Goal: Task Accomplishment & Management: Manage account settings

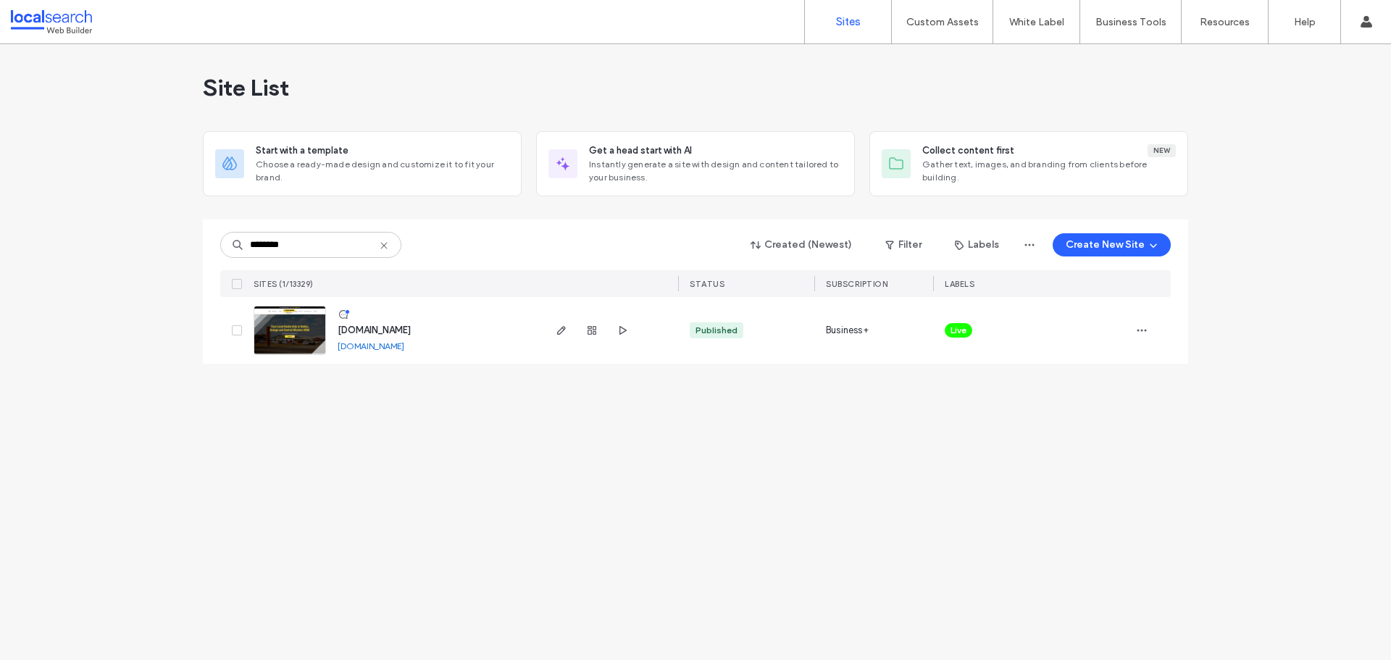
click at [294, 312] on img at bounding box center [289, 355] width 71 height 99
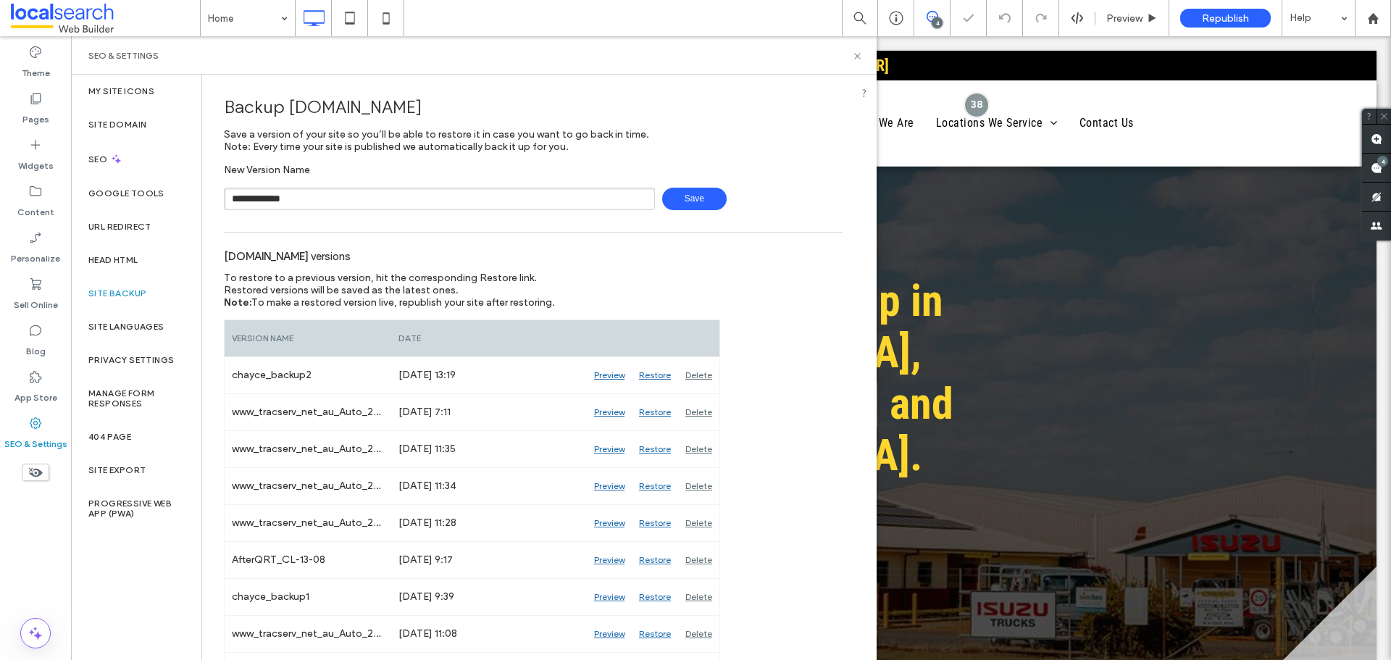
drag, startPoint x: 681, startPoint y: 191, endPoint x: 201, endPoint y: 236, distance: 481.7
click at [681, 191] on span "Save" at bounding box center [694, 199] width 64 height 22
click at [1367, 167] on span at bounding box center [1376, 168] width 29 height 28
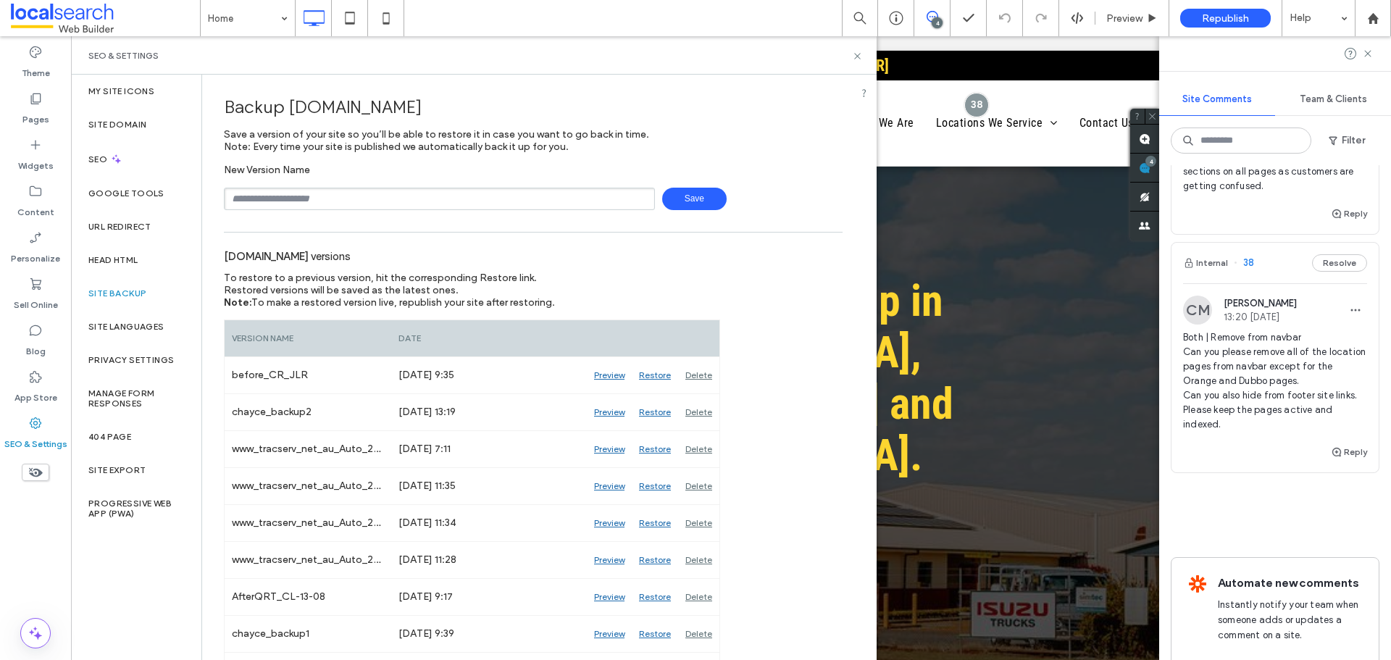
scroll to position [652, 0]
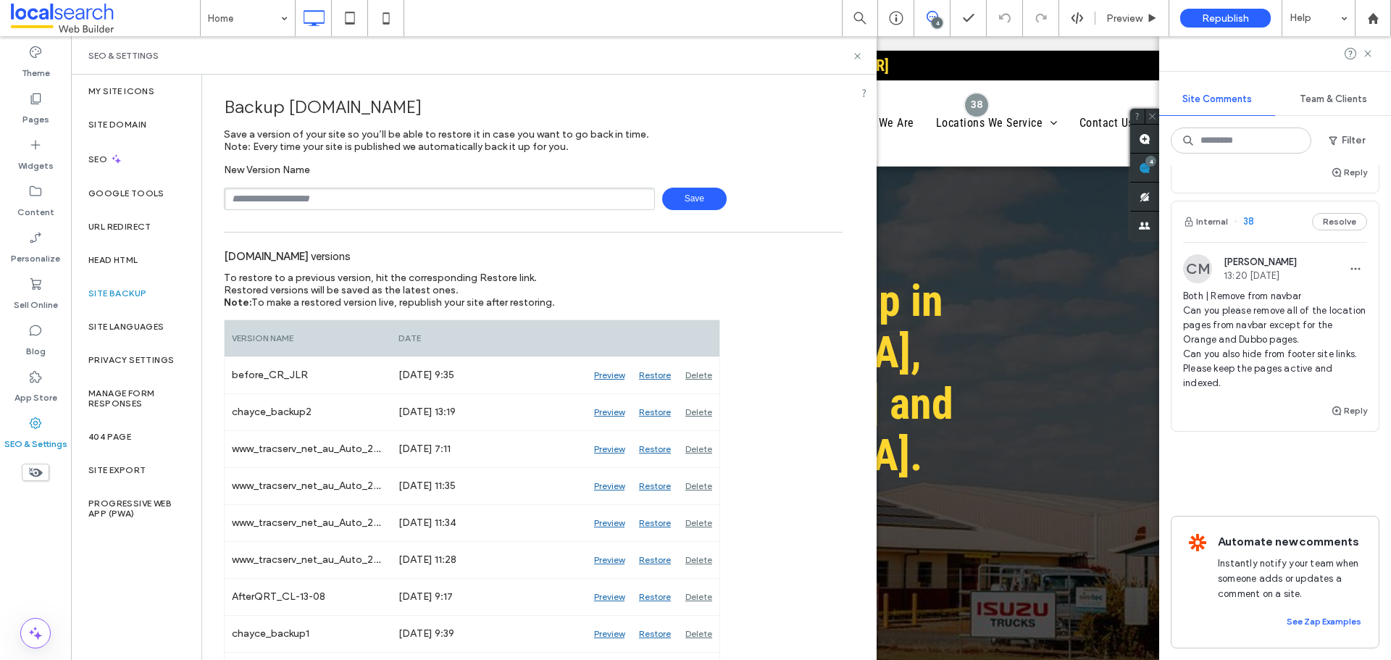
click at [1305, 389] on span "Both | Remove from navbar Can you please remove all of the location pages from …" at bounding box center [1275, 339] width 184 height 101
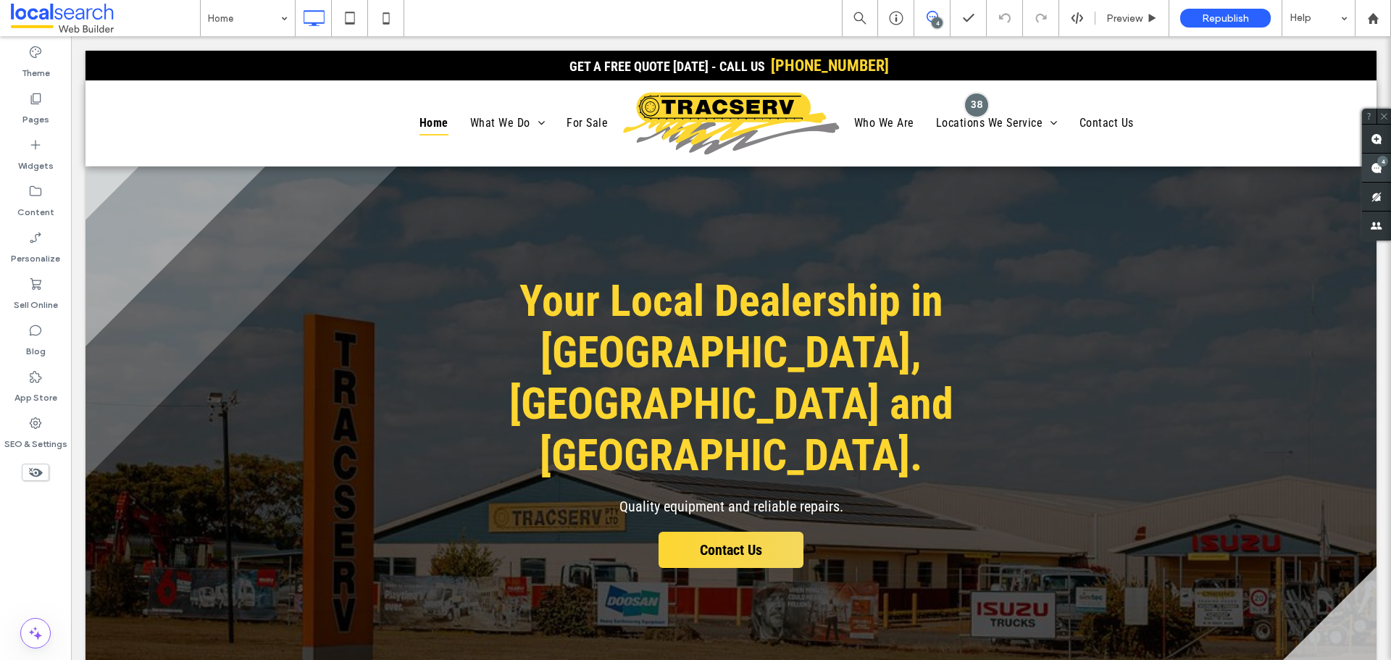
click at [1384, 159] on div "4" at bounding box center [1382, 161] width 11 height 11
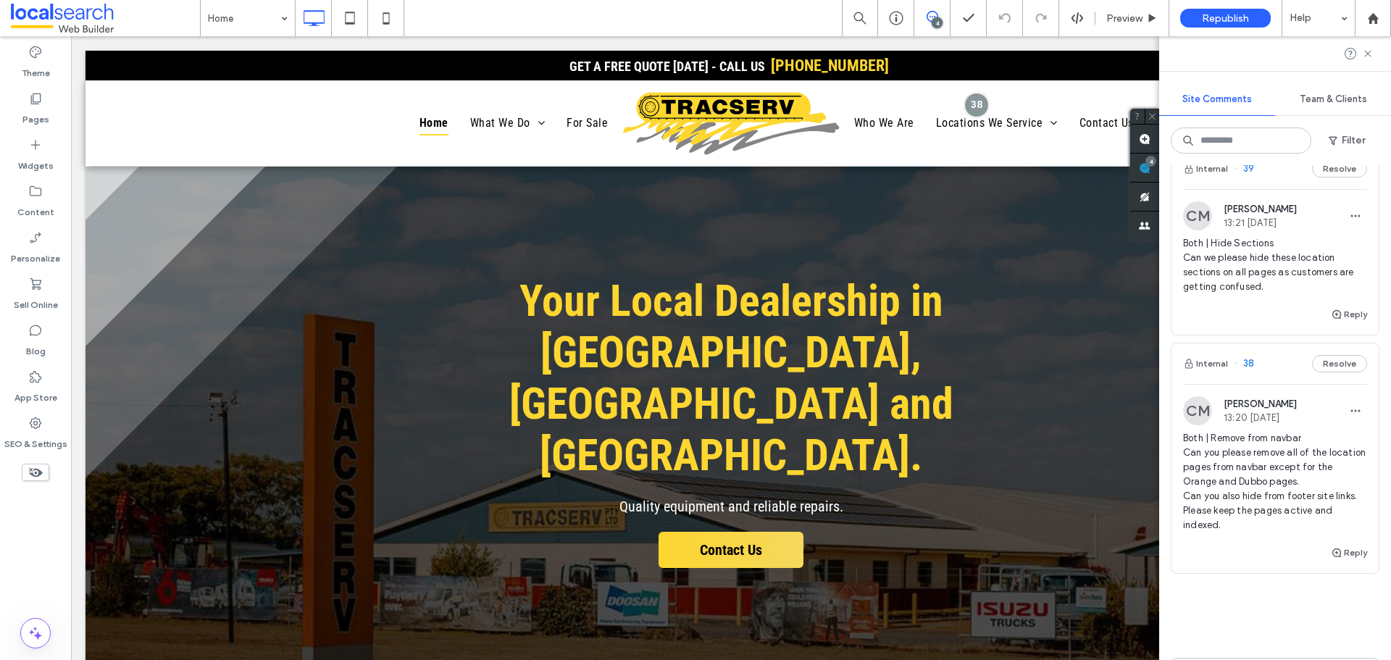
scroll to position [417, 0]
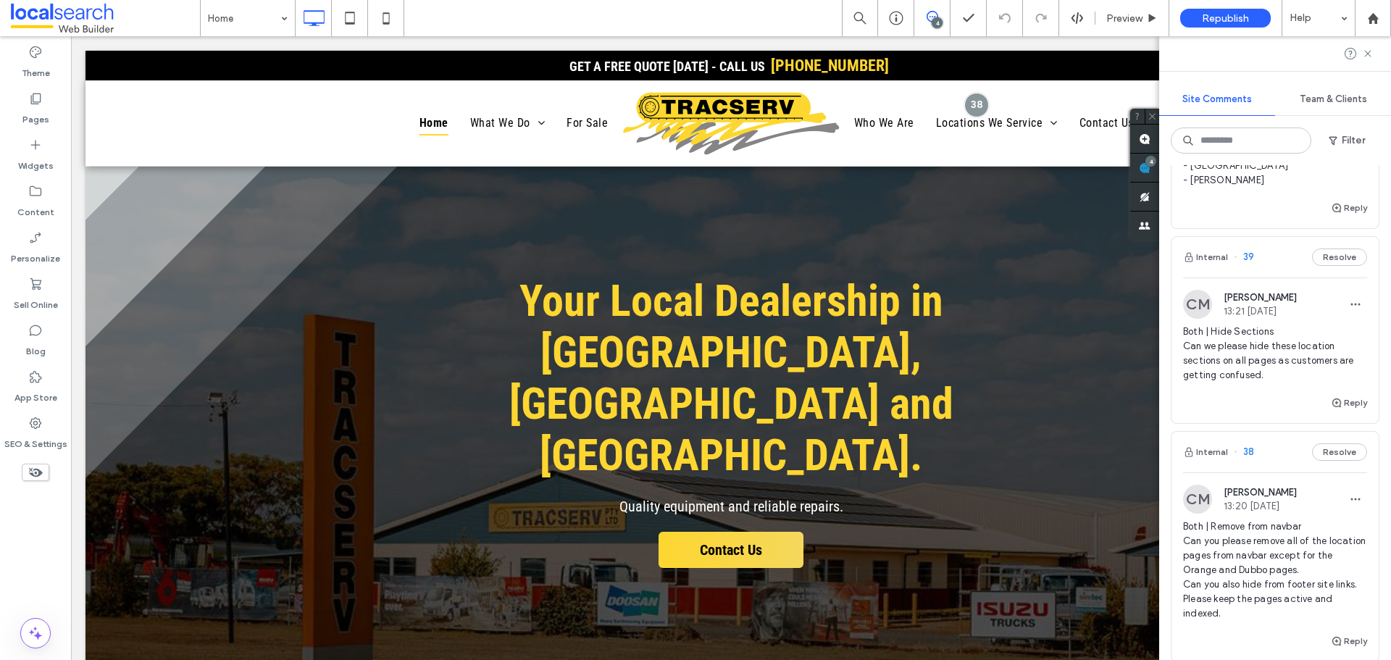
click at [1273, 383] on span "Both | Hide Sections Can we please hide these location sections on all pages as…" at bounding box center [1275, 354] width 184 height 58
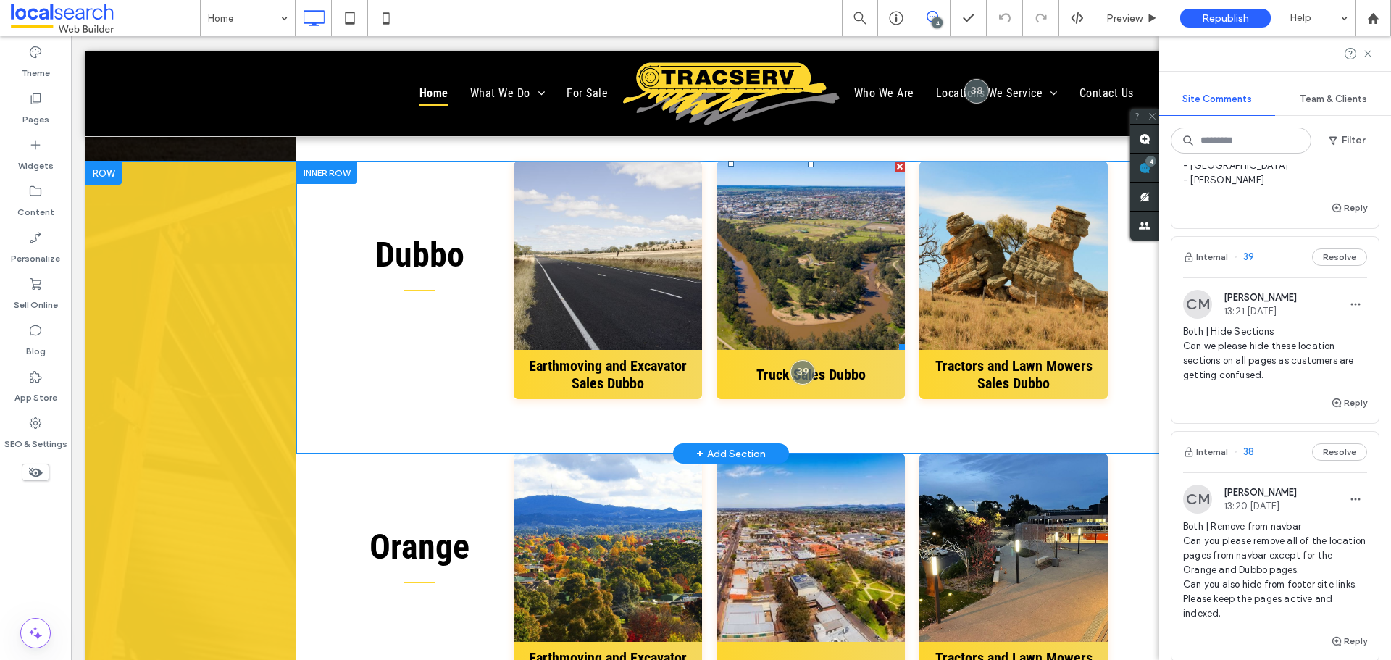
scroll to position [6451, 0]
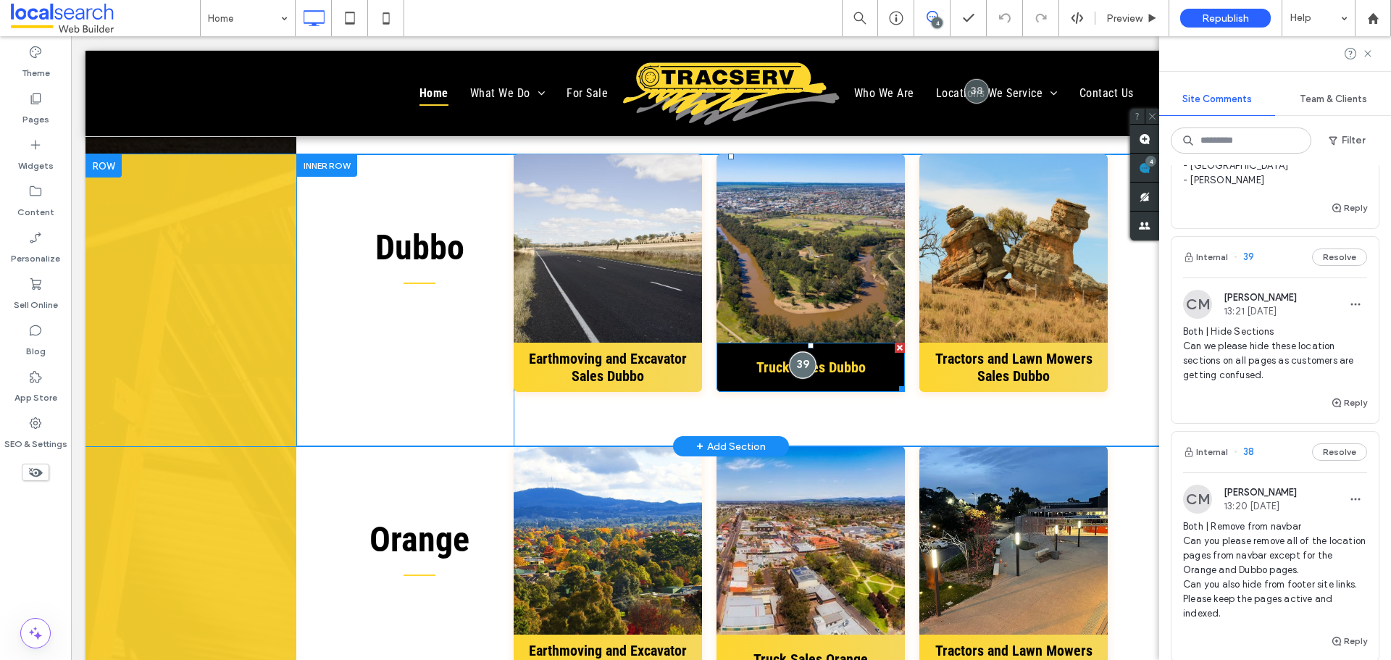
click at [791, 378] on div at bounding box center [803, 364] width 27 height 27
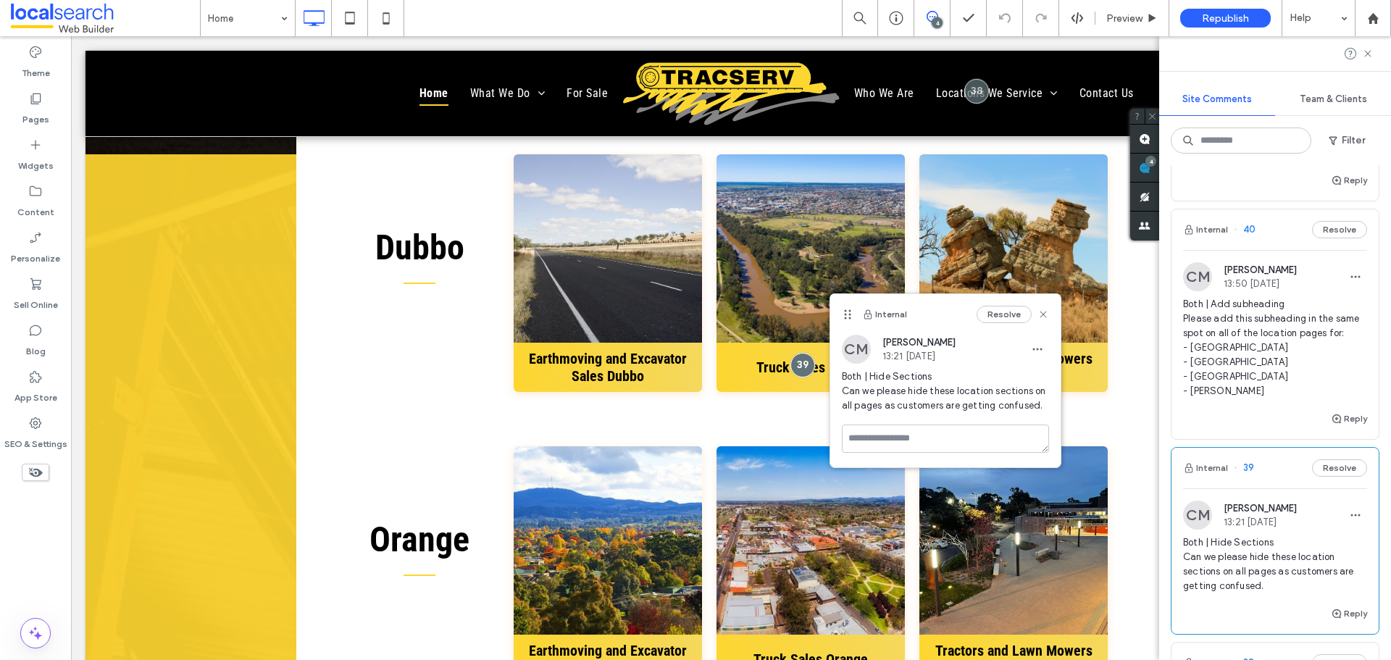
scroll to position [200, 0]
click at [1290, 403] on span "Both | Add subheading Please add this subheading in the same spot on all of the…" at bounding box center [1275, 354] width 184 height 101
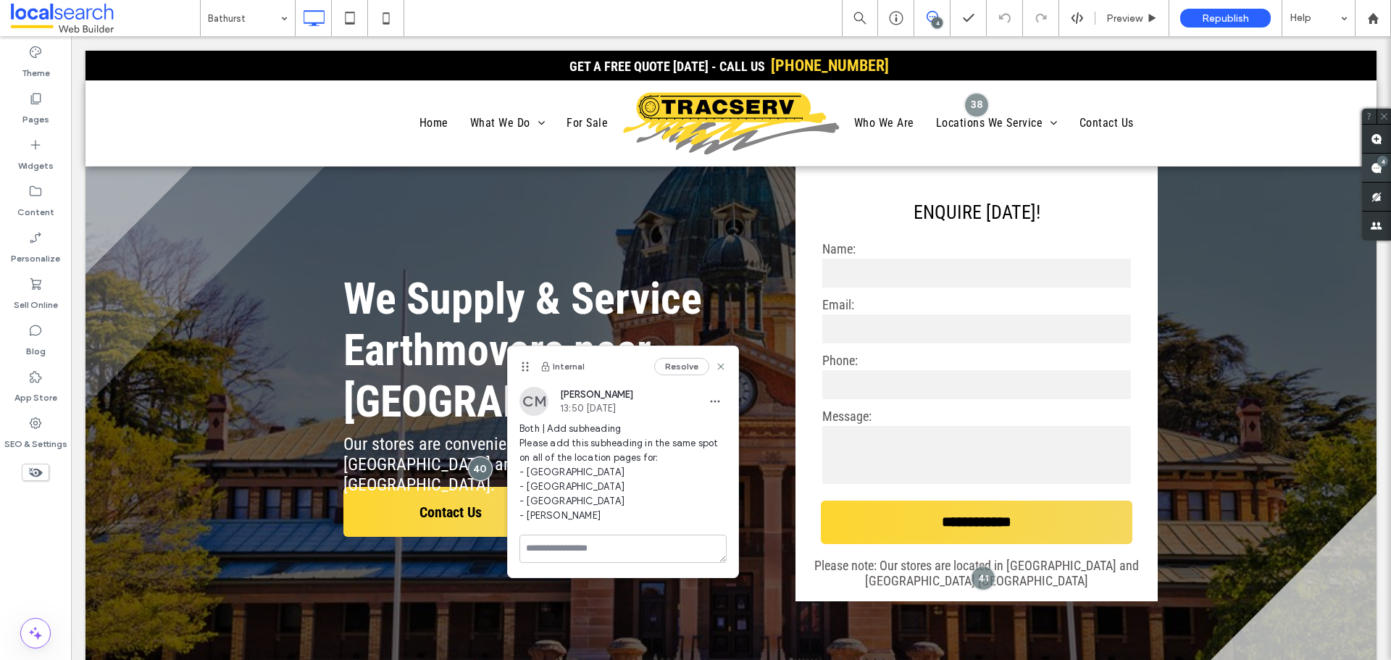
click at [1382, 162] on div "4" at bounding box center [1382, 161] width 11 height 11
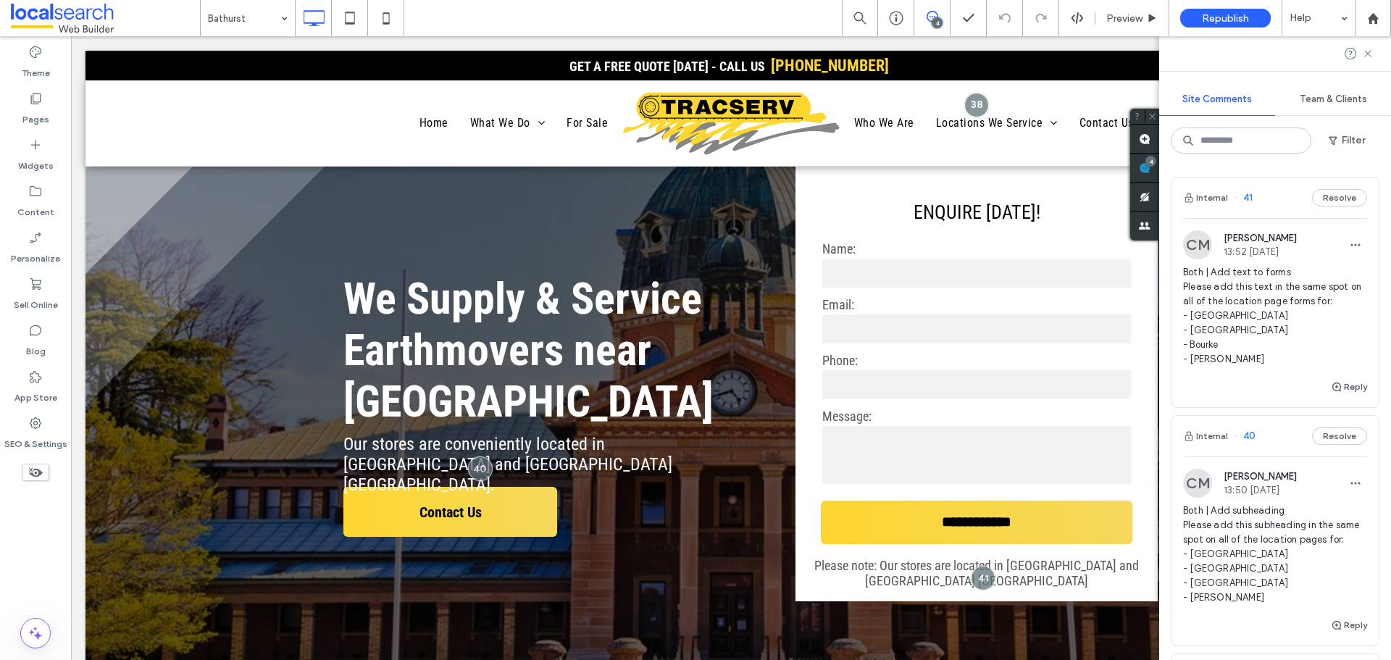
click at [1271, 304] on span "Both | Add text to forms Please add this text in the same spot on all of the lo…" at bounding box center [1275, 315] width 184 height 101
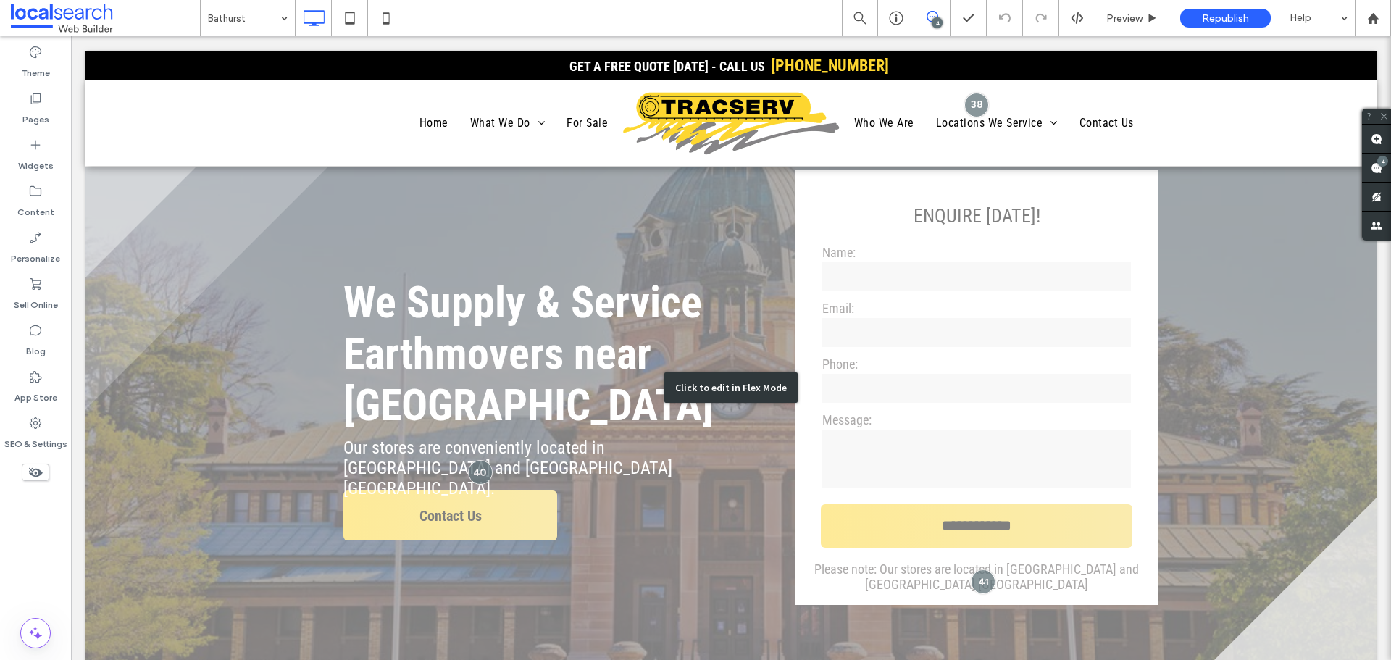
scroll to position [72, 0]
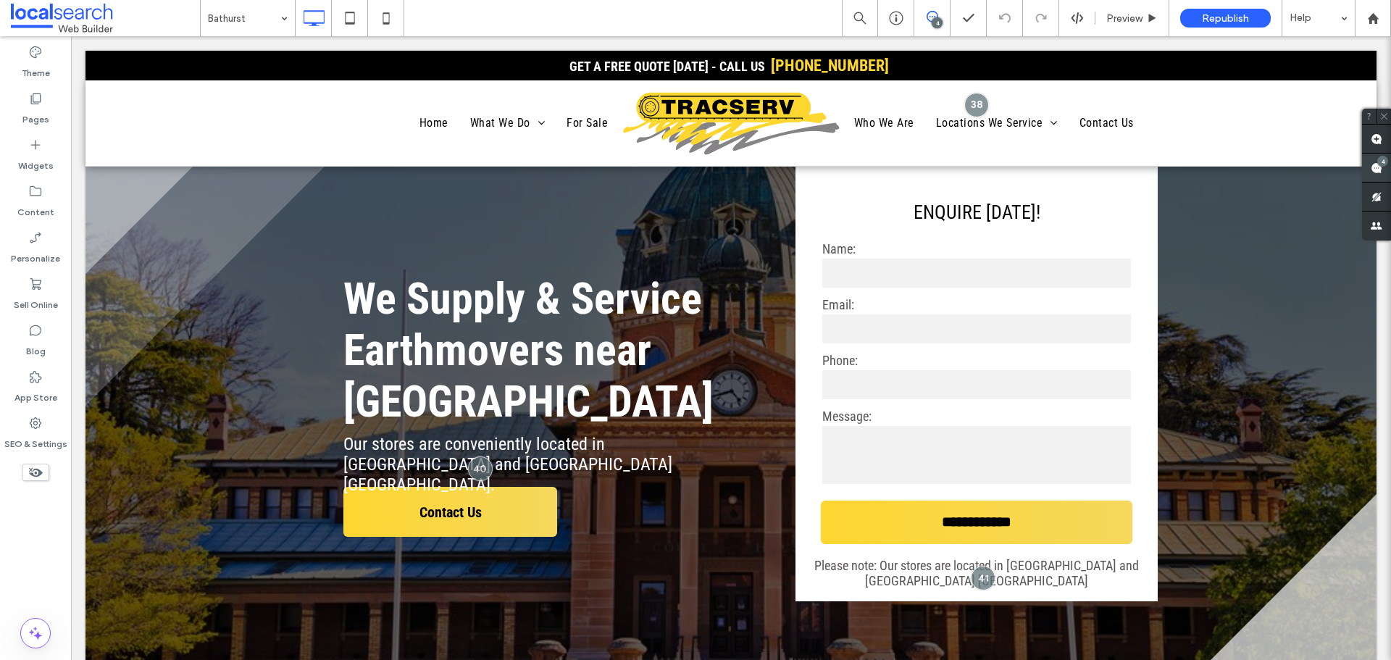
click at [1112, 170] on use at bounding box center [1377, 168] width 12 height 12
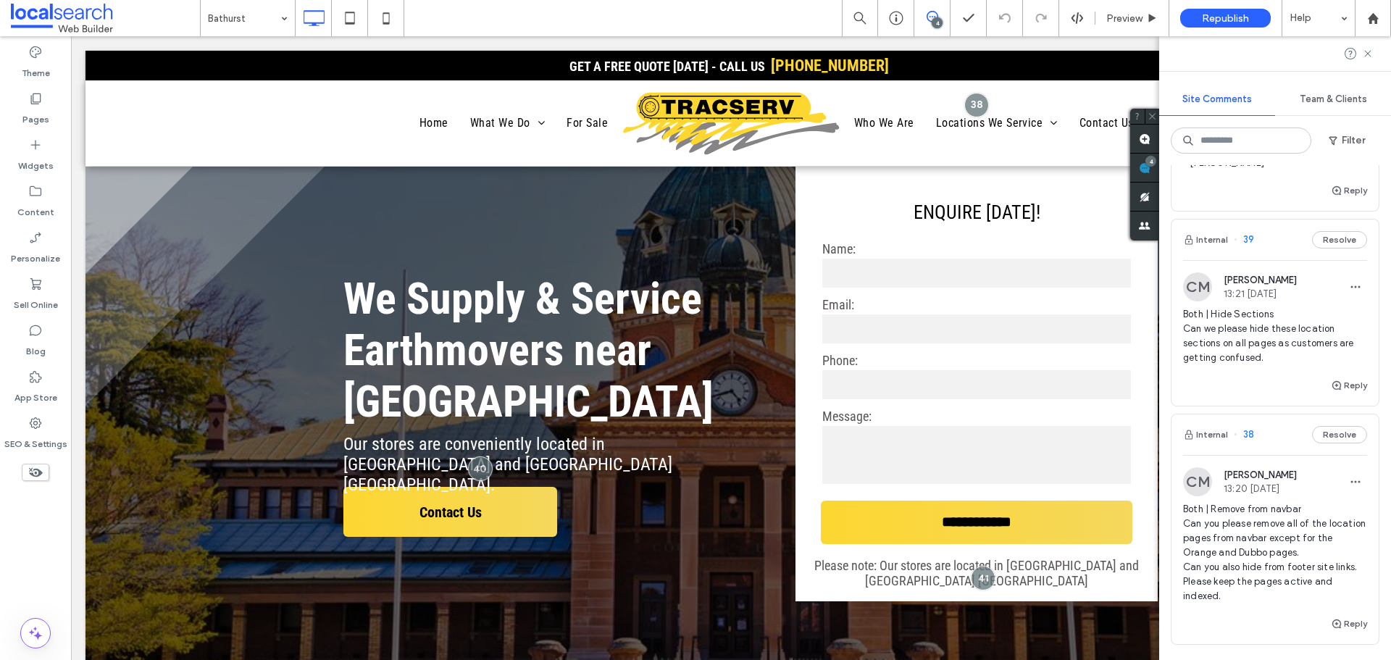
scroll to position [707, 0]
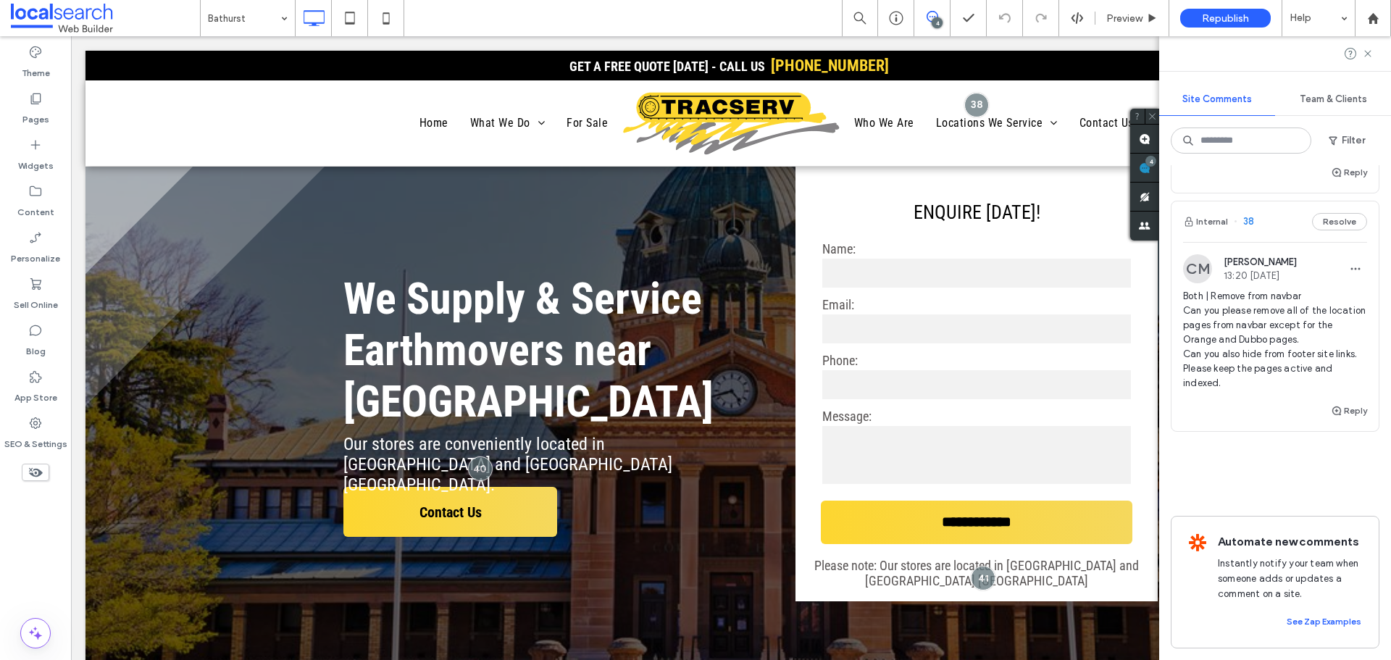
click at [1112, 334] on span "Both | Remove from navbar Can you please remove all of the location pages from …" at bounding box center [1275, 339] width 184 height 101
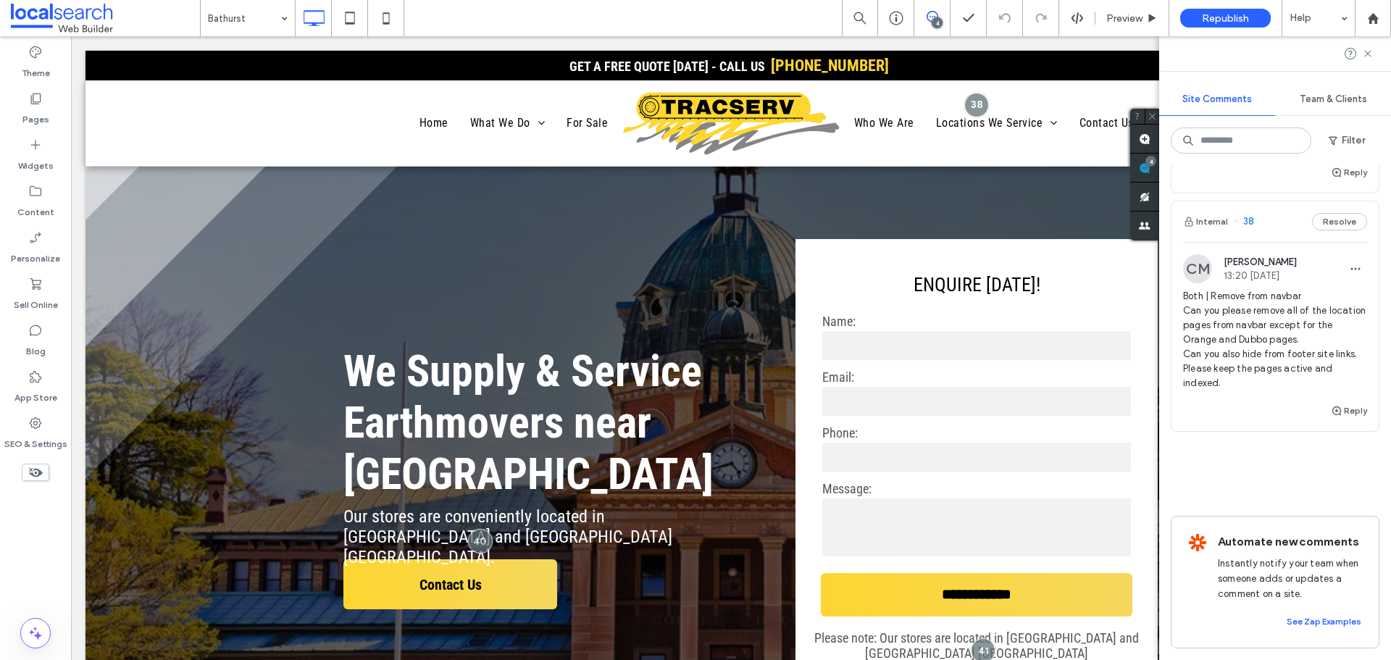
scroll to position [0, 0]
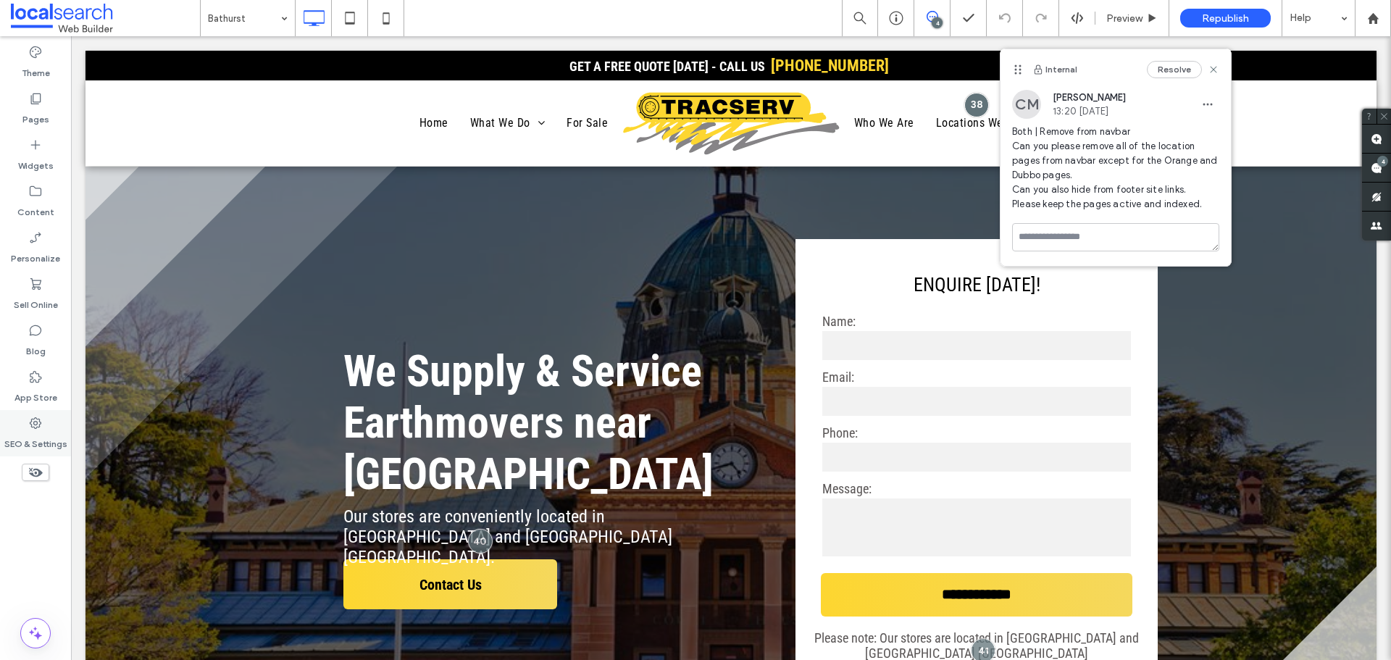
click at [57, 430] on div "SEO & Settings" at bounding box center [35, 433] width 71 height 46
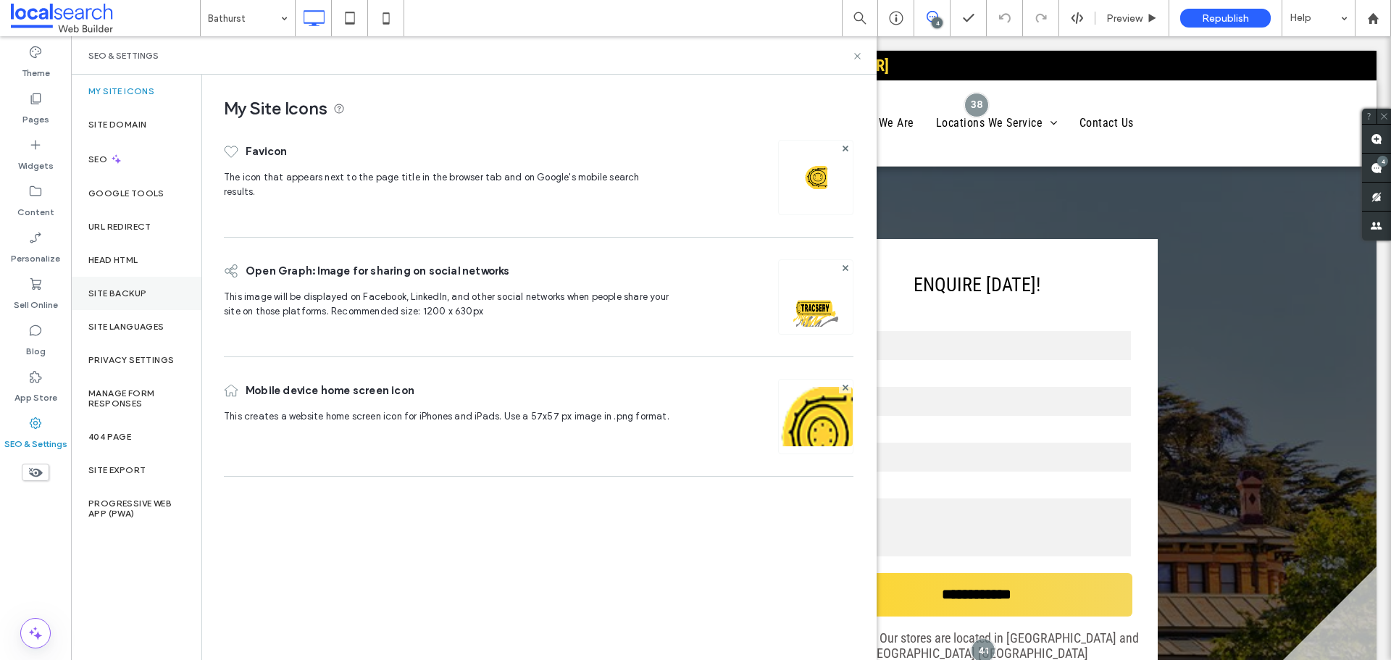
click at [161, 296] on div "Site Backup" at bounding box center [136, 293] width 130 height 33
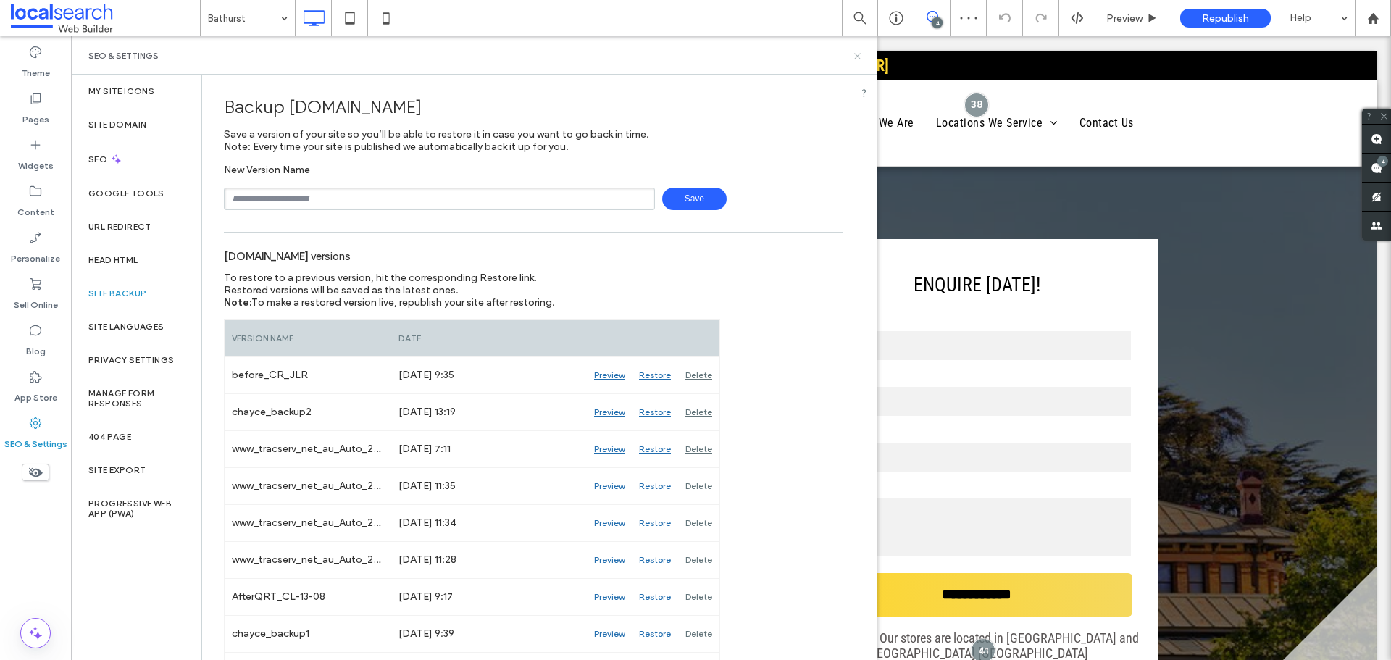
click at [857, 55] on use at bounding box center [857, 56] width 6 height 6
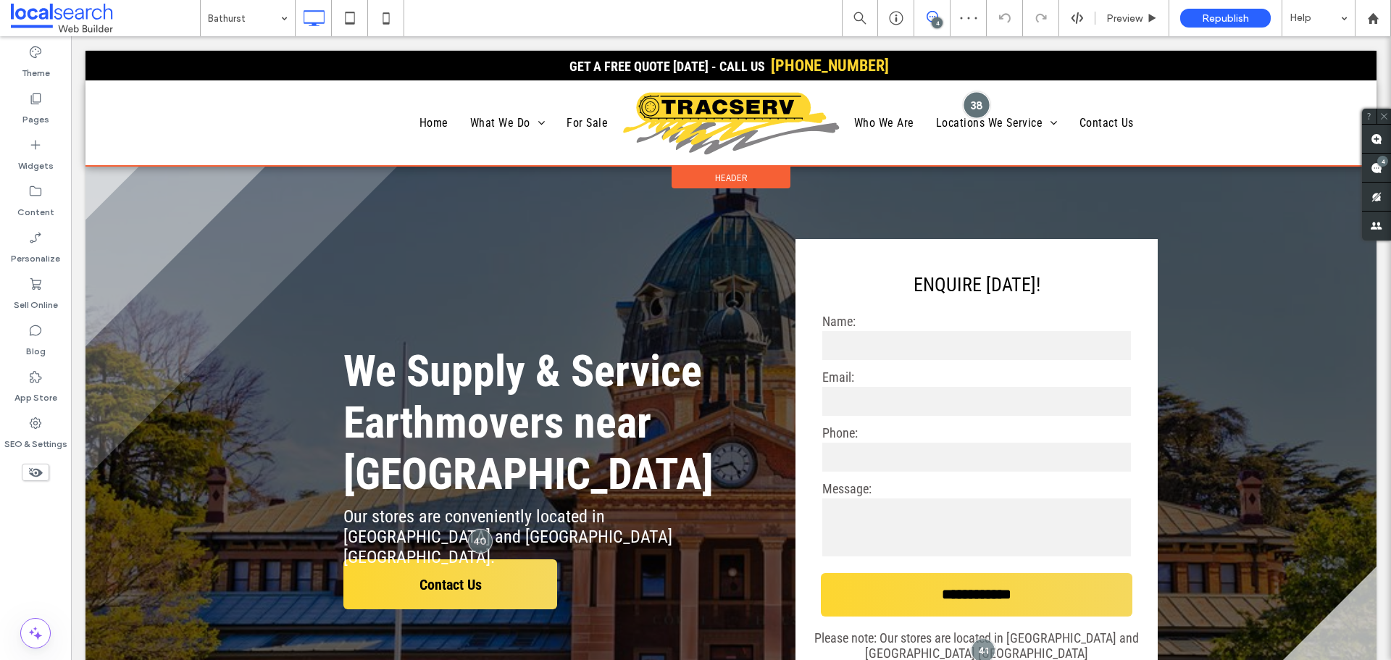
click at [974, 111] on div at bounding box center [977, 104] width 27 height 27
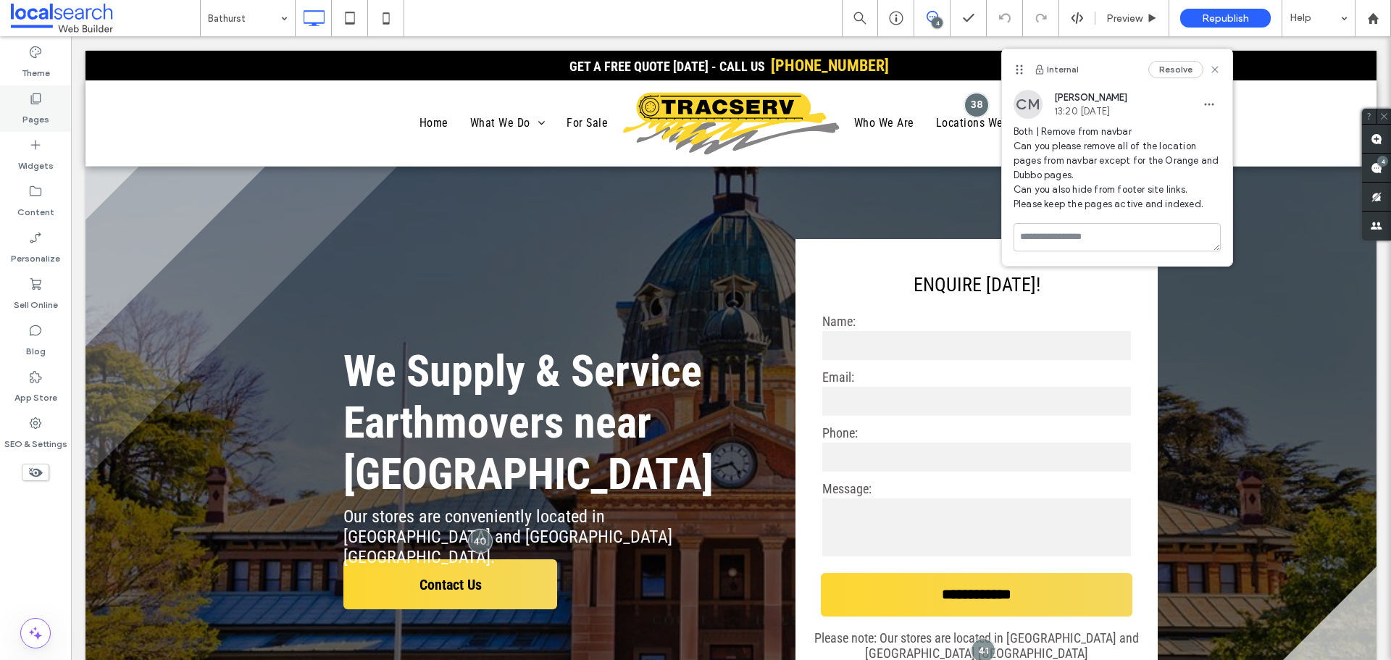
click at [62, 119] on div "Pages" at bounding box center [35, 108] width 71 height 46
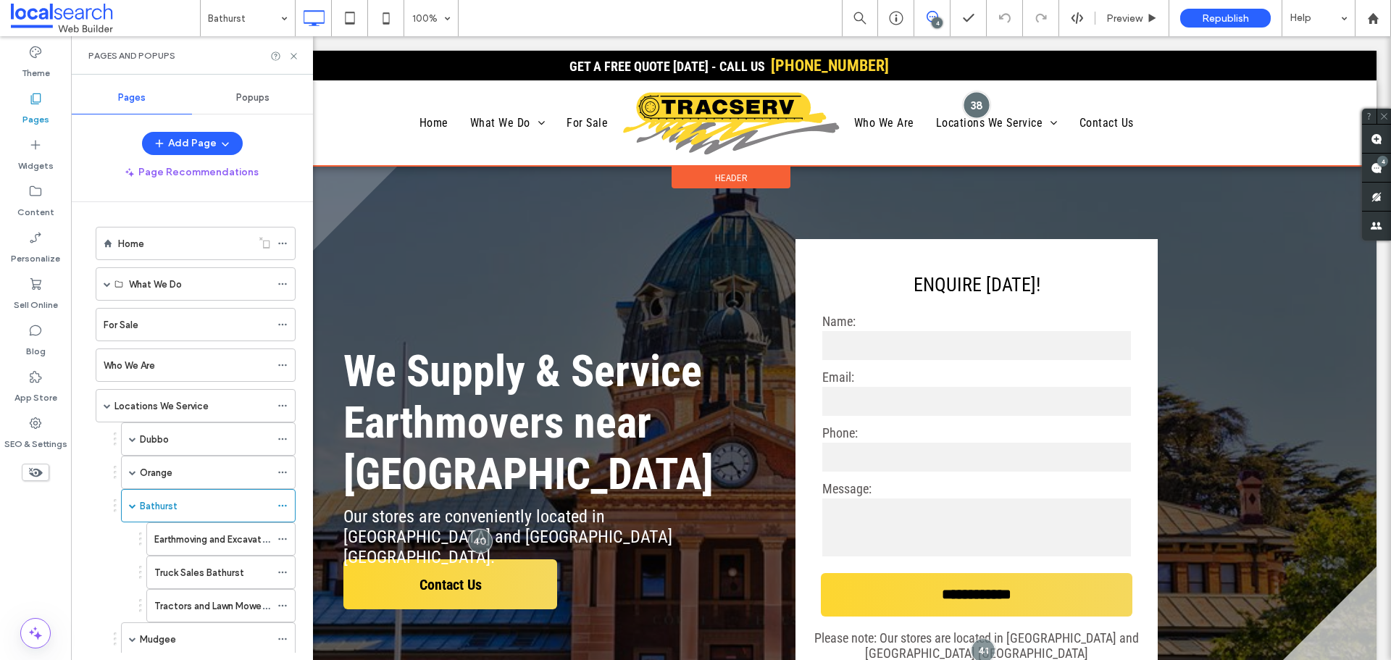
click at [964, 108] on div at bounding box center [977, 104] width 27 height 27
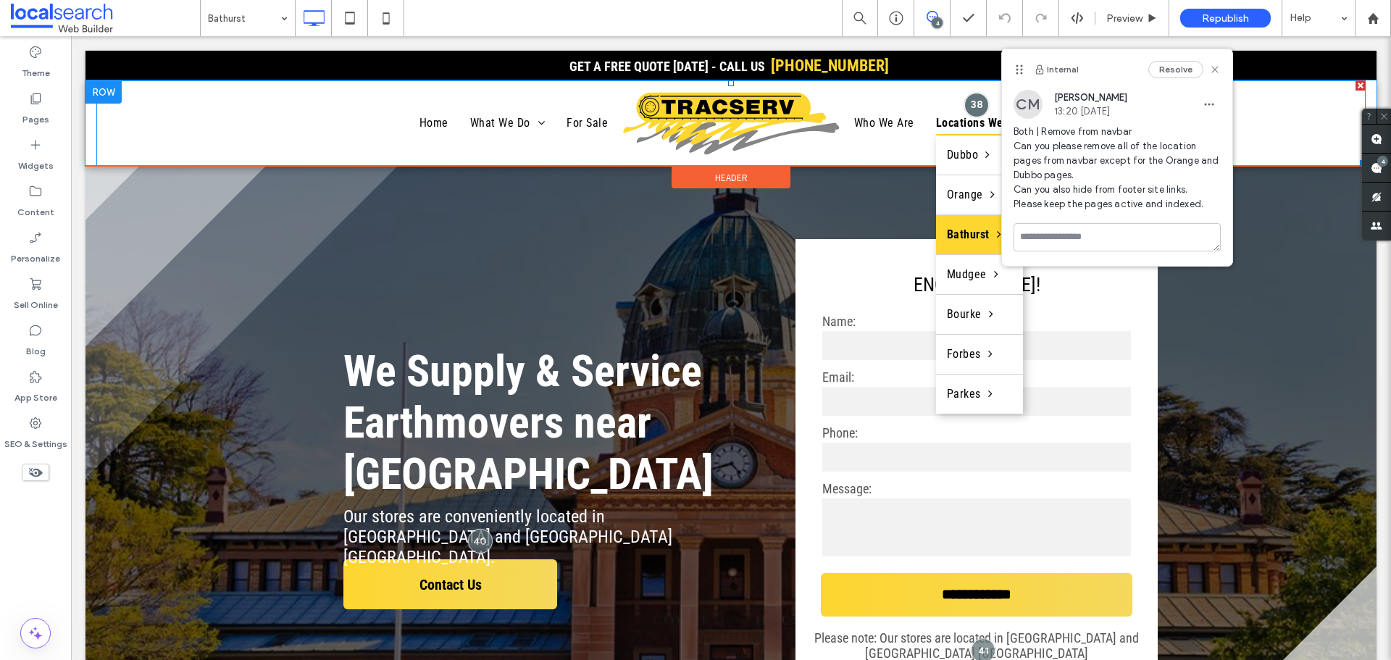
click at [936, 122] on span "Locations We Service" at bounding box center [997, 123] width 122 height 25
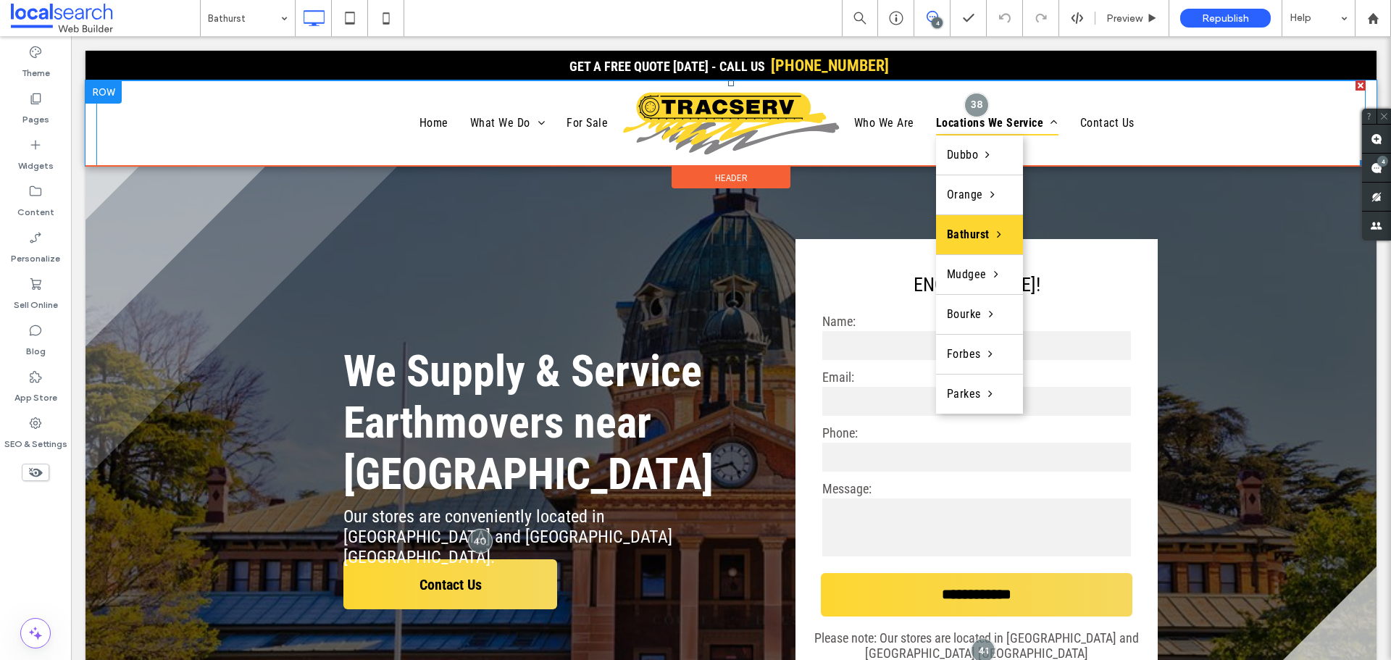
click at [936, 122] on span "Locations We Service" at bounding box center [997, 123] width 122 height 25
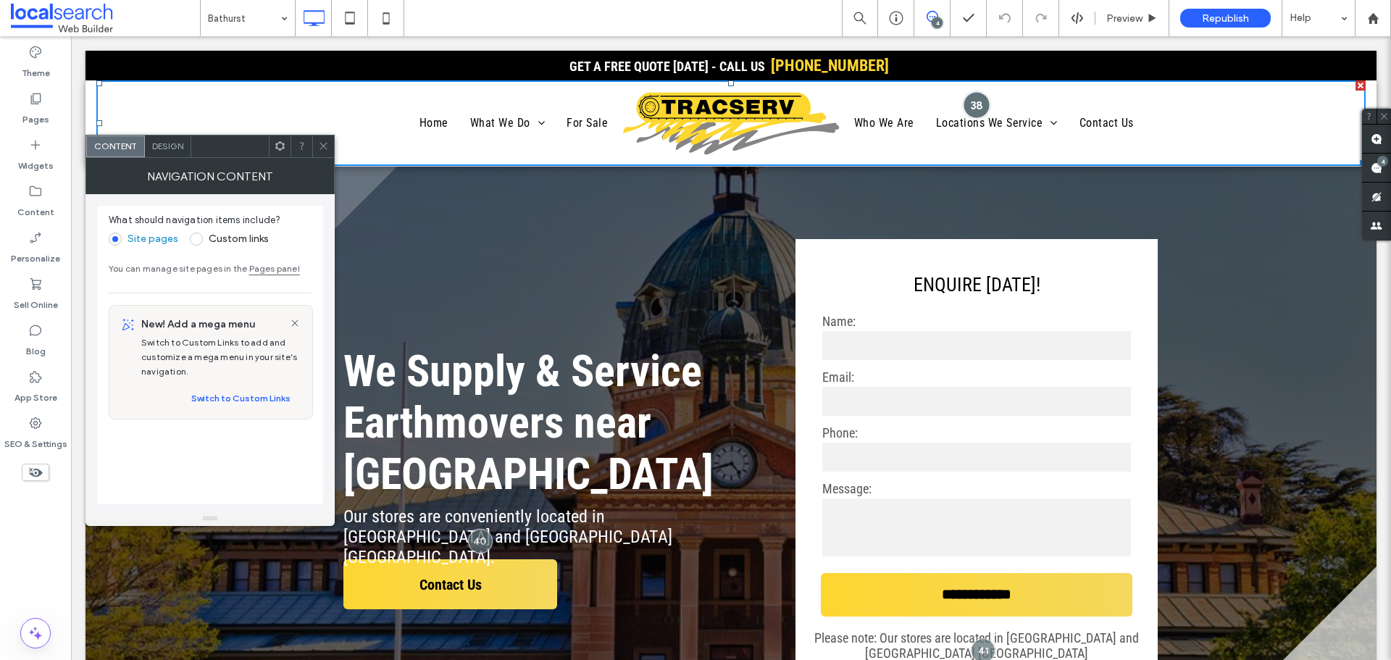
click at [964, 102] on div at bounding box center [977, 104] width 27 height 27
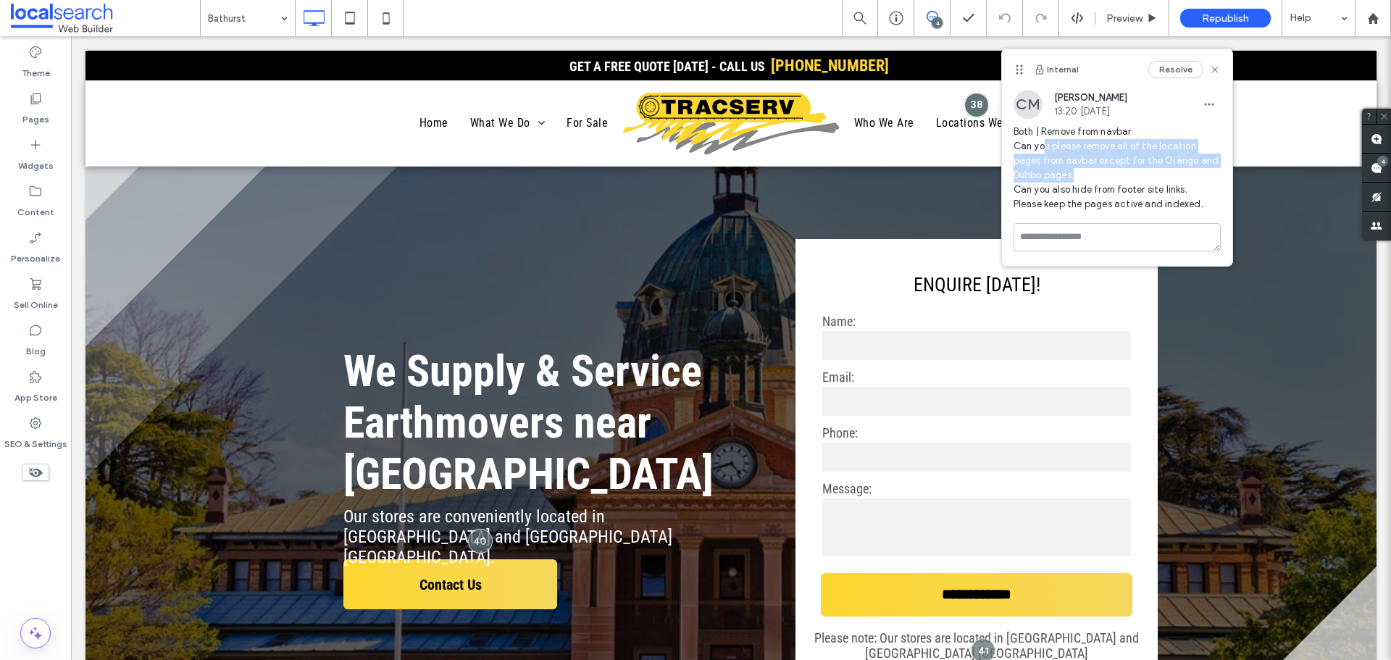
drag, startPoint x: 1043, startPoint y: 149, endPoint x: 1158, endPoint y: 173, distance: 117.1
click at [1112, 173] on span "Both | Remove from navbar Can you please remove all of the location pages from …" at bounding box center [1117, 168] width 207 height 87
click at [54, 104] on div "Pages" at bounding box center [35, 108] width 71 height 46
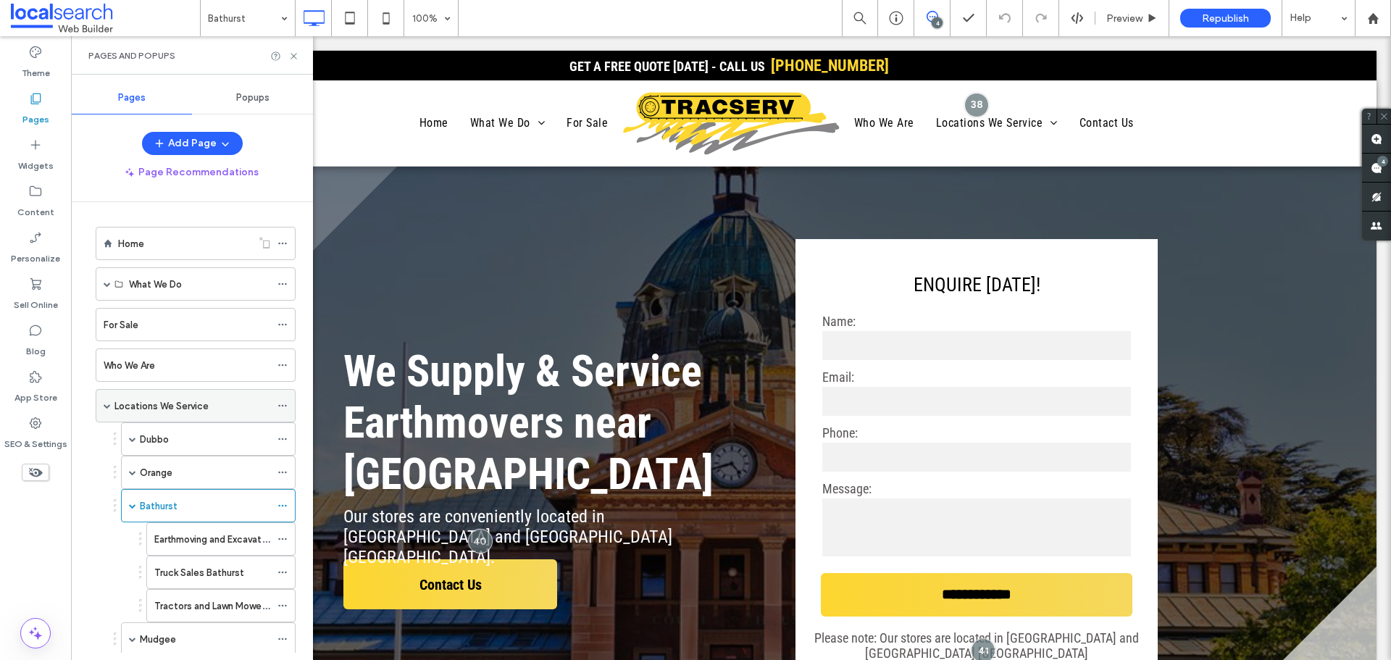
scroll to position [145, 0]
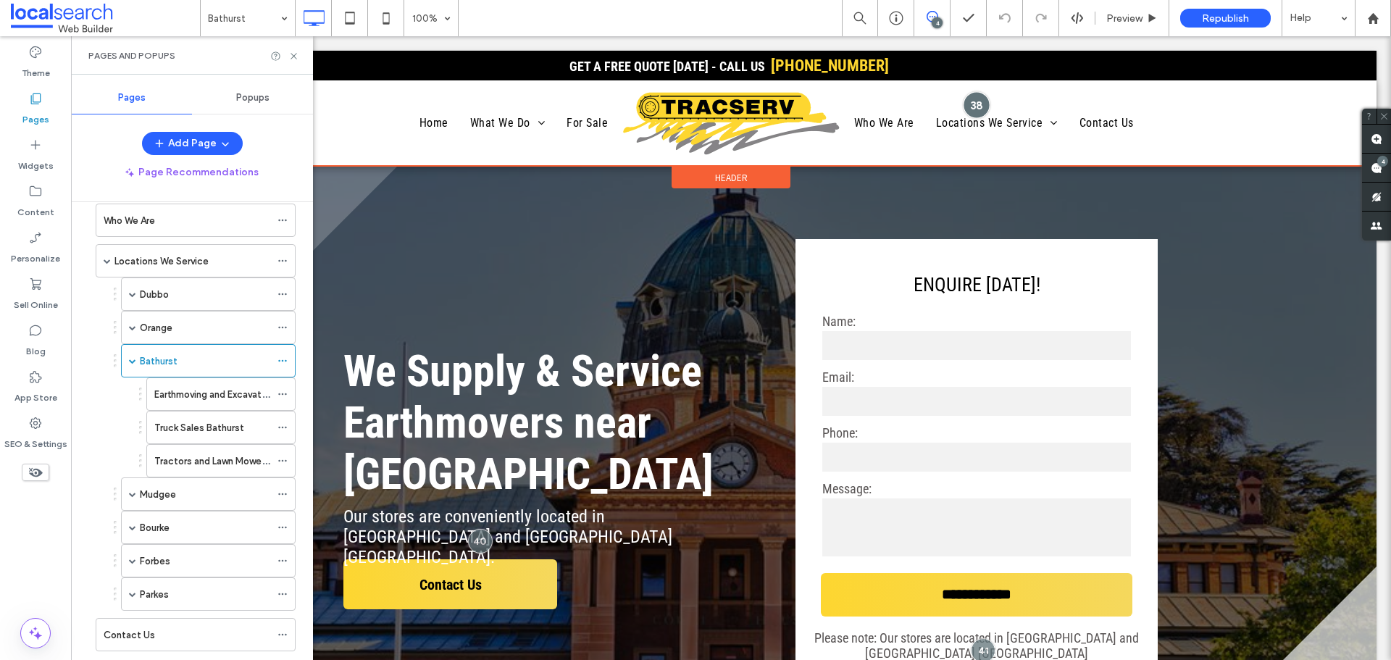
click at [969, 104] on div at bounding box center [977, 104] width 27 height 27
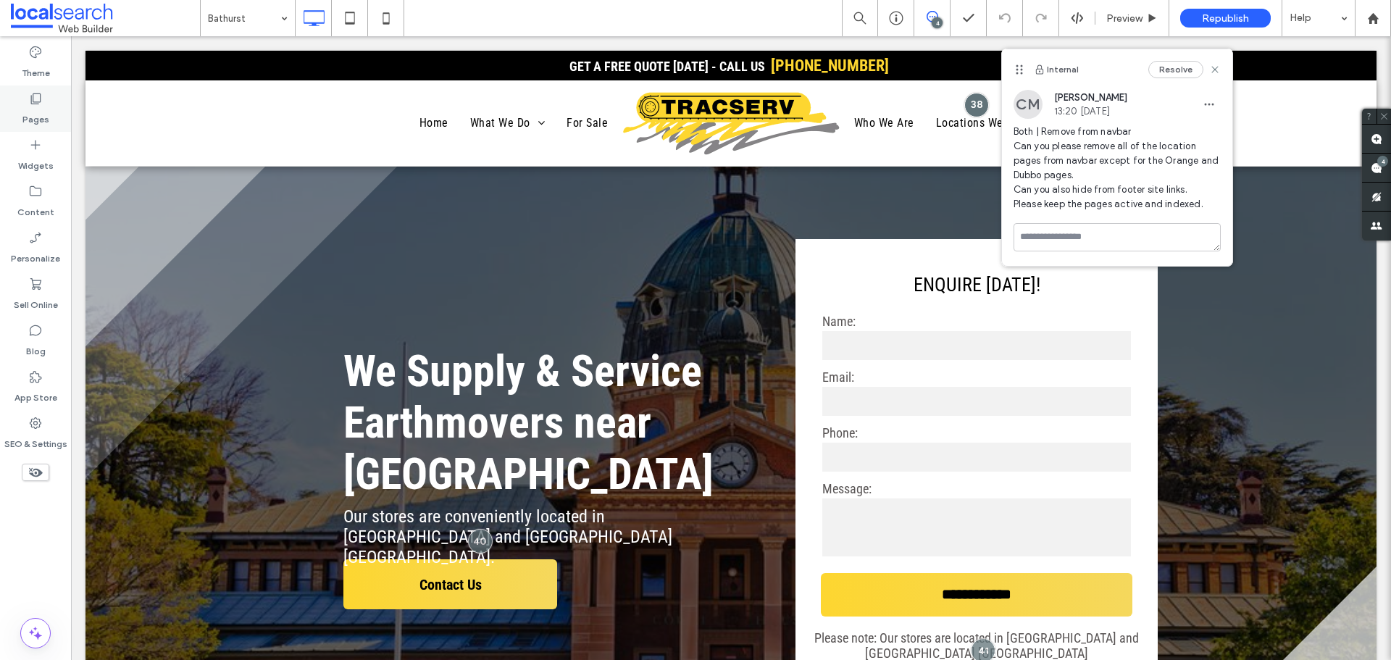
click at [43, 116] on label "Pages" at bounding box center [35, 116] width 27 height 20
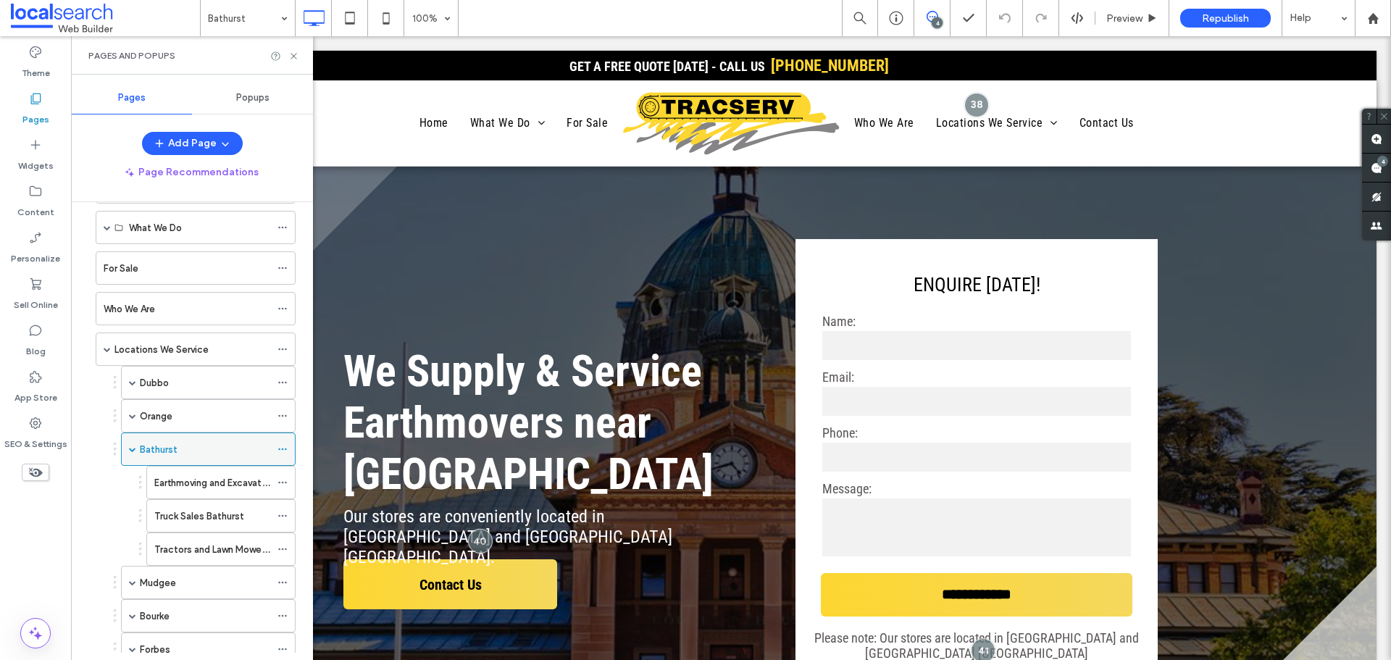
scroll to position [72, 0]
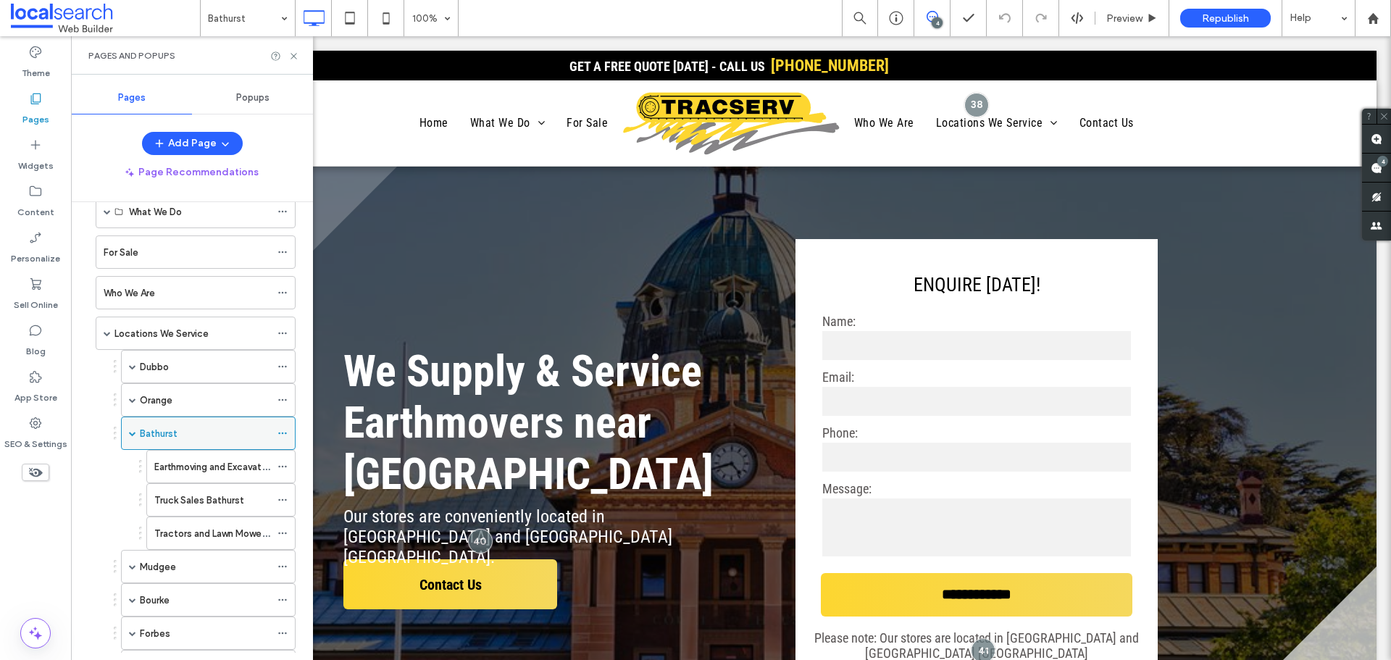
click at [284, 430] on icon at bounding box center [282, 433] width 10 height 10
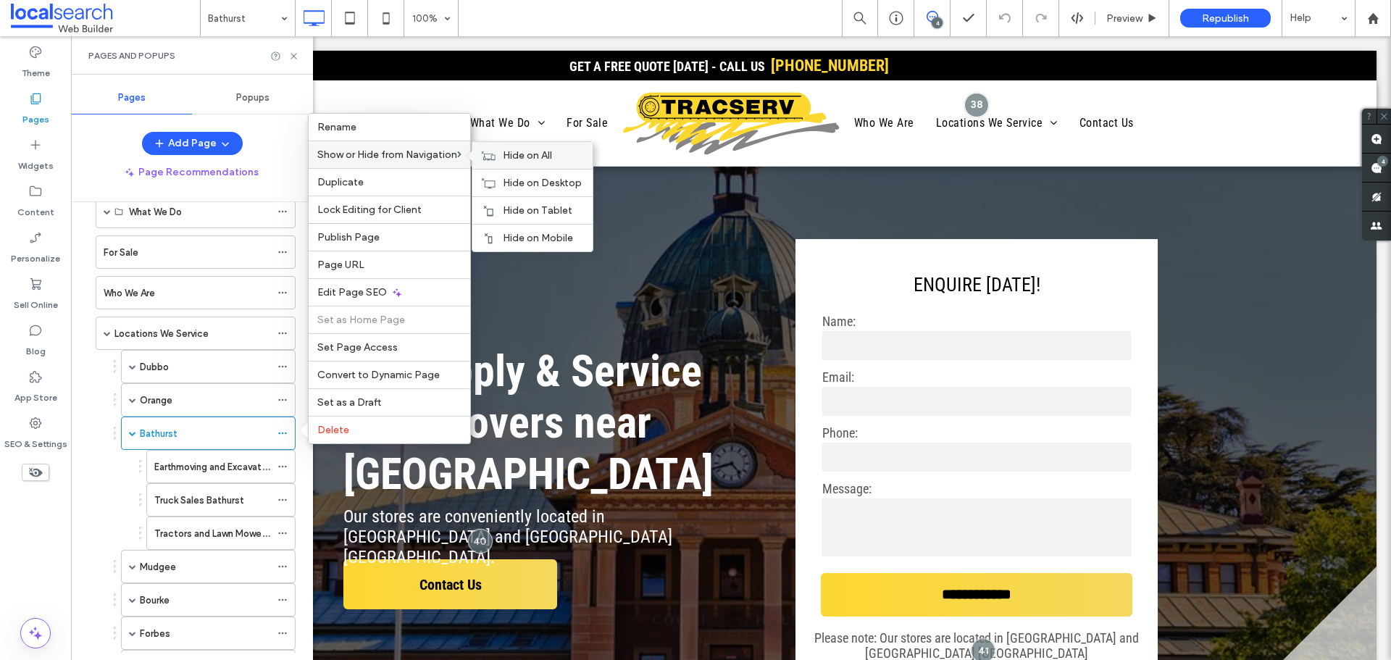
click at [496, 151] on icon at bounding box center [488, 156] width 14 height 10
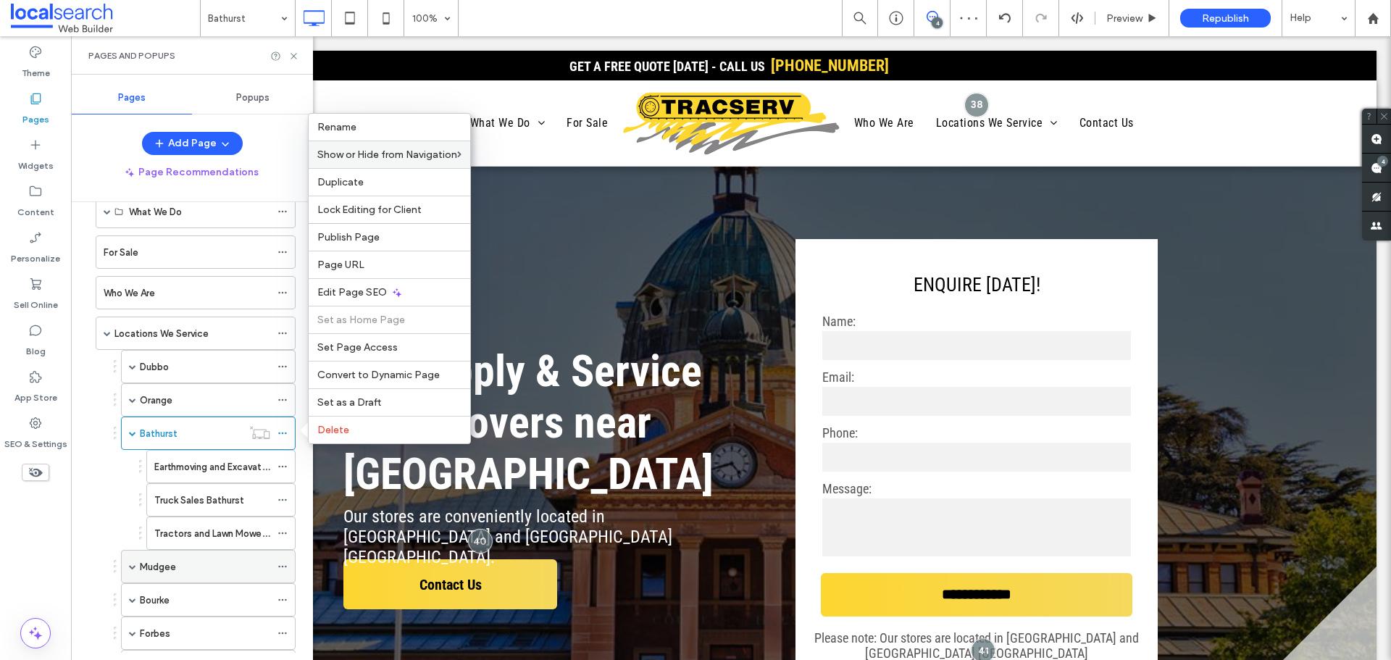
click at [281, 570] on icon at bounding box center [282, 566] width 10 height 10
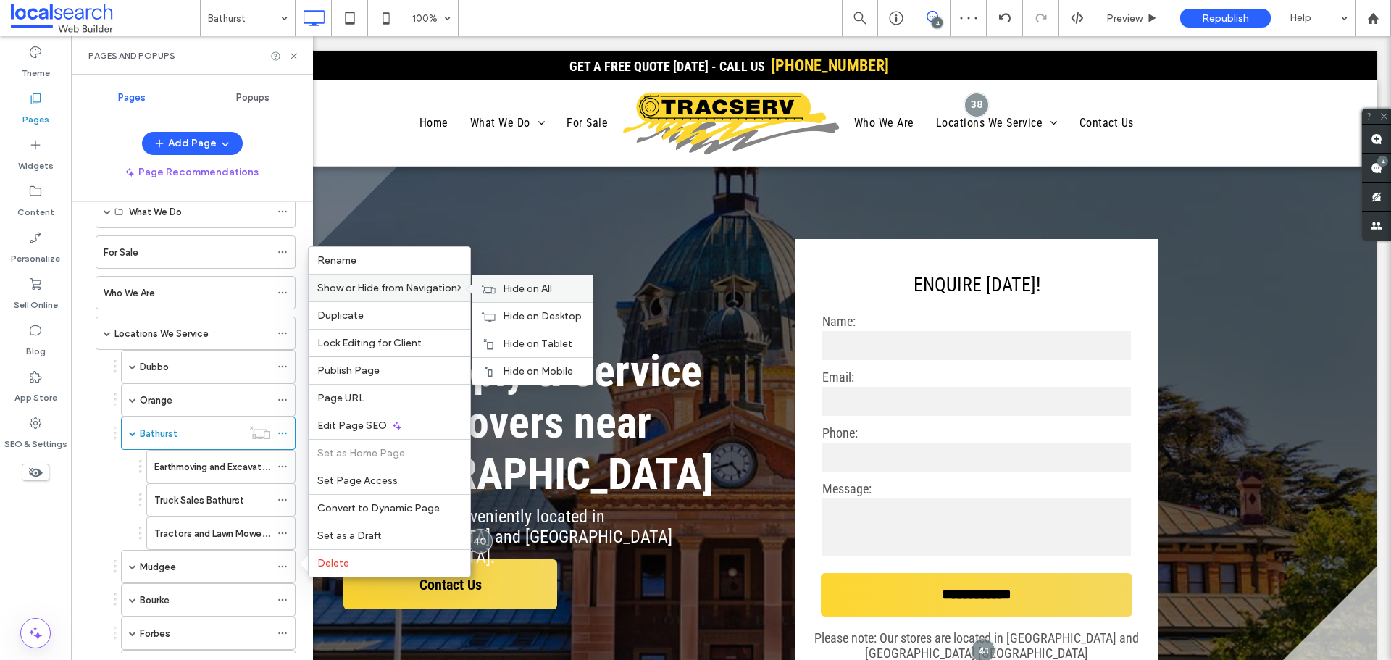
click at [528, 284] on span "Hide on All" at bounding box center [527, 289] width 49 height 12
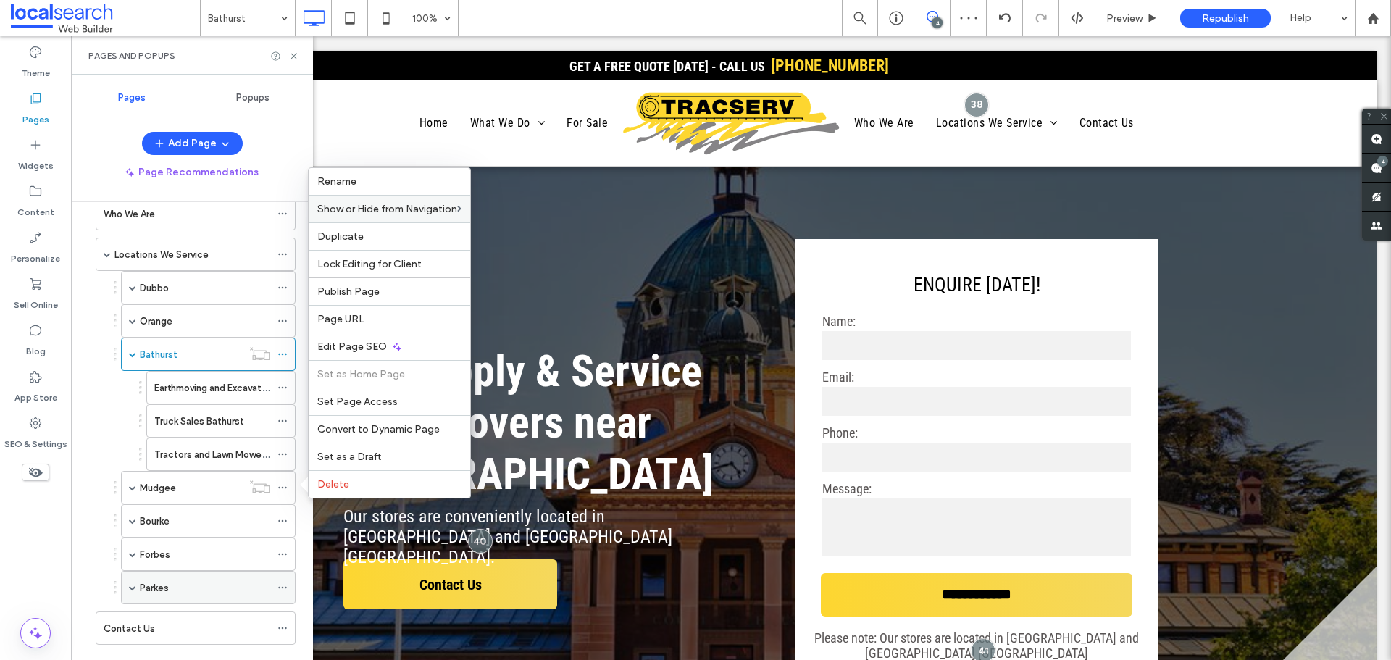
scroll to position [180, 0]
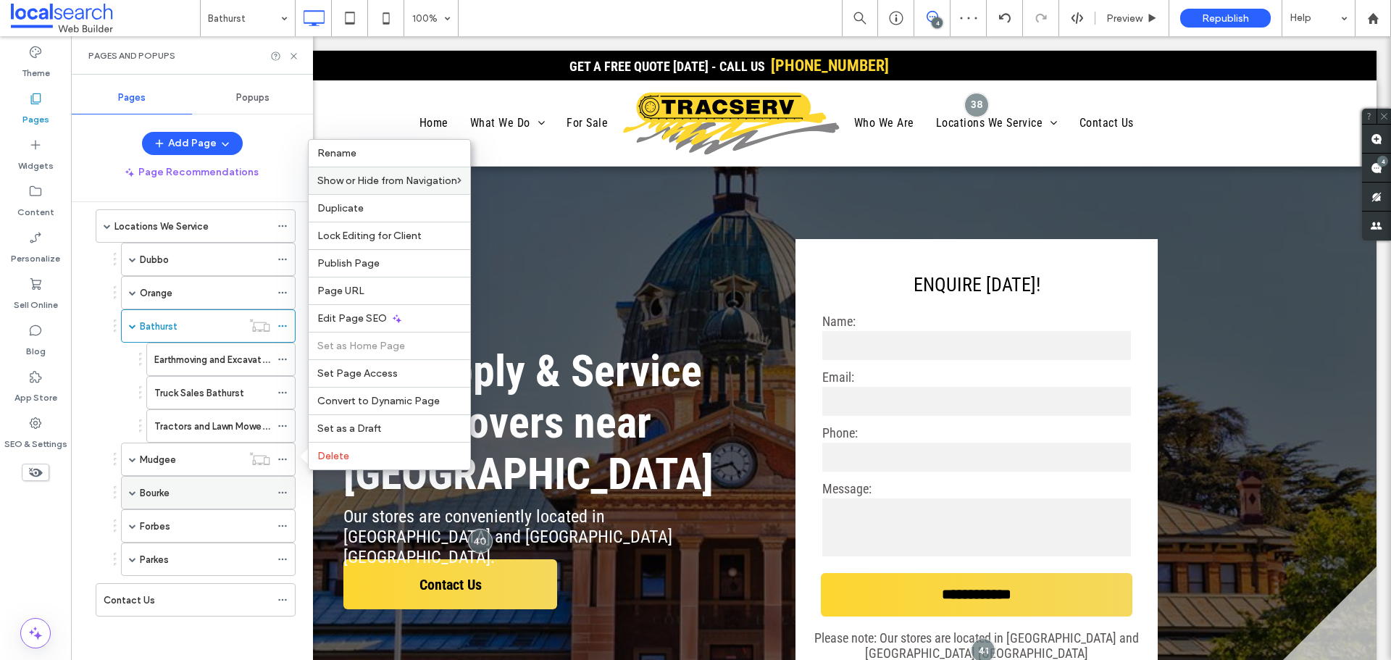
click at [284, 493] on icon at bounding box center [282, 493] width 10 height 10
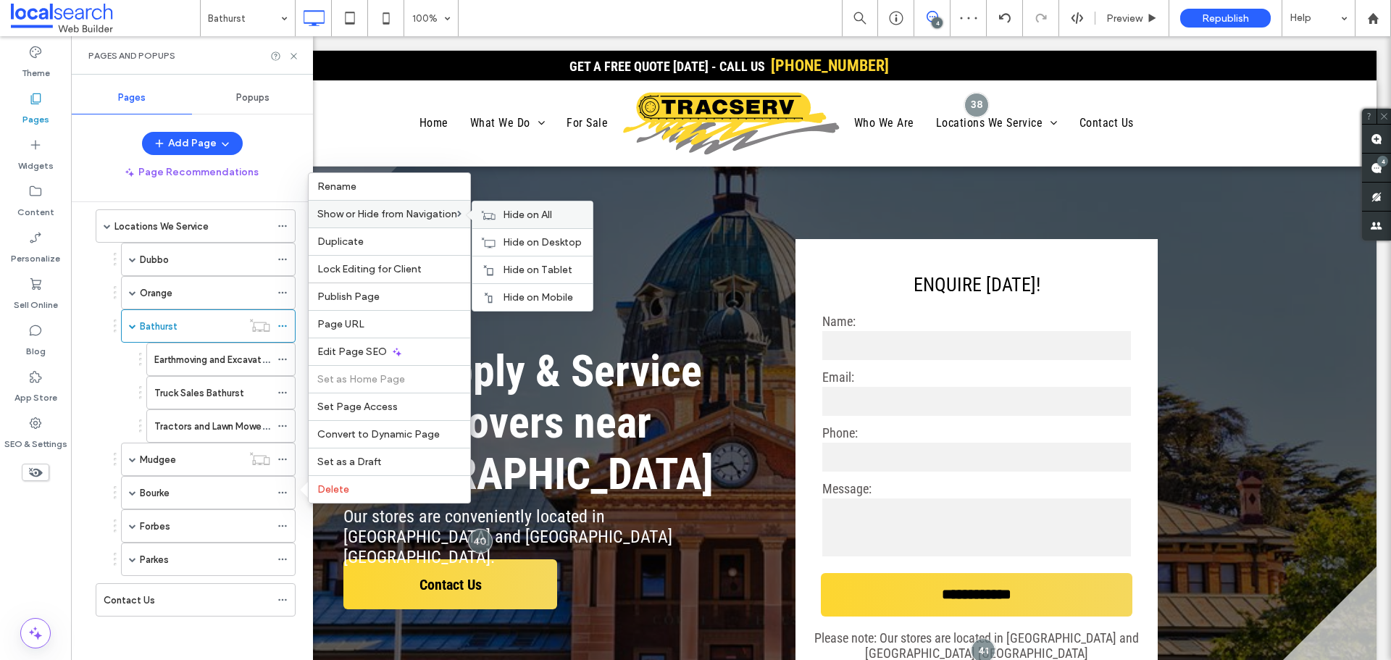
click at [521, 215] on span "Hide on All" at bounding box center [527, 215] width 49 height 12
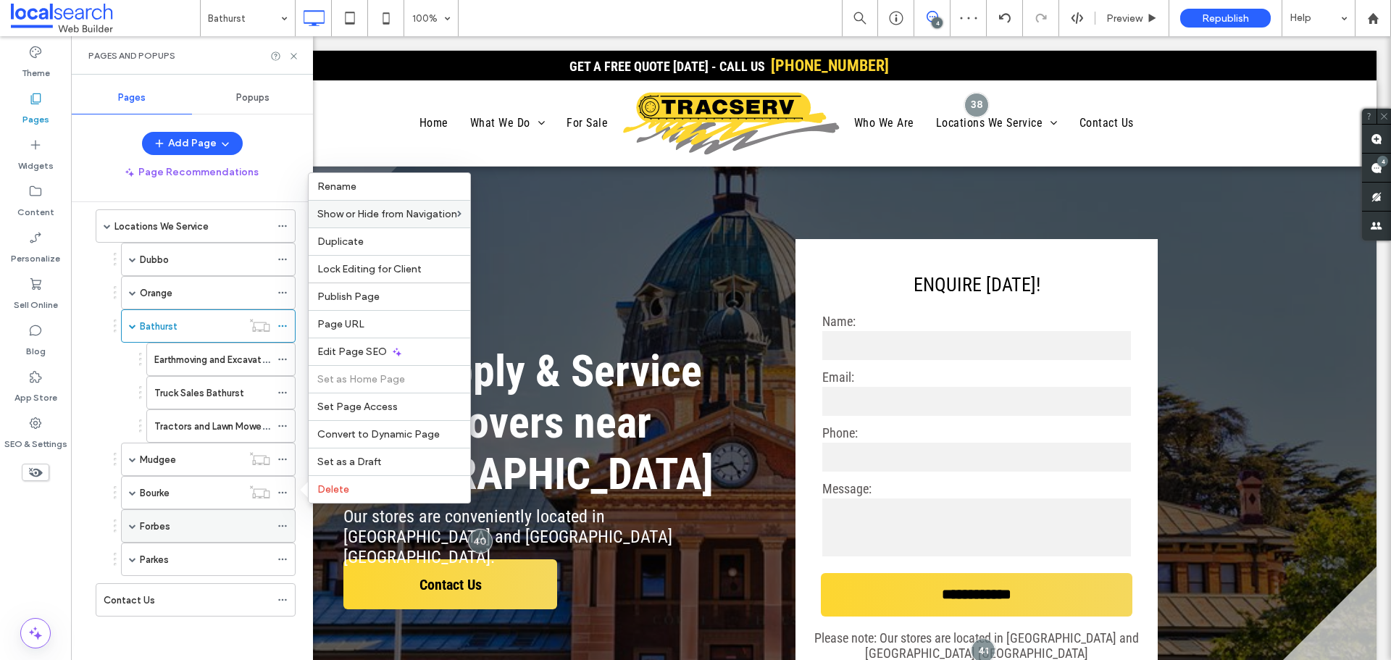
click at [281, 527] on icon at bounding box center [282, 526] width 10 height 10
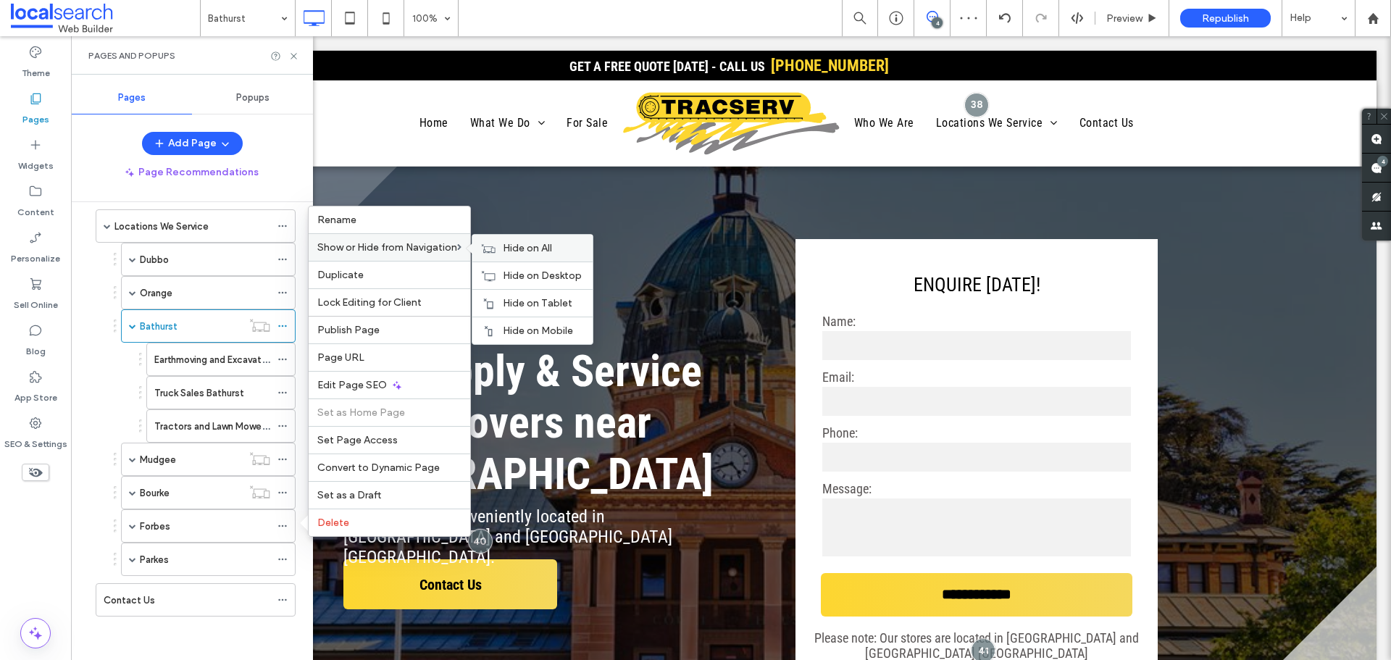
click at [533, 245] on span "Hide on All" at bounding box center [527, 248] width 49 height 12
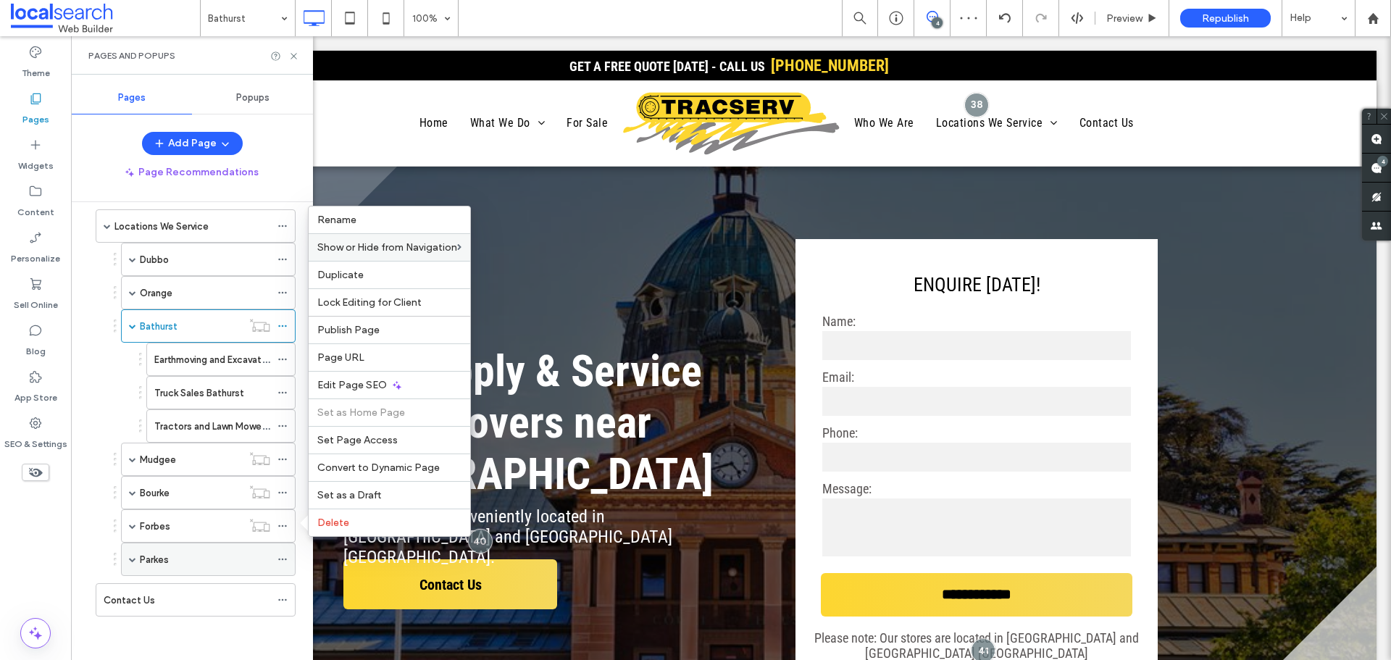
click at [282, 559] on use at bounding box center [282, 560] width 8 height 2
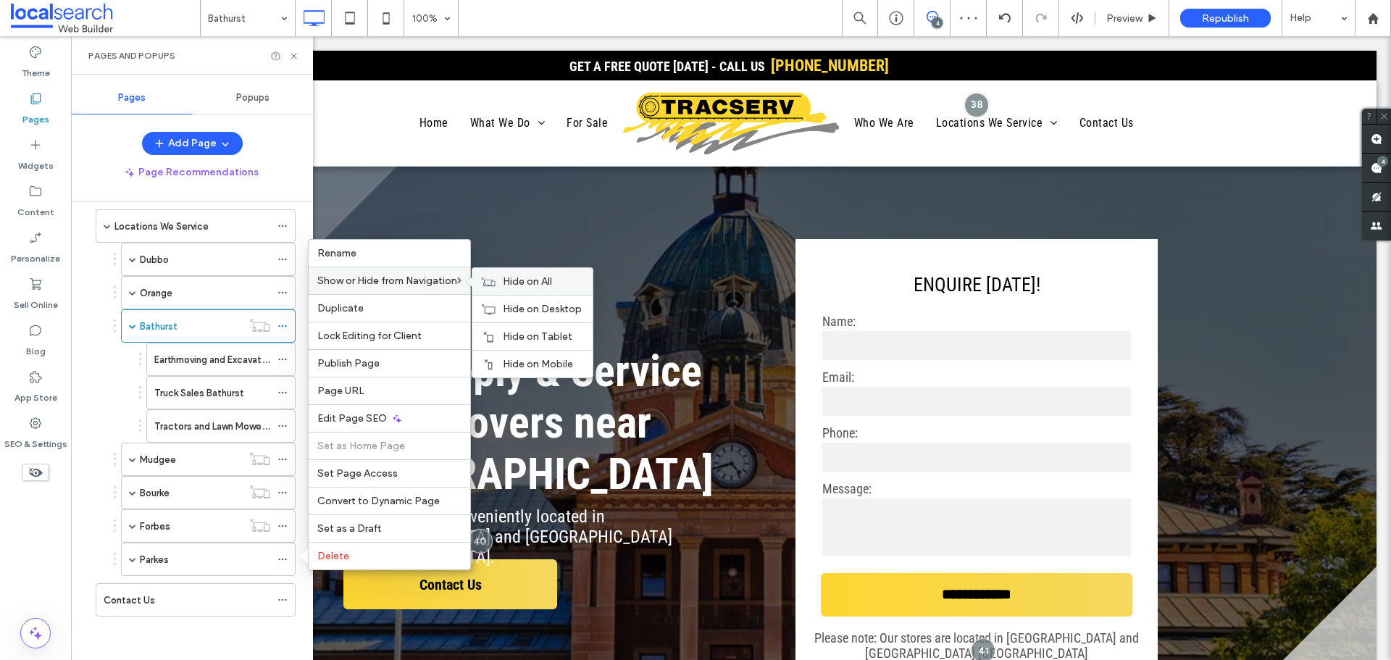
click at [505, 280] on div "Hide on All" at bounding box center [532, 281] width 120 height 27
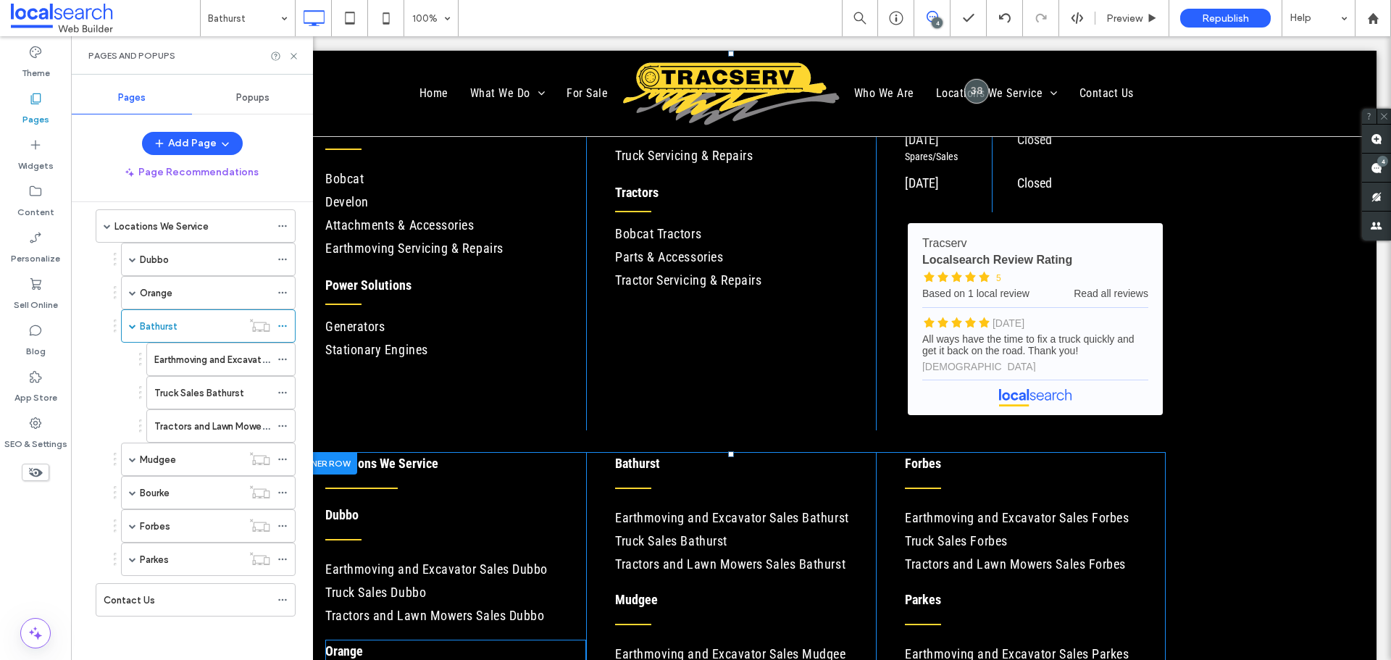
scroll to position [6428, 0]
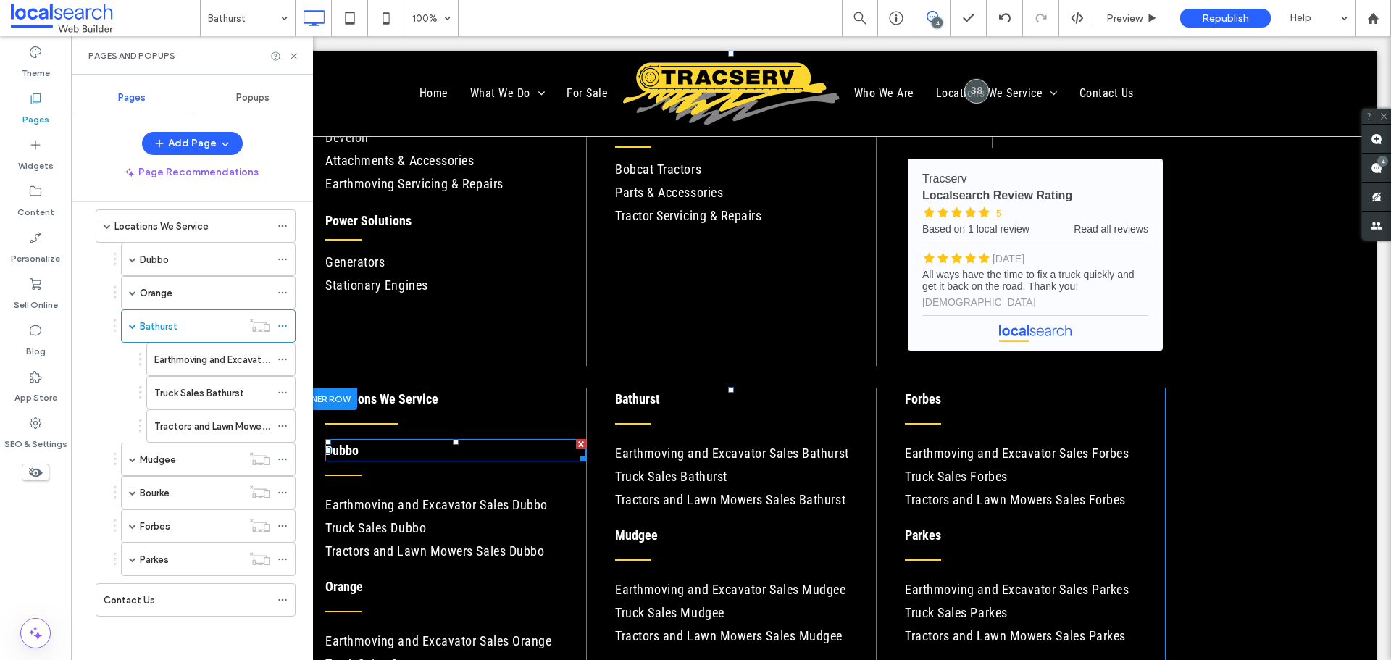
click at [352, 451] on h6 "Dubbo" at bounding box center [455, 450] width 261 height 20
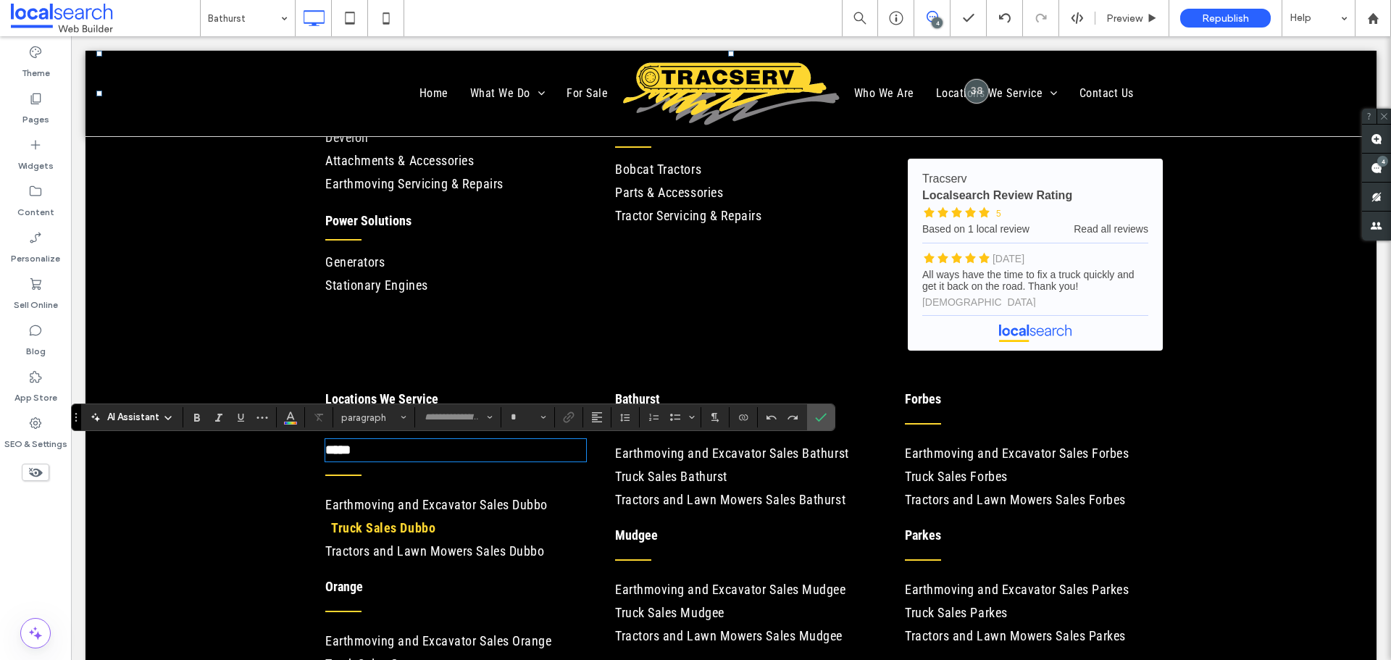
type input "**********"
type input "**"
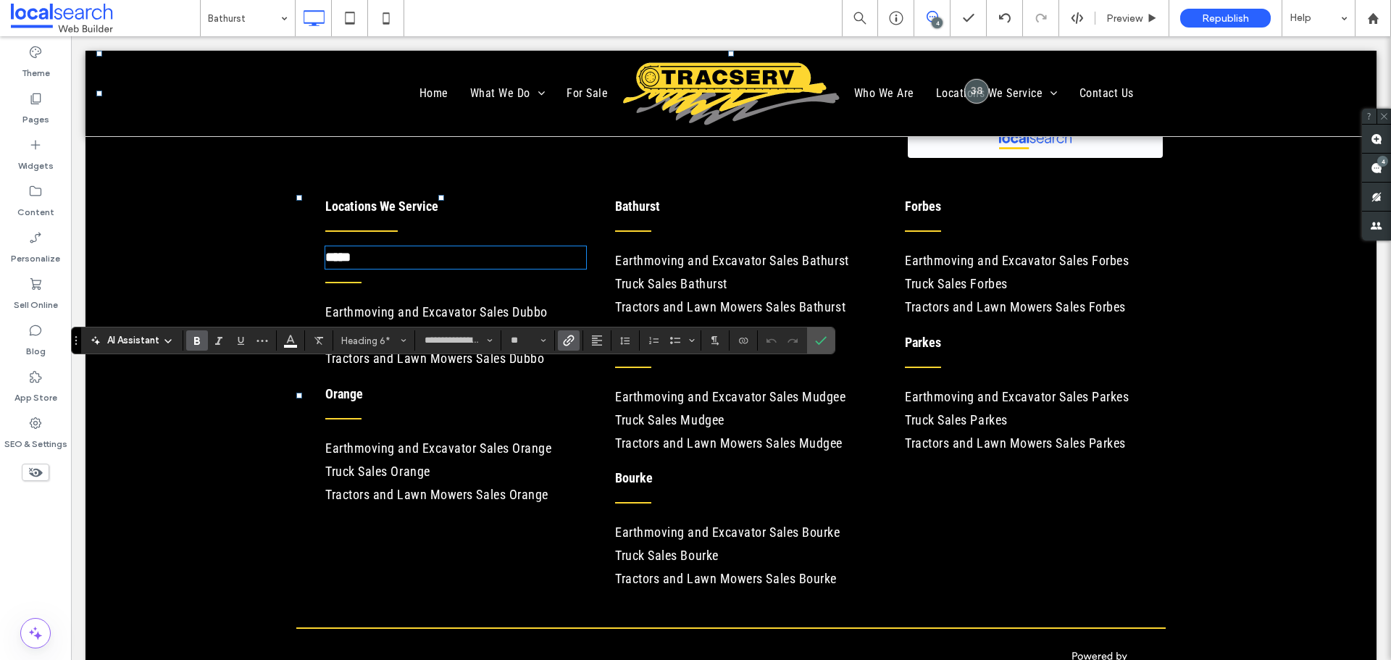
scroll to position [6646, 0]
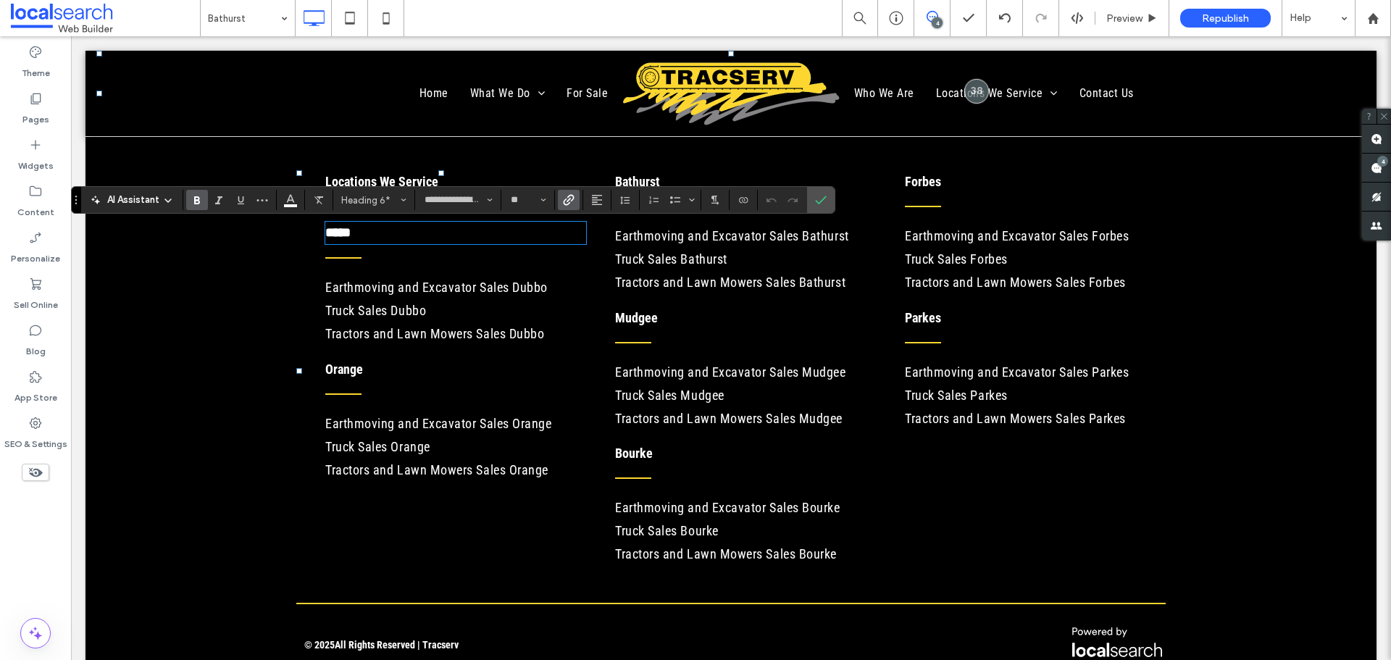
click at [419, 521] on div "Locations We Service ***** Earthmoving and Excavator Sales Dubbo Truck Sales Du…" at bounding box center [441, 370] width 290 height 401
click at [933, 14] on icon at bounding box center [933, 17] width 12 height 12
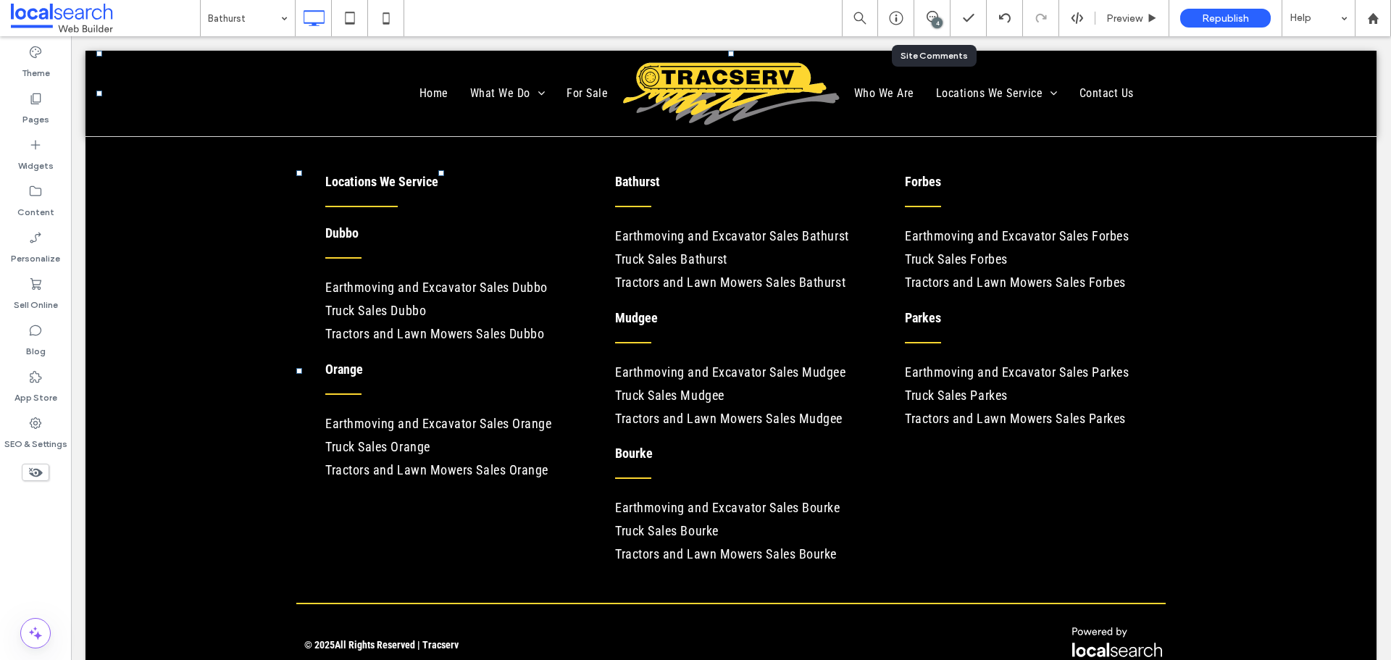
click at [929, 24] on div "4" at bounding box center [931, 18] width 35 height 14
click at [936, 9] on div "4" at bounding box center [932, 18] width 36 height 36
click at [940, 17] on span at bounding box center [931, 17] width 35 height 12
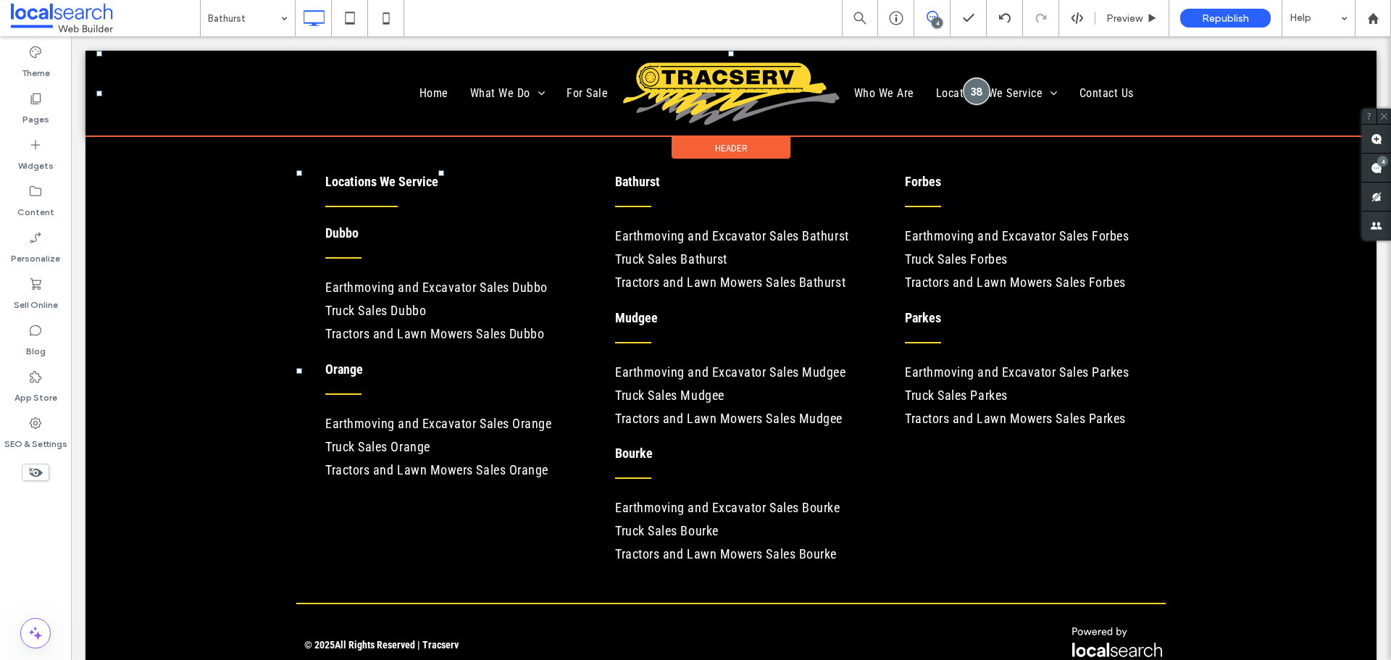
click at [978, 89] on div at bounding box center [977, 91] width 27 height 27
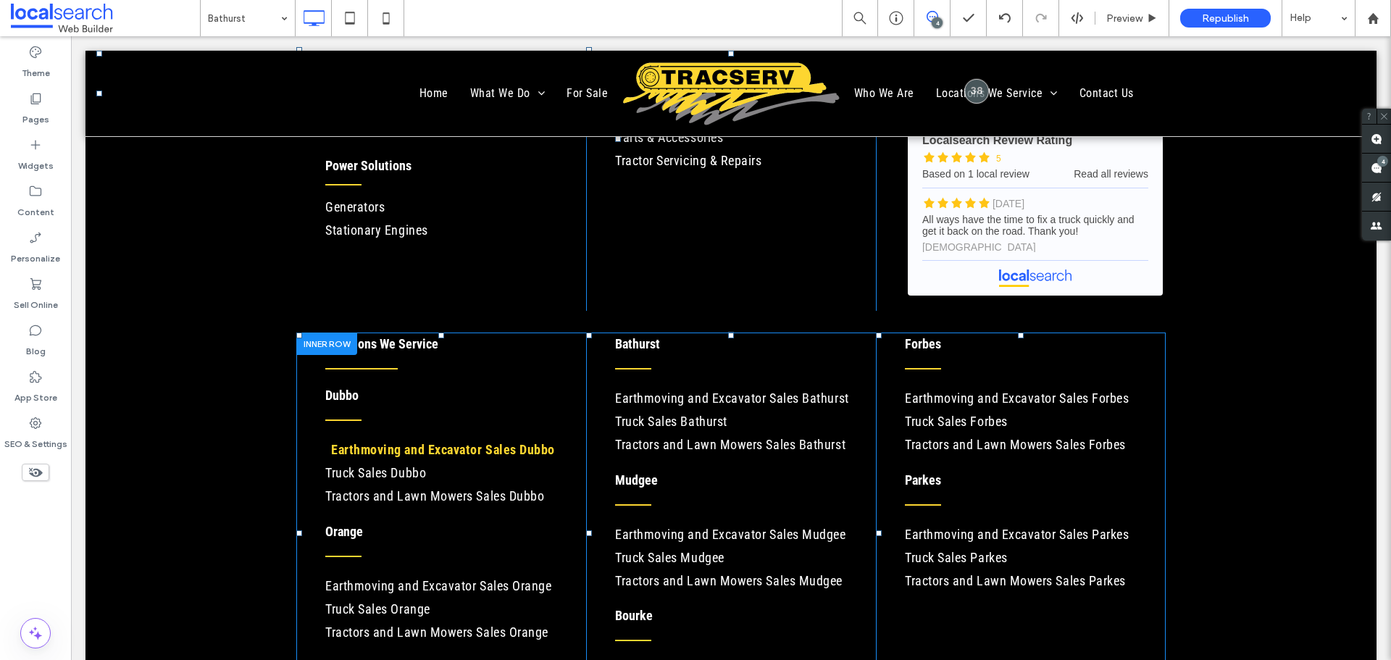
scroll to position [6628, 0]
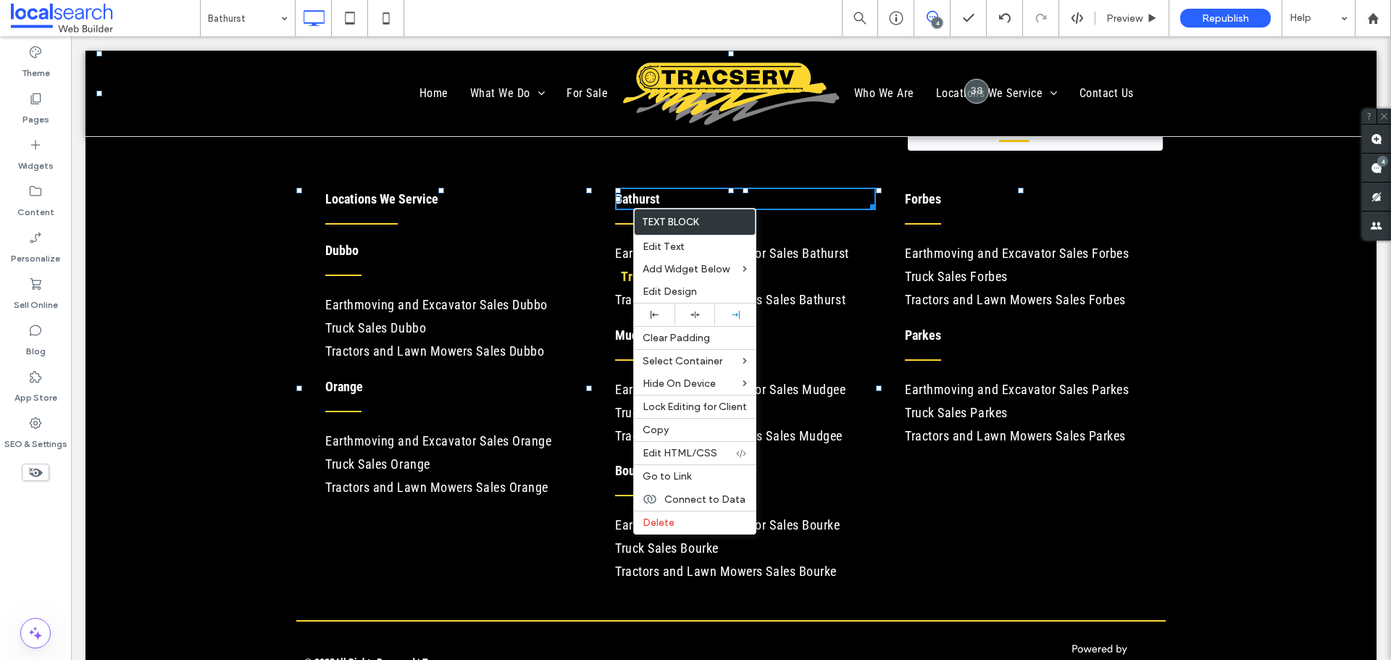
click at [632, 285] on span "Truck Sales Bathurst" at bounding box center [679, 277] width 117 height 20
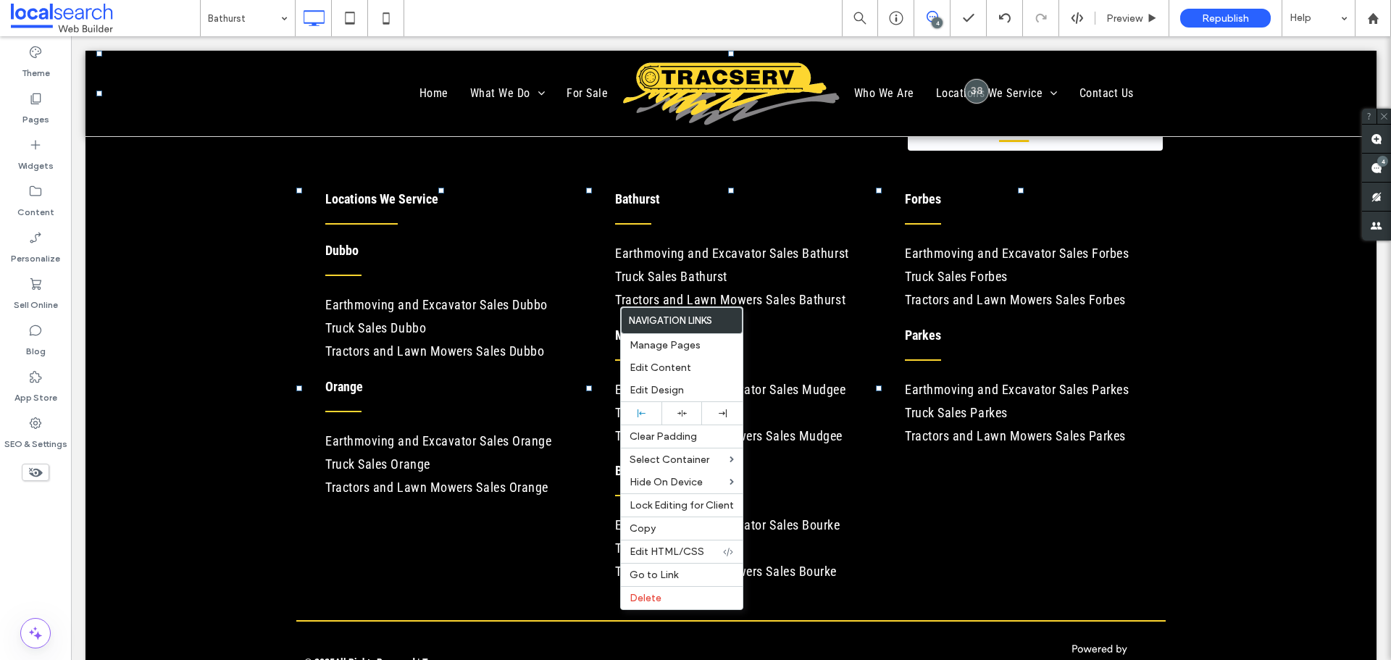
click at [603, 306] on div "Bathurst Earthmoving and Excavator Sales Bathurst Truck Sales Bathurst Tractors…" at bounding box center [731, 388] width 290 height 401
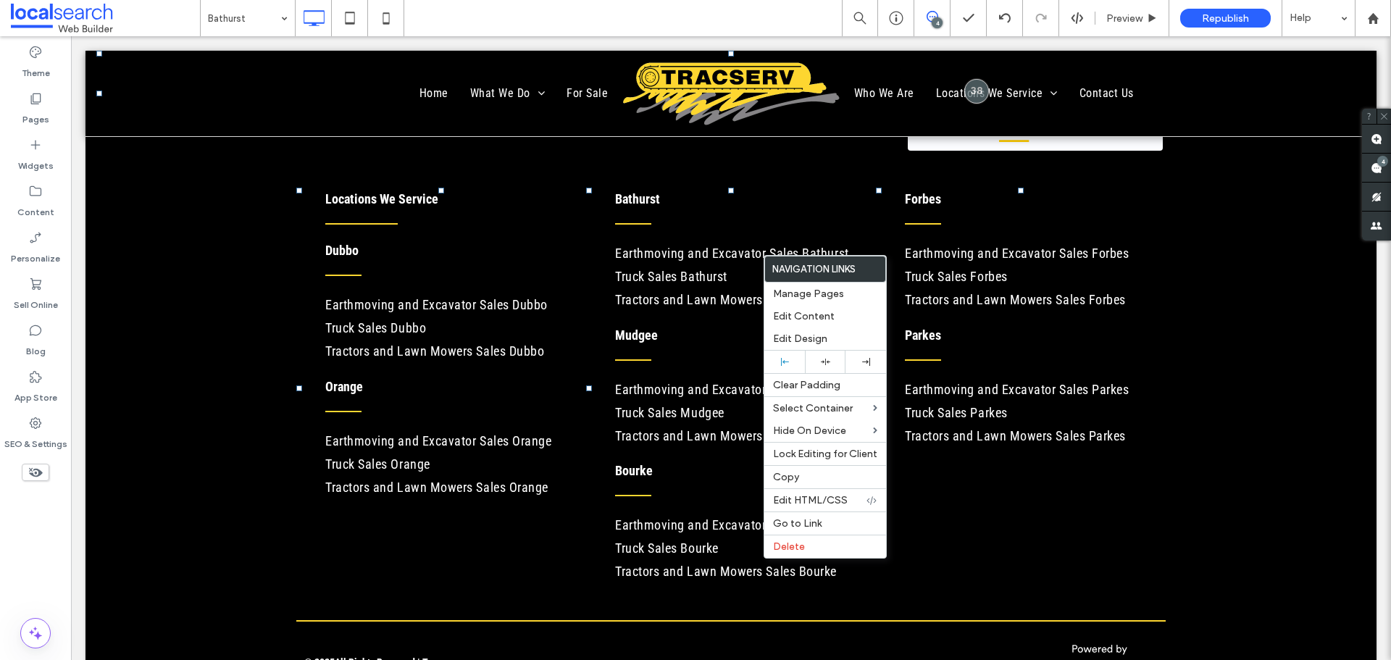
click at [599, 467] on div "Bathurst Earthmoving and Excavator Sales Bathurst Truck Sales Bathurst Tractors…" at bounding box center [731, 388] width 290 height 401
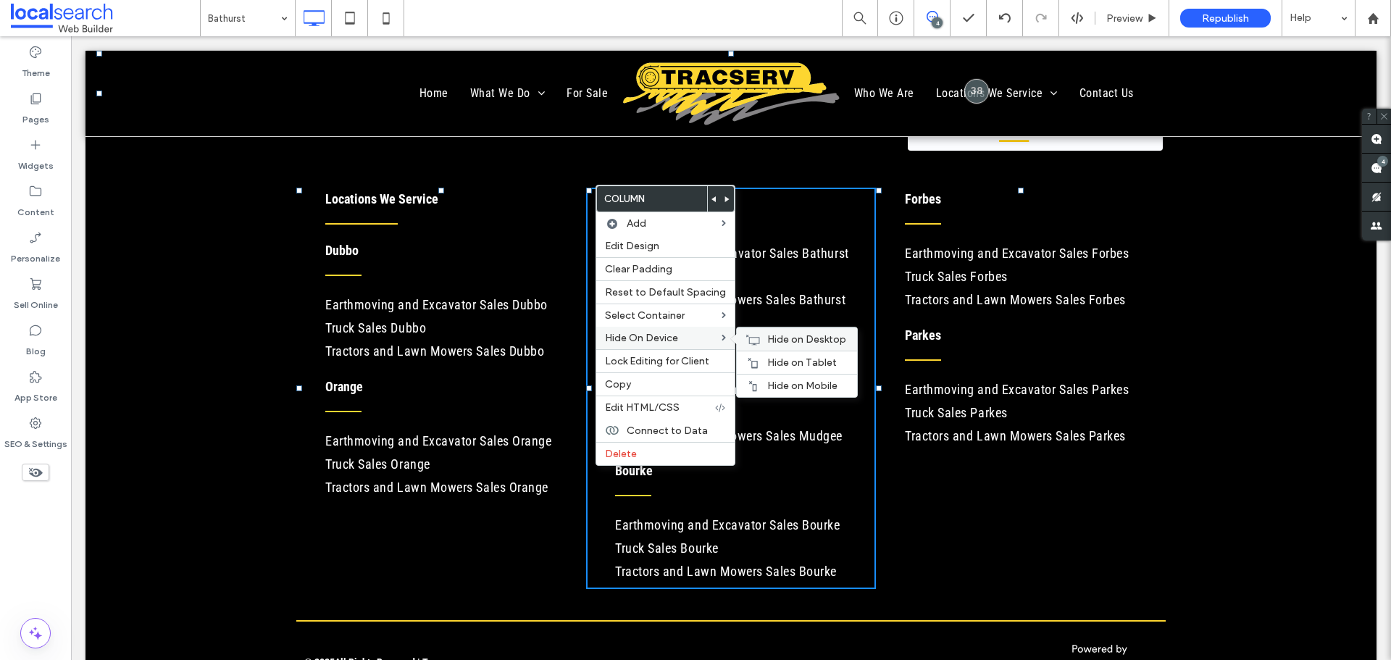
click at [767, 333] on span "Hide on Desktop" at bounding box center [806, 339] width 79 height 12
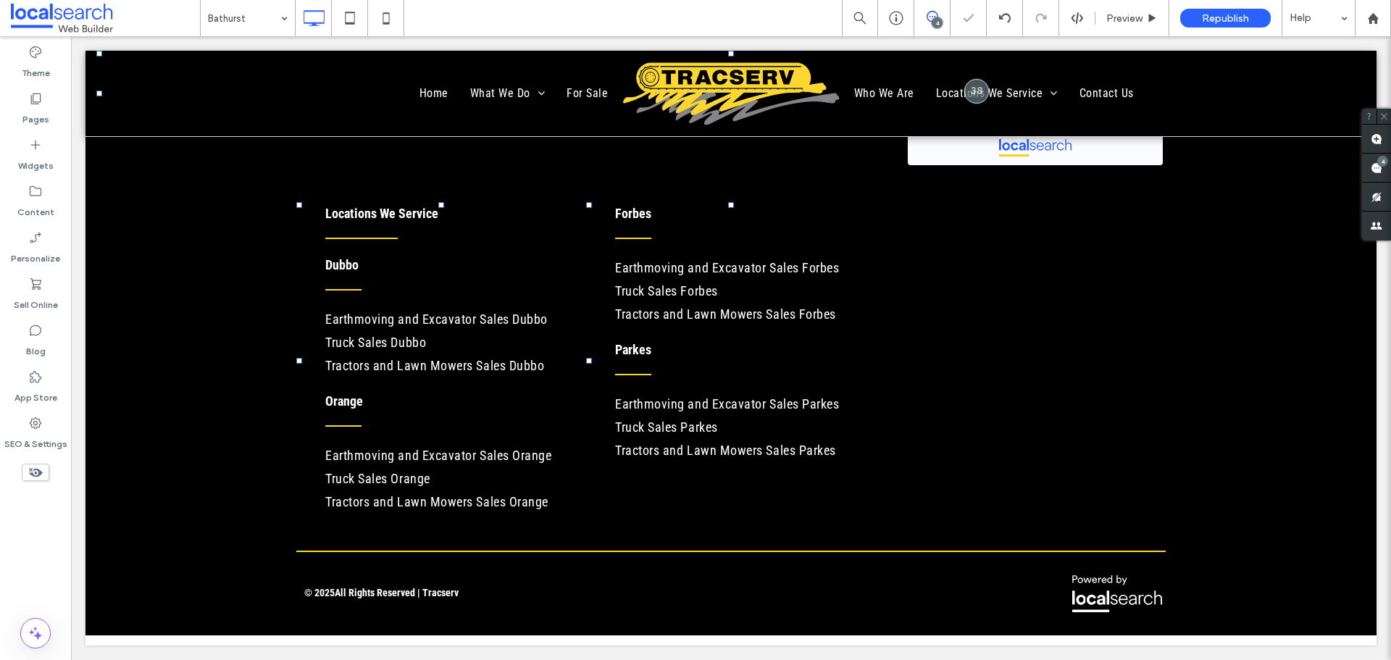
scroll to position [6617, 0]
click at [1004, 17] on icon at bounding box center [1005, 18] width 12 height 12
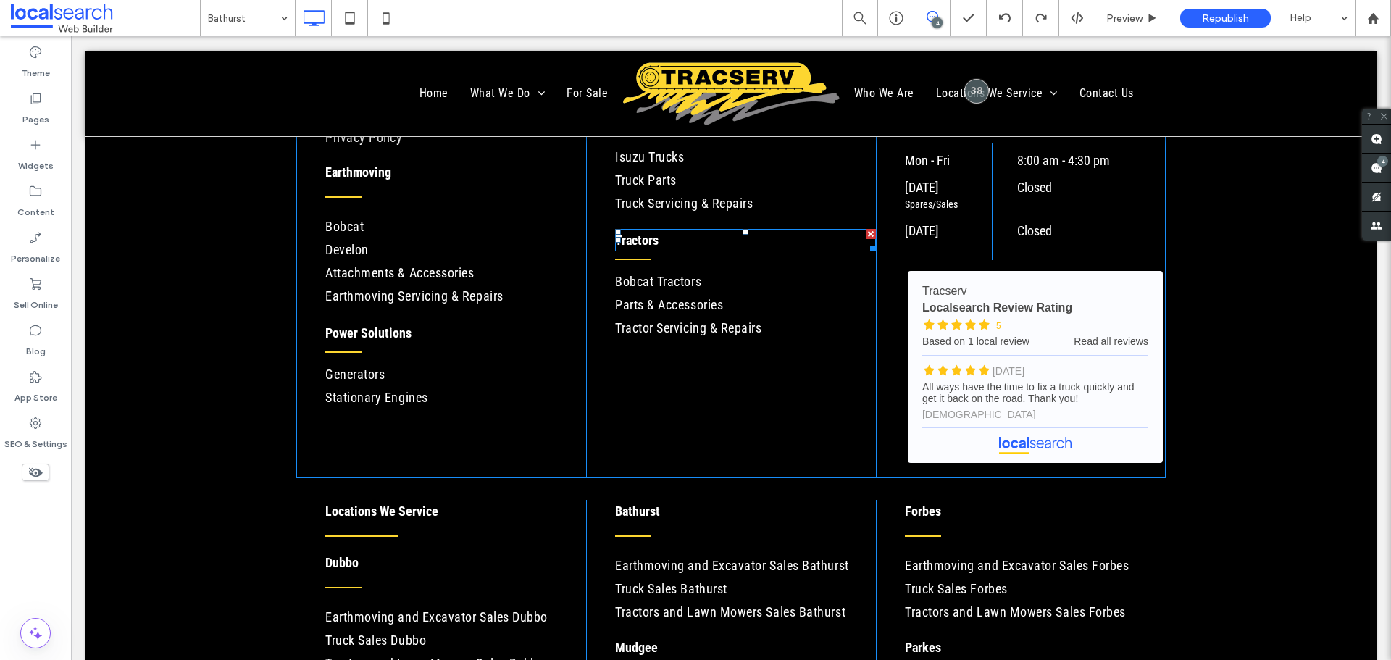
scroll to position [6559, 0]
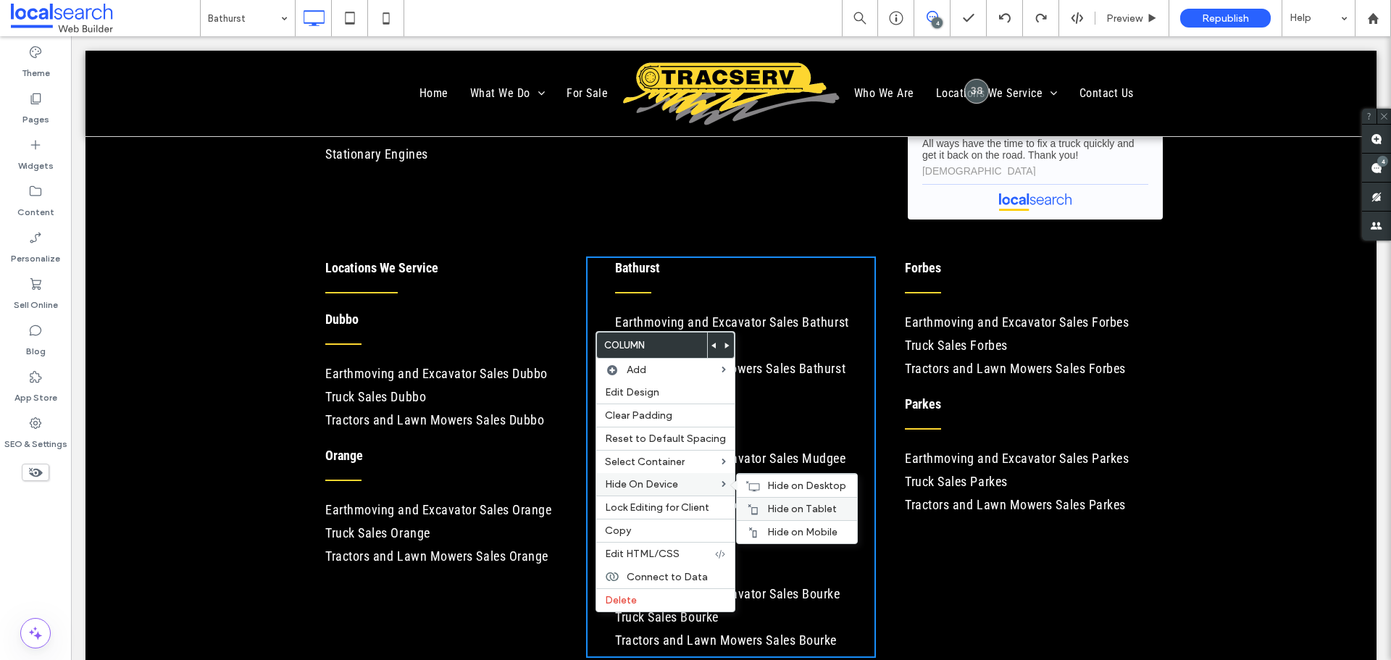
click at [766, 501] on div "Hide on Tablet" at bounding box center [797, 508] width 120 height 23
click at [780, 528] on span "Hide on Mobile" at bounding box center [802, 532] width 70 height 12
click at [772, 483] on span "Hide on Desktop" at bounding box center [806, 486] width 79 height 12
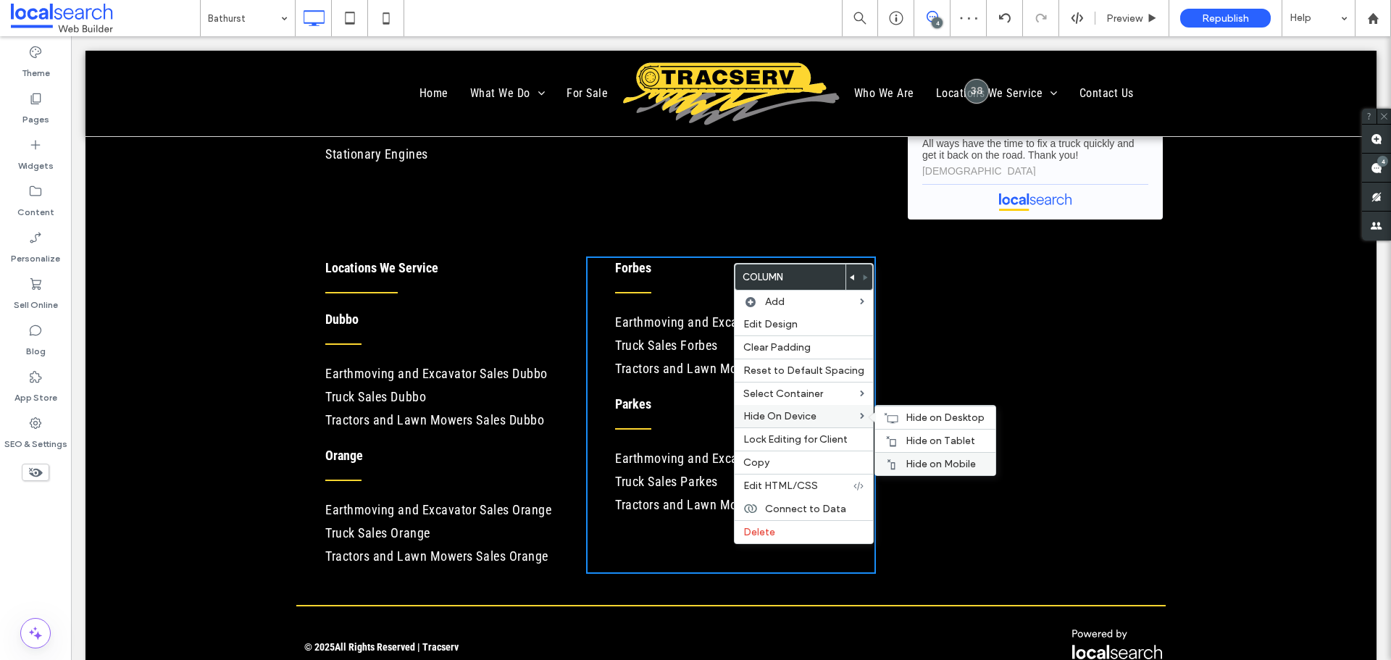
click at [906, 452] on div "Hide on Mobile" at bounding box center [935, 463] width 120 height 23
click at [906, 435] on span "Hide on Tablet" at bounding box center [941, 441] width 70 height 12
click at [892, 413] on icon at bounding box center [891, 418] width 14 height 12
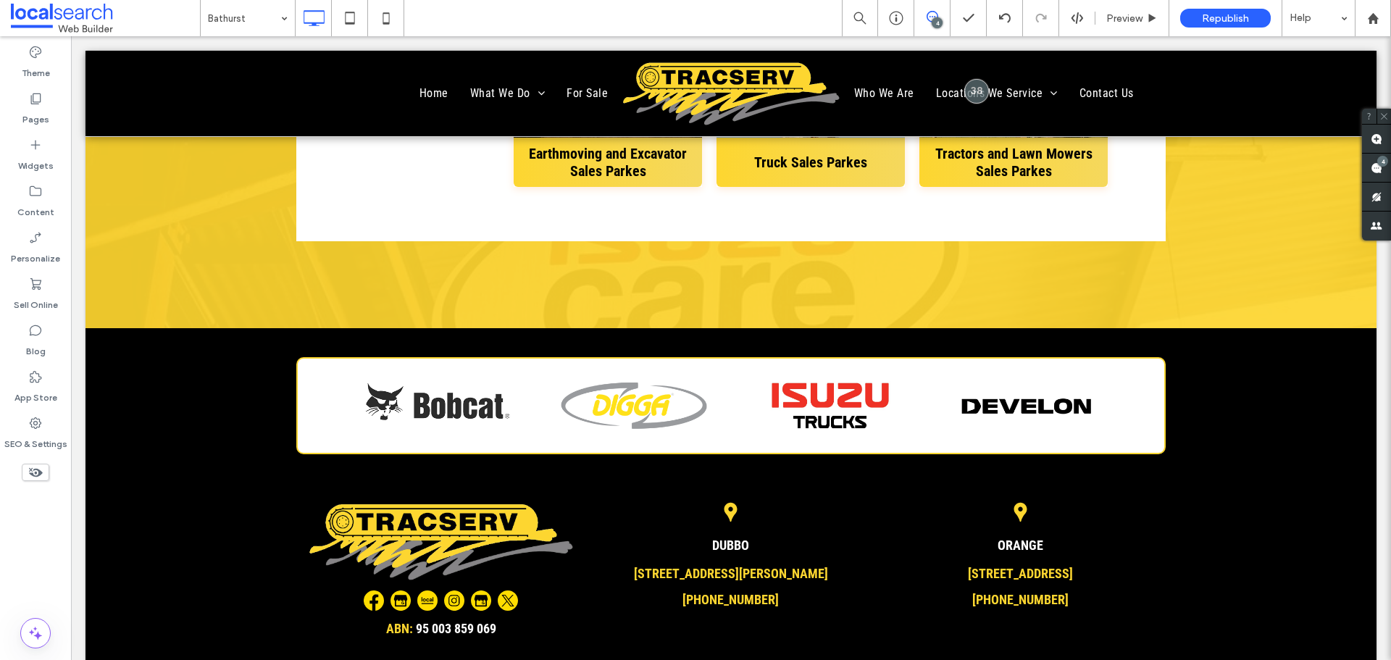
scroll to position [5473, 0]
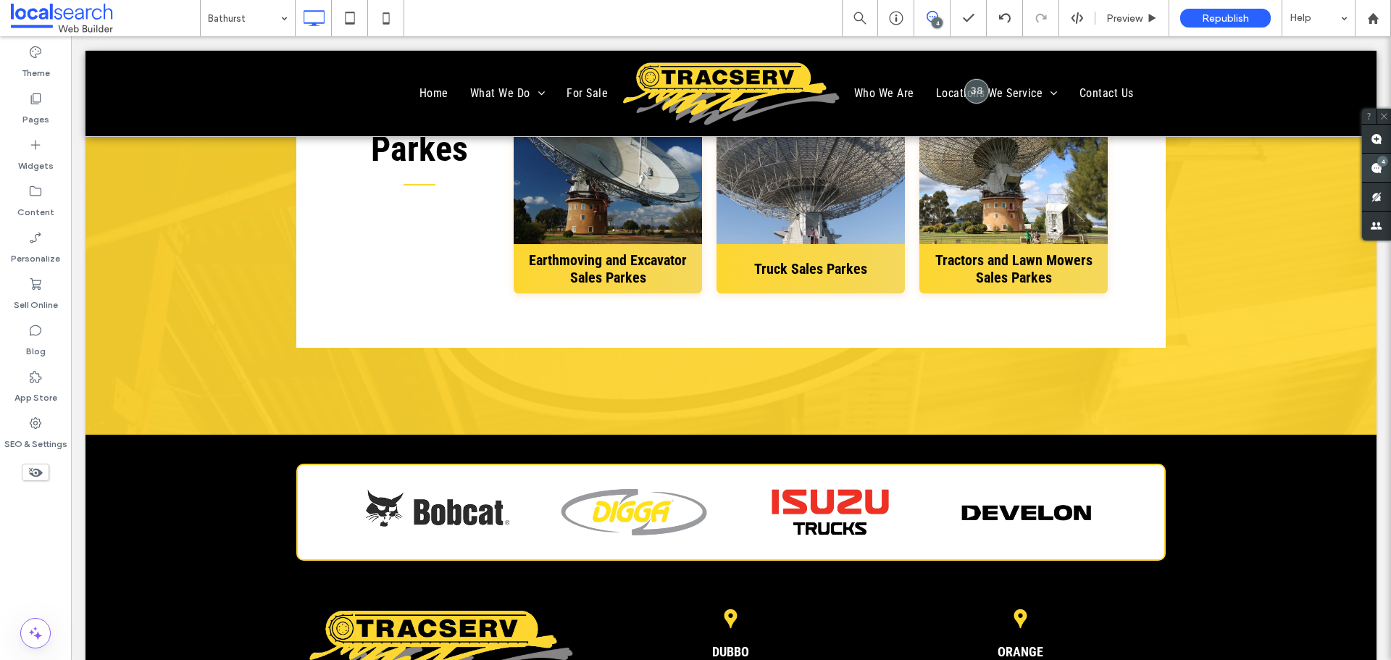
click at [1112, 165] on span at bounding box center [1376, 168] width 29 height 28
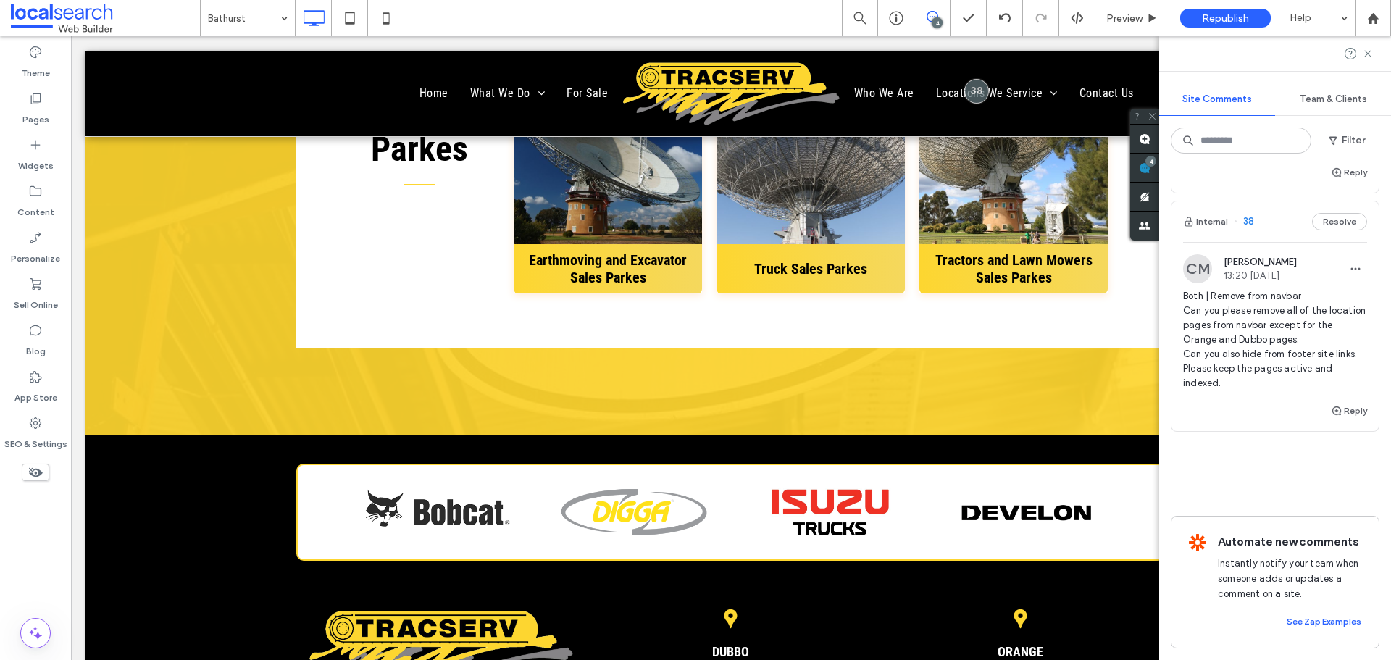
scroll to position [707, 0]
click at [1112, 402] on button "Reply" at bounding box center [1349, 410] width 36 height 17
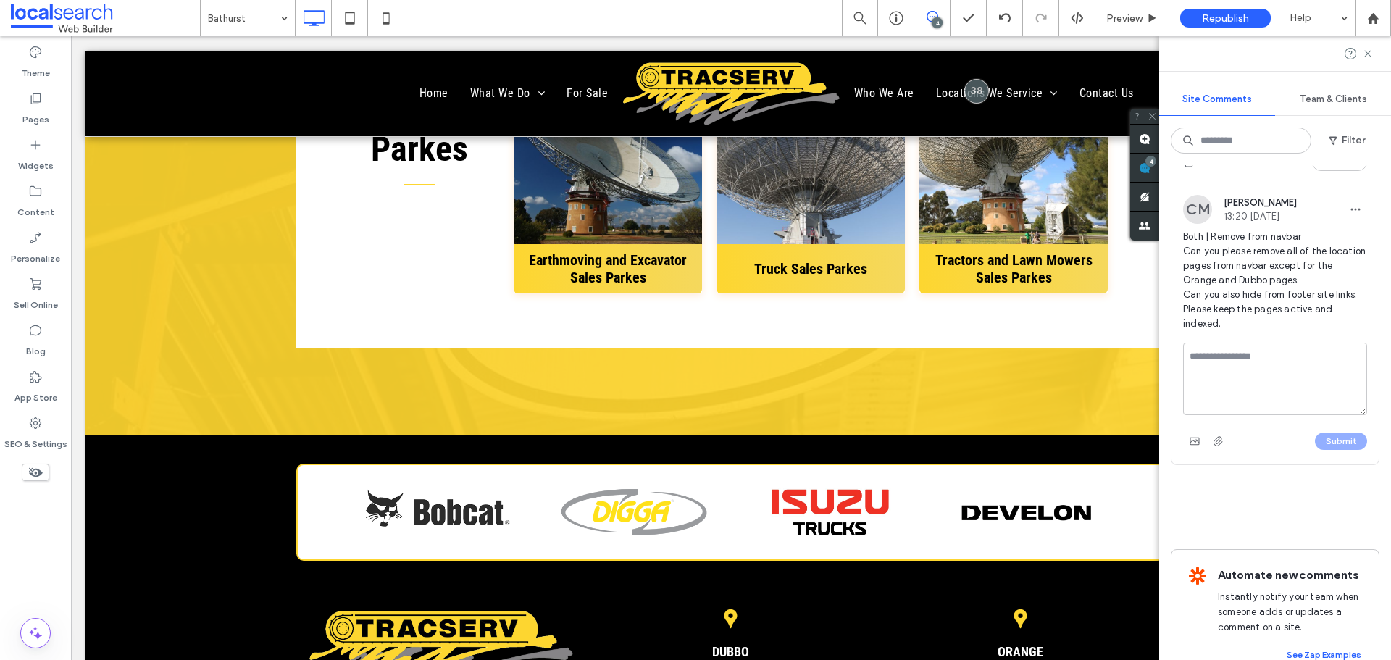
click at [1112, 410] on textarea at bounding box center [1275, 379] width 184 height 72
type textarea "**********"
click at [1112, 450] on button "Submit" at bounding box center [1341, 441] width 52 height 17
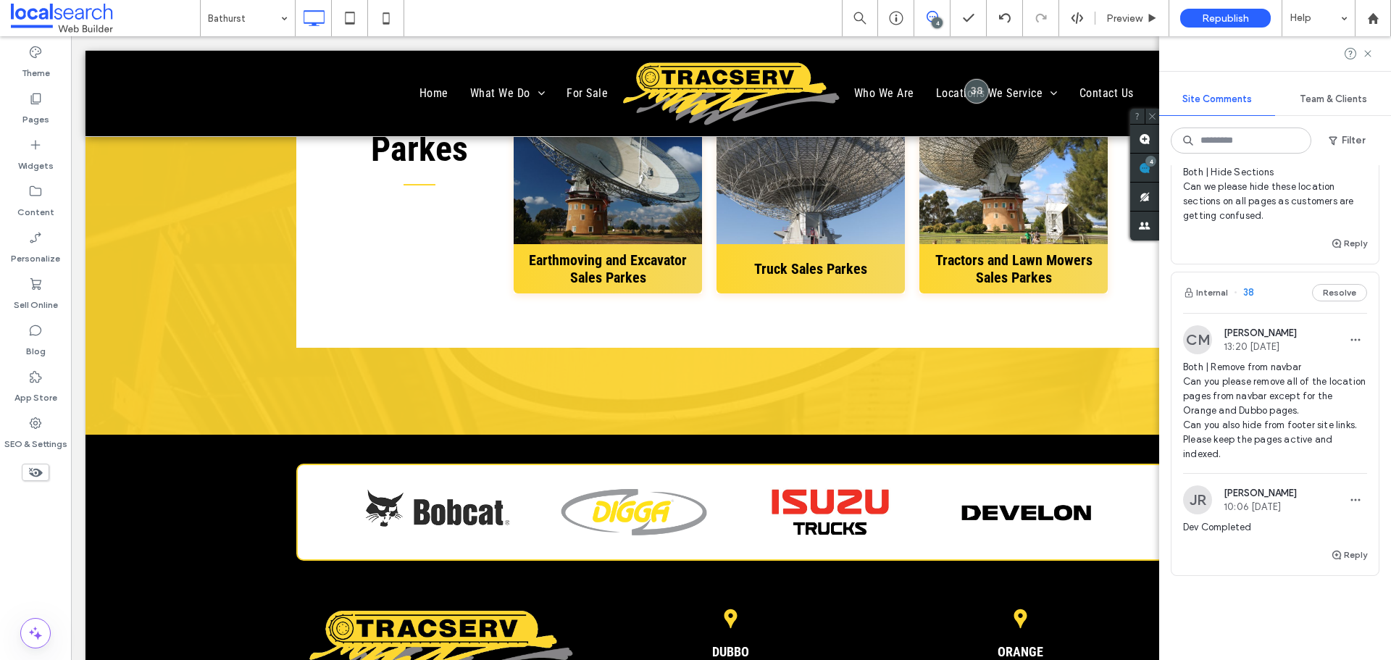
scroll to position [562, 0]
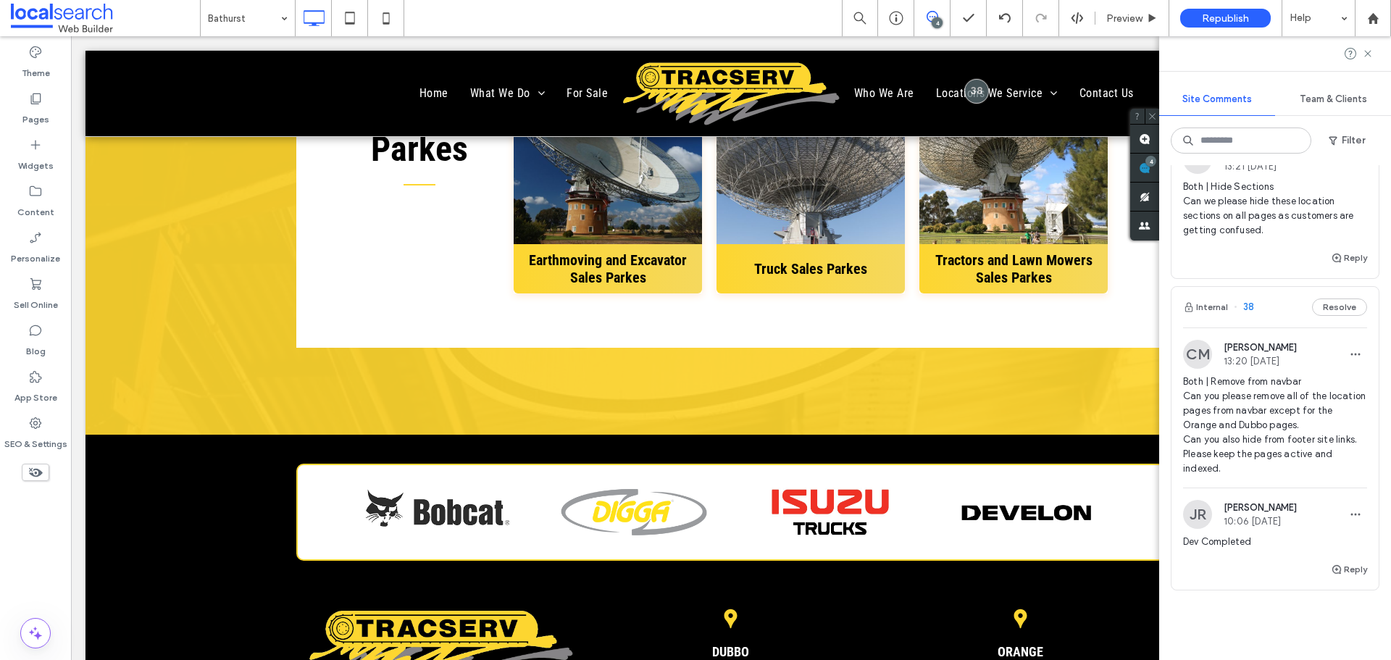
click at [1112, 278] on div "Reply" at bounding box center [1274, 263] width 207 height 29
click at [1112, 238] on span "Both | Hide Sections Can we please hide these location sections on all pages as…" at bounding box center [1275, 209] width 184 height 58
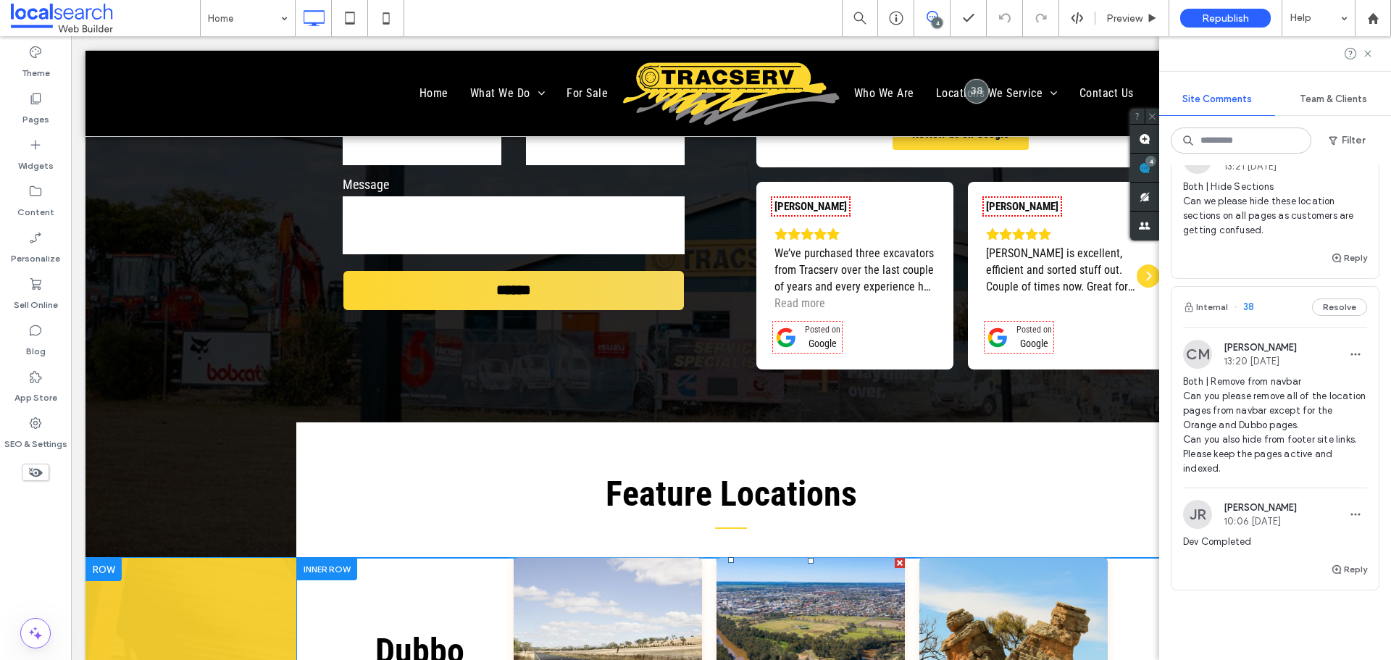
scroll to position [6338, 0]
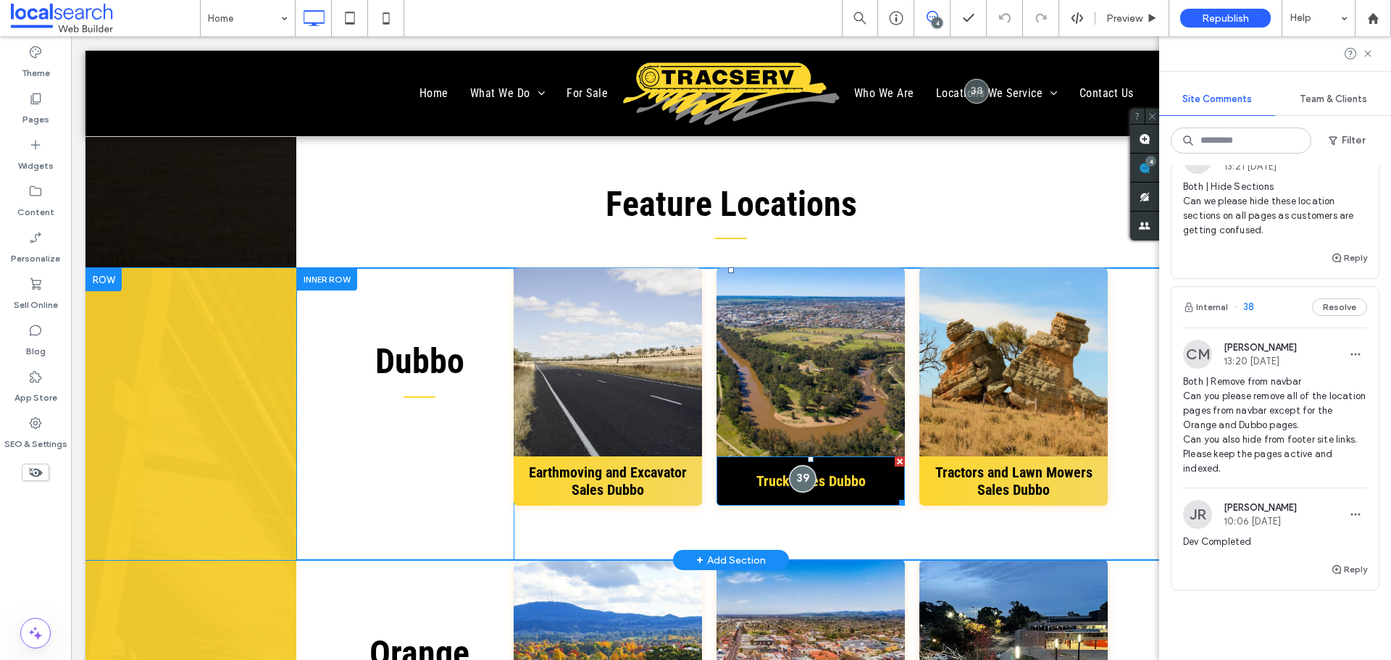
click at [795, 492] on div at bounding box center [803, 478] width 27 height 27
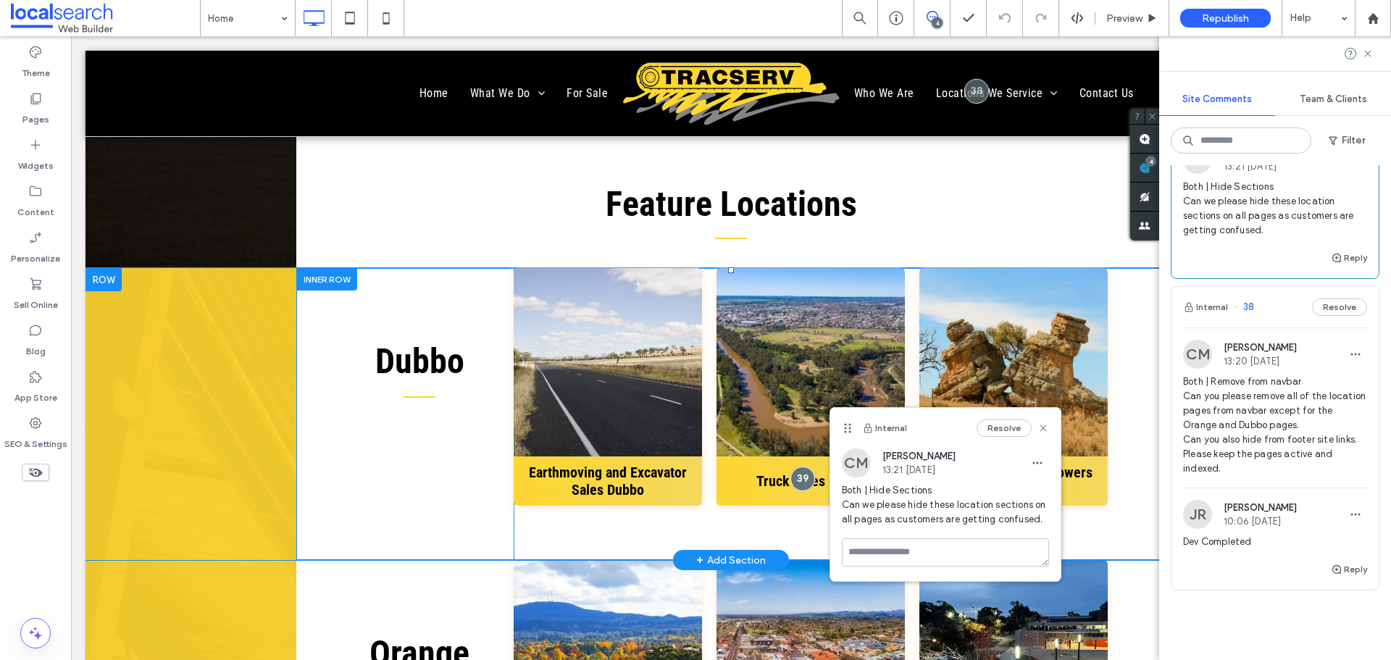
click at [759, 525] on div "Dubbo Click To Paste View more Earthmoving and Excavator Sales Dubbo Click To P…" at bounding box center [716, 414] width 782 height 292
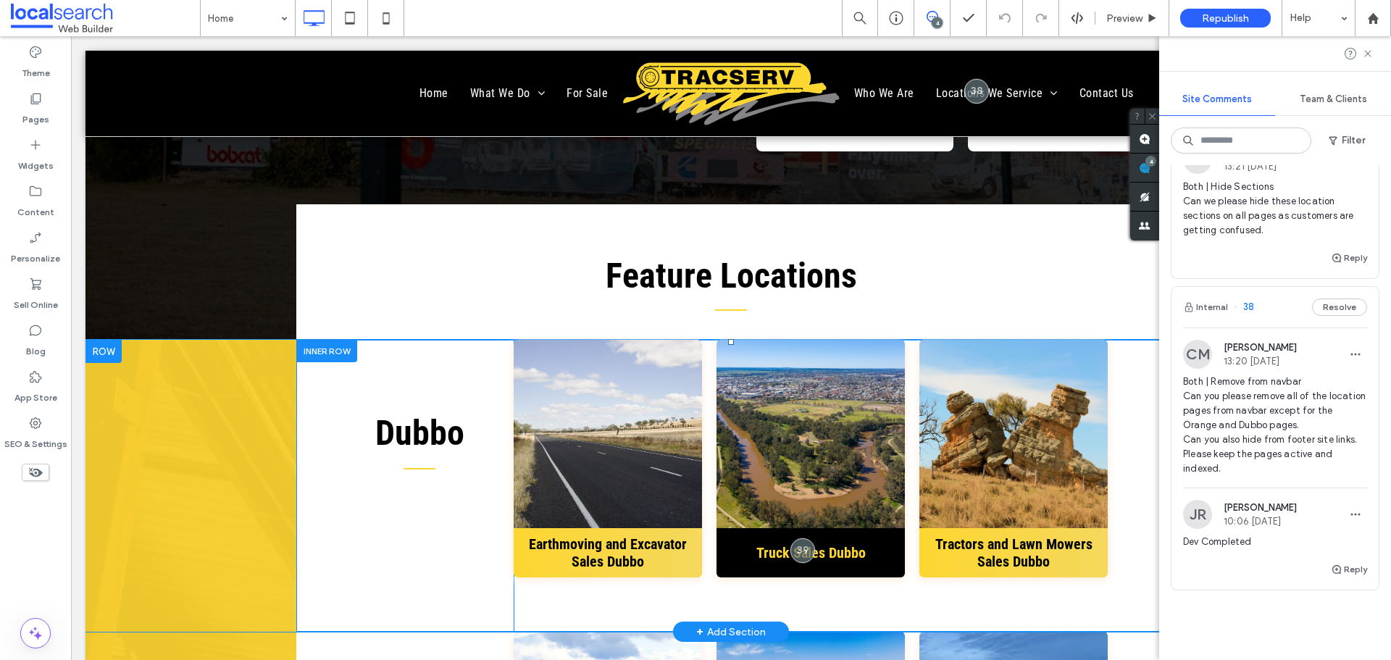
scroll to position [6265, 0]
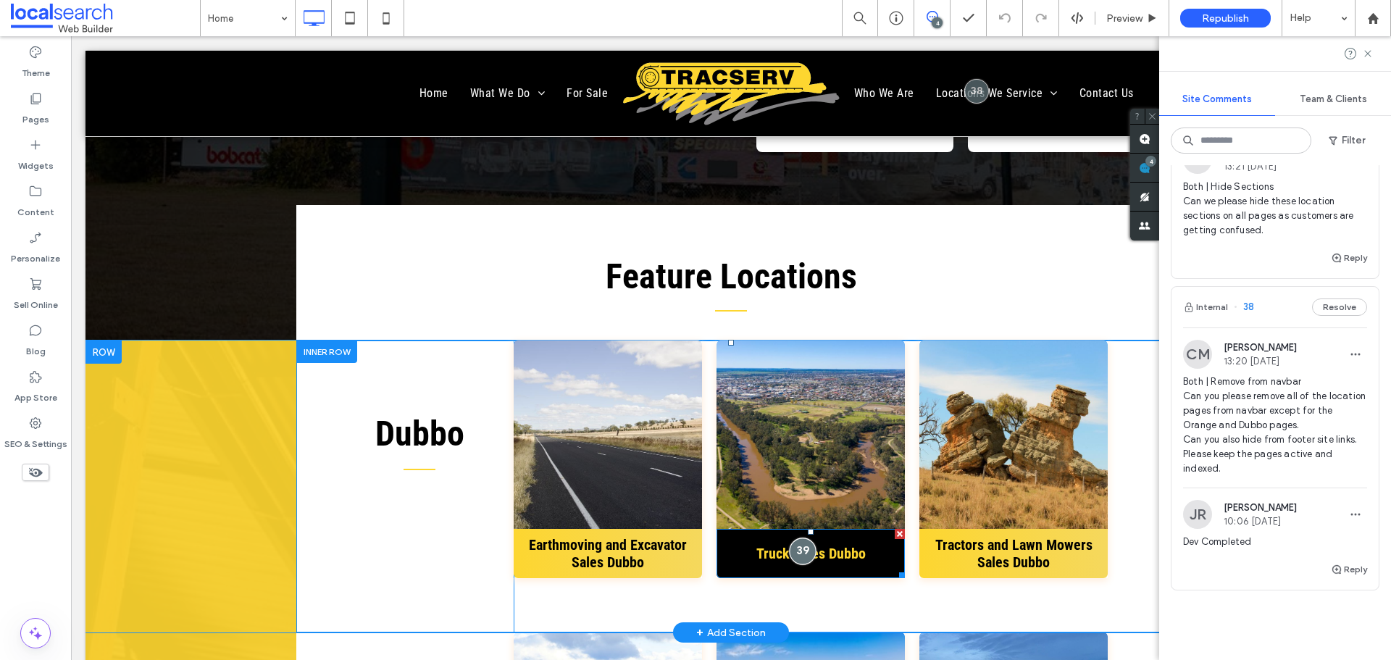
click at [796, 562] on div at bounding box center [803, 551] width 27 height 27
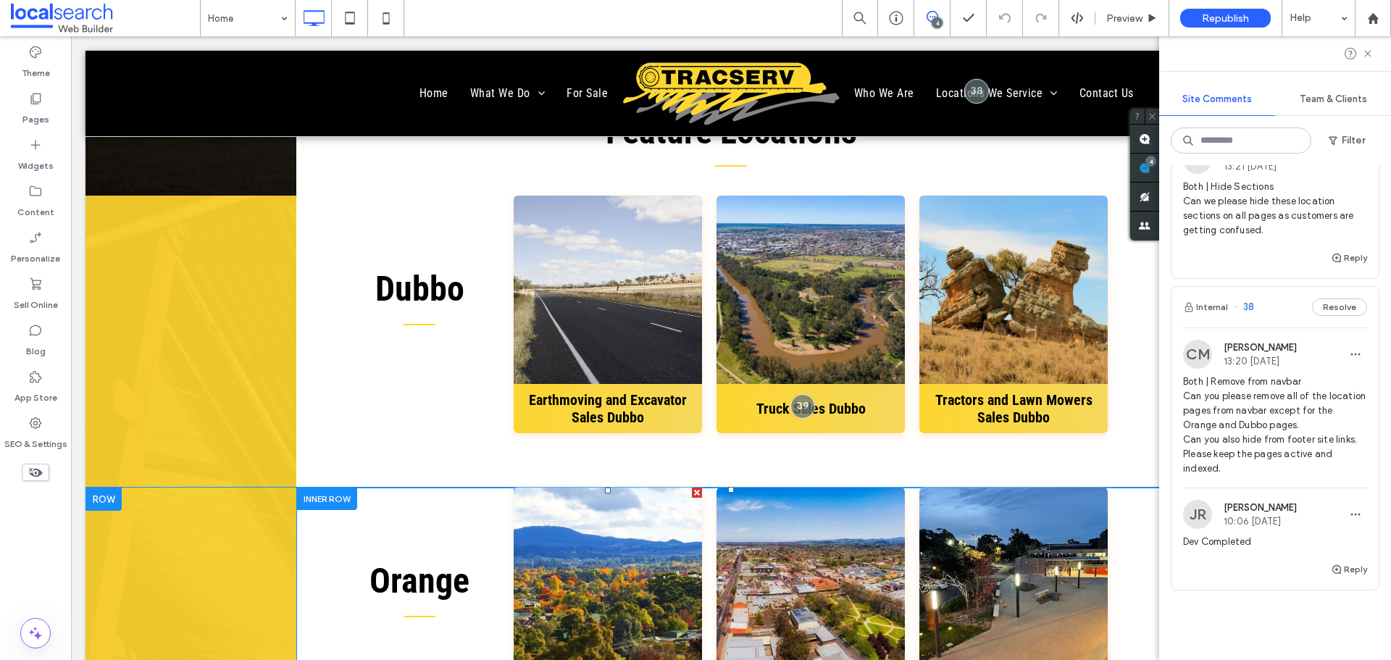
scroll to position [6193, 0]
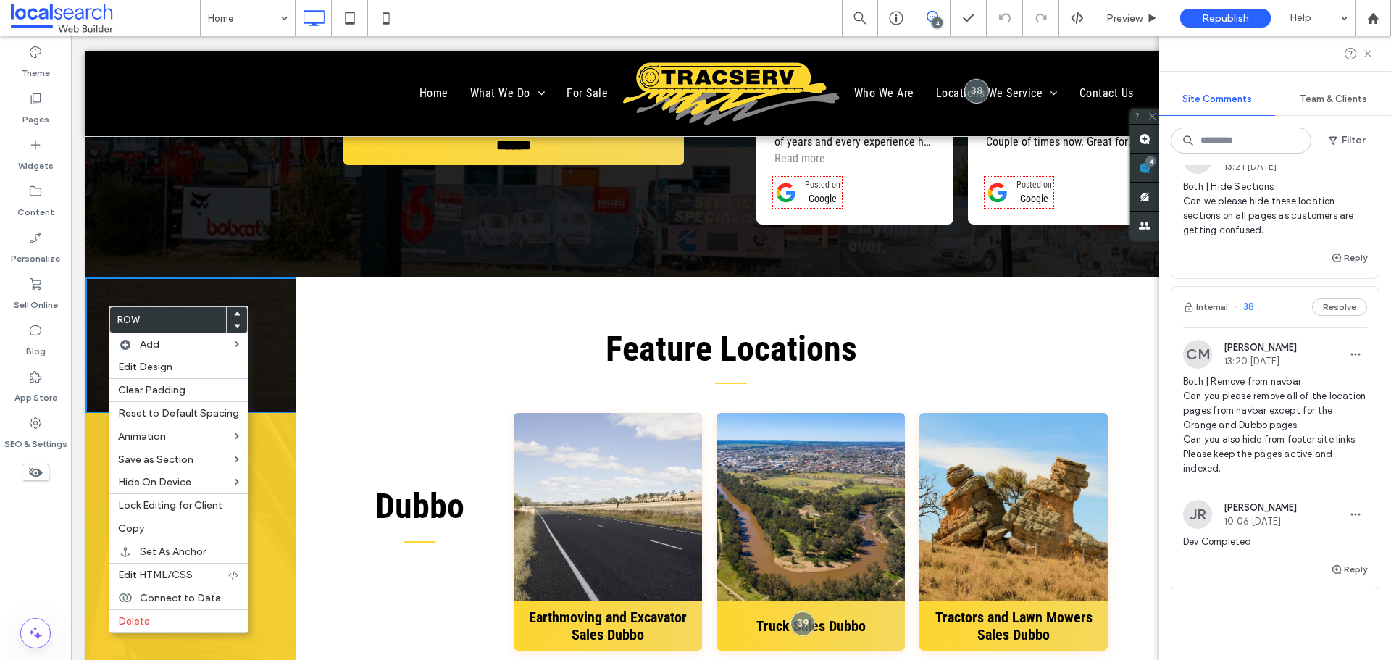
click at [939, 14] on span at bounding box center [931, 17] width 35 height 12
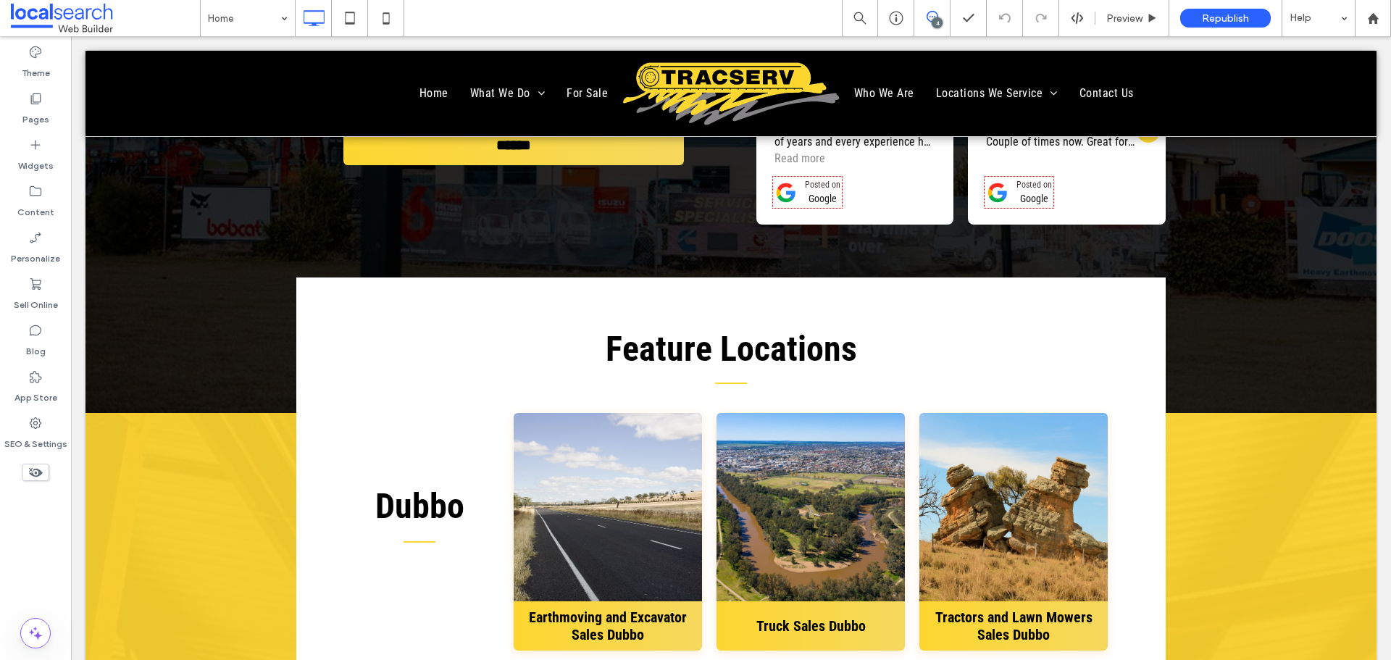
scroll to position [0, 0]
click at [942, 8] on div "4" at bounding box center [932, 18] width 36 height 36
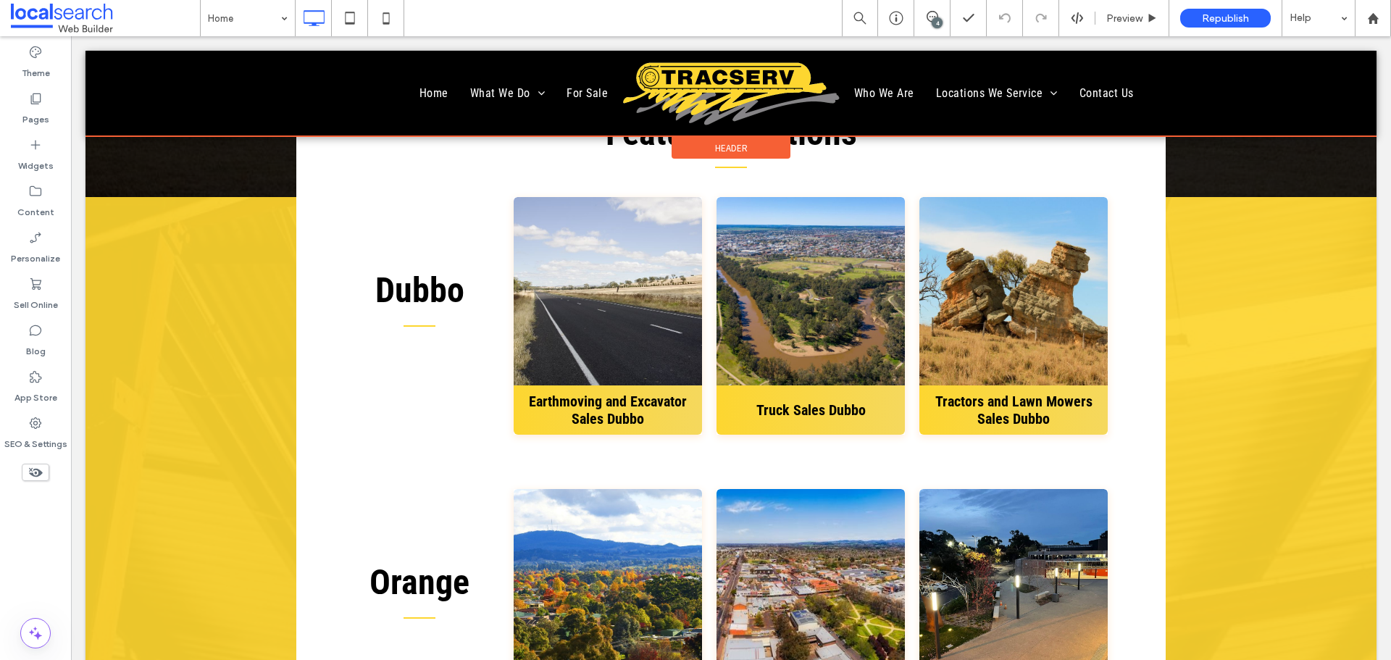
scroll to position [6410, 0]
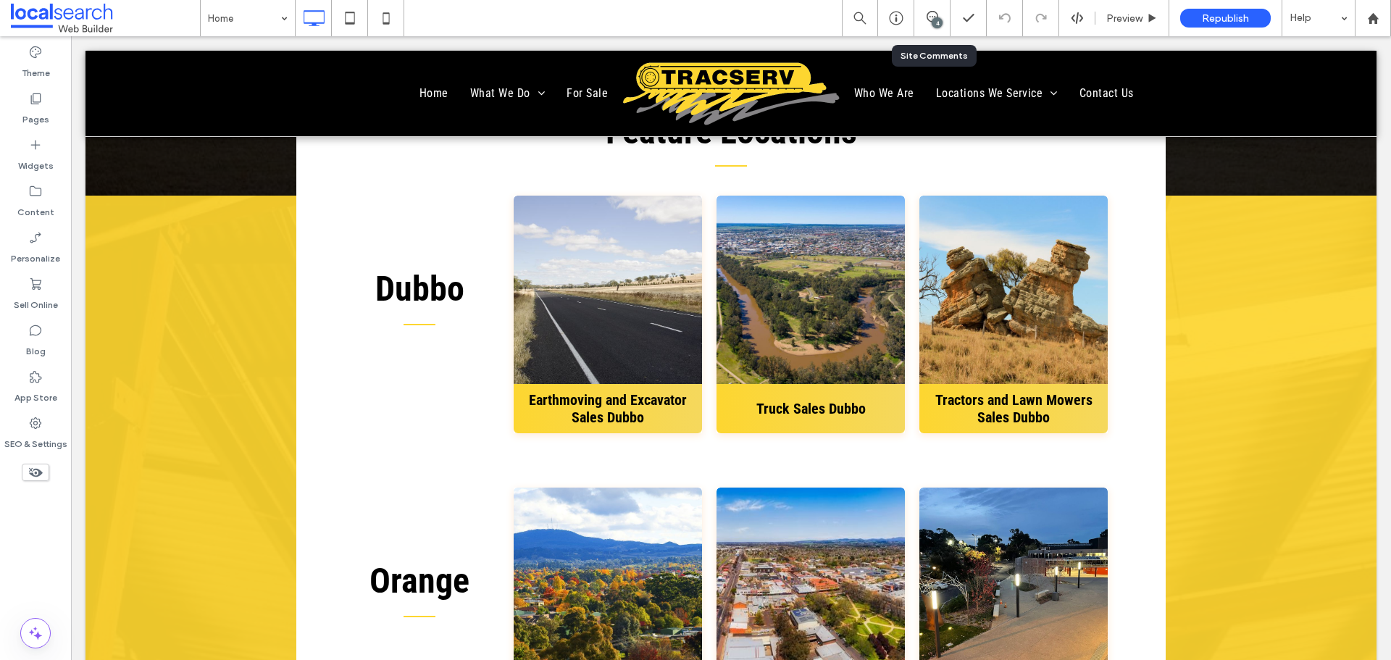
click at [933, 31] on div "4" at bounding box center [932, 18] width 36 height 36
click at [933, 19] on div "4" at bounding box center [937, 22] width 11 height 11
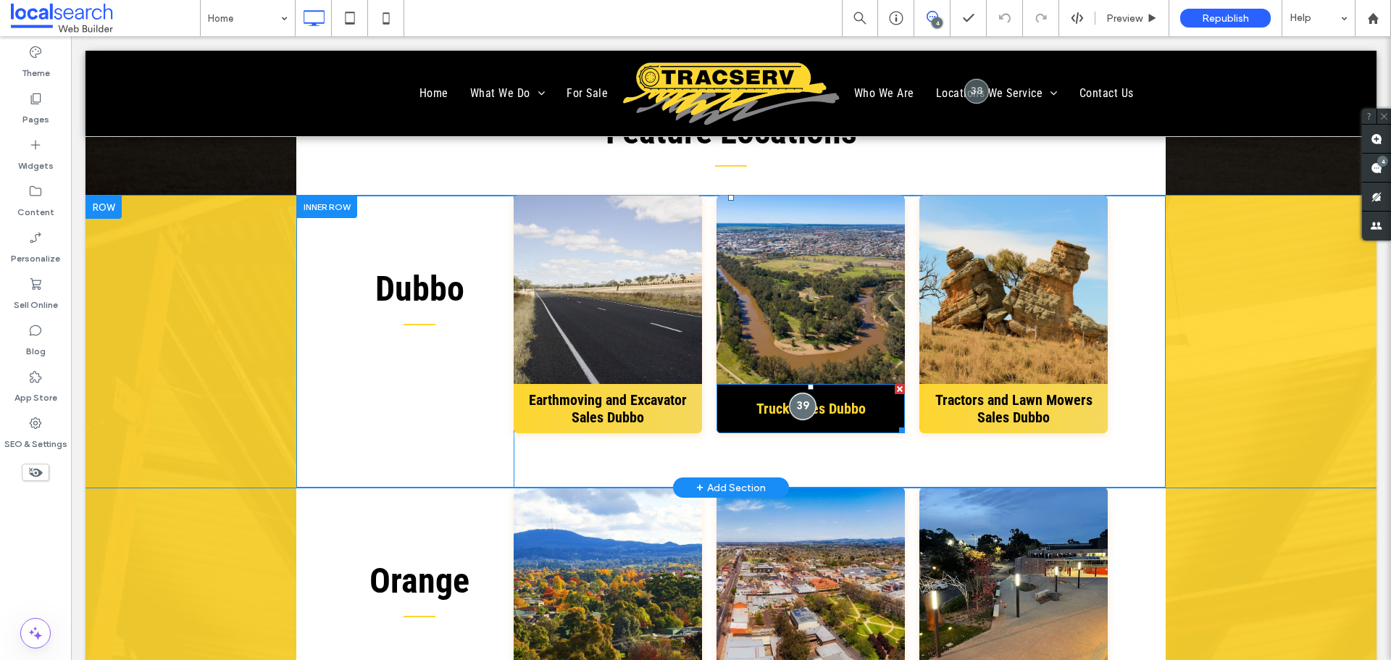
click at [796, 419] on div at bounding box center [803, 406] width 27 height 27
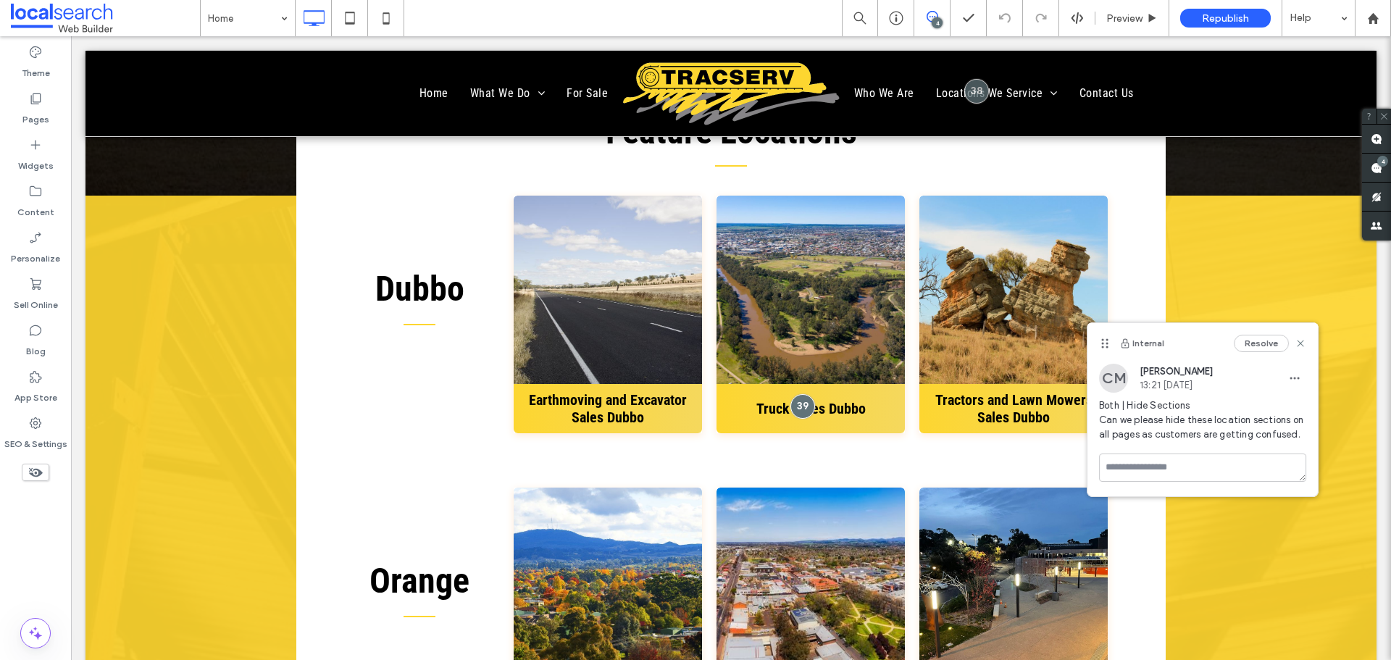
drag, startPoint x: 846, startPoint y: 354, endPoint x: 1096, endPoint y: 316, distance: 252.8
click at [1112, 330] on div "Internal Resolve" at bounding box center [1202, 343] width 230 height 41
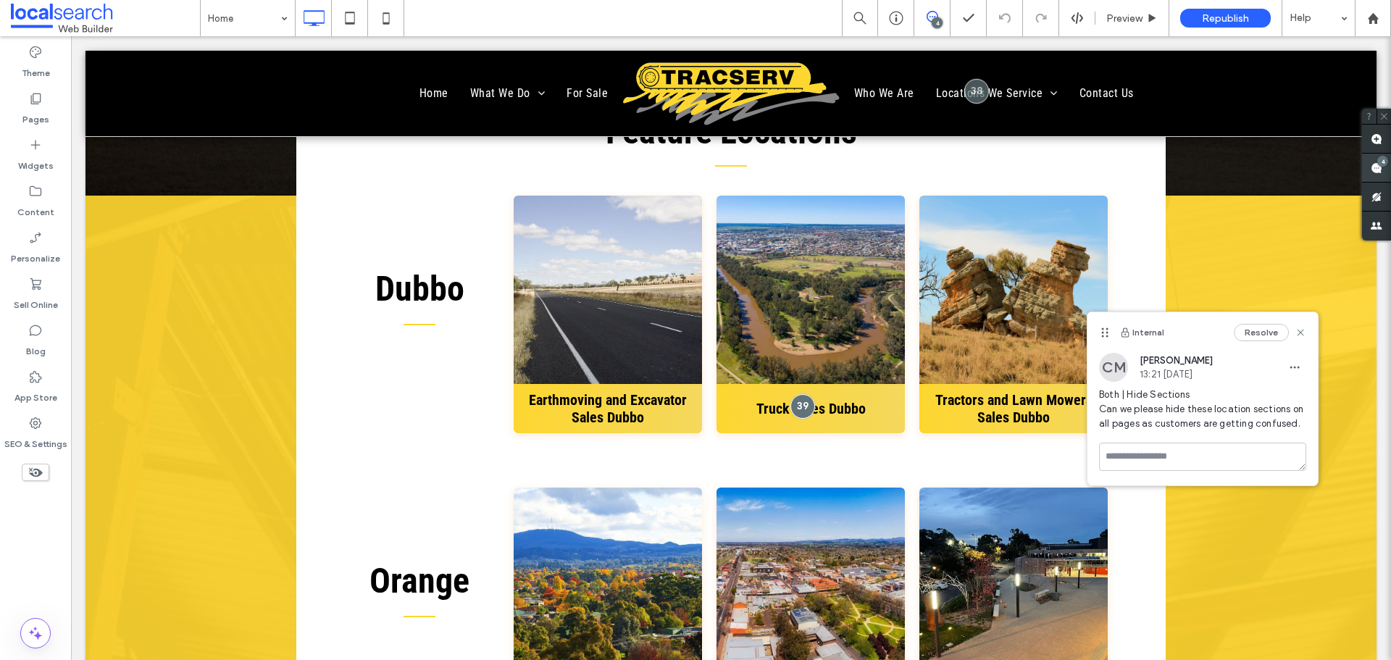
click at [1112, 175] on span at bounding box center [1376, 168] width 29 height 28
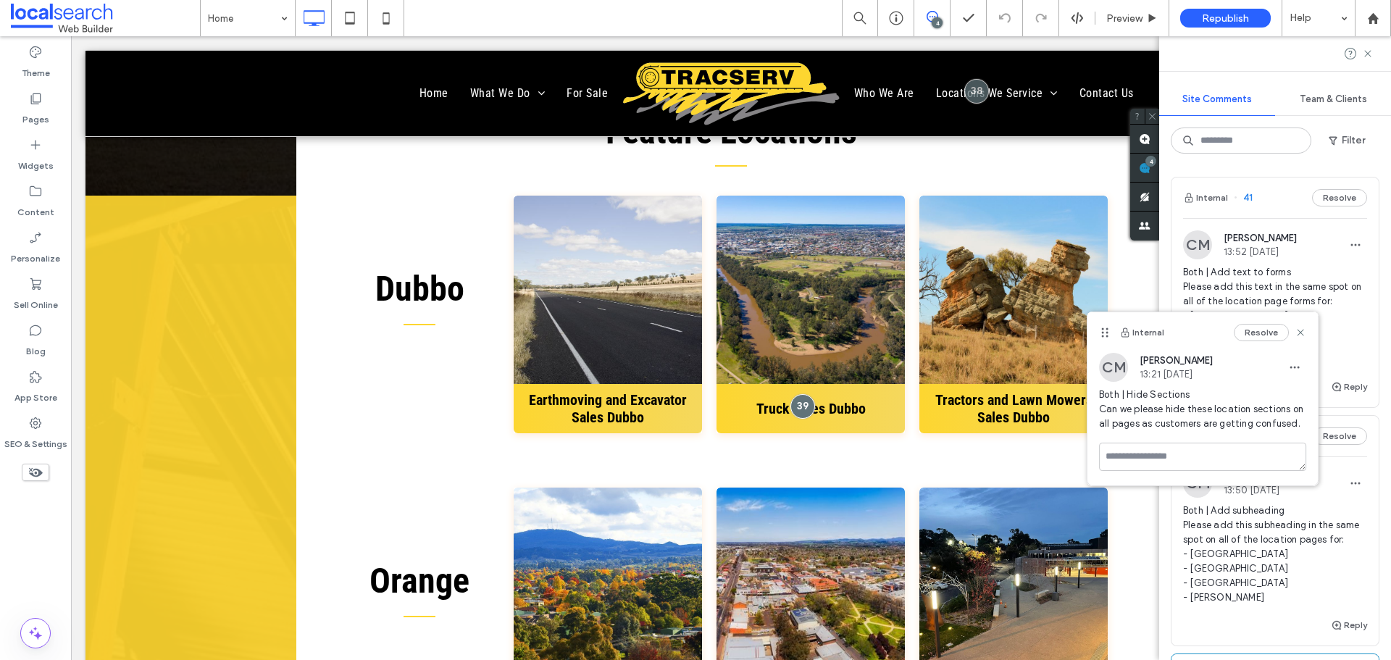
scroll to position [217, 0]
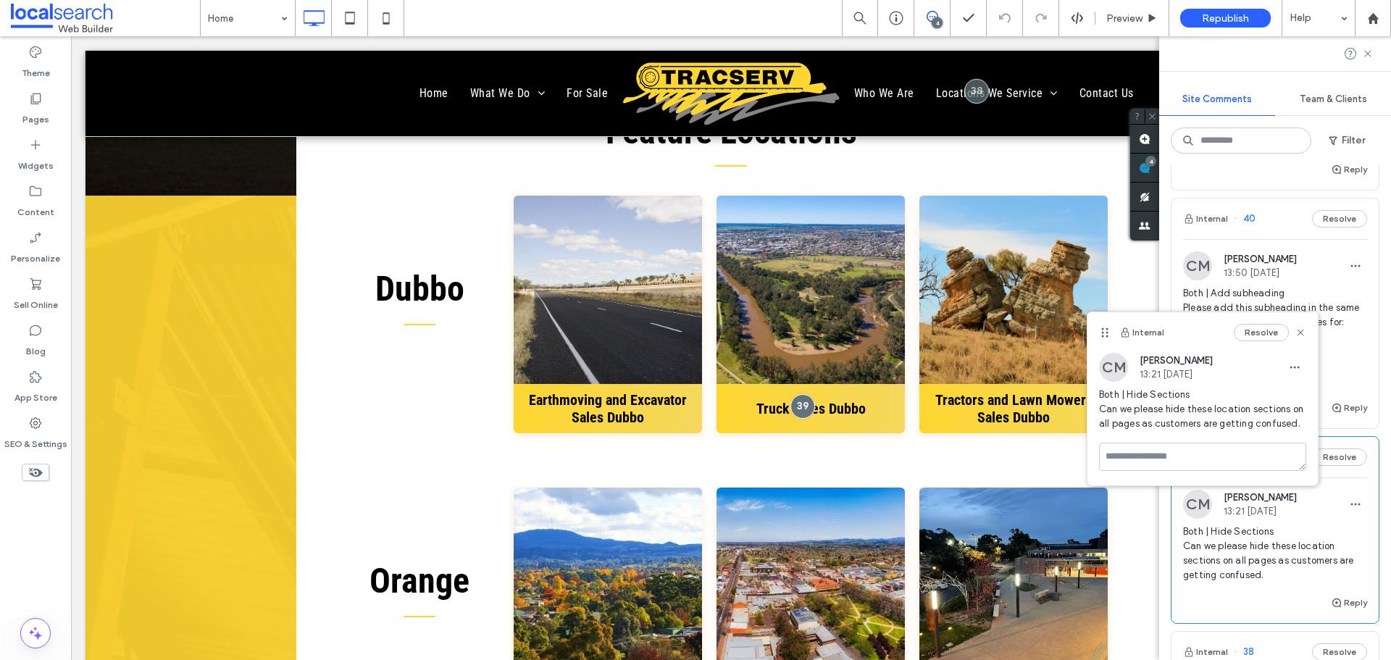
click at [1112, 371] on span "Both | Add subheading Please add this subheading in the same spot on all of the…" at bounding box center [1275, 336] width 184 height 101
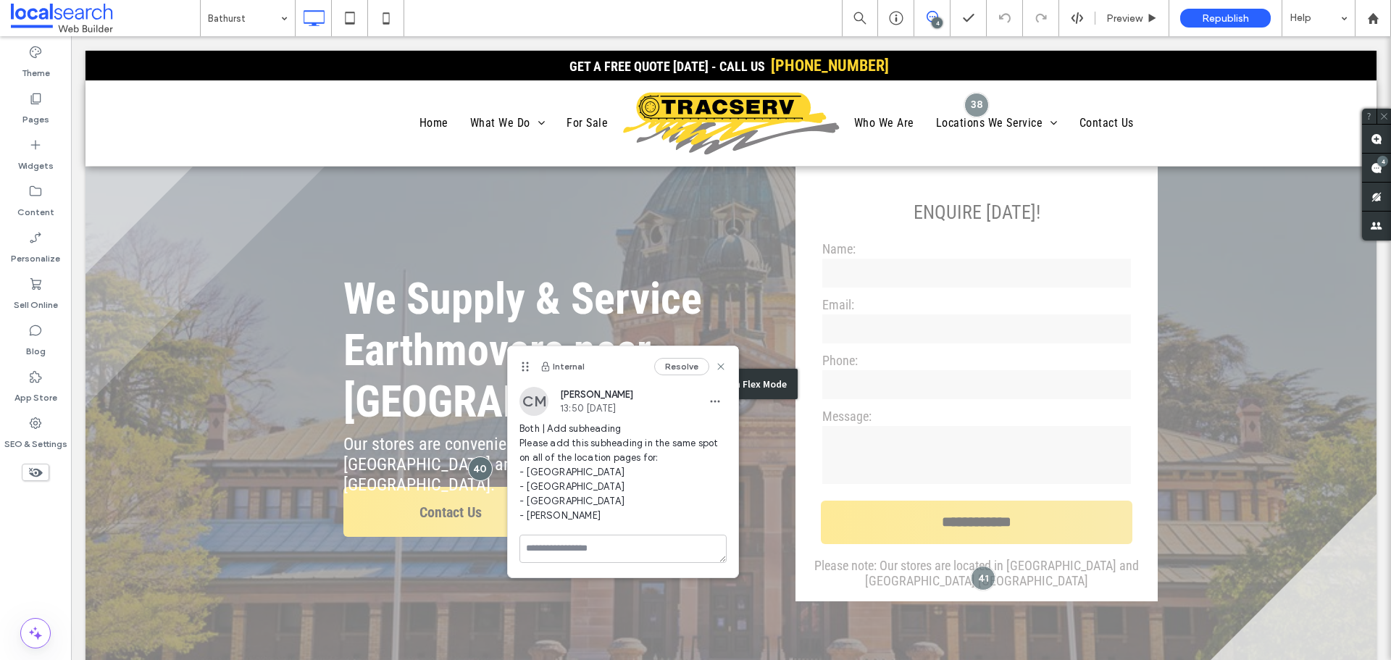
drag, startPoint x: 408, startPoint y: 470, endPoint x: 401, endPoint y: 466, distance: 8.4
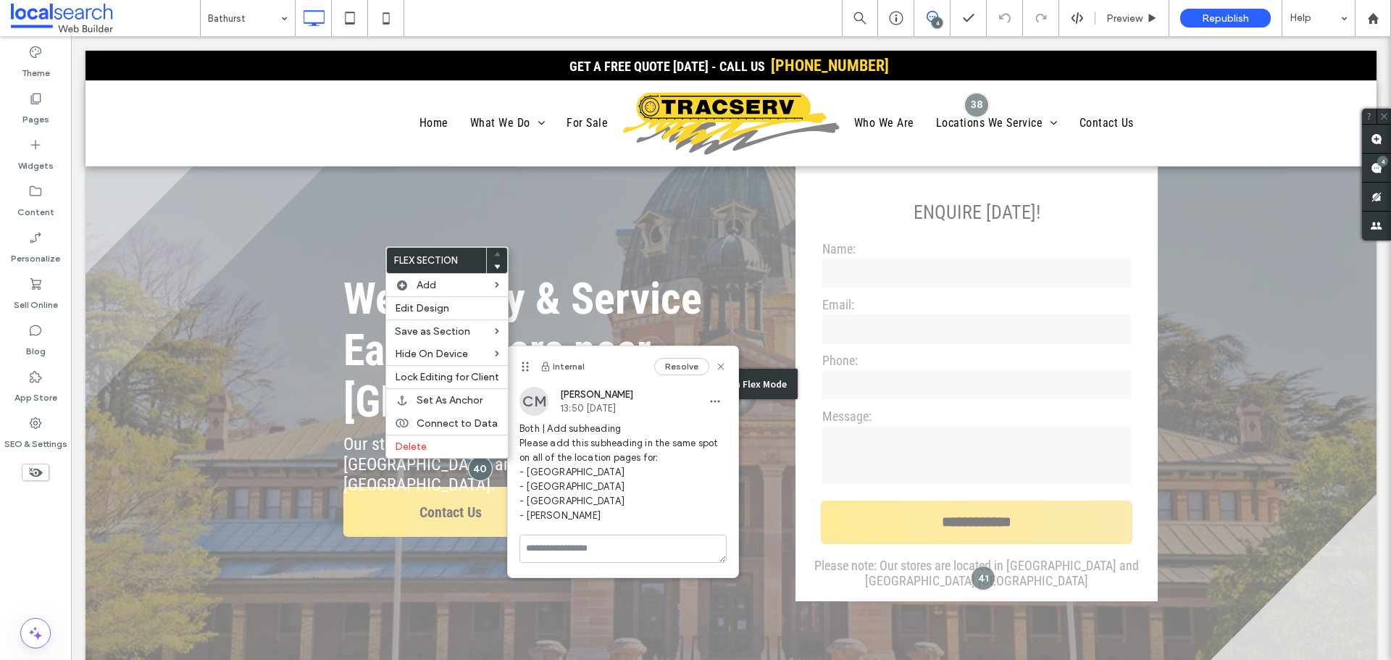
click at [369, 458] on div "Click to edit in Flex Mode" at bounding box center [730, 384] width 1291 height 580
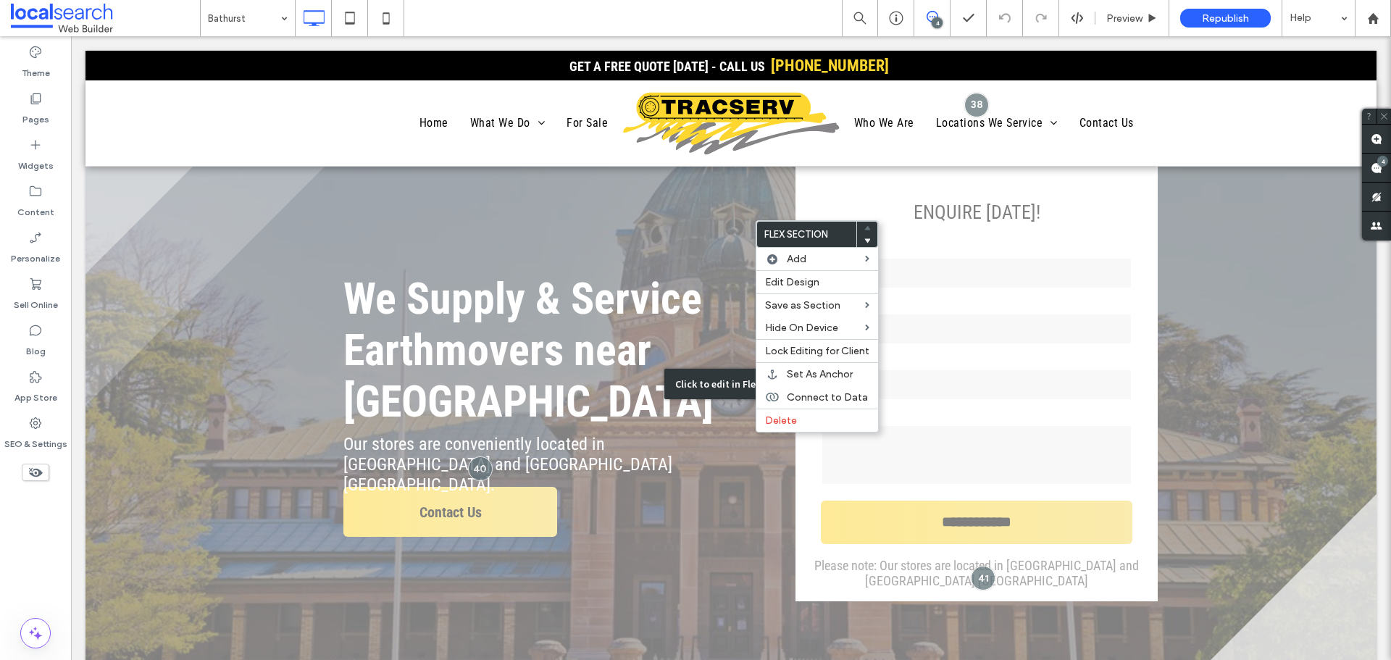
click at [694, 224] on div "Click to edit in Flex Mode" at bounding box center [730, 384] width 1291 height 580
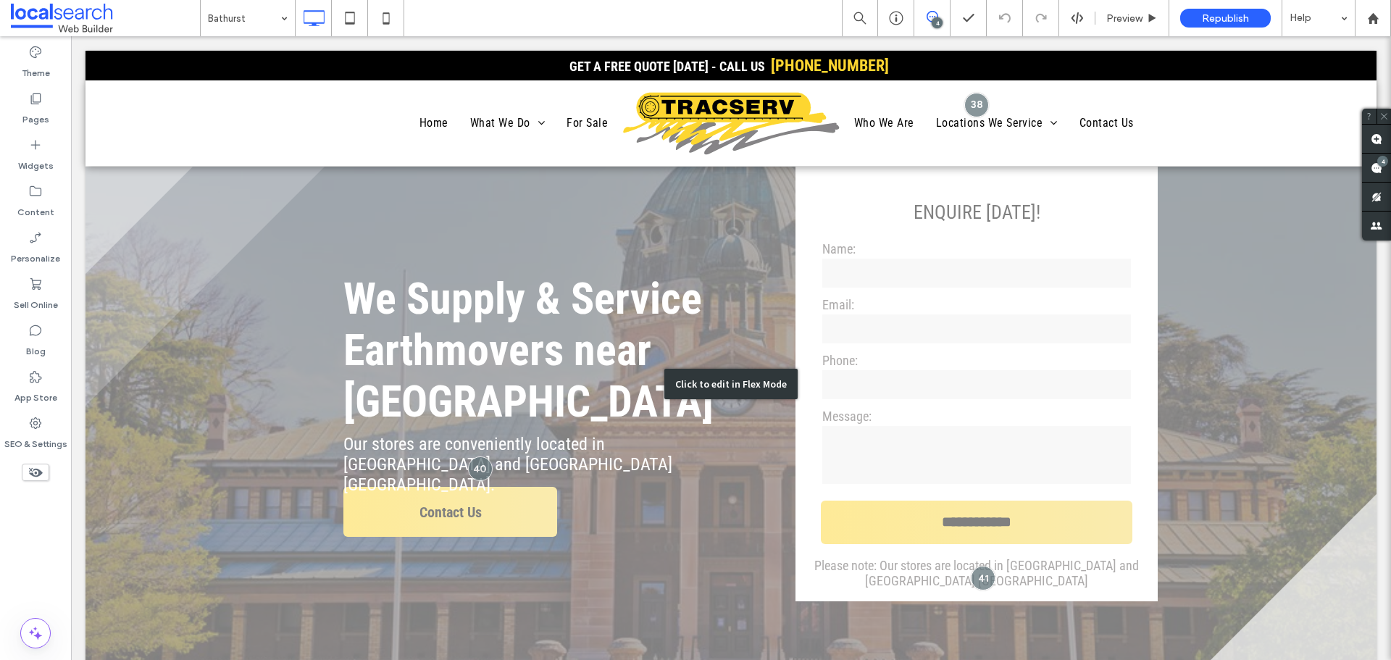
click at [445, 468] on div "Click to edit in Flex Mode" at bounding box center [730, 384] width 1291 height 580
click at [445, 468] on p "Our stores are conveniently located in Orange and Dubbo NSW." at bounding box center [537, 464] width 388 height 61
click at [740, 373] on div "**********" at bounding box center [1054, 384] width 646 height 435
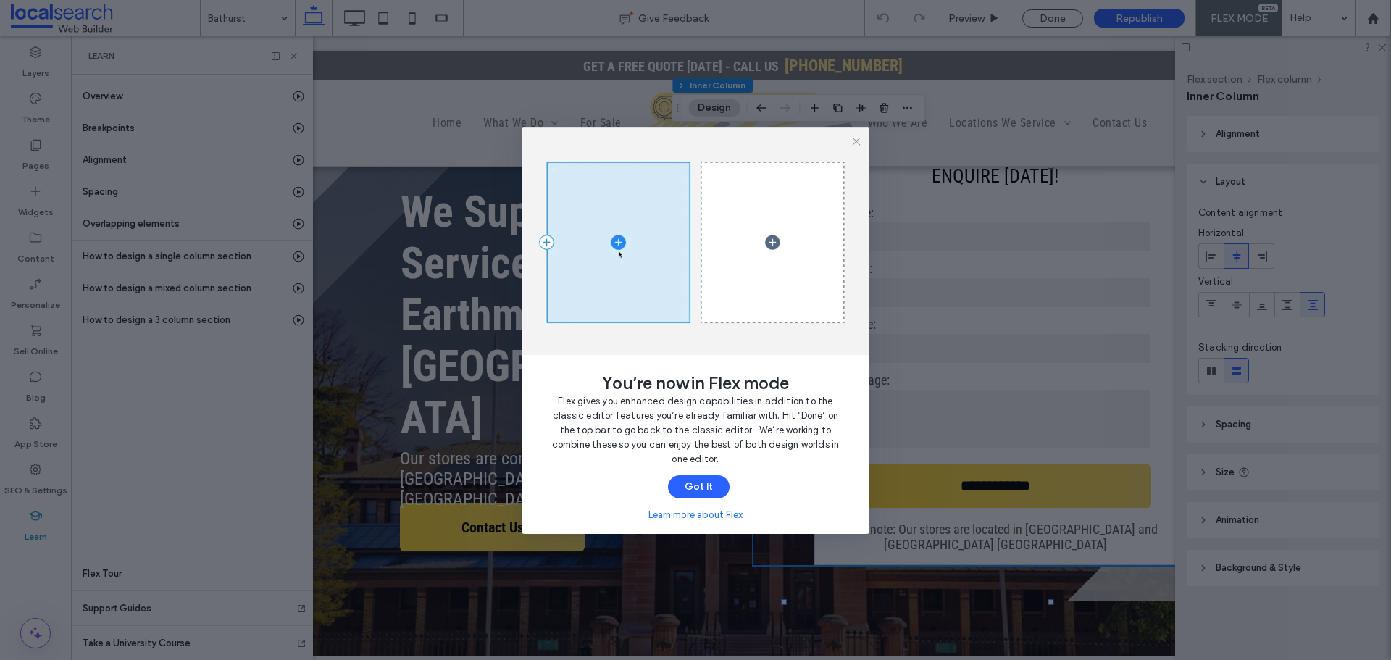
scroll to position [0, 76]
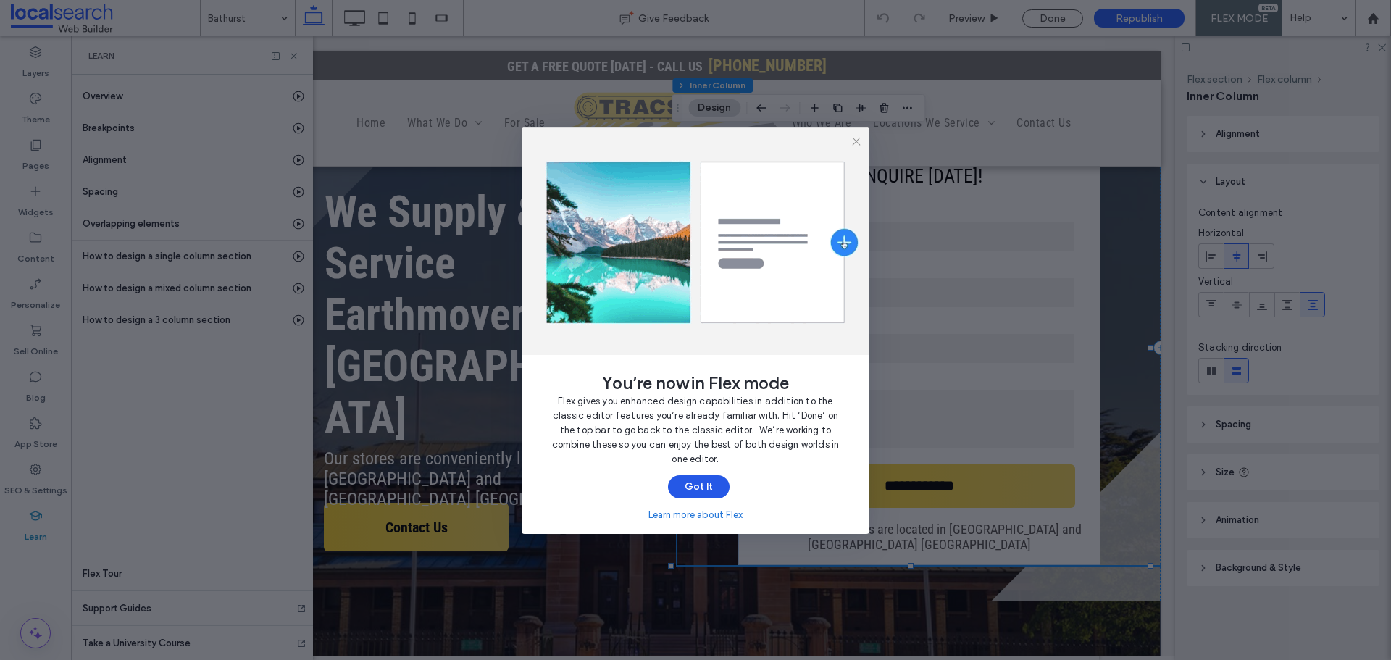
drag, startPoint x: 703, startPoint y: 480, endPoint x: 514, endPoint y: 440, distance: 193.8
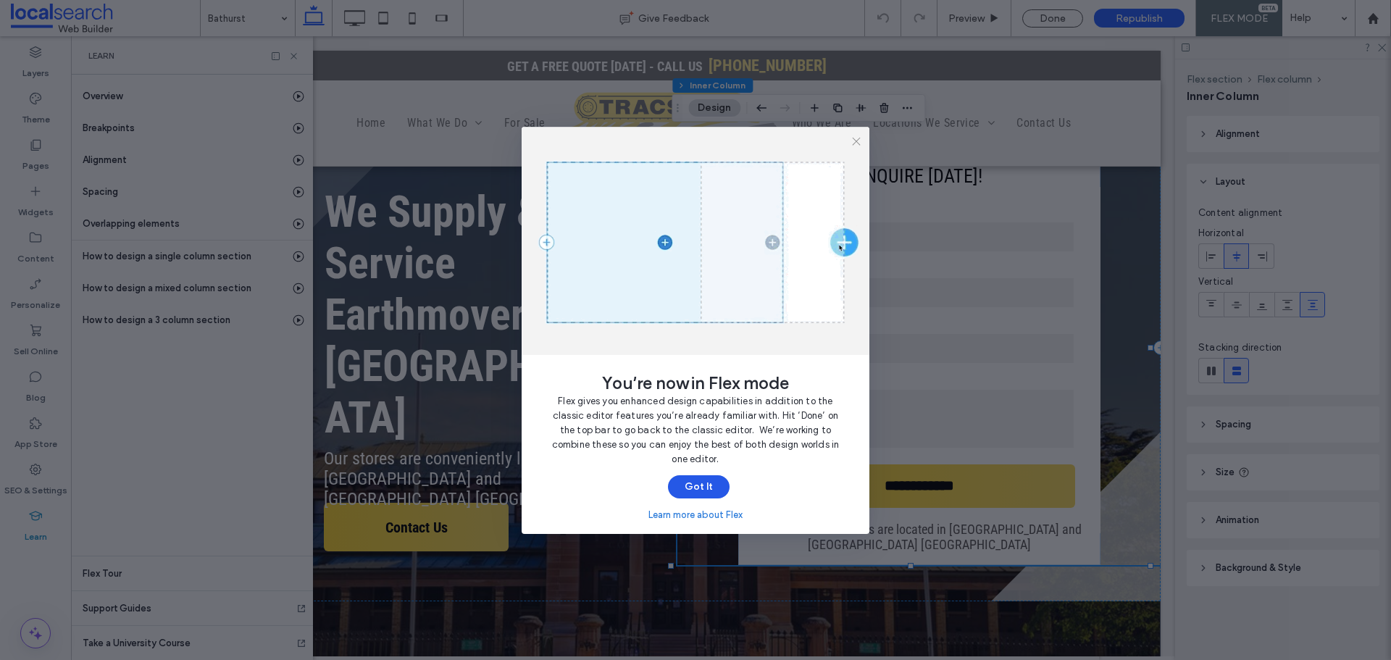
click at [703, 480] on button "Got It" at bounding box center [699, 486] width 62 height 23
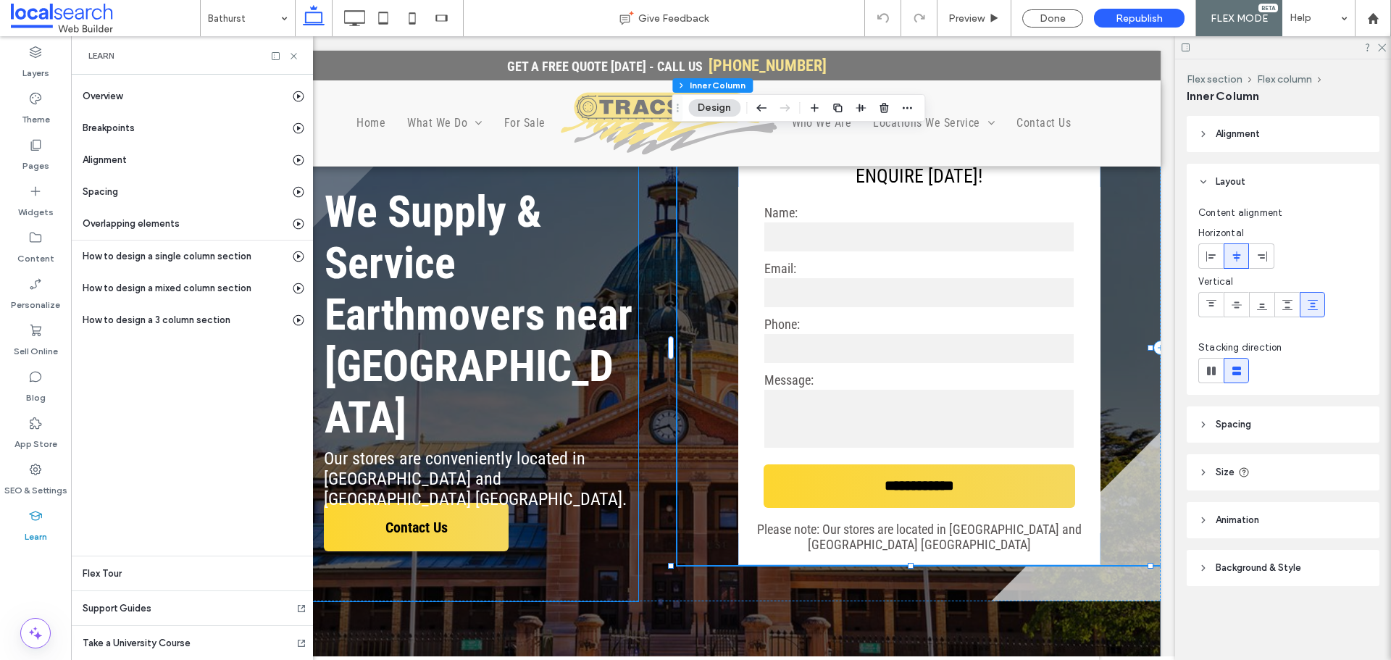
click at [463, 451] on span "Our stores are conveniently located in Orange and Dubbo NSW." at bounding box center [475, 478] width 303 height 61
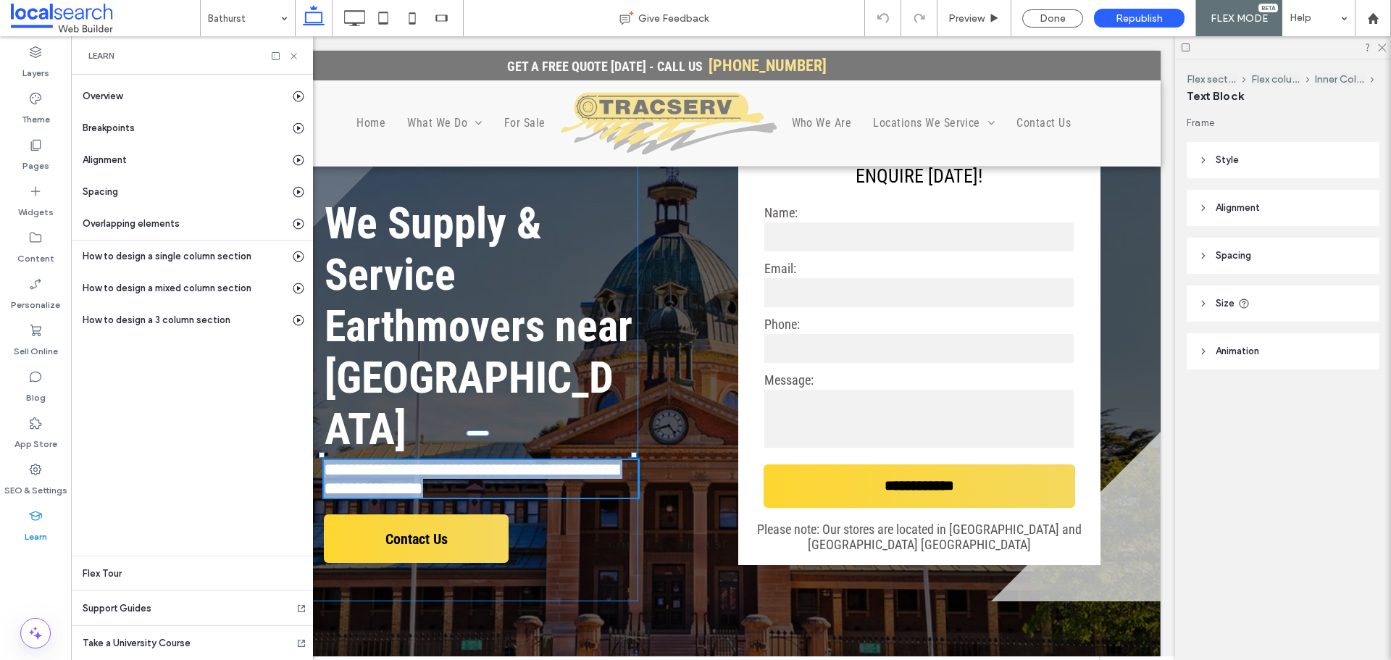
type input "**********"
type input "**"
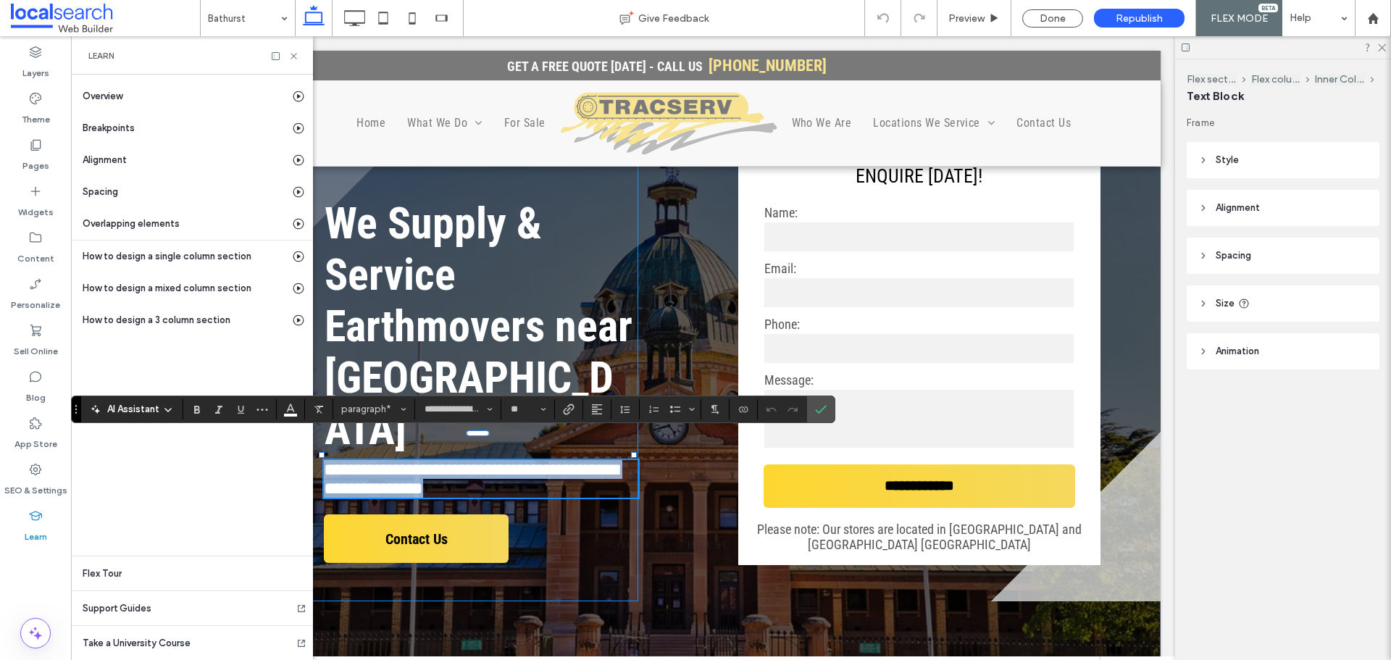
copy span "**********"
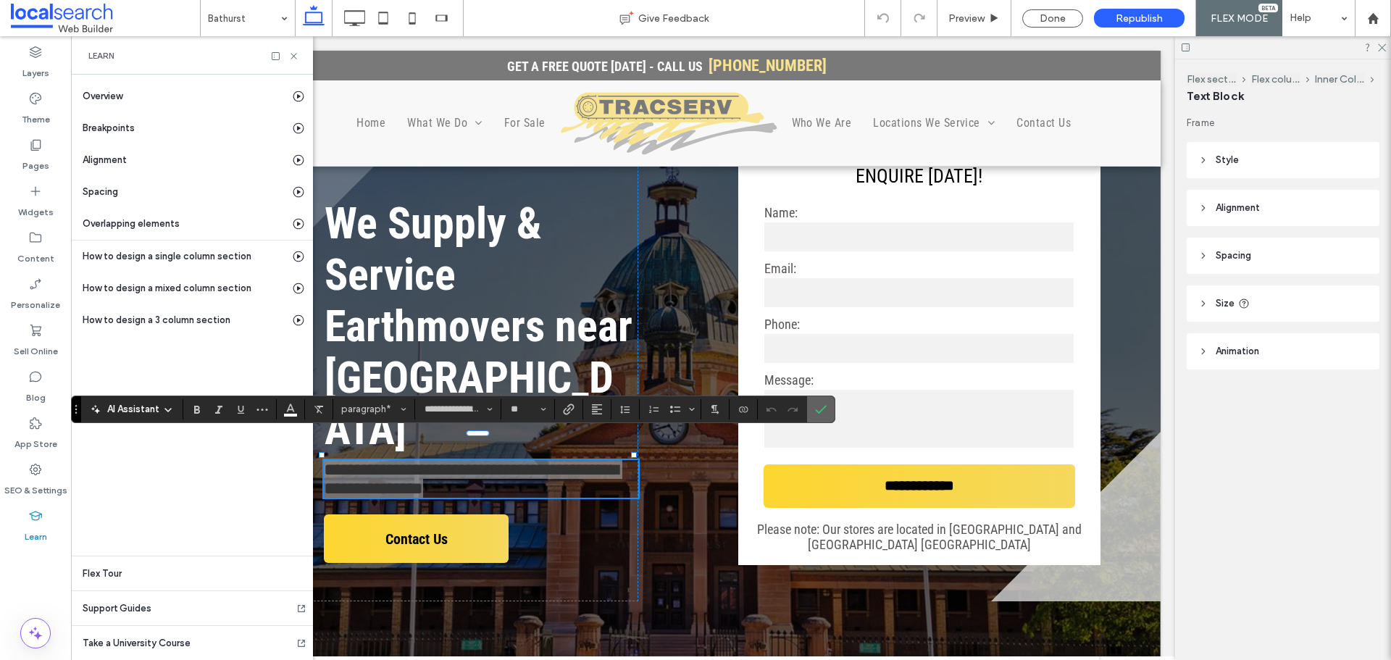
click at [815, 414] on icon "Confirm" at bounding box center [821, 410] width 12 height 12
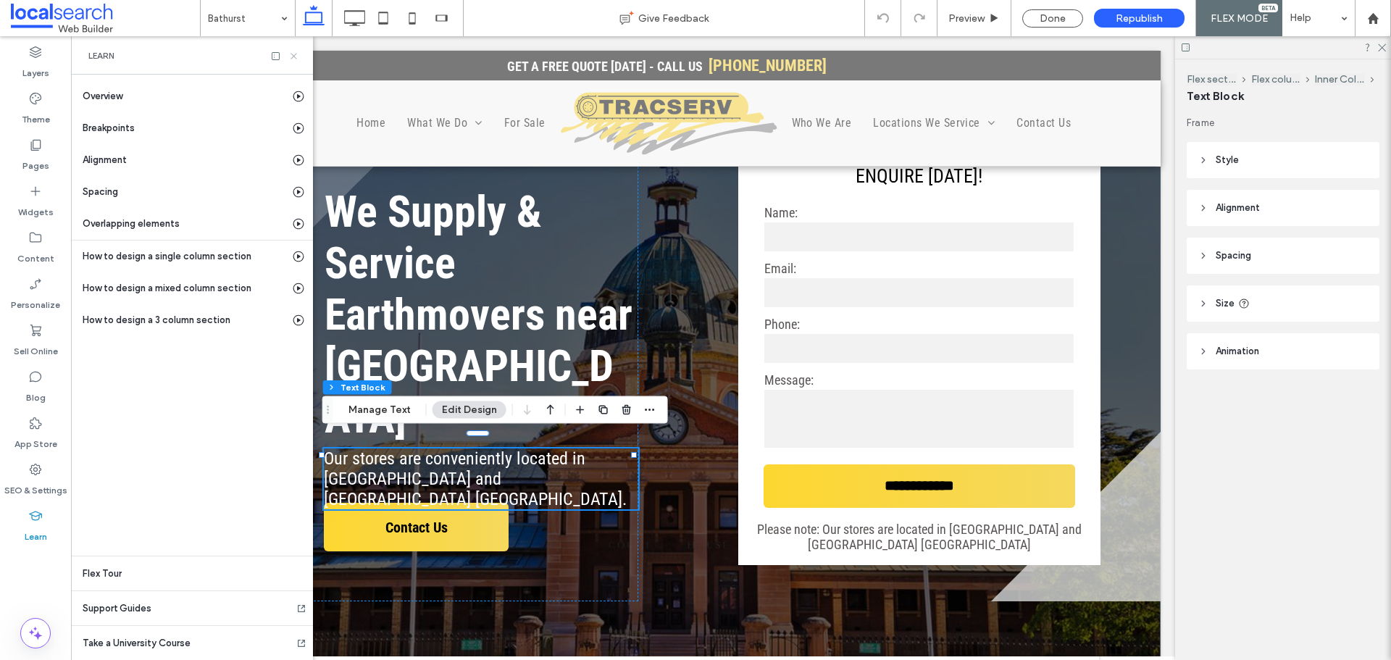
click at [298, 54] on icon at bounding box center [293, 56] width 11 height 11
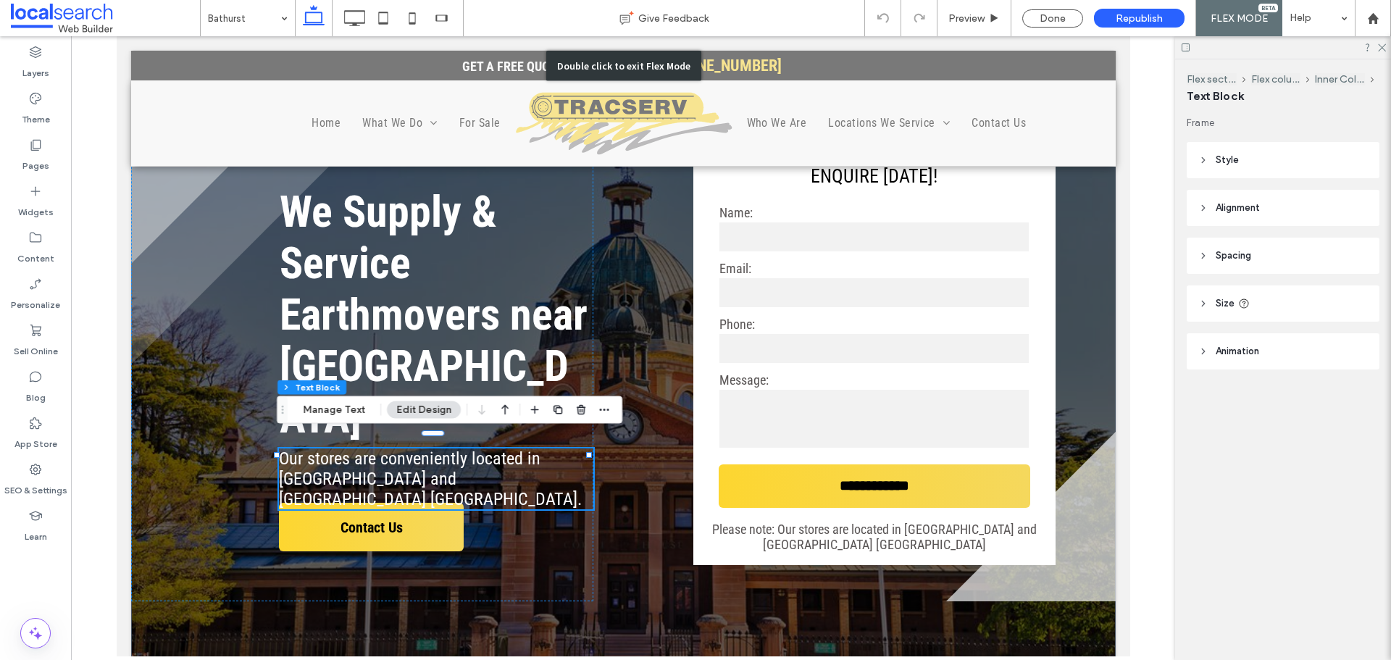
scroll to position [0, 0]
click at [273, 17] on input at bounding box center [244, 18] width 72 height 36
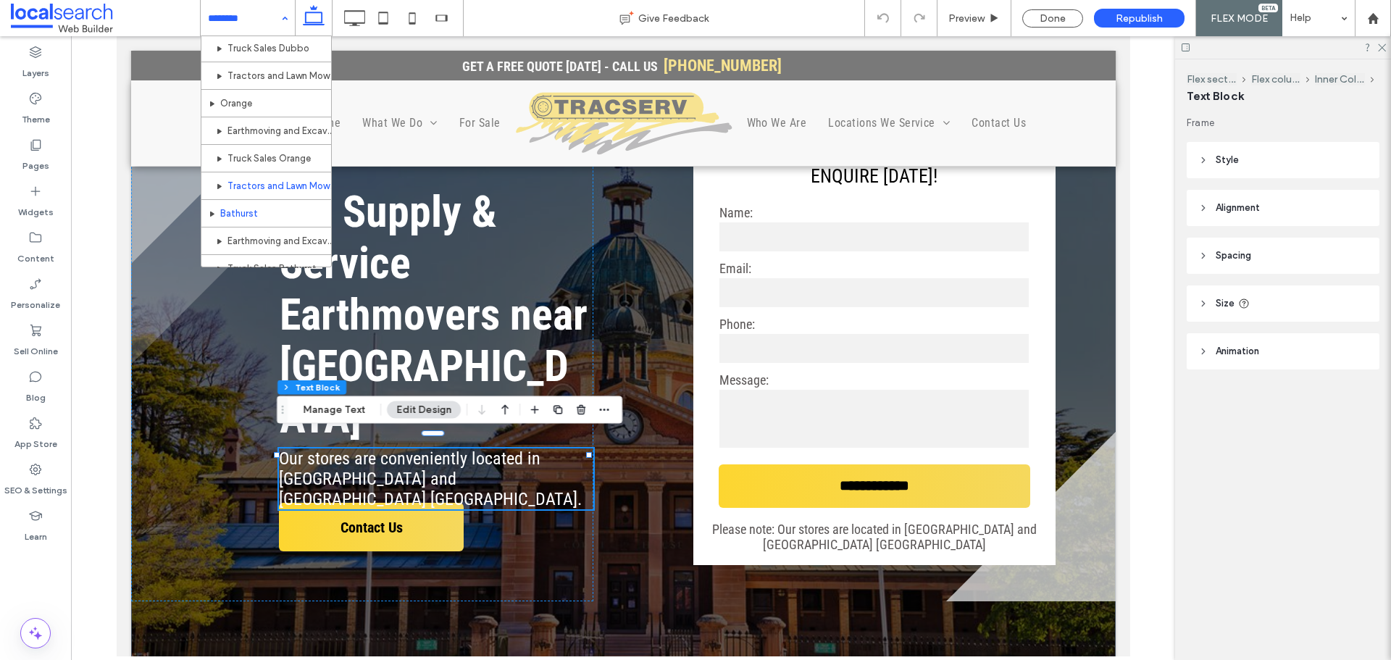
scroll to position [652, 0]
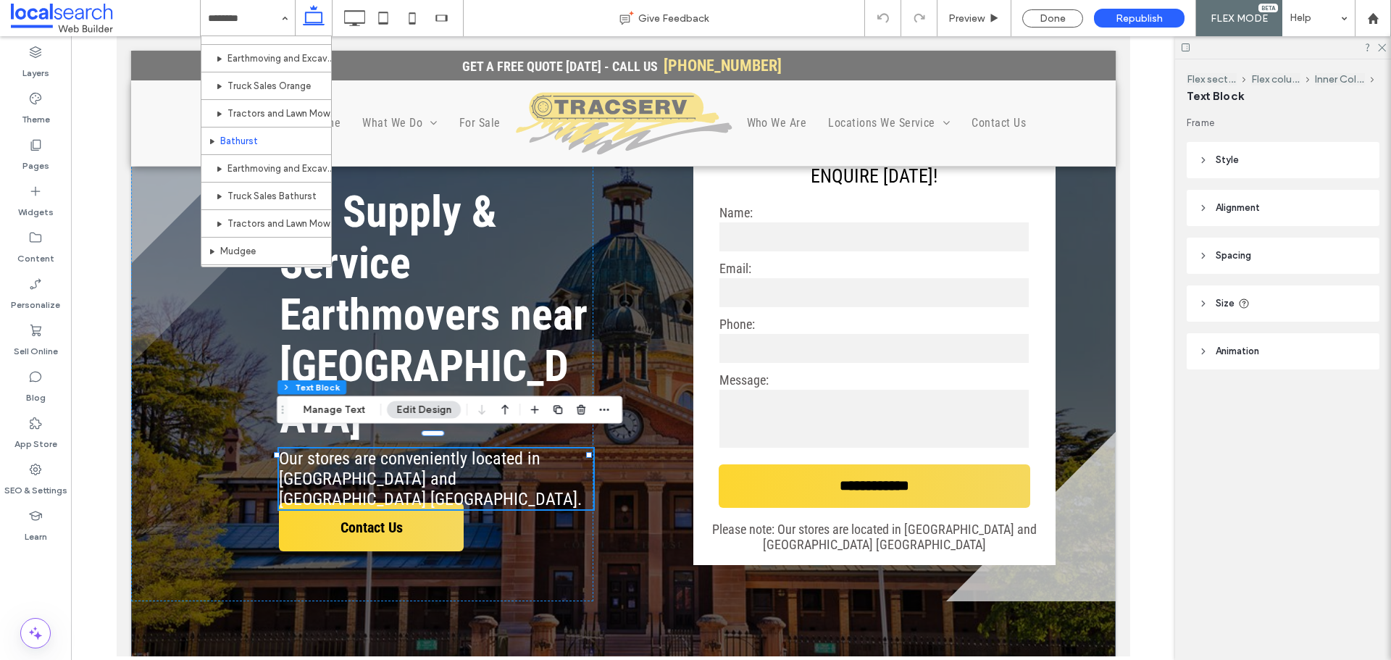
click at [0, 0] on div at bounding box center [0, 0] width 0 height 0
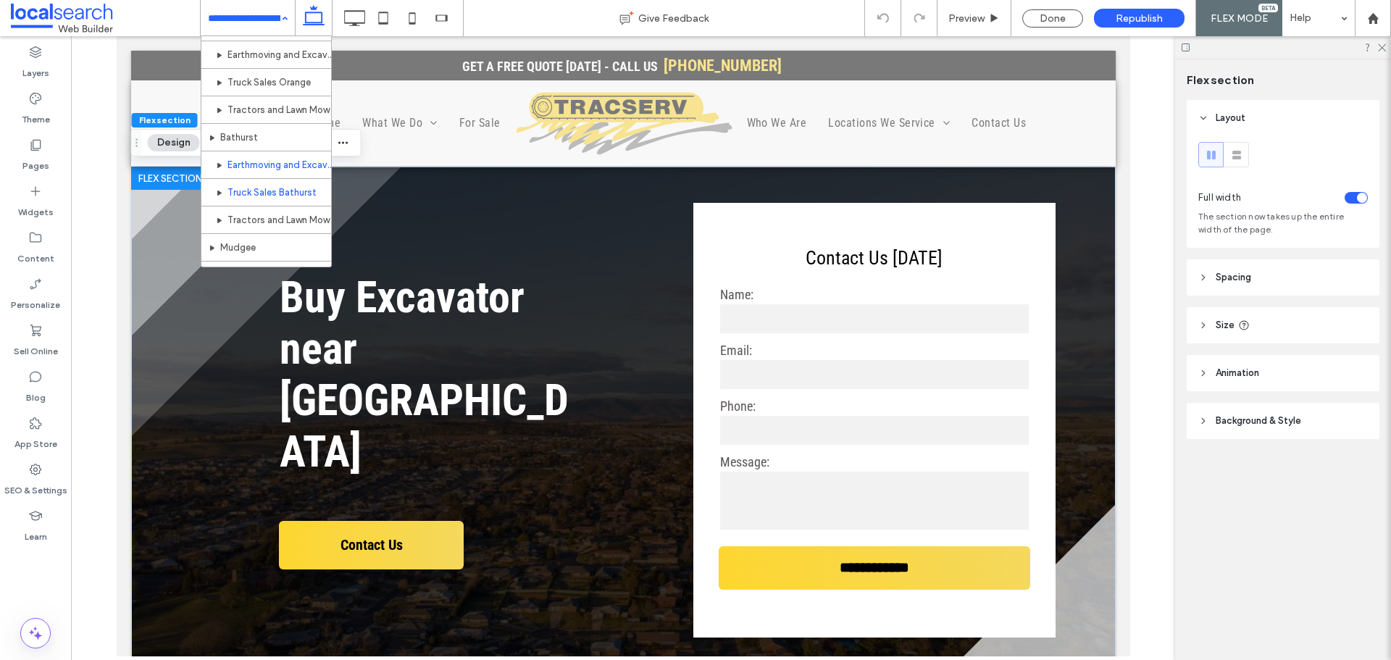
scroll to position [654, 0]
drag, startPoint x: 267, startPoint y: 241, endPoint x: 4, endPoint y: 174, distance: 271.5
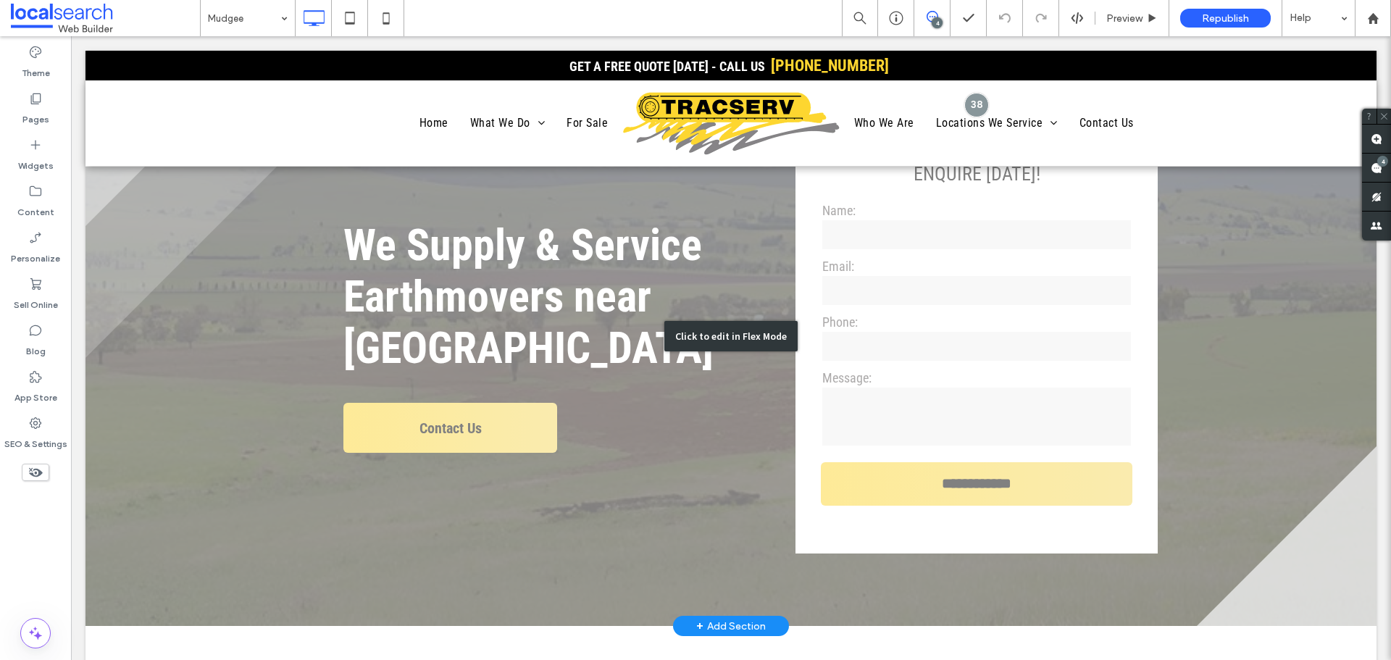
scroll to position [72, 0]
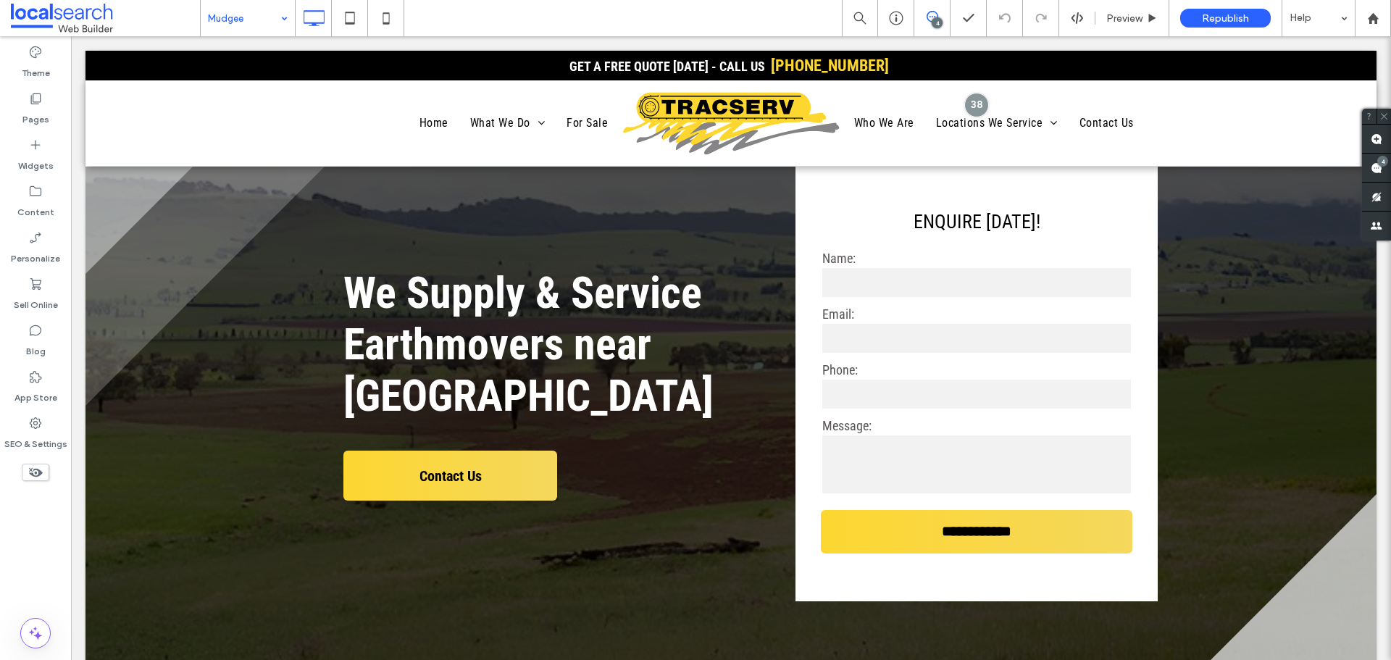
click at [928, 20] on use at bounding box center [933, 17] width 12 height 12
click at [1112, 160] on span at bounding box center [1376, 168] width 29 height 28
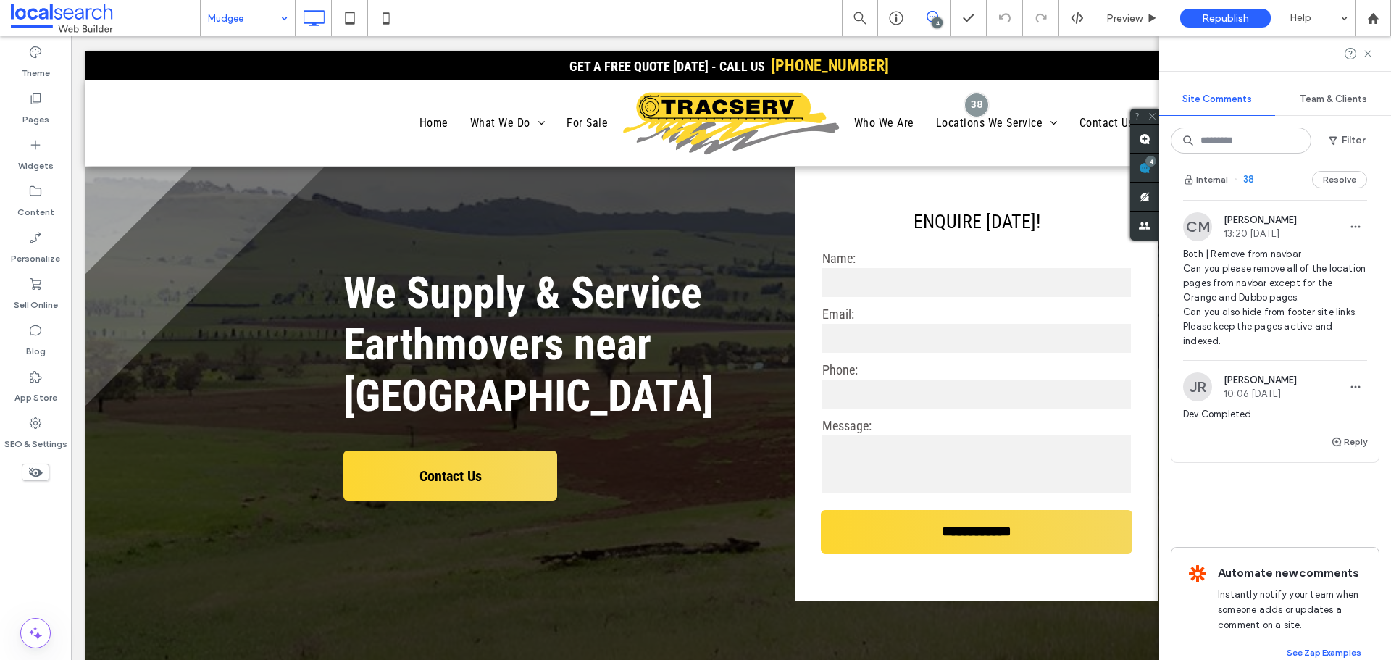
scroll to position [780, 0]
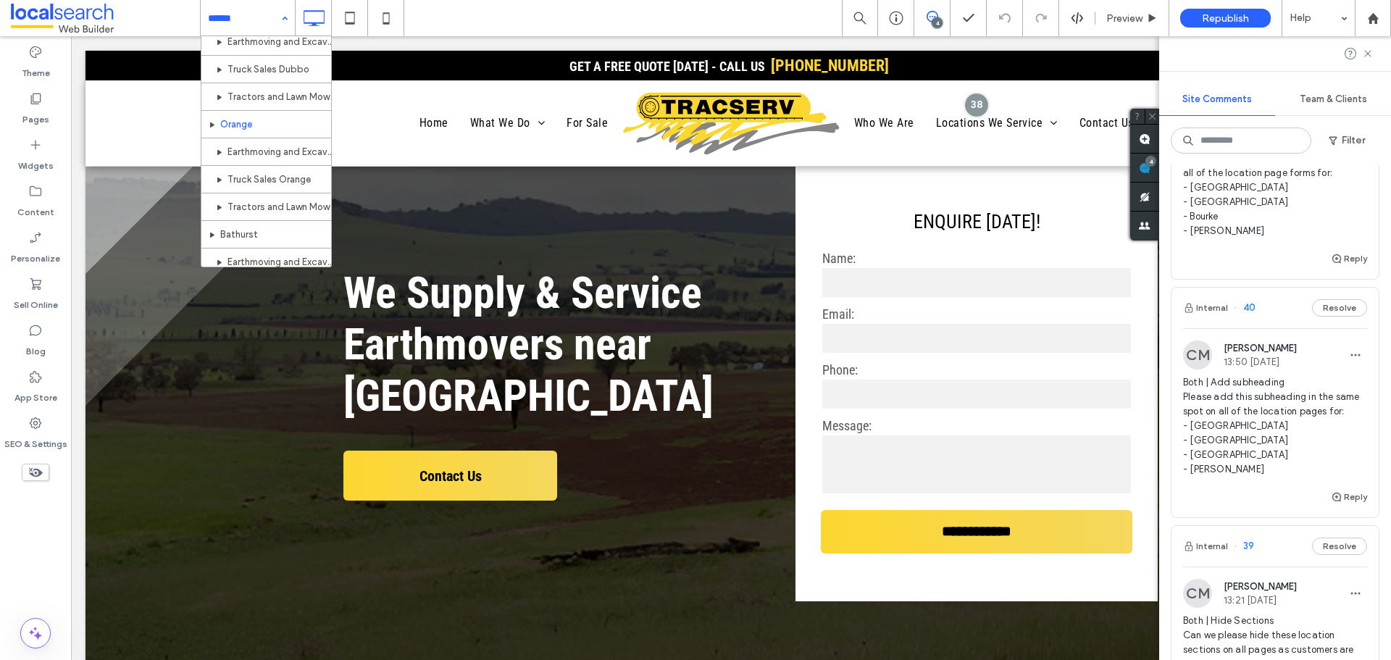
scroll to position [652, 0]
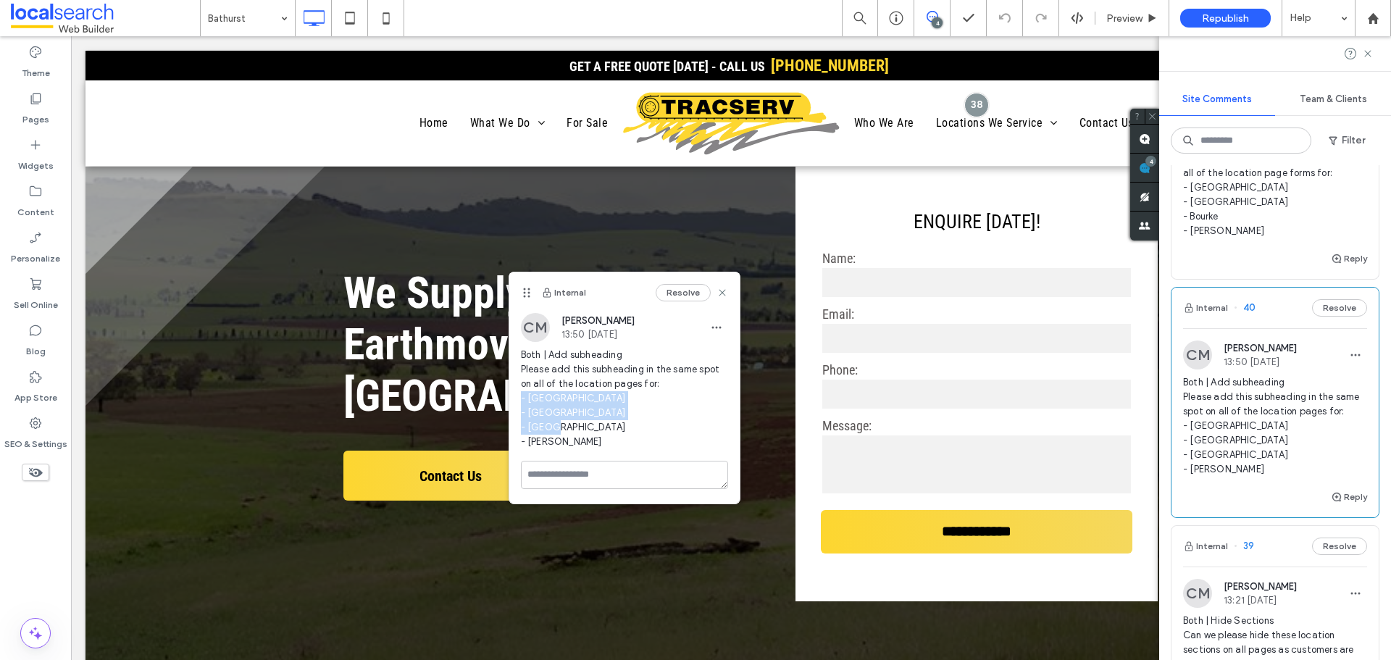
drag, startPoint x: 576, startPoint y: 454, endPoint x: 514, endPoint y: 400, distance: 82.1
click at [514, 400] on div "CM [PERSON_NAME] 13:50 [DATE] Both | Add subheading Please add this subheading …" at bounding box center [624, 387] width 230 height 148
copy span "- Bathurst - Mudgee - Bourke - [PERSON_NAME]"
copy span "- Bathurst - Mudgee - Bourke - Forbes - Parkes"
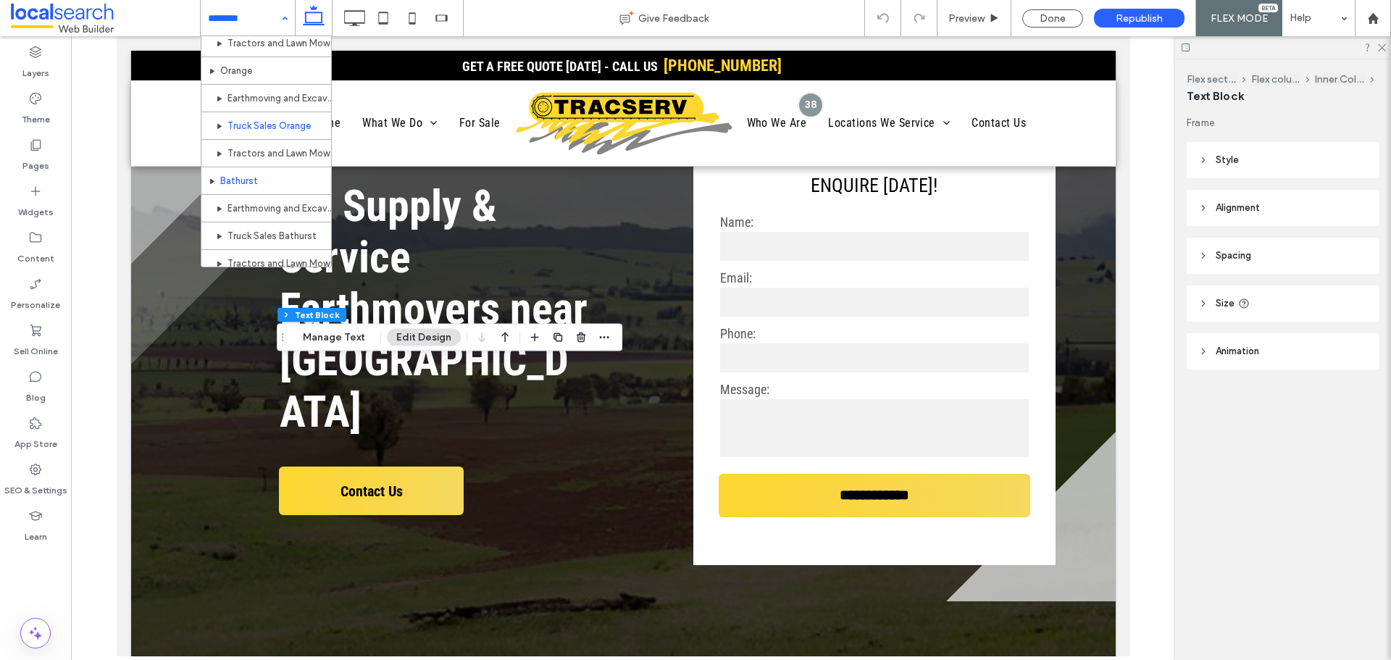
scroll to position [724, 0]
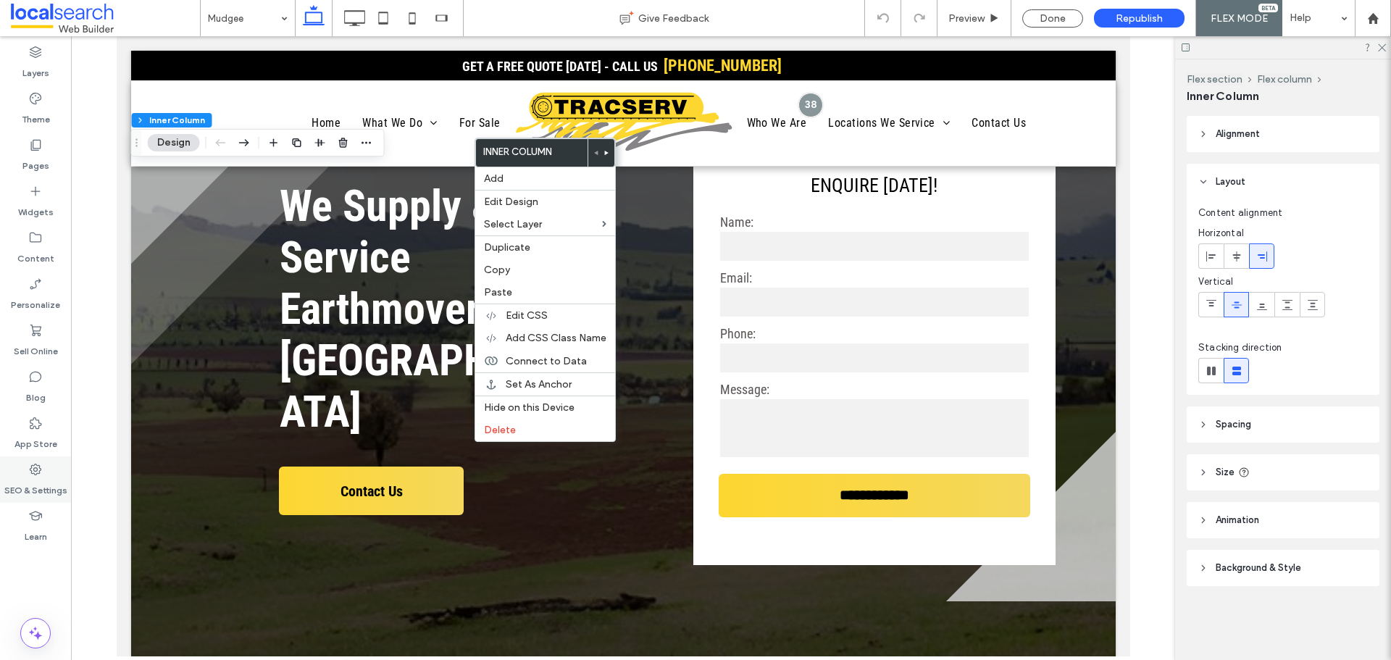
type input "**"
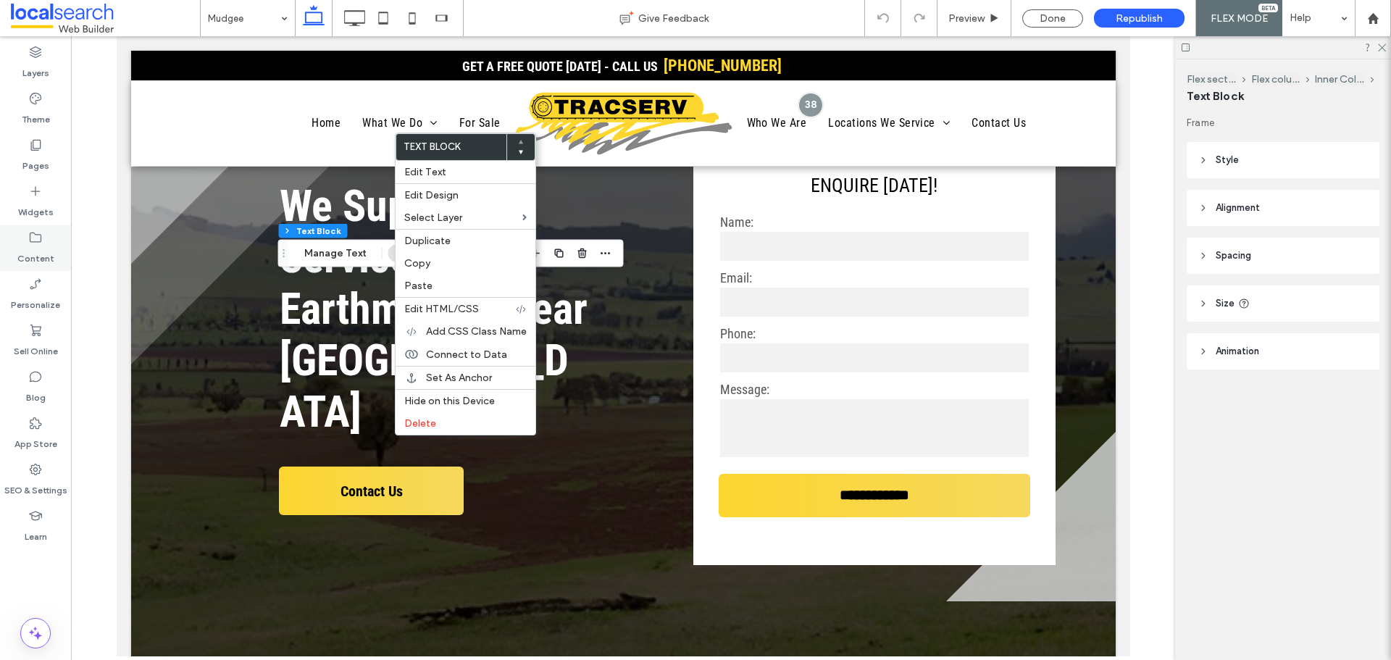
click at [38, 225] on div "Content" at bounding box center [35, 248] width 71 height 46
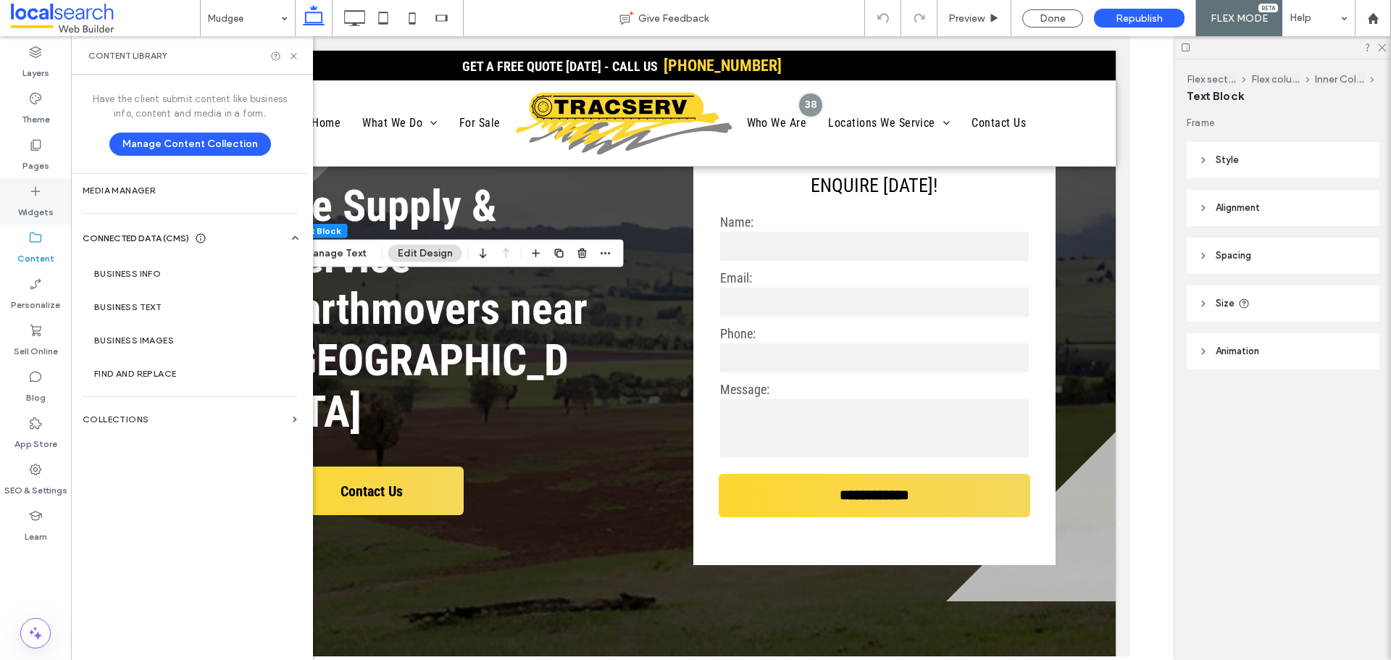
click at [41, 204] on label "Widgets" at bounding box center [35, 209] width 35 height 20
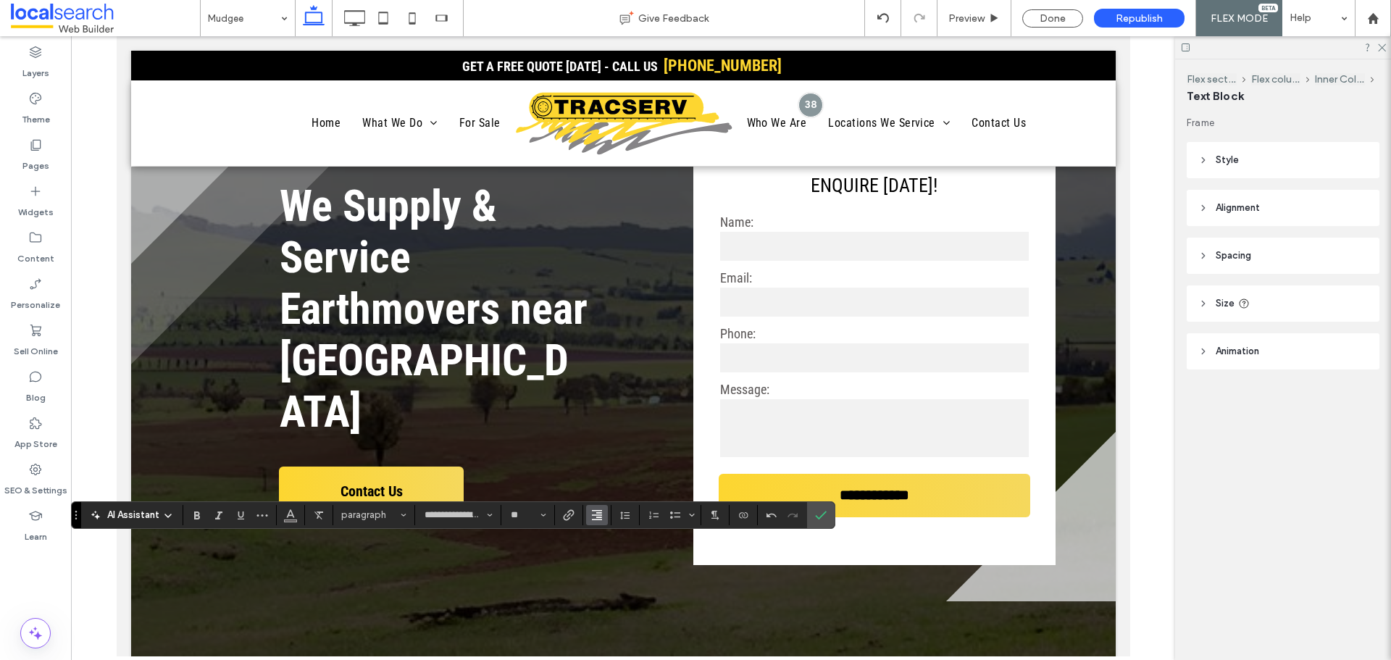
click at [593, 521] on span "Alignment" at bounding box center [597, 515] width 12 height 19
click at [611, 422] on icon "ui.textEditor.alignment.left" at bounding box center [608, 428] width 12 height 12
click at [818, 516] on icon "Confirm" at bounding box center [821, 515] width 12 height 12
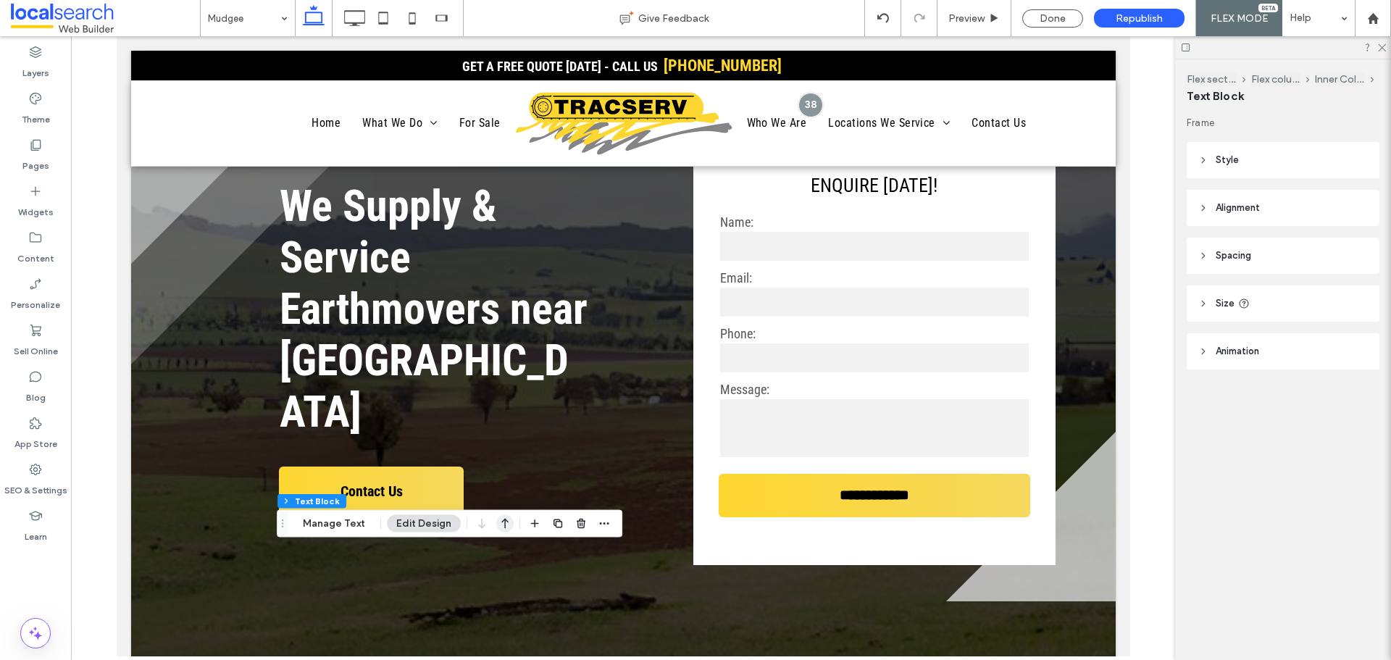
click at [502, 524] on use "button" at bounding box center [504, 524] width 7 height 10
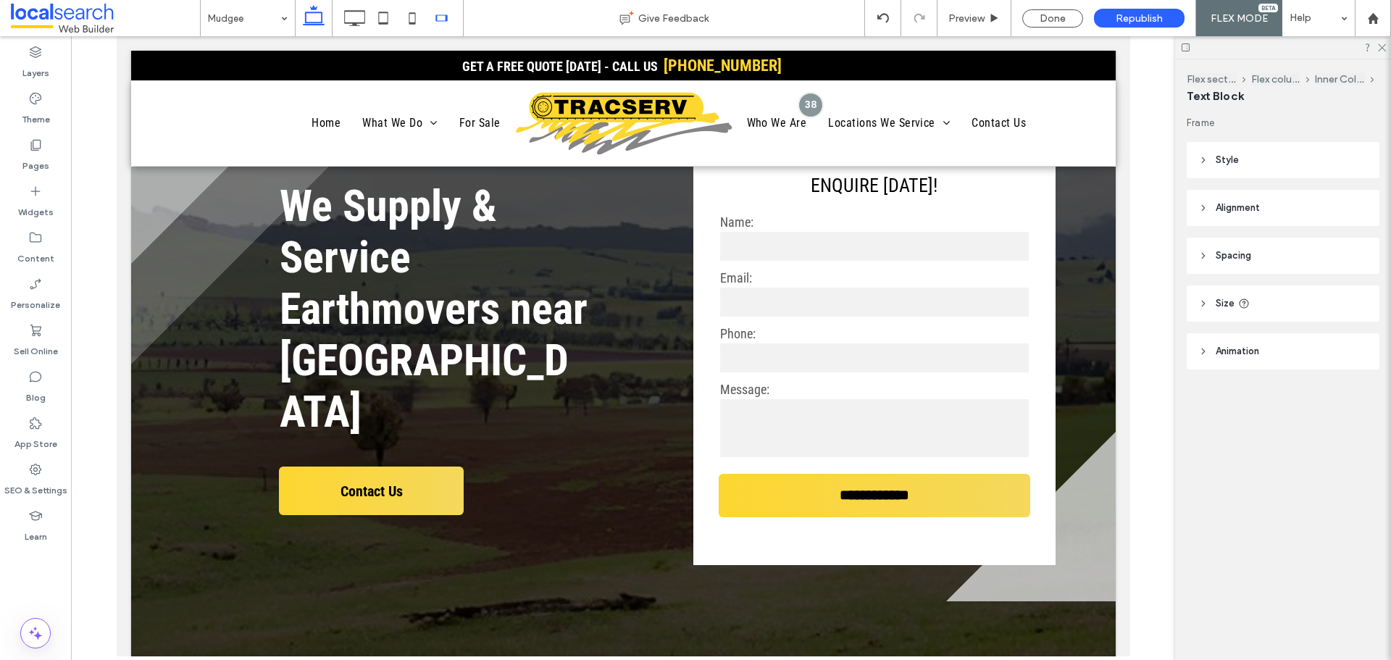
type input "**********"
type input "**"
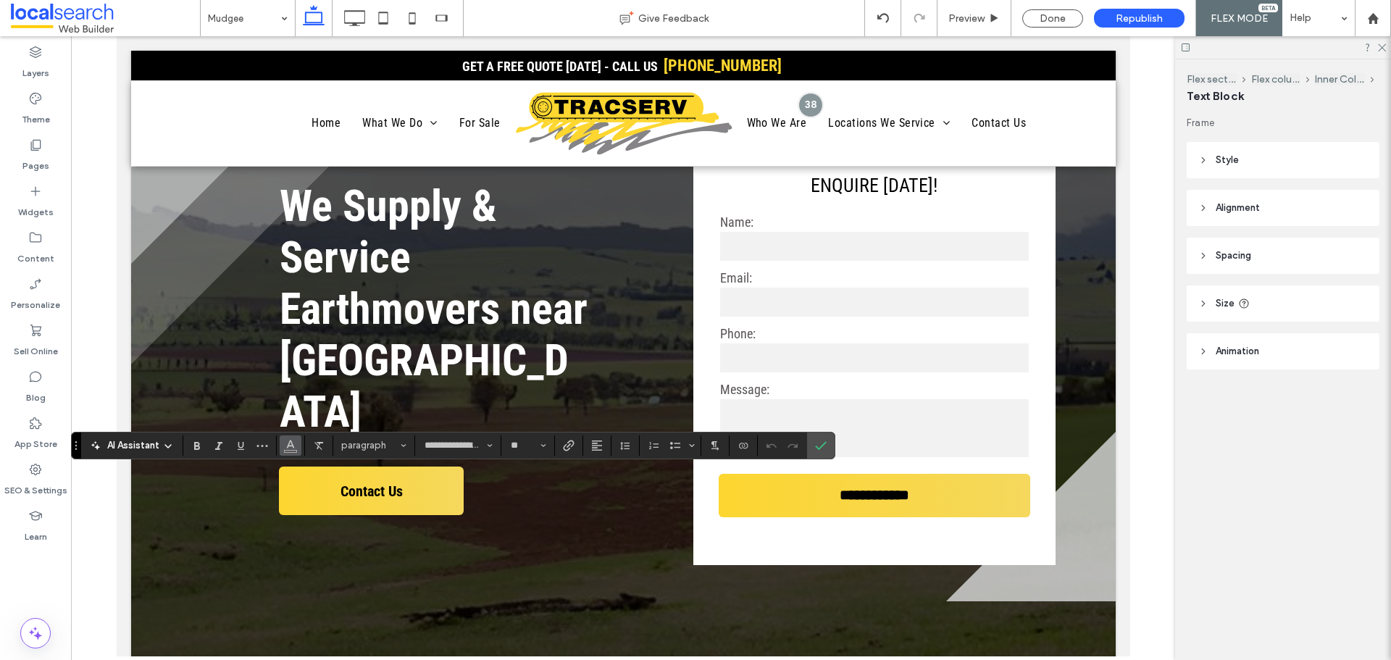
click at [290, 448] on icon "Color" at bounding box center [291, 444] width 12 height 12
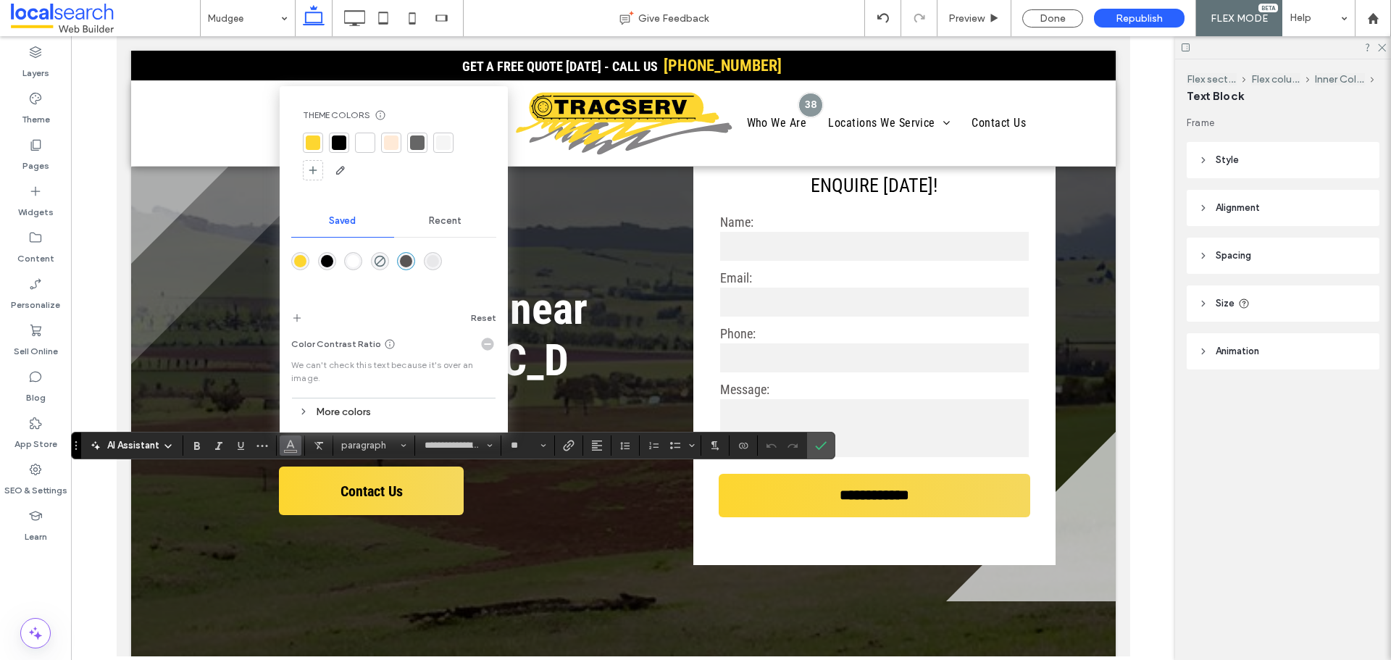
click at [374, 146] on div at bounding box center [365, 143] width 20 height 20
click at [819, 441] on icon "Confirm" at bounding box center [821, 446] width 12 height 12
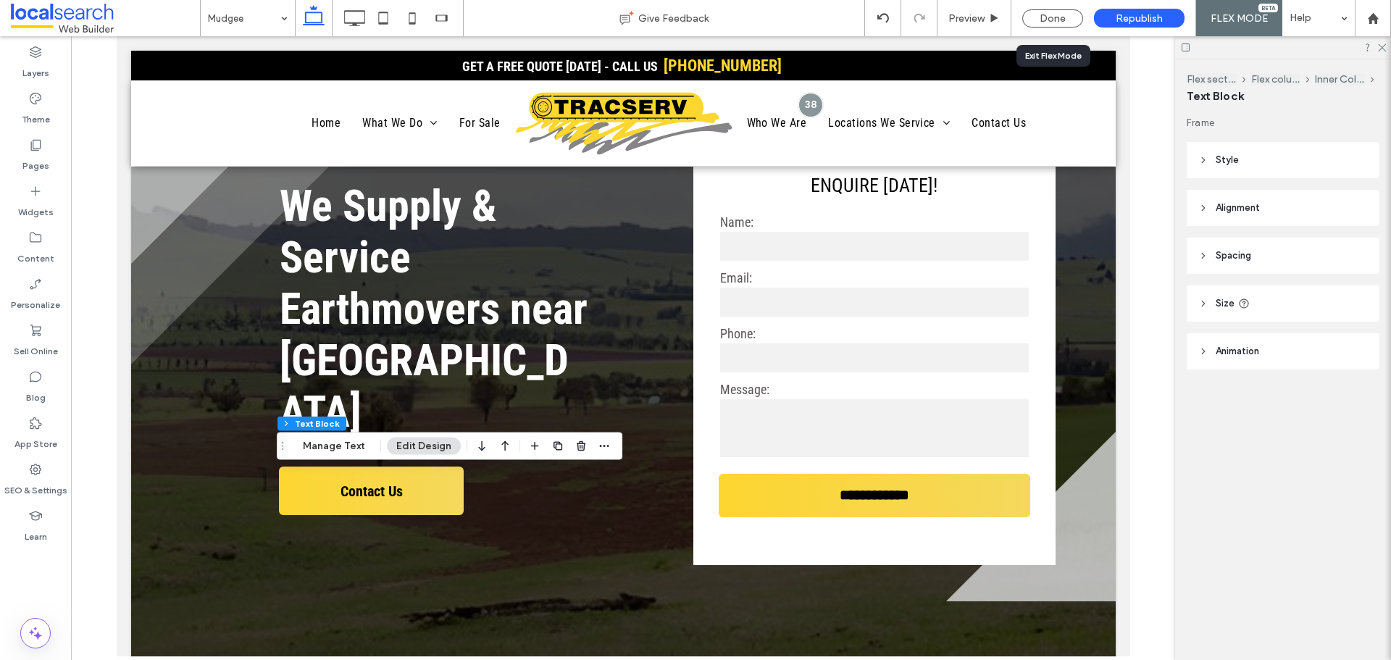
click at [1019, 16] on div "Done" at bounding box center [1052, 18] width 83 height 18
drag, startPoint x: 1042, startPoint y: 21, endPoint x: 20, endPoint y: 272, distance: 1052.0
click at [1041, 21] on div "Done" at bounding box center [1052, 18] width 61 height 18
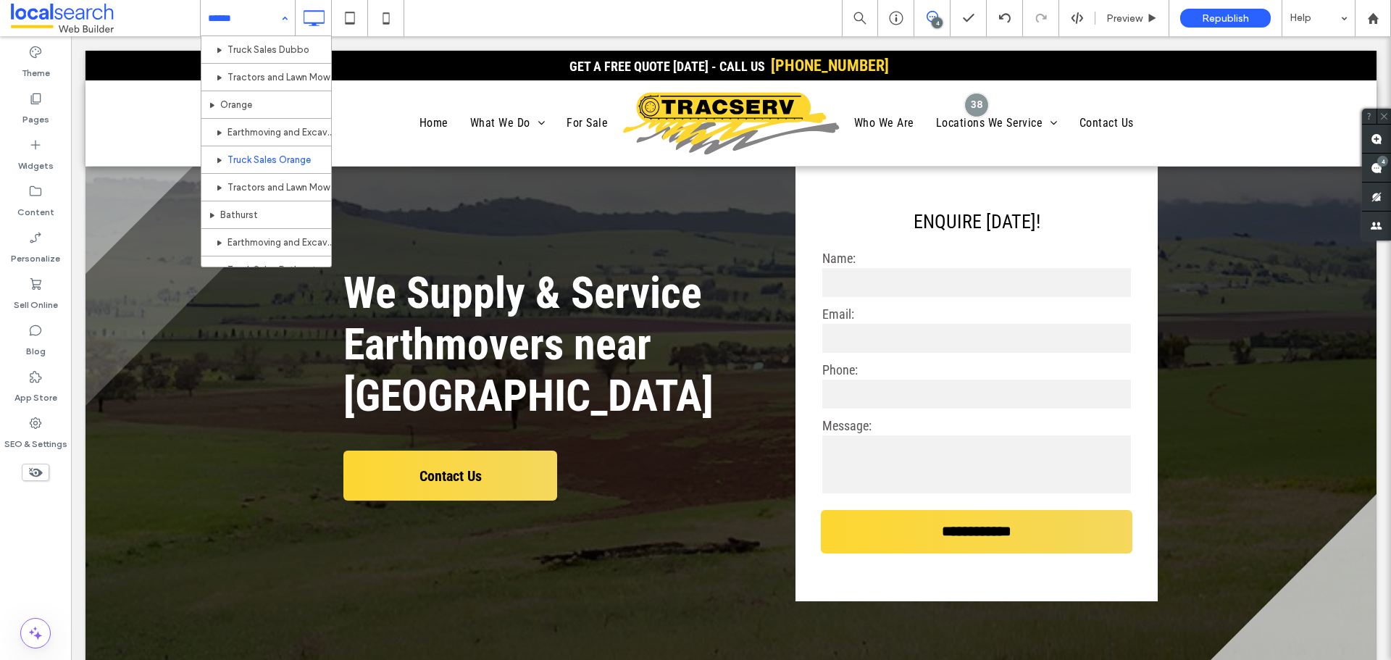
scroll to position [580, 0]
click at [886, 18] on div at bounding box center [895, 18] width 35 height 14
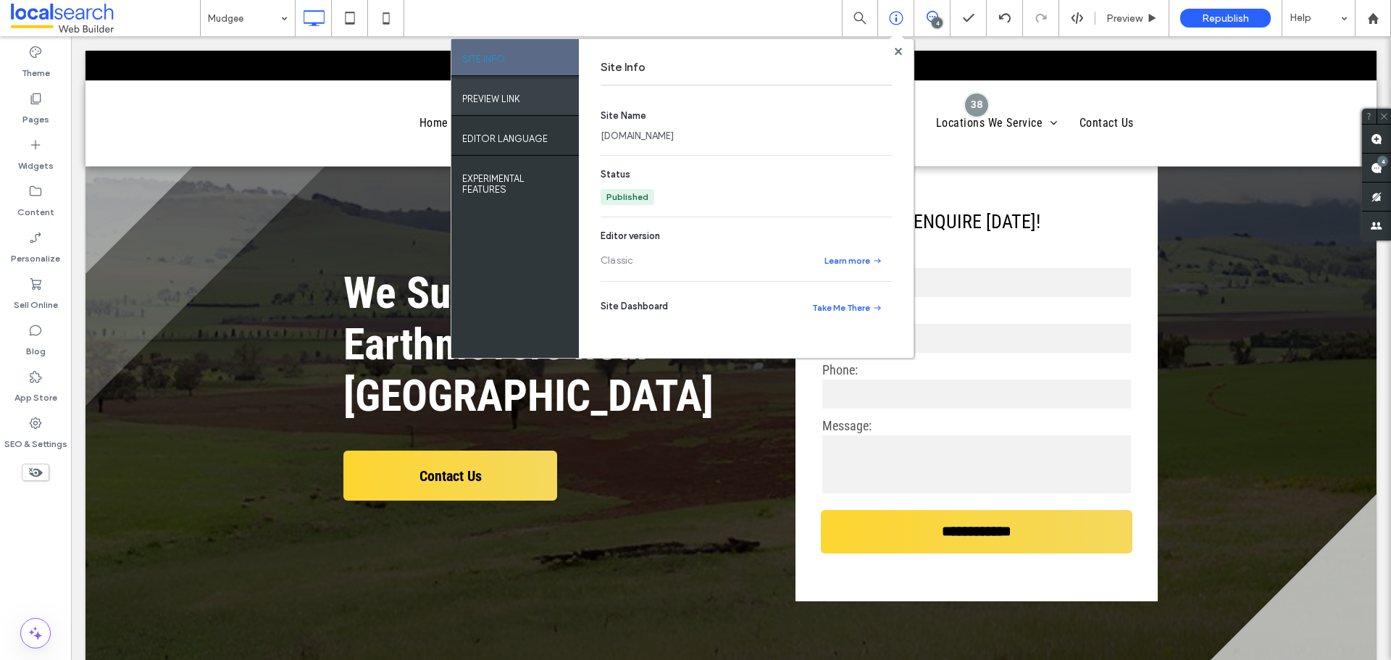
click at [526, 103] on div "PREVIEW LINK" at bounding box center [515, 97] width 128 height 36
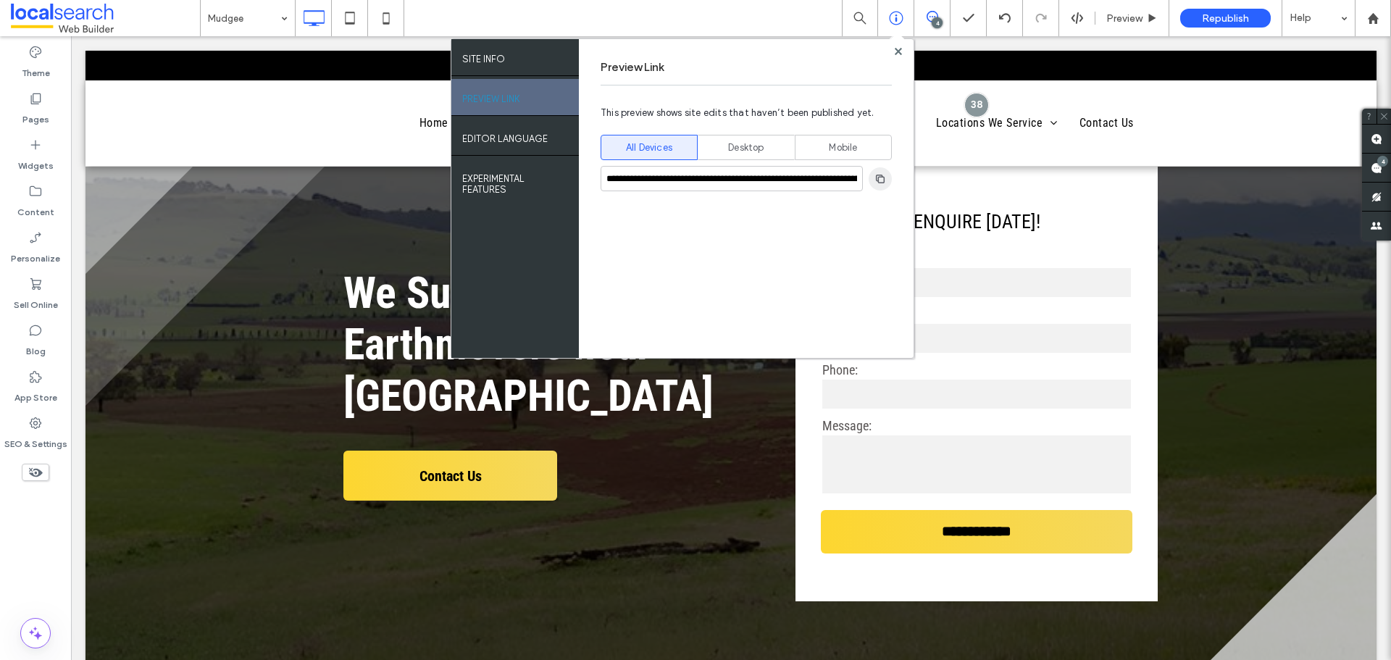
click at [882, 177] on use "button" at bounding box center [880, 178] width 9 height 9
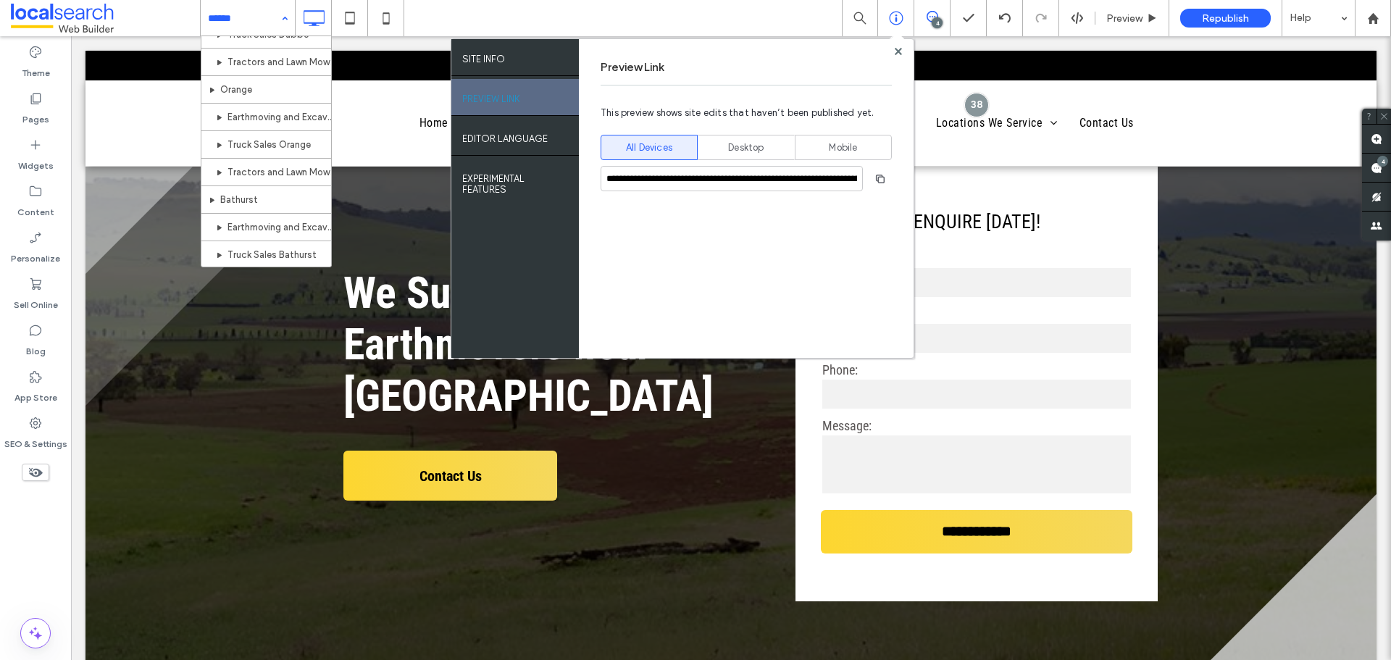
scroll to position [652, 0]
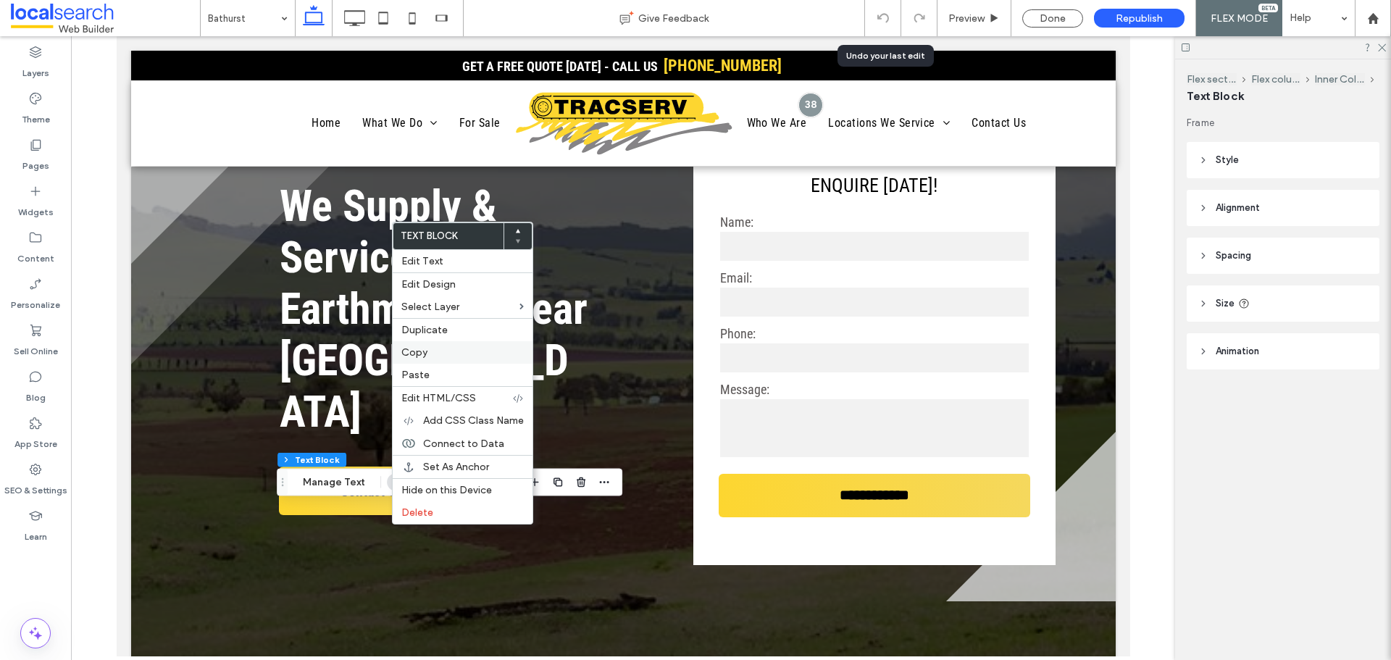
click at [438, 355] on label "Copy" at bounding box center [462, 352] width 122 height 12
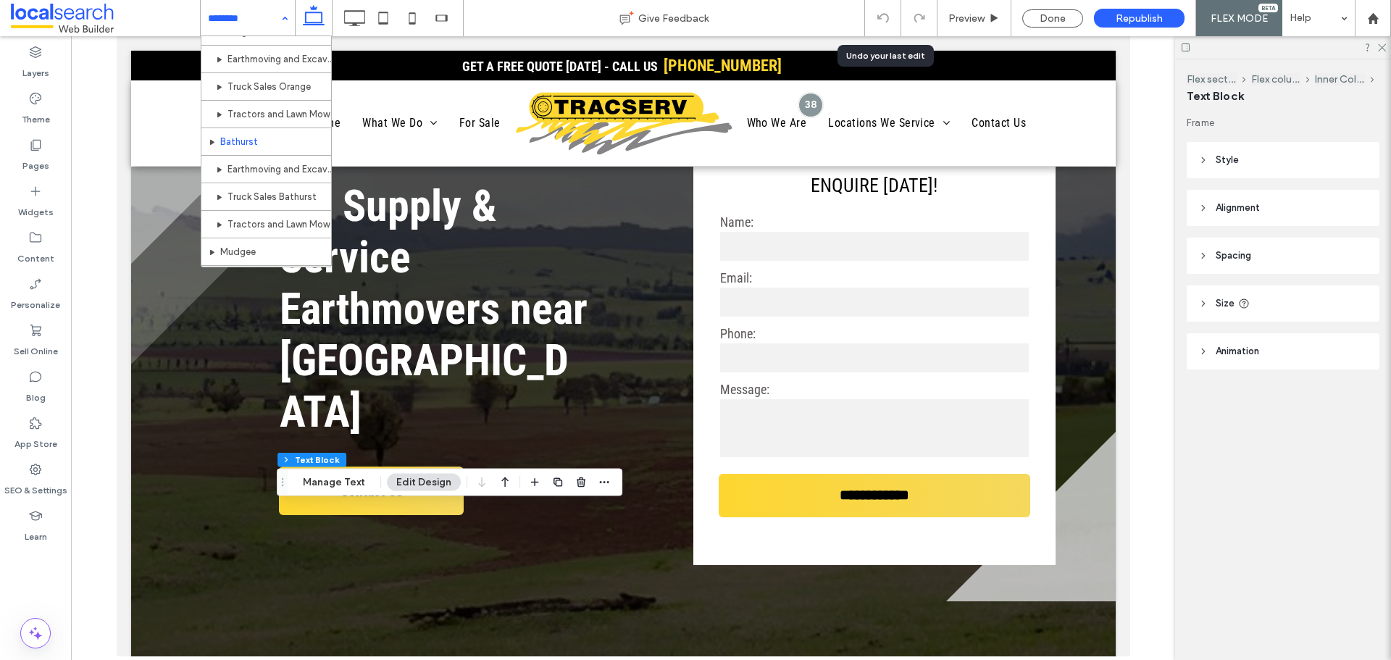
scroll to position [724, 0]
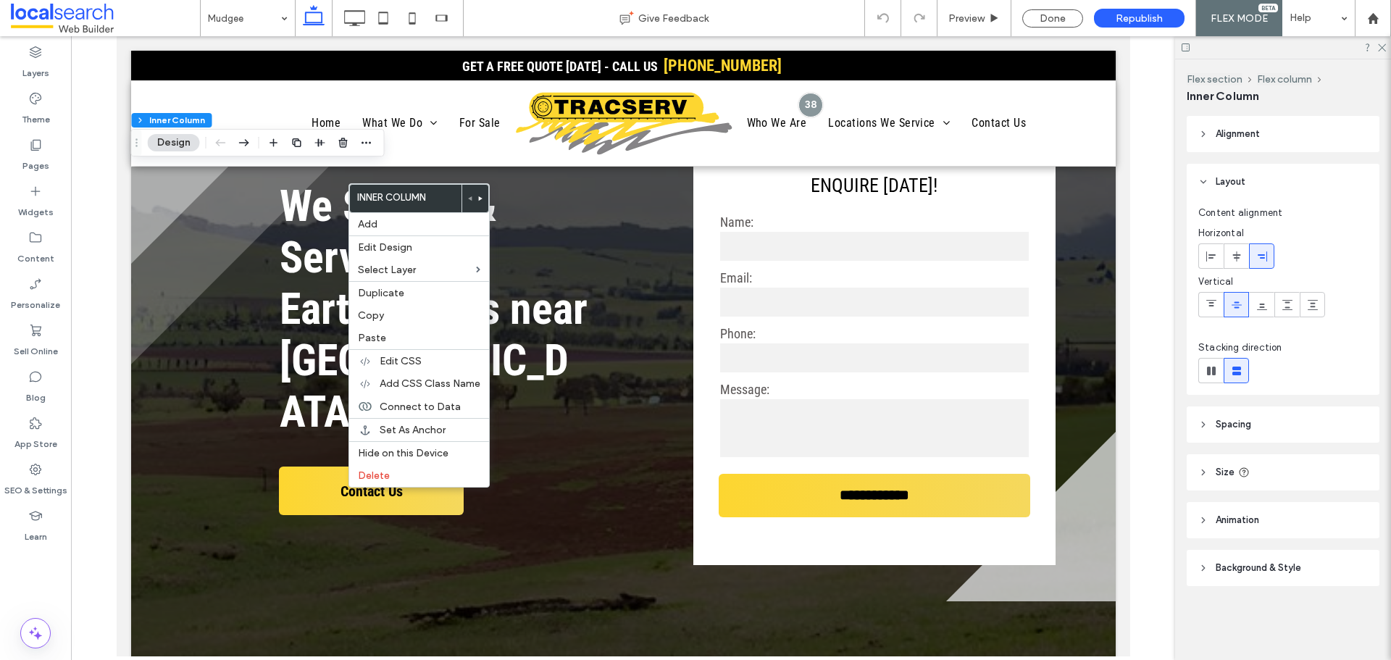
type input "**"
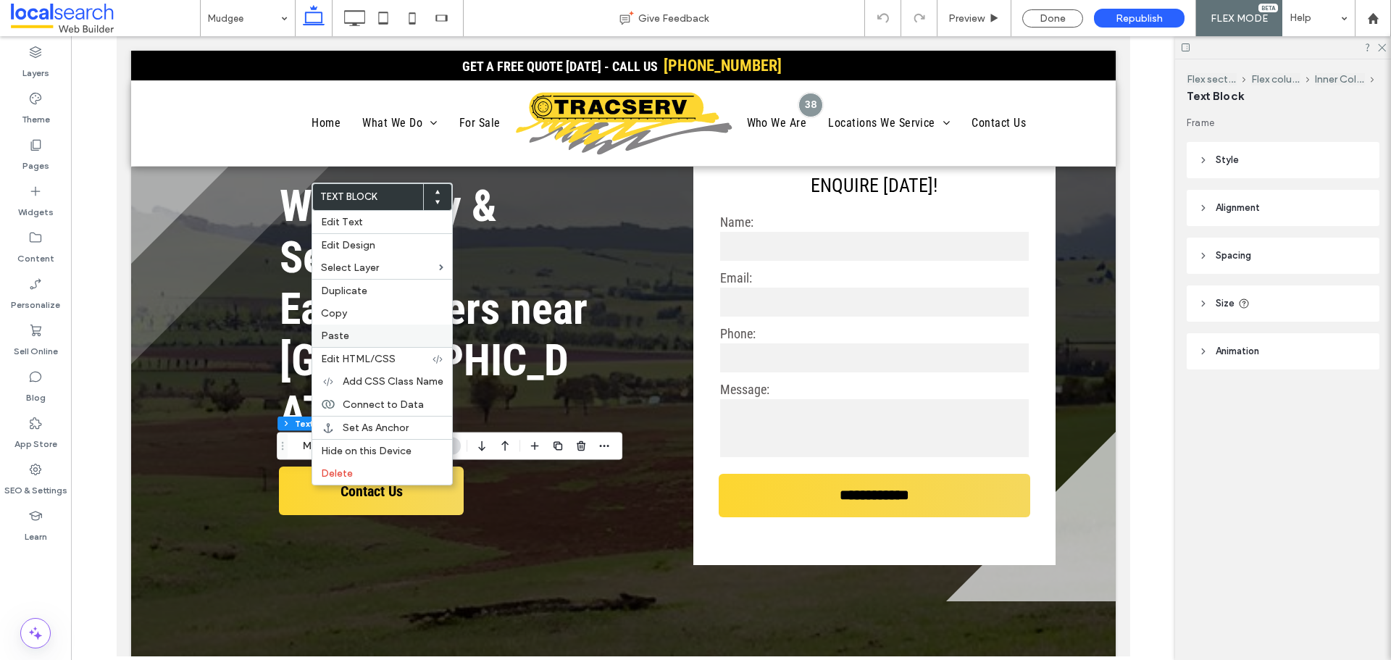
click at [348, 333] on label "Paste" at bounding box center [382, 336] width 122 height 12
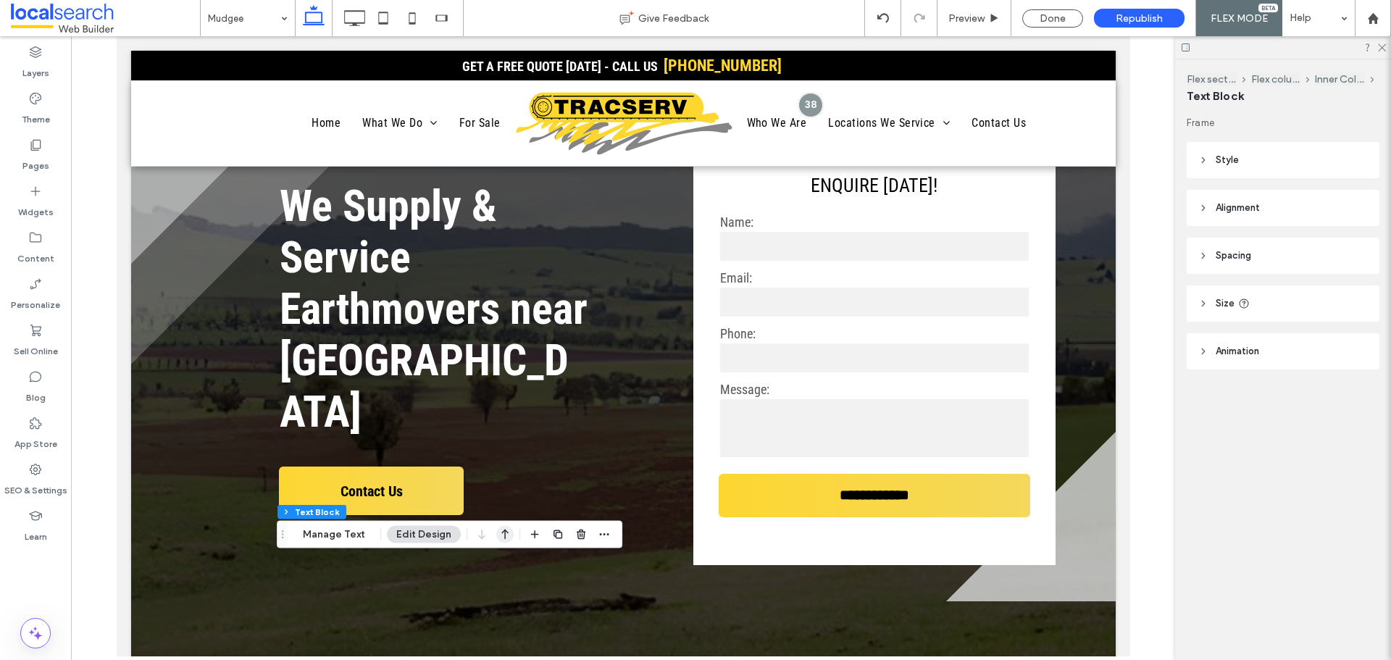
click at [496, 538] on icon "button" at bounding box center [504, 535] width 17 height 26
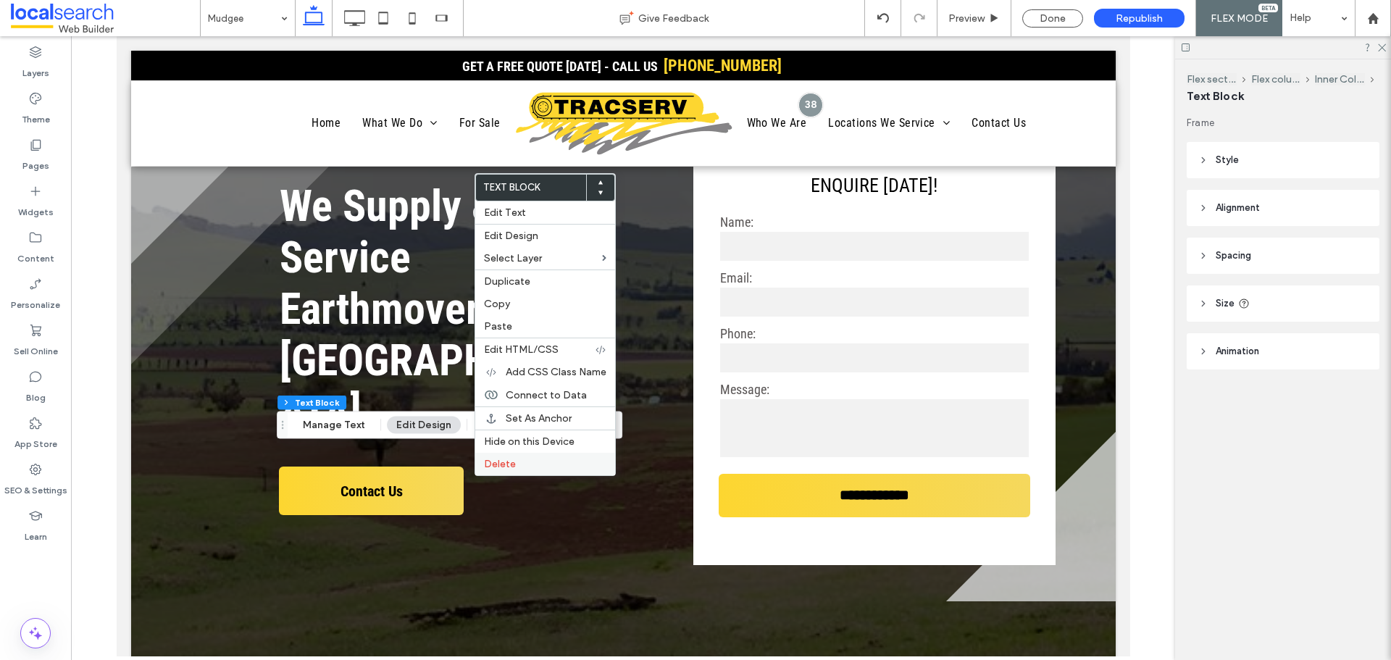
click at [508, 468] on span "Delete" at bounding box center [500, 464] width 32 height 12
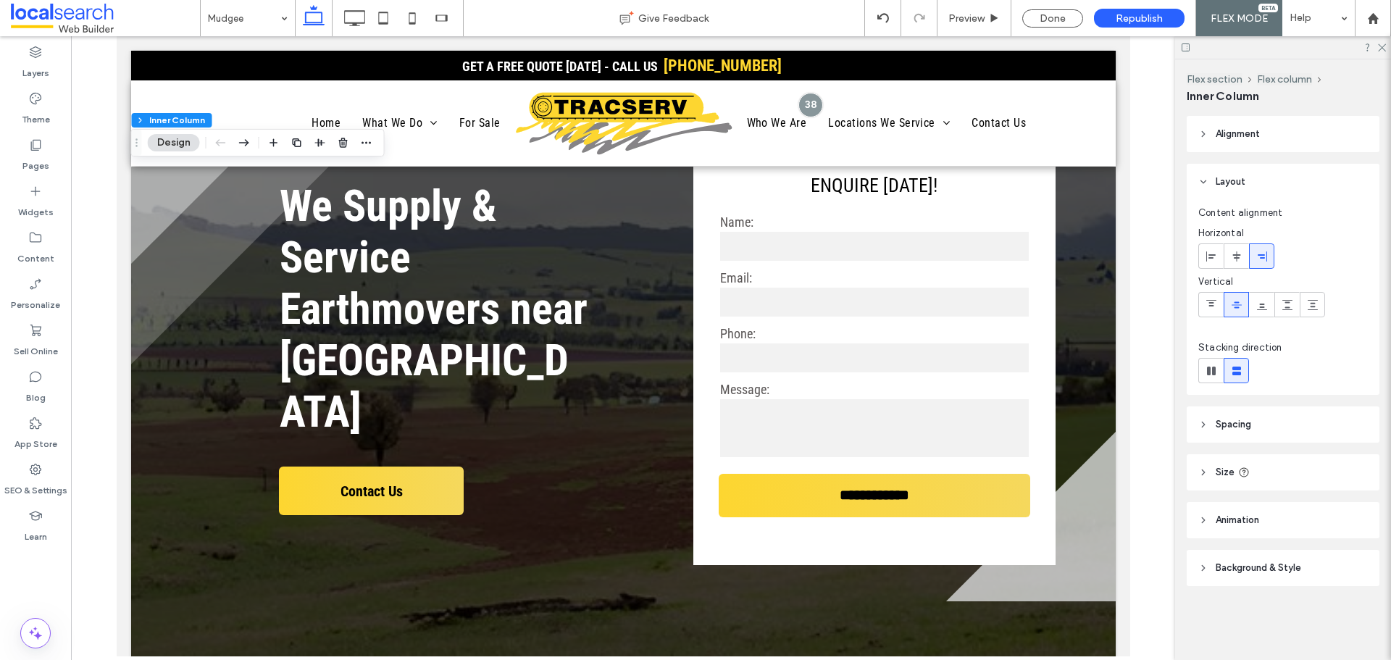
type input "**"
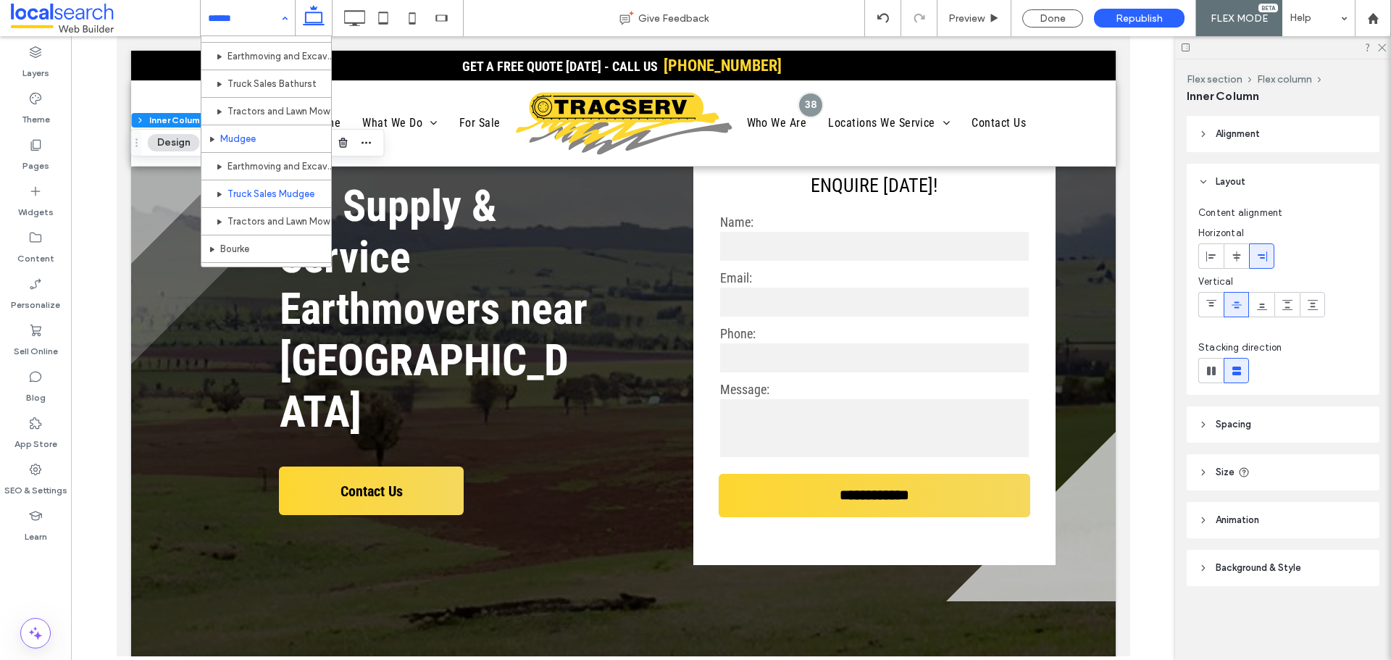
scroll to position [797, 0]
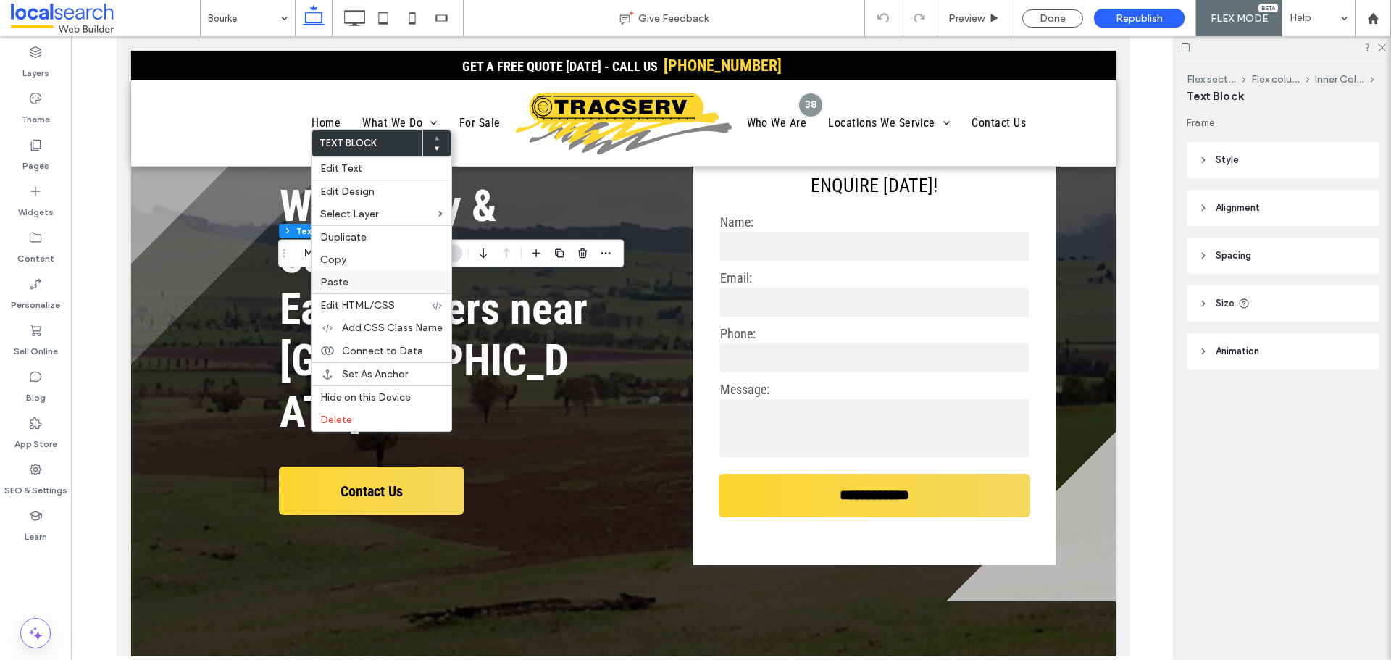
click at [364, 280] on label "Paste" at bounding box center [381, 282] width 122 height 12
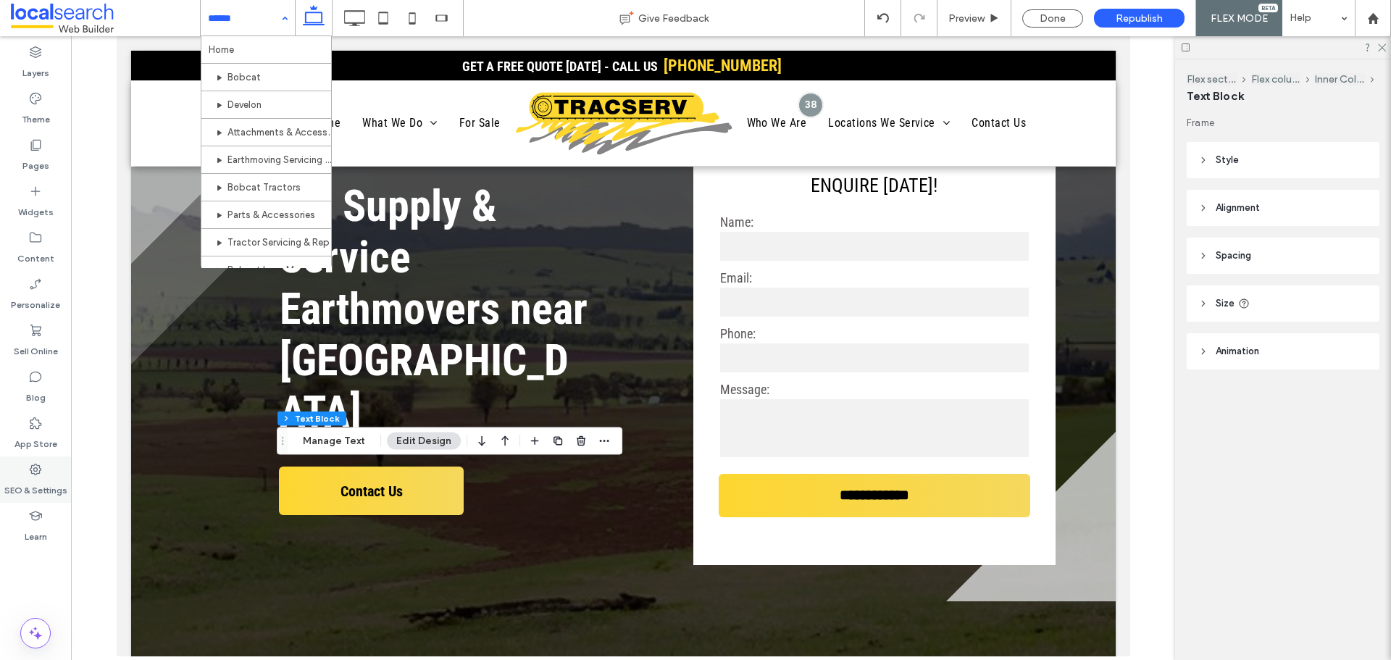
scroll to position [217, 0]
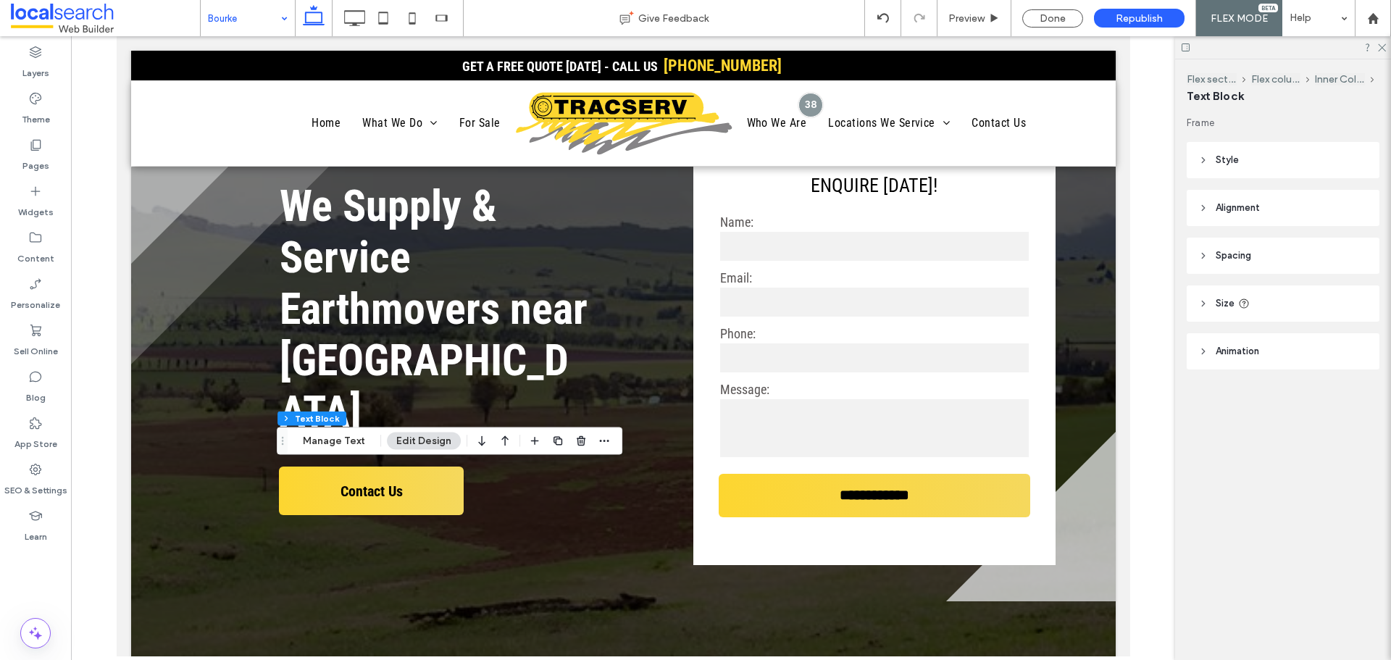
click at [248, 30] on input at bounding box center [244, 18] width 72 height 36
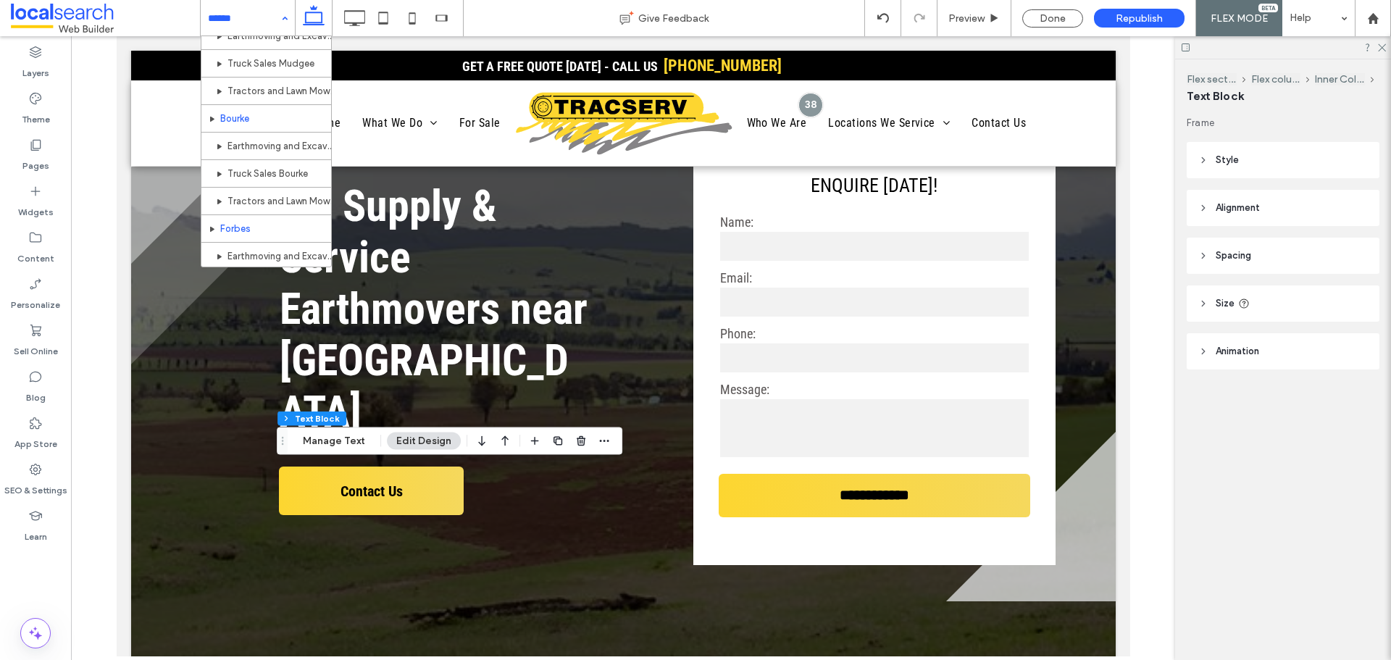
scroll to position [869, 0]
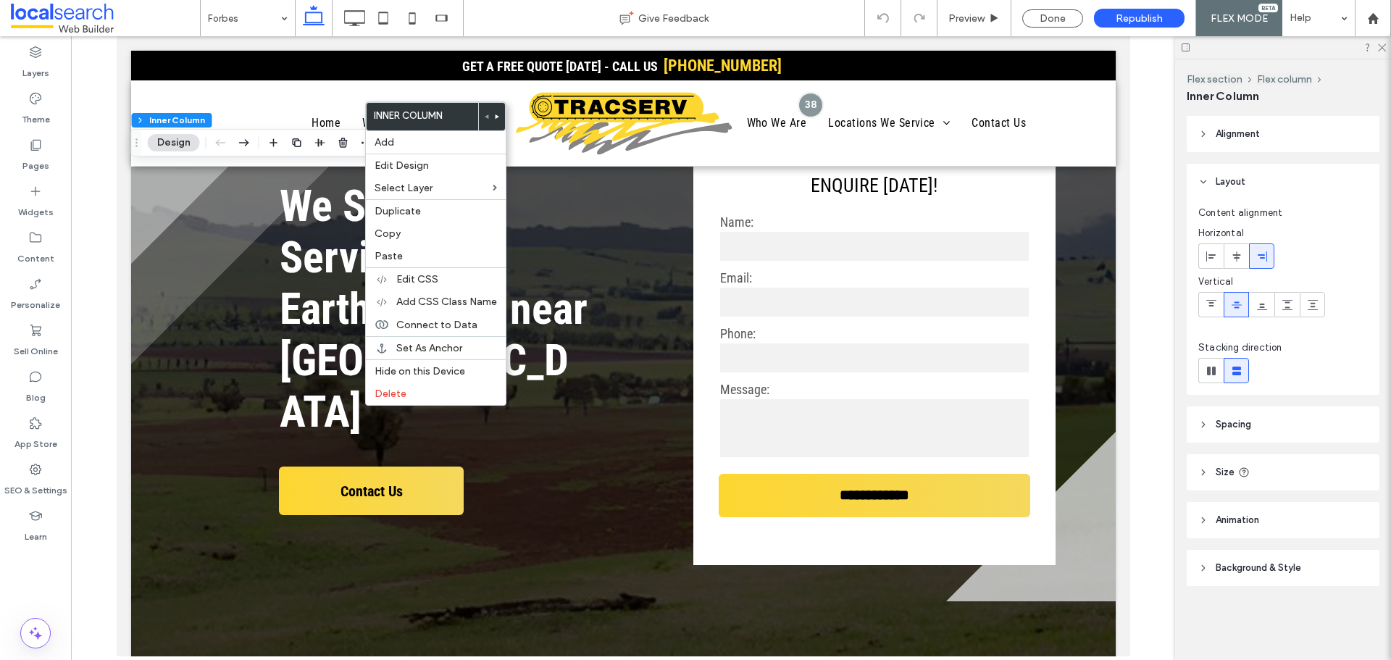
type input "**"
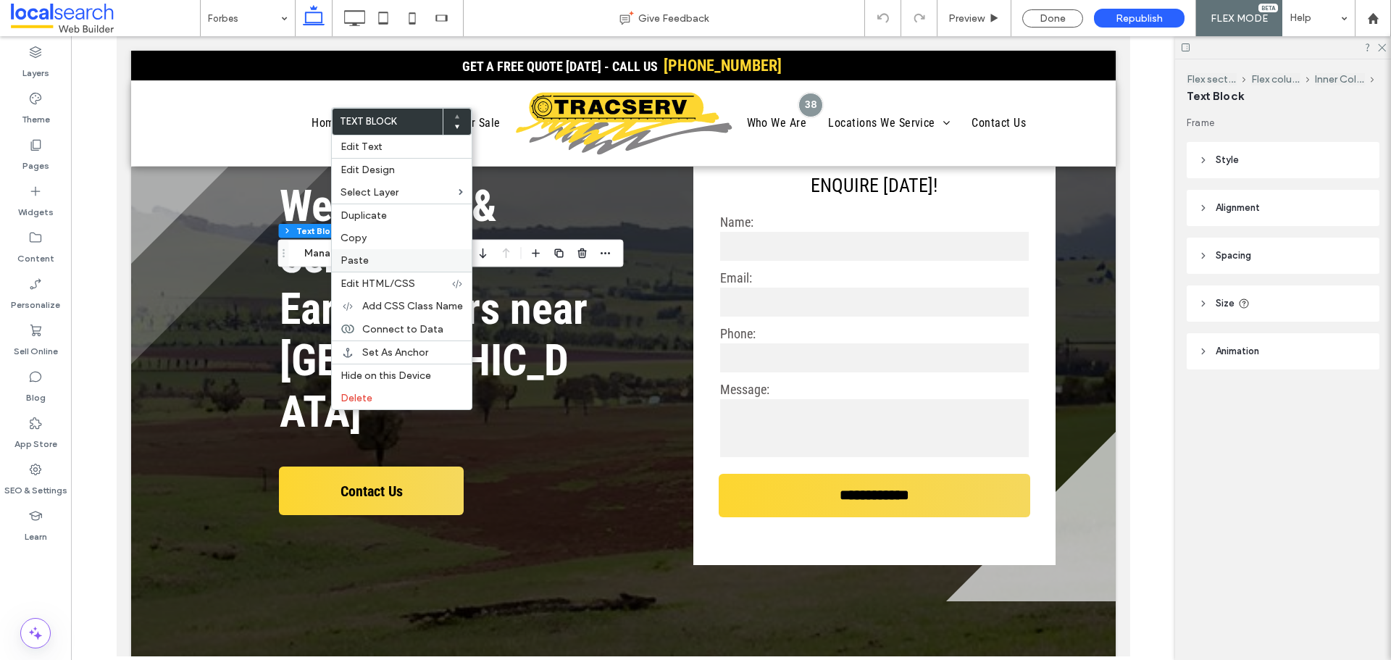
click at [338, 256] on div "Paste" at bounding box center [402, 260] width 140 height 22
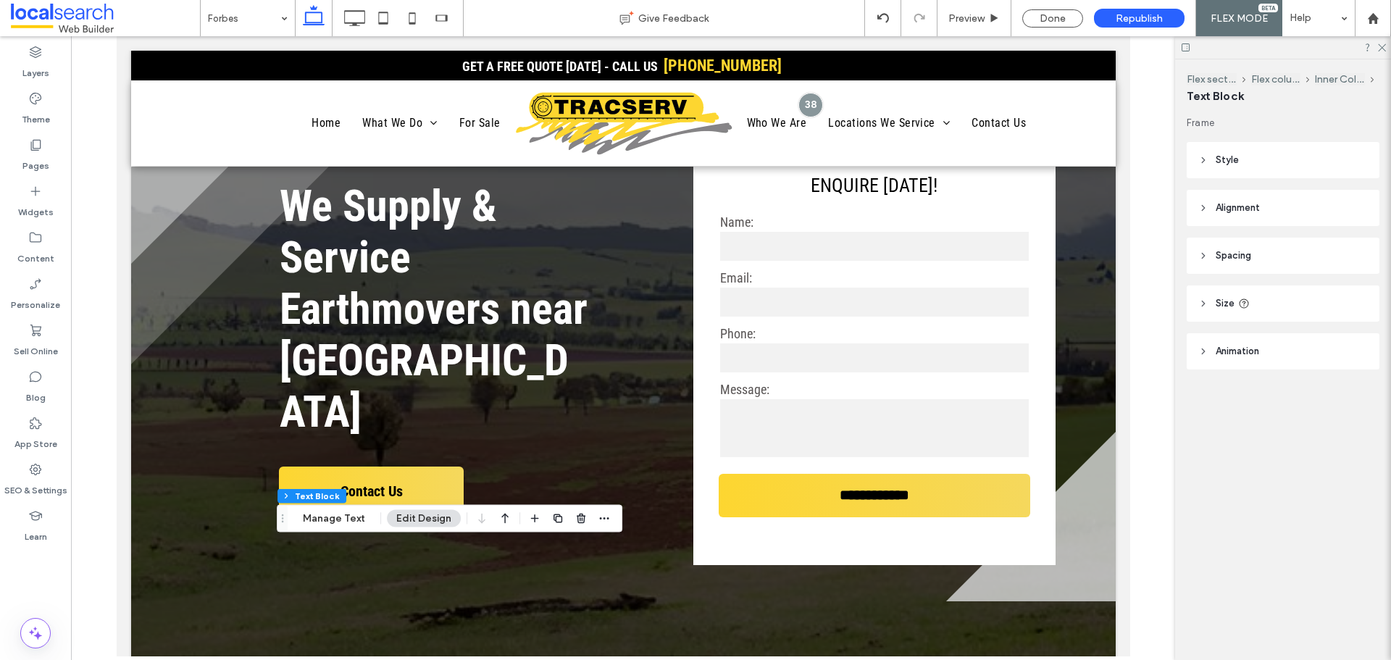
click at [513, 523] on div "Flex section Flex column Inner Column Text Block Manage Text Edit Design" at bounding box center [450, 519] width 346 height 28
click at [507, 522] on icon "button" at bounding box center [504, 519] width 17 height 26
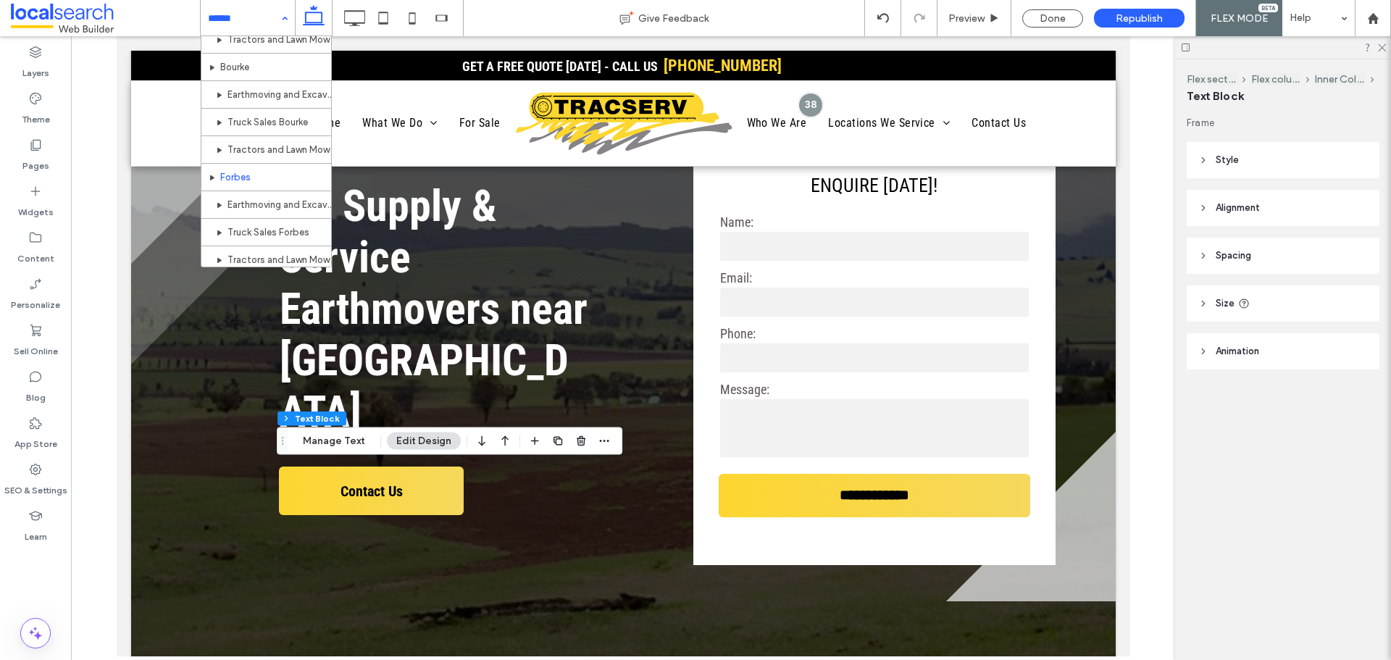
scroll to position [1014, 0]
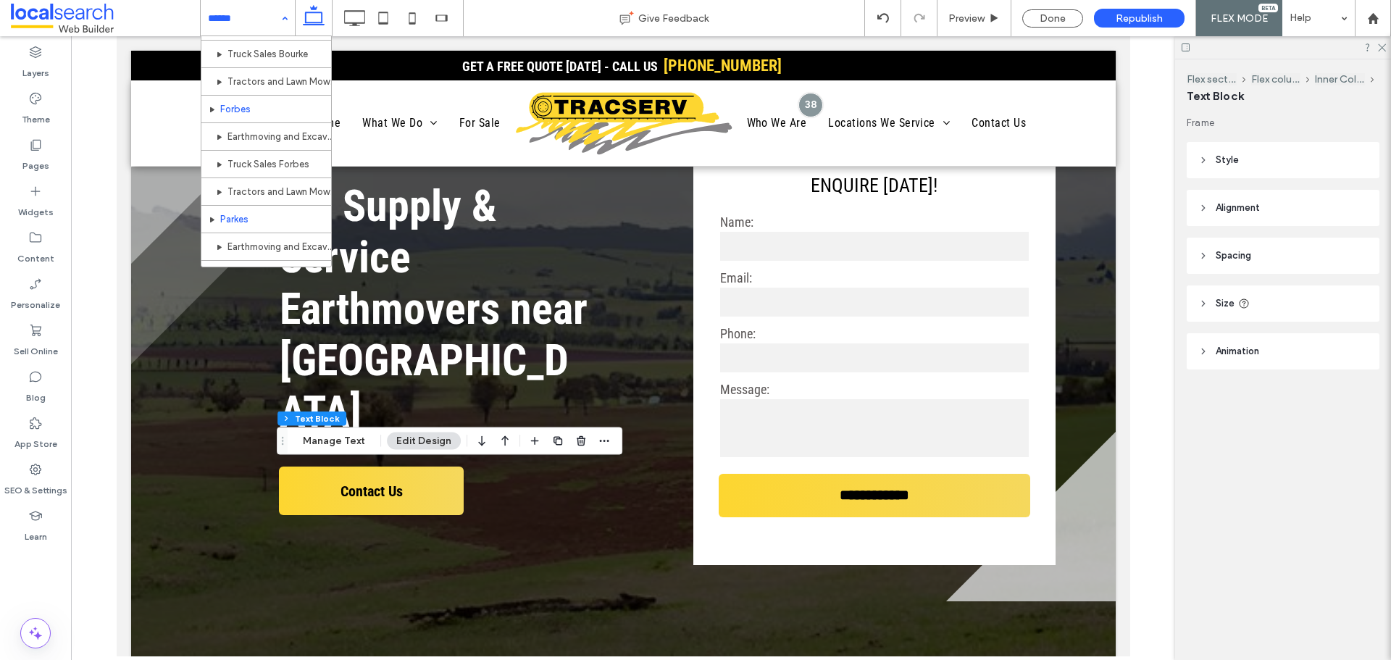
drag, startPoint x: 291, startPoint y: 222, endPoint x: 23, endPoint y: 301, distance: 278.5
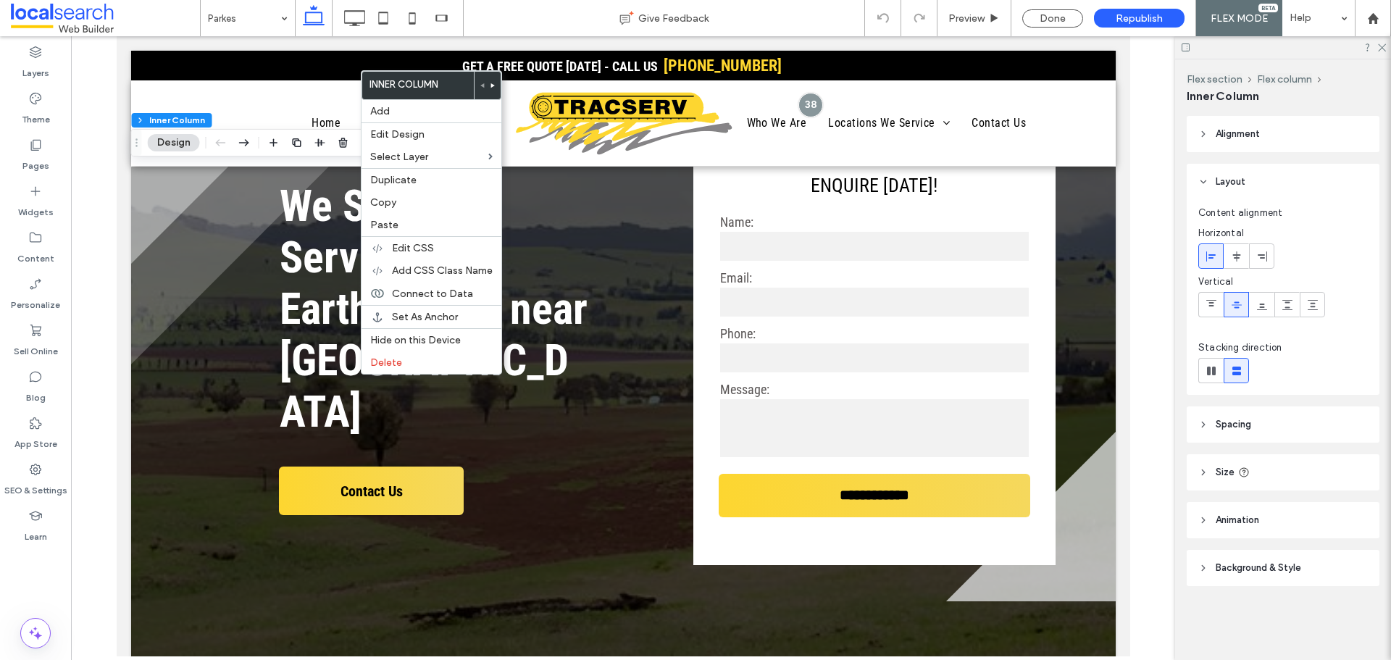
type input "**"
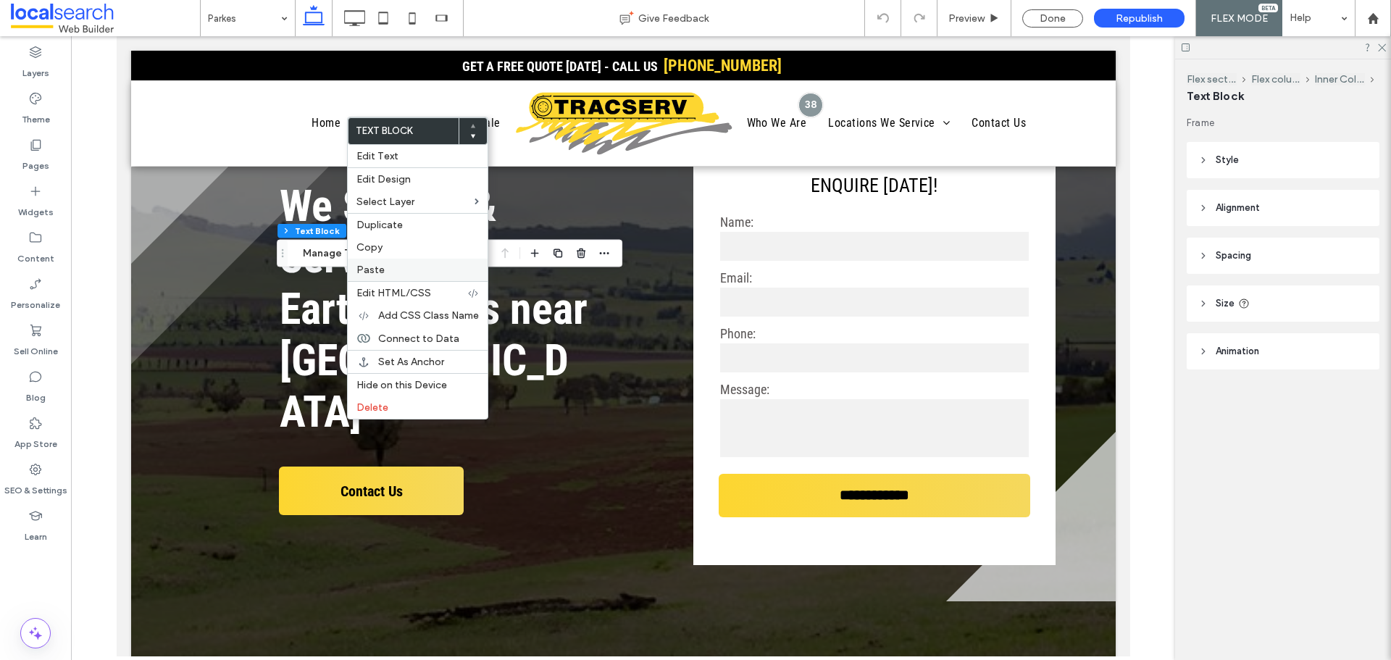
click at [404, 265] on label "Paste" at bounding box center [417, 270] width 122 height 12
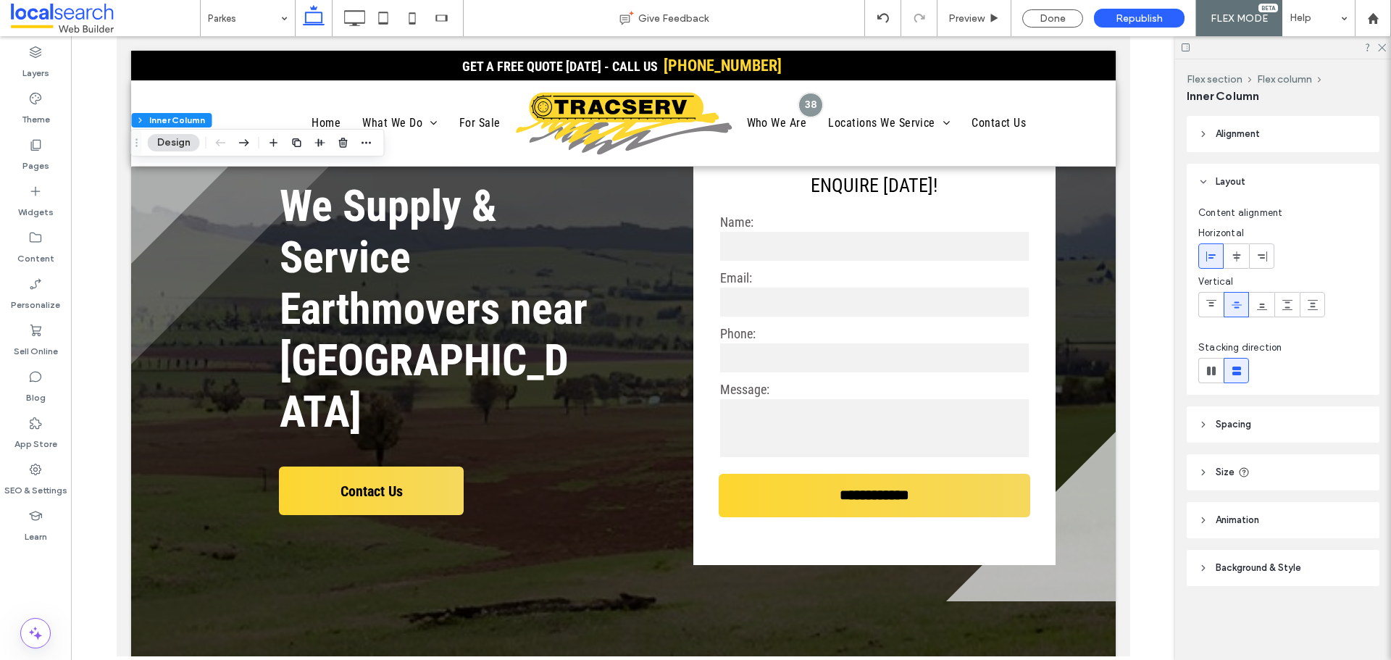
type input "**"
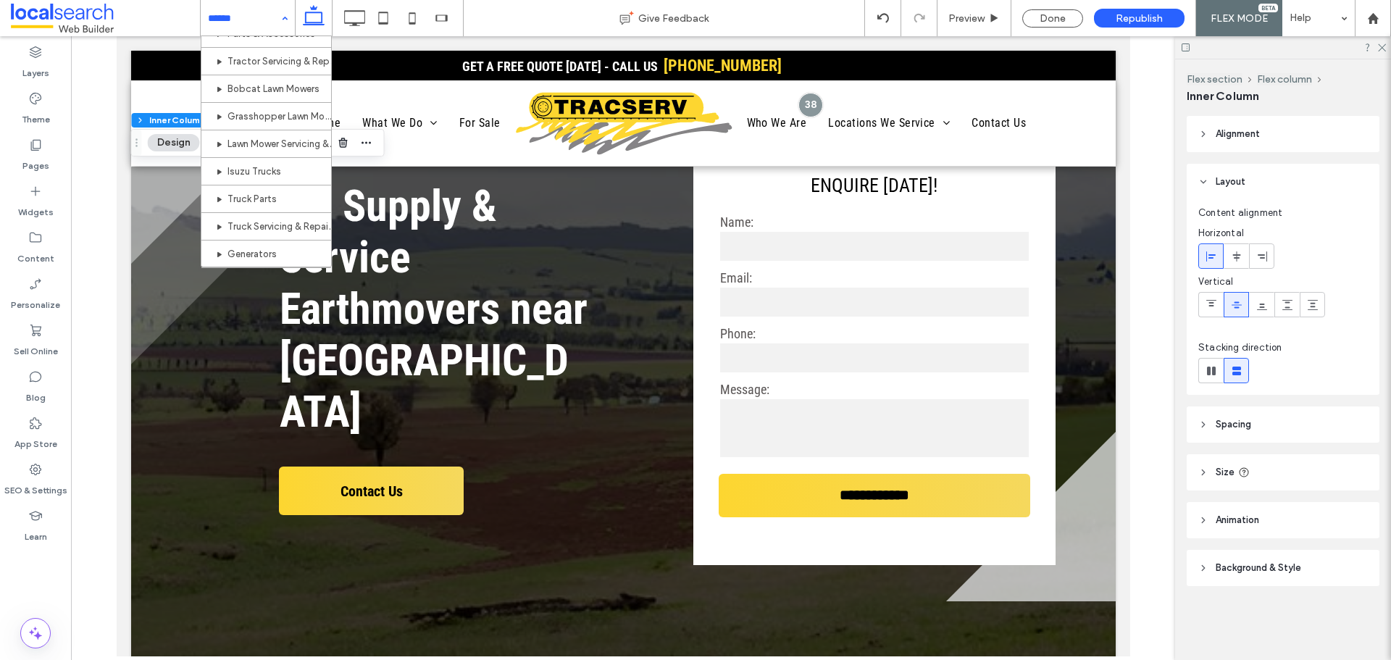
scroll to position [290, 0]
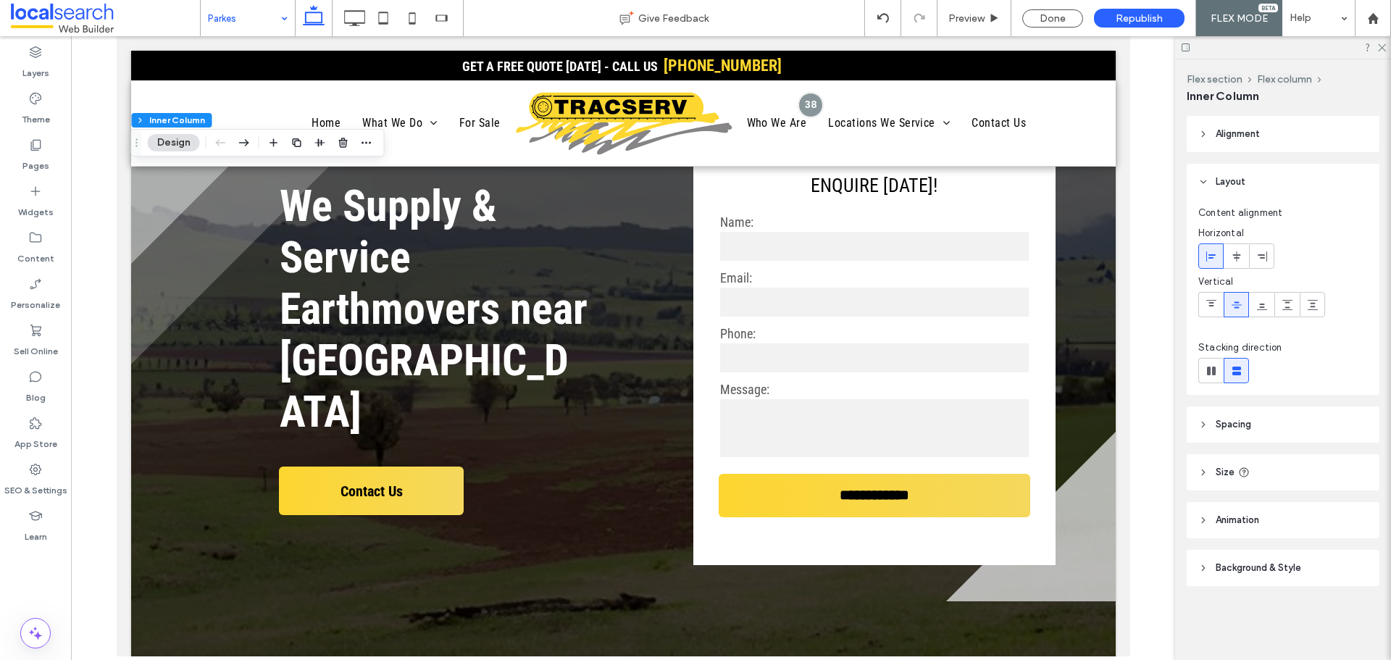
click at [272, 21] on input at bounding box center [244, 18] width 72 height 36
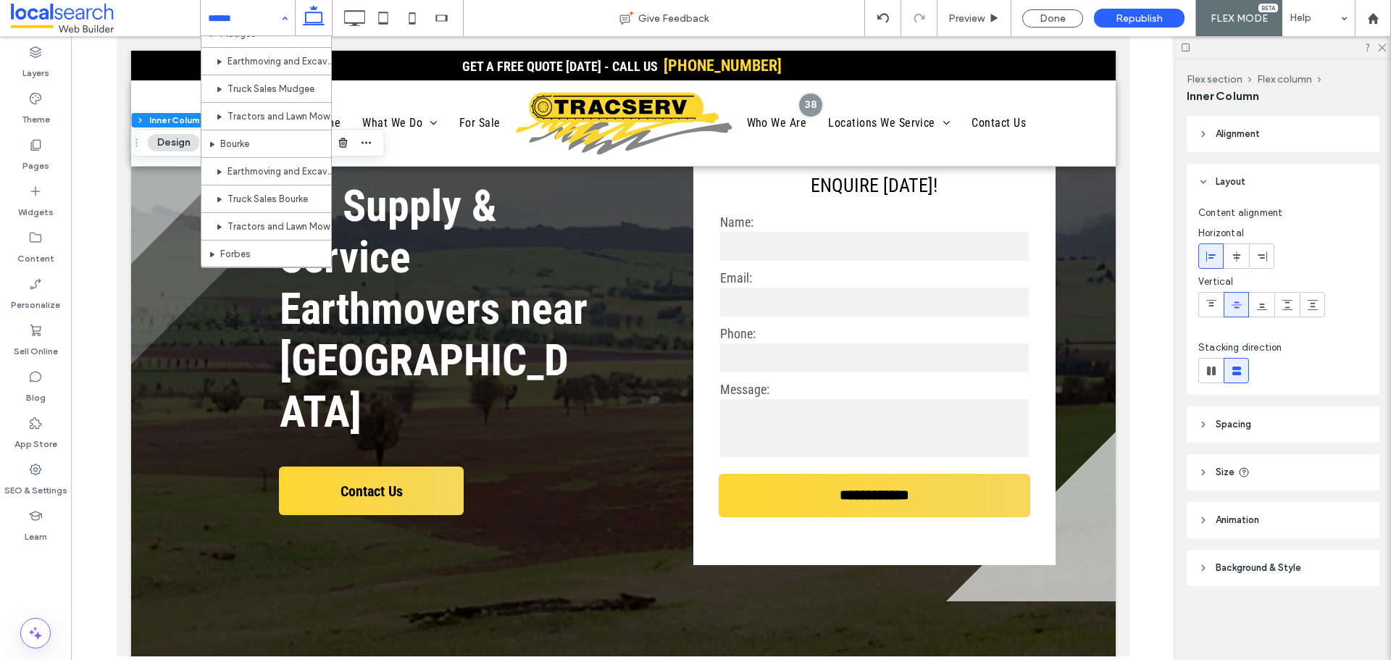
scroll to position [1087, 0]
click at [1039, 22] on div "Done" at bounding box center [1052, 18] width 61 height 18
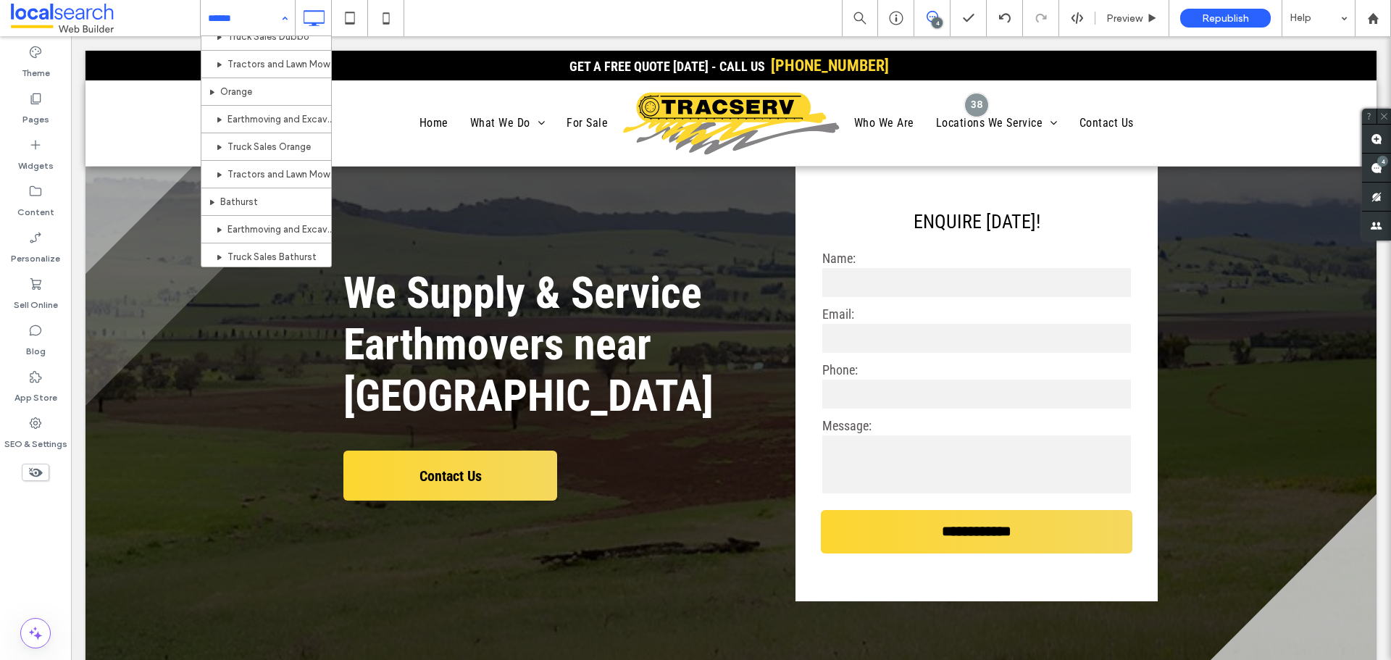
scroll to position [724, 0]
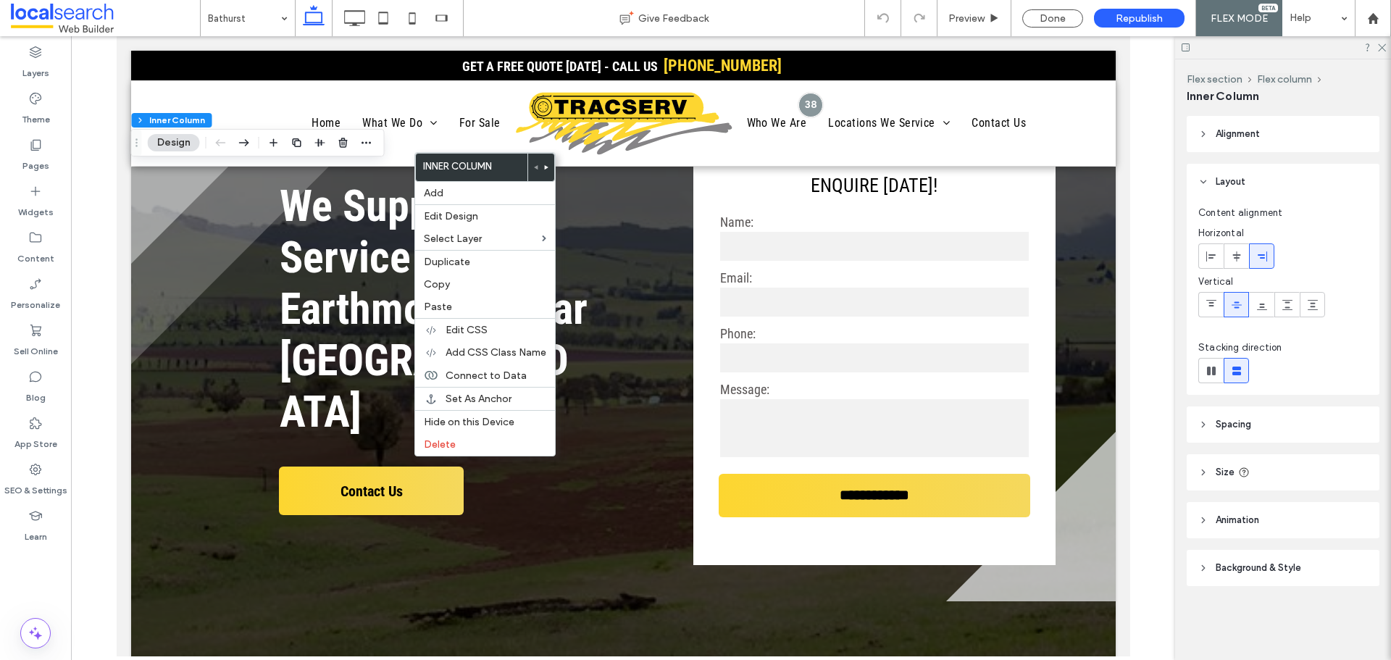
type input "**"
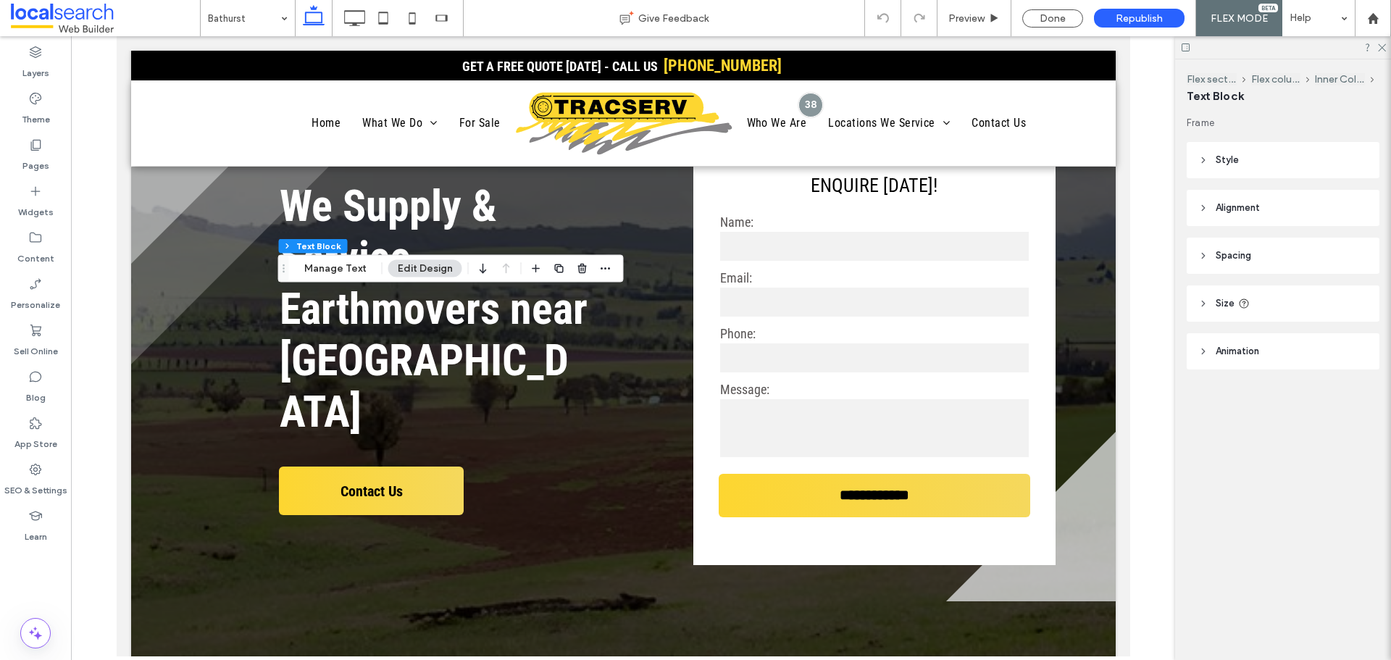
click at [1291, 204] on header "Alignment" at bounding box center [1283, 208] width 193 height 36
click at [1248, 303] on span "Spacing" at bounding box center [1233, 298] width 35 height 14
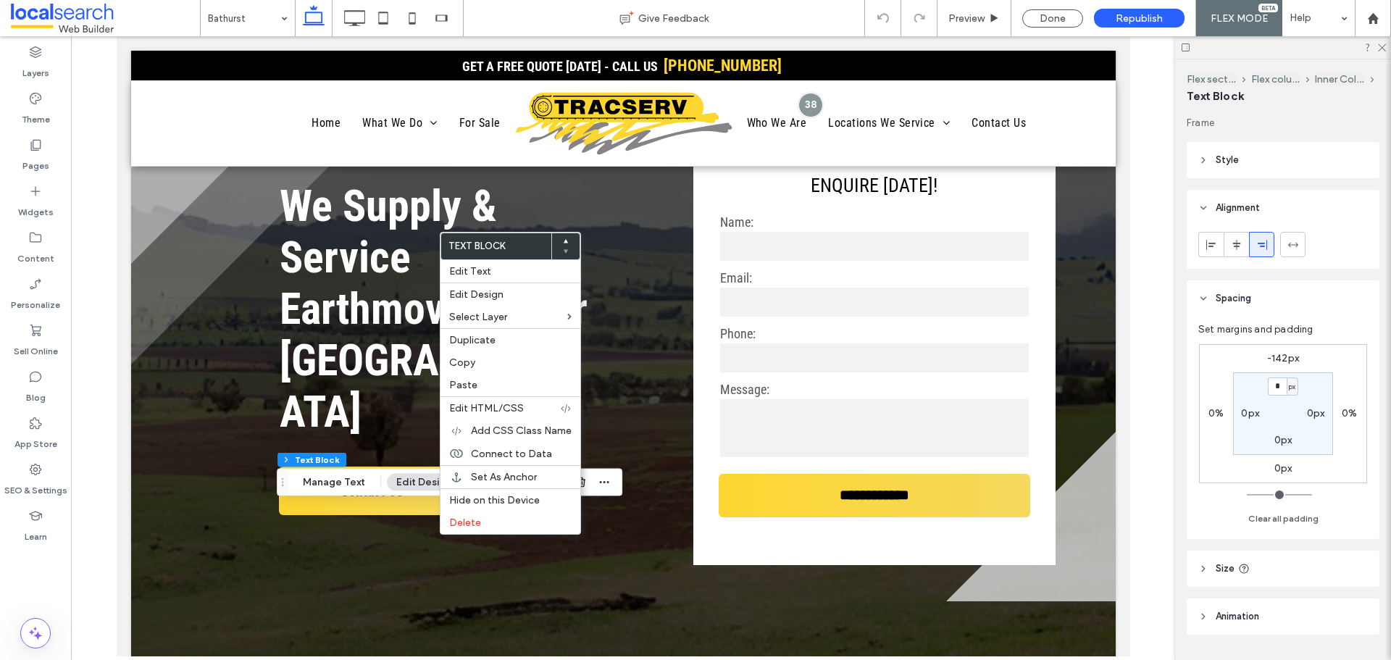
click at [1284, 359] on label "-142px" at bounding box center [1283, 358] width 32 height 12
type input "*"
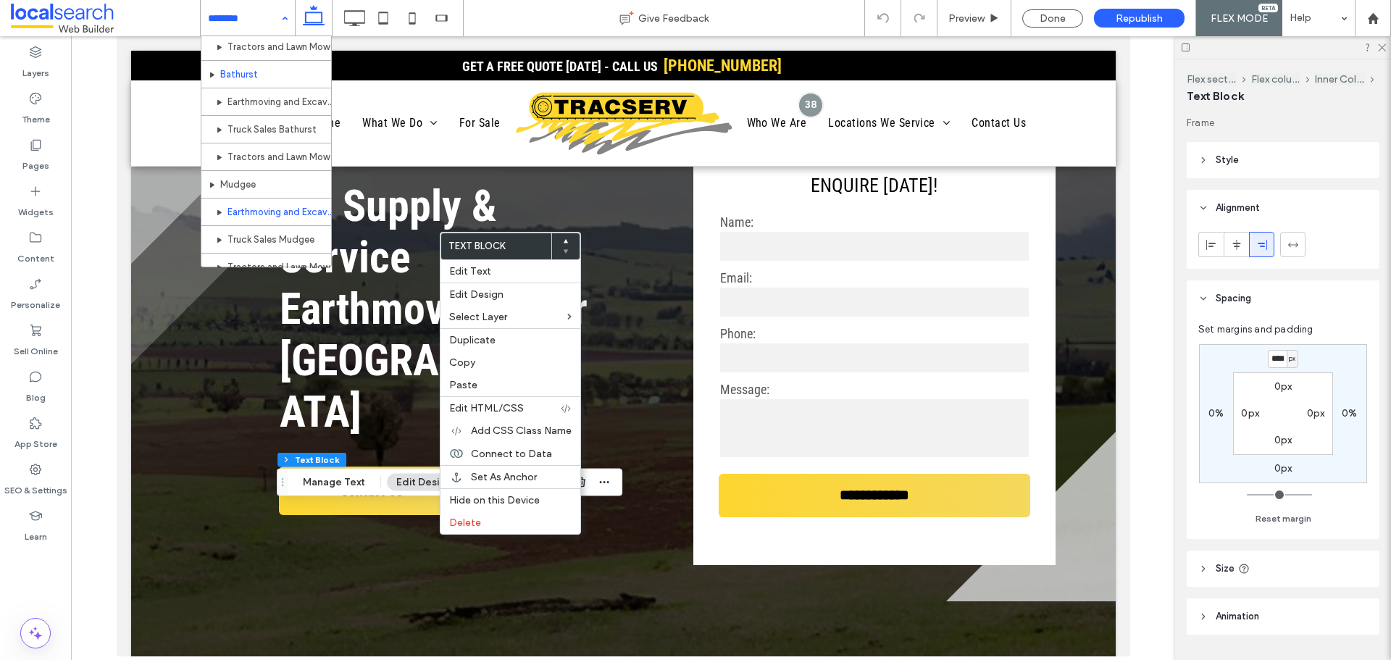
scroll to position [724, 0]
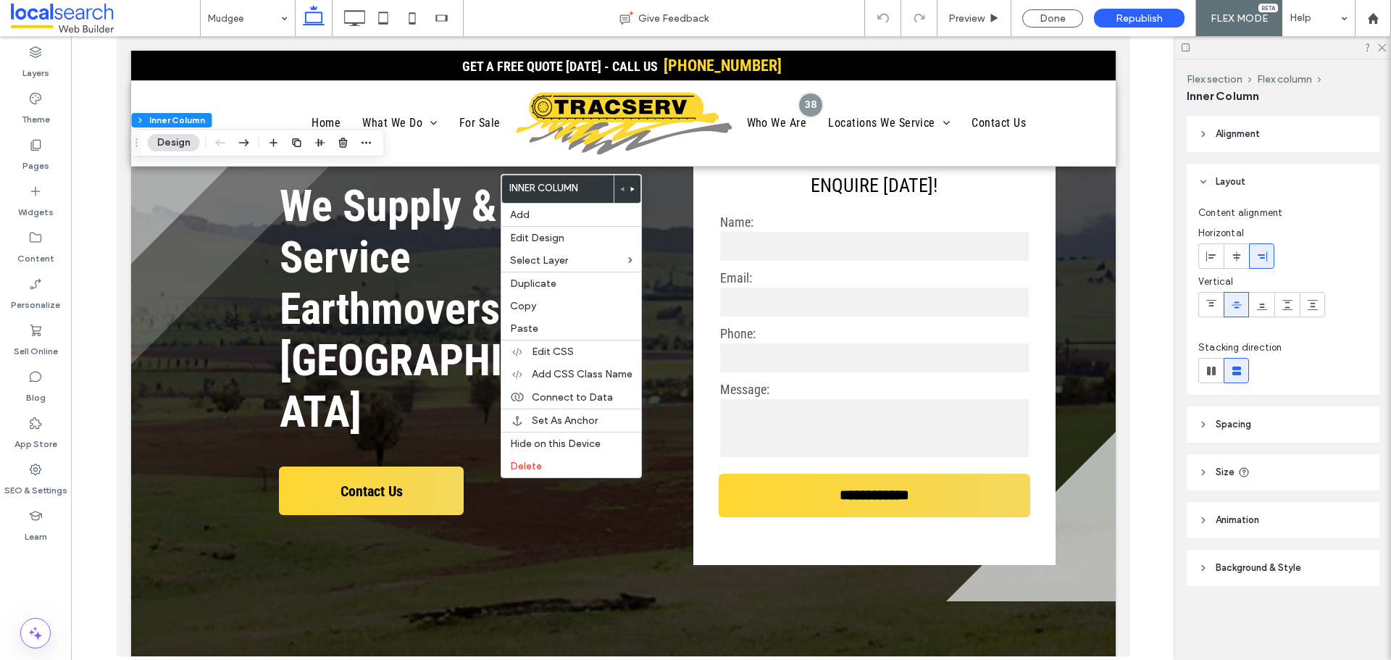
type input "**"
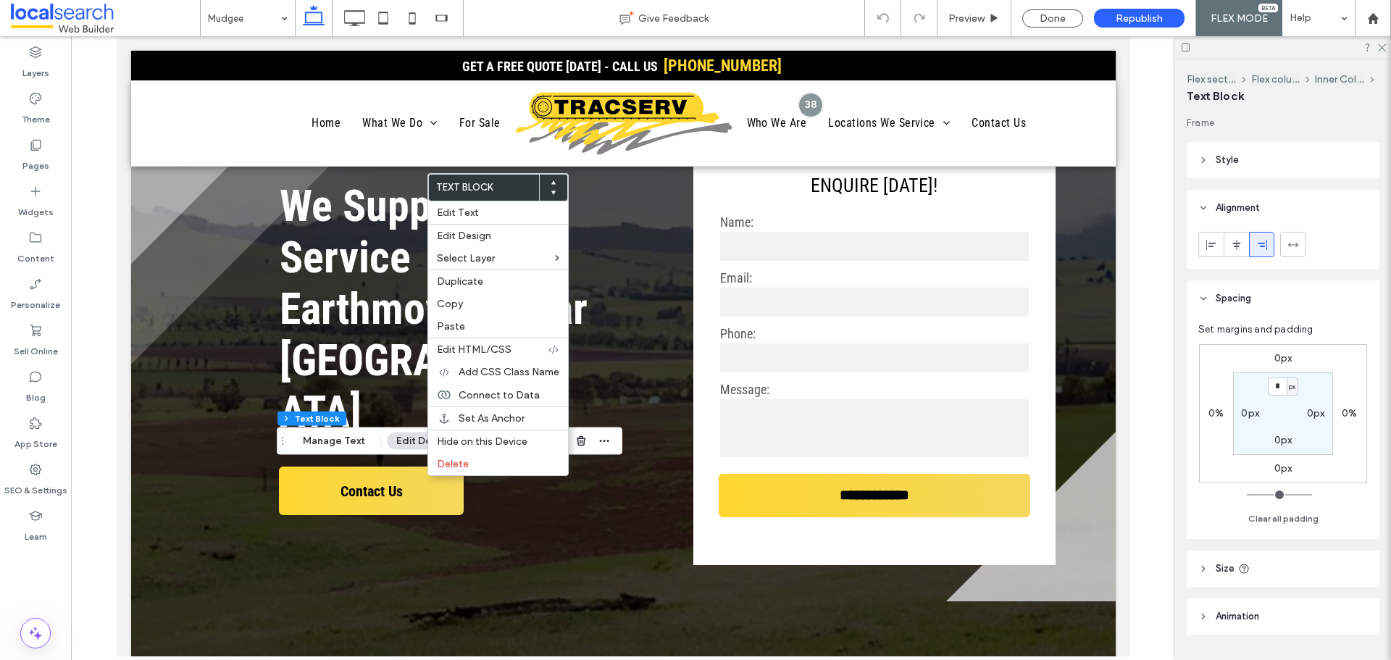
click at [1279, 351] on div "0px 0% 0px 0% * px 0px 0px 0px" at bounding box center [1283, 413] width 168 height 139
click at [1281, 357] on label "0px" at bounding box center [1283, 358] width 18 height 12
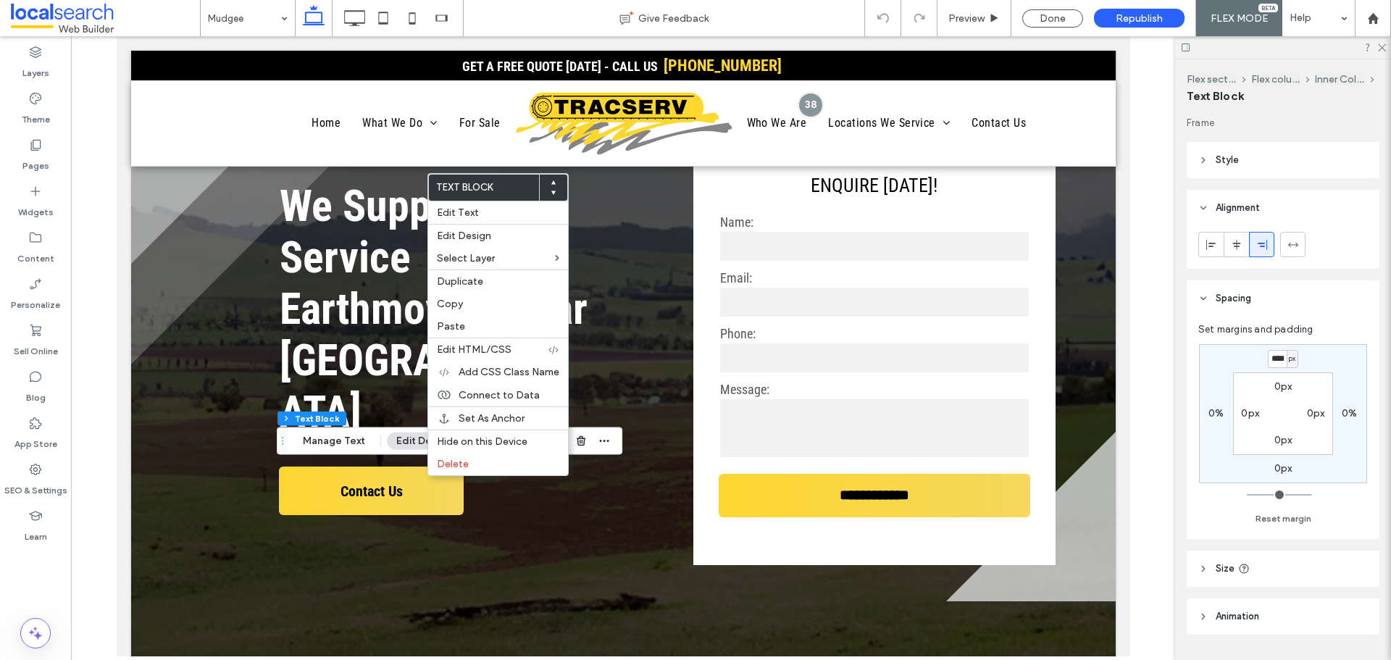
type input "****"
type input "*"
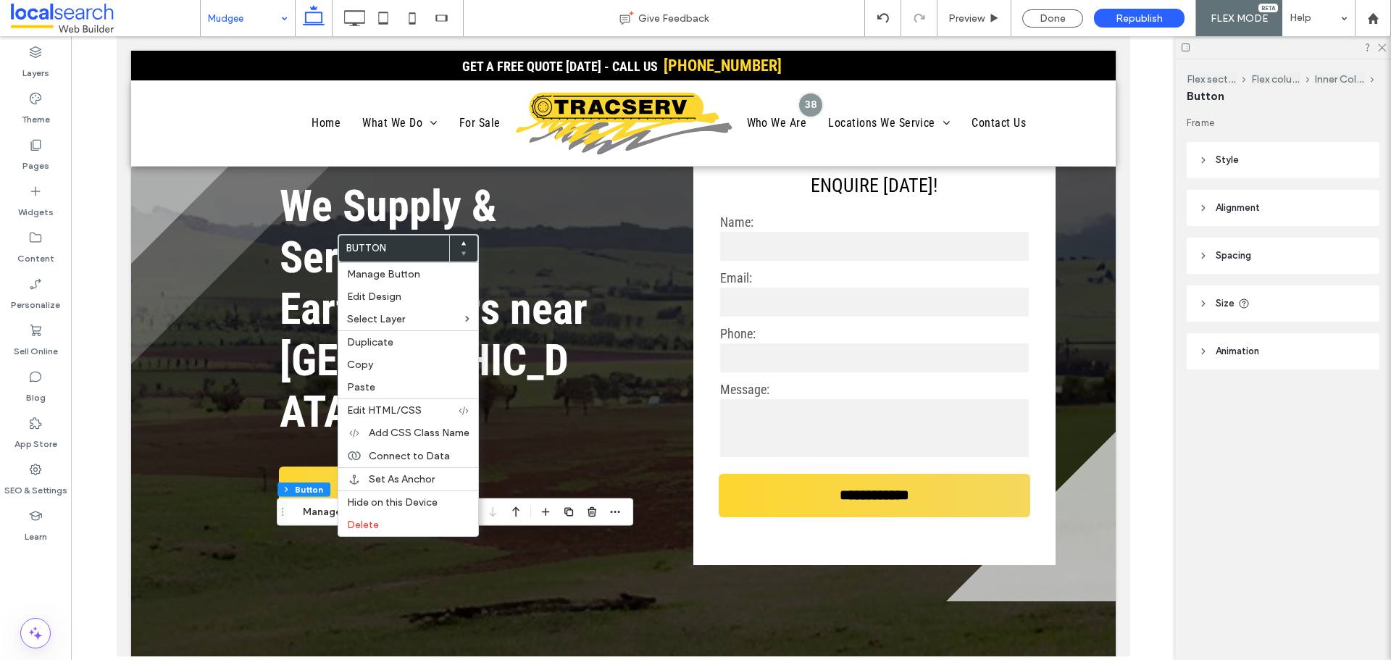
click at [1289, 250] on header "Spacing" at bounding box center [1283, 256] width 193 height 36
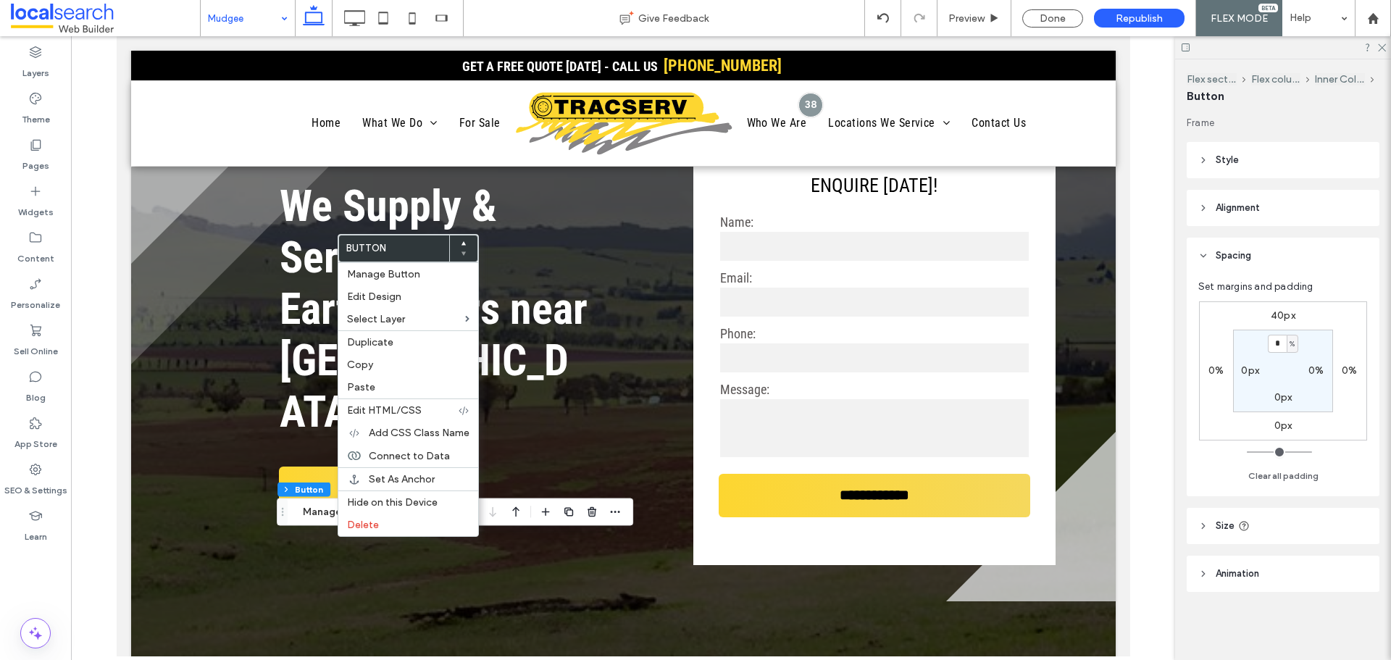
click at [1287, 318] on label "40px" at bounding box center [1283, 315] width 25 height 12
type input "**"
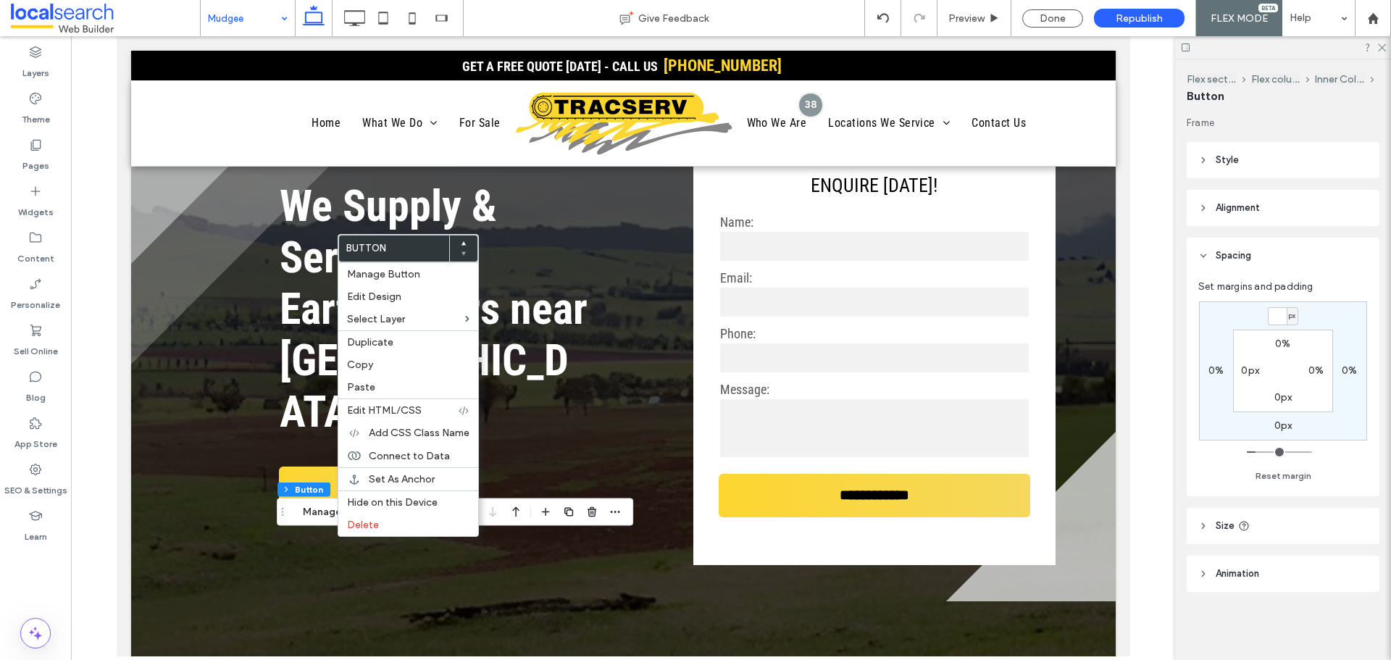
type input "*"
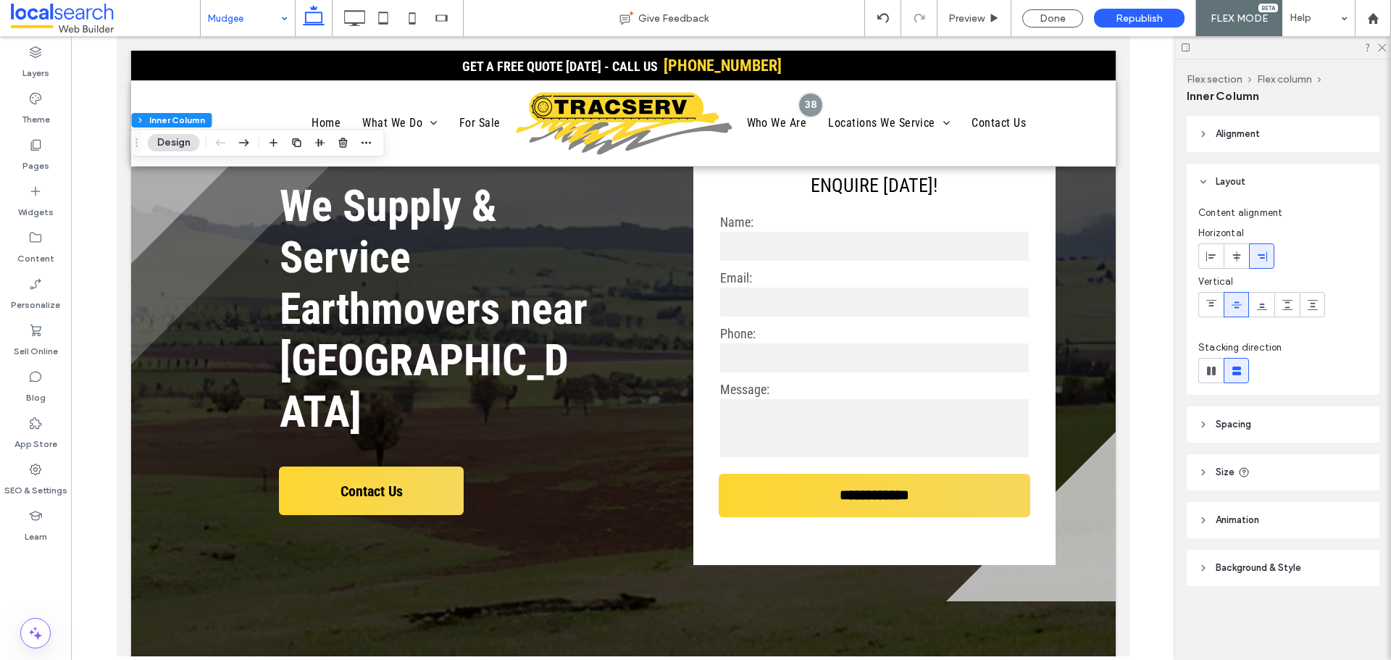
type input "**"
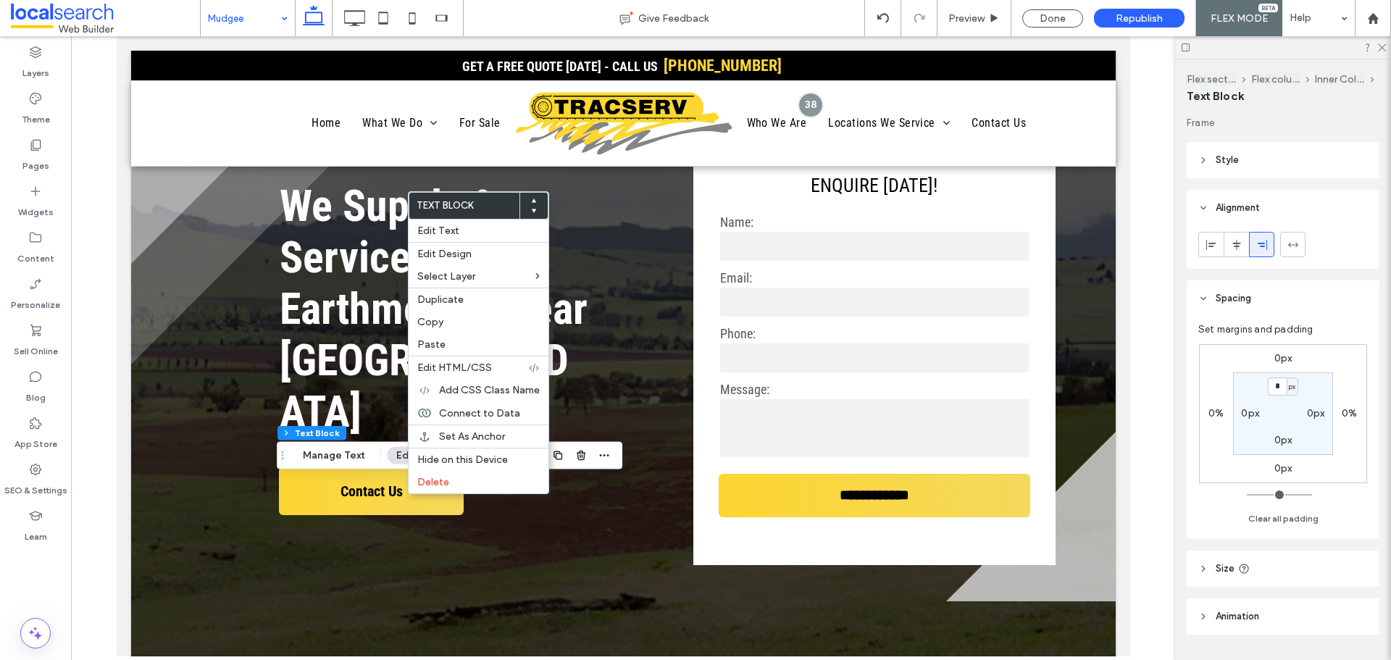
click at [1271, 351] on div "0px 0% 0px 0% * px 0px 0px 0px" at bounding box center [1283, 413] width 168 height 139
click at [1274, 356] on label "0px" at bounding box center [1283, 358] width 18 height 12
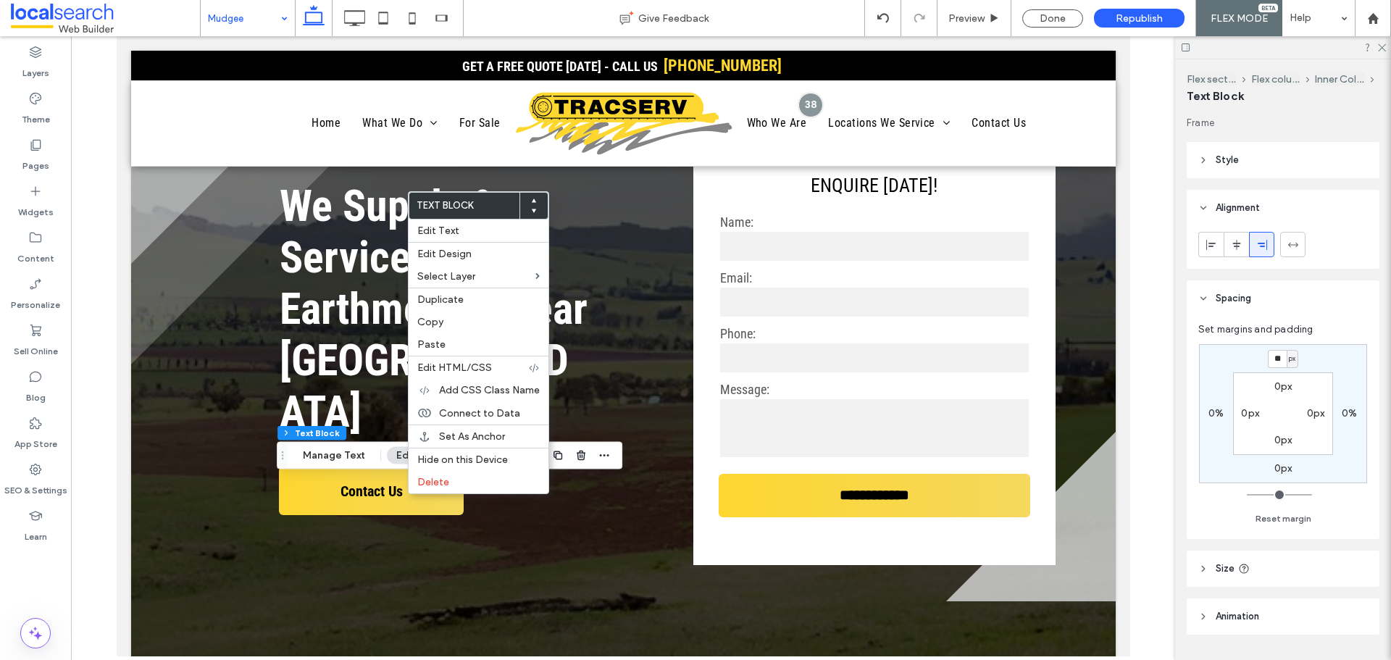
type input "**"
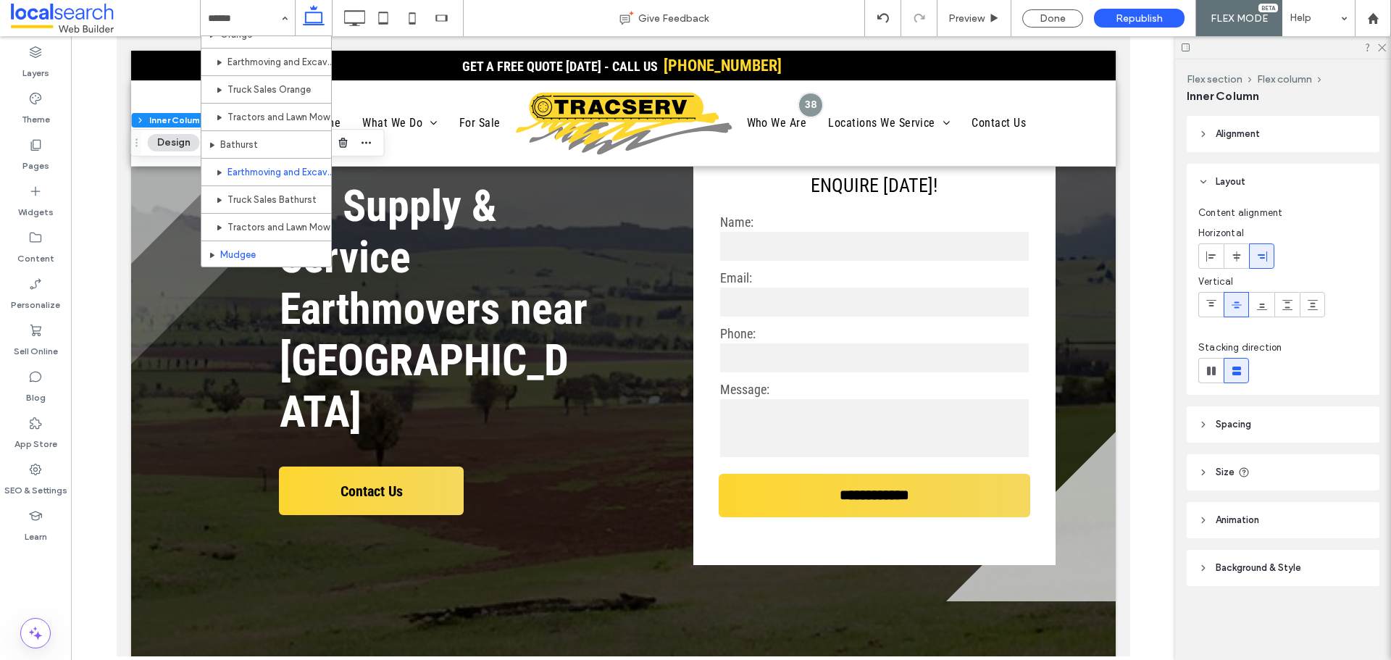
scroll to position [652, 0]
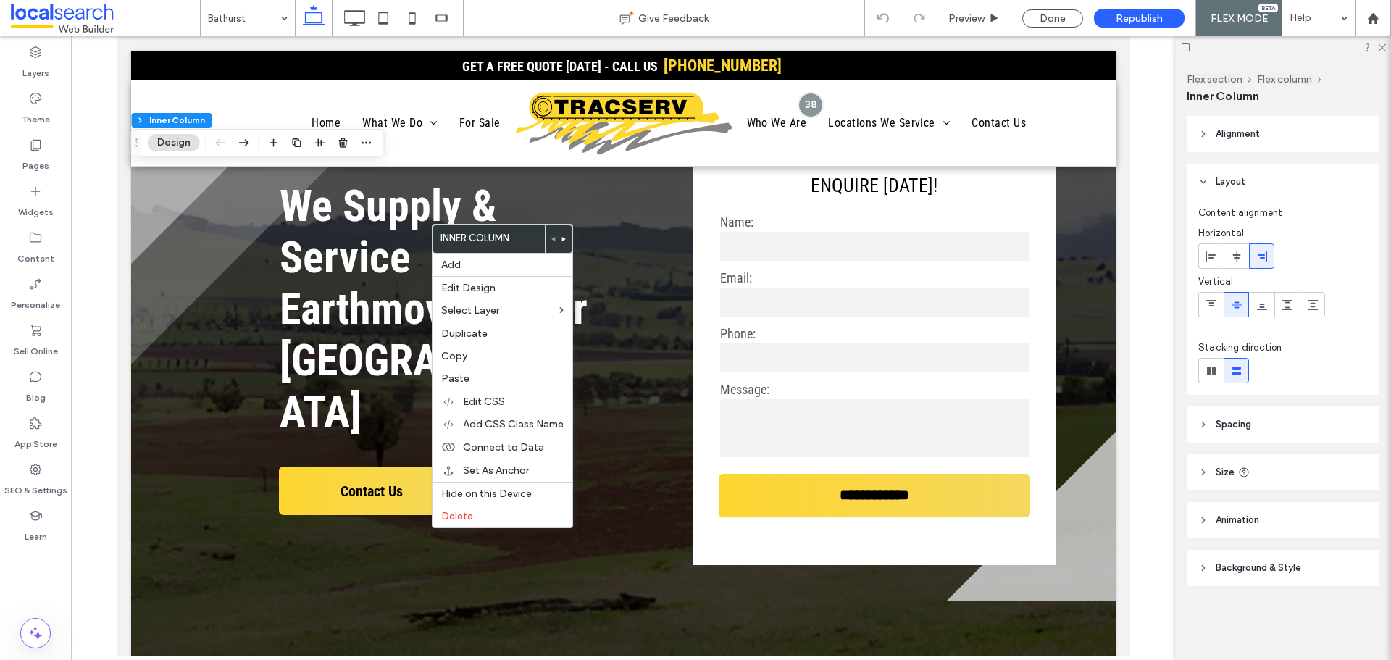
type input "**"
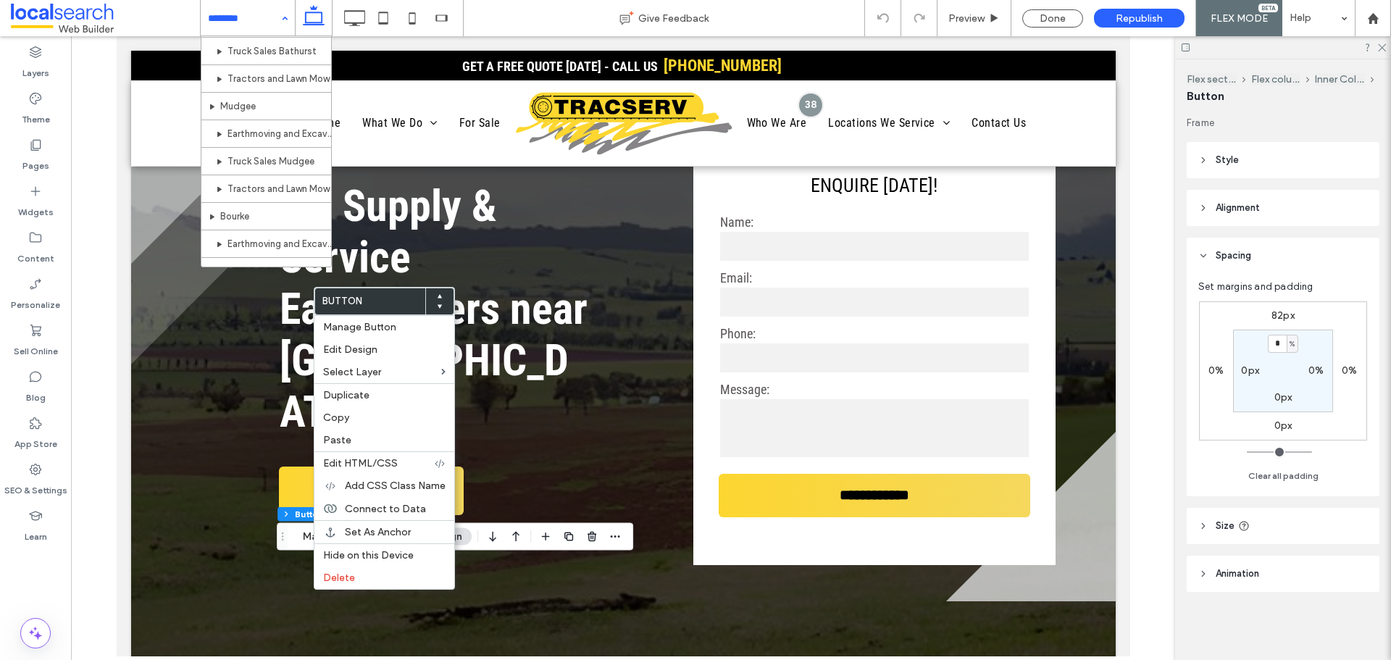
scroll to position [724, 0]
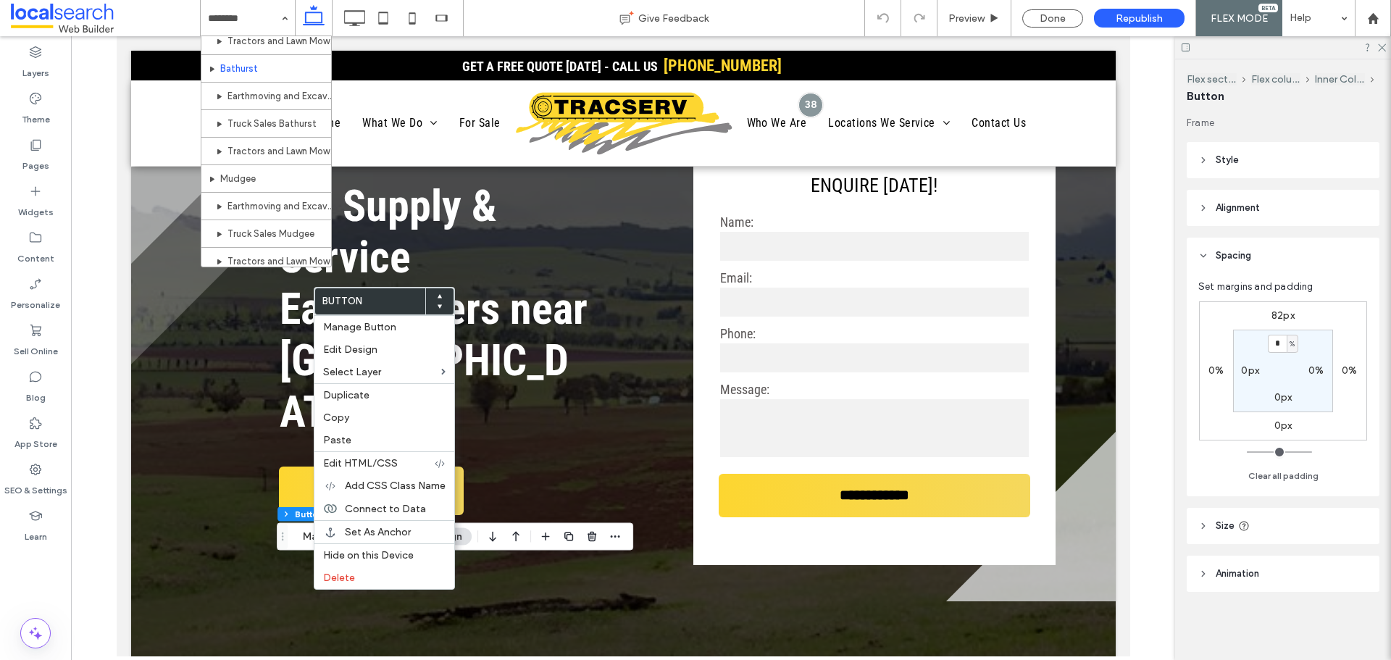
drag, startPoint x: 256, startPoint y: 181, endPoint x: 747, endPoint y: 141, distance: 492.9
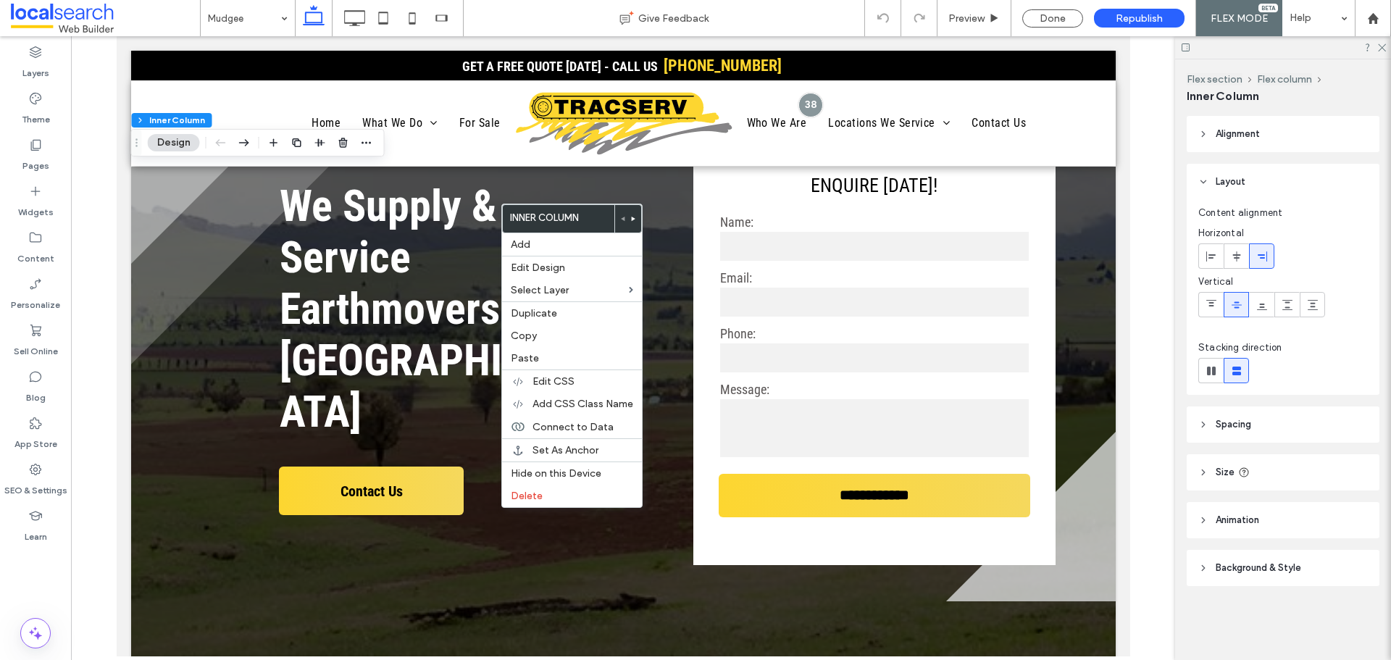
type input "**"
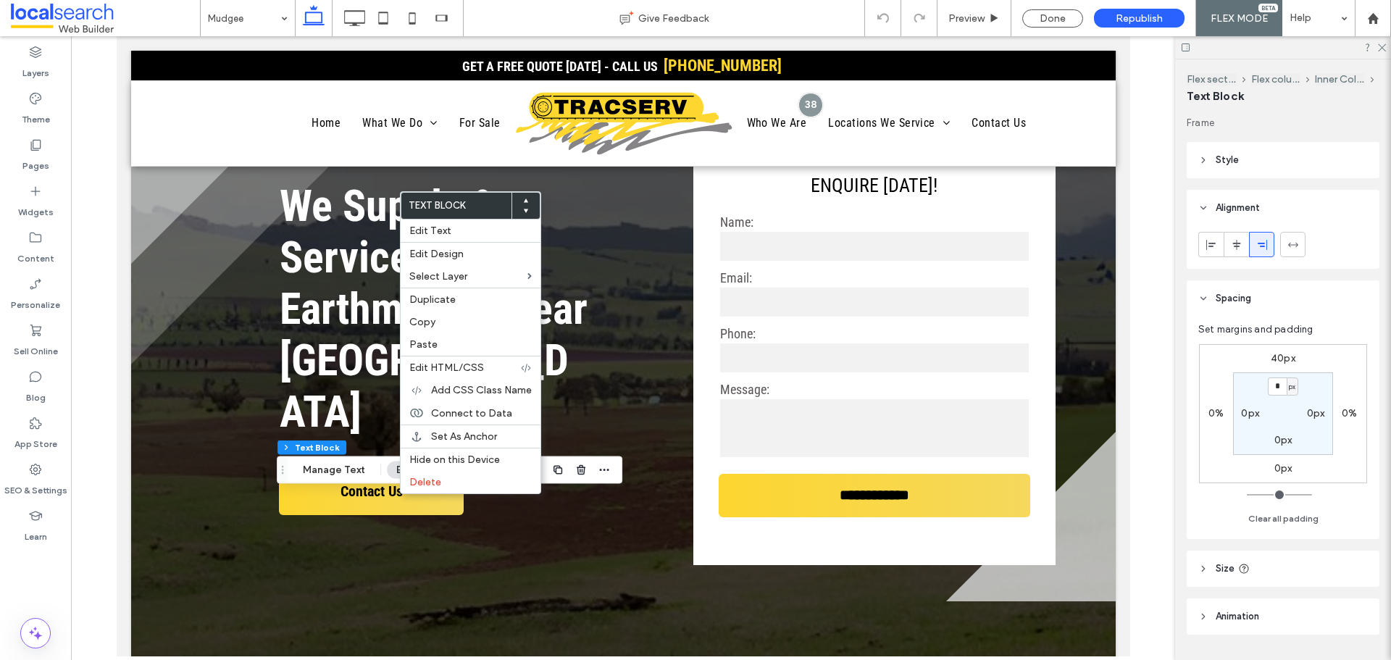
click at [1284, 363] on label "40px" at bounding box center [1283, 358] width 25 height 12
type input "**"
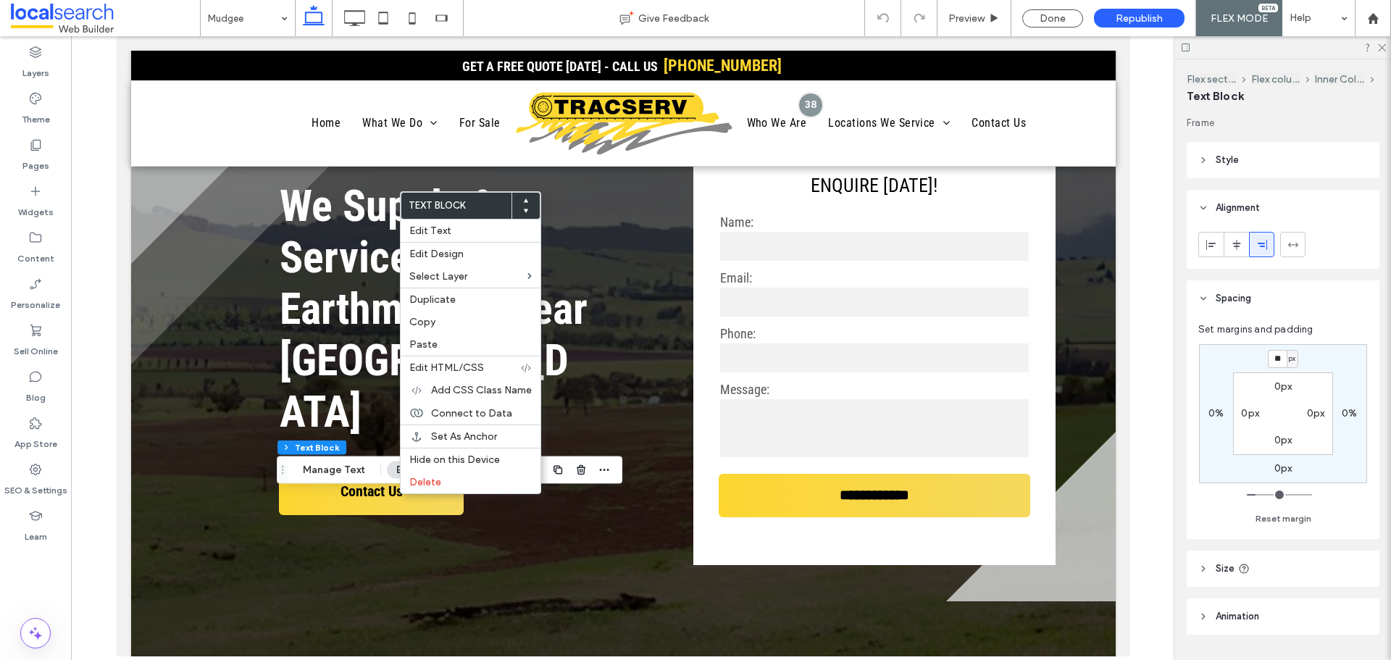
type input "**"
click at [1287, 475] on div "0px" at bounding box center [1283, 468] width 18 height 13
click at [1287, 472] on label "0px" at bounding box center [1283, 468] width 18 height 12
type input "*"
type input "**"
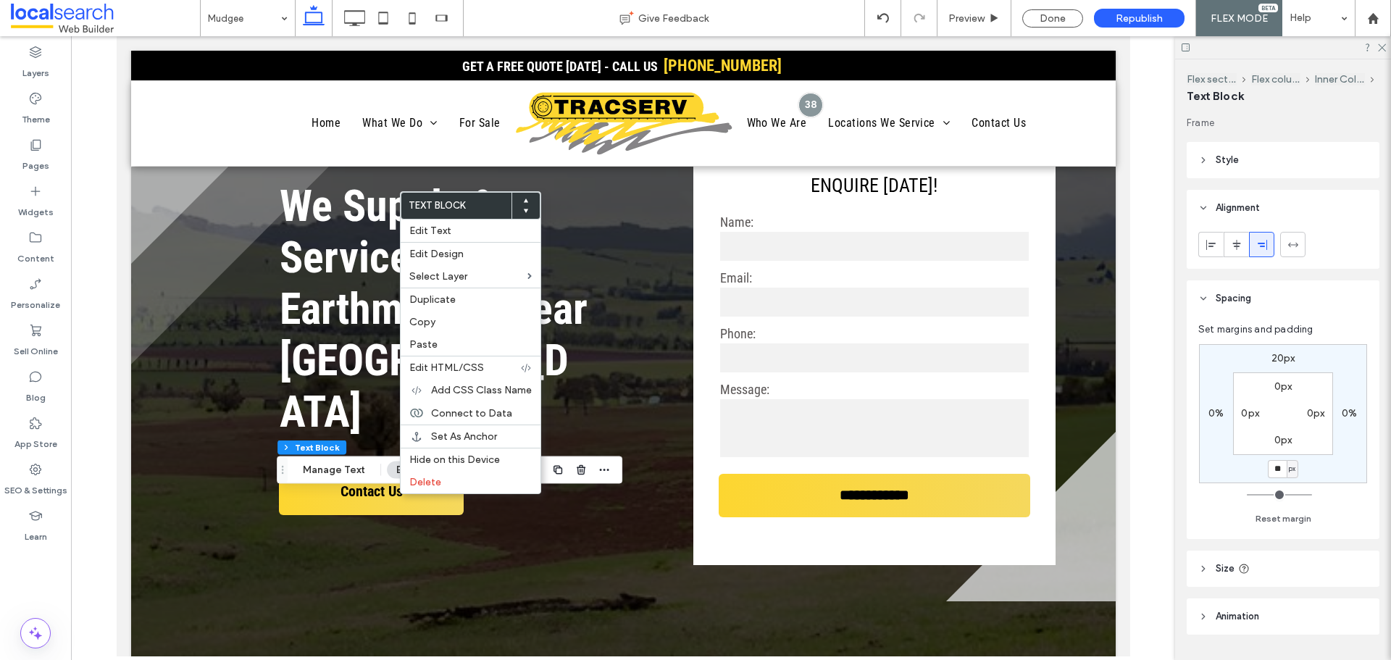
type input "**"
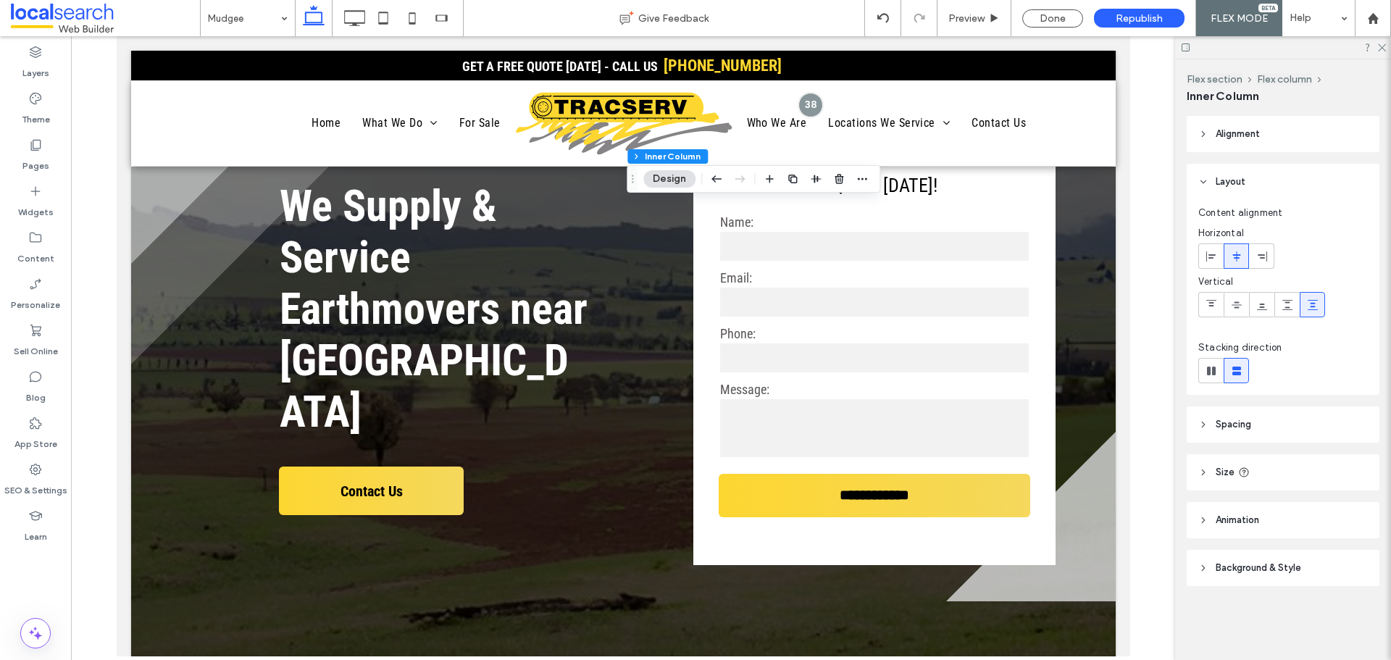
type input "**"
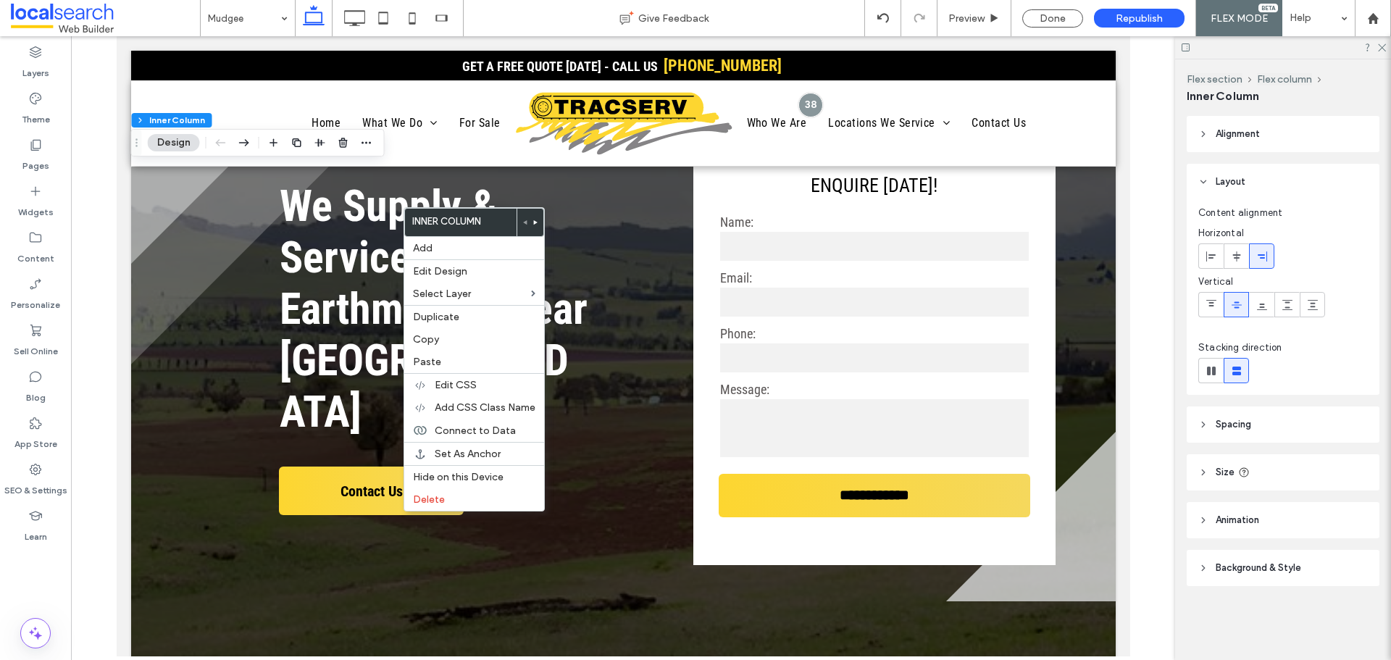
type input "**"
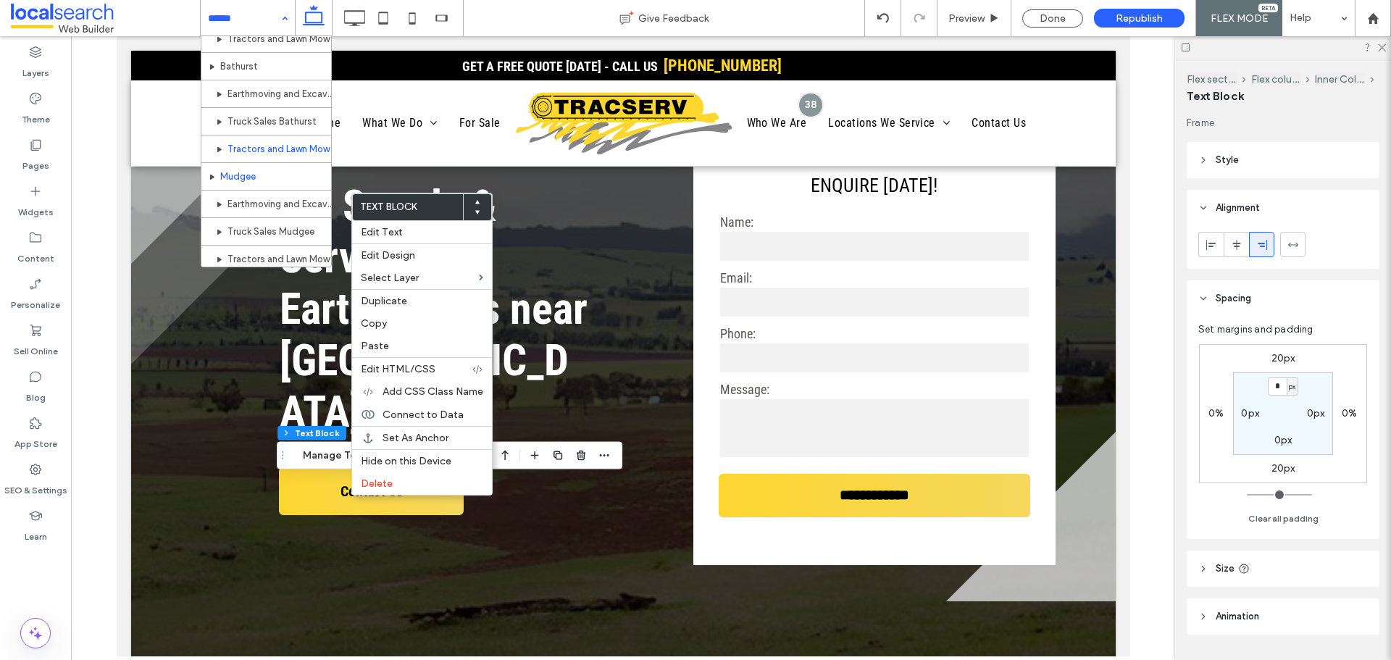
scroll to position [797, 0]
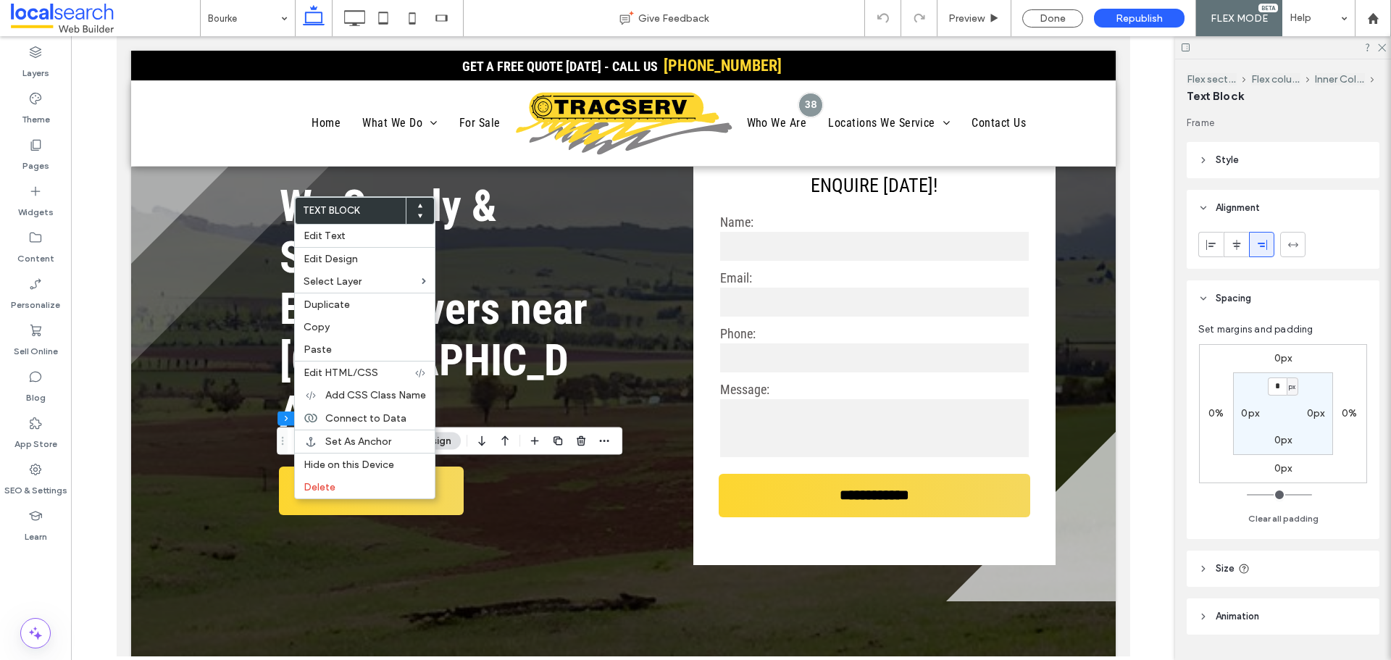
click at [1280, 357] on label "0px" at bounding box center [1283, 358] width 18 height 12
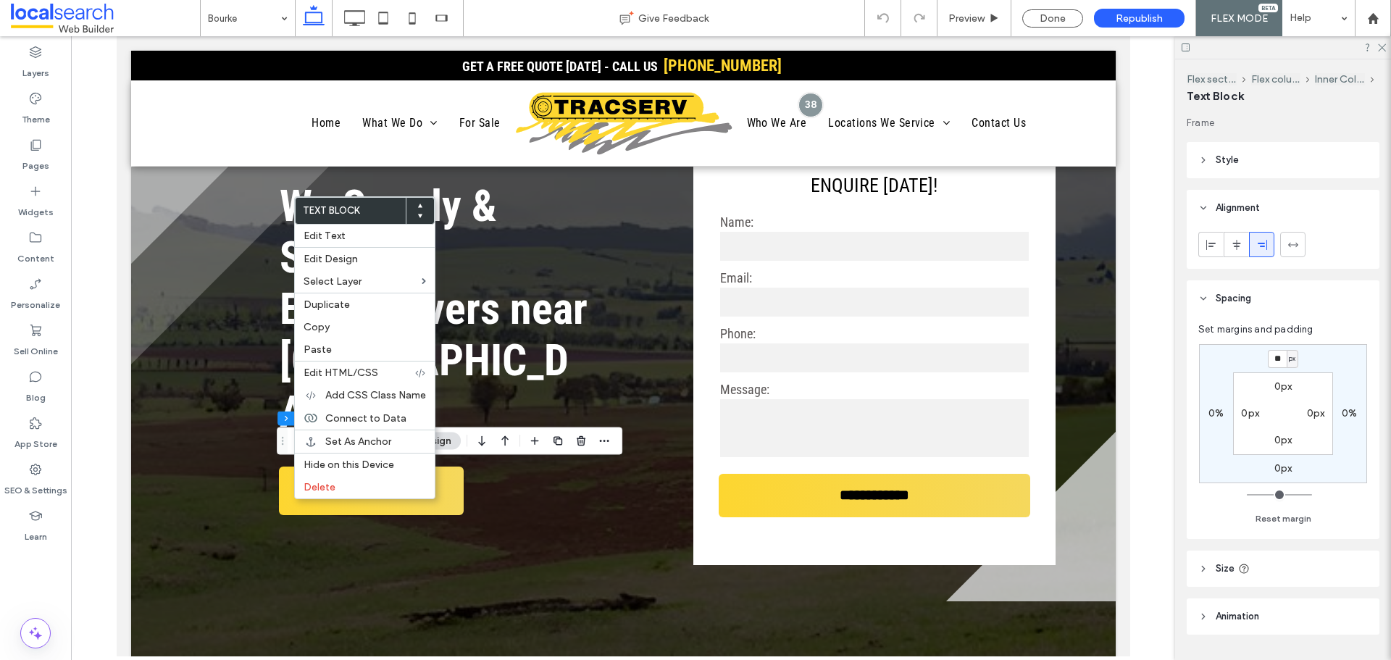
type input "**"
click at [1280, 469] on label "0px" at bounding box center [1283, 468] width 18 height 12
type input "*"
type input "**"
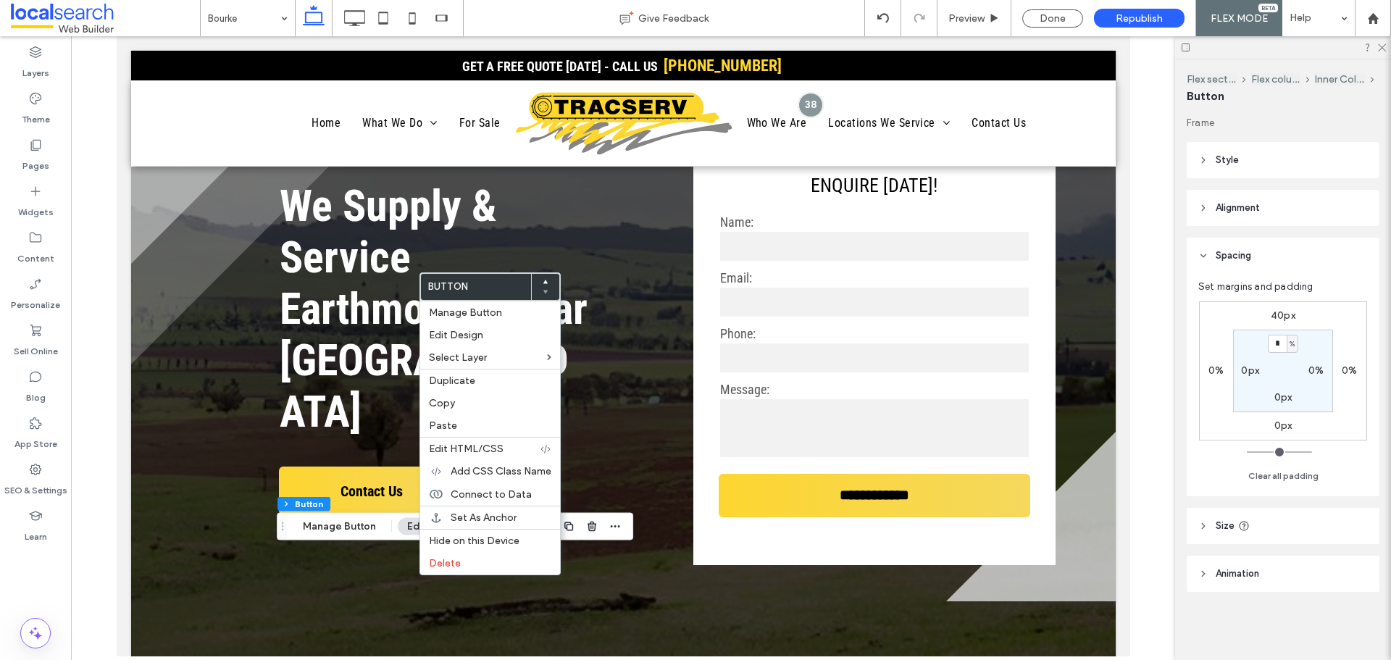
click at [1282, 319] on label "40px" at bounding box center [1283, 315] width 25 height 12
type input "**"
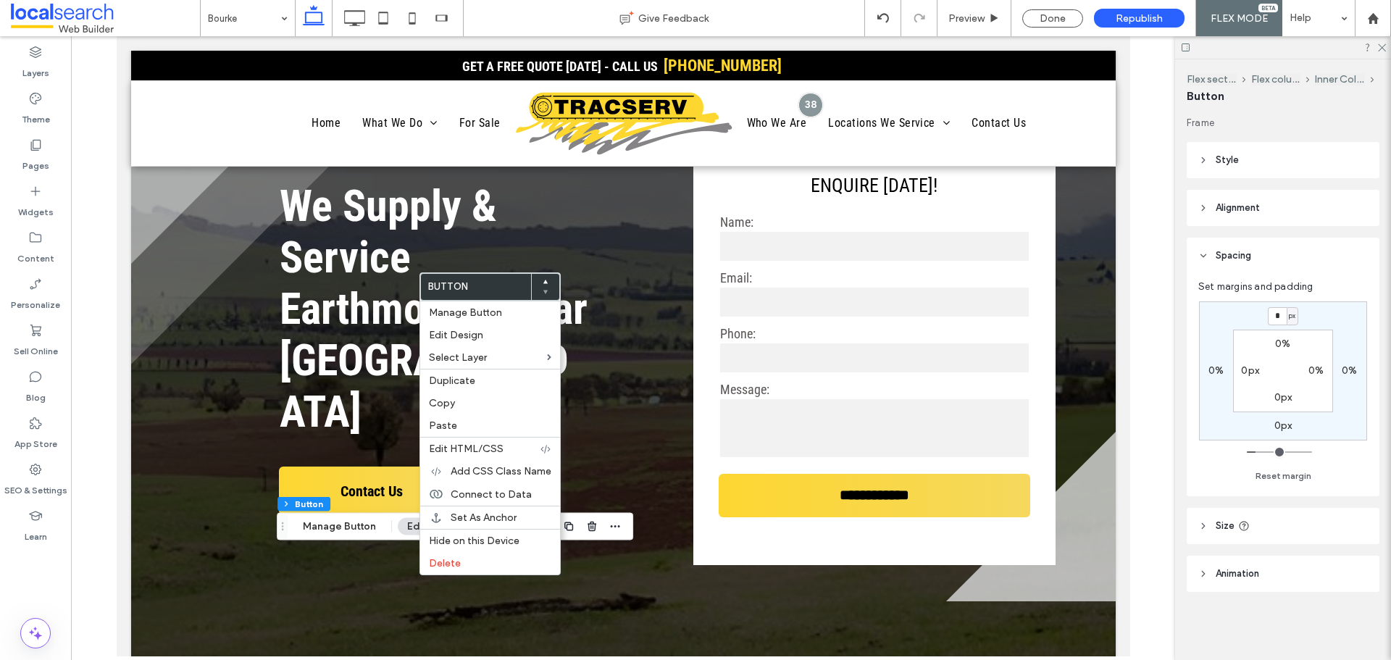
type input "*"
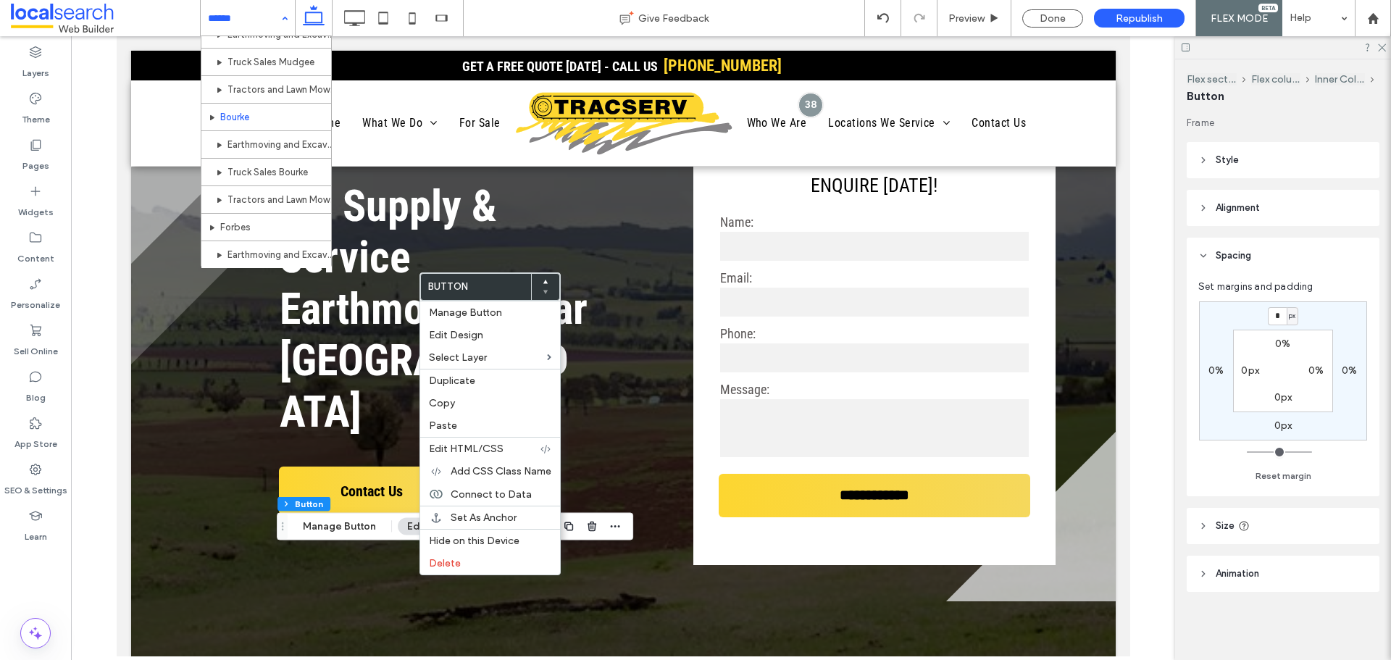
scroll to position [942, 0]
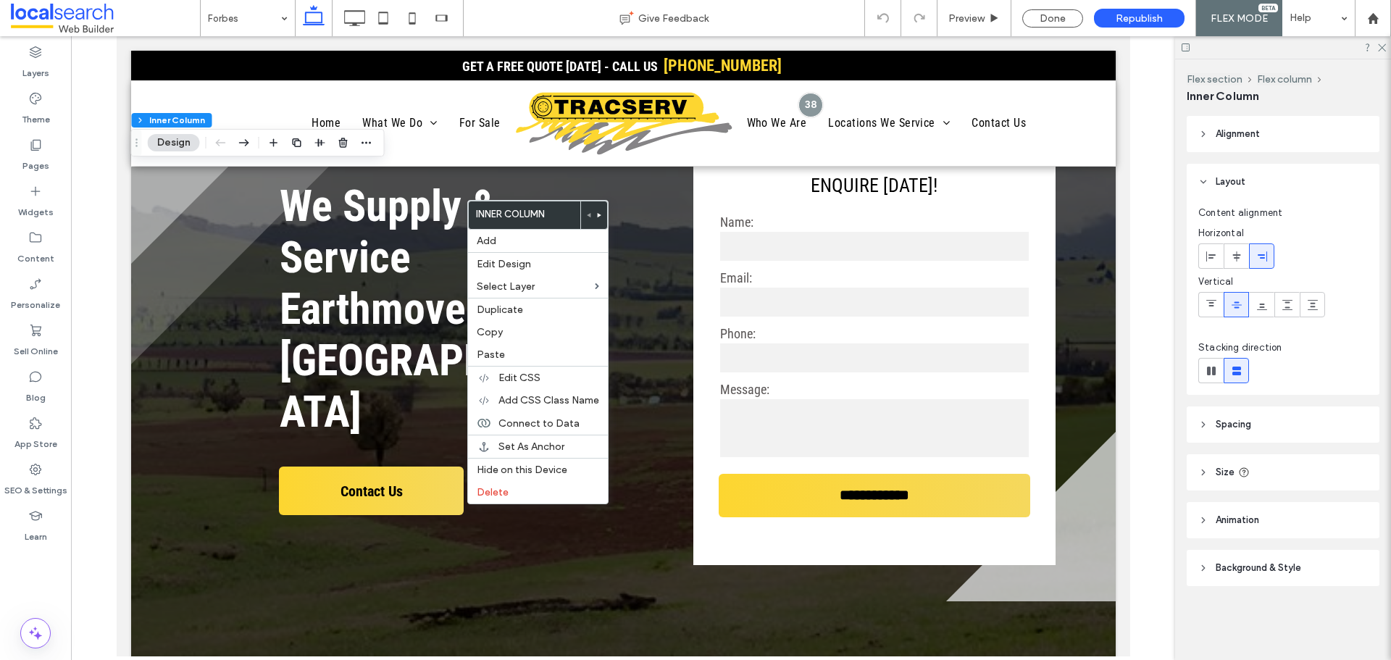
type input "**"
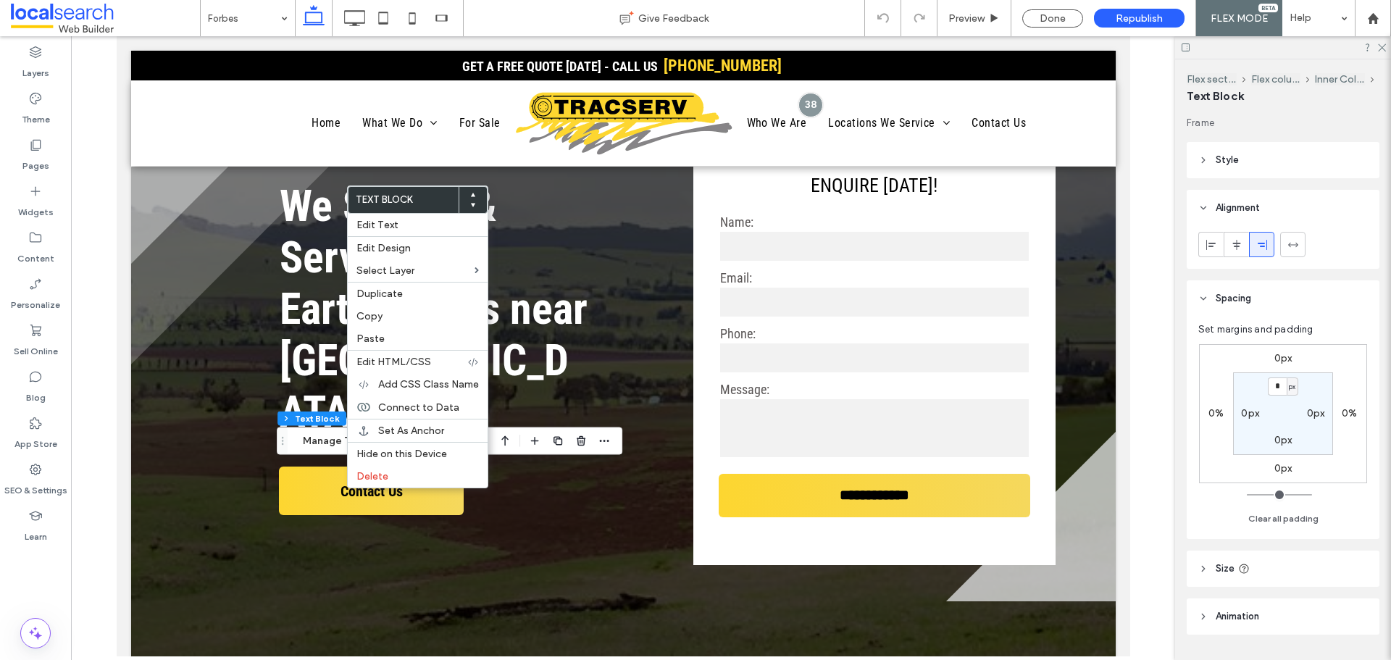
click at [1275, 362] on label "0px" at bounding box center [1283, 358] width 18 height 12
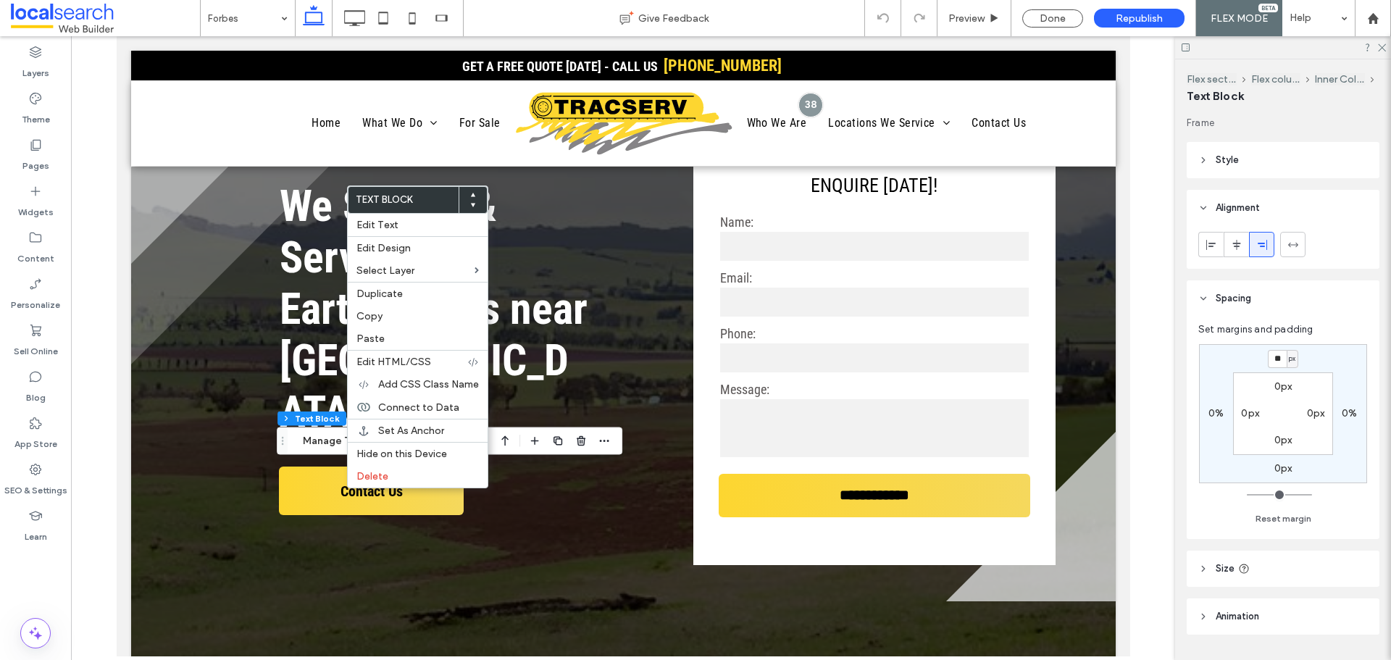
type input "**"
type input "*"
type input "**"
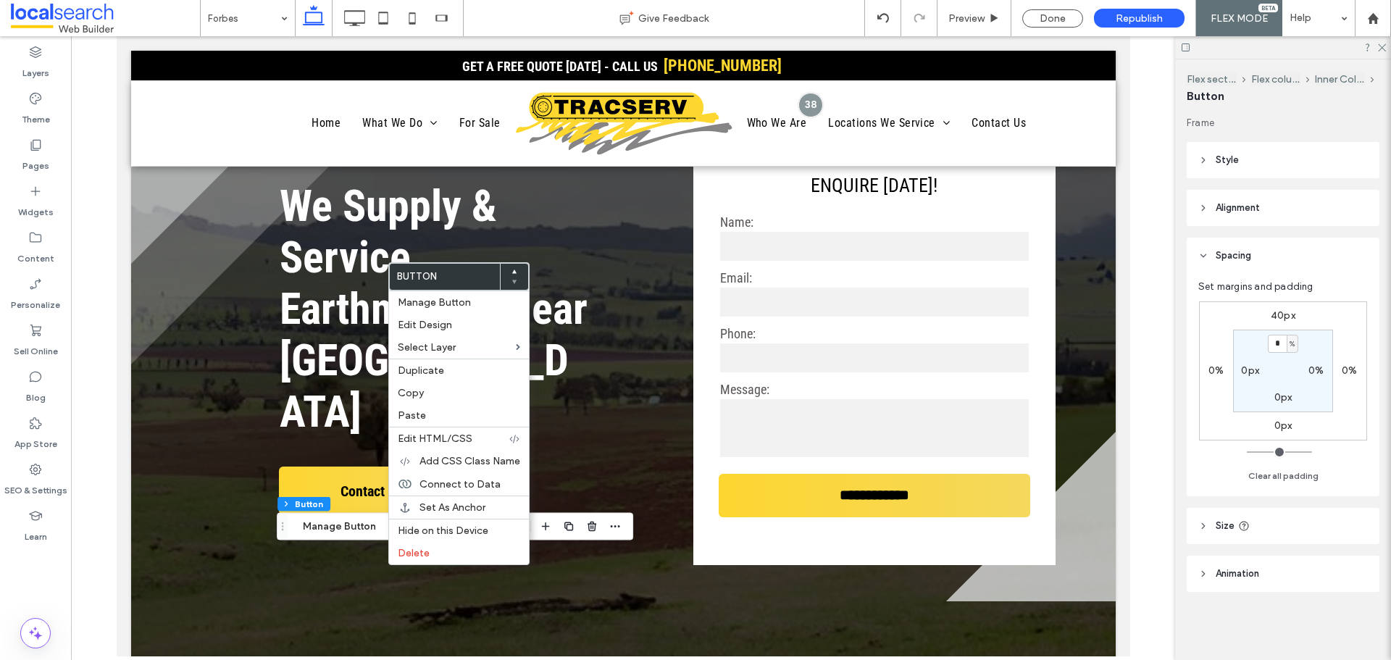
click at [1286, 312] on label "40px" at bounding box center [1283, 315] width 25 height 12
type input "**"
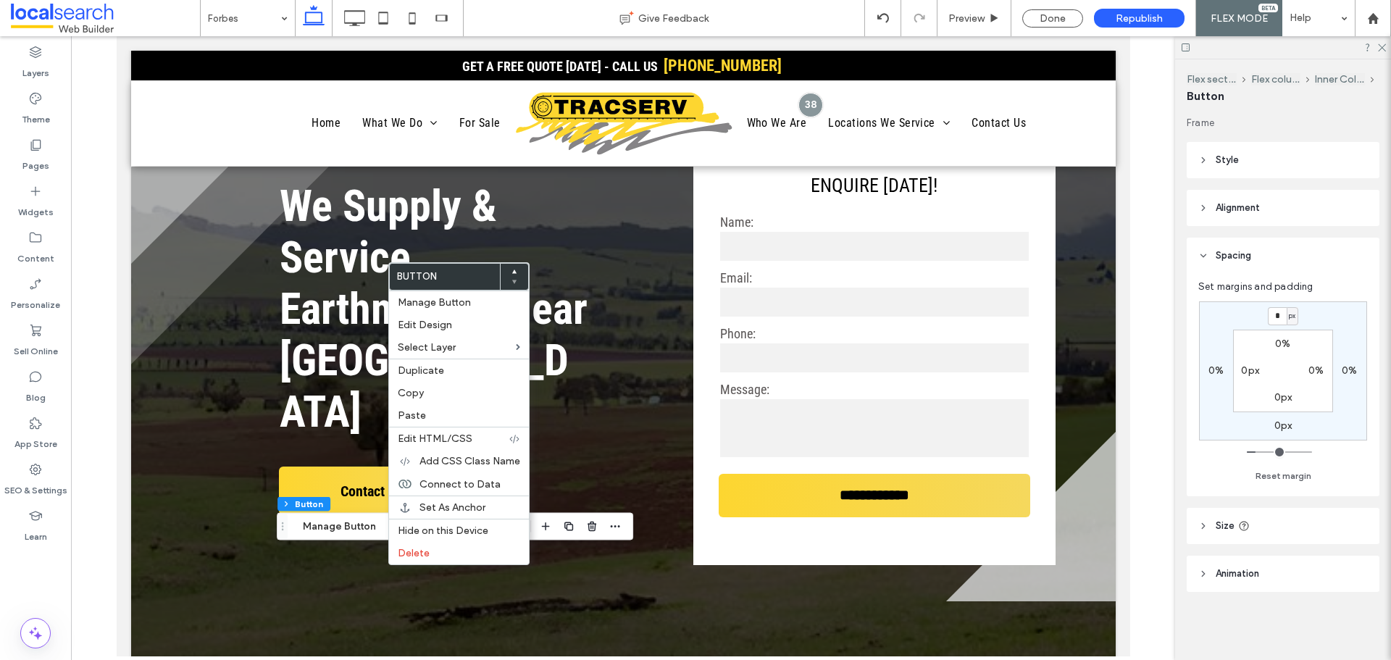
type input "*"
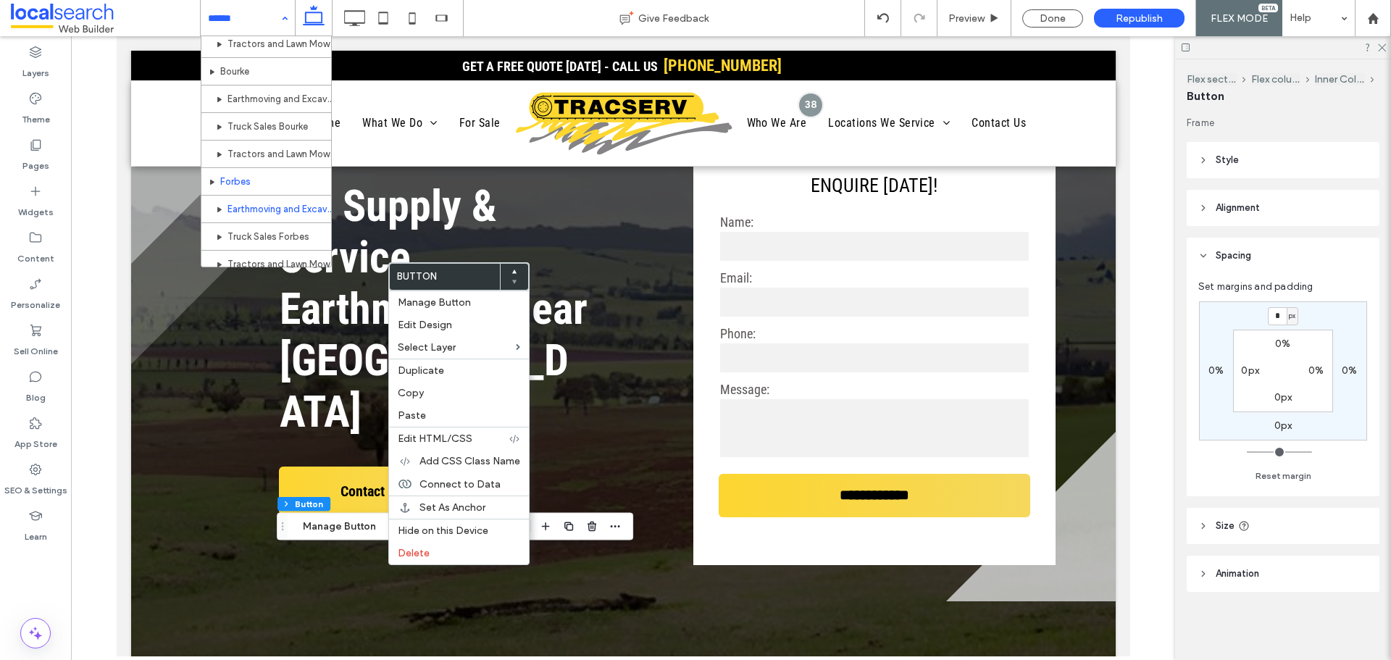
scroll to position [1014, 0]
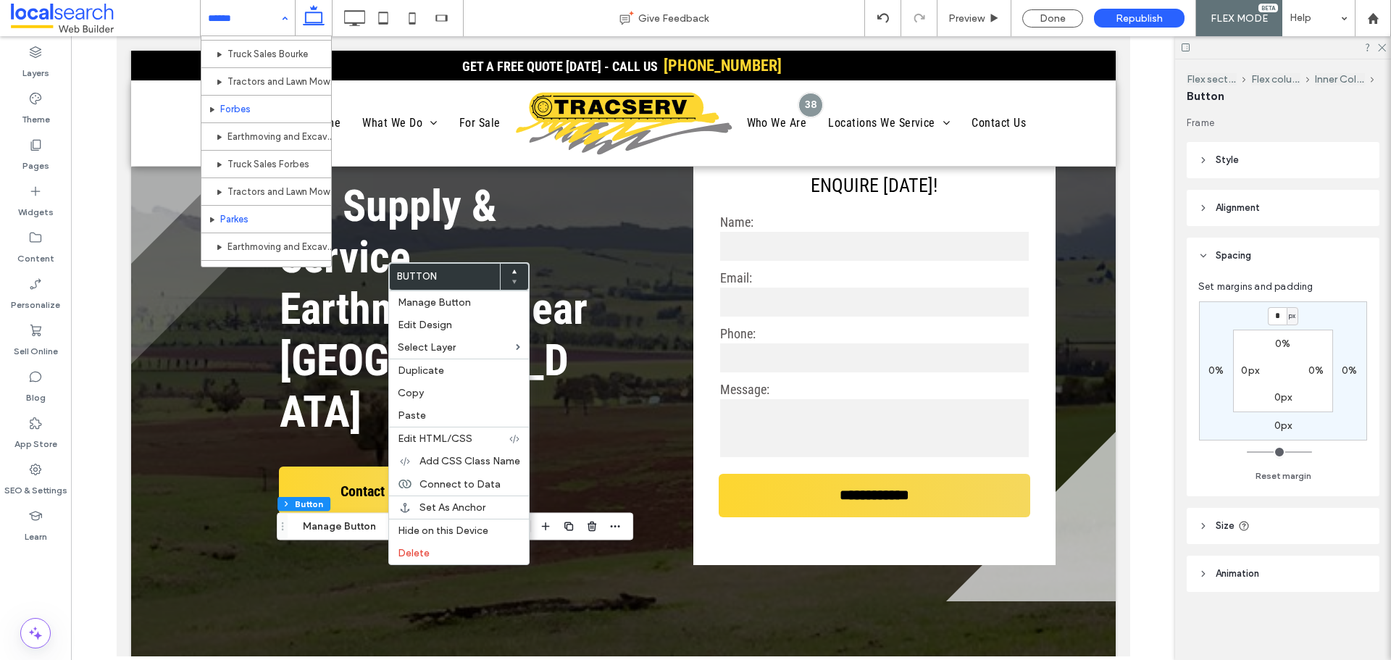
drag, startPoint x: 229, startPoint y: 216, endPoint x: 493, endPoint y: 5, distance: 337.6
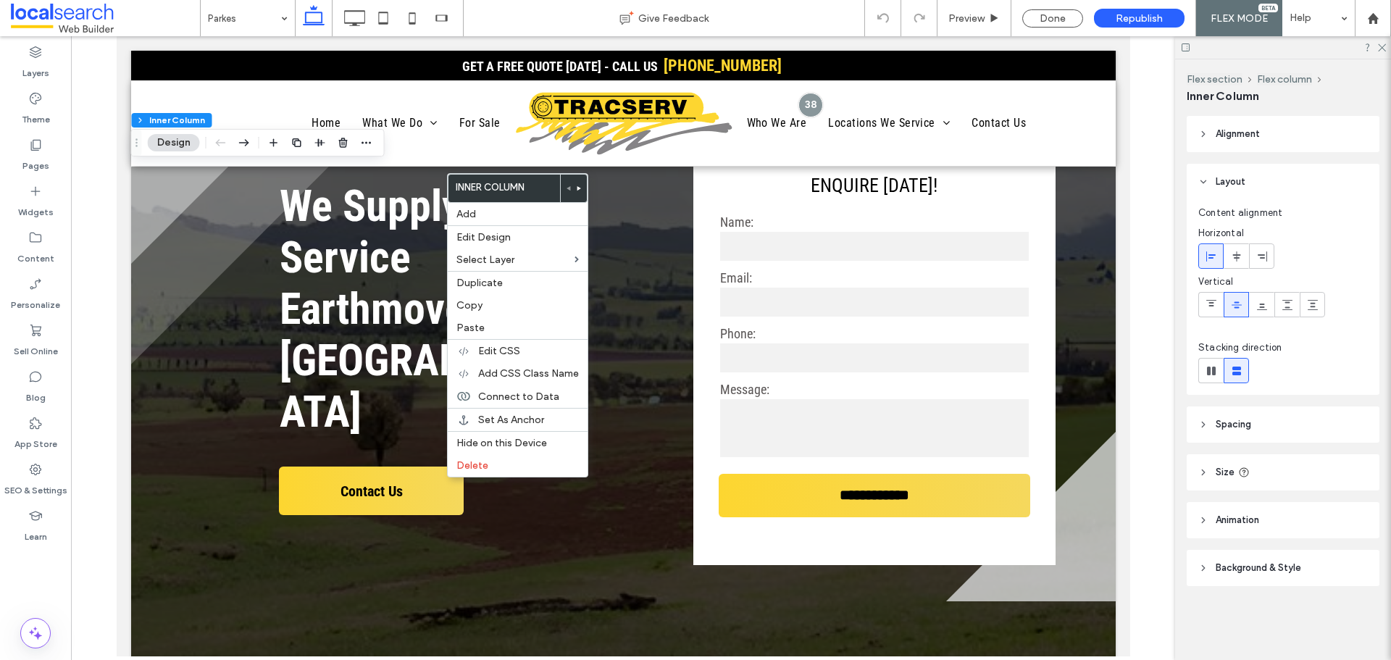
type input "**"
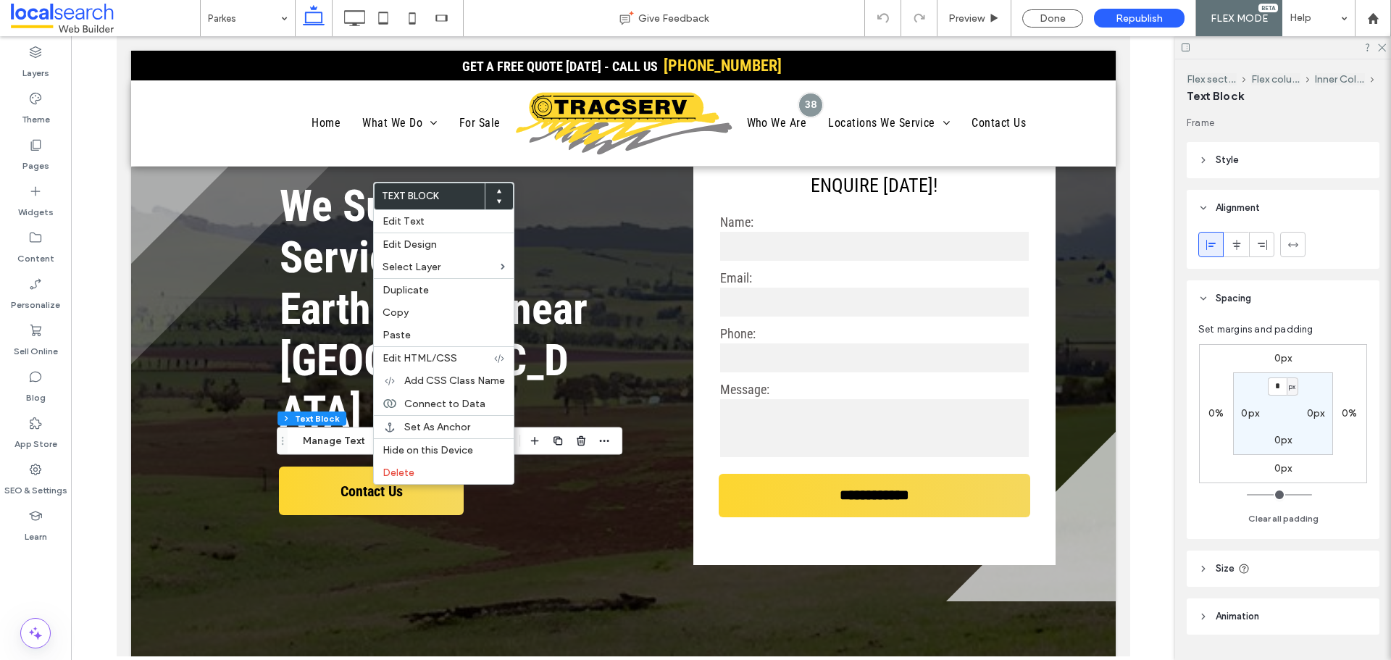
click at [1286, 356] on label "0px" at bounding box center [1283, 358] width 18 height 12
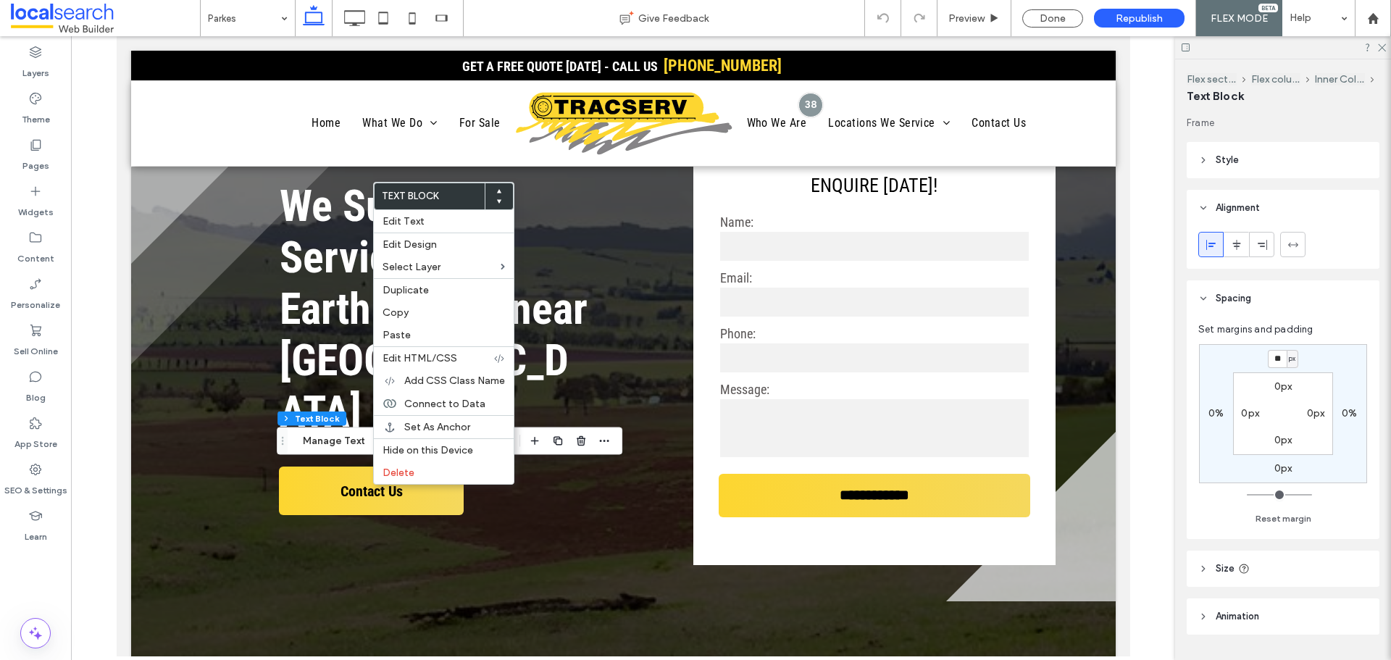
type input "**"
type input "*"
type input "**"
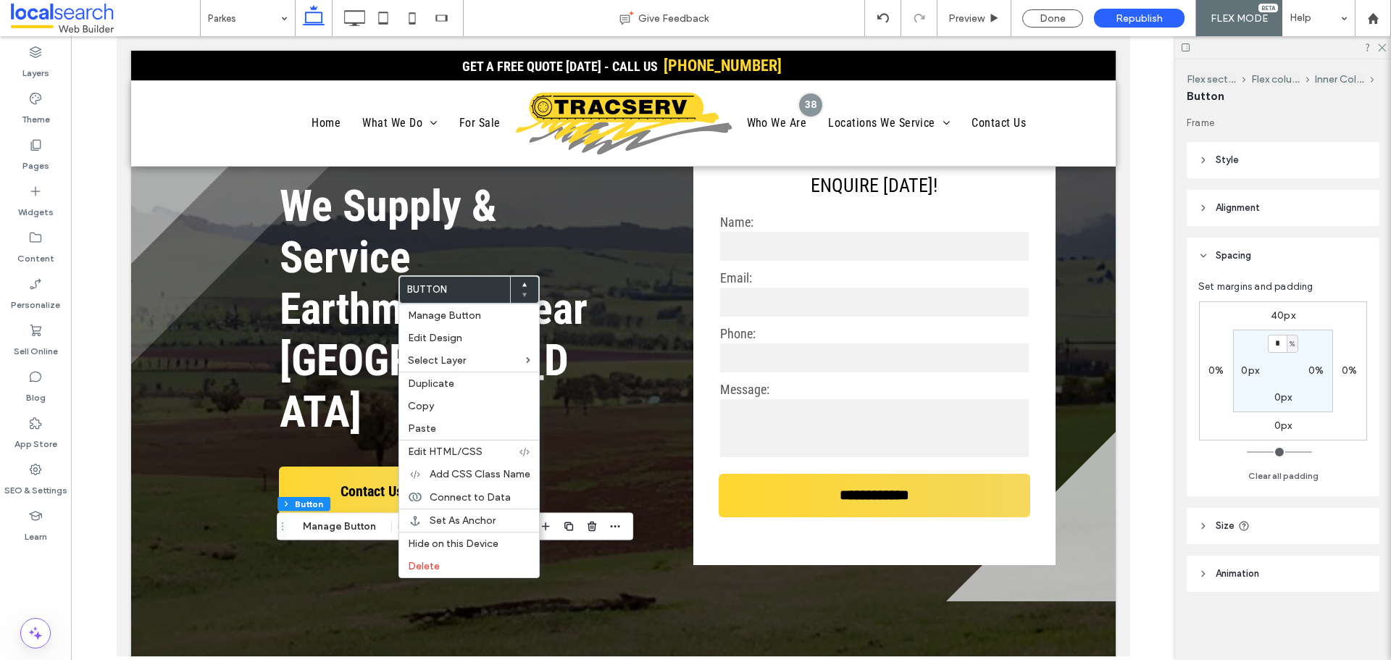
click at [1287, 317] on label "40px" at bounding box center [1283, 315] width 25 height 12
type input "**"
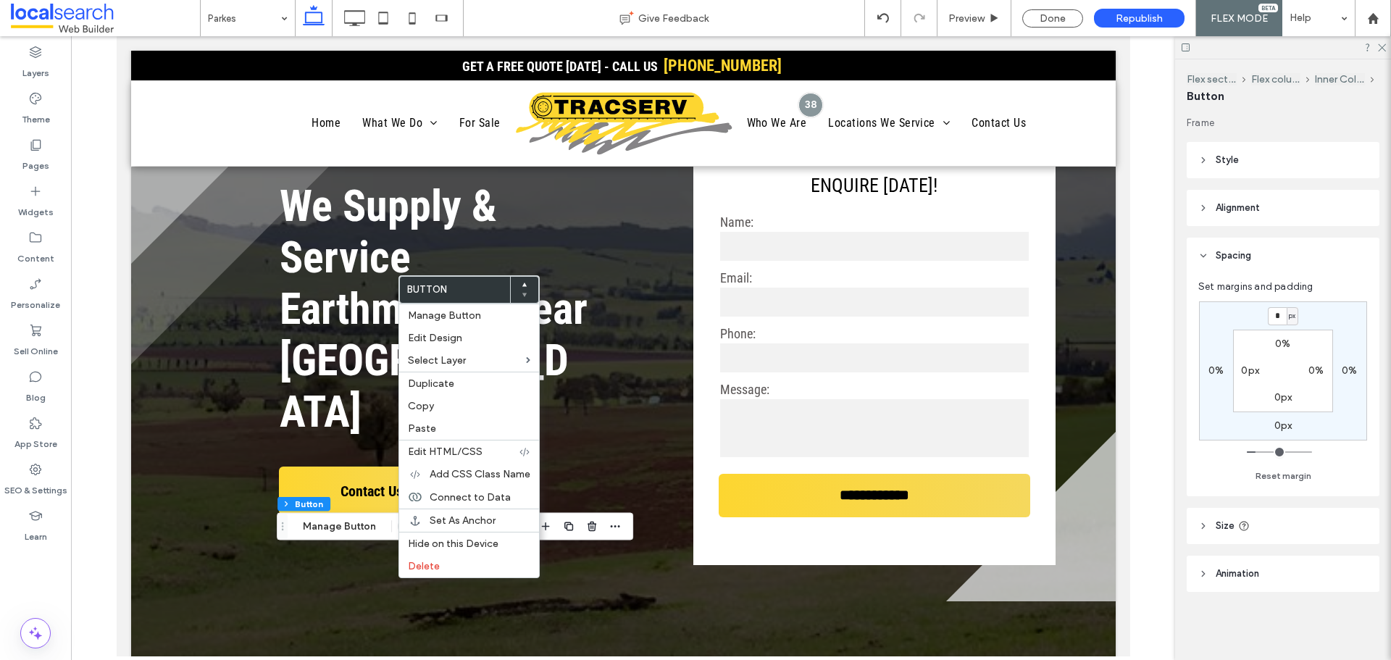
type input "*"
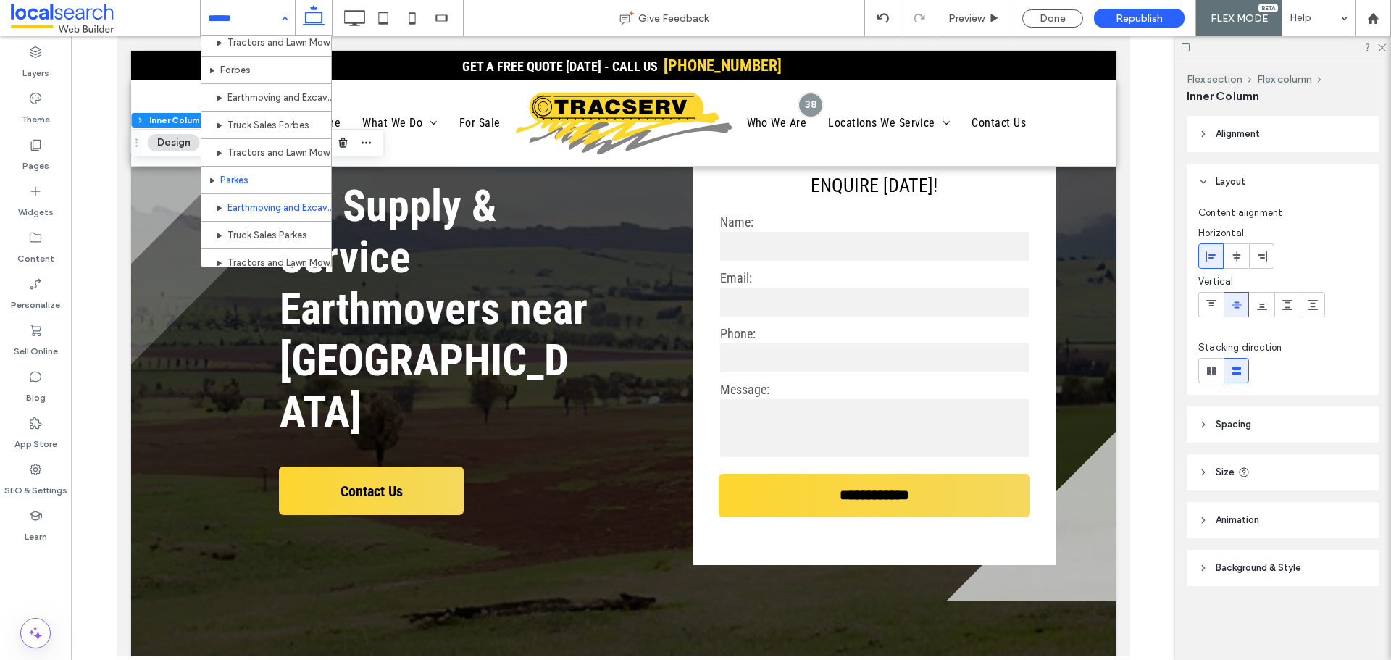
scroll to position [1089, 0]
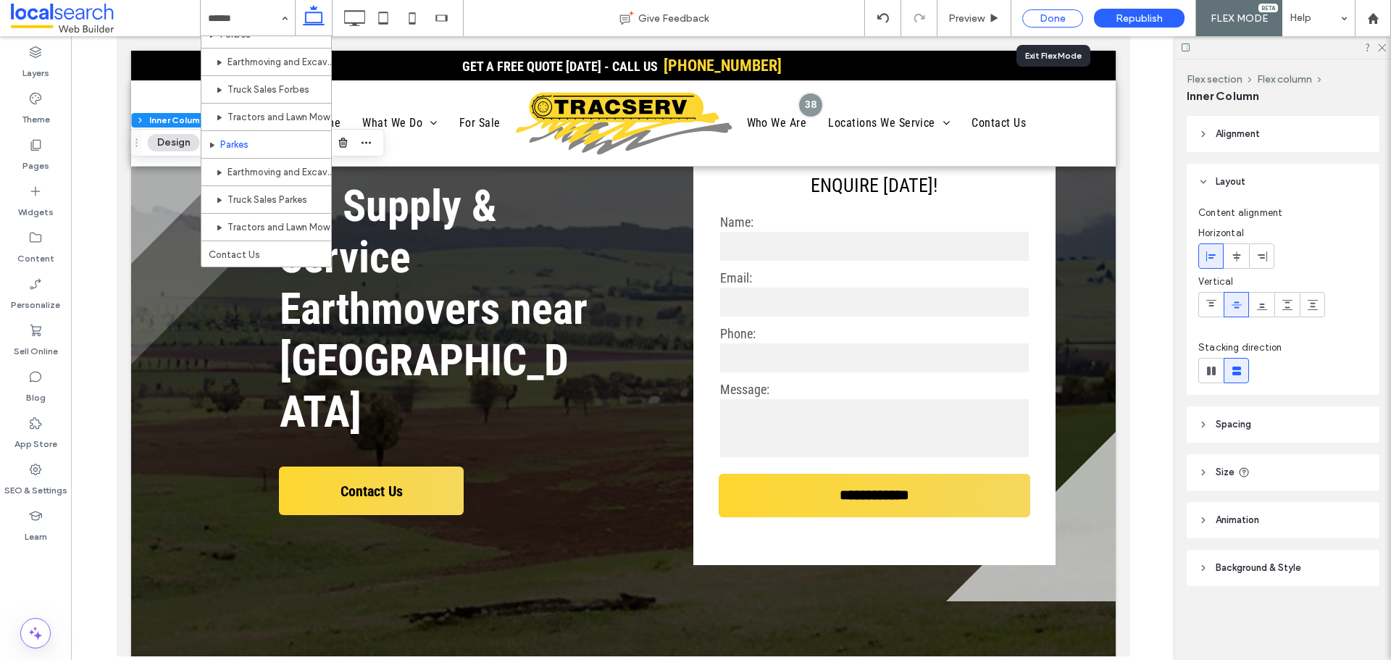
click at [1028, 14] on div "Done" at bounding box center [1052, 18] width 61 height 18
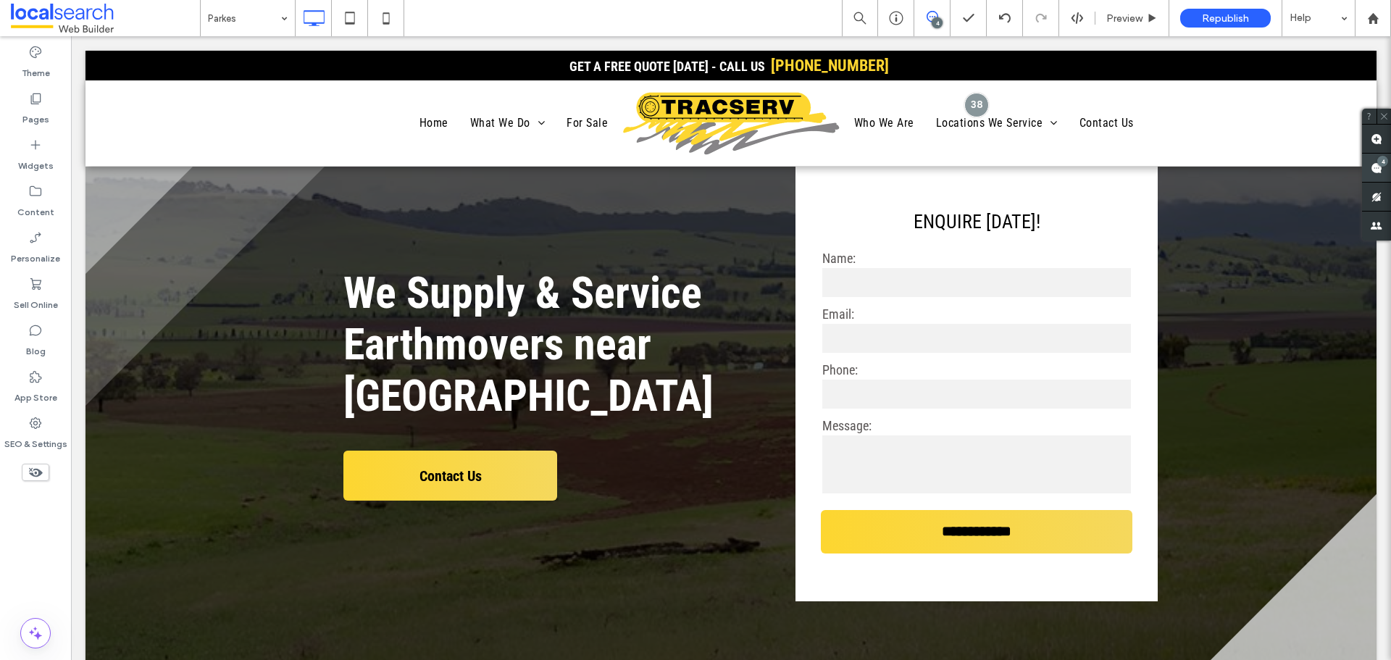
click at [1369, 166] on span at bounding box center [1376, 168] width 29 height 28
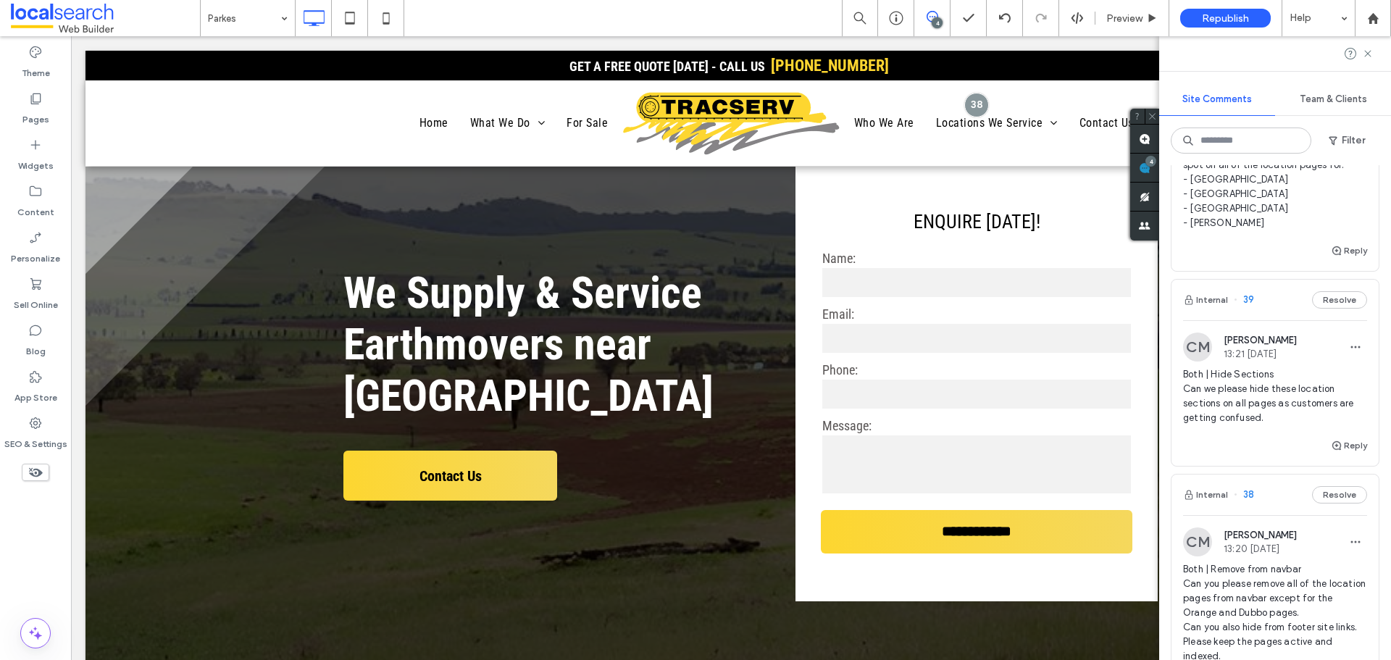
scroll to position [362, 0]
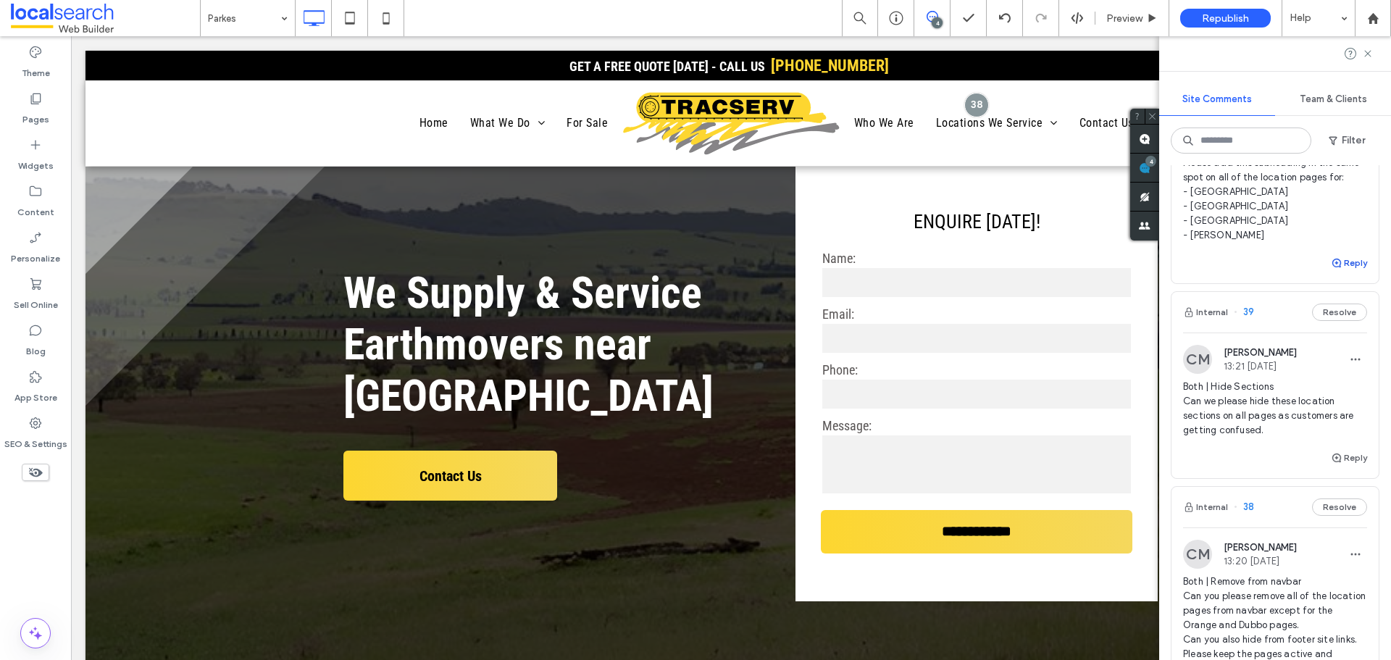
click at [1338, 272] on button "Reply" at bounding box center [1349, 262] width 36 height 17
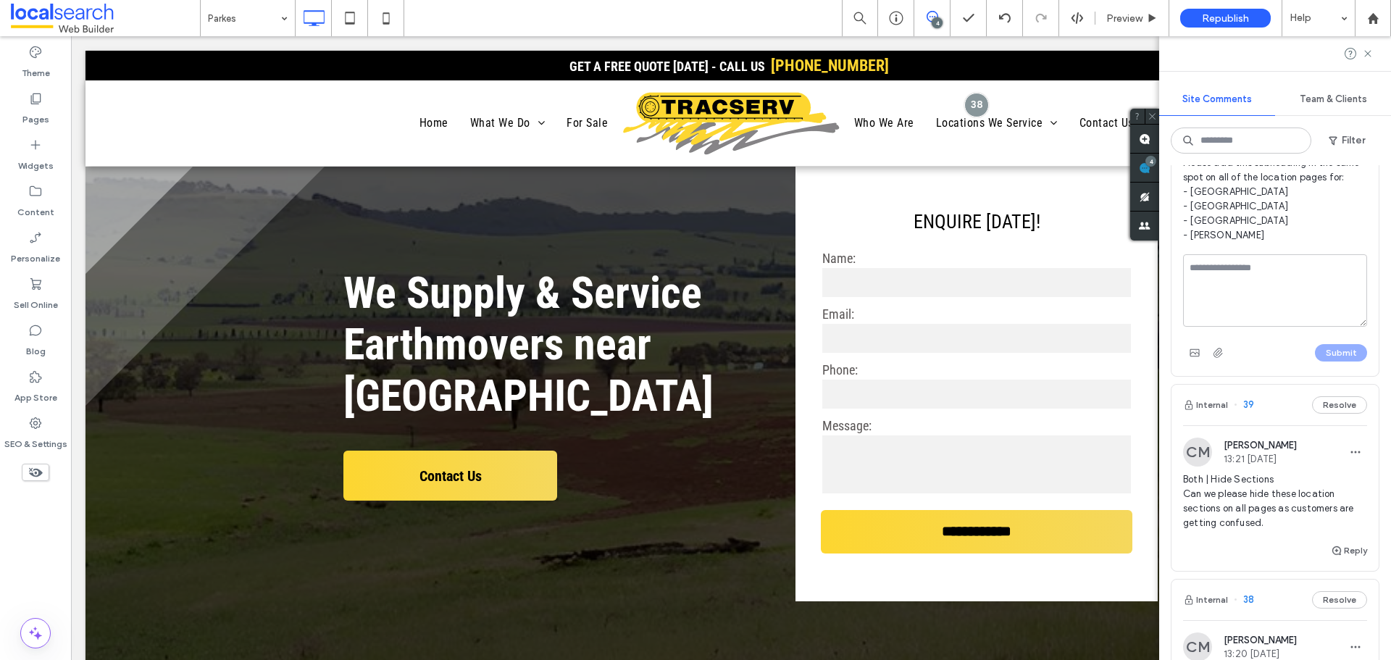
click at [1325, 316] on textarea at bounding box center [1275, 290] width 184 height 72
type textarea "**********"
click at [1327, 362] on button "Submit" at bounding box center [1341, 352] width 52 height 17
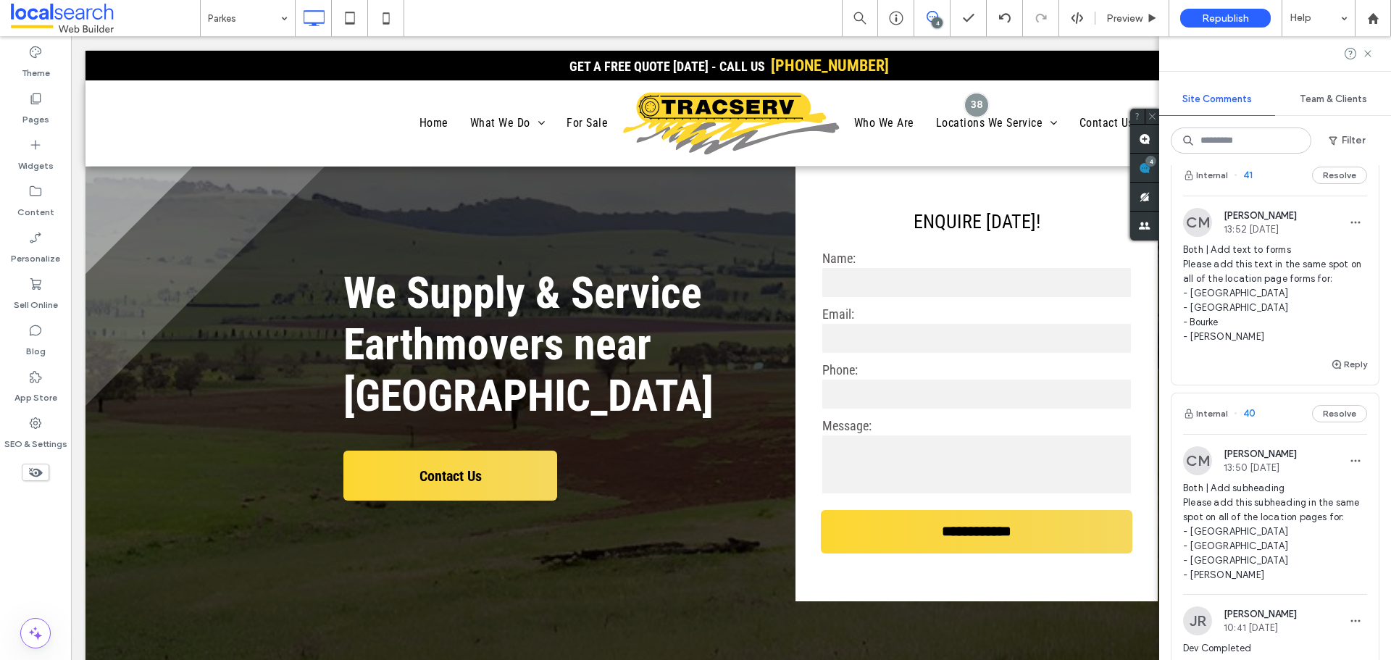
scroll to position [0, 0]
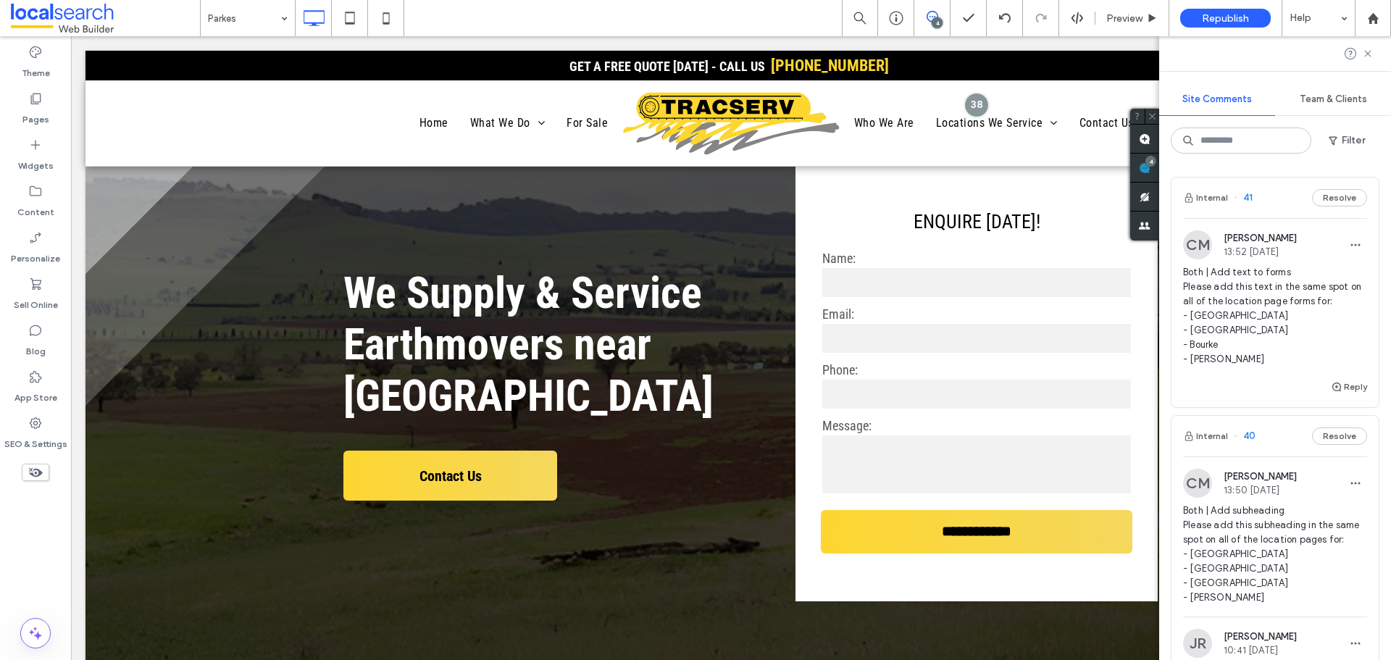
click at [1298, 335] on span "Both | Add text to forms Please add this text in the same spot on all of the lo…" at bounding box center [1275, 315] width 184 height 101
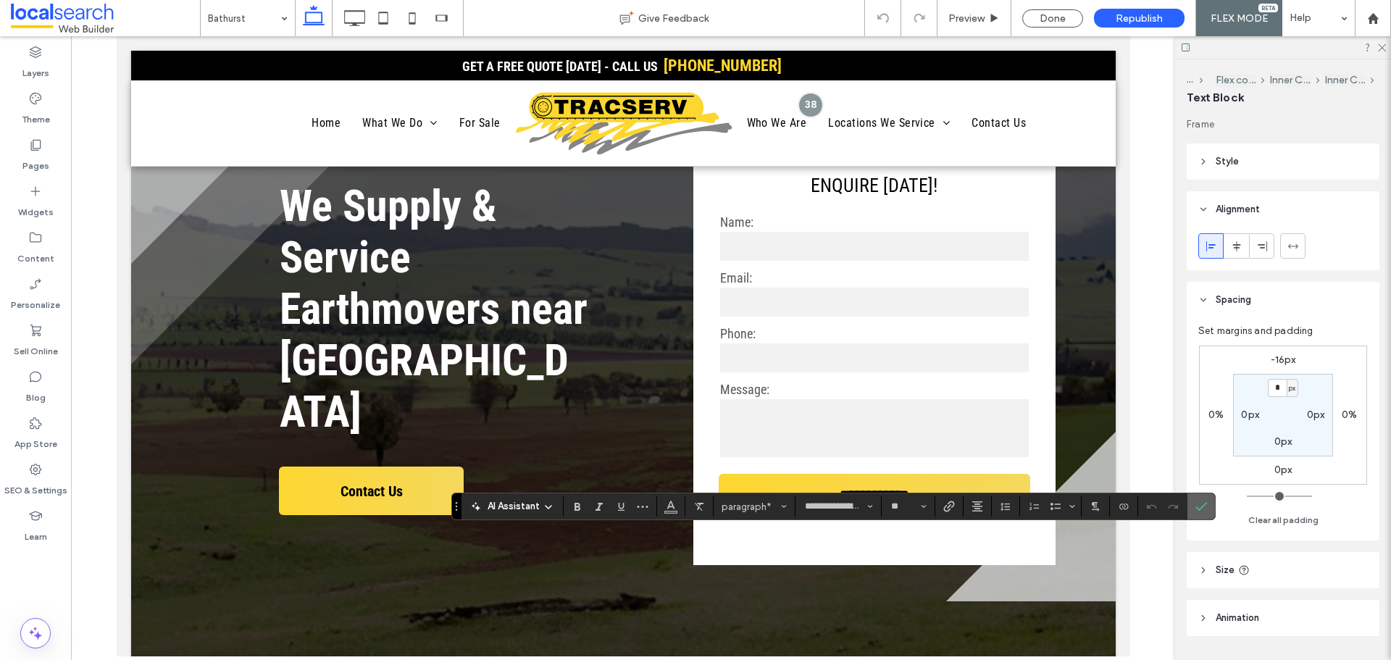
click at [1194, 504] on label "Confirm" at bounding box center [1201, 506] width 22 height 26
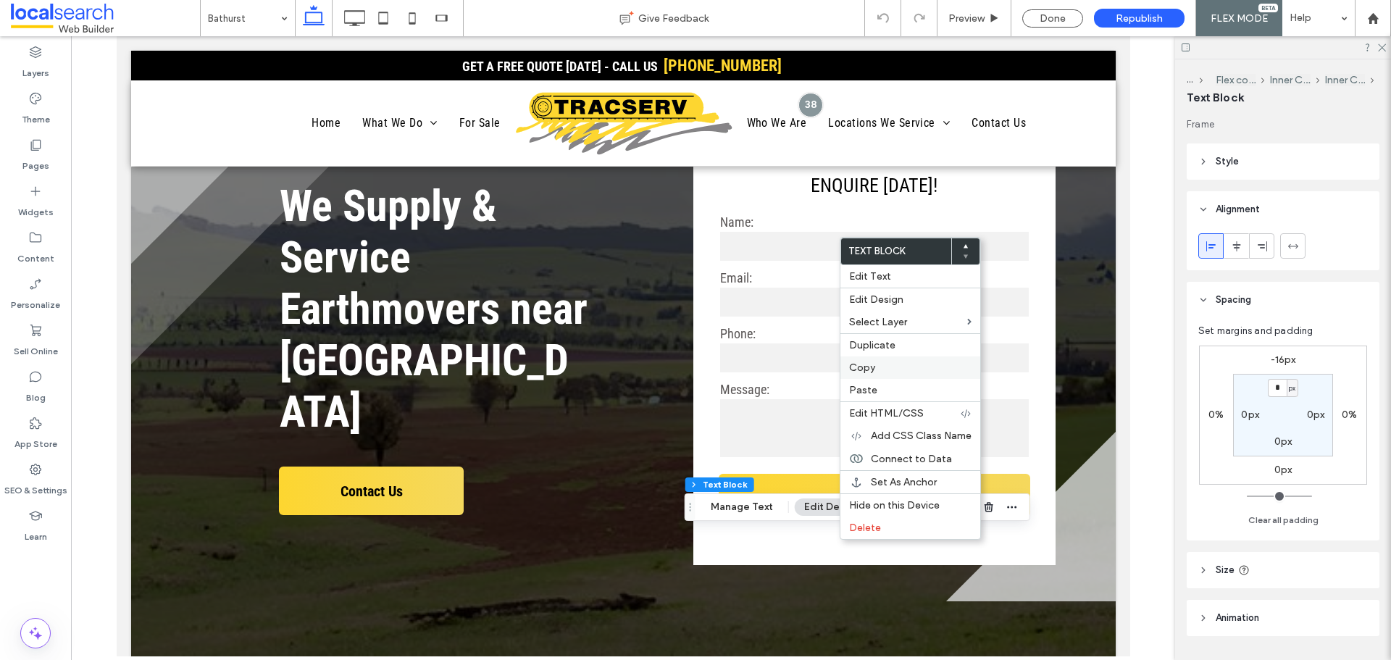
click at [918, 361] on div "Copy" at bounding box center [910, 367] width 140 height 22
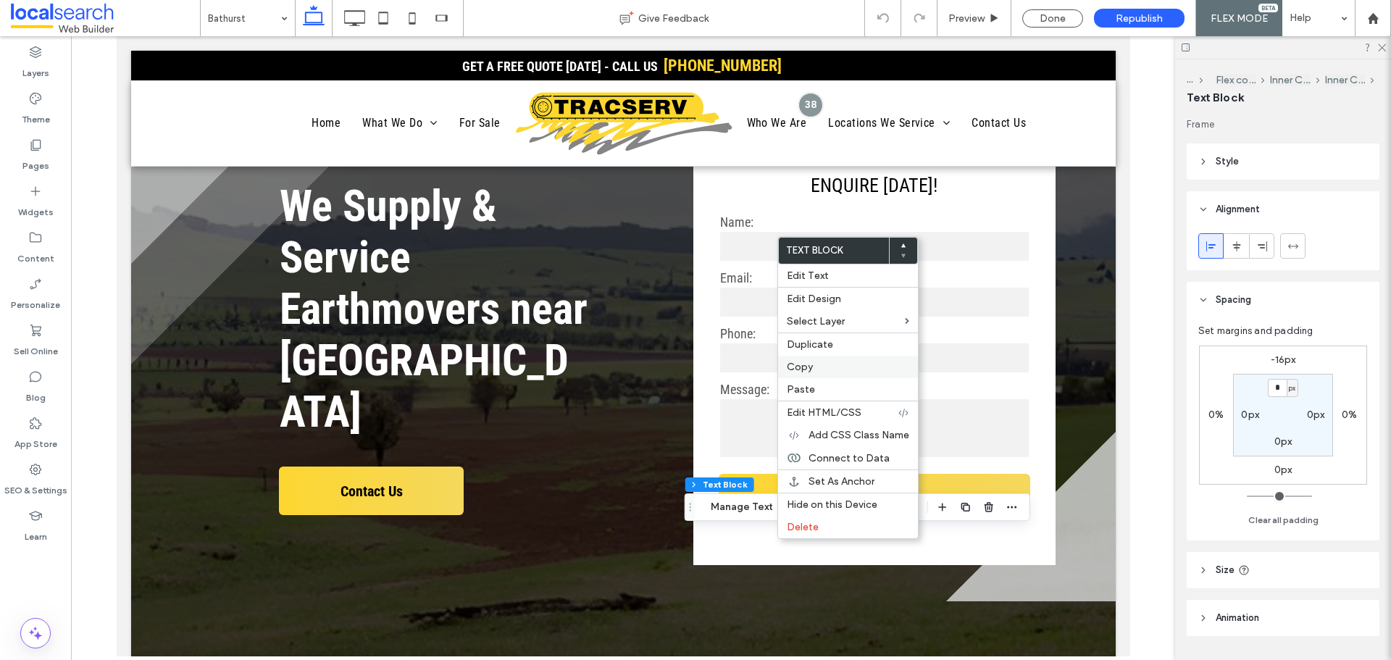
click at [846, 374] on div "Copy" at bounding box center [848, 367] width 140 height 22
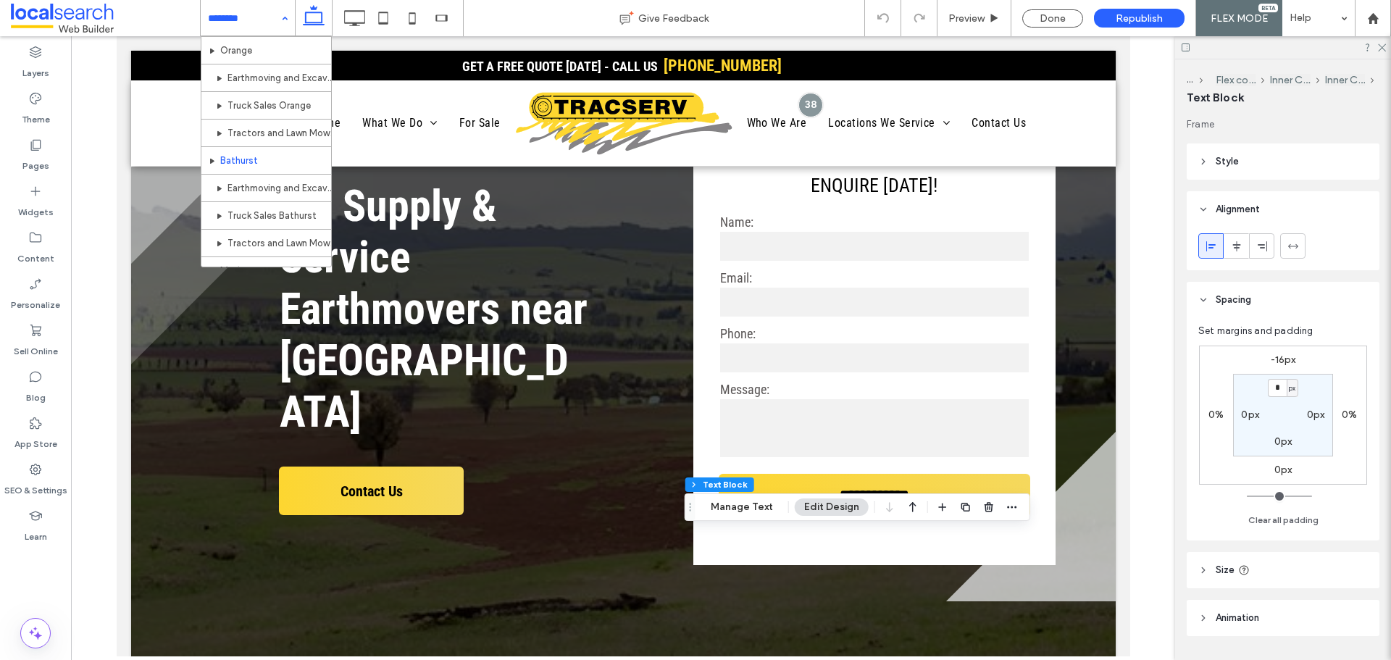
scroll to position [652, 0]
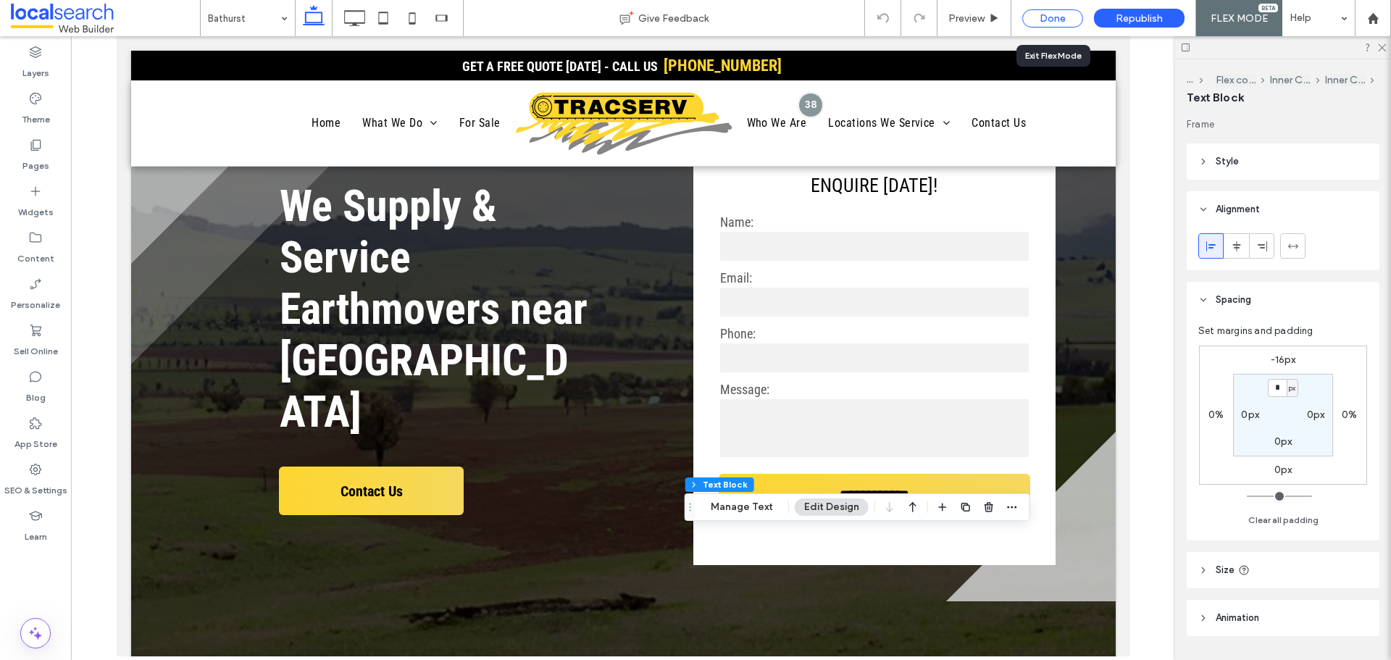
click at [1035, 17] on div "Done" at bounding box center [1052, 18] width 61 height 18
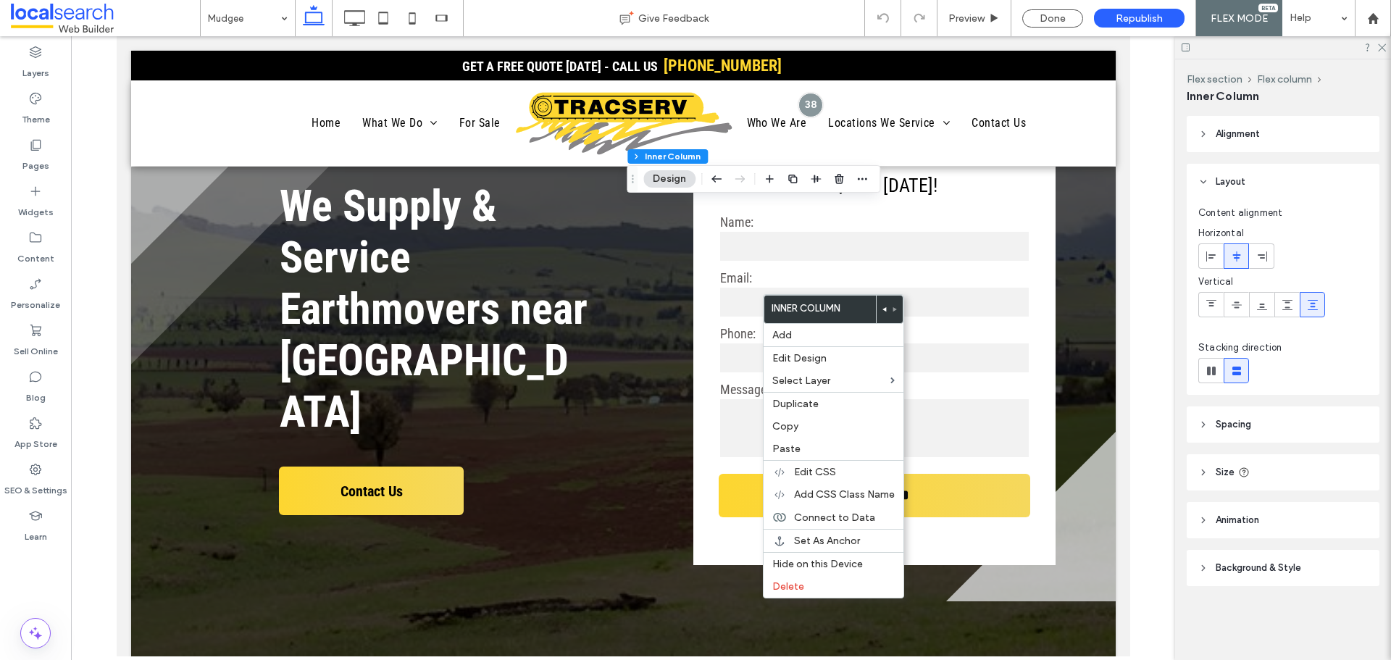
type input "**"
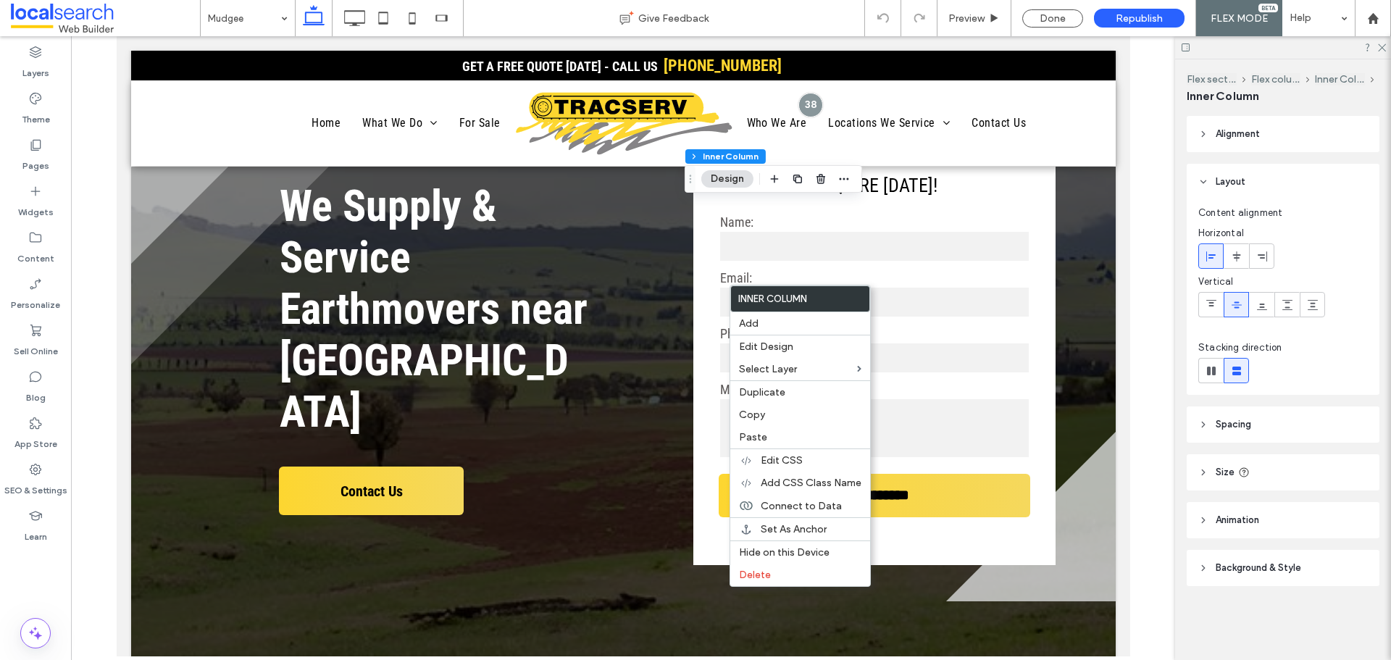
type input "**"
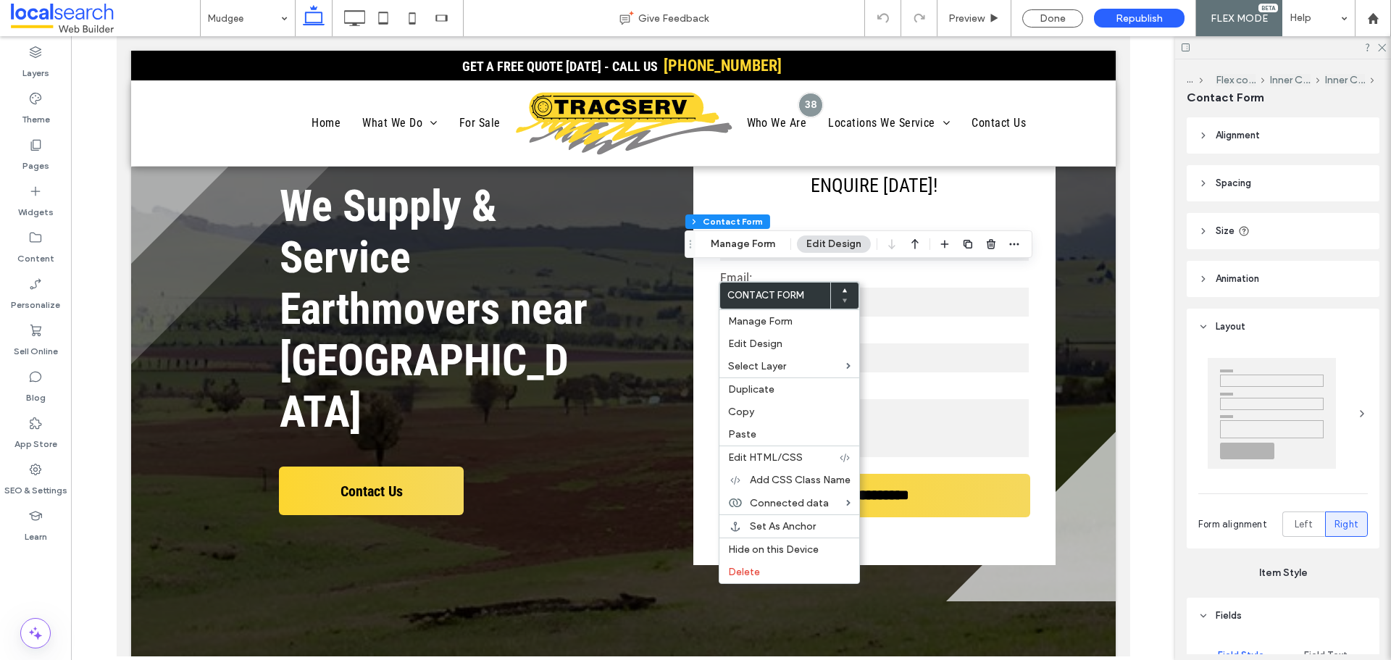
type input "*"
type input "***"
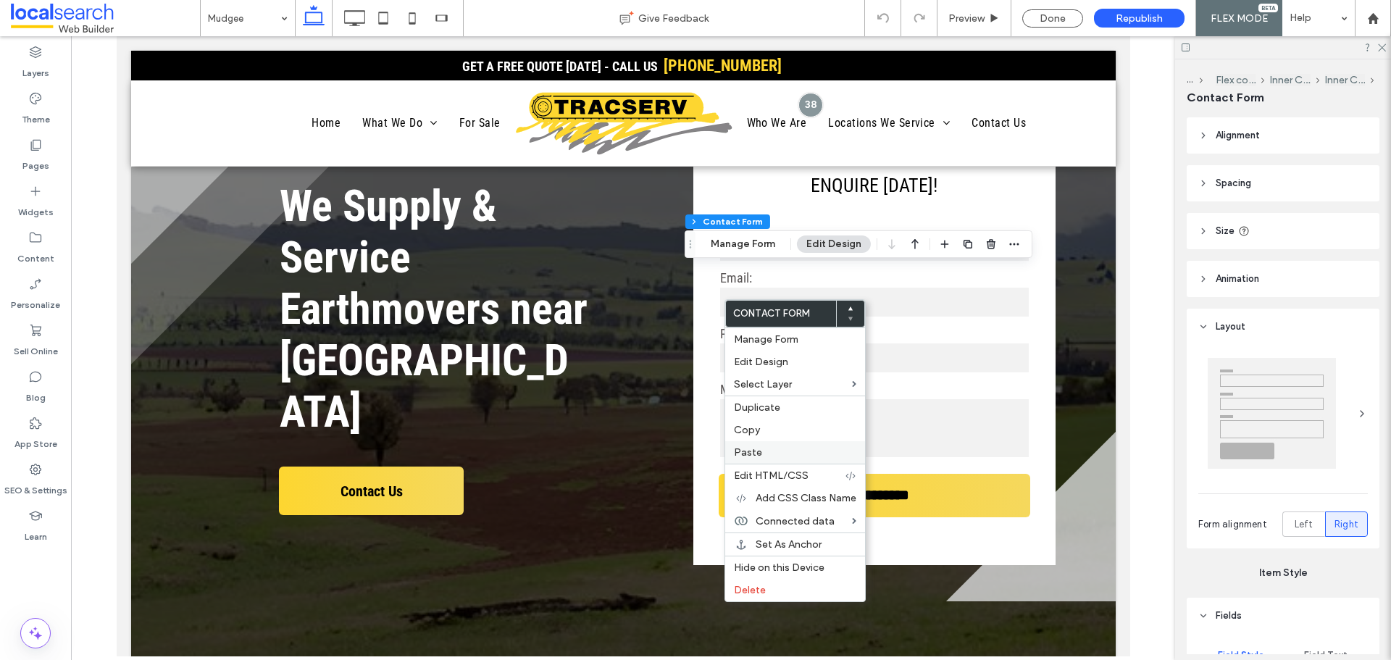
click at [795, 448] on label "Paste" at bounding box center [795, 452] width 122 height 12
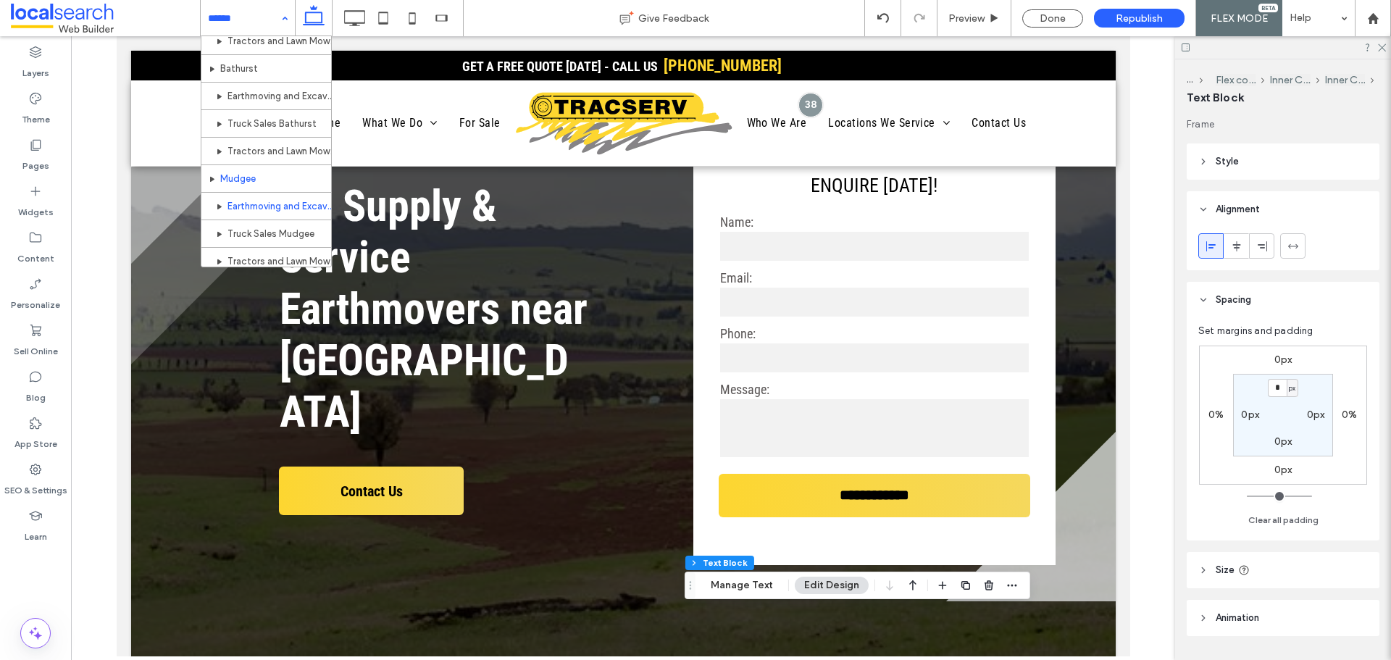
scroll to position [797, 0]
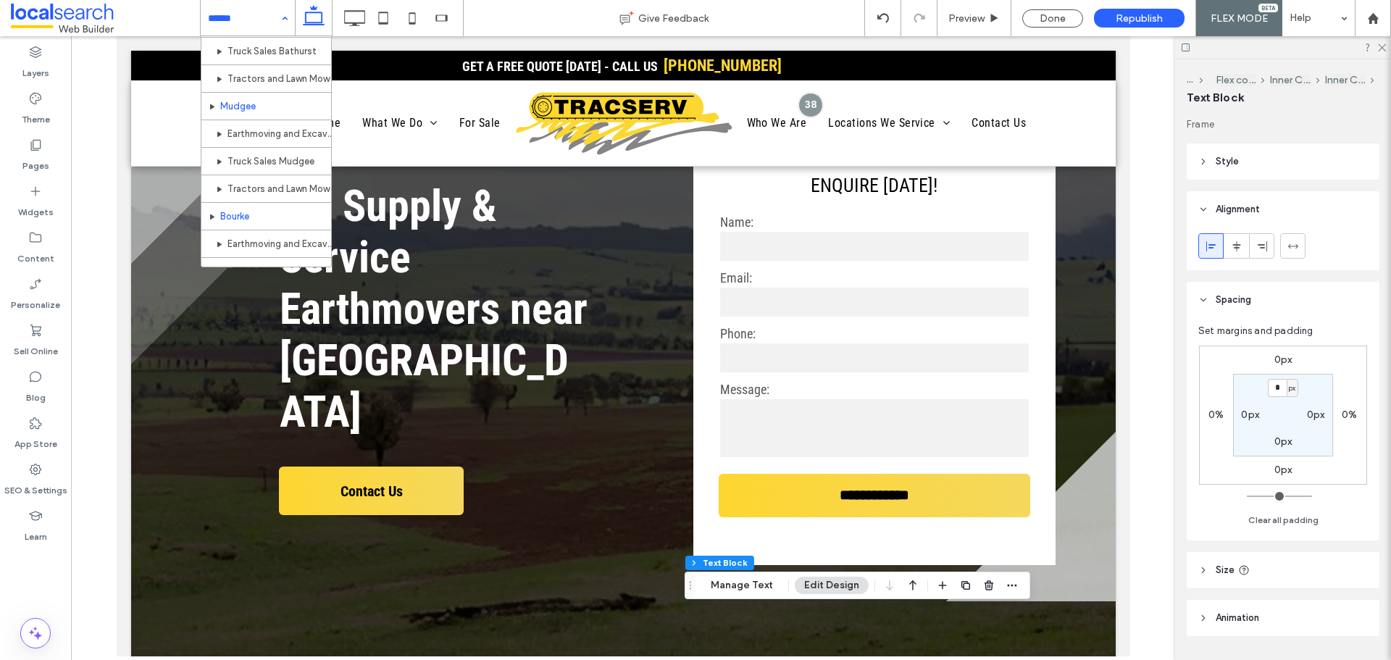
drag, startPoint x: 299, startPoint y: 220, endPoint x: 20, endPoint y: 224, distance: 279.7
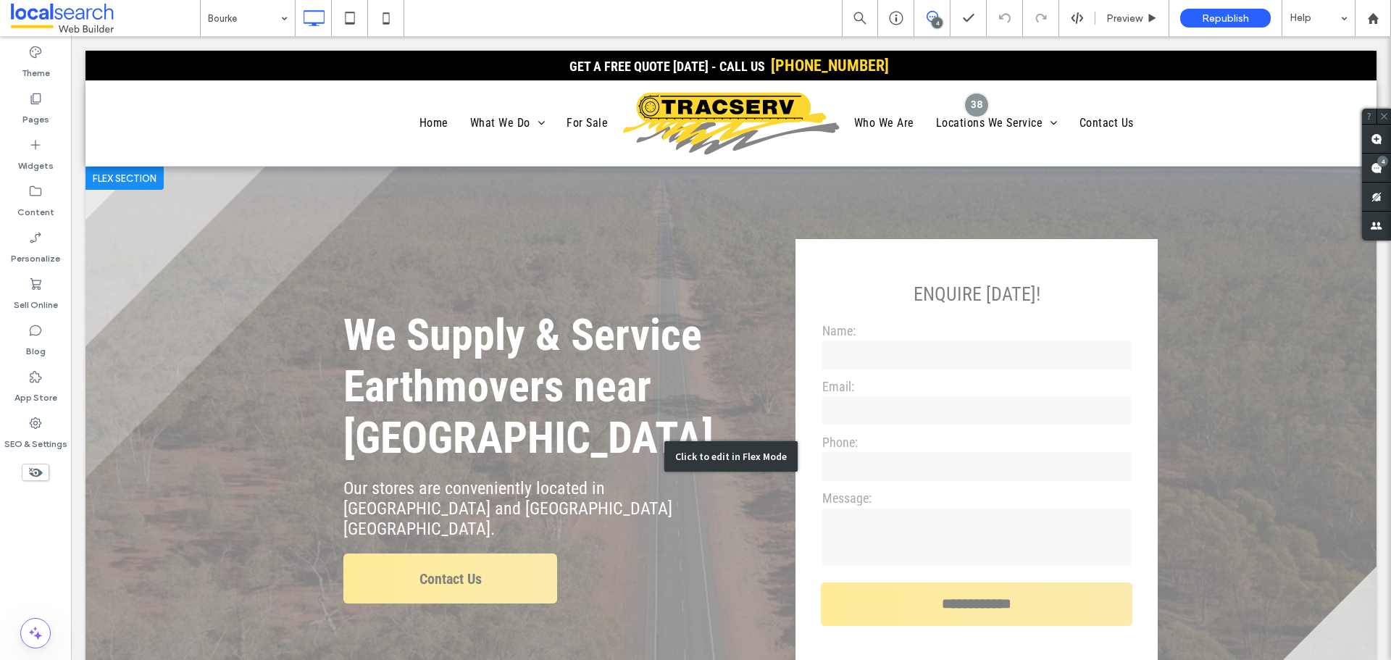
click at [698, 445] on div "Click to edit in Flex Mode" at bounding box center [730, 456] width 133 height 30
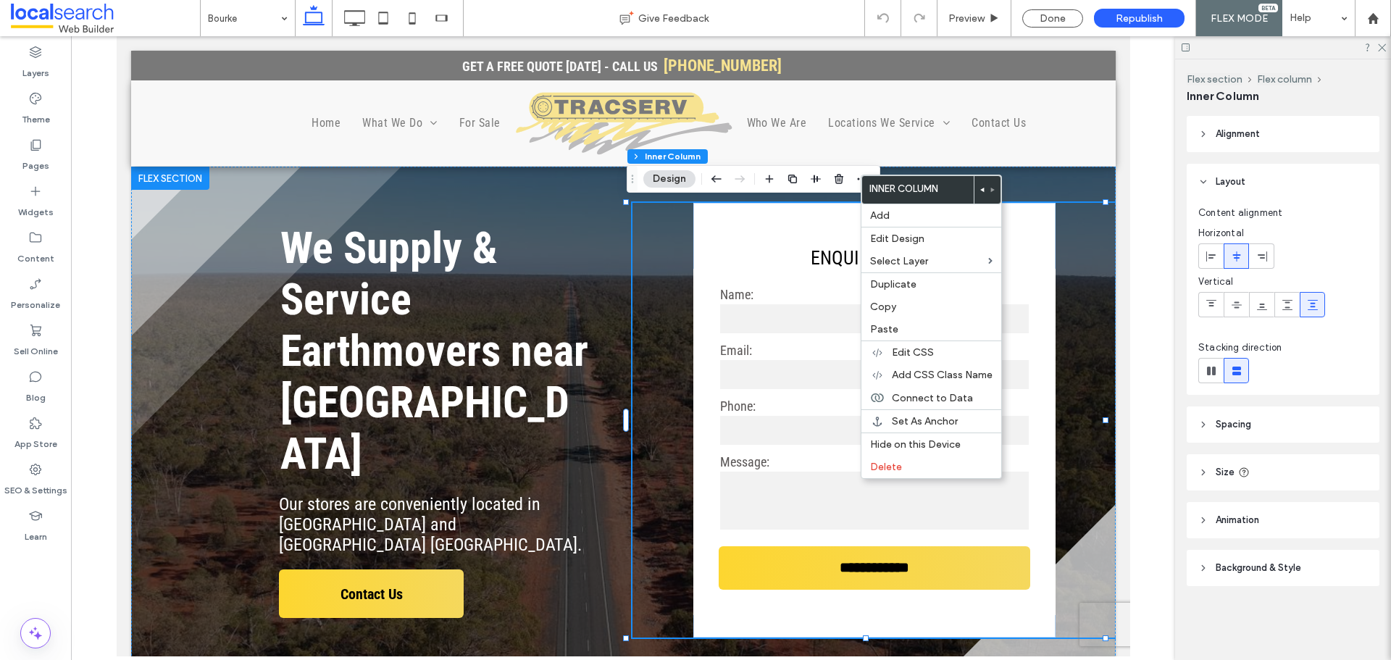
type input "**"
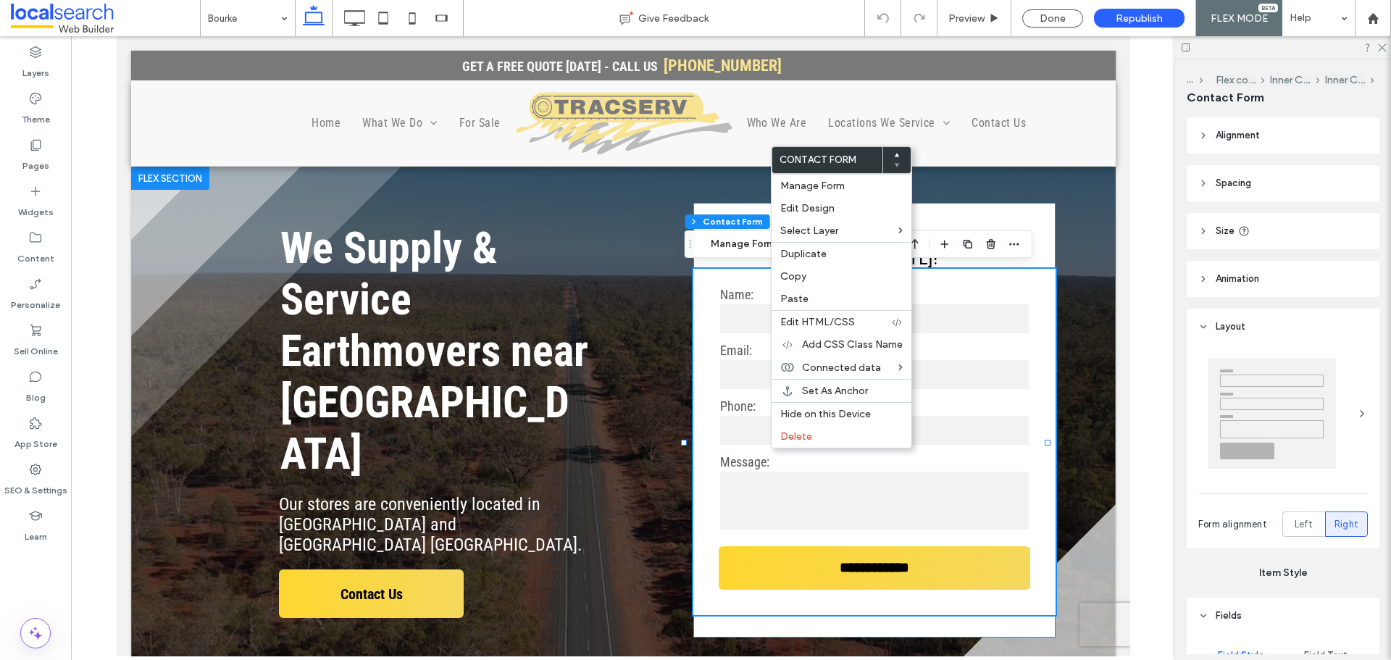
type input "*"
type input "***"
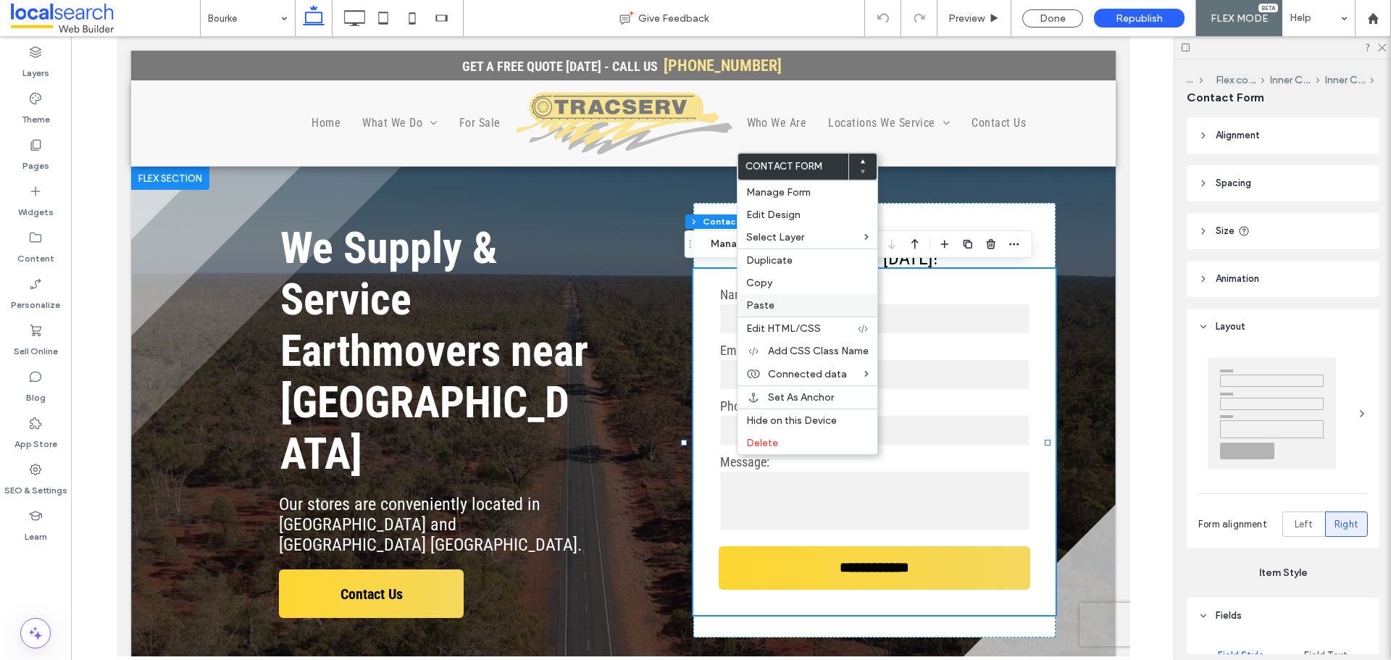
click at [809, 301] on label "Paste" at bounding box center [807, 305] width 122 height 12
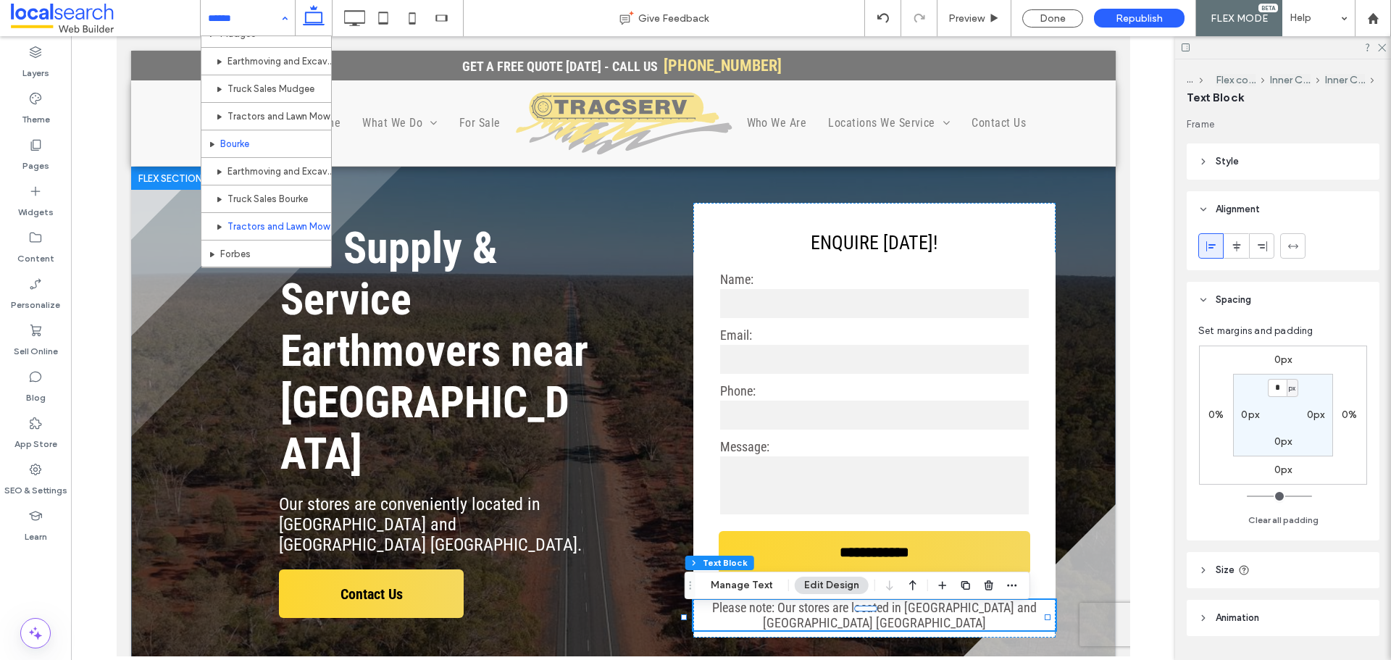
scroll to position [942, 0]
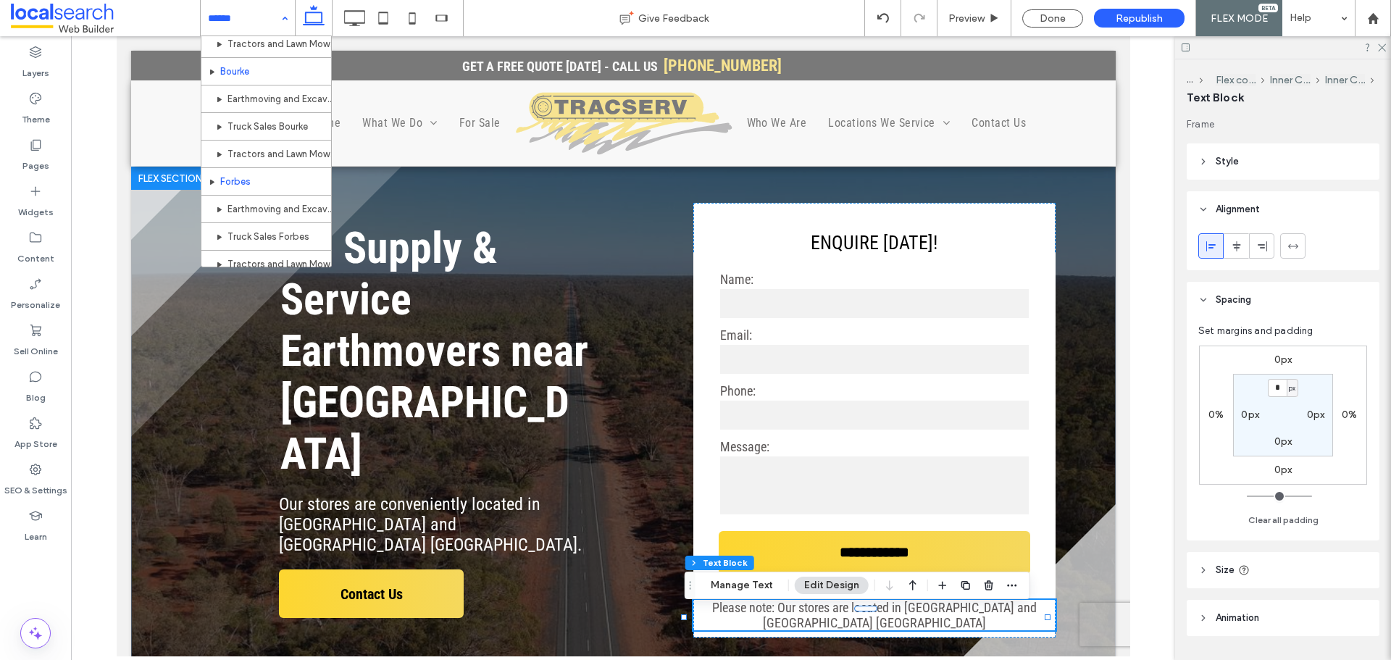
drag, startPoint x: 276, startPoint y: 183, endPoint x: 3, endPoint y: 560, distance: 465.9
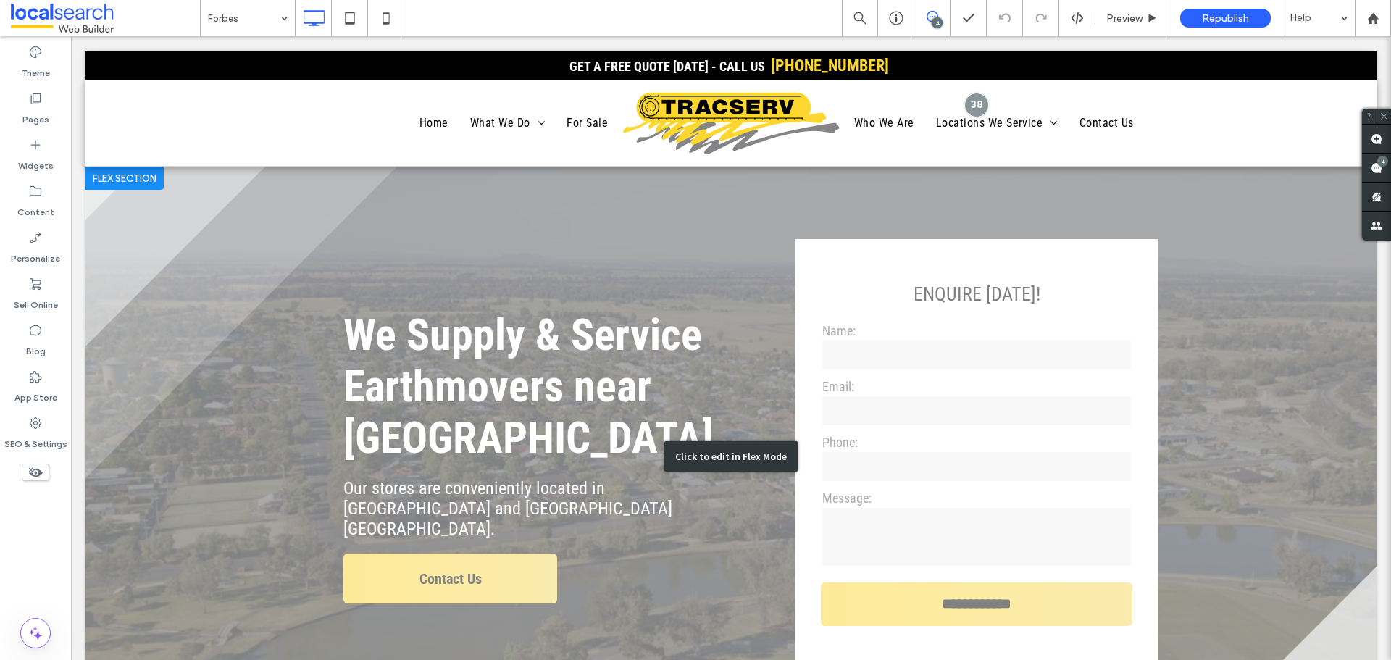
click at [750, 446] on div "Click to edit in Flex Mode" at bounding box center [730, 456] width 133 height 30
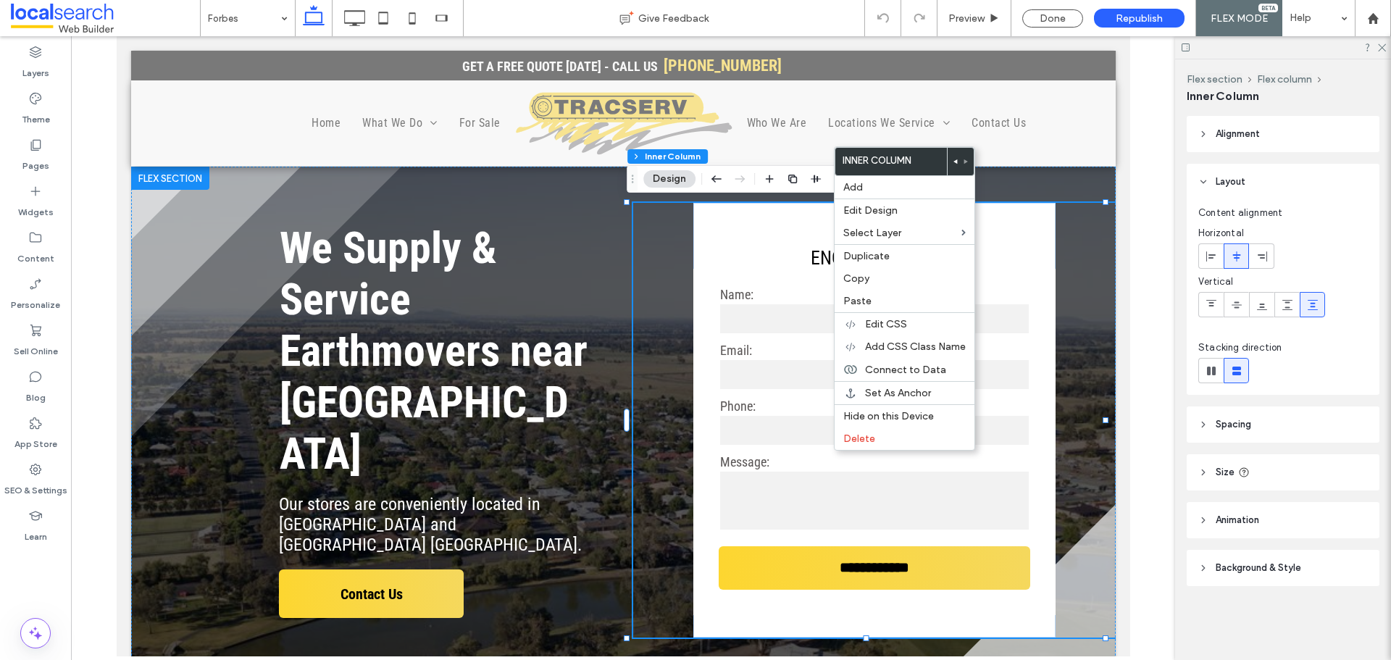
type input "**"
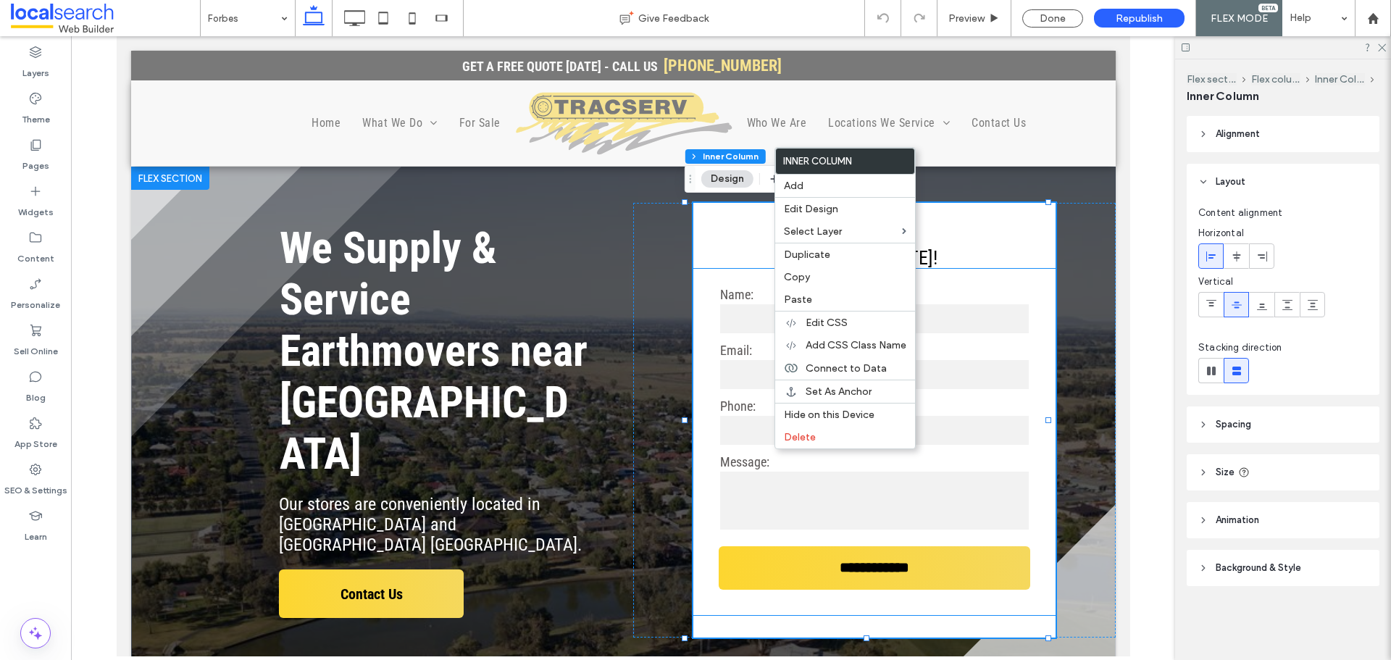
type input "**"
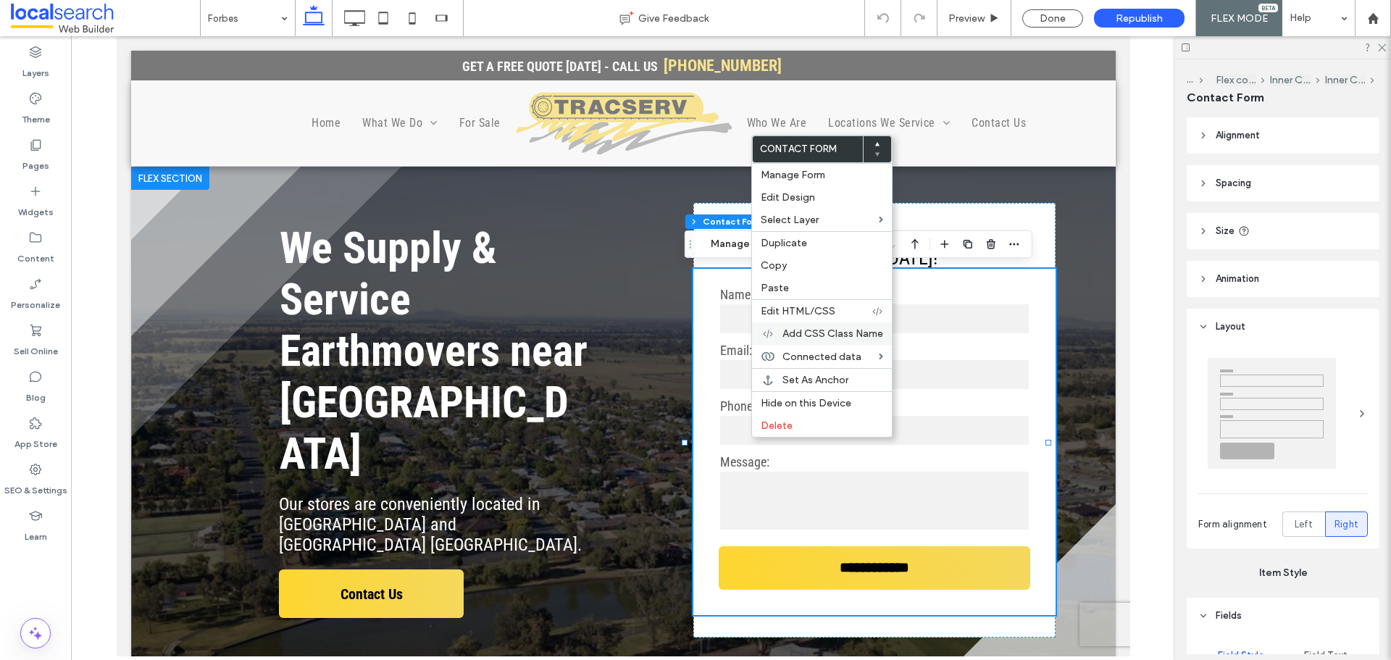
type input "*"
type input "***"
click at [808, 287] on label "Paste" at bounding box center [822, 288] width 122 height 12
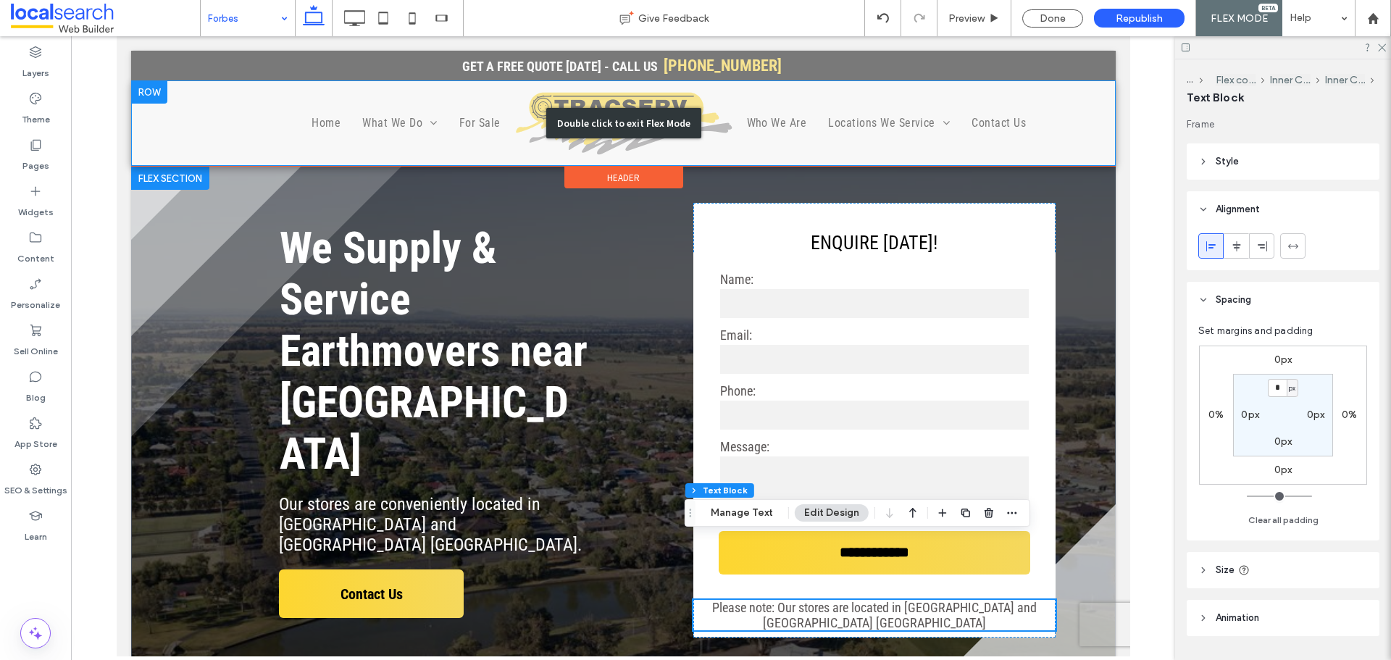
scroll to position [72, 0]
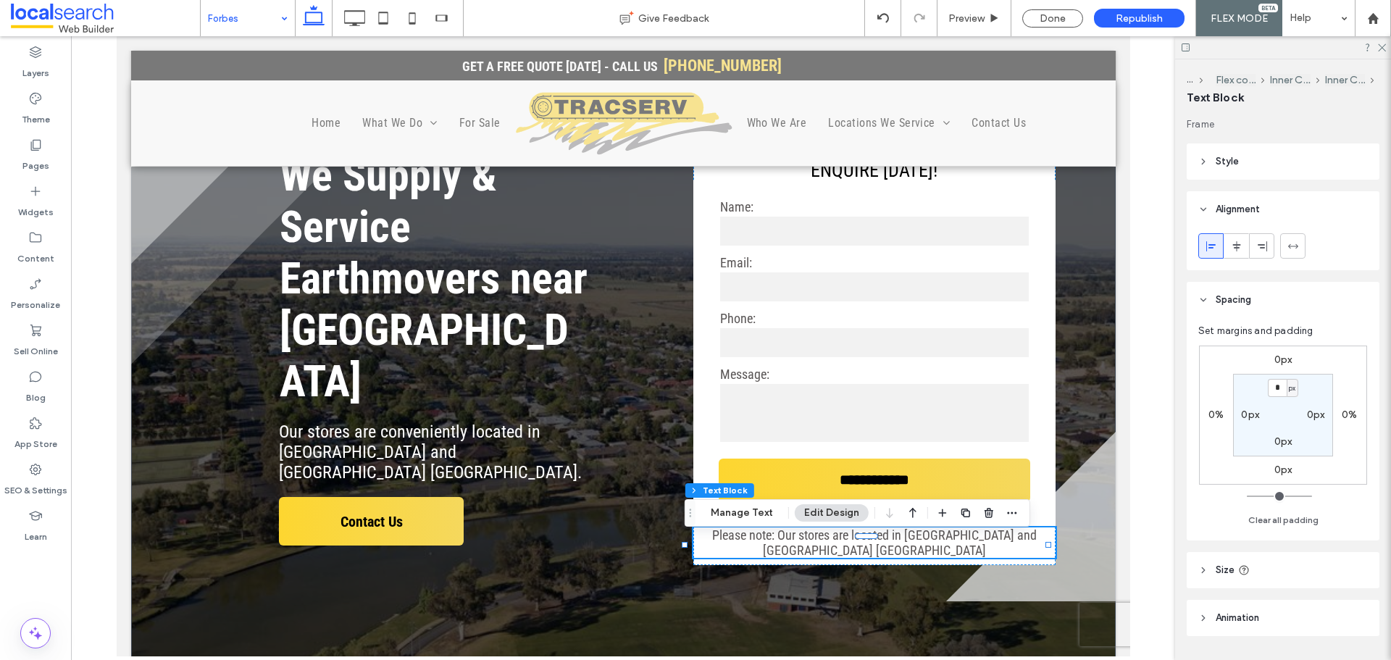
click at [244, 6] on input at bounding box center [244, 18] width 72 height 36
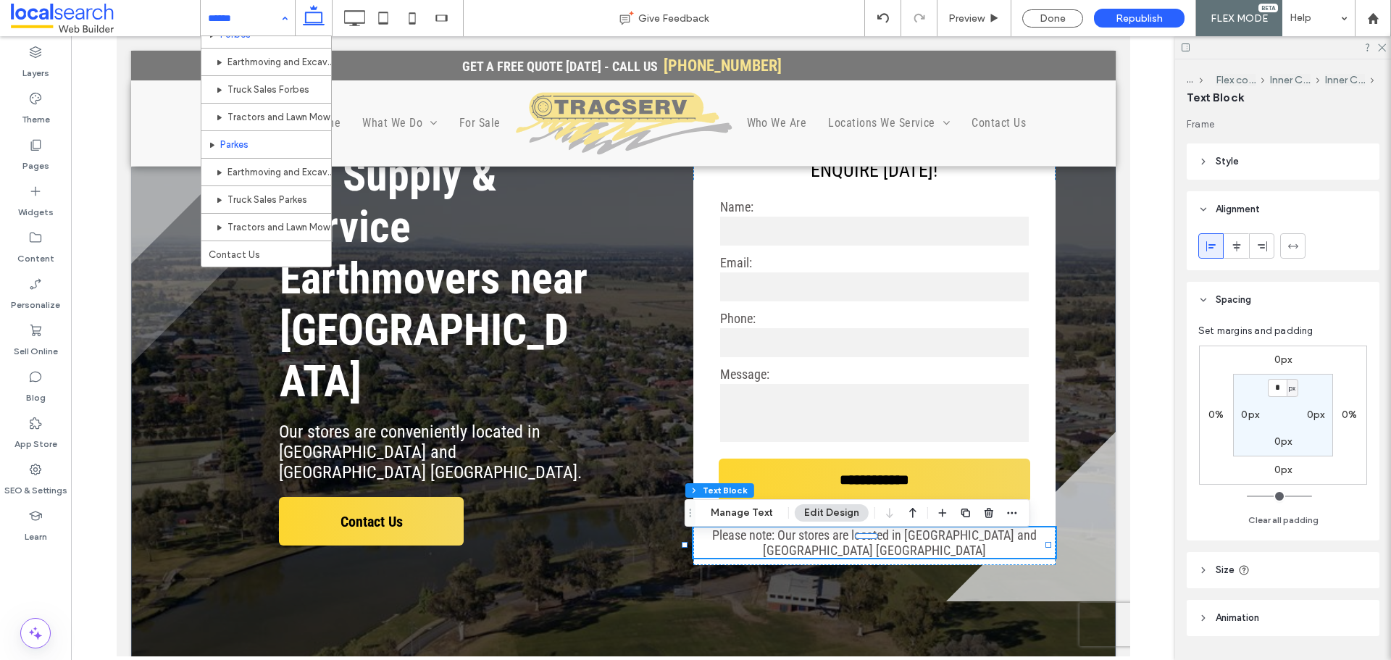
scroll to position [1016, 0]
drag, startPoint x: 291, startPoint y: 213, endPoint x: 753, endPoint y: 175, distance: 463.0
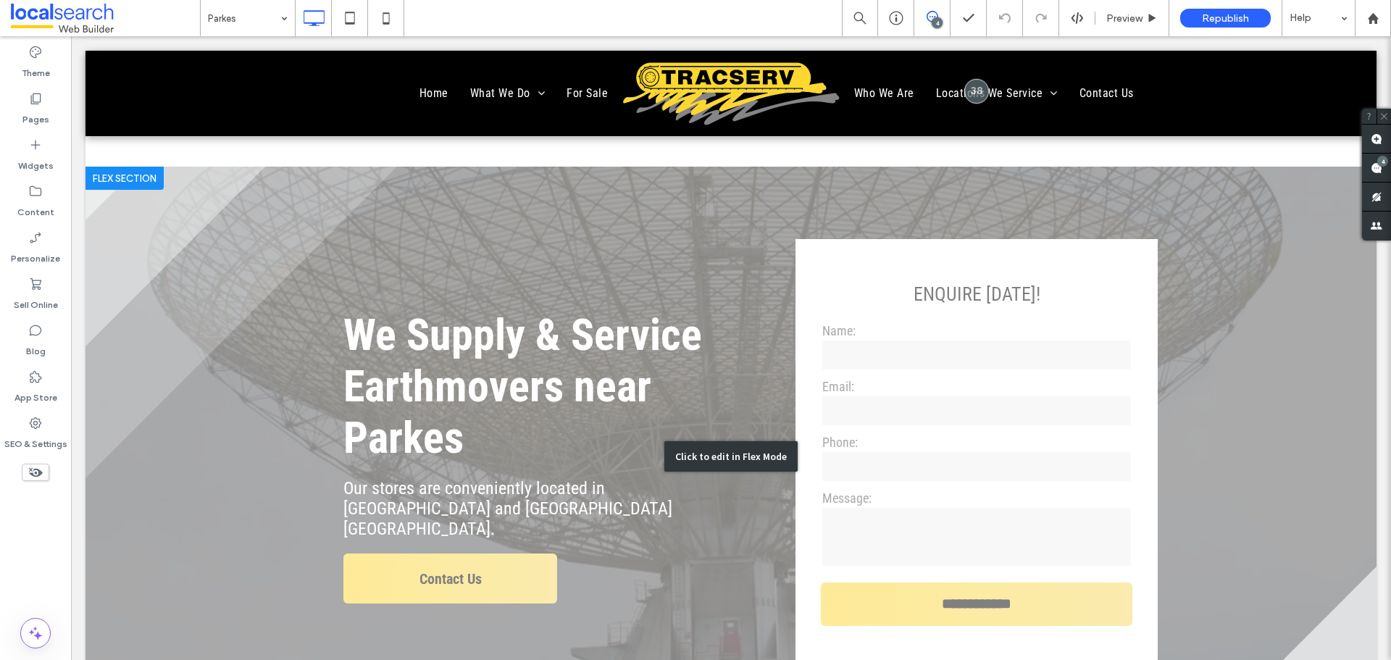
scroll to position [290, 0]
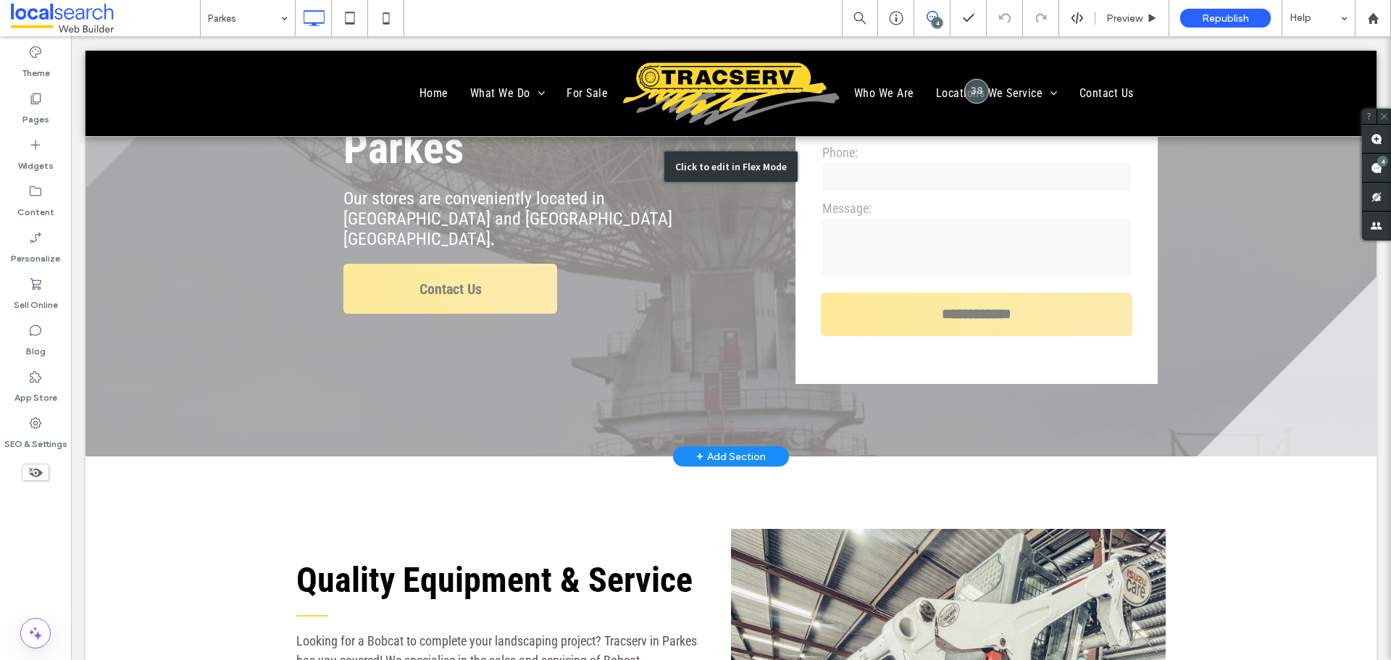
drag, startPoint x: 719, startPoint y: 162, endPoint x: 1030, endPoint y: 51, distance: 330.0
click at [719, 162] on div "Click to edit in Flex Mode" at bounding box center [730, 166] width 133 height 30
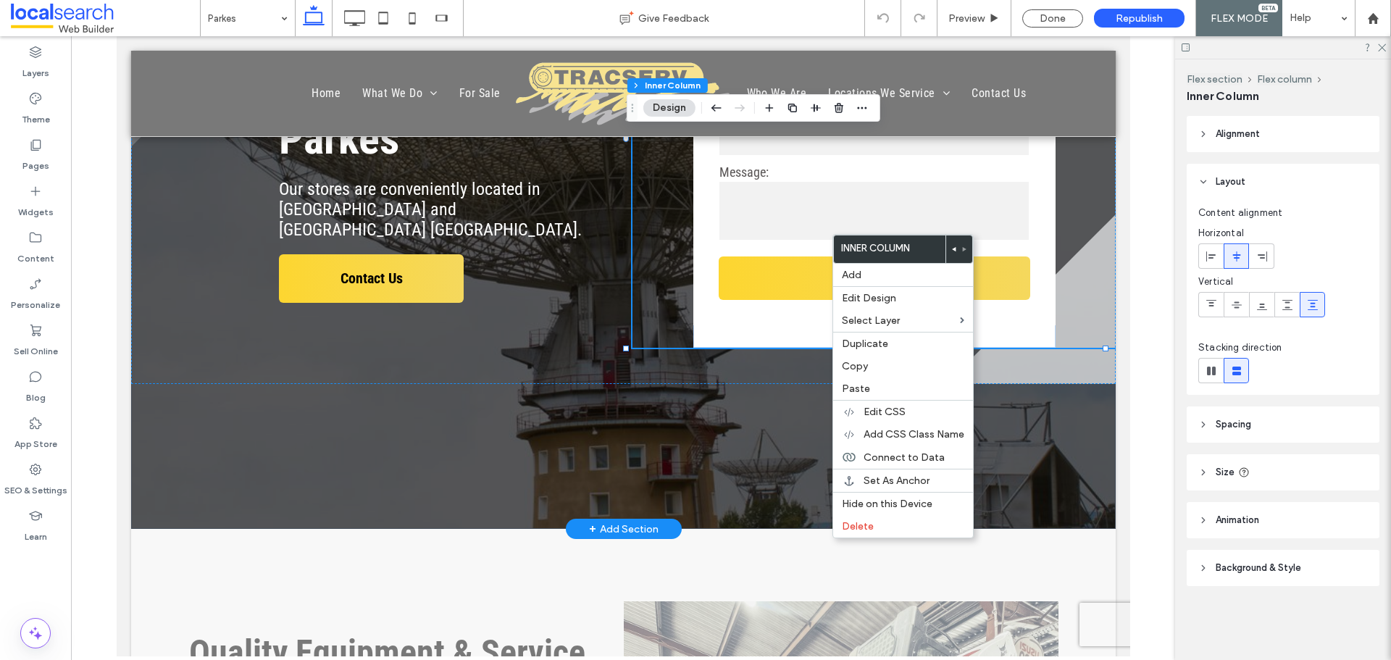
type input "**"
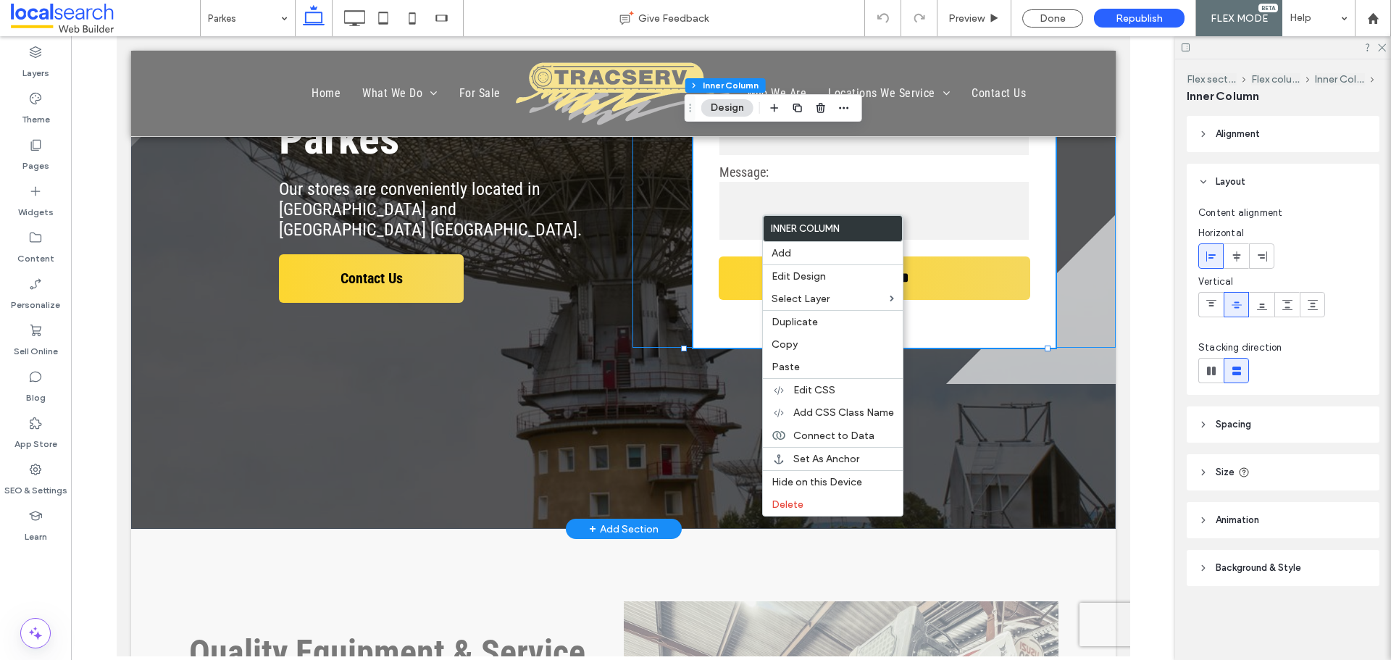
type input "**"
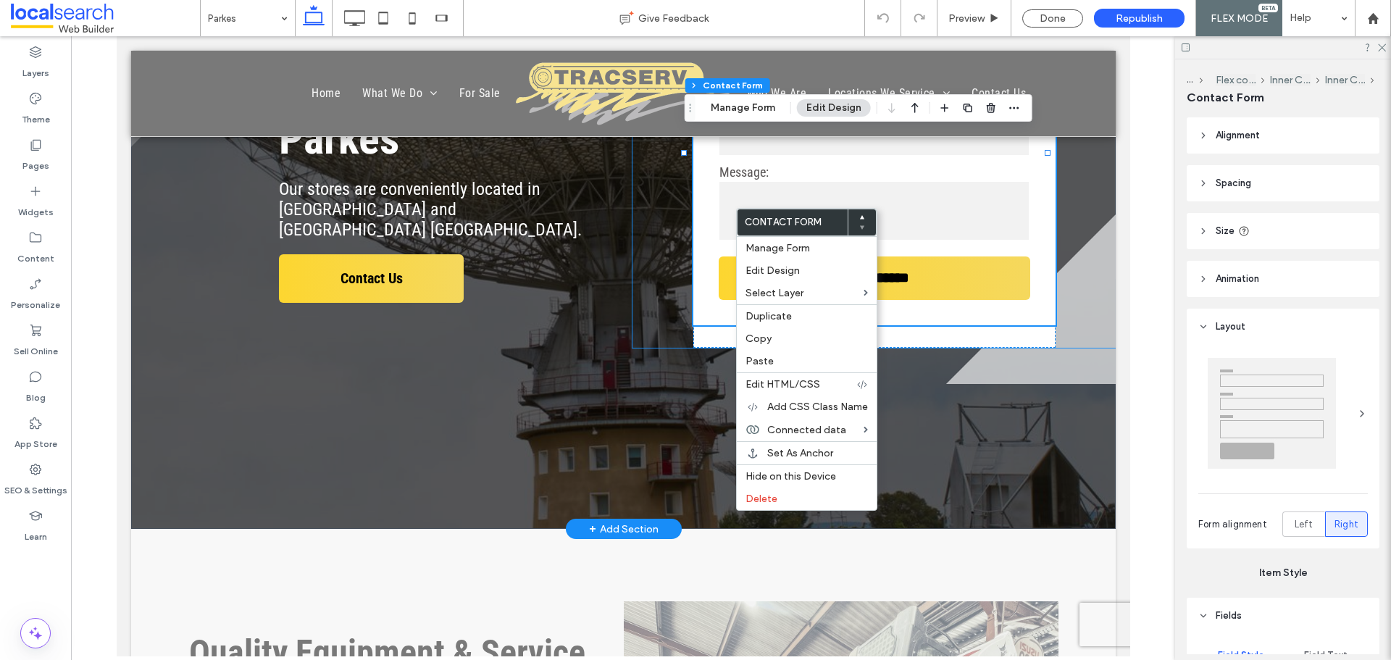
type input "*"
type input "***"
click at [819, 358] on label "Paste" at bounding box center [806, 361] width 122 height 12
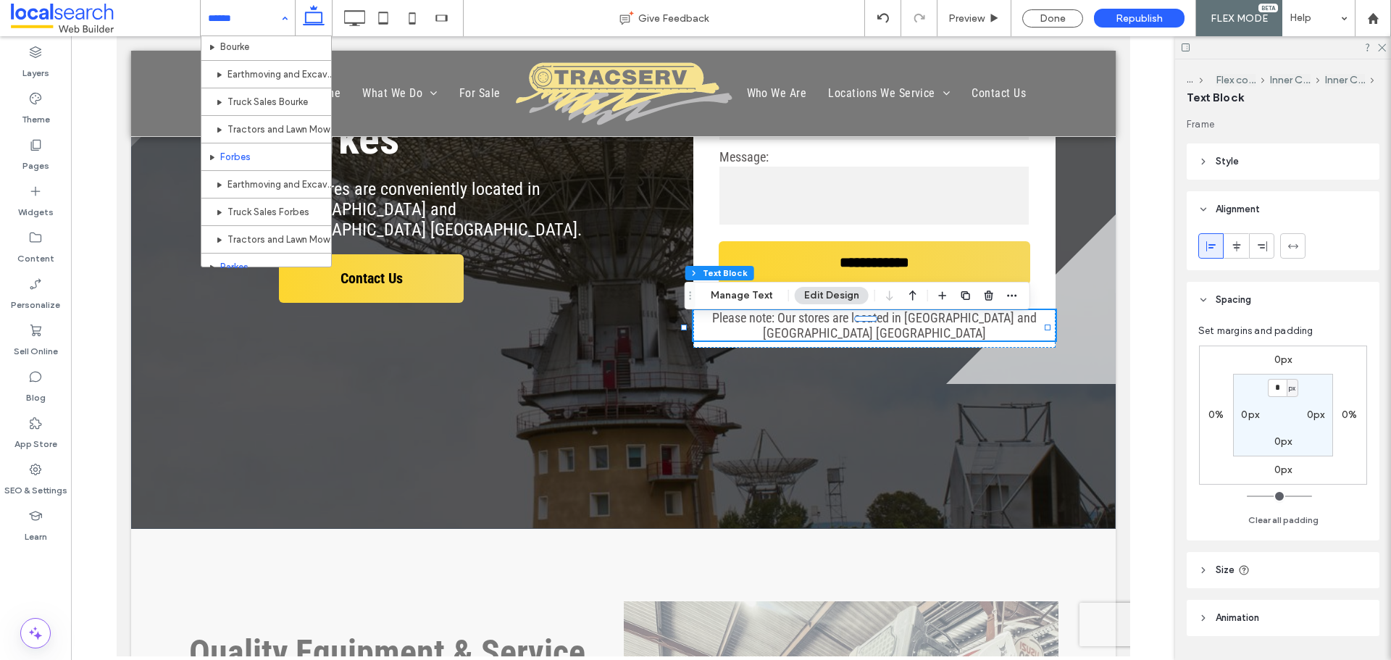
scroll to position [1089, 0]
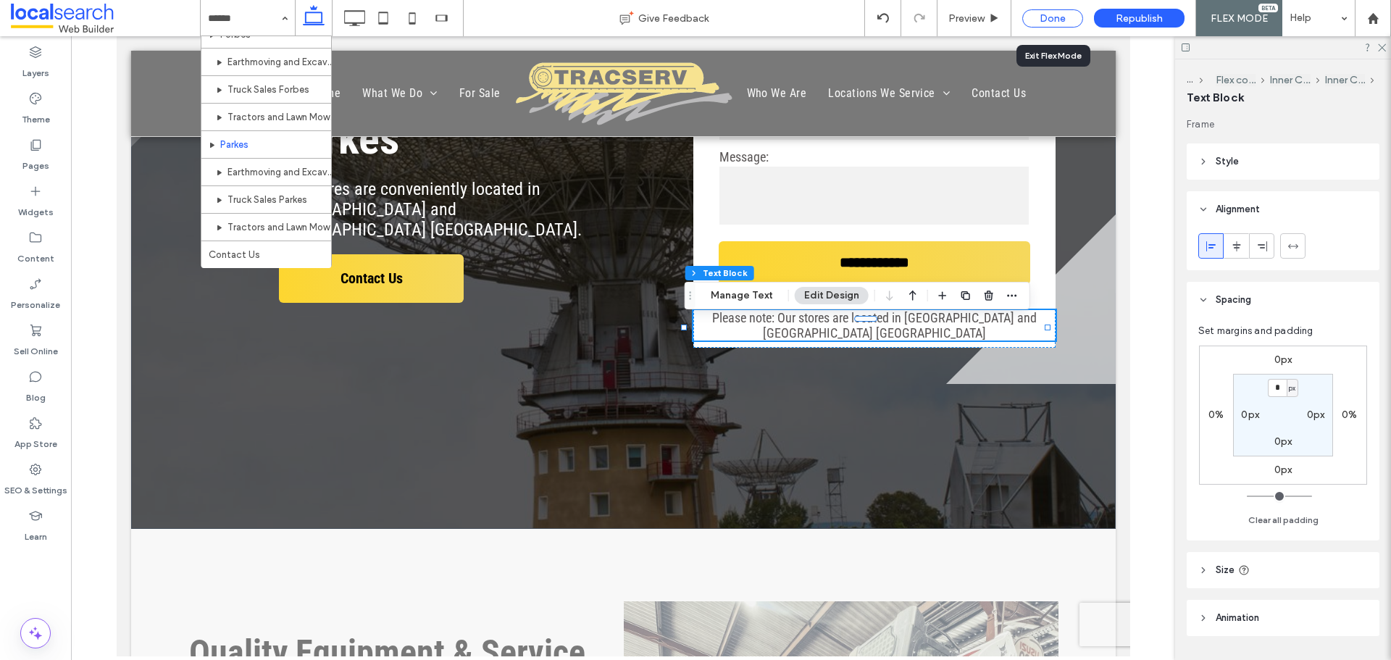
click at [1039, 17] on div "Done" at bounding box center [1052, 18] width 61 height 18
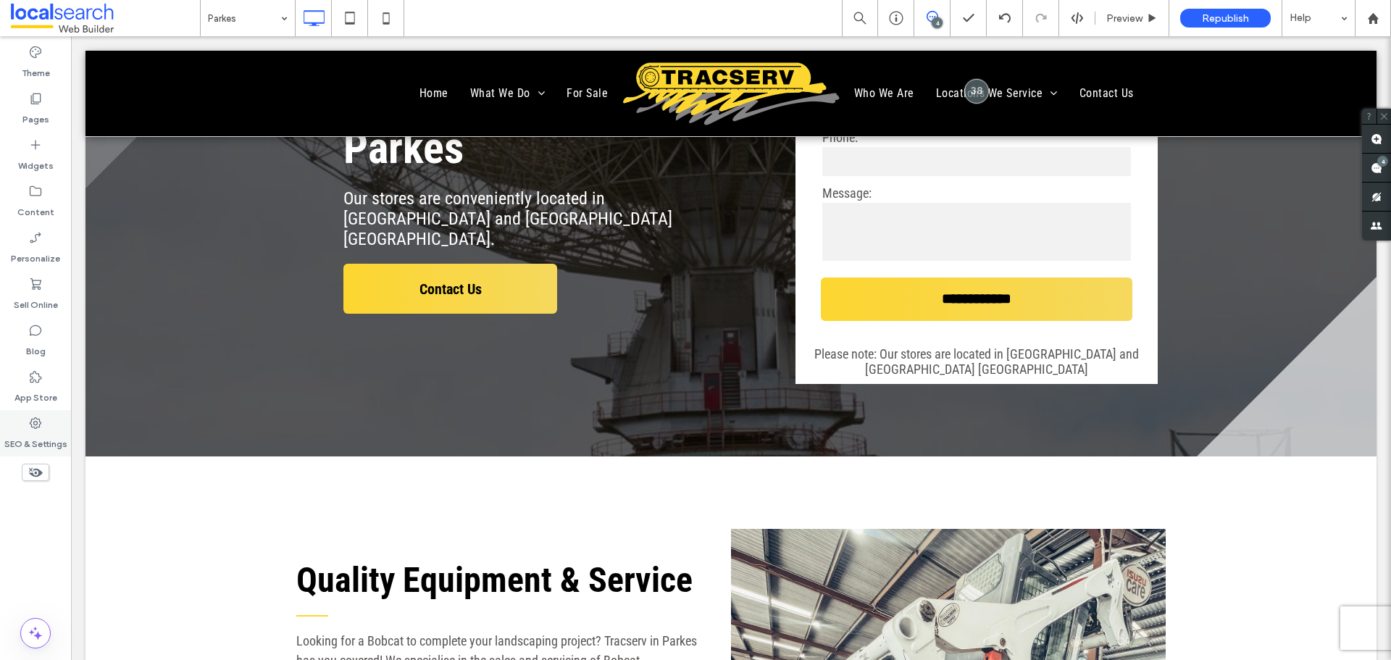
click at [51, 435] on label "SEO & Settings" at bounding box center [35, 440] width 63 height 20
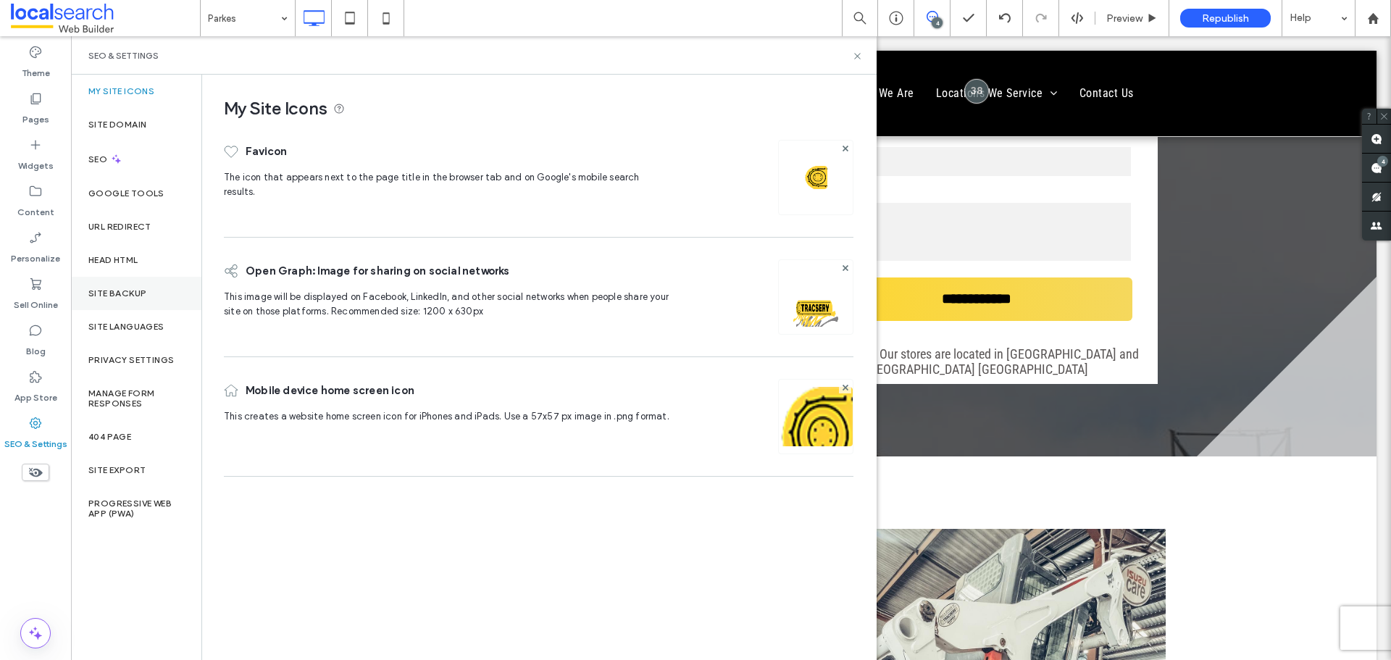
click at [168, 296] on div "Site Backup" at bounding box center [136, 293] width 130 height 33
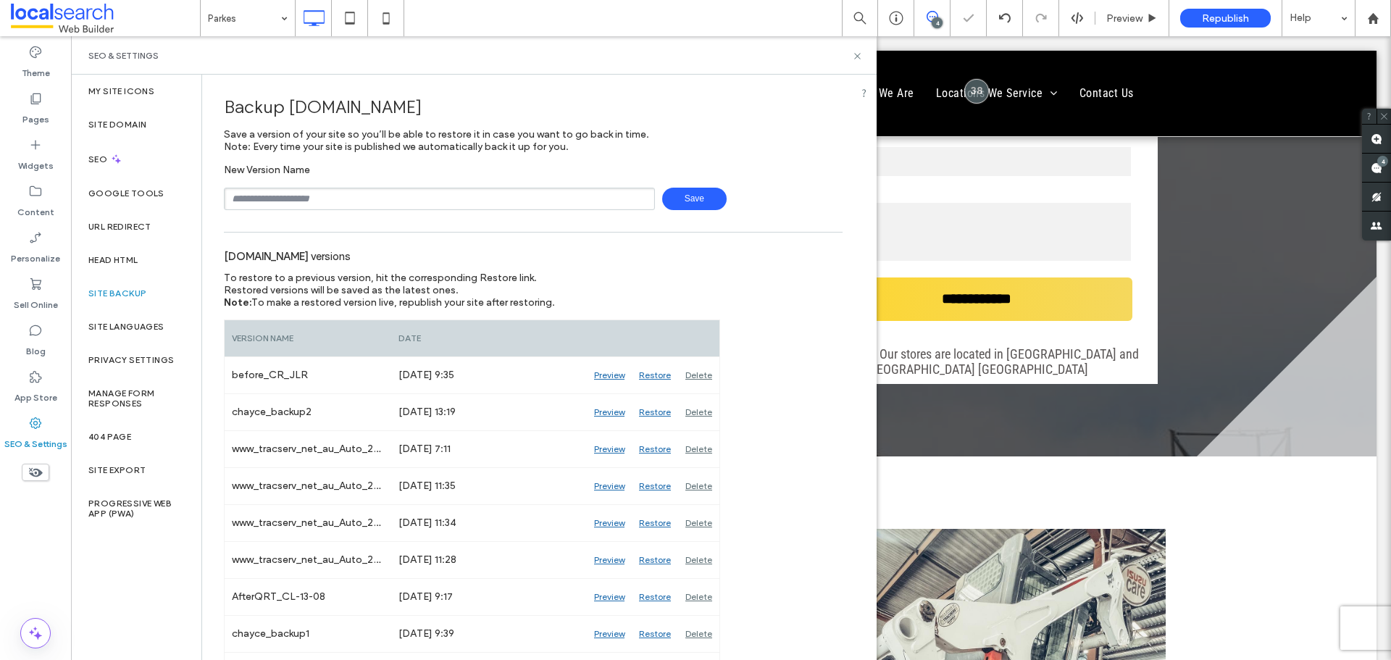
click at [419, 201] on input "text" at bounding box center [439, 199] width 431 height 22
type input "*"
click at [390, 202] on input "*" at bounding box center [439, 199] width 431 height 22
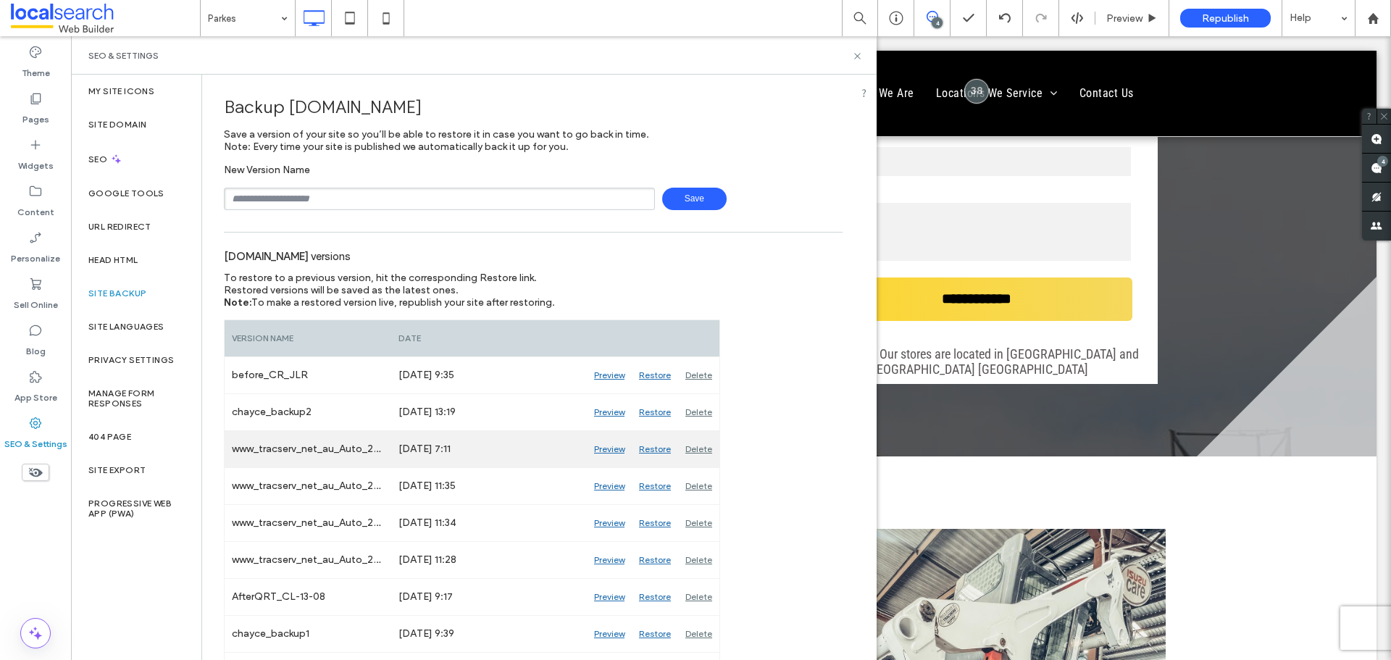
type input "*"
type input "*****"
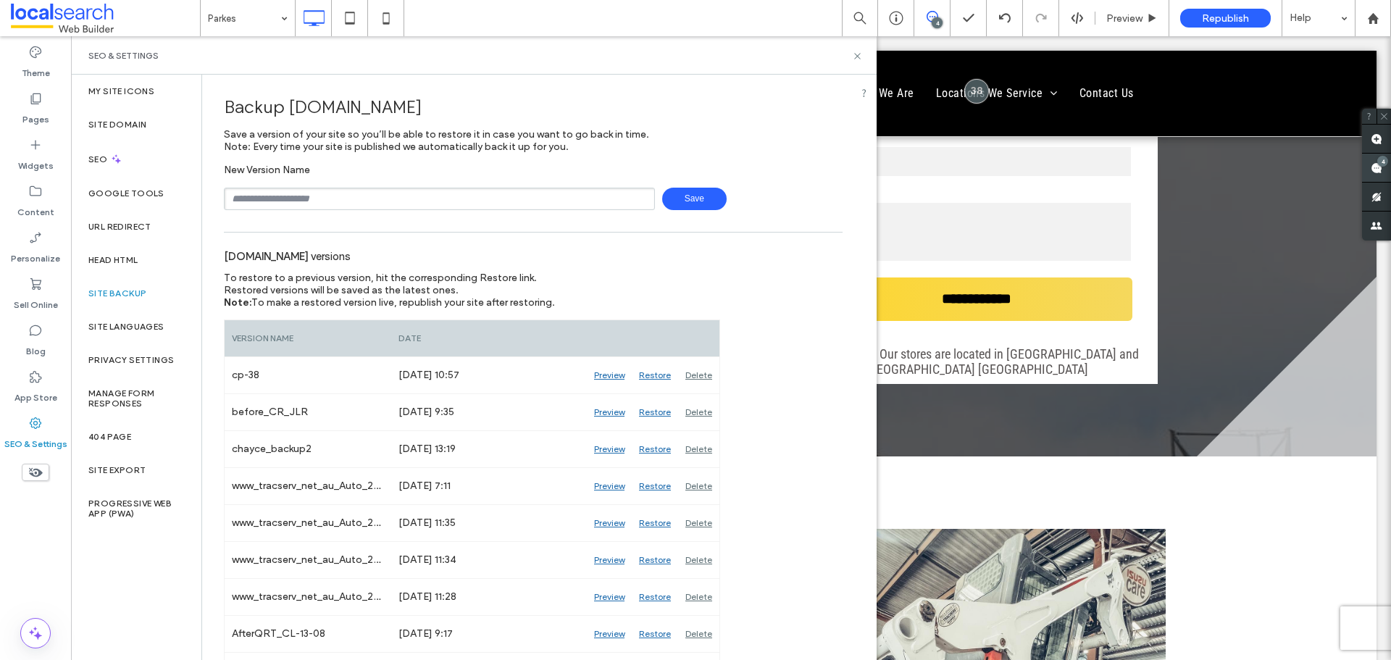
click at [1378, 170] on use at bounding box center [1377, 168] width 12 height 12
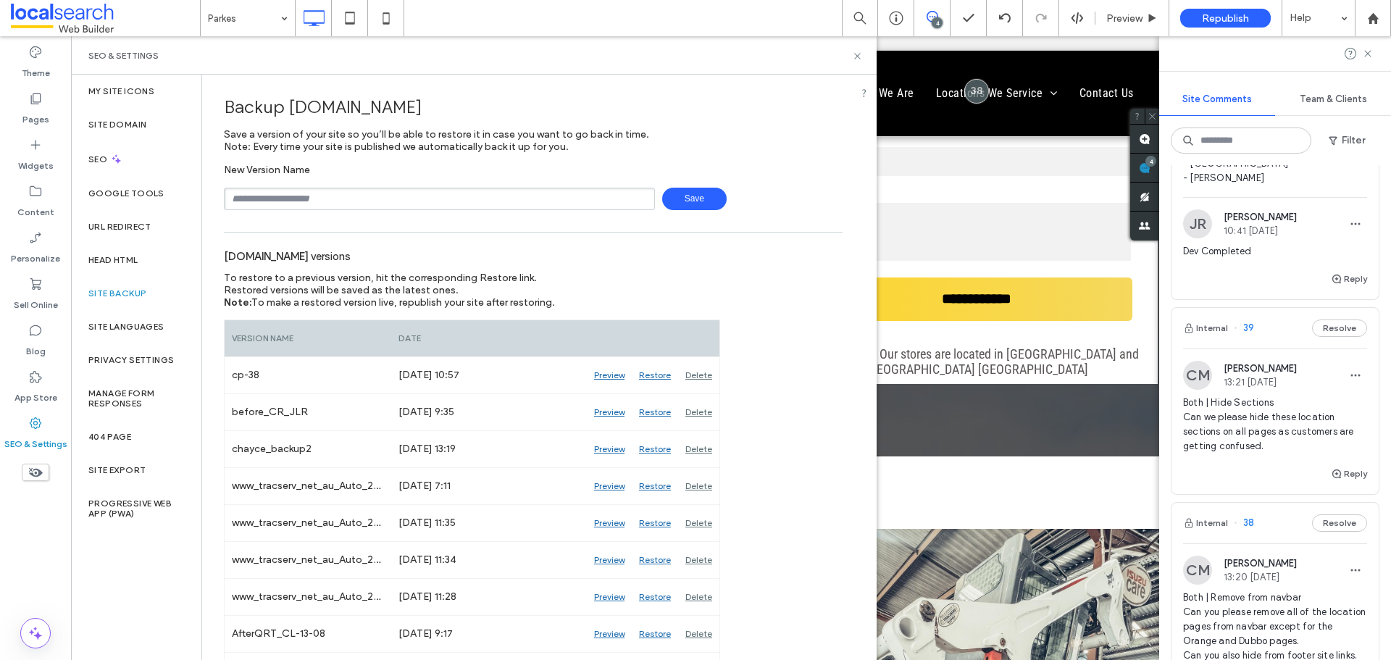
scroll to position [435, 0]
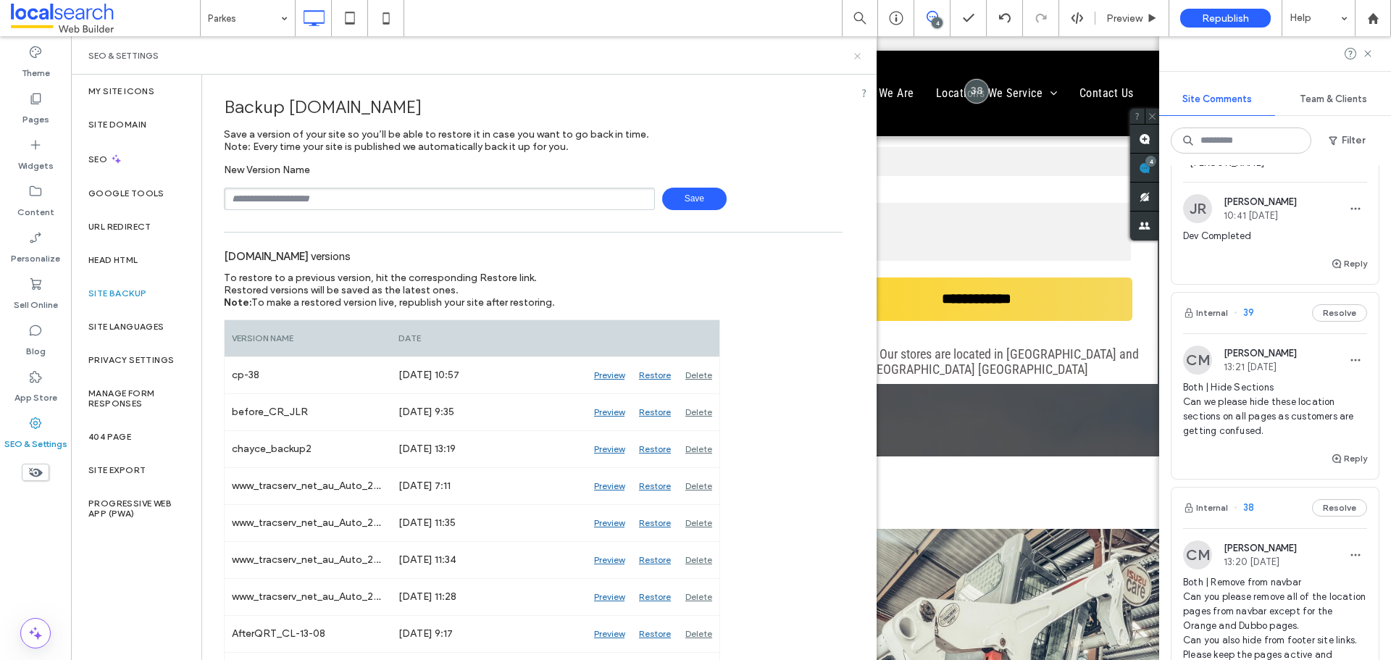
click at [862, 57] on icon at bounding box center [857, 56] width 11 height 11
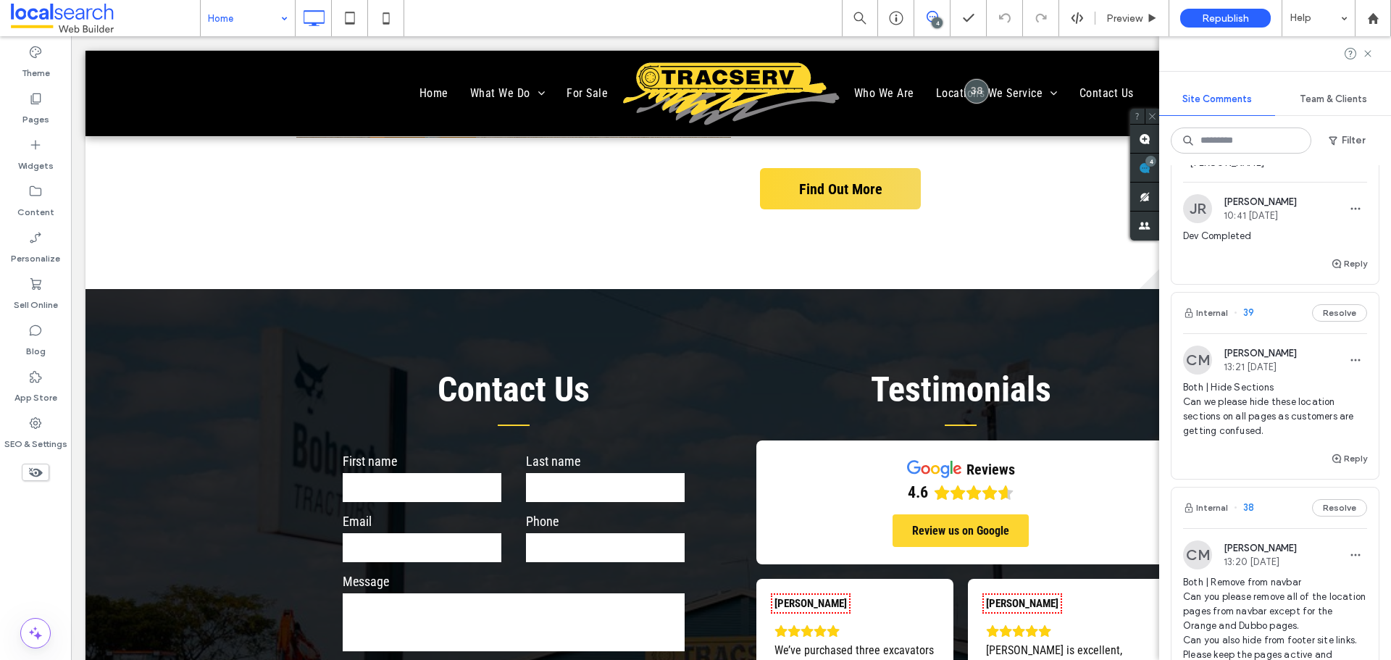
scroll to position [6158, 0]
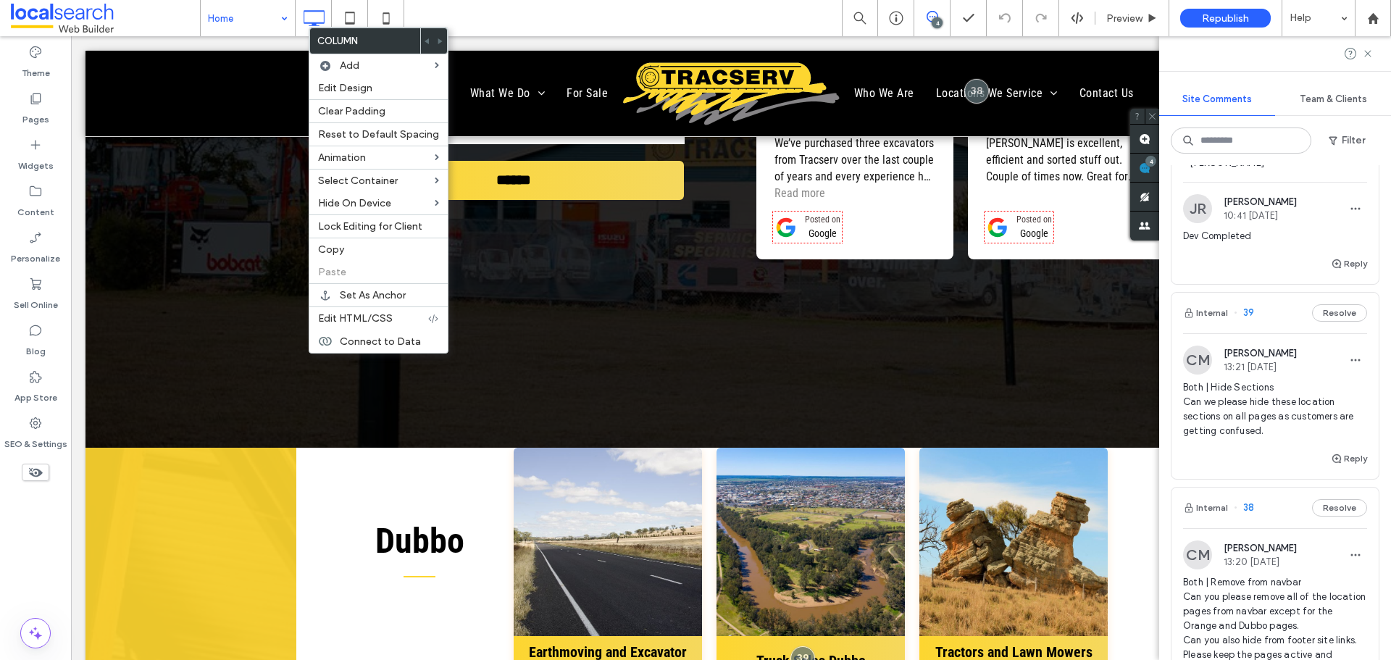
click at [124, 328] on div "Contact Us First name Last name Email Phone Message ****** Thank you for contac…" at bounding box center [730, 115] width 1291 height 666
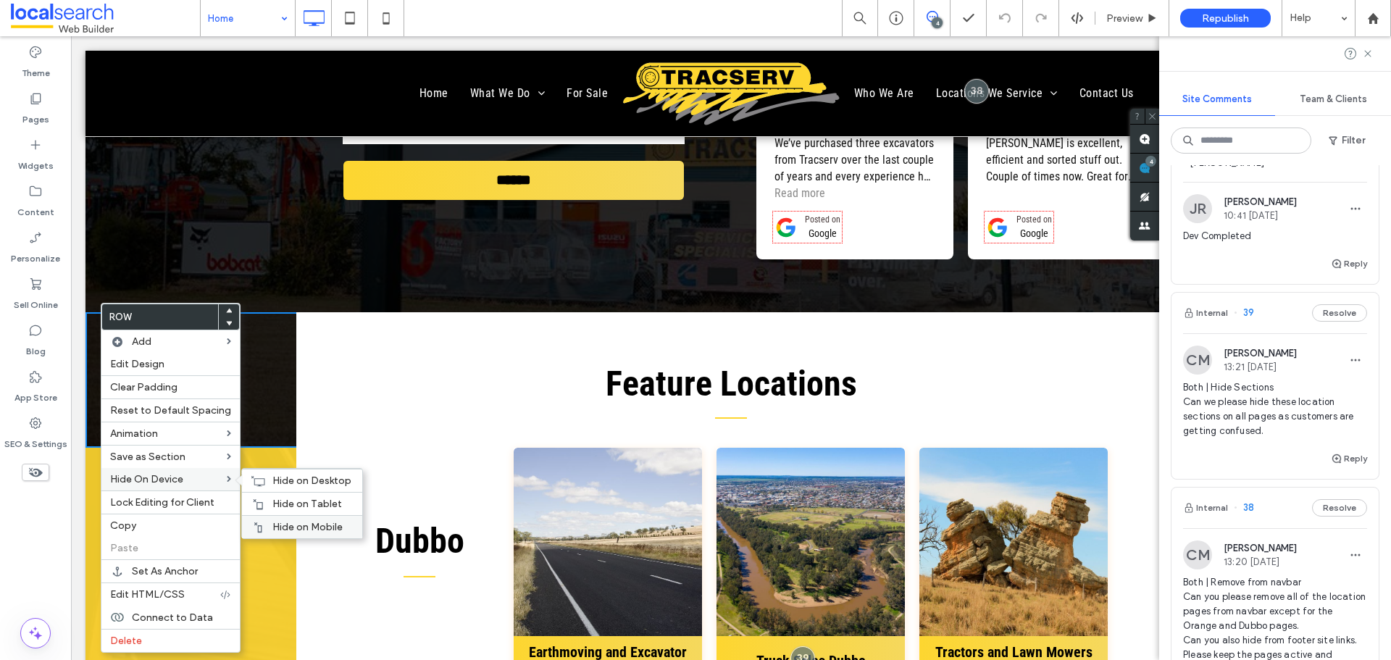
click at [297, 522] on span "Hide on Mobile" at bounding box center [307, 527] width 70 height 12
click at [277, 501] on span "Hide on Tablet" at bounding box center [307, 504] width 70 height 12
click at [266, 485] on div "Hide on Desktop" at bounding box center [302, 480] width 120 height 23
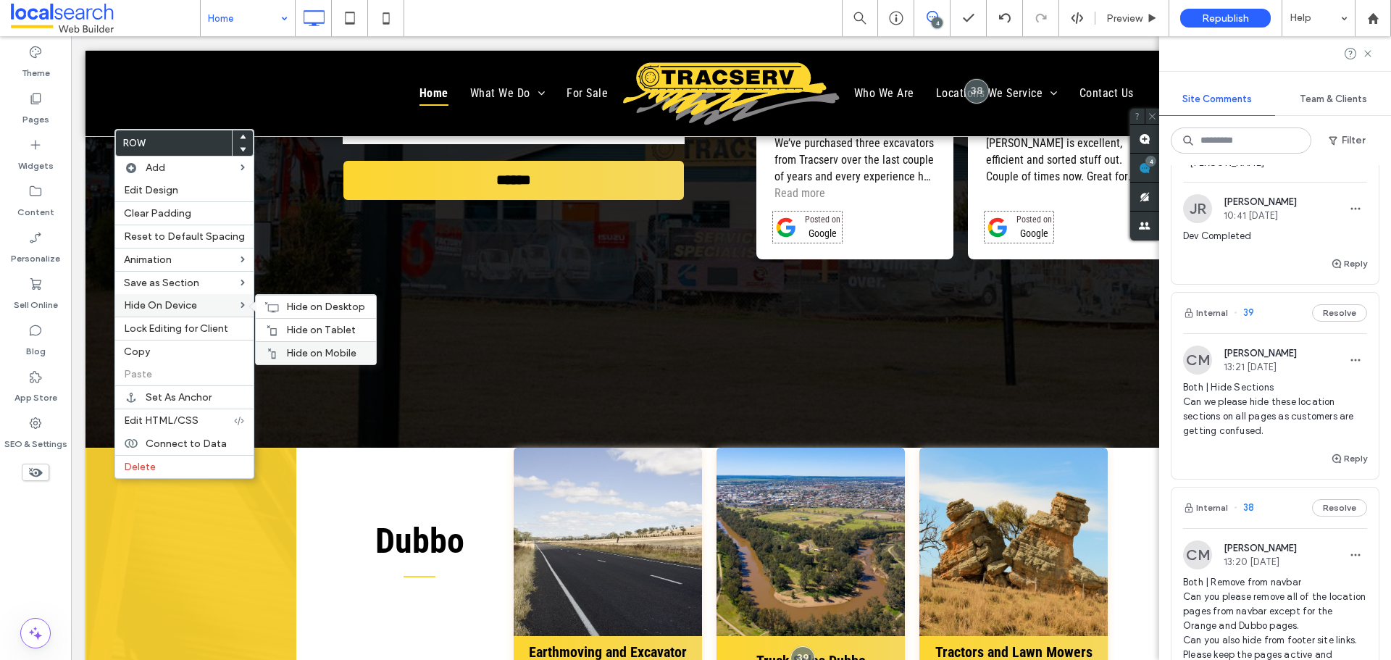
click at [355, 349] on label "Hide on Mobile" at bounding box center [326, 353] width 81 height 12
click at [292, 329] on span "Hide on Tablet" at bounding box center [321, 330] width 70 height 12
click at [272, 304] on use at bounding box center [272, 306] width 14 height 10
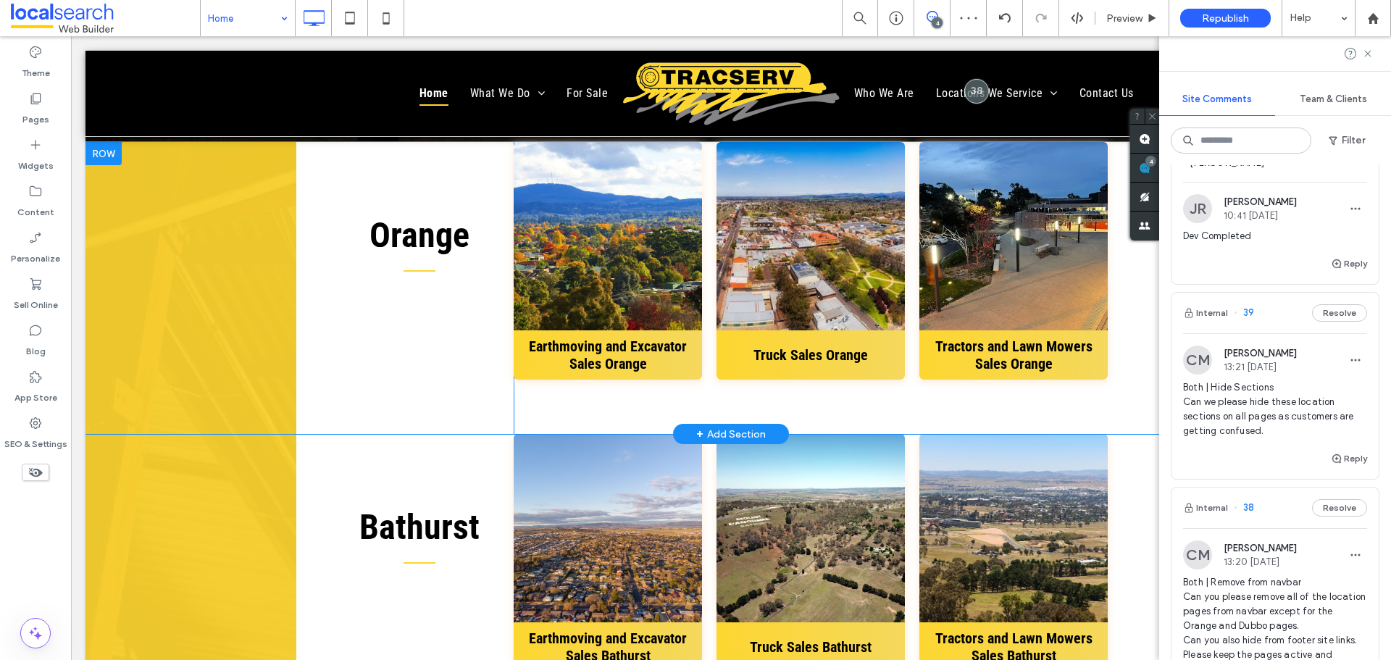
scroll to position [6448, 0]
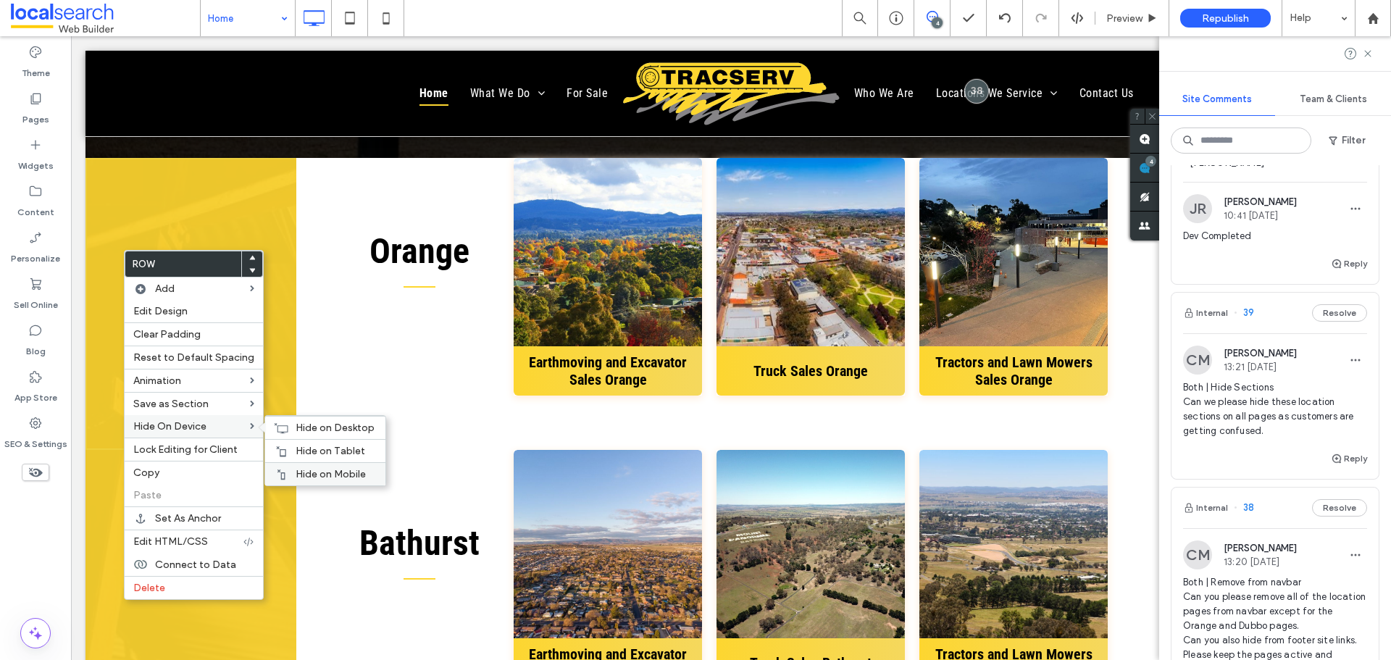
click at [314, 469] on span "Hide on Mobile" at bounding box center [331, 474] width 70 height 12
click at [296, 455] on span "Hide on Tablet" at bounding box center [331, 451] width 70 height 12
click at [319, 426] on span "Hide on Desktop" at bounding box center [335, 428] width 79 height 12
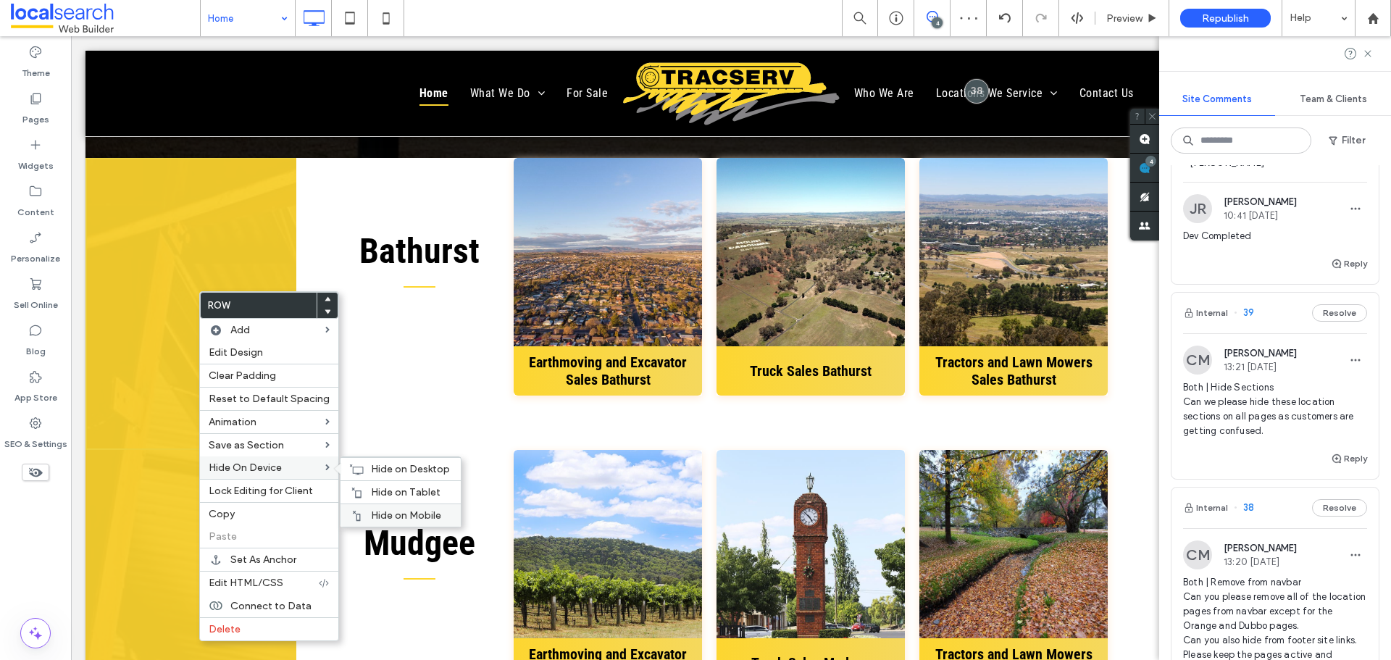
click at [402, 507] on div "Hide on Mobile" at bounding box center [401, 515] width 120 height 23
click at [388, 490] on span "Hide on Tablet" at bounding box center [406, 492] width 70 height 12
click at [379, 469] on span "Hide on Desktop" at bounding box center [410, 469] width 79 height 12
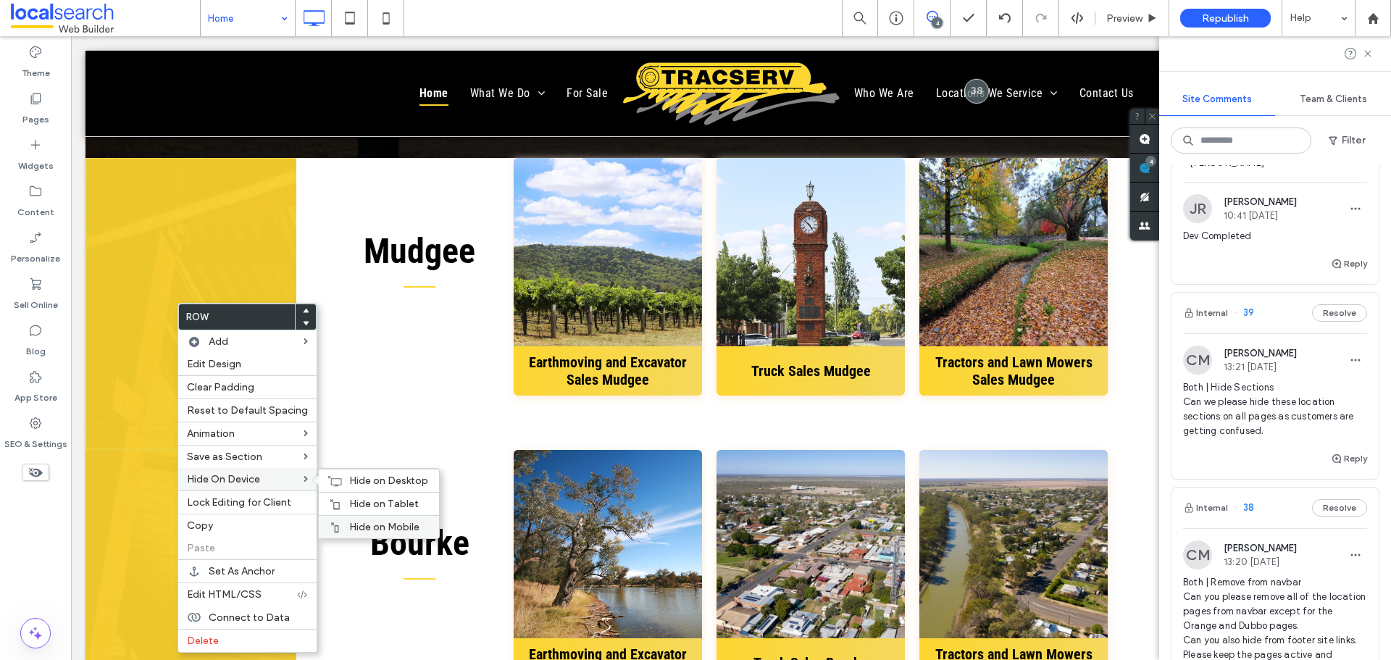
click at [383, 522] on span "Hide on Mobile" at bounding box center [384, 527] width 70 height 12
click at [362, 501] on span "Hide on Tablet" at bounding box center [384, 504] width 70 height 12
click at [360, 481] on span "Hide on Desktop" at bounding box center [388, 481] width 79 height 12
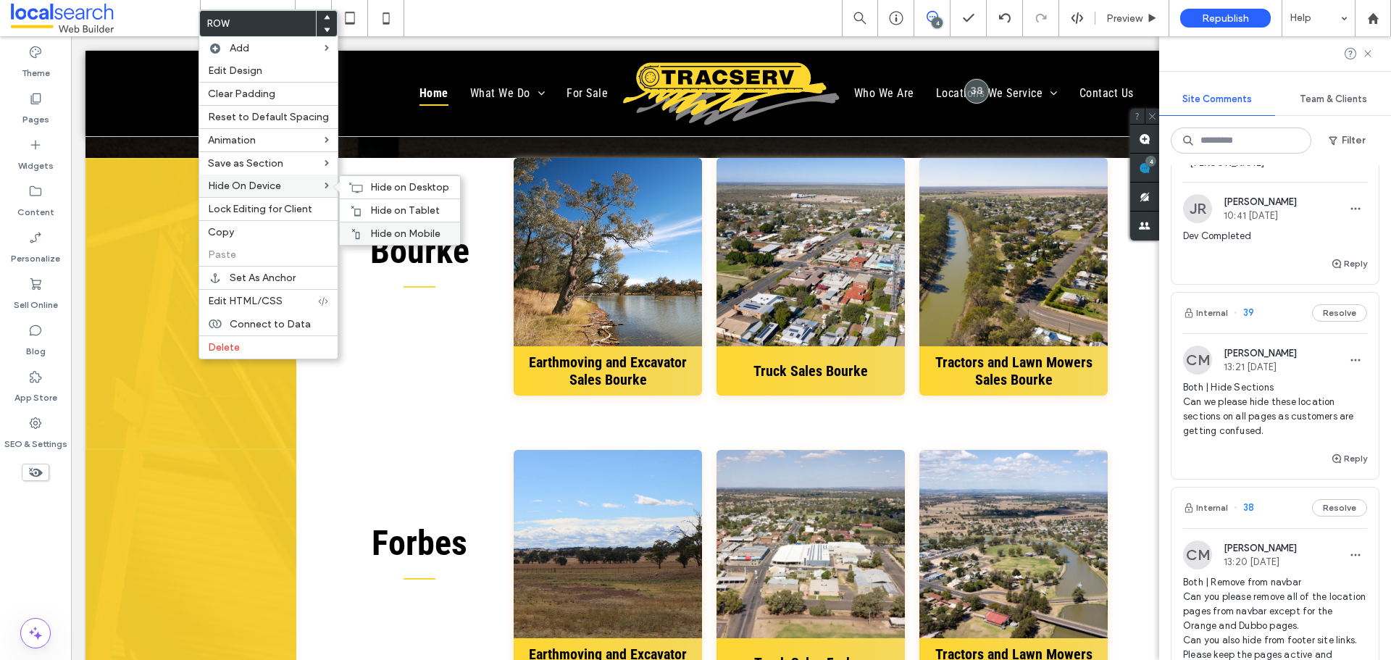
click at [410, 227] on span "Hide on Mobile" at bounding box center [405, 233] width 70 height 12
click at [383, 205] on span "Hide on Tablet" at bounding box center [405, 210] width 70 height 12
click at [351, 180] on div "Hide on Desktop" at bounding box center [400, 186] width 120 height 23
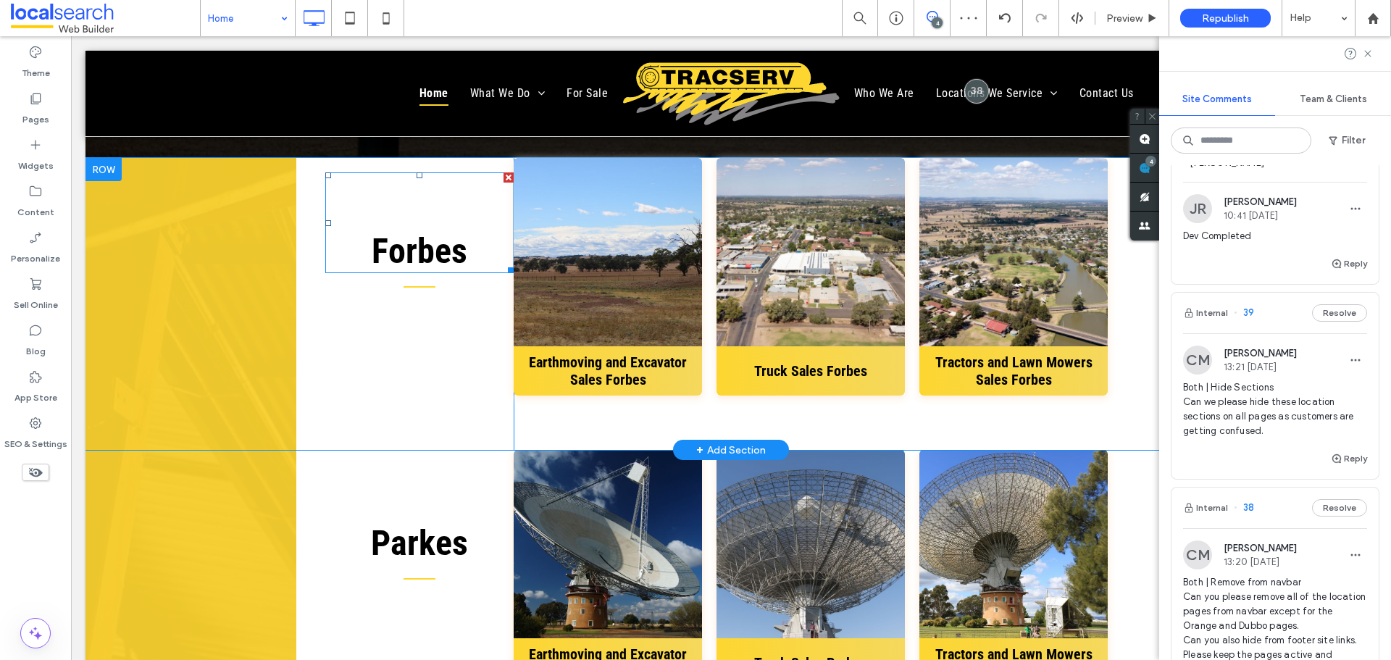
scroll to position [6375, 0]
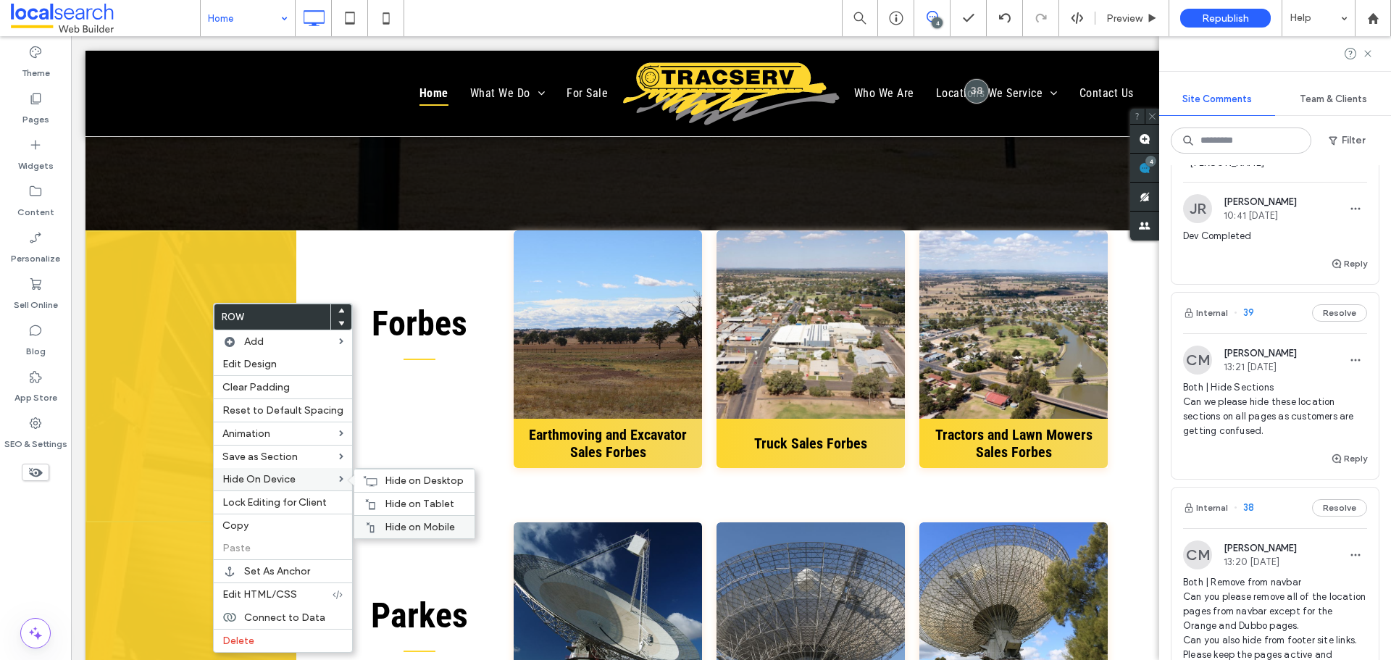
click at [427, 519] on div "Hide on Mobile" at bounding box center [414, 526] width 120 height 23
click at [399, 498] on span "Hide on Tablet" at bounding box center [420, 504] width 70 height 12
click at [375, 477] on div "Hide on Desktop" at bounding box center [414, 480] width 120 height 23
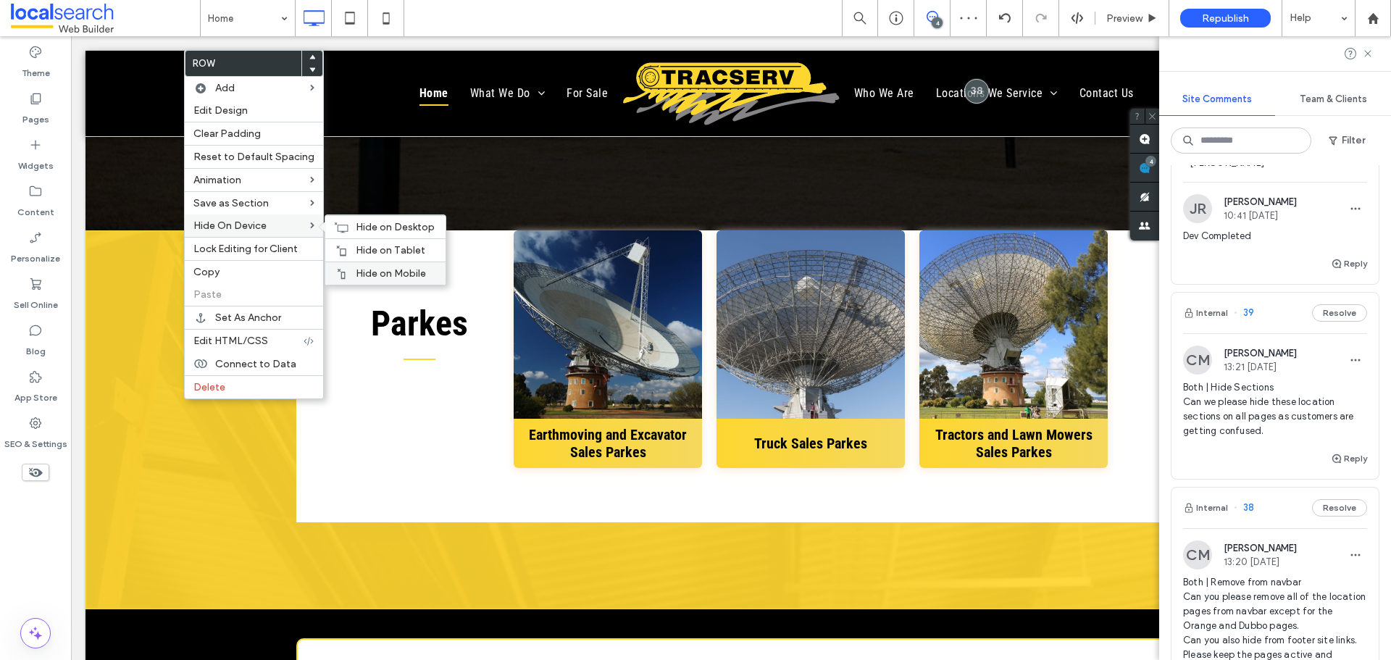
click at [374, 268] on span "Hide on Mobile" at bounding box center [391, 273] width 70 height 12
click at [357, 244] on span "Hide on Tablet" at bounding box center [391, 250] width 70 height 12
click at [341, 222] on icon at bounding box center [341, 228] width 14 height 12
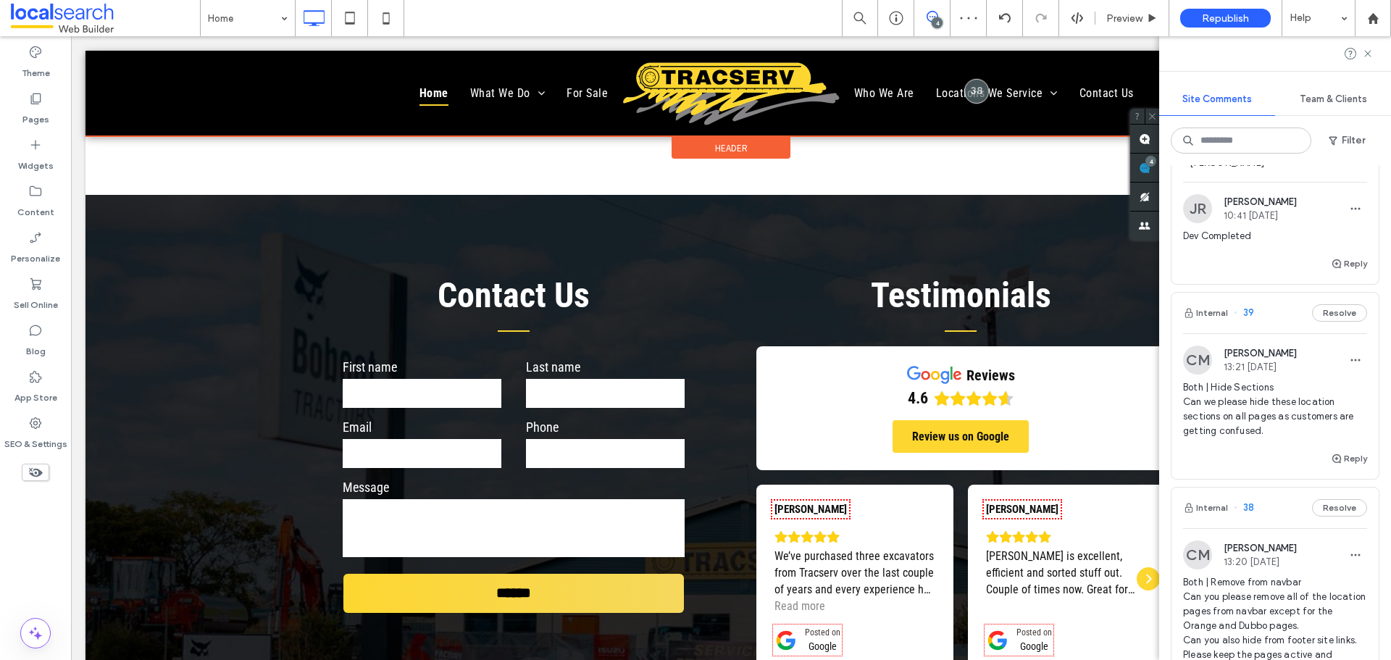
scroll to position [5578, 0]
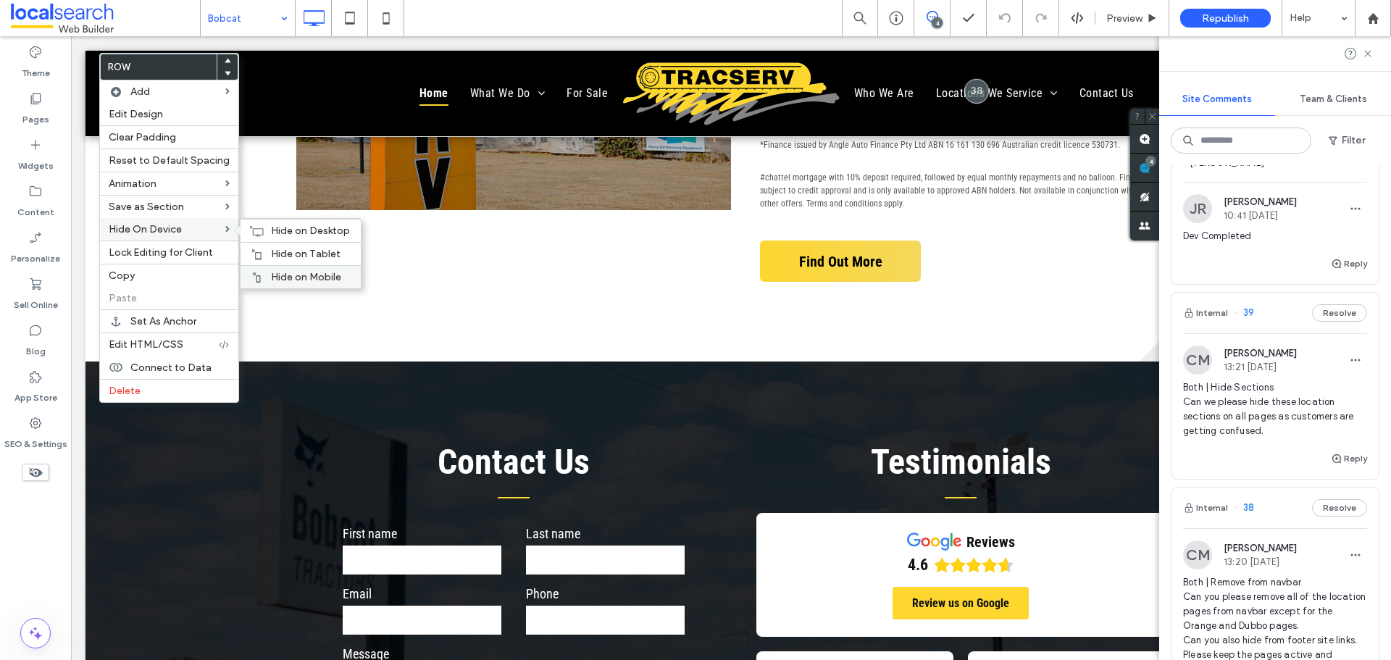
click at [317, 272] on span "Hide on Mobile" at bounding box center [306, 277] width 70 height 12
click at [315, 248] on span "Hide on Tablet" at bounding box center [306, 254] width 70 height 12
click at [252, 230] on icon at bounding box center [256, 231] width 14 height 12
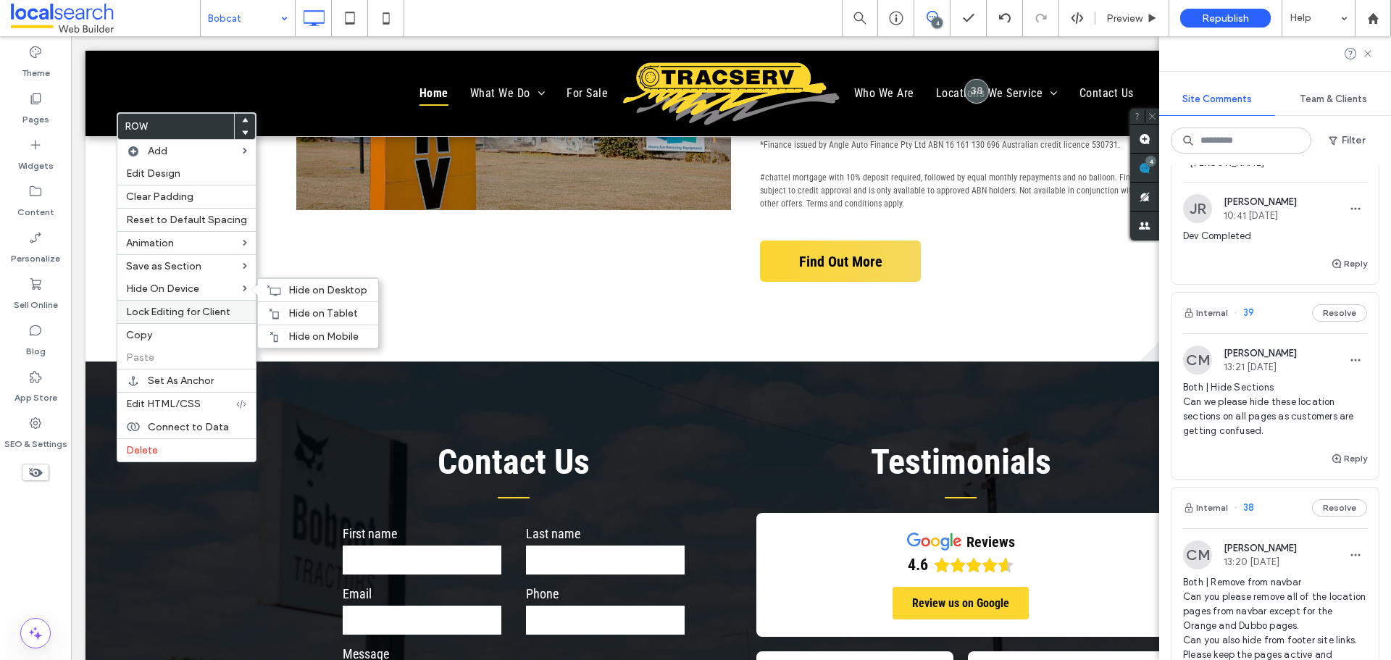
click at [299, 325] on div "Hide on Mobile" at bounding box center [318, 336] width 120 height 23
click at [291, 309] on span "Hide on Tablet" at bounding box center [323, 313] width 70 height 12
click at [270, 285] on icon at bounding box center [274, 291] width 14 height 12
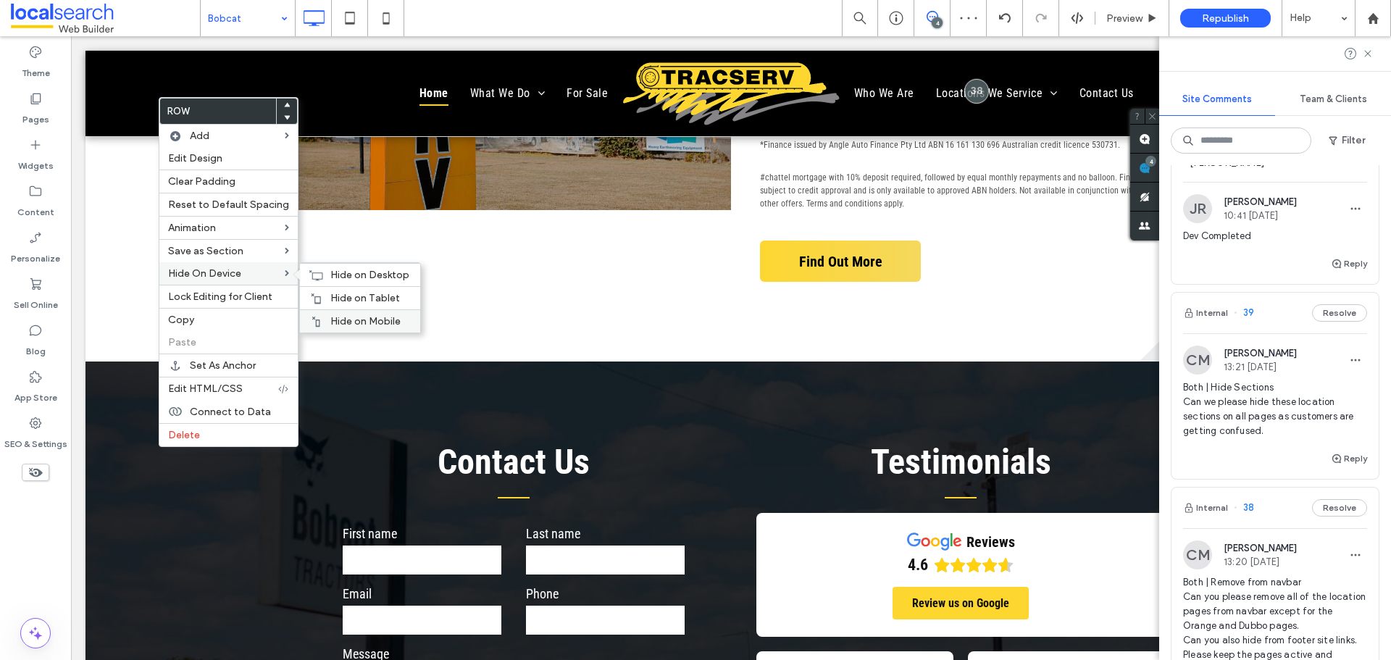
click at [367, 311] on div "Hide on Mobile" at bounding box center [360, 320] width 120 height 23
click at [330, 293] on span "Hide on Tablet" at bounding box center [365, 298] width 70 height 12
click at [338, 277] on span "Hide on Desktop" at bounding box center [369, 275] width 79 height 12
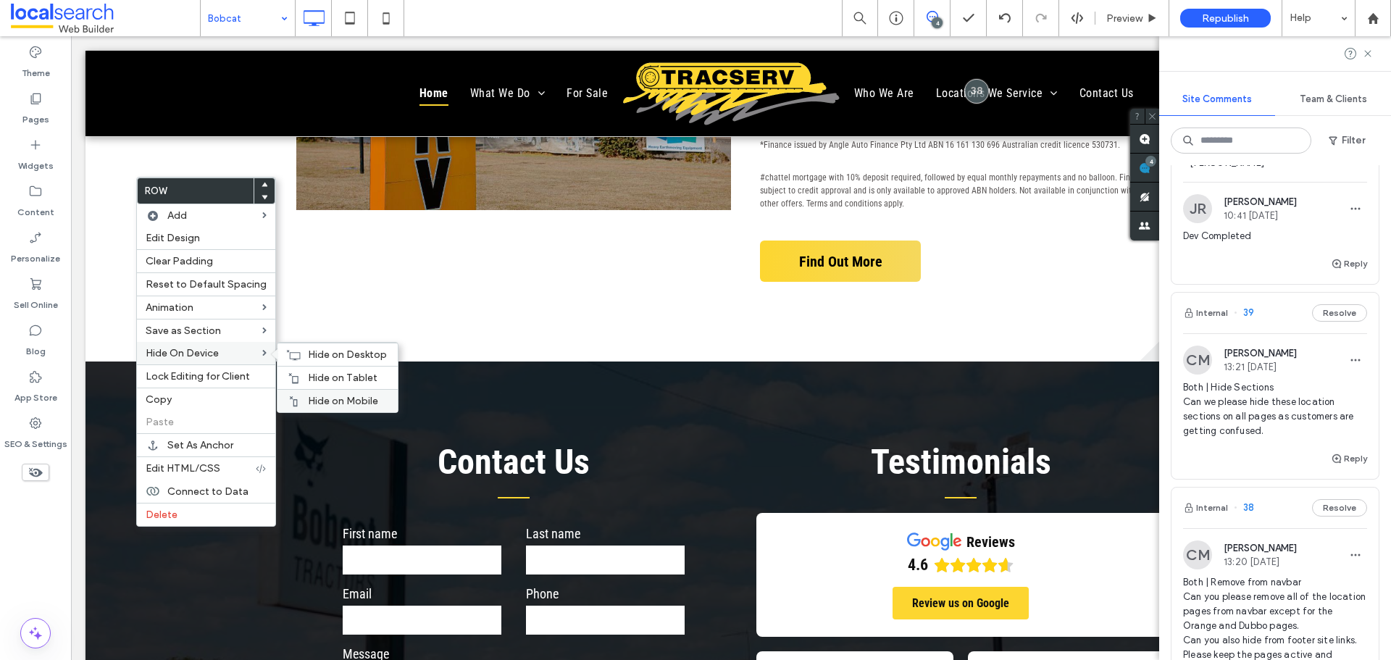
click at [310, 396] on span "Hide on Mobile" at bounding box center [343, 401] width 70 height 12
click at [309, 377] on span "Hide on Tablet" at bounding box center [343, 378] width 70 height 12
click at [293, 352] on use at bounding box center [294, 354] width 14 height 10
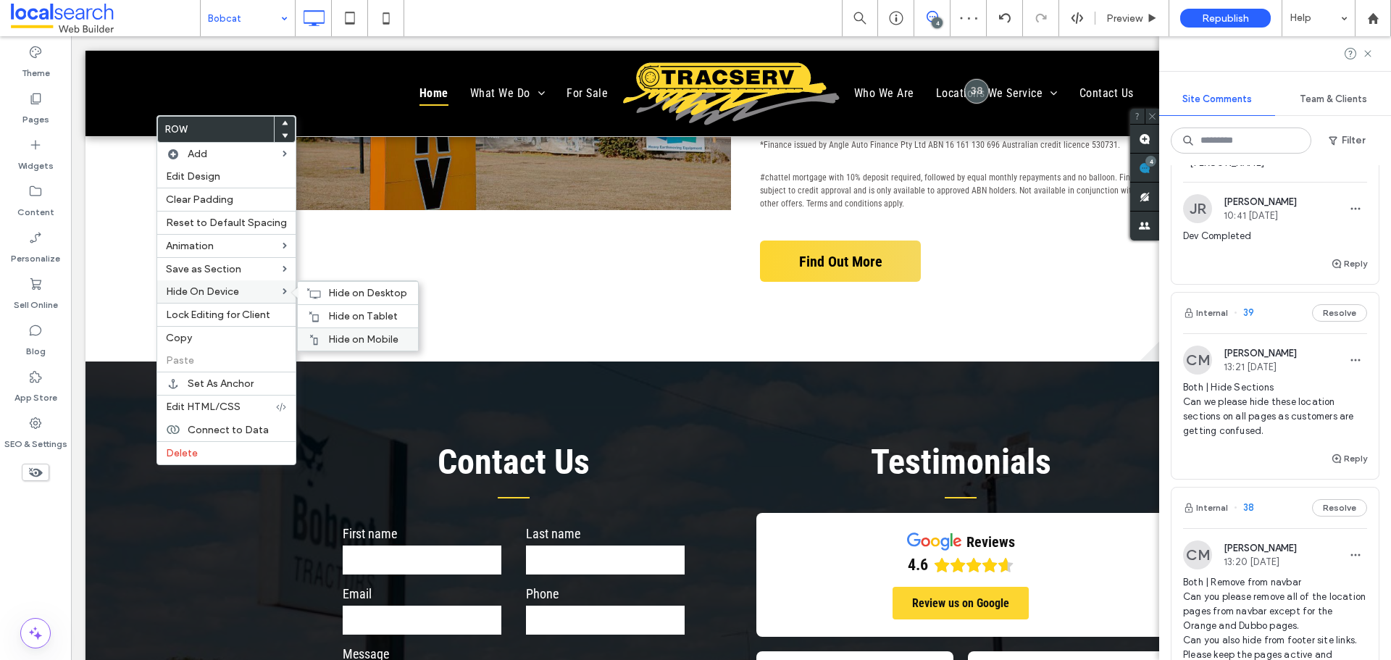
click at [367, 332] on div "Hide on Mobile" at bounding box center [358, 338] width 120 height 23
click at [341, 312] on span "Hide on Tablet" at bounding box center [363, 316] width 70 height 12
click at [332, 290] on span "Hide on Desktop" at bounding box center [367, 293] width 79 height 12
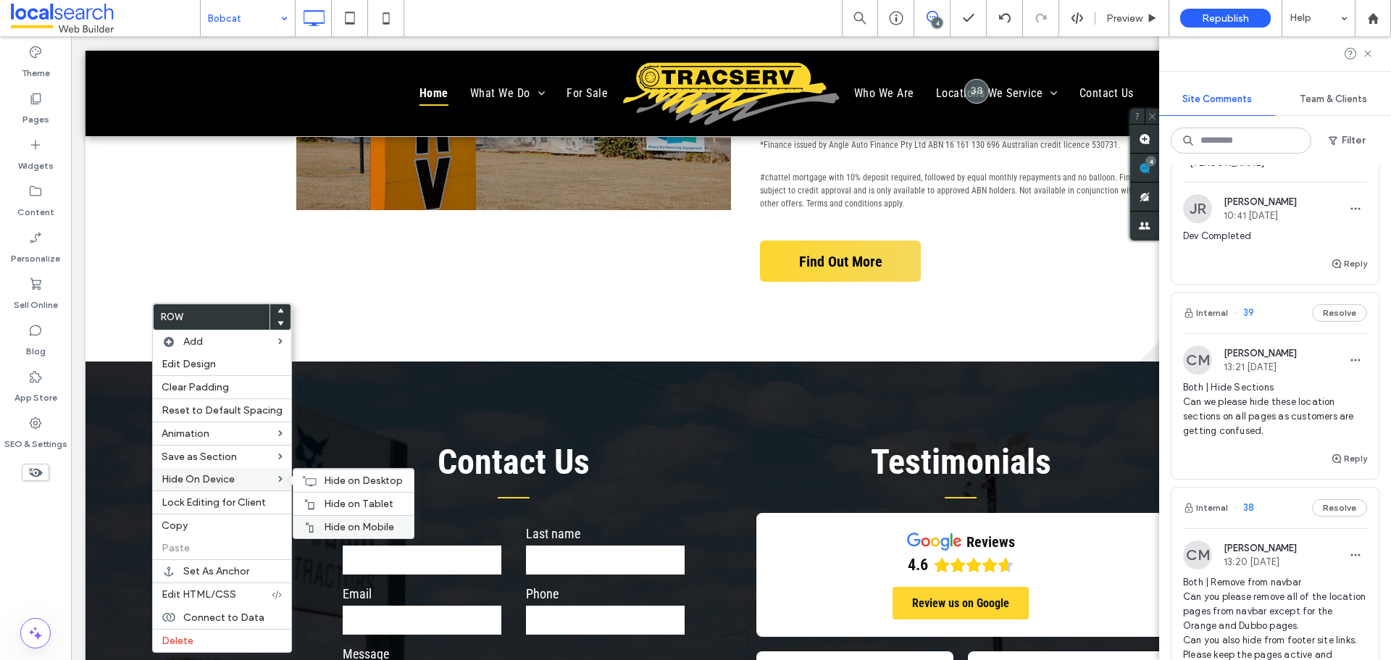
click at [333, 521] on span "Hide on Mobile" at bounding box center [359, 527] width 70 height 12
click at [327, 496] on div "Hide on Tablet" at bounding box center [353, 503] width 120 height 23
click at [306, 477] on icon at bounding box center [309, 481] width 14 height 12
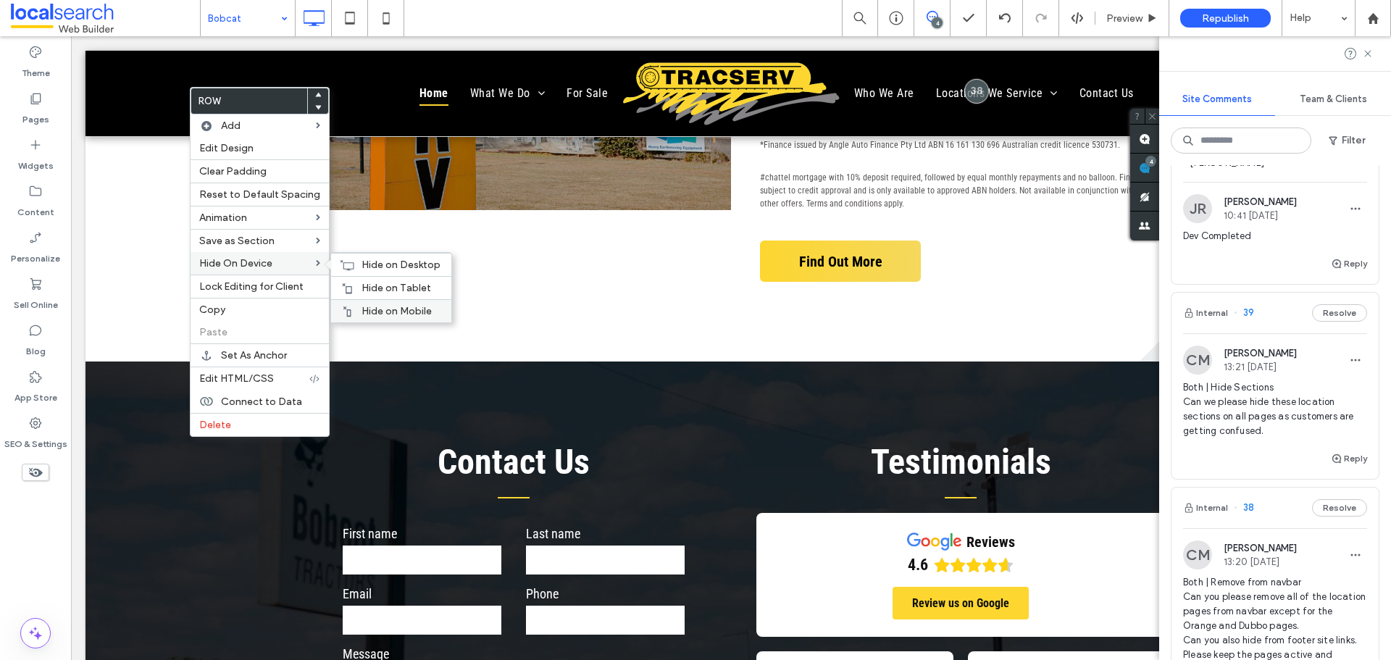
click at [372, 305] on span "Hide on Mobile" at bounding box center [397, 311] width 70 height 12
click at [362, 288] on span "Hide on Tablet" at bounding box center [397, 288] width 70 height 12
click at [362, 264] on span "Hide on Desktop" at bounding box center [401, 265] width 79 height 12
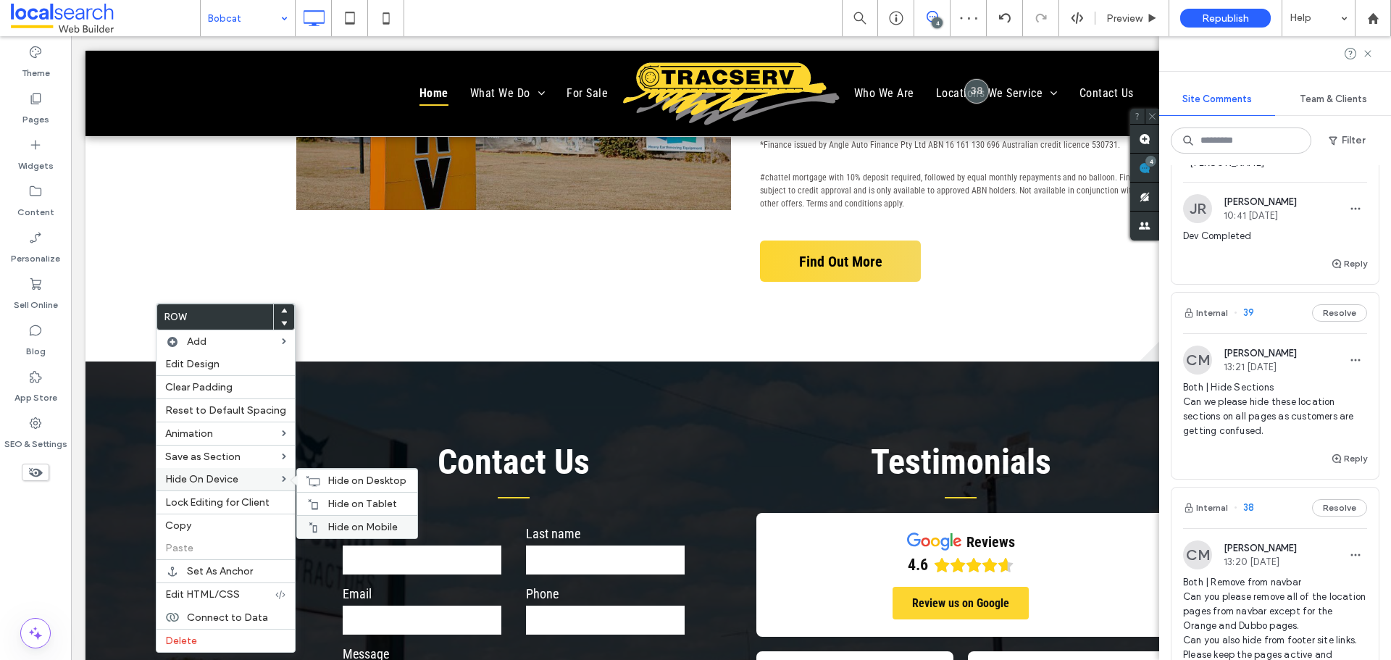
click at [342, 519] on div "Hide on Mobile" at bounding box center [357, 526] width 120 height 23
click at [308, 509] on icon at bounding box center [313, 504] width 12 height 12
click at [319, 485] on div "Hide on Desktop" at bounding box center [357, 480] width 120 height 23
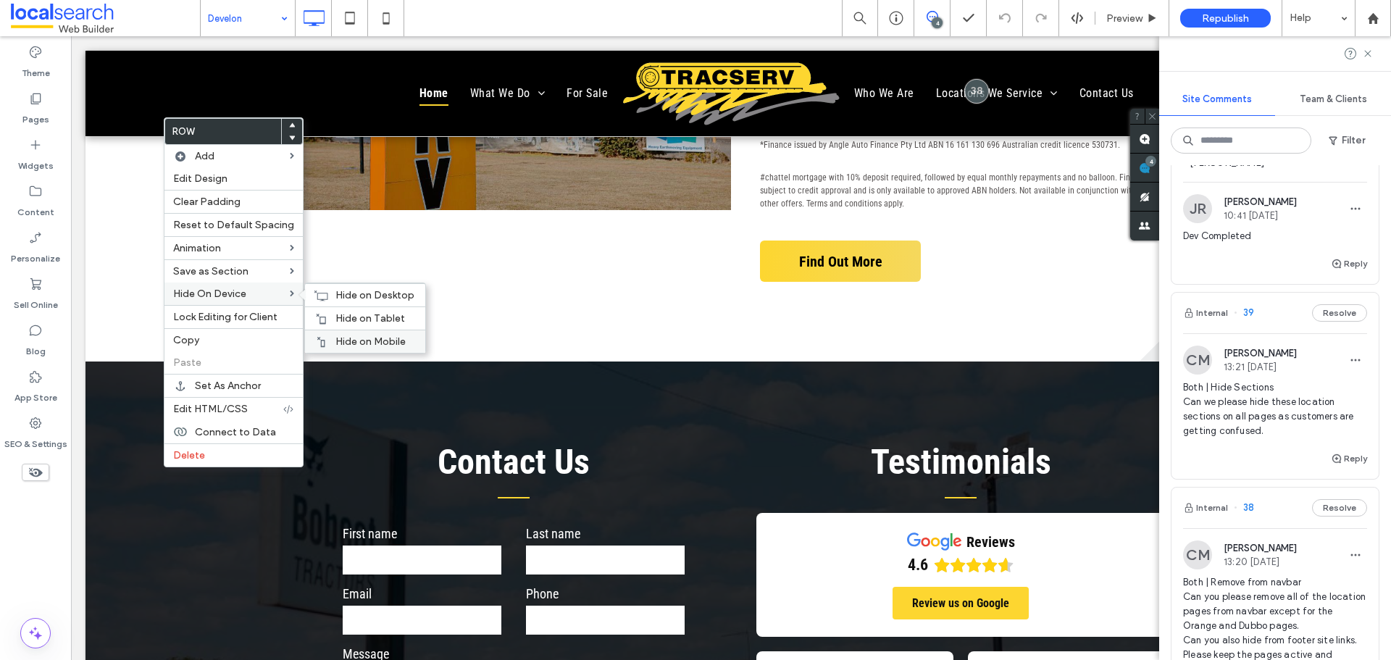
click at [343, 333] on div "Hide on Mobile" at bounding box center [365, 341] width 120 height 23
click at [336, 310] on div "Hide on Tablet" at bounding box center [365, 317] width 120 height 23
click at [321, 300] on icon at bounding box center [321, 296] width 14 height 12
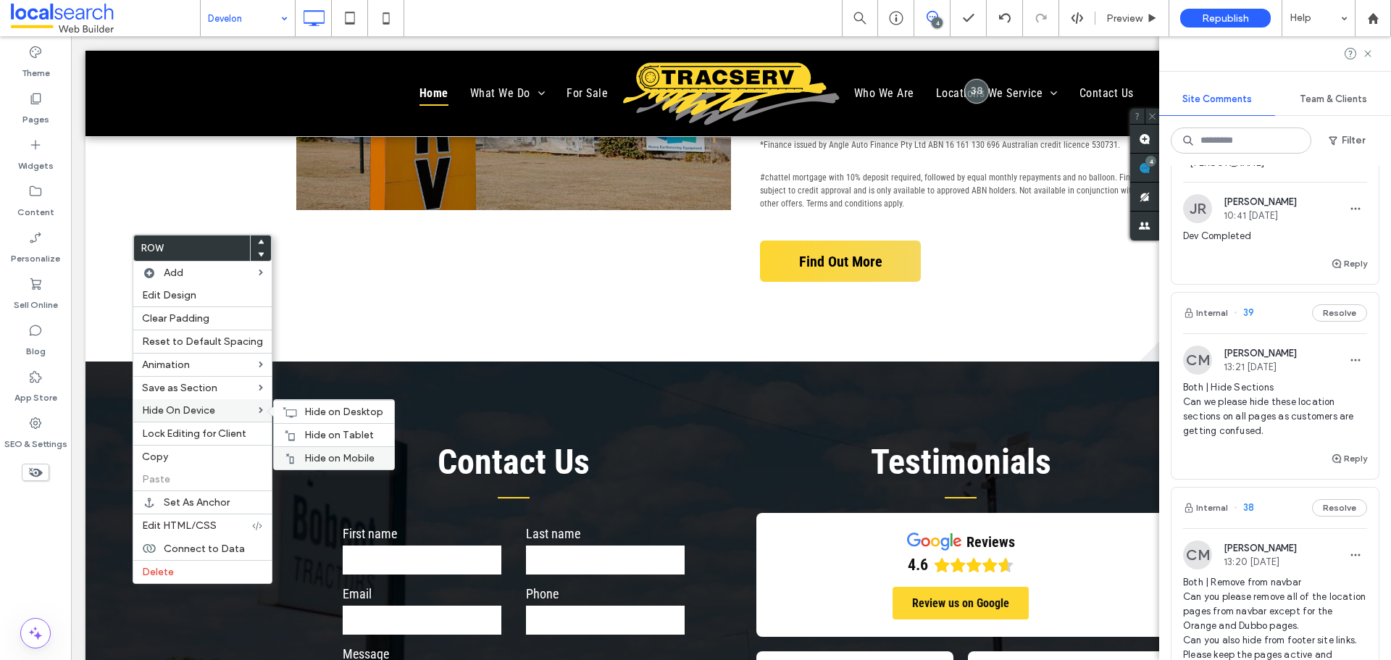
click at [318, 448] on div "Hide on Mobile" at bounding box center [334, 457] width 120 height 23
click at [304, 429] on span "Hide on Tablet" at bounding box center [339, 435] width 70 height 12
click at [291, 406] on icon at bounding box center [290, 412] width 14 height 12
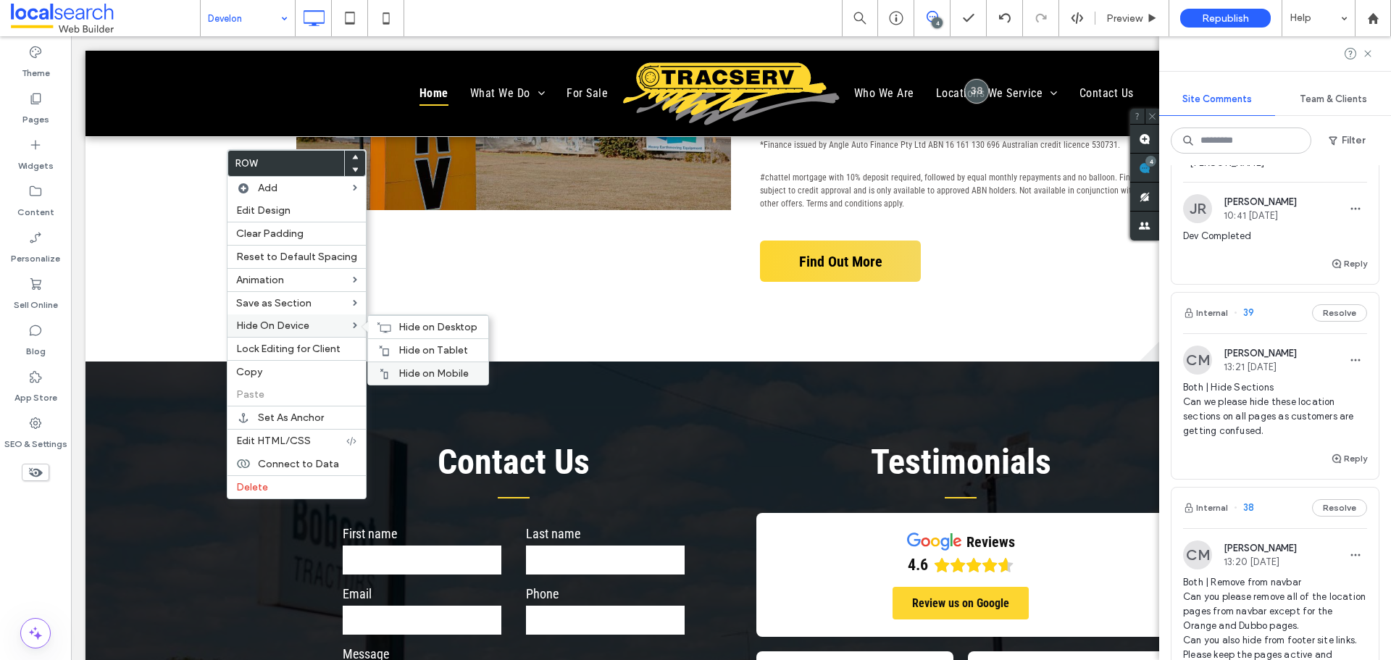
click at [390, 367] on div "Hide on Mobile" at bounding box center [428, 373] width 120 height 23
click at [383, 343] on div "Hide on Tablet" at bounding box center [428, 349] width 120 height 23
click at [430, 328] on span "Hide on Desktop" at bounding box center [437, 327] width 79 height 12
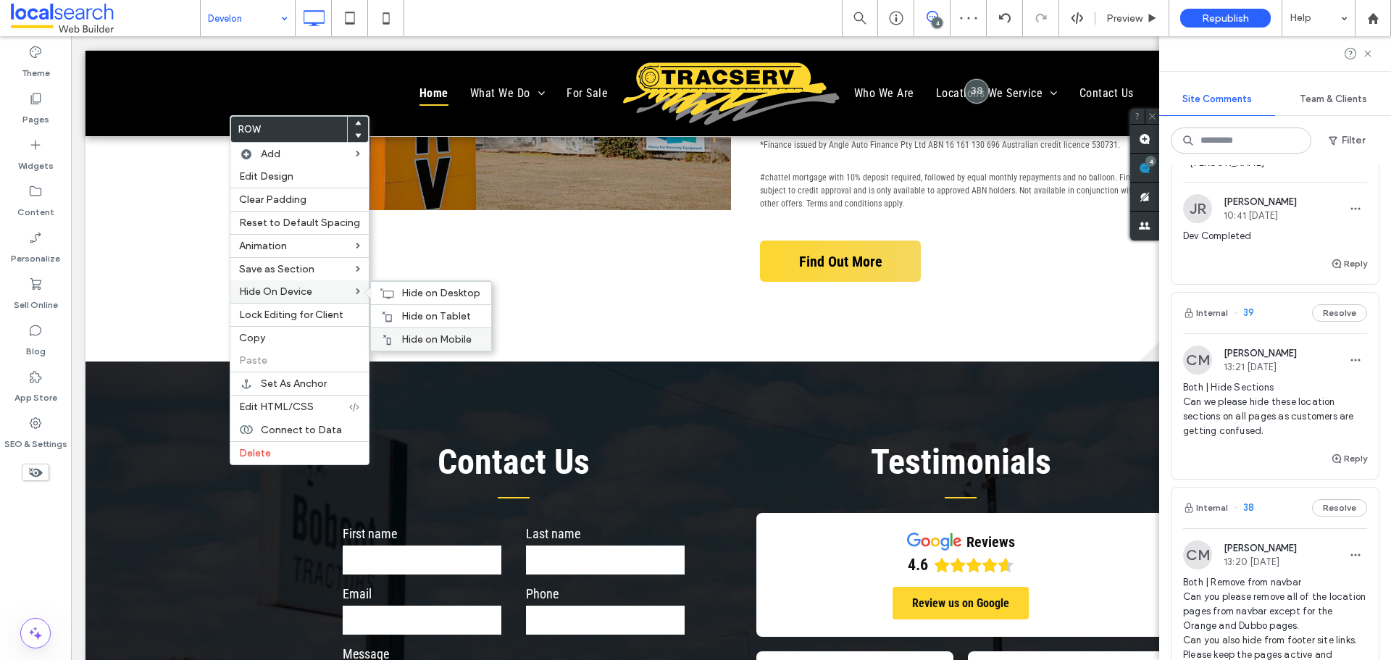
click at [422, 333] on div "Hide on Mobile" at bounding box center [431, 338] width 120 height 23
click at [415, 314] on span "Hide on Tablet" at bounding box center [436, 316] width 70 height 12
click at [396, 281] on div "Hide on Desktop" at bounding box center [431, 292] width 120 height 23
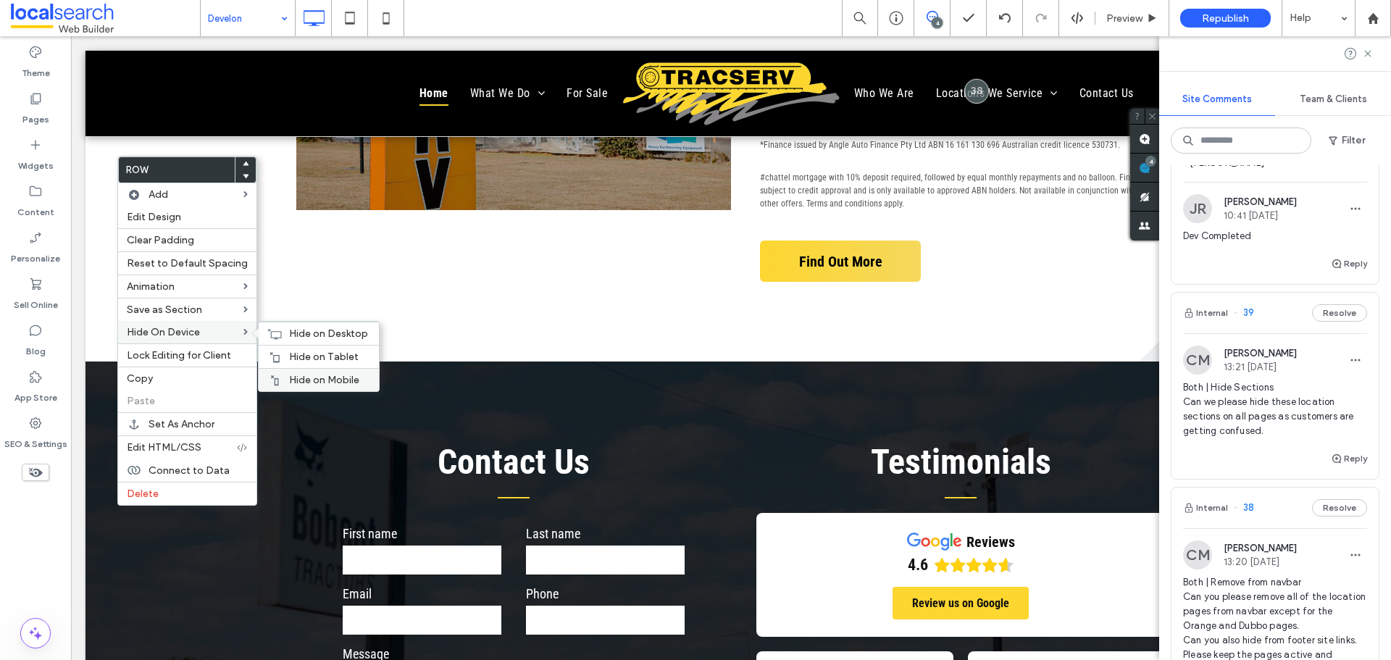
click at [301, 381] on span "Hide on Mobile" at bounding box center [324, 380] width 70 height 12
click at [317, 354] on span "Hide on Tablet" at bounding box center [324, 357] width 70 height 12
click at [289, 332] on span "Hide on Desktop" at bounding box center [328, 333] width 79 height 12
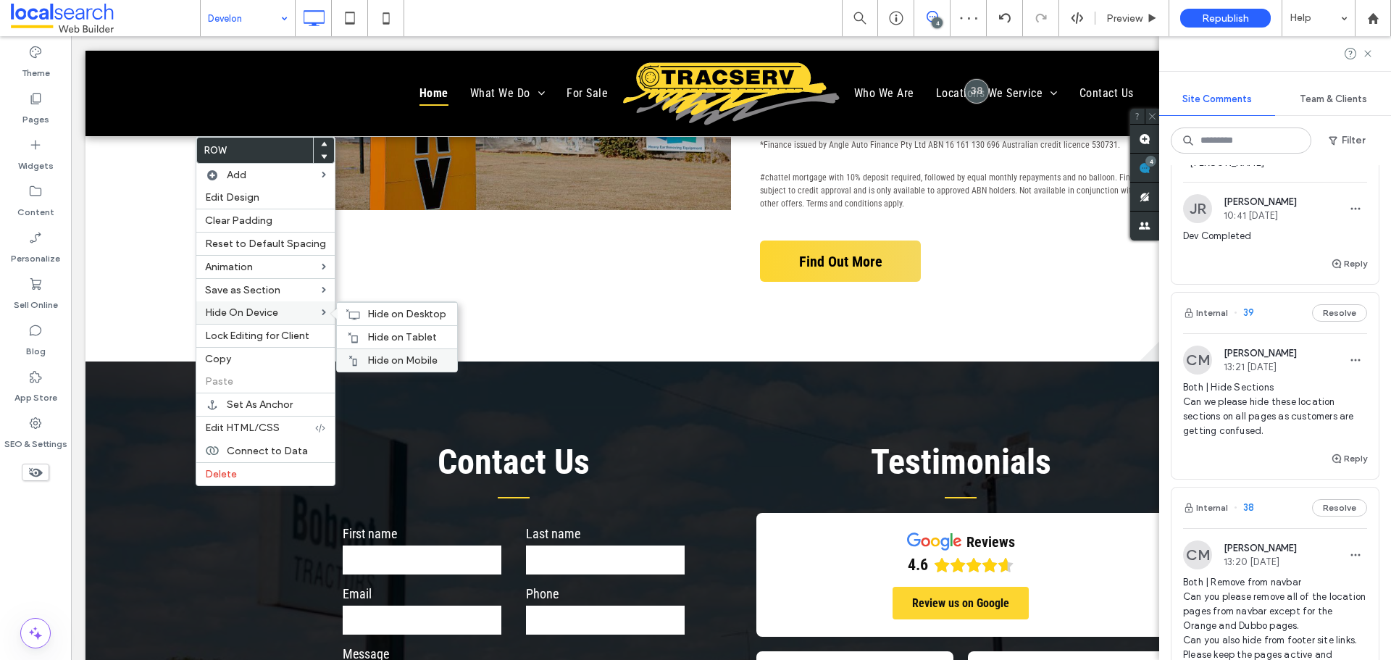
click at [393, 354] on div "Hide on Mobile" at bounding box center [397, 359] width 120 height 23
click at [378, 327] on div "Hide on Tablet" at bounding box center [397, 336] width 120 height 23
click at [356, 308] on div "Hide on Desktop" at bounding box center [397, 313] width 120 height 23
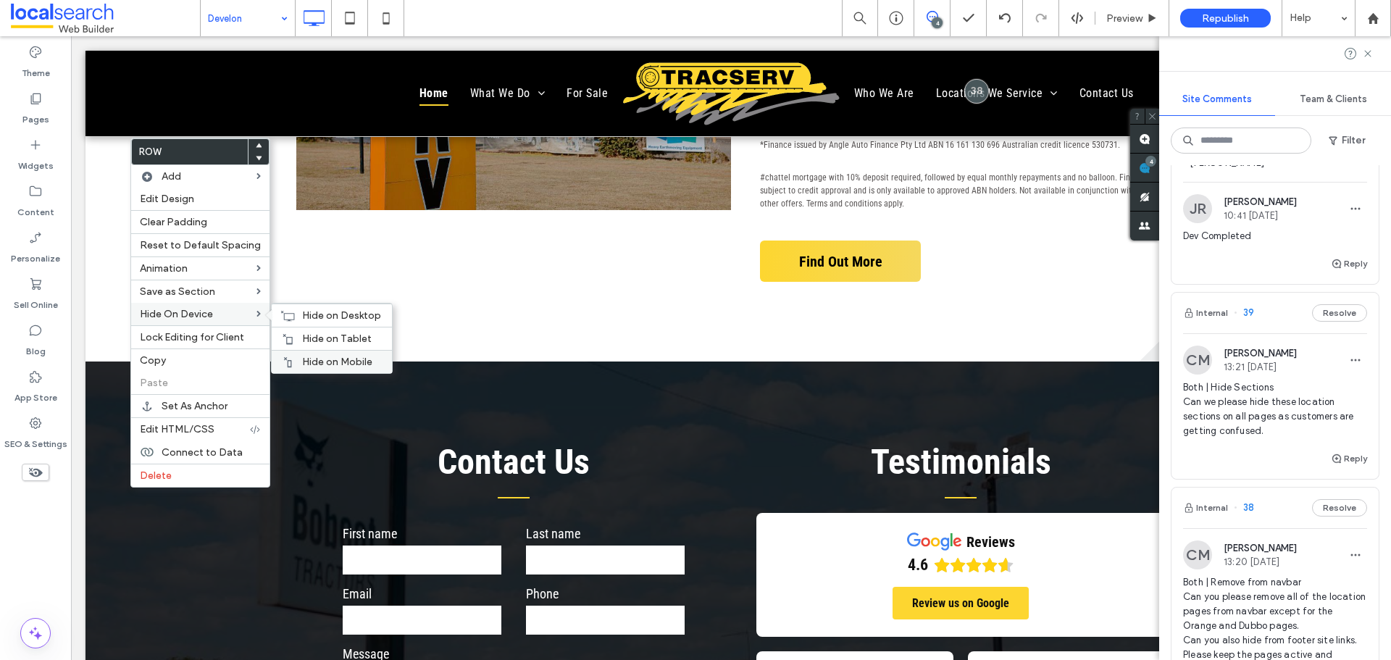
click at [329, 362] on span "Hide on Mobile" at bounding box center [337, 362] width 70 height 12
click at [302, 343] on span "Hide on Tablet" at bounding box center [337, 339] width 70 height 12
click at [267, 309] on span at bounding box center [272, 315] width 12 height 12
click at [282, 310] on icon at bounding box center [287, 316] width 14 height 12
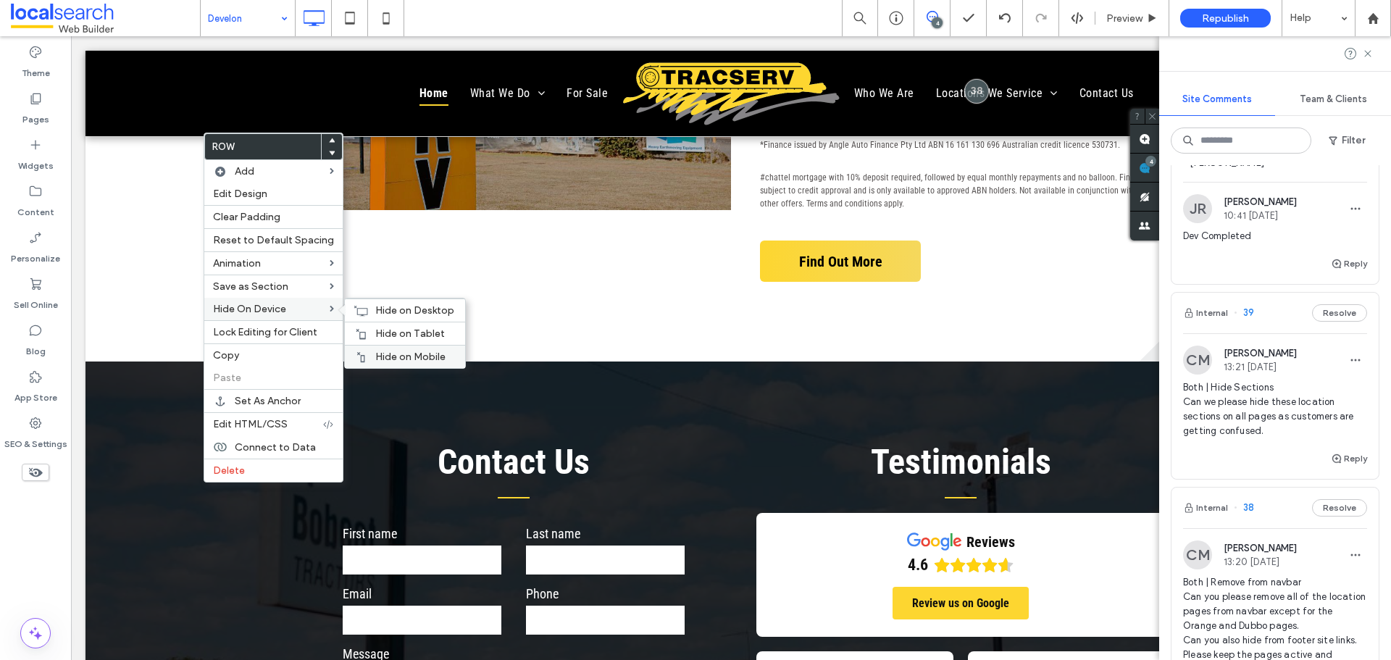
click at [423, 349] on div "Hide on Mobile" at bounding box center [405, 356] width 120 height 23
click at [369, 333] on div "Hide on Tablet" at bounding box center [405, 333] width 120 height 23
click at [367, 310] on div "Hide on Desktop" at bounding box center [405, 309] width 120 height 23
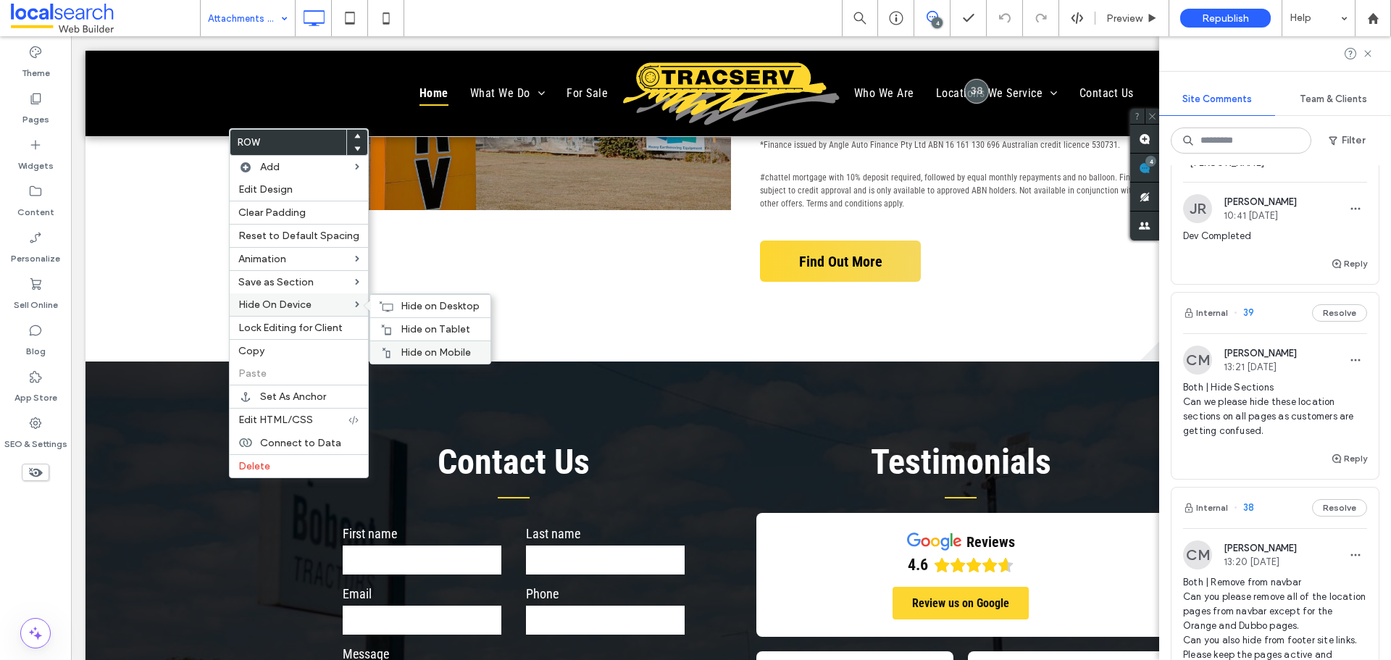
click at [406, 345] on div "Hide on Mobile" at bounding box center [430, 352] width 120 height 23
click at [398, 321] on div "Hide on Tablet" at bounding box center [430, 328] width 120 height 23
click at [401, 305] on span "Hide on Desktop" at bounding box center [440, 306] width 79 height 12
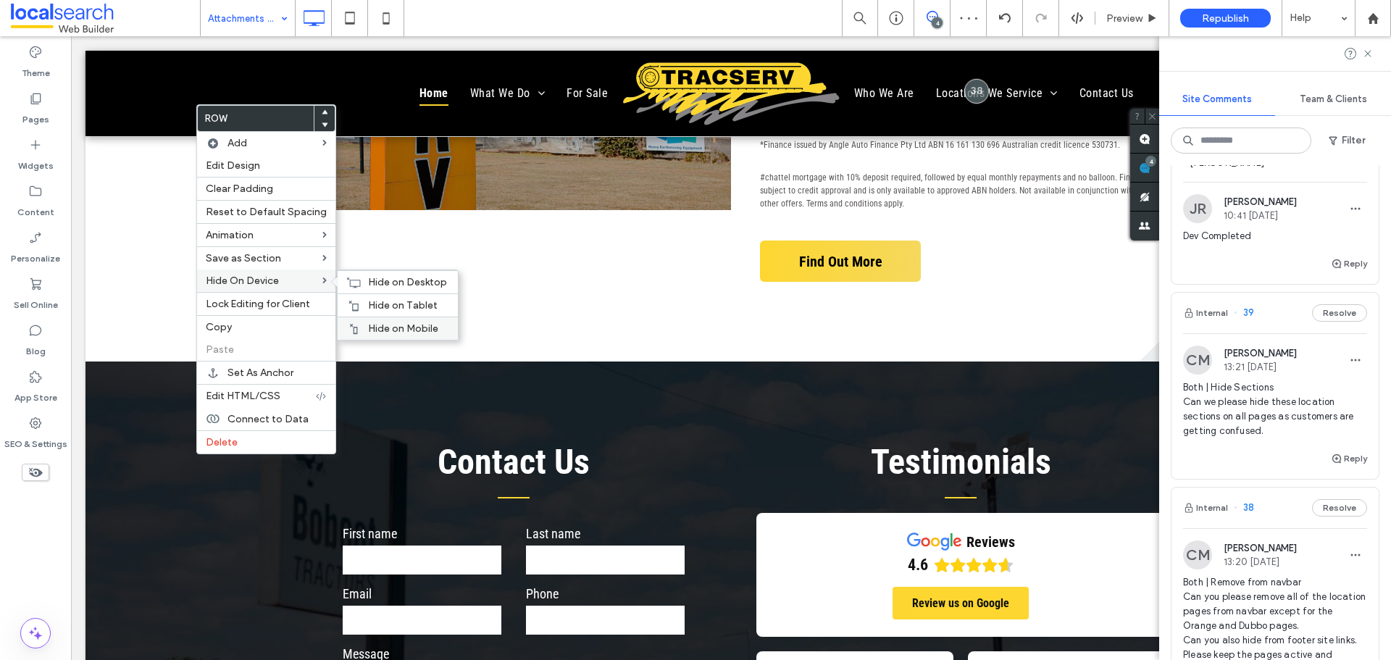
click at [424, 319] on div "Hide on Mobile" at bounding box center [398, 328] width 120 height 23
click at [359, 294] on div "Hide on Tablet" at bounding box center [398, 304] width 120 height 23
click at [381, 288] on span "Hide on Desktop" at bounding box center [407, 282] width 79 height 12
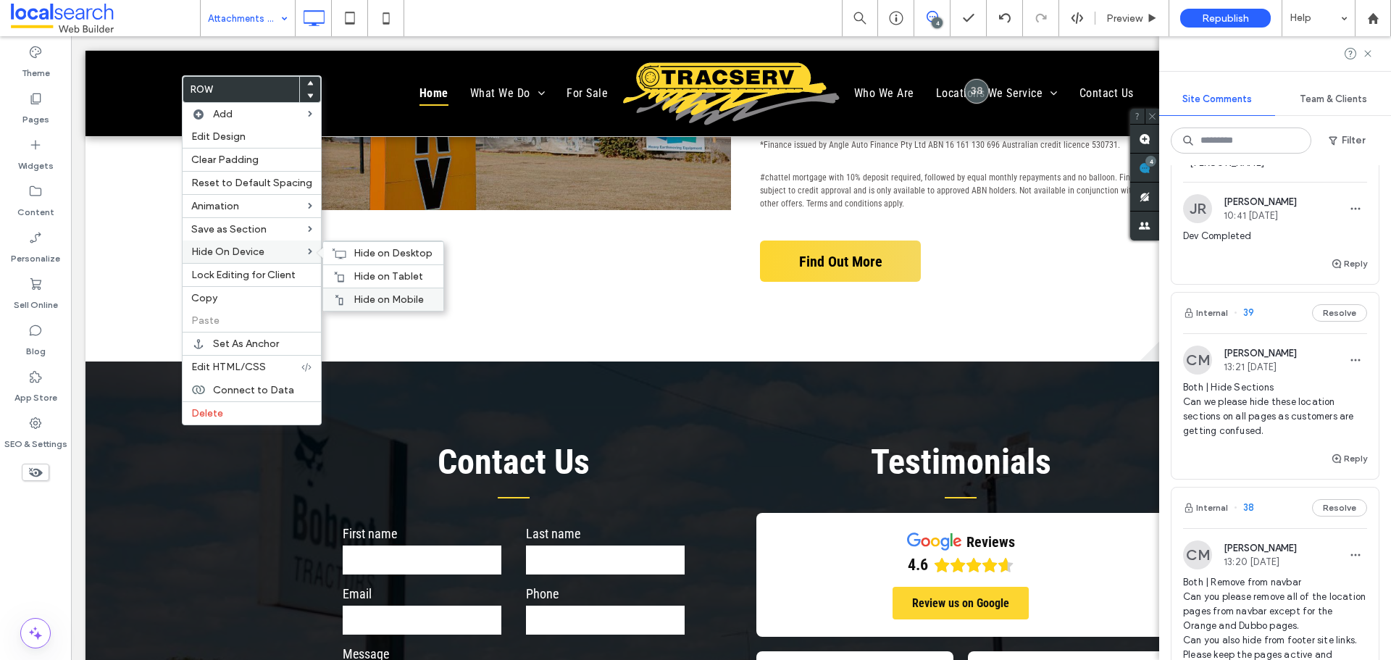
drag, startPoint x: 403, startPoint y: 301, endPoint x: 278, endPoint y: 261, distance: 130.8
click at [403, 301] on span "Hide on Mobile" at bounding box center [389, 299] width 70 height 12
click at [359, 275] on span "Hide on Tablet" at bounding box center [389, 276] width 70 height 12
click at [343, 249] on div "Hide on Desktop" at bounding box center [383, 252] width 120 height 23
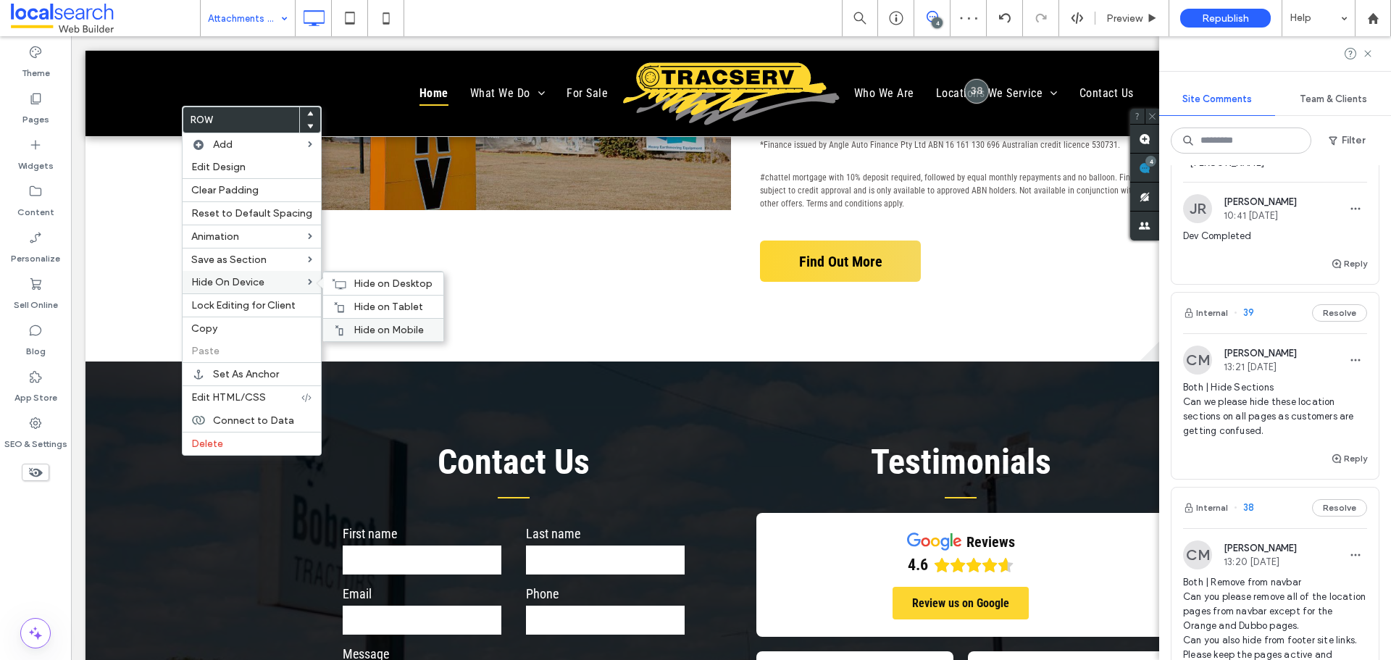
click at [383, 324] on span "Hide on Mobile" at bounding box center [389, 330] width 70 height 12
click at [340, 301] on icon at bounding box center [339, 307] width 12 height 12
click at [339, 278] on icon at bounding box center [339, 284] width 14 height 12
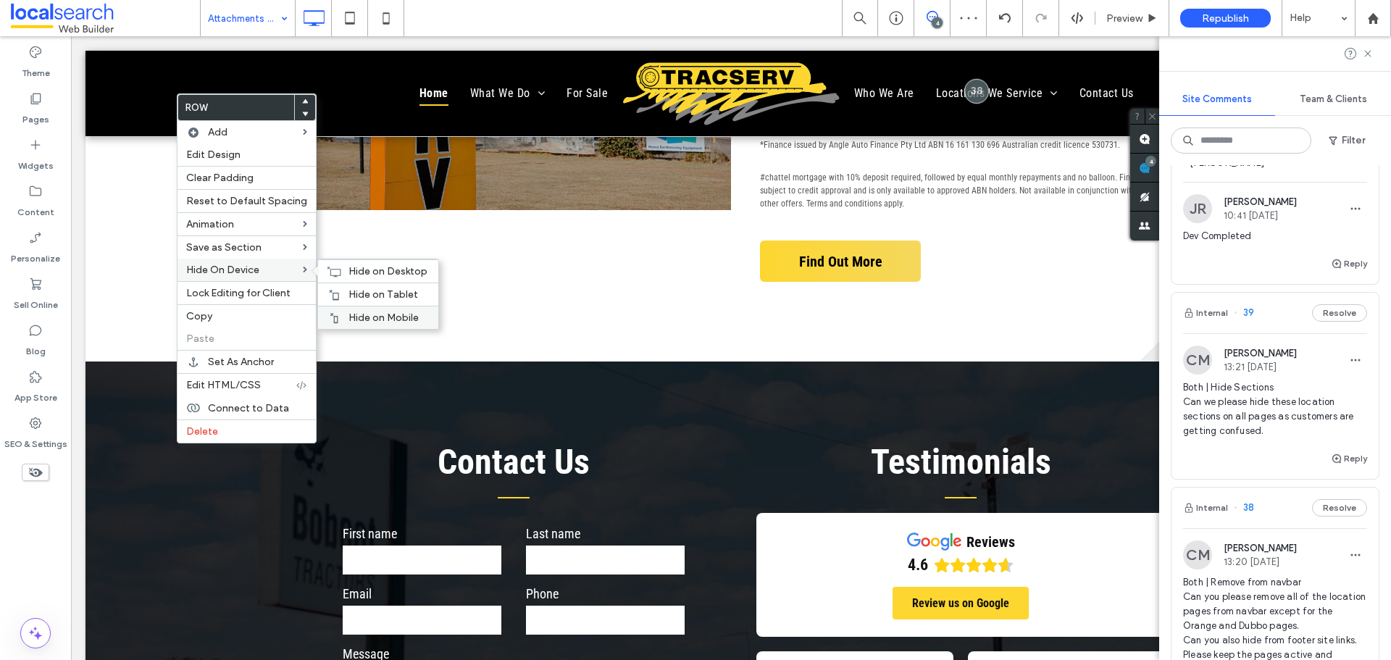
click at [394, 312] on span "Hide on Mobile" at bounding box center [383, 318] width 70 height 12
click at [337, 298] on div "Hide on Tablet" at bounding box center [378, 294] width 120 height 23
click at [331, 267] on icon at bounding box center [334, 272] width 14 height 12
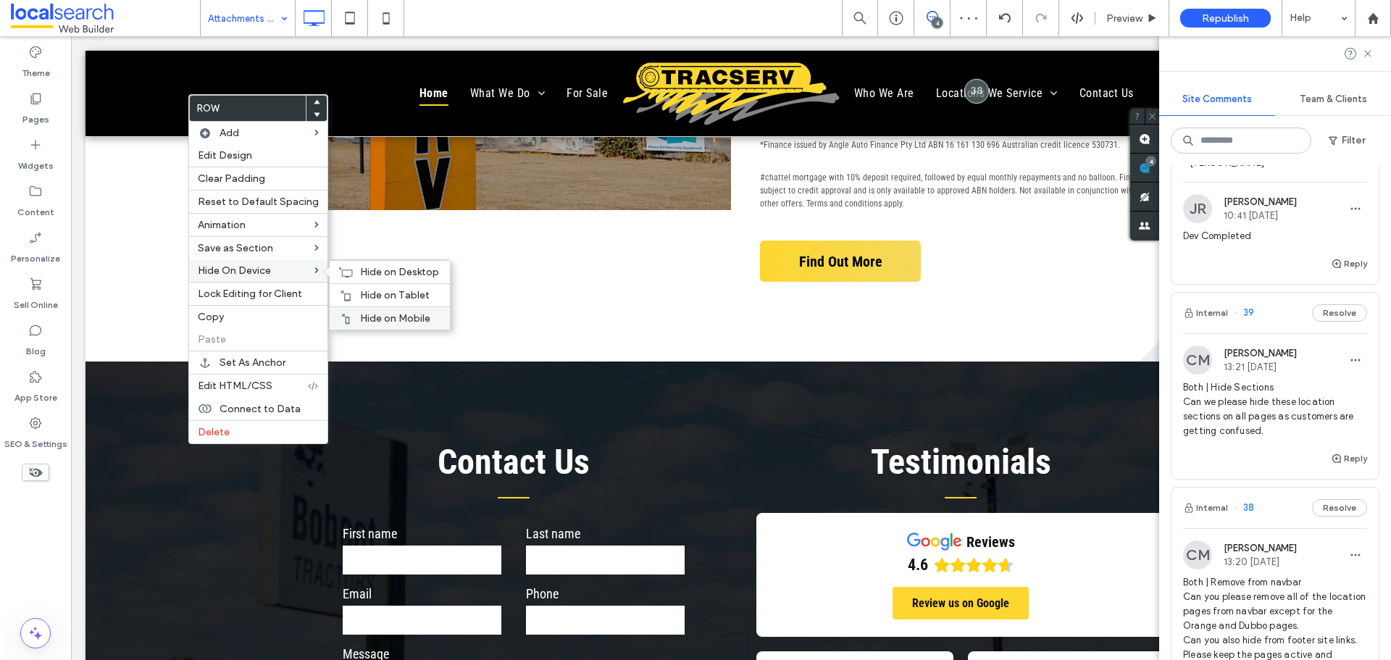
click at [372, 312] on span "Hide on Mobile" at bounding box center [395, 318] width 70 height 12
click at [353, 291] on div "Hide on Tablet" at bounding box center [390, 294] width 120 height 23
click at [343, 275] on icon at bounding box center [345, 273] width 14 height 12
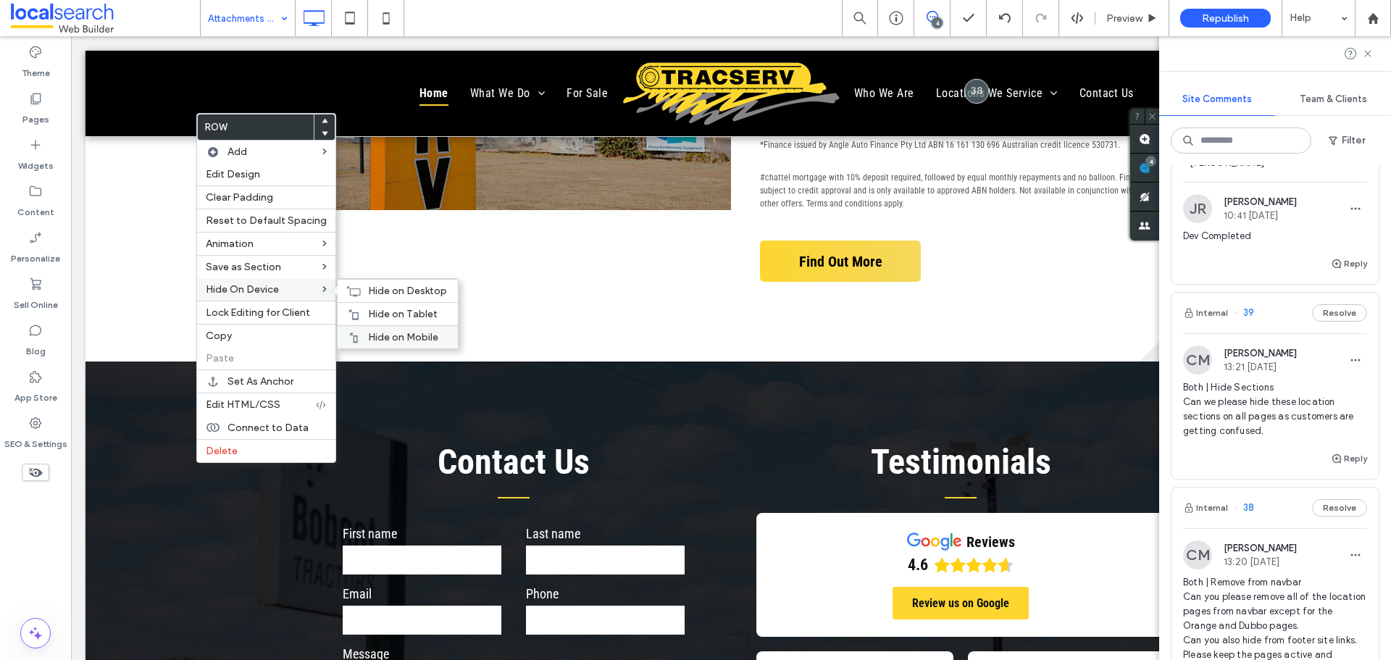
click at [370, 333] on span "Hide on Mobile" at bounding box center [403, 337] width 70 height 12
click at [368, 309] on span "Hide on Tablet" at bounding box center [403, 314] width 70 height 12
click at [370, 281] on div "Hide on Desktop" at bounding box center [398, 290] width 120 height 23
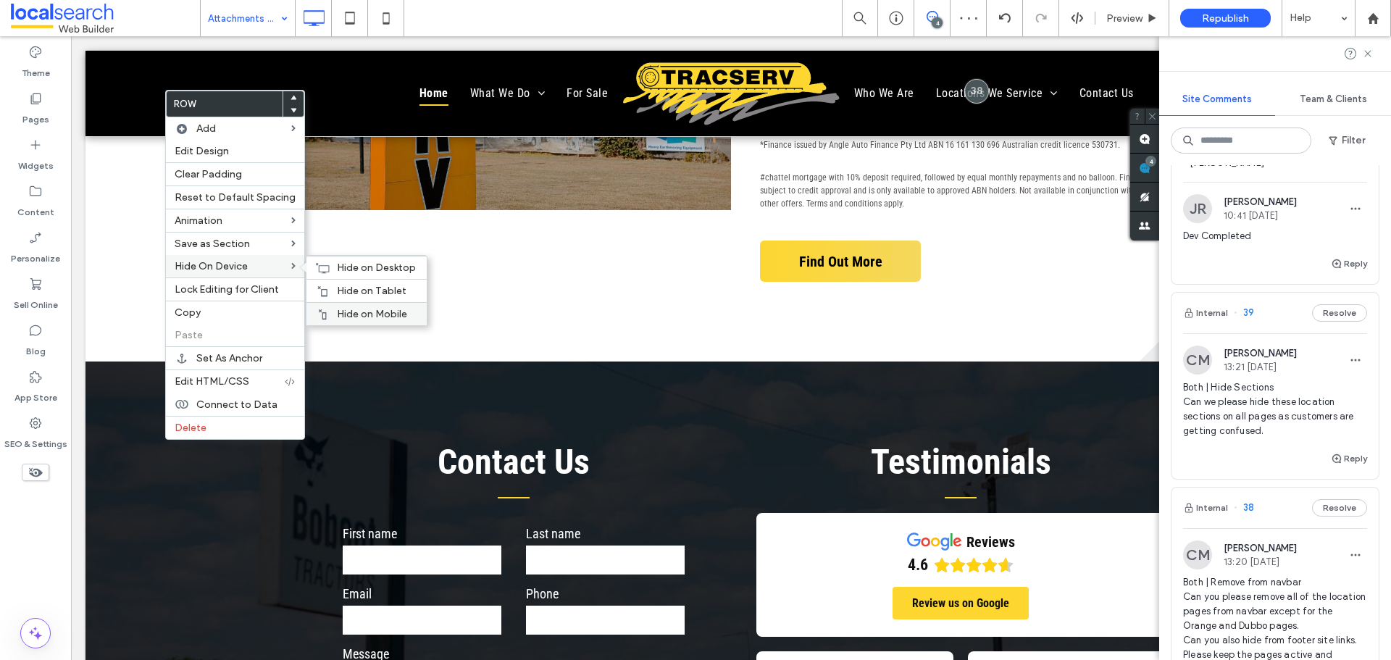
click at [354, 306] on div "Hide on Mobile" at bounding box center [366, 313] width 120 height 23
click at [353, 288] on span "Hide on Tablet" at bounding box center [372, 291] width 70 height 12
click at [319, 268] on icon at bounding box center [322, 268] width 14 height 12
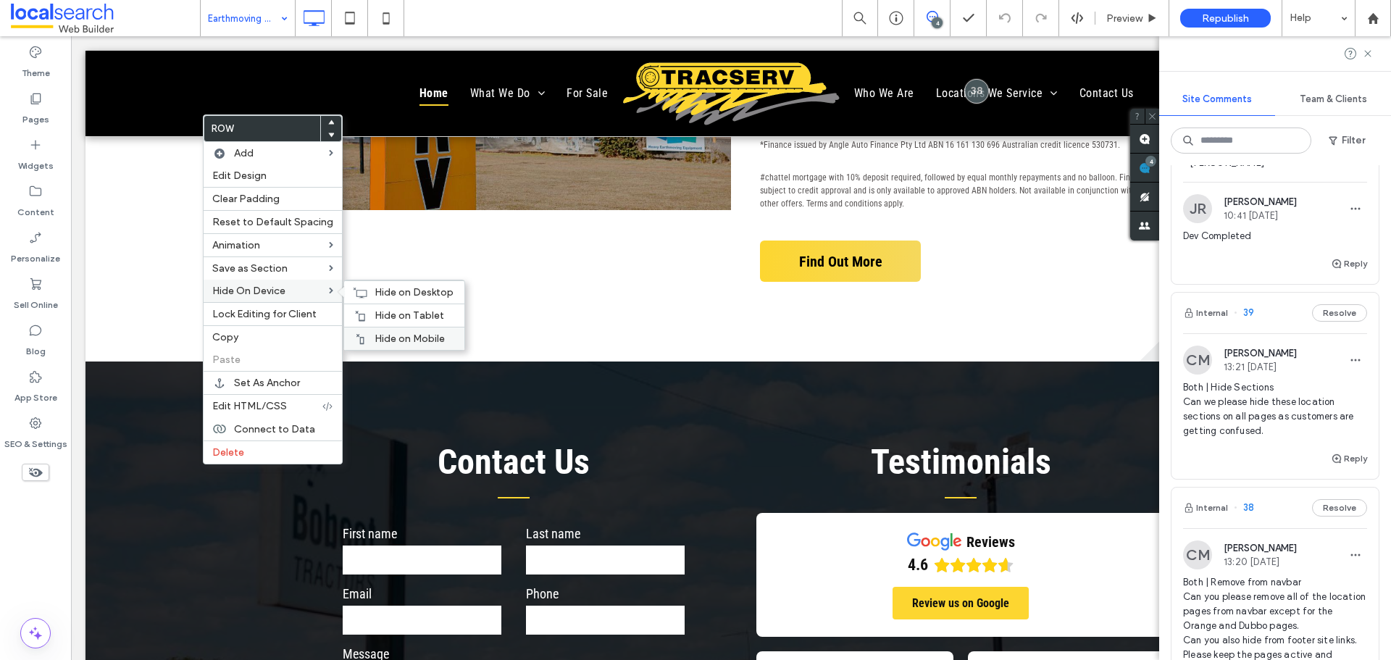
click at [396, 342] on span "Hide on Mobile" at bounding box center [410, 339] width 70 height 12
click at [368, 308] on div "Hide on Tablet" at bounding box center [404, 315] width 120 height 23
click at [375, 288] on span "Hide on Desktop" at bounding box center [414, 292] width 79 height 12
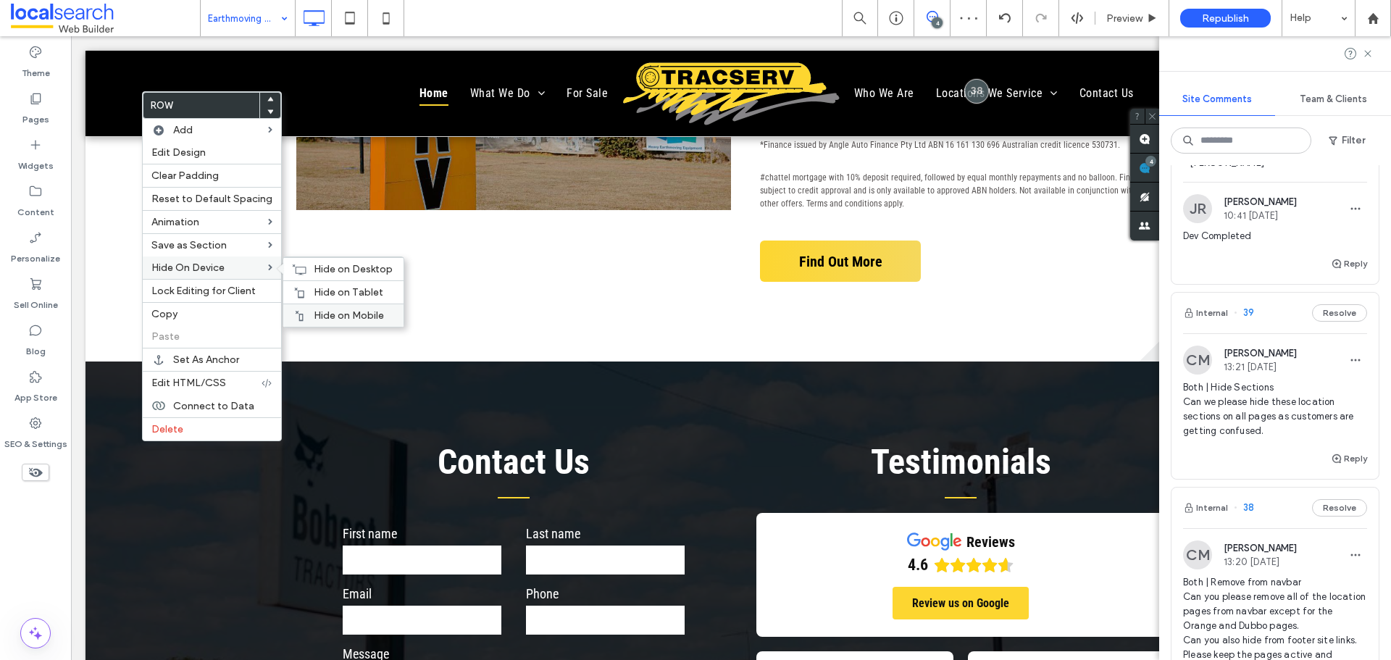
click at [324, 308] on div "Hide on Mobile" at bounding box center [343, 315] width 120 height 23
click at [314, 290] on span "Hide on Tablet" at bounding box center [349, 292] width 70 height 12
click at [305, 266] on div "Hide on Desktop" at bounding box center [343, 268] width 120 height 23
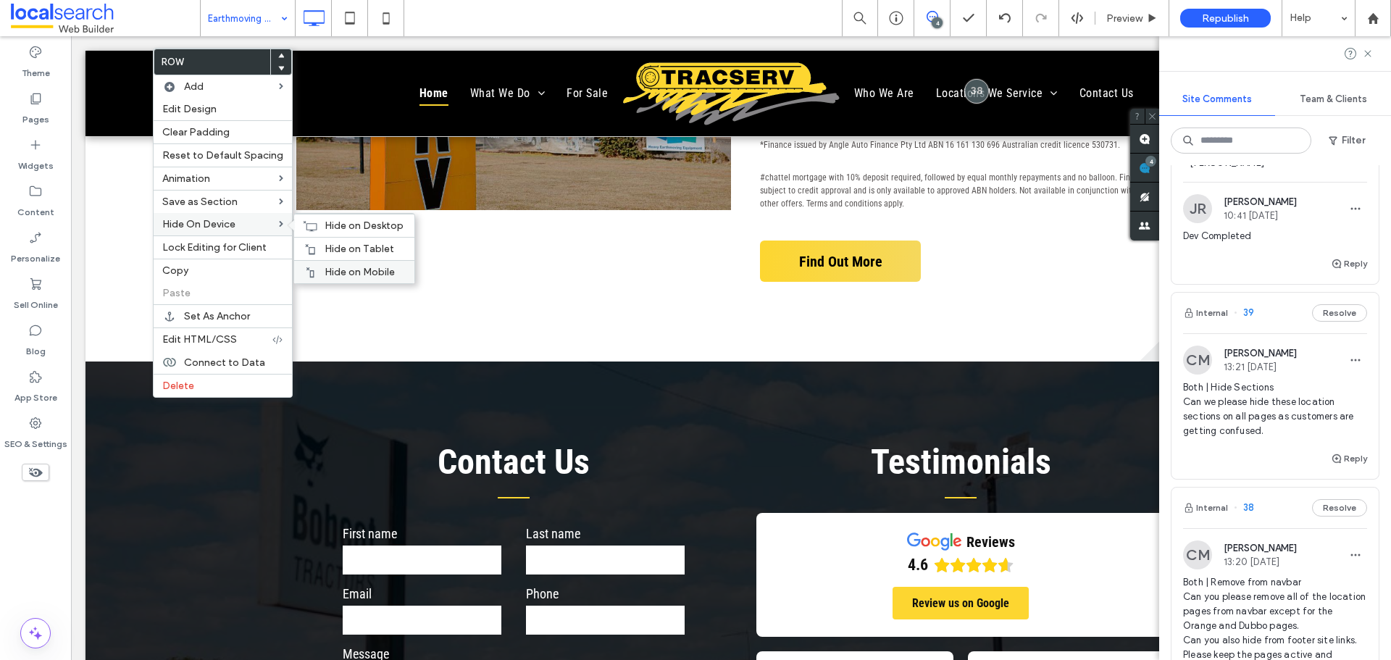
click at [346, 266] on span "Hide on Mobile" at bounding box center [360, 272] width 70 height 12
click at [324, 242] on div "Hide on Tablet" at bounding box center [354, 248] width 120 height 23
click at [317, 224] on div "Hide on Desktop" at bounding box center [354, 225] width 120 height 23
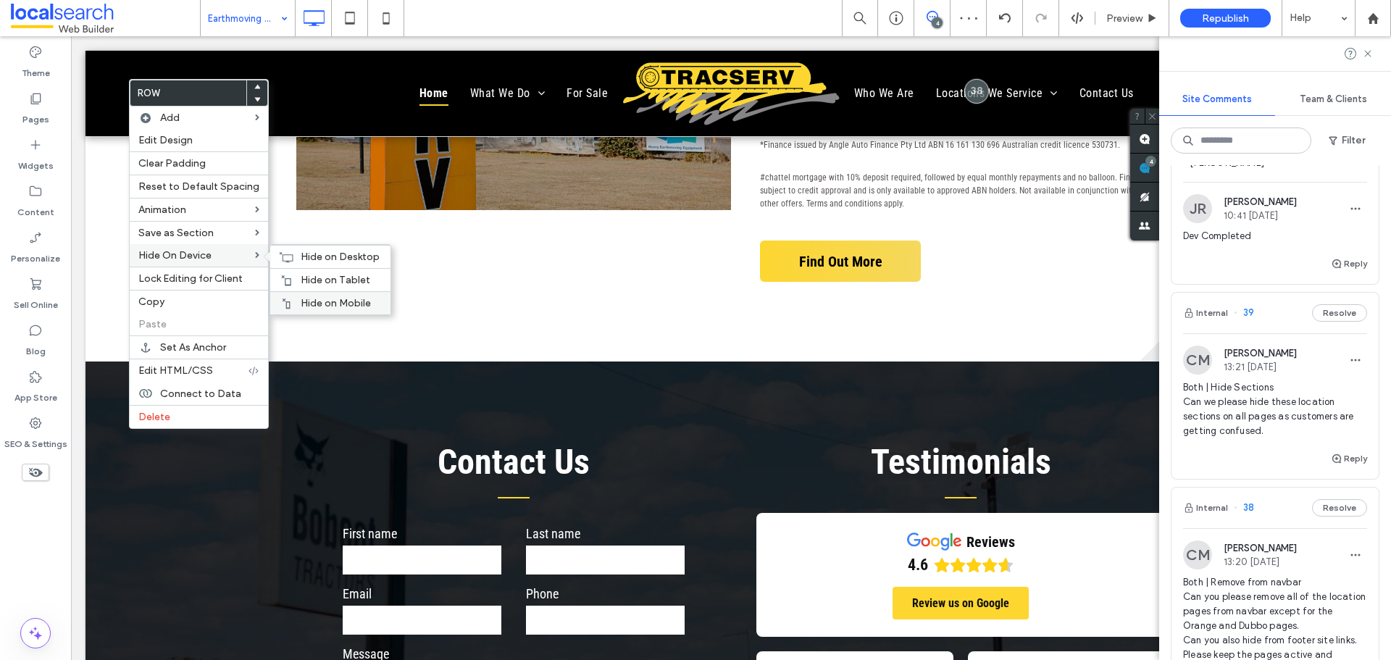
click at [309, 295] on div "Hide on Mobile" at bounding box center [330, 302] width 120 height 23
click at [286, 280] on use at bounding box center [286, 280] width 9 height 10
click at [279, 254] on icon at bounding box center [286, 257] width 14 height 12
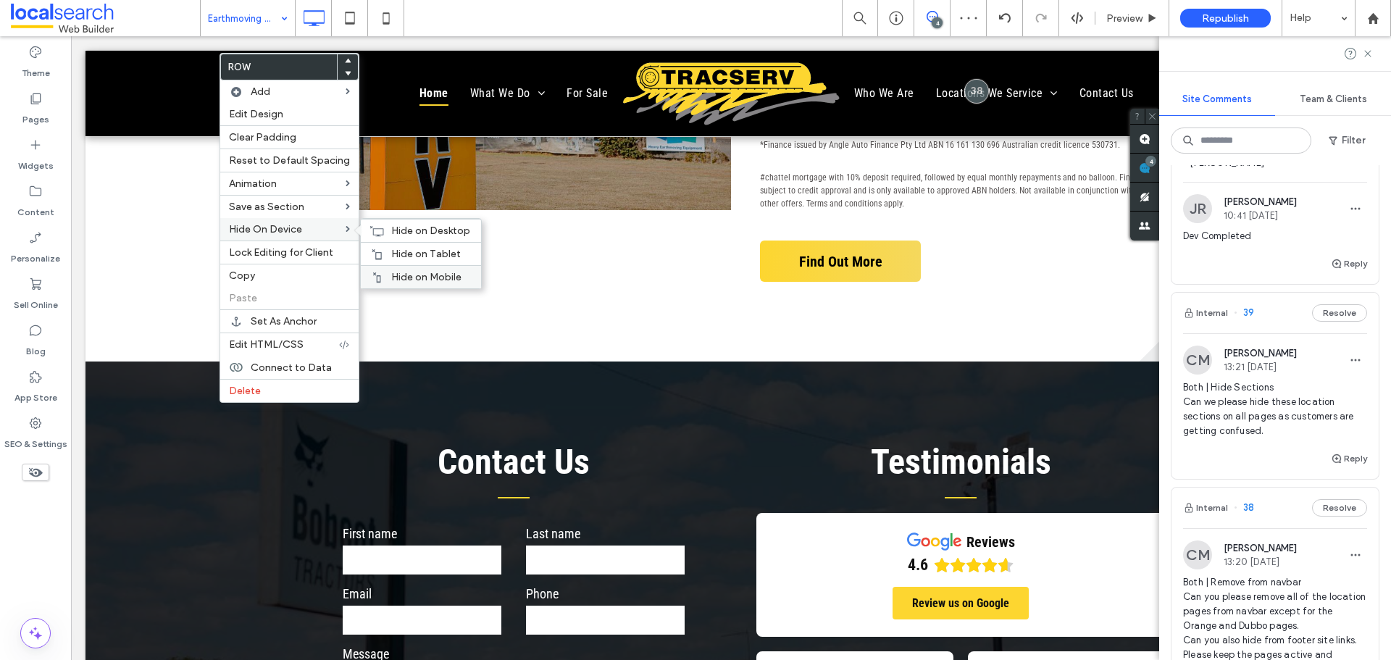
click at [405, 272] on span "Hide on Mobile" at bounding box center [426, 277] width 70 height 12
click at [409, 250] on span "Hide on Tablet" at bounding box center [426, 254] width 70 height 12
click at [377, 227] on icon at bounding box center [376, 231] width 14 height 12
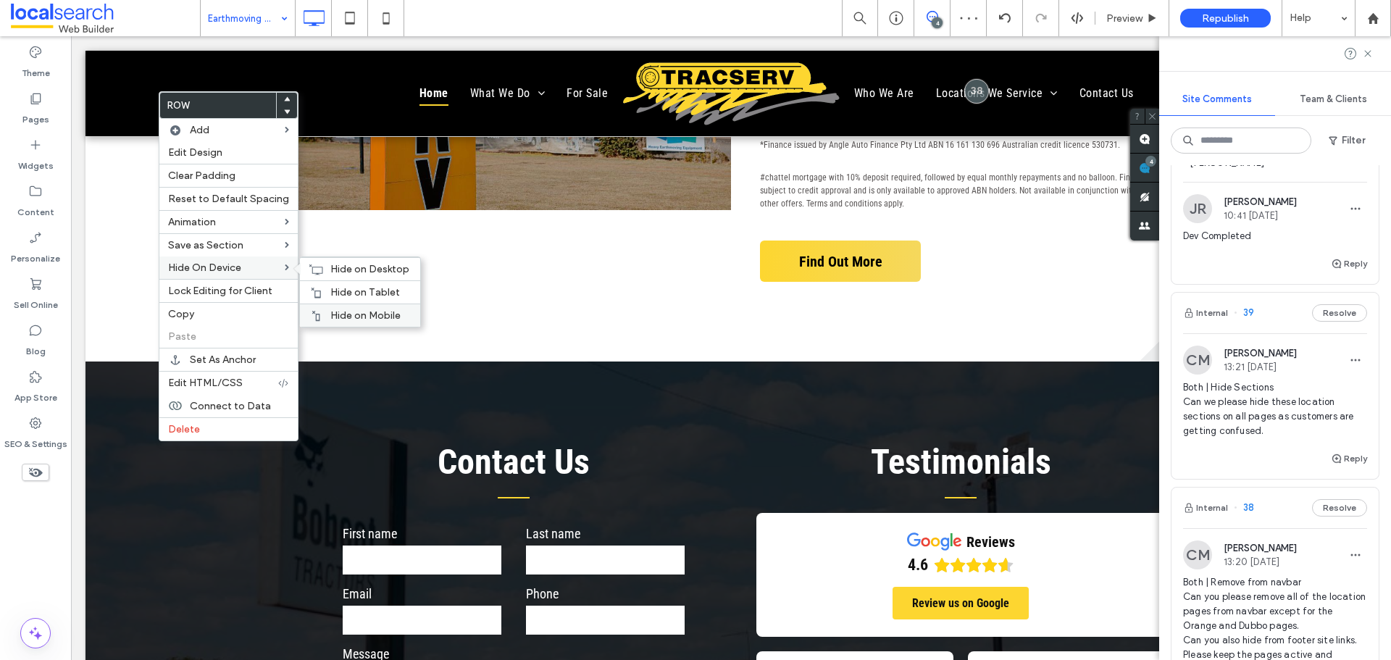
click at [357, 307] on div "Hide on Mobile" at bounding box center [360, 315] width 120 height 23
click at [335, 291] on span "Hide on Tablet" at bounding box center [365, 292] width 70 height 12
click at [315, 269] on icon at bounding box center [316, 270] width 14 height 12
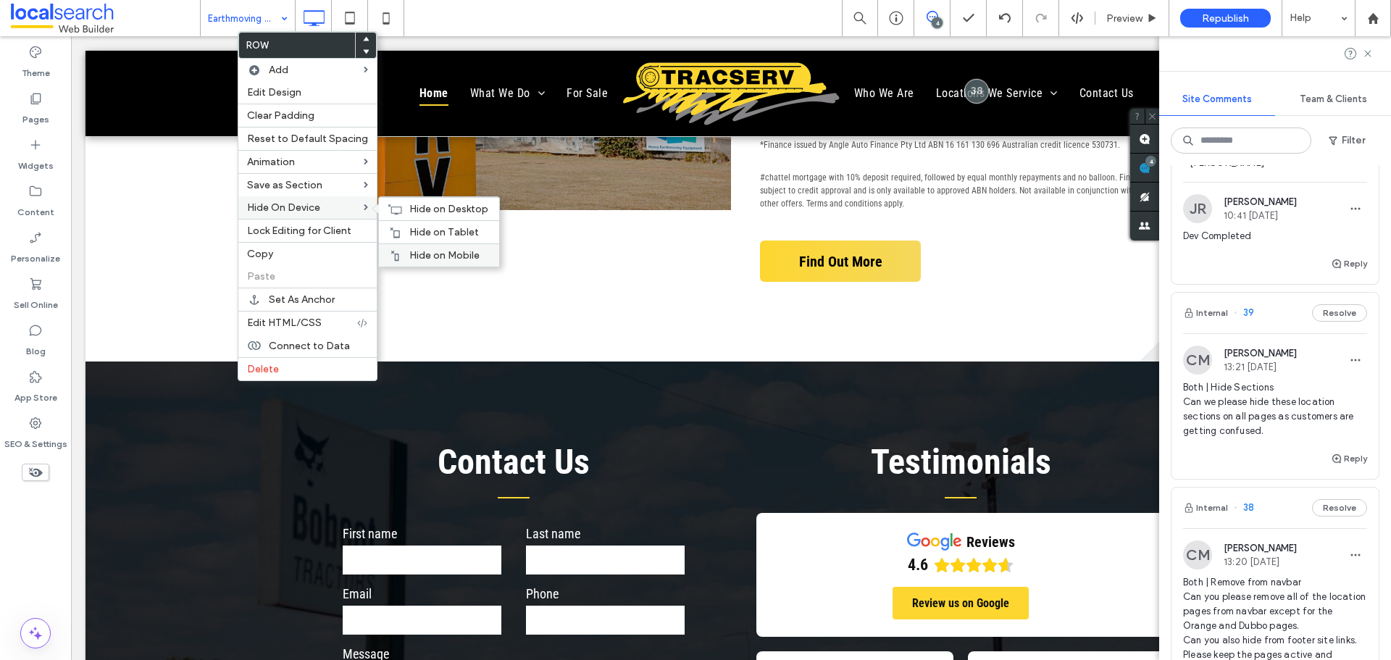
click at [409, 250] on span "Hide on Mobile" at bounding box center [444, 255] width 70 height 12
click at [415, 228] on span "Hide on Tablet" at bounding box center [444, 232] width 70 height 12
click at [409, 206] on span "Hide on Desktop" at bounding box center [448, 209] width 79 height 12
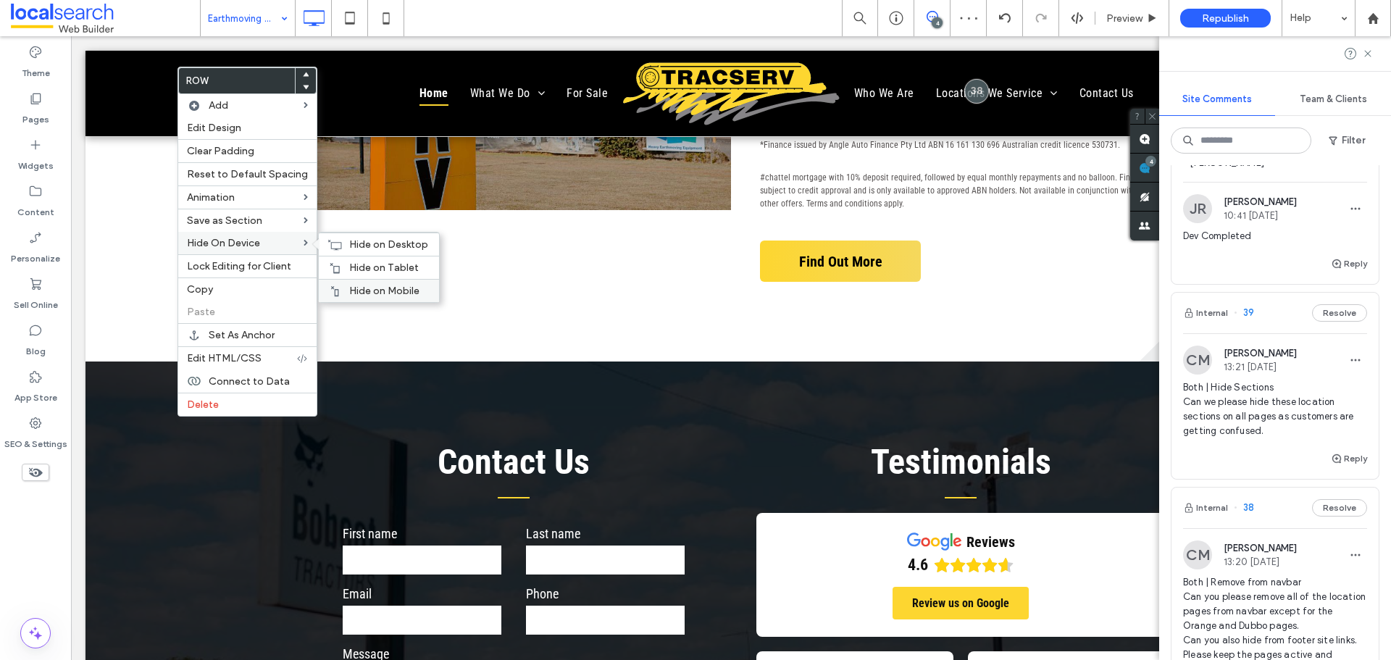
click at [360, 282] on div "Hide on Mobile" at bounding box center [379, 290] width 120 height 23
click at [350, 270] on span "Hide on Tablet" at bounding box center [384, 268] width 70 height 12
click at [328, 241] on icon at bounding box center [334, 245] width 14 height 12
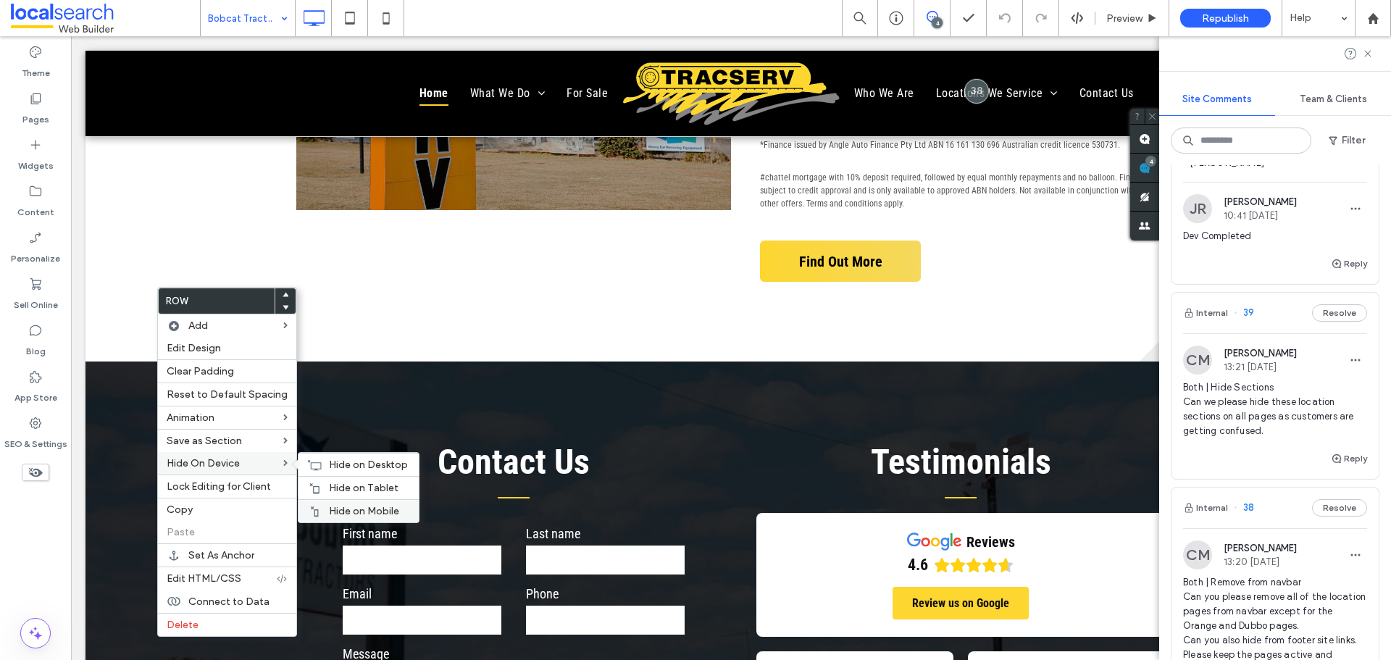
click at [367, 500] on div "Hide on Mobile" at bounding box center [358, 510] width 120 height 23
click at [346, 482] on span "Hide on Tablet" at bounding box center [364, 488] width 70 height 12
click at [348, 456] on div "Hide on Desktop" at bounding box center [358, 464] width 120 height 23
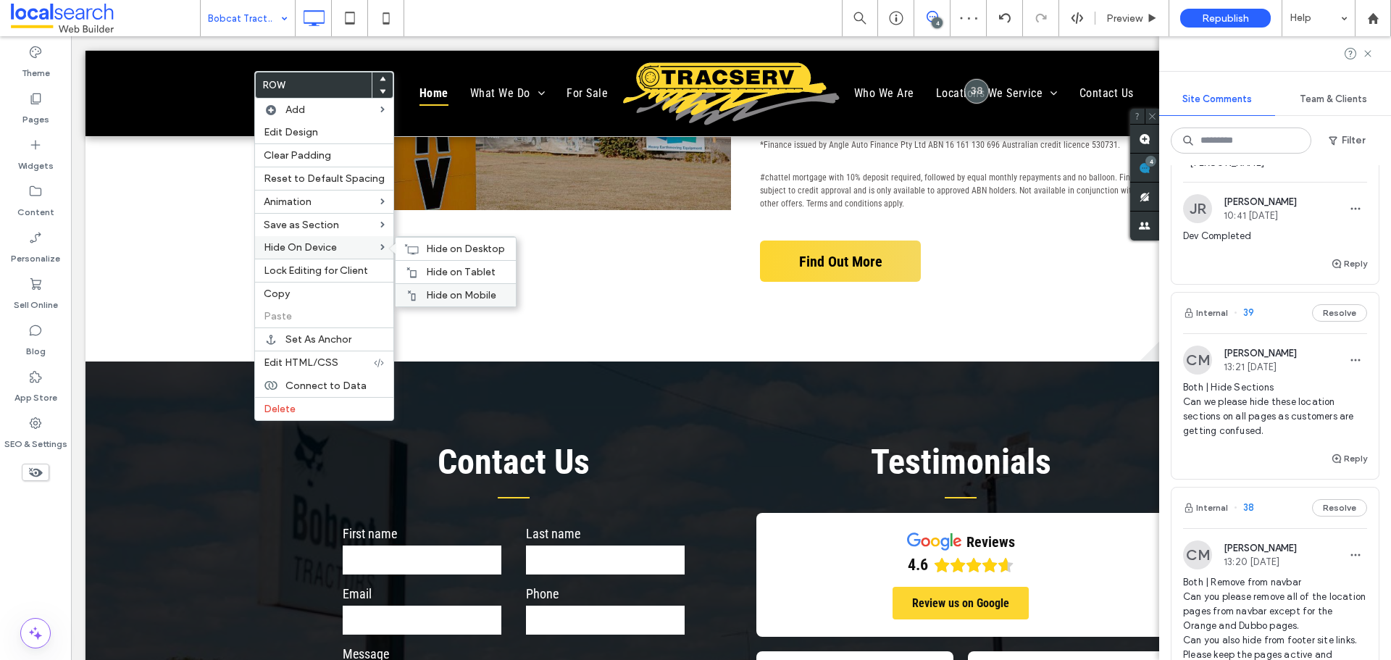
click at [436, 287] on div "Hide on Mobile" at bounding box center [456, 294] width 120 height 23
click at [428, 266] on span "Hide on Tablet" at bounding box center [461, 272] width 70 height 12
click at [451, 247] on span "Hide on Desktop" at bounding box center [465, 249] width 79 height 12
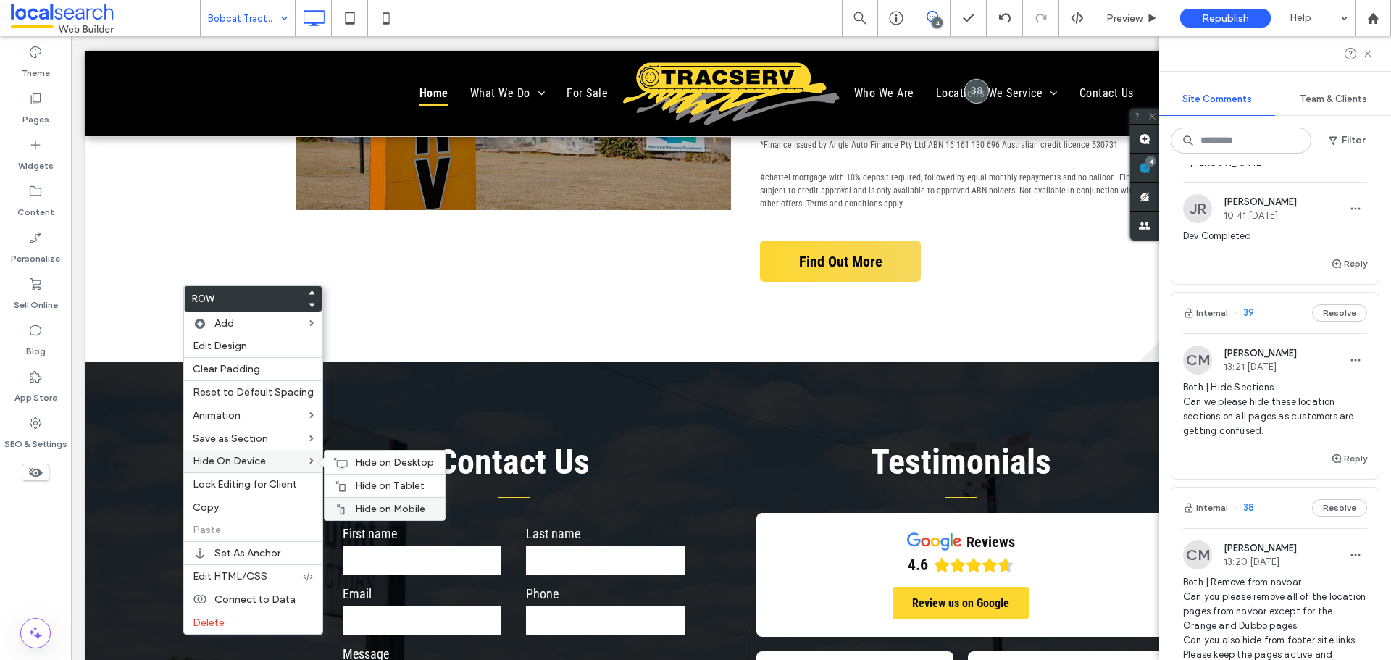
click at [393, 511] on span "Hide on Mobile" at bounding box center [390, 509] width 70 height 12
click at [348, 482] on div "Hide on Tablet" at bounding box center [385, 485] width 120 height 23
click at [333, 456] on div "Hide on Desktop" at bounding box center [385, 462] width 120 height 23
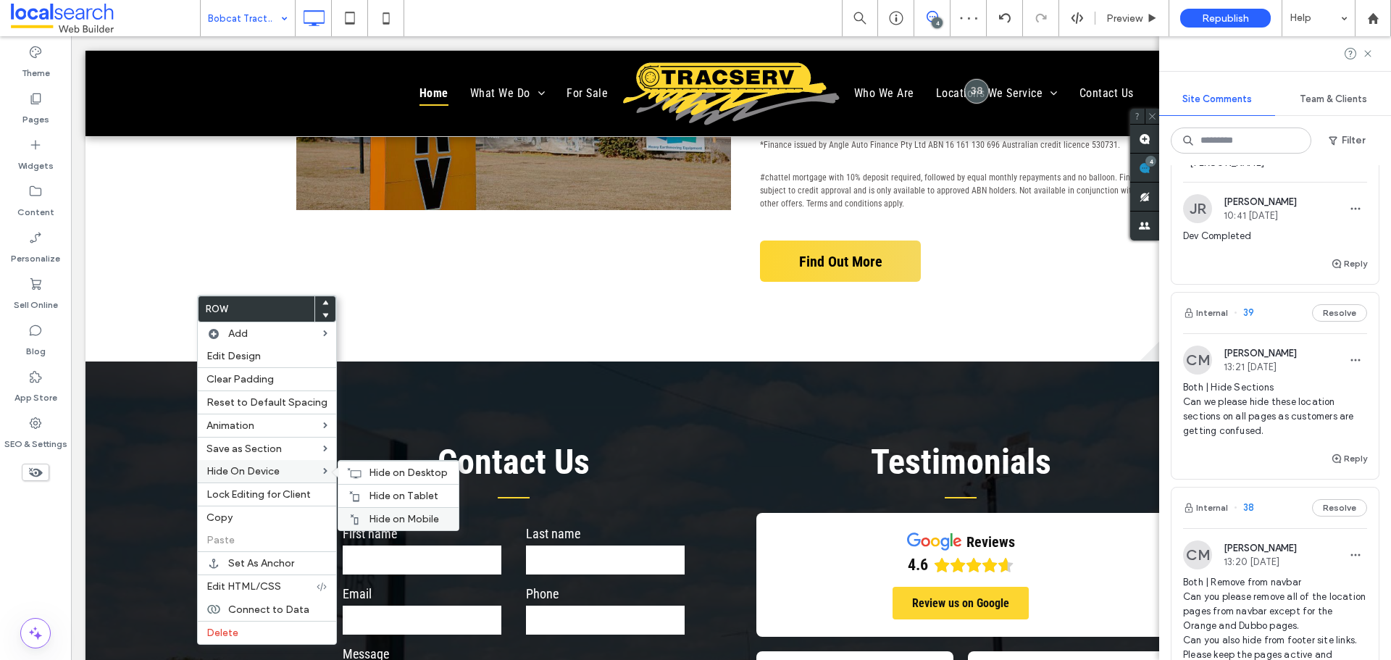
click at [380, 509] on div "Hide on Mobile" at bounding box center [398, 518] width 120 height 23
click at [375, 495] on span "Hide on Tablet" at bounding box center [404, 496] width 70 height 12
click at [356, 475] on icon at bounding box center [354, 473] width 14 height 12
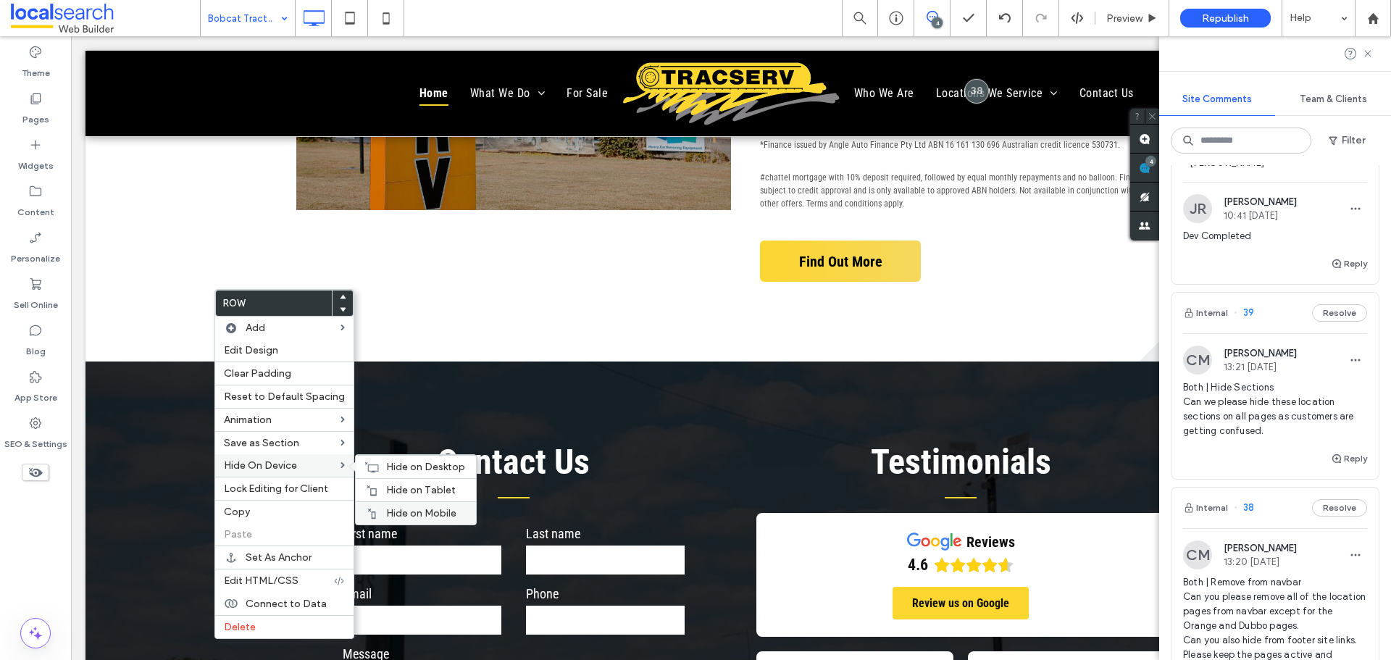
click at [384, 506] on div "Hide on Mobile" at bounding box center [416, 512] width 120 height 23
click at [377, 480] on div "Hide on Tablet" at bounding box center [416, 489] width 120 height 23
click at [370, 460] on div "Hide on Desktop" at bounding box center [416, 466] width 120 height 23
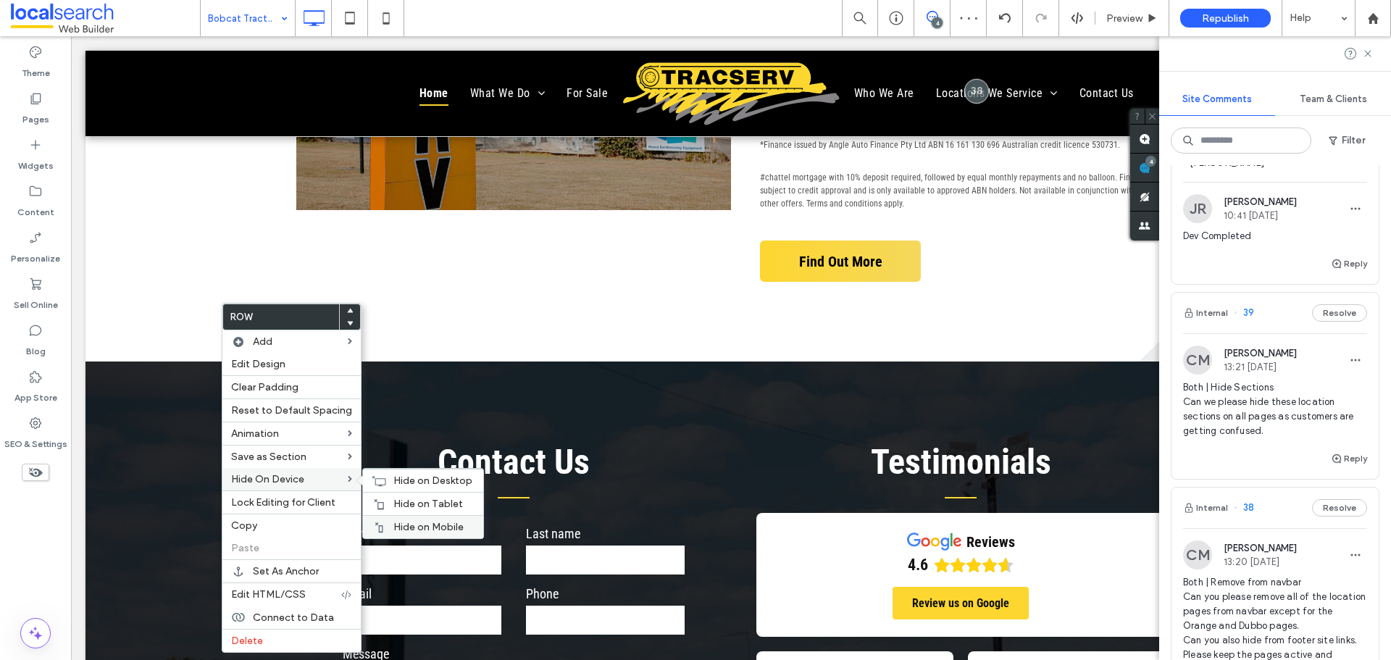
click at [383, 518] on div "Hide on Mobile" at bounding box center [423, 526] width 120 height 23
click at [396, 499] on span "Hide on Tablet" at bounding box center [428, 504] width 70 height 12
click at [375, 471] on div "Hide on Desktop" at bounding box center [423, 480] width 120 height 23
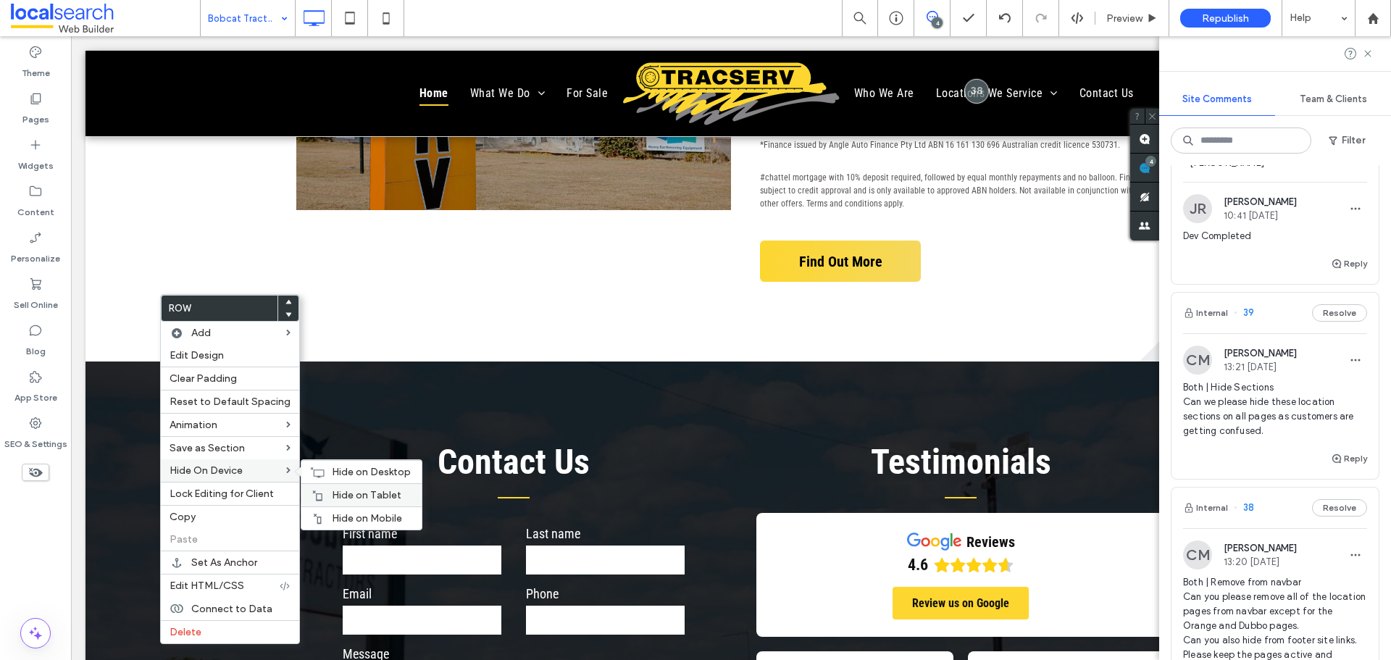
click at [324, 509] on div "Hide on Mobile" at bounding box center [361, 517] width 120 height 23
click at [317, 488] on div "Hide on Tablet" at bounding box center [361, 494] width 120 height 23
click at [325, 469] on div "Hide on Desktop" at bounding box center [361, 471] width 120 height 23
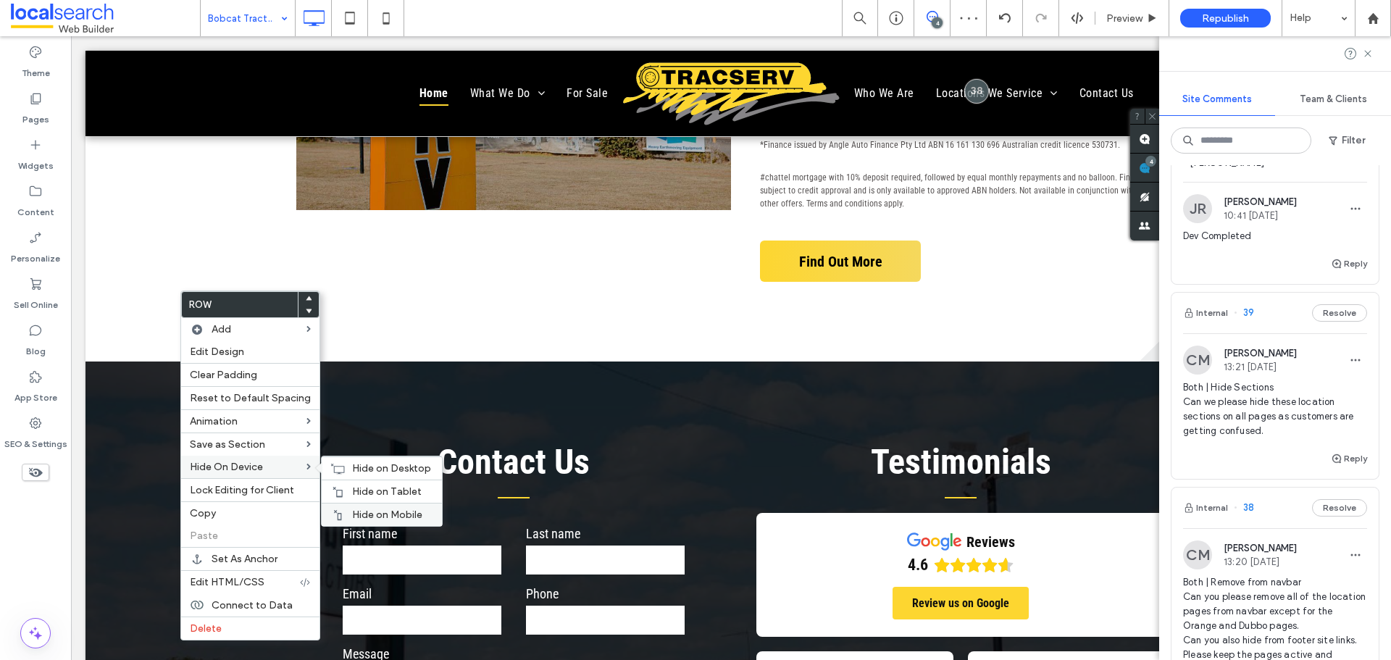
click at [342, 506] on div "Hide on Mobile" at bounding box center [382, 514] width 120 height 23
click at [332, 486] on icon at bounding box center [338, 492] width 12 height 12
click at [331, 469] on icon at bounding box center [337, 469] width 14 height 12
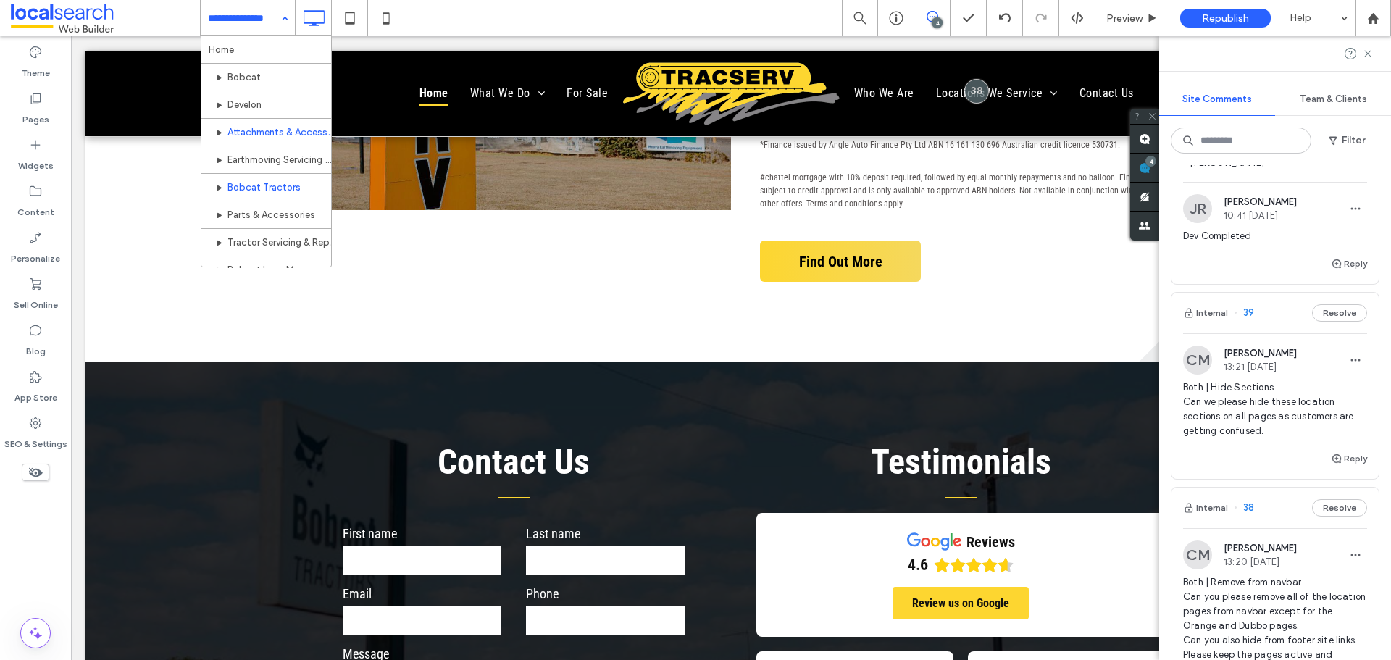
scroll to position [72, 0]
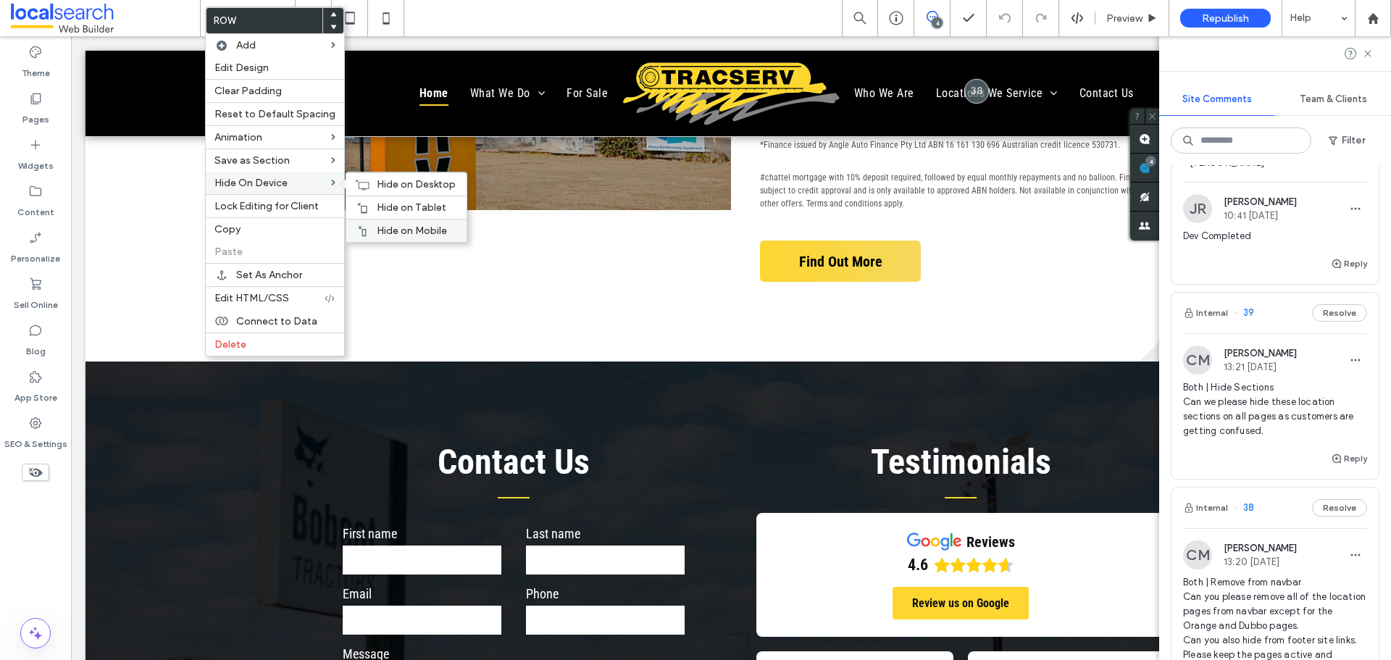
click at [414, 229] on span "Hide on Mobile" at bounding box center [412, 231] width 70 height 12
click at [372, 199] on div "Hide on Tablet" at bounding box center [406, 207] width 120 height 23
click at [398, 183] on span "Hide on Desktop" at bounding box center [416, 184] width 79 height 12
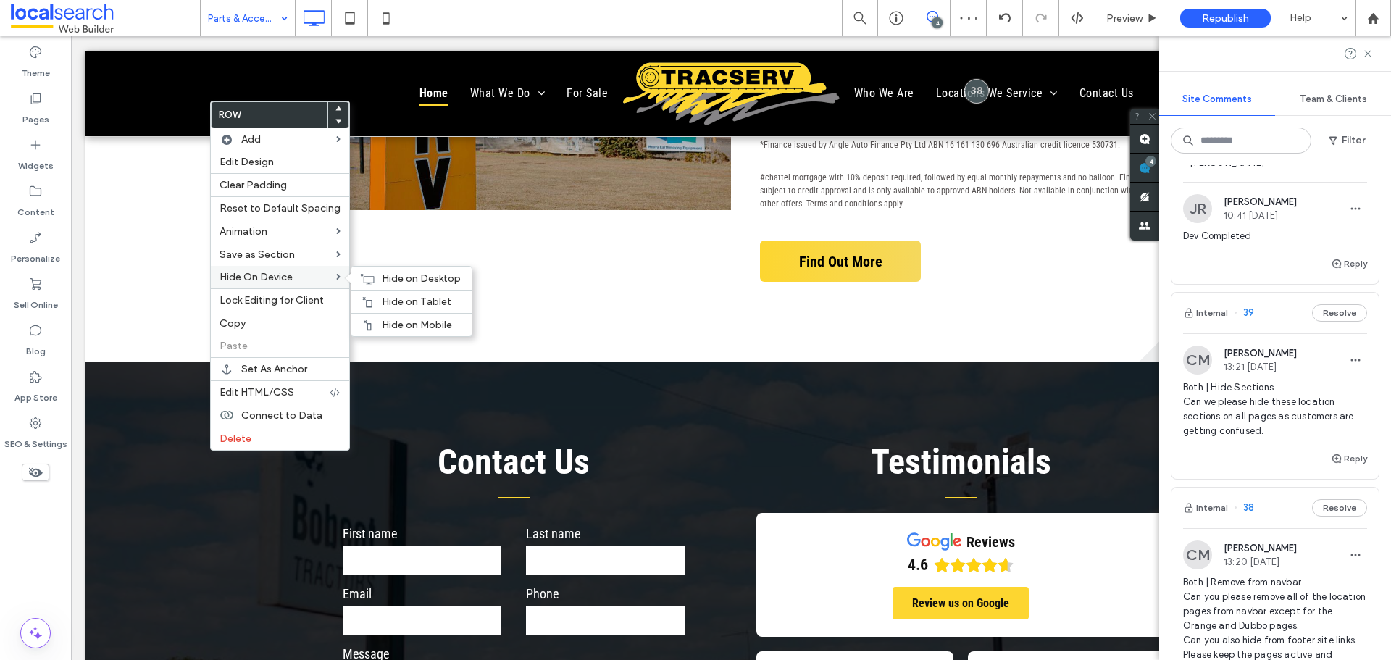
click at [390, 317] on div "Hide on Mobile" at bounding box center [411, 324] width 120 height 23
click at [378, 295] on div "Hide on Tablet" at bounding box center [411, 301] width 120 height 23
click at [364, 275] on icon at bounding box center [367, 279] width 14 height 12
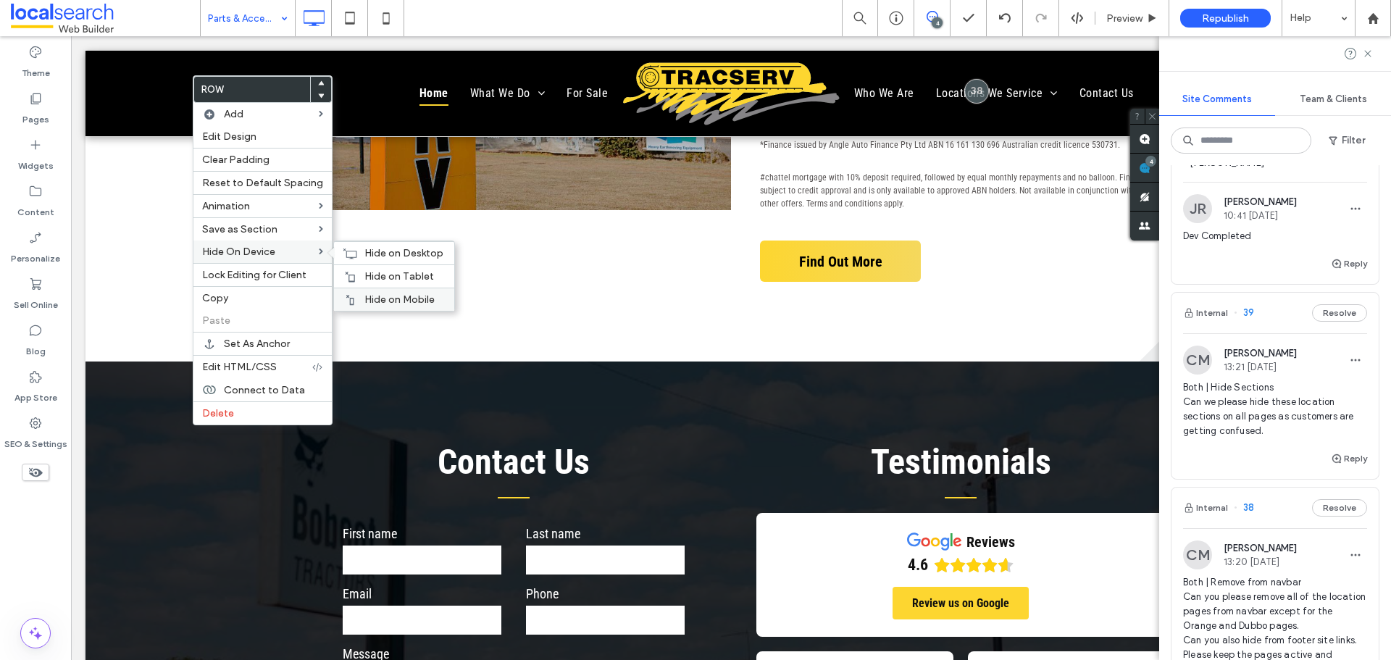
click at [443, 300] on div "Hide on Mobile" at bounding box center [394, 299] width 120 height 23
click at [383, 277] on span "Hide on Tablet" at bounding box center [399, 276] width 70 height 12
click at [359, 249] on div "Hide on Desktop" at bounding box center [394, 252] width 120 height 23
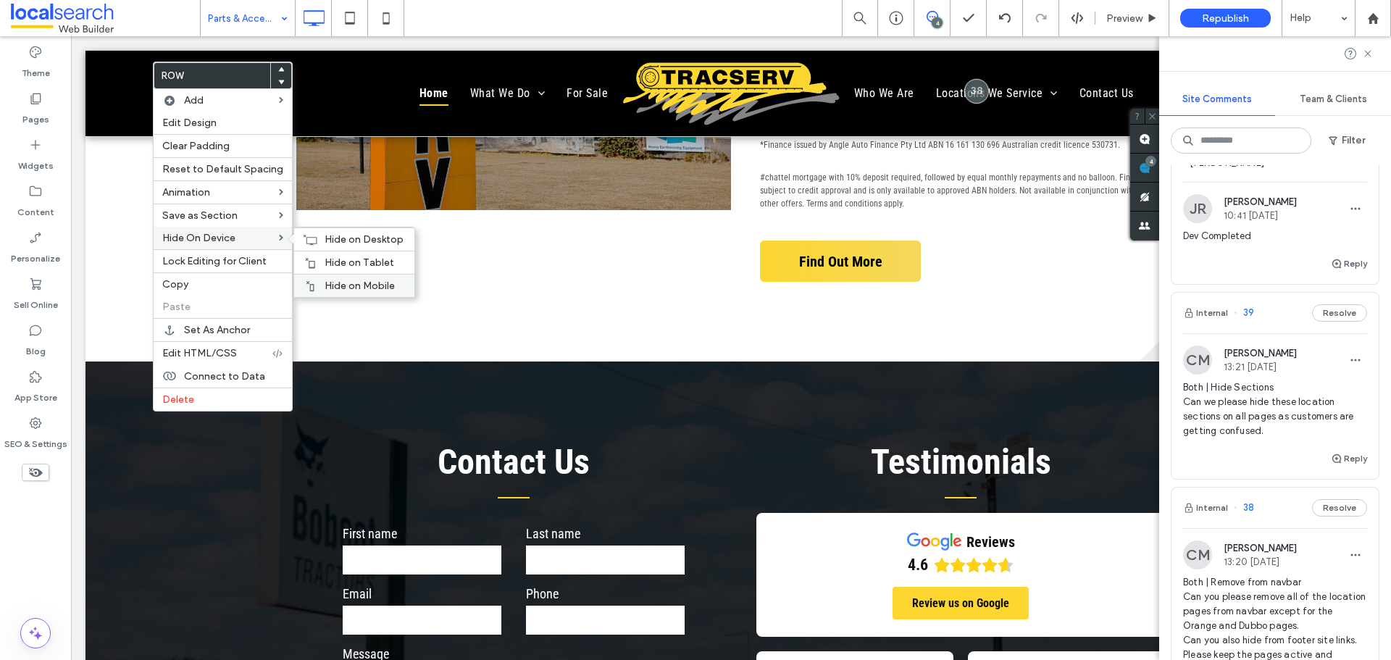
click at [383, 277] on div "Hide on Mobile" at bounding box center [354, 285] width 120 height 23
click at [313, 262] on div "Hide on Tablet" at bounding box center [354, 262] width 120 height 23
click at [355, 242] on span "Hide on Desktop" at bounding box center [364, 239] width 79 height 12
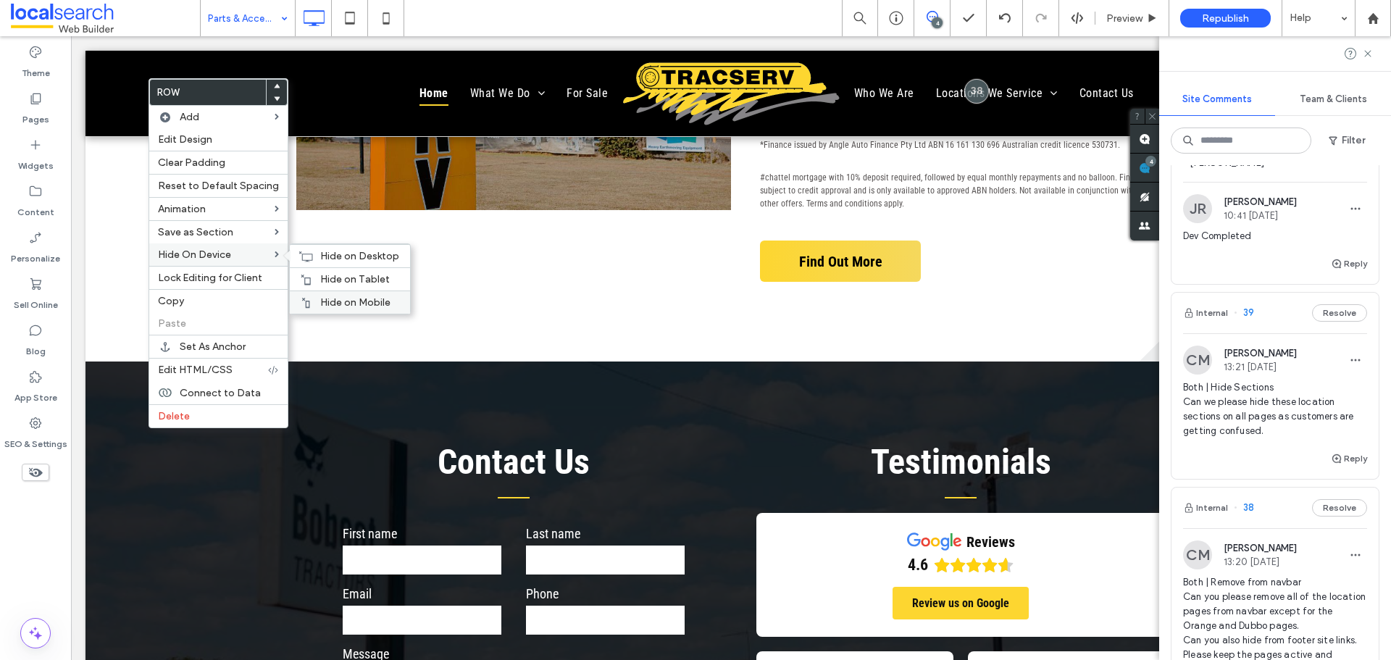
click at [322, 297] on span "Hide on Mobile" at bounding box center [355, 302] width 70 height 12
click at [320, 273] on span "Hide on Tablet" at bounding box center [355, 279] width 70 height 12
click at [314, 255] on div "Hide on Desktop" at bounding box center [350, 255] width 120 height 23
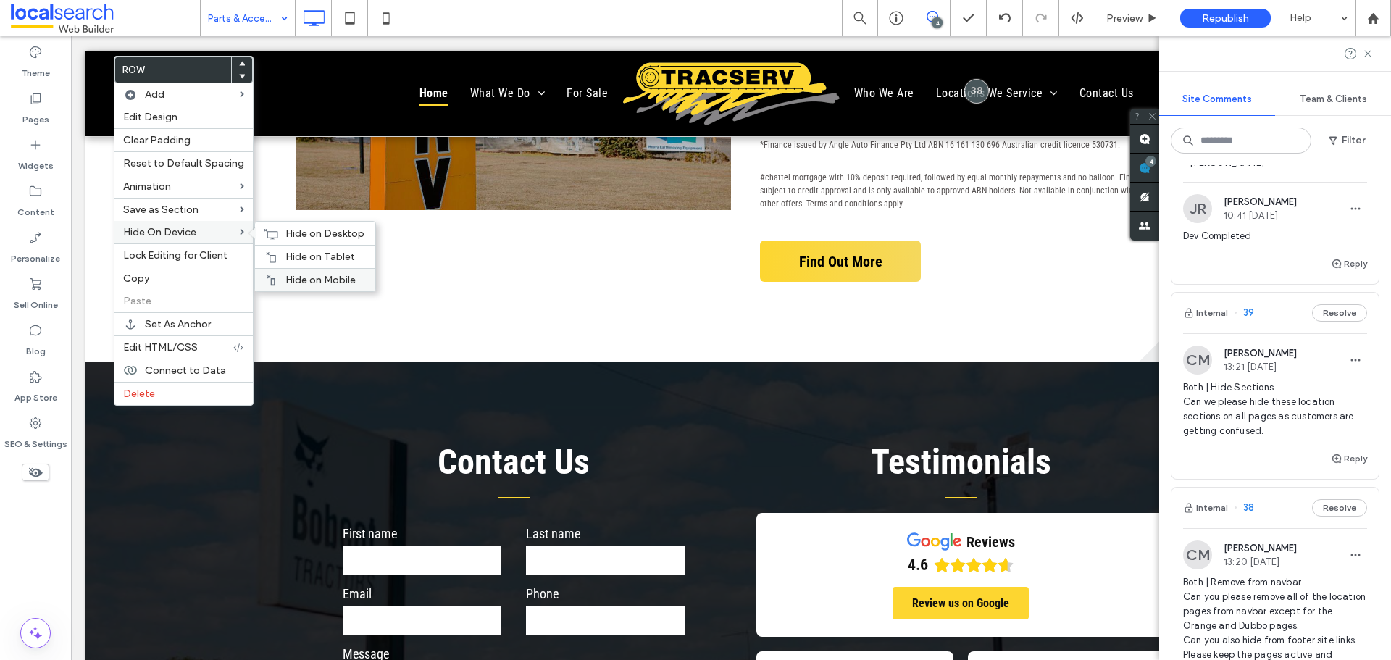
click at [285, 277] on span "Hide on Mobile" at bounding box center [320, 280] width 70 height 12
click at [288, 254] on span "Hide on Tablet" at bounding box center [320, 257] width 70 height 12
click at [285, 230] on span "Hide on Desktop" at bounding box center [324, 233] width 79 height 12
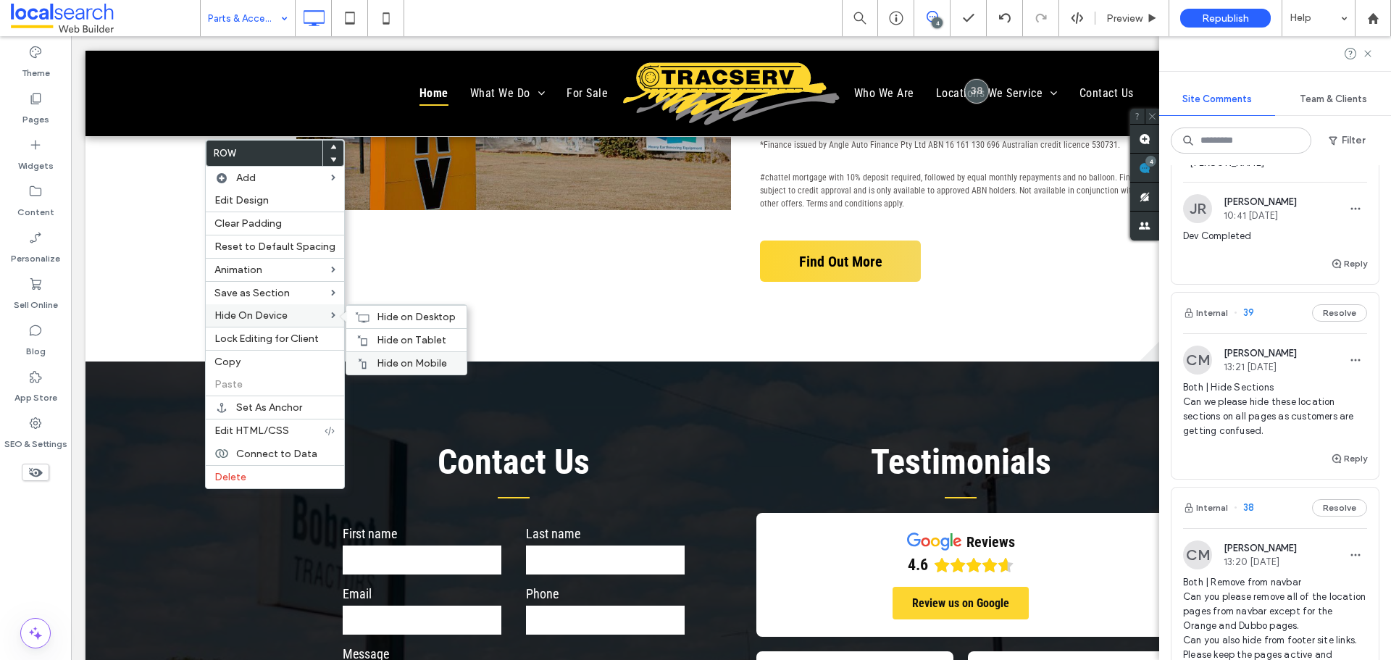
click at [401, 359] on span "Hide on Mobile" at bounding box center [412, 363] width 70 height 12
click at [370, 338] on div "Hide on Tablet" at bounding box center [406, 339] width 120 height 23
click at [355, 312] on icon at bounding box center [362, 318] width 14 height 12
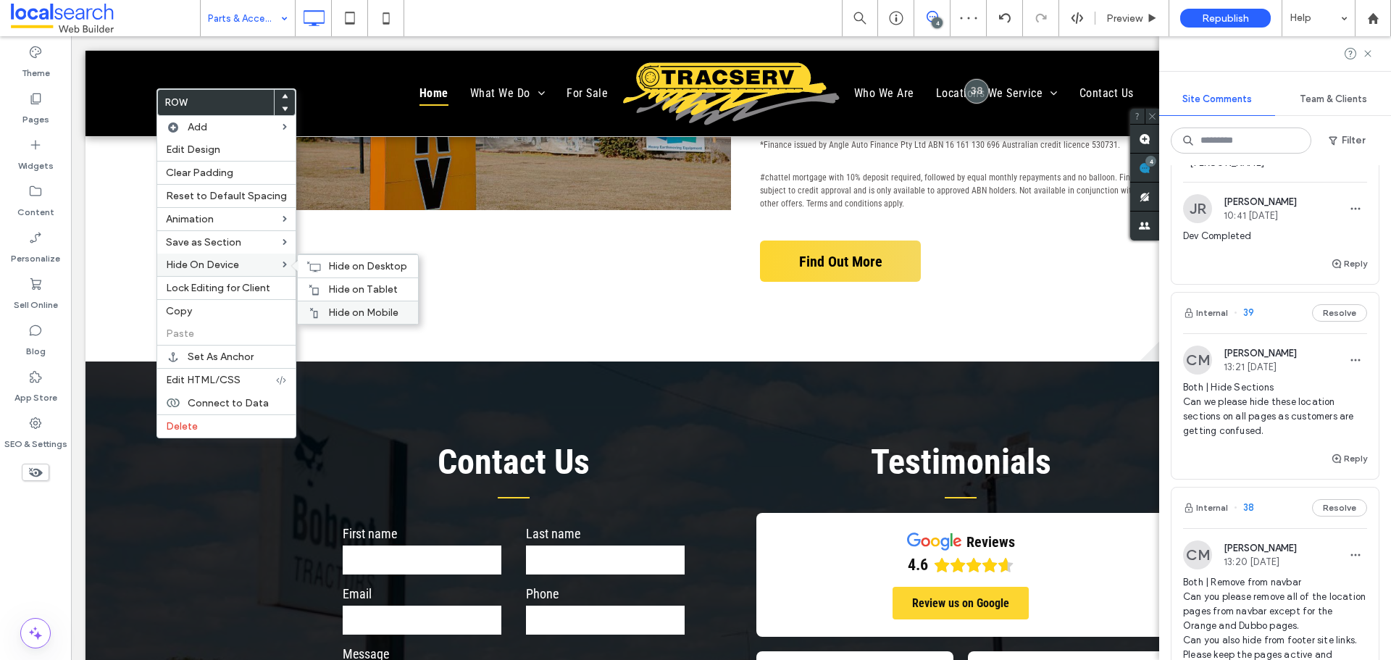
click at [328, 306] on span "Hide on Mobile" at bounding box center [363, 312] width 70 height 12
click at [328, 294] on span "Hide on Tablet" at bounding box center [363, 289] width 70 height 12
click at [316, 264] on use at bounding box center [314, 266] width 14 height 10
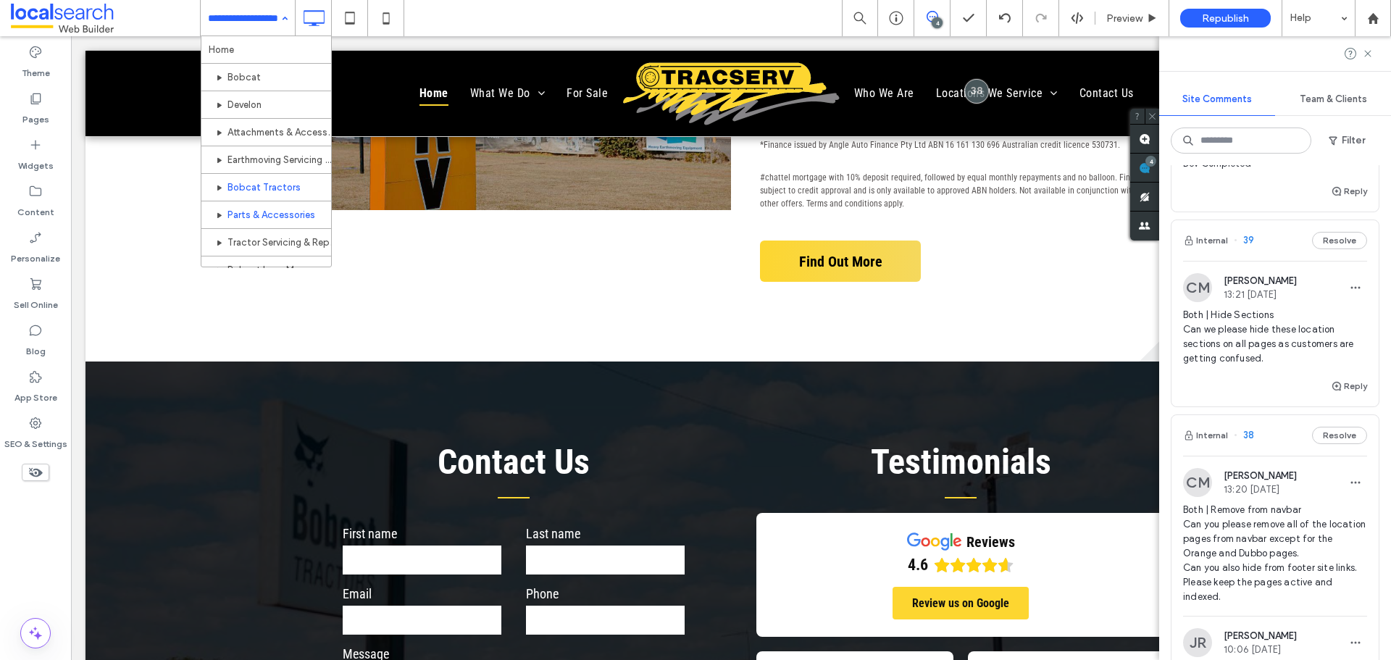
scroll to position [72, 0]
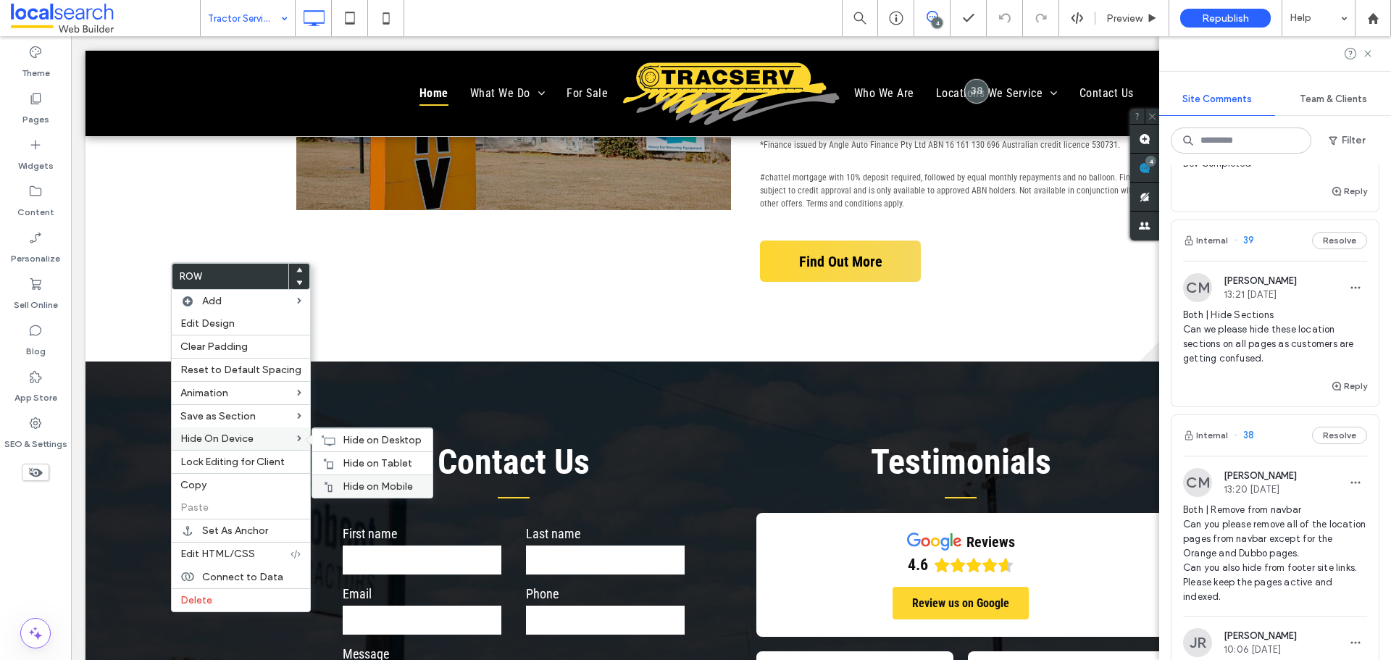
click at [372, 481] on span "Hide on Mobile" at bounding box center [378, 486] width 70 height 12
click at [350, 456] on div "Hide on Tablet" at bounding box center [372, 462] width 120 height 23
click at [350, 442] on span "Hide on Desktop" at bounding box center [382, 440] width 79 height 12
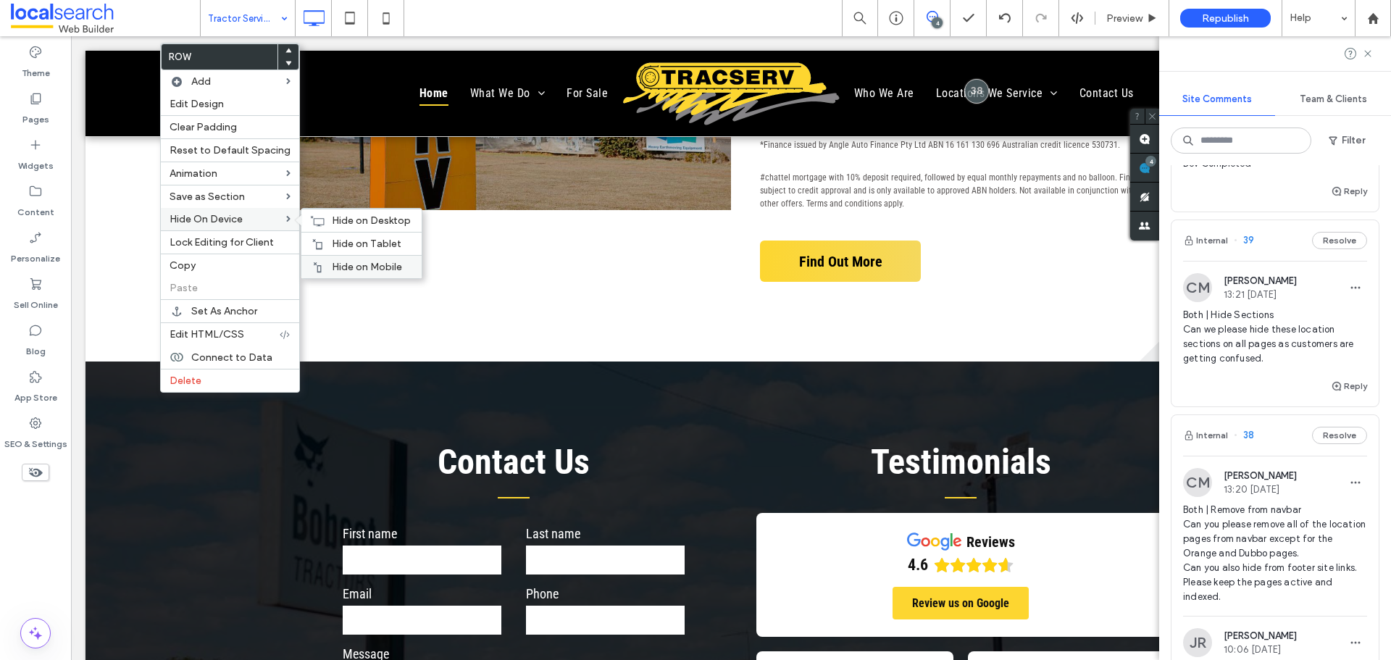
click at [376, 264] on span "Hide on Mobile" at bounding box center [367, 267] width 70 height 12
click at [333, 242] on span "Hide on Tablet" at bounding box center [367, 244] width 70 height 12
click at [332, 214] on span "Hide on Desktop" at bounding box center [371, 220] width 79 height 12
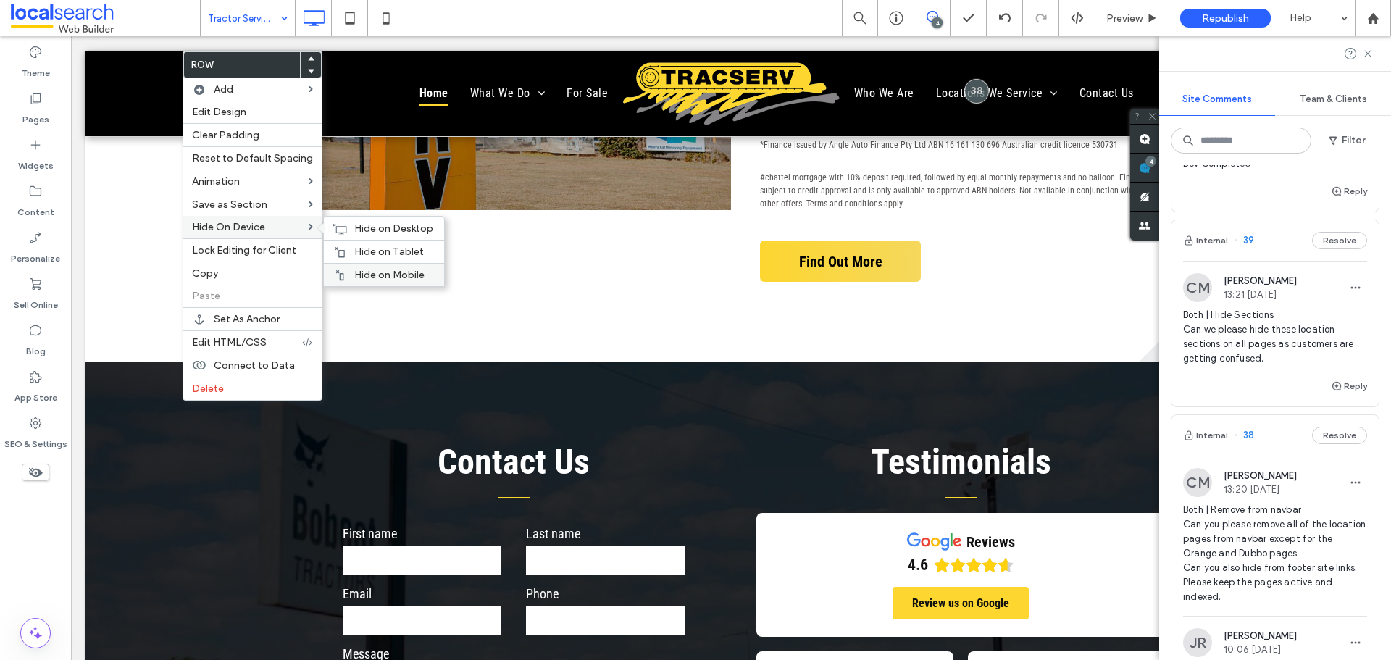
click at [369, 270] on span "Hide on Mobile" at bounding box center [389, 275] width 70 height 12
click at [364, 246] on span "Hide on Tablet" at bounding box center [389, 252] width 70 height 12
click at [347, 225] on div "Hide on Desktop" at bounding box center [384, 228] width 120 height 23
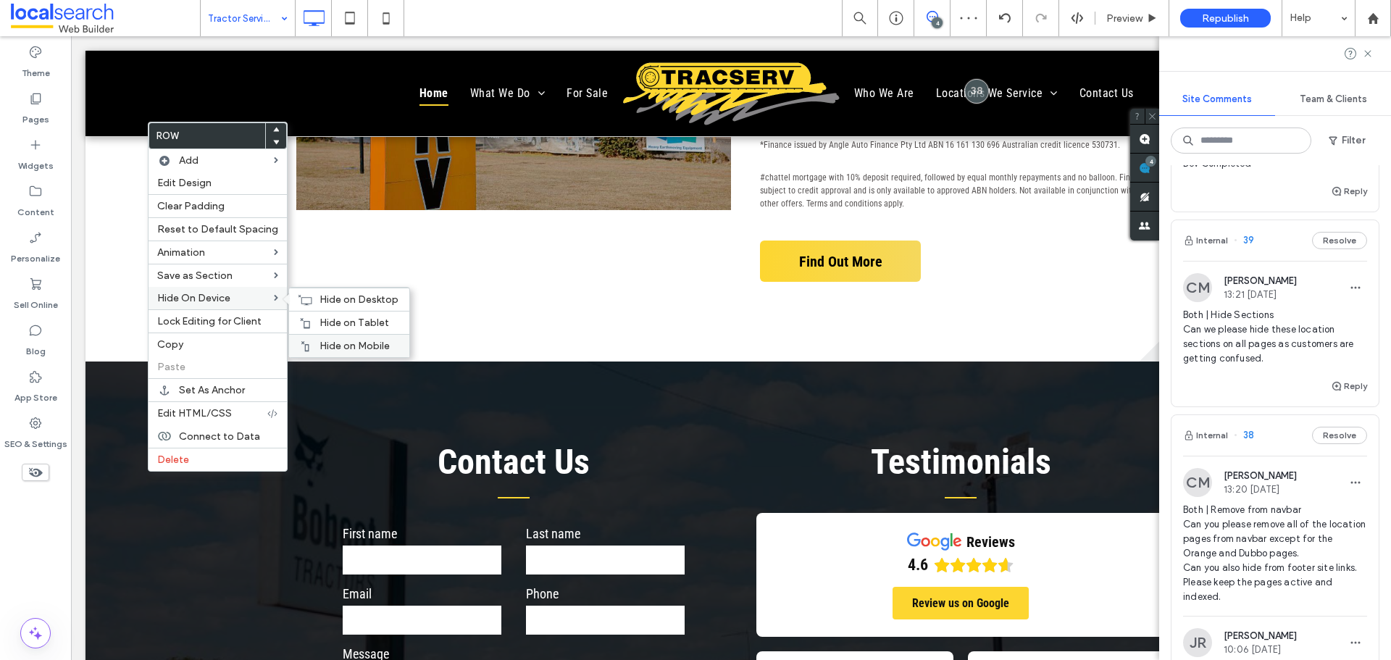
click at [320, 335] on div "Hide on Mobile" at bounding box center [349, 345] width 120 height 23
click at [328, 322] on span "Hide on Tablet" at bounding box center [354, 323] width 70 height 12
click at [303, 291] on div "Hide on Desktop" at bounding box center [349, 299] width 120 height 23
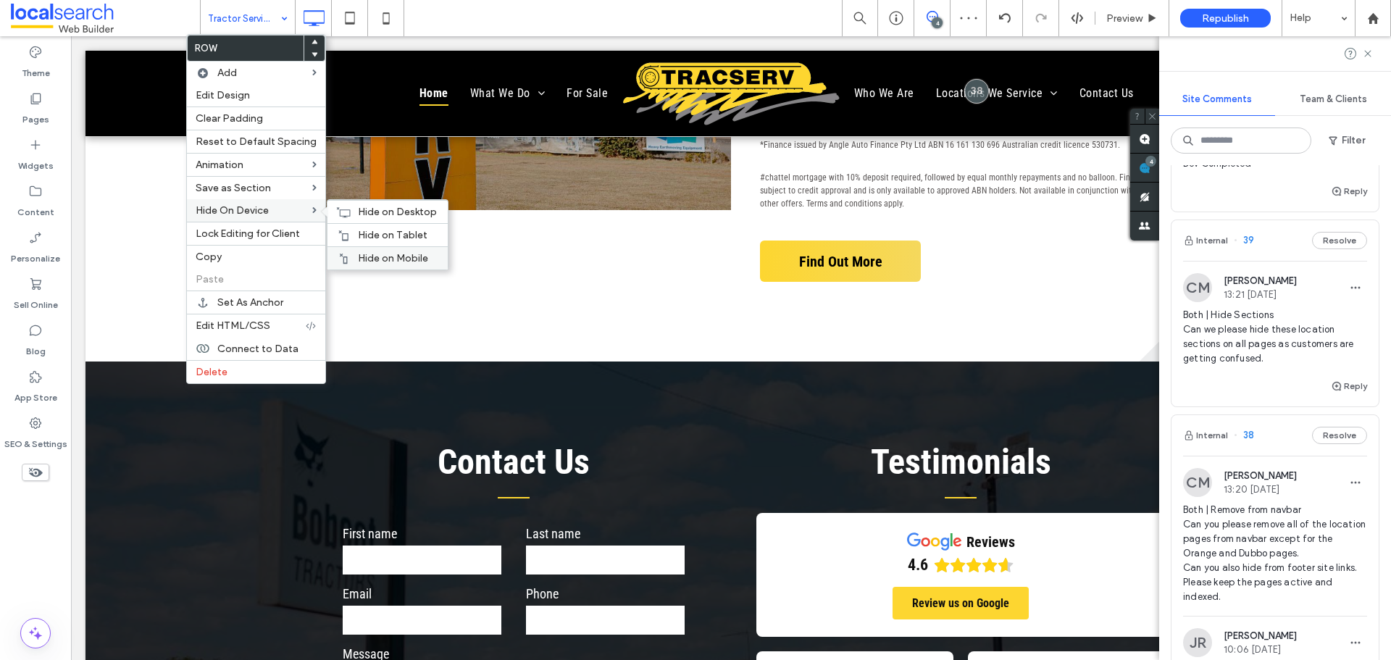
click at [375, 253] on span "Hide on Mobile" at bounding box center [393, 258] width 70 height 12
click at [351, 233] on div "Hide on Tablet" at bounding box center [387, 234] width 120 height 23
click at [344, 208] on icon at bounding box center [343, 212] width 14 height 12
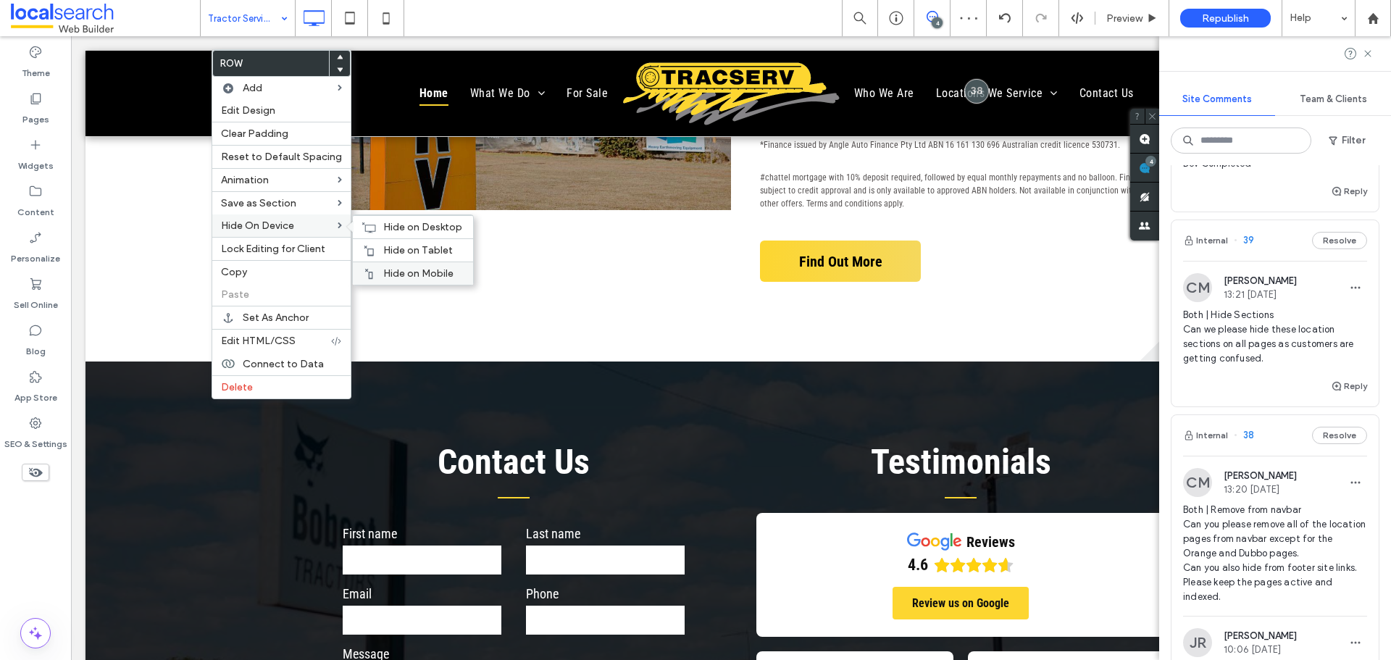
click at [427, 265] on div "Hide on Mobile" at bounding box center [413, 273] width 120 height 23
click at [387, 248] on span "Hide on Tablet" at bounding box center [418, 250] width 70 height 12
click at [383, 221] on span "Hide on Desktop" at bounding box center [422, 227] width 79 height 12
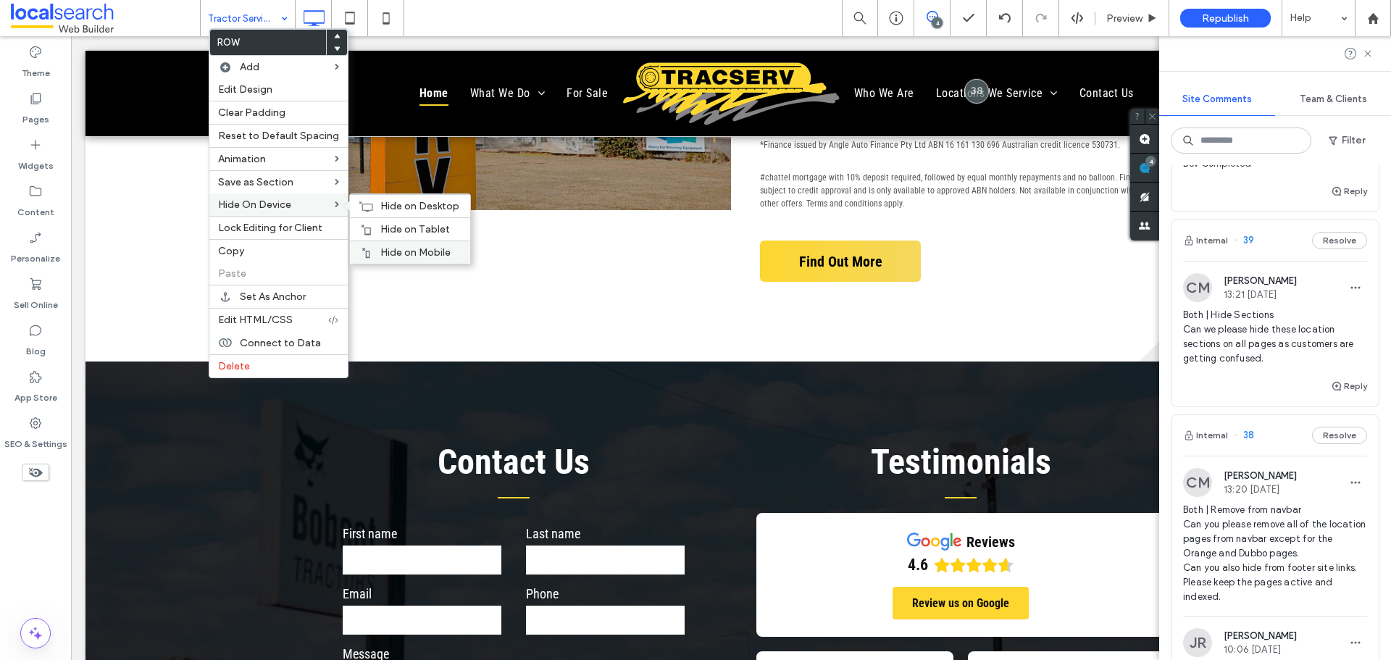
click at [417, 246] on div "Hide on Mobile" at bounding box center [410, 252] width 120 height 23
click at [381, 227] on span "Hide on Tablet" at bounding box center [415, 229] width 70 height 12
click at [372, 203] on div "Hide on Desktop" at bounding box center [410, 205] width 120 height 23
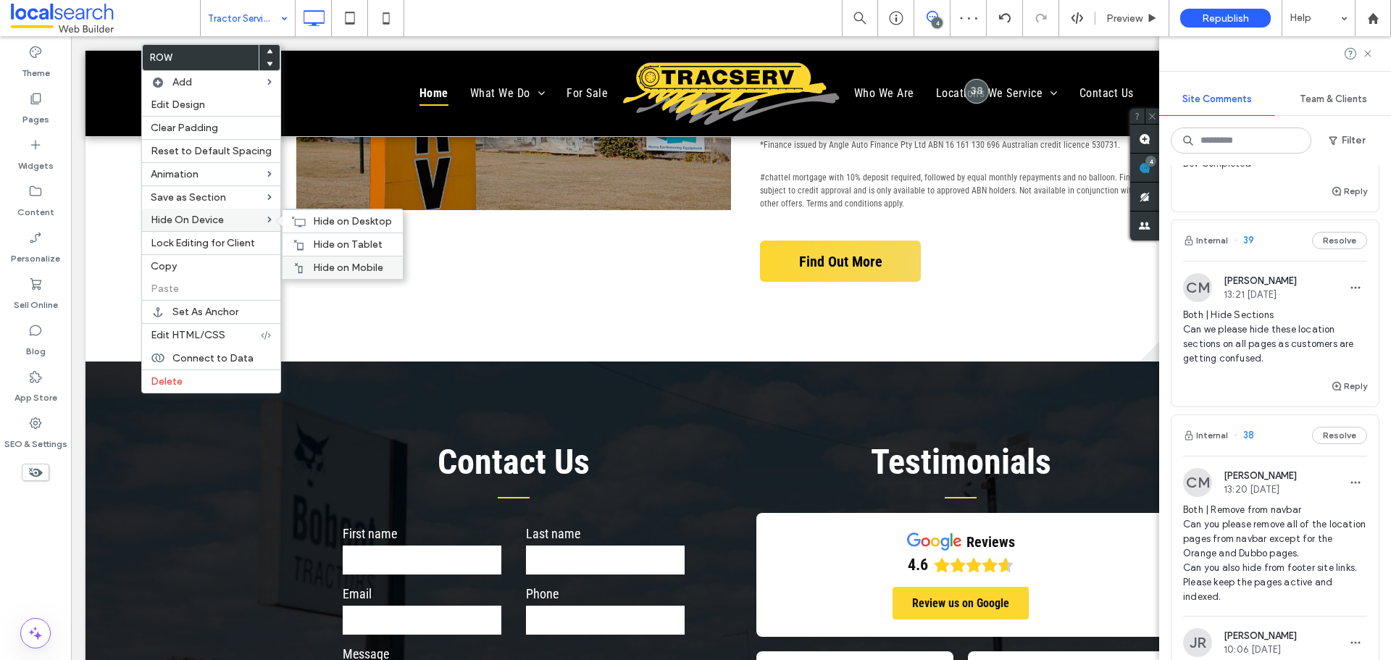
click at [304, 258] on div "Hide on Mobile" at bounding box center [343, 267] width 120 height 23
click at [313, 243] on span "Hide on Tablet" at bounding box center [348, 244] width 70 height 12
click at [293, 218] on icon at bounding box center [298, 222] width 14 height 12
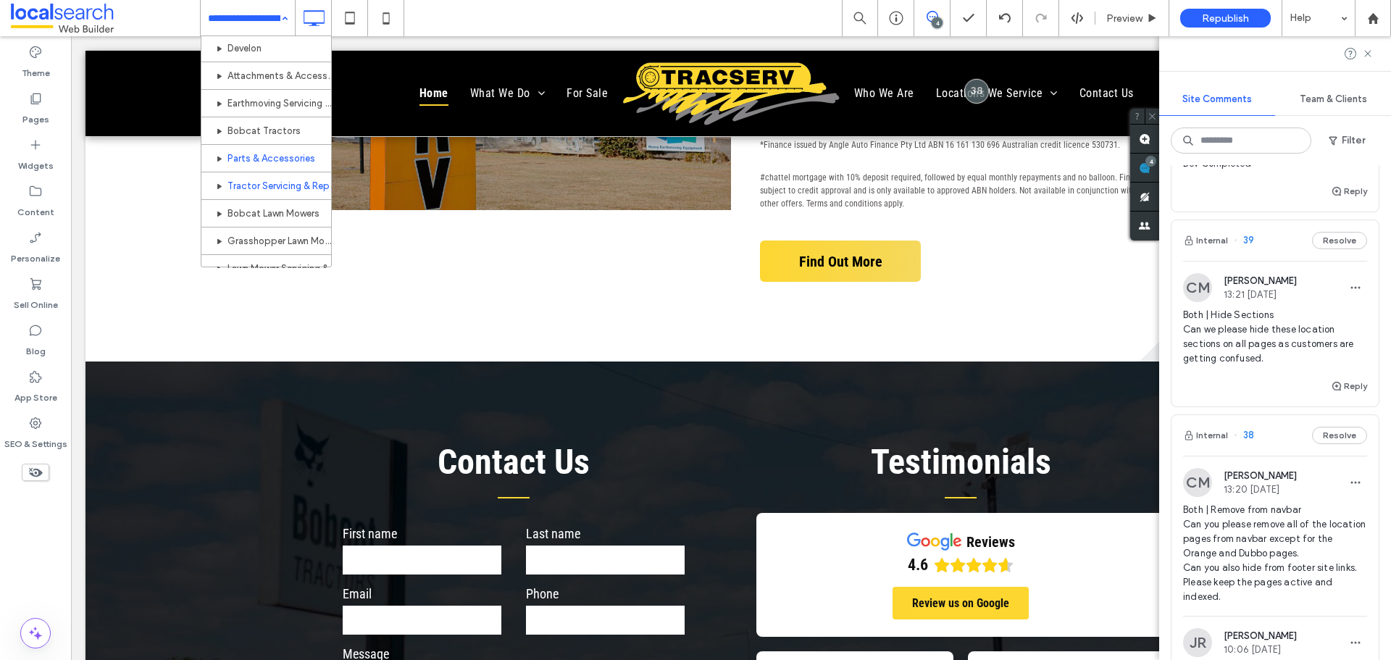
scroll to position [72, 0]
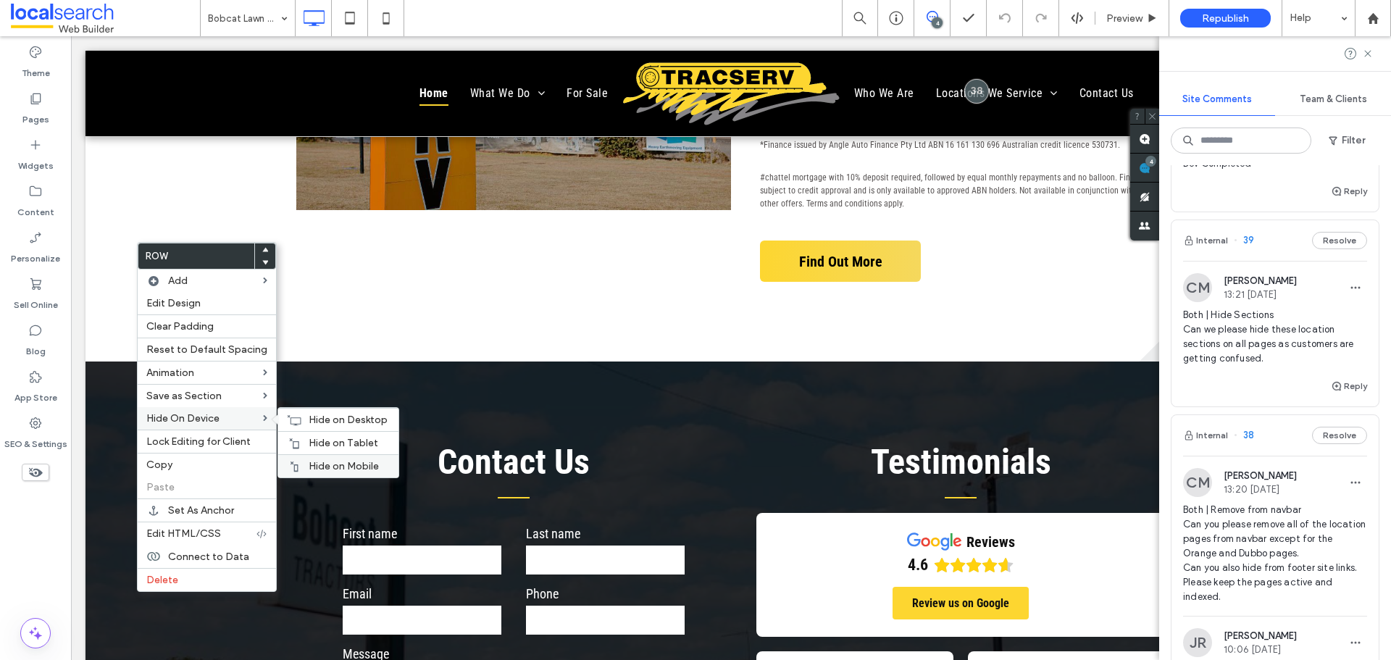
click at [324, 459] on div "Hide on Mobile" at bounding box center [338, 465] width 120 height 23
click at [312, 438] on span "Hide on Tablet" at bounding box center [344, 443] width 70 height 12
click at [287, 419] on icon at bounding box center [294, 420] width 14 height 12
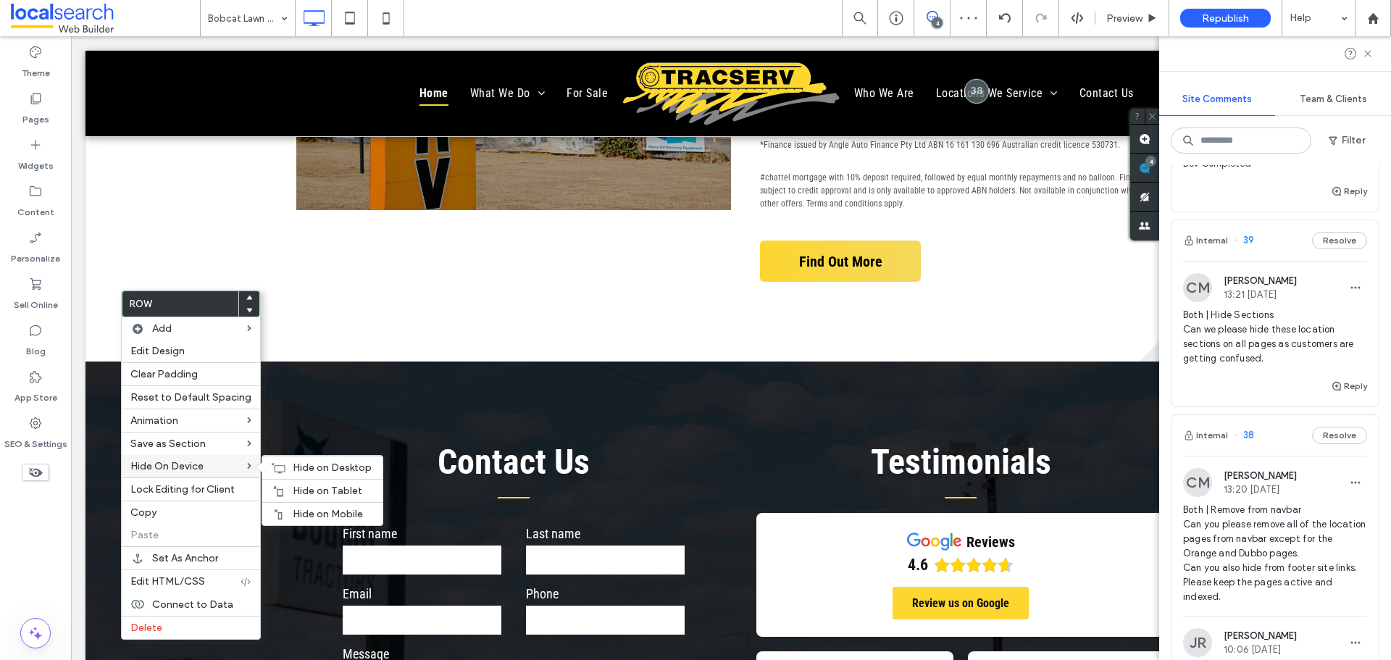
drag, startPoint x: 308, startPoint y: 506, endPoint x: 230, endPoint y: 464, distance: 88.8
click at [308, 507] on div "Hide on Mobile" at bounding box center [322, 513] width 120 height 23
click at [311, 482] on div "Hide on Tablet" at bounding box center [322, 490] width 120 height 23
click at [277, 463] on icon at bounding box center [278, 468] width 14 height 12
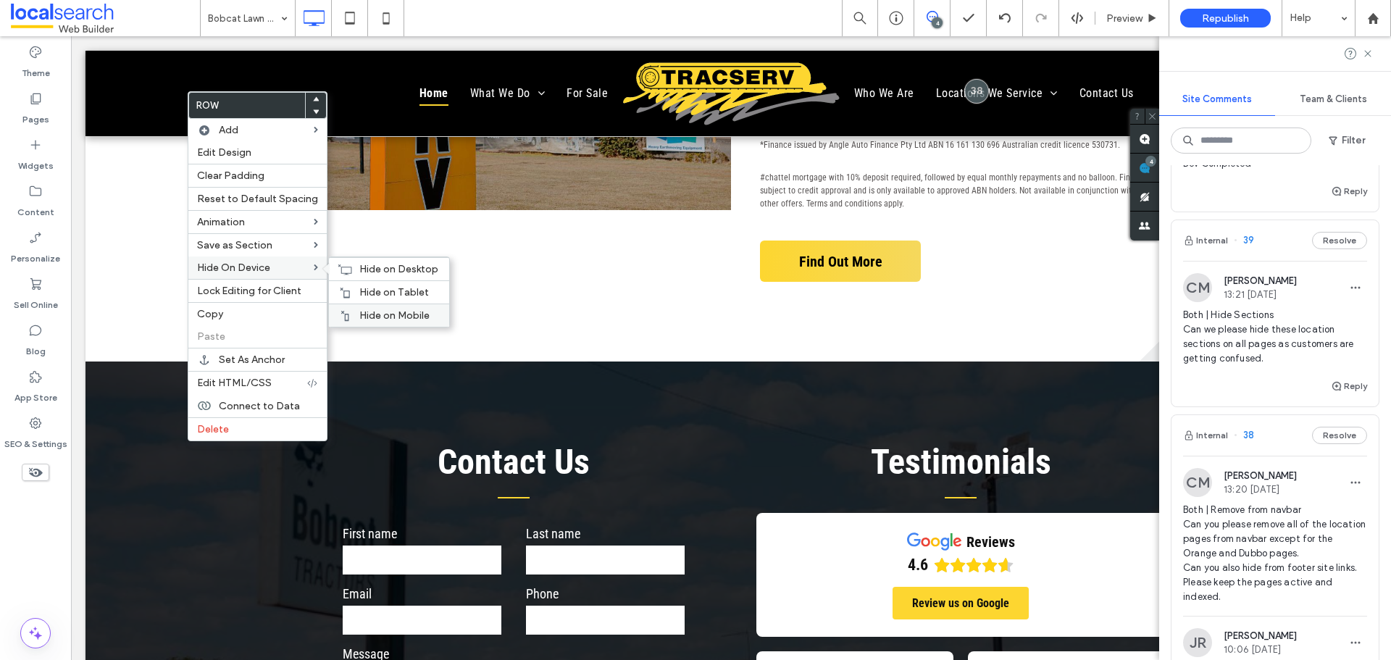
click at [397, 307] on div "Hide on Mobile" at bounding box center [389, 315] width 120 height 23
click at [372, 288] on span "Hide on Tablet" at bounding box center [394, 292] width 70 height 12
click at [339, 267] on use at bounding box center [345, 269] width 14 height 10
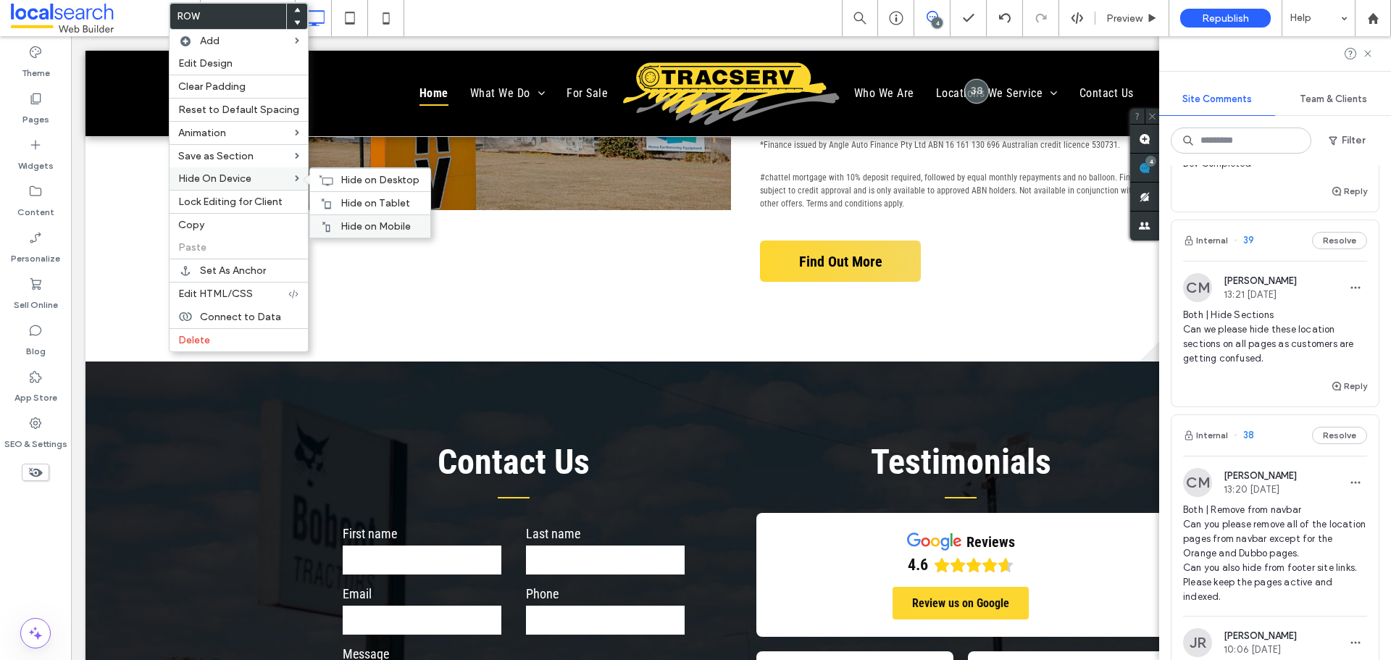
click at [355, 224] on span "Hide on Mobile" at bounding box center [376, 226] width 70 height 12
click at [337, 195] on div "Hide on Tablet" at bounding box center [370, 202] width 120 height 23
click at [325, 176] on icon at bounding box center [326, 181] width 14 height 12
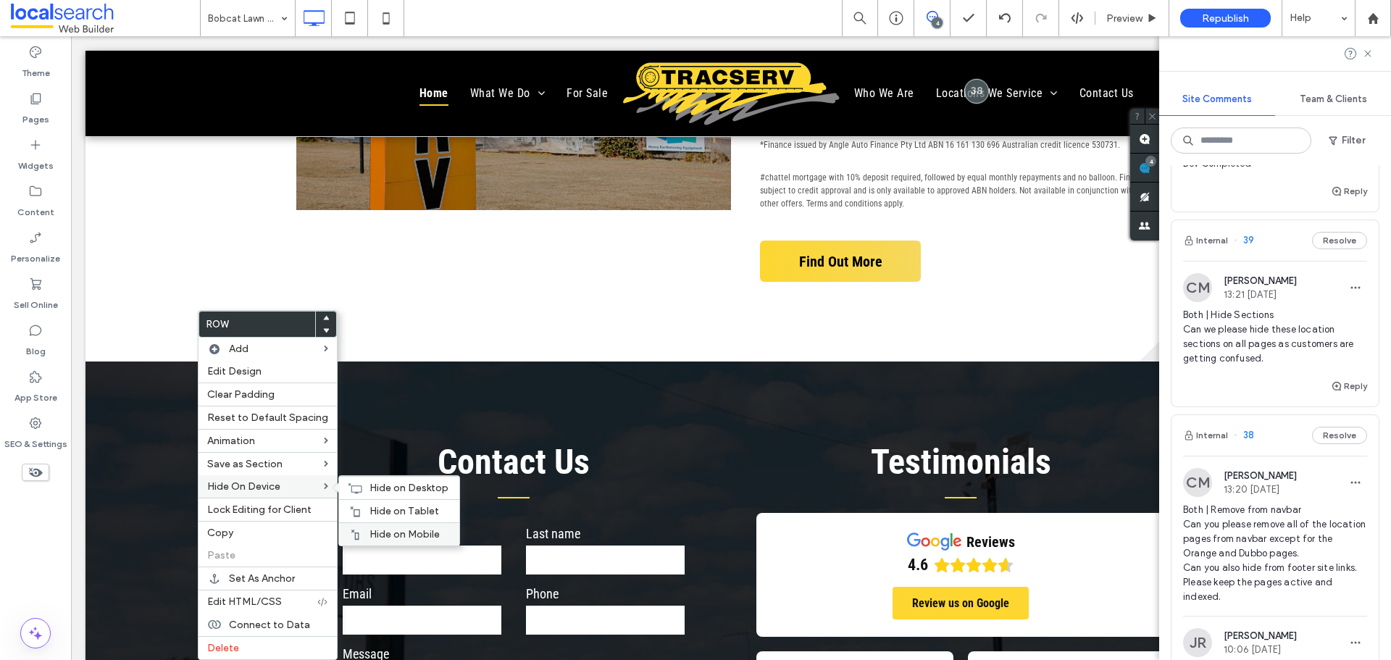
click at [409, 535] on span "Hide on Mobile" at bounding box center [404, 534] width 70 height 12
click at [381, 507] on span "Hide on Tablet" at bounding box center [404, 511] width 70 height 12
click at [348, 484] on icon at bounding box center [355, 488] width 14 height 12
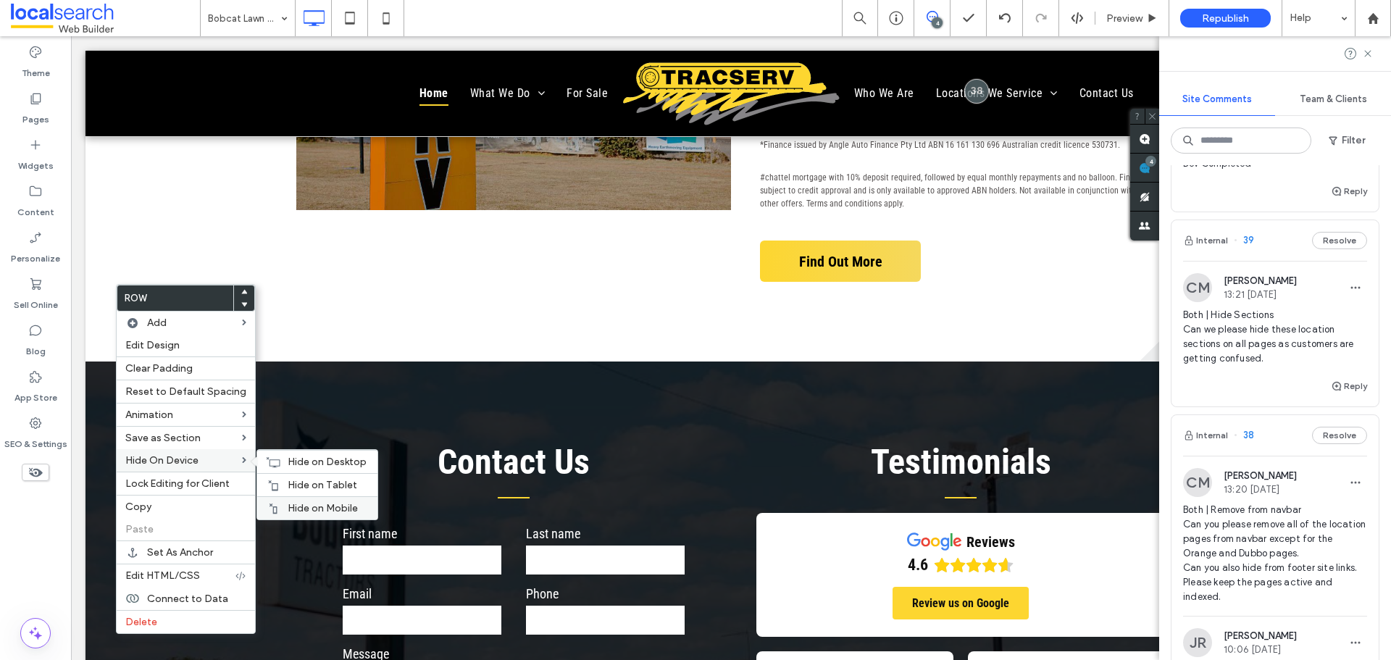
click at [338, 509] on span "Hide on Mobile" at bounding box center [323, 508] width 70 height 12
click at [302, 475] on div "Hide on Tablet" at bounding box center [317, 484] width 120 height 23
click at [298, 455] on div "Hide on Desktop" at bounding box center [317, 461] width 120 height 23
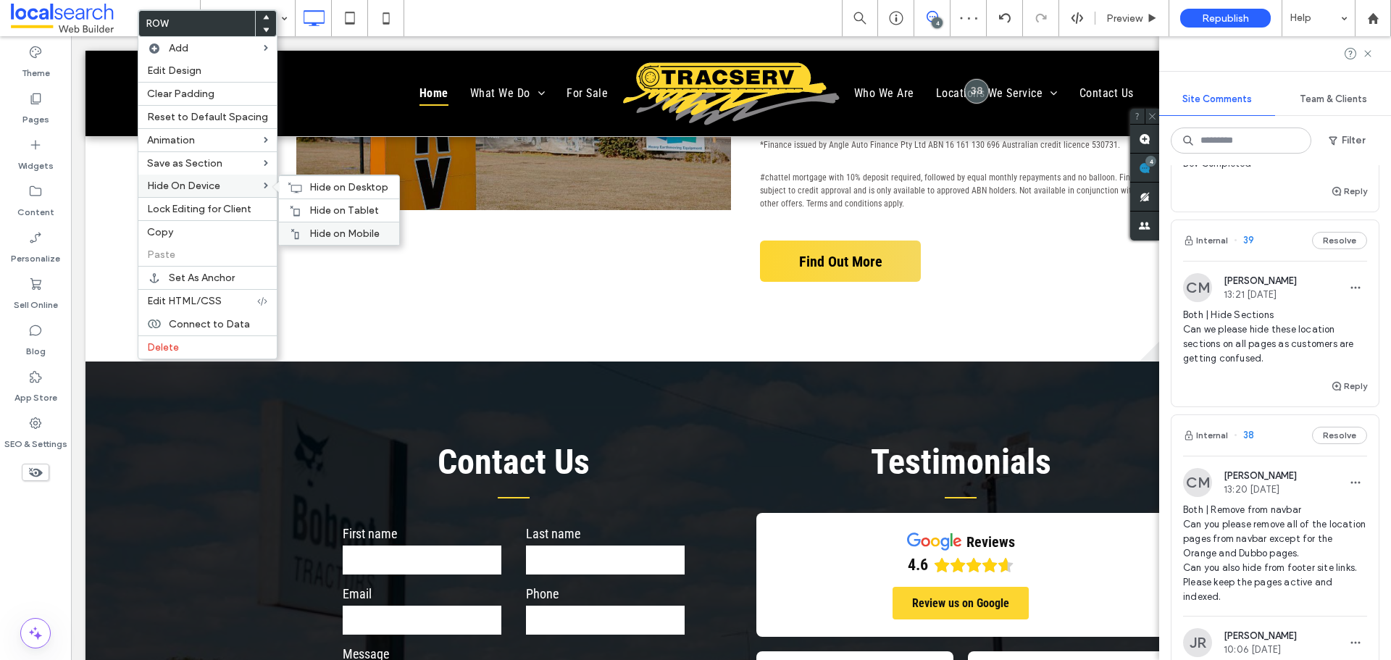
click at [317, 226] on div "Hide on Mobile" at bounding box center [339, 233] width 120 height 23
click at [315, 207] on span "Hide on Tablet" at bounding box center [344, 210] width 70 height 12
click at [299, 193] on div "Hide on Desktop" at bounding box center [339, 186] width 120 height 23
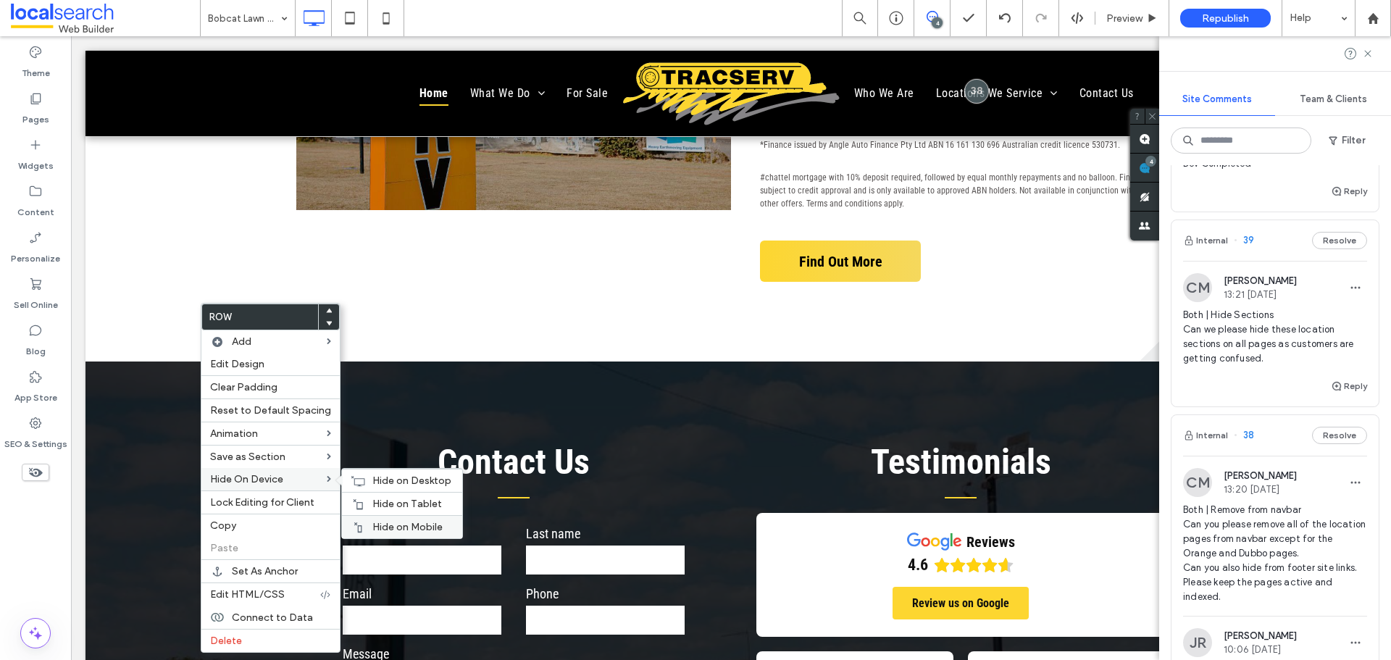
click at [380, 523] on span "Hide on Mobile" at bounding box center [407, 527] width 70 height 12
click at [403, 505] on span "Hide on Tablet" at bounding box center [407, 504] width 70 height 12
click at [369, 472] on div "Hide on Desktop" at bounding box center [402, 480] width 120 height 23
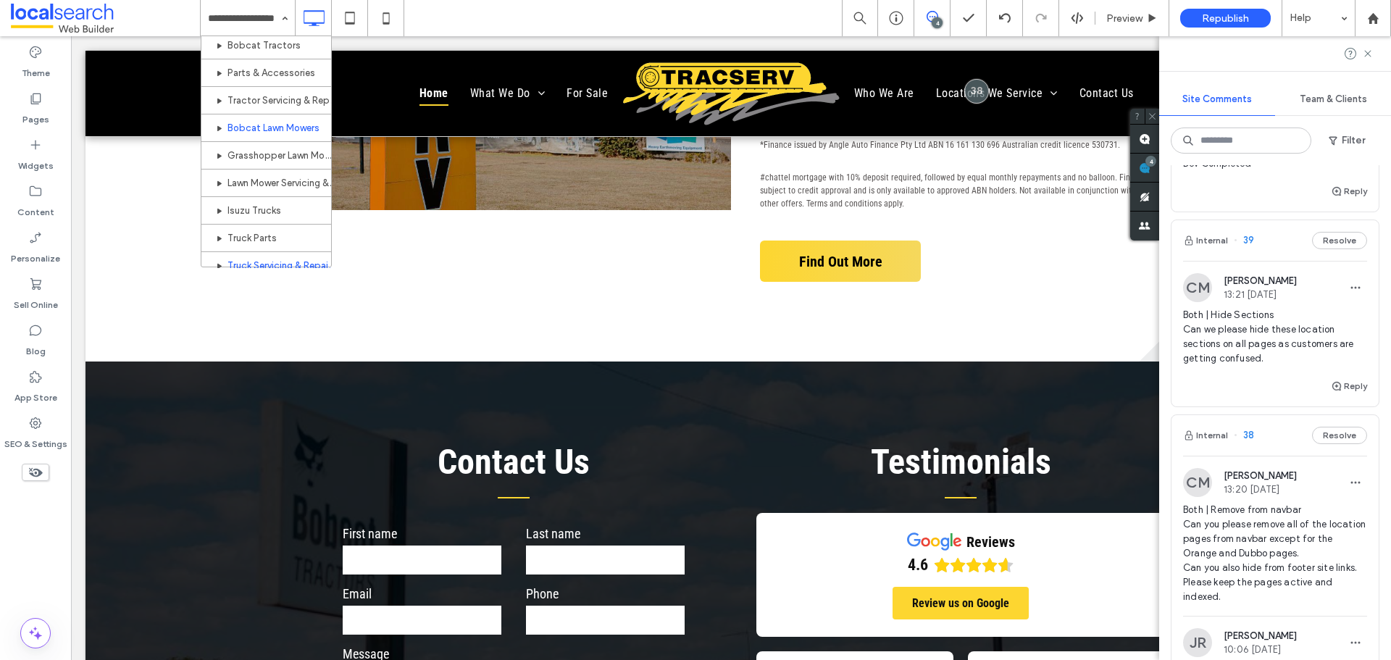
scroll to position [145, 0]
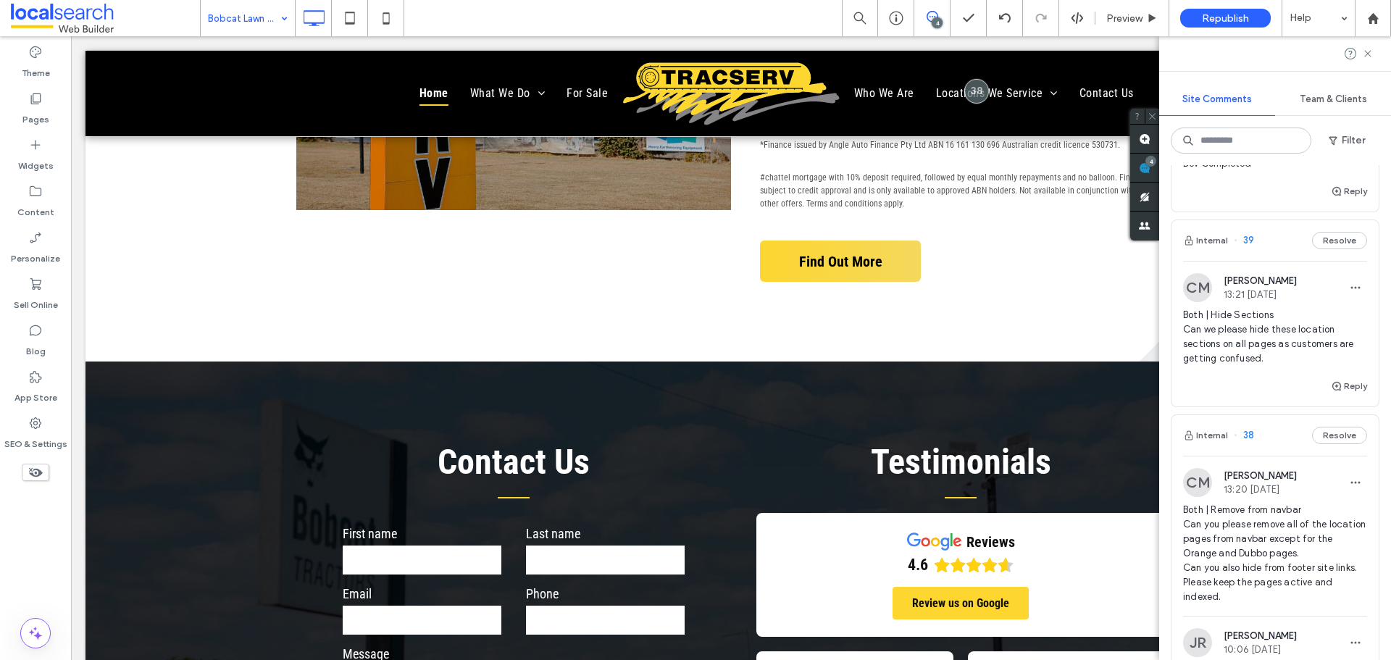
click at [244, 15] on input at bounding box center [244, 18] width 72 height 36
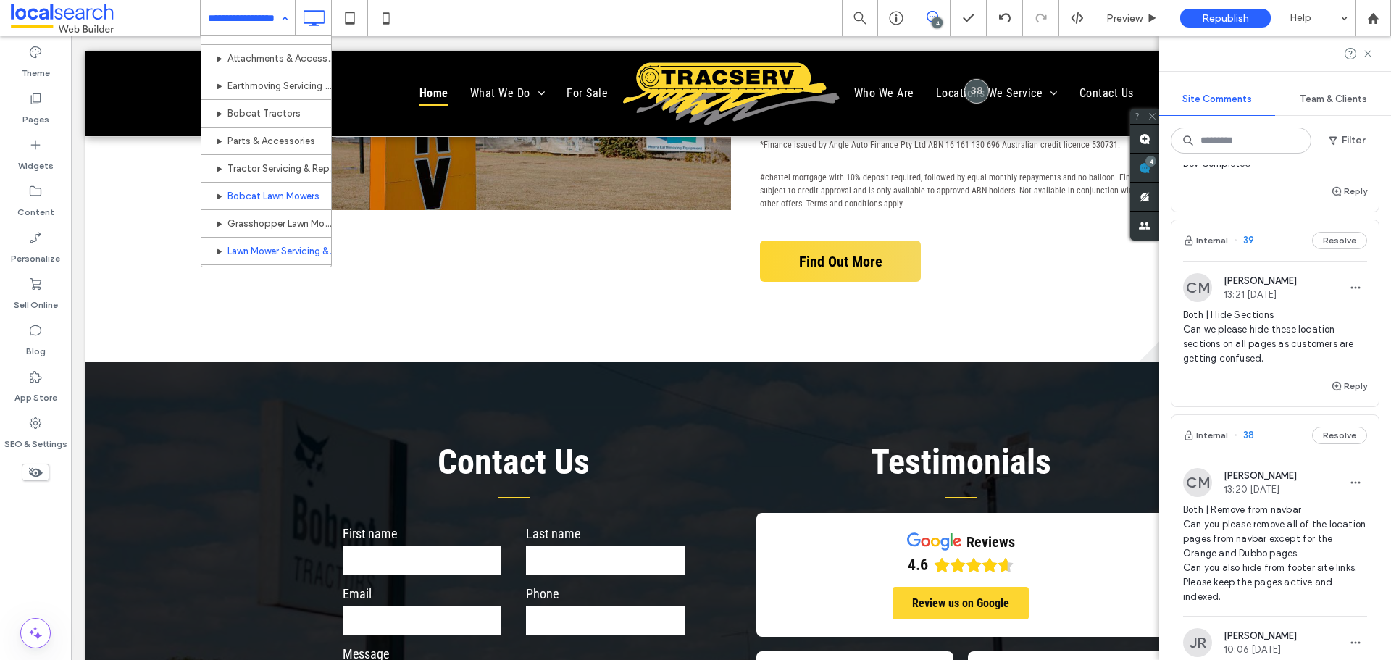
scroll to position [72, 0]
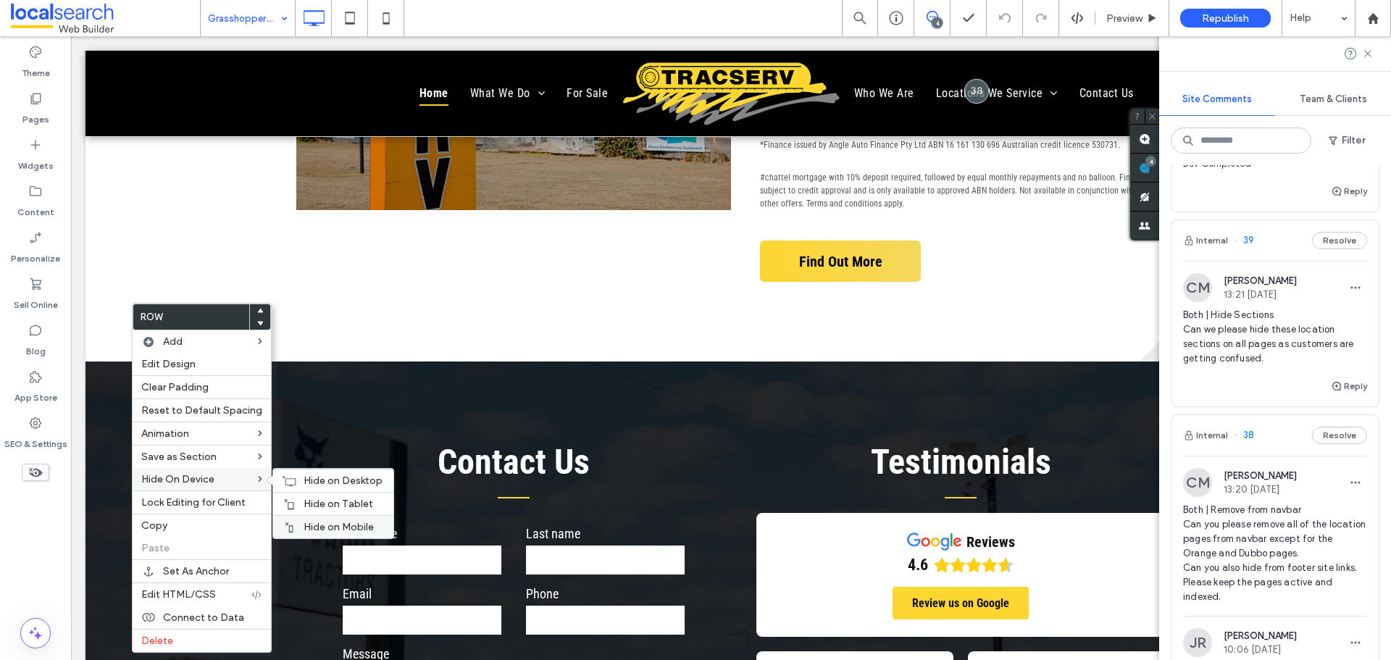
click at [308, 522] on span "Hide on Mobile" at bounding box center [339, 527] width 70 height 12
click at [294, 496] on div "Hide on Tablet" at bounding box center [333, 503] width 120 height 23
click at [286, 482] on icon at bounding box center [289, 481] width 14 height 12
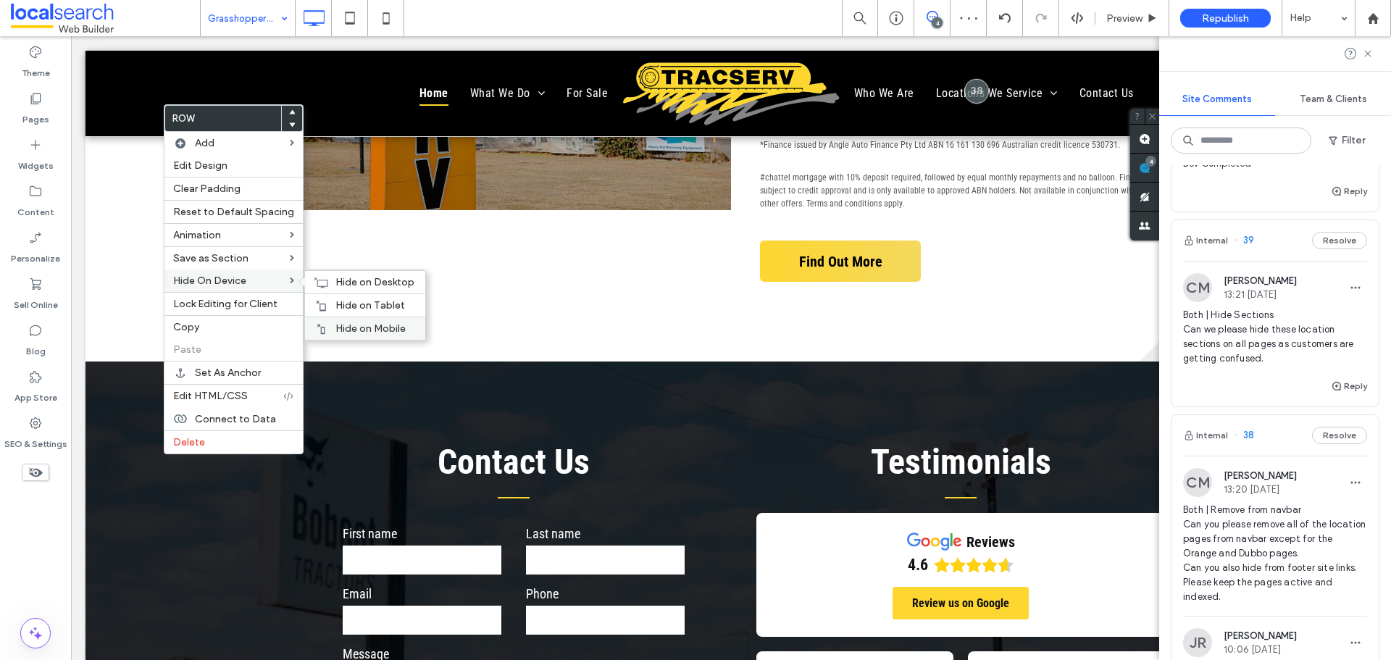
click at [348, 325] on span "Hide on Mobile" at bounding box center [370, 328] width 70 height 12
click at [322, 304] on icon at bounding box center [321, 306] width 12 height 12
click at [354, 277] on span "Hide on Desktop" at bounding box center [374, 282] width 79 height 12
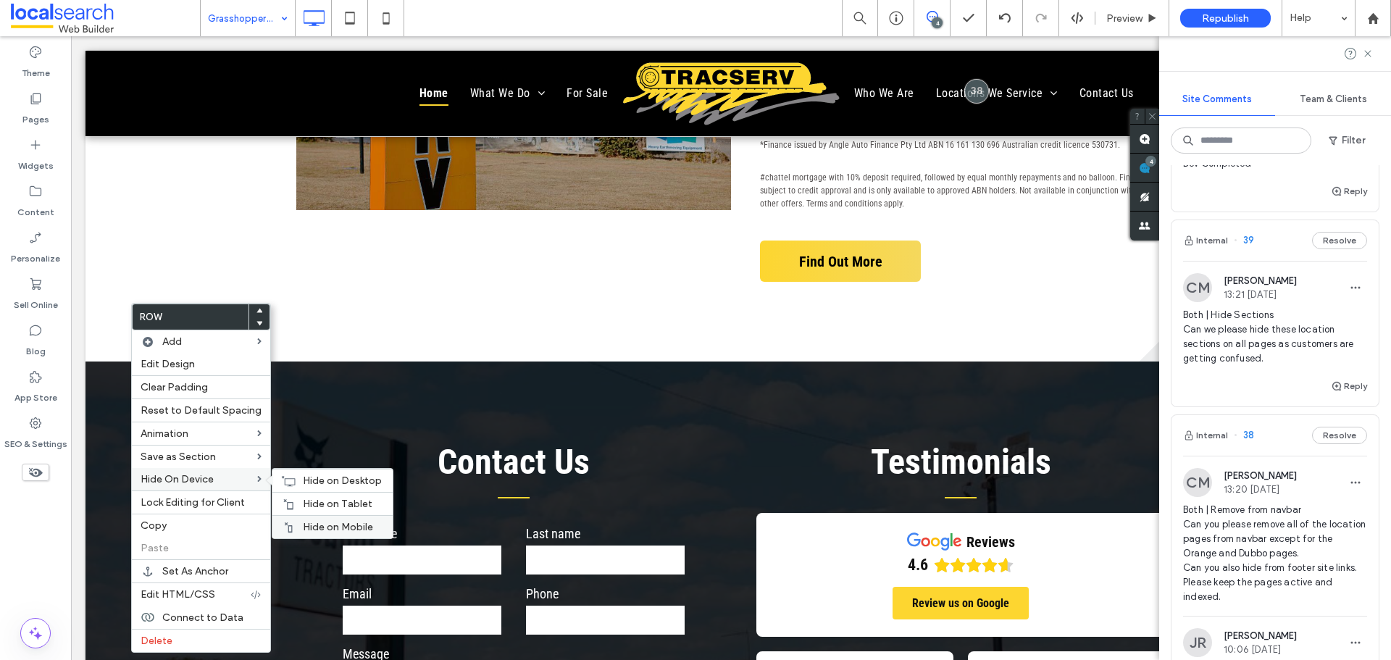
click at [324, 521] on span "Hide on Mobile" at bounding box center [338, 527] width 70 height 12
click at [317, 499] on span "Hide on Tablet" at bounding box center [338, 504] width 70 height 12
click at [303, 475] on span "Hide on Desktop" at bounding box center [342, 481] width 79 height 12
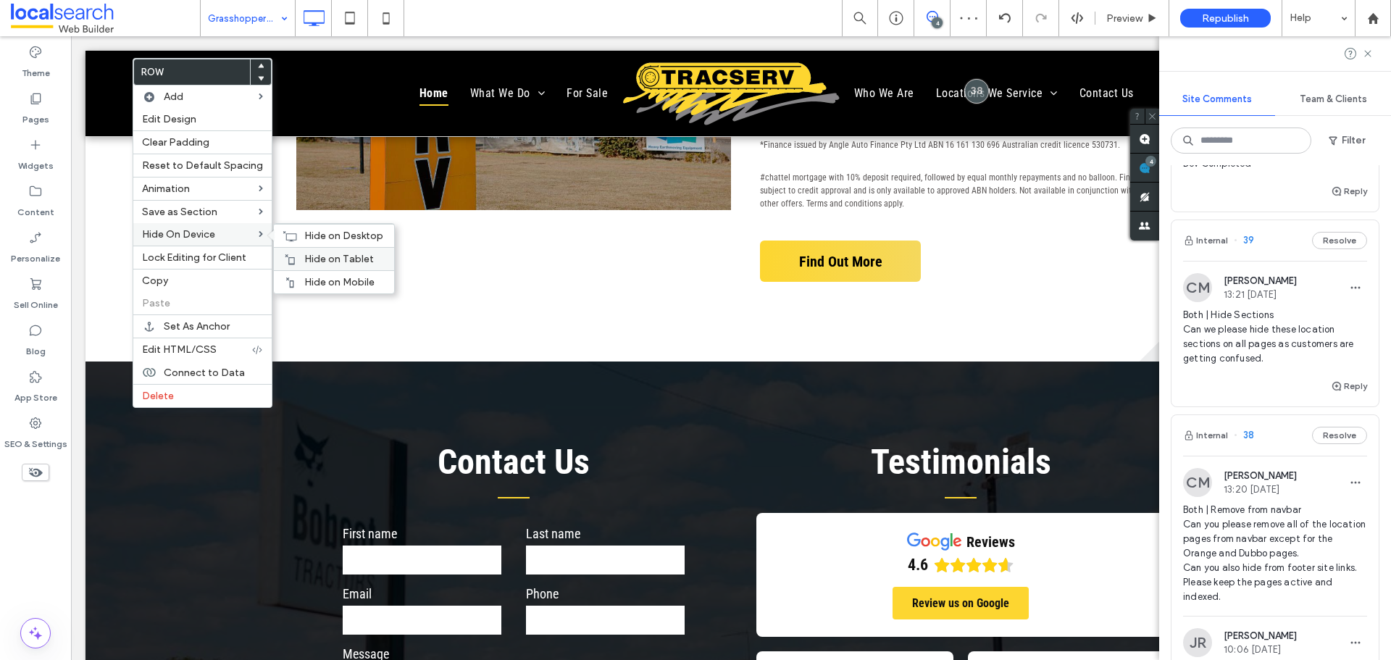
click at [313, 270] on div "Hide on Tablet" at bounding box center [334, 258] width 120 height 23
click at [294, 275] on div "Hide on Mobile" at bounding box center [334, 281] width 120 height 23
click at [293, 235] on div "Hide on Desktop" at bounding box center [334, 235] width 120 height 23
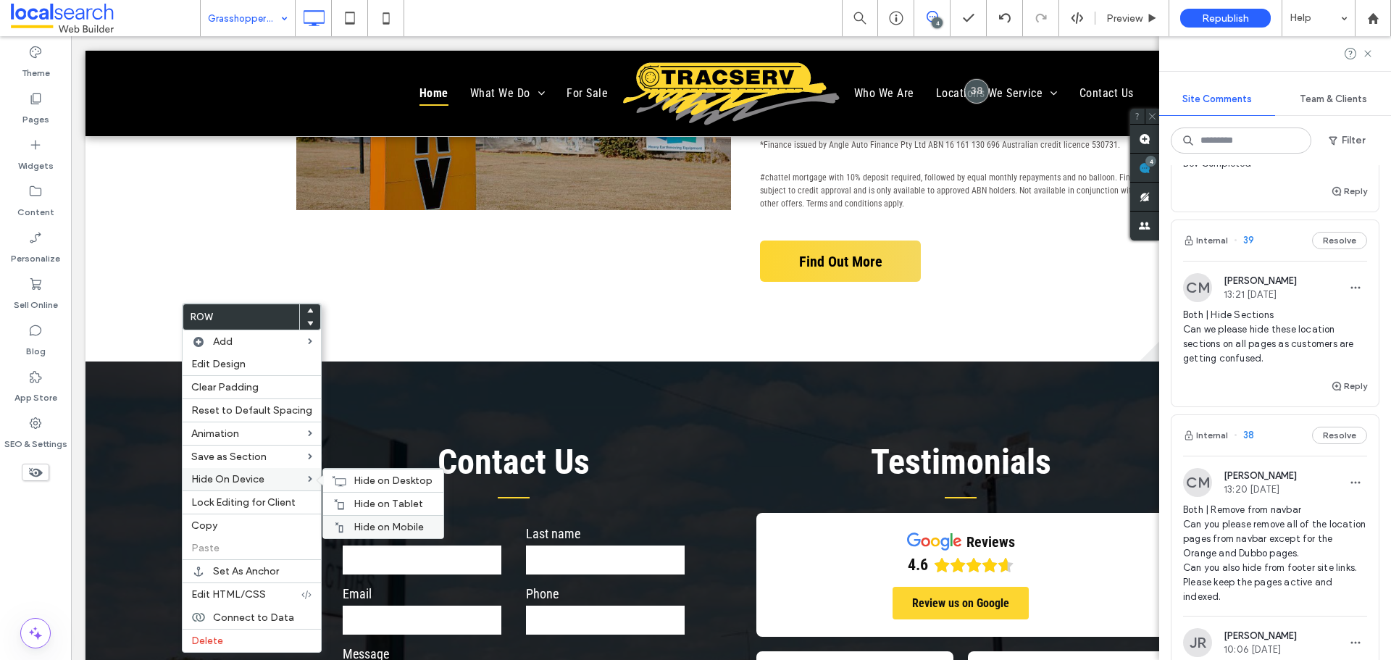
click at [342, 519] on div "Hide on Mobile" at bounding box center [383, 526] width 120 height 23
click at [362, 510] on div "Hide on Tablet" at bounding box center [383, 503] width 120 height 23
click at [354, 485] on span "Hide on Desktop" at bounding box center [393, 481] width 79 height 12
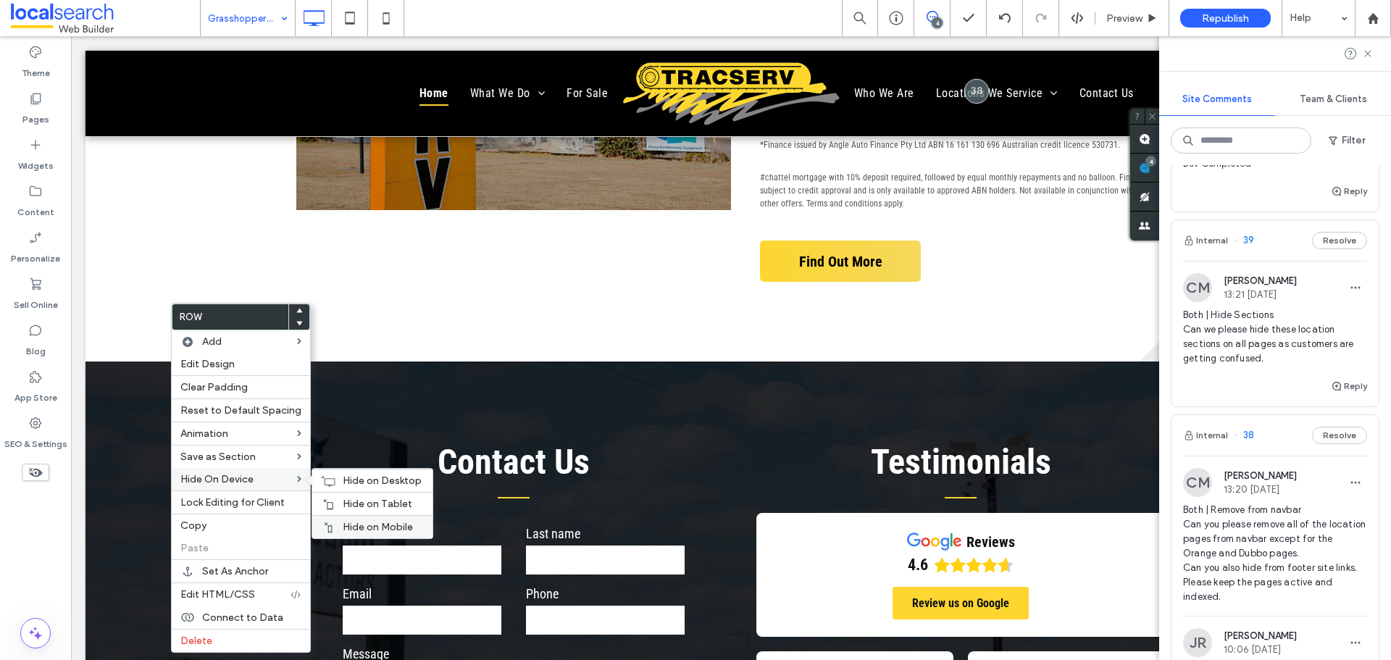
click at [335, 522] on div "Hide on Mobile" at bounding box center [372, 526] width 120 height 23
click at [326, 496] on div "Hide on Tablet" at bounding box center [372, 503] width 120 height 23
click at [327, 485] on use at bounding box center [329, 480] width 14 height 10
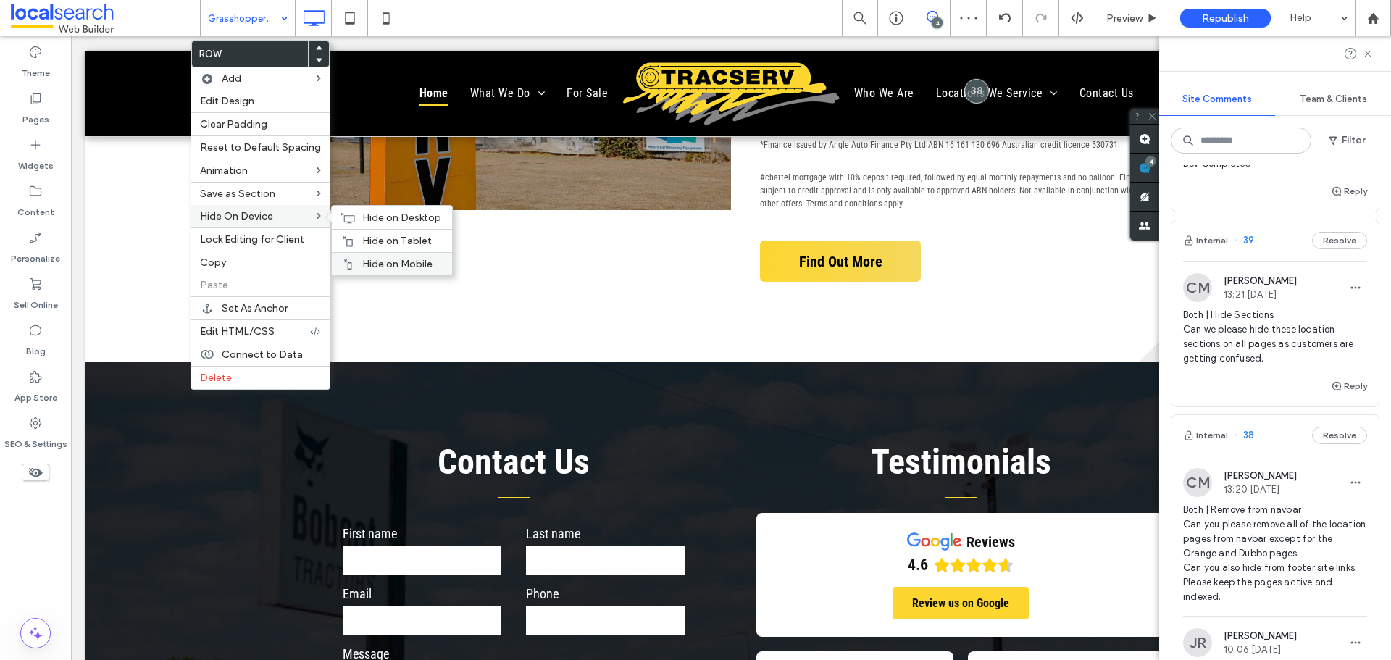
click at [356, 264] on div "Hide on Mobile" at bounding box center [392, 263] width 120 height 23
click at [341, 232] on div "Hide on Tablet" at bounding box center [392, 240] width 120 height 23
click at [341, 216] on use at bounding box center [348, 217] width 14 height 10
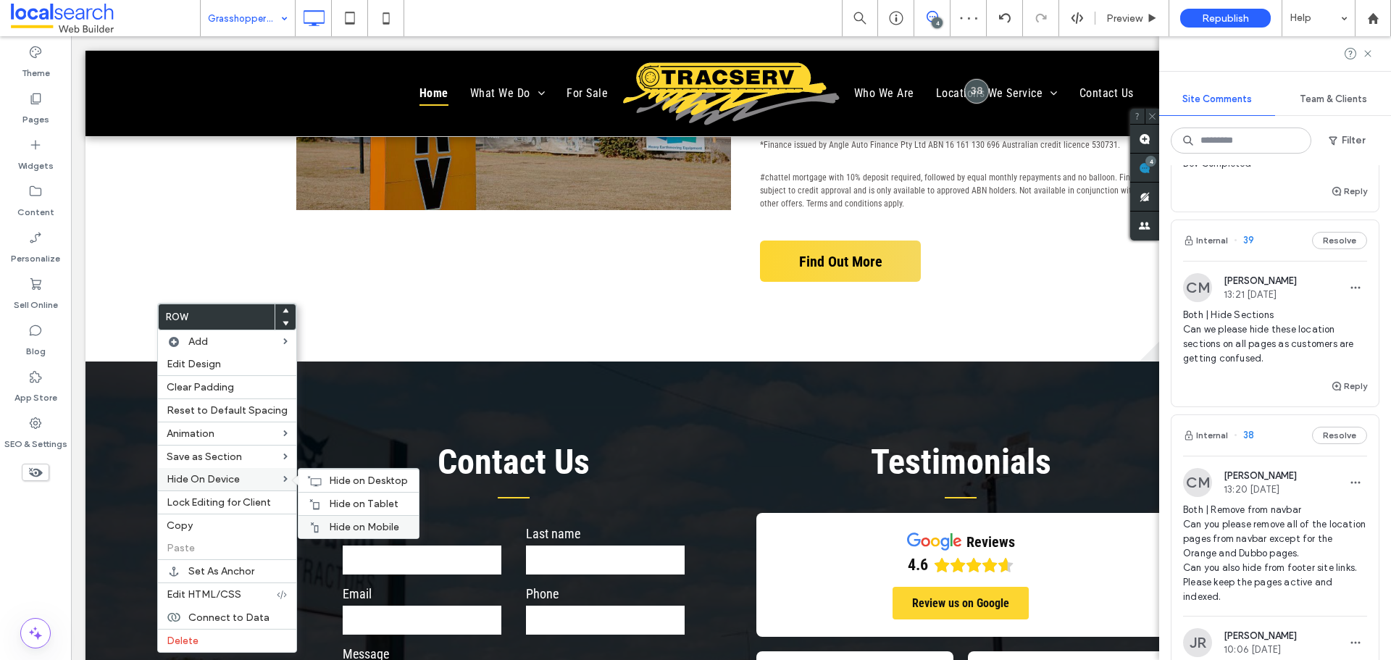
click at [338, 520] on div "Hide on Mobile" at bounding box center [358, 526] width 120 height 23
click at [330, 501] on span "Hide on Tablet" at bounding box center [364, 504] width 70 height 12
click at [322, 480] on div "Hide on Desktop" at bounding box center [358, 480] width 120 height 23
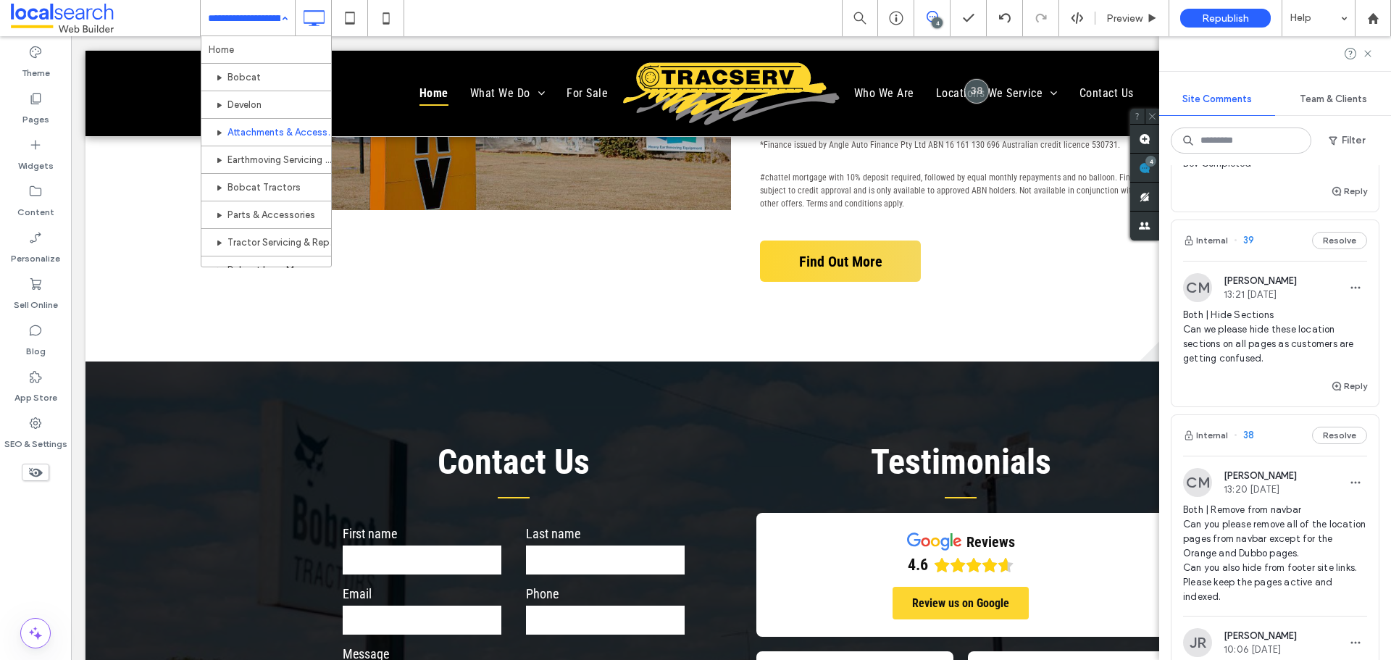
scroll to position [145, 0]
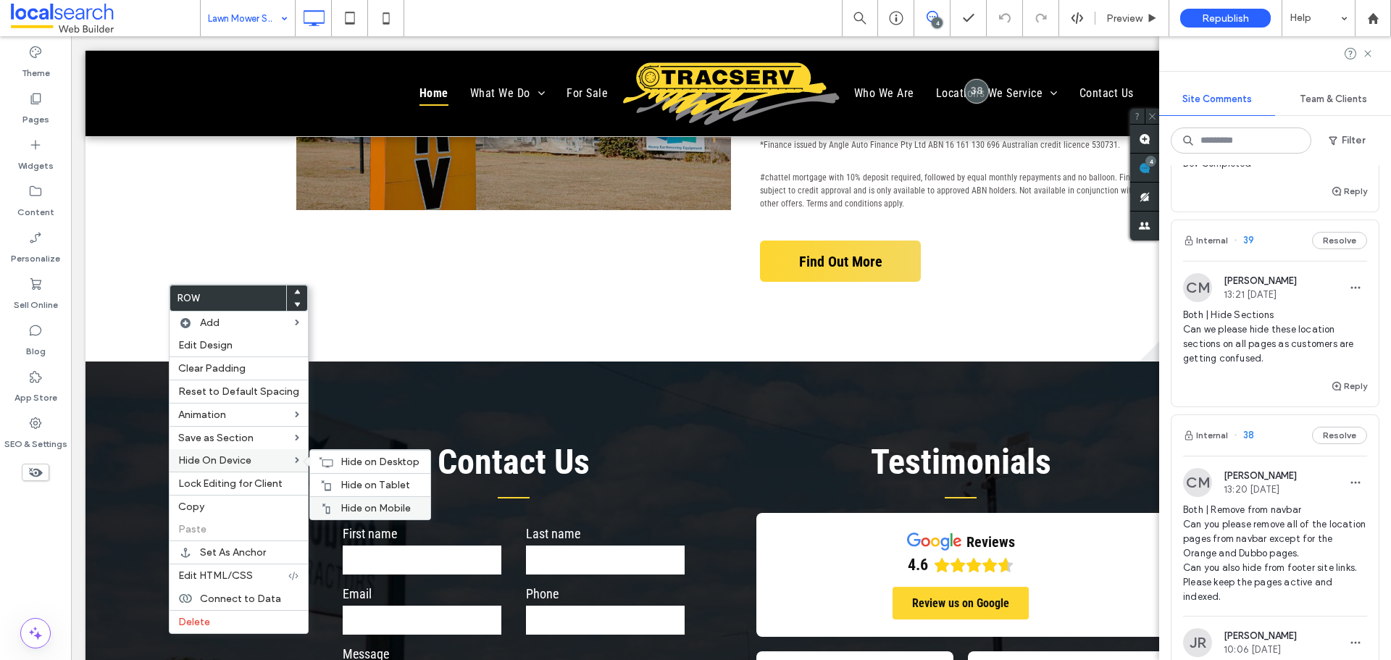
click at [356, 499] on div "Hide on Mobile" at bounding box center [370, 507] width 120 height 23
click at [348, 475] on div "Hide on Tablet" at bounding box center [370, 484] width 120 height 23
click at [325, 459] on icon at bounding box center [326, 462] width 14 height 12
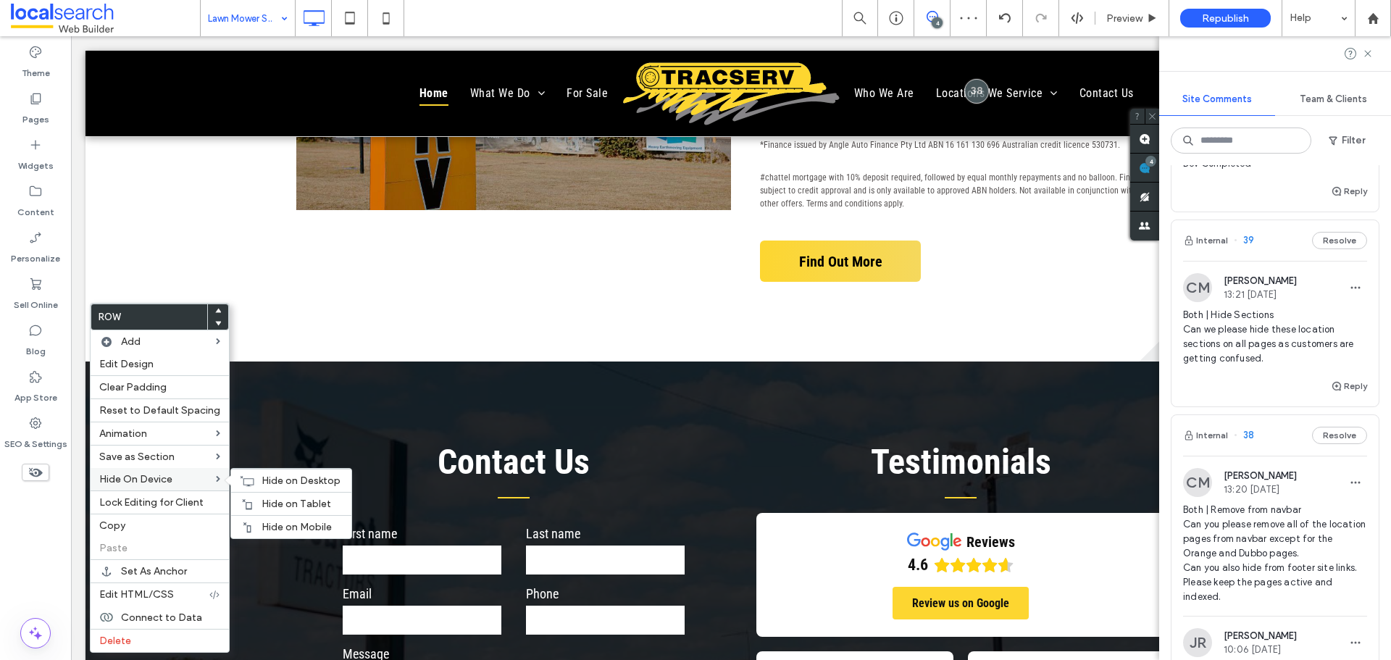
drag, startPoint x: 266, startPoint y: 516, endPoint x: 220, endPoint y: 489, distance: 53.6
click at [266, 517] on div "Hide on Mobile" at bounding box center [291, 526] width 120 height 23
click at [278, 506] on span "Hide on Tablet" at bounding box center [297, 504] width 70 height 12
click at [262, 478] on span "Hide on Desktop" at bounding box center [301, 481] width 79 height 12
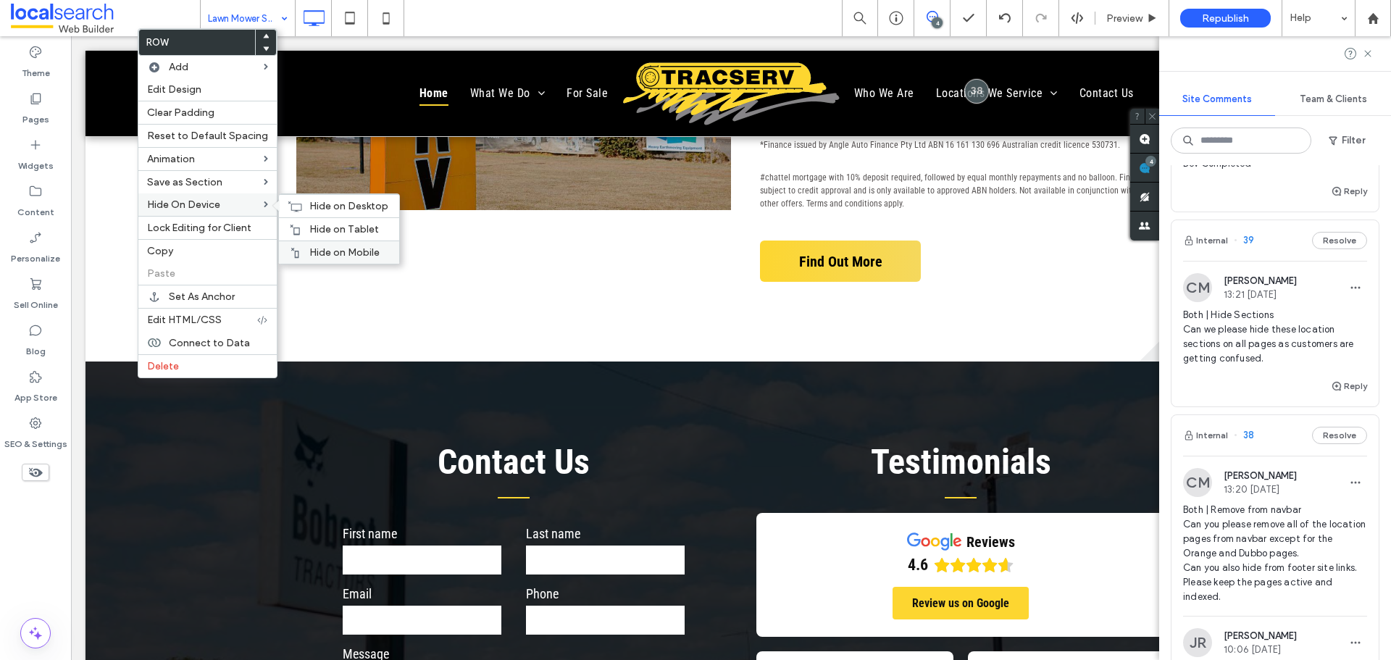
click at [293, 246] on div "Hide on Mobile" at bounding box center [339, 252] width 120 height 23
click at [309, 229] on span "Hide on Tablet" at bounding box center [344, 229] width 70 height 12
click at [290, 204] on icon at bounding box center [295, 207] width 14 height 12
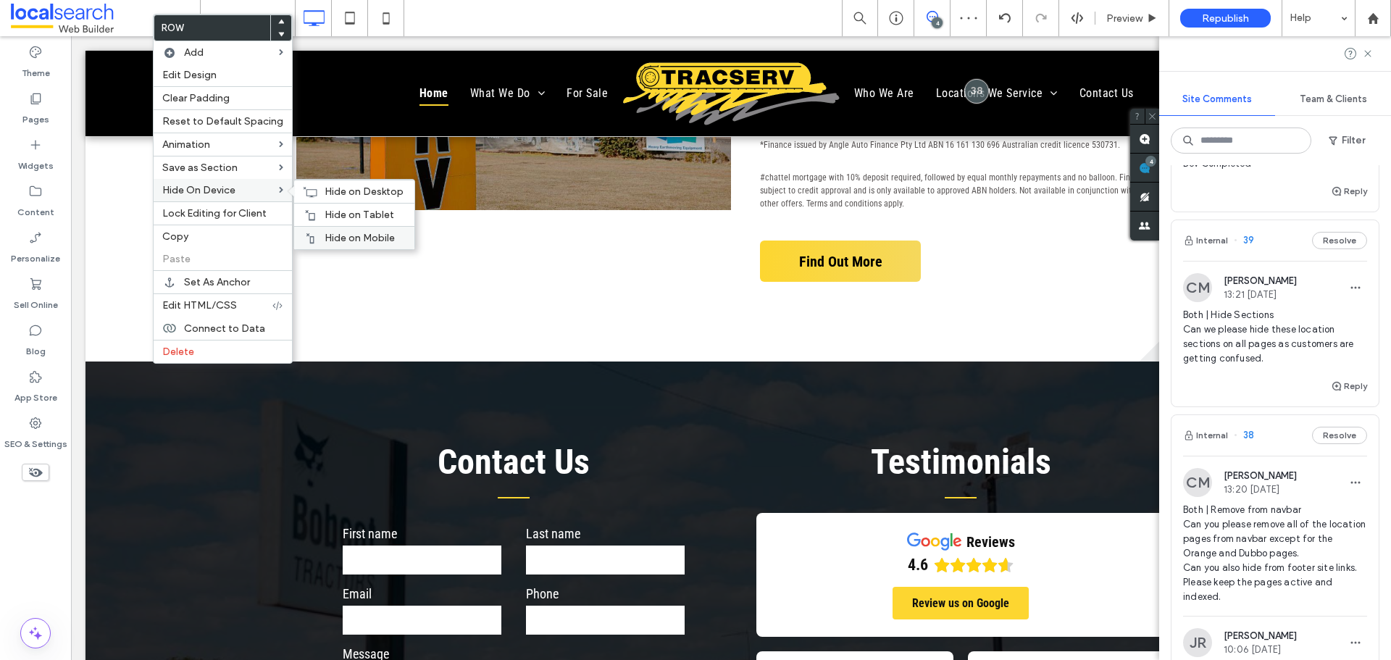
click at [313, 230] on div "Hide on Mobile" at bounding box center [354, 237] width 120 height 23
click at [325, 217] on span "Hide on Tablet" at bounding box center [360, 215] width 70 height 12
click at [305, 191] on icon at bounding box center [310, 192] width 14 height 12
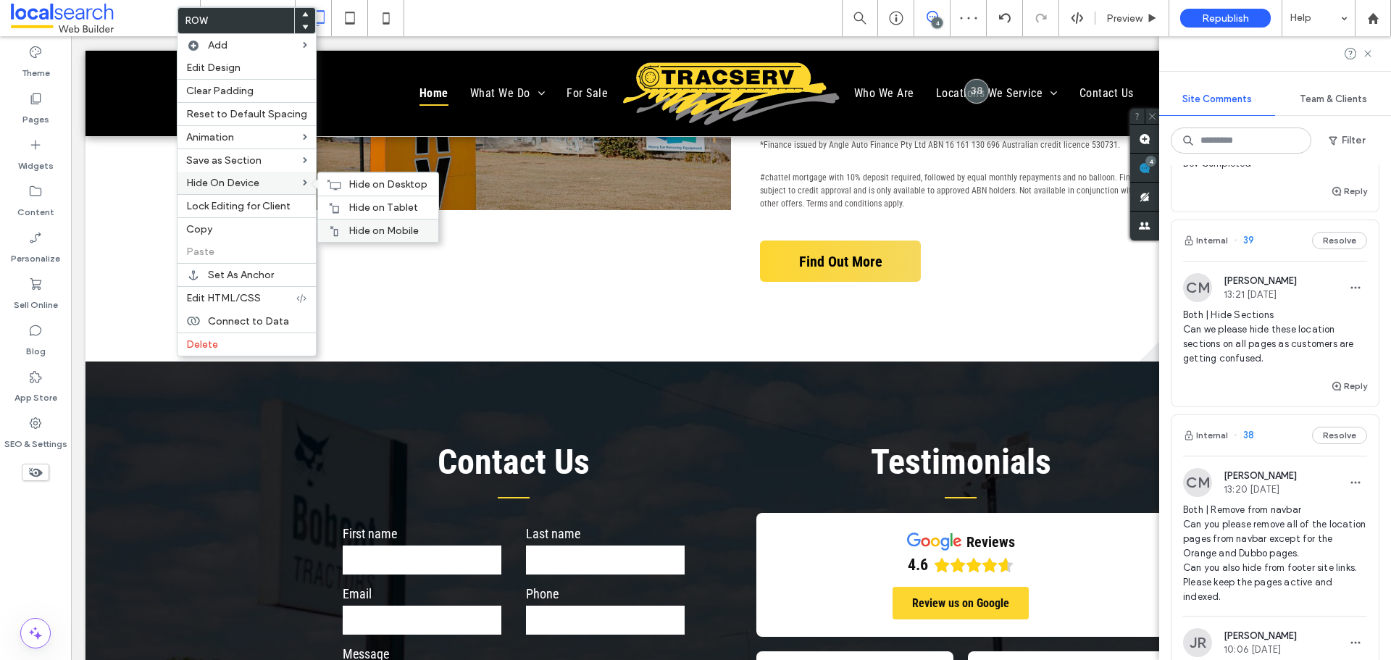
click at [361, 222] on div "Hide on Mobile" at bounding box center [378, 230] width 120 height 23
click at [348, 202] on span "Hide on Tablet" at bounding box center [383, 207] width 70 height 12
click at [330, 182] on use at bounding box center [334, 184] width 14 height 10
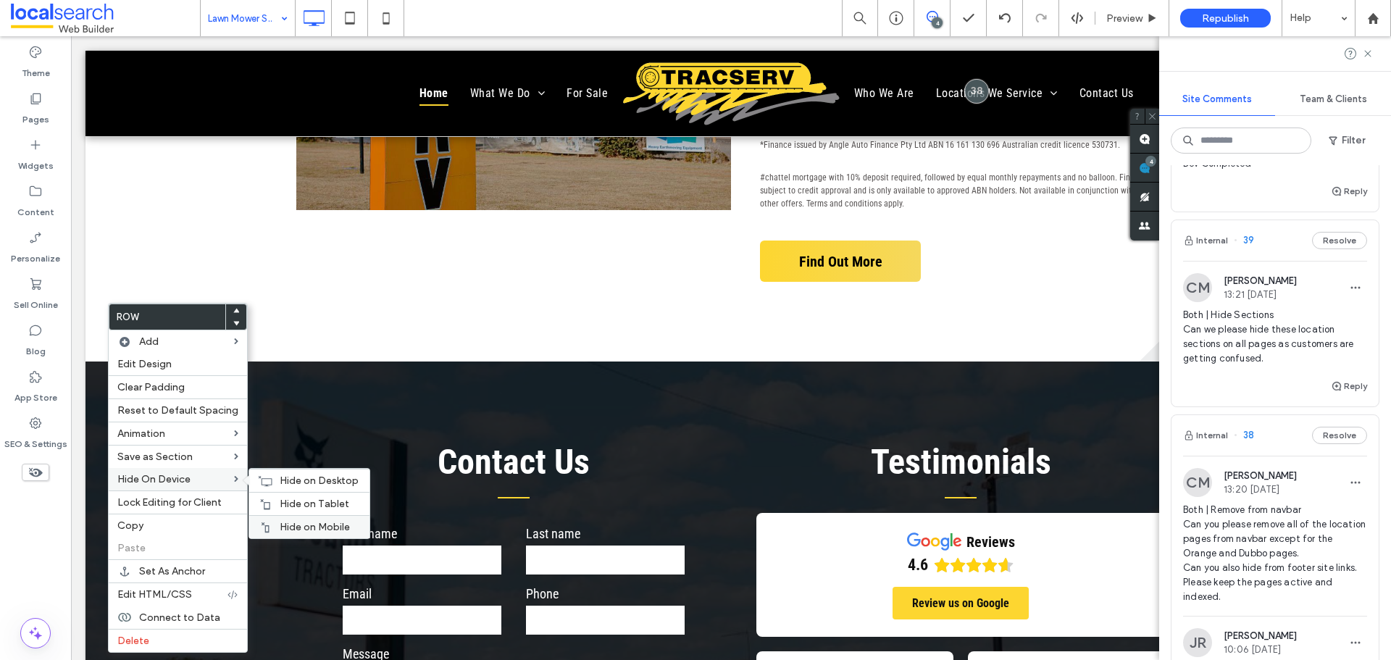
click at [267, 530] on div at bounding box center [265, 528] width 14 height 12
click at [274, 498] on div "Hide on Tablet" at bounding box center [309, 503] width 120 height 23
click at [262, 480] on icon at bounding box center [265, 481] width 14 height 12
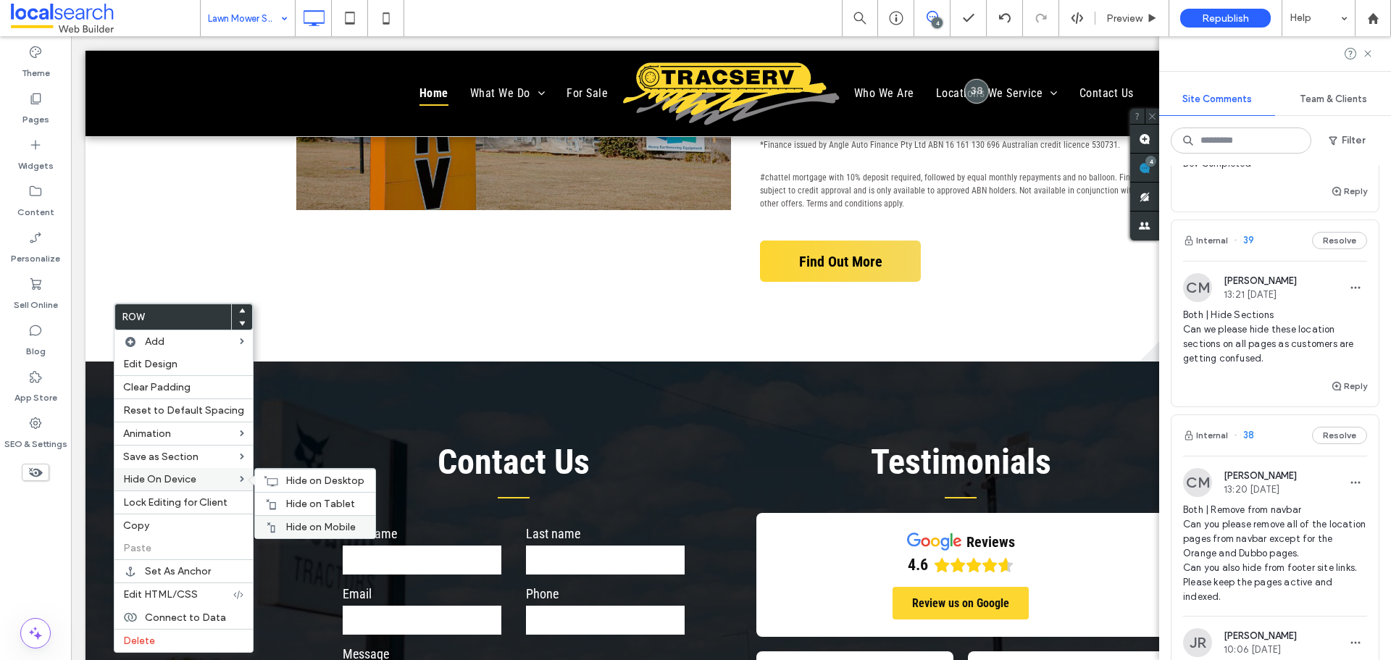
click at [296, 525] on span "Hide on Mobile" at bounding box center [320, 527] width 70 height 12
click at [285, 500] on span "Hide on Tablet" at bounding box center [320, 504] width 70 height 12
click at [263, 474] on div "Hide on Desktop" at bounding box center [315, 480] width 120 height 23
click at [288, 517] on div "Hide on Mobile" at bounding box center [316, 526] width 120 height 23
click at [288, 506] on span "Hide on Tablet" at bounding box center [322, 504] width 70 height 12
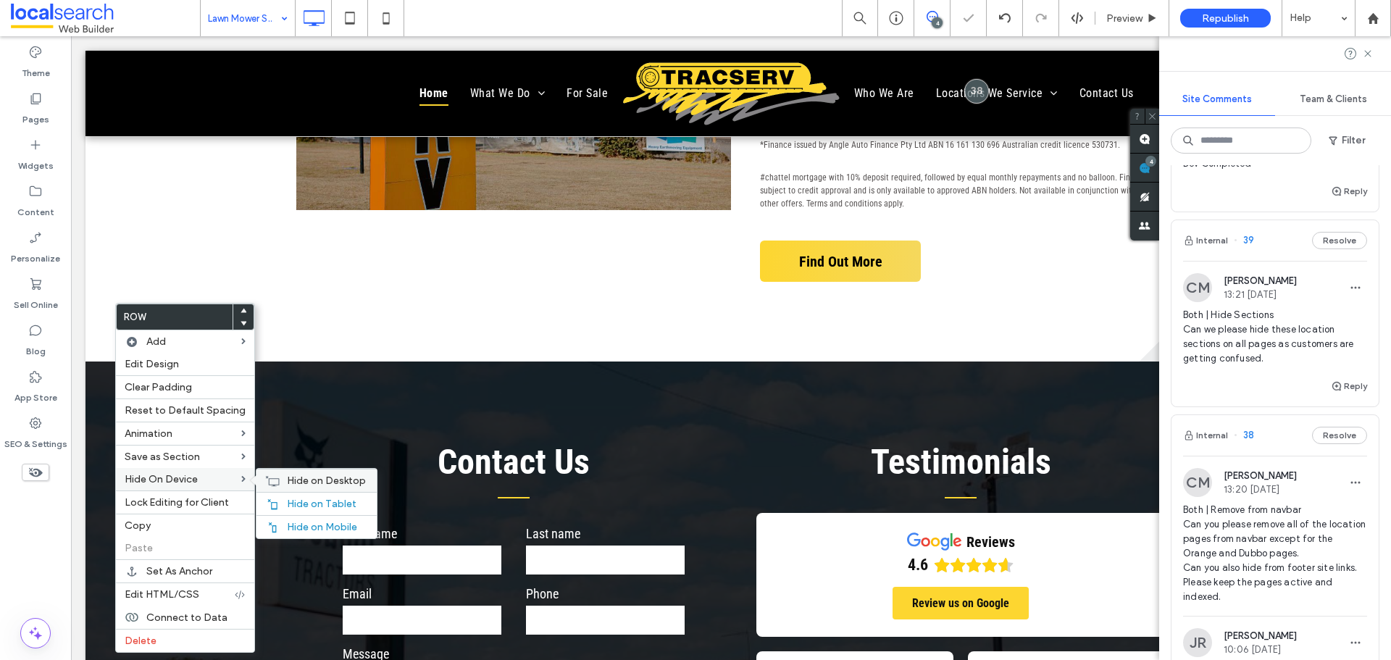
click at [288, 485] on span "Hide on Desktop" at bounding box center [326, 481] width 79 height 12
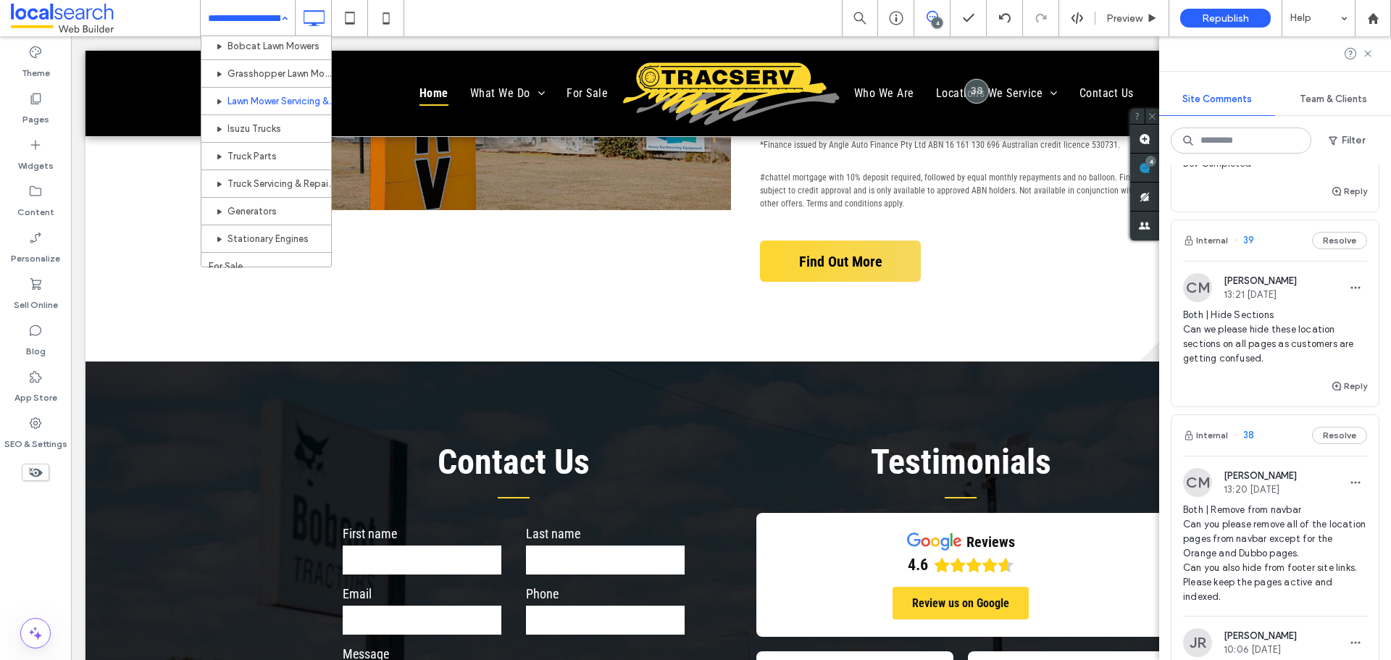
scroll to position [145, 0]
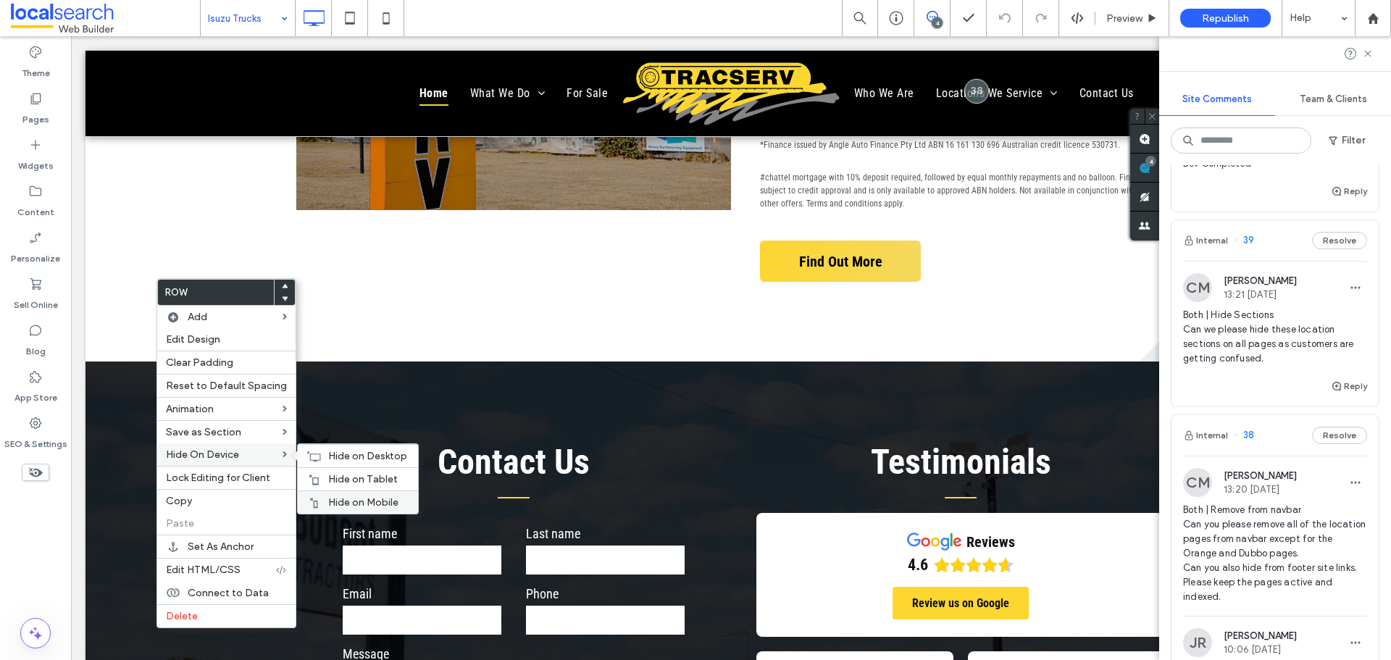
click at [346, 494] on div "Hide on Mobile" at bounding box center [358, 501] width 120 height 23
click at [328, 484] on span "Hide on Tablet" at bounding box center [363, 479] width 70 height 12
click at [317, 457] on div "Hide on Desktop" at bounding box center [358, 455] width 120 height 23
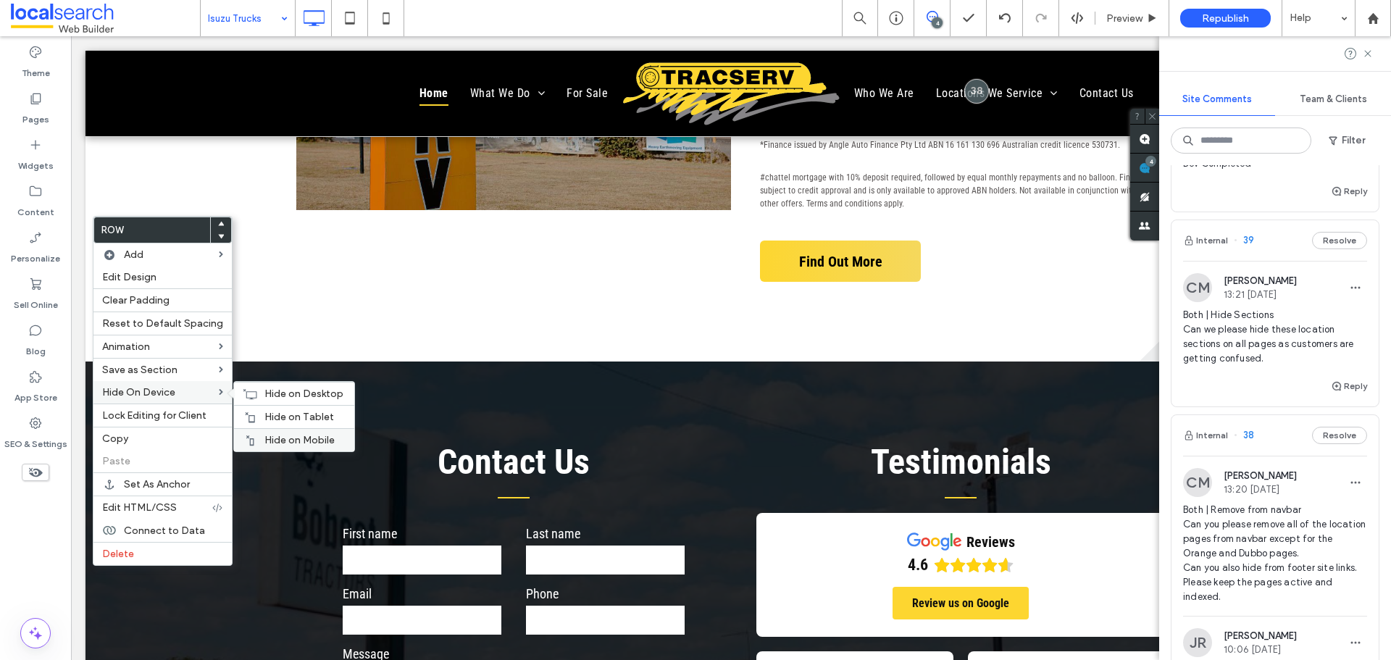
click at [285, 432] on div "Hide on Mobile" at bounding box center [294, 439] width 120 height 23
click at [241, 406] on div "Hide on Tablet" at bounding box center [294, 416] width 120 height 23
click at [255, 393] on div "Hide on Desktop" at bounding box center [294, 393] width 120 height 23
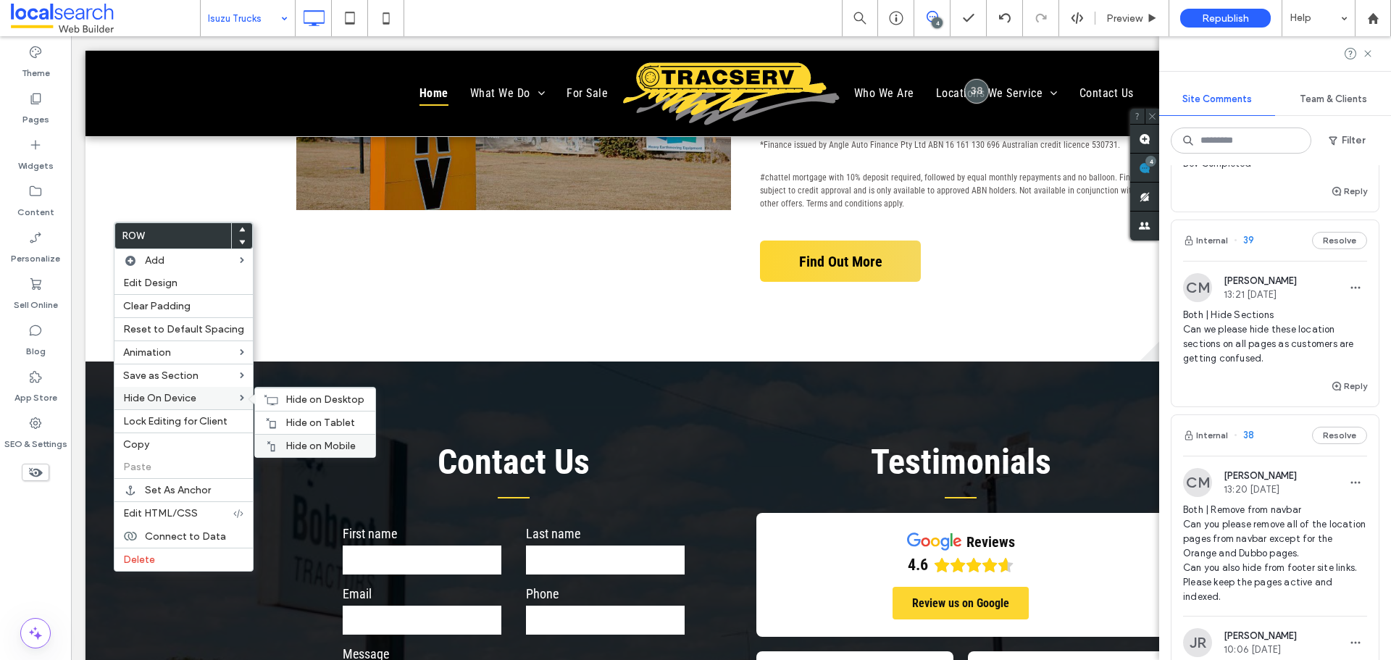
click at [293, 443] on span "Hide on Mobile" at bounding box center [320, 446] width 70 height 12
click at [293, 424] on span "Hide on Tablet" at bounding box center [320, 423] width 70 height 12
click at [284, 393] on div "Hide on Desktop" at bounding box center [315, 399] width 120 height 23
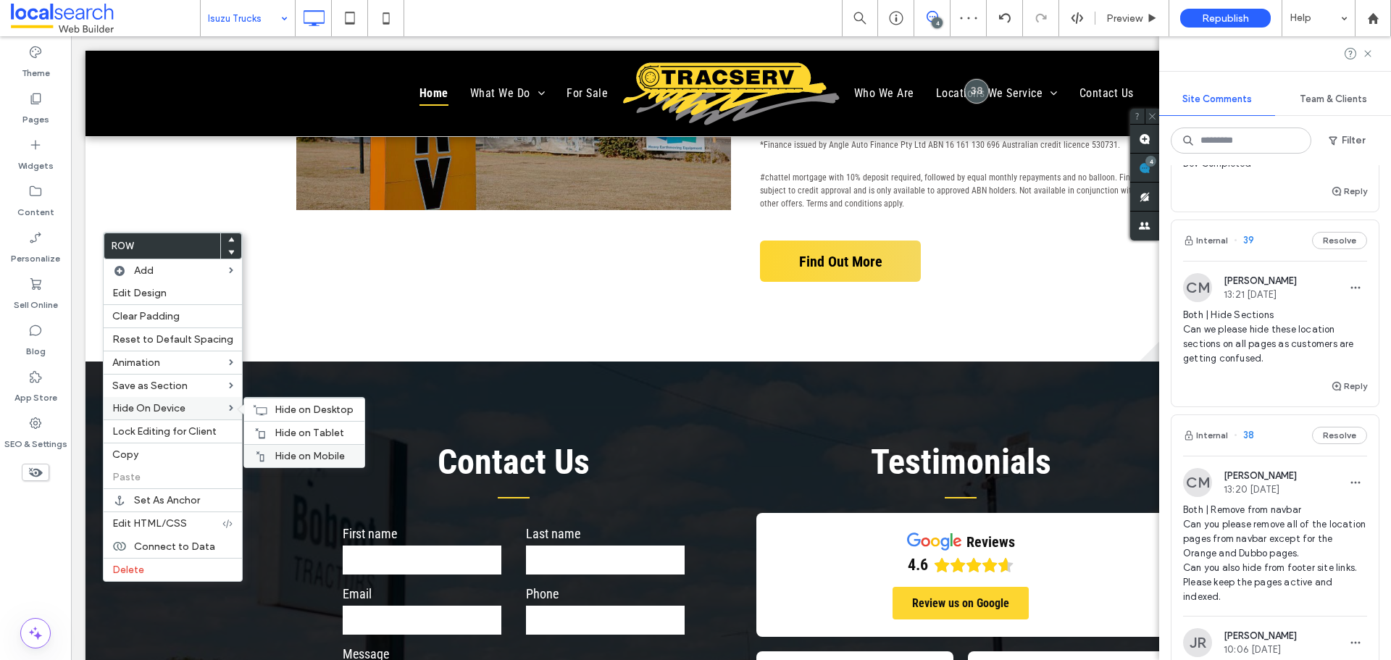
click at [283, 454] on span "Hide on Mobile" at bounding box center [310, 456] width 70 height 12
click at [275, 434] on span "Hide on Tablet" at bounding box center [310, 433] width 70 height 12
click at [258, 407] on use at bounding box center [261, 409] width 14 height 10
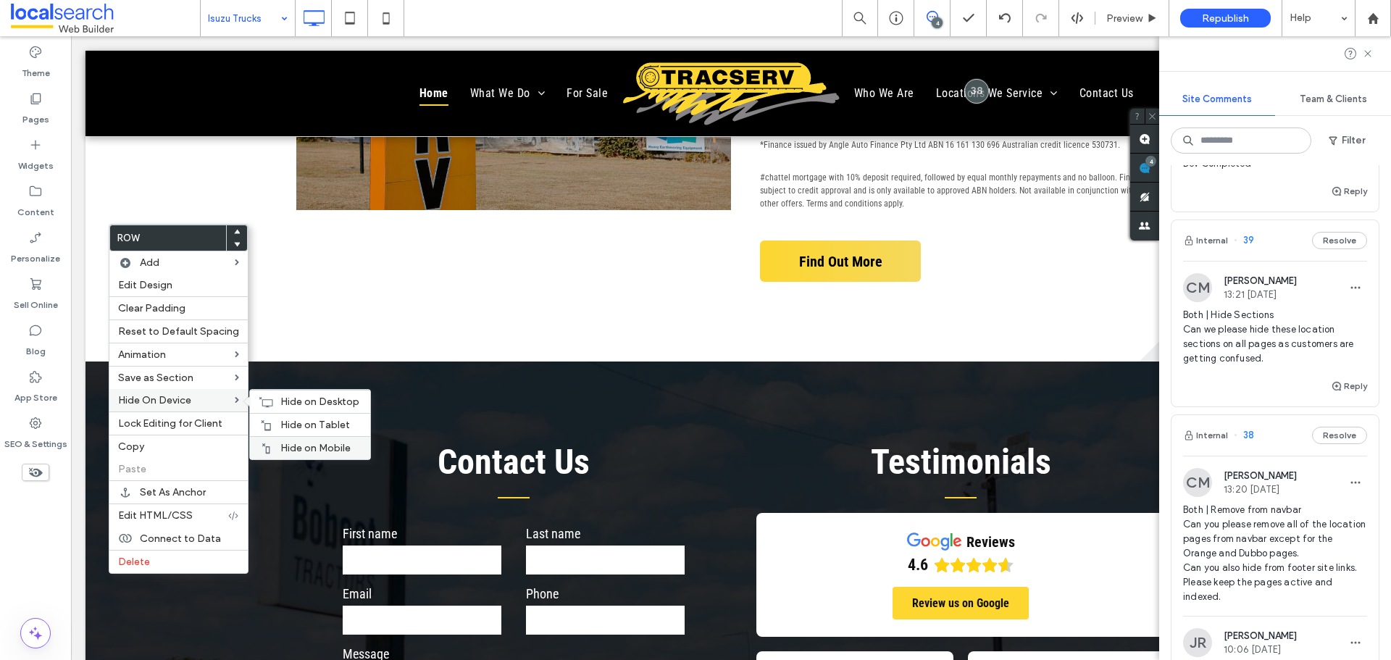
click at [303, 441] on div "Hide on Mobile" at bounding box center [310, 447] width 120 height 23
click at [287, 424] on span "Hide on Tablet" at bounding box center [315, 425] width 70 height 12
click at [285, 400] on span "Hide on Desktop" at bounding box center [319, 402] width 79 height 12
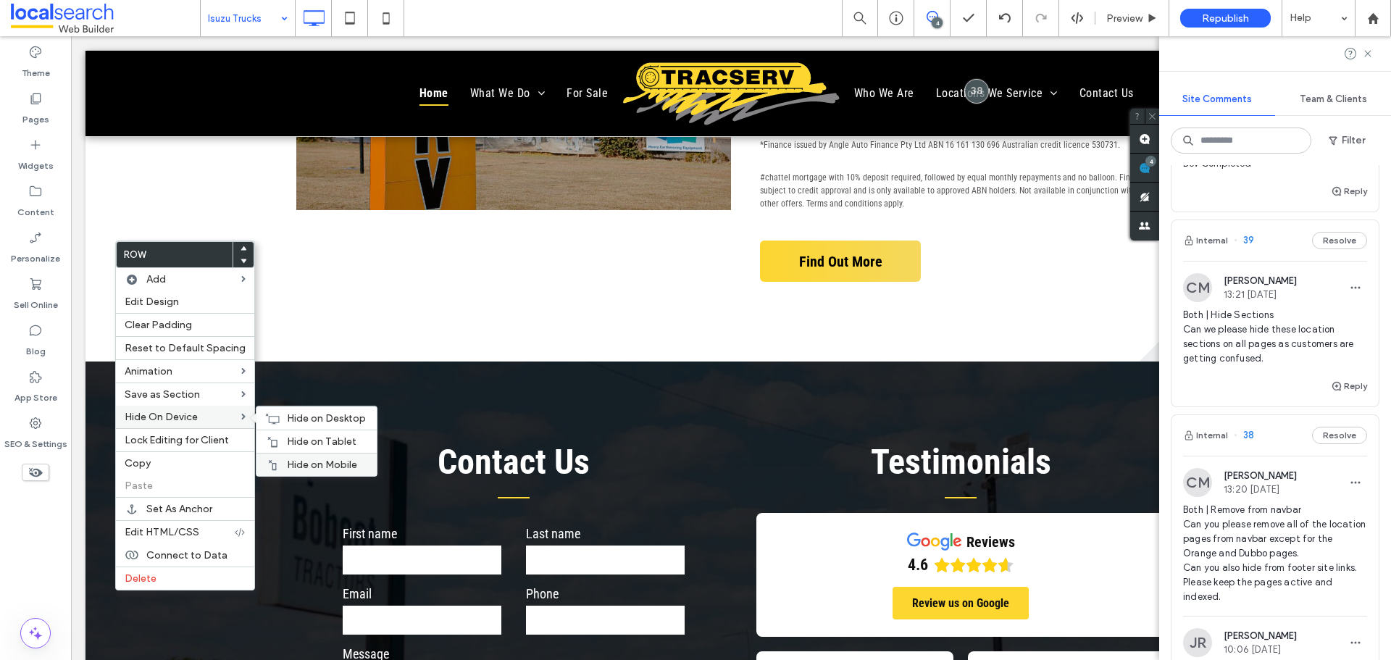
click at [298, 456] on div "Hide on Mobile" at bounding box center [316, 464] width 120 height 23
click at [302, 443] on span "Hide on Tablet" at bounding box center [322, 441] width 70 height 12
click at [275, 414] on icon at bounding box center [272, 419] width 14 height 12
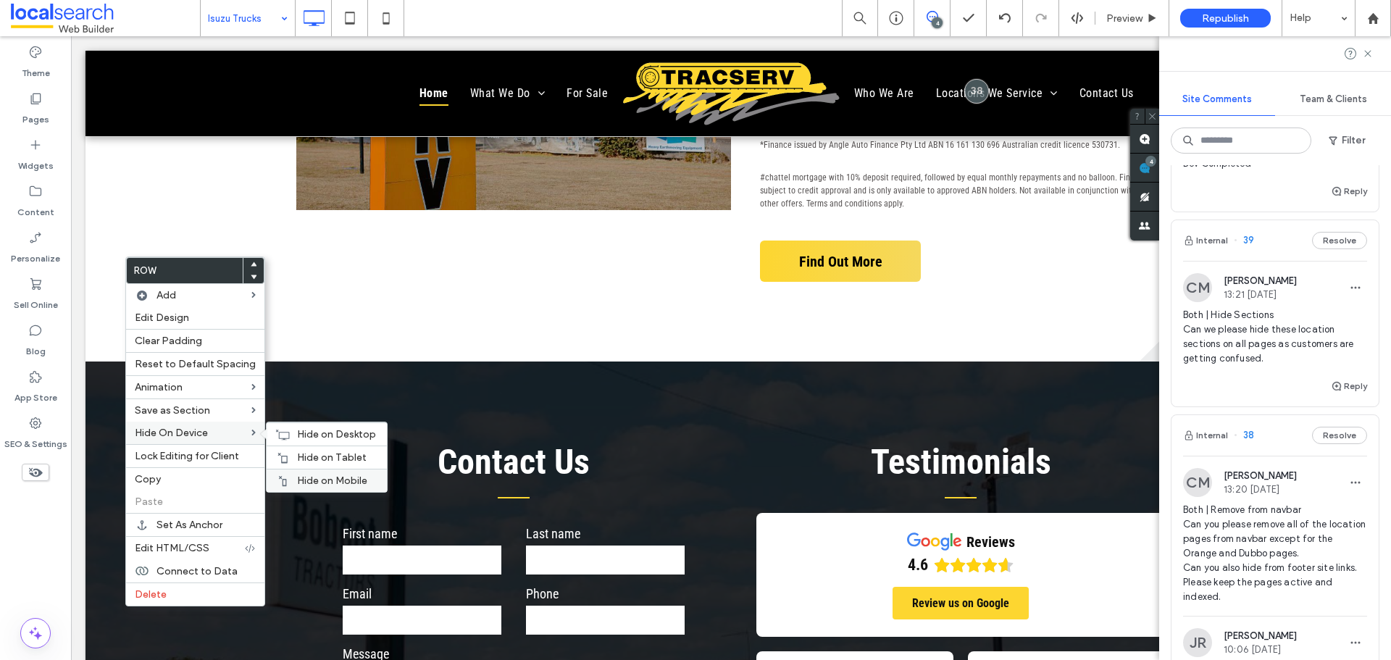
click at [317, 477] on span "Hide on Mobile" at bounding box center [332, 481] width 70 height 12
click at [298, 453] on span "Hide on Tablet" at bounding box center [332, 457] width 70 height 12
click at [275, 430] on icon at bounding box center [282, 435] width 14 height 12
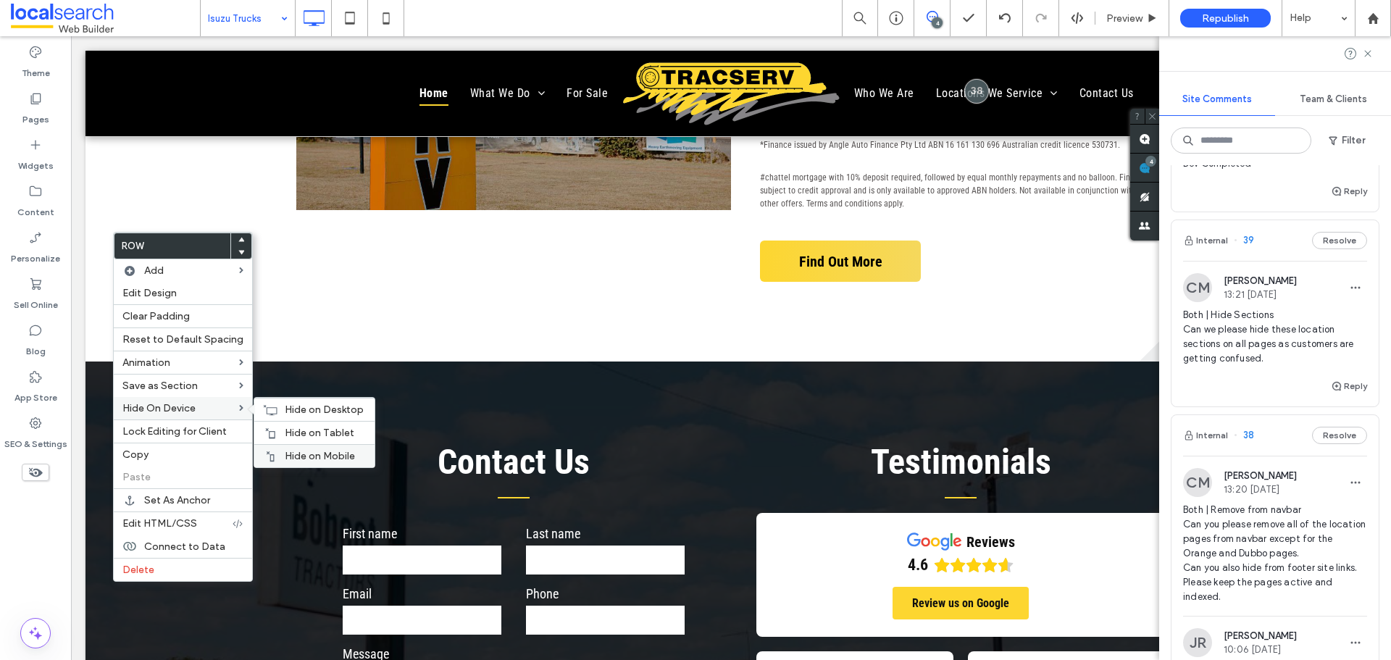
click at [297, 446] on div "Hide on Mobile" at bounding box center [314, 455] width 120 height 23
click at [277, 425] on div "Hide on Tablet" at bounding box center [314, 432] width 120 height 23
click at [269, 409] on icon at bounding box center [270, 410] width 14 height 12
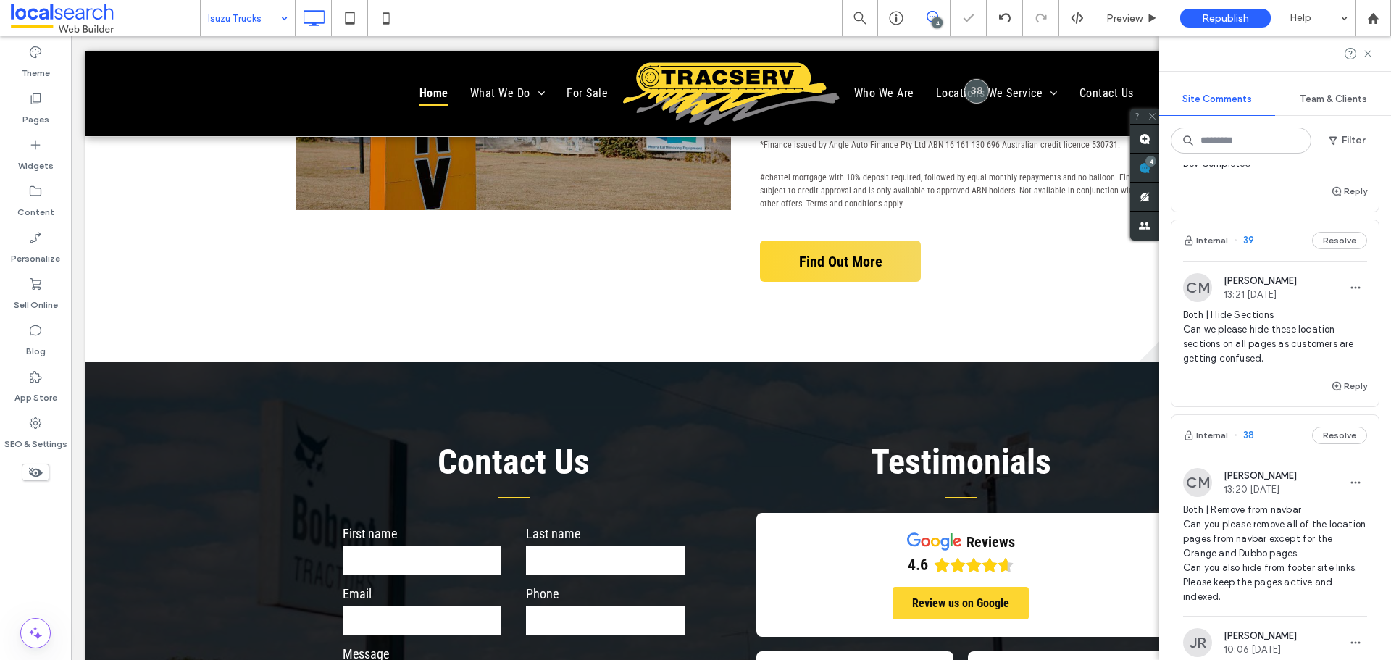
drag, startPoint x: 236, startPoint y: 12, endPoint x: 237, endPoint y: 35, distance: 23.2
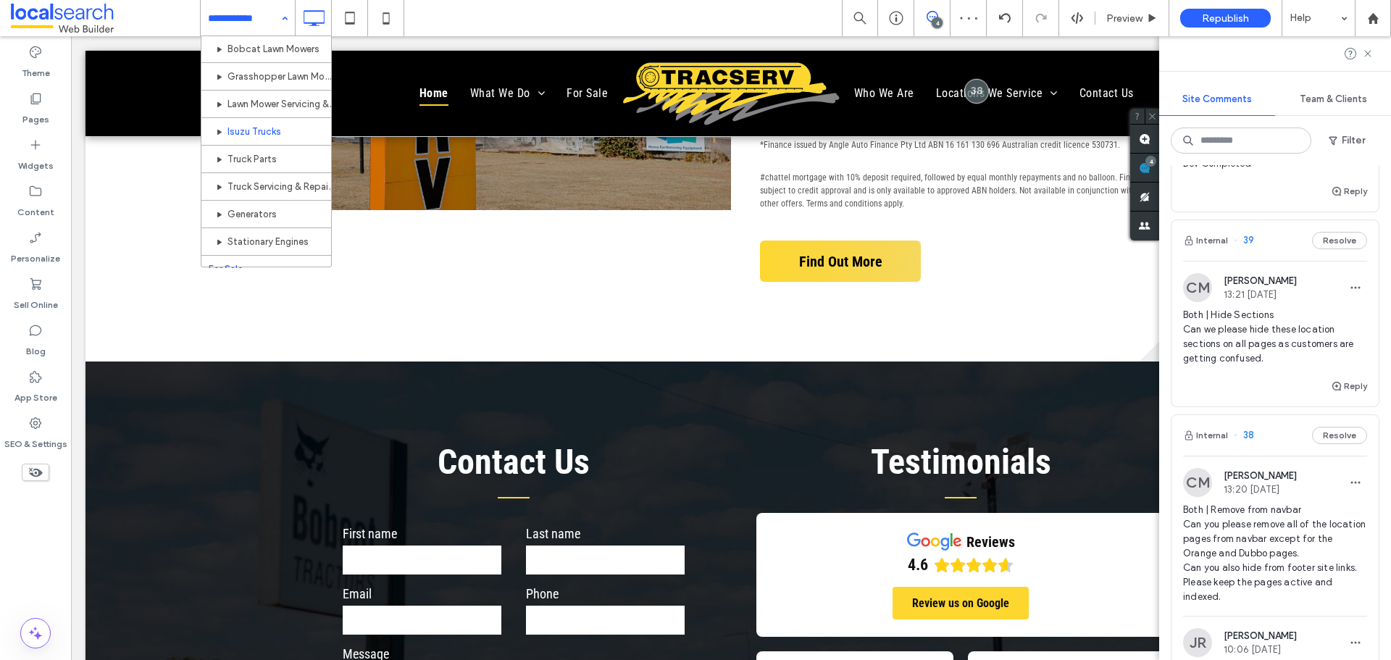
scroll to position [217, 0]
drag, startPoint x: 242, startPoint y: 162, endPoint x: 453, endPoint y: 111, distance: 216.8
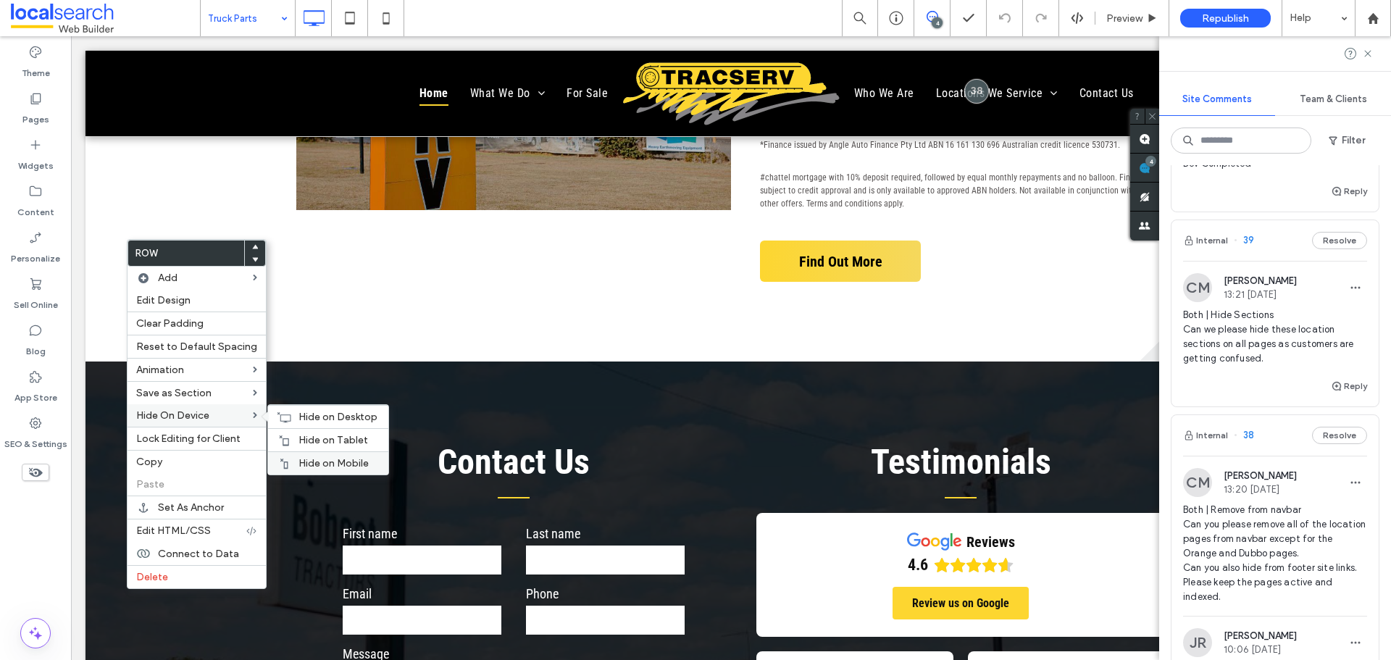
click at [321, 459] on span "Hide on Mobile" at bounding box center [333, 463] width 70 height 12
click at [325, 439] on span "Hide on Tablet" at bounding box center [333, 440] width 70 height 12
click at [291, 415] on div "Hide on Desktop" at bounding box center [328, 416] width 120 height 23
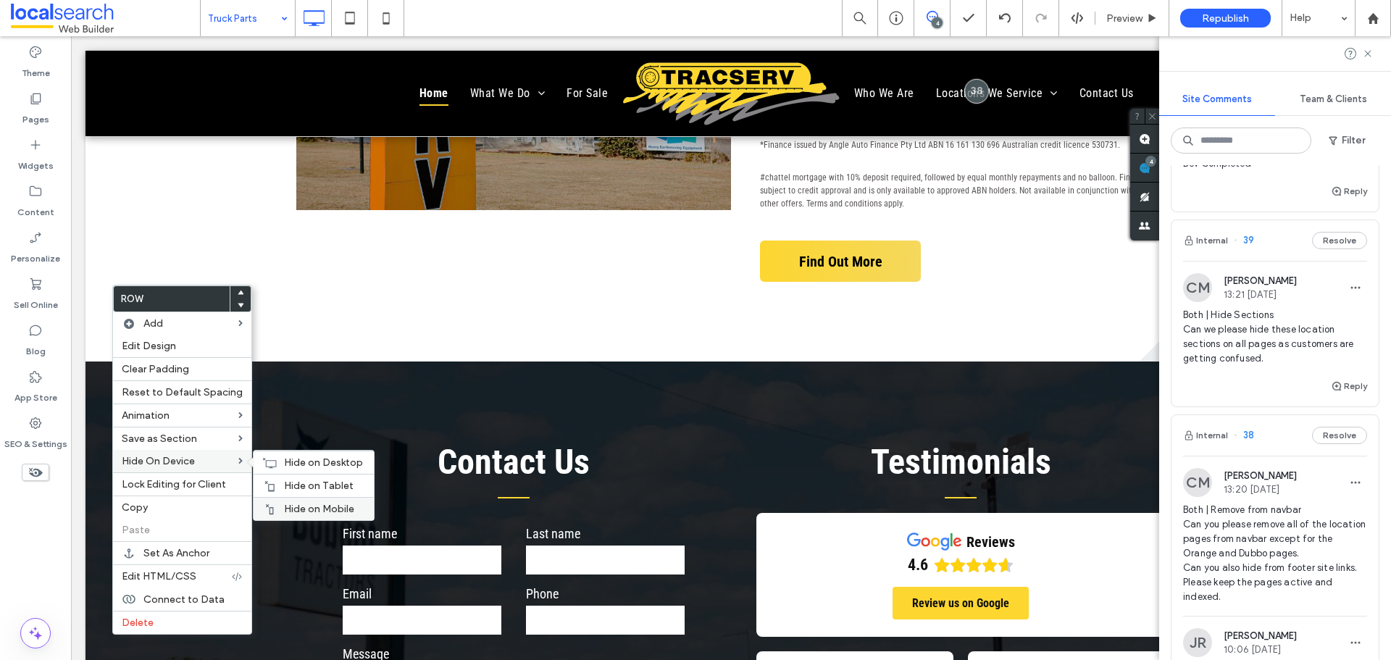
click at [308, 504] on span "Hide on Mobile" at bounding box center [319, 509] width 70 height 12
click at [301, 491] on span "Hide on Tablet" at bounding box center [319, 486] width 70 height 12
click at [270, 462] on icon at bounding box center [269, 463] width 14 height 12
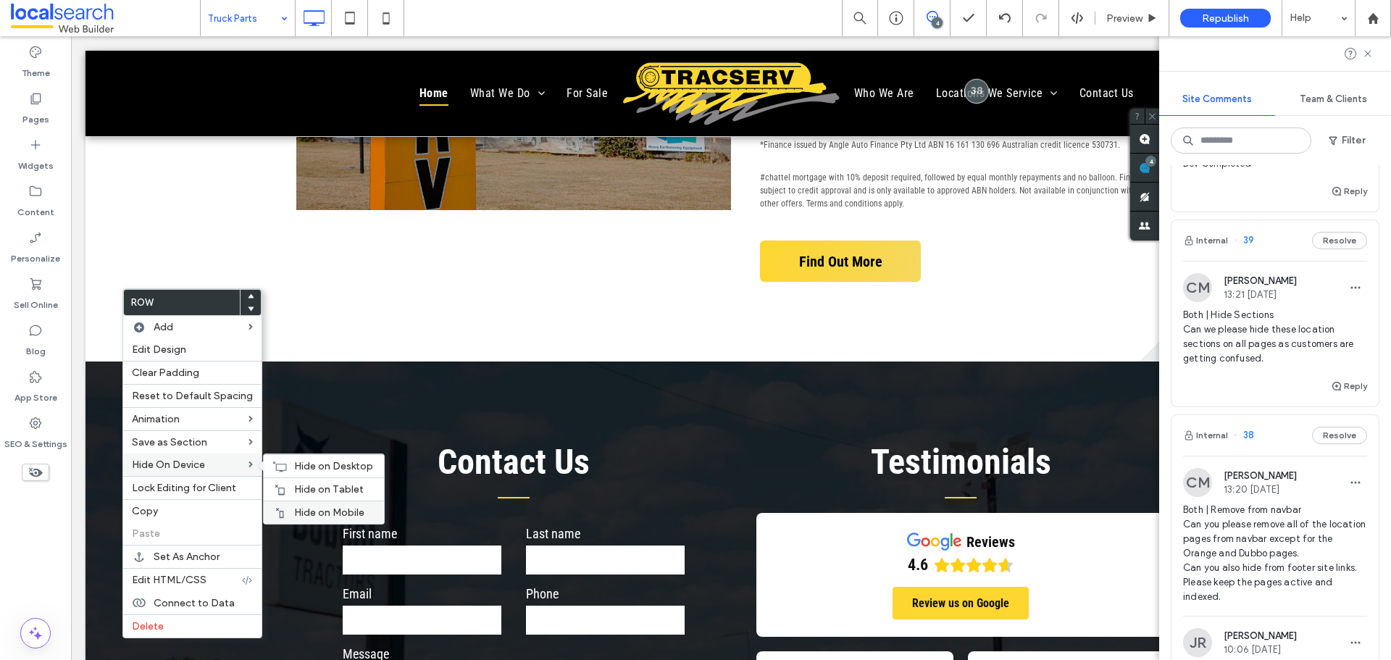
click at [310, 501] on div "Hide on Mobile" at bounding box center [324, 512] width 120 height 23
click at [311, 493] on span "Hide on Tablet" at bounding box center [329, 489] width 70 height 12
click at [299, 463] on span "Hide on Desktop" at bounding box center [333, 466] width 79 height 12
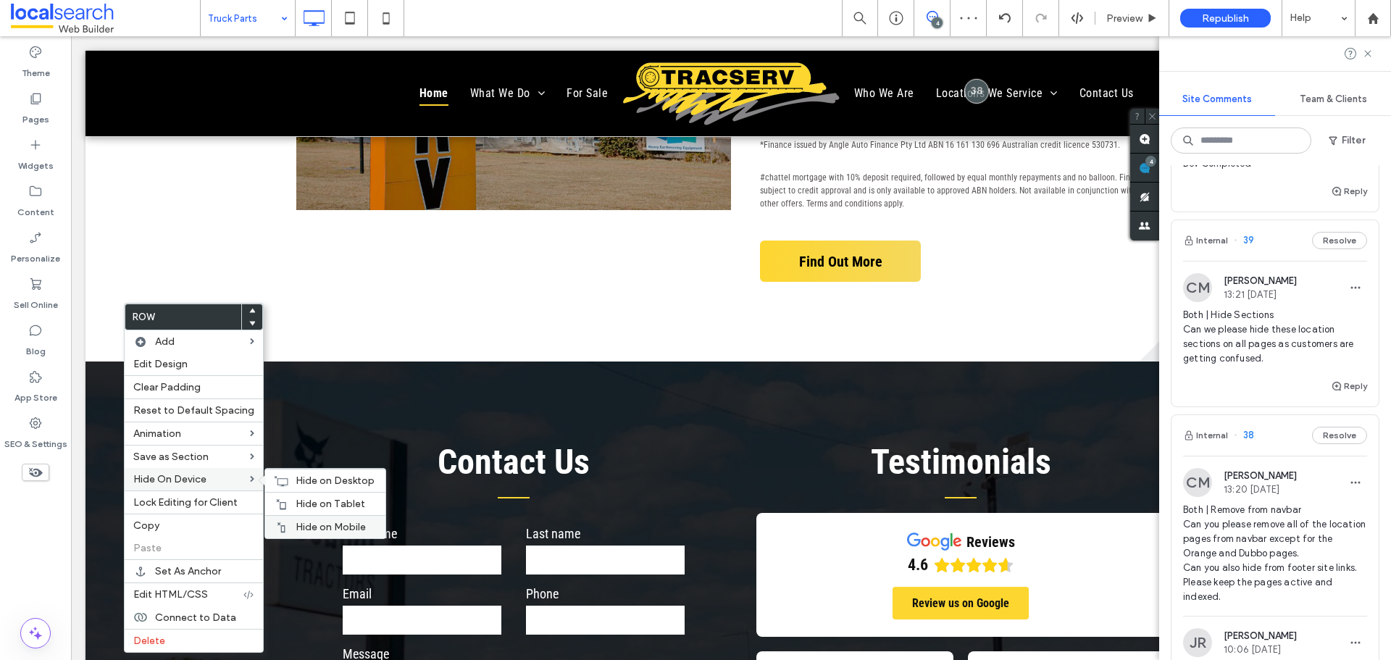
click at [312, 520] on div "Hide on Mobile" at bounding box center [325, 526] width 120 height 23
click at [317, 505] on span "Hide on Tablet" at bounding box center [331, 504] width 70 height 12
click at [296, 481] on span "Hide on Desktop" at bounding box center [335, 481] width 79 height 12
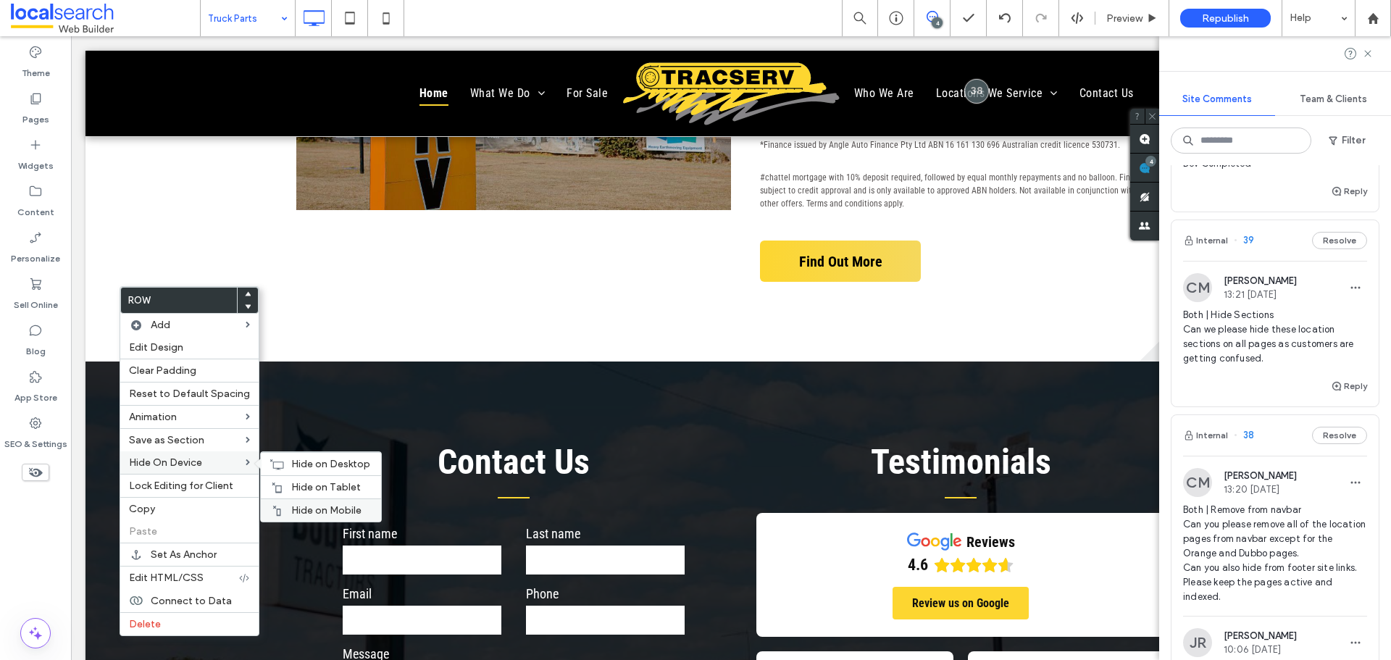
click at [330, 506] on span "Hide on Mobile" at bounding box center [326, 510] width 70 height 12
click at [314, 480] on div "Hide on Tablet" at bounding box center [321, 486] width 120 height 23
click at [291, 466] on span "Hide on Desktop" at bounding box center [330, 464] width 79 height 12
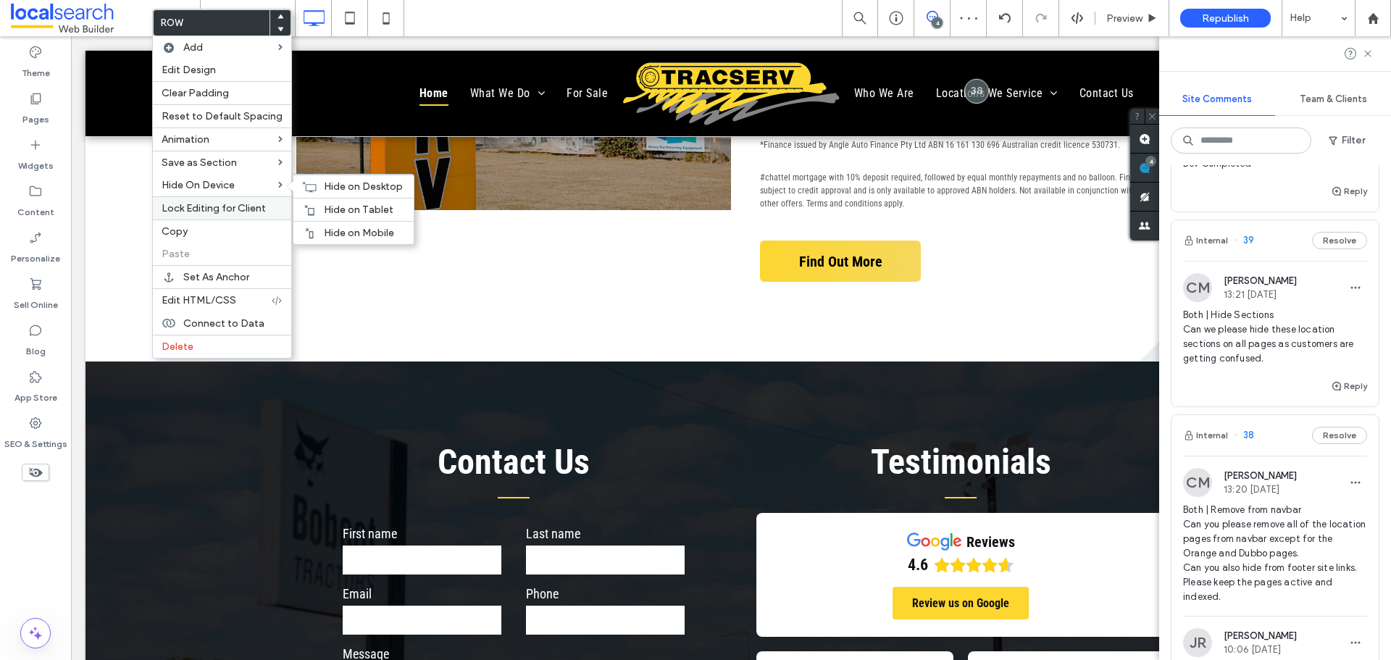
click at [342, 228] on span "Hide on Mobile" at bounding box center [359, 233] width 70 height 12
click at [333, 207] on span "Hide on Tablet" at bounding box center [359, 210] width 70 height 12
click at [312, 181] on div "Hide on Desktop" at bounding box center [353, 186] width 120 height 23
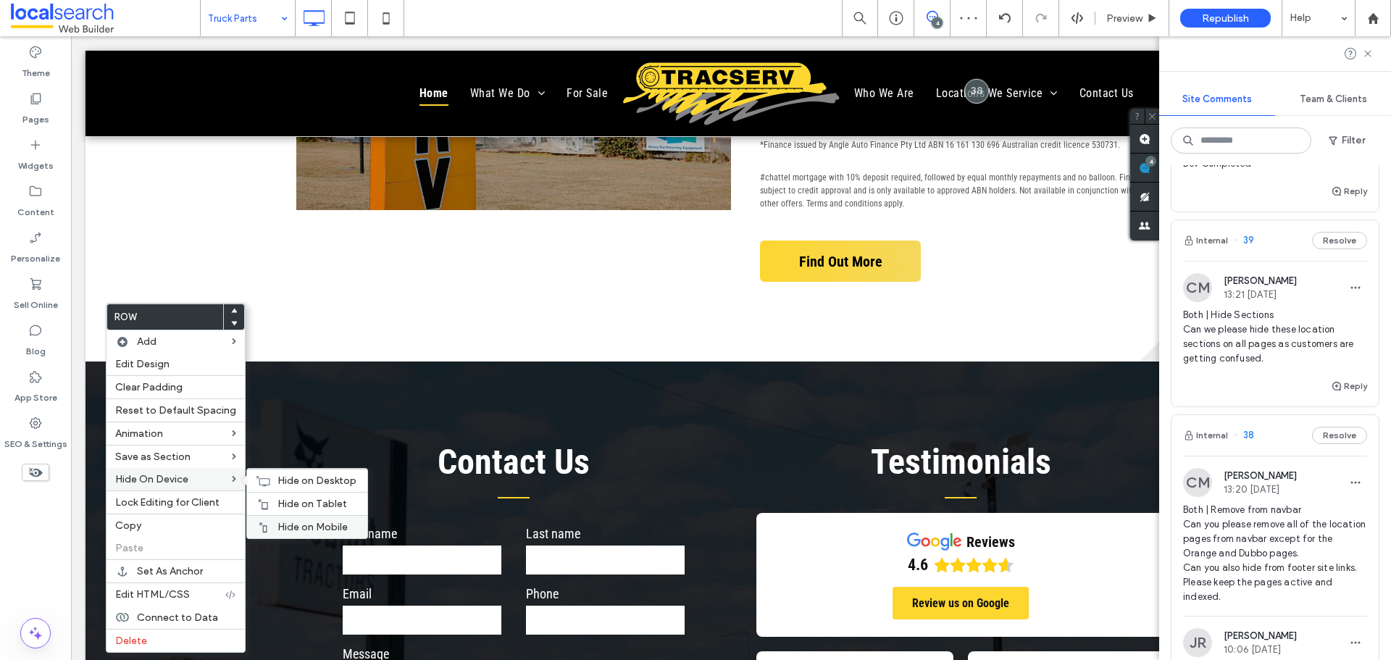
click at [298, 521] on span "Hide on Mobile" at bounding box center [312, 527] width 70 height 12
click at [277, 496] on div "Hide on Tablet" at bounding box center [307, 503] width 120 height 23
click at [265, 475] on icon at bounding box center [263, 481] width 14 height 12
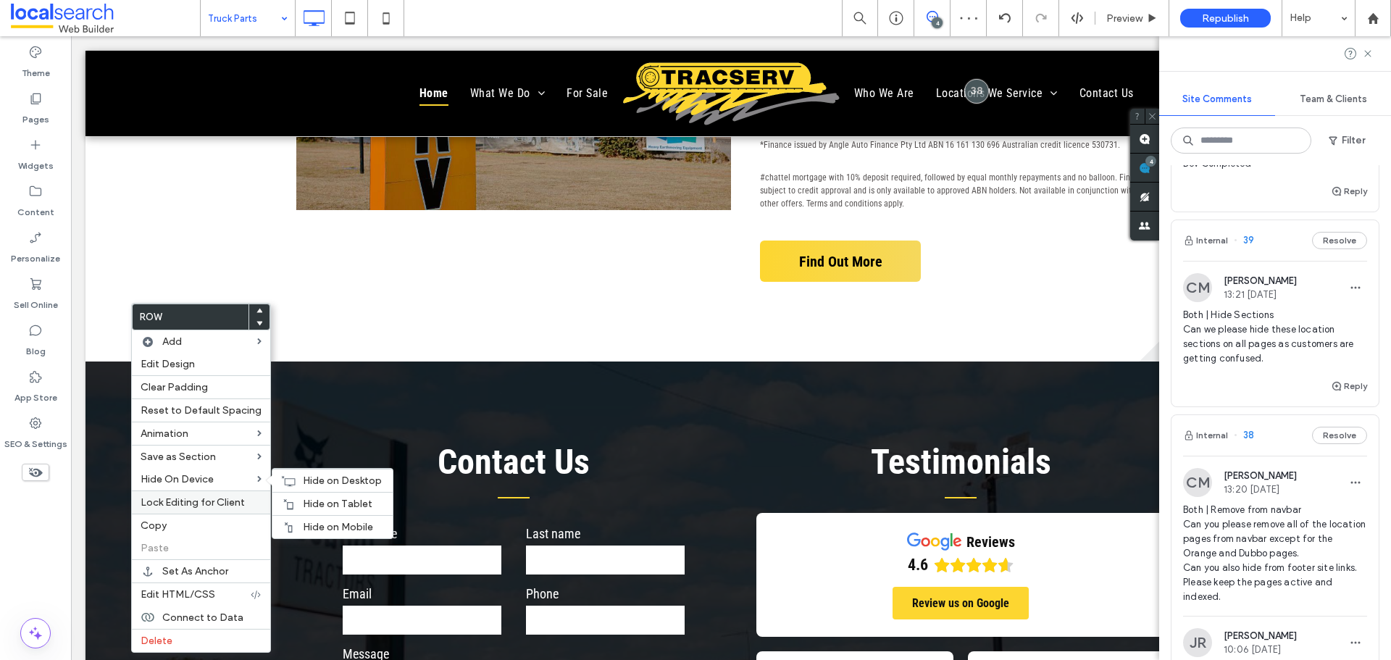
drag, startPoint x: 332, startPoint y: 526, endPoint x: 248, endPoint y: 491, distance: 90.3
click at [332, 527] on span "Hide on Mobile" at bounding box center [338, 527] width 70 height 12
click at [303, 504] on span "Hide on Tablet" at bounding box center [338, 504] width 70 height 12
click at [309, 476] on span "Hide on Desktop" at bounding box center [342, 481] width 79 height 12
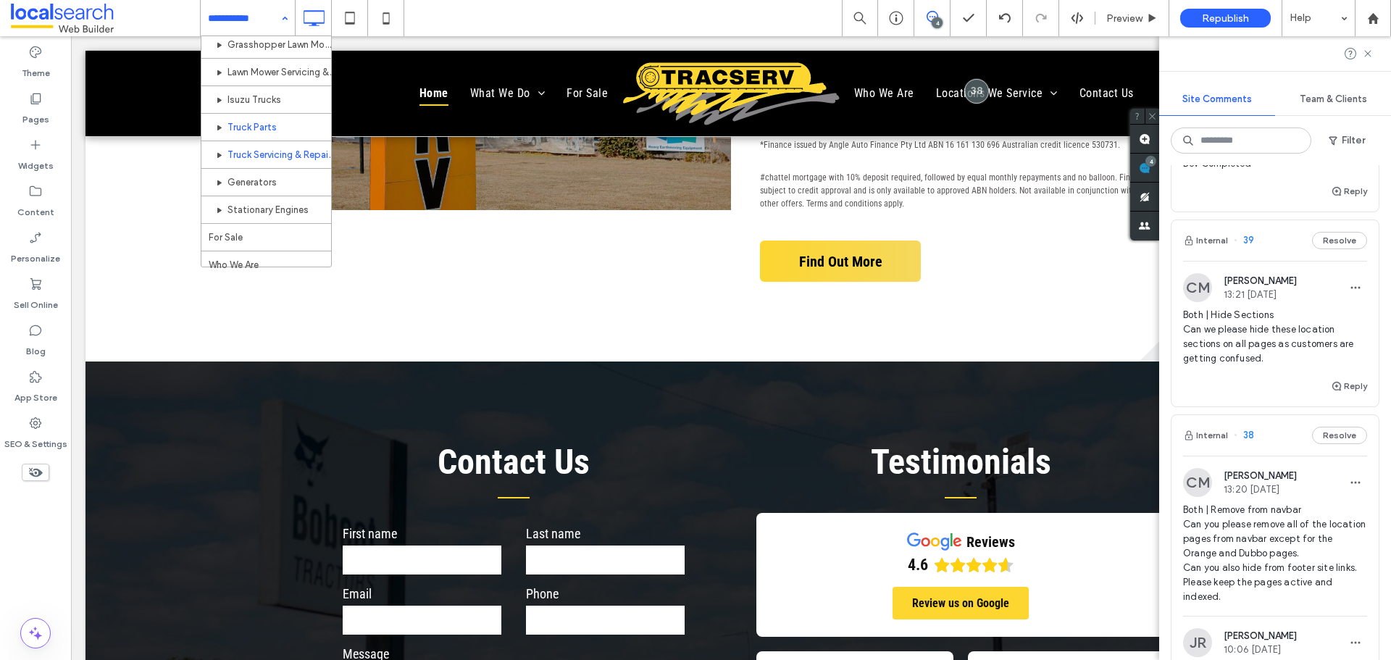
scroll to position [217, 0]
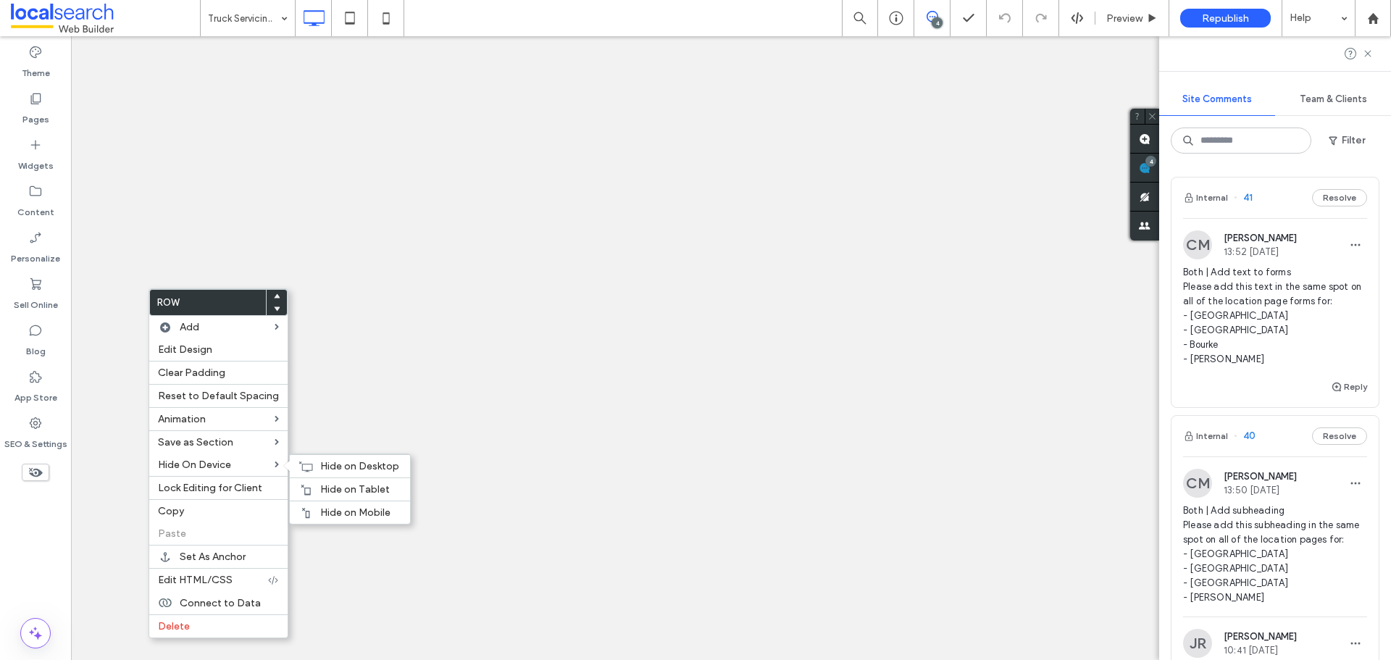
click at [336, 507] on span "Hide on Mobile" at bounding box center [355, 512] width 70 height 12
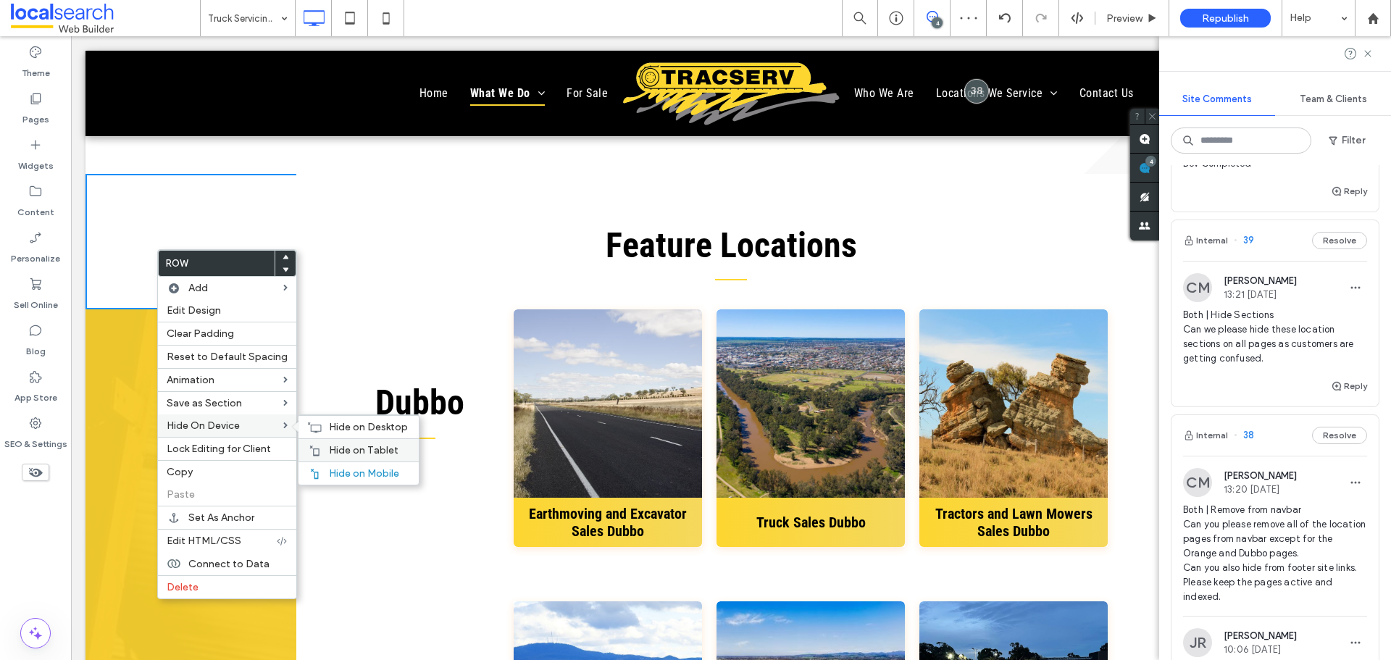
click at [325, 443] on div "Hide on Tablet" at bounding box center [358, 449] width 120 height 23
click at [345, 423] on span "Hide on Desktop" at bounding box center [368, 427] width 79 height 12
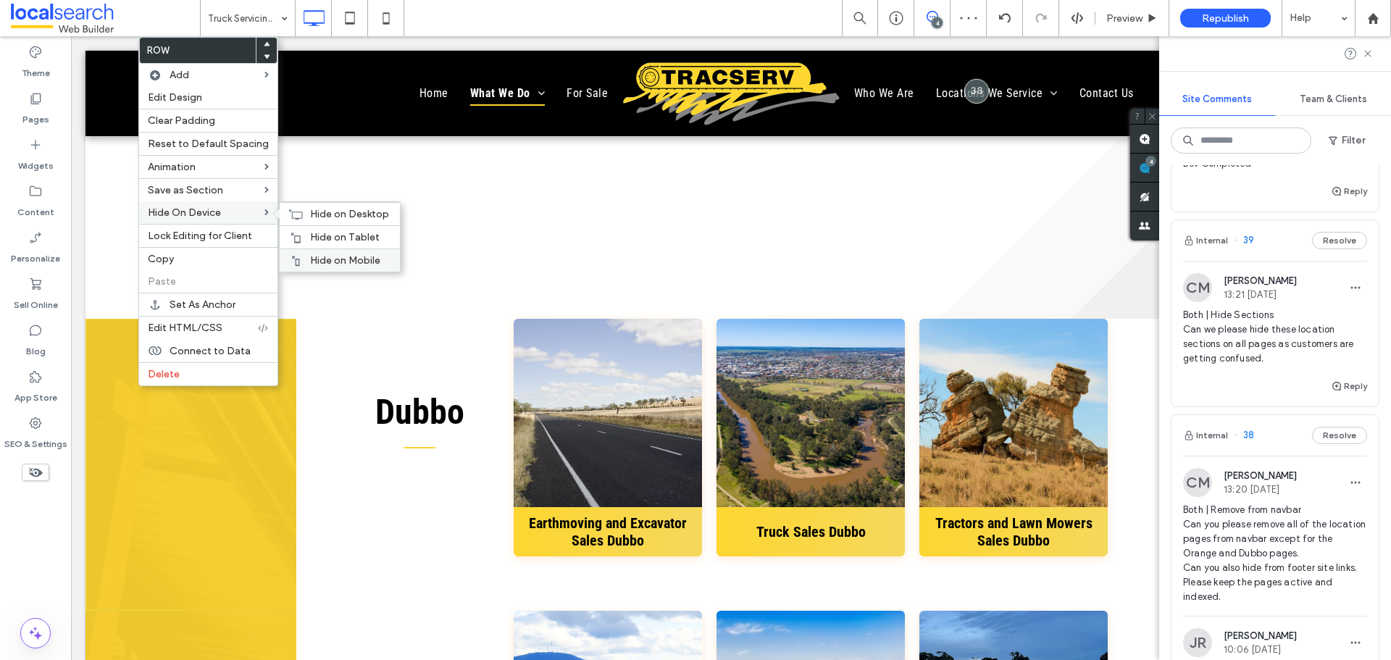
click at [337, 253] on div "Hide on Mobile" at bounding box center [340, 259] width 120 height 23
click at [330, 233] on span "Hide on Tablet" at bounding box center [345, 237] width 70 height 12
click at [301, 209] on div "Hide on Desktop" at bounding box center [340, 213] width 120 height 23
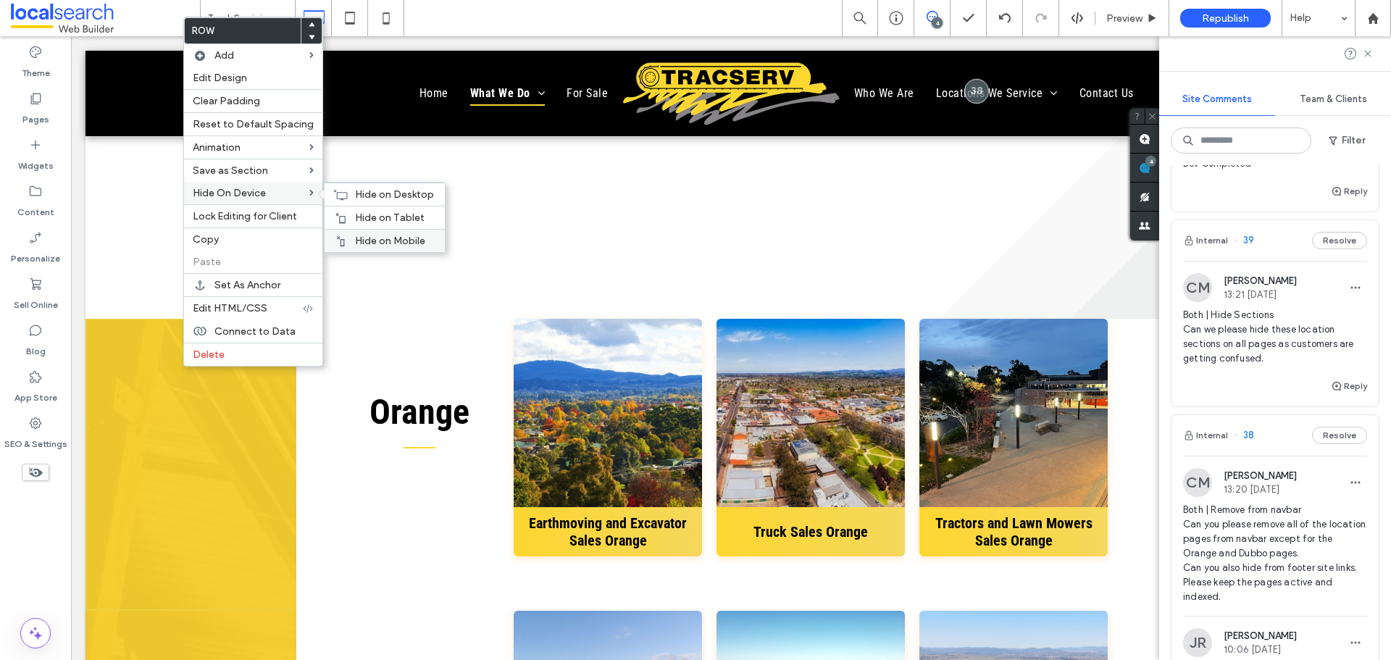
click at [381, 244] on span "Hide on Mobile" at bounding box center [390, 241] width 70 height 12
click at [367, 223] on span "Hide on Tablet" at bounding box center [390, 218] width 70 height 12
click at [363, 192] on span "Hide on Desktop" at bounding box center [394, 194] width 79 height 12
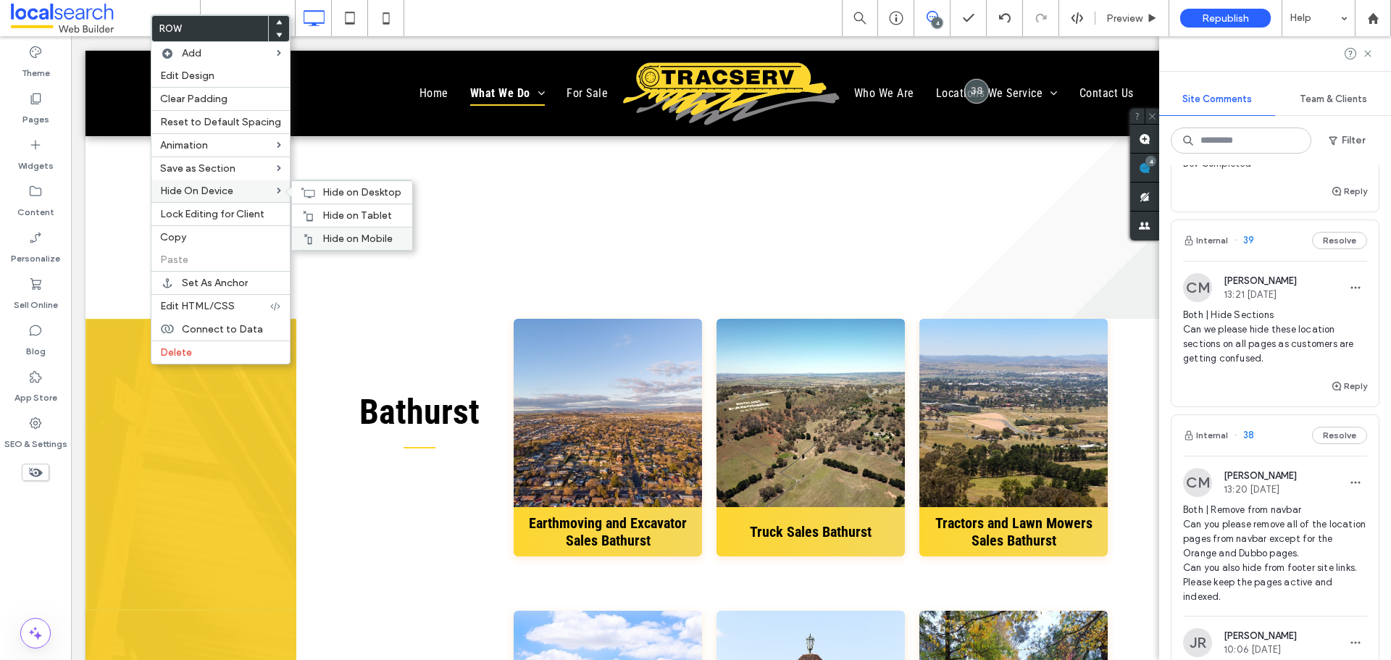
click at [351, 243] on span "Hide on Mobile" at bounding box center [357, 239] width 70 height 12
click at [298, 205] on div "Hide on Tablet" at bounding box center [352, 215] width 120 height 23
click at [246, 188] on label "Hide On Device" at bounding box center [218, 191] width 117 height 12
click at [322, 187] on span "Hide on Desktop" at bounding box center [361, 192] width 79 height 12
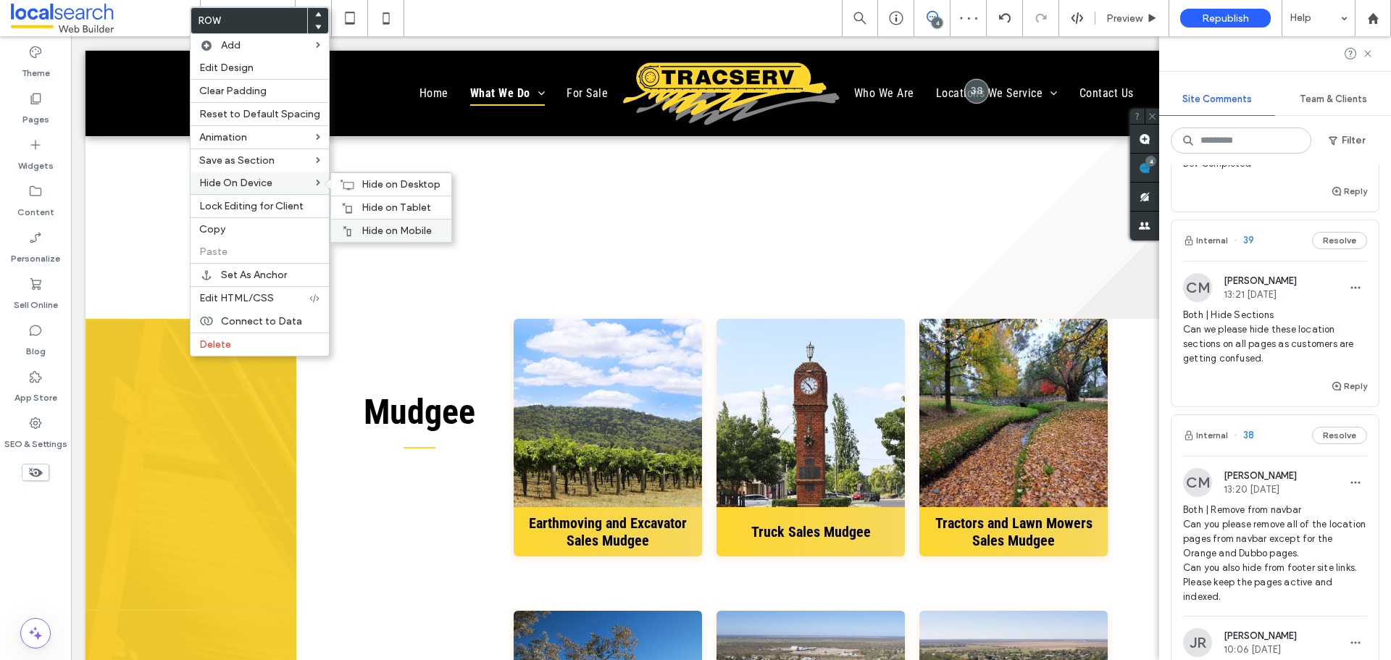
click at [375, 230] on span "Hide on Mobile" at bounding box center [397, 231] width 70 height 12
click at [365, 202] on span "Hide on Tablet" at bounding box center [397, 207] width 70 height 12
click at [376, 188] on span "Hide on Desktop" at bounding box center [401, 184] width 79 height 12
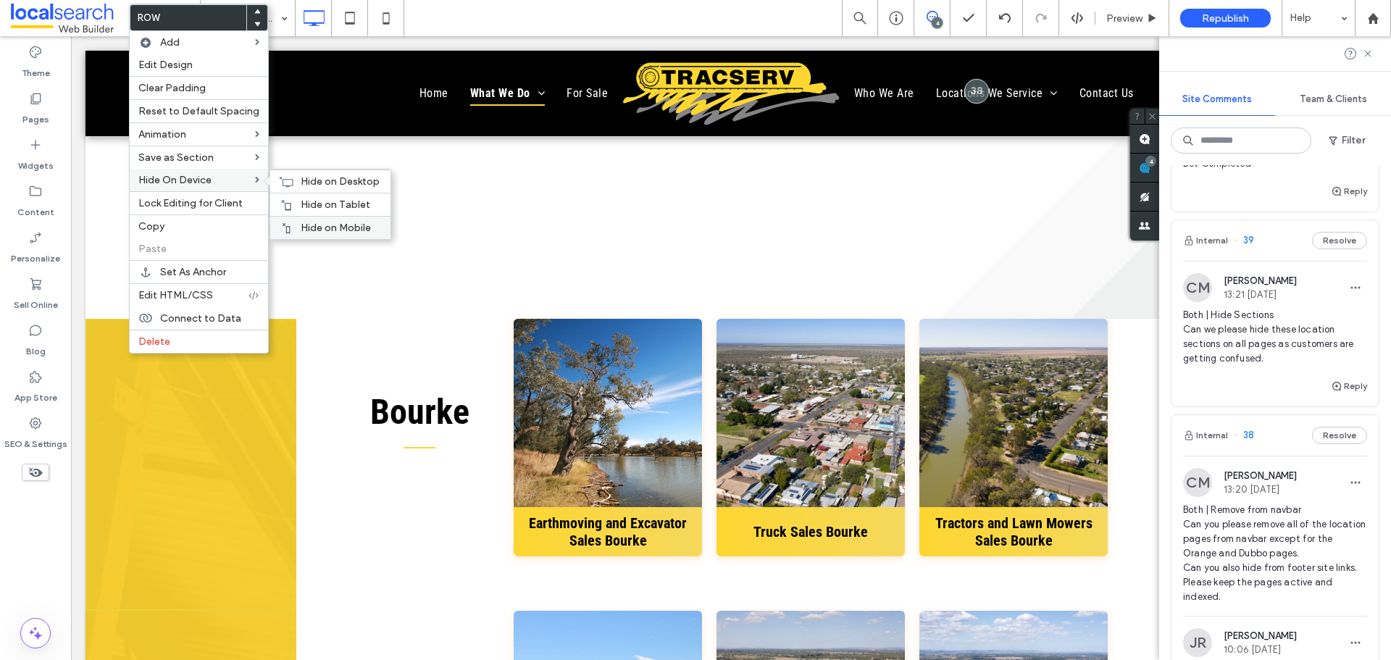
click at [322, 222] on span "Hide on Mobile" at bounding box center [336, 228] width 70 height 12
click at [293, 198] on div "Hide on Tablet" at bounding box center [330, 204] width 120 height 23
click at [293, 186] on div "Hide on Desktop" at bounding box center [330, 181] width 120 height 23
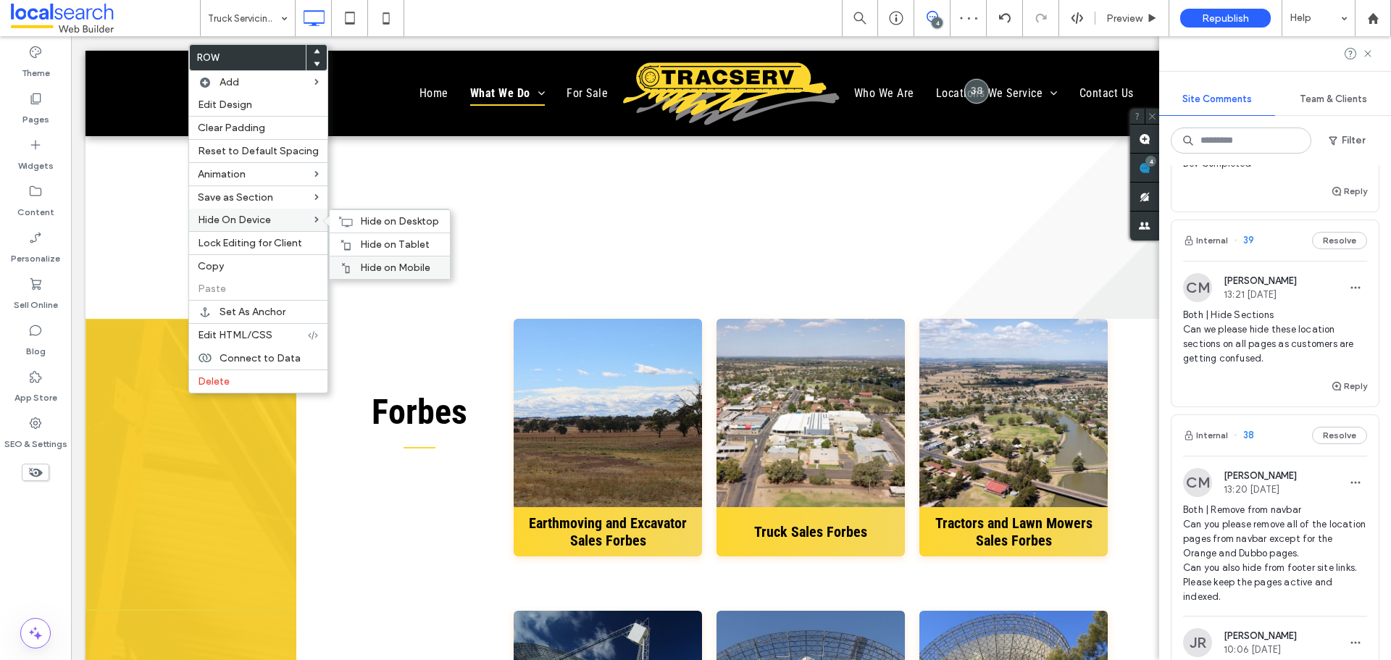
click at [369, 260] on div "Hide on Mobile" at bounding box center [390, 267] width 120 height 23
click at [360, 241] on span "Hide on Tablet" at bounding box center [395, 244] width 70 height 12
click at [333, 214] on div "Hide on Desktop" at bounding box center [390, 220] width 120 height 23
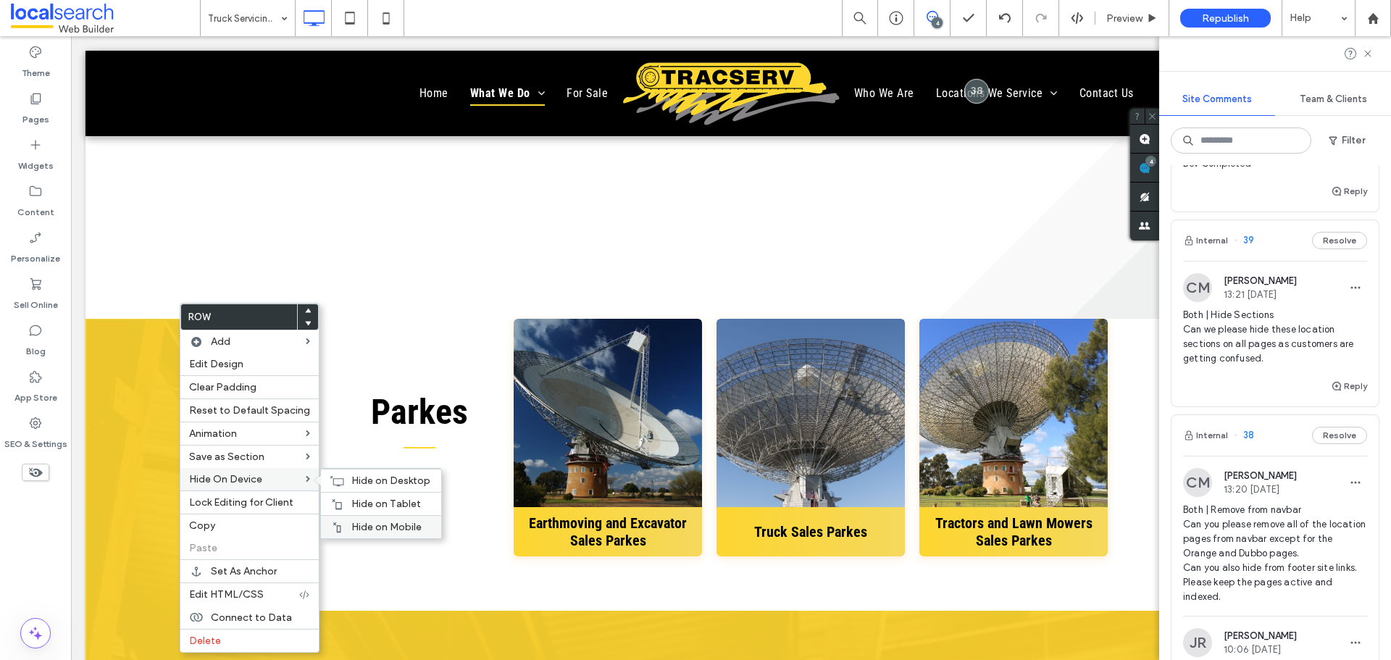
click at [394, 527] on span "Hide on Mobile" at bounding box center [386, 527] width 70 height 12
click at [357, 503] on span "Hide on Tablet" at bounding box center [386, 504] width 70 height 12
click at [351, 476] on span "Hide on Desktop" at bounding box center [390, 481] width 79 height 12
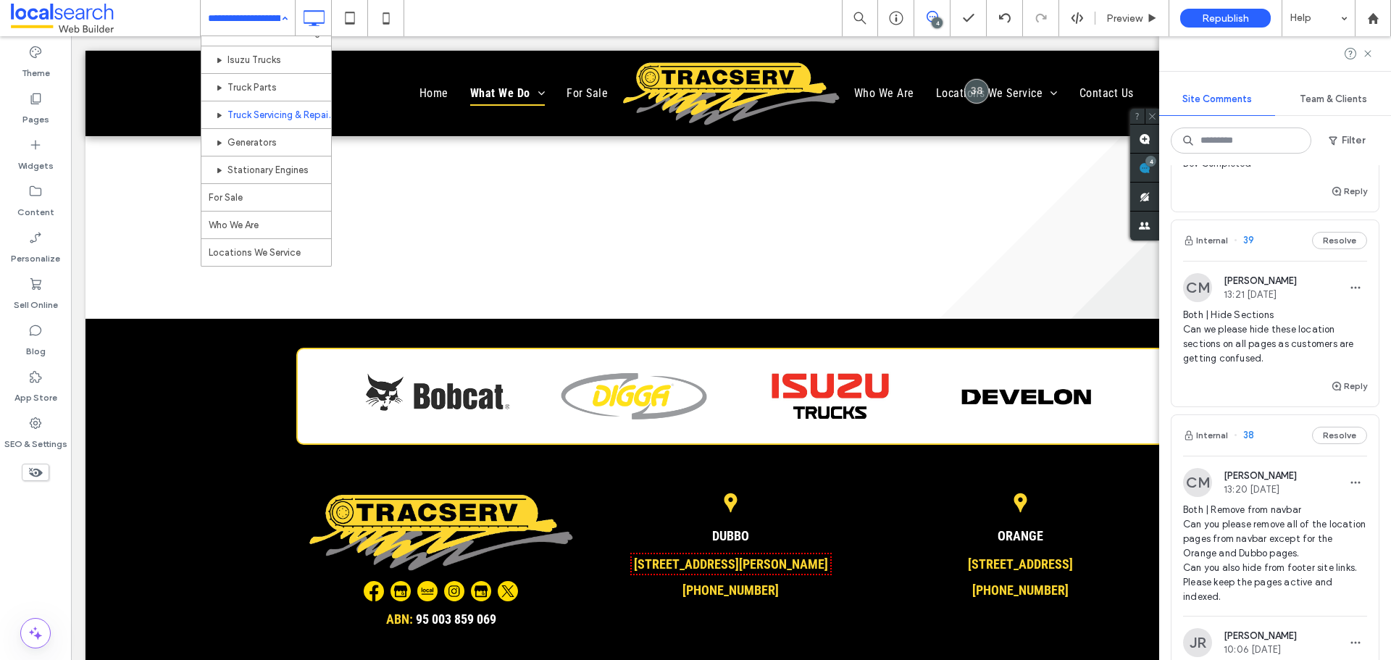
scroll to position [290, 0]
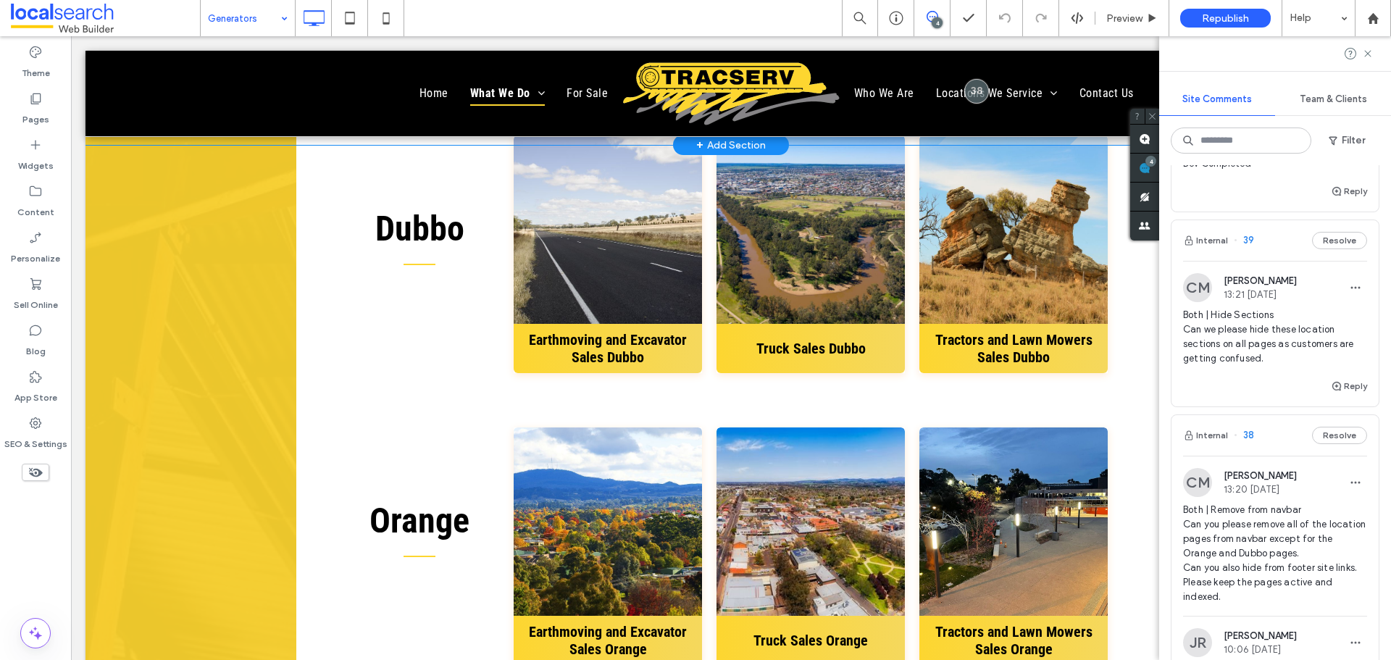
scroll to position [1521, 0]
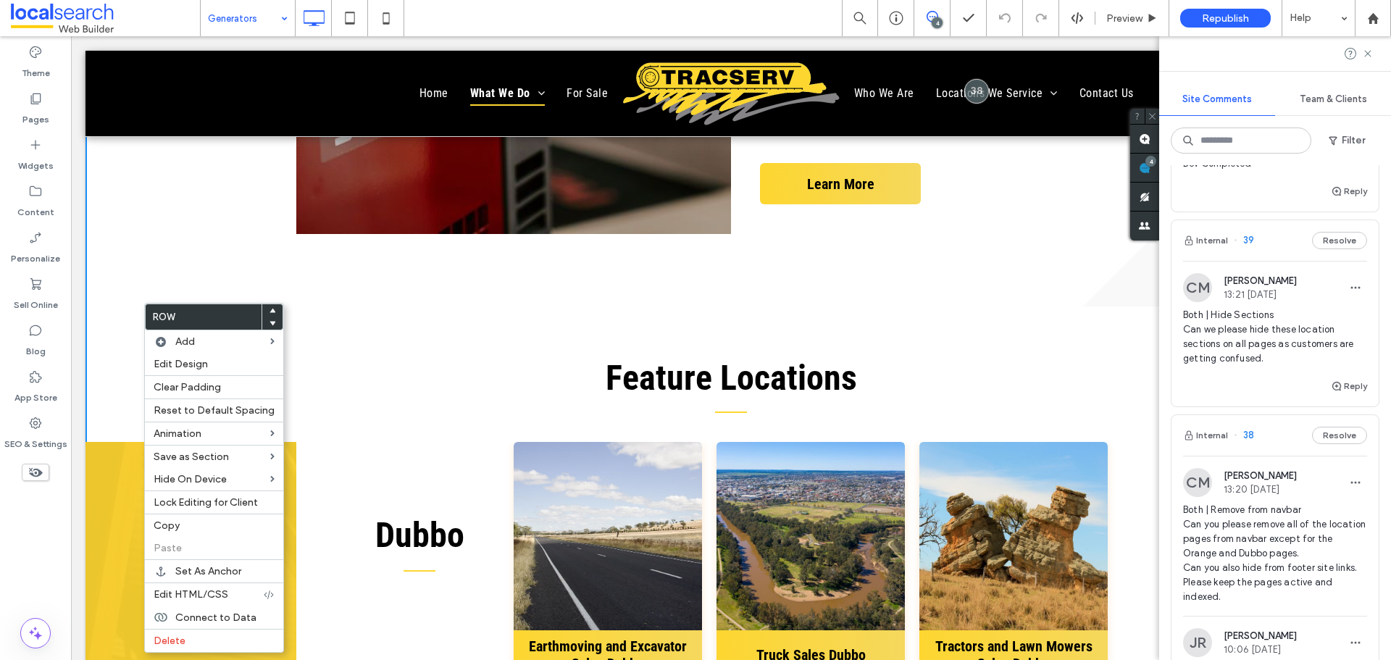
click at [127, 376] on div "Feature Locations Click To Paste Click To Paste Row + Add Section" at bounding box center [730, 373] width 1291 height 135
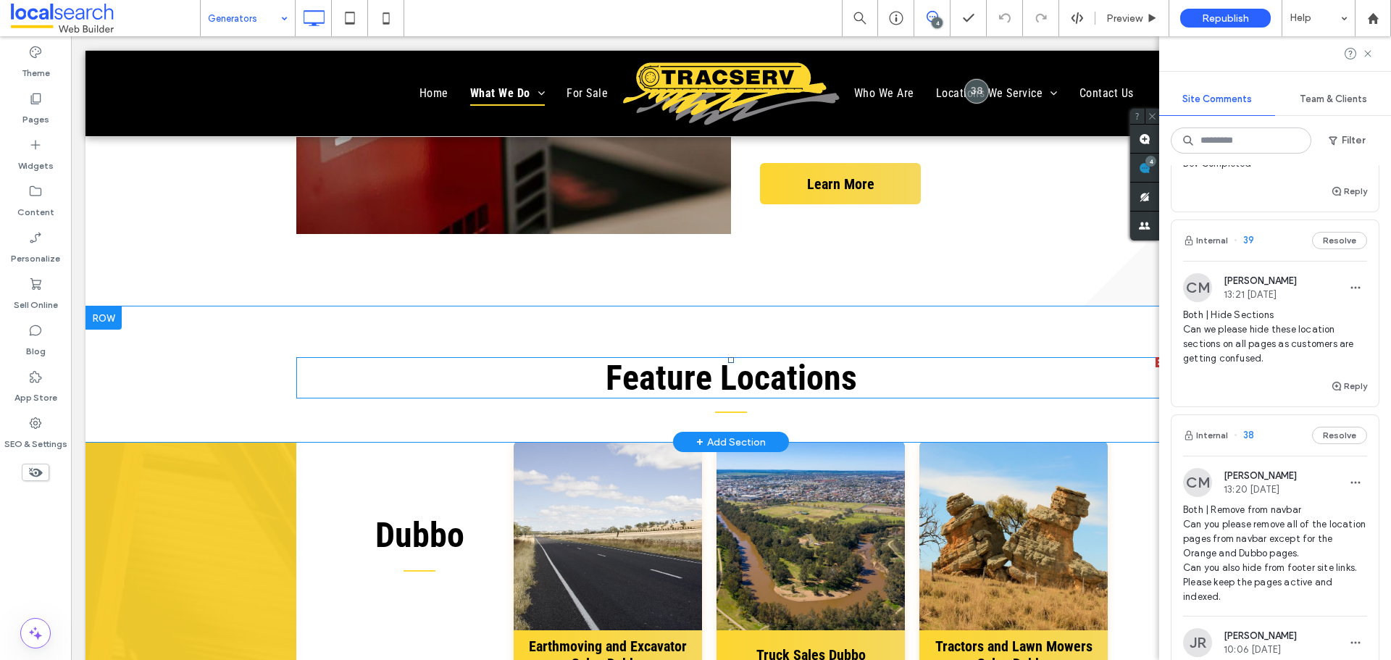
click at [467, 395] on h3 "Feature Locations" at bounding box center [730, 377] width 869 height 41
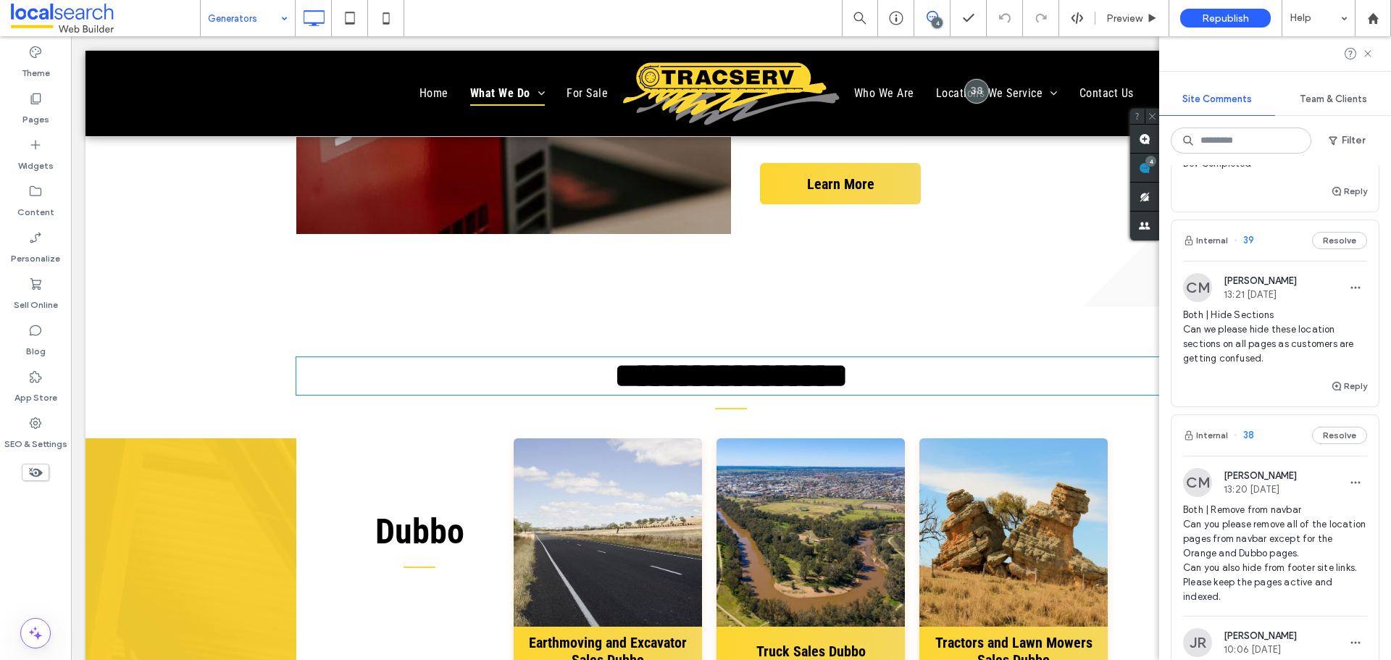
type input "**********"
type input "**"
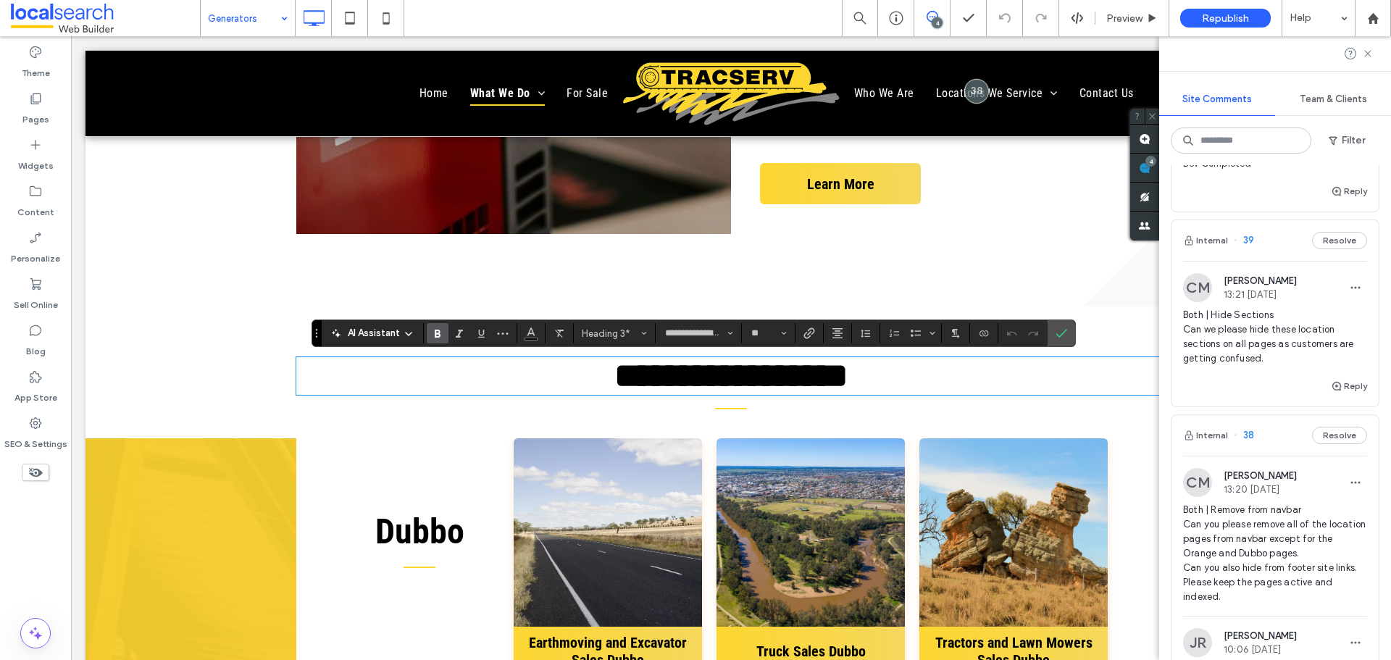
click at [467, 409] on div "**********" at bounding box center [730, 372] width 869 height 132
click at [837, 283] on div "View more Click To Paste Click To Paste The Benefits of Isuzu Diesel Generators…" at bounding box center [730, 34] width 1291 height 833
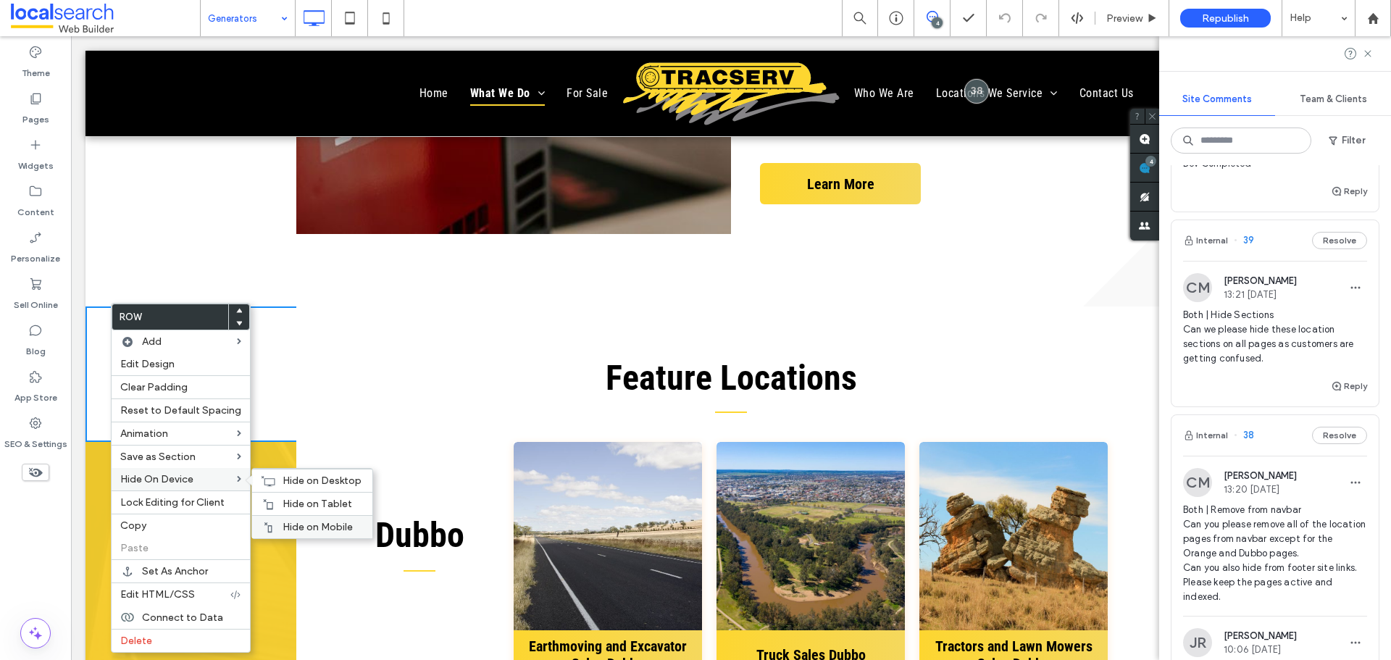
click at [288, 519] on div "Hide on Mobile" at bounding box center [312, 526] width 120 height 23
click at [304, 493] on div "Hide on Tablet" at bounding box center [312, 503] width 120 height 23
click at [323, 483] on span "Hide on Desktop" at bounding box center [322, 481] width 79 height 12
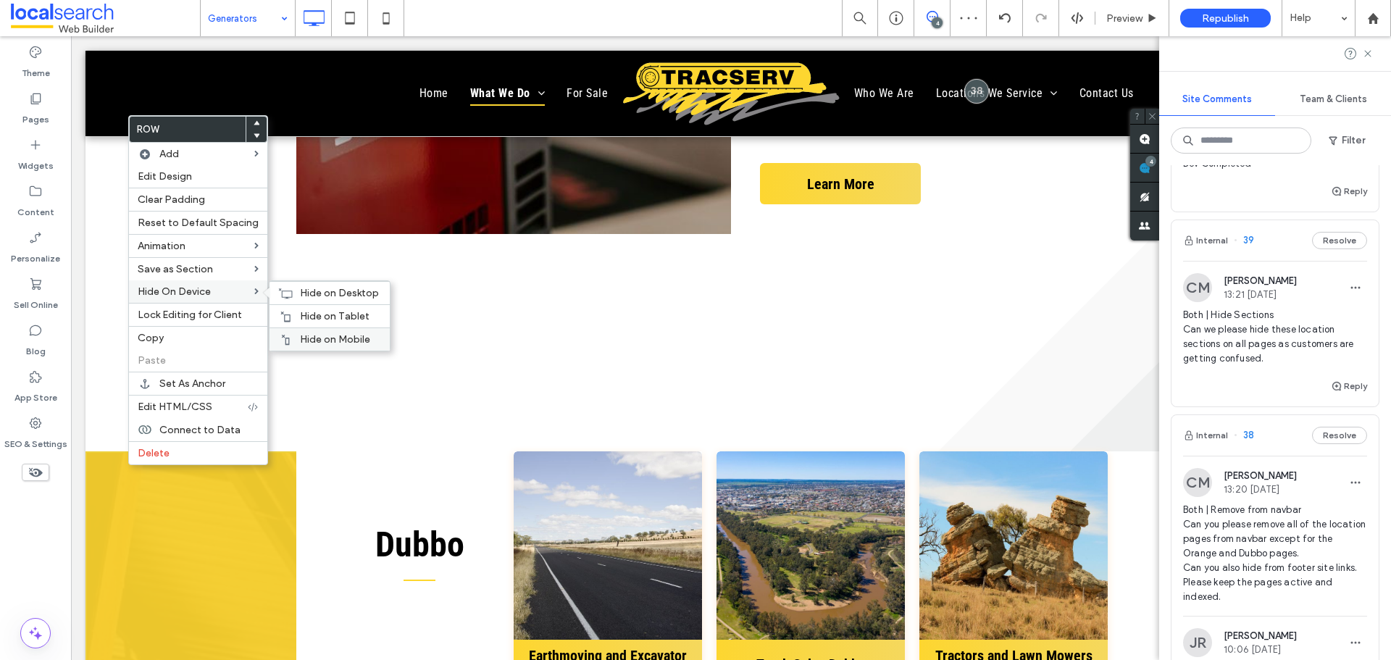
click at [325, 333] on div "Hide on Mobile" at bounding box center [330, 338] width 120 height 23
click at [351, 309] on div "Hide on Tablet" at bounding box center [330, 315] width 120 height 23
click at [306, 297] on span "Hide on Desktop" at bounding box center [339, 293] width 79 height 12
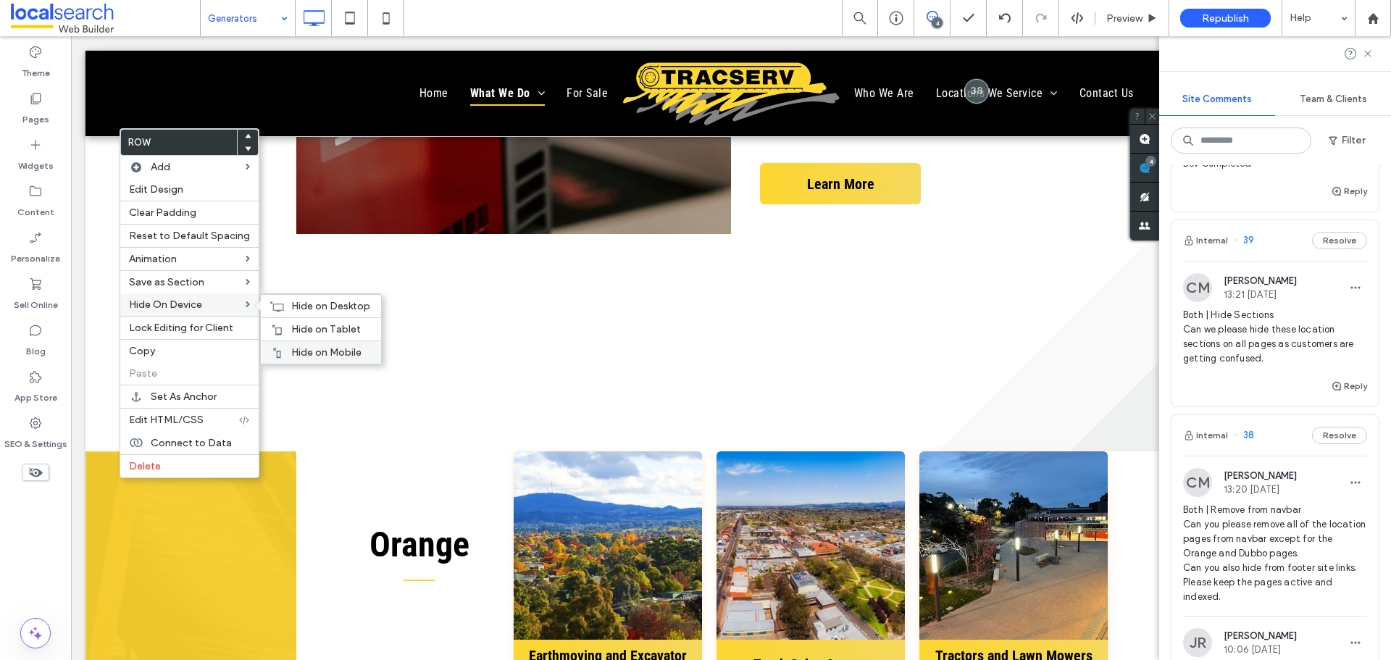
click at [309, 343] on div "Hide on Mobile" at bounding box center [321, 352] width 120 height 23
click at [298, 319] on div "Hide on Tablet" at bounding box center [321, 328] width 120 height 23
click at [268, 298] on div "Hide on Desktop" at bounding box center [321, 305] width 120 height 23
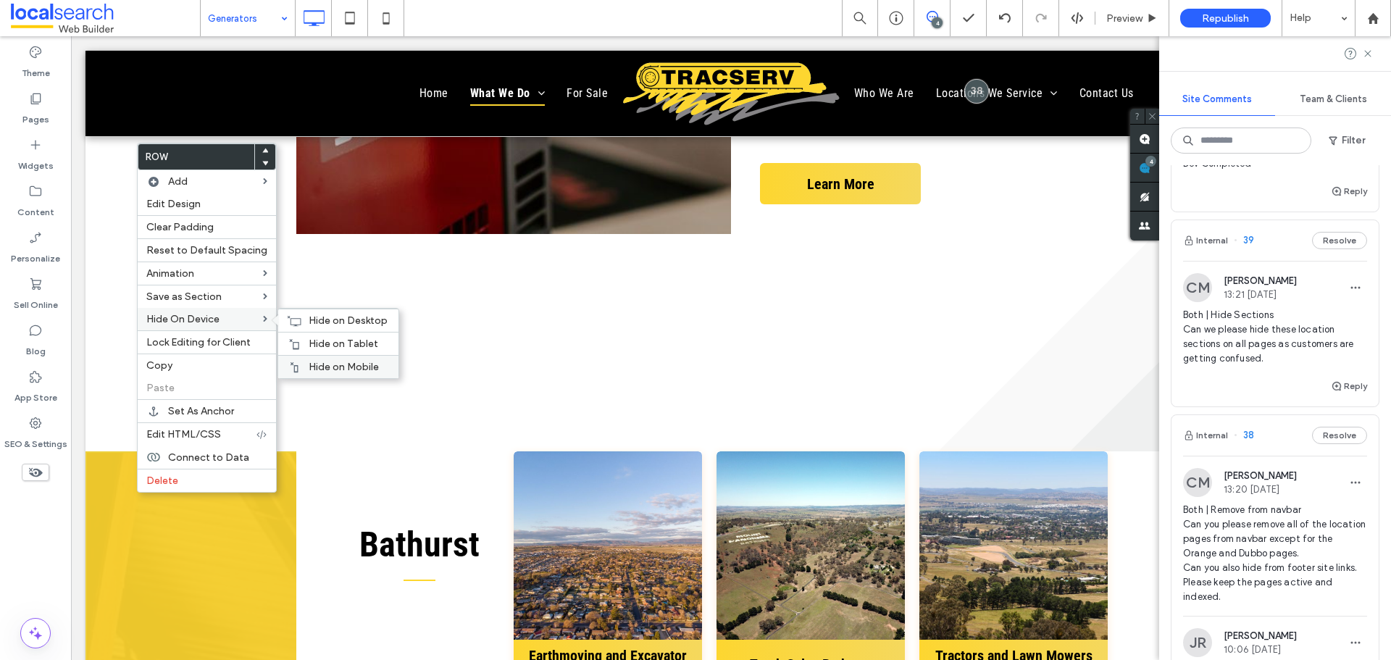
click at [312, 363] on span "Hide on Mobile" at bounding box center [344, 367] width 70 height 12
click at [288, 338] on icon at bounding box center [294, 344] width 12 height 12
click at [301, 319] on div "Hide on Desktop" at bounding box center [338, 320] width 120 height 23
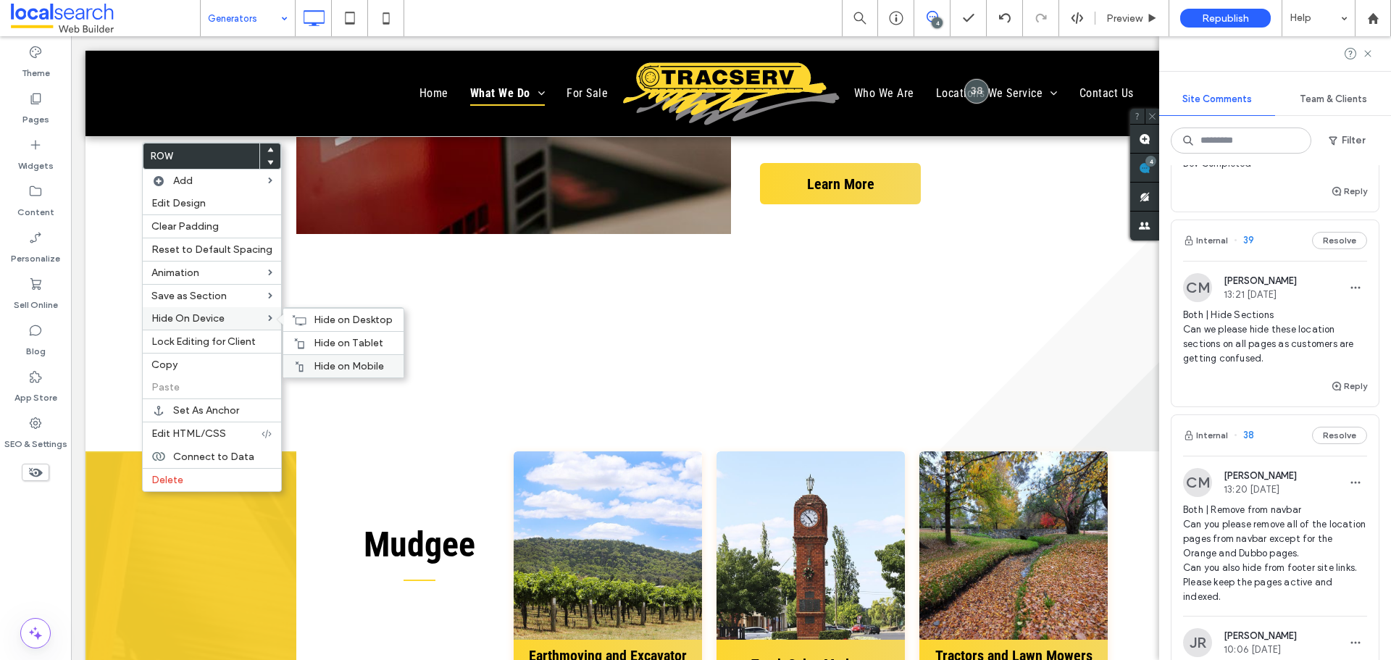
click at [329, 369] on span "Hide on Mobile" at bounding box center [349, 366] width 70 height 12
click at [324, 335] on div "Hide on Tablet" at bounding box center [343, 342] width 120 height 23
click at [326, 318] on span "Hide on Desktop" at bounding box center [353, 320] width 79 height 12
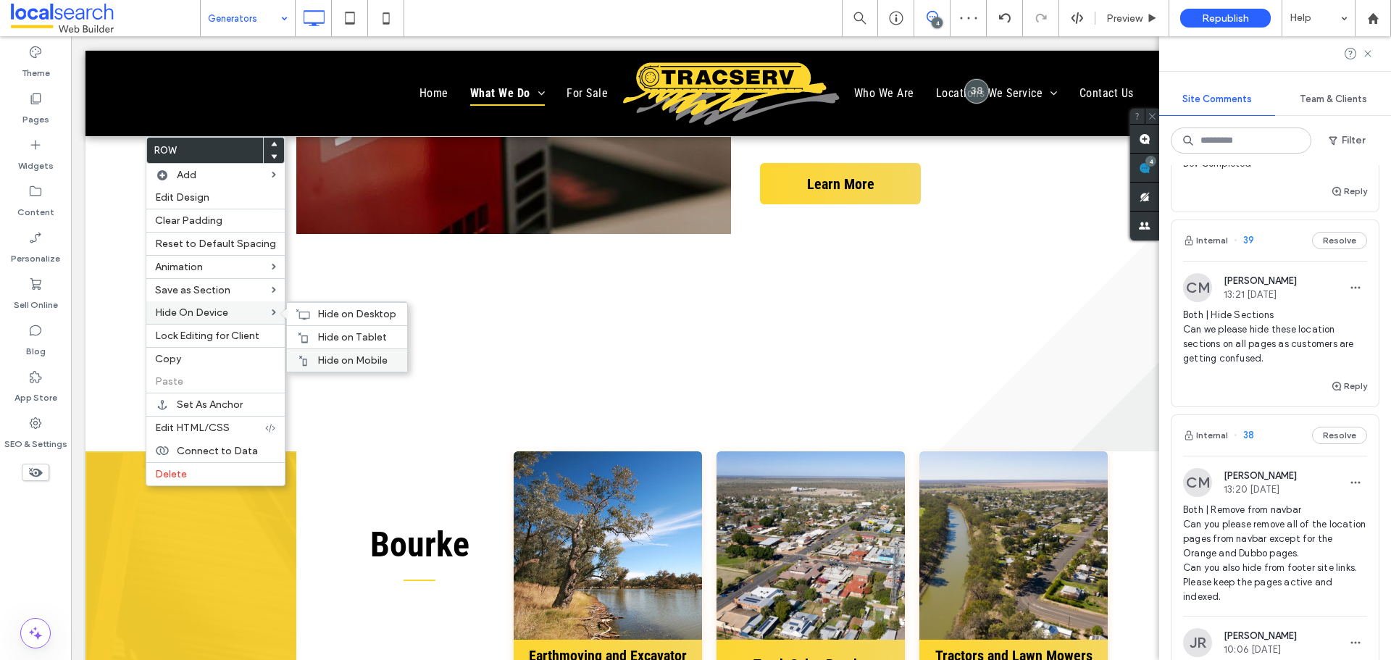
click at [306, 356] on div "Hide on Mobile" at bounding box center [347, 359] width 120 height 23
click at [313, 330] on div "Hide on Tablet" at bounding box center [347, 336] width 120 height 23
click at [303, 312] on use at bounding box center [303, 314] width 14 height 10
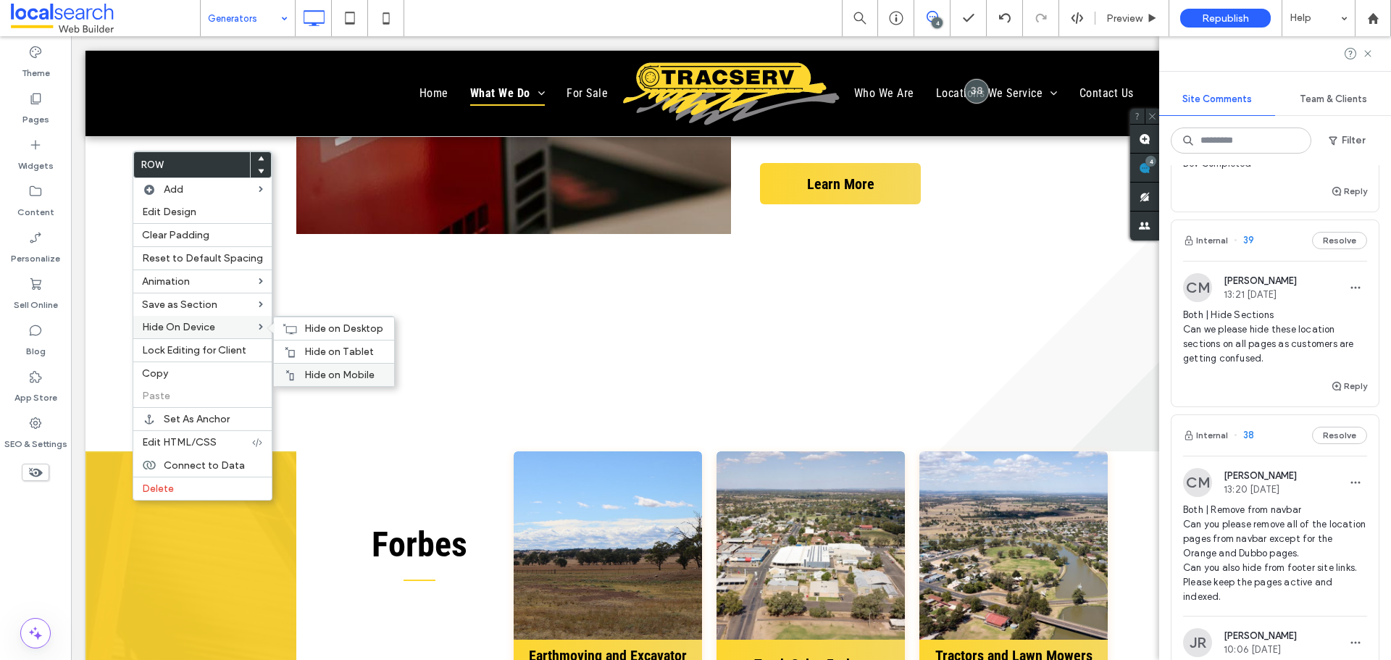
click at [308, 366] on div "Hide on Mobile" at bounding box center [334, 374] width 120 height 23
click at [314, 346] on span "Hide on Tablet" at bounding box center [339, 352] width 70 height 12
click at [292, 323] on icon at bounding box center [290, 329] width 14 height 12
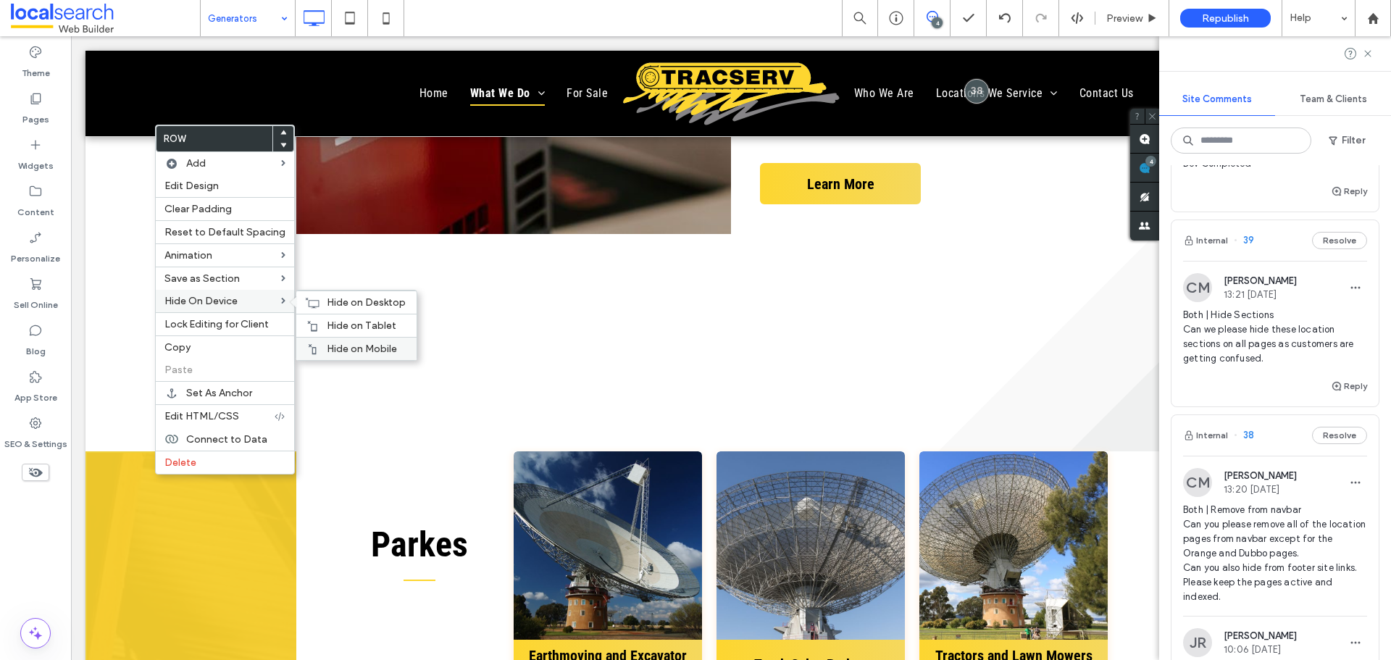
click at [351, 338] on div "Hide on Mobile" at bounding box center [356, 348] width 120 height 23
click at [327, 321] on span "Hide on Tablet" at bounding box center [362, 325] width 70 height 12
click at [314, 294] on div "Hide on Desktop" at bounding box center [356, 302] width 120 height 23
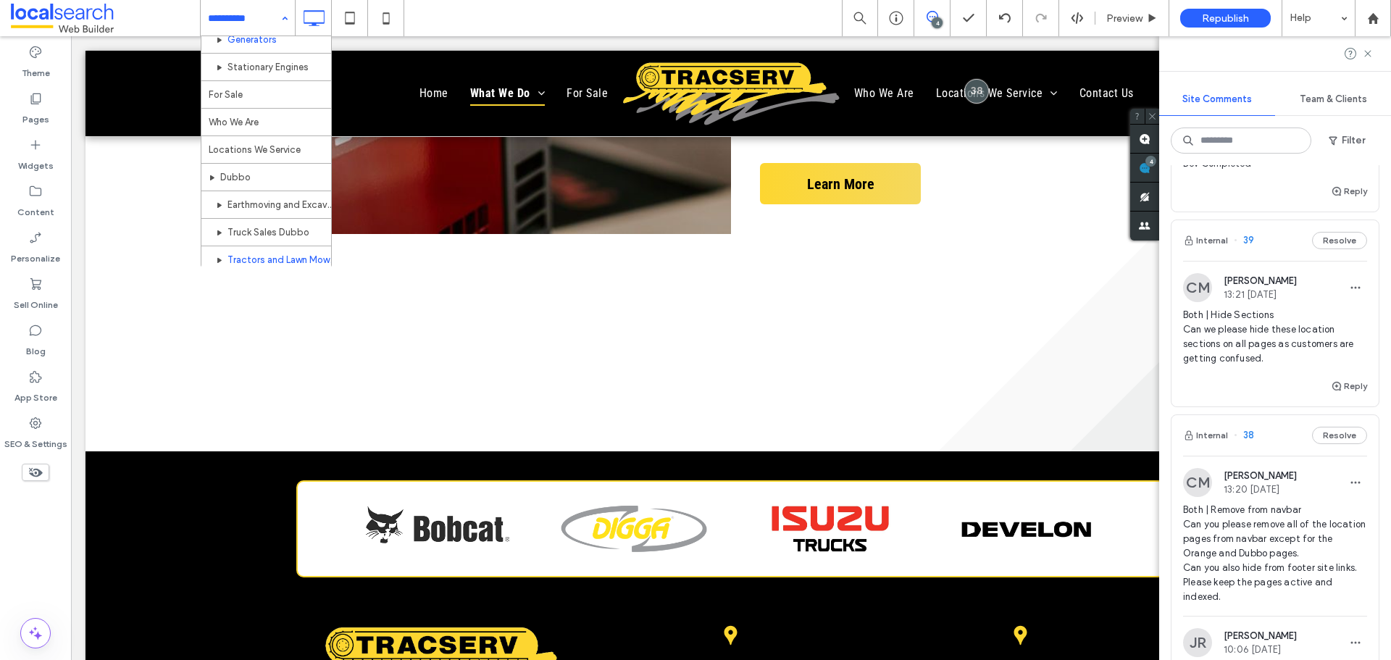
scroll to position [362, 0]
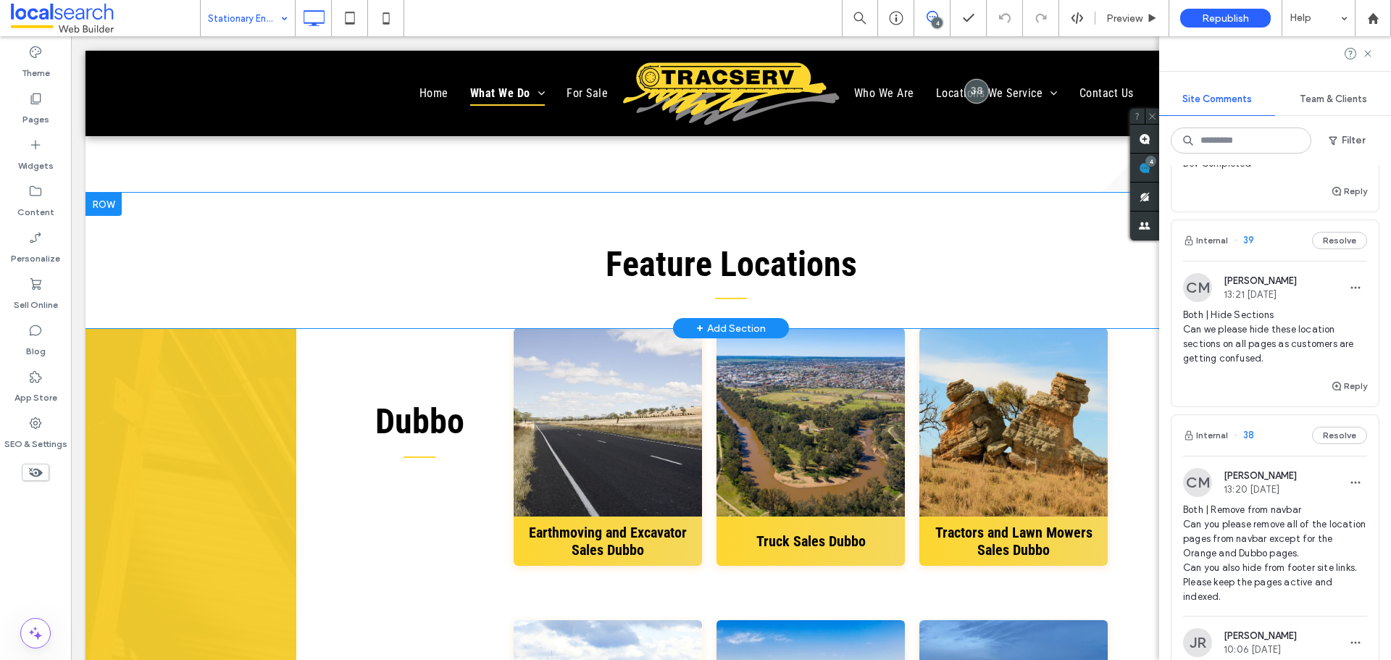
scroll to position [1594, 0]
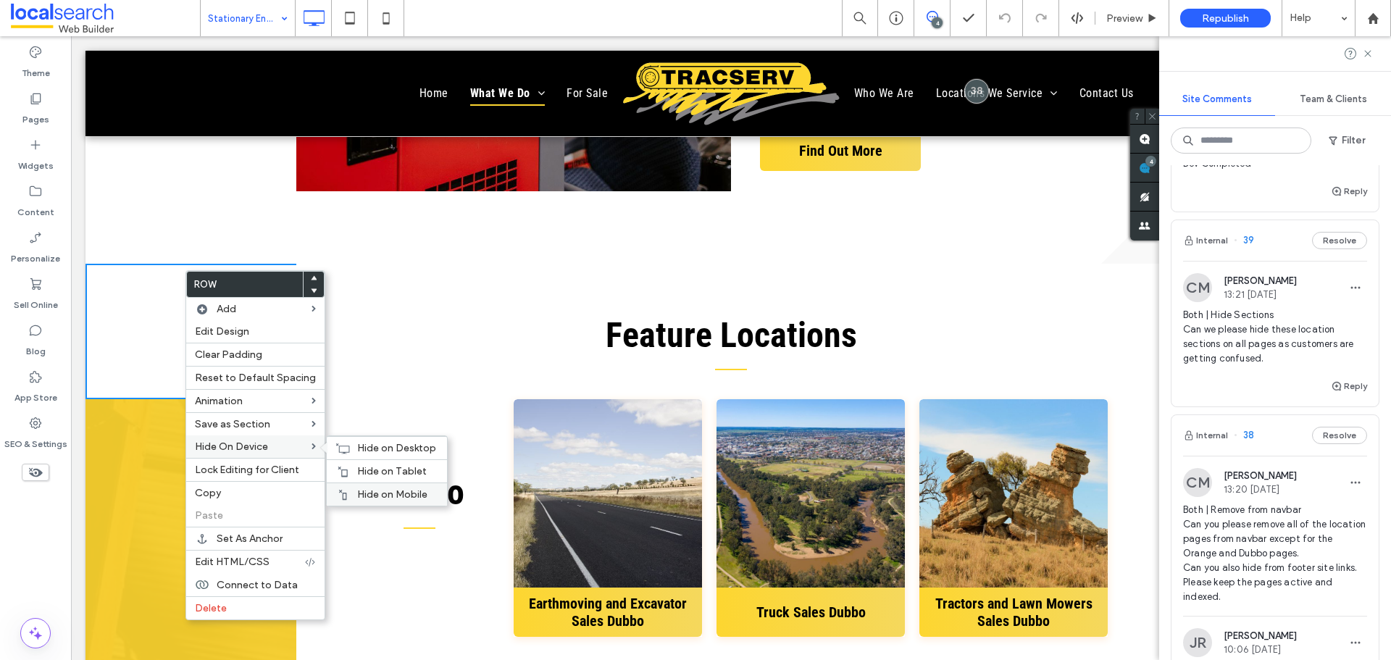
click at [403, 491] on span "Hide on Mobile" at bounding box center [392, 494] width 70 height 12
click at [341, 459] on div "Hide on Tablet" at bounding box center [387, 470] width 120 height 23
click at [349, 446] on div "Hide on Desktop" at bounding box center [387, 447] width 120 height 23
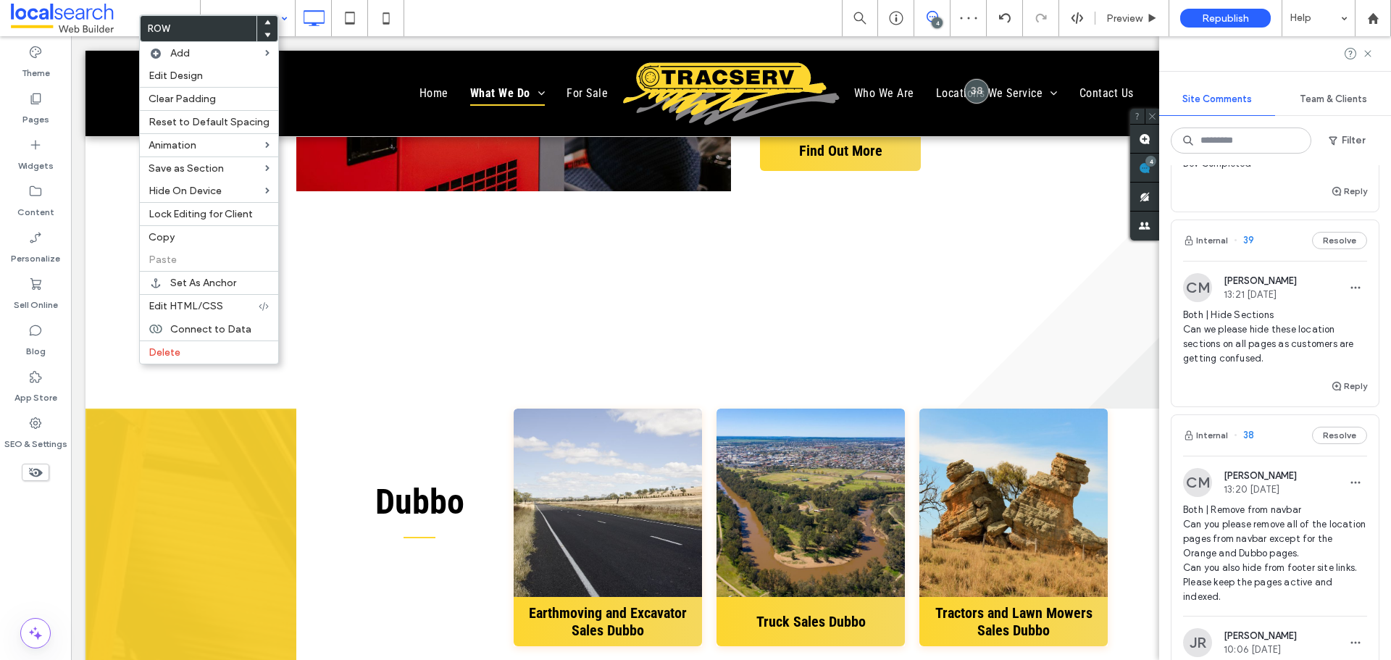
click at [125, 409] on div "Dubbo Click To Paste Click To Paste View more Earthmoving and Excavator Sales D…" at bounding box center [730, 555] width 1291 height 292
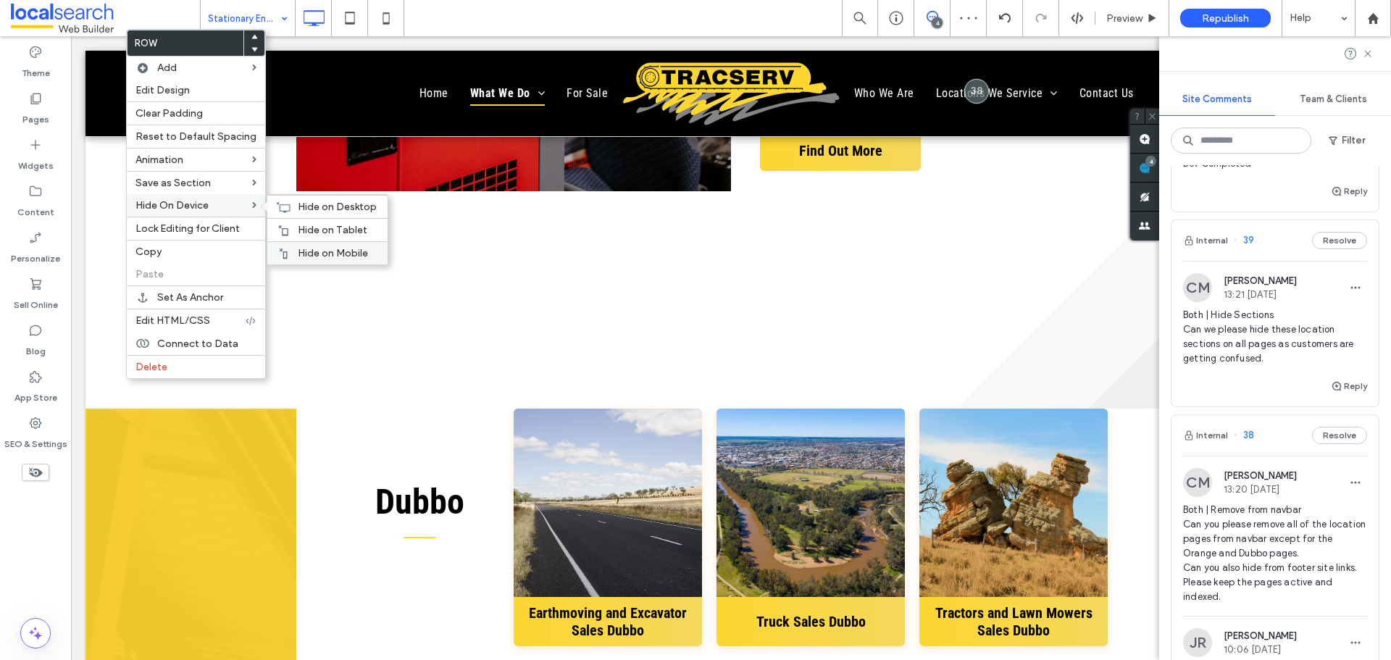
click at [319, 252] on span "Hide on Mobile" at bounding box center [333, 253] width 70 height 12
click at [307, 229] on span "Hide on Tablet" at bounding box center [333, 230] width 70 height 12
click at [276, 209] on icon at bounding box center [283, 207] width 14 height 12
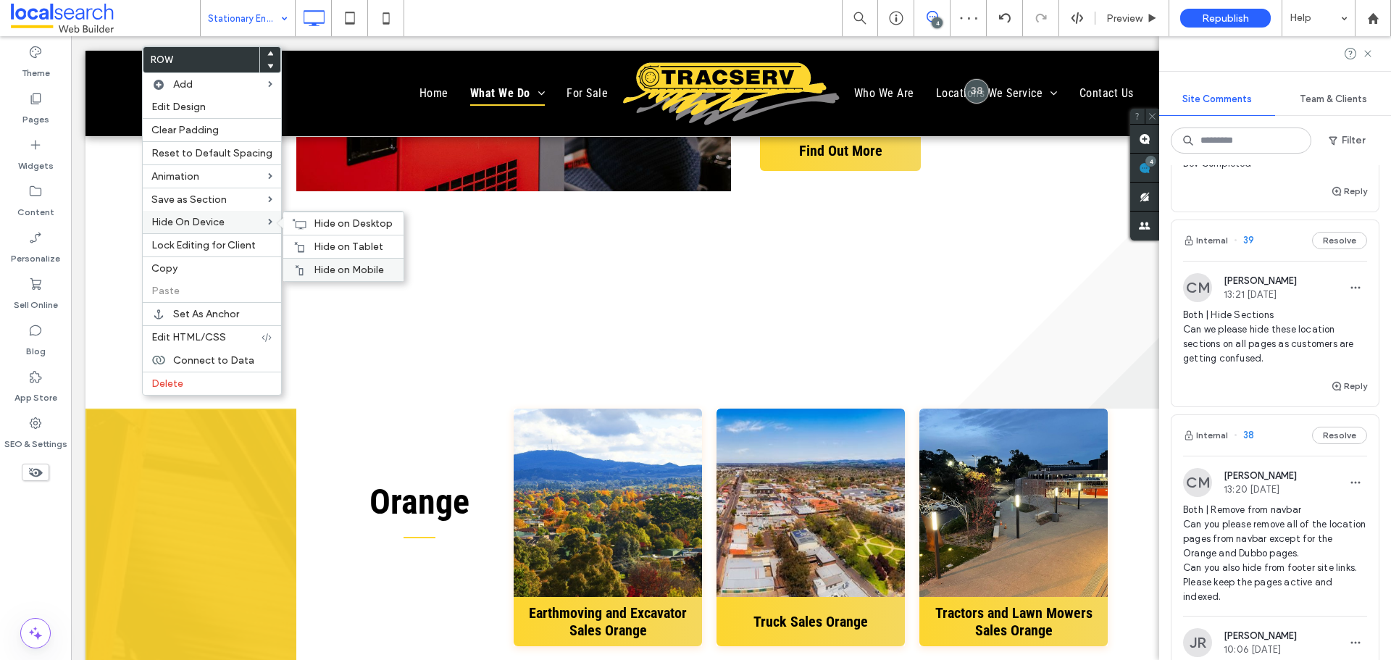
click at [322, 266] on span "Hide on Mobile" at bounding box center [349, 270] width 70 height 12
click at [346, 245] on span "Hide on Tablet" at bounding box center [349, 247] width 70 height 12
click at [318, 222] on span "Hide on Desktop" at bounding box center [353, 223] width 79 height 12
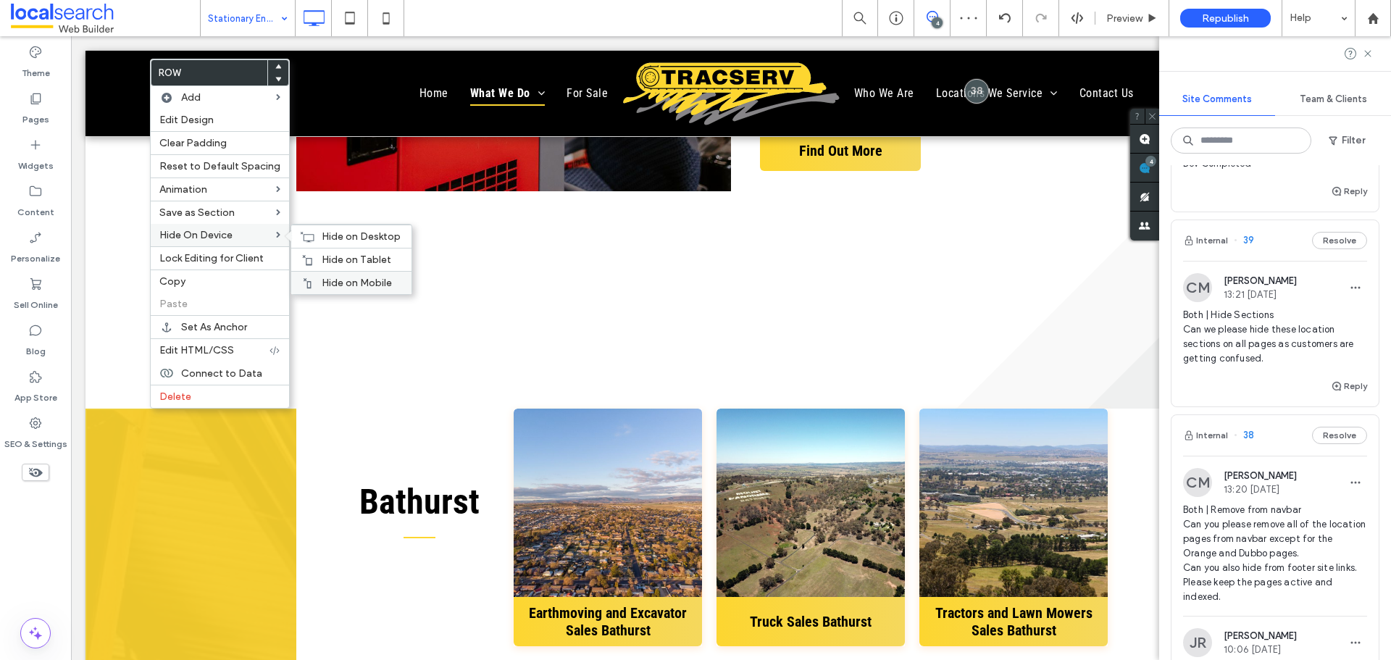
click at [338, 281] on span "Hide on Mobile" at bounding box center [357, 283] width 70 height 12
drag, startPoint x: 319, startPoint y: 256, endPoint x: 272, endPoint y: 250, distance: 46.8
click at [322, 257] on span "Hide on Tablet" at bounding box center [357, 260] width 70 height 12
click at [312, 228] on div "Hide on Desktop" at bounding box center [351, 236] width 120 height 23
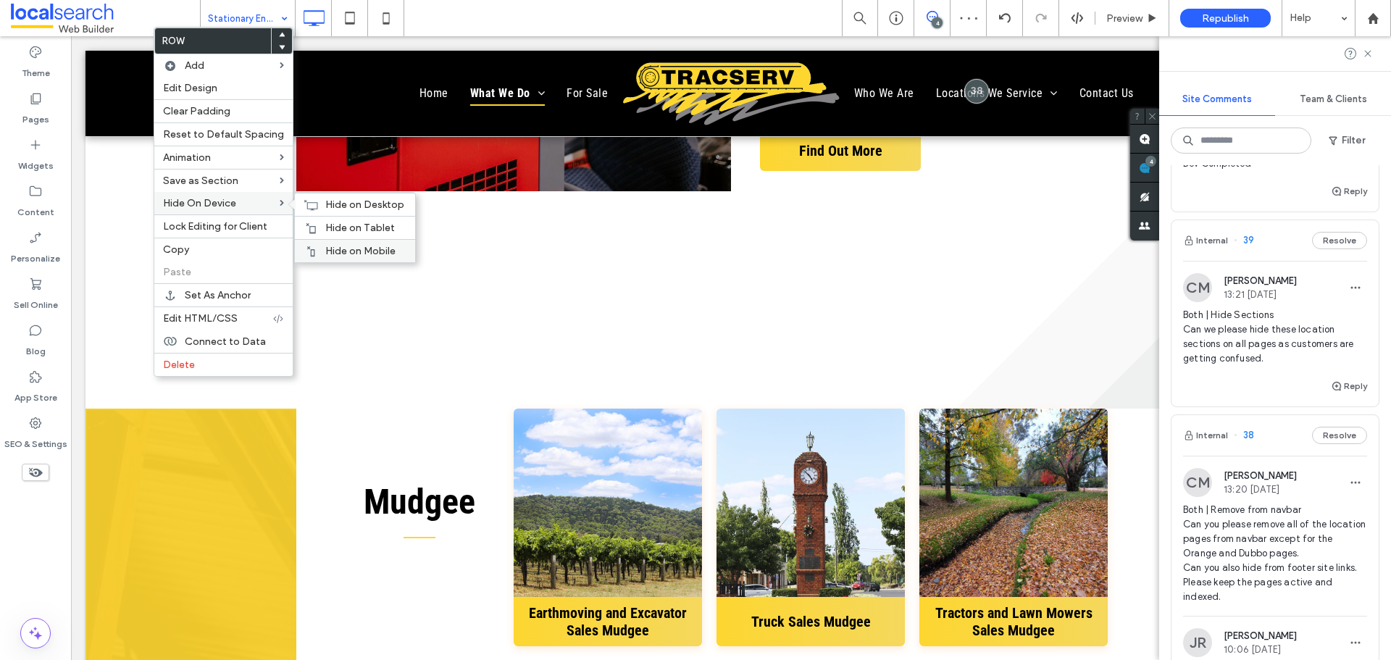
click at [346, 245] on span "Hide on Mobile" at bounding box center [360, 251] width 70 height 12
click at [332, 232] on span "Hide on Tablet" at bounding box center [360, 228] width 70 height 12
click at [335, 201] on span "Hide on Desktop" at bounding box center [364, 205] width 79 height 12
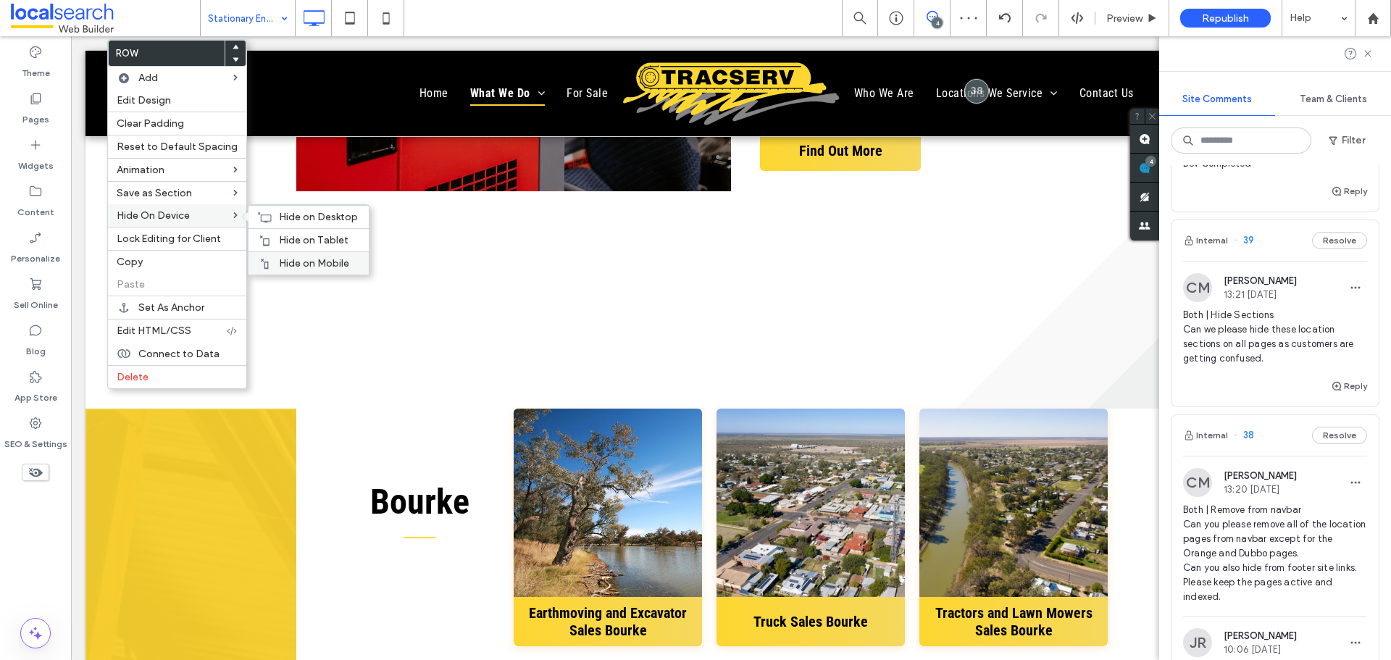
click at [270, 257] on div "Hide on Mobile" at bounding box center [308, 262] width 120 height 23
click at [280, 234] on span "Hide on Tablet" at bounding box center [314, 240] width 70 height 12
click at [257, 220] on icon at bounding box center [264, 218] width 14 height 12
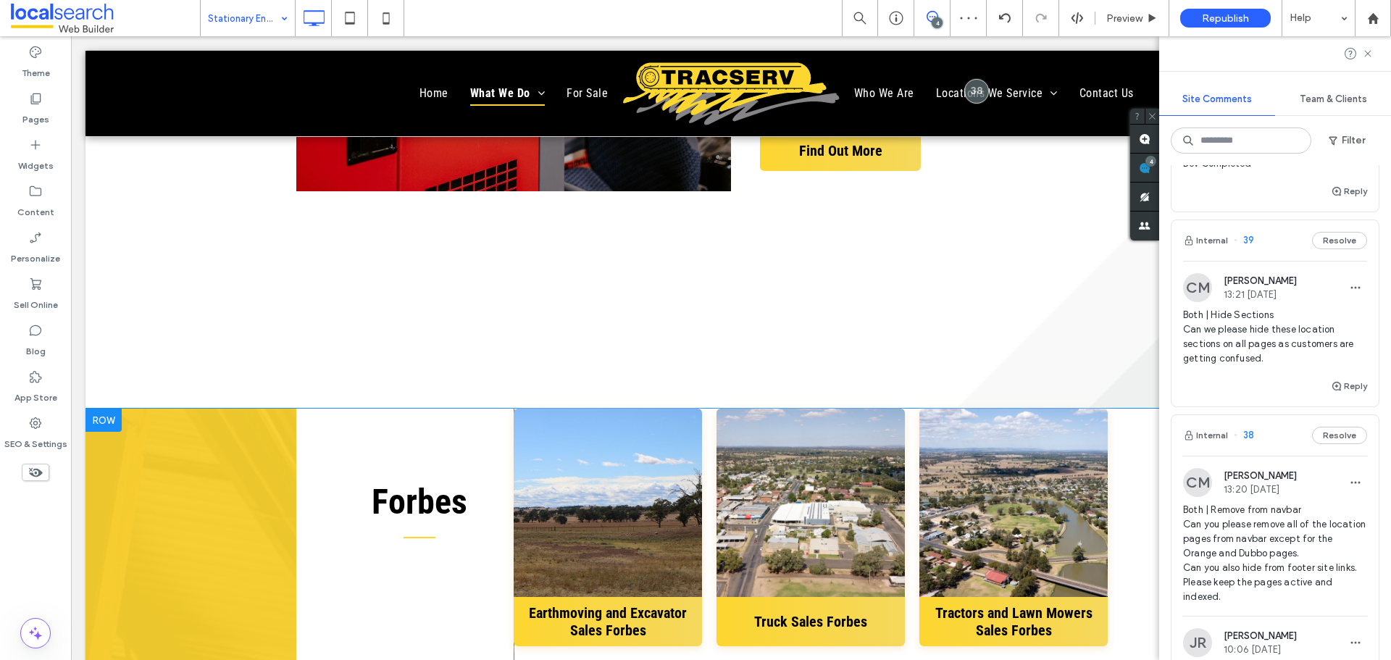
drag, startPoint x: 183, startPoint y: 425, endPoint x: 165, endPoint y: 385, distance: 44.1
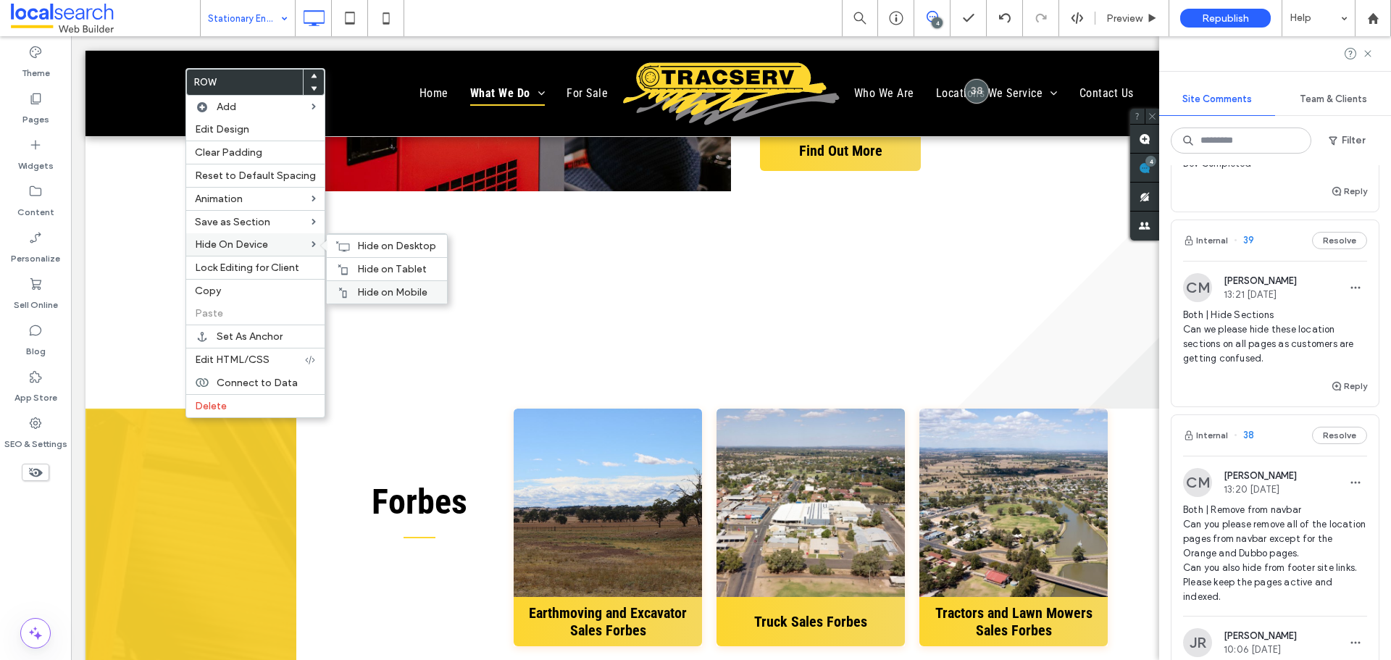
click at [374, 293] on span "Hide on Mobile" at bounding box center [392, 292] width 70 height 12
click at [385, 263] on span "Hide on Tablet" at bounding box center [392, 269] width 70 height 12
click at [351, 246] on div "Hide on Desktop" at bounding box center [387, 245] width 120 height 23
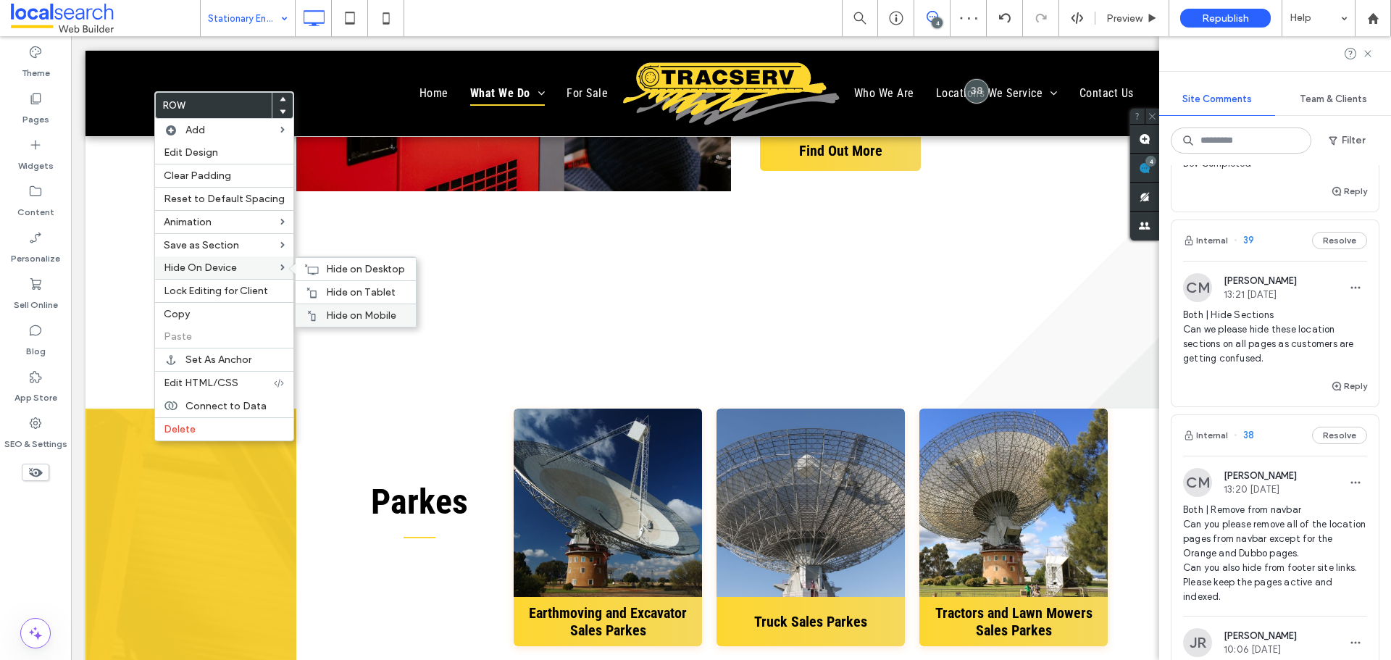
click at [338, 310] on span "Hide on Mobile" at bounding box center [361, 315] width 70 height 12
click at [326, 287] on span "Hide on Tablet" at bounding box center [361, 292] width 70 height 12
click at [329, 277] on div "Hide on Desktop" at bounding box center [356, 268] width 120 height 23
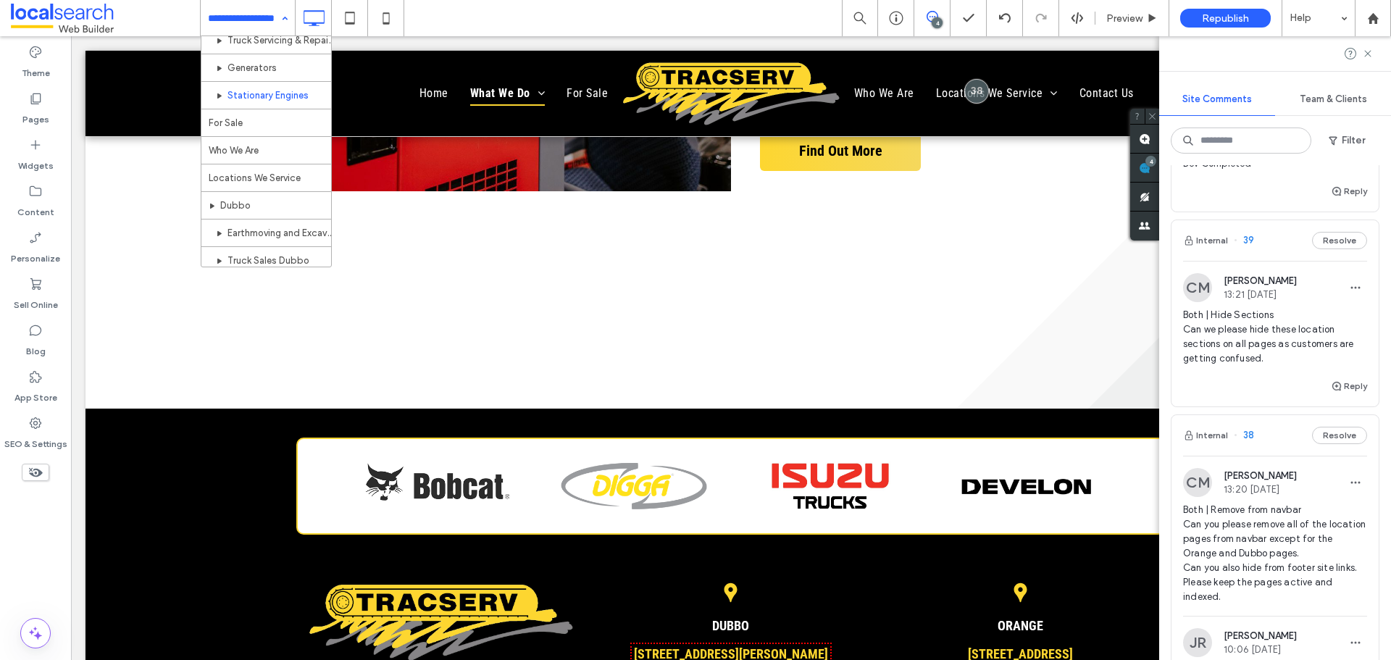
scroll to position [362, 0]
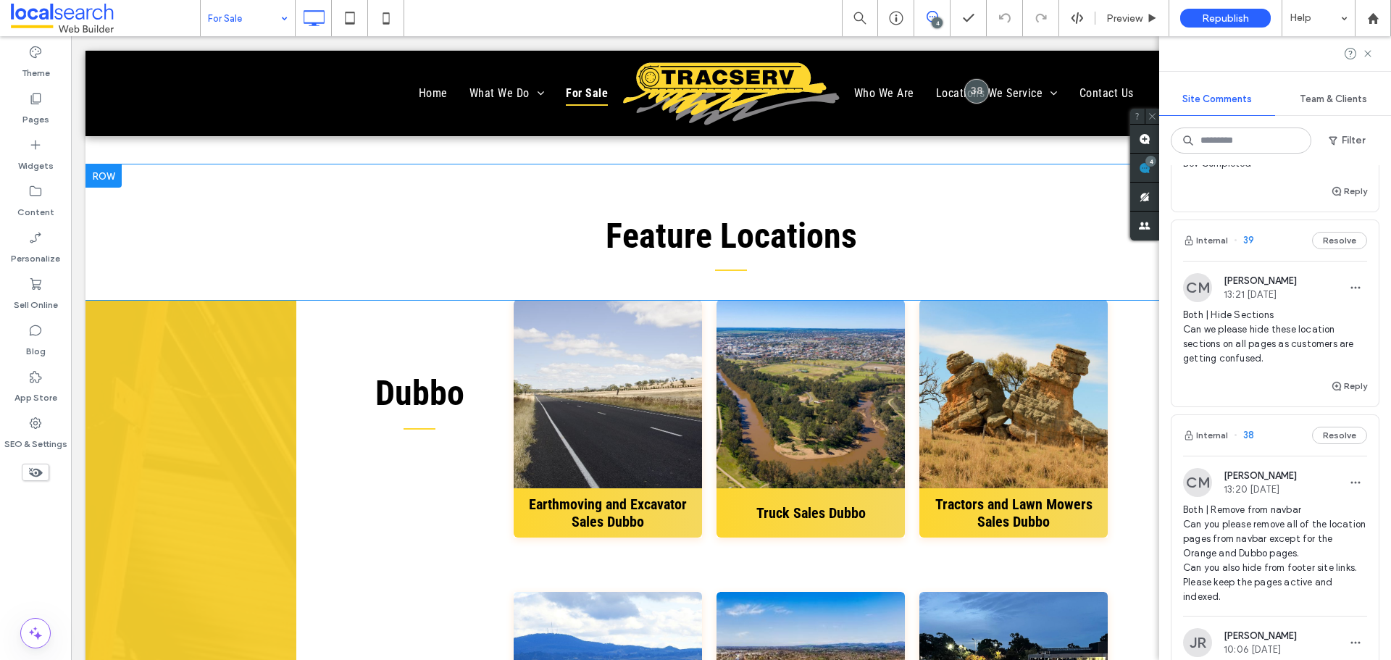
scroll to position [1956, 0]
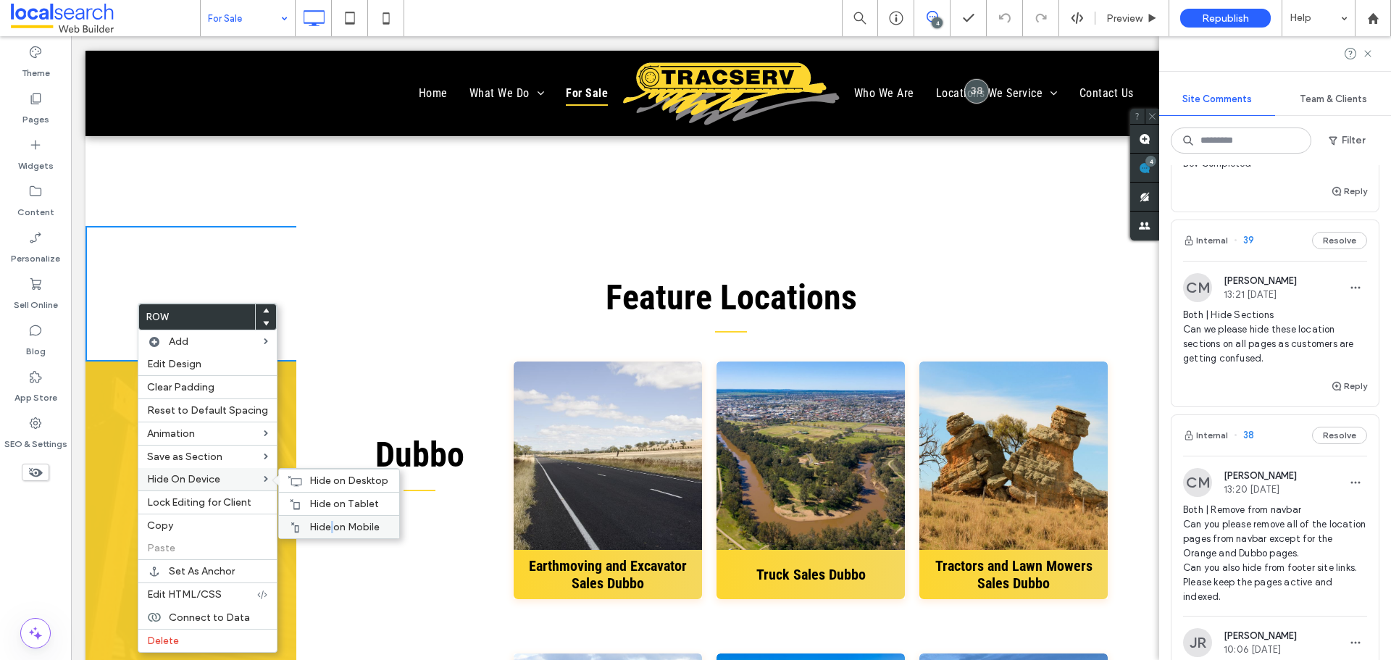
click at [328, 516] on div "Hide on Mobile" at bounding box center [339, 526] width 120 height 23
click at [326, 497] on div "Hide on Tablet" at bounding box center [339, 503] width 120 height 23
click at [288, 479] on icon at bounding box center [295, 481] width 14 height 12
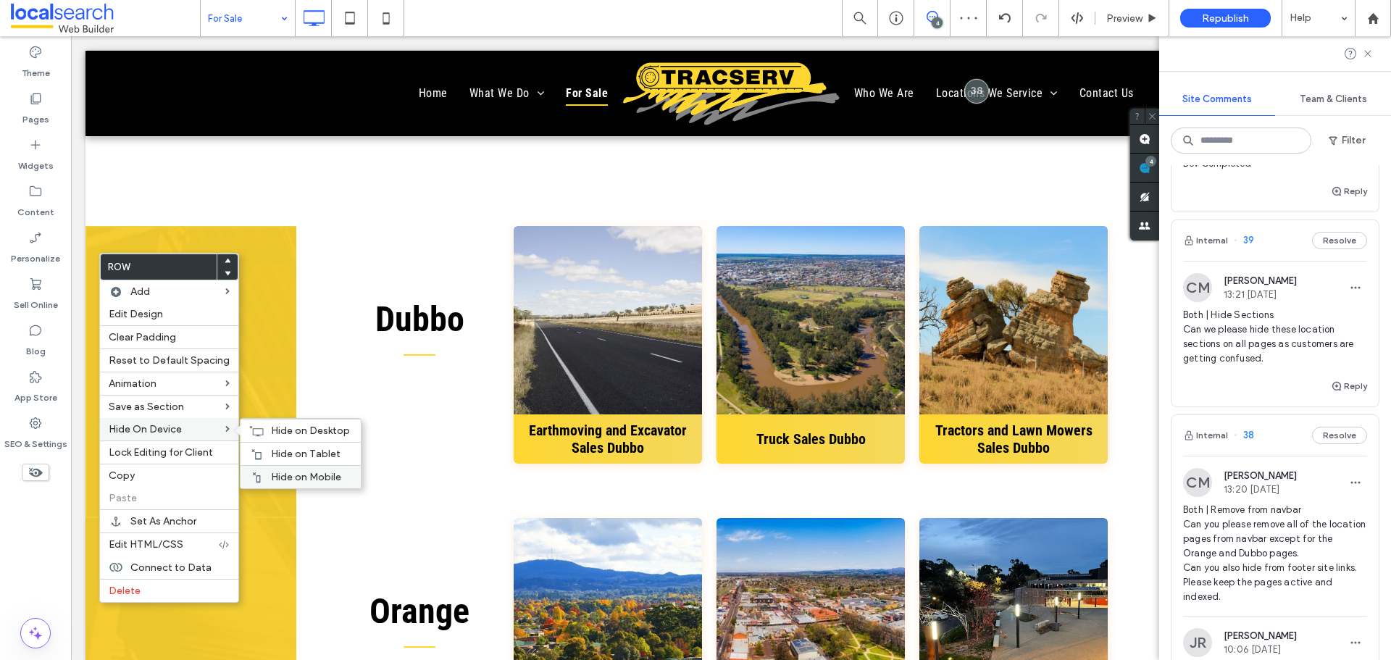
click at [257, 477] on icon at bounding box center [257, 478] width 12 height 12
click at [262, 450] on div "Hide on Tablet" at bounding box center [301, 453] width 120 height 23
click at [264, 425] on div "Hide on Desktop" at bounding box center [301, 430] width 120 height 23
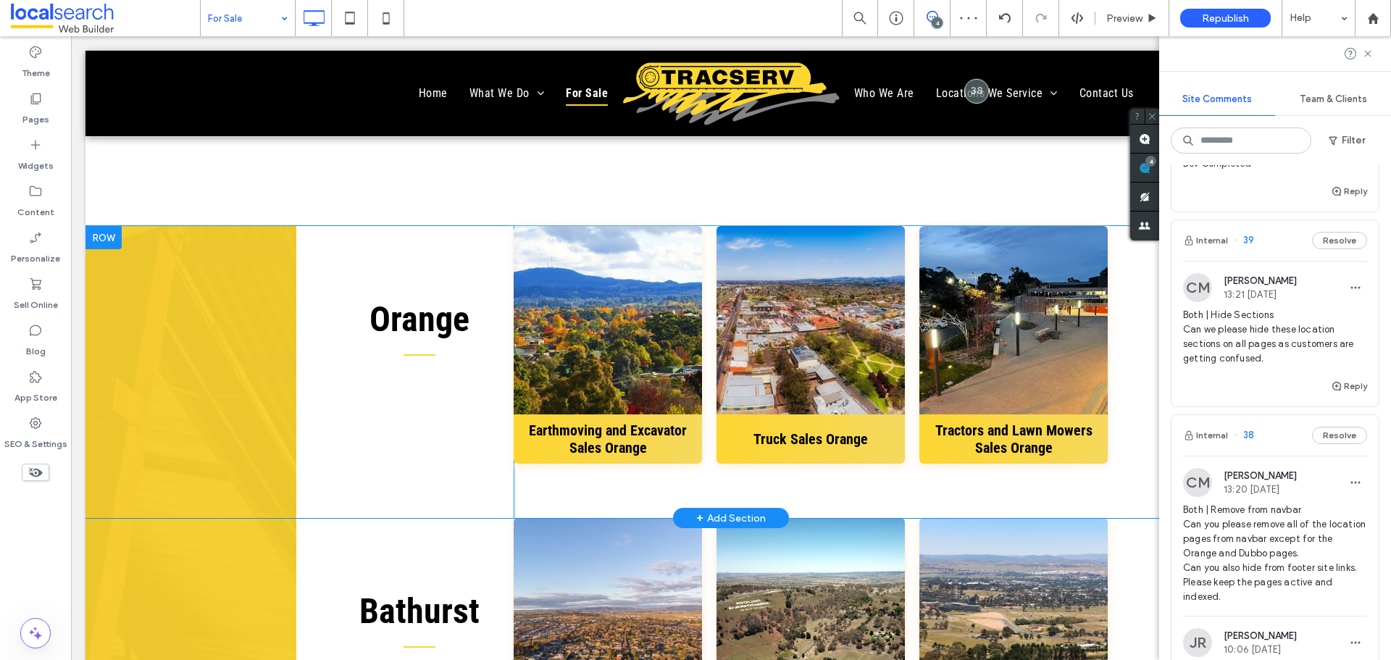
drag, startPoint x: 108, startPoint y: 306, endPoint x: 109, endPoint y: 298, distance: 8.0
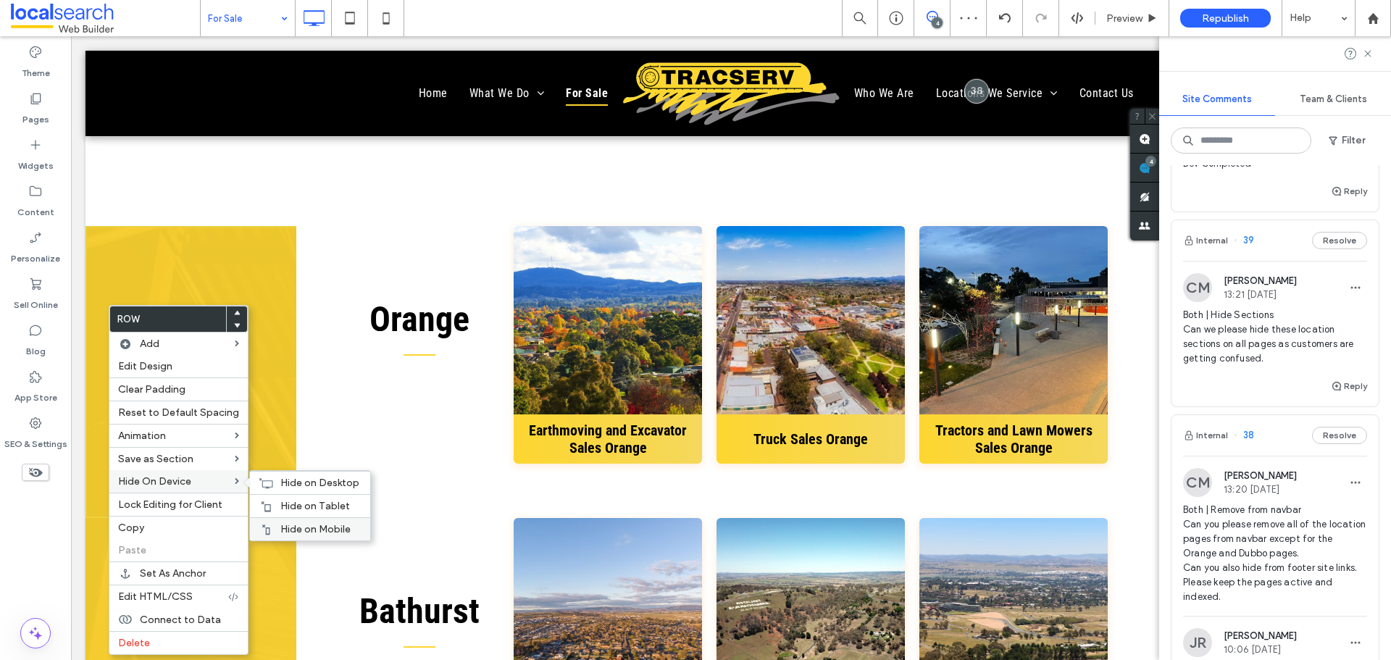
click at [291, 523] on span "Hide on Mobile" at bounding box center [315, 529] width 70 height 12
click at [270, 500] on div "Hide on Tablet" at bounding box center [310, 505] width 120 height 23
click at [272, 483] on div "Hide on Desktop" at bounding box center [310, 482] width 120 height 23
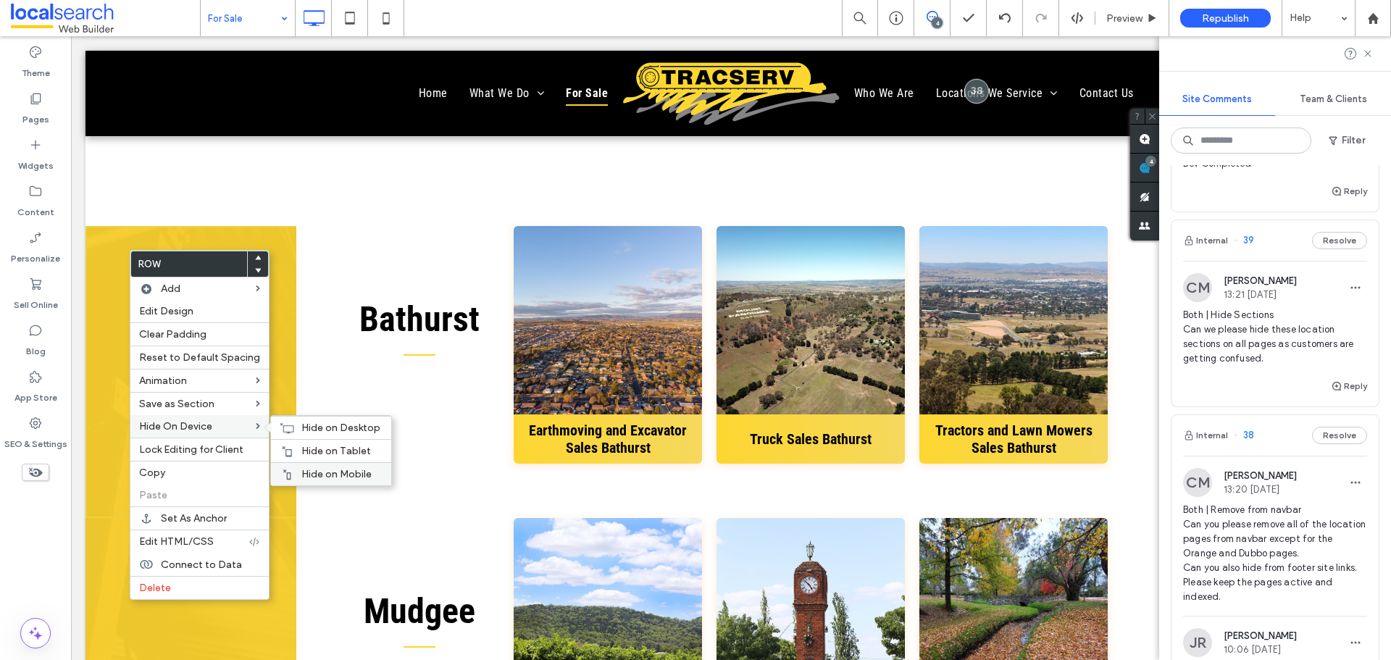
click at [301, 469] on span "Hide on Mobile" at bounding box center [336, 474] width 70 height 12
click at [292, 446] on div "Hide on Tablet" at bounding box center [331, 450] width 120 height 23
click at [283, 424] on icon at bounding box center [287, 428] width 14 height 12
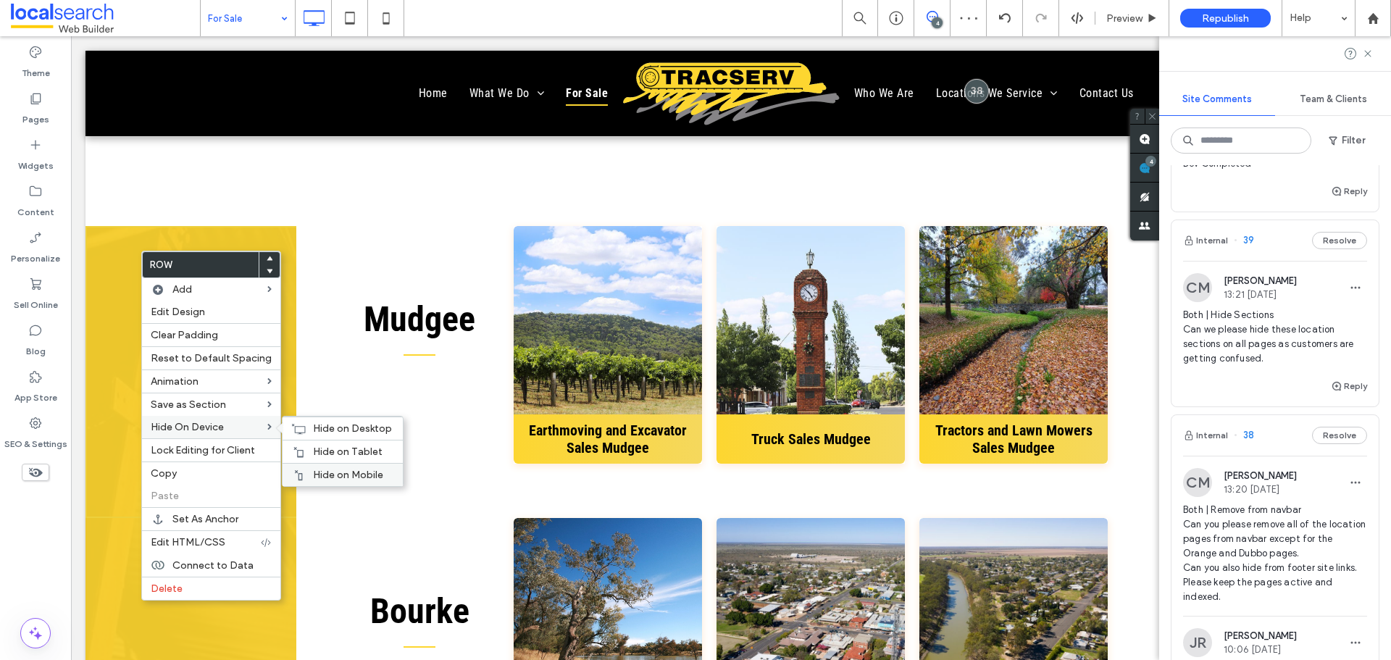
click at [313, 475] on span "Hide on Mobile" at bounding box center [348, 475] width 70 height 12
click at [304, 451] on div "Hide on Tablet" at bounding box center [343, 451] width 120 height 23
click at [285, 424] on div "Hide on Desktop" at bounding box center [343, 428] width 120 height 23
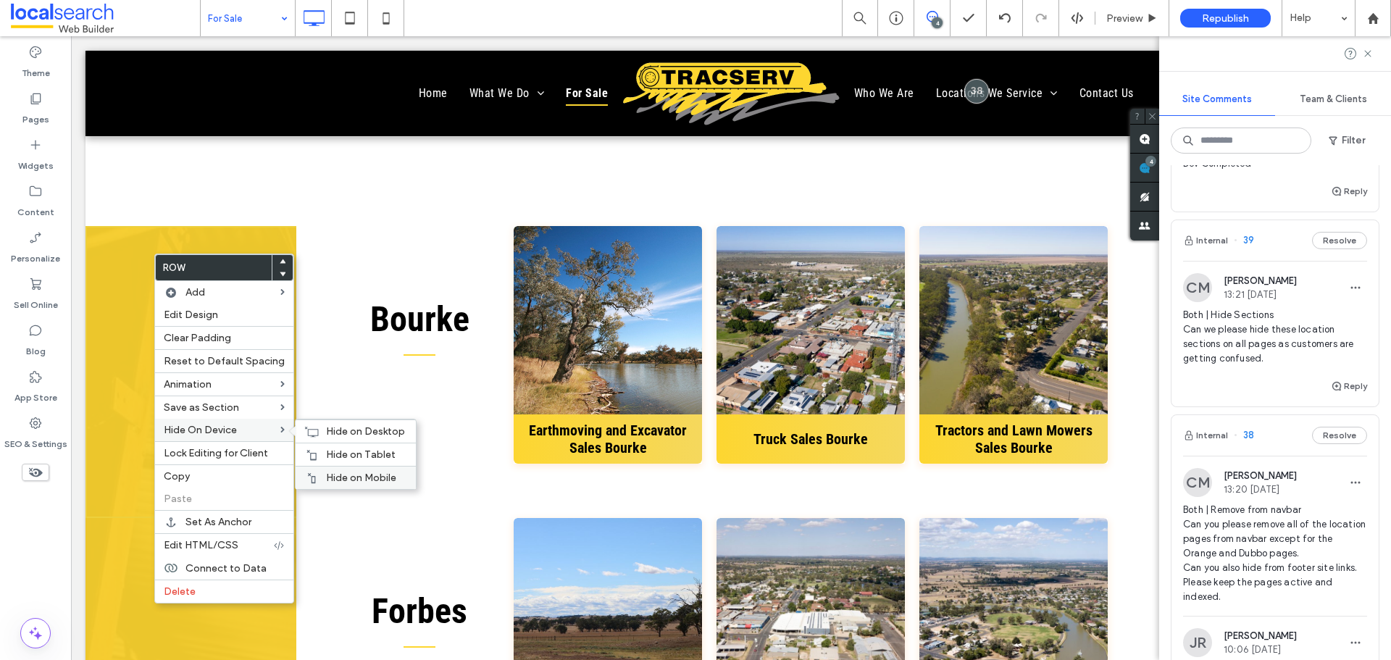
click at [347, 472] on span "Hide on Mobile" at bounding box center [361, 478] width 70 height 12
click at [323, 446] on div "Hide on Tablet" at bounding box center [356, 454] width 120 height 23
click at [304, 427] on div "Bourke Click To Paste Click To Paste View more Earthmoving and Excavator Sales …" at bounding box center [730, 372] width 869 height 292
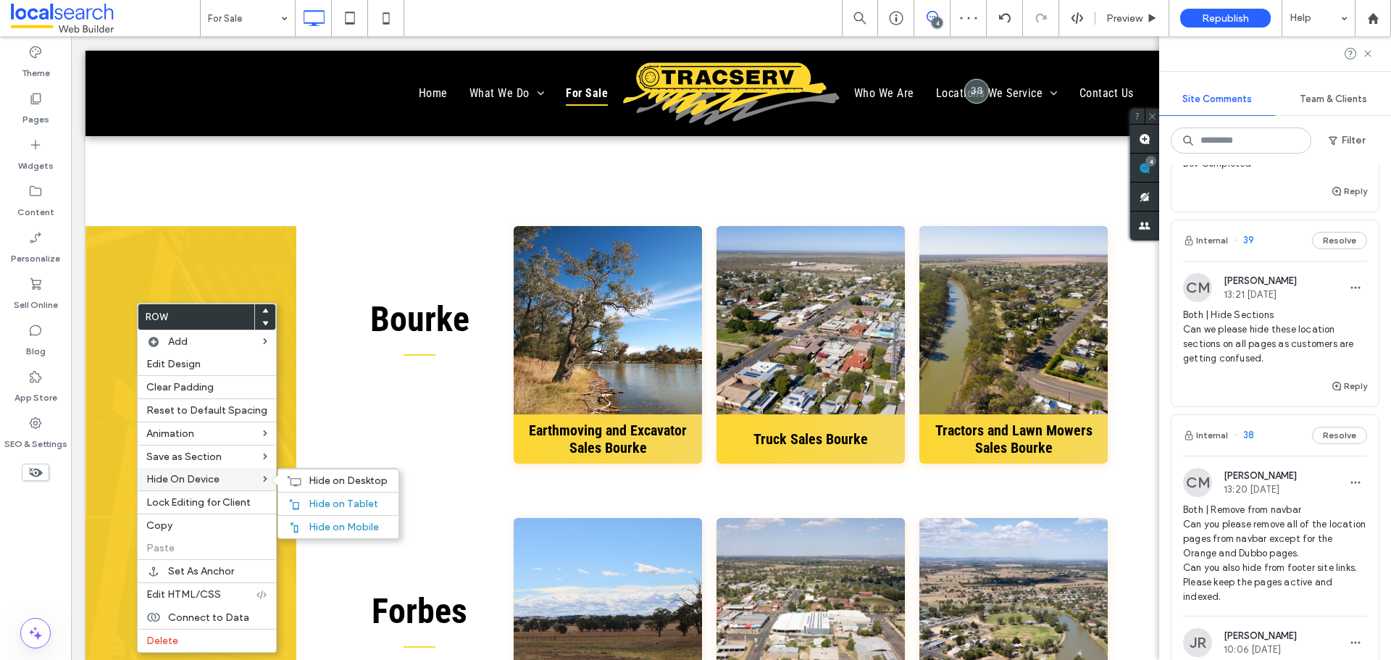
scroll to position [1956, 0]
click at [285, 474] on div "Hide on Desktop" at bounding box center [338, 480] width 120 height 23
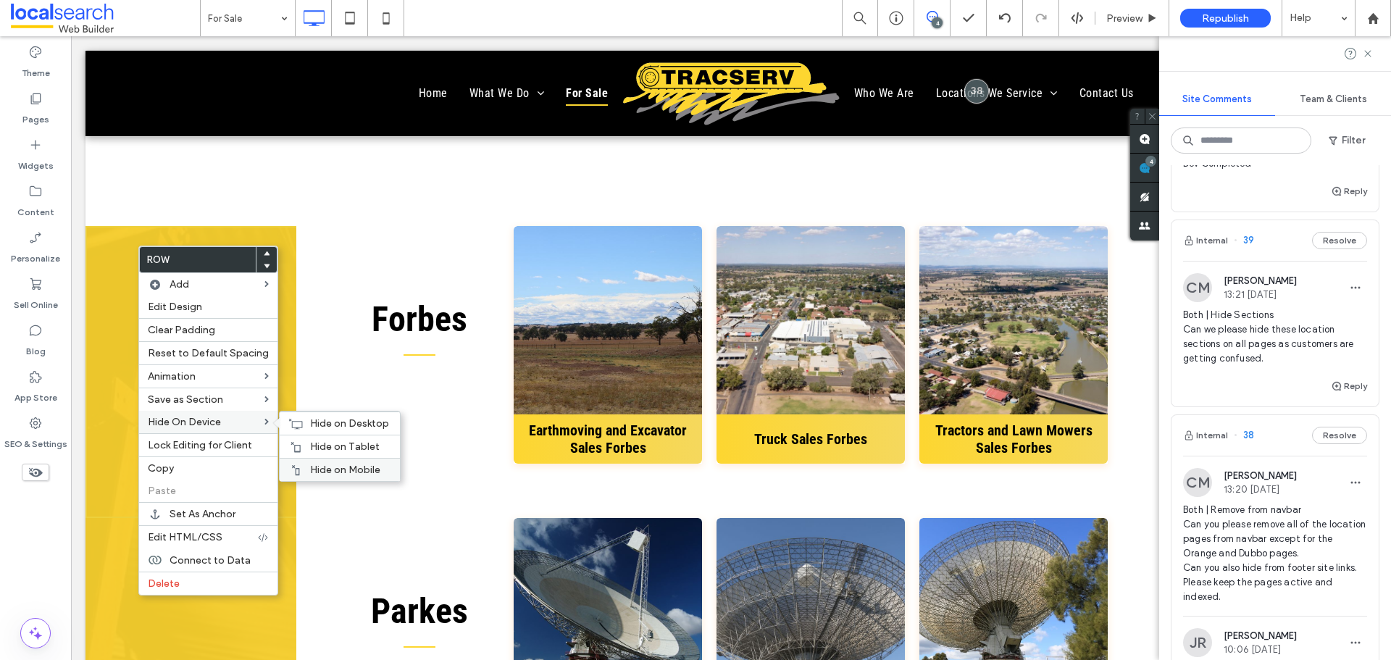
click at [311, 464] on span "Hide on Mobile" at bounding box center [345, 470] width 70 height 12
click at [295, 436] on div "Hide on Tablet" at bounding box center [340, 446] width 120 height 23
click at [293, 418] on icon at bounding box center [295, 424] width 14 height 12
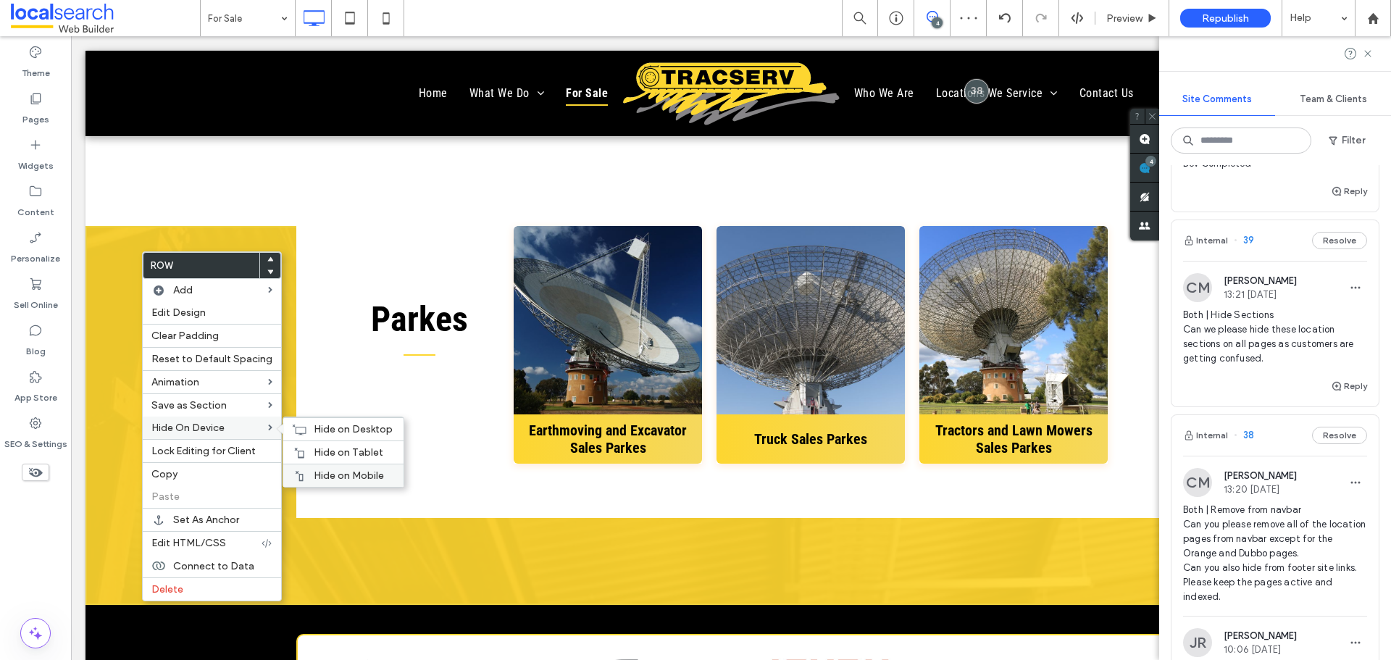
click at [303, 468] on div "Hide on Mobile" at bounding box center [343, 475] width 120 height 23
click at [314, 451] on span "Hide on Tablet" at bounding box center [349, 452] width 70 height 12
click at [301, 430] on icon at bounding box center [299, 430] width 14 height 12
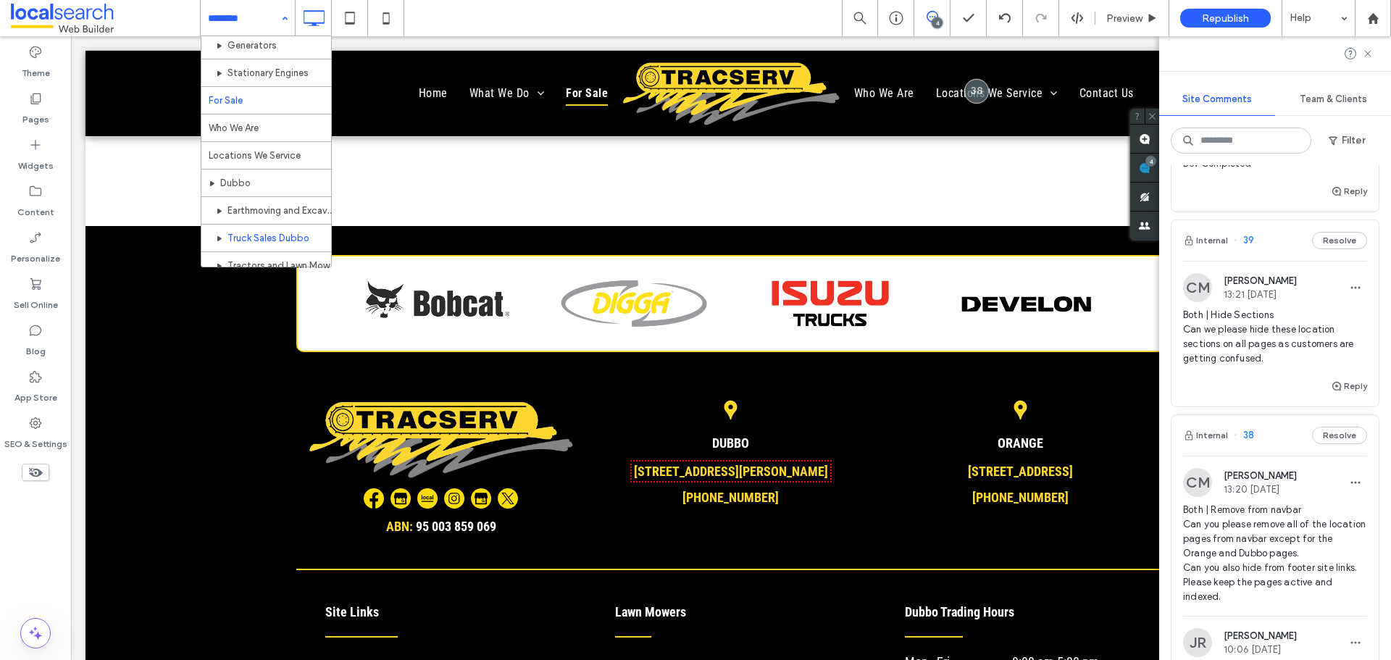
scroll to position [364, 0]
click at [237, 20] on input at bounding box center [244, 18] width 72 height 36
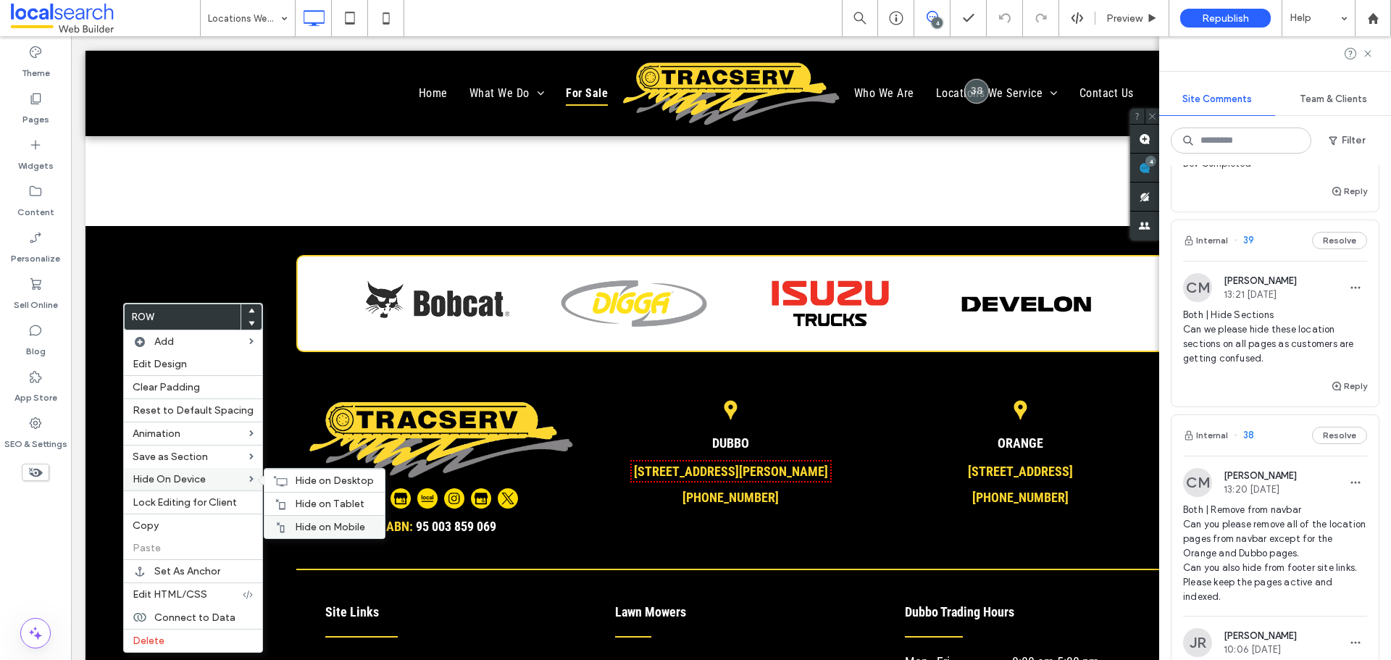
click at [302, 522] on span "Hide on Mobile" at bounding box center [330, 527] width 70 height 12
click at [311, 503] on span "Hide on Tablet" at bounding box center [330, 504] width 70 height 12
click at [285, 484] on div "Hide on Desktop" at bounding box center [324, 480] width 120 height 23
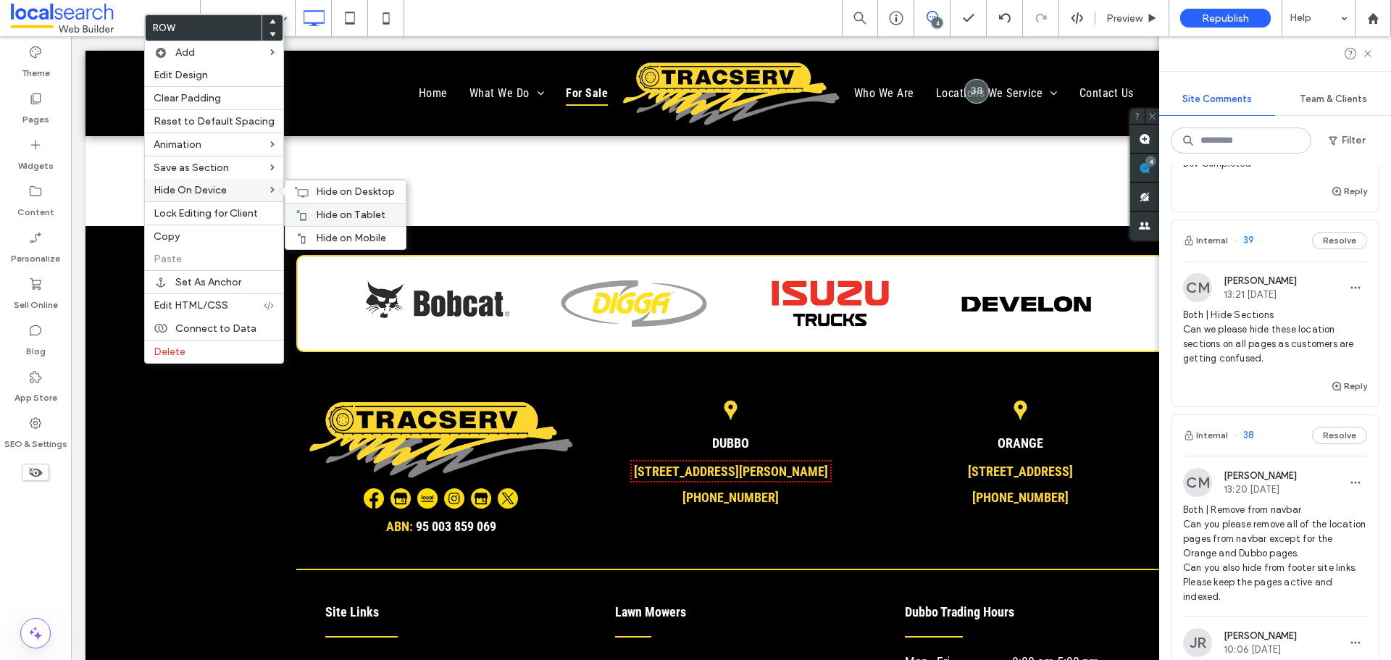
drag, startPoint x: 325, startPoint y: 229, endPoint x: 286, endPoint y: 209, distance: 43.4
click at [325, 229] on div "Hide on Mobile" at bounding box center [345, 237] width 120 height 23
click at [306, 210] on div "Hide on Tablet" at bounding box center [345, 214] width 120 height 23
click at [300, 189] on use at bounding box center [302, 191] width 14 height 10
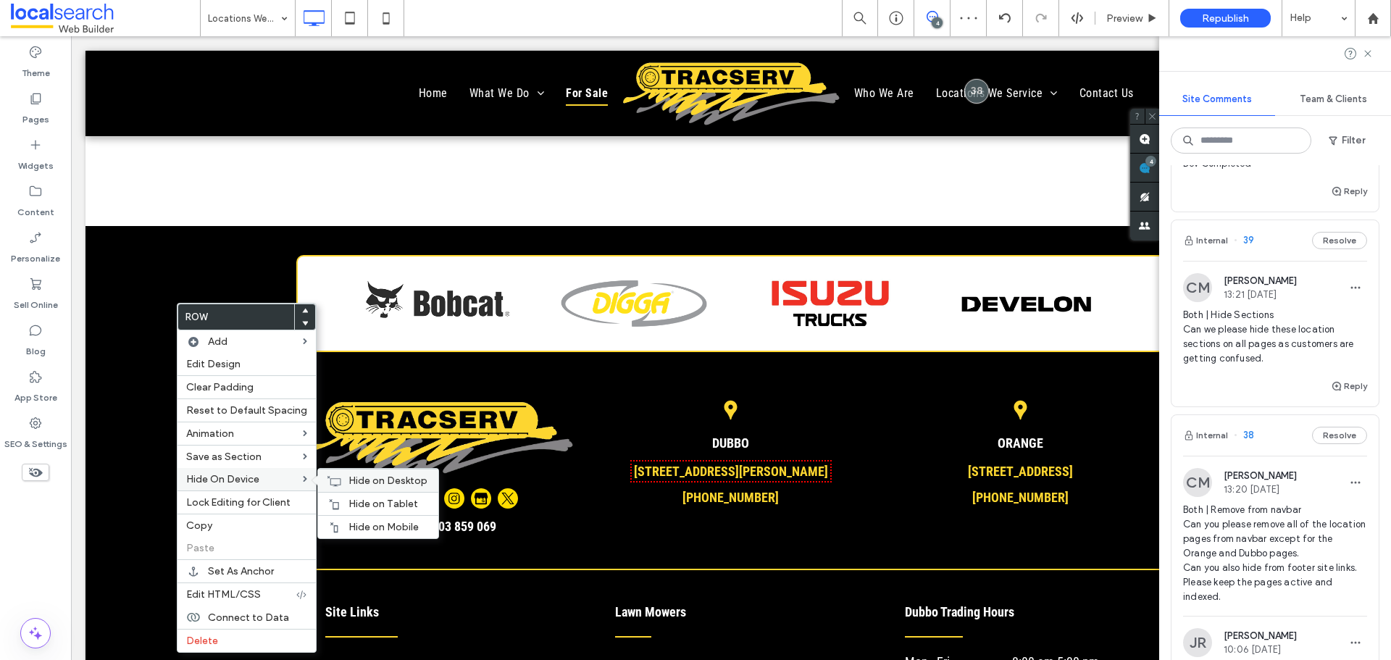
click at [360, 479] on span "Hide on Desktop" at bounding box center [387, 481] width 79 height 12
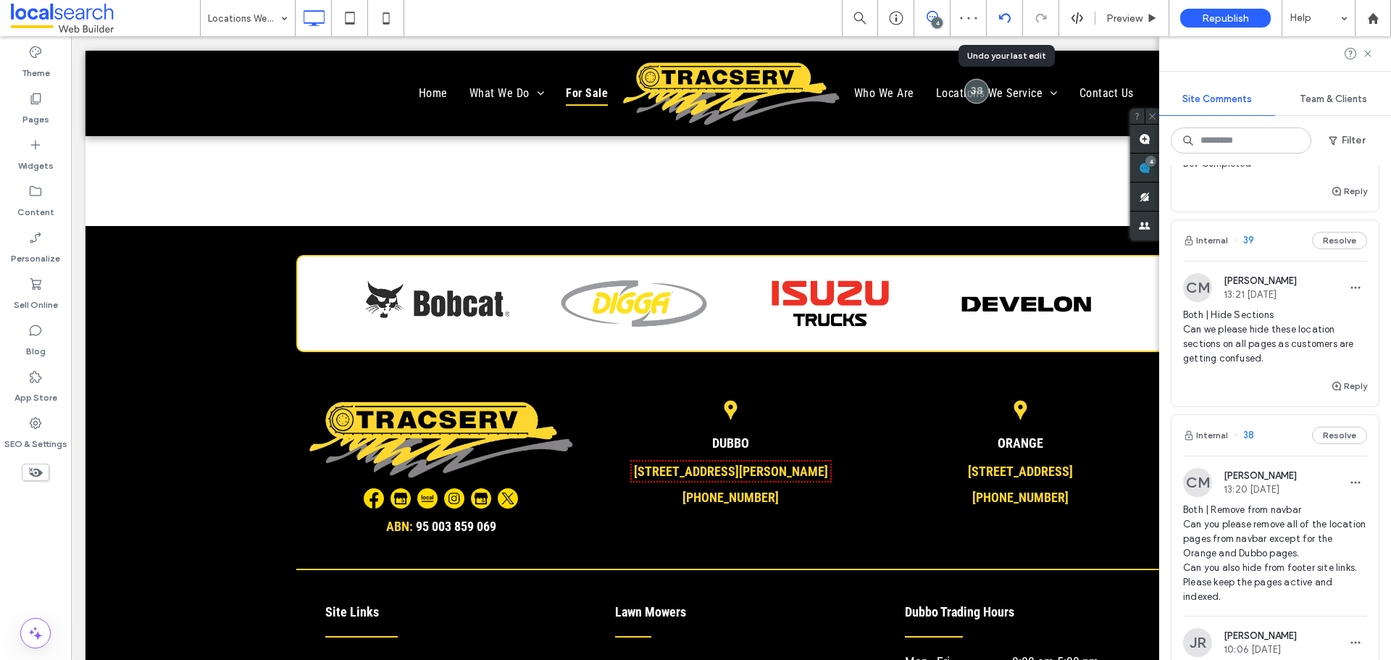
click at [1009, 9] on div at bounding box center [1005, 18] width 36 height 36
click at [1004, 22] on icon at bounding box center [1005, 18] width 12 height 12
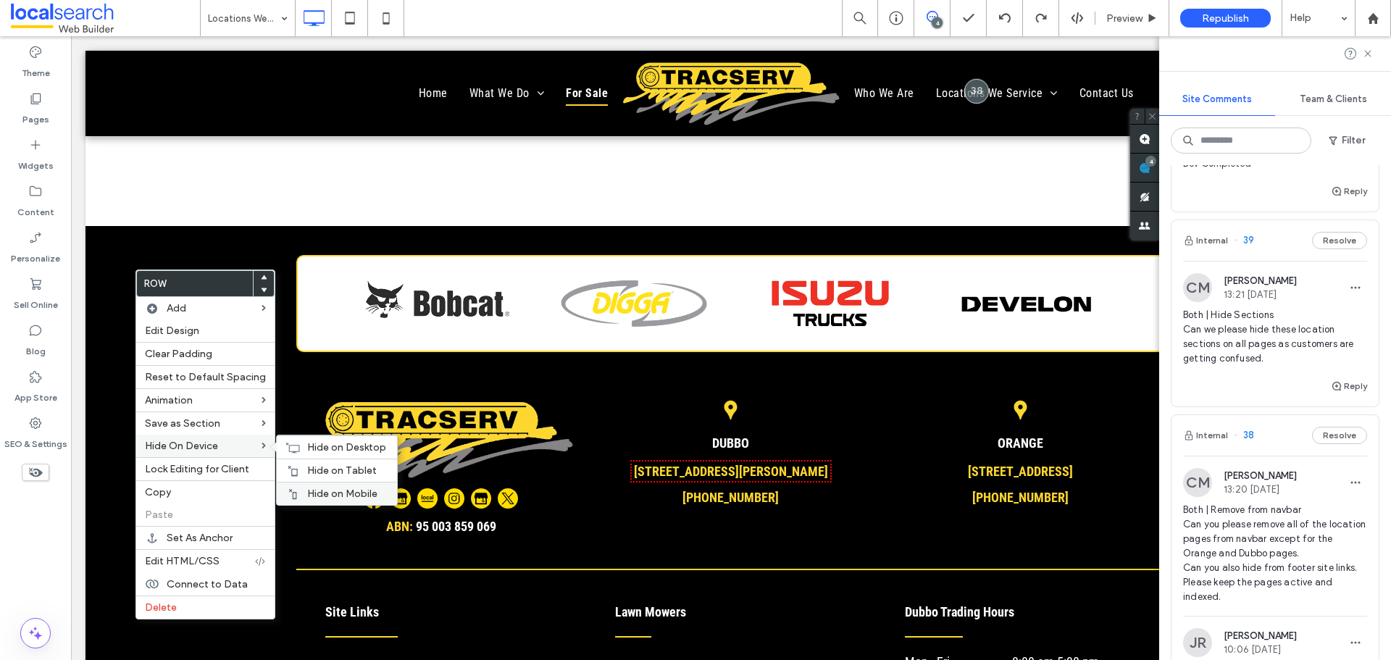
click at [293, 484] on div "Hide on Mobile" at bounding box center [337, 493] width 120 height 23
click at [300, 458] on div "Hide on Desktop" at bounding box center [337, 446] width 120 height 23
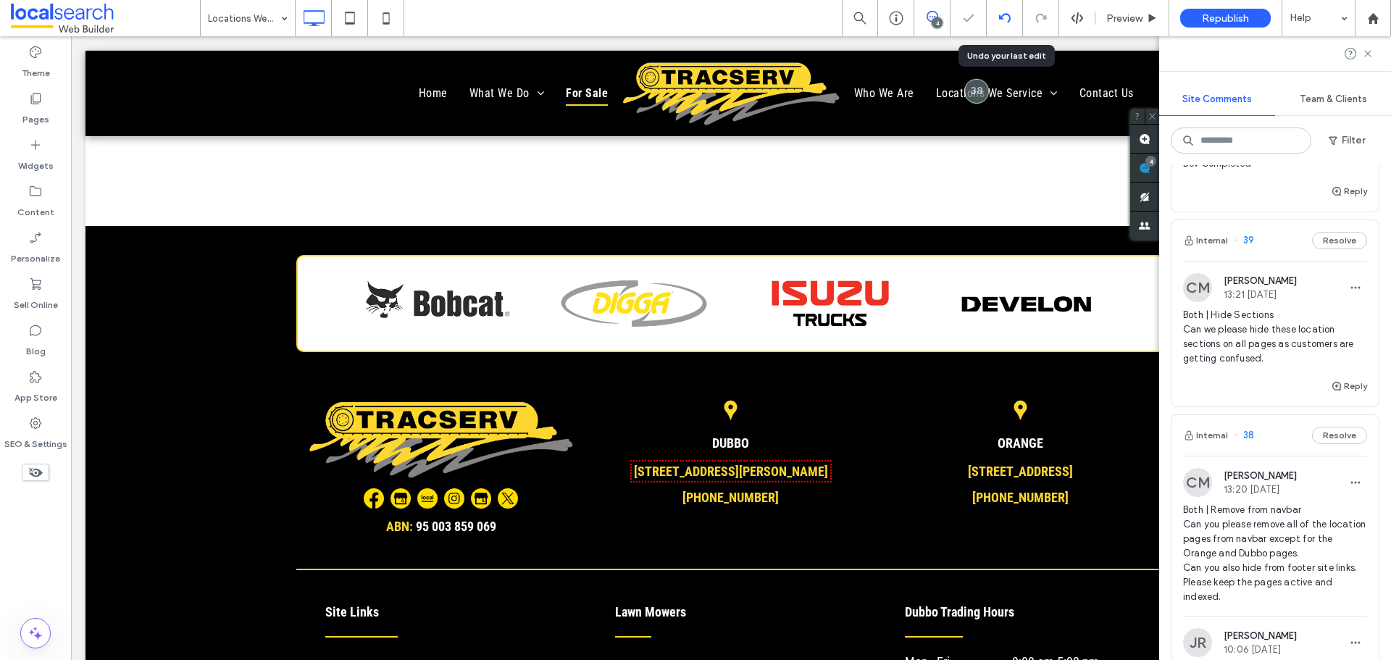
click at [1003, 17] on icon at bounding box center [1005, 18] width 12 height 12
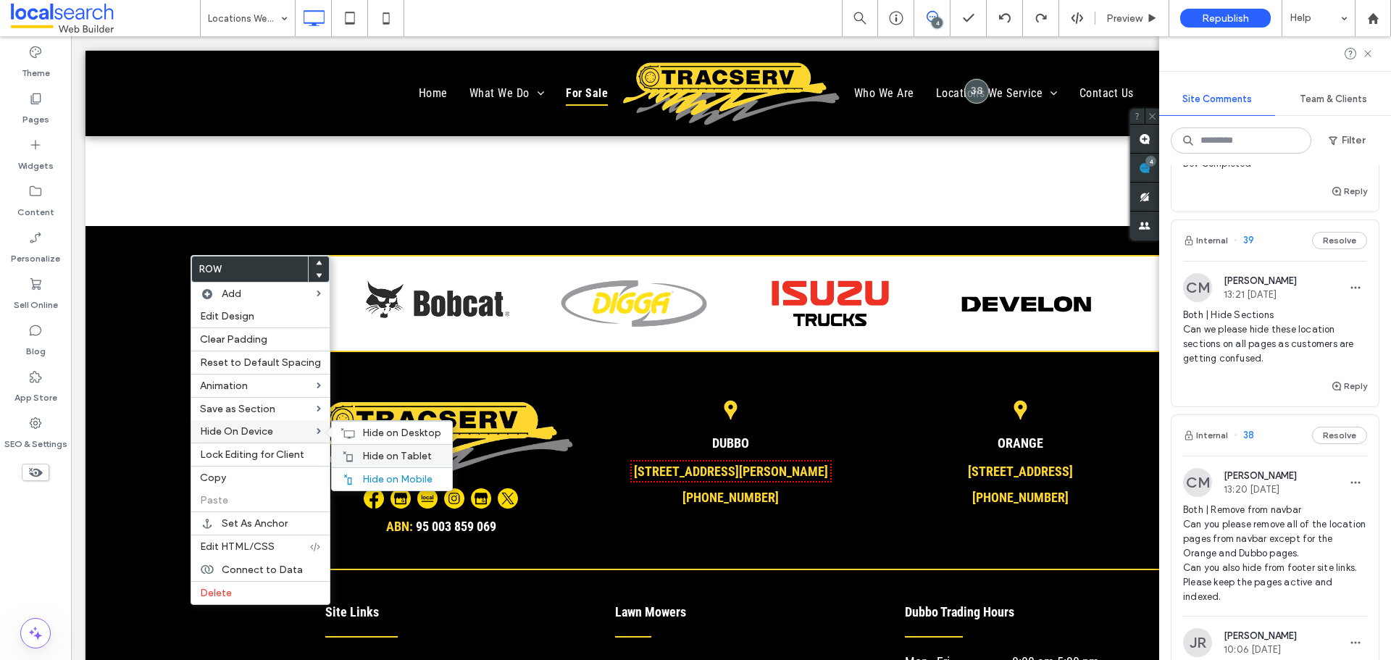
click at [380, 456] on span "Hide on Tablet" at bounding box center [397, 456] width 70 height 12
click at [343, 432] on icon at bounding box center [348, 433] width 14 height 12
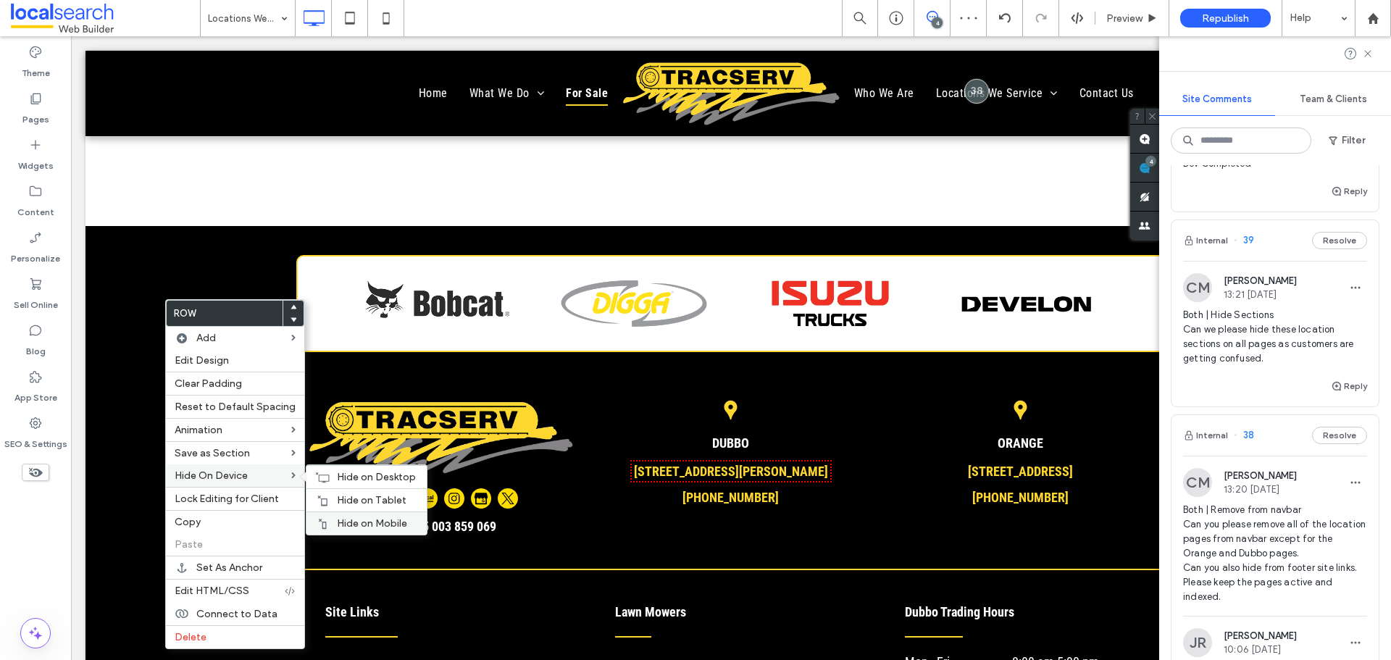
click at [351, 519] on span "Hide on Mobile" at bounding box center [372, 523] width 70 height 12
click at [337, 495] on span "Hide on Tablet" at bounding box center [372, 500] width 70 height 12
click at [340, 477] on span "Hide on Desktop" at bounding box center [376, 477] width 79 height 12
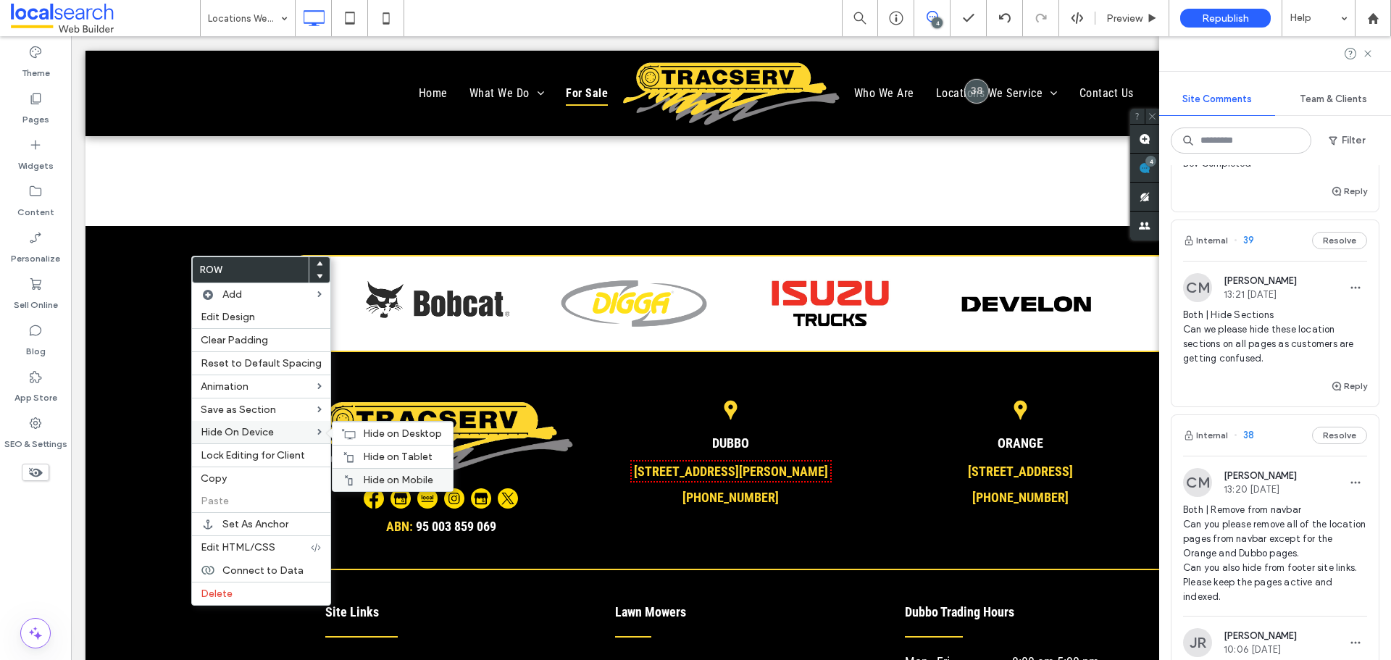
click at [404, 477] on span "Hide on Mobile" at bounding box center [398, 480] width 70 height 12
click at [370, 448] on div "Hide on Tablet" at bounding box center [393, 456] width 120 height 23
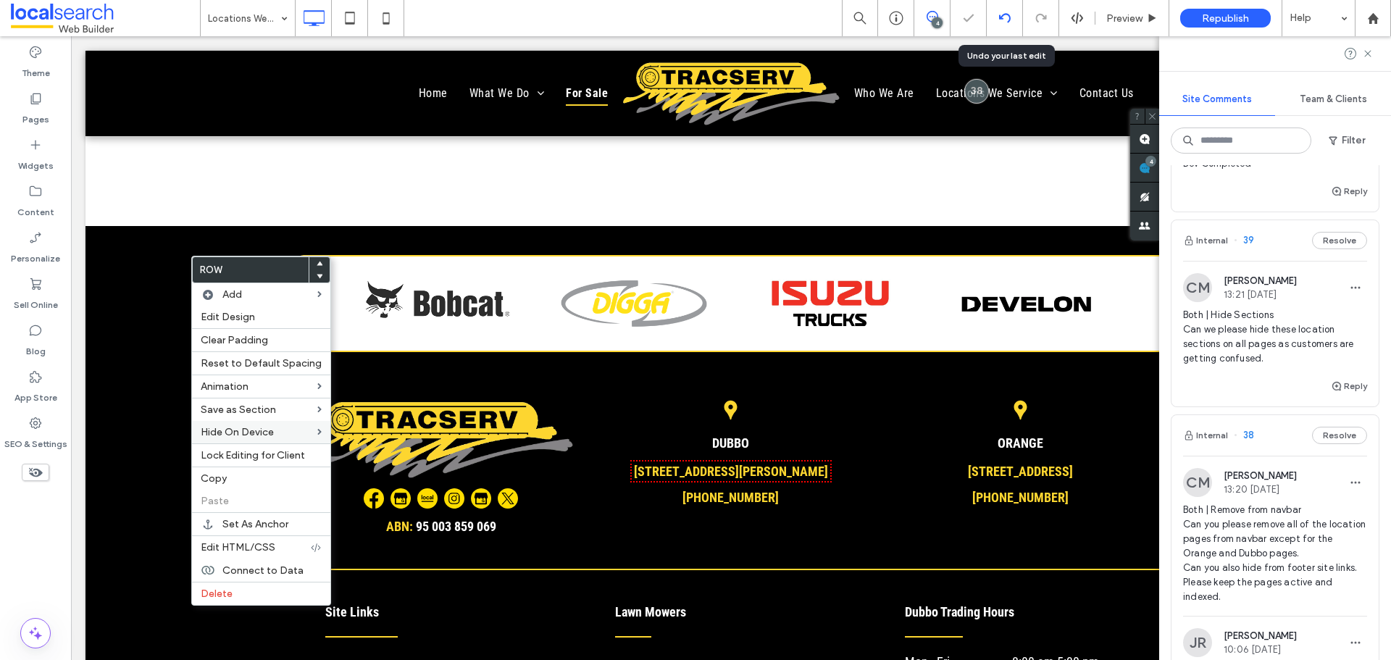
click at [1010, 18] on use at bounding box center [1004, 17] width 12 height 9
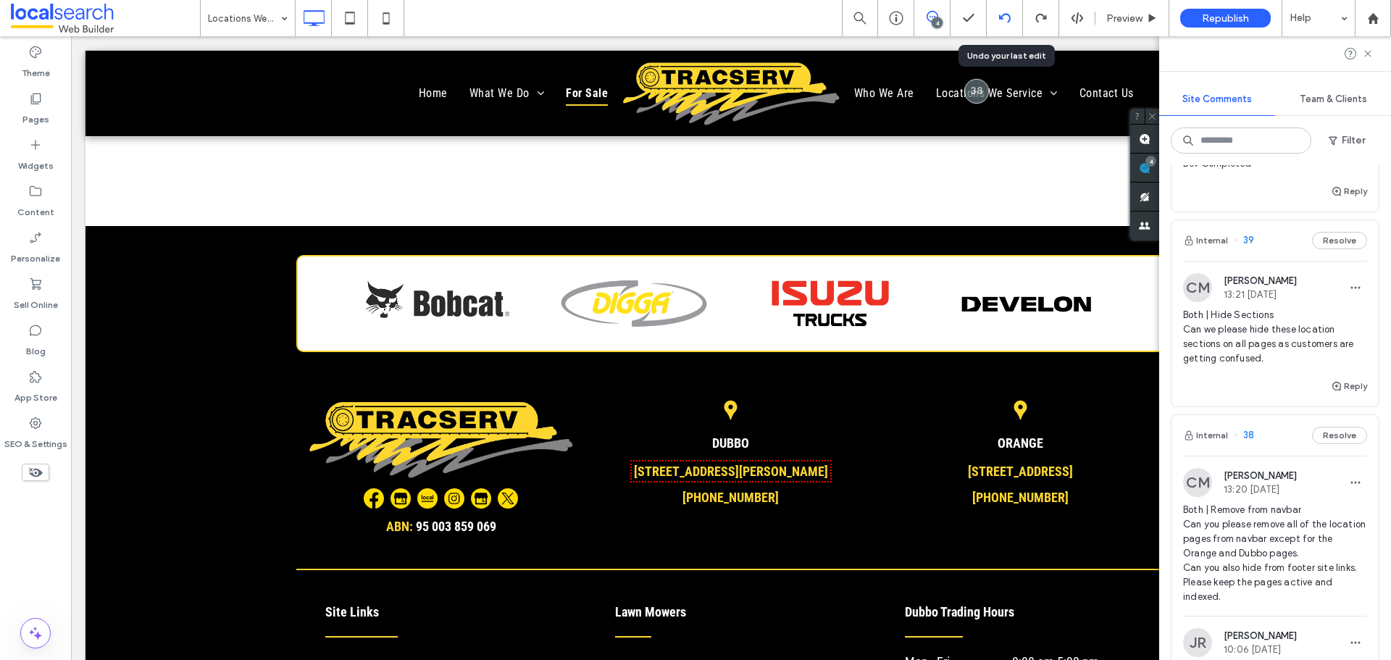
click at [1012, 25] on div at bounding box center [1005, 18] width 36 height 36
click at [1001, 24] on div at bounding box center [1005, 18] width 36 height 36
click at [1000, 15] on use at bounding box center [1004, 17] width 12 height 9
click at [1002, 12] on icon at bounding box center [1005, 18] width 12 height 12
click at [993, 18] on div at bounding box center [1004, 18] width 35 height 12
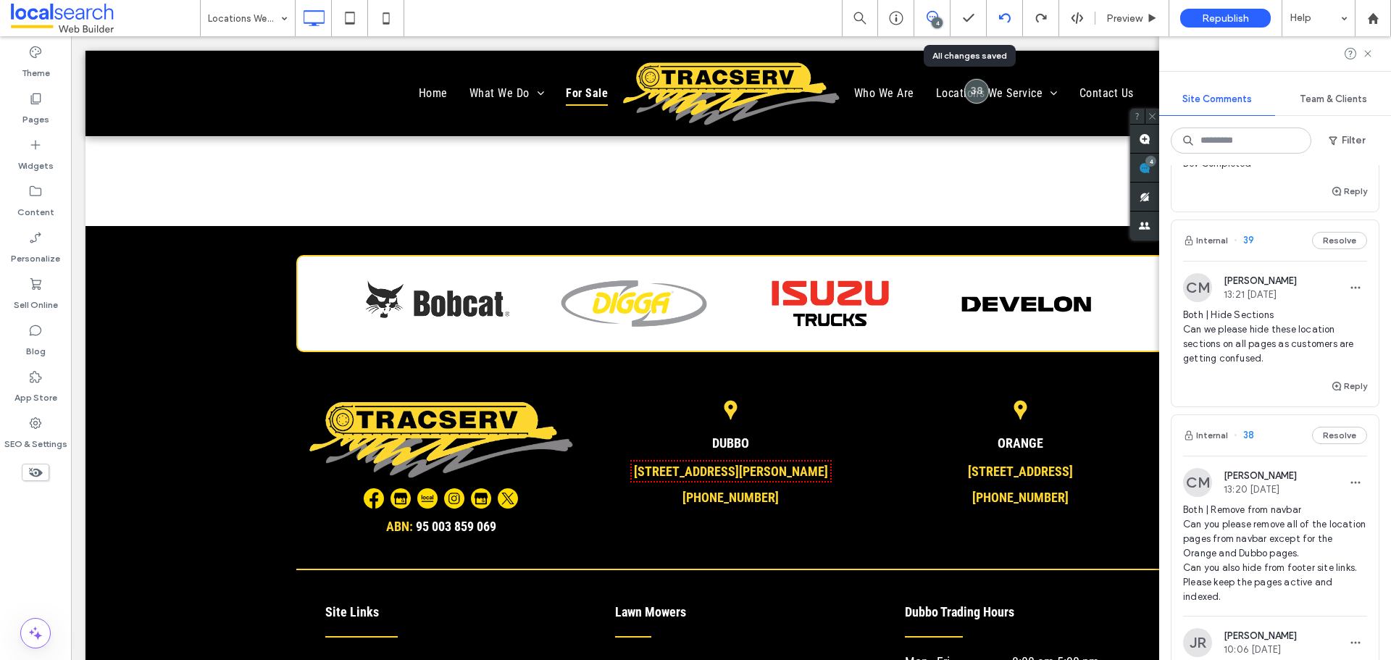
click at [1002, 19] on use at bounding box center [1004, 17] width 12 height 9
click at [1004, 18] on icon at bounding box center [1005, 18] width 12 height 12
click at [1006, 20] on icon at bounding box center [1005, 18] width 12 height 12
click at [993, 18] on div at bounding box center [1004, 18] width 35 height 12
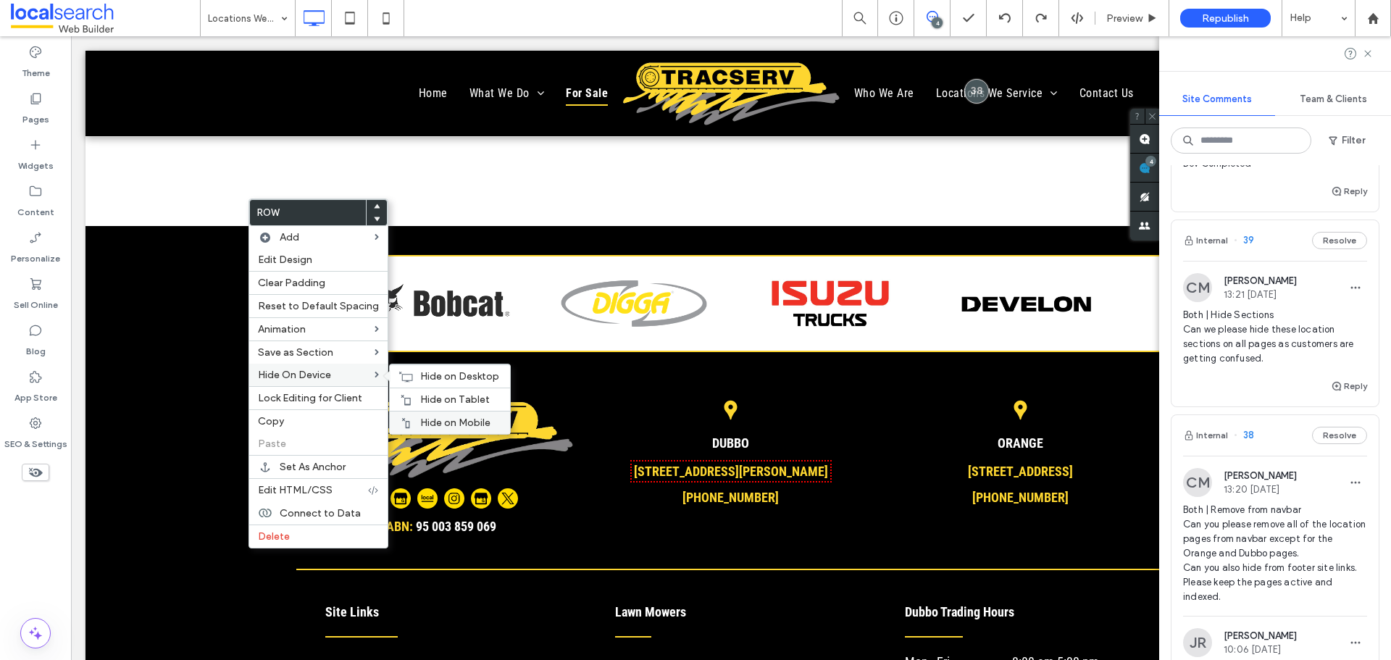
click at [425, 419] on span "Hide on Mobile" at bounding box center [455, 423] width 70 height 12
click at [414, 401] on div "Hide on Tablet" at bounding box center [450, 399] width 120 height 23
click at [424, 378] on span "Hide on Desktop" at bounding box center [459, 376] width 79 height 12
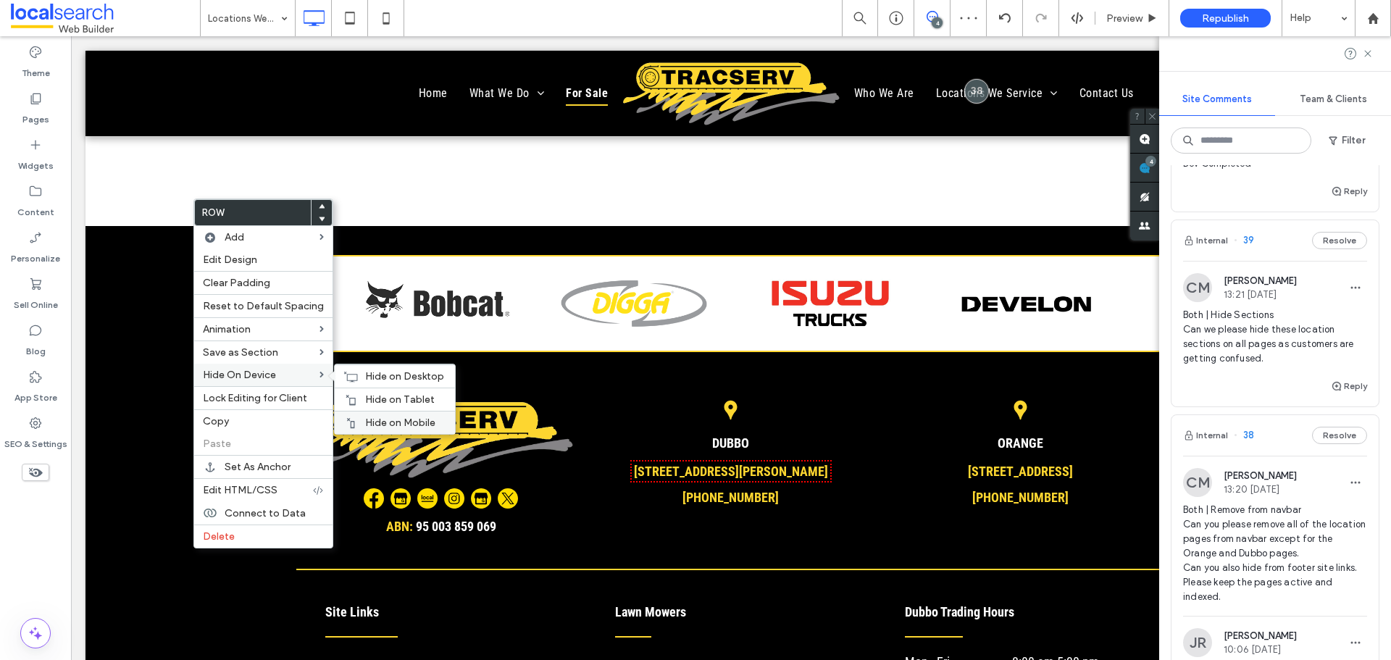
click at [367, 414] on div "Hide on Mobile" at bounding box center [395, 422] width 120 height 23
click at [372, 393] on div "Hide on Tablet" at bounding box center [395, 399] width 120 height 23
click at [343, 372] on icon at bounding box center [350, 377] width 14 height 12
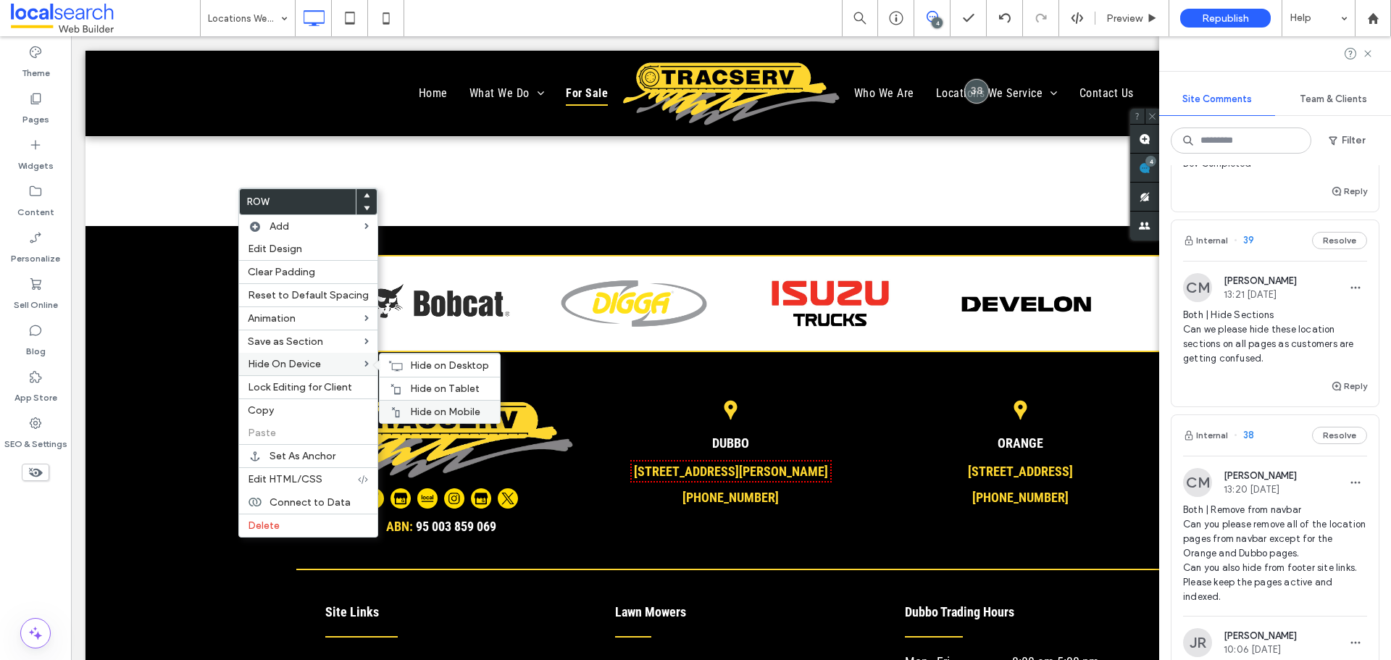
click at [435, 409] on span "Hide on Mobile" at bounding box center [445, 412] width 70 height 12
click at [410, 388] on span "Hide on Tablet" at bounding box center [445, 389] width 70 height 12
click at [410, 361] on span "Hide on Desktop" at bounding box center [449, 365] width 79 height 12
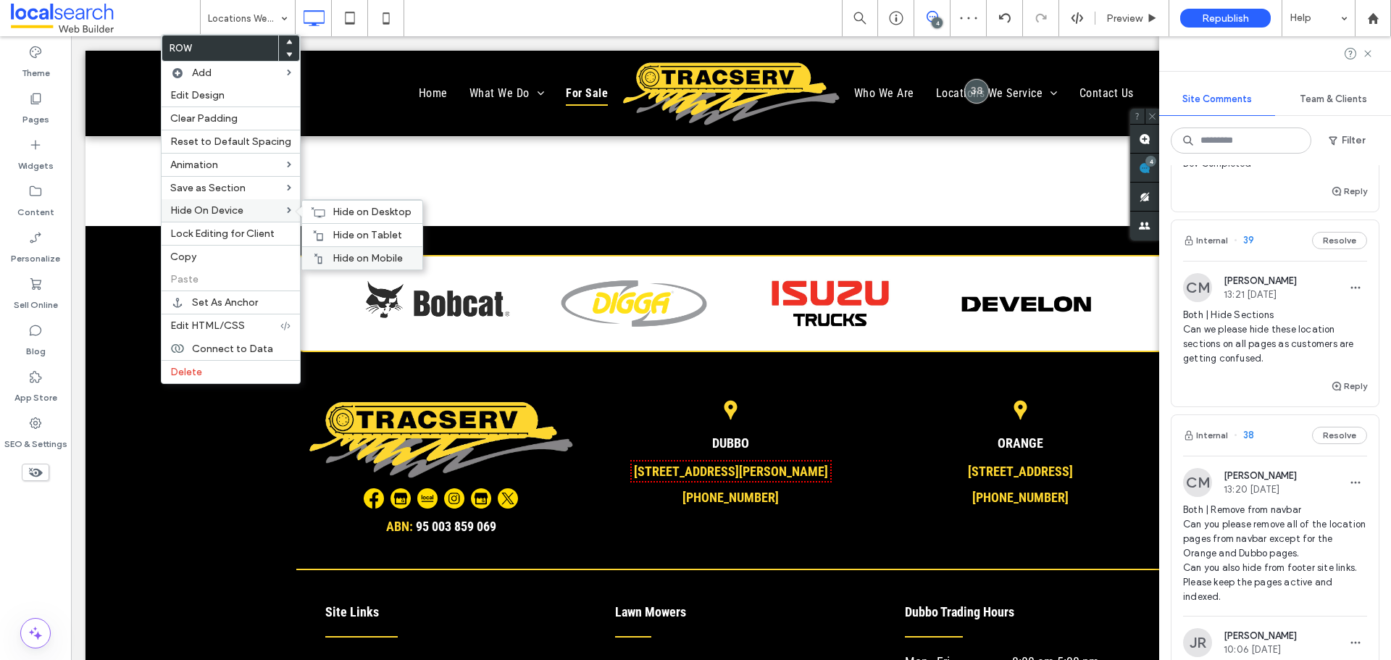
click at [385, 257] on span "Hide on Mobile" at bounding box center [368, 258] width 70 height 12
click at [371, 233] on span "Hide on Tablet" at bounding box center [368, 235] width 70 height 12
drag, startPoint x: 351, startPoint y: 210, endPoint x: 402, endPoint y: 260, distance: 71.2
click at [352, 210] on span "Hide on Desktop" at bounding box center [372, 212] width 79 height 12
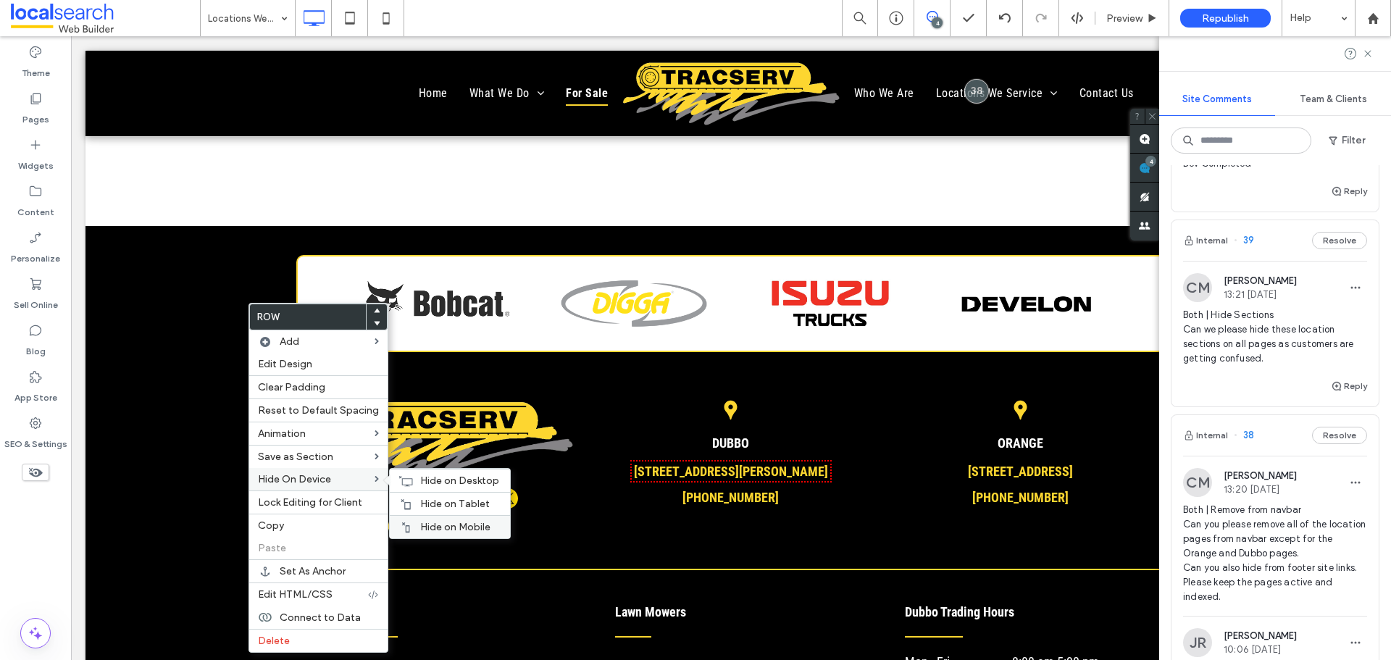
click at [445, 520] on div "Hide on Mobile" at bounding box center [450, 526] width 120 height 23
click at [428, 499] on span "Hide on Tablet" at bounding box center [455, 504] width 70 height 12
click at [429, 482] on span "Hide on Desktop" at bounding box center [459, 481] width 79 height 12
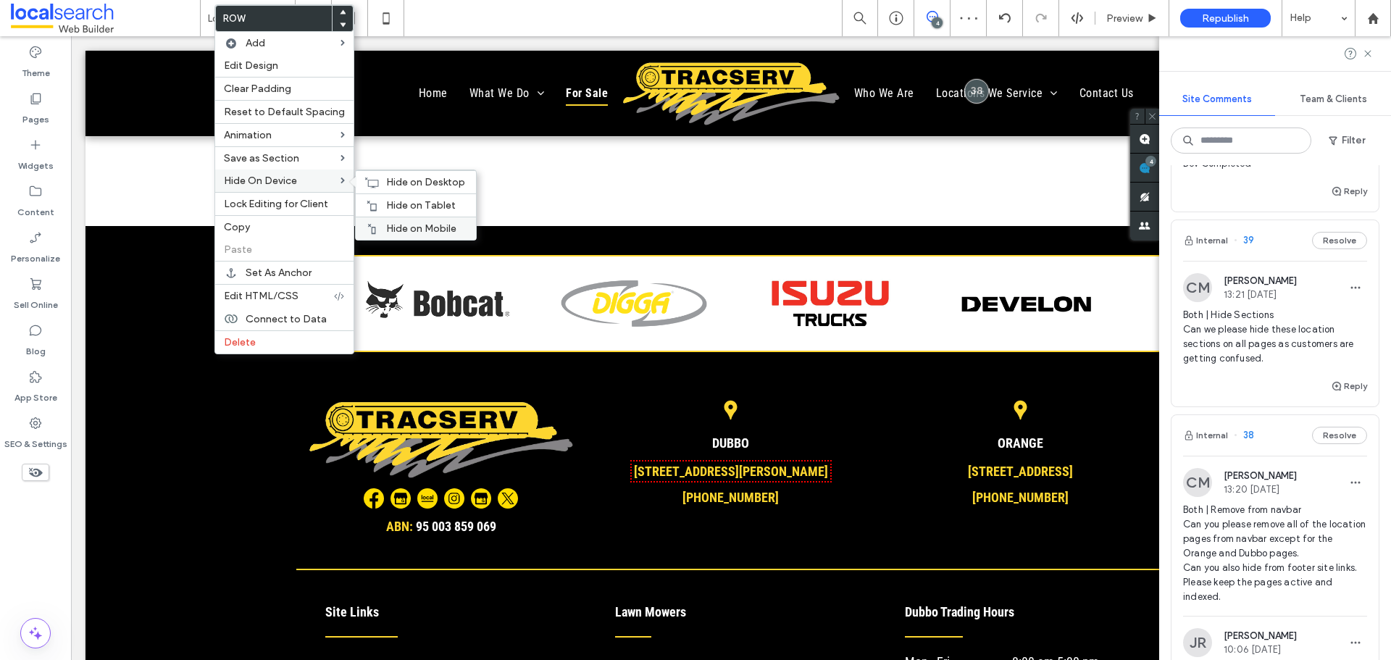
click at [450, 220] on div "Hide on Mobile" at bounding box center [416, 228] width 120 height 23
click at [395, 202] on span "Hide on Tablet" at bounding box center [421, 205] width 70 height 12
click at [377, 185] on div "Hide on Desktop" at bounding box center [416, 181] width 120 height 23
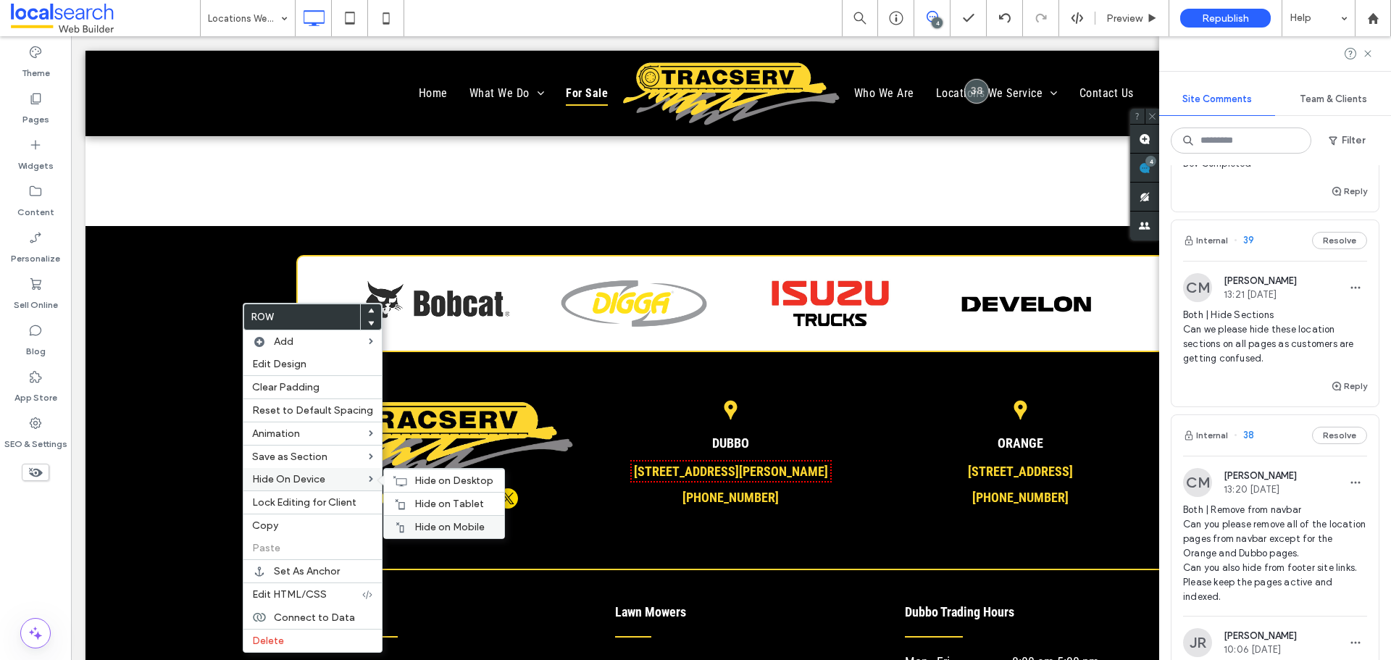
click at [431, 523] on span "Hide on Mobile" at bounding box center [449, 527] width 70 height 12
click at [427, 501] on span "Hide on Tablet" at bounding box center [449, 504] width 70 height 12
click at [415, 479] on span "Hide on Desktop" at bounding box center [453, 481] width 79 height 12
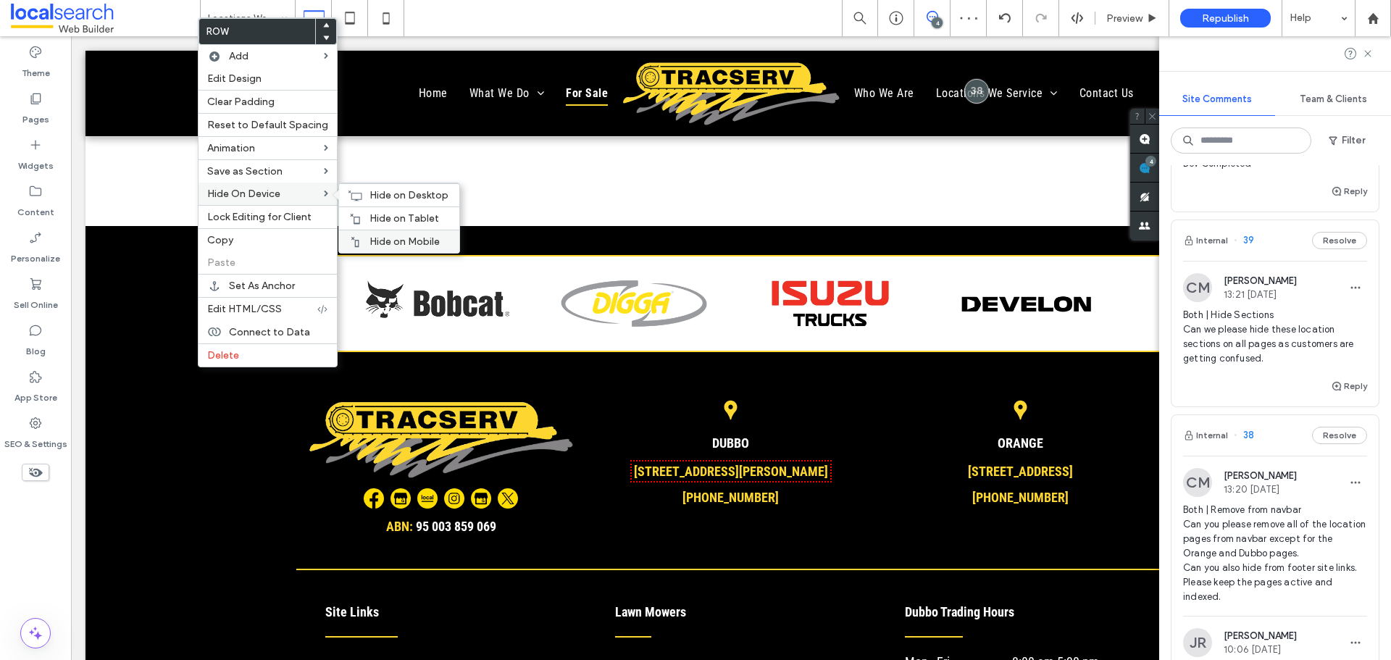
click at [369, 235] on div "Hide on Mobile" at bounding box center [399, 241] width 120 height 23
click at [369, 215] on span "Hide on Tablet" at bounding box center [404, 218] width 70 height 12
click at [348, 193] on use at bounding box center [355, 195] width 14 height 10
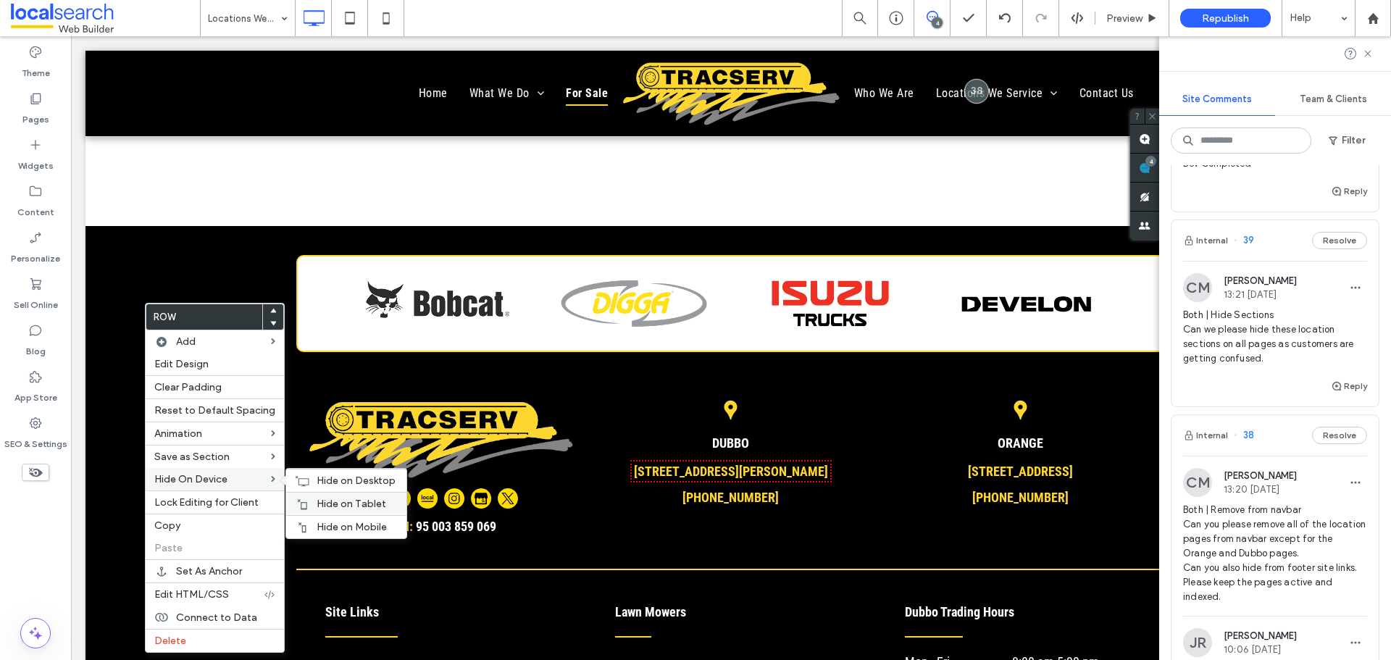
click at [336, 519] on div "Hide on Mobile" at bounding box center [346, 526] width 120 height 23
click at [307, 501] on div "Hide on Tablet" at bounding box center [346, 503] width 120 height 23
click at [307, 477] on div "Hide on Desktop" at bounding box center [346, 480] width 120 height 23
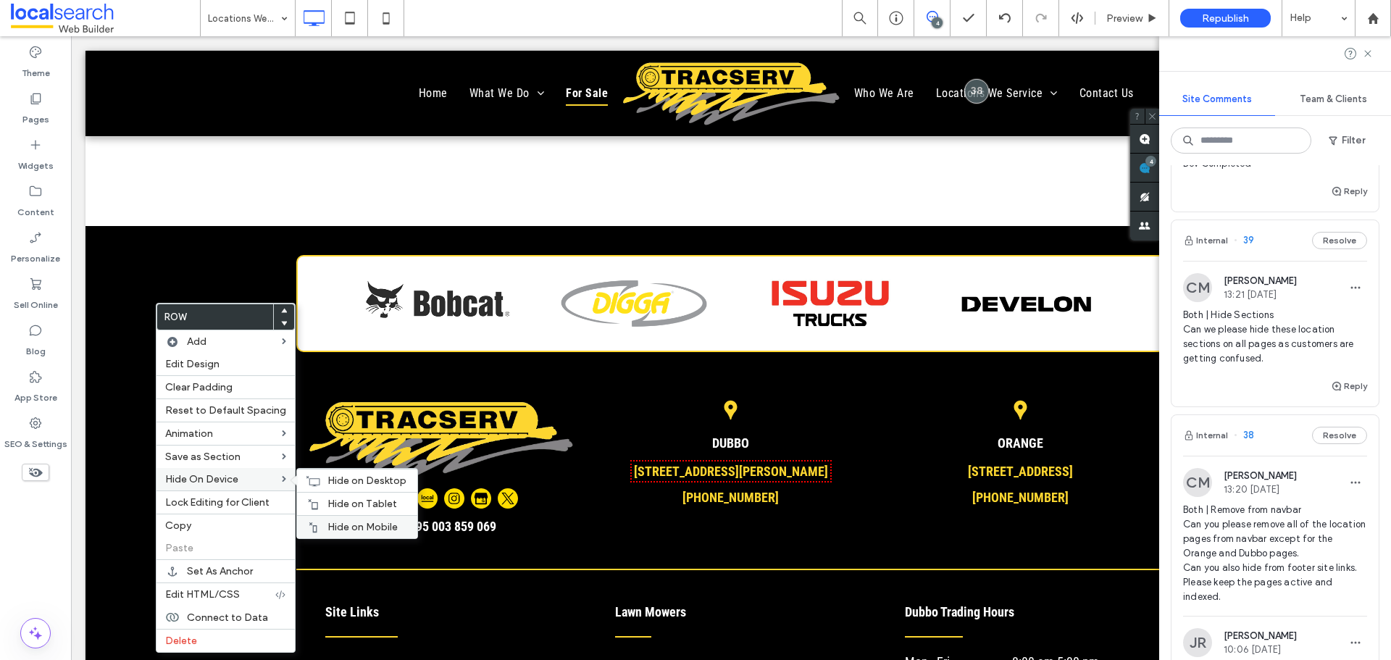
click at [327, 522] on span "Hide on Mobile" at bounding box center [362, 527] width 70 height 12
click at [333, 505] on span "Hide on Tablet" at bounding box center [362, 504] width 70 height 12
click at [314, 477] on icon at bounding box center [313, 481] width 14 height 12
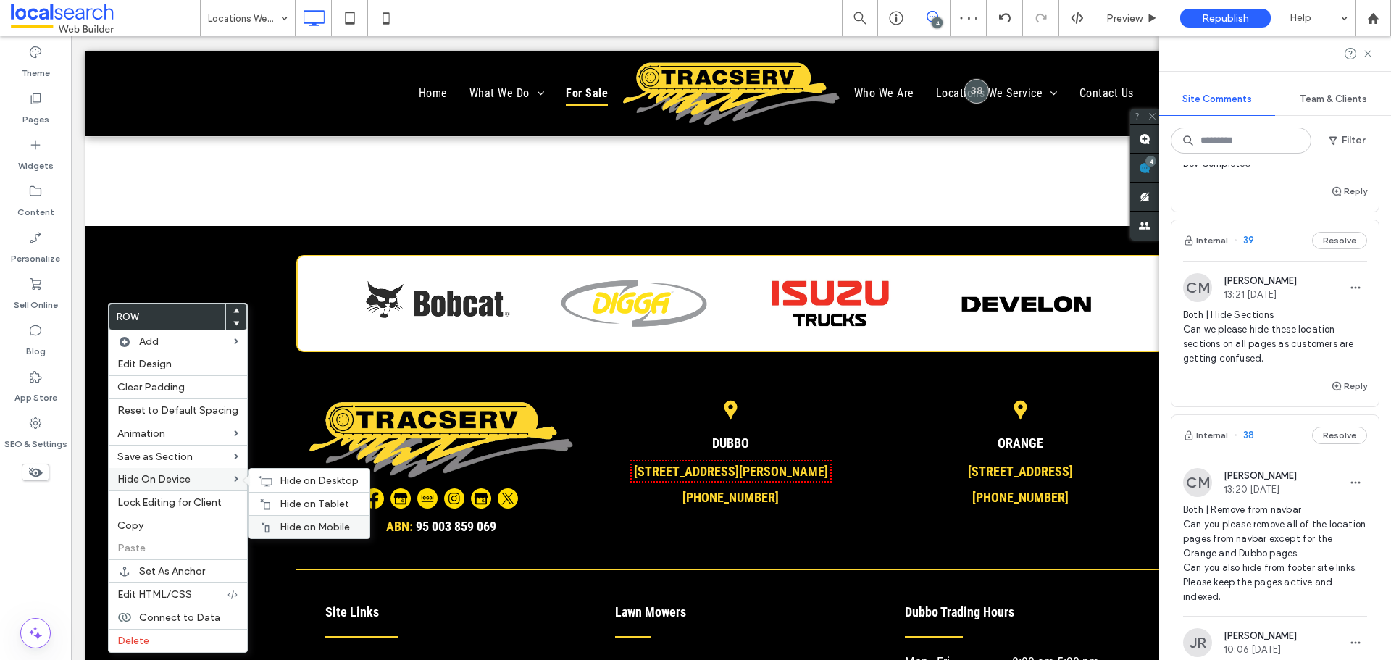
click at [321, 518] on div "Hide on Mobile" at bounding box center [309, 526] width 120 height 23
click at [301, 501] on span "Hide on Tablet" at bounding box center [315, 504] width 70 height 12
click at [285, 480] on span "Hide on Desktop" at bounding box center [319, 481] width 79 height 12
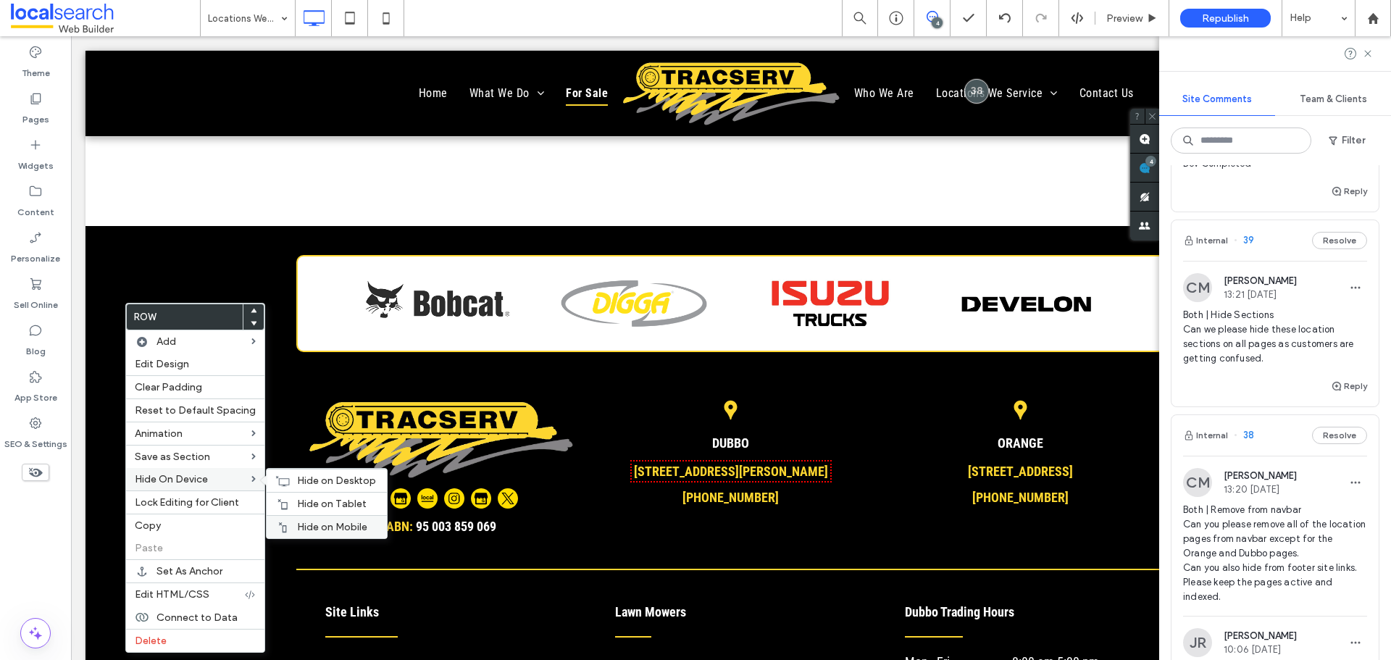
click at [319, 522] on span "Hide on Mobile" at bounding box center [332, 527] width 70 height 12
click at [293, 495] on div "Hide on Tablet" at bounding box center [327, 503] width 120 height 23
click at [285, 485] on div "Hide on Desktop" at bounding box center [327, 480] width 120 height 23
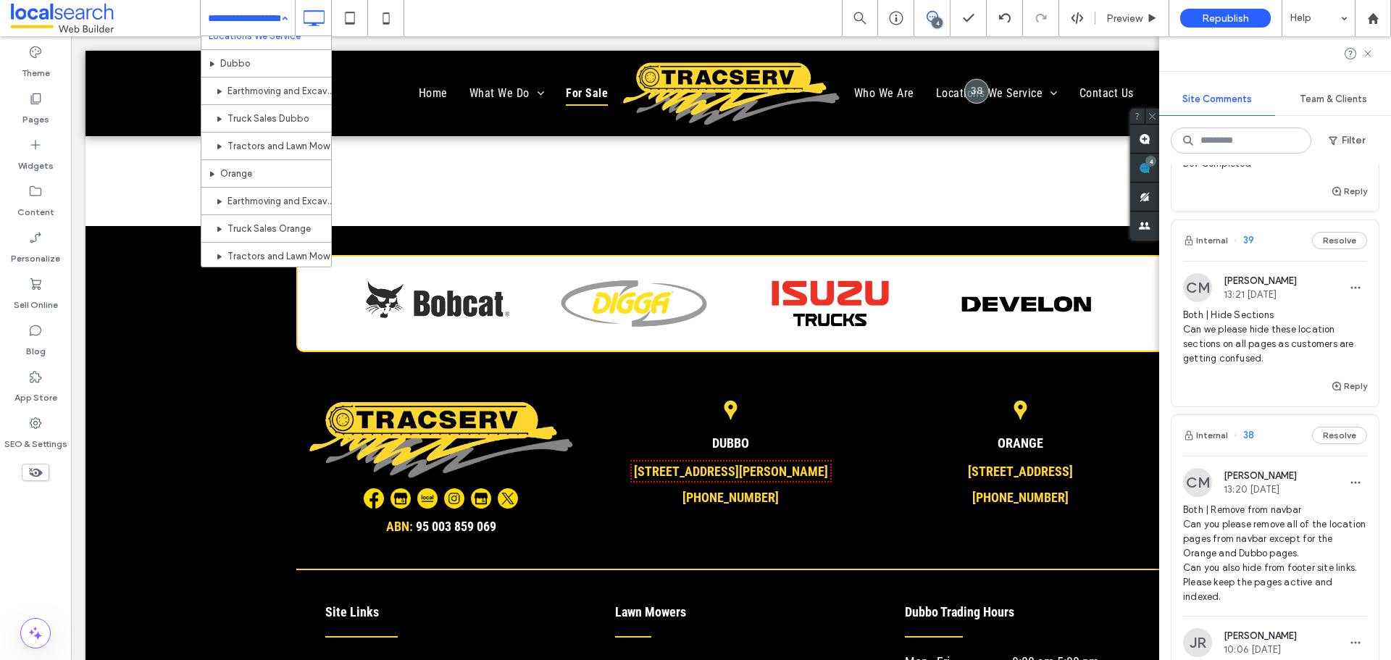
scroll to position [364, 0]
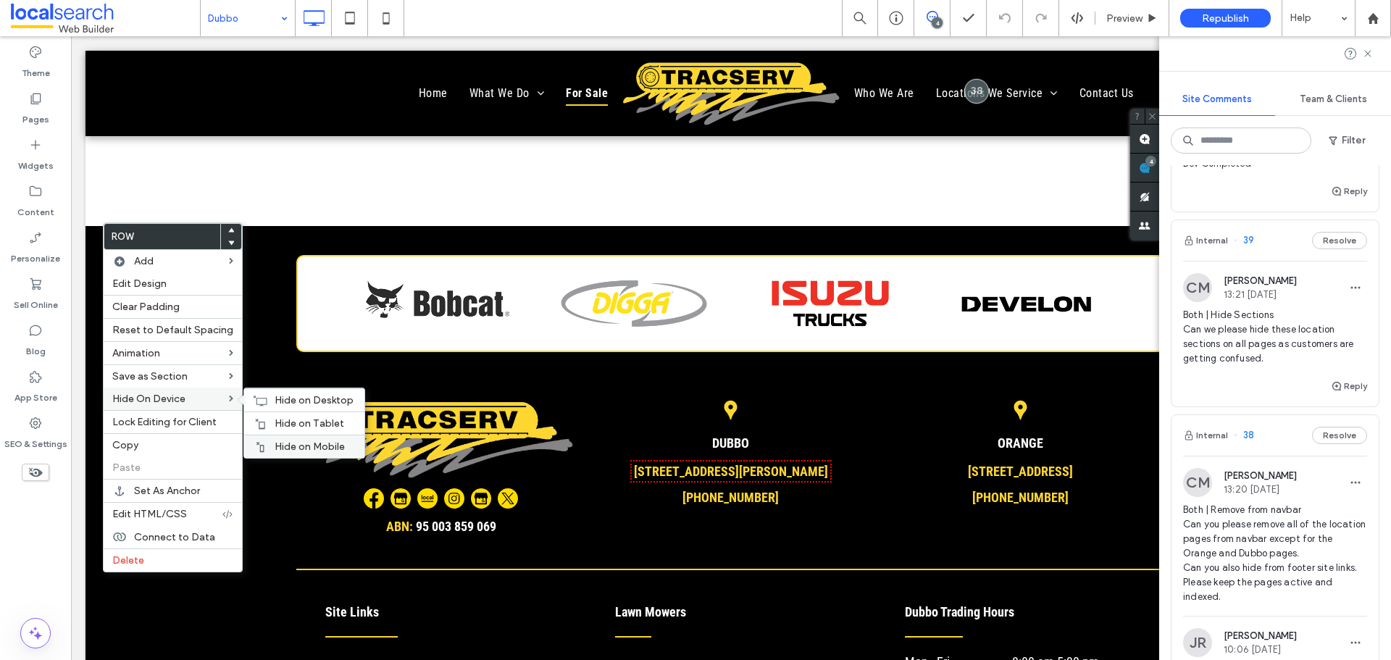
click at [306, 444] on span "Hide on Mobile" at bounding box center [310, 446] width 70 height 12
click at [299, 416] on div "Hide on Tablet" at bounding box center [304, 422] width 120 height 23
click at [265, 403] on div "Hide on Desktop" at bounding box center [304, 399] width 120 height 23
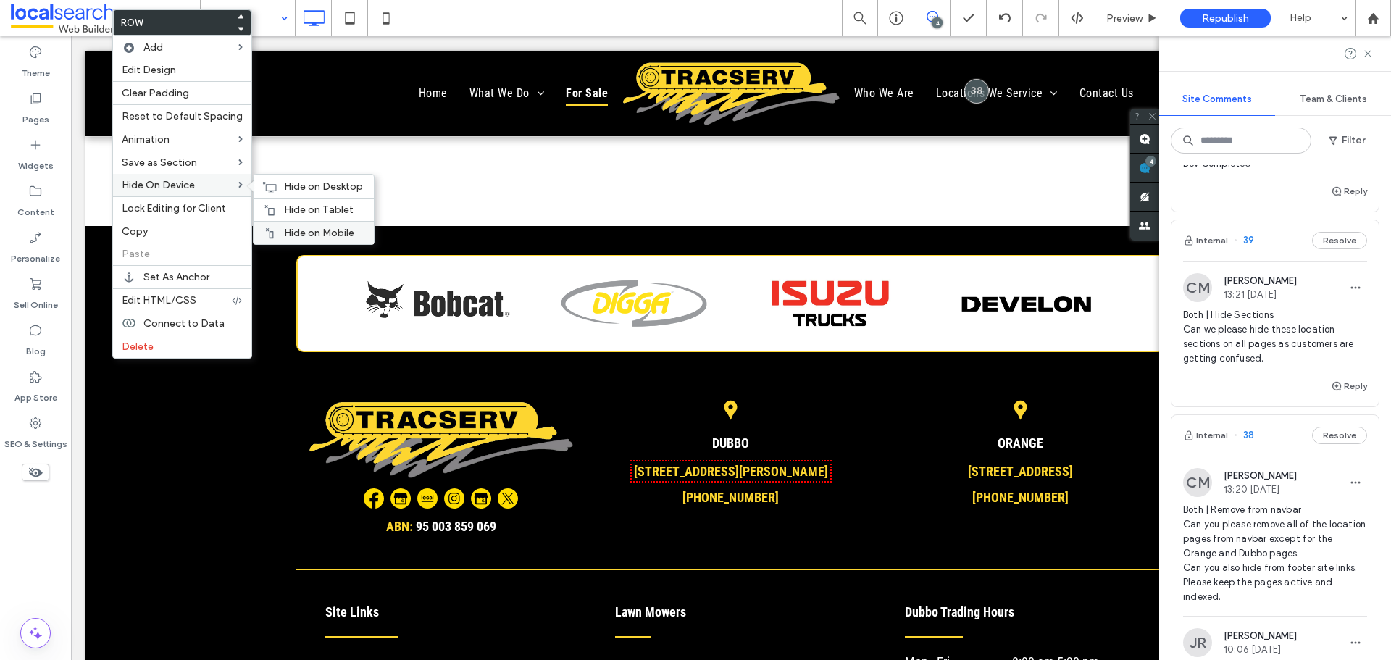
click at [293, 227] on span "Hide on Mobile" at bounding box center [319, 233] width 70 height 12
click at [269, 200] on div "Hide on Tablet" at bounding box center [314, 209] width 120 height 23
click at [278, 184] on div "Hide on Desktop" at bounding box center [314, 186] width 120 height 23
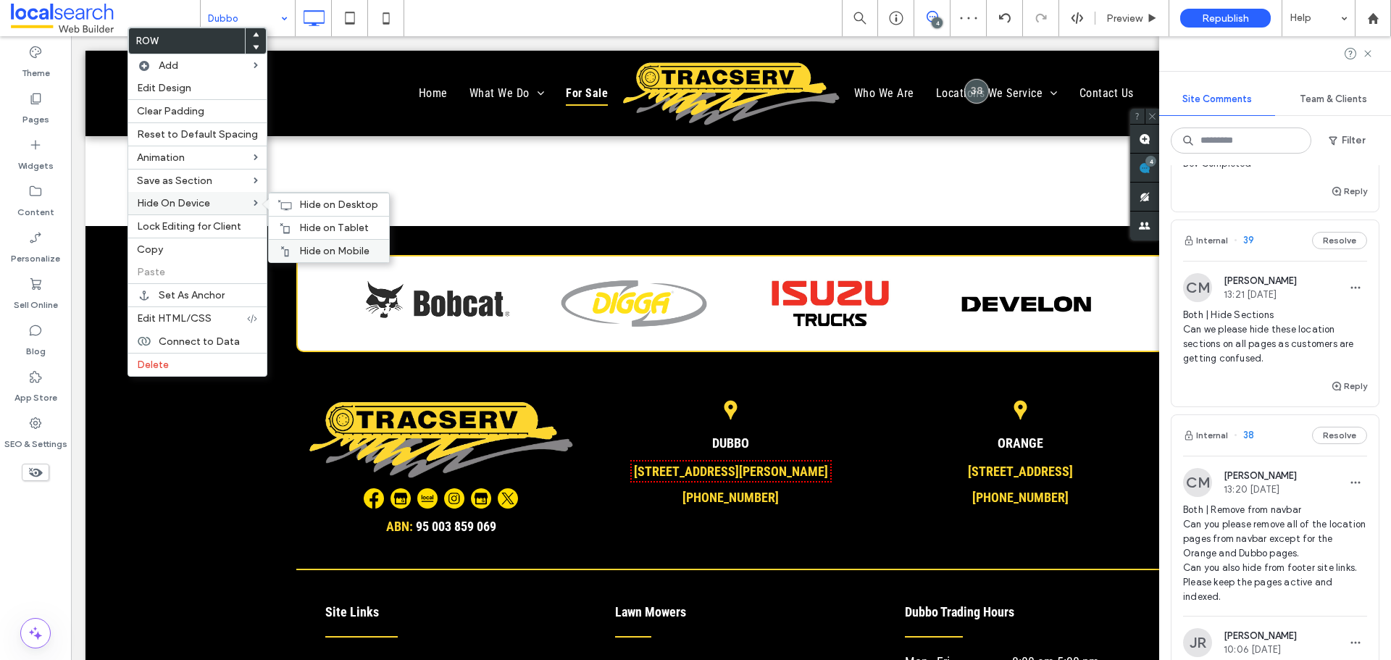
click at [310, 250] on span "Hide on Mobile" at bounding box center [334, 251] width 70 height 12
click at [326, 223] on span "Hide on Tablet" at bounding box center [334, 228] width 70 height 12
click at [309, 200] on span "Hide on Desktop" at bounding box center [338, 205] width 79 height 12
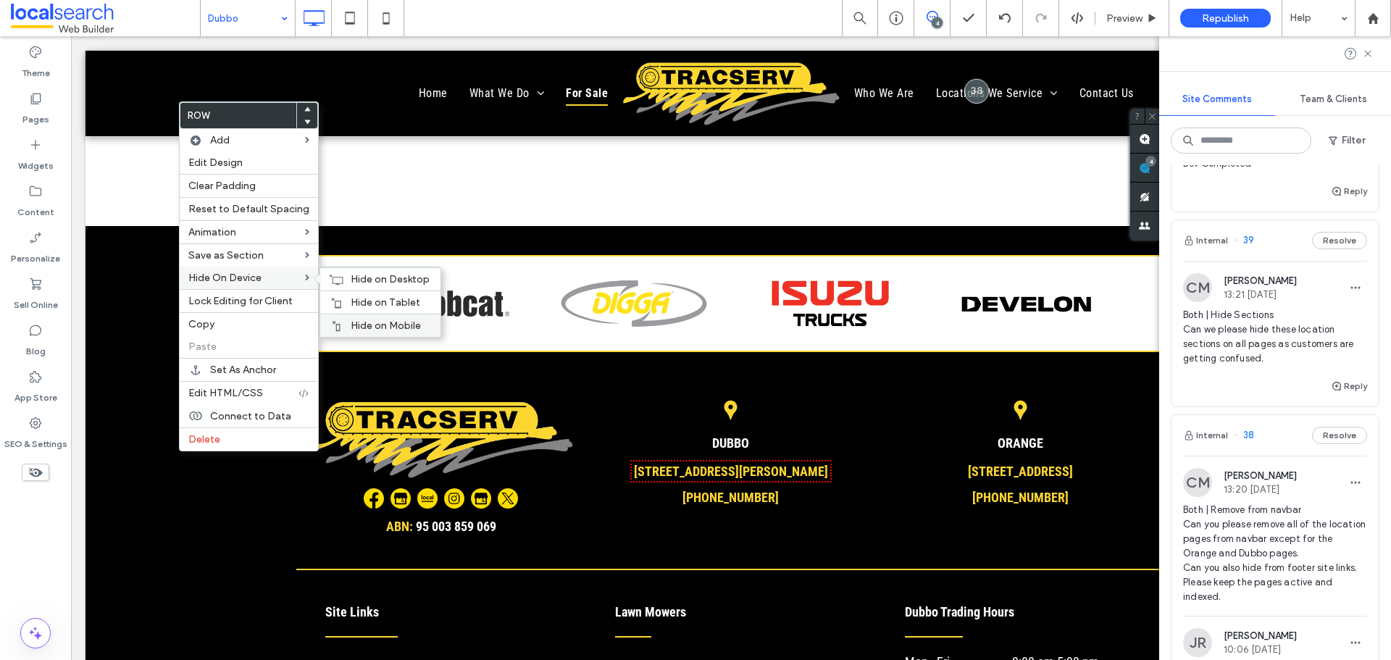
click at [407, 325] on span "Hide on Mobile" at bounding box center [386, 325] width 70 height 12
click at [377, 299] on span "Hide on Tablet" at bounding box center [386, 302] width 70 height 12
click at [359, 275] on span "Hide on Desktop" at bounding box center [390, 279] width 79 height 12
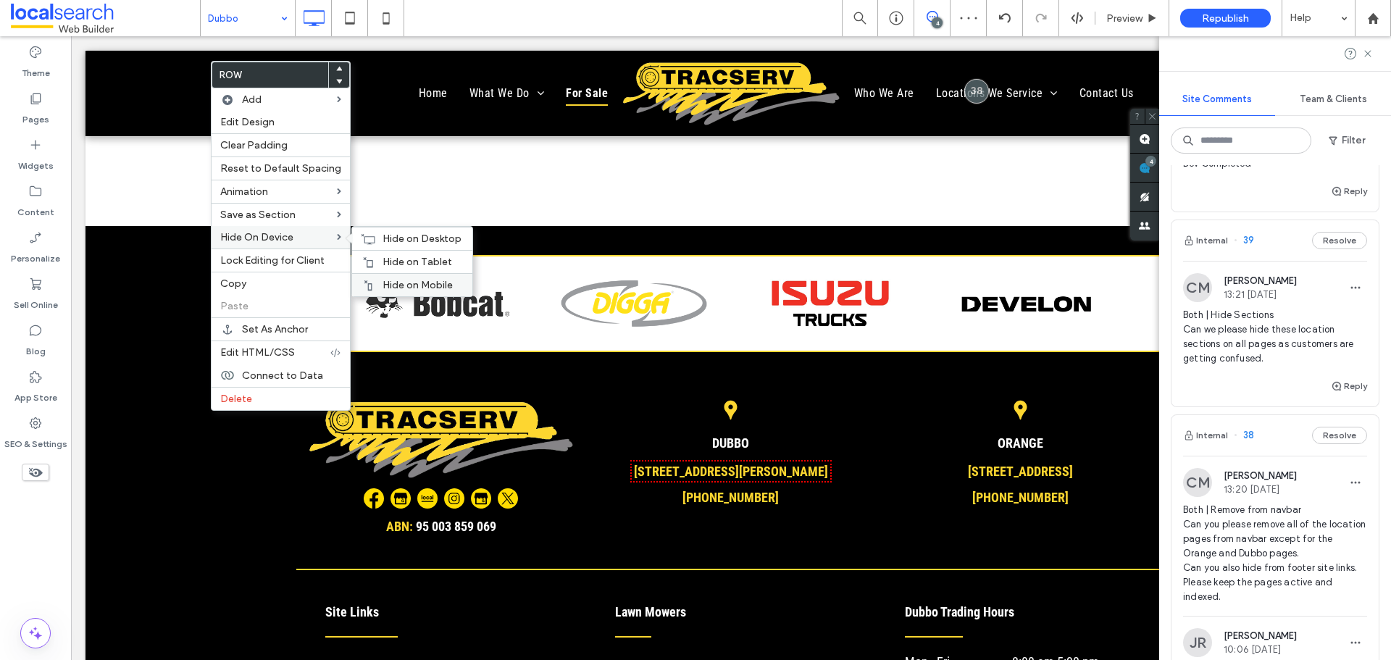
click at [422, 278] on div "Hide on Mobile" at bounding box center [412, 284] width 120 height 23
click at [401, 259] on span "Hide on Tablet" at bounding box center [418, 262] width 70 height 12
click at [387, 242] on span "Hide on Desktop" at bounding box center [422, 239] width 79 height 12
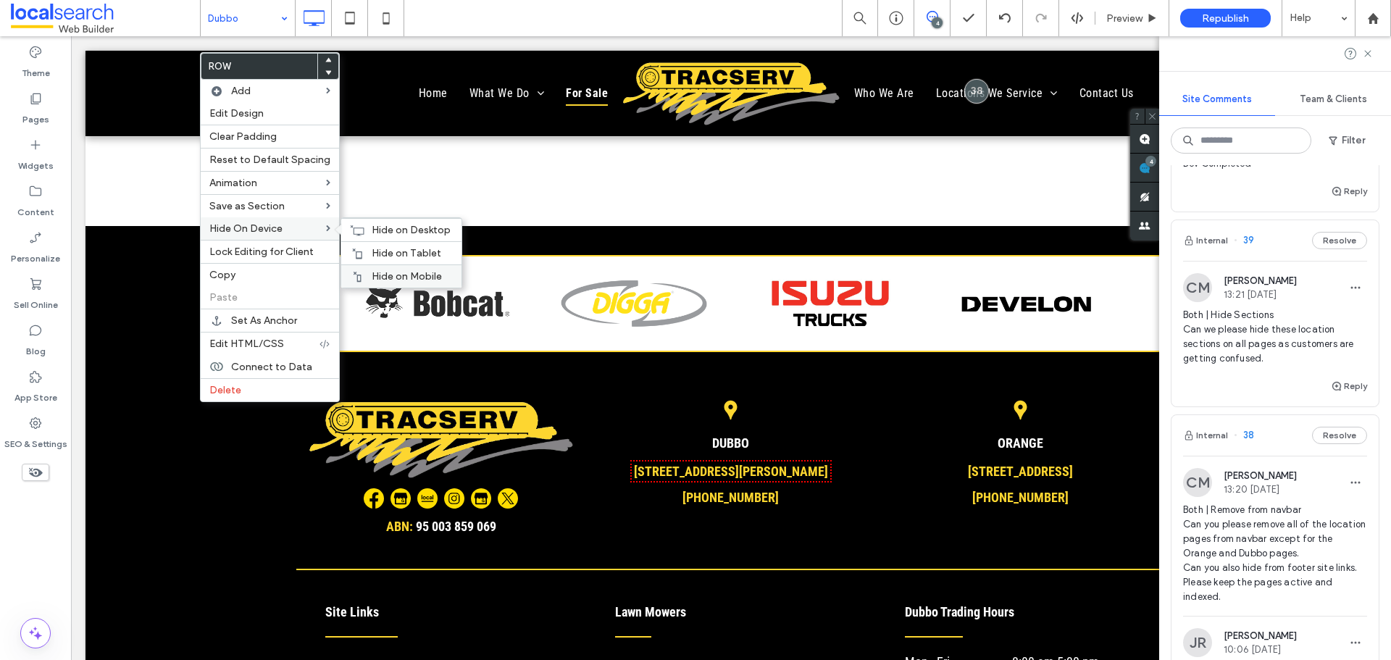
click at [417, 277] on span "Hide on Mobile" at bounding box center [407, 276] width 70 height 12
click at [374, 246] on div "Hide on Tablet" at bounding box center [401, 252] width 120 height 23
click at [356, 227] on use at bounding box center [358, 230] width 14 height 10
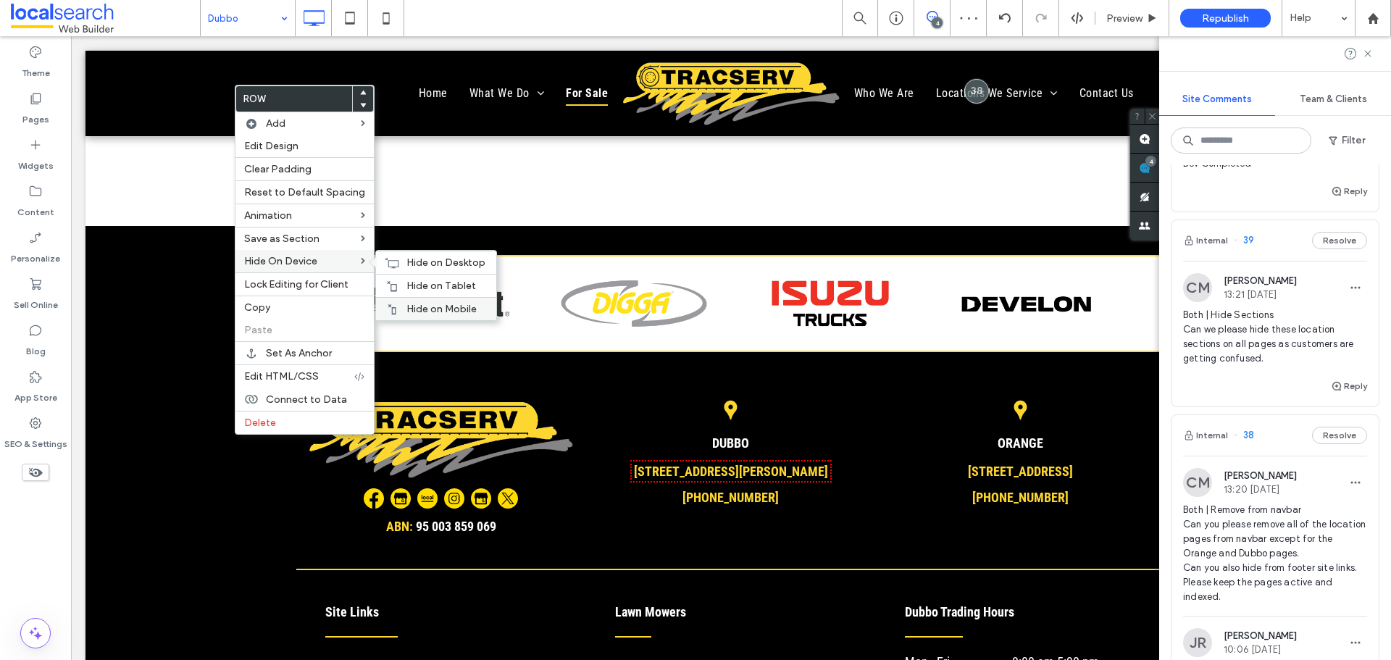
click at [411, 302] on div "Hide on Mobile" at bounding box center [436, 308] width 120 height 23
click at [410, 280] on span "Hide on Tablet" at bounding box center [441, 286] width 70 height 12
click at [396, 255] on div "Hide on Desktop" at bounding box center [436, 262] width 120 height 23
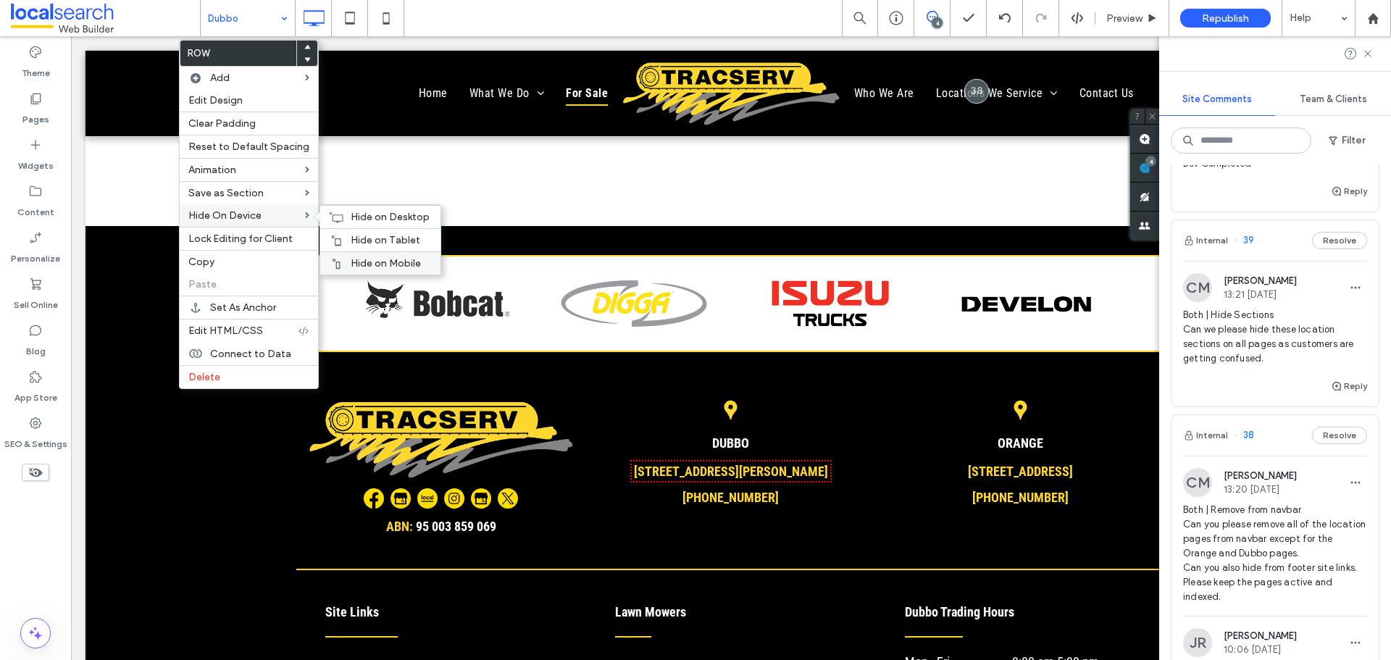
click at [357, 263] on span "Hide on Mobile" at bounding box center [386, 263] width 70 height 12
click at [343, 235] on div "Hide on Tablet" at bounding box center [380, 239] width 120 height 23
click at [335, 212] on icon at bounding box center [336, 218] width 14 height 12
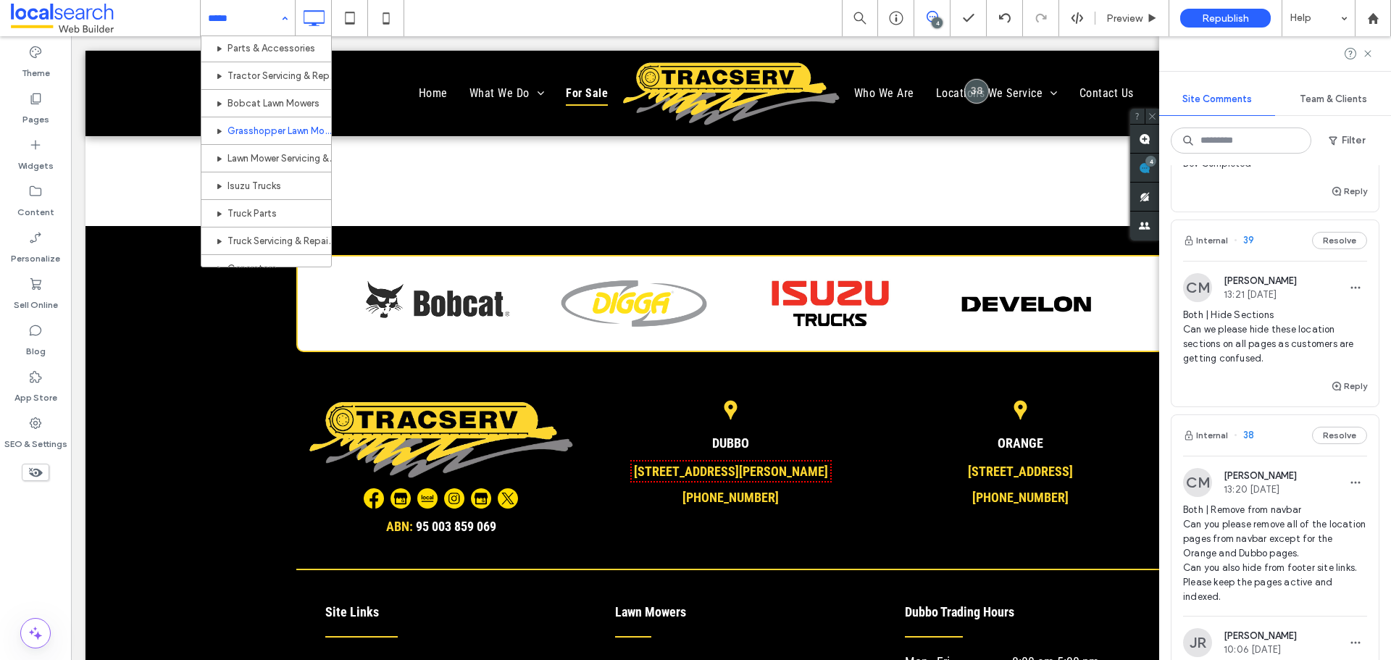
scroll to position [435, 0]
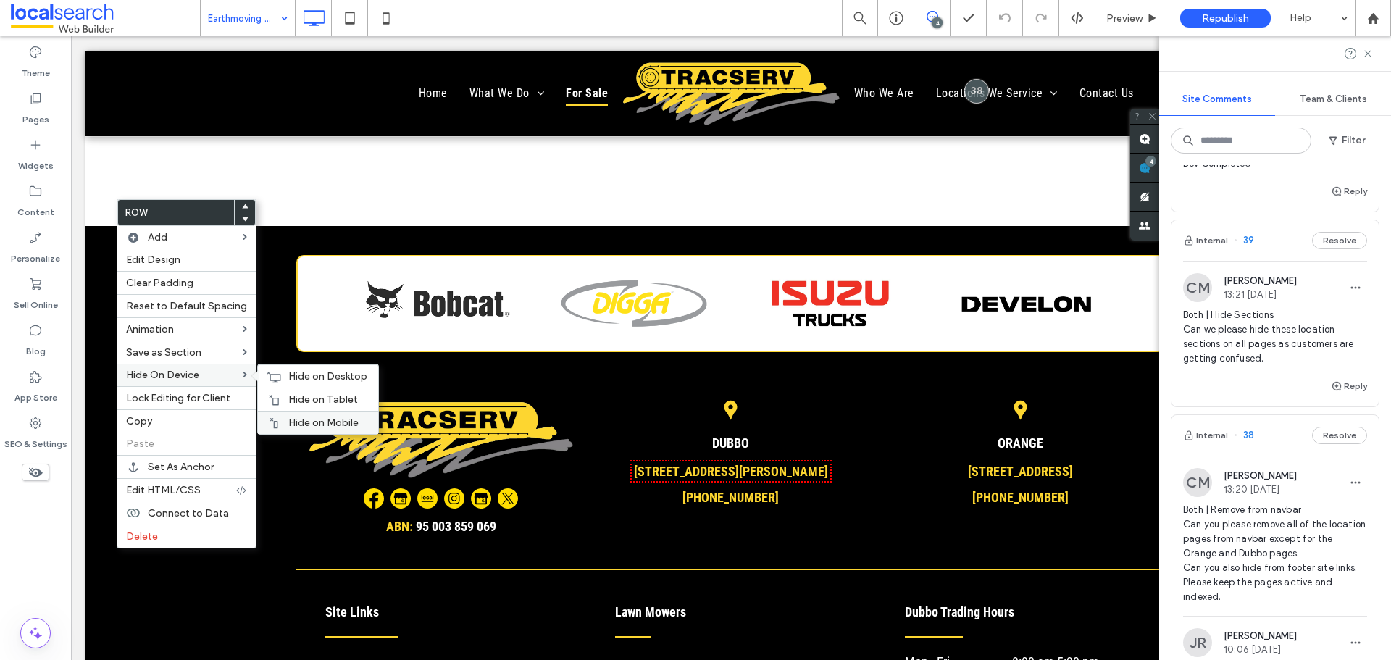
click at [290, 419] on span "Hide on Mobile" at bounding box center [323, 423] width 70 height 12
click at [283, 394] on div "Hide on Tablet" at bounding box center [318, 399] width 120 height 23
click at [296, 375] on span "Hide on Desktop" at bounding box center [327, 376] width 79 height 12
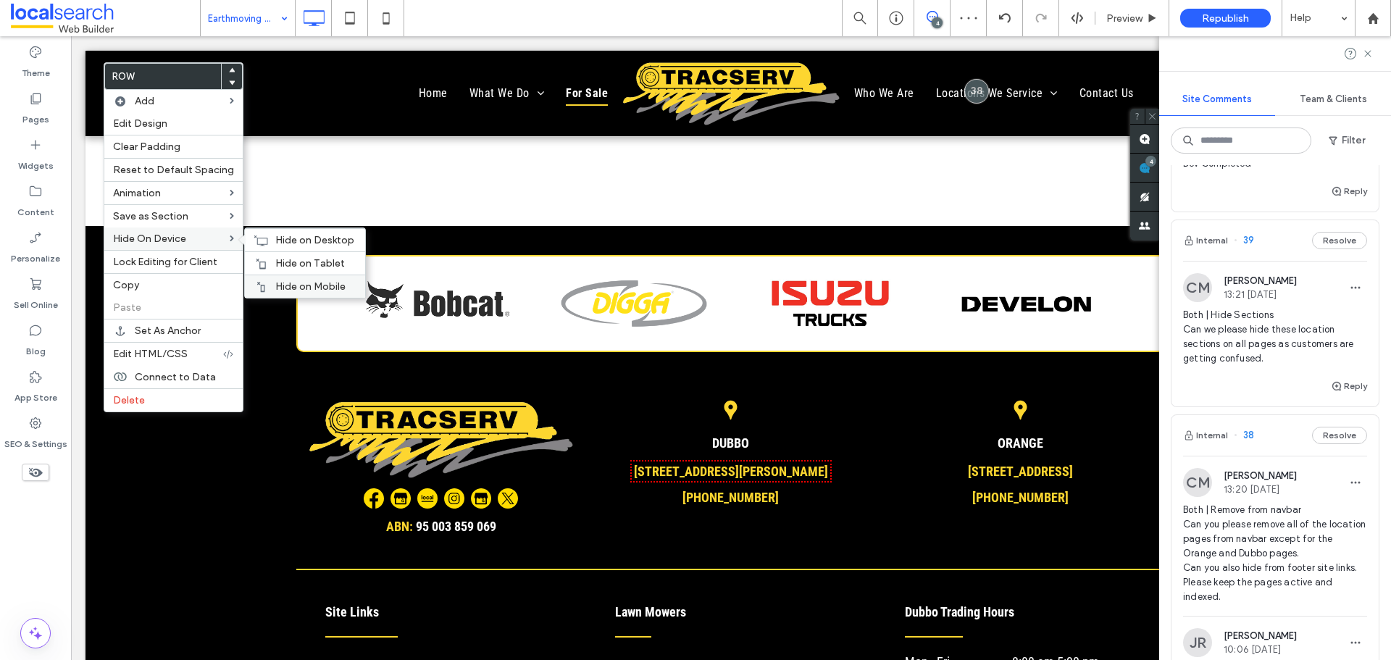
click at [293, 279] on div "Hide on Mobile" at bounding box center [305, 286] width 120 height 23
click at [284, 262] on span "Hide on Tablet" at bounding box center [310, 263] width 70 height 12
click at [275, 235] on span "Hide on Desktop" at bounding box center [314, 240] width 79 height 12
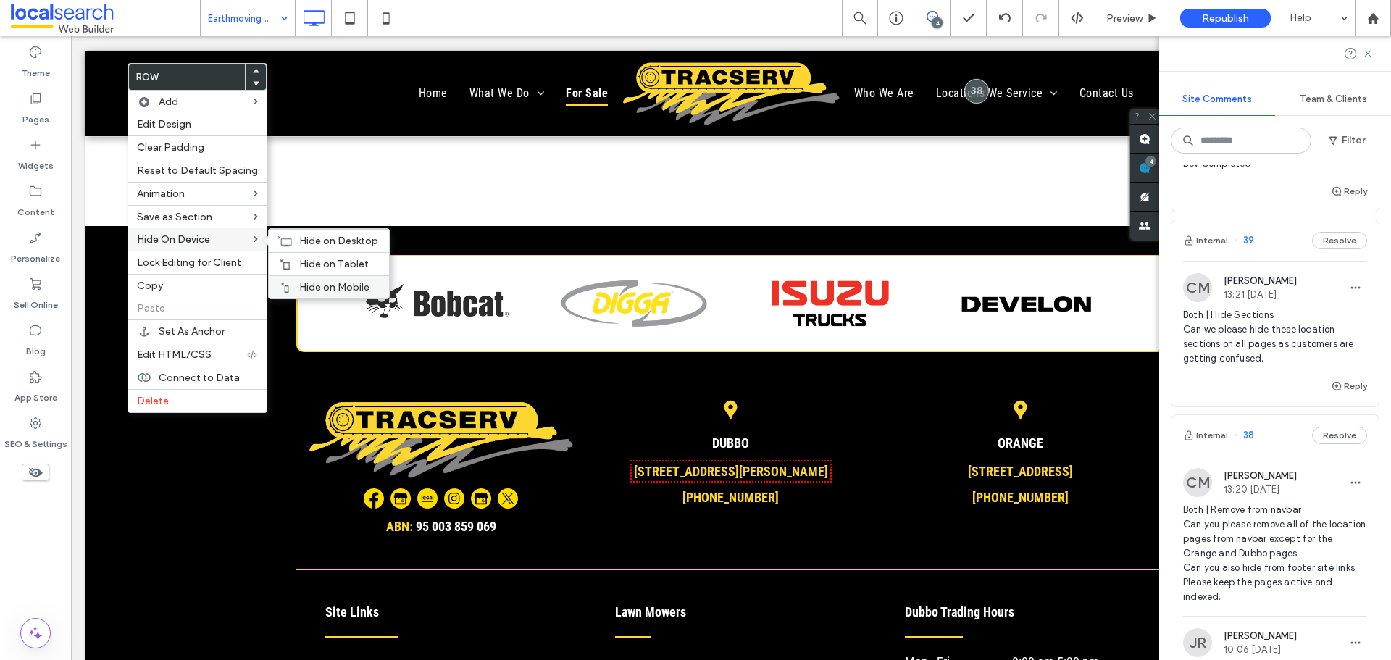
click at [319, 279] on div "Hide on Mobile" at bounding box center [329, 286] width 120 height 23
click at [315, 267] on span "Hide on Tablet" at bounding box center [334, 264] width 70 height 12
click at [321, 246] on span "Hide on Desktop" at bounding box center [338, 241] width 79 height 12
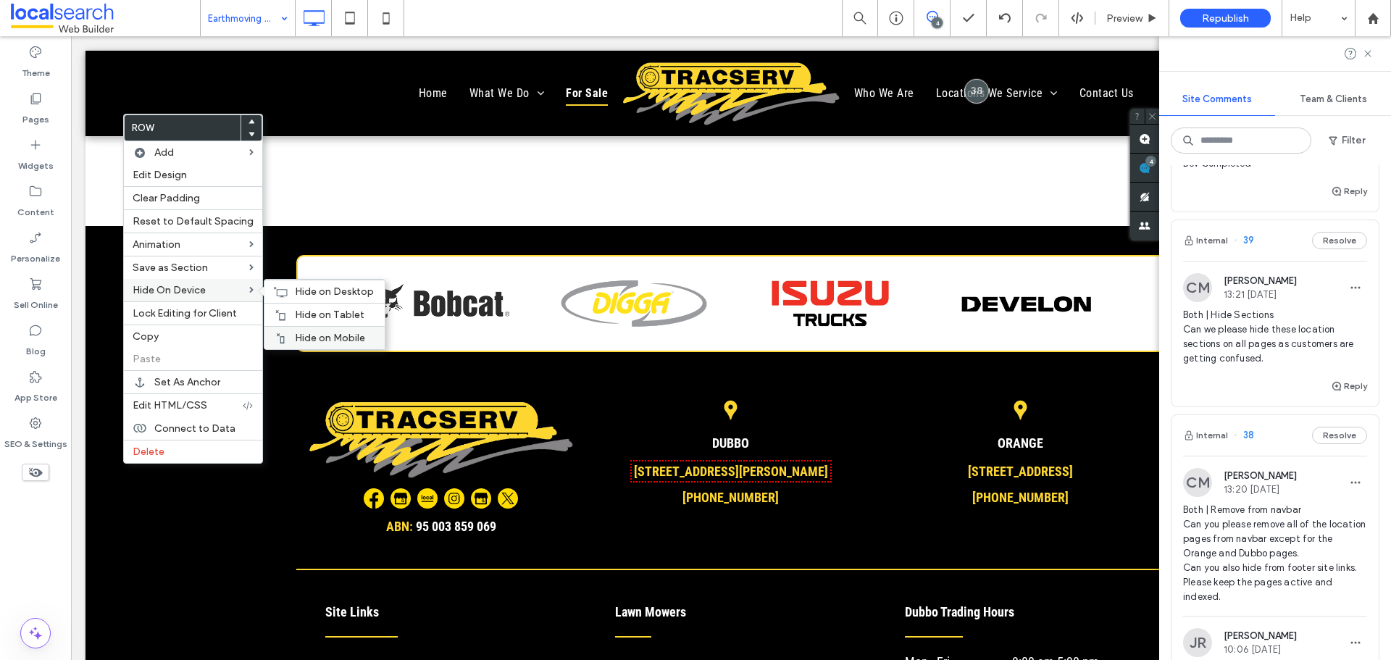
click at [301, 328] on div "Hide on Mobile" at bounding box center [324, 337] width 120 height 23
click at [306, 306] on div "Hide on Tablet" at bounding box center [324, 314] width 120 height 23
click at [267, 286] on div "Hide on Desktop" at bounding box center [324, 291] width 120 height 23
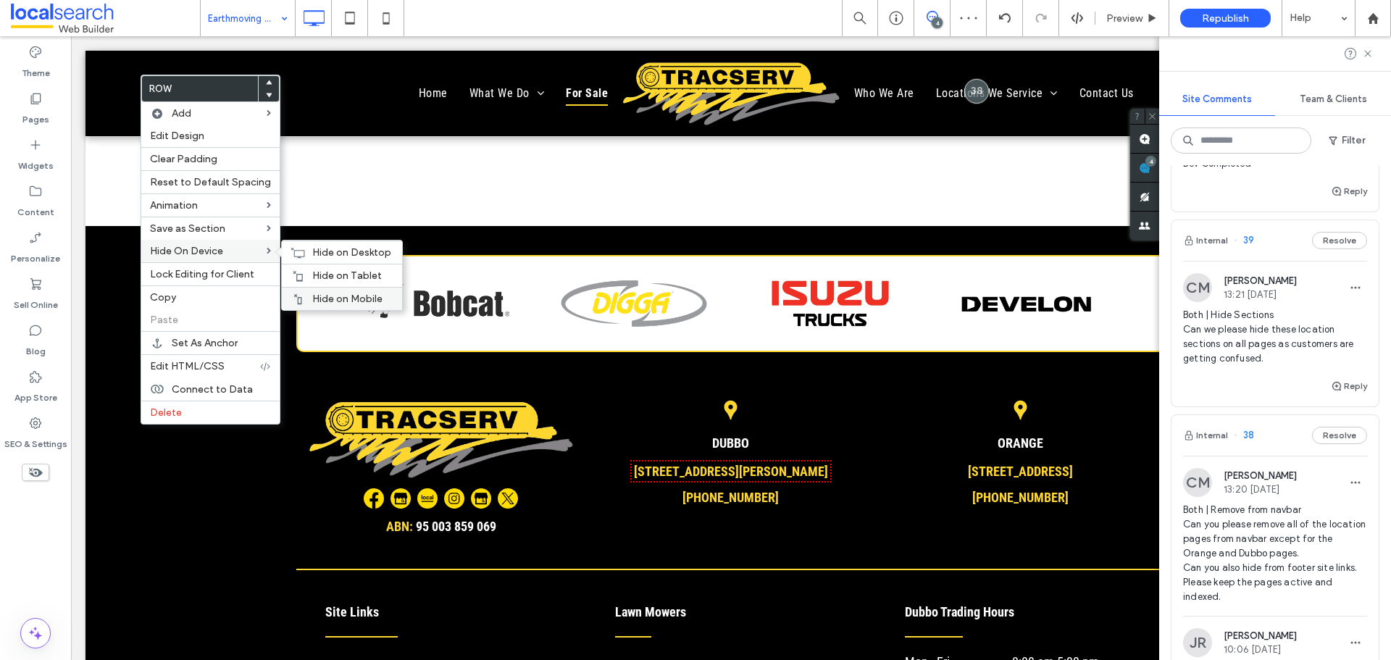
click at [317, 300] on span "Hide on Mobile" at bounding box center [347, 299] width 70 height 12
click at [314, 265] on div "Hide on Tablet" at bounding box center [342, 275] width 120 height 23
click at [306, 249] on div "Hide on Desktop" at bounding box center [342, 252] width 120 height 23
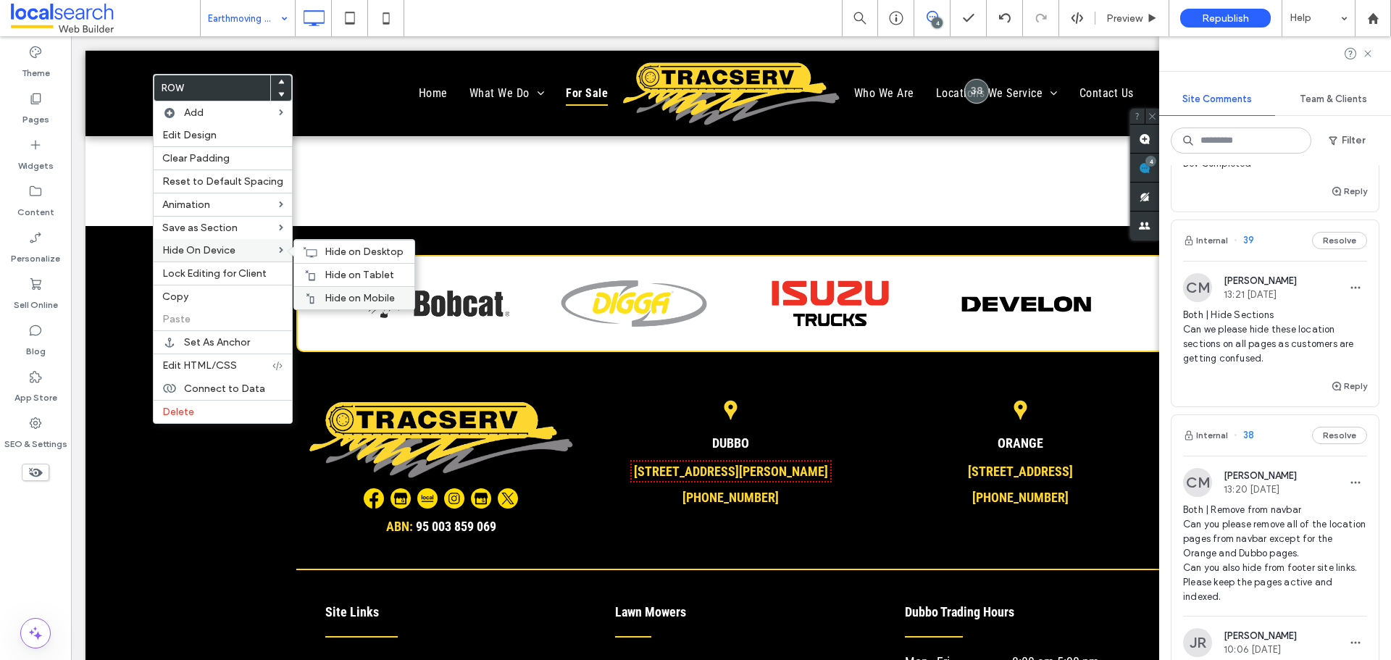
click at [325, 293] on span "Hide on Mobile" at bounding box center [360, 298] width 70 height 12
click at [325, 280] on span "Hide on Tablet" at bounding box center [360, 275] width 70 height 12
click at [346, 251] on span "Hide on Desktop" at bounding box center [364, 252] width 79 height 12
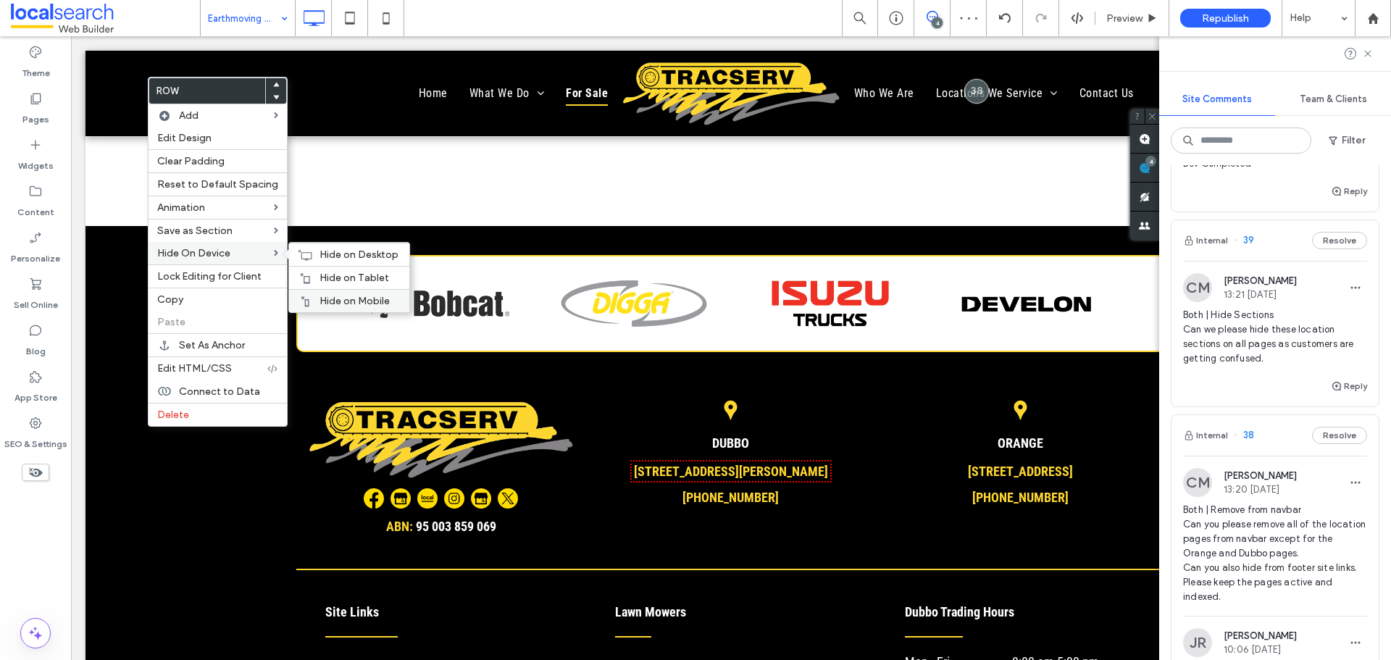
click at [341, 289] on div "Hide on Mobile" at bounding box center [349, 300] width 120 height 23
click at [362, 273] on span "Hide on Tablet" at bounding box center [354, 278] width 70 height 12
click at [319, 247] on div "Hide on Desktop" at bounding box center [349, 254] width 120 height 23
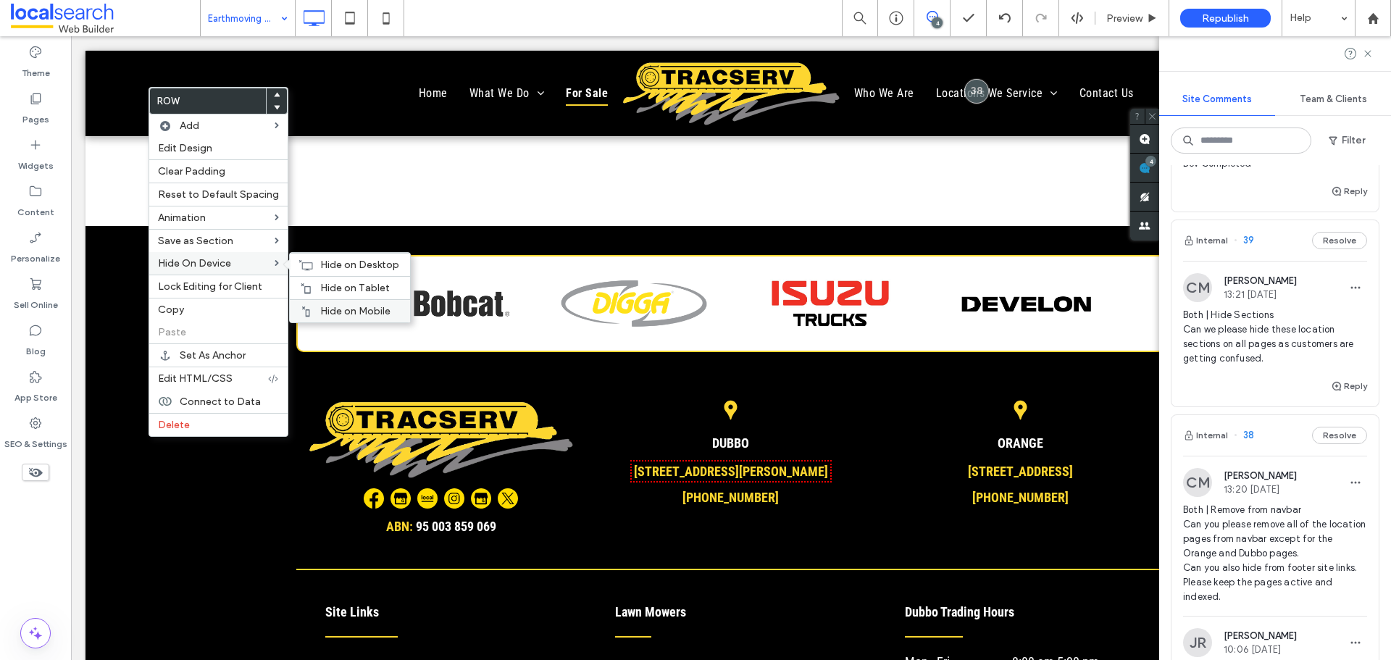
click at [364, 308] on span "Hide on Mobile" at bounding box center [355, 311] width 70 height 12
click at [338, 286] on span "Hide on Tablet" at bounding box center [355, 288] width 70 height 12
click at [314, 259] on div "Hide on Desktop" at bounding box center [350, 264] width 120 height 23
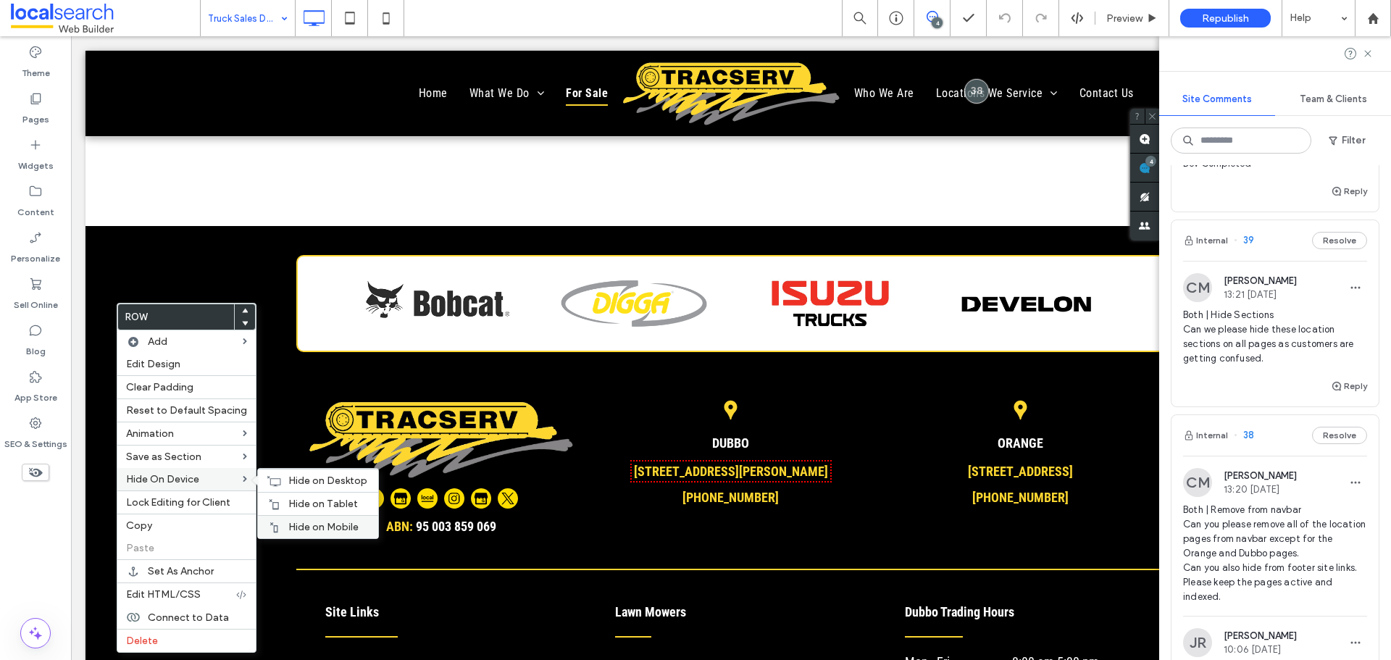
click at [324, 522] on span "Hide on Mobile" at bounding box center [323, 527] width 70 height 12
click at [314, 496] on div "Hide on Tablet" at bounding box center [318, 503] width 120 height 23
click at [300, 478] on span "Hide on Desktop" at bounding box center [327, 481] width 79 height 12
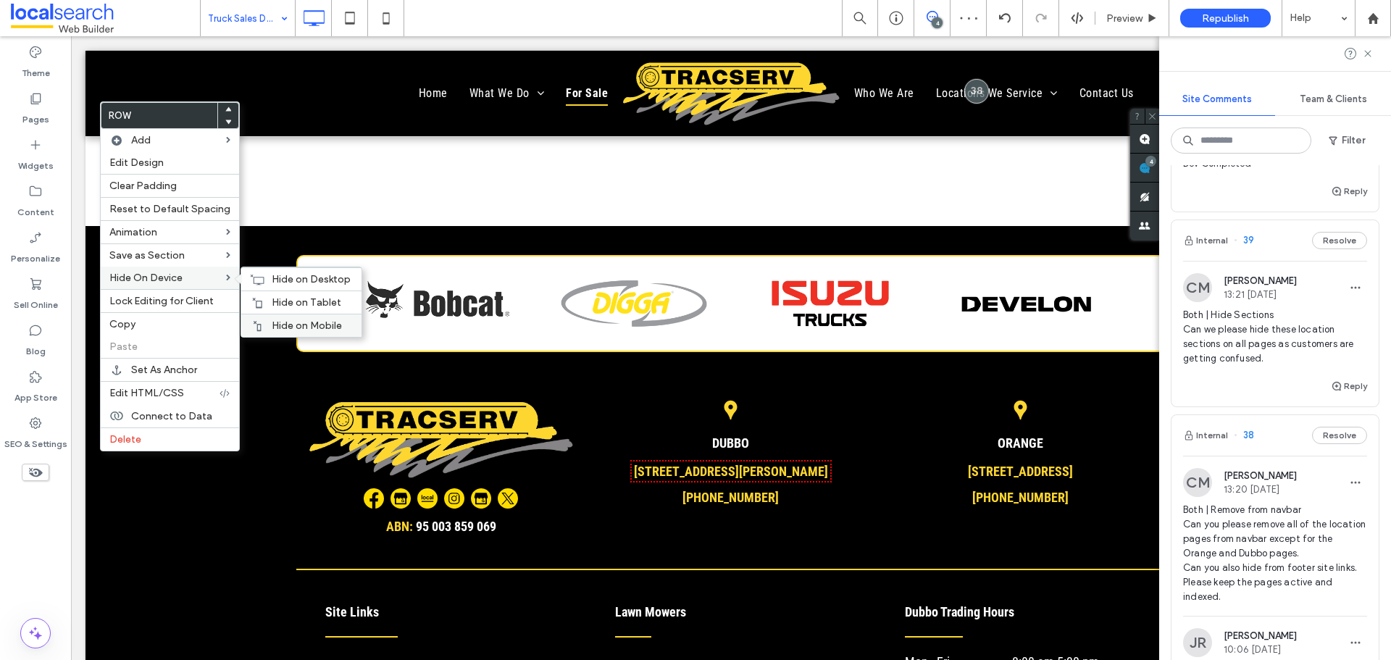
click at [275, 322] on span "Hide on Mobile" at bounding box center [307, 325] width 70 height 12
click at [272, 302] on span "Hide on Tablet" at bounding box center [307, 302] width 70 height 12
click at [255, 278] on icon at bounding box center [257, 280] width 14 height 12
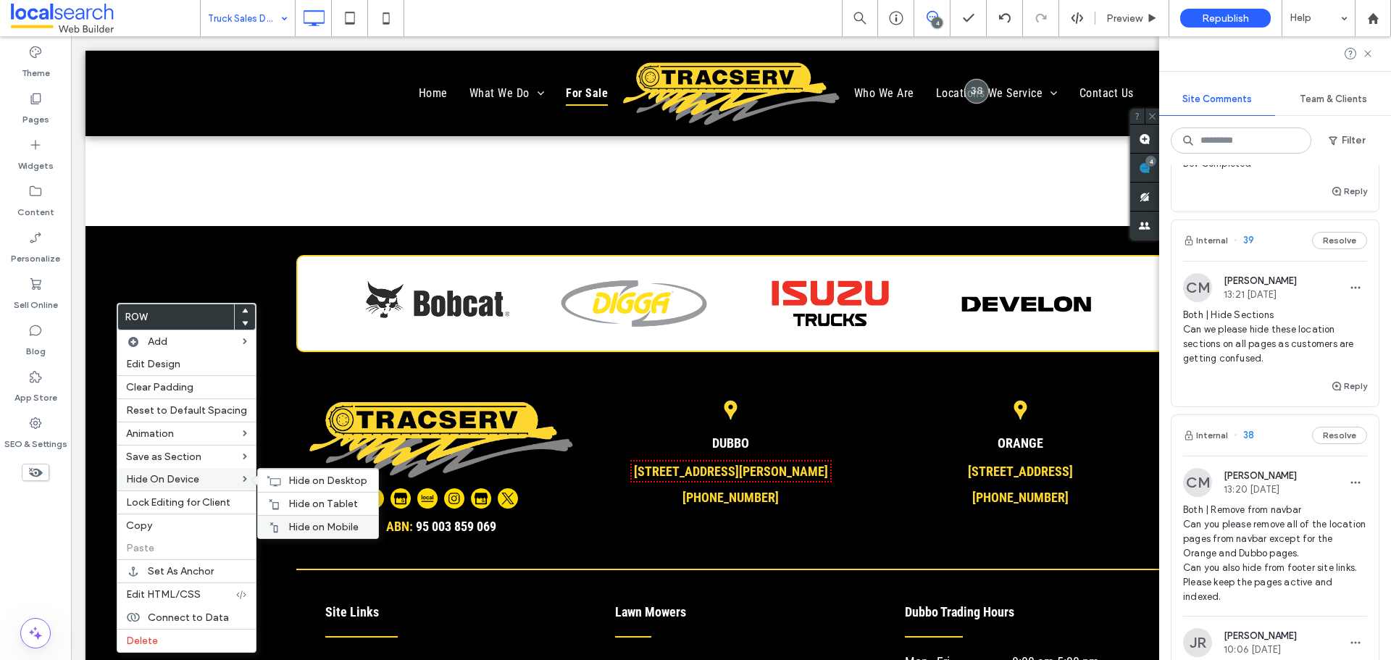
click at [314, 517] on div "Hide on Mobile" at bounding box center [318, 526] width 120 height 23
click at [283, 497] on div "Hide on Tablet" at bounding box center [318, 503] width 120 height 23
click at [260, 474] on div "Hide on Desktop" at bounding box center [318, 480] width 120 height 23
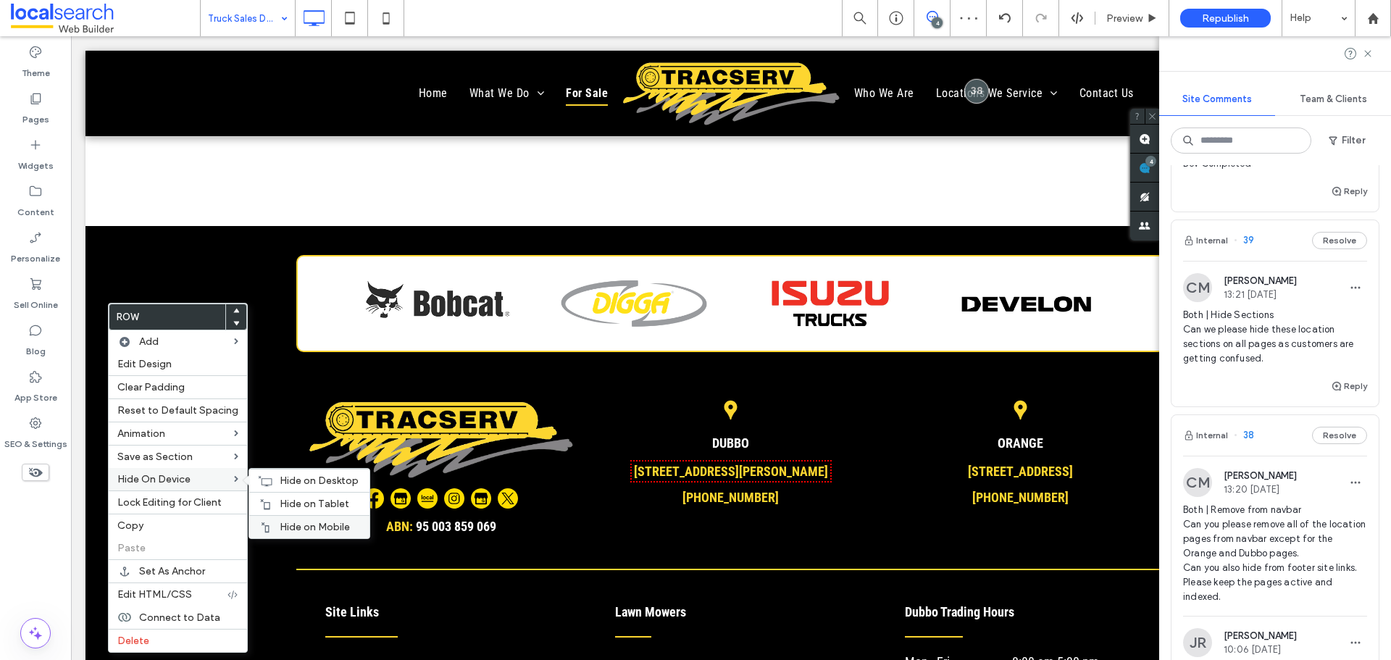
click at [272, 523] on div "Hide on Mobile" at bounding box center [309, 526] width 120 height 23
click at [280, 505] on span "Hide on Tablet" at bounding box center [315, 504] width 70 height 12
click at [280, 482] on span "Hide on Desktop" at bounding box center [319, 481] width 79 height 12
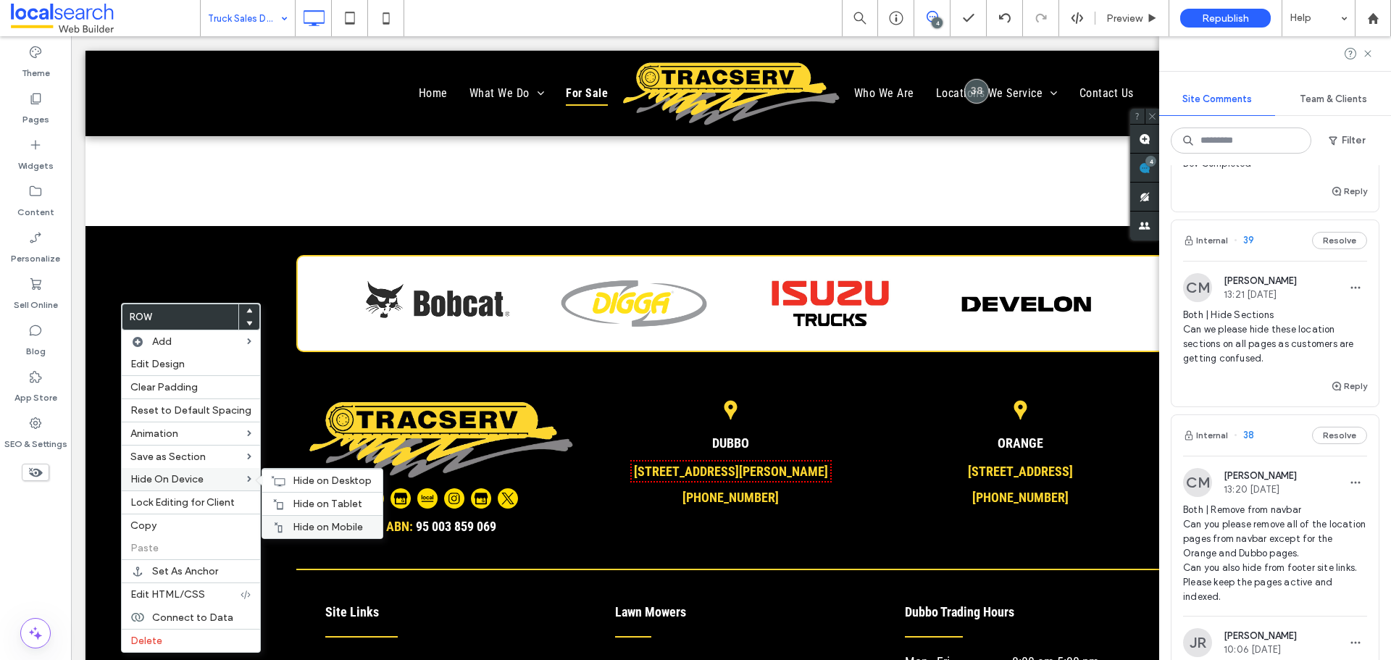
click at [327, 520] on div "Hide on Mobile" at bounding box center [322, 526] width 120 height 23
click at [277, 497] on div "Hide on Tablet" at bounding box center [322, 503] width 120 height 23
click at [271, 472] on div "Hide on Desktop" at bounding box center [322, 480] width 120 height 23
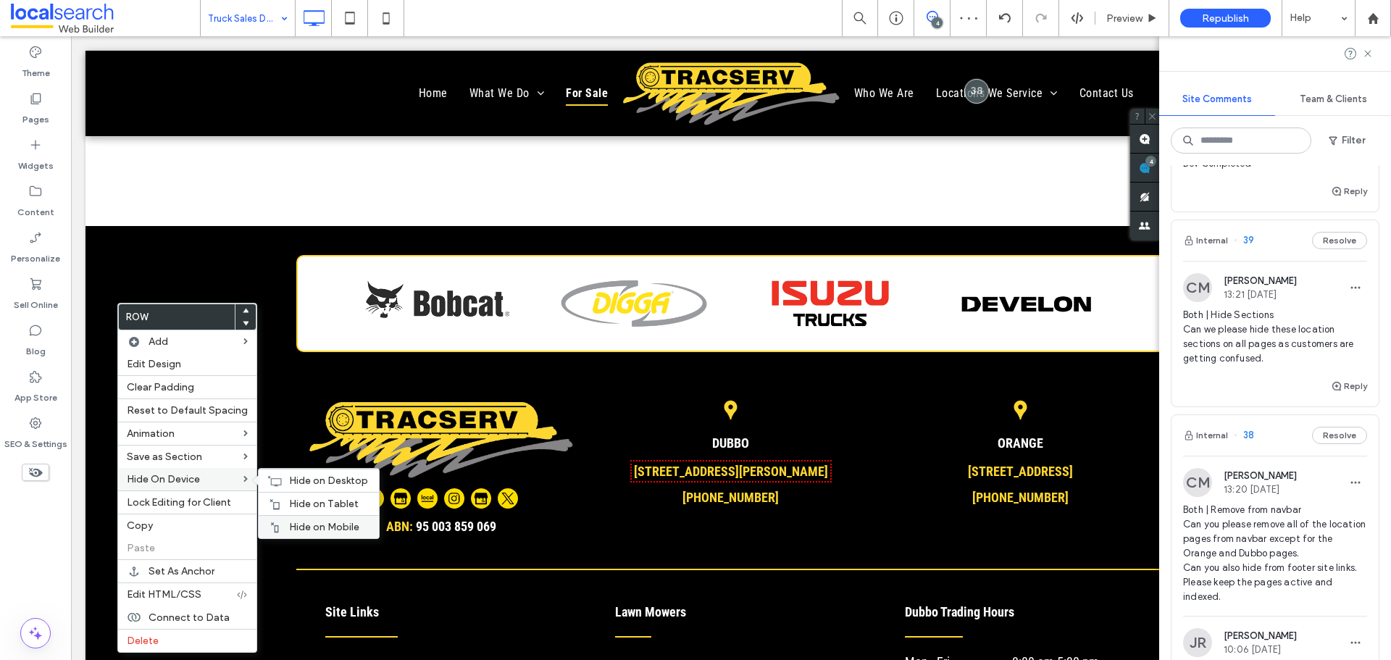
click at [289, 519] on div "Hide on Mobile" at bounding box center [319, 526] width 120 height 23
click at [294, 504] on span "Hide on Tablet" at bounding box center [324, 504] width 70 height 12
click at [289, 478] on span "Hide on Desktop" at bounding box center [328, 481] width 79 height 12
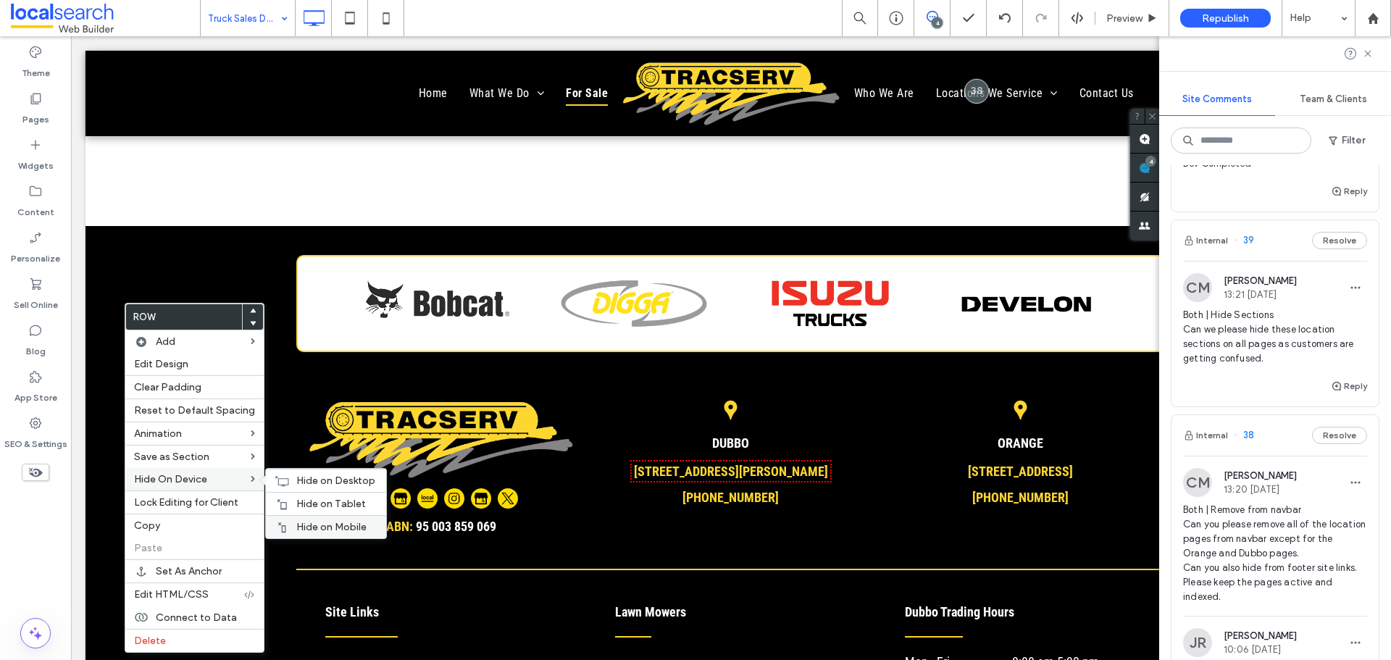
click at [317, 521] on span "Hide on Mobile" at bounding box center [331, 527] width 70 height 12
click at [304, 499] on span "Hide on Tablet" at bounding box center [331, 504] width 70 height 12
click at [302, 477] on span "Hide on Desktop" at bounding box center [335, 481] width 79 height 12
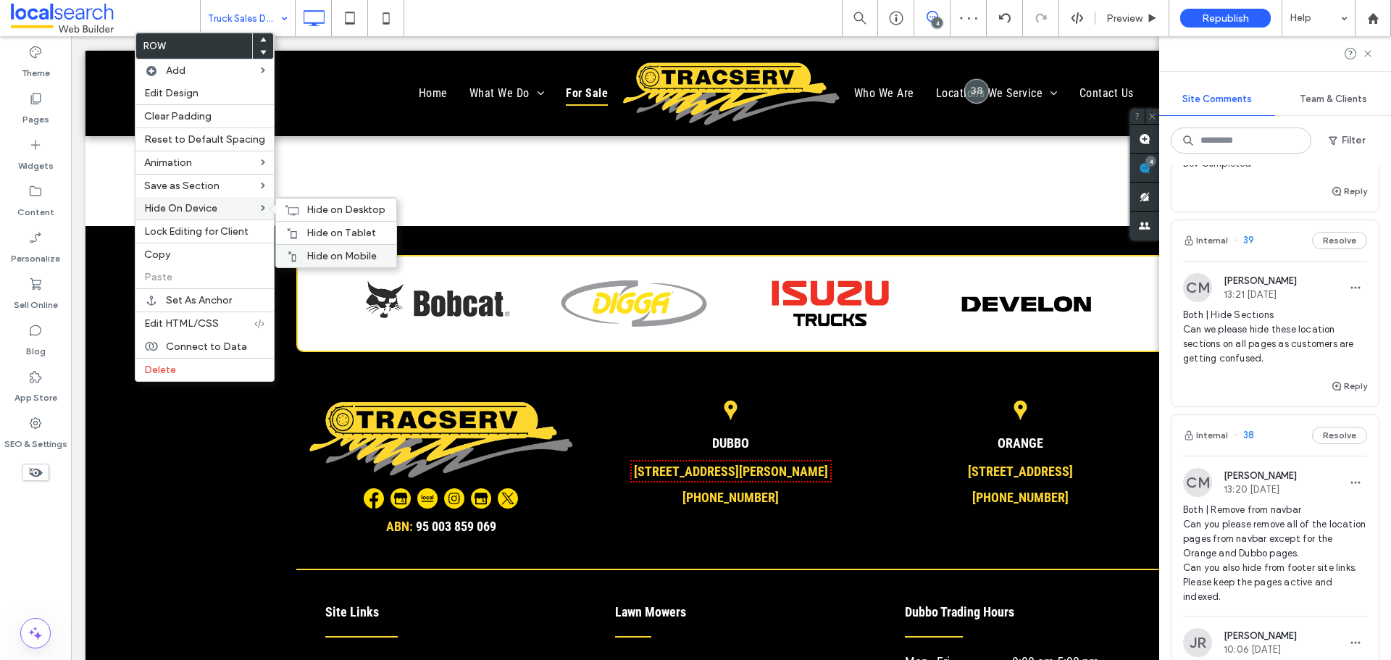
click at [325, 252] on span "Hide on Mobile" at bounding box center [341, 256] width 70 height 12
click at [321, 227] on span "Hide on Tablet" at bounding box center [341, 233] width 70 height 12
click at [290, 212] on icon at bounding box center [292, 210] width 14 height 12
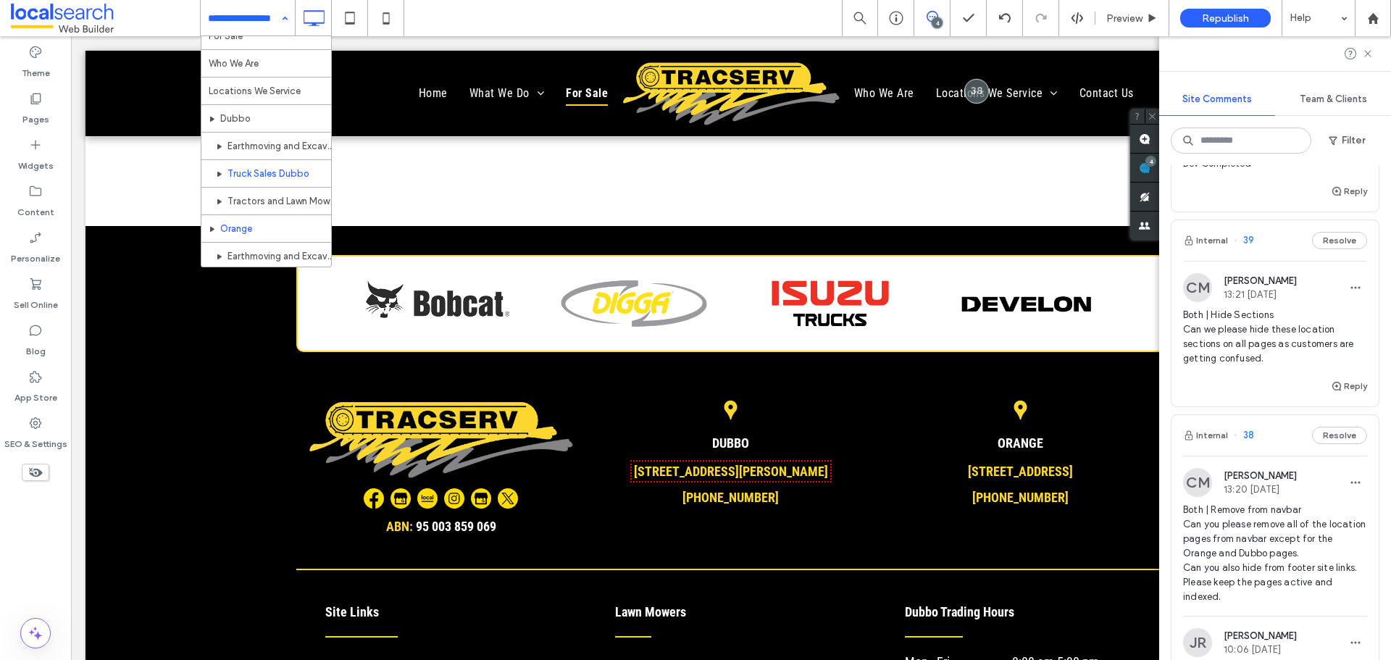
scroll to position [435, 0]
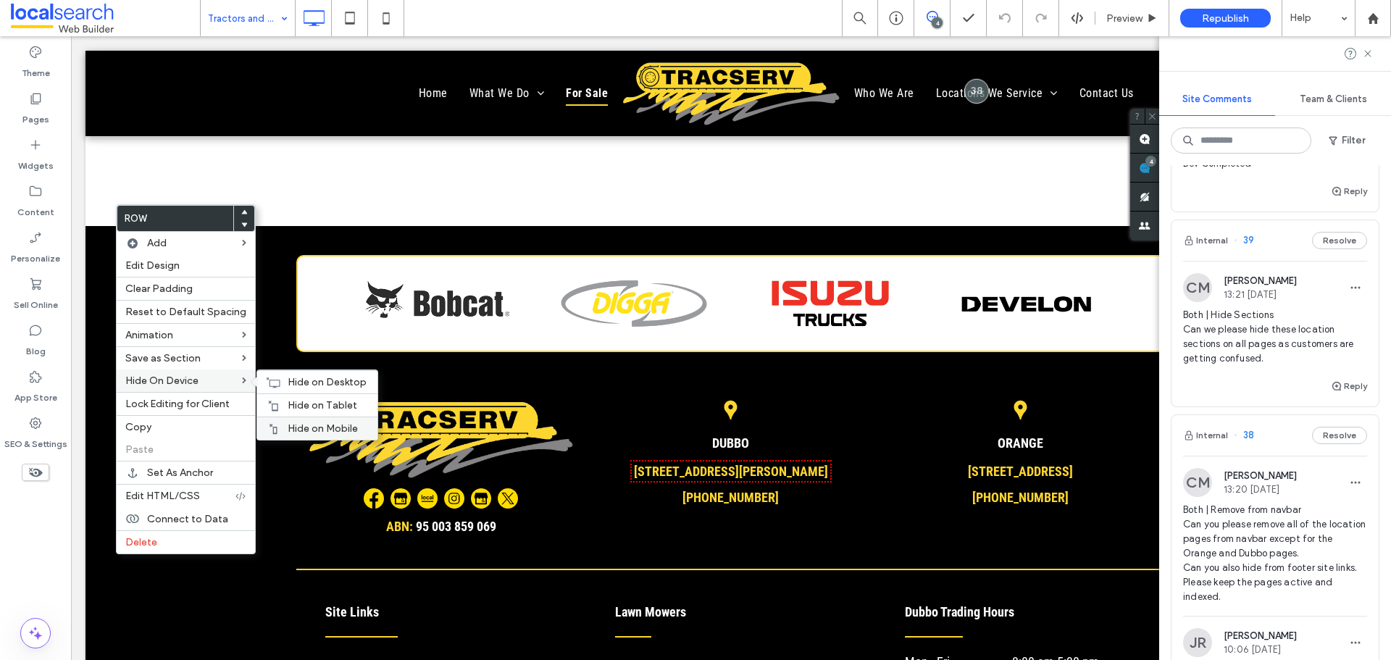
click at [315, 422] on div "Hide on Mobile" at bounding box center [317, 428] width 120 height 23
click at [312, 403] on span "Hide on Tablet" at bounding box center [323, 405] width 70 height 12
click at [288, 377] on span "Hide on Desktop" at bounding box center [327, 382] width 79 height 12
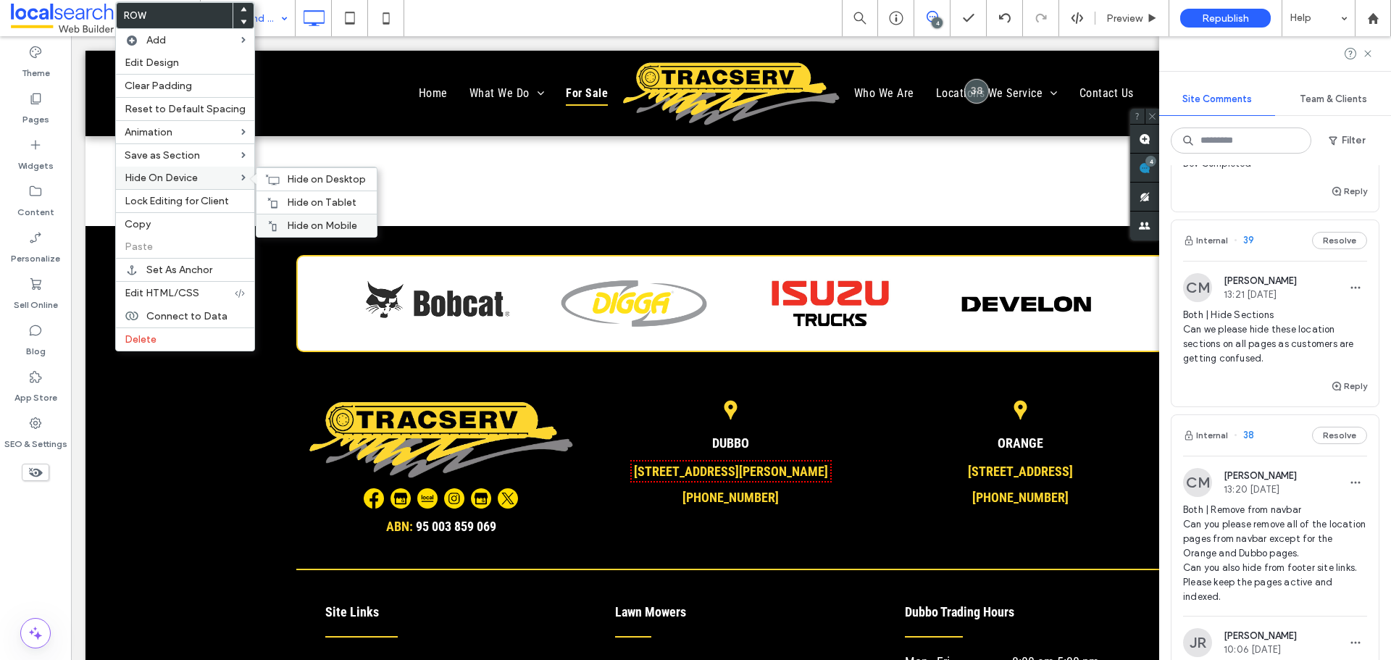
click at [288, 222] on span "Hide on Mobile" at bounding box center [322, 226] width 70 height 12
click at [297, 199] on span "Hide on Tablet" at bounding box center [322, 202] width 70 height 12
click at [280, 176] on div "Hide on Desktop" at bounding box center [316, 178] width 120 height 23
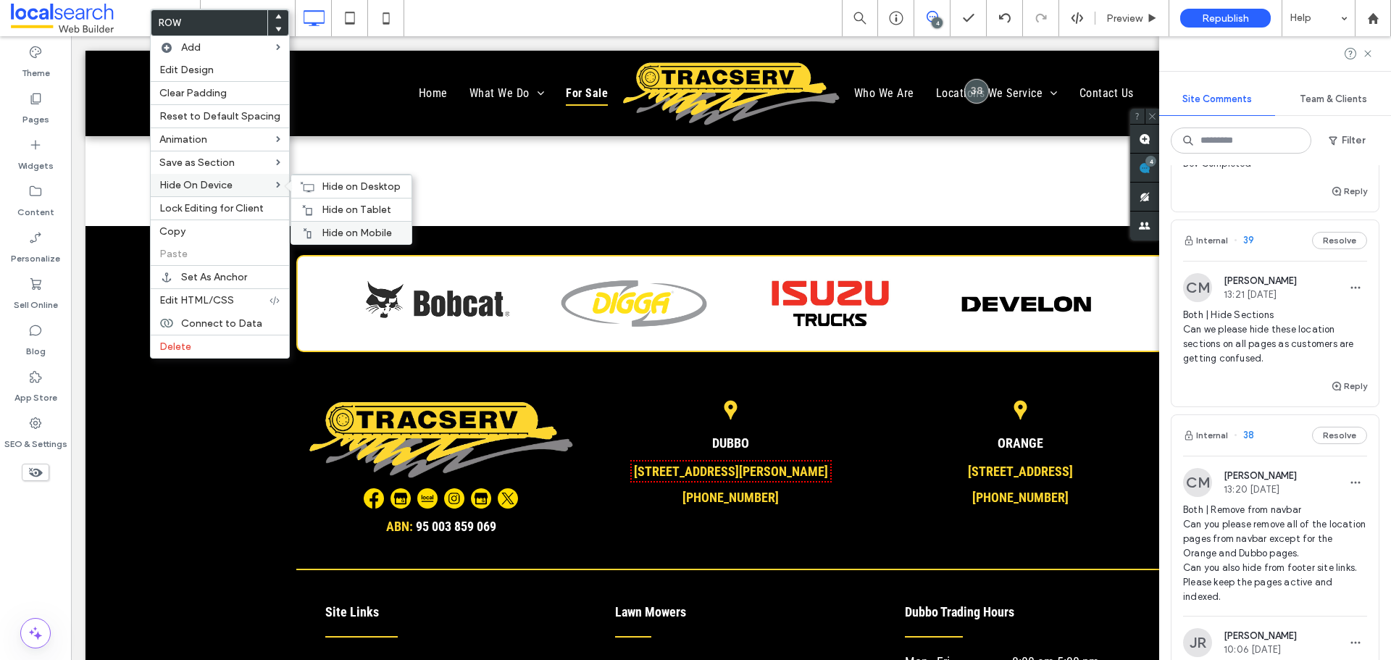
click at [355, 231] on span "Hide on Mobile" at bounding box center [357, 233] width 70 height 12
click at [317, 203] on div "Hide on Tablet" at bounding box center [351, 209] width 120 height 23
click at [305, 188] on icon at bounding box center [307, 187] width 14 height 12
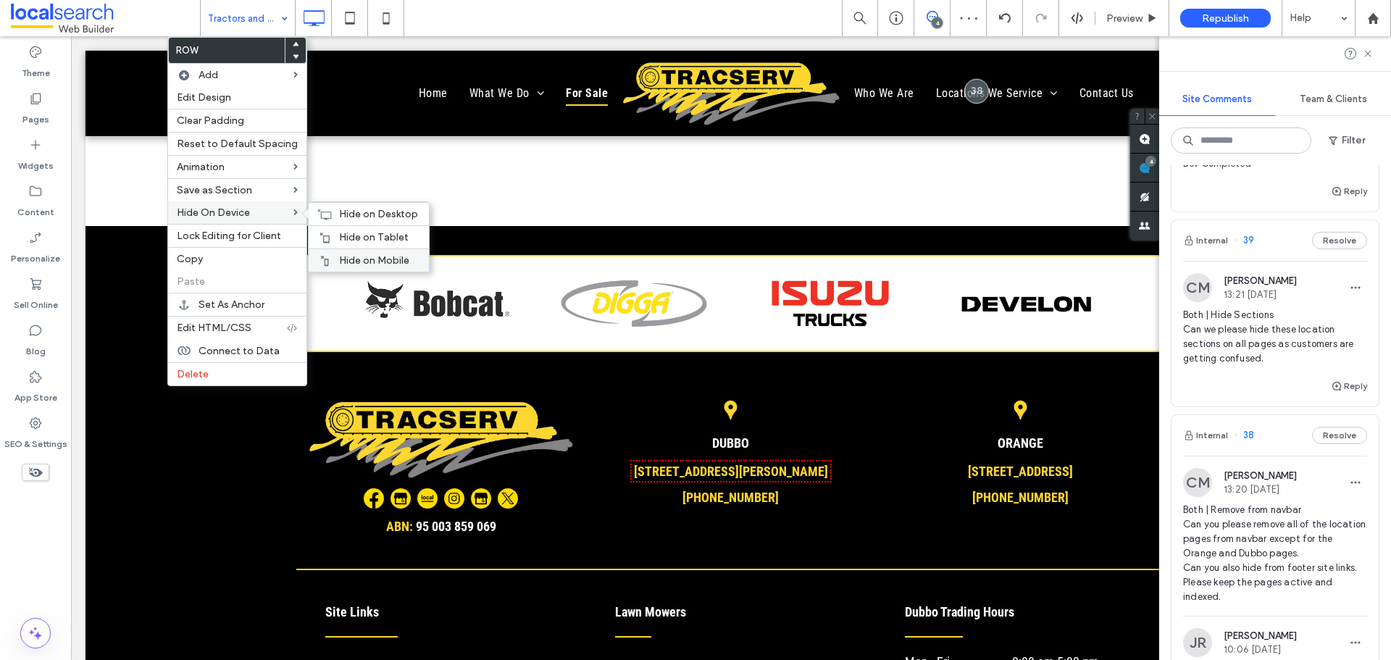
click at [346, 258] on span "Hide on Mobile" at bounding box center [374, 260] width 70 height 12
click at [339, 235] on span "Hide on Tablet" at bounding box center [374, 237] width 70 height 12
click at [328, 209] on div "Hide on Desktop" at bounding box center [369, 213] width 120 height 23
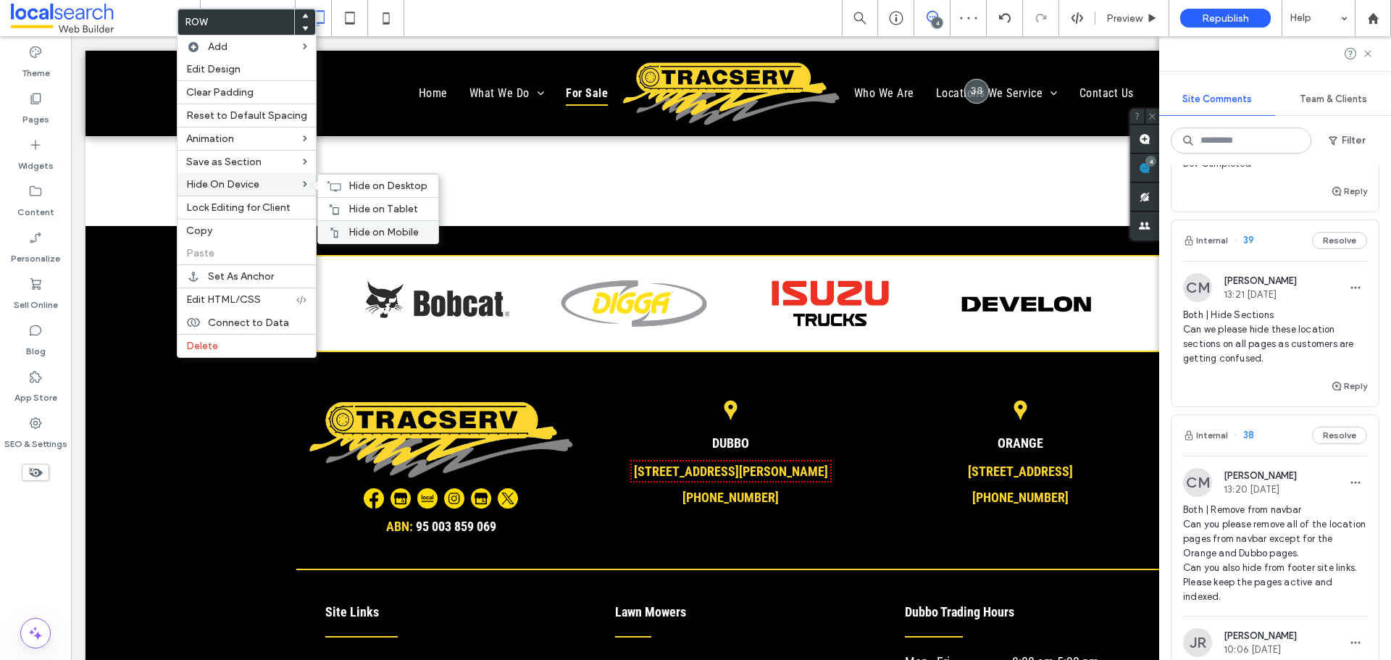
click at [362, 227] on span "Hide on Mobile" at bounding box center [383, 232] width 70 height 12
click at [360, 204] on span "Hide on Tablet" at bounding box center [383, 209] width 70 height 12
click at [336, 183] on use at bounding box center [334, 185] width 14 height 10
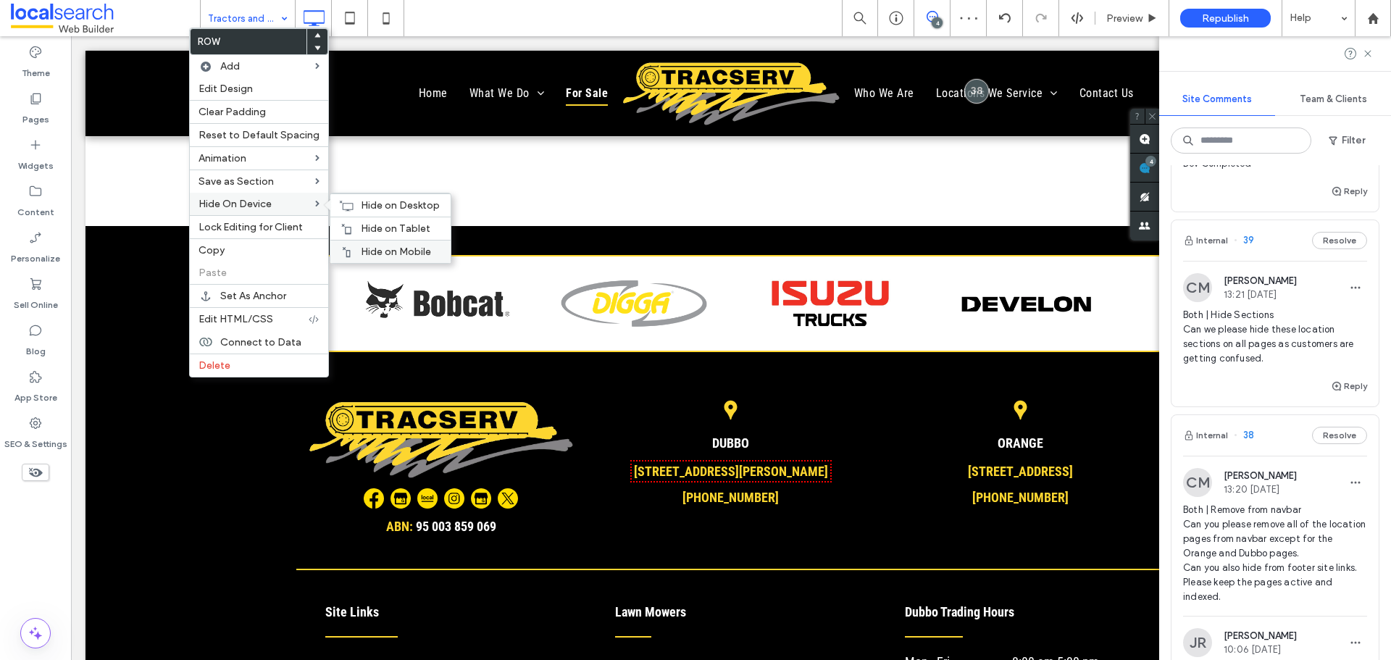
click at [388, 245] on div "Hide on Mobile" at bounding box center [390, 251] width 120 height 23
click at [361, 227] on span "Hide on Tablet" at bounding box center [396, 228] width 70 height 12
click at [339, 201] on icon at bounding box center [346, 206] width 14 height 12
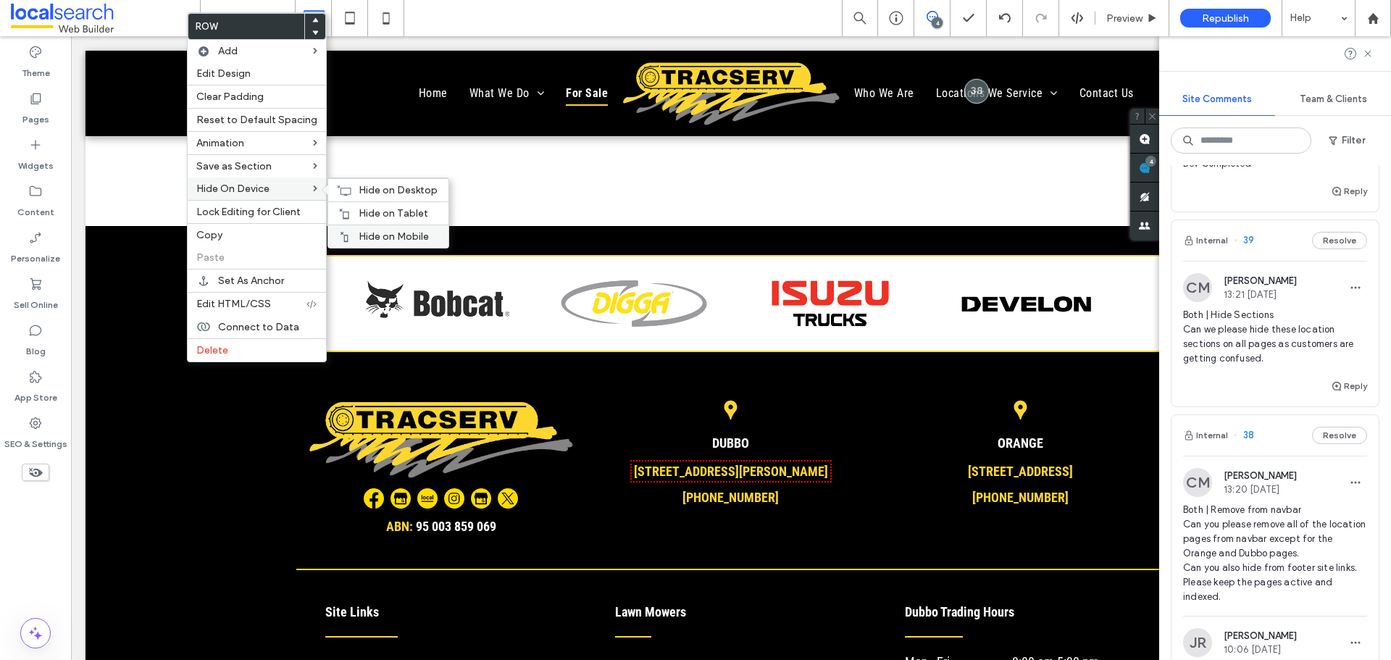
click at [360, 237] on span "Hide on Mobile" at bounding box center [394, 236] width 70 height 12
click at [349, 205] on div "Hide on Tablet" at bounding box center [388, 212] width 120 height 23
click at [353, 187] on div "Hide on Desktop" at bounding box center [388, 189] width 120 height 23
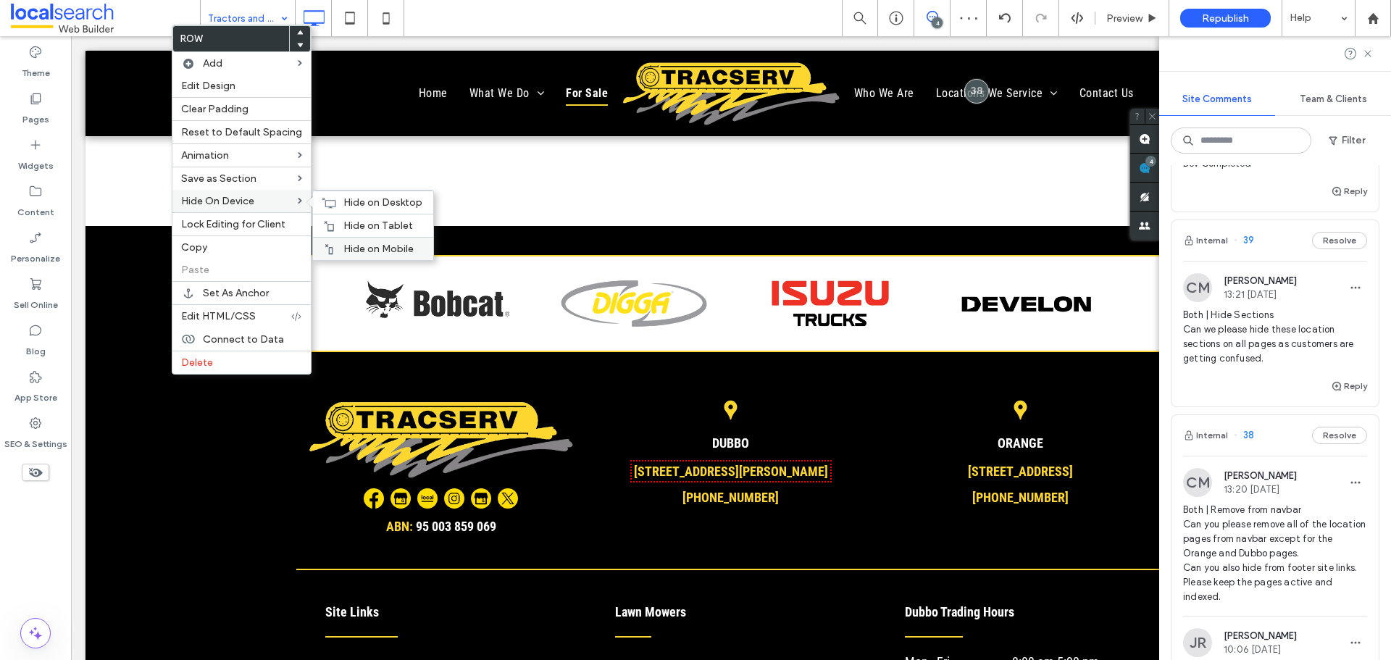
click at [357, 243] on span "Hide on Mobile" at bounding box center [378, 249] width 70 height 12
click at [343, 221] on span "Hide on Tablet" at bounding box center [378, 226] width 70 height 12
click at [337, 196] on div "Hide on Desktop" at bounding box center [373, 202] width 120 height 23
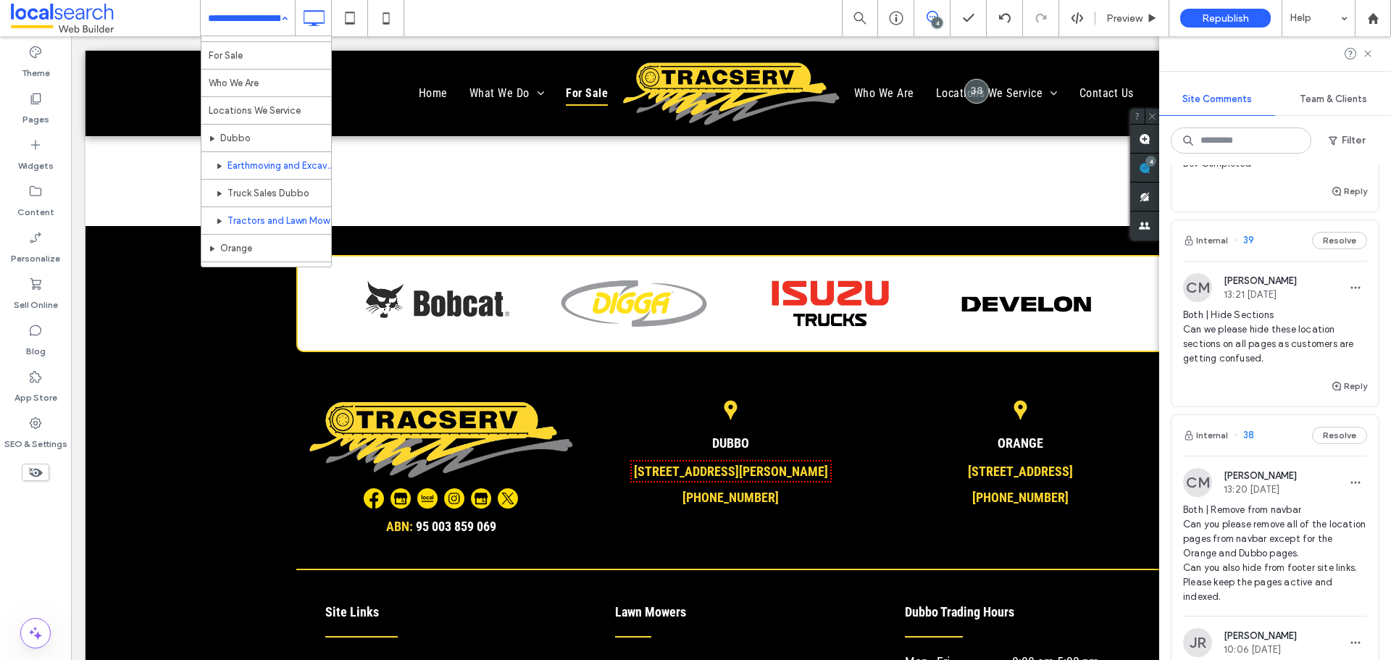
scroll to position [507, 0]
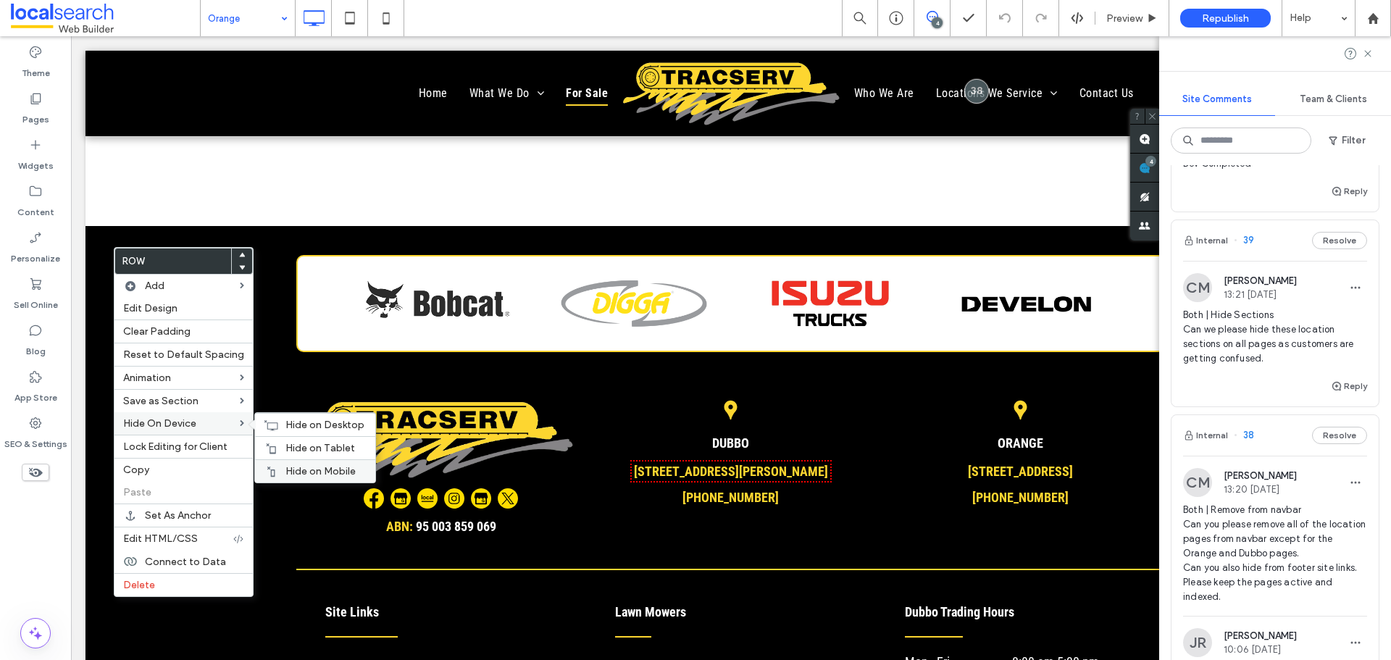
click at [296, 467] on span "Hide on Mobile" at bounding box center [320, 471] width 70 height 12
click at [292, 444] on span "Hide on Tablet" at bounding box center [320, 448] width 70 height 12
click at [278, 423] on div "Hide on Desktop" at bounding box center [315, 424] width 120 height 23
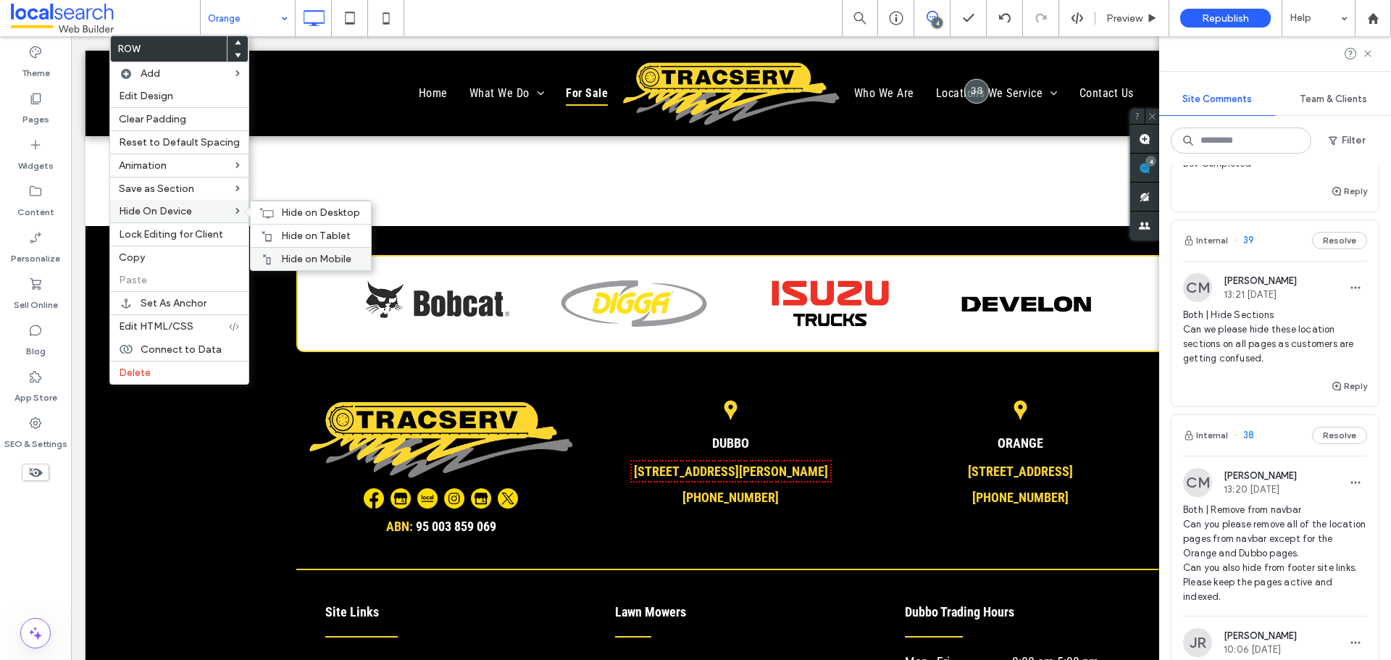
click at [296, 251] on div "Hide on Mobile" at bounding box center [311, 258] width 120 height 23
click at [281, 236] on span "Hide on Tablet" at bounding box center [316, 236] width 70 height 12
click at [271, 208] on div "Hide on Desktop" at bounding box center [311, 212] width 120 height 23
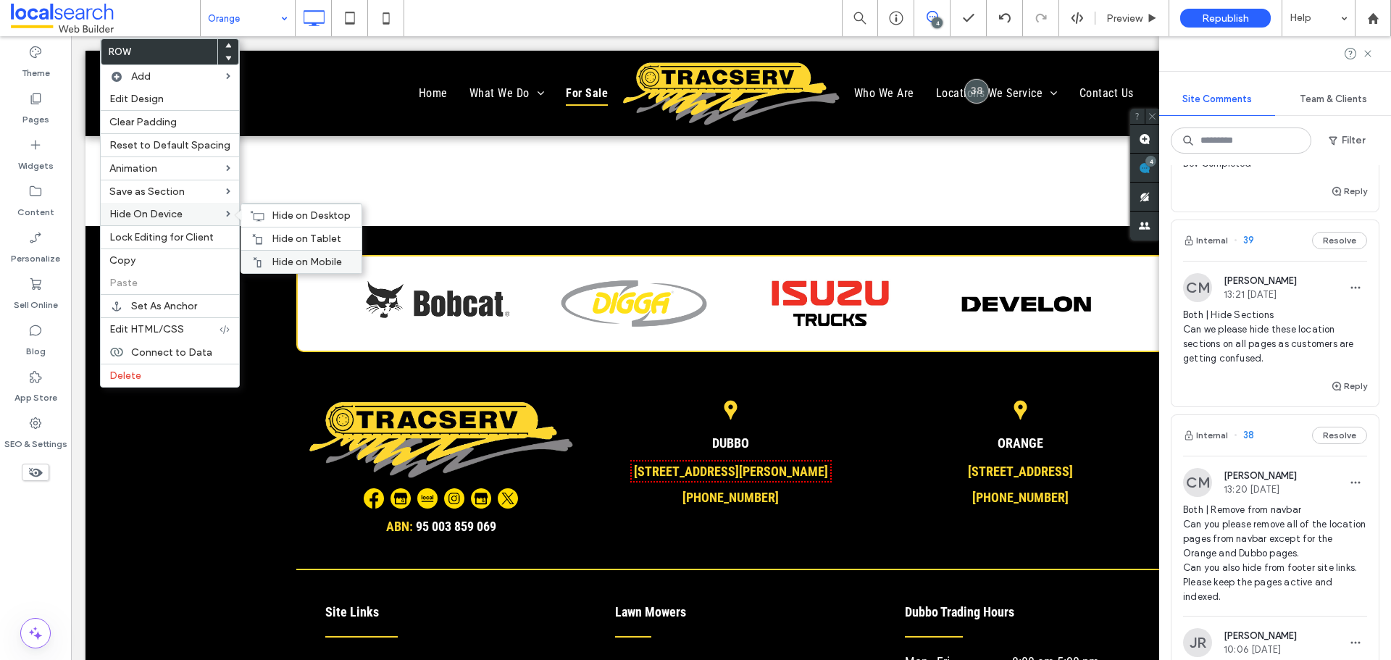
click at [279, 263] on span "Hide on Mobile" at bounding box center [307, 262] width 70 height 12
click at [272, 233] on span "Hide on Tablet" at bounding box center [307, 239] width 70 height 12
click at [265, 210] on div "Hide on Desktop" at bounding box center [301, 215] width 120 height 23
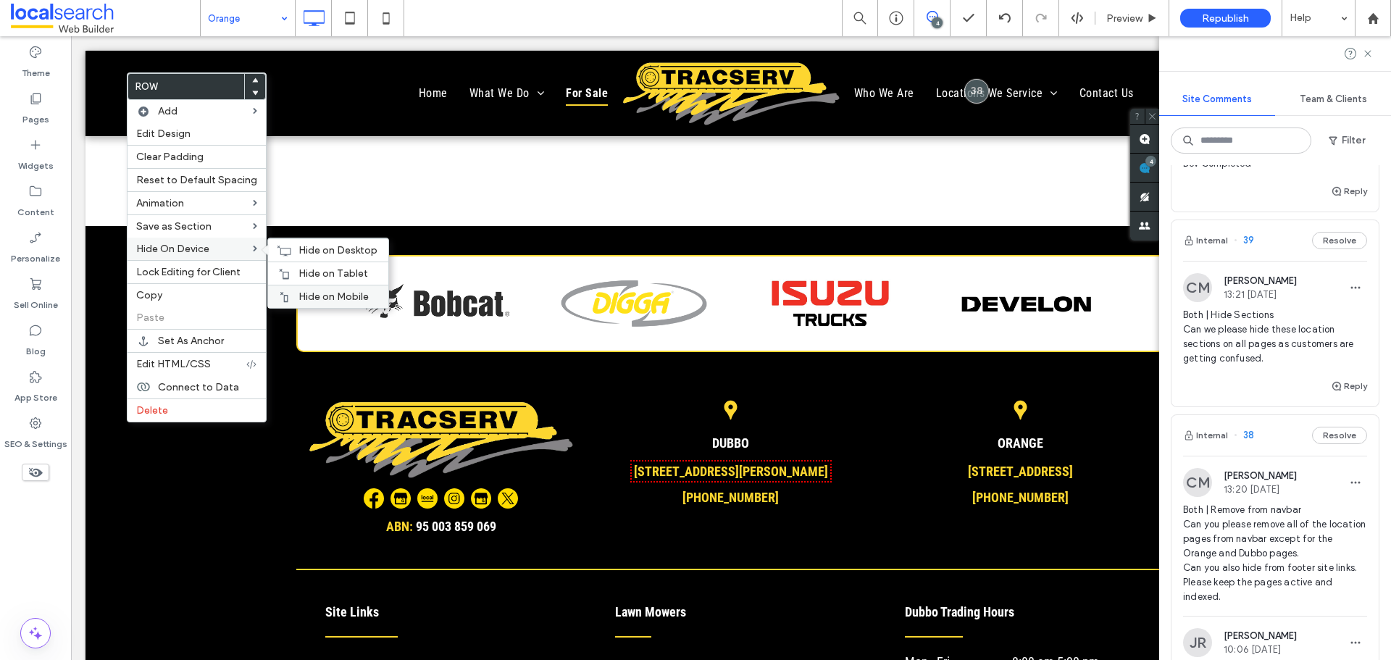
click at [335, 291] on span "Hide on Mobile" at bounding box center [333, 297] width 70 height 12
click at [308, 280] on div "Hide on Tablet" at bounding box center [328, 273] width 120 height 23
click at [303, 254] on span "Hide on Desktop" at bounding box center [337, 250] width 79 height 12
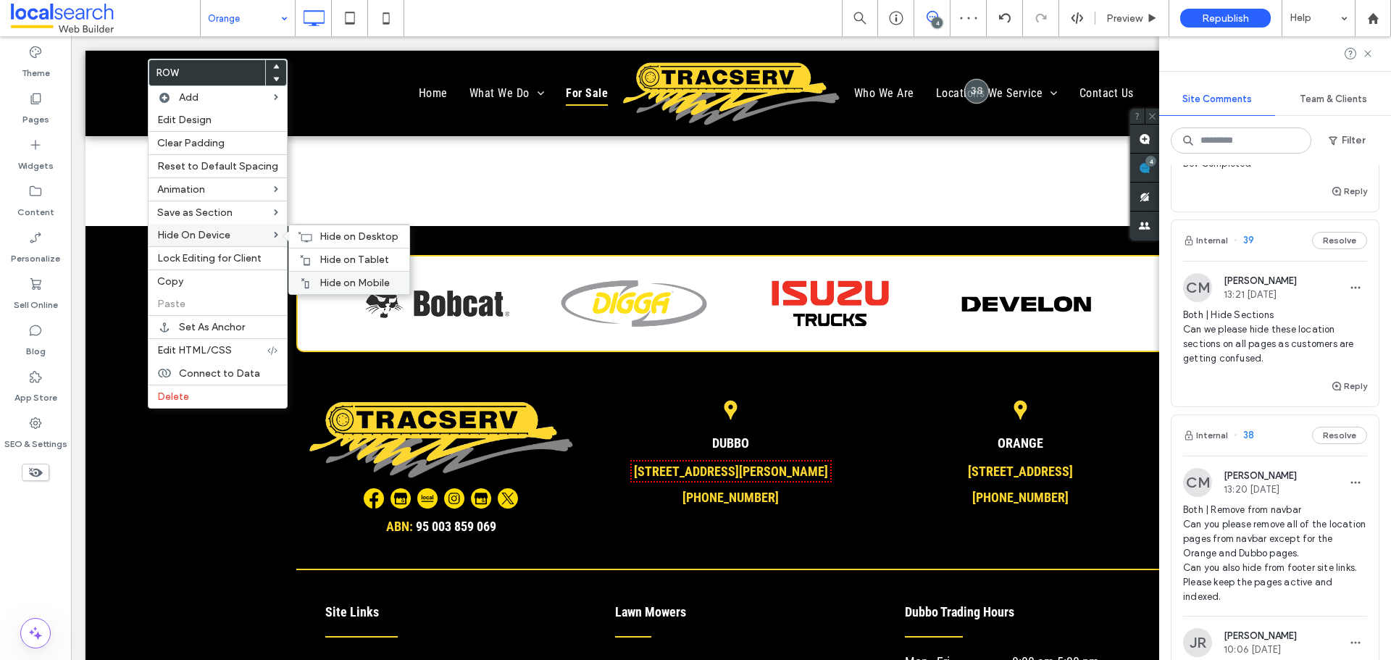
click at [330, 280] on span "Hide on Mobile" at bounding box center [354, 283] width 70 height 12
click at [326, 252] on div "Hide on Tablet" at bounding box center [349, 259] width 120 height 23
click at [348, 238] on span "Hide on Desktop" at bounding box center [358, 236] width 79 height 12
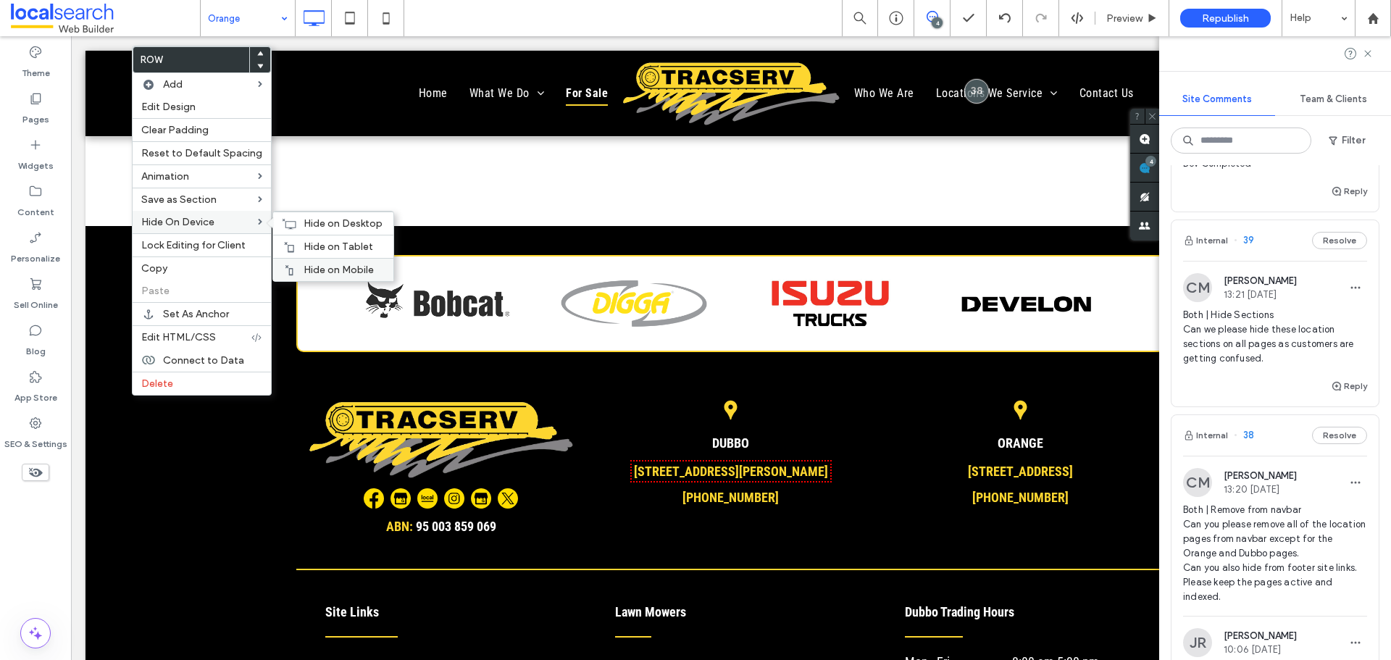
click at [312, 265] on span "Hide on Mobile" at bounding box center [339, 270] width 70 height 12
click at [304, 239] on div "Hide on Tablet" at bounding box center [333, 246] width 120 height 23
click at [303, 217] on div "Hide on Desktop" at bounding box center [333, 223] width 120 height 23
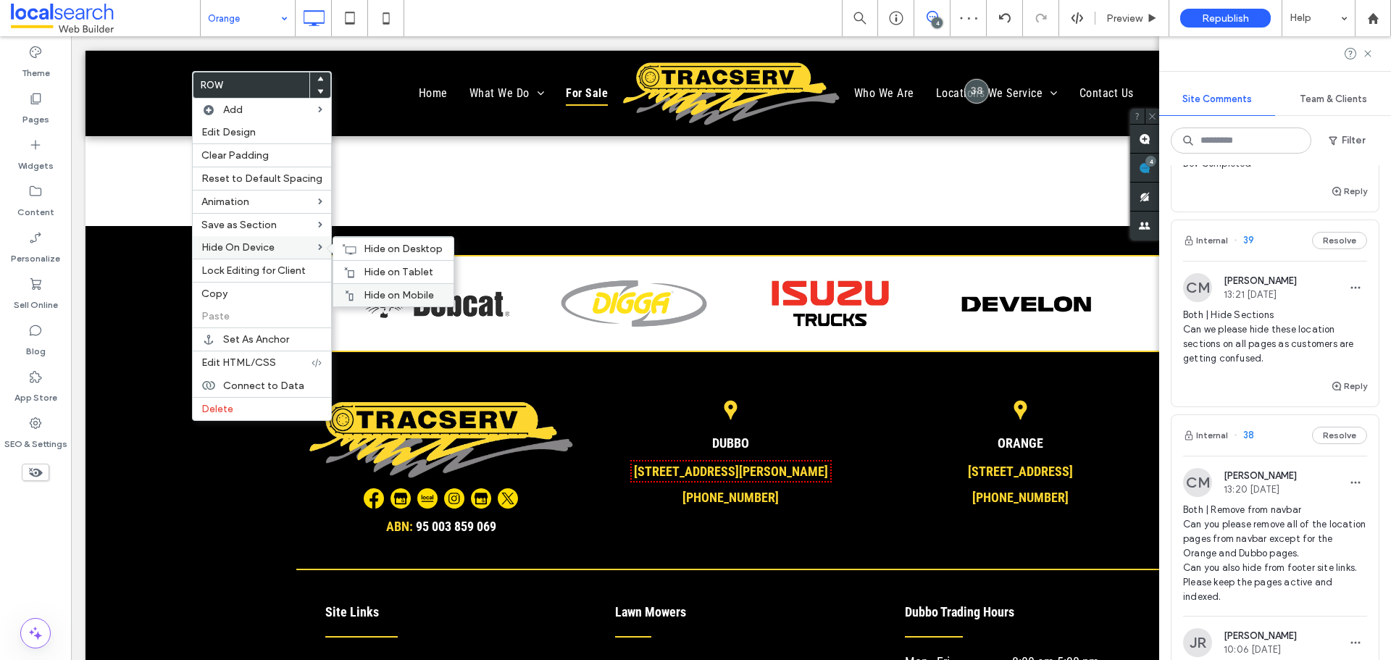
click at [403, 289] on span "Hide on Mobile" at bounding box center [399, 295] width 70 height 12
click at [375, 272] on span "Hide on Tablet" at bounding box center [399, 272] width 70 height 12
click at [359, 242] on div "Hide on Desktop" at bounding box center [393, 248] width 120 height 23
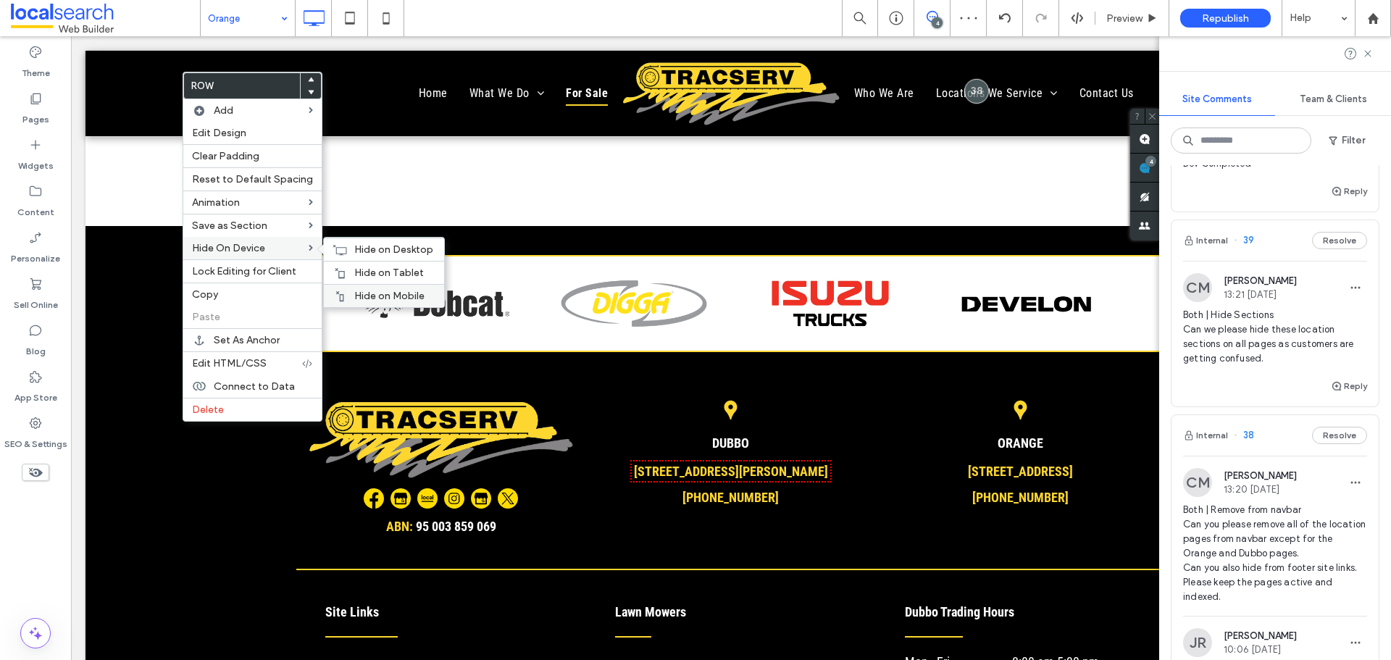
click at [396, 288] on div "Hide on Mobile" at bounding box center [384, 295] width 120 height 23
click at [353, 264] on div "Hide on Tablet" at bounding box center [384, 272] width 120 height 23
click at [368, 246] on span "Hide on Desktop" at bounding box center [393, 249] width 79 height 12
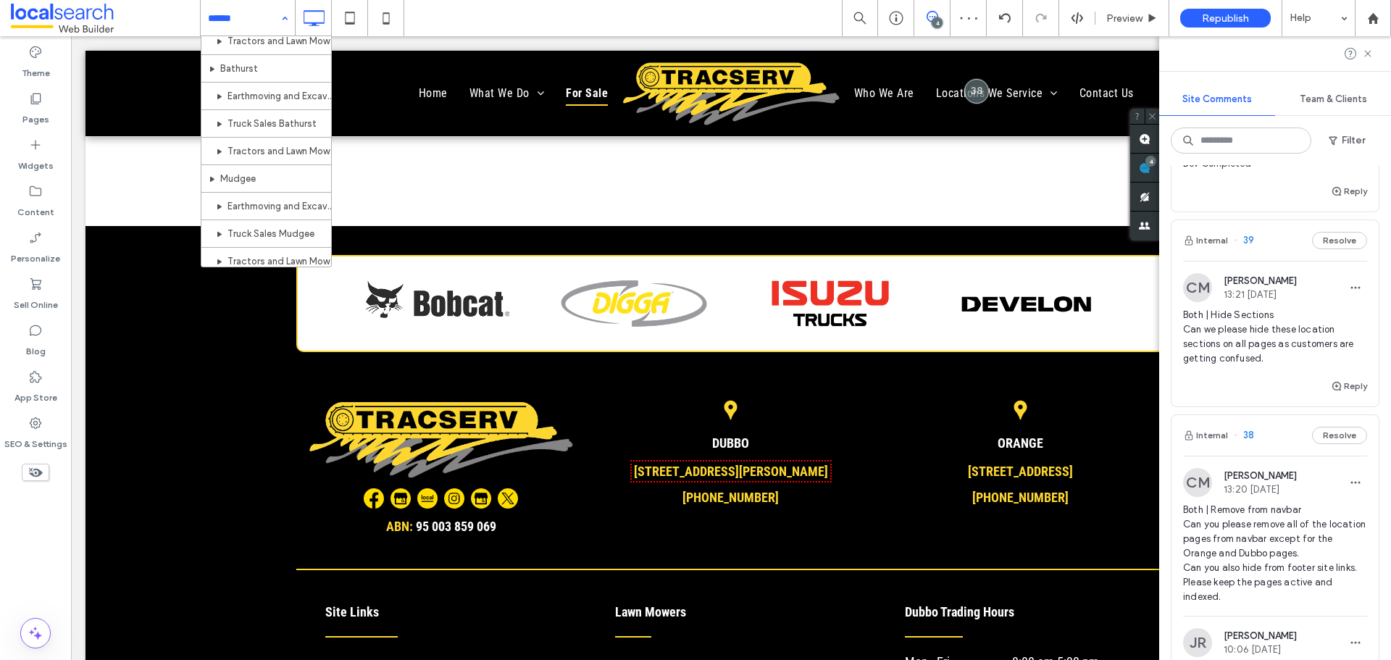
scroll to position [580, 0]
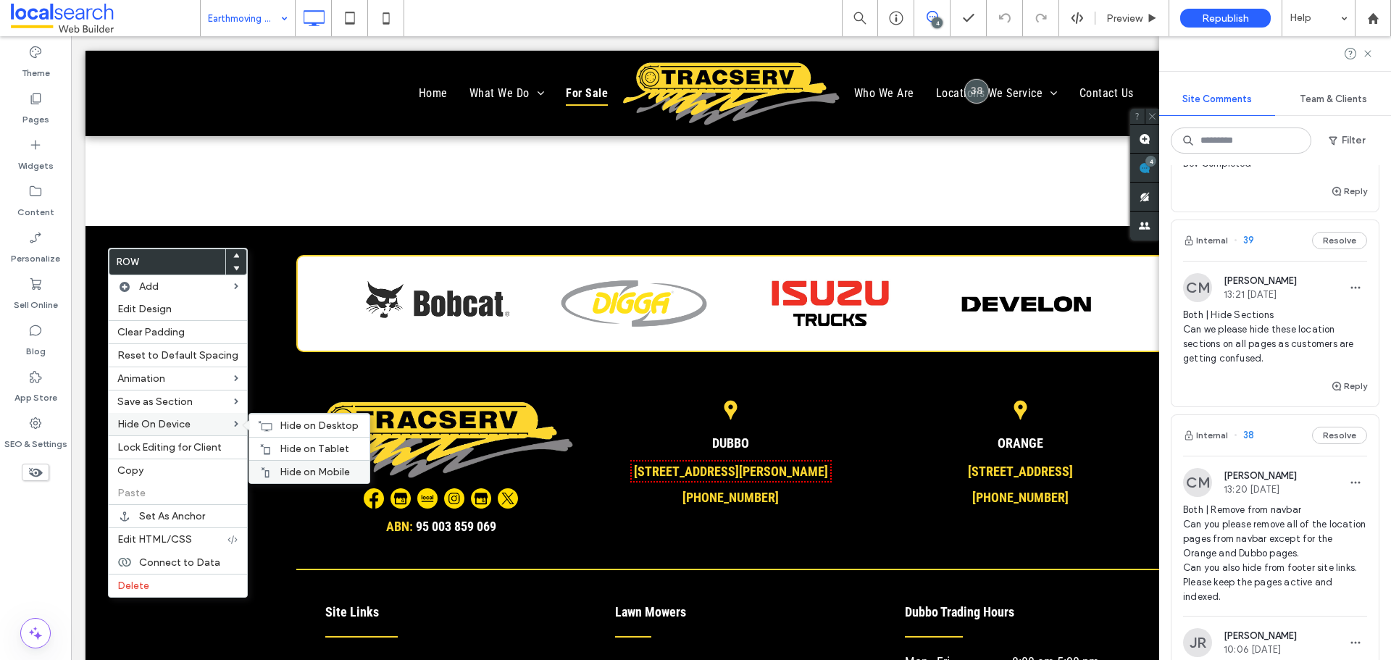
click at [288, 467] on span "Hide on Mobile" at bounding box center [315, 472] width 70 height 12
click at [292, 446] on span "Hide on Tablet" at bounding box center [315, 449] width 70 height 12
click at [280, 423] on span "Hide on Desktop" at bounding box center [319, 425] width 79 height 12
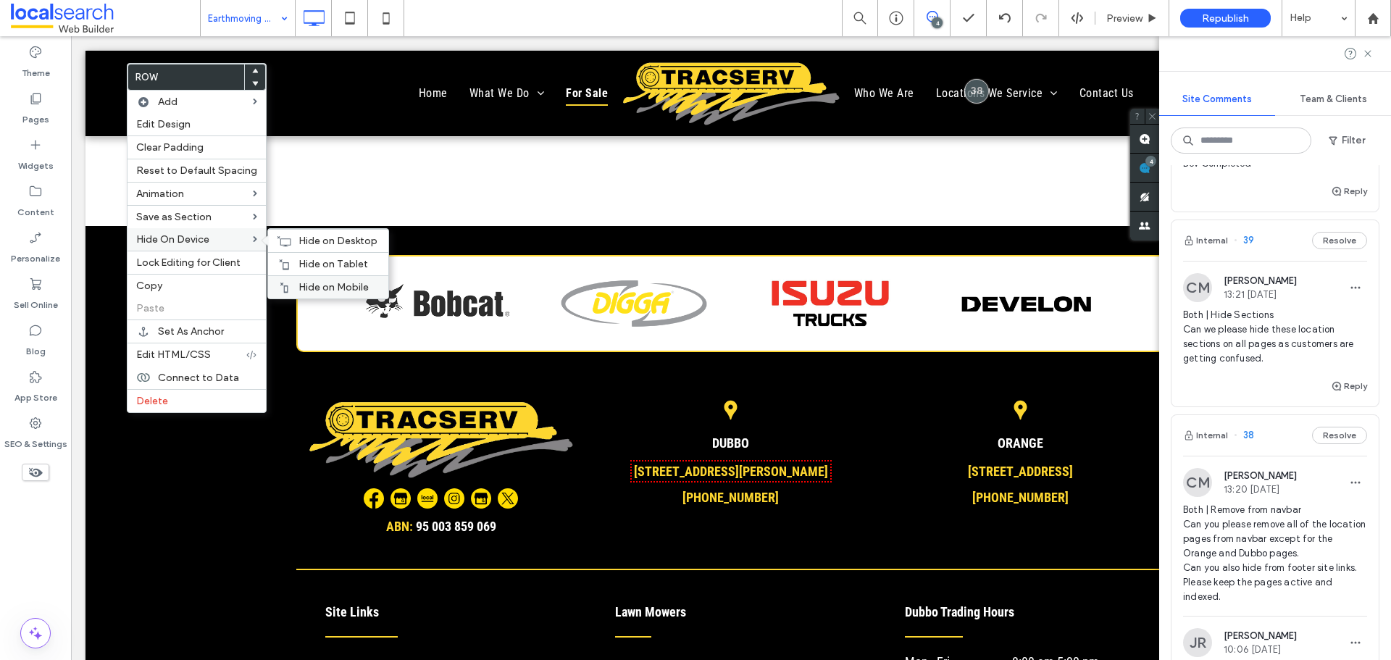
click at [317, 280] on div "Hide on Mobile" at bounding box center [328, 286] width 120 height 23
click at [298, 266] on span "Hide on Tablet" at bounding box center [333, 264] width 70 height 12
click at [287, 237] on div "Hide on Desktop" at bounding box center [328, 240] width 120 height 23
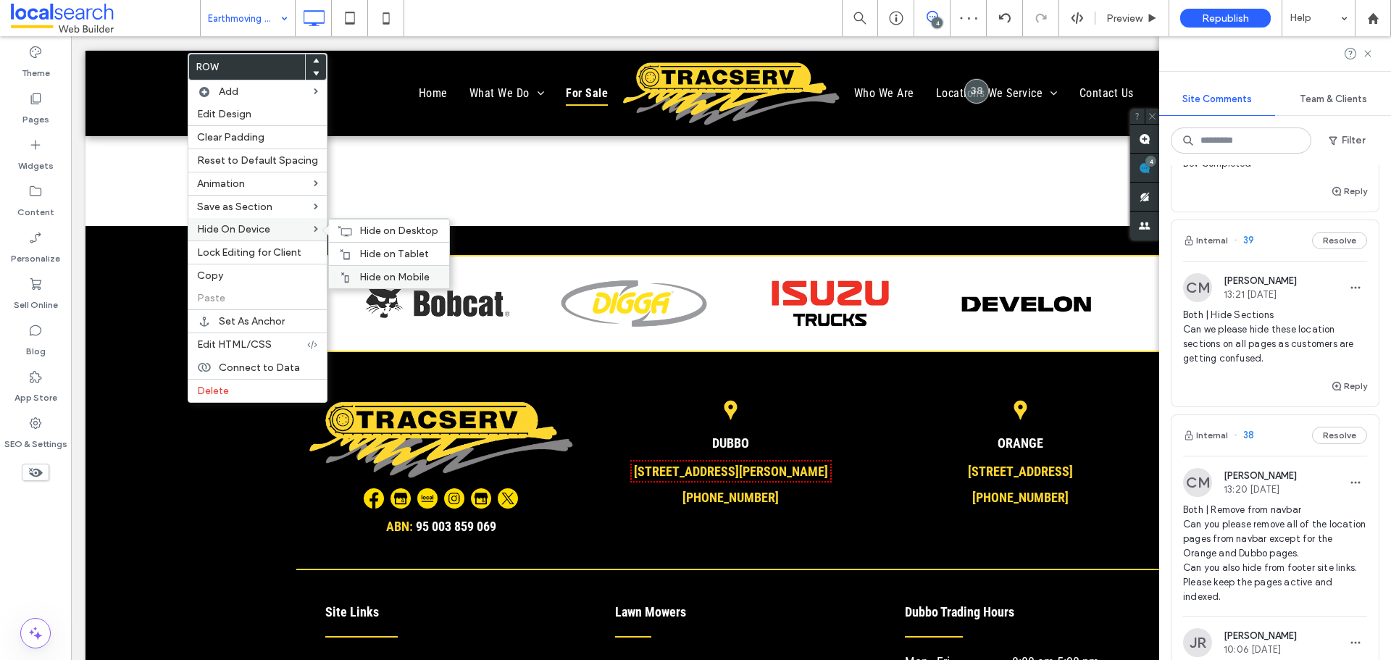
click at [367, 274] on span "Hide on Mobile" at bounding box center [394, 277] width 70 height 12
click at [359, 252] on span "Hide on Tablet" at bounding box center [394, 254] width 70 height 12
click at [373, 232] on span "Hide on Desktop" at bounding box center [398, 231] width 79 height 12
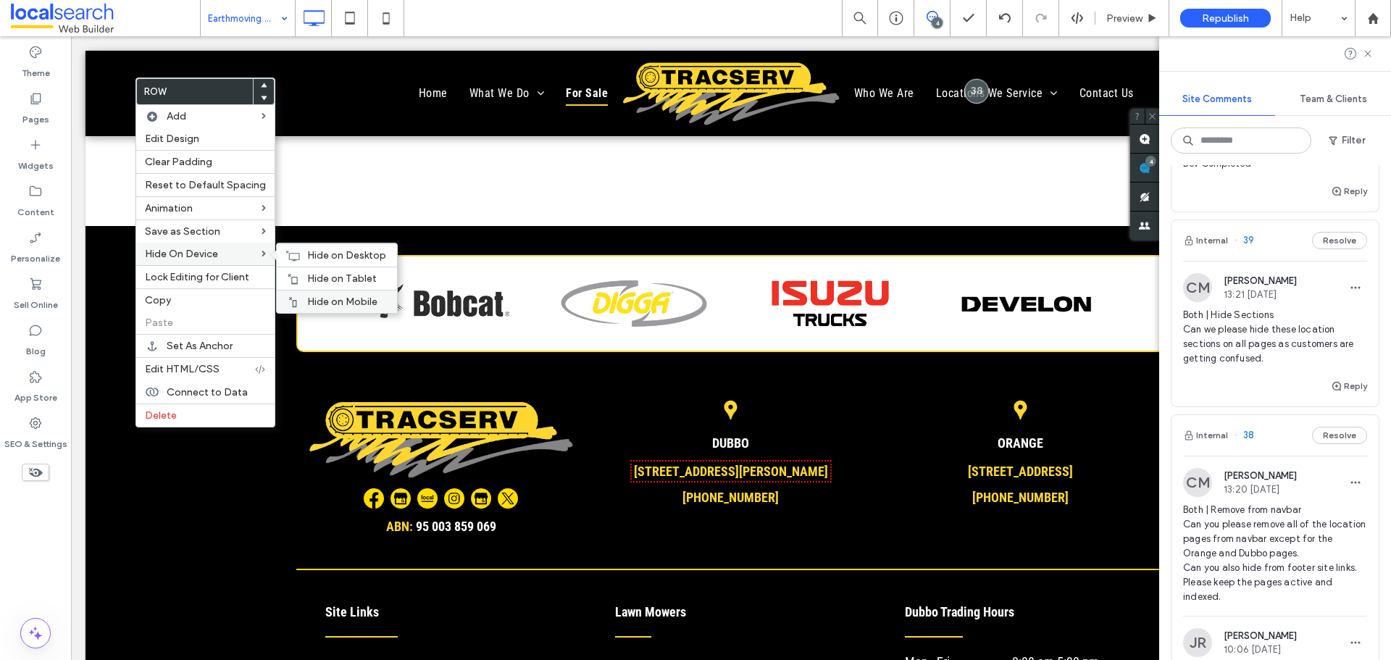
click at [317, 298] on span "Hide on Mobile" at bounding box center [342, 302] width 70 height 12
click at [303, 268] on div "Hide on Tablet" at bounding box center [337, 278] width 120 height 23
click at [307, 252] on span "Hide on Desktop" at bounding box center [346, 255] width 79 height 12
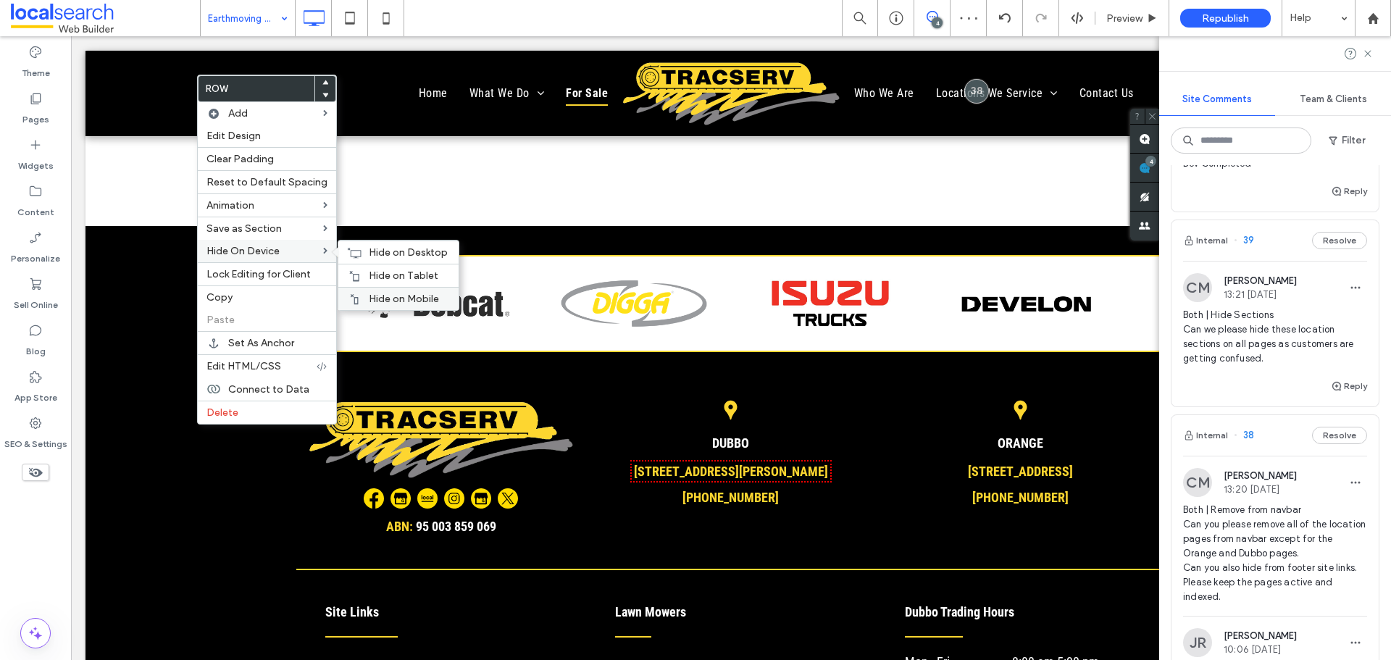
click at [369, 297] on span "Hide on Mobile" at bounding box center [404, 299] width 70 height 12
click at [356, 265] on div "Hide on Tablet" at bounding box center [398, 275] width 120 height 23
click at [356, 247] on icon at bounding box center [354, 253] width 14 height 12
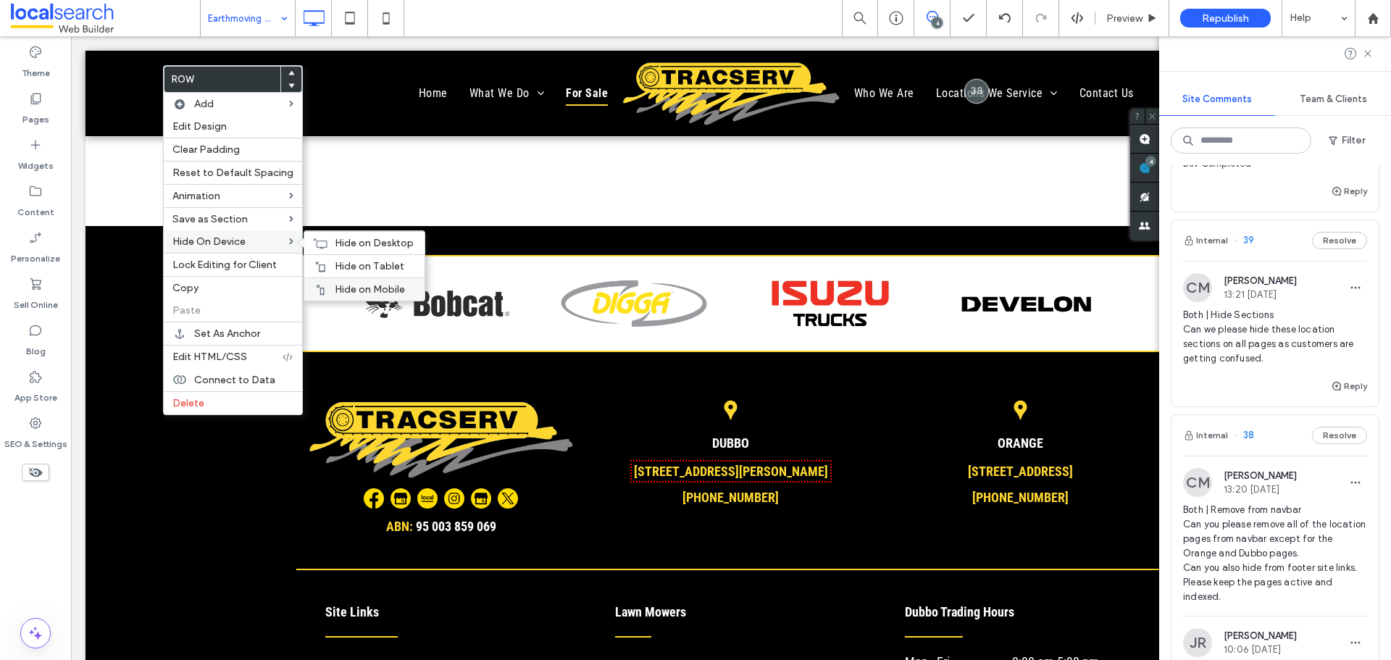
click at [348, 283] on div "Hide on Mobile" at bounding box center [364, 288] width 120 height 23
click at [325, 264] on div "Hide on Tablet" at bounding box center [364, 265] width 120 height 23
click at [319, 241] on use at bounding box center [321, 243] width 14 height 10
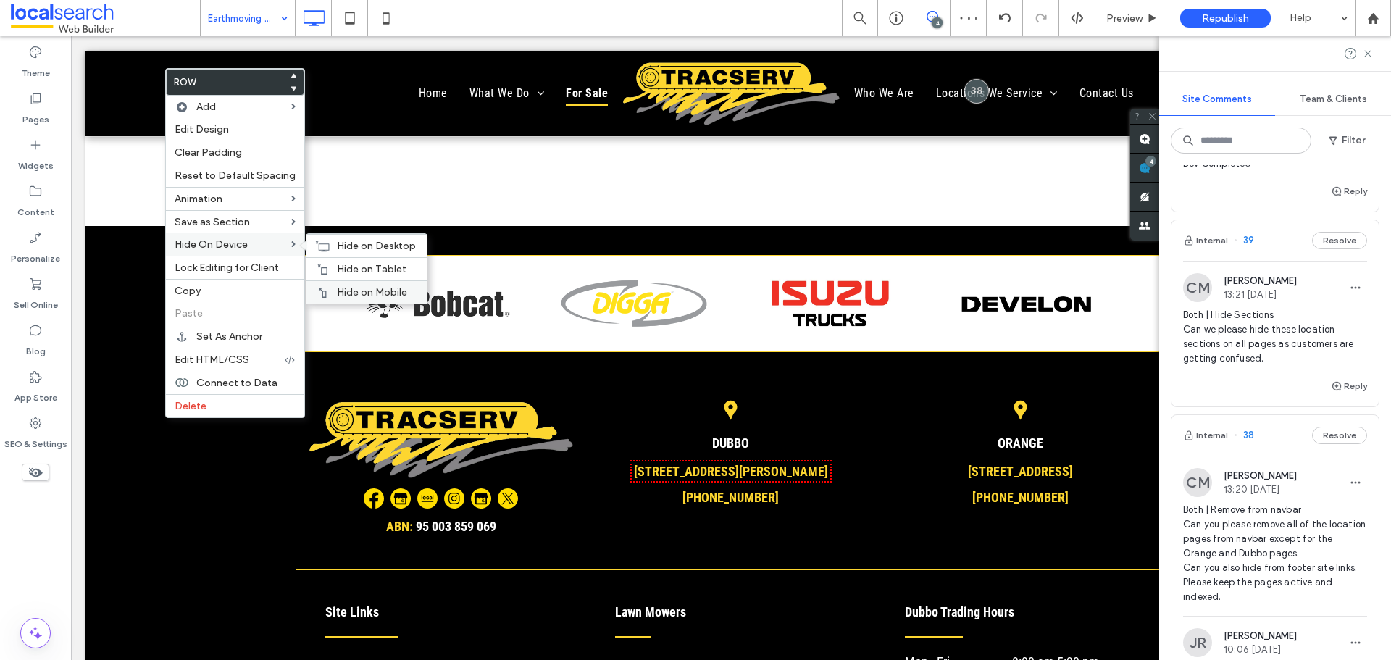
click at [337, 288] on span "Hide on Mobile" at bounding box center [372, 292] width 70 height 12
click at [331, 267] on div "Hide on Tablet" at bounding box center [366, 268] width 120 height 23
click at [323, 243] on icon at bounding box center [322, 247] width 14 height 12
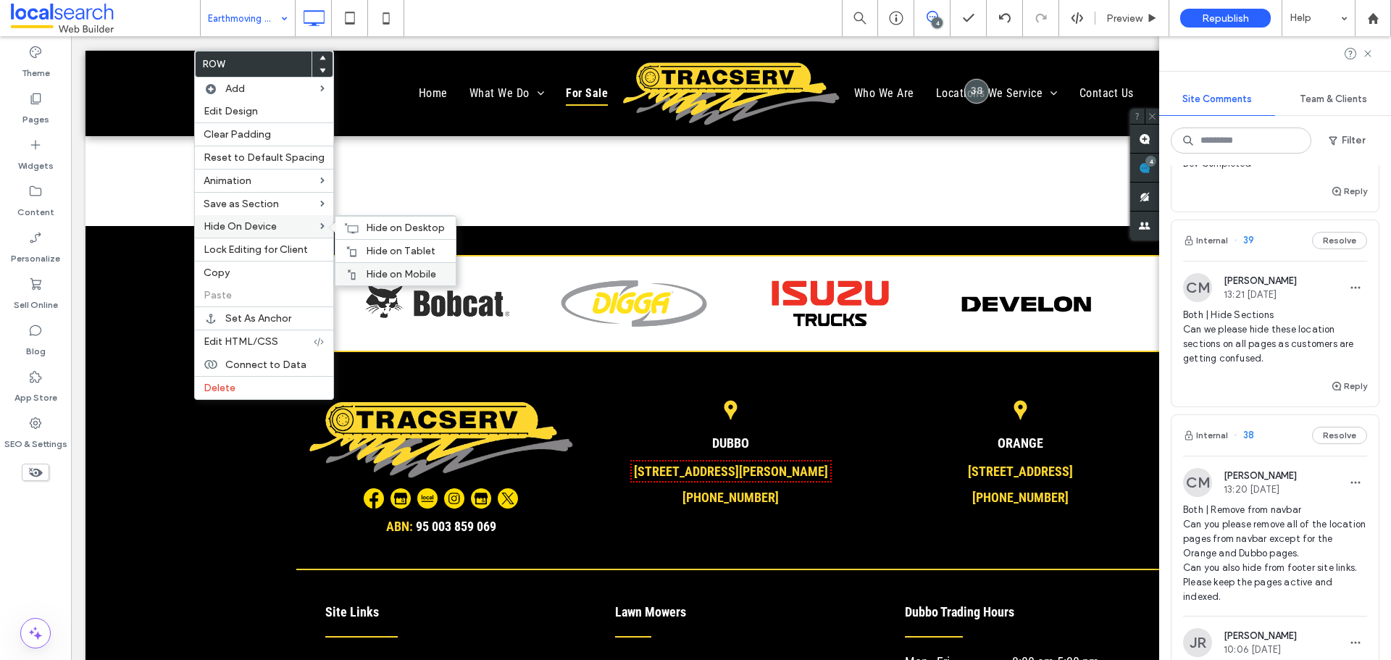
click at [374, 272] on span "Hide on Mobile" at bounding box center [401, 274] width 70 height 12
click at [348, 248] on icon at bounding box center [352, 252] width 12 height 12
click at [366, 222] on span "Hide on Desktop" at bounding box center [405, 228] width 79 height 12
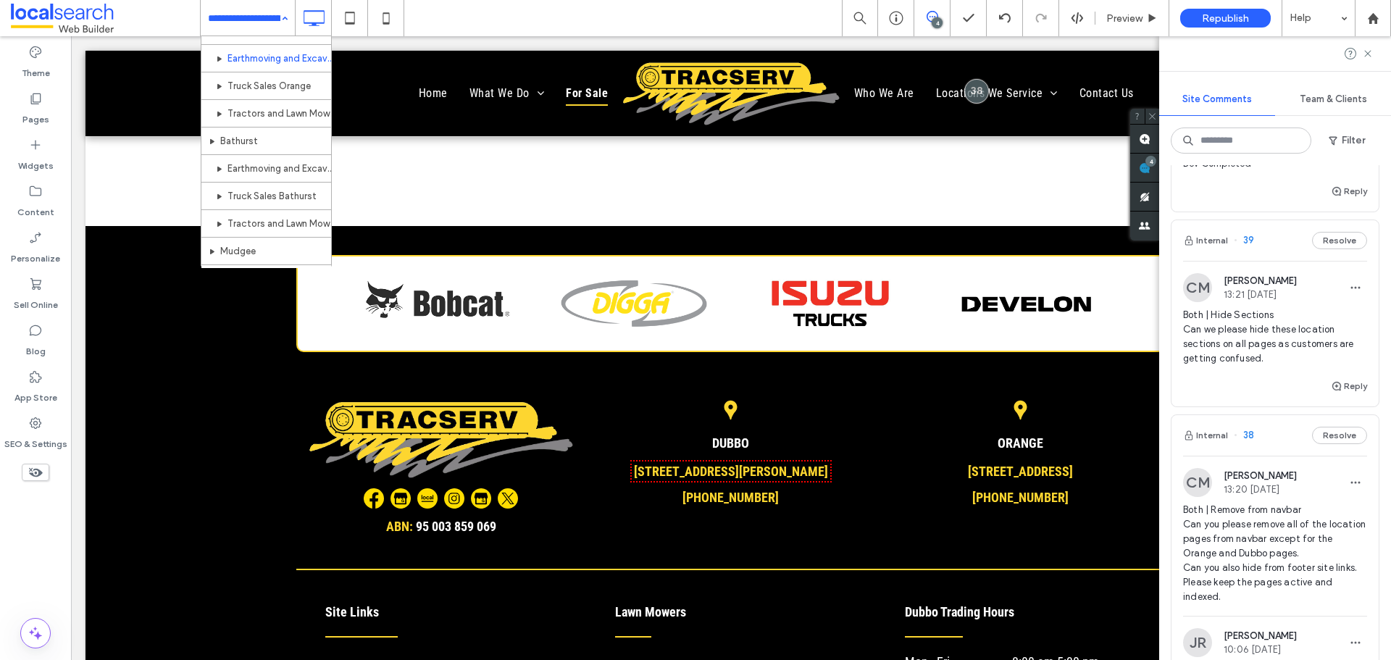
scroll to position [580, 0]
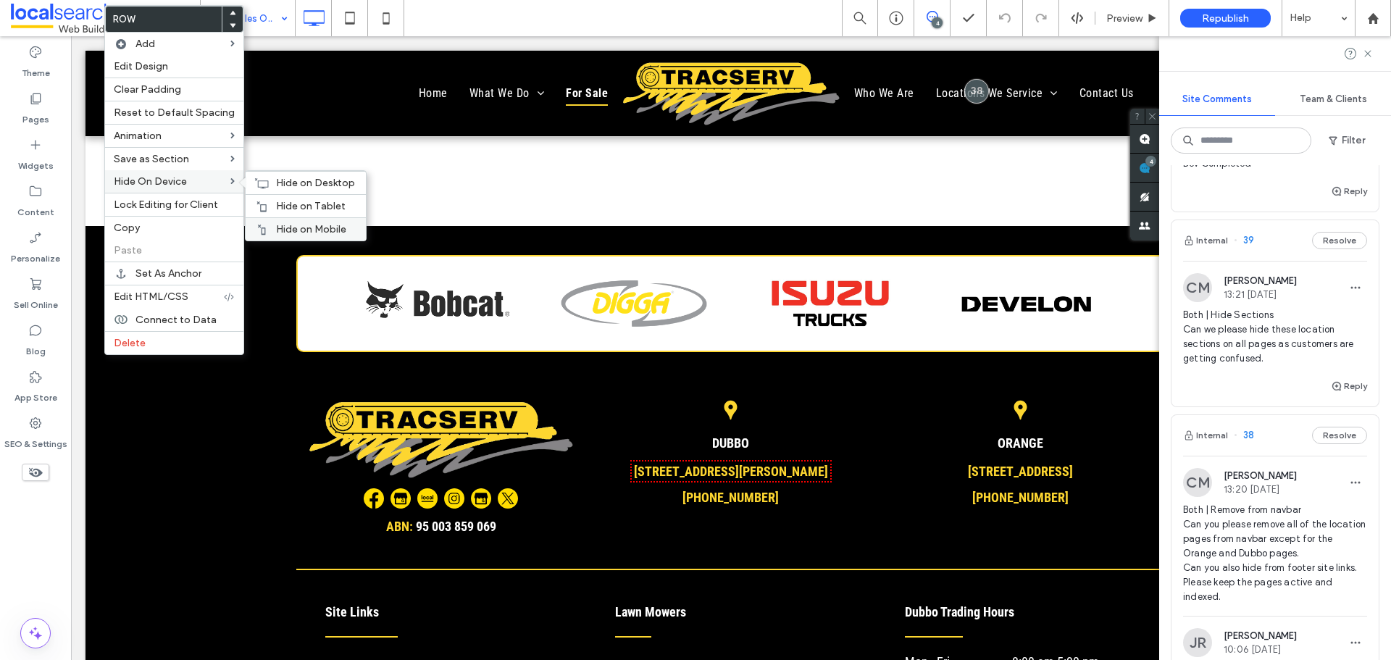
click at [288, 224] on span "Hide on Mobile" at bounding box center [311, 229] width 70 height 12
click at [277, 205] on span "Hide on Tablet" at bounding box center [311, 206] width 70 height 12
click at [264, 175] on div "Hide on Desktop" at bounding box center [306, 182] width 120 height 23
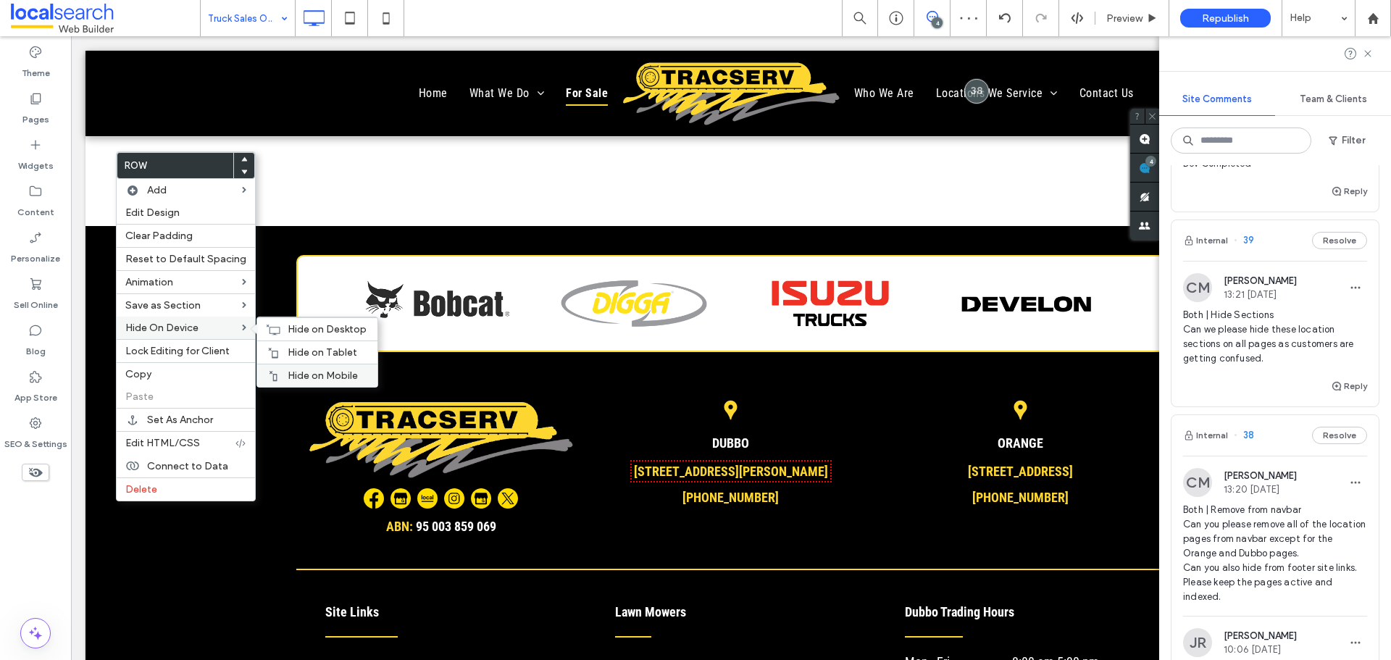
click at [315, 369] on span "Hide on Mobile" at bounding box center [323, 375] width 70 height 12
click at [272, 344] on div "Hide on Tablet" at bounding box center [317, 352] width 120 height 23
click at [293, 322] on div "Hide on Desktop" at bounding box center [317, 328] width 120 height 23
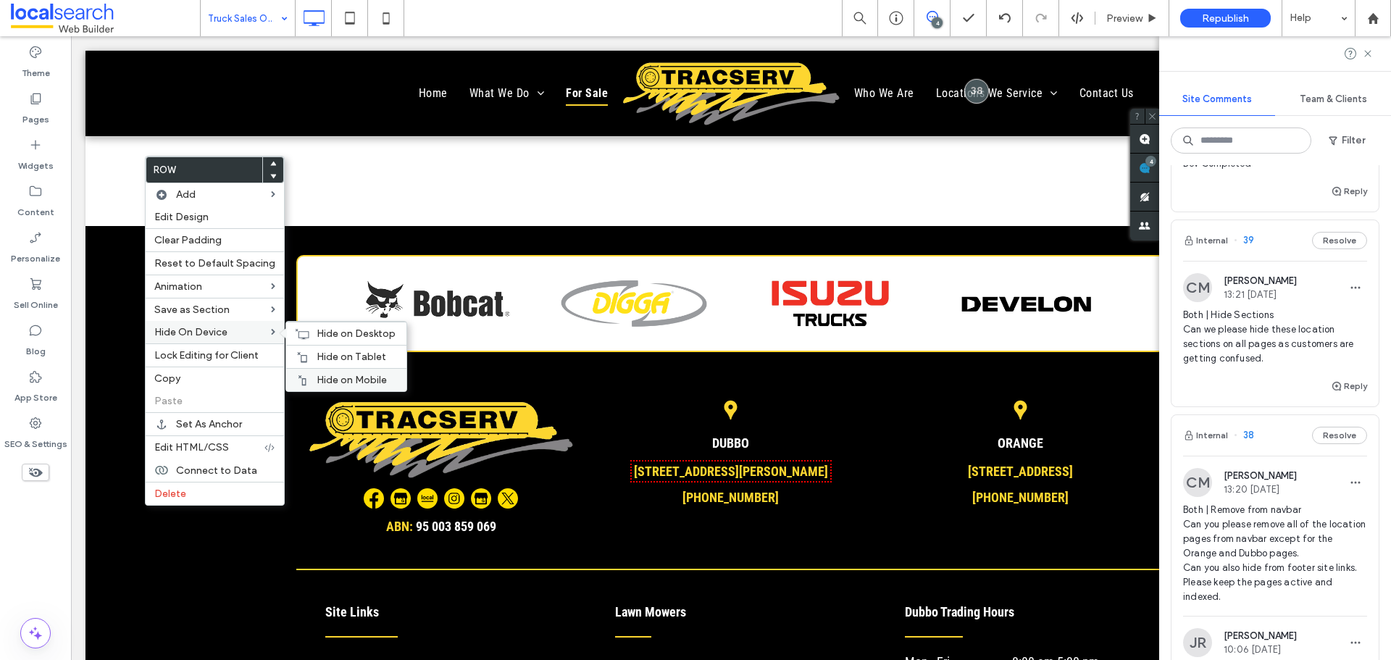
click at [322, 371] on div "Hide on Mobile" at bounding box center [346, 379] width 120 height 23
click at [317, 351] on span "Hide on Tablet" at bounding box center [352, 357] width 70 height 12
click at [310, 330] on div "Hide on Desktop" at bounding box center [346, 333] width 120 height 23
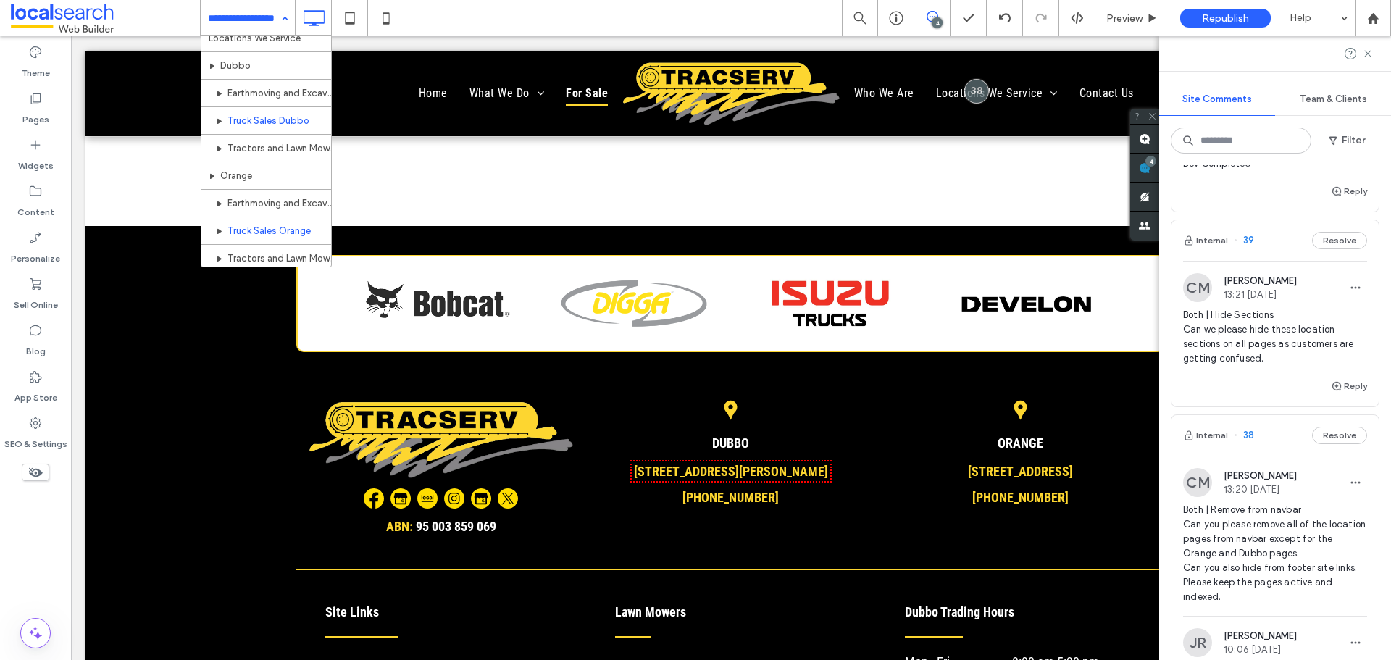
scroll to position [580, 0]
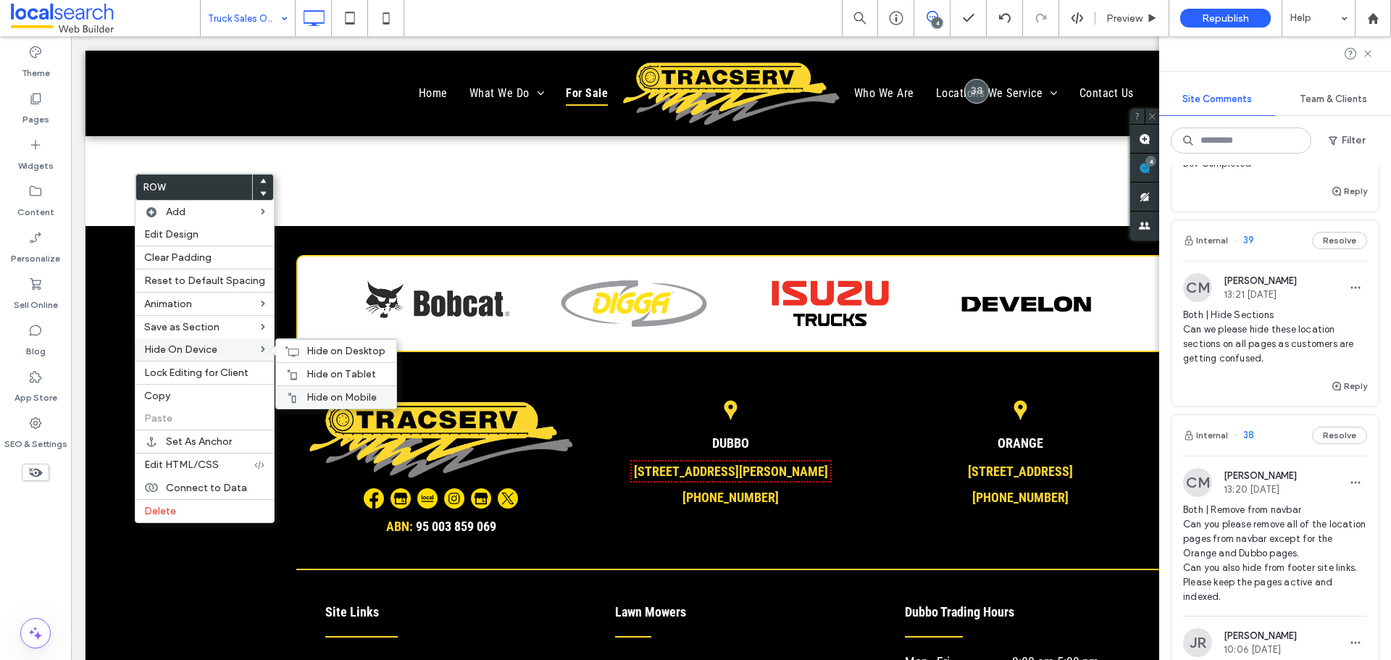
click at [327, 388] on div "Hide on Mobile" at bounding box center [336, 396] width 120 height 23
click at [306, 371] on span "Hide on Tablet" at bounding box center [341, 374] width 70 height 12
click at [298, 342] on div "Hide on Desktop" at bounding box center [336, 350] width 120 height 23
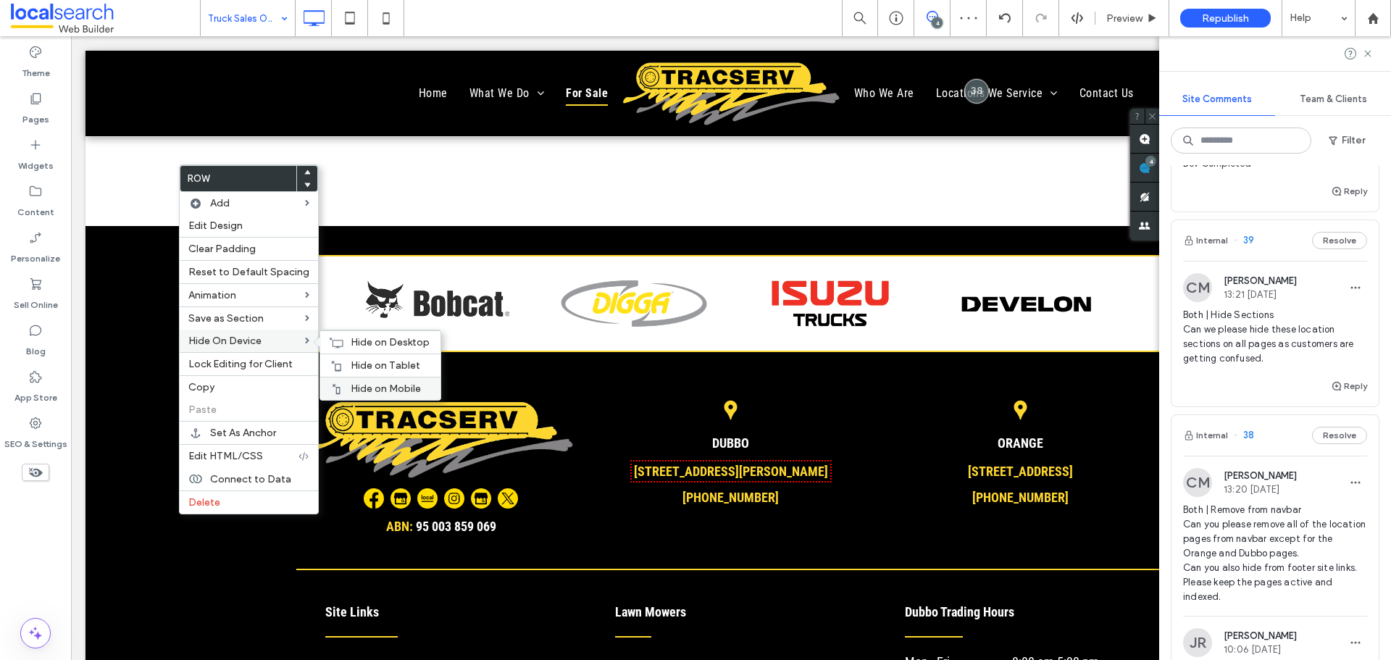
click at [356, 380] on div "Hide on Mobile" at bounding box center [380, 388] width 120 height 23
click at [351, 363] on span "Hide on Tablet" at bounding box center [386, 365] width 70 height 12
click at [352, 338] on span "Hide on Desktop" at bounding box center [390, 342] width 79 height 12
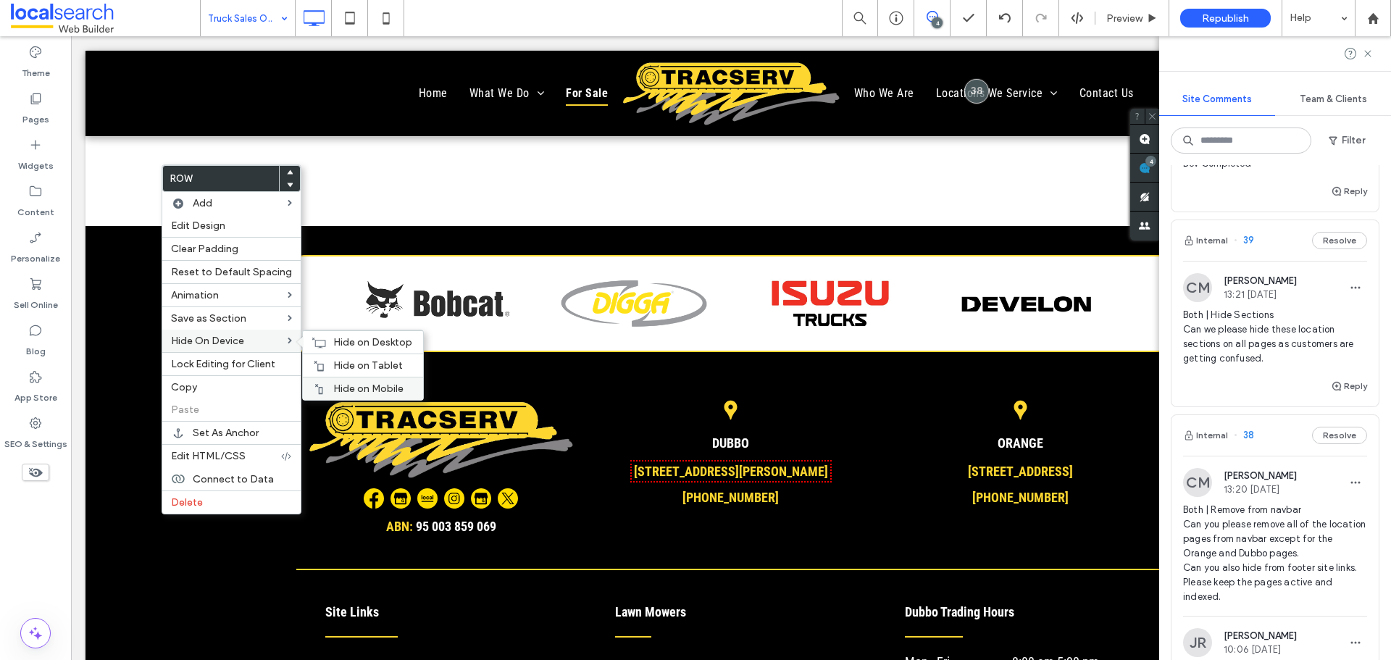
click at [337, 379] on div "Hide on Mobile" at bounding box center [363, 388] width 120 height 23
click at [326, 358] on div "Hide on Tablet" at bounding box center [363, 365] width 120 height 23
click at [317, 339] on icon at bounding box center [319, 343] width 14 height 12
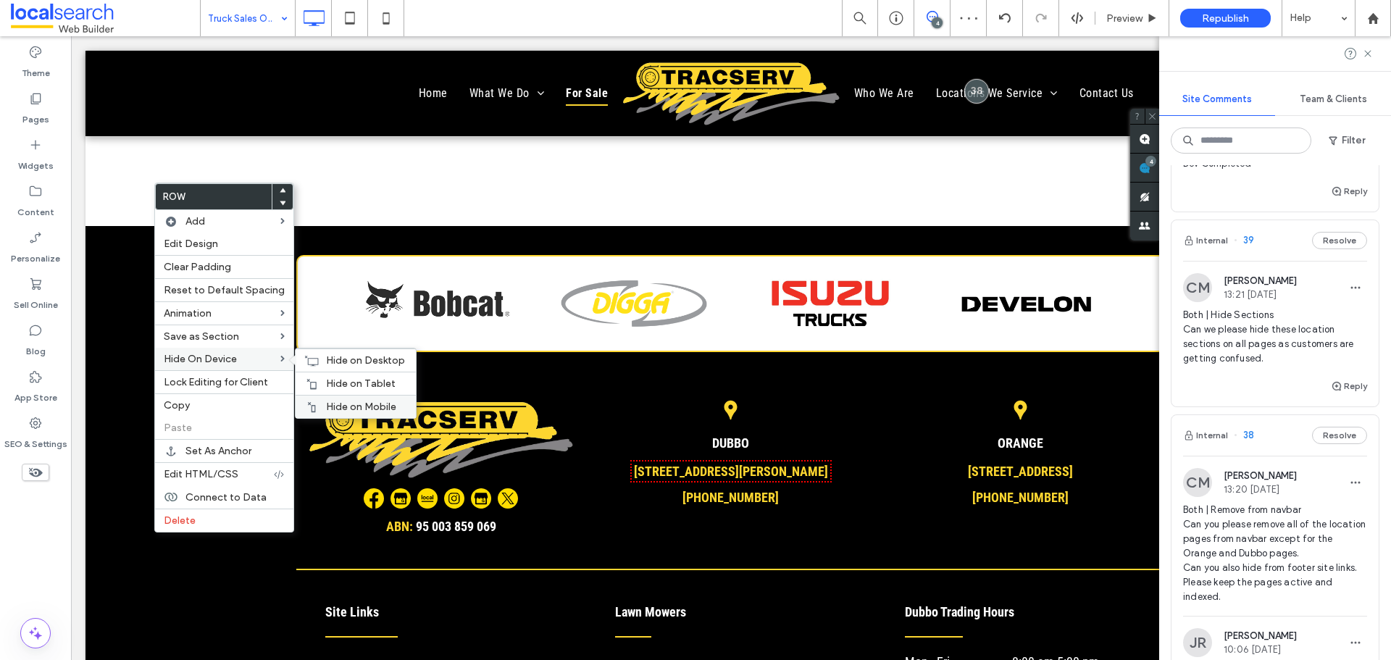
click at [330, 400] on div "Hide on Mobile" at bounding box center [356, 406] width 120 height 23
click at [332, 383] on span "Hide on Tablet" at bounding box center [361, 383] width 70 height 12
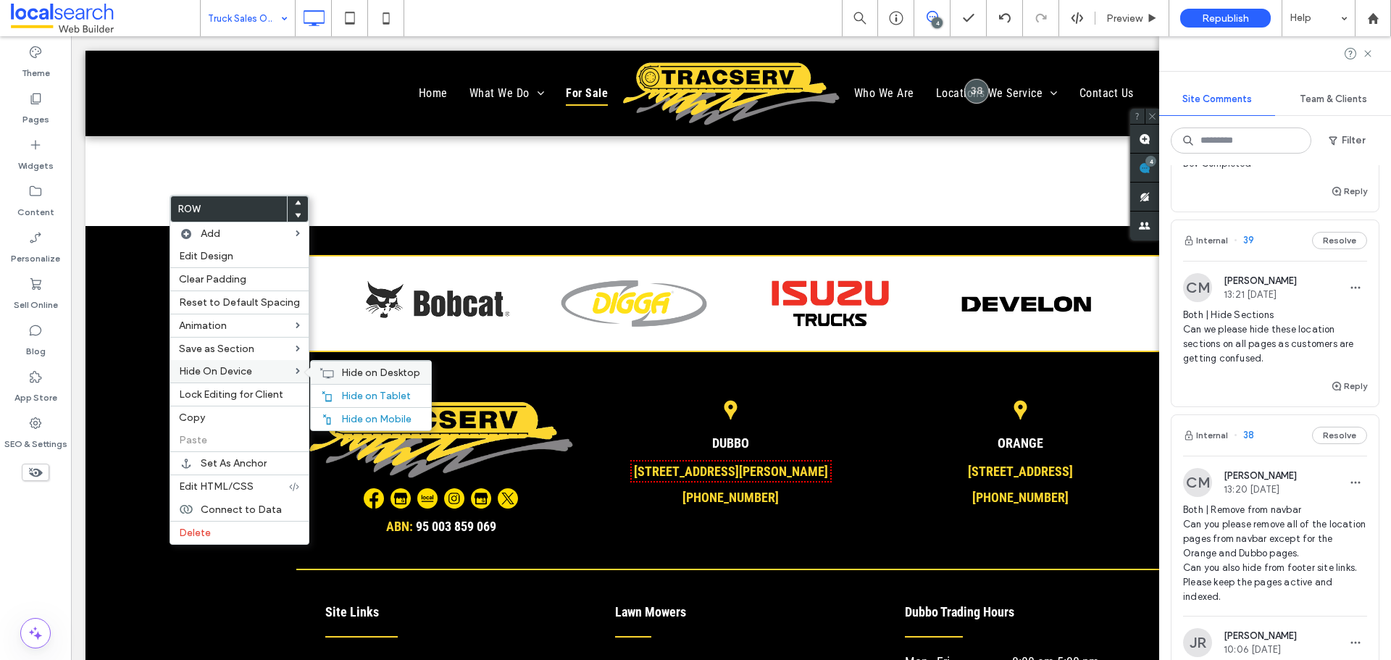
click at [330, 373] on div "Hide on Desktop" at bounding box center [371, 372] width 120 height 23
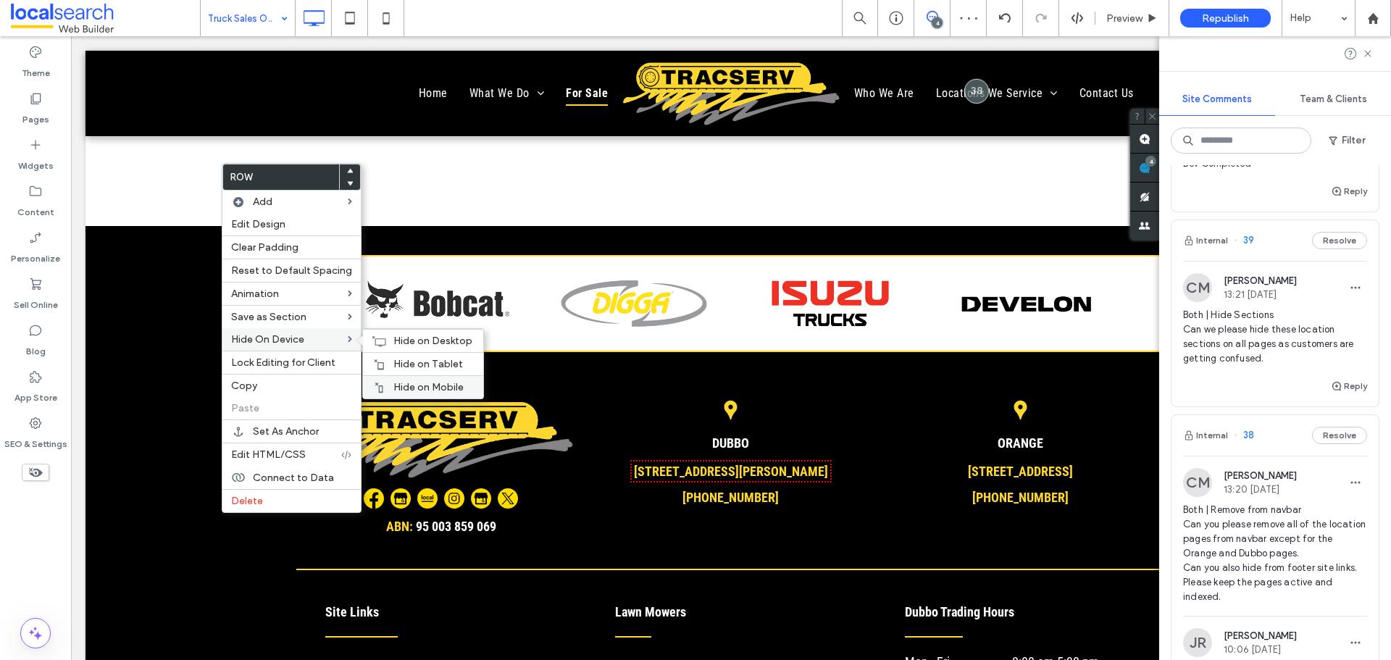
click at [406, 385] on span "Hide on Mobile" at bounding box center [428, 387] width 70 height 12
click at [385, 359] on div "Hide on Tablet" at bounding box center [423, 363] width 120 height 23
click at [377, 334] on div "Hide on Desktop" at bounding box center [423, 340] width 120 height 23
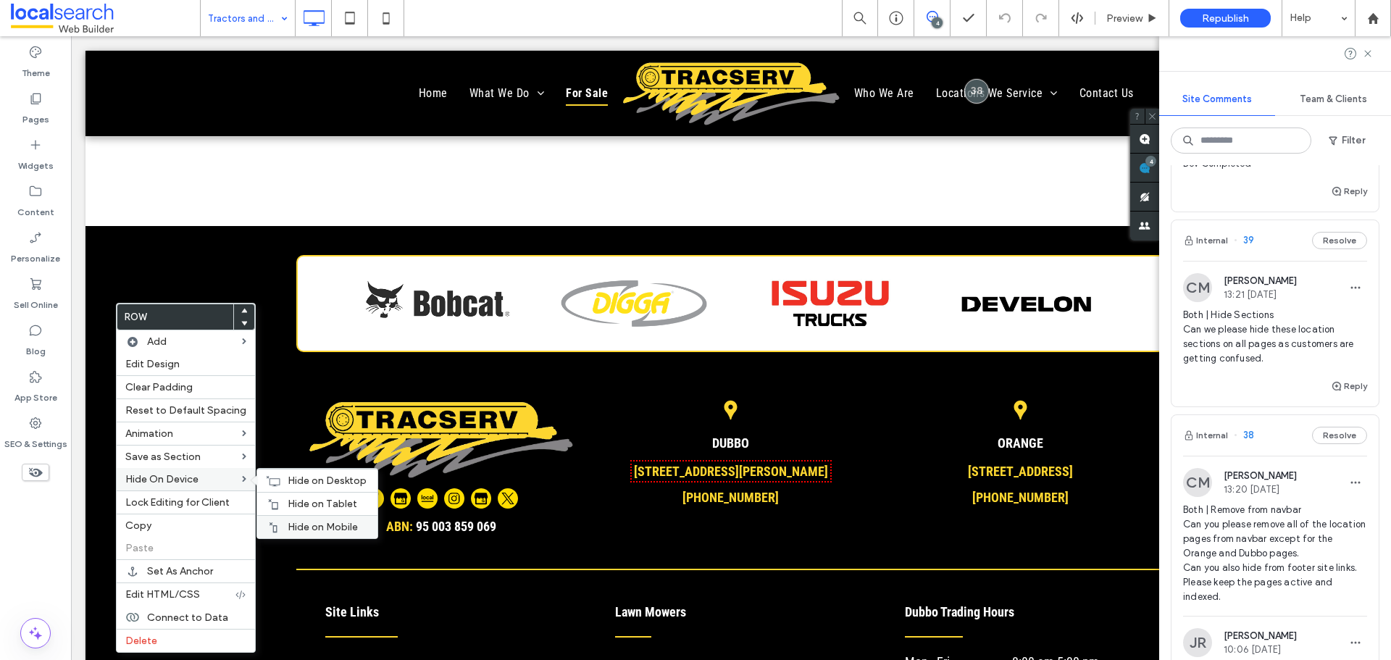
click at [309, 521] on span "Hide on Mobile" at bounding box center [323, 527] width 70 height 12
click at [278, 495] on div "Hide on Tablet" at bounding box center [317, 503] width 120 height 23
click at [288, 477] on span "Hide on Desktop" at bounding box center [327, 481] width 79 height 12
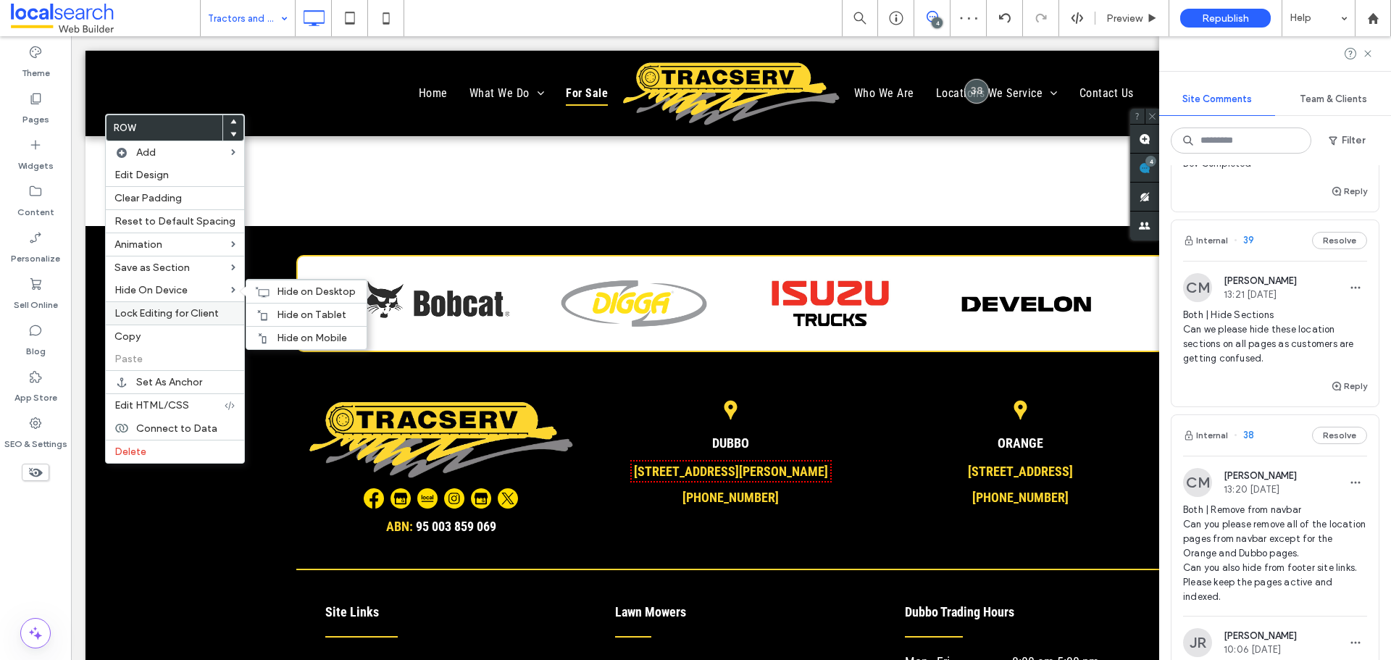
drag, startPoint x: 266, startPoint y: 330, endPoint x: 215, endPoint y: 311, distance: 54.4
click at [266, 330] on div "Hide on Mobile" at bounding box center [306, 337] width 120 height 23
click at [278, 312] on span "Hide on Tablet" at bounding box center [312, 315] width 70 height 12
click at [277, 289] on span "Hide on Desktop" at bounding box center [316, 291] width 79 height 12
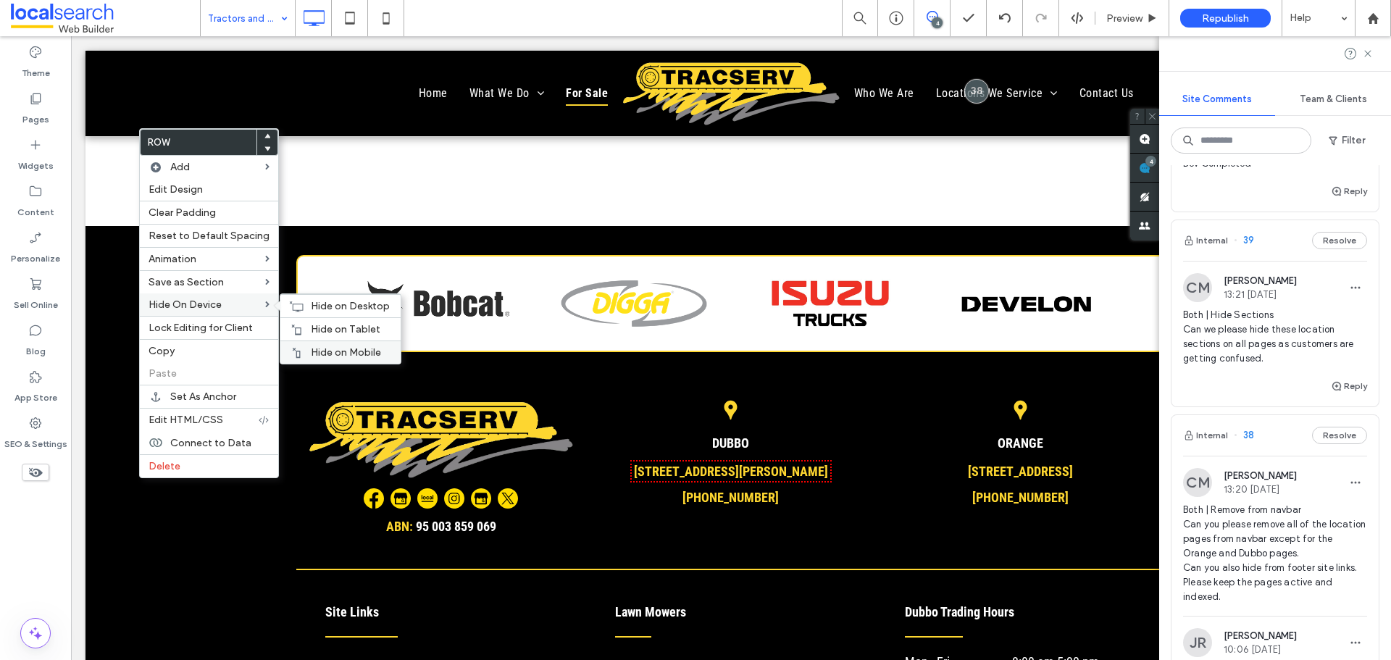
click at [343, 344] on div "Hide on Mobile" at bounding box center [340, 352] width 120 height 23
click at [311, 323] on span "Hide on Tablet" at bounding box center [346, 329] width 70 height 12
click at [283, 301] on div "Hide on Desktop" at bounding box center [340, 305] width 120 height 23
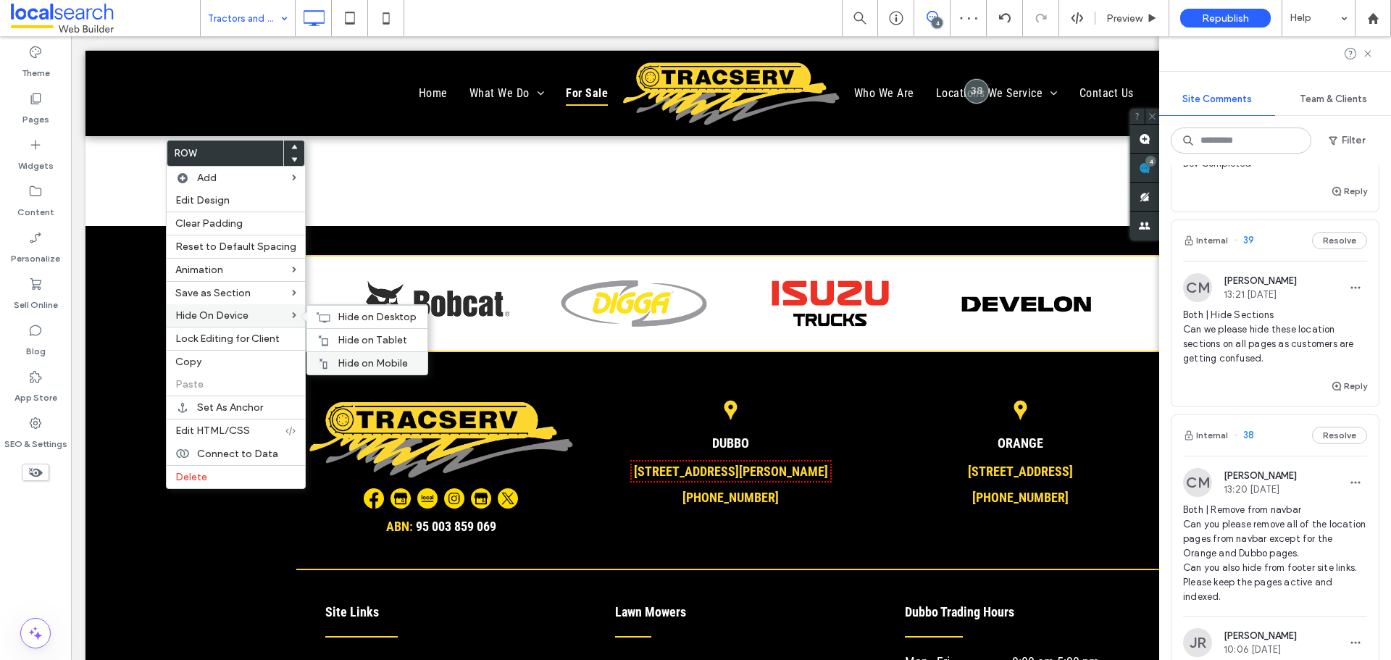
click at [350, 358] on span "Hide on Mobile" at bounding box center [373, 363] width 70 height 12
click at [359, 335] on span "Hide on Tablet" at bounding box center [373, 340] width 70 height 12
click at [338, 315] on span "Hide on Desktop" at bounding box center [377, 317] width 79 height 12
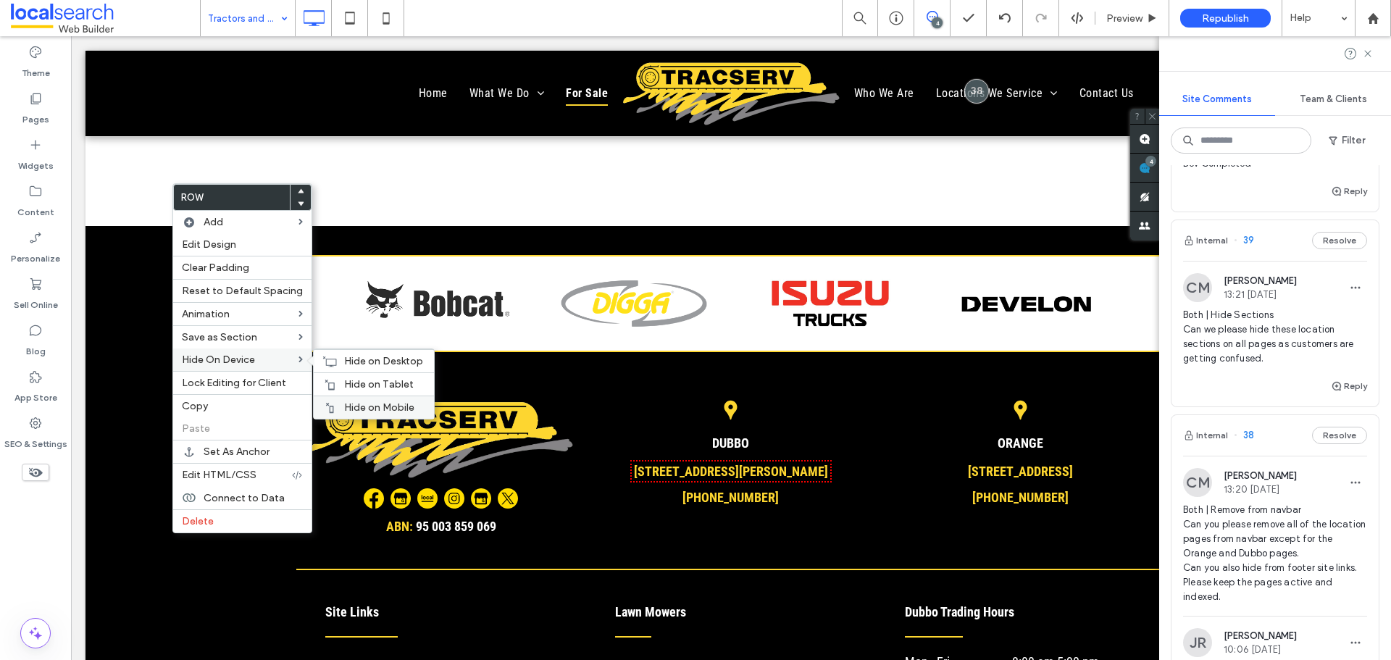
click at [359, 404] on span "Hide on Mobile" at bounding box center [379, 407] width 70 height 12
click at [357, 381] on span "Hide on Tablet" at bounding box center [379, 384] width 70 height 12
click at [332, 354] on div "Hide on Desktop" at bounding box center [374, 360] width 120 height 23
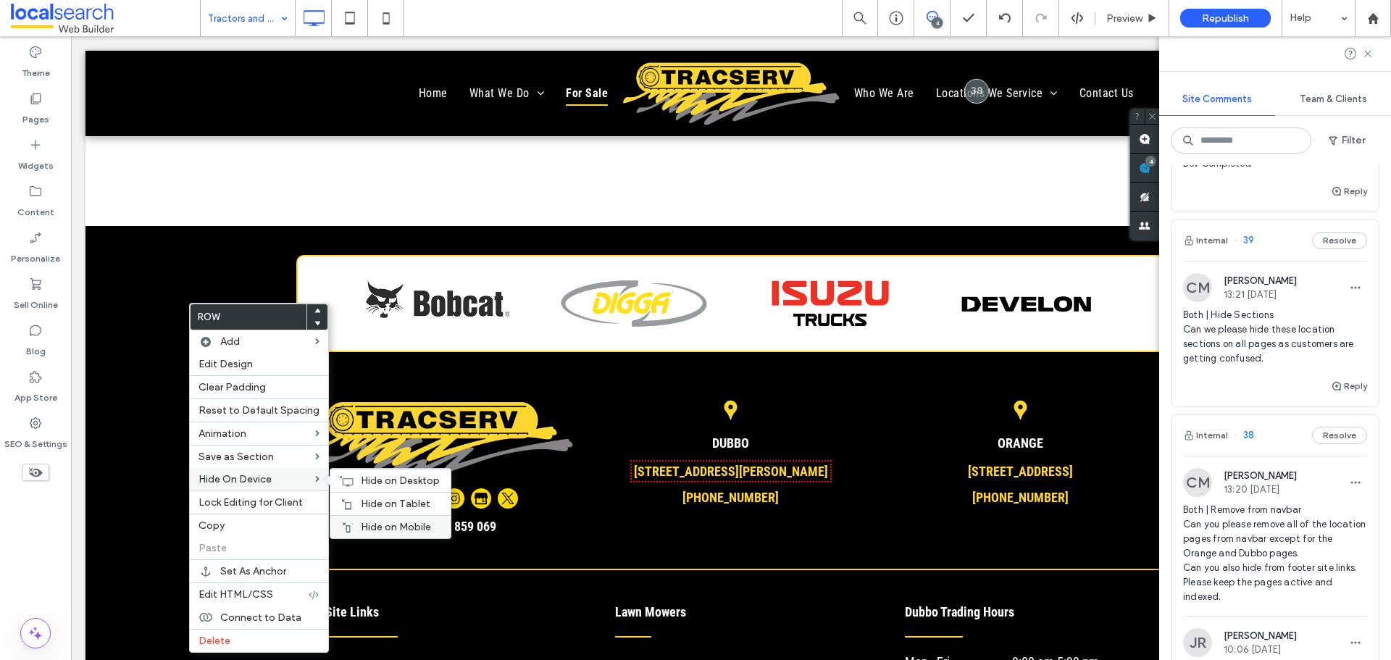
click at [385, 523] on span "Hide on Mobile" at bounding box center [396, 527] width 70 height 12
click at [380, 501] on span "Hide on Tablet" at bounding box center [396, 504] width 70 height 12
click at [345, 476] on icon at bounding box center [346, 481] width 14 height 12
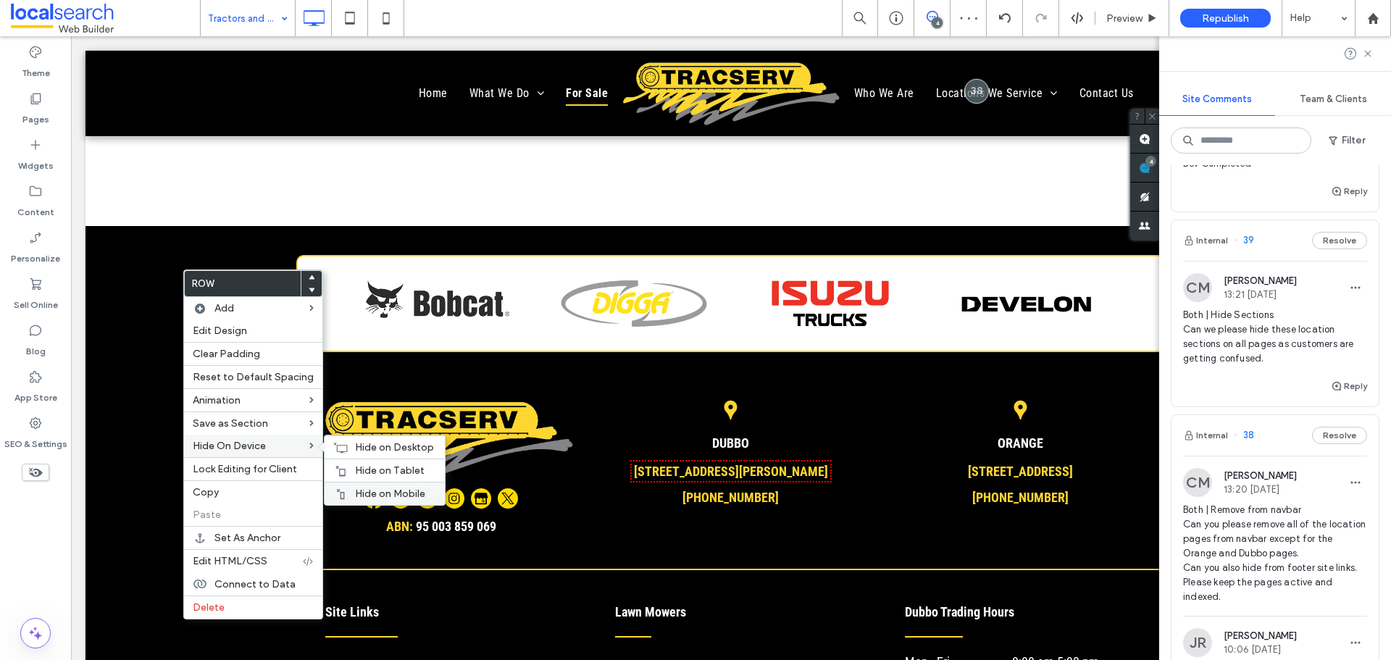
click at [384, 485] on div "Hide on Mobile" at bounding box center [385, 493] width 120 height 23
click at [354, 463] on div "Hide on Tablet" at bounding box center [385, 470] width 120 height 23
click at [339, 444] on icon at bounding box center [340, 448] width 14 height 12
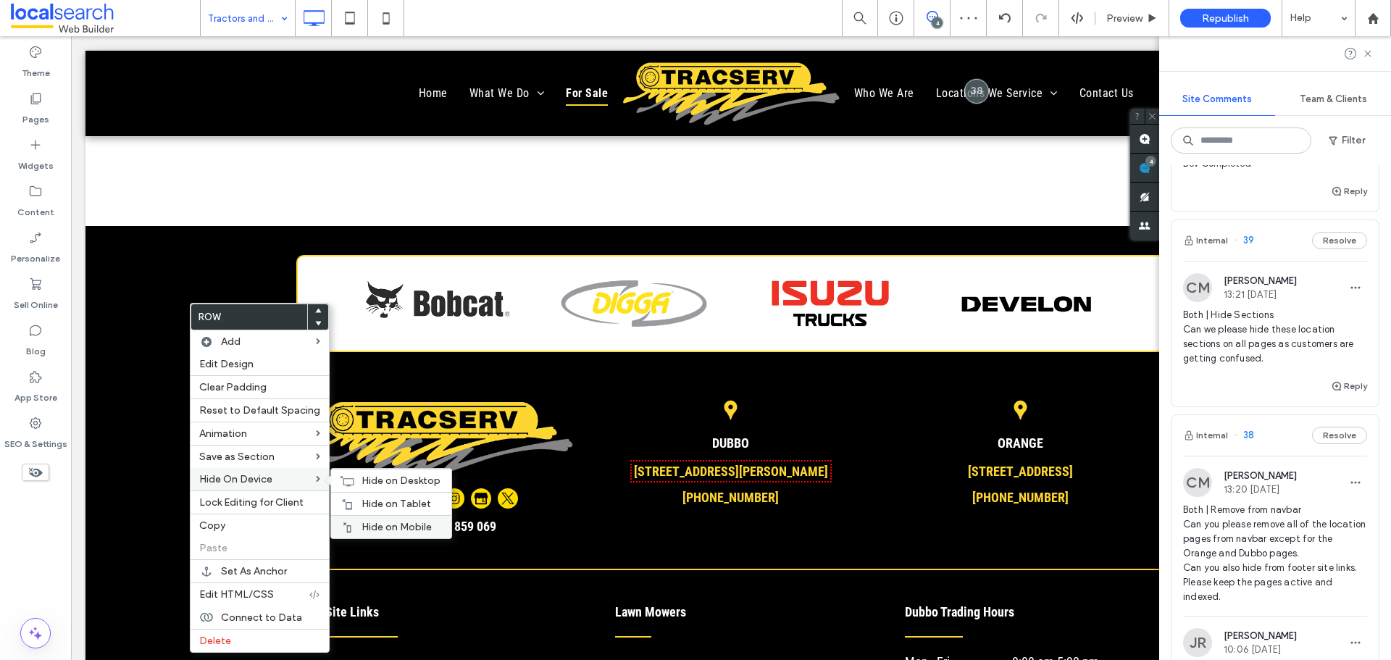
click at [401, 525] on span "Hide on Mobile" at bounding box center [397, 527] width 70 height 12
click at [363, 497] on div "Hide on Tablet" at bounding box center [391, 503] width 120 height 23
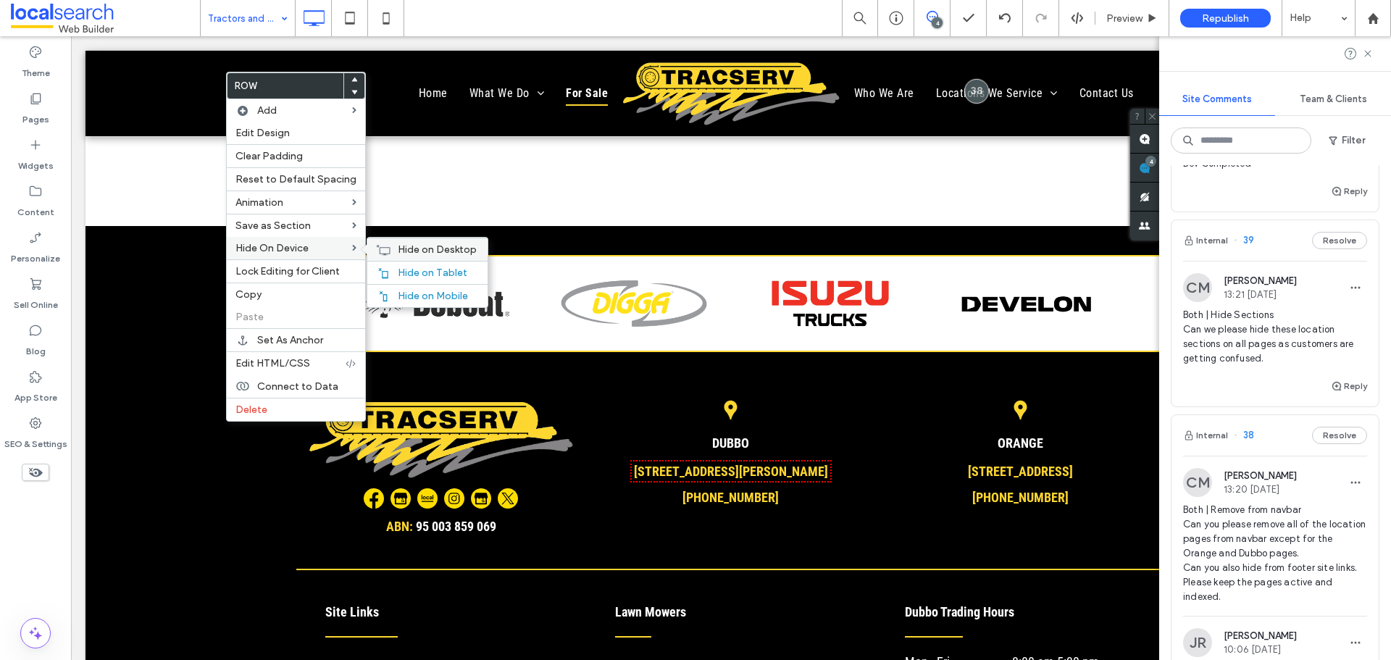
click at [398, 250] on span "Hide on Desktop" at bounding box center [437, 249] width 79 height 12
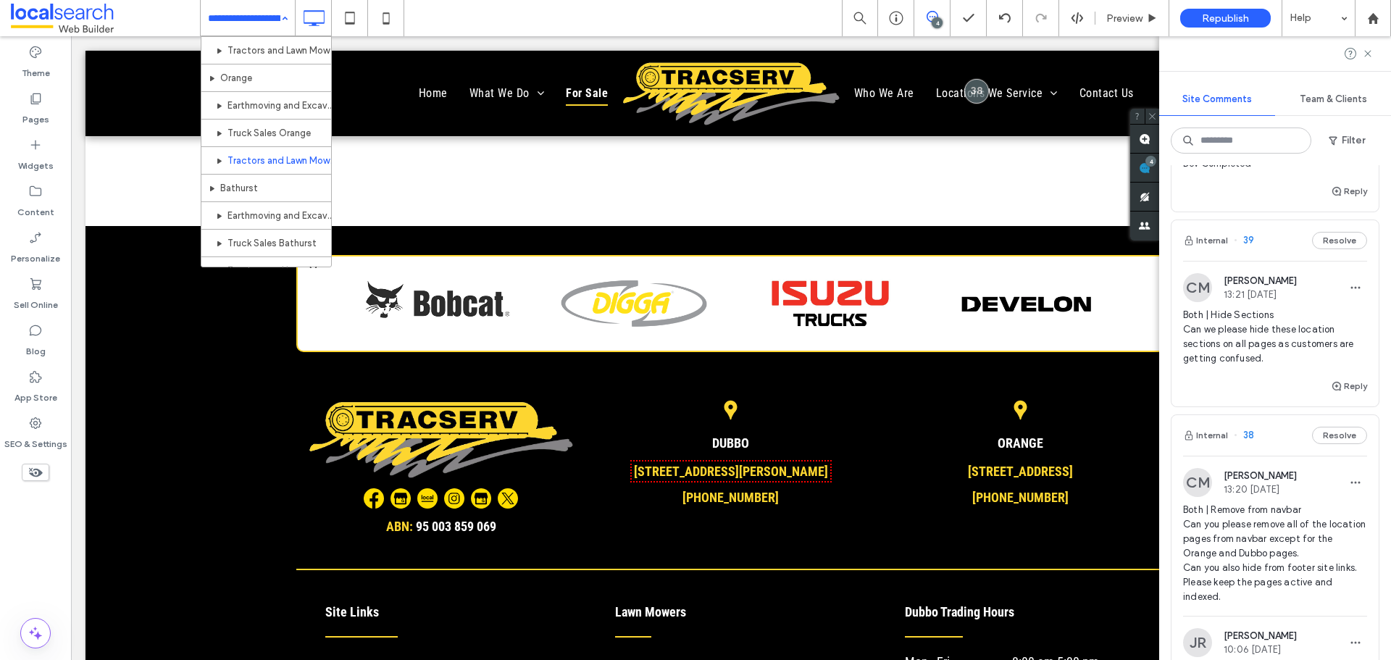
scroll to position [582, 0]
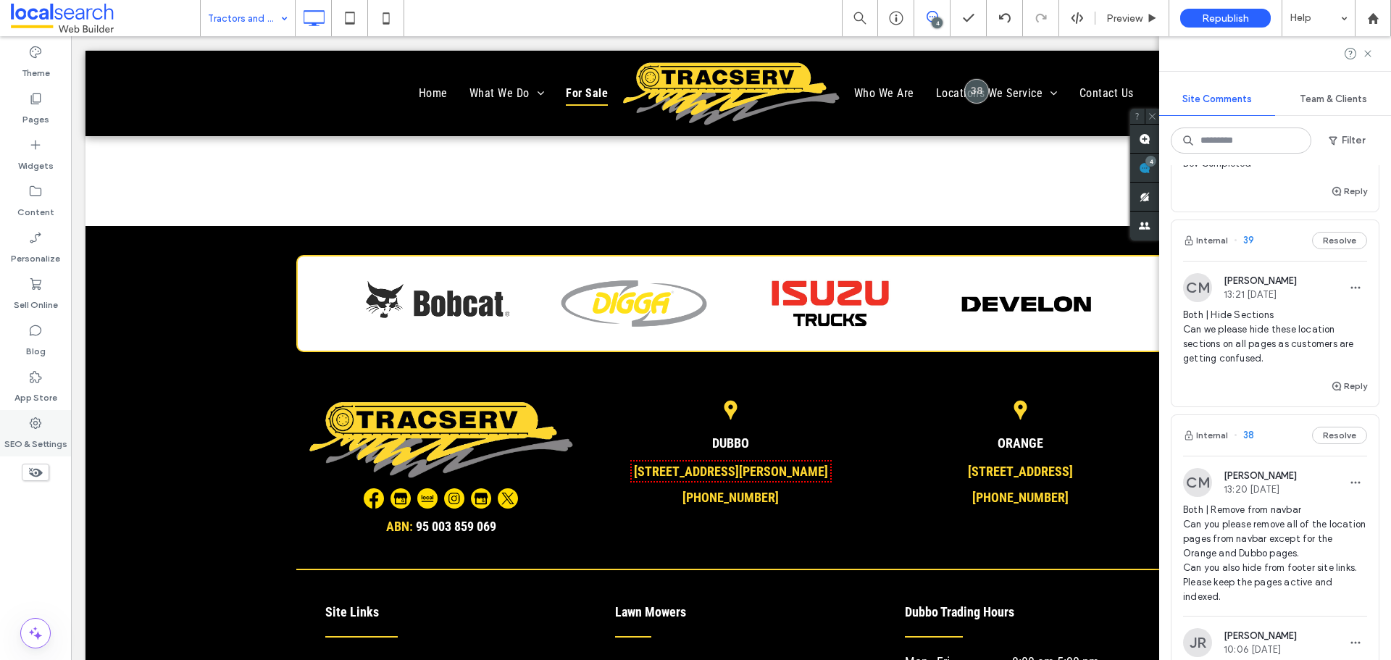
click at [21, 424] on div "SEO & Settings" at bounding box center [35, 433] width 71 height 46
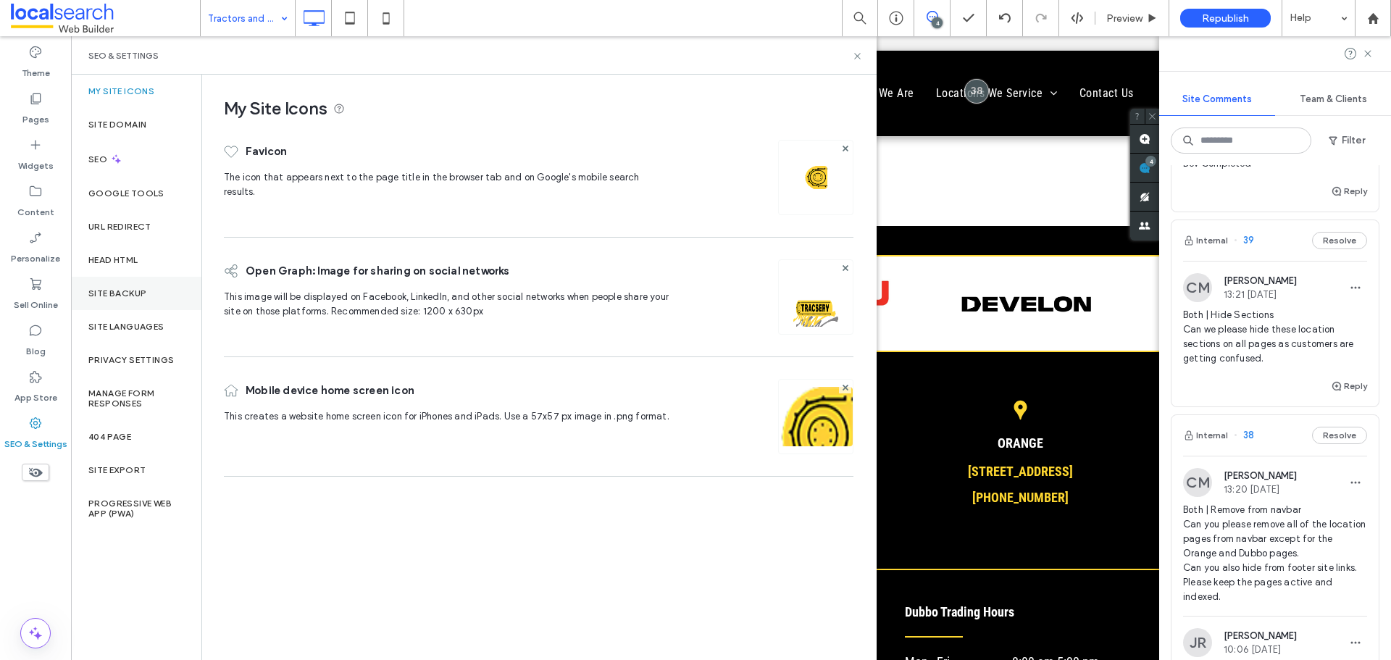
click at [141, 303] on div "Site Backup" at bounding box center [136, 293] width 130 height 33
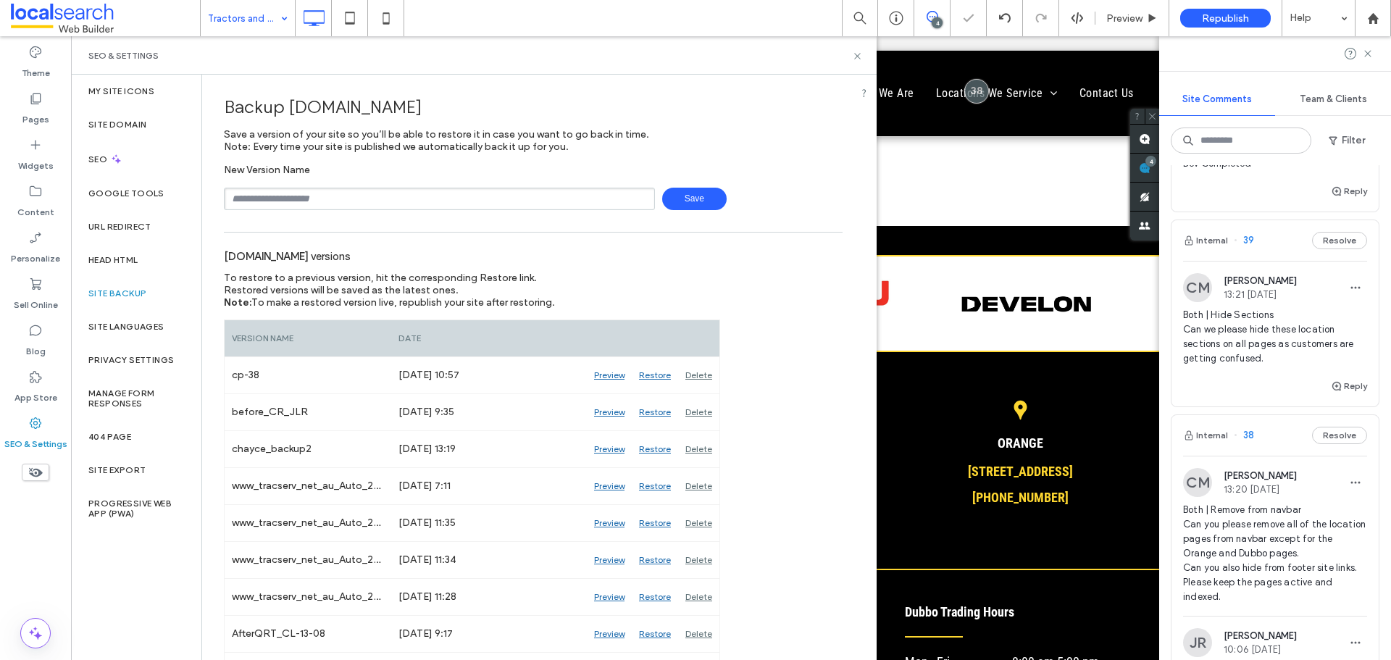
click at [343, 204] on input "text" at bounding box center [439, 199] width 431 height 22
type input "*********"
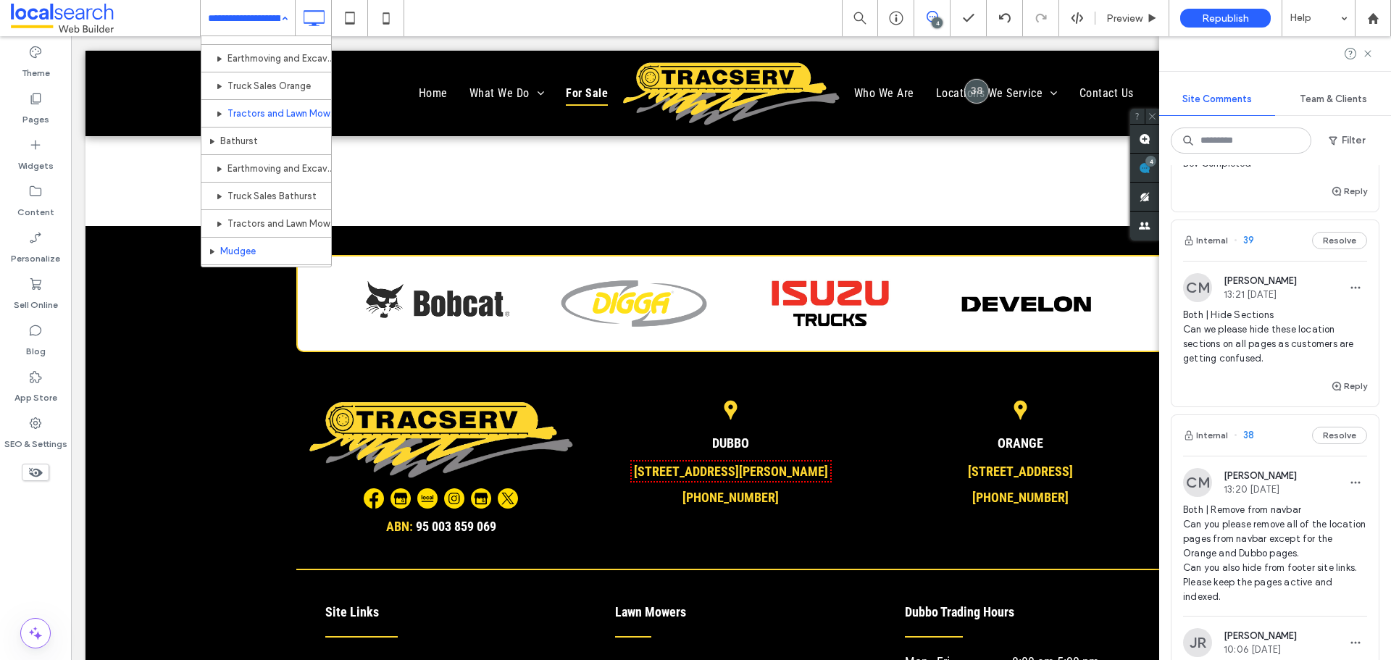
scroll to position [580, 0]
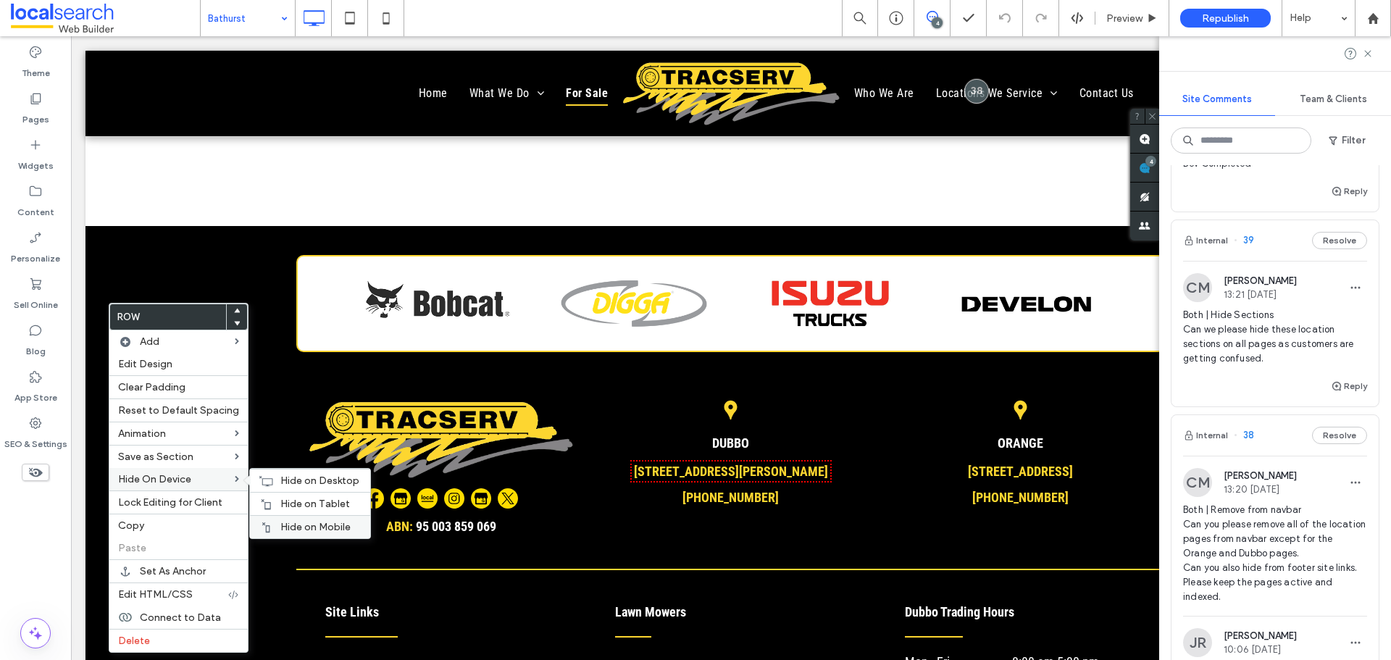
click at [290, 517] on div "Hide on Mobile" at bounding box center [310, 526] width 120 height 23
click at [290, 501] on span "Hide on Tablet" at bounding box center [315, 504] width 70 height 12
click at [280, 483] on span "Hide on Desktop" at bounding box center [319, 481] width 79 height 12
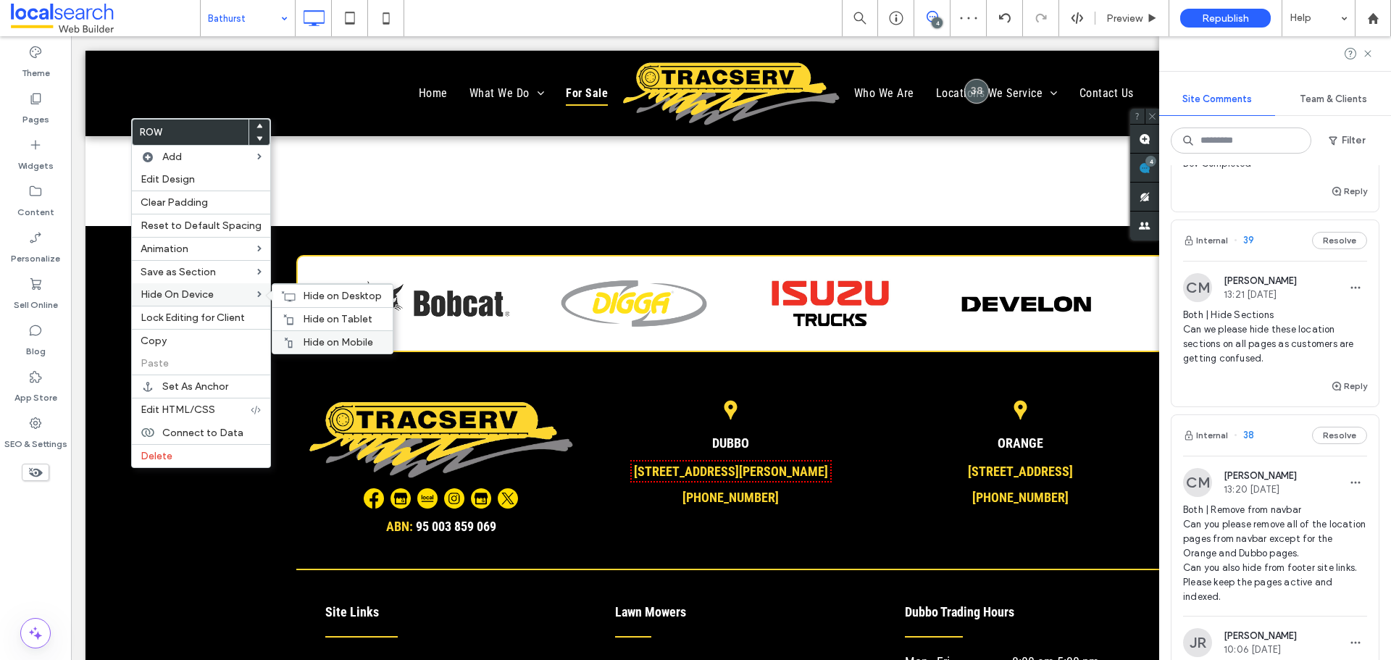
click at [327, 333] on div "Hide on Mobile" at bounding box center [332, 341] width 120 height 23
click at [327, 315] on span "Hide on Tablet" at bounding box center [338, 319] width 70 height 12
click at [291, 291] on div "Hide on Desktop" at bounding box center [332, 295] width 120 height 23
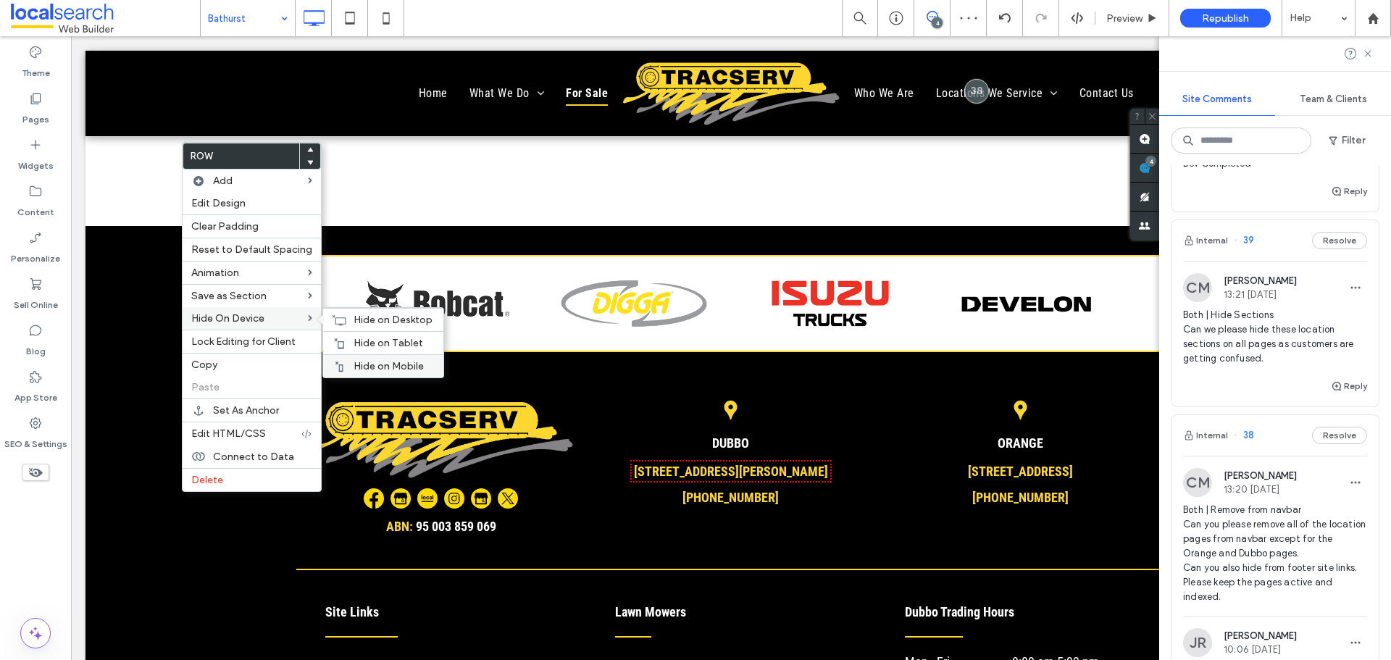
click at [357, 356] on div "Hide on Mobile" at bounding box center [383, 365] width 120 height 23
click at [335, 335] on div "Hide on Tablet" at bounding box center [383, 342] width 120 height 23
click at [345, 312] on div "Hide on Desktop" at bounding box center [383, 319] width 120 height 23
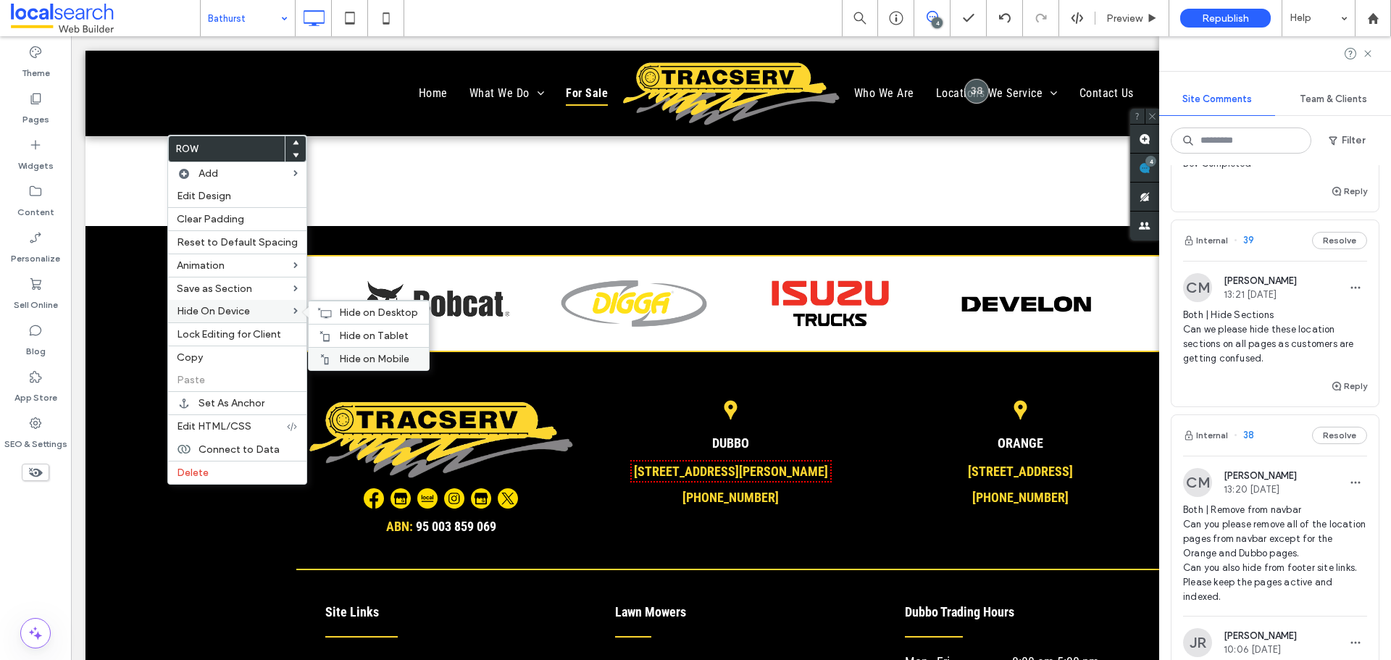
click at [362, 351] on div "Hide on Mobile" at bounding box center [369, 358] width 120 height 23
click at [329, 330] on div "Hide on Tablet" at bounding box center [369, 335] width 120 height 23
click at [322, 309] on icon at bounding box center [324, 313] width 14 height 12
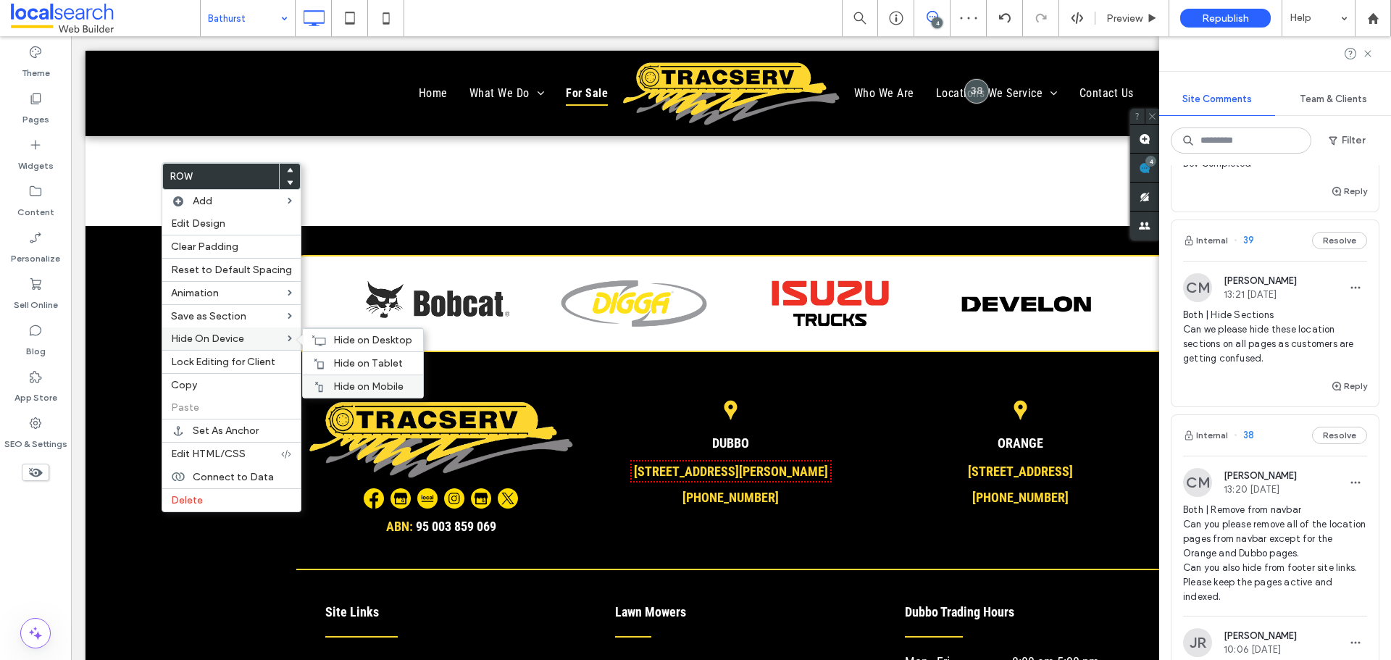
click at [348, 382] on span "Hide on Mobile" at bounding box center [368, 386] width 70 height 12
click at [328, 356] on div "Hide on Tablet" at bounding box center [363, 362] width 120 height 23
click at [324, 341] on div "Hide on Desktop" at bounding box center [363, 339] width 120 height 23
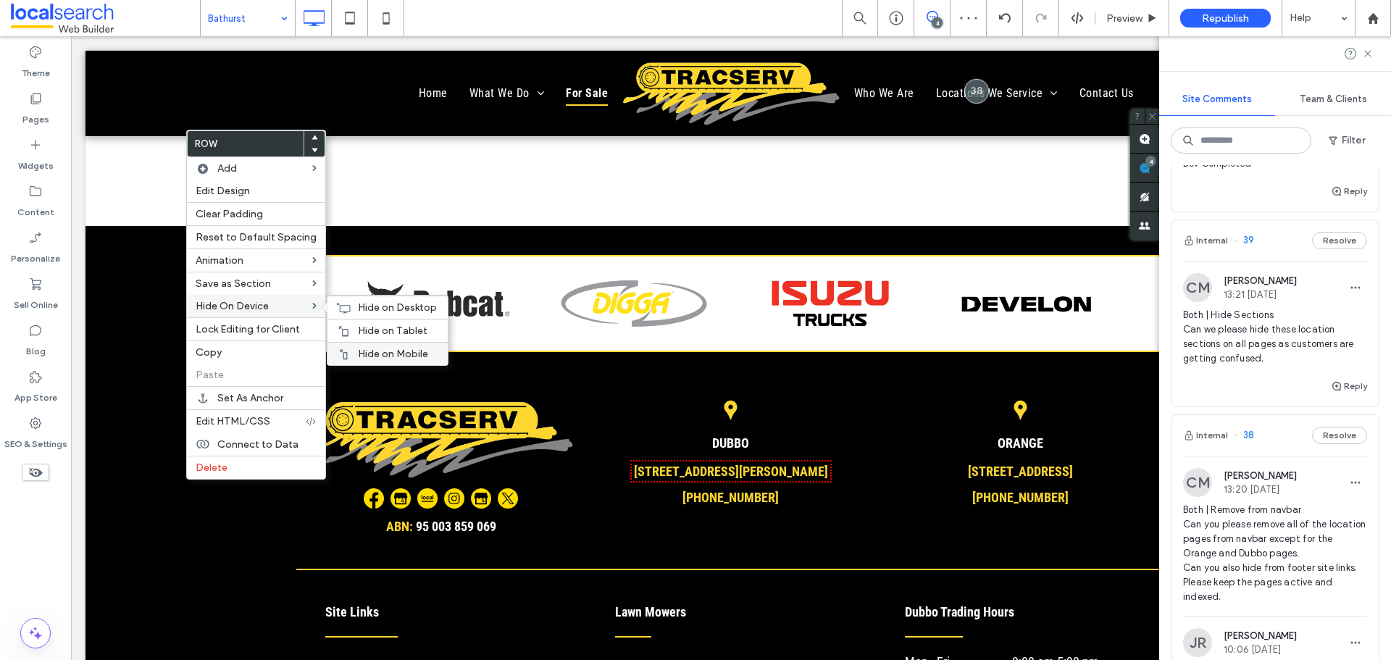
click at [358, 348] on span "Hide on Mobile" at bounding box center [393, 354] width 70 height 12
click at [307, 314] on div "Hide On Device Hide on Desktop Hide on Tablet Hide on Mobile" at bounding box center [256, 306] width 138 height 22
click at [358, 338] on div "Hide on Tablet" at bounding box center [387, 330] width 120 height 23
click at [393, 308] on span "Hide on Desktop" at bounding box center [397, 307] width 79 height 12
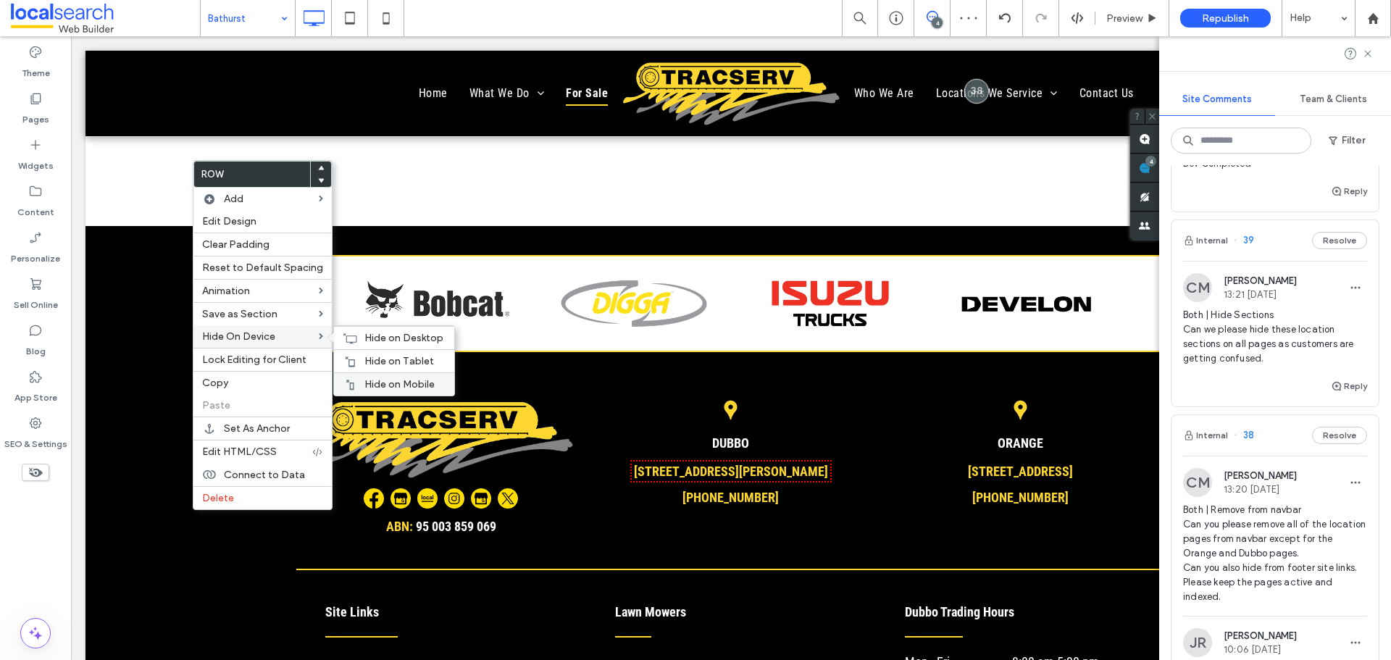
click at [390, 382] on span "Hide on Mobile" at bounding box center [399, 384] width 70 height 12
click at [396, 366] on span "Hide on Tablet" at bounding box center [399, 361] width 70 height 12
click at [373, 338] on span "Hide on Desktop" at bounding box center [403, 338] width 79 height 12
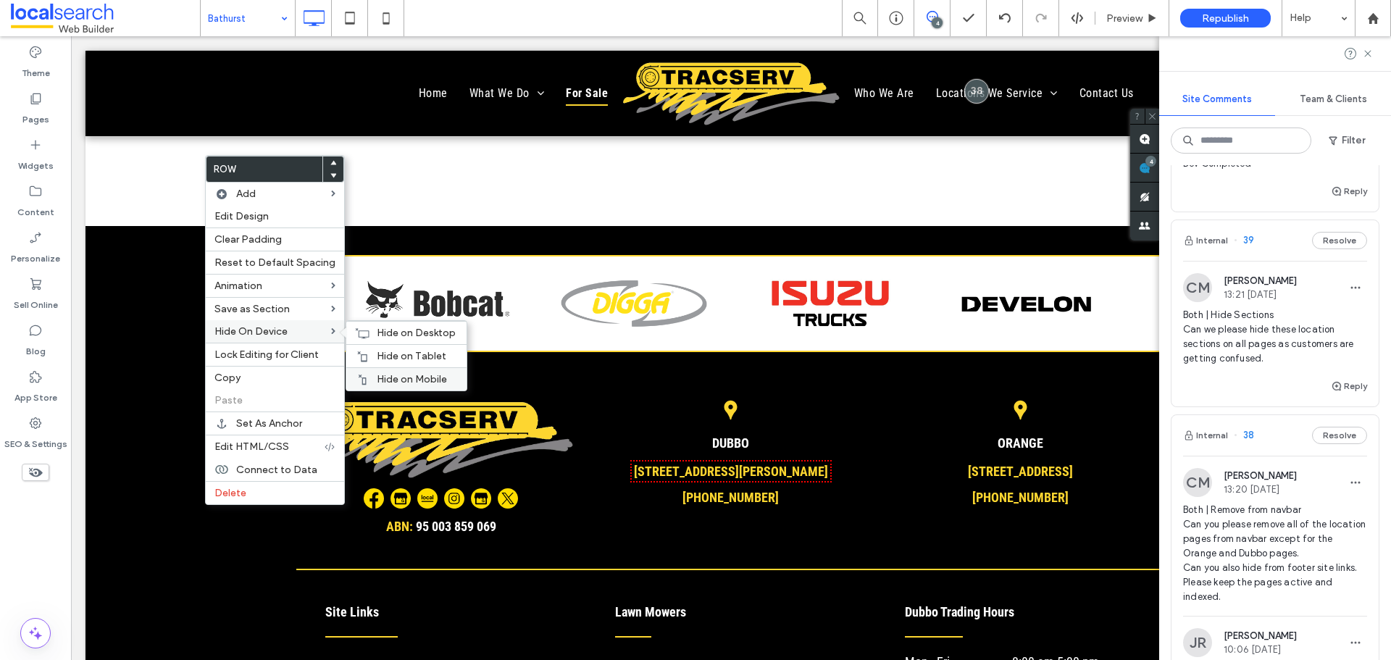
click at [396, 380] on span "Hide on Mobile" at bounding box center [412, 379] width 70 height 12
click at [377, 354] on span "Hide on Tablet" at bounding box center [412, 356] width 70 height 12
click at [359, 328] on icon at bounding box center [362, 333] width 14 height 12
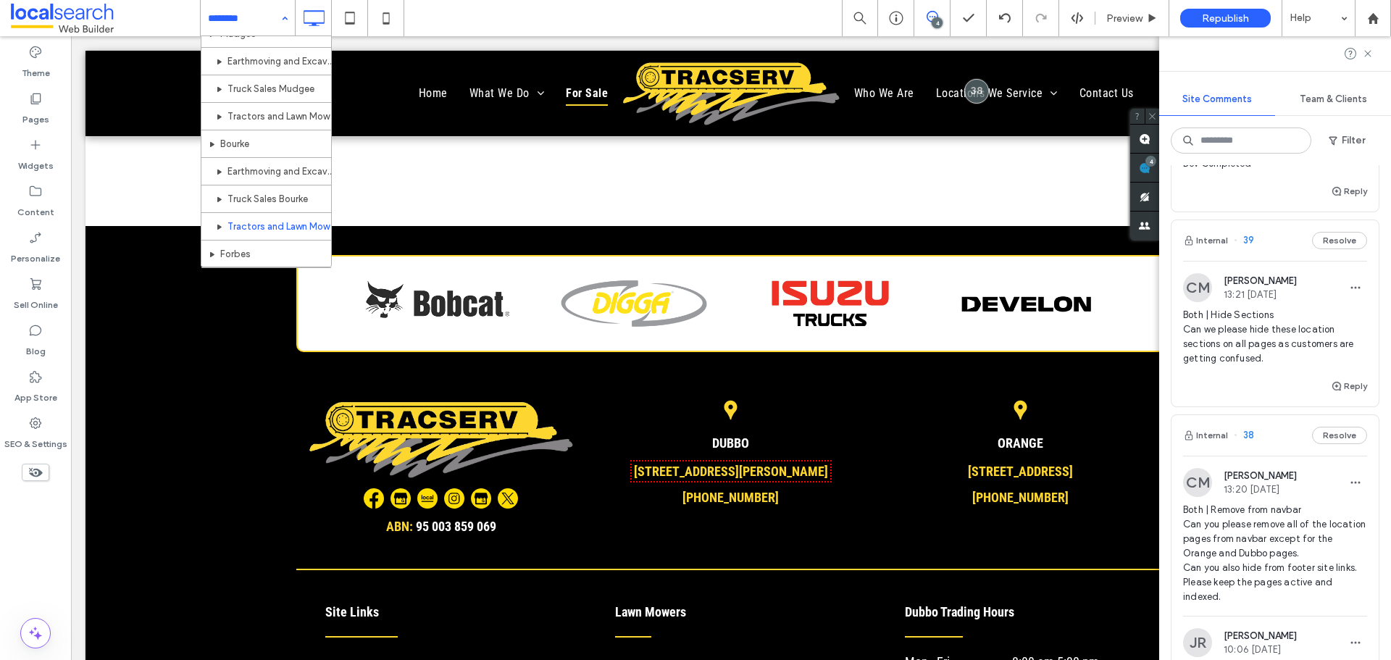
scroll to position [724, 0]
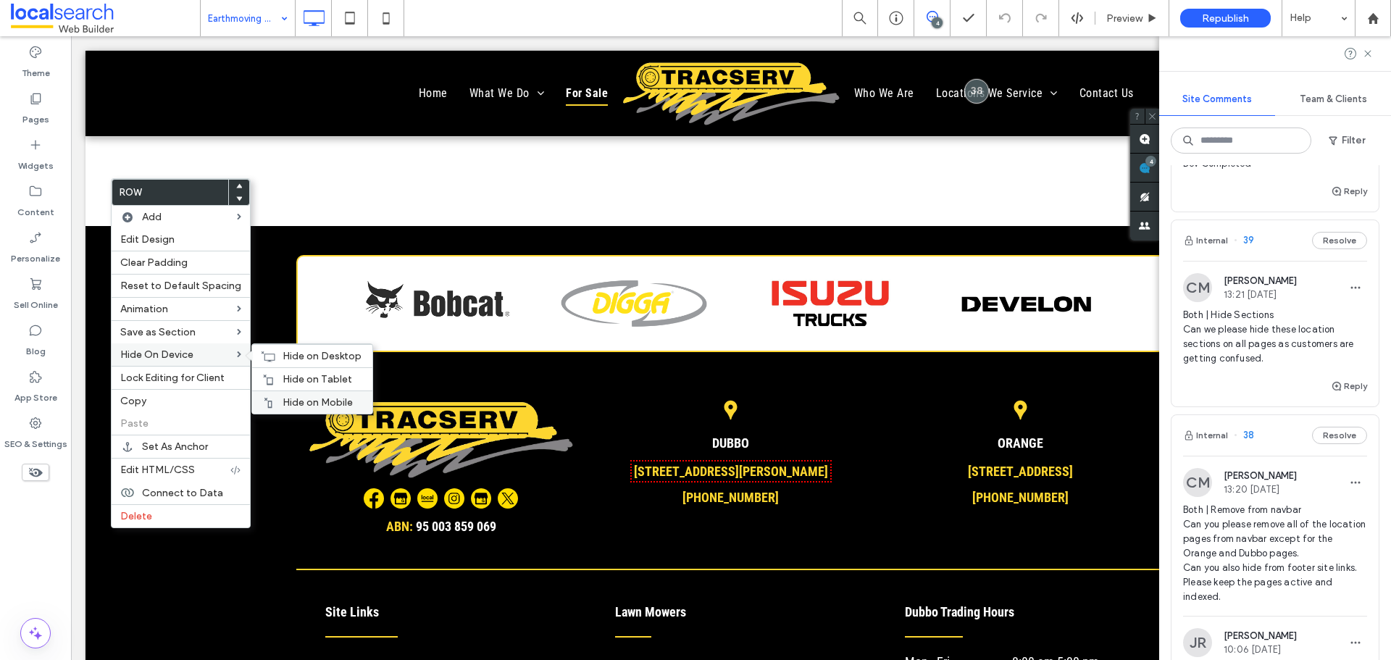
click at [277, 396] on div "Hide on Mobile" at bounding box center [312, 401] width 120 height 23
click at [283, 377] on span "Hide on Tablet" at bounding box center [318, 379] width 70 height 12
click at [267, 355] on icon at bounding box center [268, 357] width 14 height 12
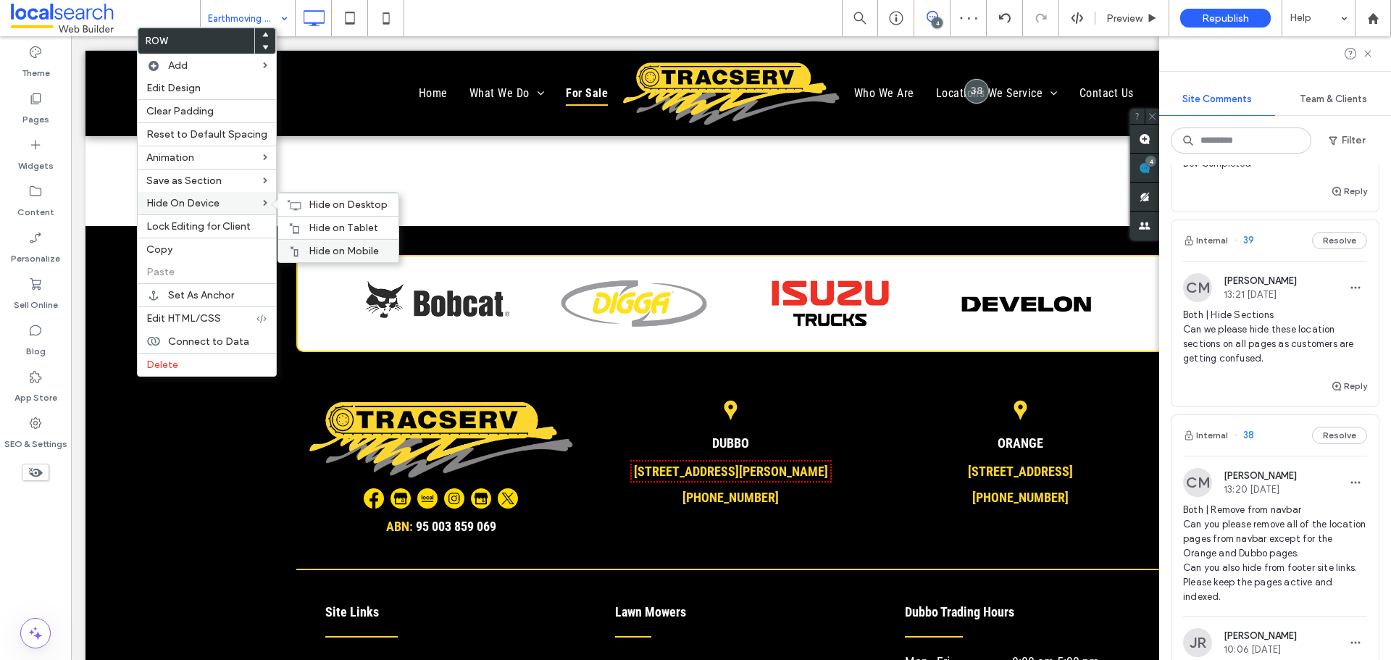
click at [348, 250] on span "Hide on Mobile" at bounding box center [344, 251] width 70 height 12
click at [296, 231] on div at bounding box center [294, 228] width 14 height 12
click at [297, 205] on div "Hide on Desktop" at bounding box center [338, 204] width 120 height 23
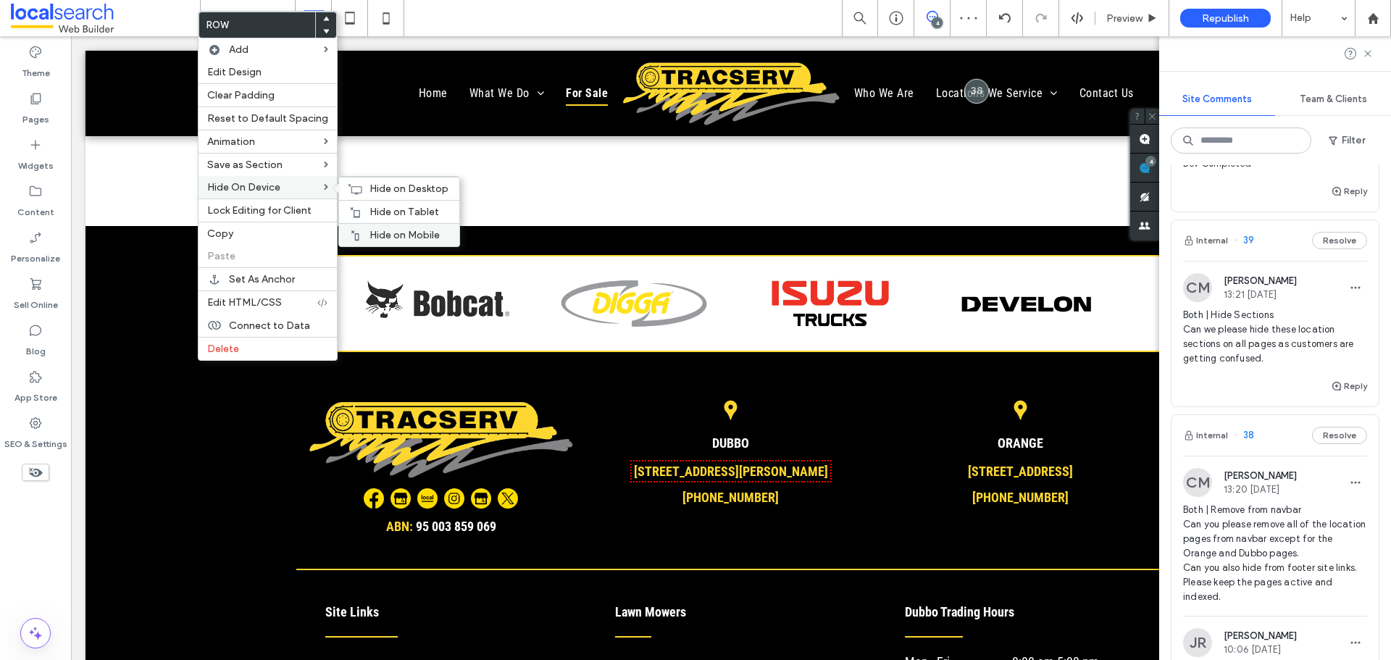
click at [363, 228] on div "Hide on Mobile" at bounding box center [399, 234] width 120 height 23
click at [378, 212] on span "Hide on Tablet" at bounding box center [404, 212] width 70 height 12
click at [348, 184] on use at bounding box center [355, 188] width 14 height 10
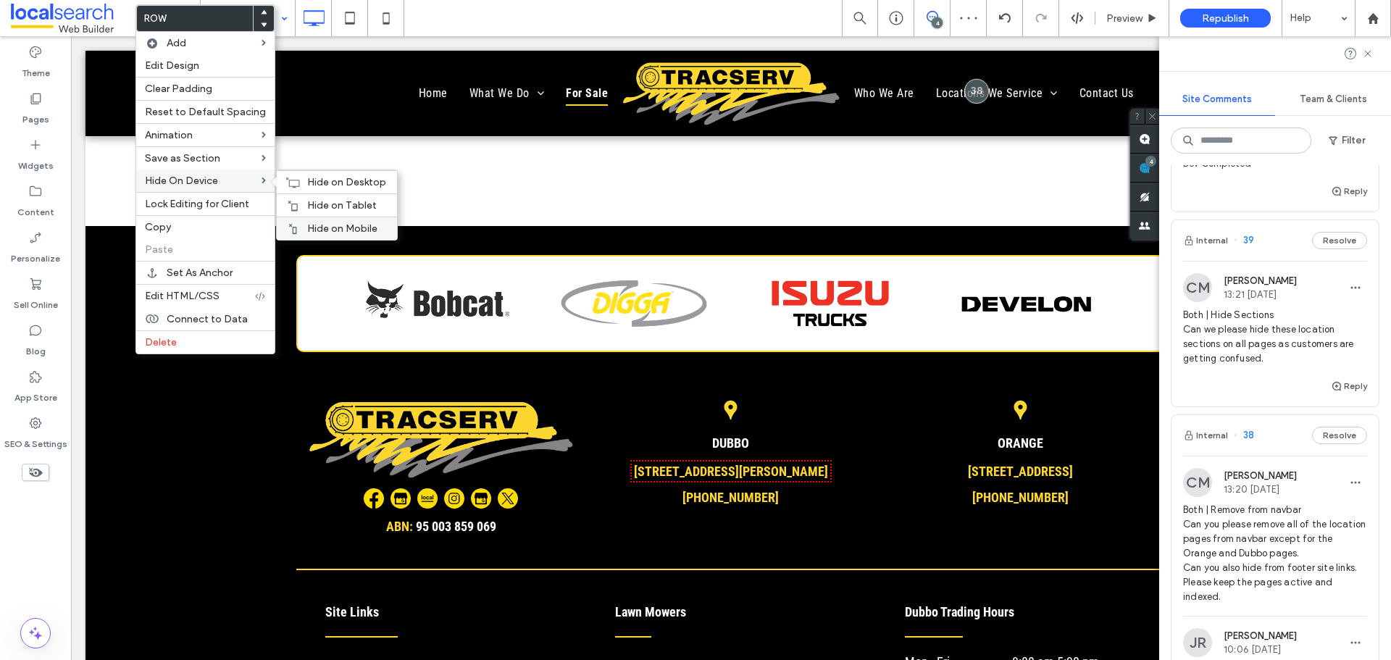
click at [319, 219] on div "Hide on Mobile" at bounding box center [337, 228] width 120 height 23
click at [317, 208] on span "Hide on Tablet" at bounding box center [342, 205] width 70 height 12
click at [307, 180] on span "Hide on Desktop" at bounding box center [346, 182] width 79 height 12
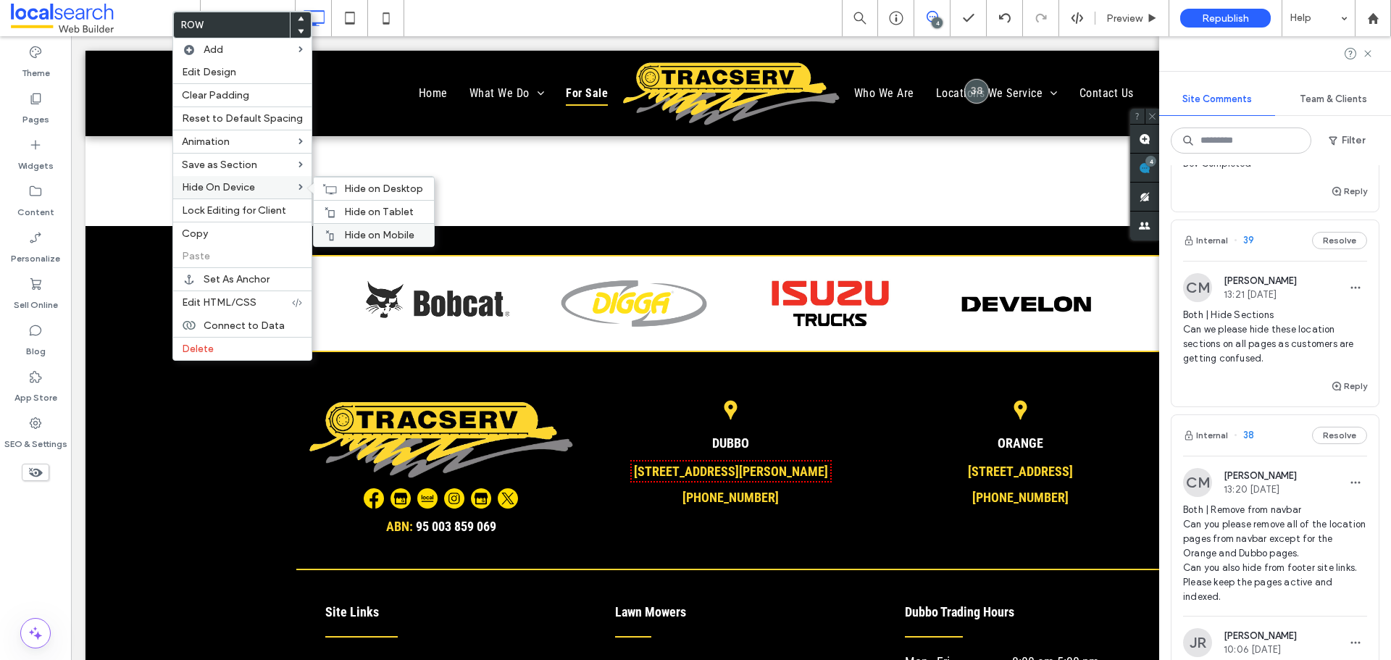
click at [344, 232] on span "Hide on Mobile" at bounding box center [379, 235] width 70 height 12
click at [321, 202] on div "Hide on Tablet" at bounding box center [374, 211] width 120 height 23
click at [338, 185] on div "Hide on Desktop" at bounding box center [374, 188] width 120 height 23
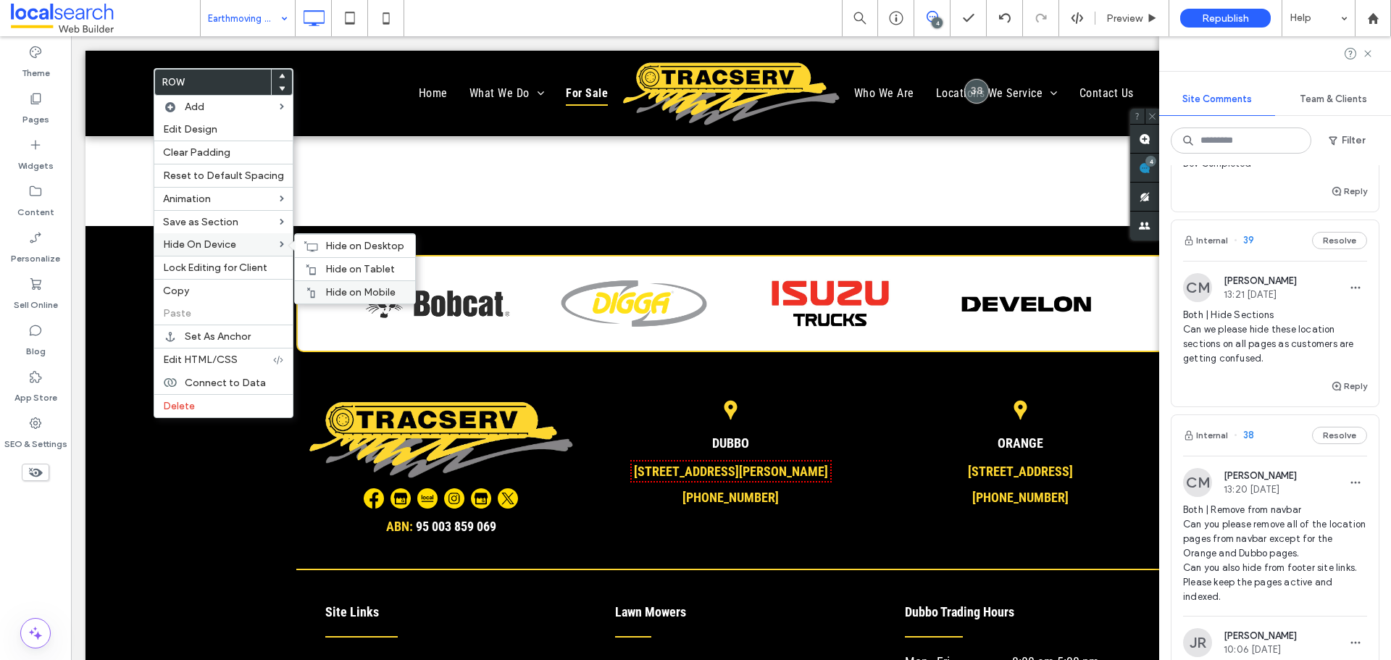
click at [330, 286] on span "Hide on Mobile" at bounding box center [360, 292] width 70 height 12
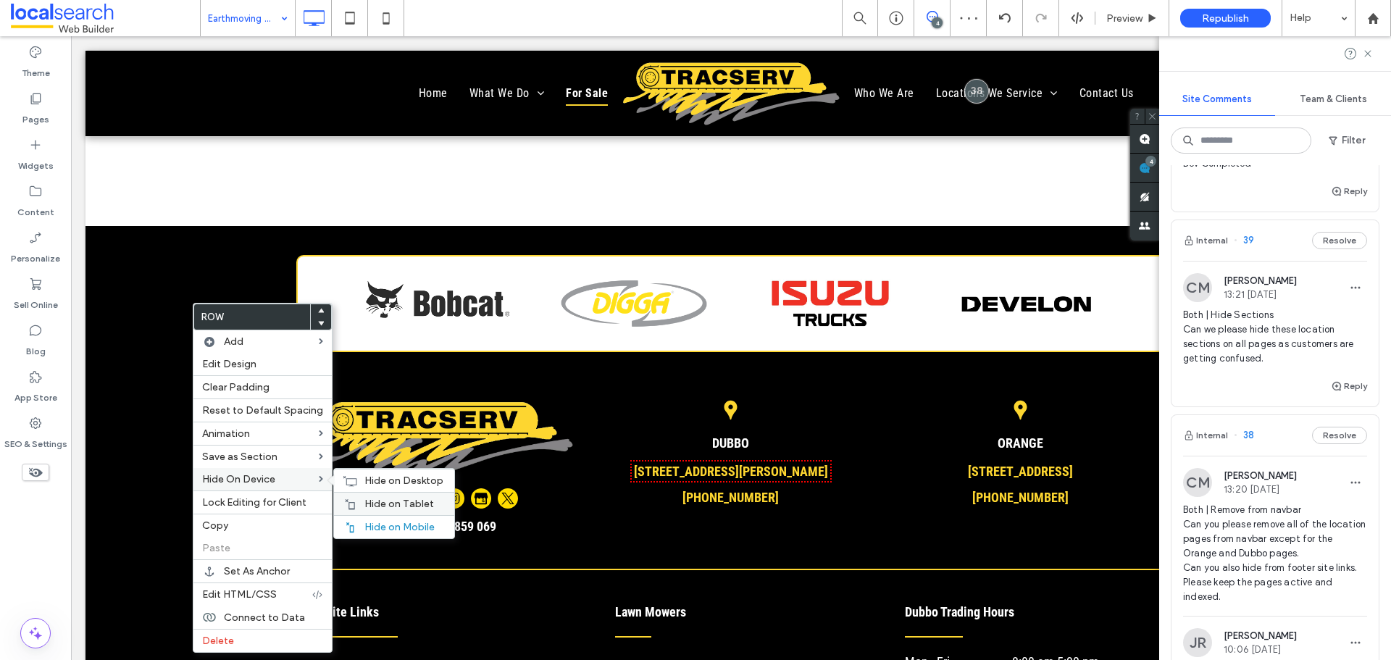
click at [372, 497] on div "Hide on Tablet" at bounding box center [394, 503] width 120 height 23
click at [343, 478] on use at bounding box center [350, 480] width 14 height 10
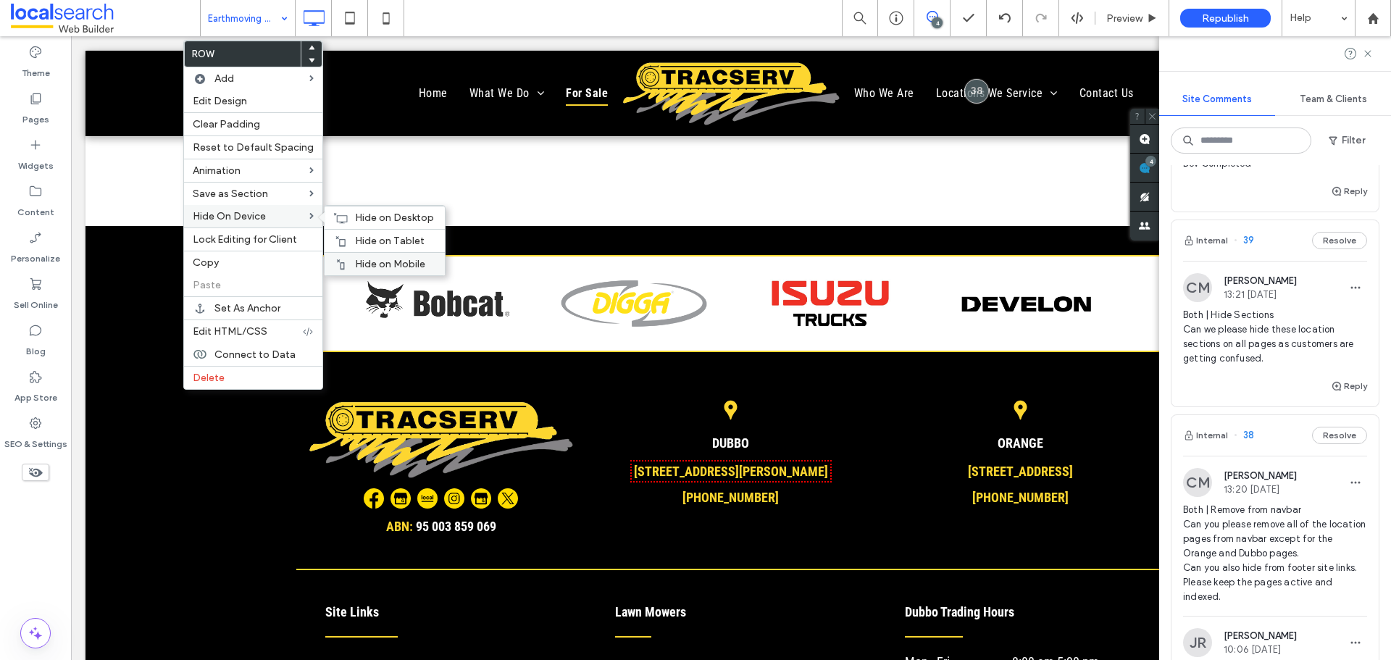
click at [376, 254] on div "Hide on Mobile" at bounding box center [385, 263] width 120 height 23
click at [346, 233] on div "Hide on Tablet" at bounding box center [385, 240] width 120 height 23
click at [348, 214] on div "Hide on Desktop" at bounding box center [385, 217] width 120 height 23
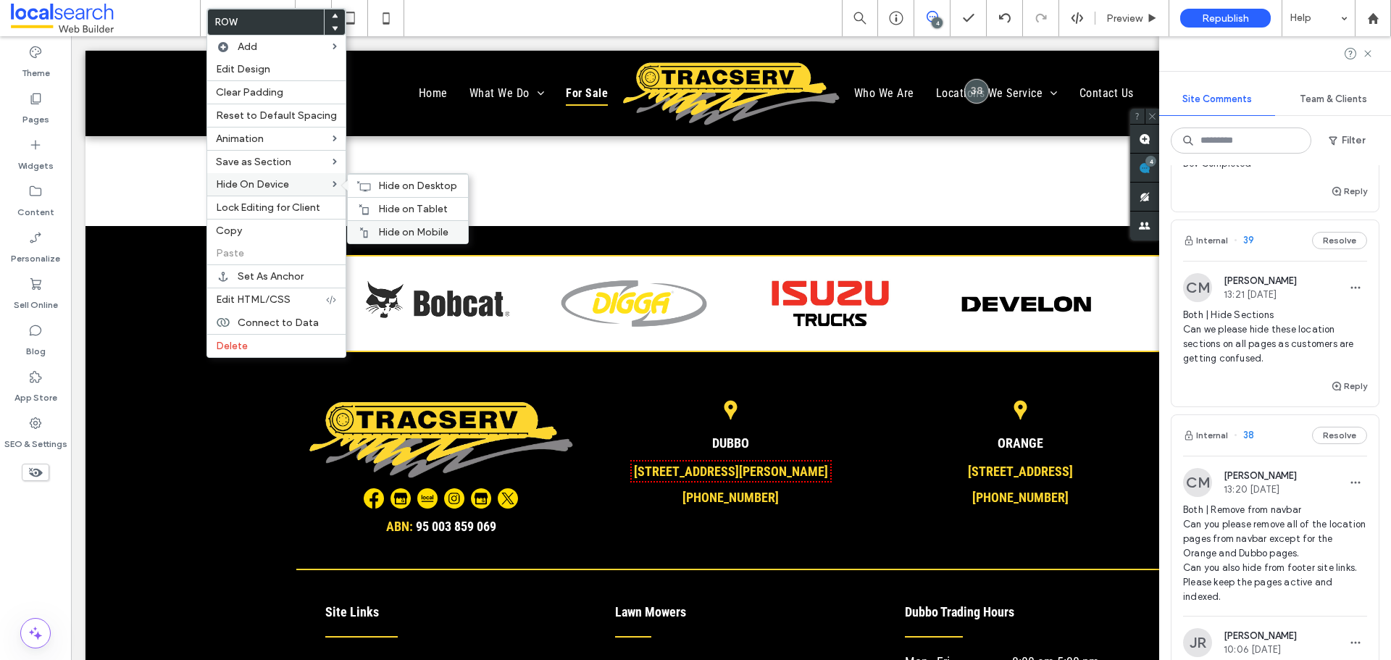
click at [428, 229] on span "Hide on Mobile" at bounding box center [413, 232] width 70 height 12
click at [386, 204] on span "Hide on Tablet" at bounding box center [413, 209] width 70 height 12
click at [357, 180] on icon at bounding box center [363, 186] width 14 height 12
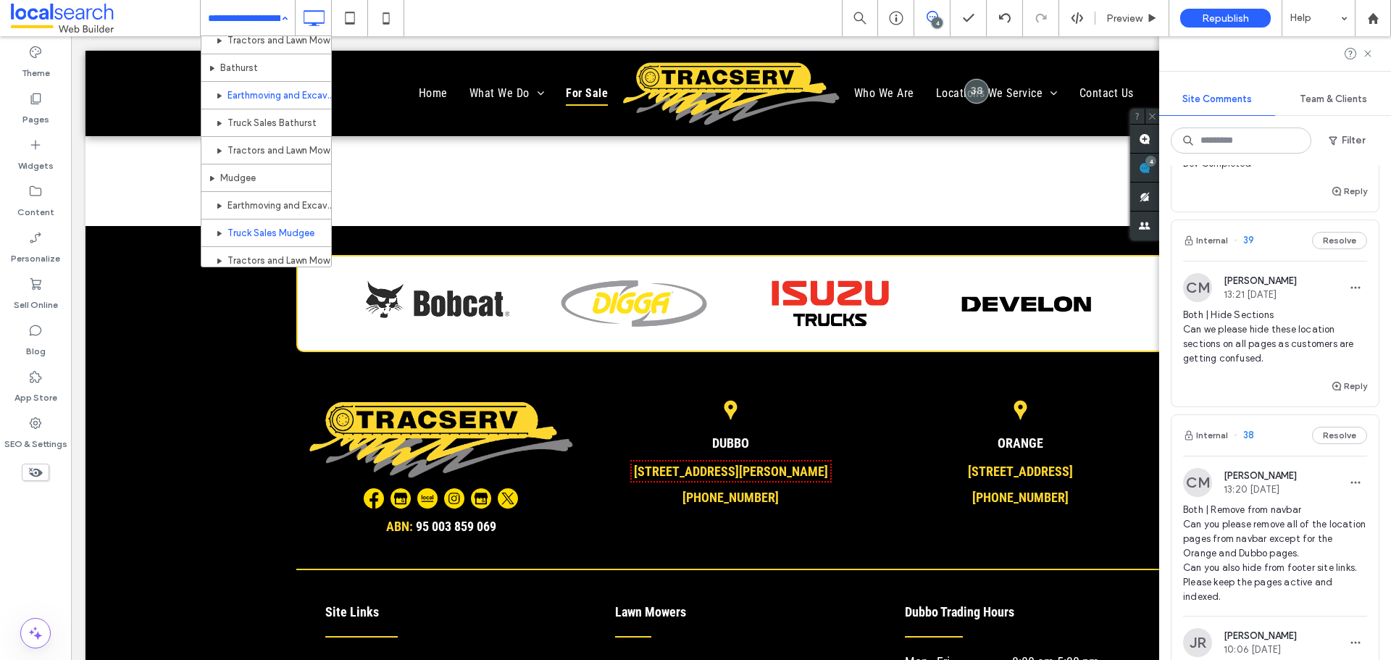
scroll to position [724, 0]
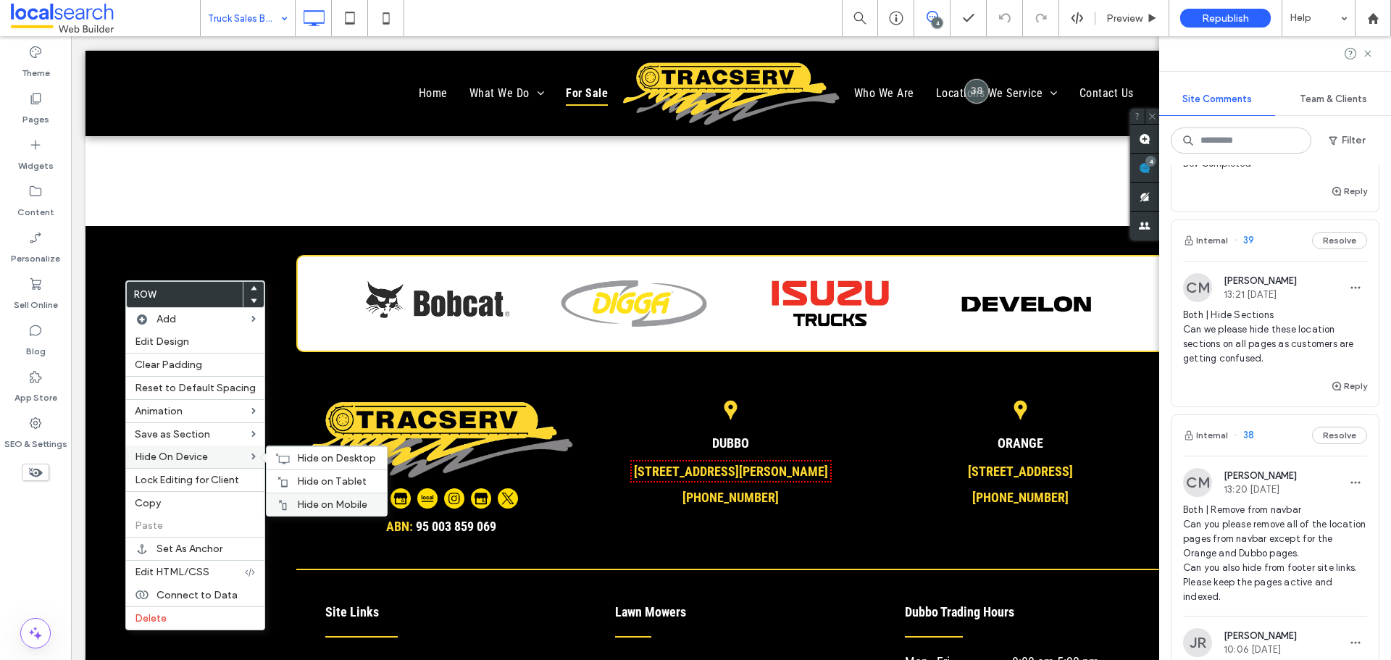
click at [334, 502] on span "Hide on Mobile" at bounding box center [332, 504] width 70 height 12
click at [317, 482] on span "Hide on Tablet" at bounding box center [332, 481] width 70 height 12
click at [327, 461] on span "Hide on Desktop" at bounding box center [336, 458] width 79 height 12
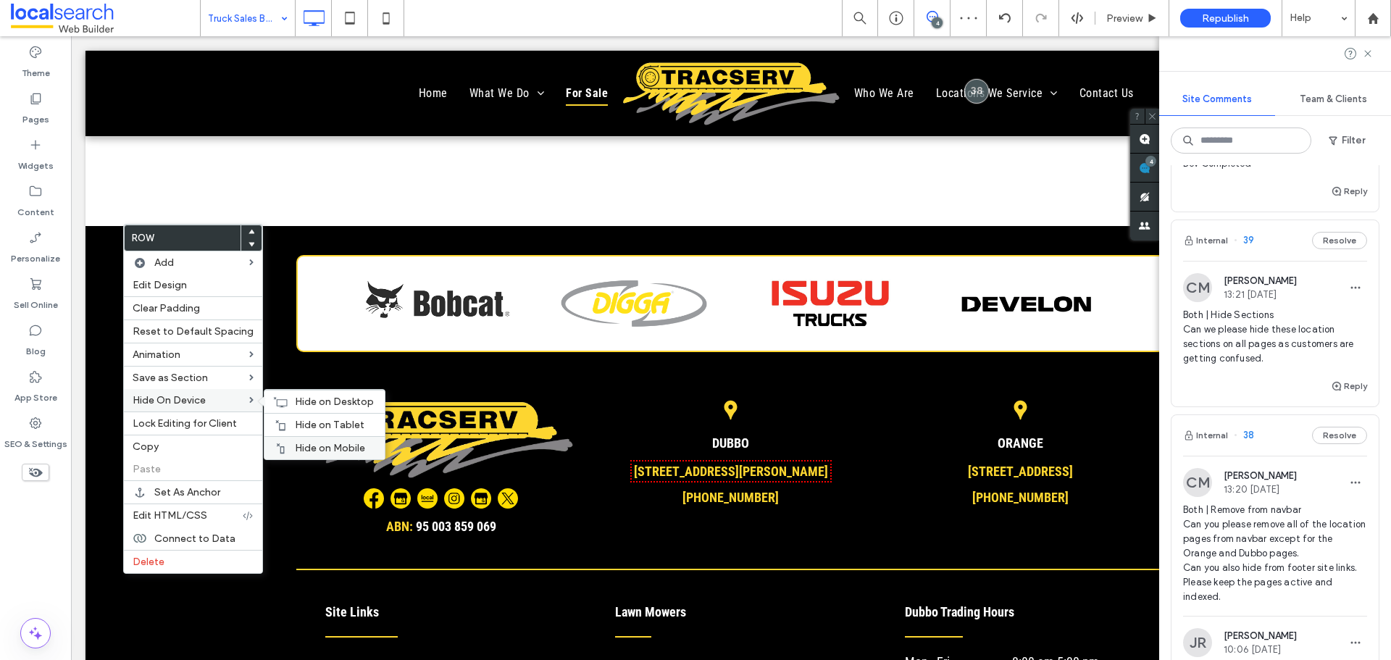
click at [298, 437] on div "Hide on Mobile" at bounding box center [324, 447] width 120 height 23
click at [276, 418] on div "Hide on Tablet" at bounding box center [324, 424] width 120 height 23
click at [285, 402] on div "Hide on Desktop" at bounding box center [324, 401] width 120 height 23
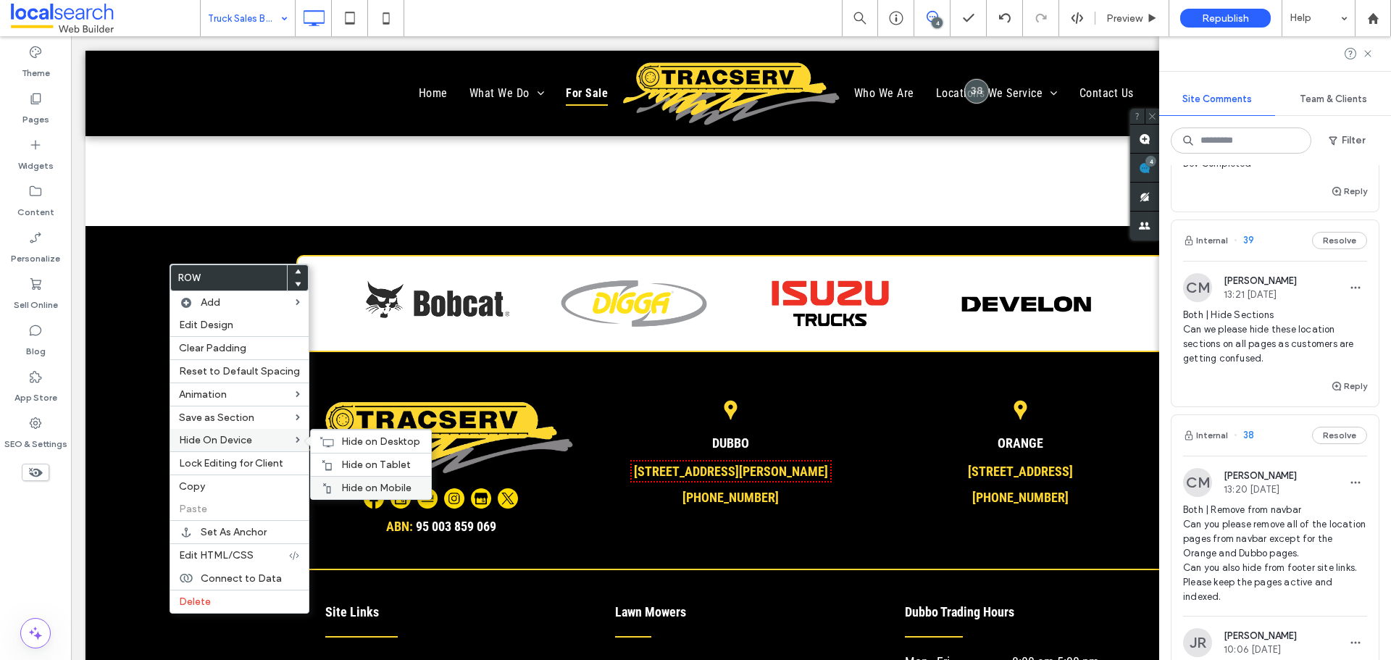
click at [362, 491] on span "Hide on Mobile" at bounding box center [376, 488] width 70 height 12
click at [371, 464] on span "Hide on Tablet" at bounding box center [376, 465] width 70 height 12
click at [322, 437] on icon at bounding box center [326, 442] width 14 height 12
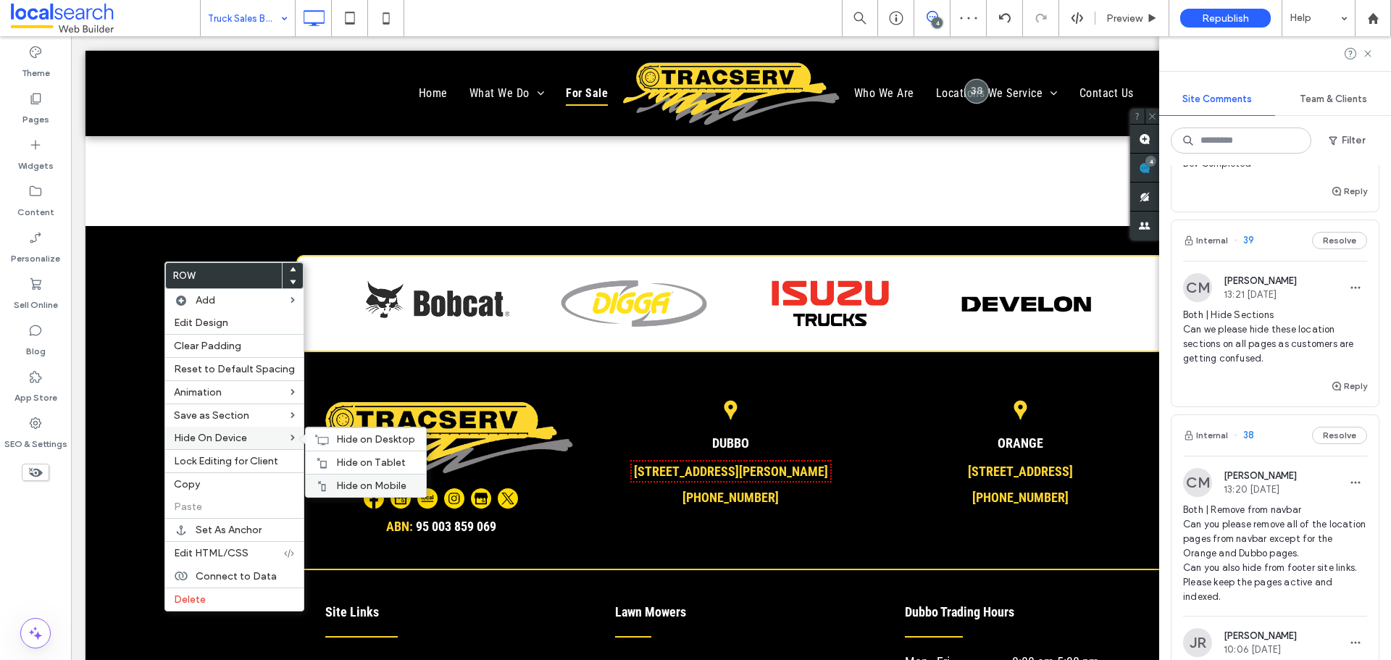
click at [363, 476] on div "Hide on Mobile" at bounding box center [366, 485] width 120 height 23
click at [329, 452] on div "Hide on Tablet" at bounding box center [366, 462] width 120 height 23
click at [316, 438] on icon at bounding box center [321, 440] width 14 height 12
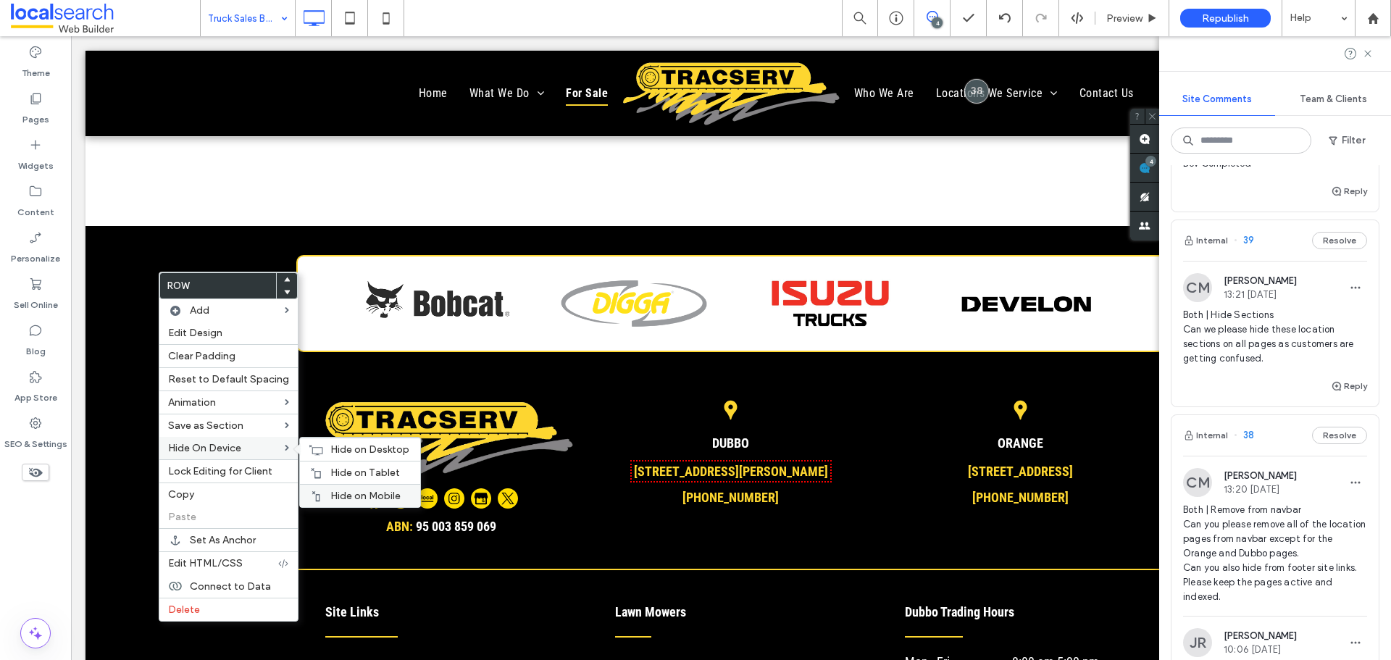
click at [325, 490] on div "Hide on Mobile" at bounding box center [360, 495] width 120 height 23
click at [320, 468] on div "Hide on Tablet" at bounding box center [360, 472] width 120 height 23
click at [330, 449] on span "Hide on Desktop" at bounding box center [369, 449] width 79 height 12
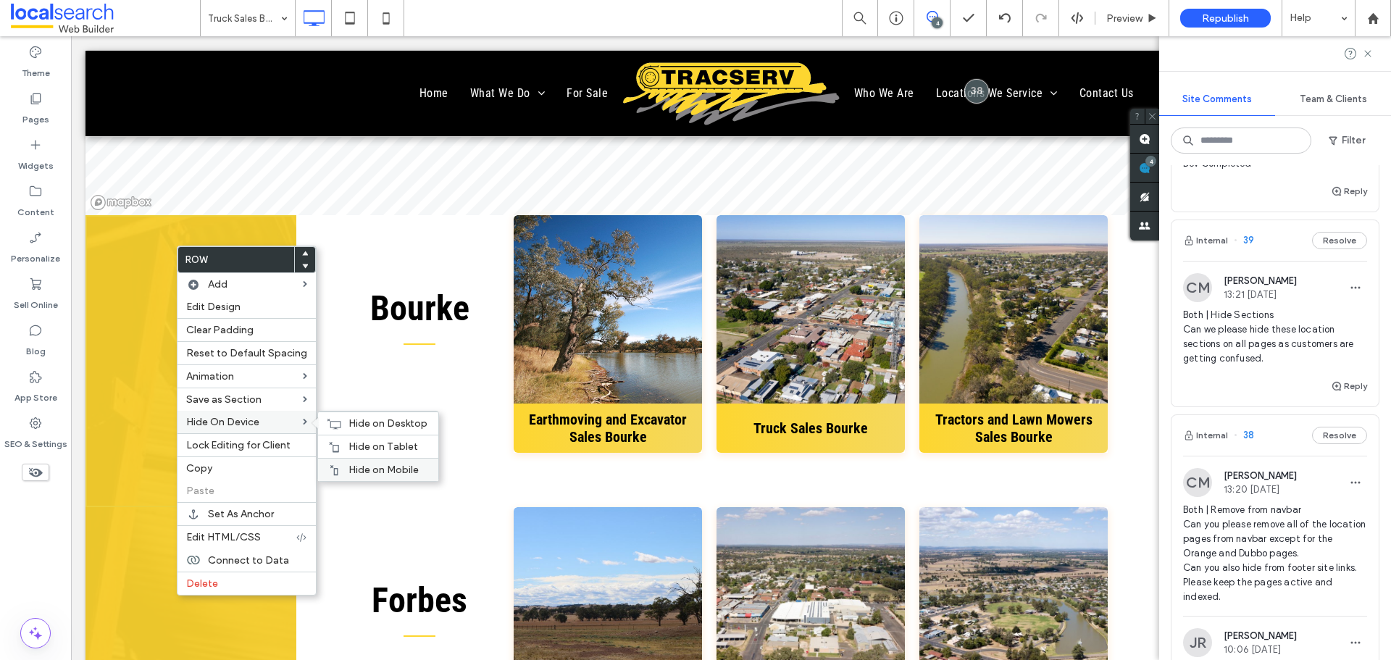
click at [364, 461] on div "Hide on Mobile" at bounding box center [378, 469] width 120 height 23
click at [338, 440] on div "Hide on Tablet" at bounding box center [378, 446] width 120 height 23
click at [348, 422] on span "Hide on Desktop" at bounding box center [387, 423] width 79 height 12
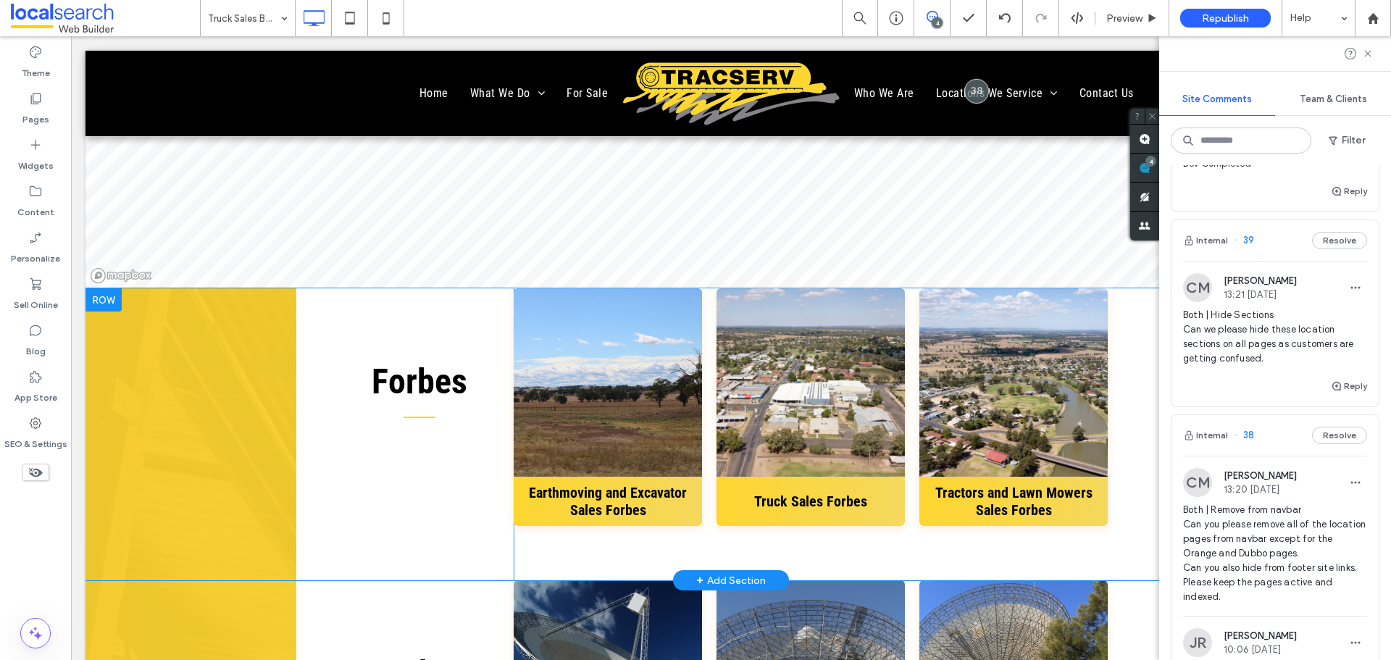
scroll to position [3912, 0]
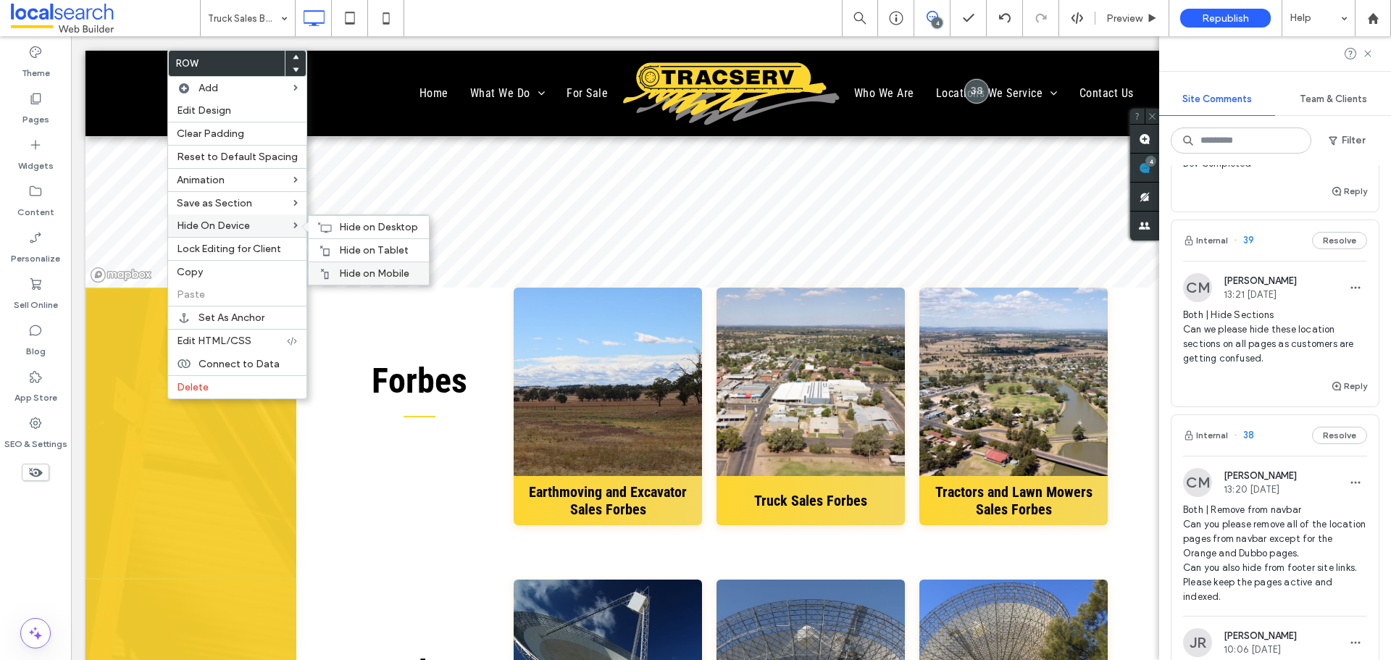
click at [359, 265] on div "Hide on Mobile" at bounding box center [369, 273] width 120 height 23
click at [361, 248] on span "Hide on Tablet" at bounding box center [374, 250] width 70 height 12
click at [368, 224] on span "Hide on Desktop" at bounding box center [378, 227] width 79 height 12
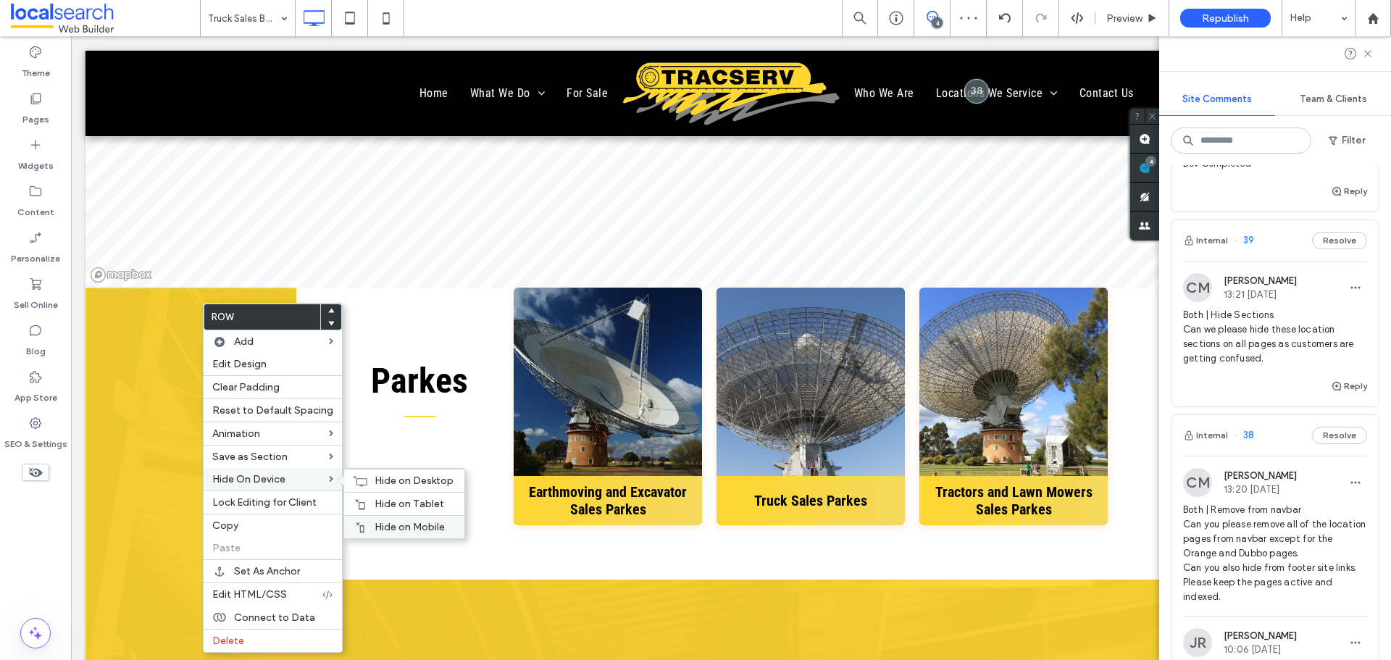
click at [403, 523] on span "Hide on Mobile" at bounding box center [410, 527] width 70 height 12
click at [369, 494] on div "Hide on Tablet" at bounding box center [404, 503] width 120 height 23
click at [406, 478] on span "Hide on Desktop" at bounding box center [414, 481] width 79 height 12
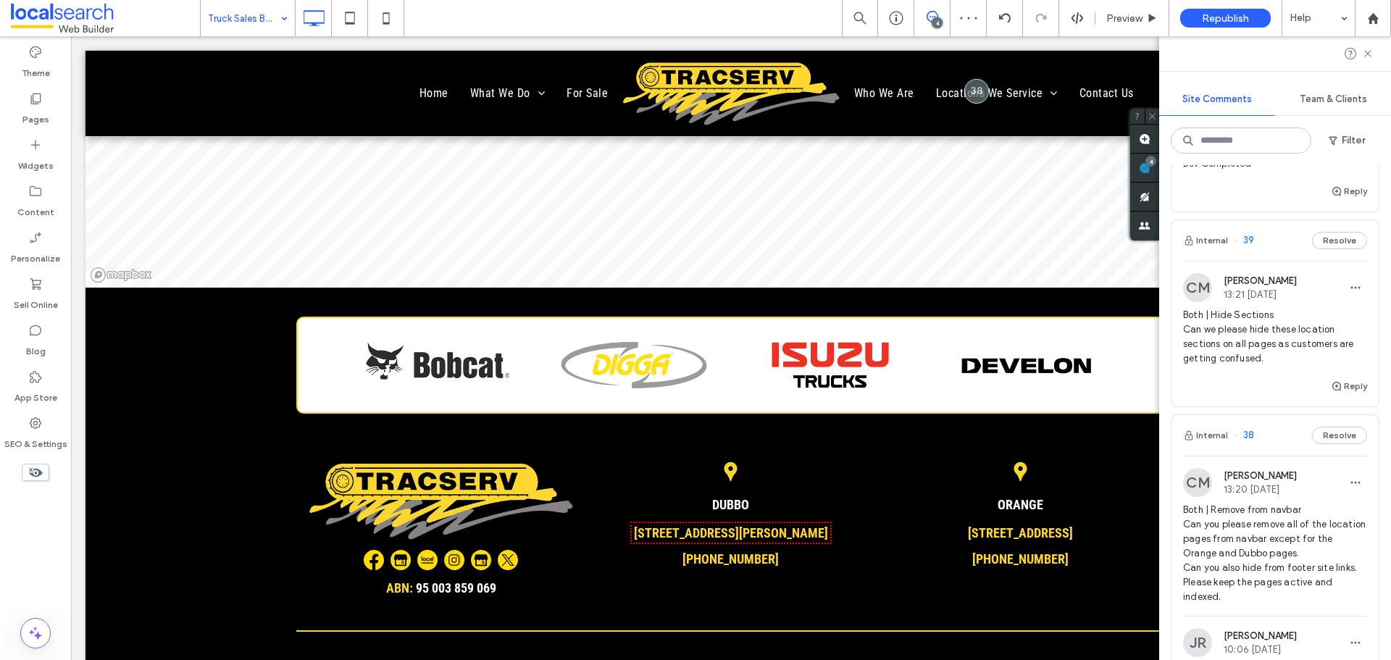
drag, startPoint x: 252, startPoint y: 17, endPoint x: 256, endPoint y: 24, distance: 8.4
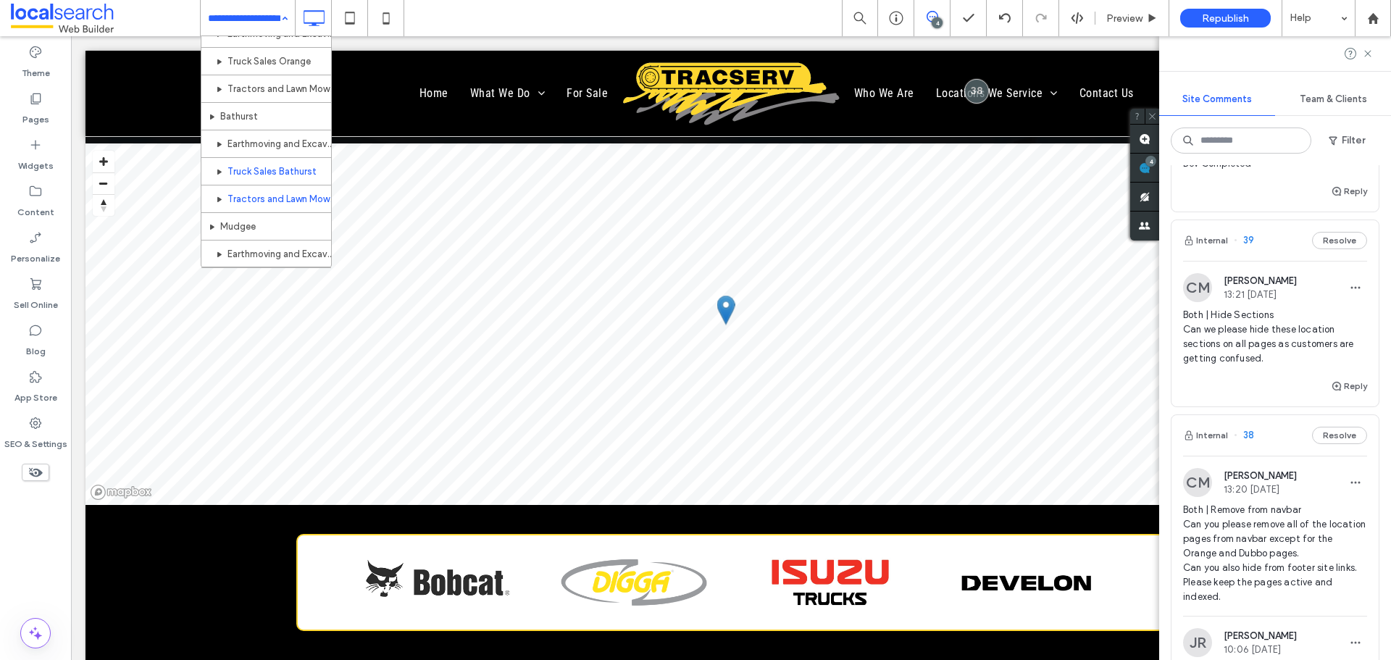
scroll to position [654, 0]
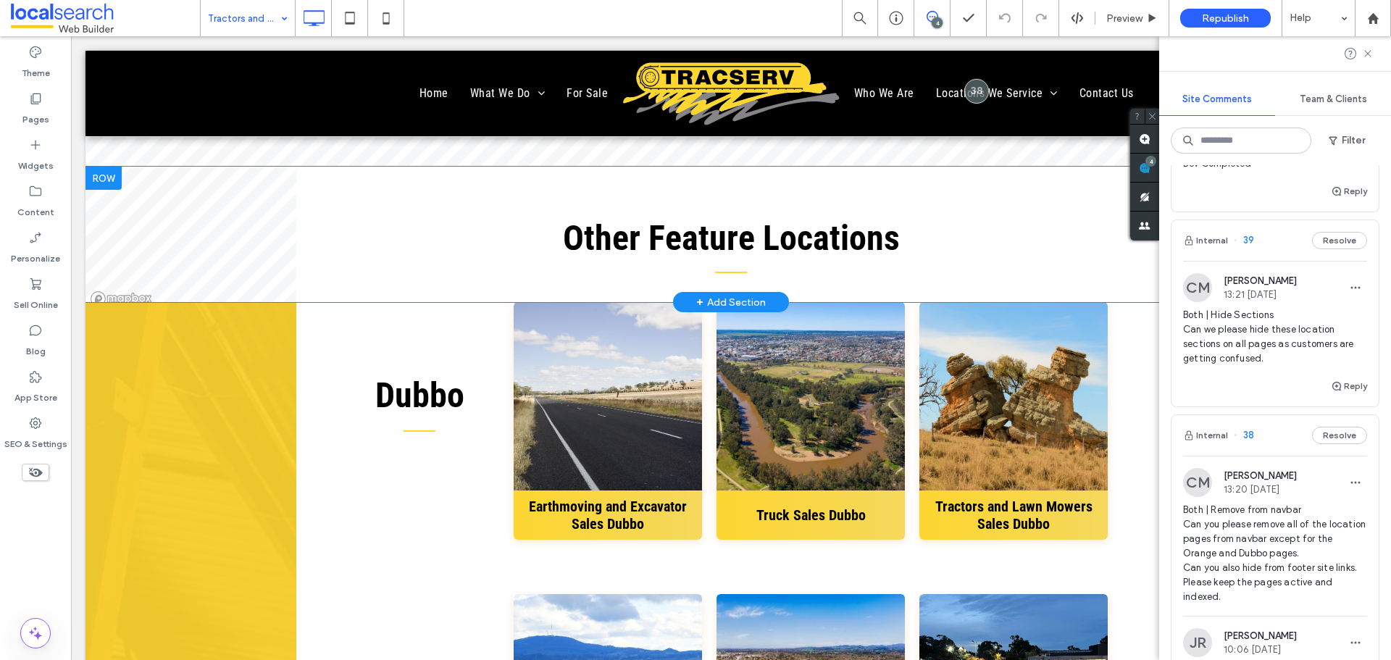
scroll to position [3840, 0]
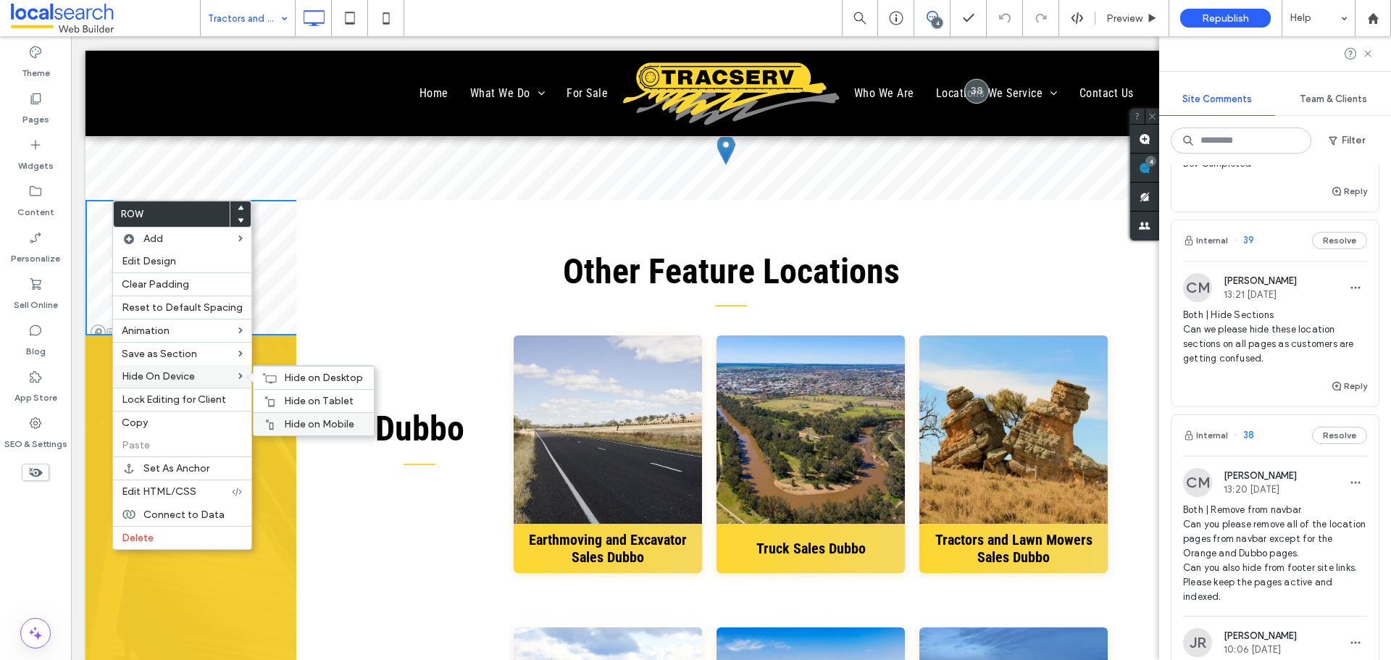
click at [337, 415] on div "Hide on Mobile" at bounding box center [314, 423] width 120 height 23
click at [309, 398] on span "Hide on Tablet" at bounding box center [319, 401] width 70 height 12
click at [284, 375] on span "Hide on Desktop" at bounding box center [323, 378] width 79 height 12
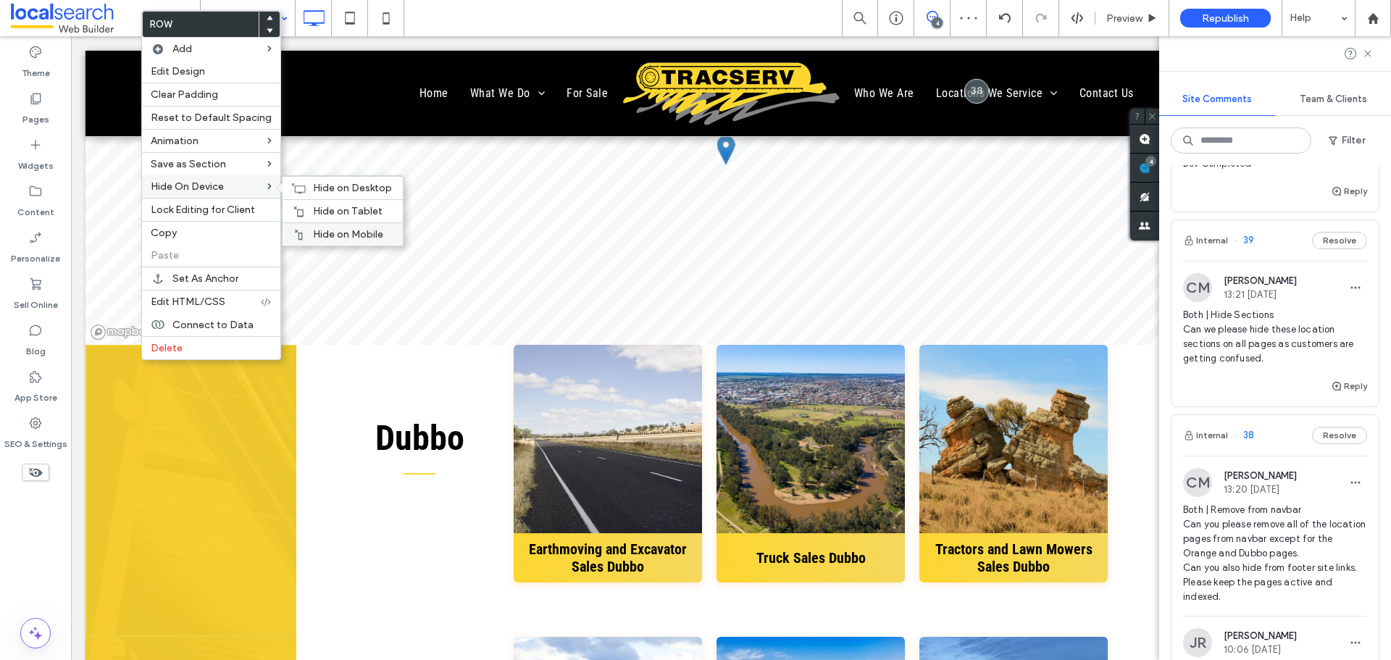
click at [379, 230] on label "Hide on Mobile" at bounding box center [353, 234] width 81 height 12
click at [330, 203] on div "Hide on Tablet" at bounding box center [343, 210] width 120 height 23
click at [335, 185] on span "Hide on Desktop" at bounding box center [352, 188] width 79 height 12
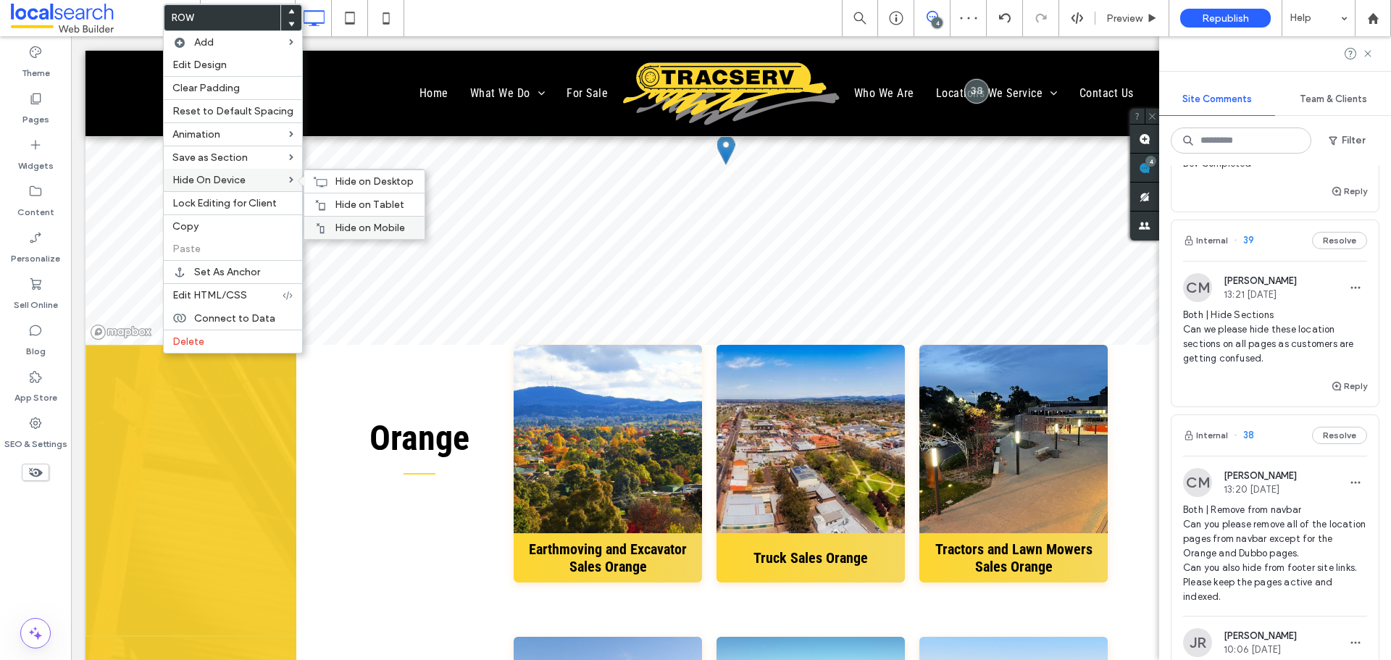
click at [349, 222] on span "Hide on Mobile" at bounding box center [370, 228] width 70 height 12
click at [335, 202] on span "Hide on Tablet" at bounding box center [370, 205] width 70 height 12
click at [324, 178] on div "Hide on Desktop" at bounding box center [364, 181] width 120 height 23
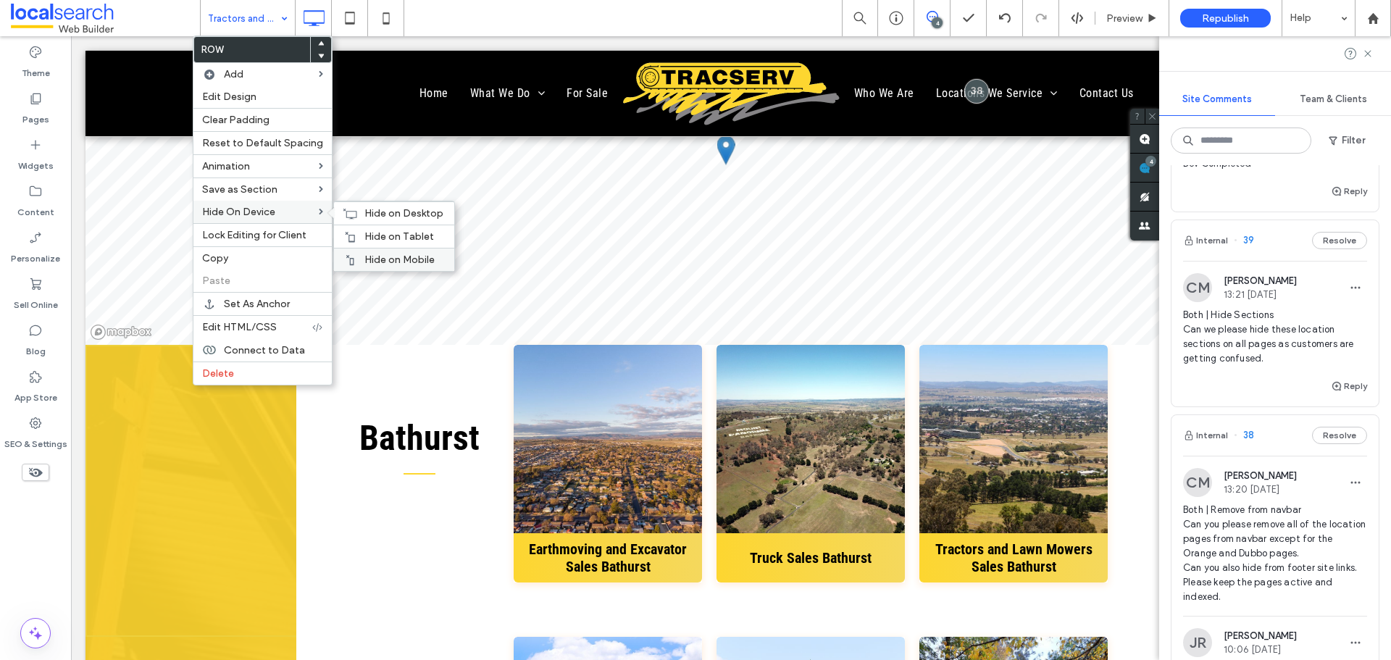
click at [388, 254] on span "Hide on Mobile" at bounding box center [399, 260] width 70 height 12
click at [349, 230] on div "Hide on Tablet" at bounding box center [394, 236] width 120 height 23
click at [384, 220] on div "Hide on Desktop" at bounding box center [394, 212] width 120 height 23
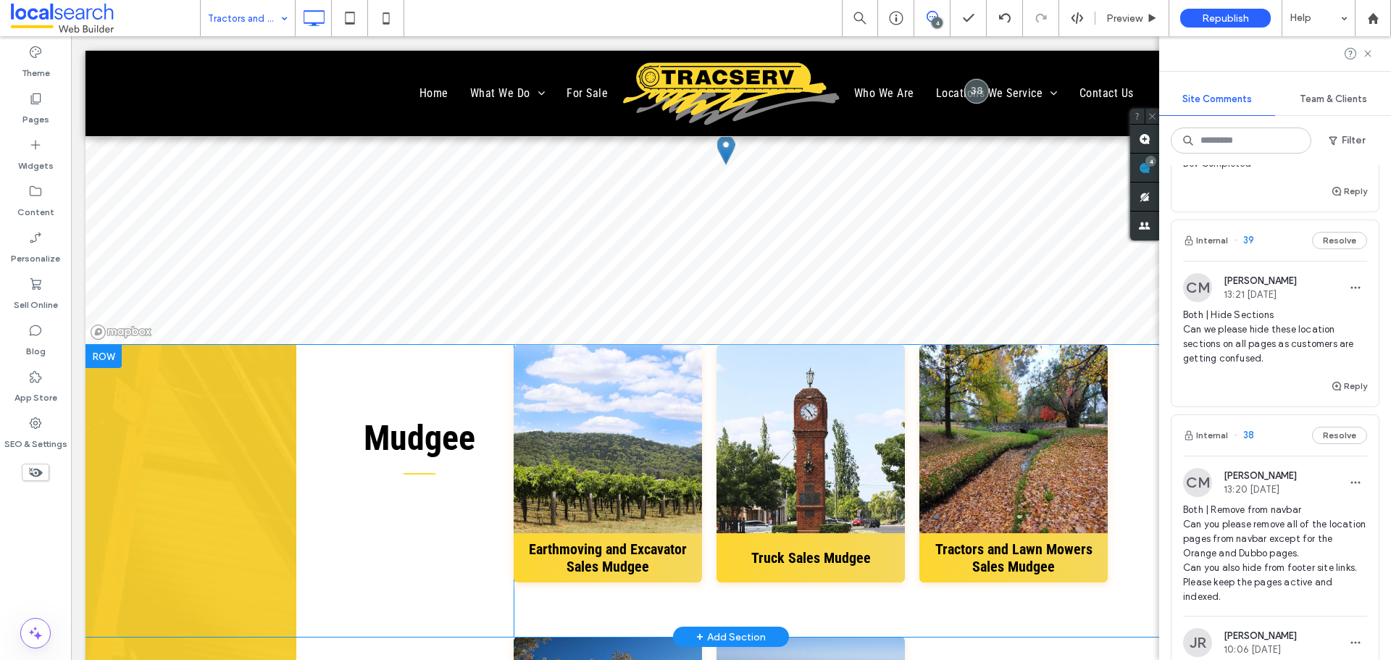
drag, startPoint x: 120, startPoint y: 355, endPoint x: 138, endPoint y: 361, distance: 19.0
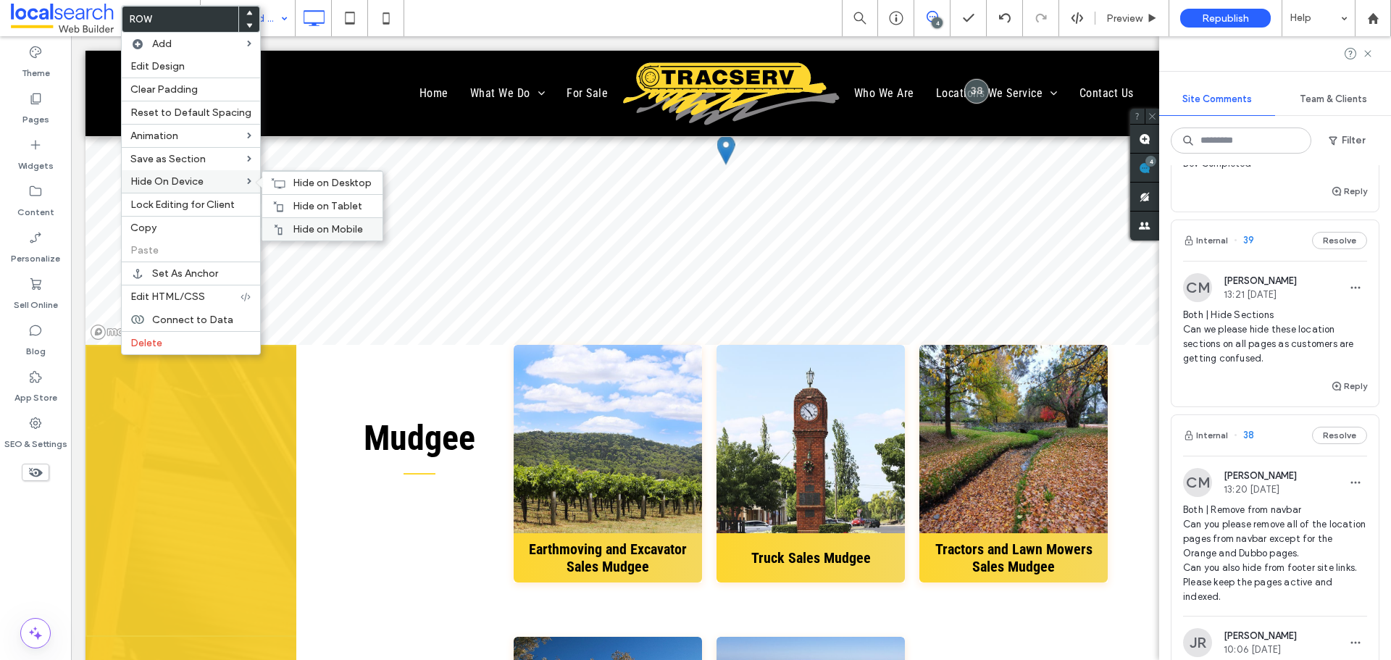
click at [310, 224] on span "Hide on Mobile" at bounding box center [328, 229] width 70 height 12
click at [293, 196] on div "Hide on Tablet" at bounding box center [322, 205] width 120 height 23
click at [283, 180] on div "Hide on Desktop" at bounding box center [322, 182] width 120 height 23
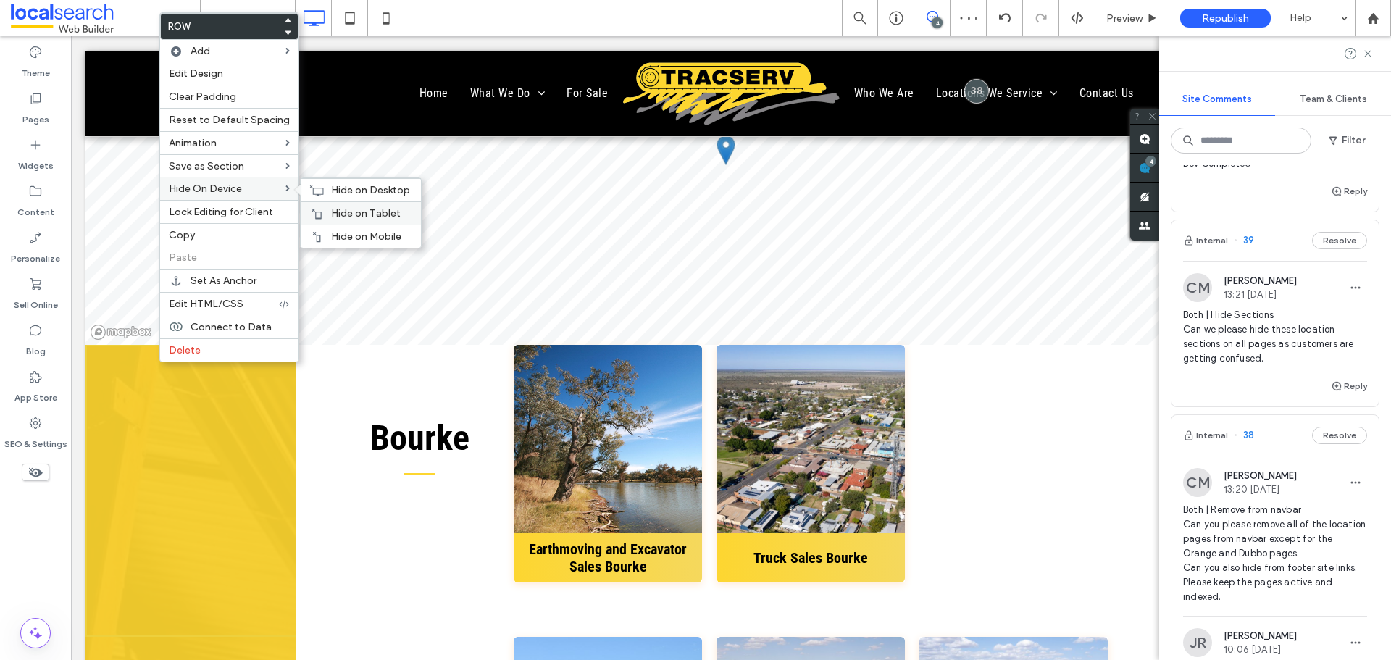
click at [348, 232] on span "Hide on Mobile" at bounding box center [366, 236] width 70 height 12
click at [346, 209] on span "Hide on Tablet" at bounding box center [366, 213] width 70 height 12
click at [317, 188] on use at bounding box center [317, 190] width 14 height 10
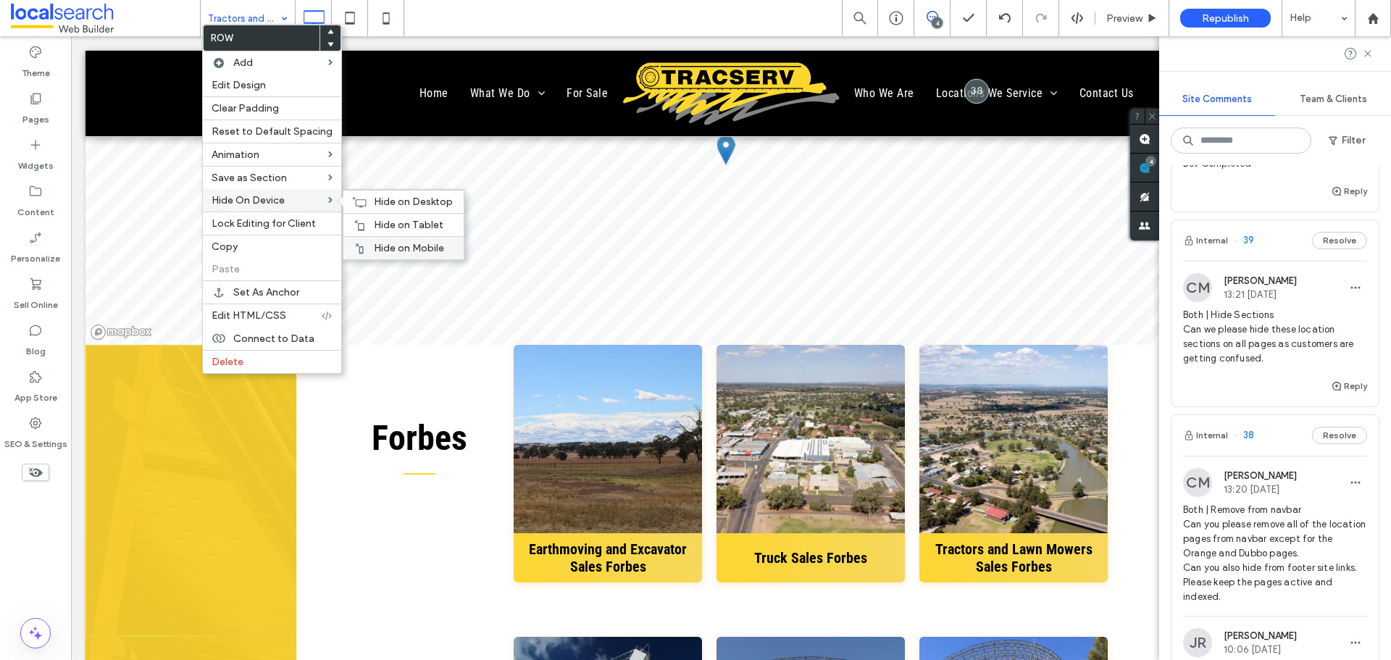
click at [388, 254] on span "Hide on Mobile" at bounding box center [409, 248] width 70 height 12
click at [374, 226] on span "Hide on Tablet" at bounding box center [409, 225] width 70 height 12
click at [365, 197] on div "Hide on Desktop" at bounding box center [403, 201] width 120 height 23
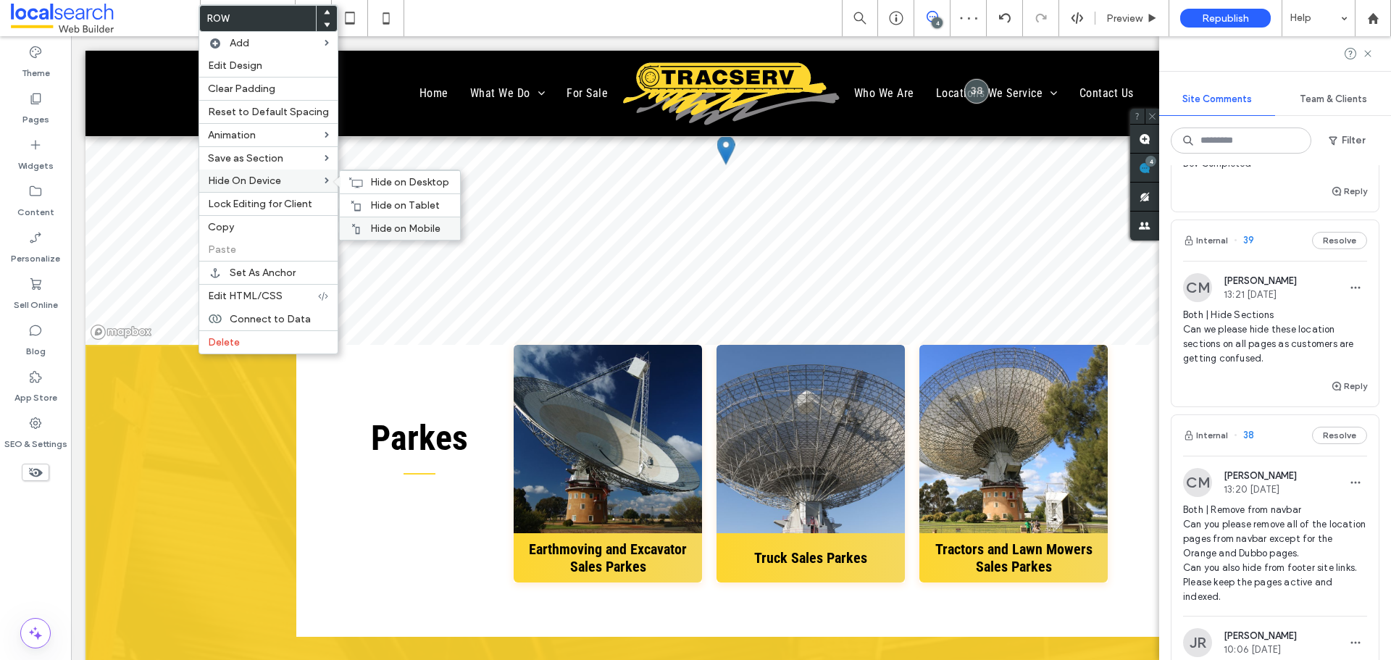
click at [364, 222] on div "Hide on Mobile" at bounding box center [400, 228] width 120 height 23
click at [385, 199] on span "Hide on Tablet" at bounding box center [405, 205] width 70 height 12
click at [375, 177] on span "Hide on Desktop" at bounding box center [409, 182] width 79 height 12
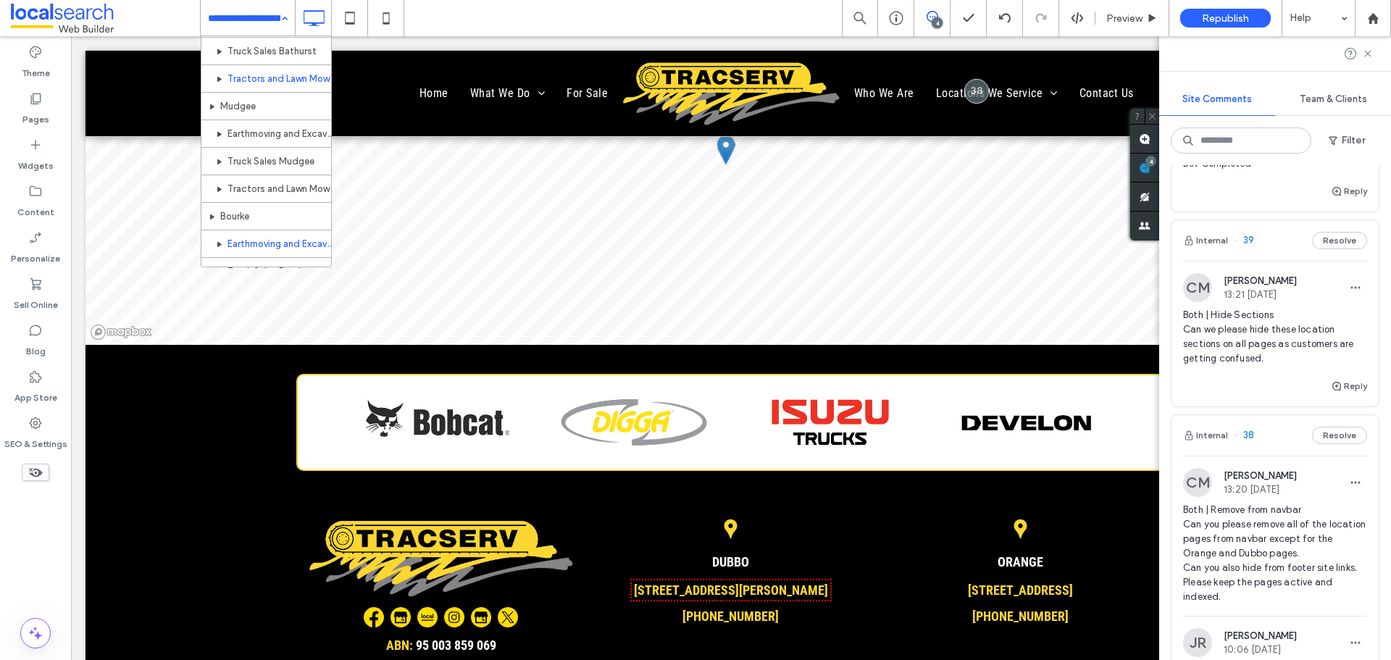
scroll to position [724, 0]
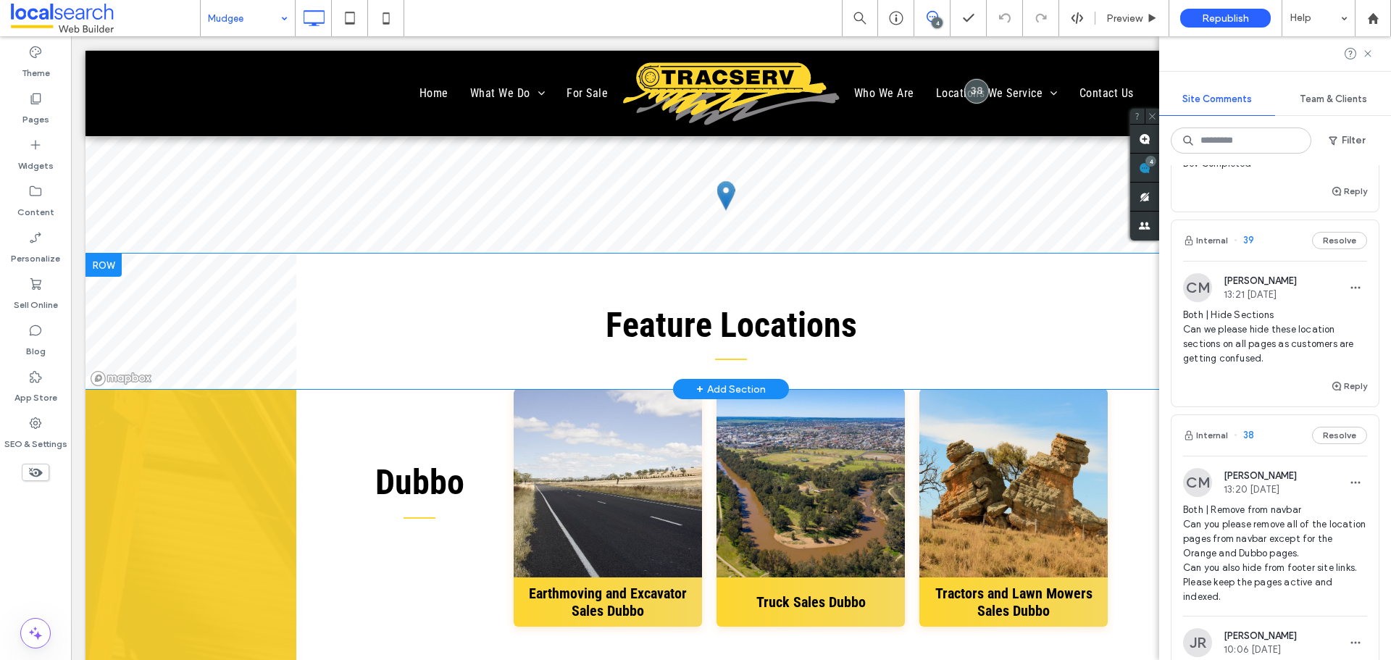
scroll to position [3405, 0]
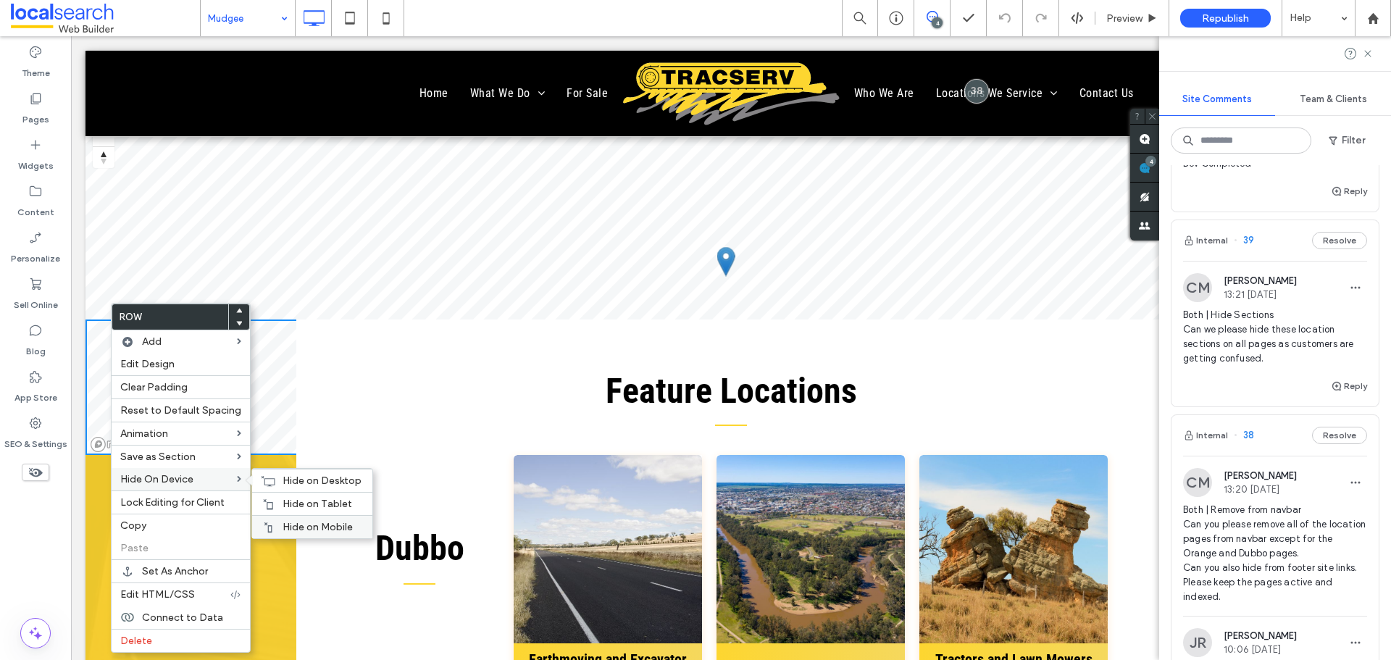
click at [330, 525] on span "Hide on Mobile" at bounding box center [318, 527] width 70 height 12
click at [304, 496] on div "Hide on Tablet" at bounding box center [312, 503] width 120 height 23
click at [316, 477] on span "Hide on Desktop" at bounding box center [322, 481] width 79 height 12
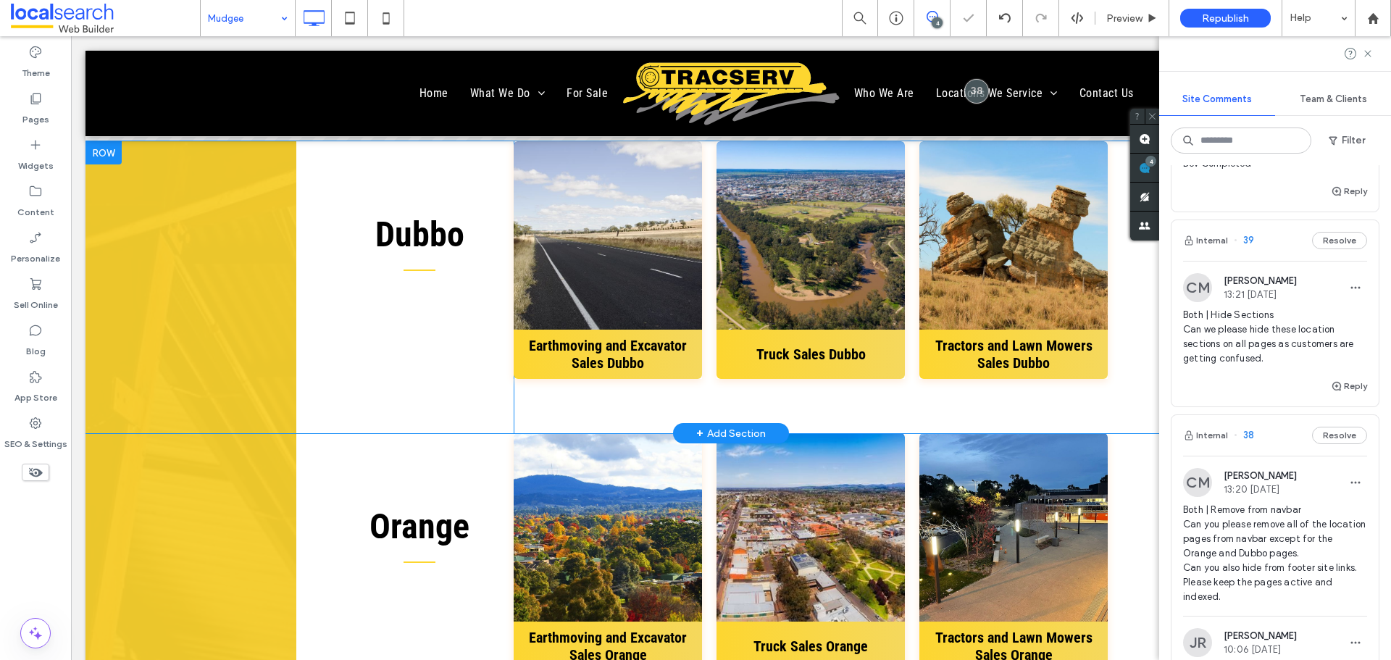
scroll to position [3695, 0]
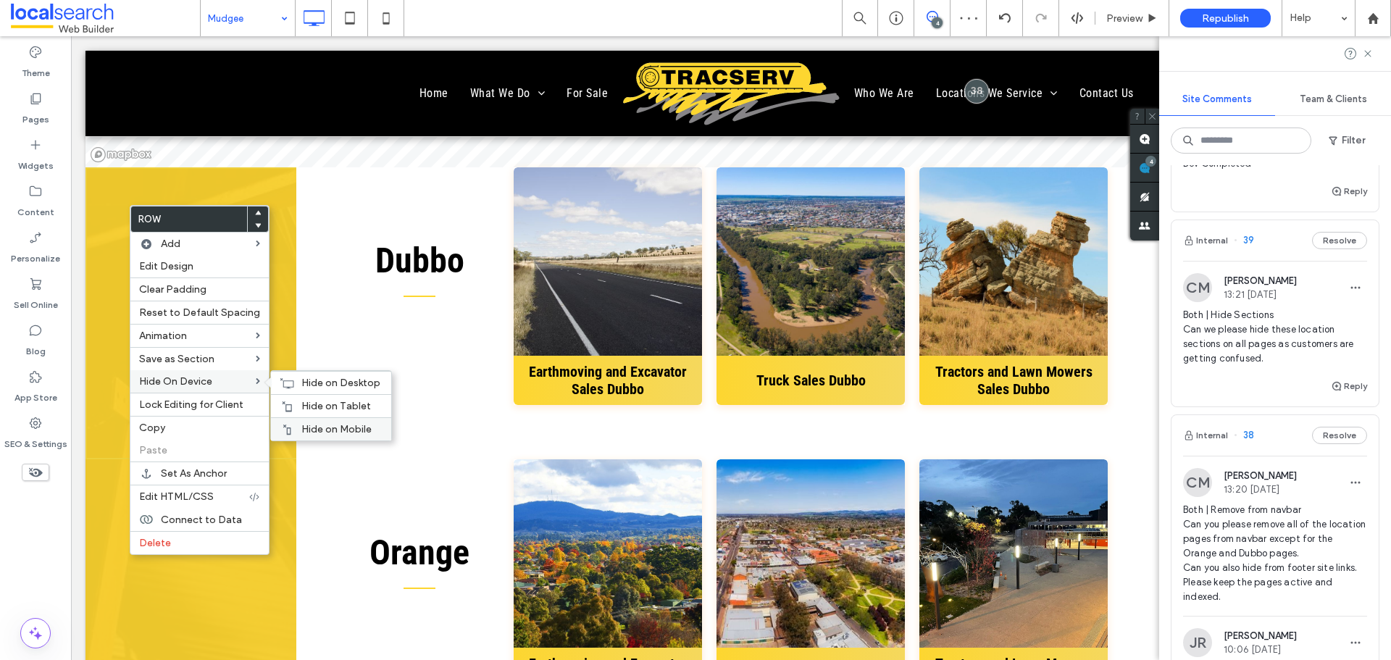
click at [334, 417] on div "Hide on Mobile" at bounding box center [331, 428] width 120 height 23
click at [318, 404] on span "Hide on Tablet" at bounding box center [336, 406] width 70 height 12
click at [364, 380] on span "Hide on Desktop" at bounding box center [340, 383] width 79 height 12
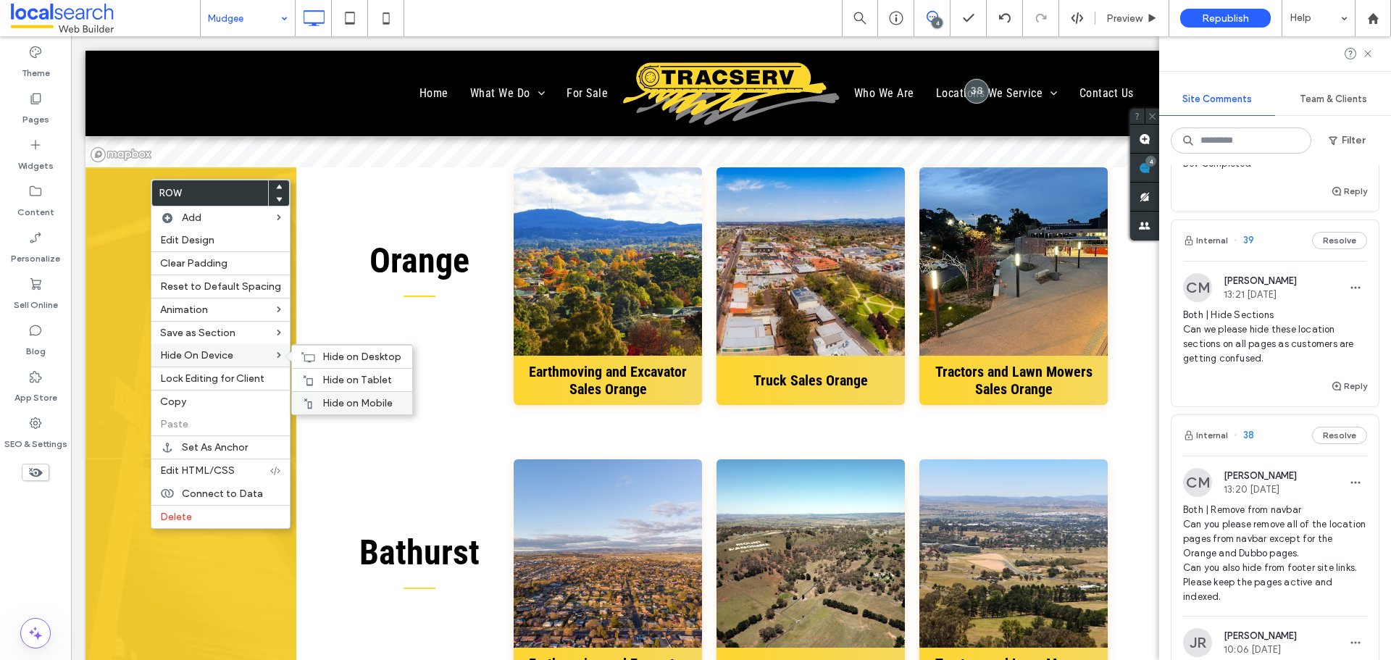
click at [341, 398] on span "Hide on Mobile" at bounding box center [357, 403] width 70 height 12
click at [372, 383] on span "Hide on Tablet" at bounding box center [357, 380] width 70 height 12
click at [313, 351] on div "Hide on Desktop" at bounding box center [352, 356] width 120 height 23
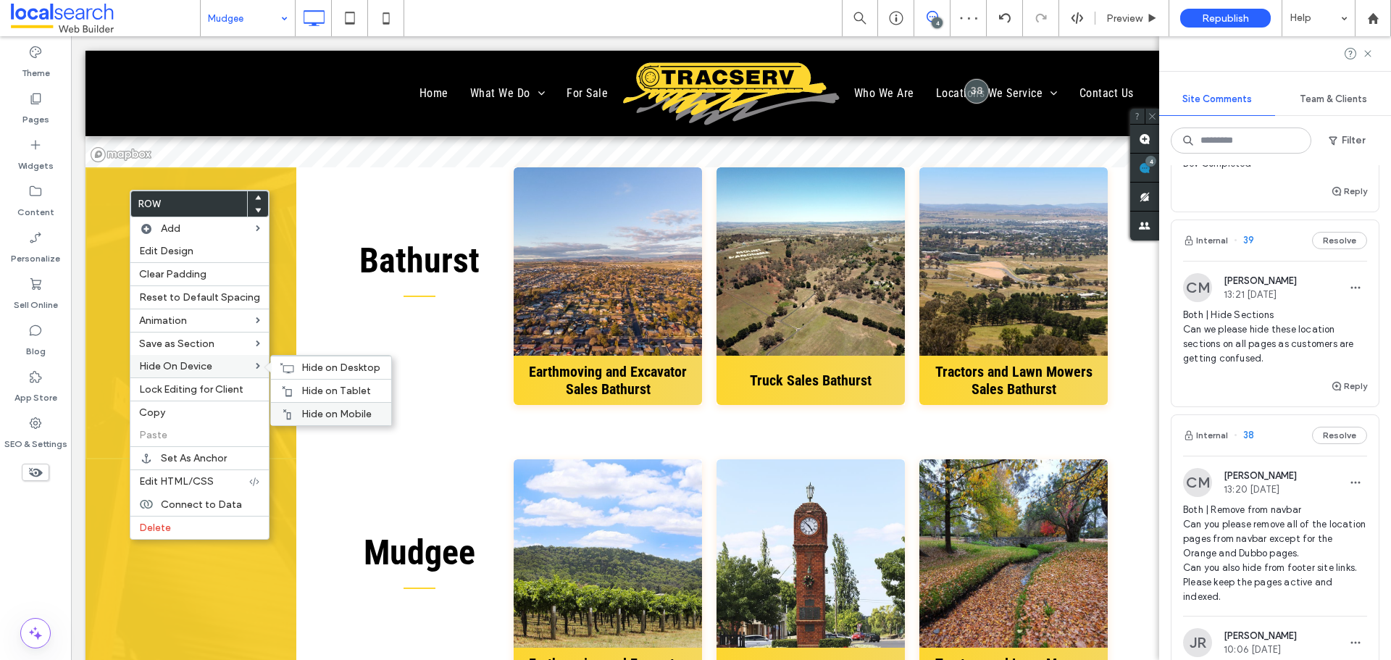
click at [322, 411] on span "Hide on Mobile" at bounding box center [336, 414] width 70 height 12
click at [295, 380] on div "Hide on Tablet" at bounding box center [331, 390] width 120 height 23
click at [280, 362] on icon at bounding box center [287, 368] width 14 height 12
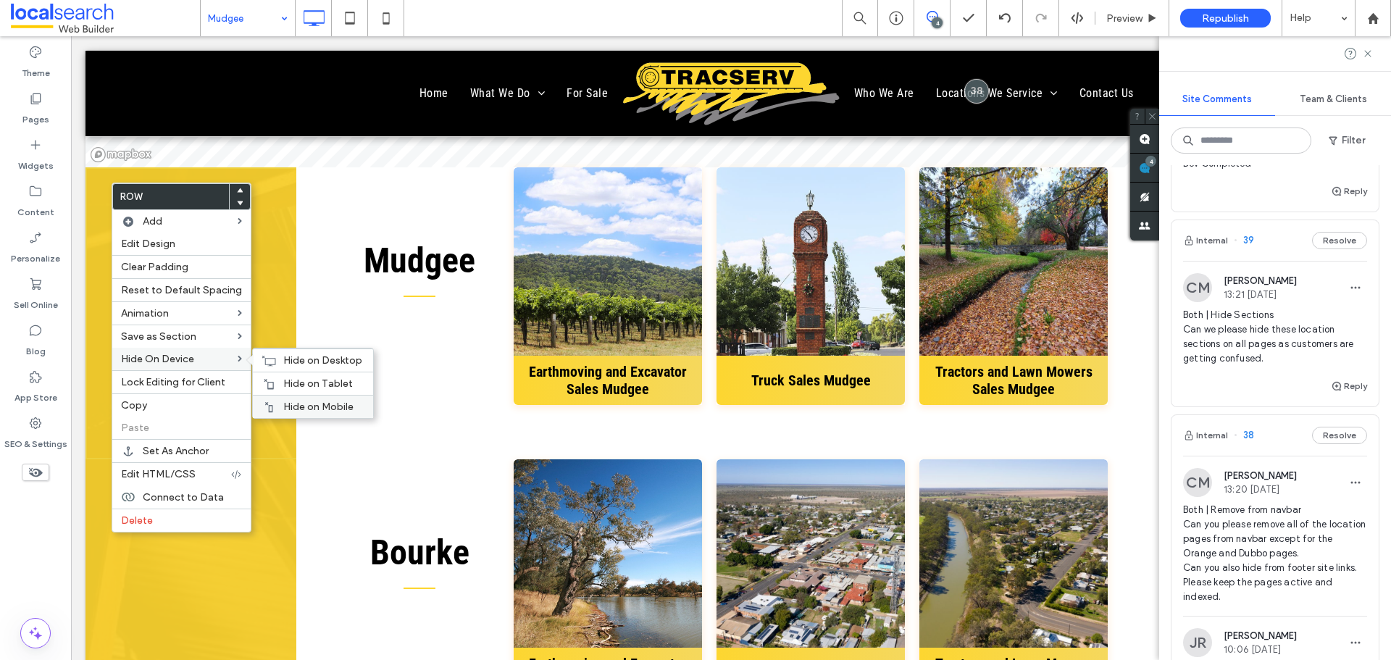
click at [296, 397] on div "Hide on Mobile" at bounding box center [313, 406] width 120 height 23
click at [283, 375] on div "Hide on Tablet" at bounding box center [313, 383] width 120 height 23
click at [285, 358] on span "Hide on Desktop" at bounding box center [322, 360] width 79 height 12
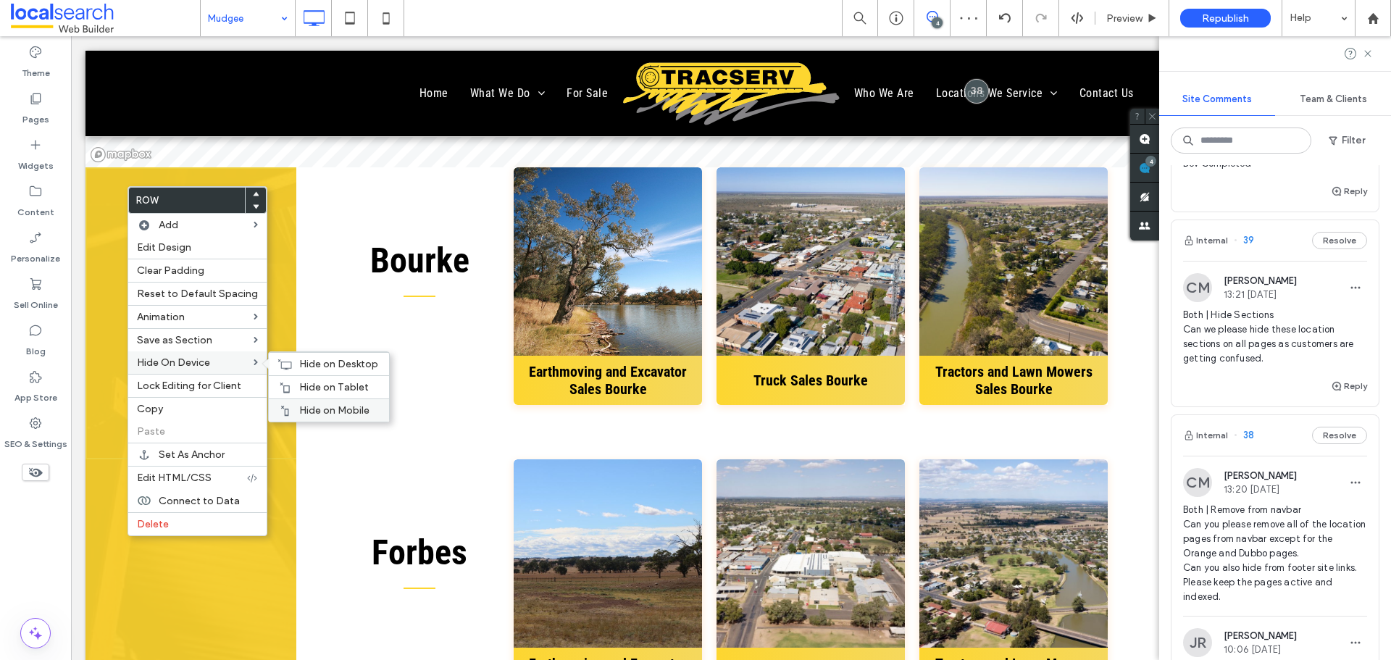
click at [316, 401] on div "Hide on Mobile" at bounding box center [329, 409] width 120 height 23
click at [301, 383] on span "Hide on Tablet" at bounding box center [334, 387] width 70 height 12
click at [292, 359] on div "Hide on Desktop" at bounding box center [329, 363] width 120 height 23
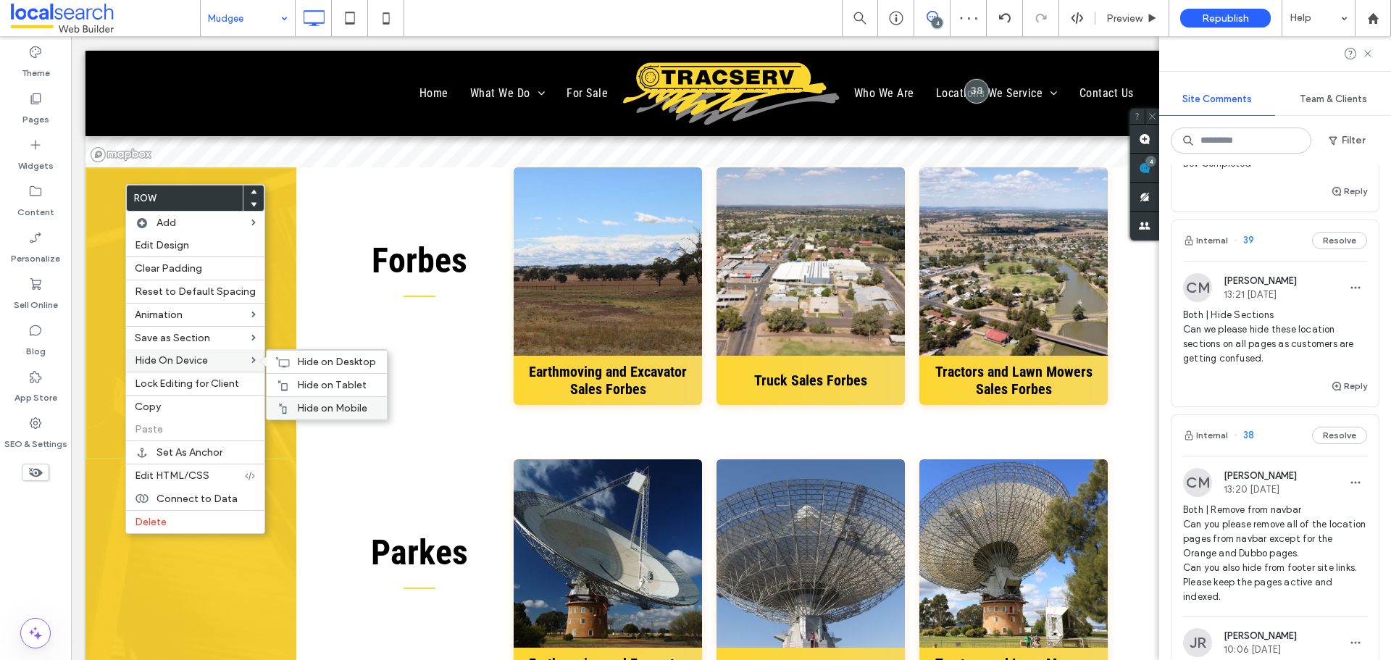
click at [319, 398] on div "Hide on Mobile" at bounding box center [327, 407] width 120 height 23
click at [316, 388] on span "Hide on Tablet" at bounding box center [332, 385] width 70 height 12
click at [291, 362] on div "Hide on Desktop" at bounding box center [327, 361] width 120 height 23
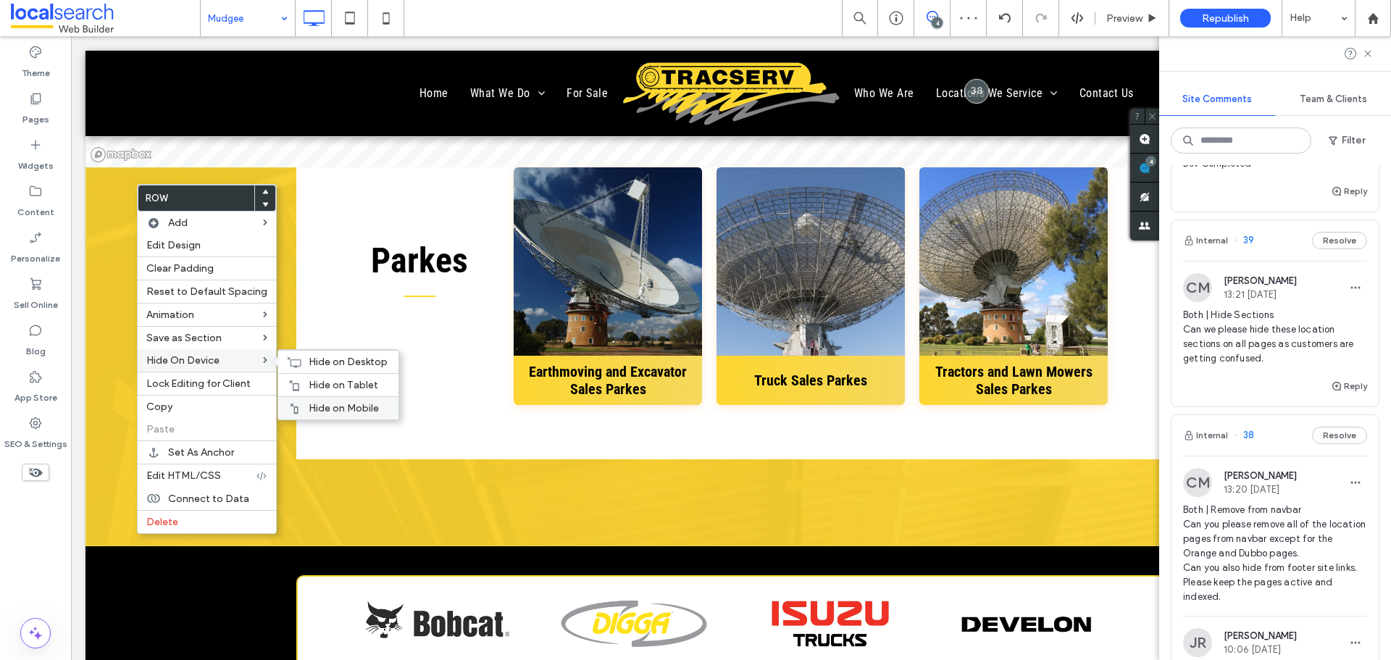
click at [330, 398] on div "Hide on Mobile" at bounding box center [338, 407] width 120 height 23
click at [313, 382] on span "Hide on Tablet" at bounding box center [344, 385] width 70 height 12
click at [290, 359] on use at bounding box center [295, 361] width 14 height 10
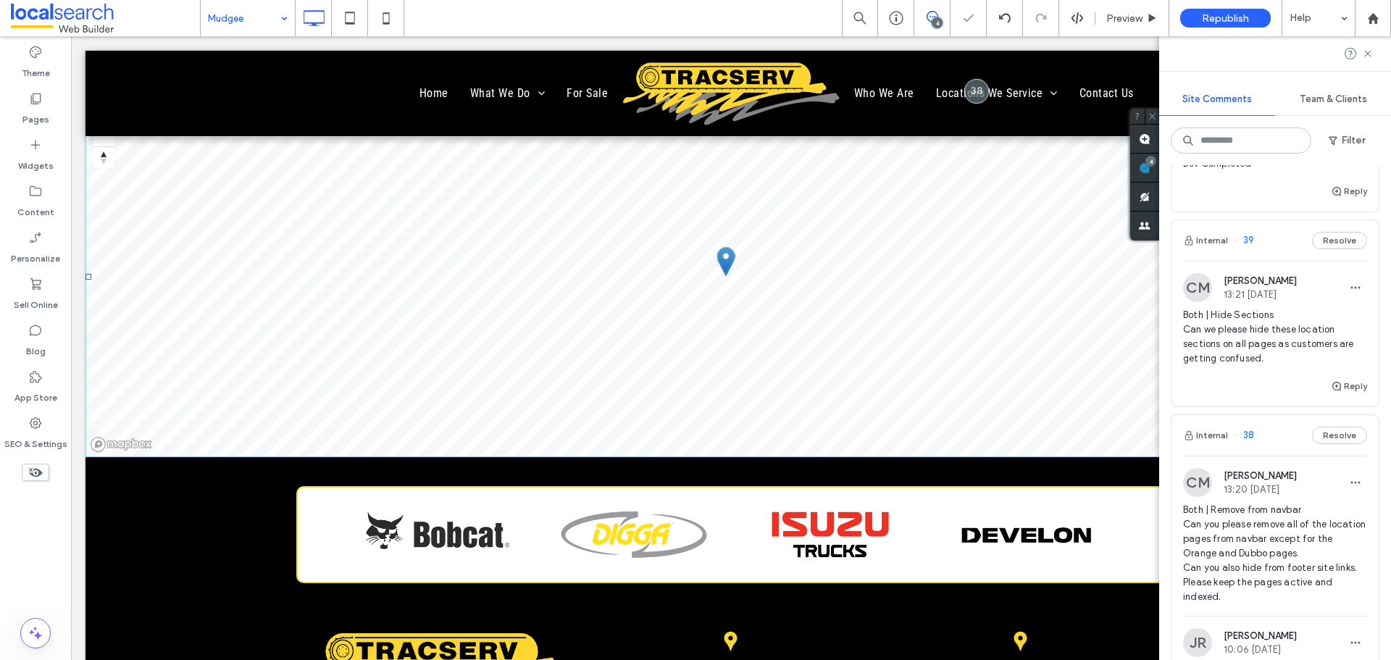
scroll to position [3333, 0]
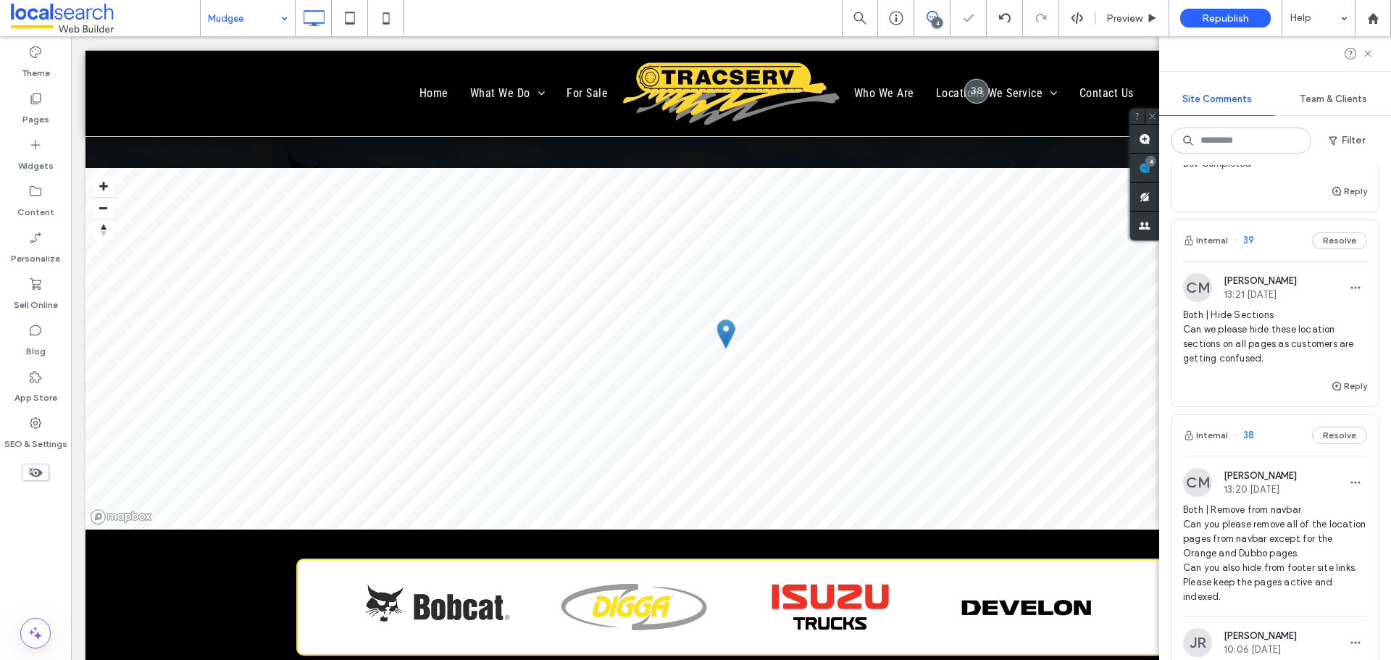
drag, startPoint x: 243, startPoint y: 17, endPoint x: 248, endPoint y: 33, distance: 17.0
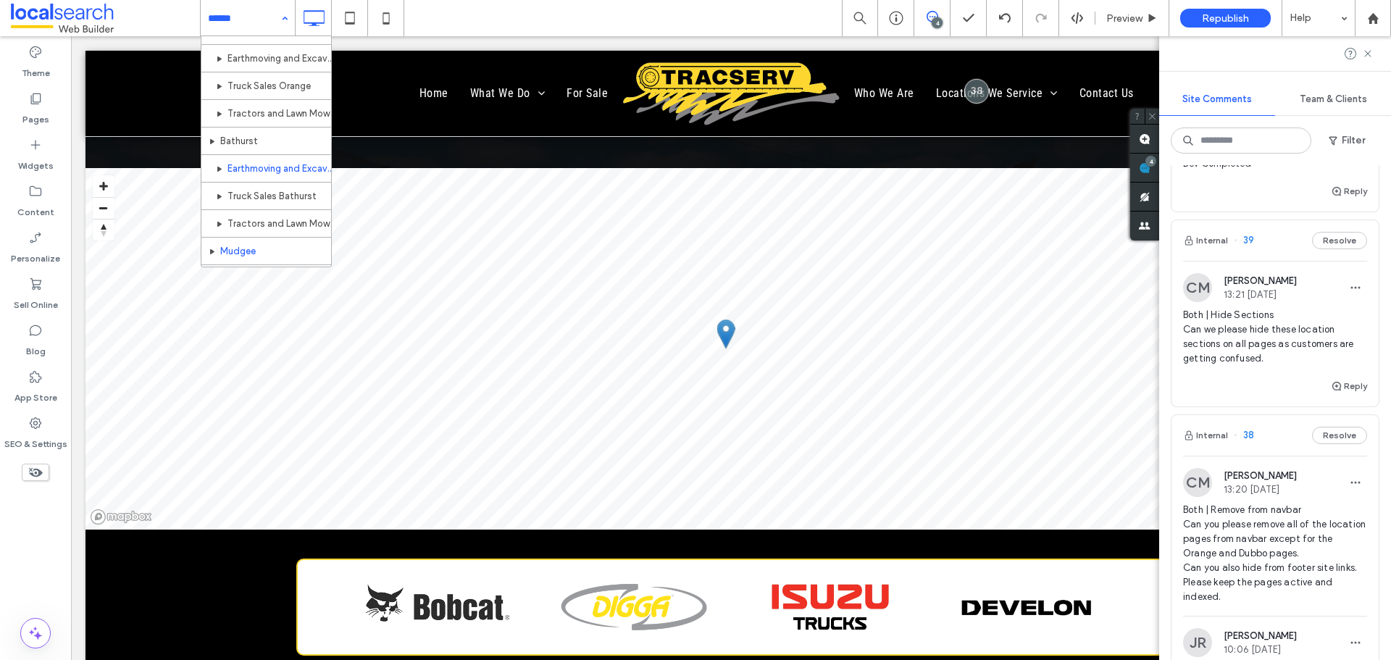
scroll to position [797, 0]
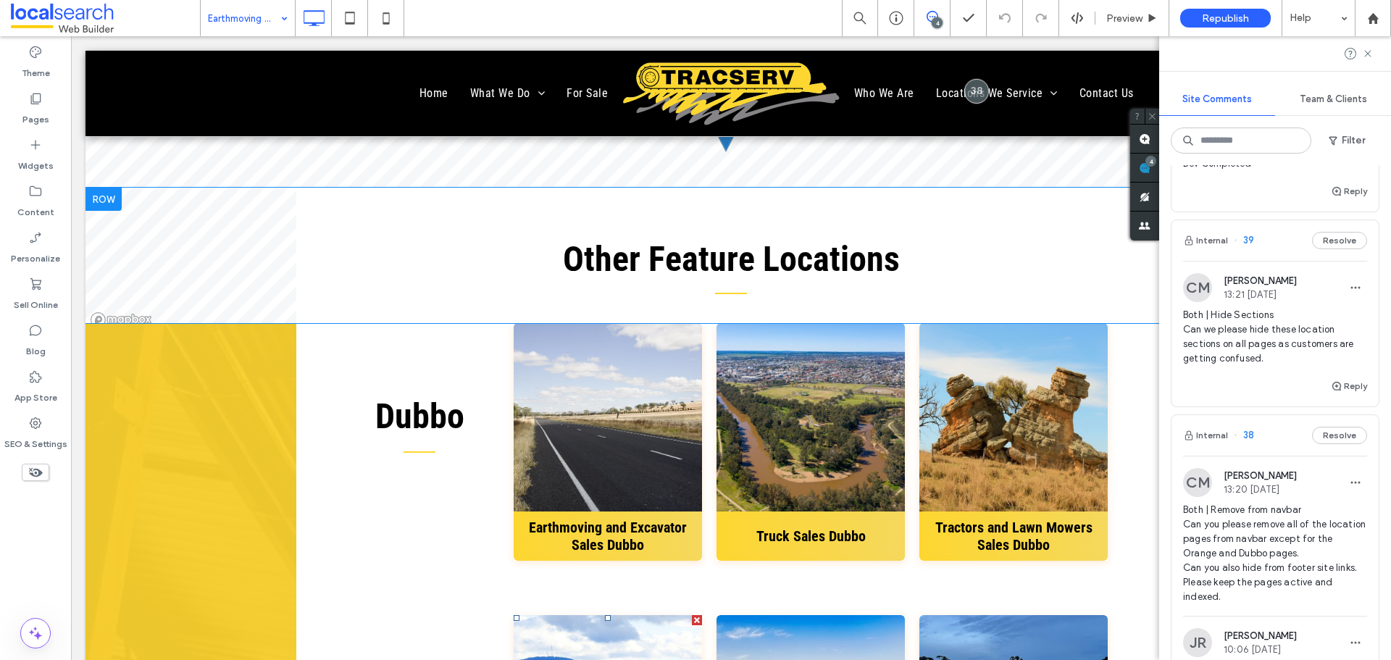
scroll to position [3840, 0]
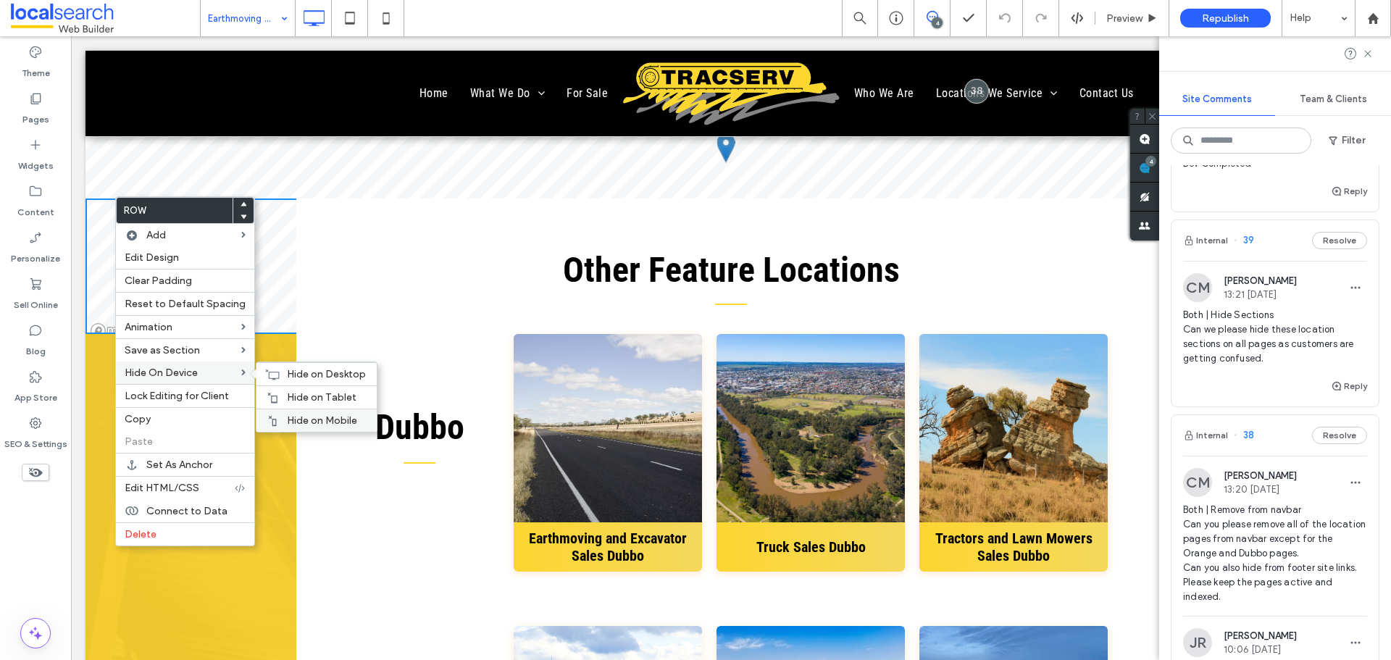
click at [299, 415] on span "Hide on Mobile" at bounding box center [322, 420] width 70 height 12
click at [283, 389] on div "Hide on Tablet" at bounding box center [316, 396] width 120 height 23
click at [274, 367] on div "Hide on Desktop" at bounding box center [316, 373] width 120 height 23
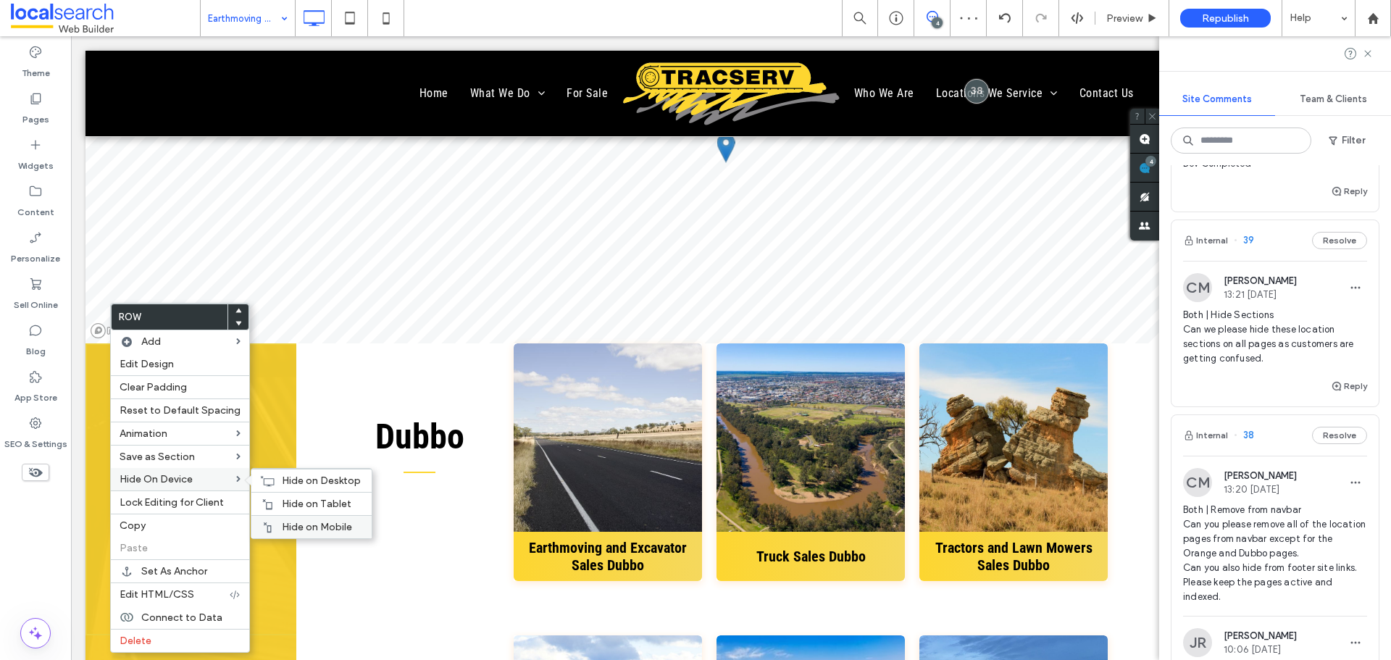
click at [341, 519] on div "Hide on Mobile" at bounding box center [311, 526] width 120 height 23
click at [321, 498] on span "Hide on Tablet" at bounding box center [317, 504] width 70 height 12
click at [293, 476] on span "Hide on Desktop" at bounding box center [321, 481] width 79 height 12
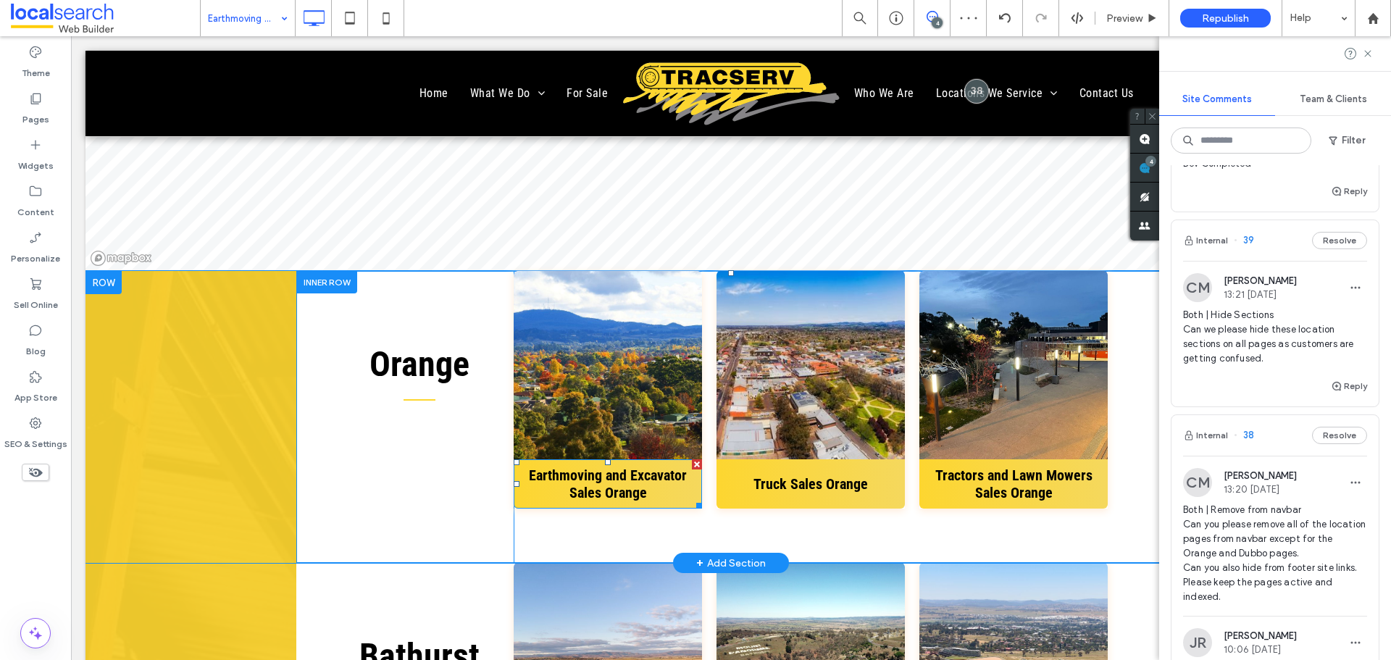
scroll to position [3985, 0]
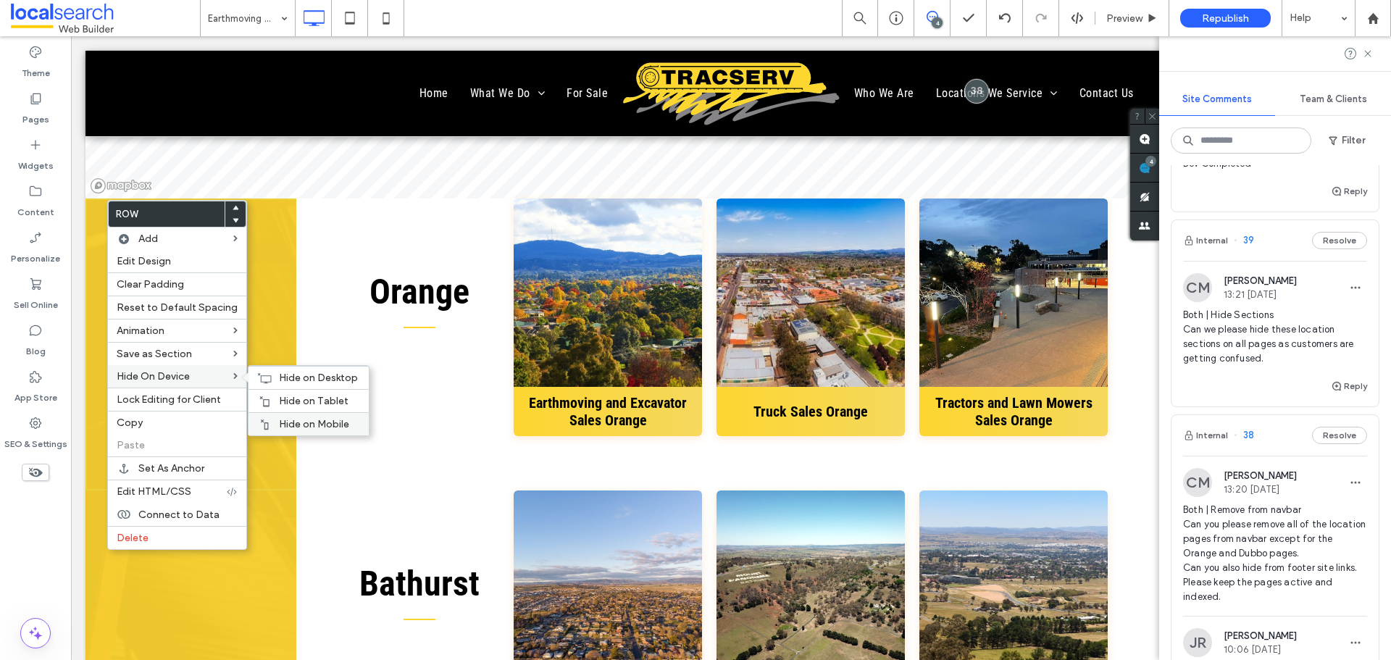
click at [307, 422] on span "Hide on Mobile" at bounding box center [314, 424] width 70 height 12
click at [270, 395] on div "Hide on Tablet" at bounding box center [308, 400] width 120 height 23
click at [266, 371] on div "Hide on Desktop" at bounding box center [308, 377] width 120 height 23
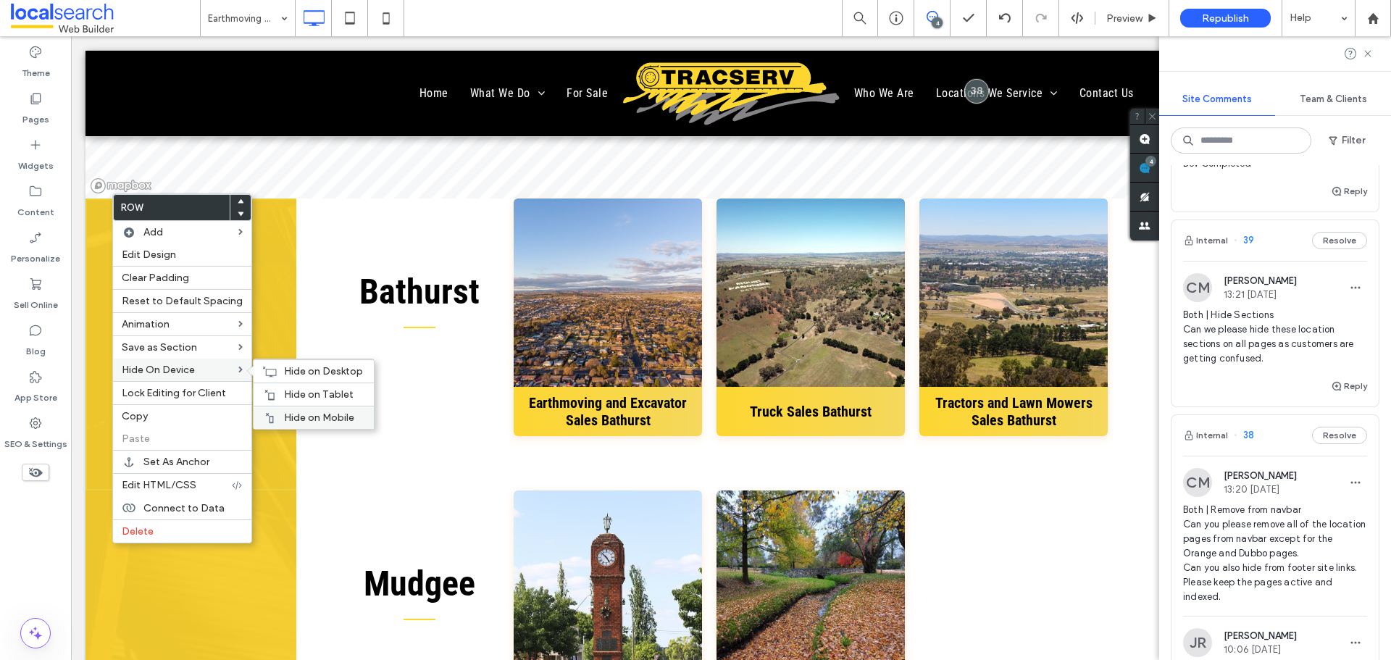
click at [285, 409] on div "Hide on Mobile" at bounding box center [314, 417] width 120 height 23
click at [271, 391] on div at bounding box center [269, 395] width 14 height 12
click at [285, 371] on span "Hide on Desktop" at bounding box center [323, 371] width 79 height 12
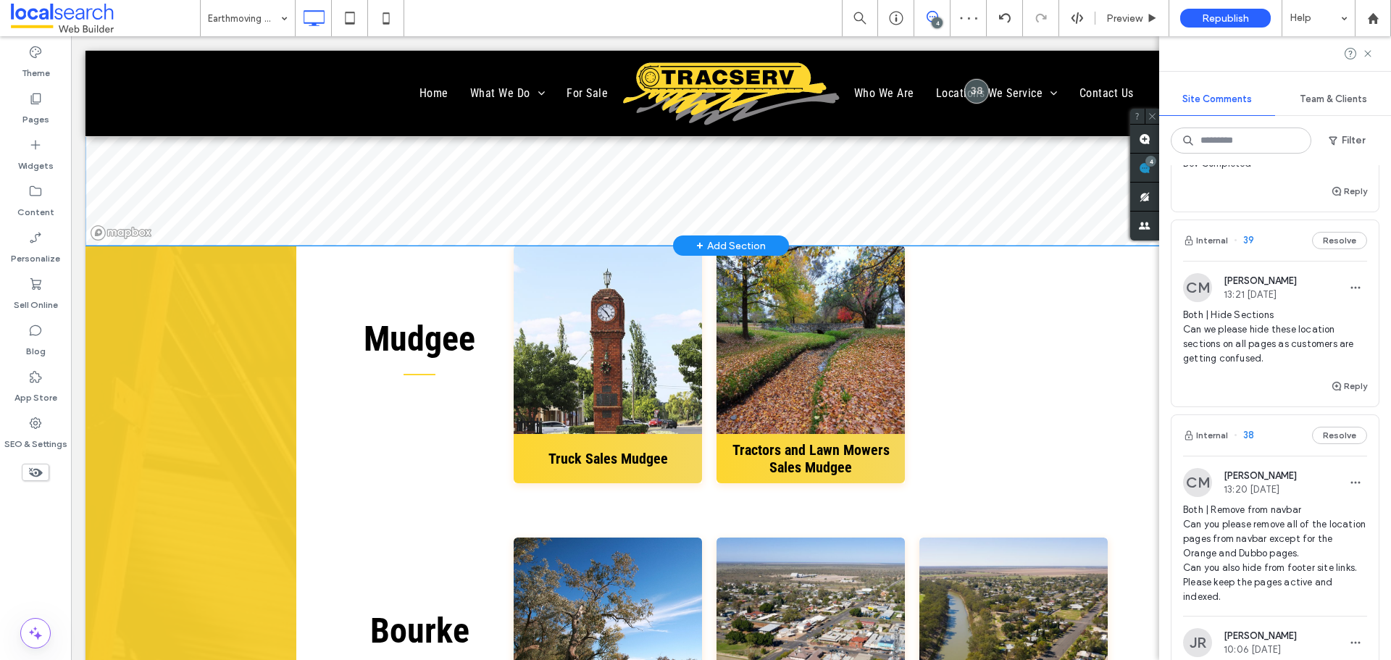
scroll to position [3912, 0]
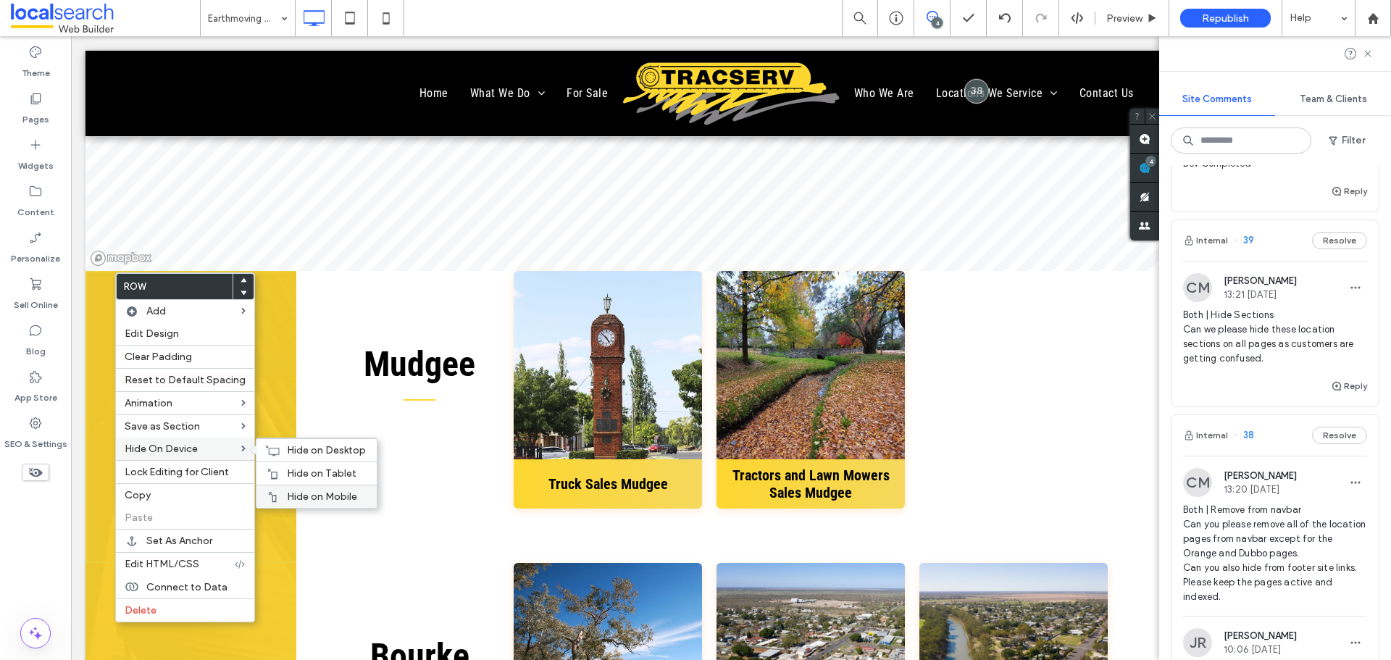
click at [303, 488] on div "Hide on Mobile" at bounding box center [316, 496] width 120 height 23
click at [303, 473] on span "Hide on Tablet" at bounding box center [322, 473] width 70 height 12
click at [303, 454] on span "Hide on Desktop" at bounding box center [326, 450] width 79 height 12
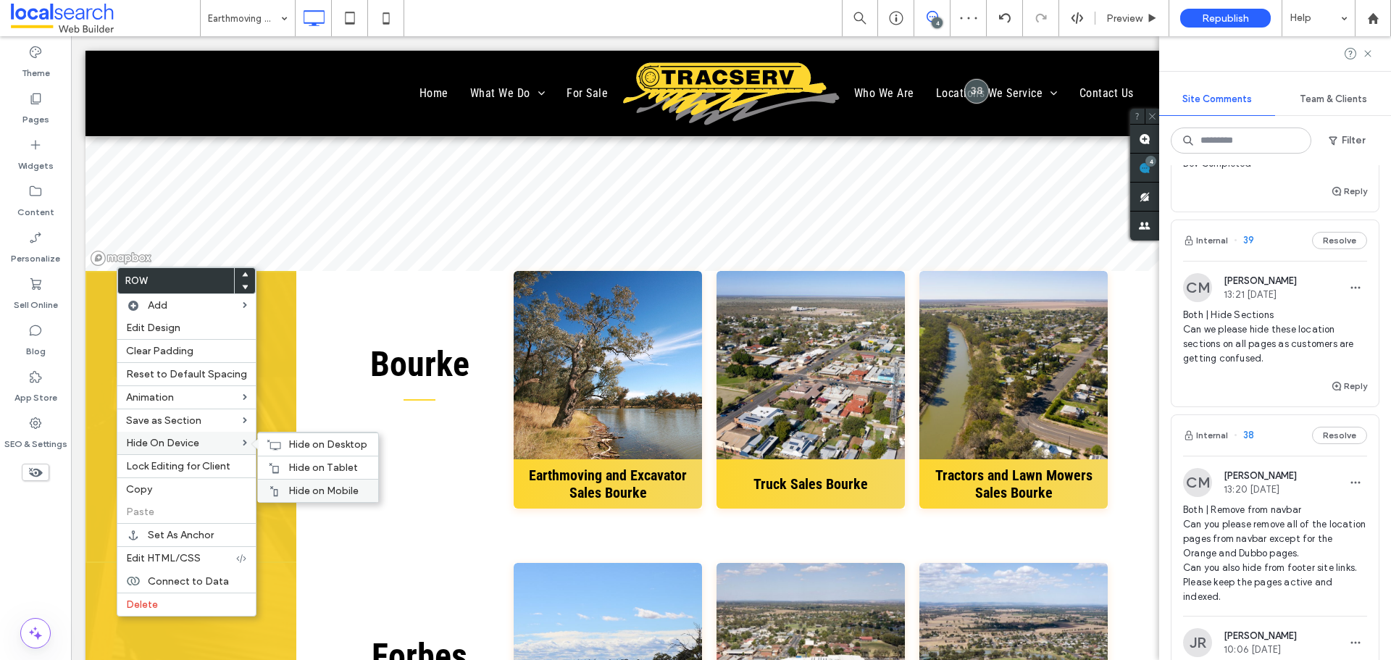
click at [296, 480] on div "Hide on Mobile" at bounding box center [318, 490] width 120 height 23
click at [301, 486] on span "Hide on Mobile" at bounding box center [323, 491] width 70 height 12
click at [304, 486] on span "Hide on Mobile" at bounding box center [323, 491] width 70 height 12
click at [282, 464] on div "Hide on Tablet" at bounding box center [318, 467] width 120 height 23
click at [298, 448] on span "Hide on Desktop" at bounding box center [327, 444] width 79 height 12
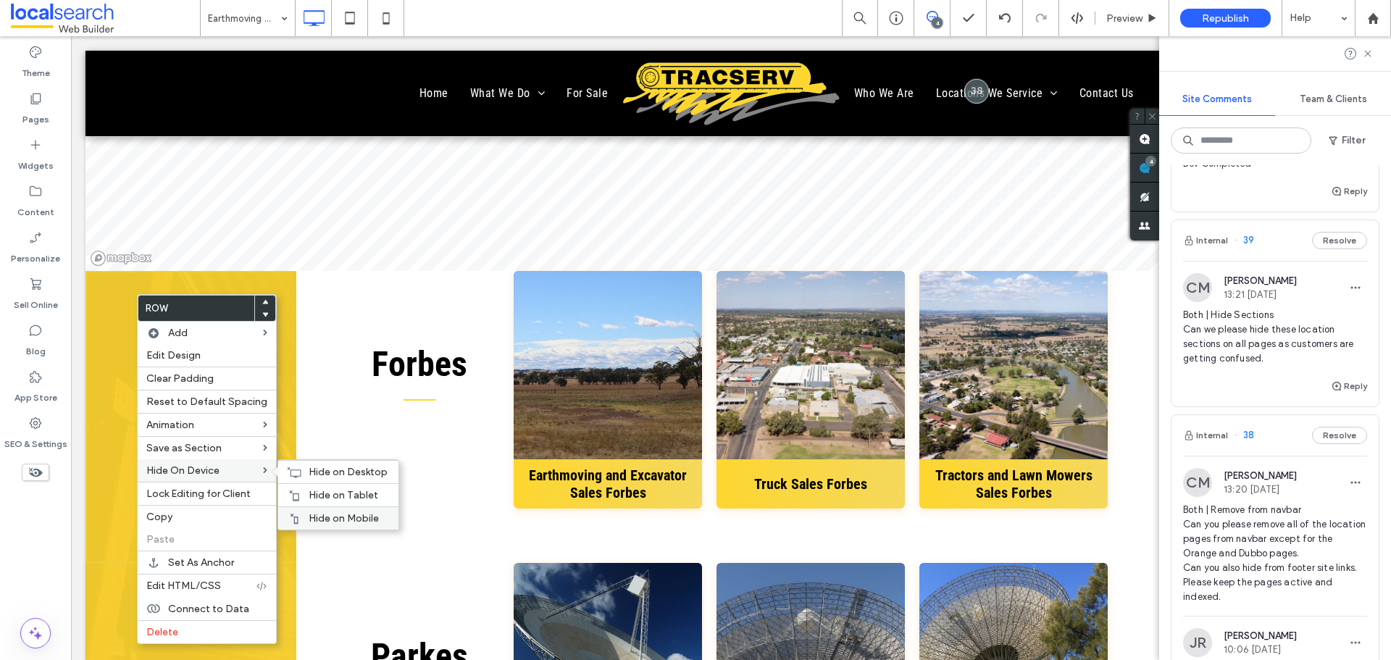
click at [354, 519] on span "Hide on Mobile" at bounding box center [344, 518] width 70 height 12
click at [337, 488] on div "Hide on Tablet" at bounding box center [338, 494] width 120 height 23
click at [283, 461] on div "Hide on Desktop" at bounding box center [338, 471] width 120 height 23
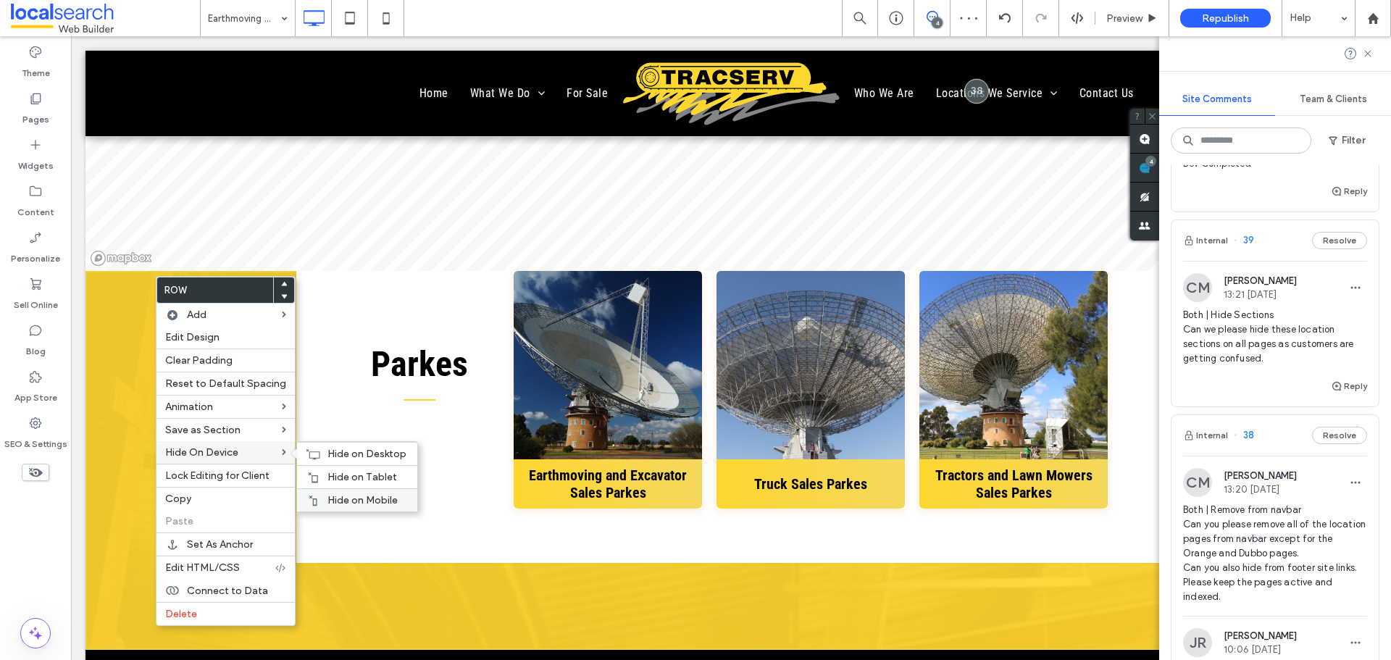
click at [359, 493] on div "Hide on Mobile" at bounding box center [357, 499] width 120 height 23
click at [354, 465] on div "Hide on Tablet" at bounding box center [357, 476] width 120 height 23
click at [341, 448] on span "Hide on Desktop" at bounding box center [366, 454] width 79 height 12
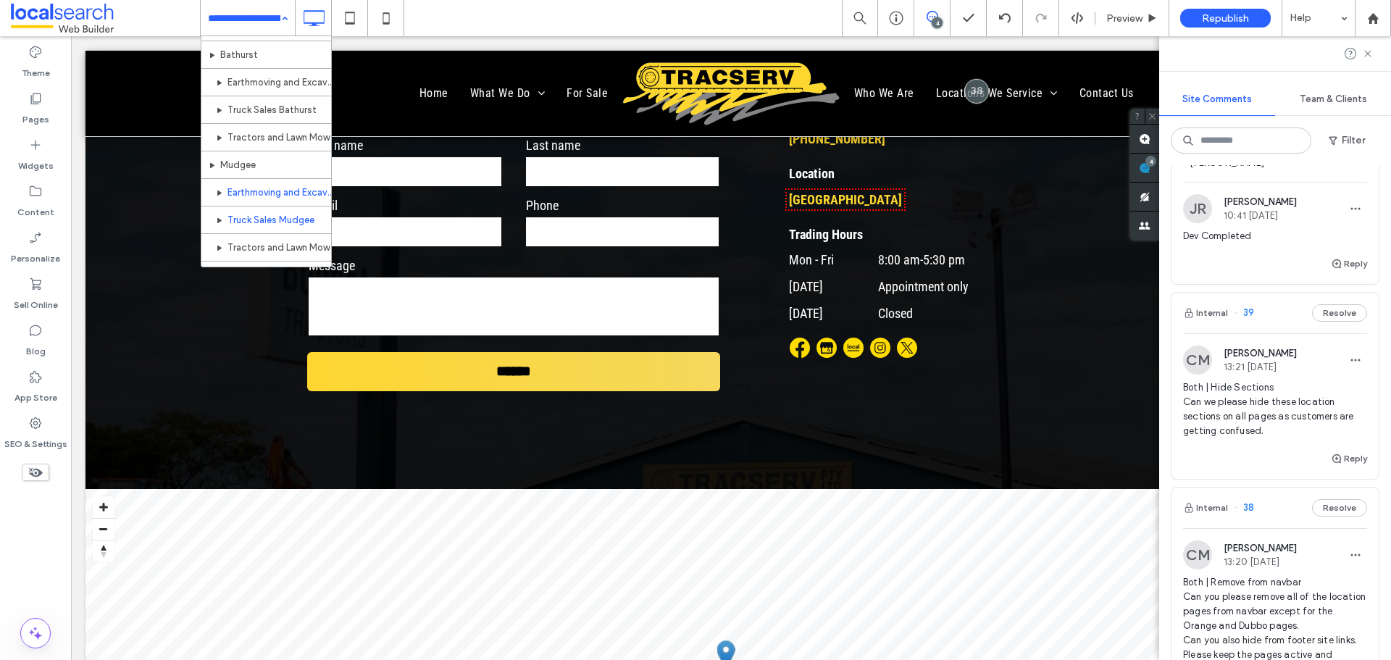
scroll to position [727, 0]
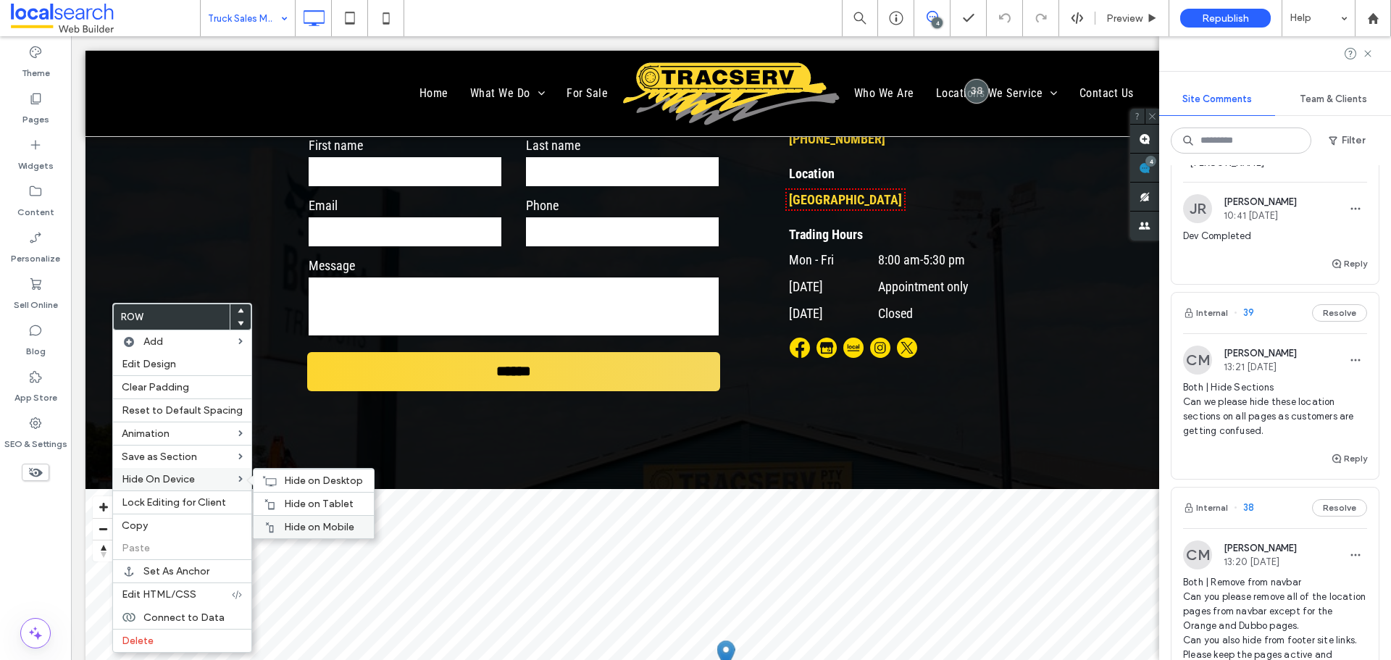
click at [323, 524] on span "Hide on Mobile" at bounding box center [319, 527] width 70 height 12
click at [321, 499] on span "Hide on Tablet" at bounding box center [319, 504] width 70 height 12
click at [304, 479] on span "Hide on Desktop" at bounding box center [323, 481] width 79 height 12
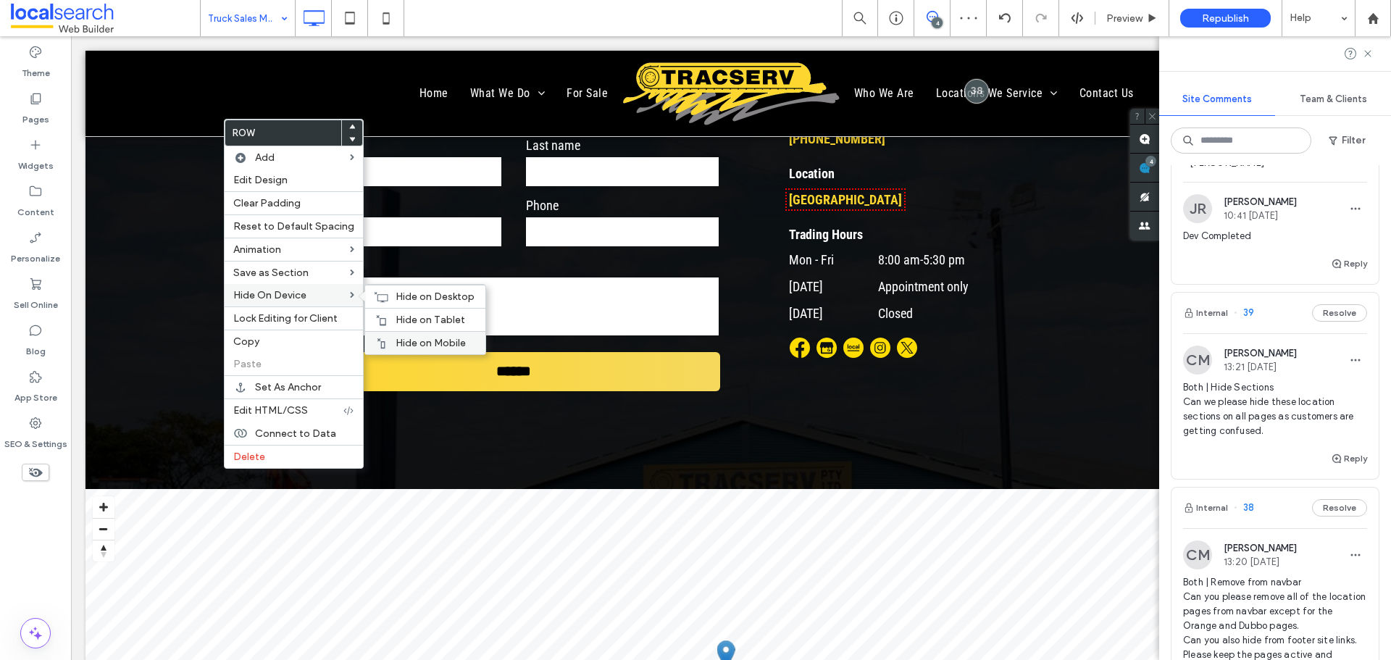
click at [435, 335] on div "Hide on Mobile" at bounding box center [425, 342] width 120 height 23
click at [396, 319] on span "Hide on Tablet" at bounding box center [431, 320] width 70 height 12
click at [396, 291] on span "Hide on Desktop" at bounding box center [435, 297] width 79 height 12
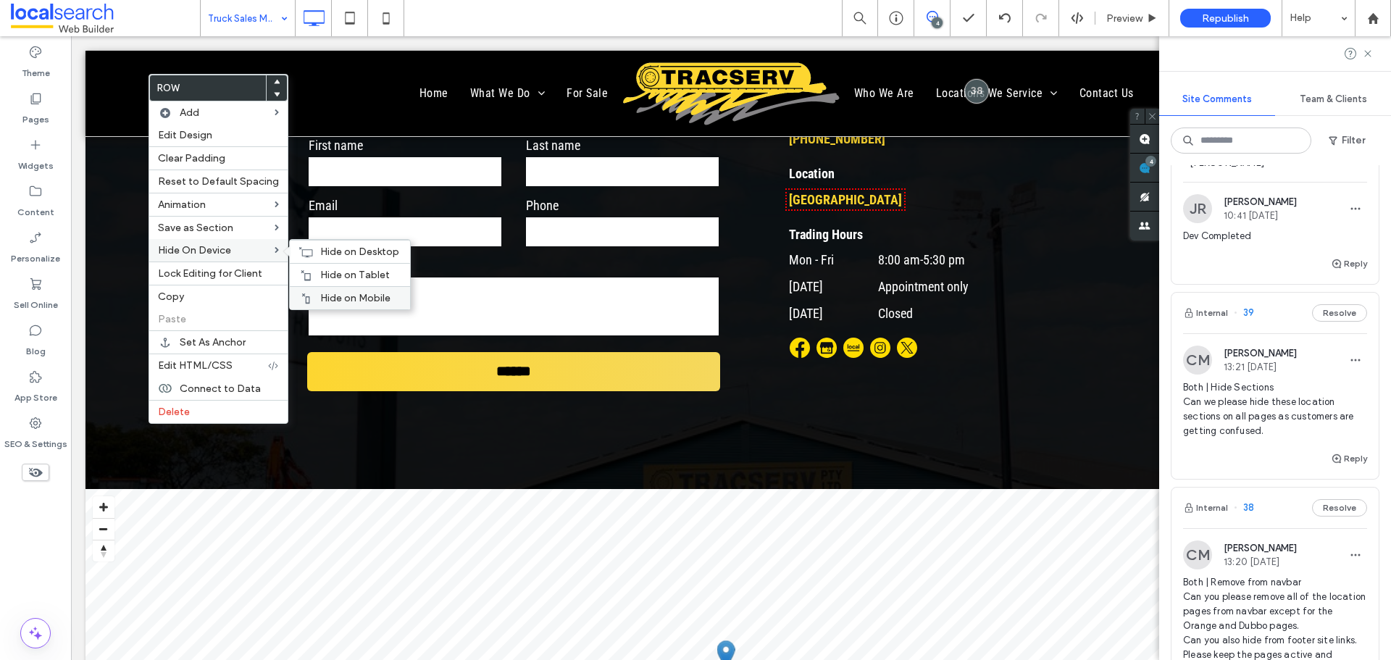
click at [330, 296] on span "Hide on Mobile" at bounding box center [355, 298] width 70 height 12
click at [314, 260] on div "Hide on Desktop" at bounding box center [350, 251] width 120 height 23
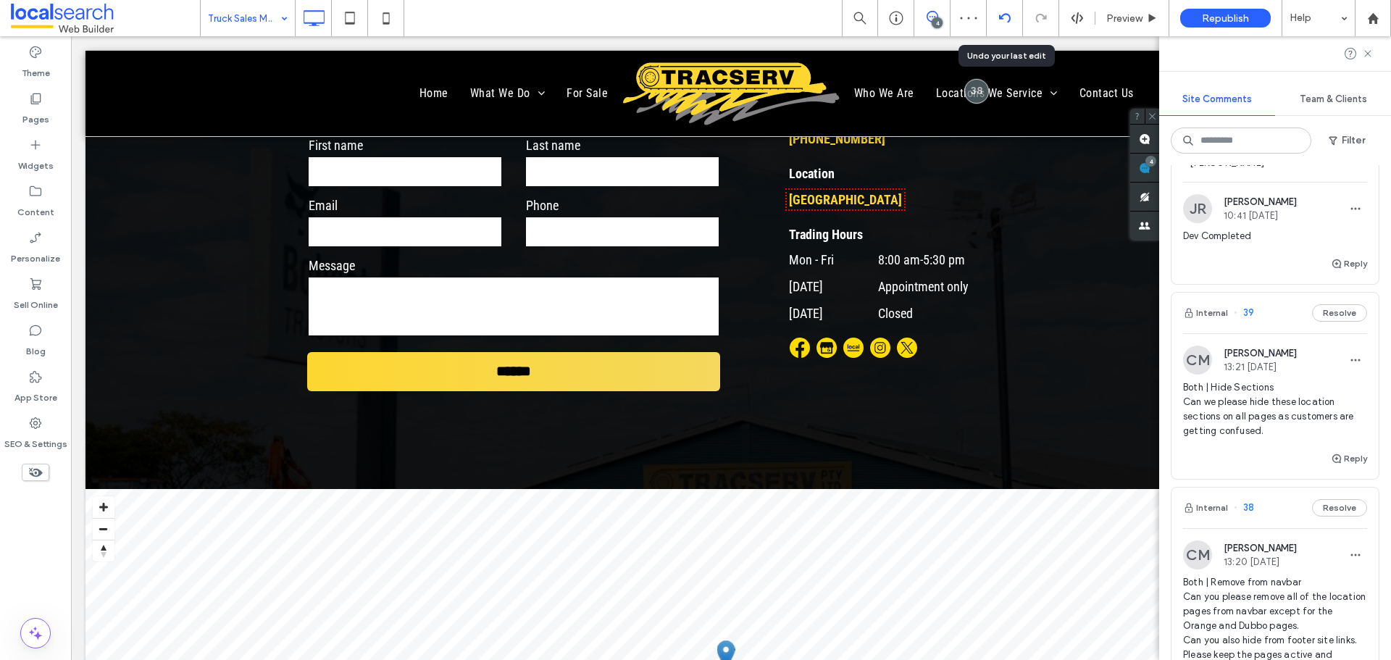
click at [997, 17] on div at bounding box center [1004, 18] width 35 height 12
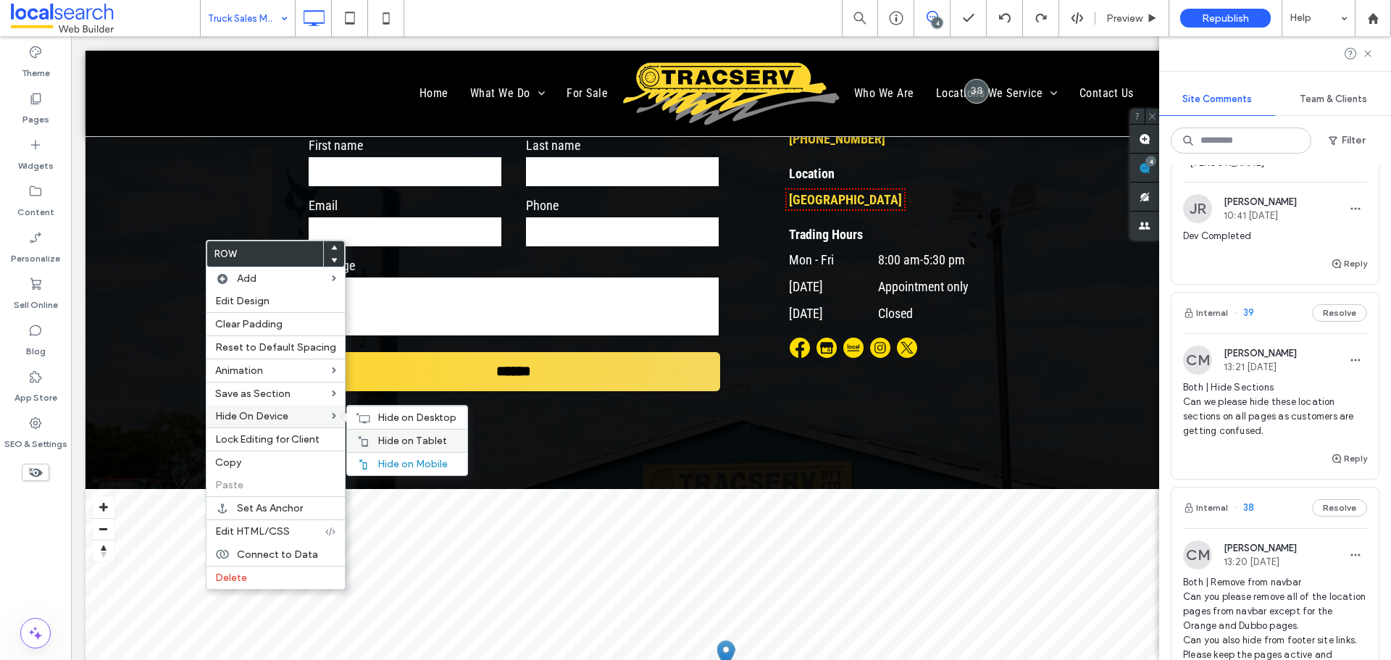
click at [393, 440] on span "Hide on Tablet" at bounding box center [412, 441] width 70 height 12
click at [388, 411] on span "Hide on Desktop" at bounding box center [416, 417] width 79 height 12
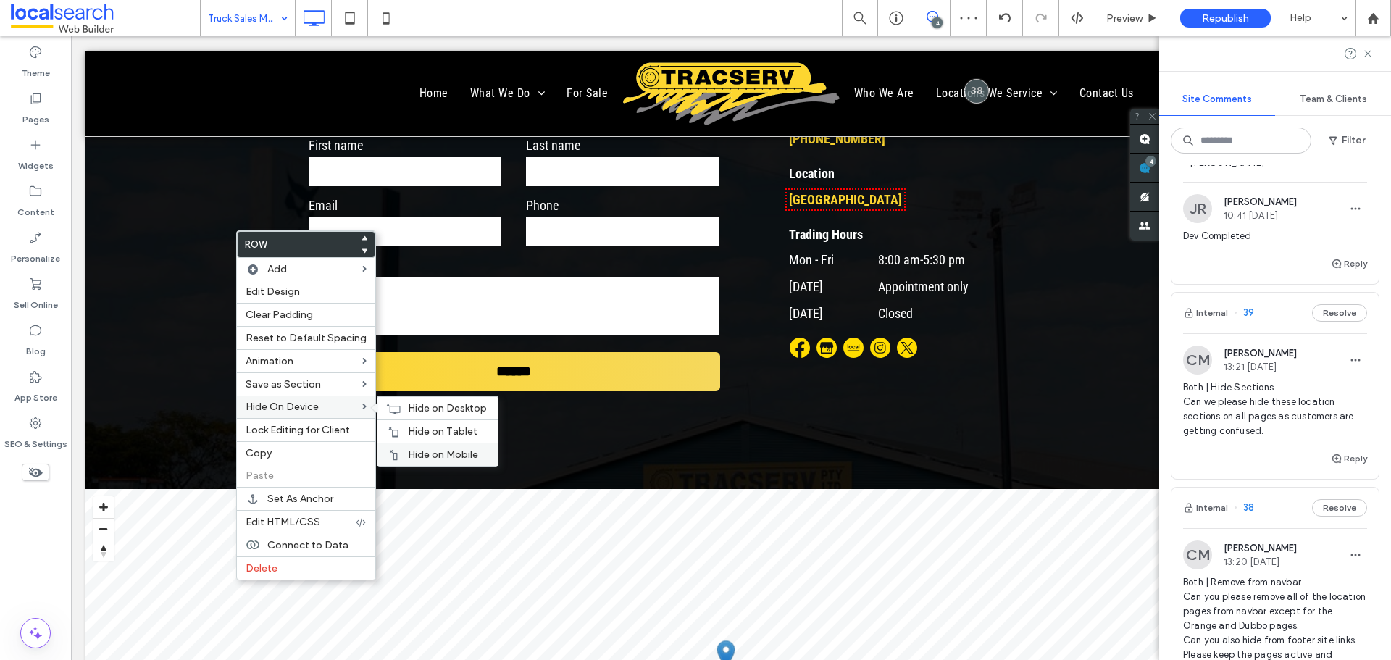
click at [452, 460] on span "Hide on Mobile" at bounding box center [443, 454] width 70 height 12
click at [403, 419] on div "Hide on Desktop" at bounding box center [437, 407] width 120 height 23
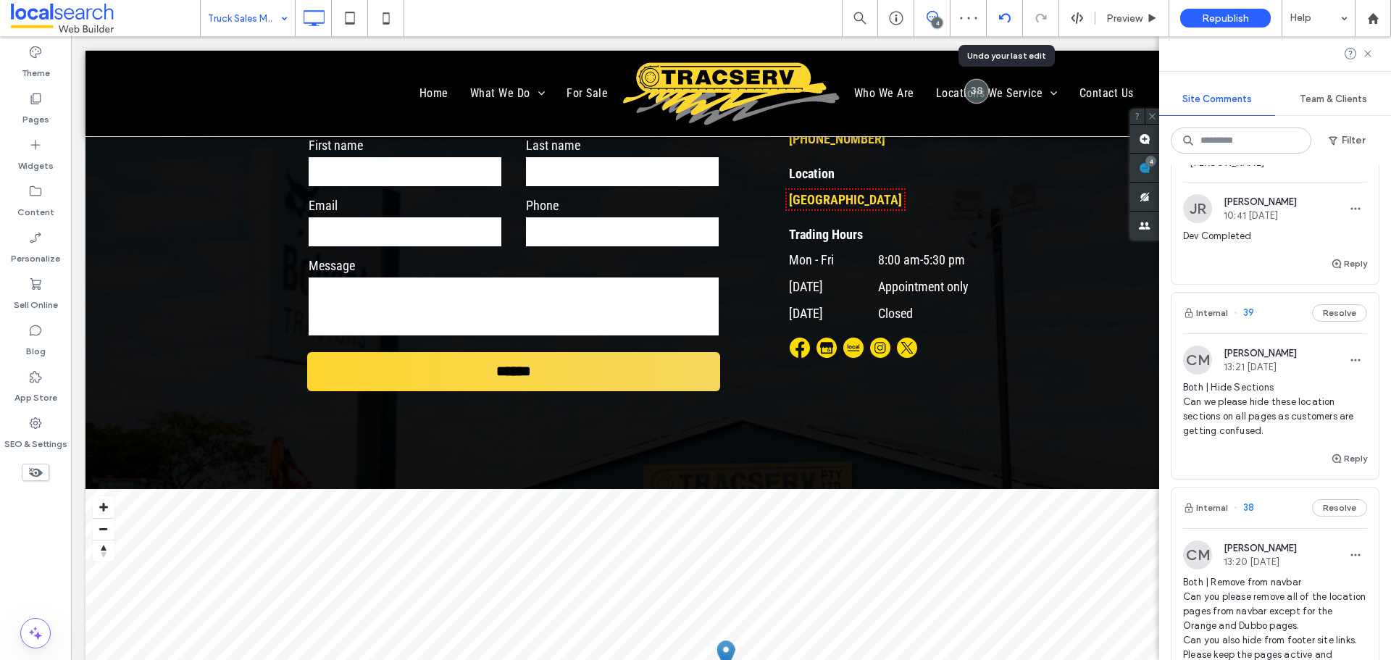
click at [1010, 16] on icon at bounding box center [1005, 18] width 12 height 12
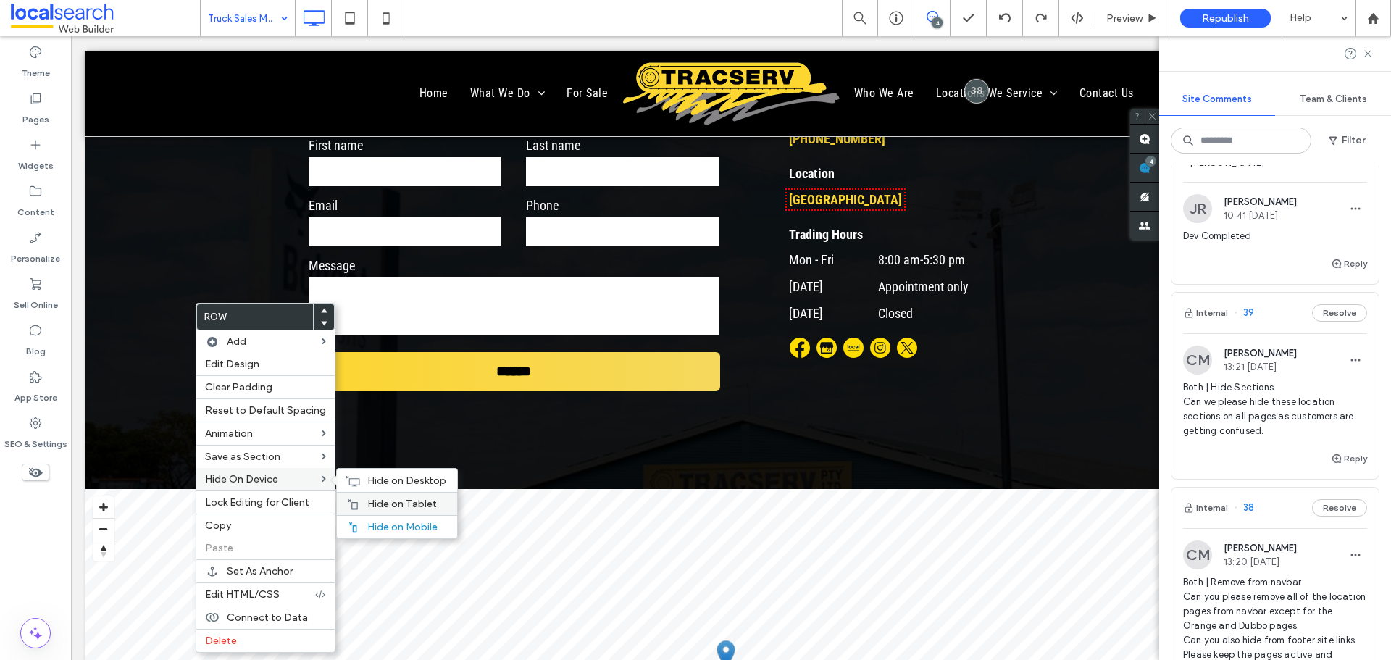
click at [409, 494] on div "Hide on Tablet" at bounding box center [397, 503] width 120 height 23
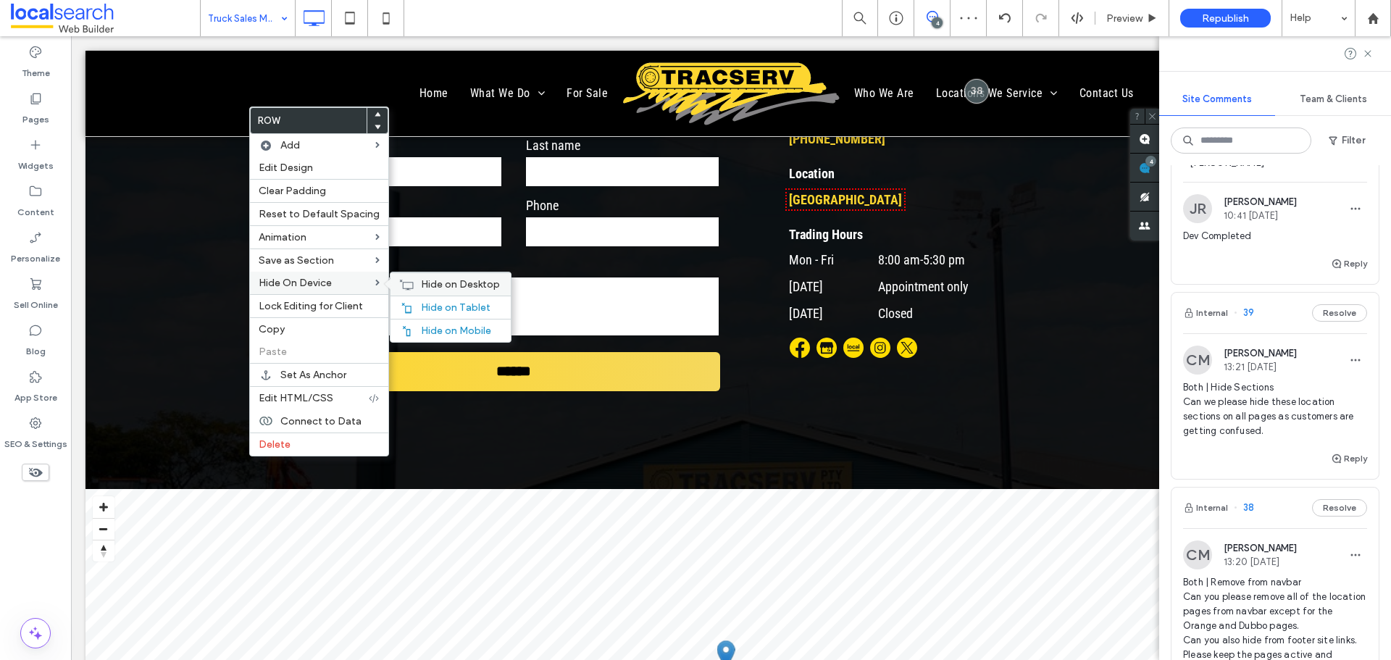
click at [436, 280] on span "Hide on Desktop" at bounding box center [460, 284] width 79 height 12
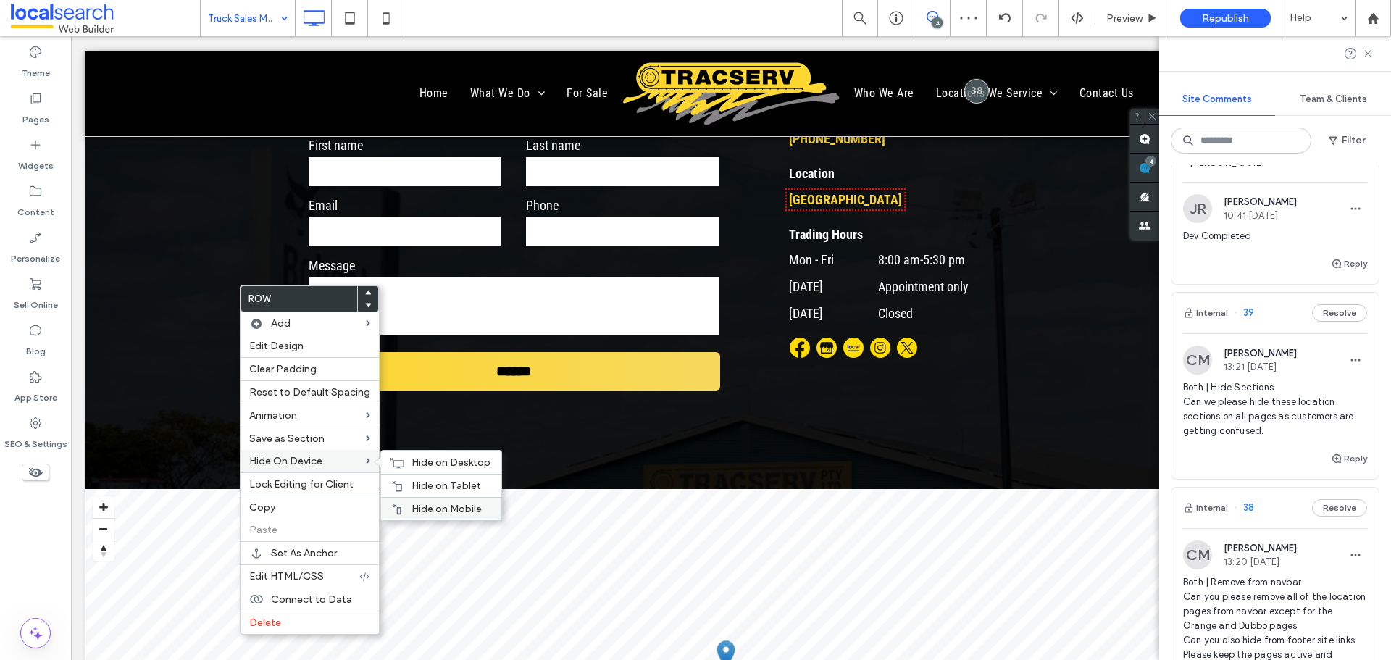
click at [447, 504] on span "Hide on Mobile" at bounding box center [446, 509] width 70 height 12
click at [417, 477] on div "Hide on Tablet" at bounding box center [441, 485] width 120 height 23
click at [413, 464] on span "Hide on Desktop" at bounding box center [450, 462] width 79 height 12
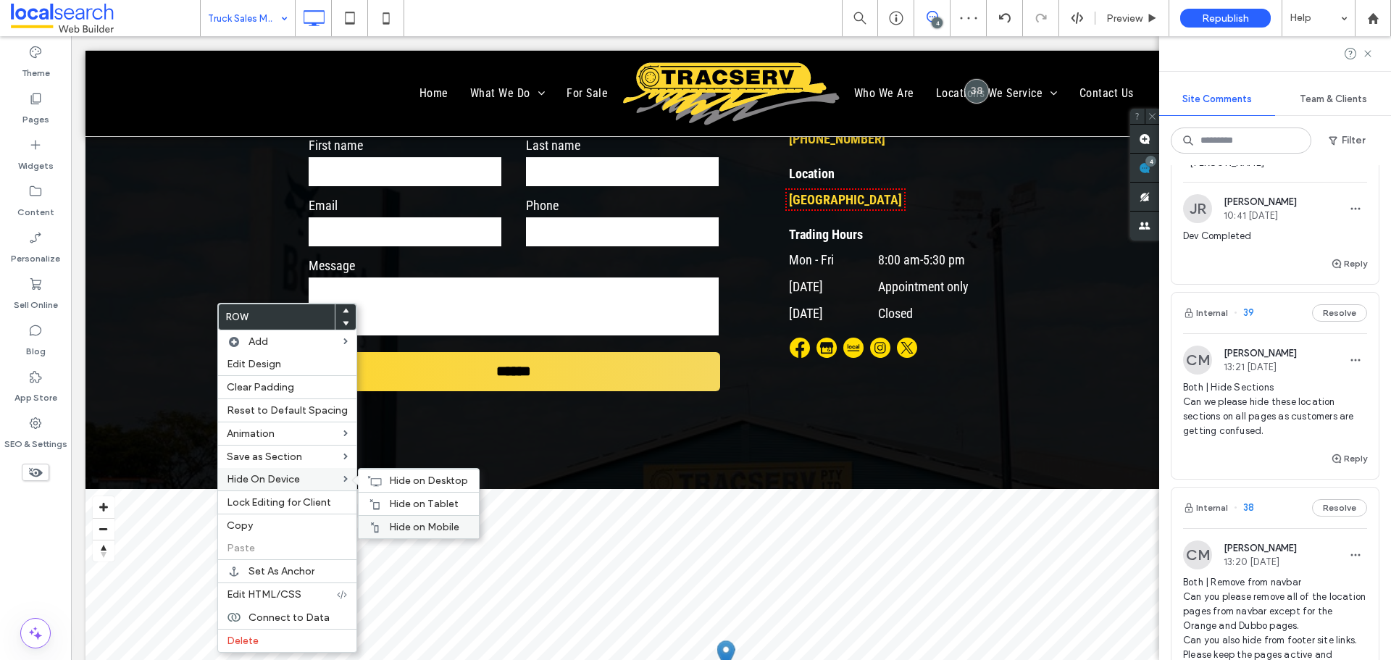
click at [404, 524] on span "Hide on Mobile" at bounding box center [424, 527] width 70 height 12
click at [417, 494] on div "Hide on Tablet" at bounding box center [419, 503] width 120 height 23
click at [399, 480] on span "Hide on Desktop" at bounding box center [428, 481] width 79 height 12
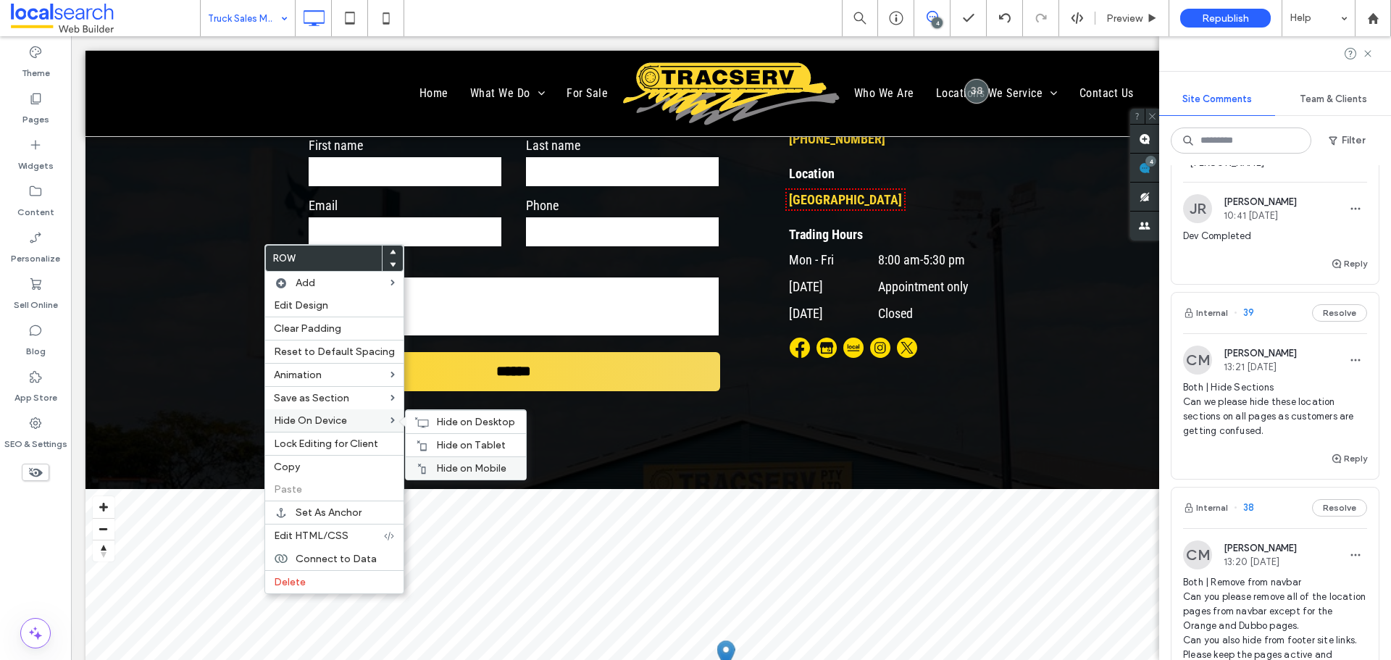
click at [478, 469] on span "Hide on Mobile" at bounding box center [471, 468] width 70 height 12
click at [451, 438] on div "Hide on Tablet" at bounding box center [466, 444] width 120 height 23
click at [415, 414] on div "Hide on Desktop" at bounding box center [466, 421] width 120 height 23
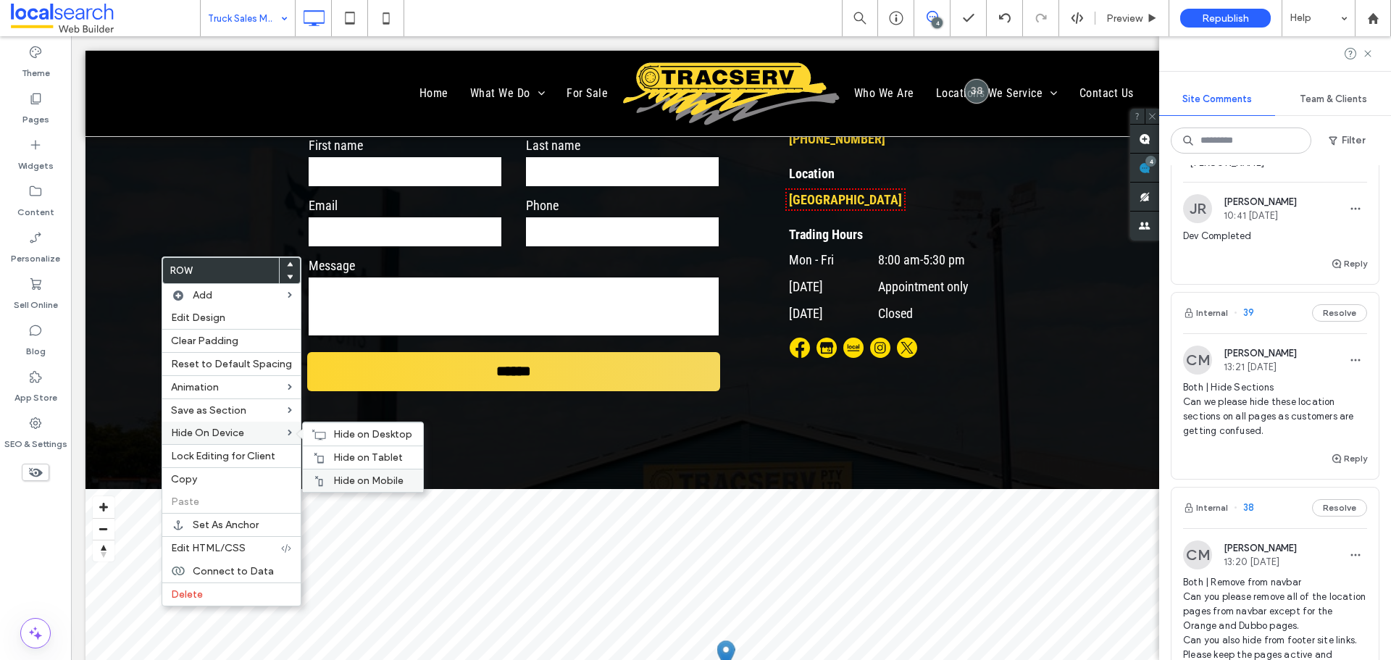
click at [382, 479] on span "Hide on Mobile" at bounding box center [368, 481] width 70 height 12
click at [343, 457] on span "Hide on Tablet" at bounding box center [368, 457] width 70 height 12
click at [351, 438] on span "Hide on Desktop" at bounding box center [372, 434] width 79 height 12
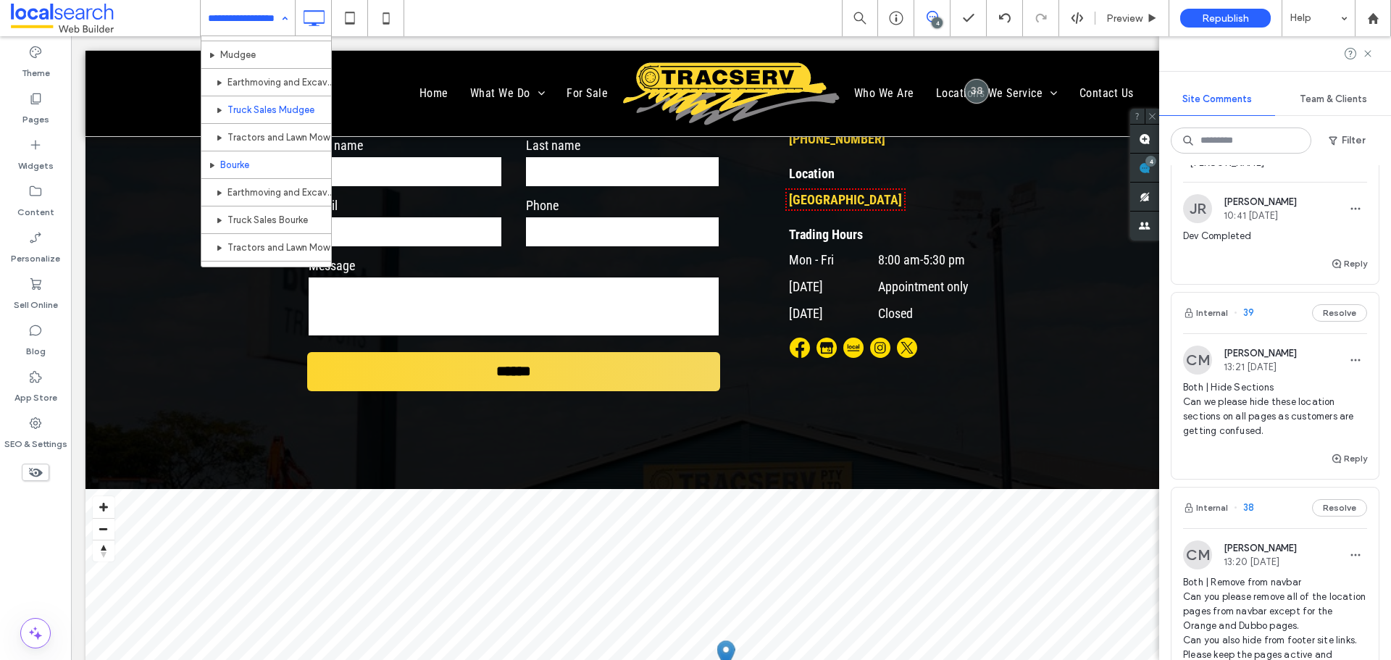
scroll to position [869, 0]
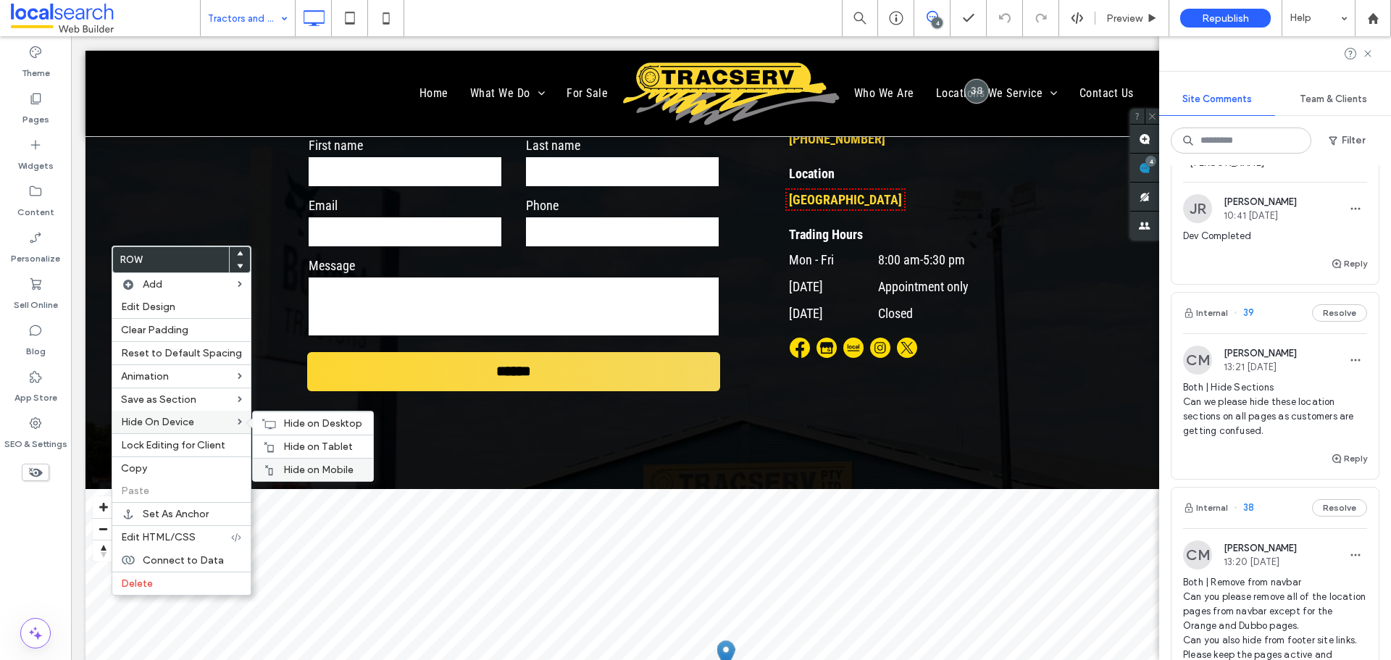
click at [304, 464] on span "Hide on Mobile" at bounding box center [318, 470] width 70 height 12
click at [320, 448] on span "Hide on Tablet" at bounding box center [318, 446] width 70 height 12
click at [283, 422] on span "Hide on Desktop" at bounding box center [322, 423] width 79 height 12
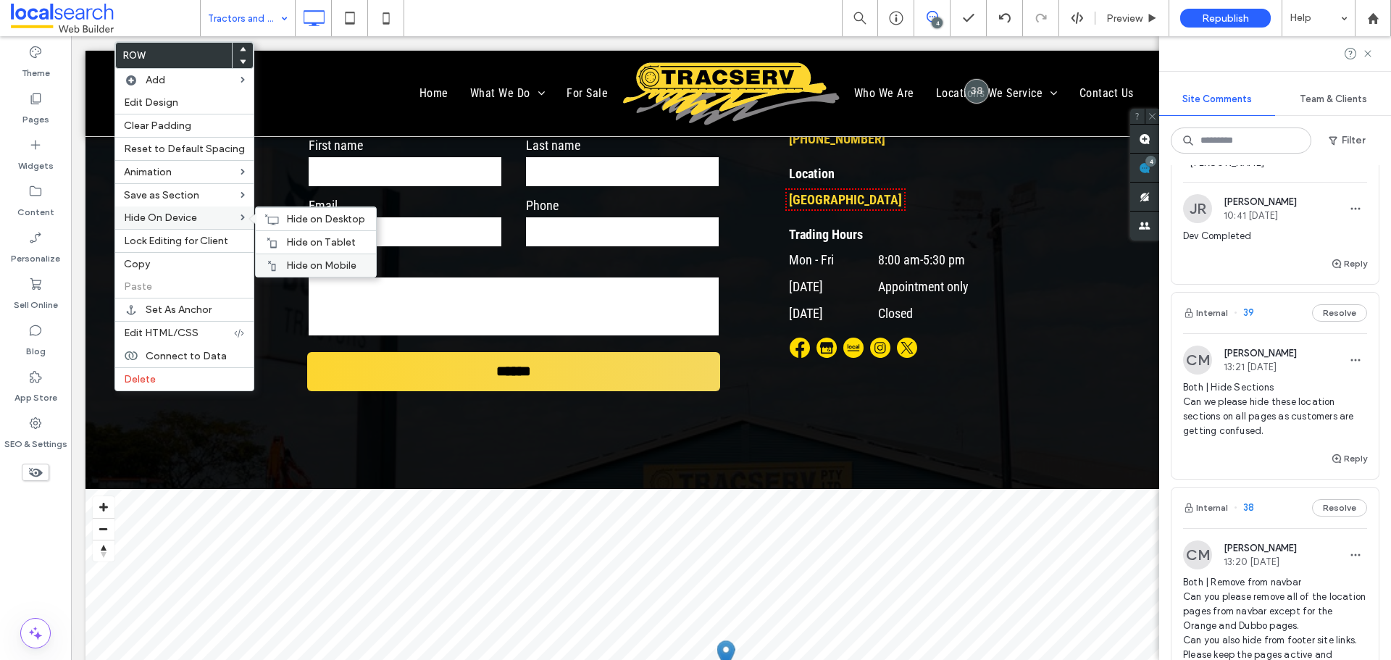
click at [305, 258] on div "Hide on Mobile" at bounding box center [316, 265] width 120 height 23
click at [267, 237] on icon at bounding box center [272, 243] width 12 height 12
click at [266, 216] on icon at bounding box center [271, 220] width 14 height 12
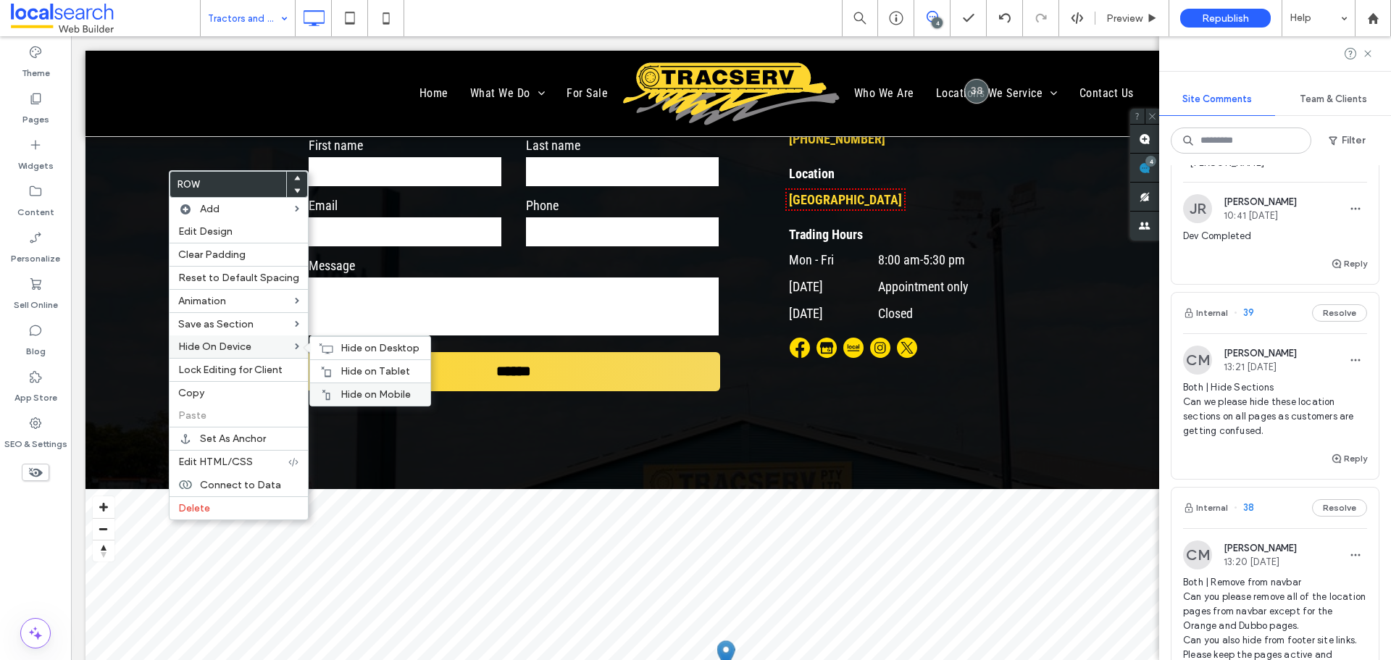
click at [377, 393] on span "Hide on Mobile" at bounding box center [376, 394] width 70 height 12
click at [358, 371] on span "Hide on Tablet" at bounding box center [376, 371] width 70 height 12
click at [331, 343] on div "Hide on Desktop" at bounding box center [370, 347] width 120 height 23
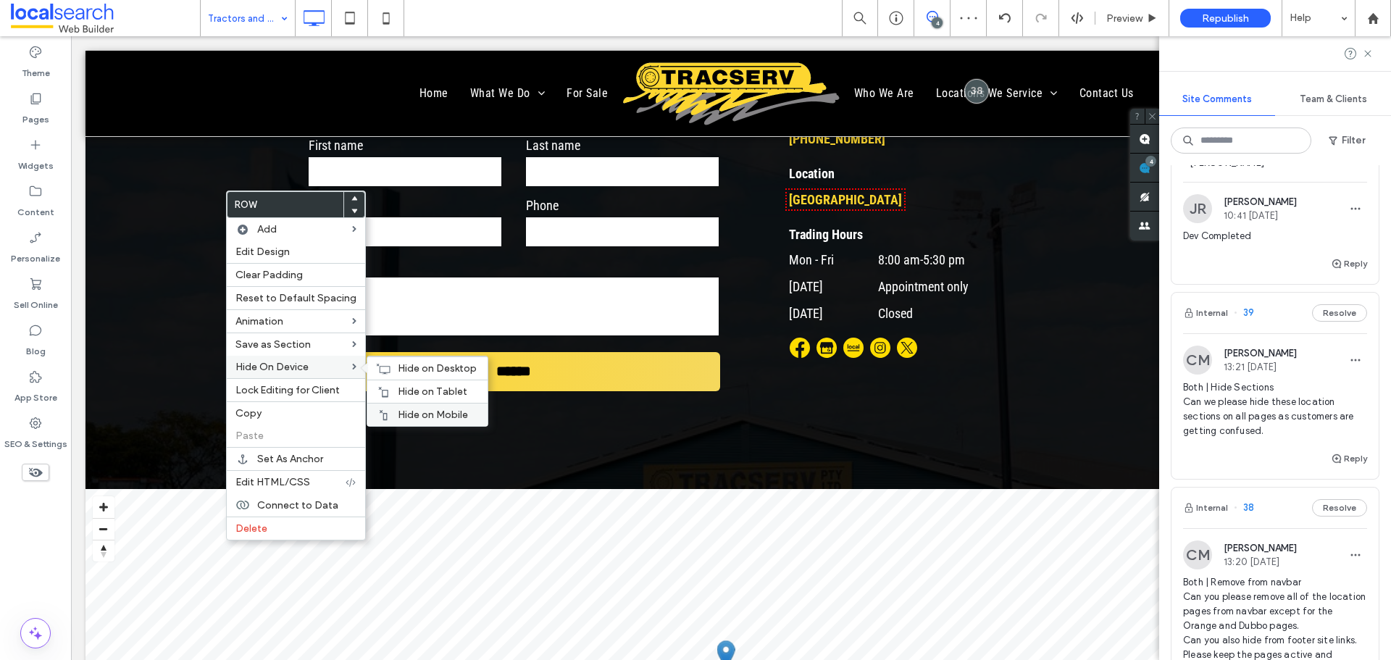
click at [414, 407] on div "Hide on Mobile" at bounding box center [427, 414] width 120 height 23
click at [385, 386] on div at bounding box center [383, 392] width 14 height 12
click at [387, 358] on div "Hide on Desktop" at bounding box center [427, 367] width 120 height 23
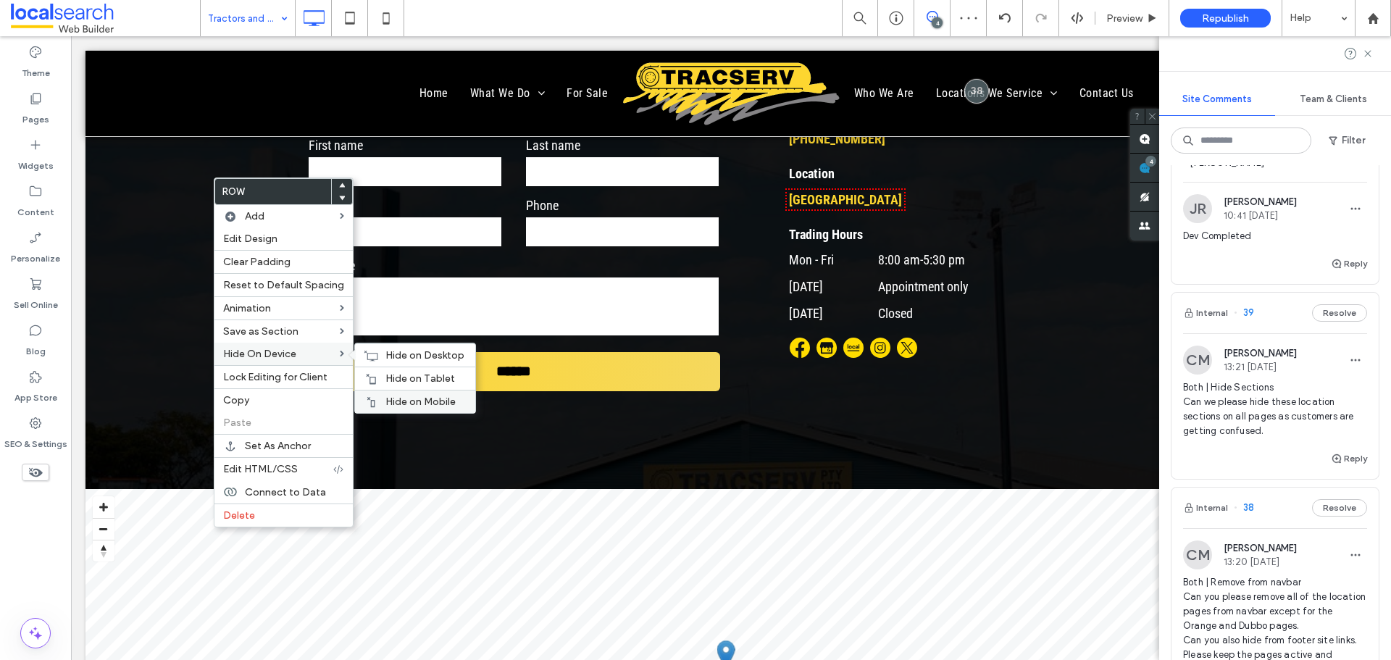
click at [407, 393] on div "Hide on Mobile" at bounding box center [415, 401] width 120 height 23
click at [377, 375] on div "Hide on Tablet" at bounding box center [415, 378] width 120 height 23
click at [369, 350] on icon at bounding box center [371, 356] width 14 height 12
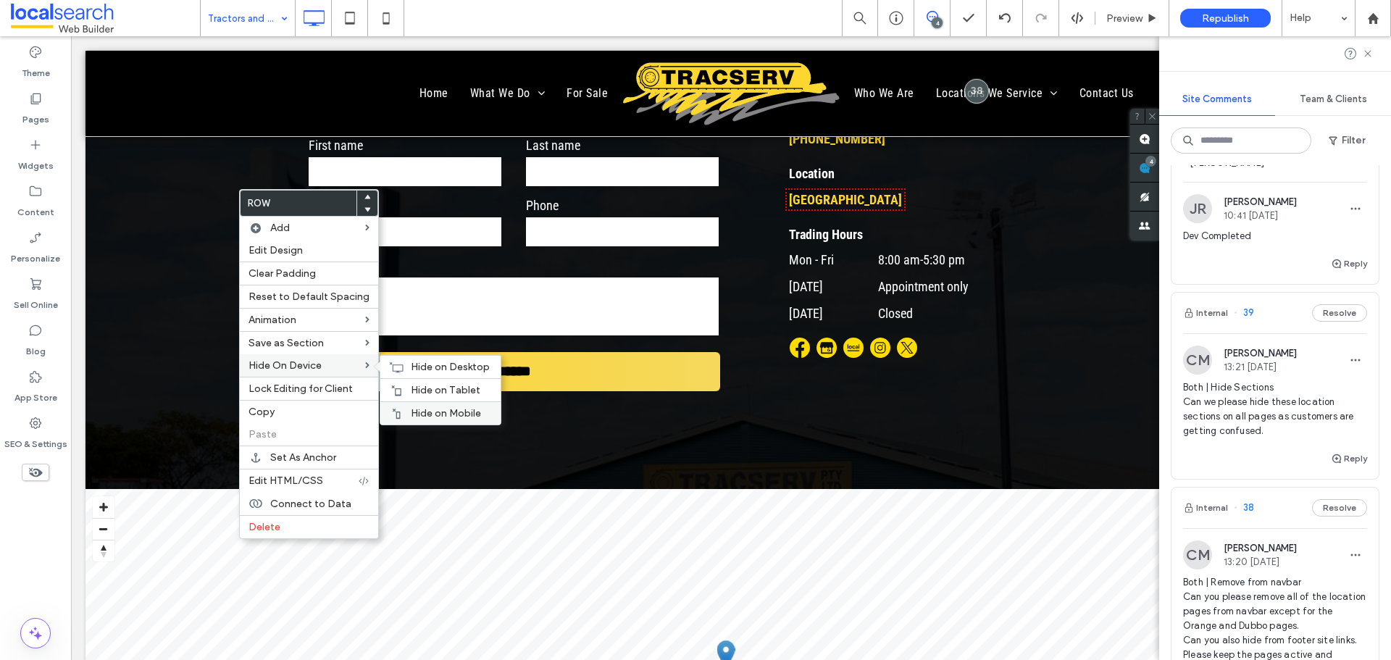
click at [418, 406] on div "Hide on Mobile" at bounding box center [440, 412] width 120 height 23
click at [437, 396] on span "Hide on Tablet" at bounding box center [446, 390] width 70 height 12
click at [403, 362] on div "Hide on Desktop" at bounding box center [440, 366] width 120 height 23
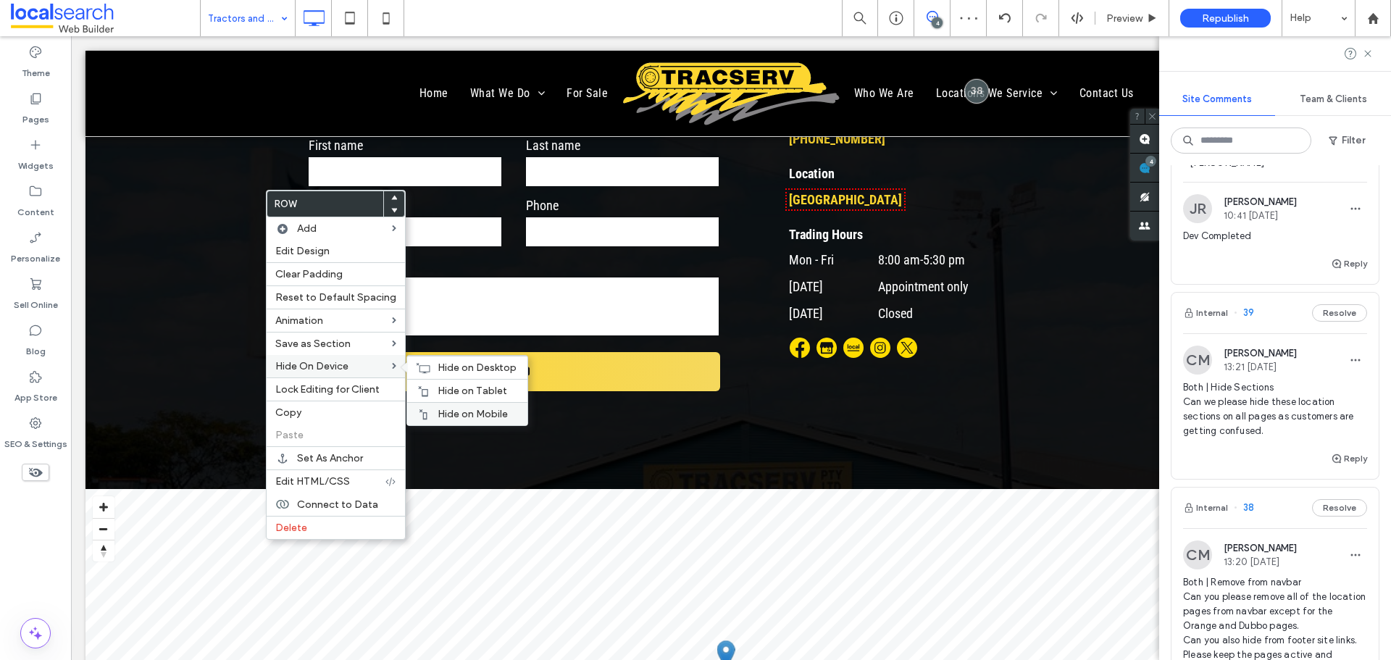
click at [457, 403] on div "Hide on Mobile" at bounding box center [467, 413] width 120 height 23
click at [443, 383] on div "Hide on Tablet" at bounding box center [467, 390] width 120 height 23
click at [438, 367] on span "Hide on Desktop" at bounding box center [477, 368] width 79 height 12
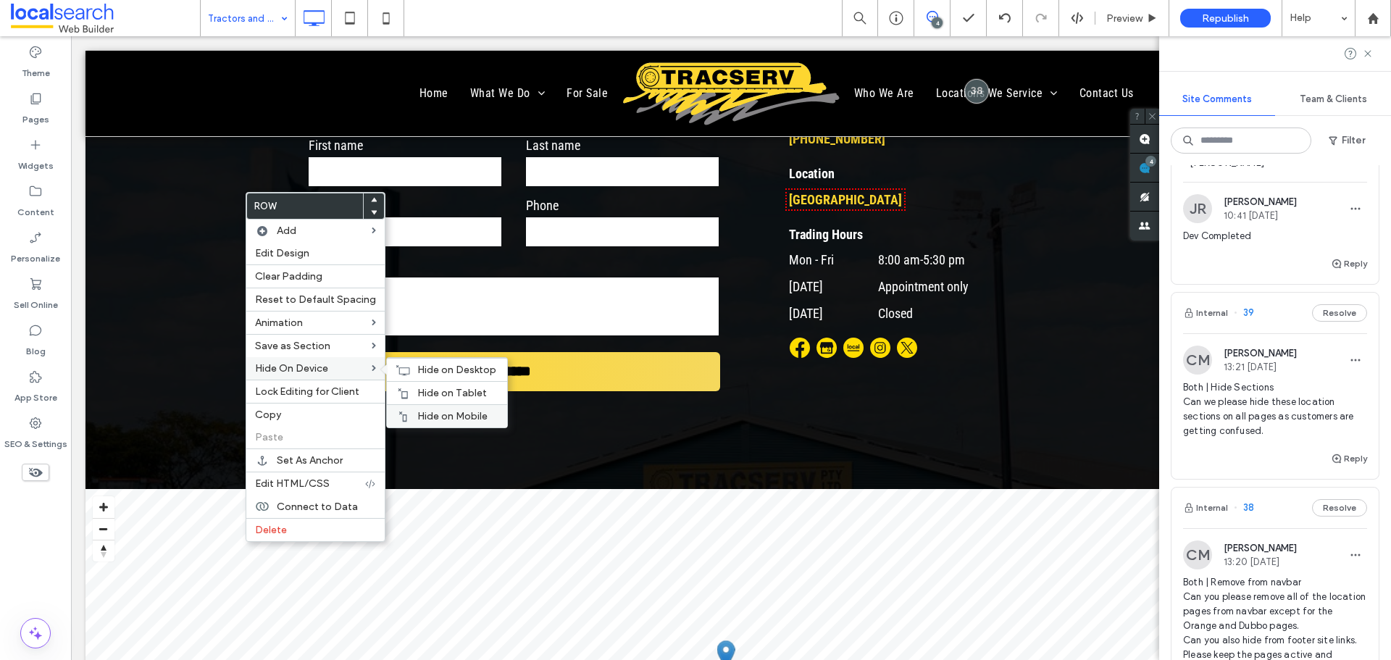
click at [434, 409] on div "Hide on Mobile" at bounding box center [447, 415] width 120 height 23
click at [435, 385] on div "Hide on Tablet" at bounding box center [447, 392] width 120 height 23
click at [406, 367] on div "Hide on Desktop" at bounding box center [447, 369] width 120 height 23
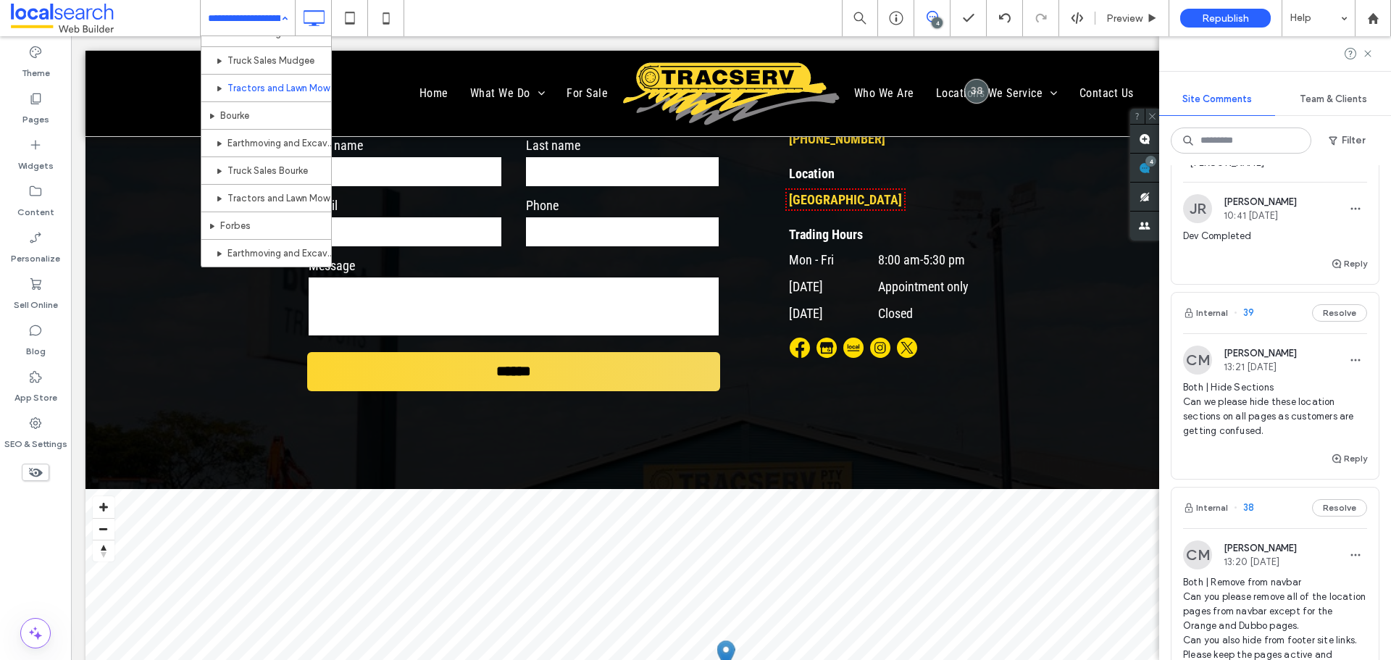
scroll to position [872, 0]
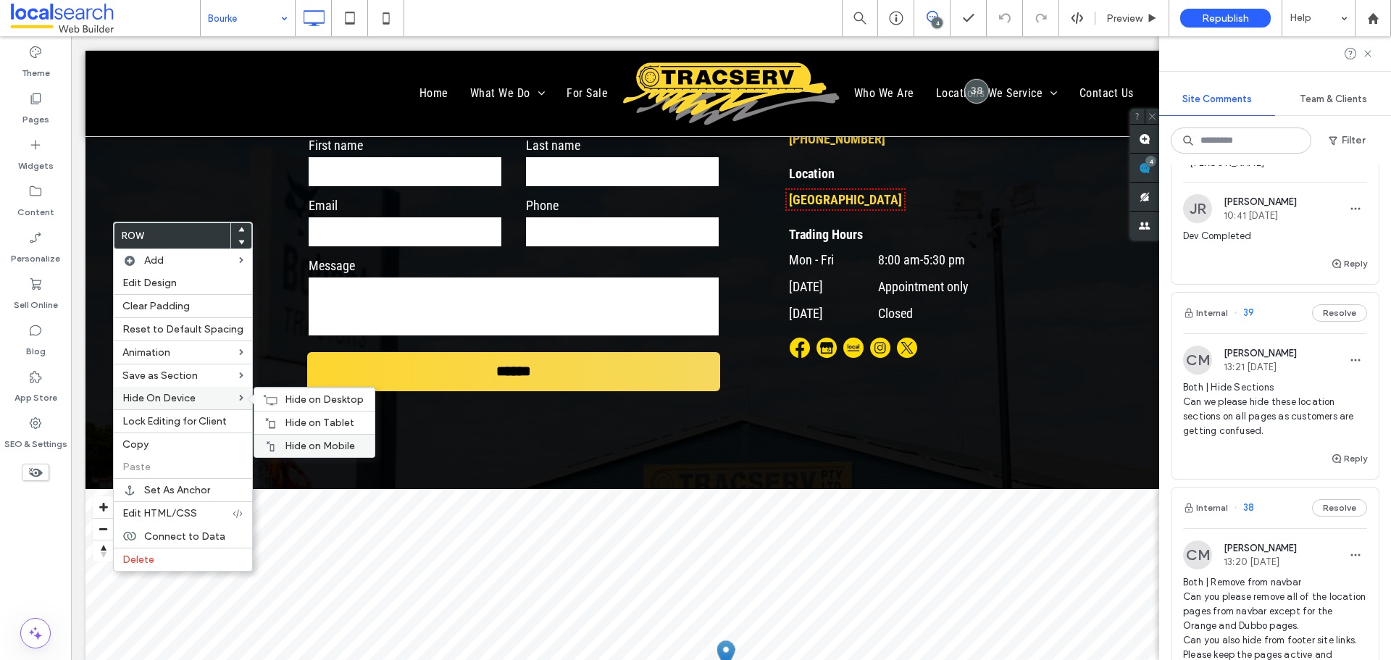
click at [301, 440] on span "Hide on Mobile" at bounding box center [320, 446] width 70 height 12
click at [294, 413] on div "Hide on Tablet" at bounding box center [314, 422] width 120 height 23
click at [285, 400] on span "Hide on Desktop" at bounding box center [324, 399] width 79 height 12
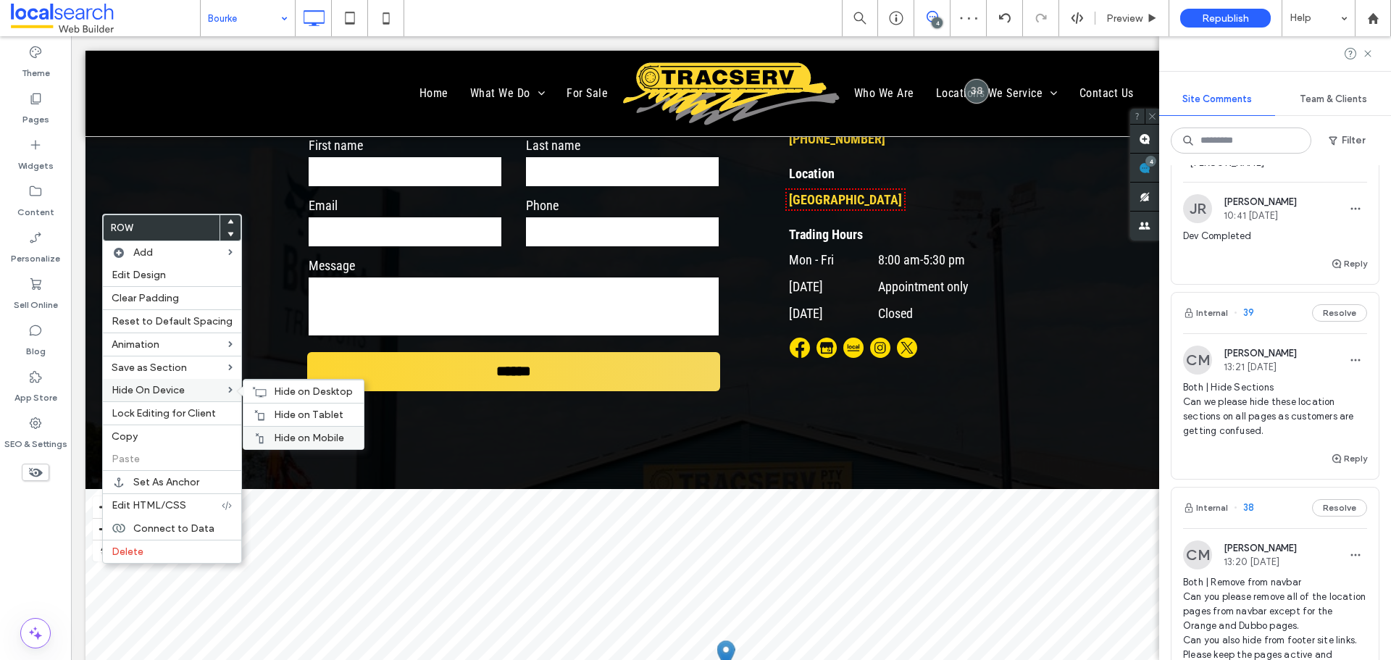
click at [306, 432] on span "Hide on Mobile" at bounding box center [309, 438] width 70 height 12
click at [295, 419] on span "Hide on Tablet" at bounding box center [309, 415] width 70 height 12
click at [265, 390] on div "Hide on Desktop" at bounding box center [303, 391] width 120 height 23
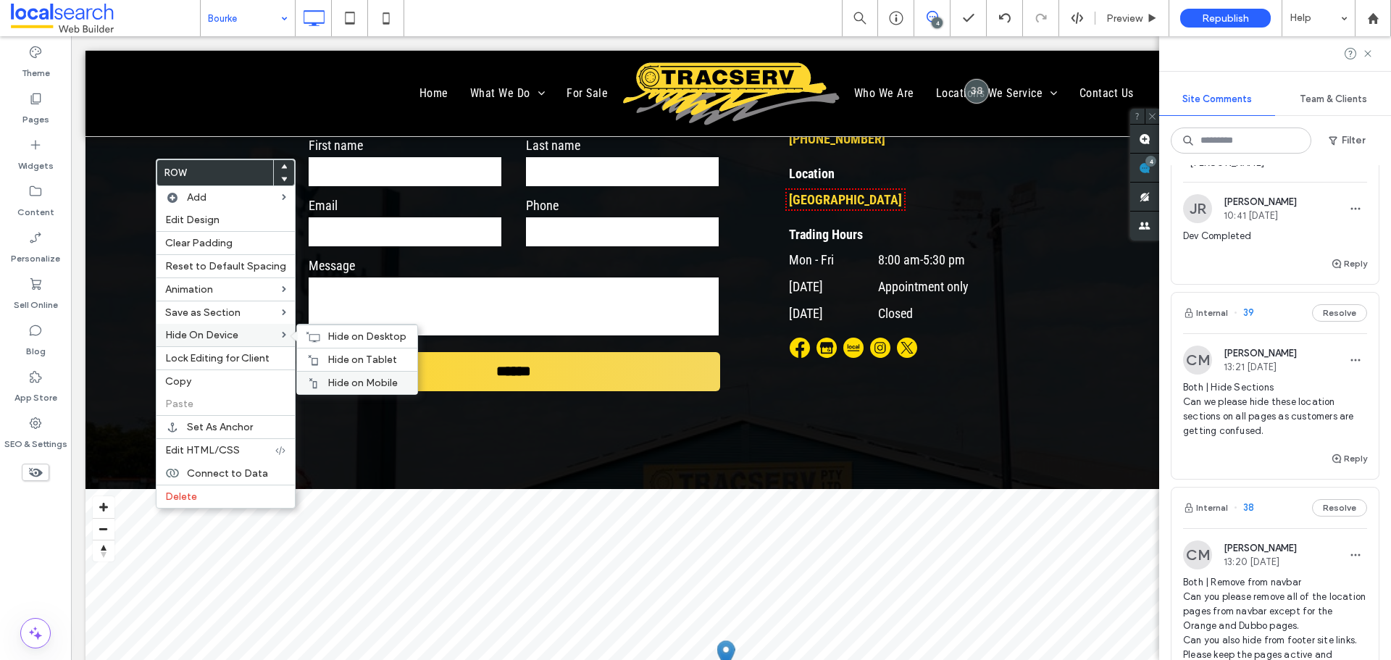
click at [346, 384] on span "Hide on Mobile" at bounding box center [362, 383] width 70 height 12
click at [356, 351] on div "Hide on Tablet" at bounding box center [357, 359] width 120 height 23
click at [312, 329] on div "Hide on Desktop" at bounding box center [357, 336] width 120 height 23
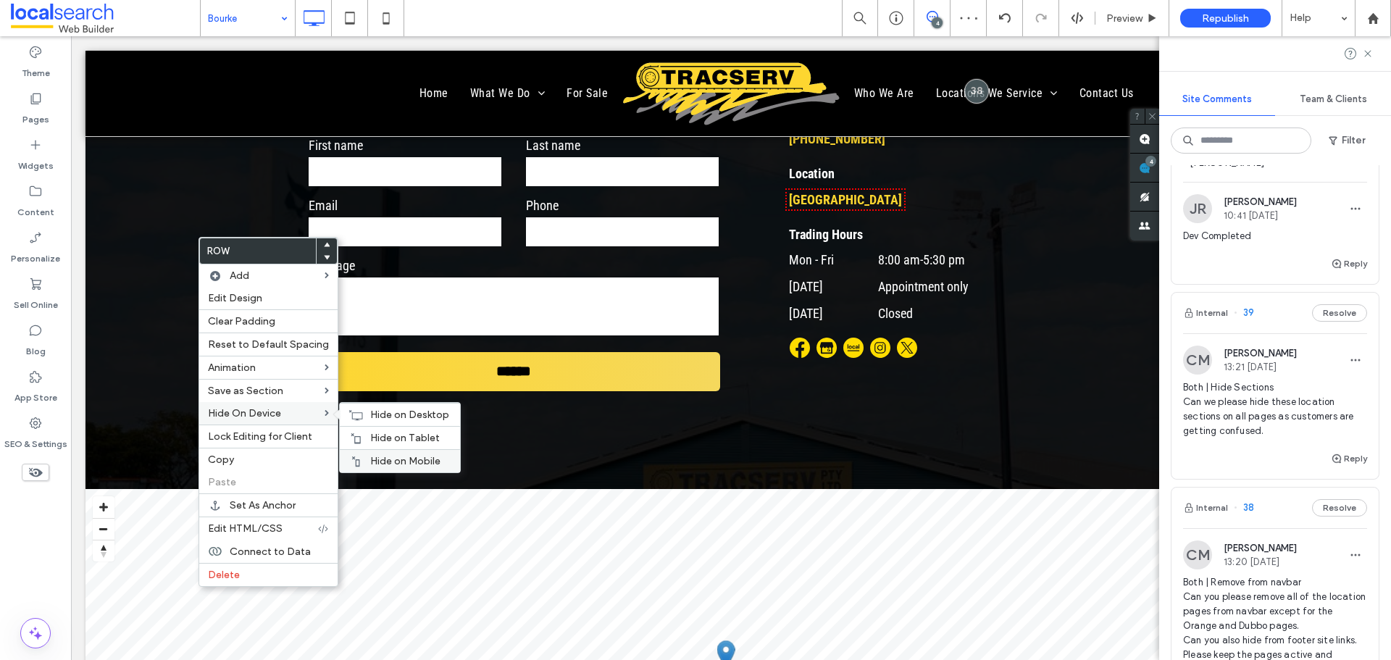
click at [407, 453] on div "Hide on Mobile" at bounding box center [400, 460] width 120 height 23
click at [390, 432] on span "Hide on Tablet" at bounding box center [405, 438] width 70 height 12
click at [354, 411] on icon at bounding box center [355, 415] width 14 height 12
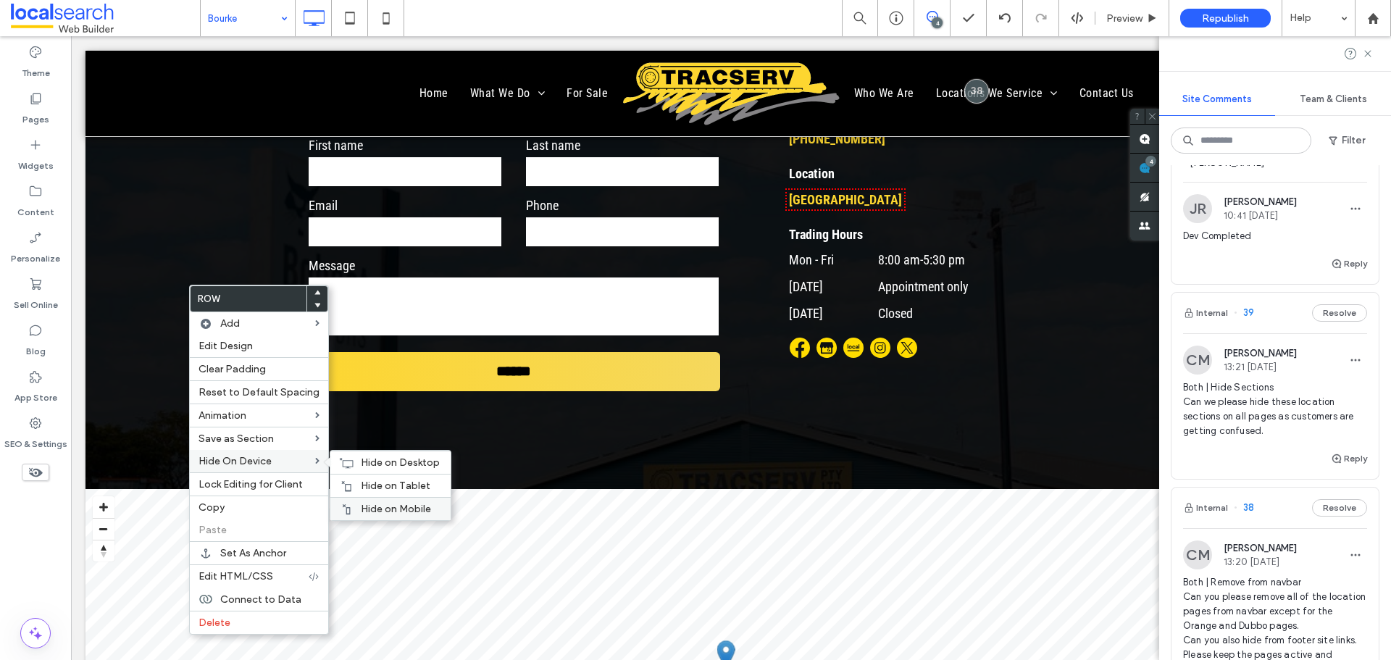
click at [390, 500] on div "Hide on Mobile" at bounding box center [390, 508] width 120 height 23
click at [383, 477] on div "Hide on Tablet" at bounding box center [390, 485] width 120 height 23
click at [373, 454] on div "Hide on Desktop" at bounding box center [390, 462] width 120 height 23
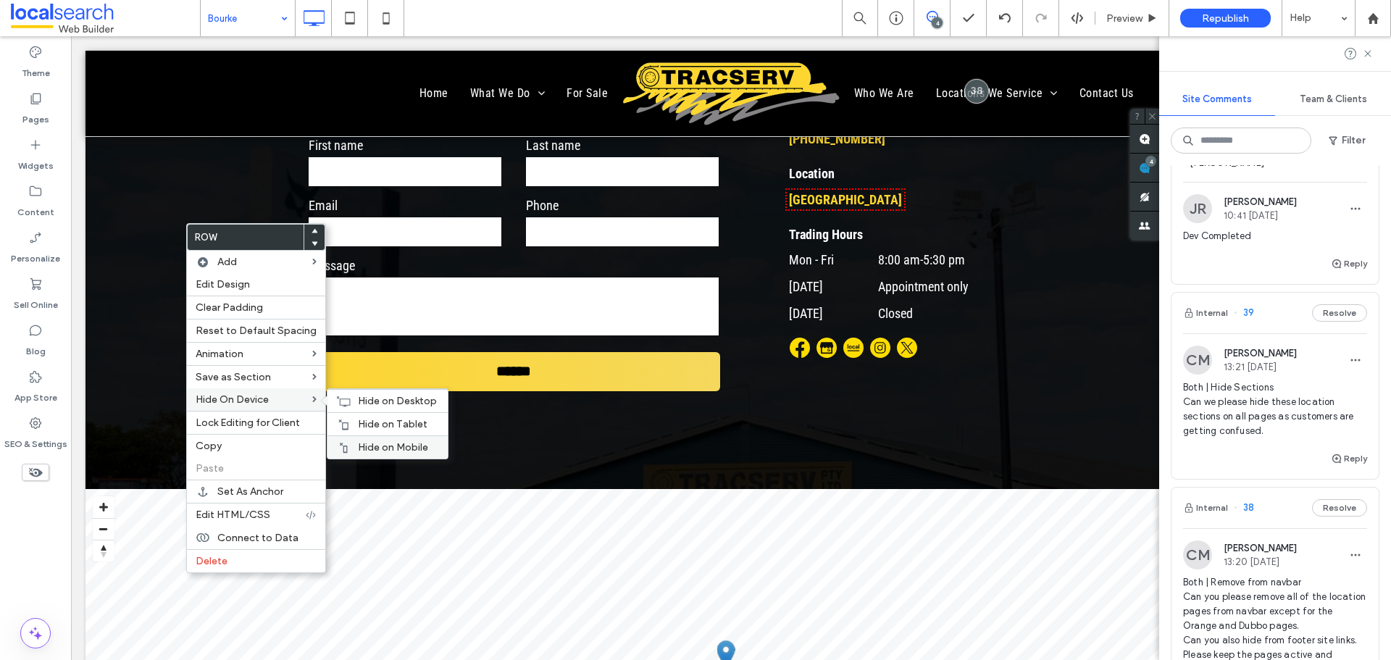
click at [391, 438] on div "Hide on Mobile" at bounding box center [387, 446] width 120 height 23
click at [364, 416] on div "Hide on Tablet" at bounding box center [387, 423] width 120 height 23
click at [343, 396] on icon at bounding box center [343, 402] width 14 height 12
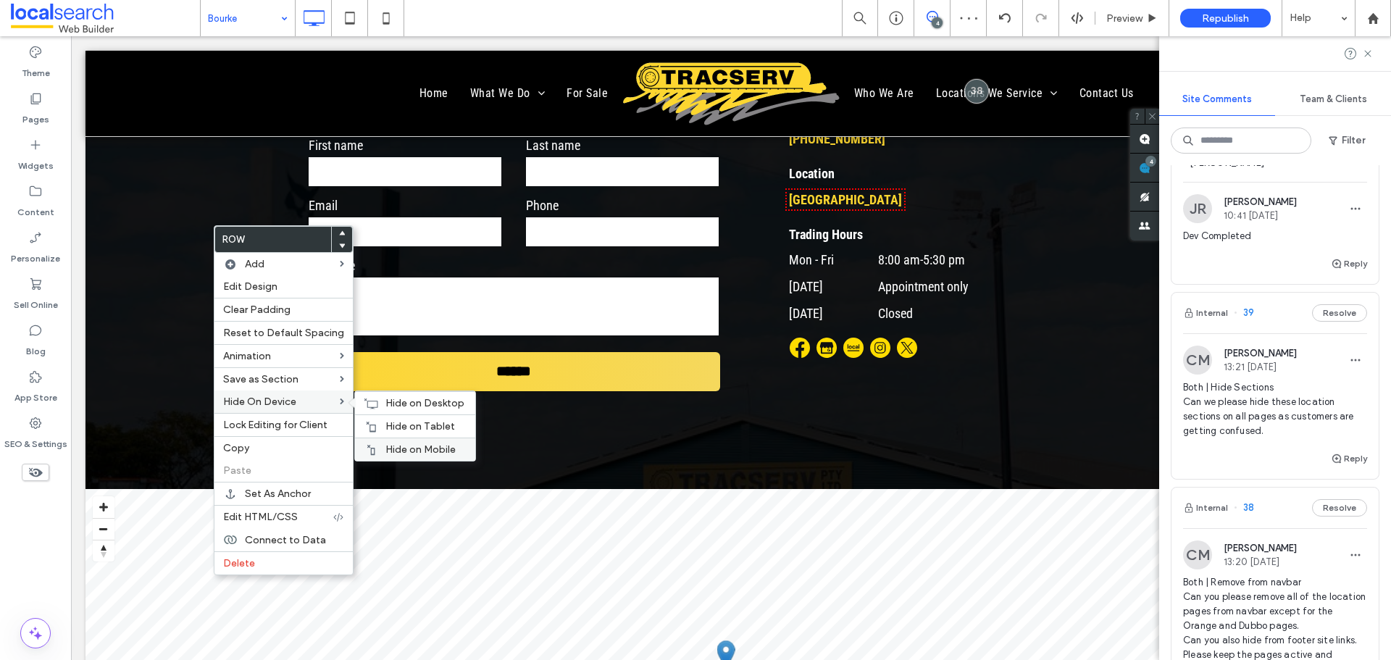
click at [415, 440] on div "Hide on Mobile" at bounding box center [415, 449] width 120 height 23
click at [391, 424] on span "Hide on Tablet" at bounding box center [420, 426] width 70 height 12
click at [379, 396] on div "Hide on Desktop" at bounding box center [415, 402] width 120 height 23
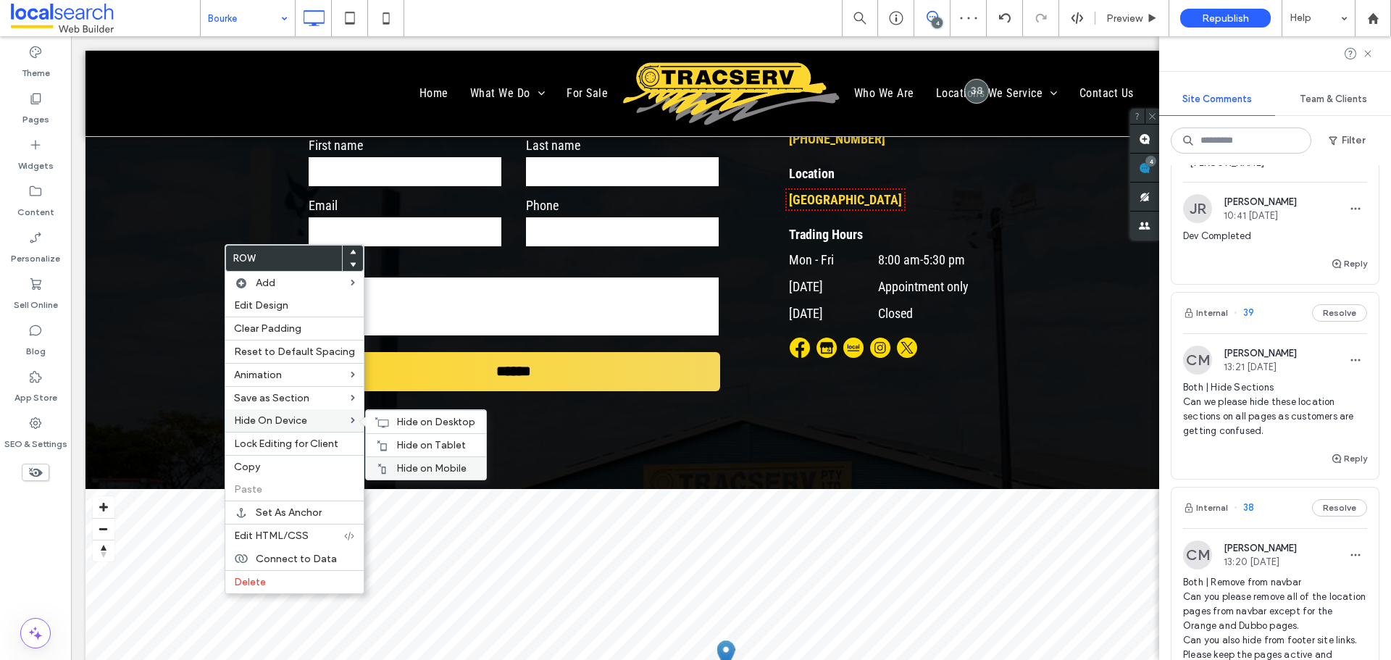
click at [425, 464] on span "Hide on Mobile" at bounding box center [431, 468] width 70 height 12
click at [451, 438] on div "Hide on Tablet" at bounding box center [426, 444] width 120 height 23
click at [379, 420] on icon at bounding box center [382, 423] width 14 height 12
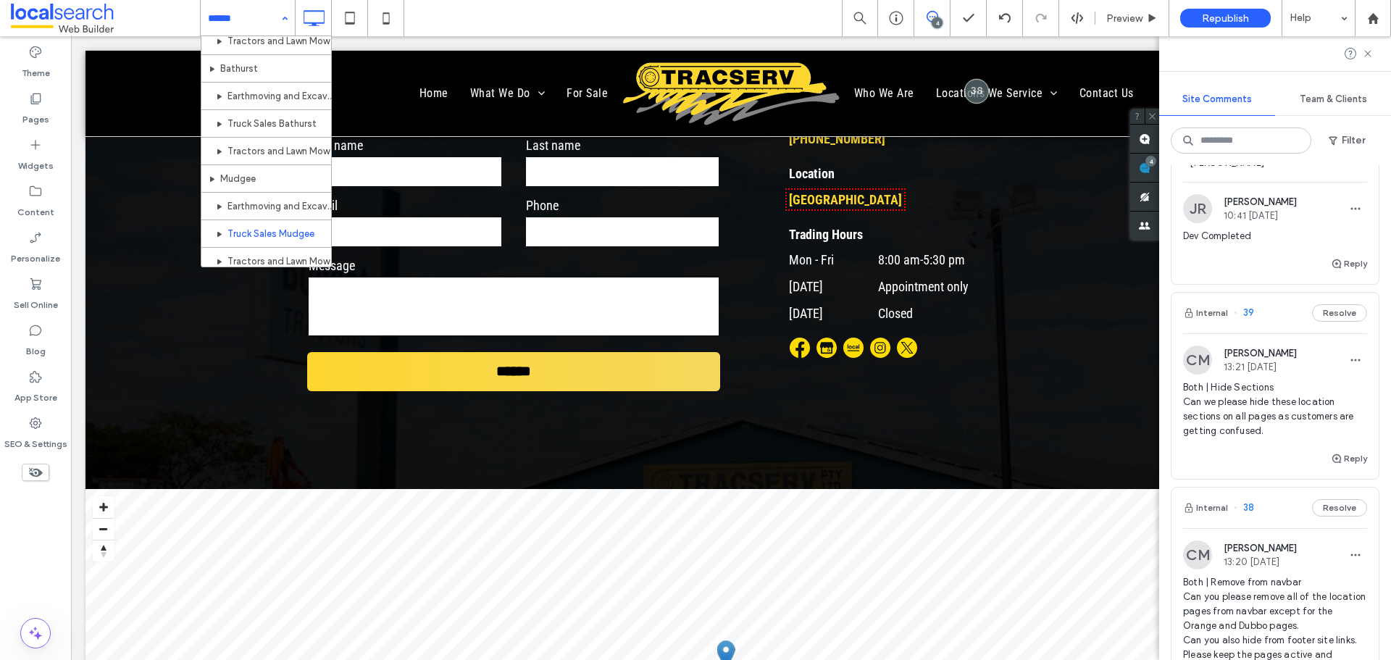
scroll to position [869, 0]
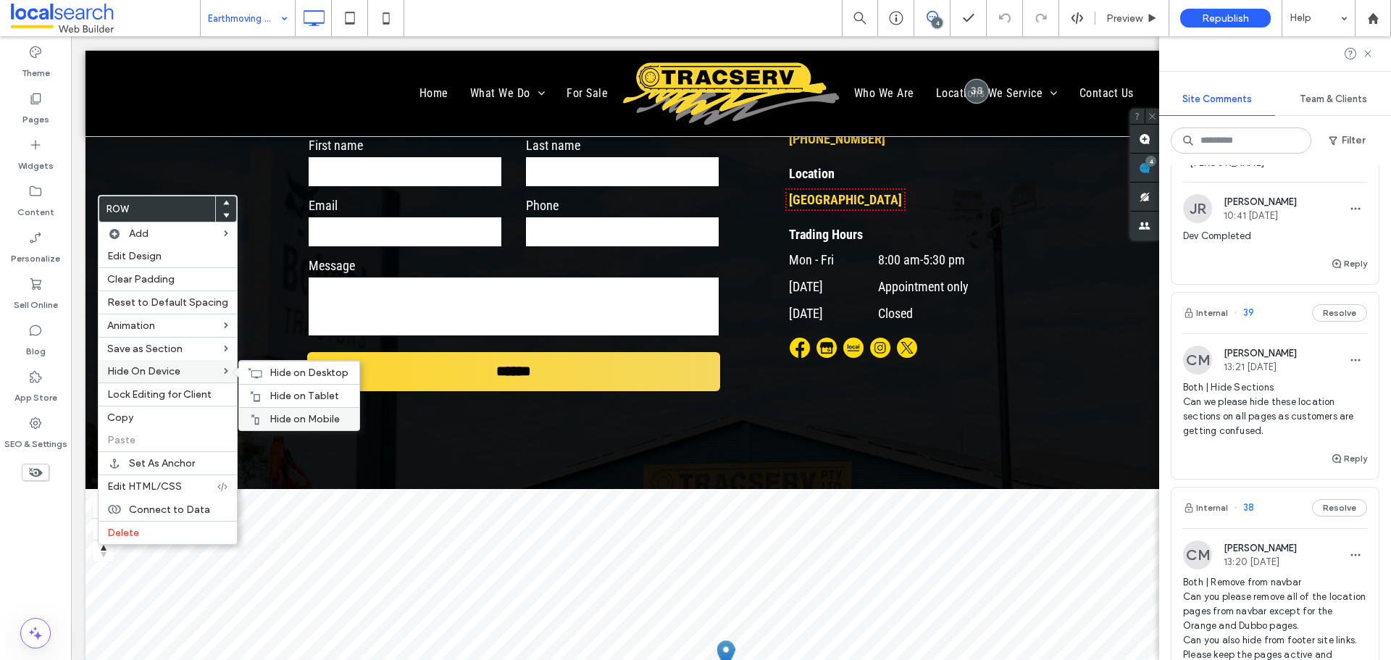
click at [288, 411] on div "Hide on Mobile" at bounding box center [299, 418] width 120 height 23
click at [298, 390] on span "Hide on Tablet" at bounding box center [305, 396] width 70 height 12
click at [251, 369] on icon at bounding box center [255, 373] width 14 height 12
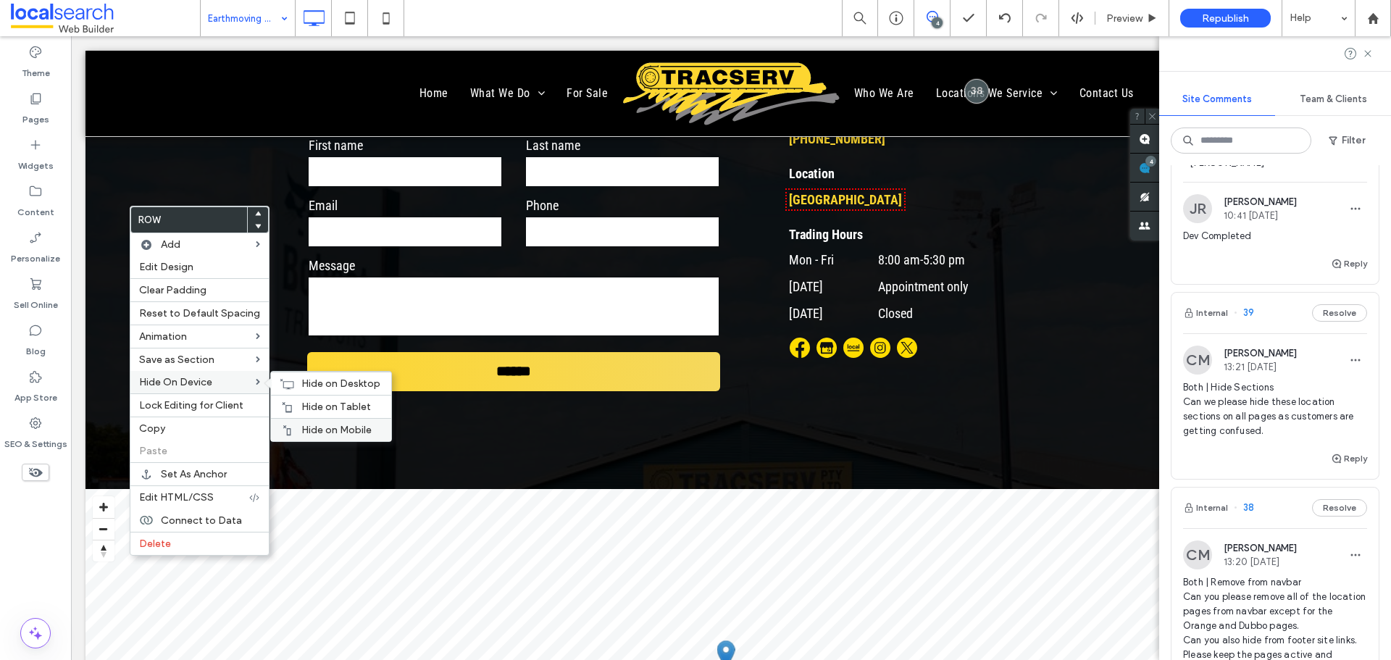
click at [325, 423] on div "Hide on Mobile" at bounding box center [331, 429] width 120 height 23
click at [330, 406] on span "Hide on Tablet" at bounding box center [336, 407] width 70 height 12
click at [304, 381] on span "Hide on Desktop" at bounding box center [340, 383] width 79 height 12
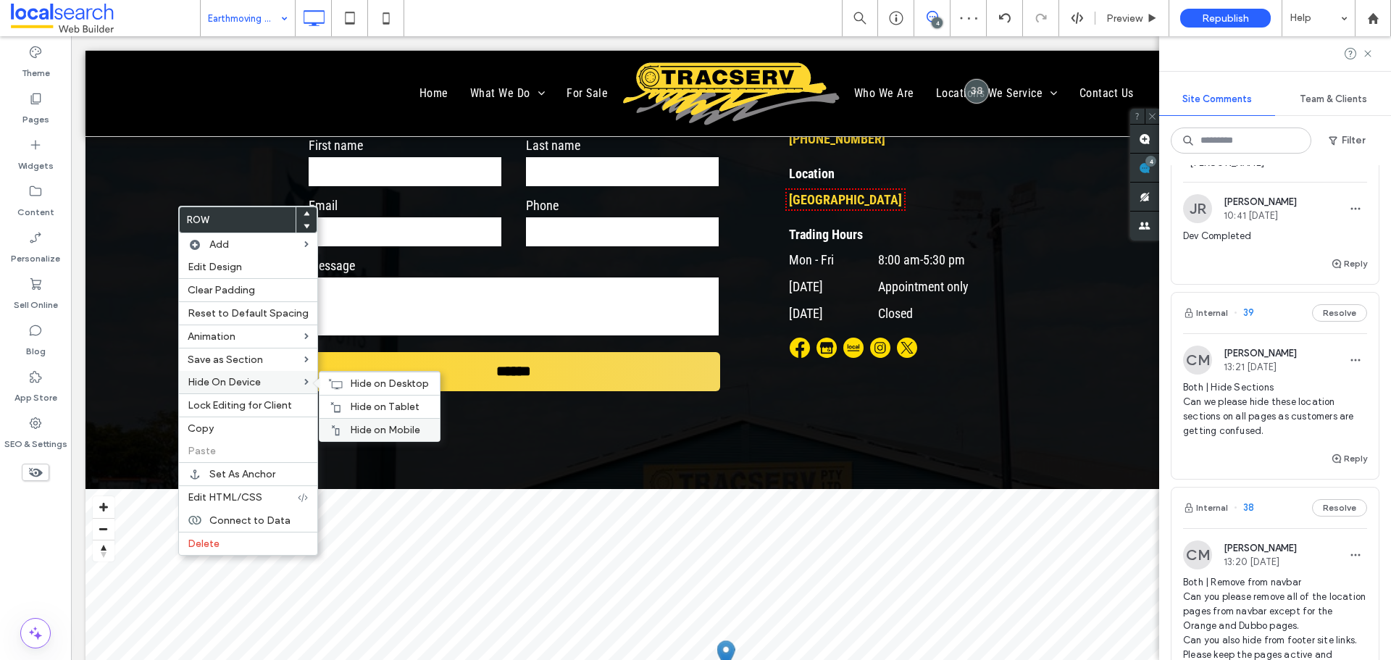
click at [409, 427] on span "Hide on Mobile" at bounding box center [385, 430] width 70 height 12
click at [349, 400] on div "Hide on Tablet" at bounding box center [379, 406] width 120 height 23
click at [350, 382] on span "Hide on Desktop" at bounding box center [389, 383] width 79 height 12
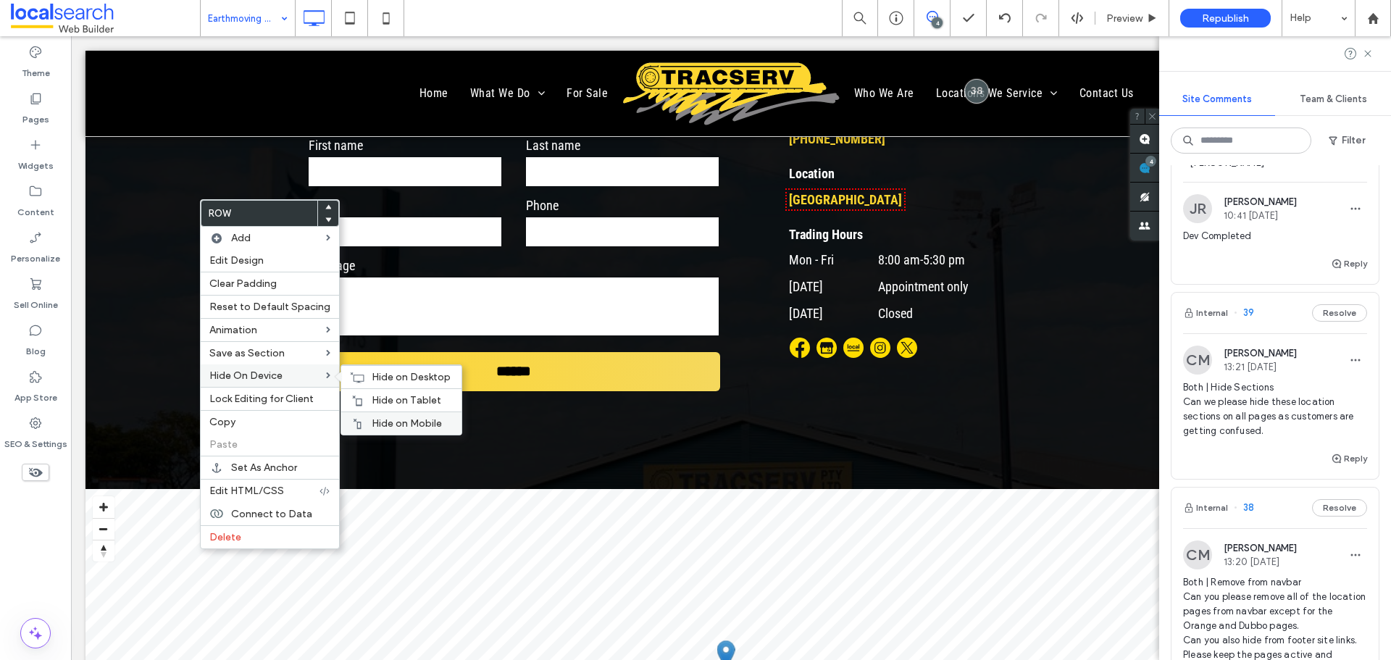
click at [407, 425] on span "Hide on Mobile" at bounding box center [407, 423] width 70 height 12
click at [394, 393] on div "Hide on Tablet" at bounding box center [401, 399] width 120 height 23
click at [362, 376] on div "Hide on Desktop" at bounding box center [401, 376] width 120 height 23
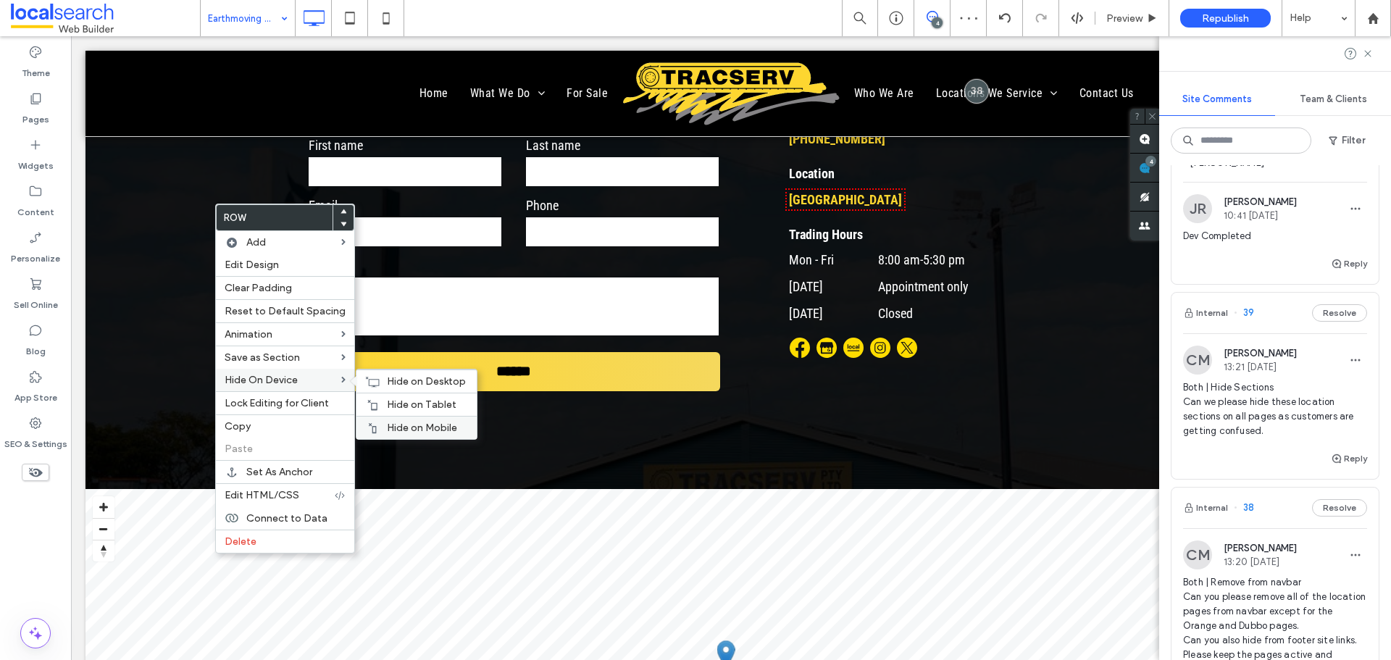
click at [421, 432] on span "Hide on Mobile" at bounding box center [422, 428] width 70 height 12
click at [404, 403] on span "Hide on Tablet" at bounding box center [422, 404] width 70 height 12
click at [404, 376] on span "Hide on Desktop" at bounding box center [426, 381] width 79 height 12
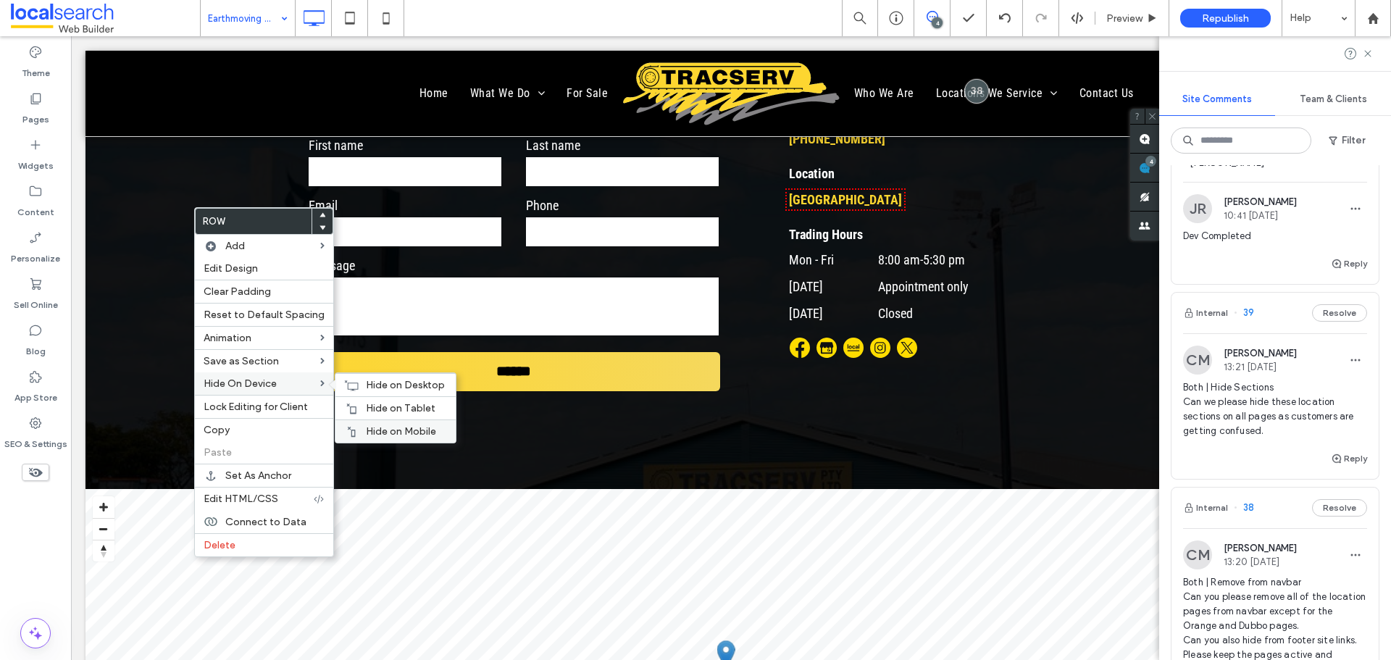
click at [376, 423] on div "Hide on Mobile" at bounding box center [395, 430] width 120 height 23
click at [380, 413] on span "Hide on Tablet" at bounding box center [401, 408] width 70 height 12
click at [355, 380] on div "Hide on Desktop" at bounding box center [395, 384] width 120 height 23
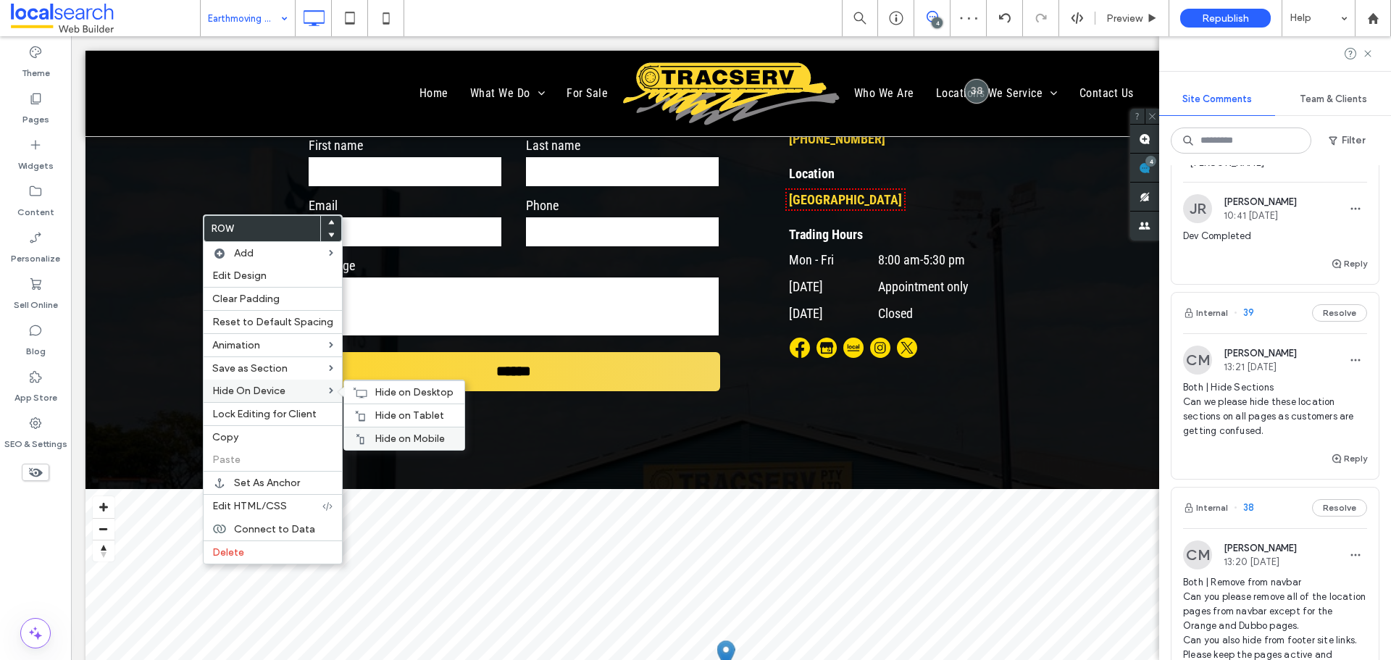
click at [390, 433] on span "Hide on Mobile" at bounding box center [410, 439] width 70 height 12
click at [362, 408] on div "Hide on Tablet" at bounding box center [404, 415] width 120 height 23
click at [364, 393] on div "Hide on Desktop" at bounding box center [404, 391] width 120 height 23
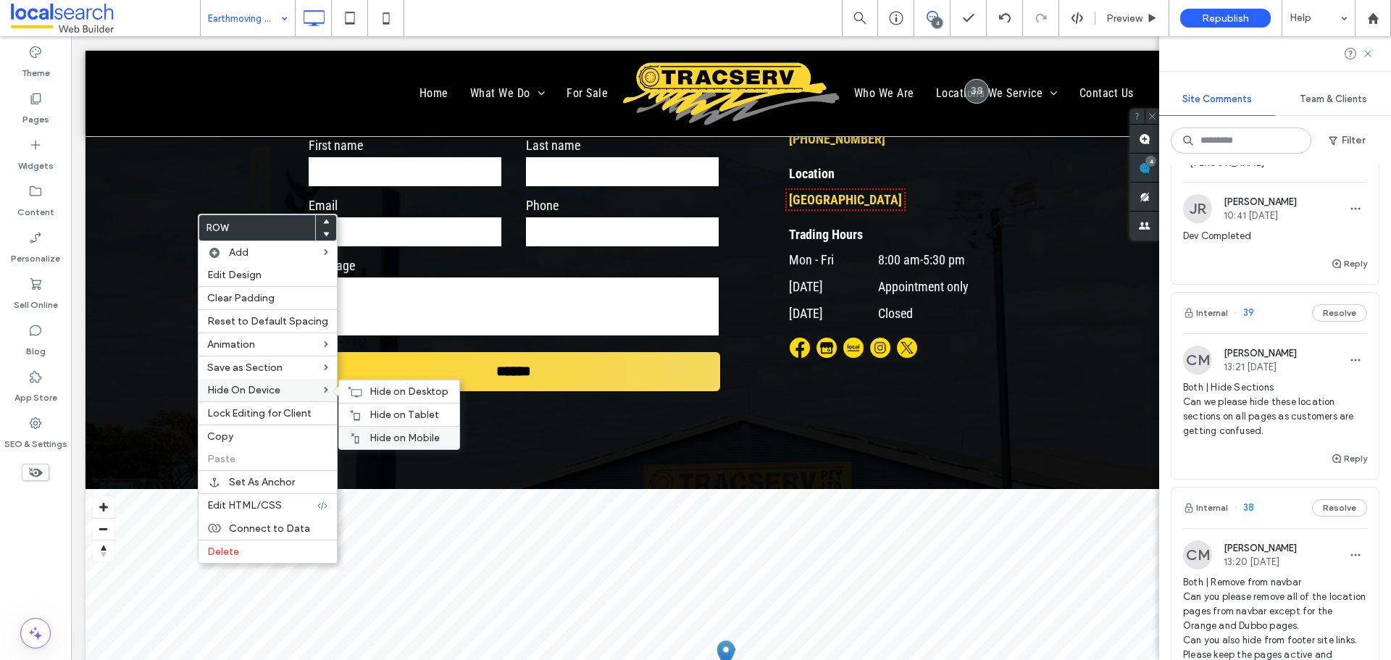
click at [381, 431] on div "Hide on Mobile" at bounding box center [399, 437] width 120 height 23
click at [380, 410] on span "Hide on Tablet" at bounding box center [404, 415] width 70 height 12
click at [350, 387] on icon at bounding box center [355, 392] width 14 height 12
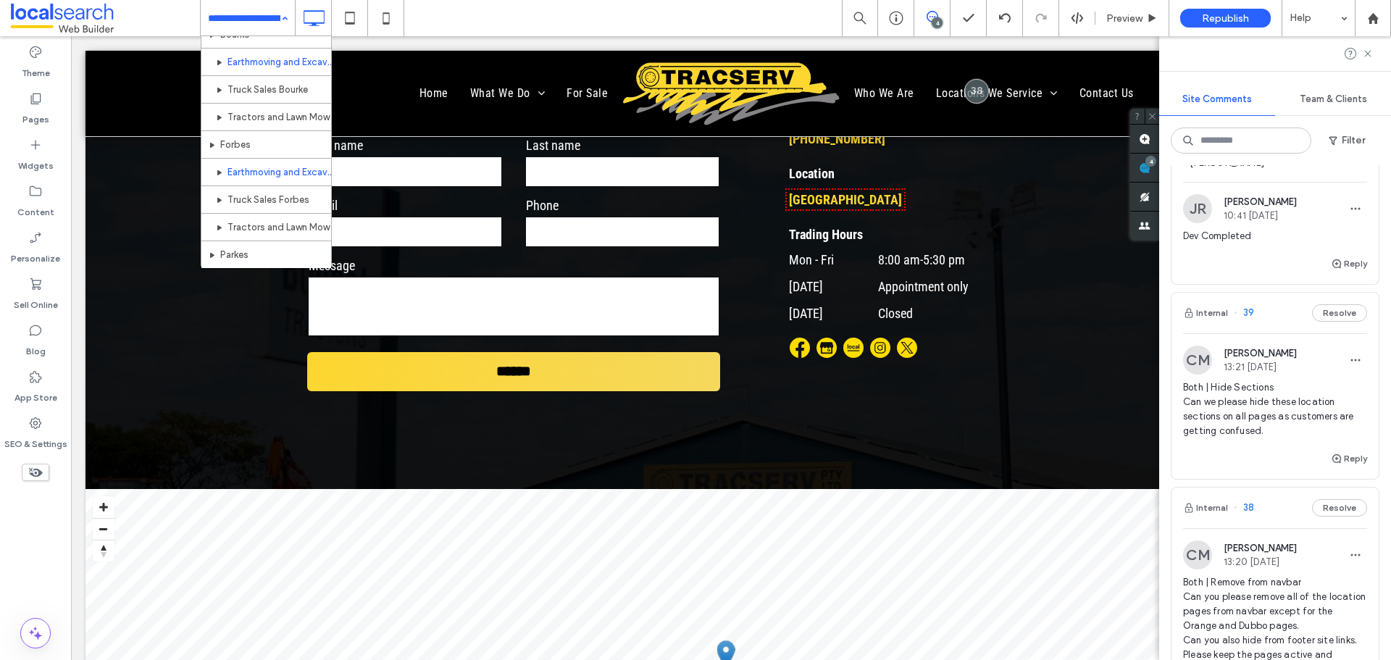
scroll to position [944, 0]
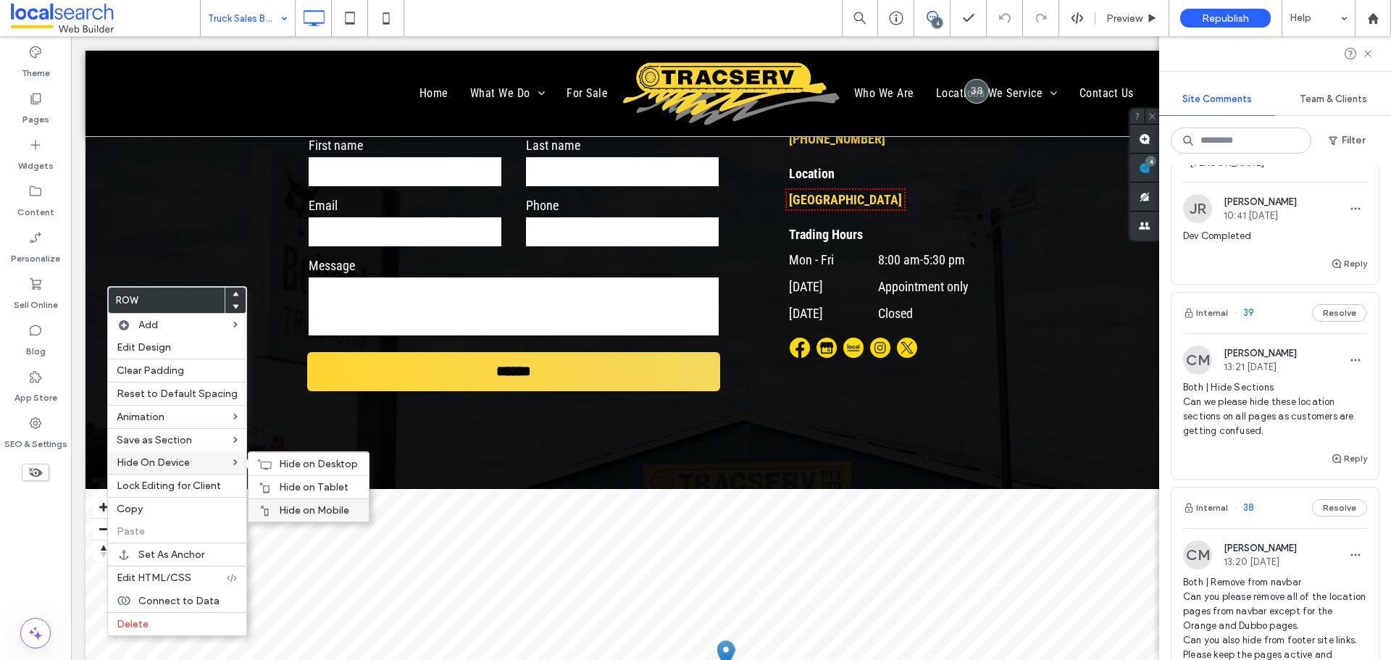
click at [314, 505] on span "Hide on Mobile" at bounding box center [314, 510] width 70 height 12
click at [314, 482] on span "Hide on Tablet" at bounding box center [314, 487] width 70 height 12
click at [274, 456] on div "Hide on Desktop" at bounding box center [308, 463] width 120 height 23
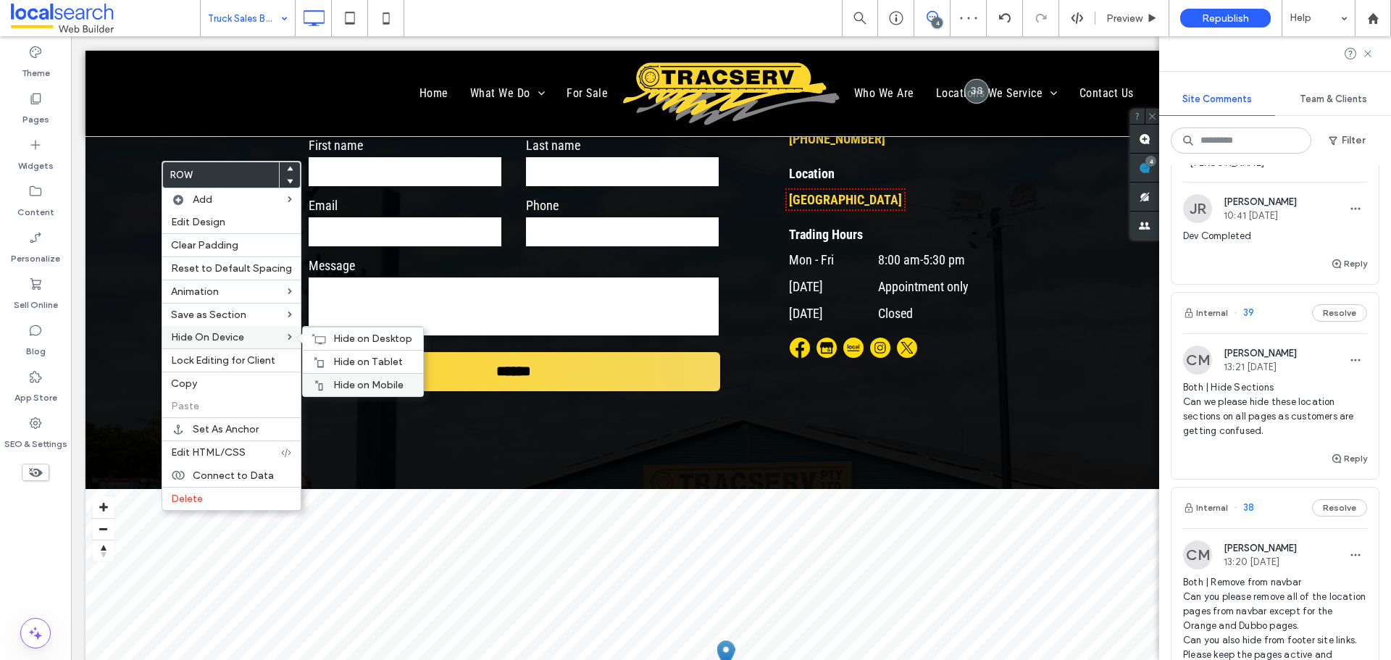
click at [380, 380] on span "Hide on Mobile" at bounding box center [368, 385] width 70 height 12
click at [342, 360] on span "Hide on Tablet" at bounding box center [368, 362] width 70 height 12
click at [325, 338] on div "Hide on Desktop" at bounding box center [363, 338] width 120 height 23
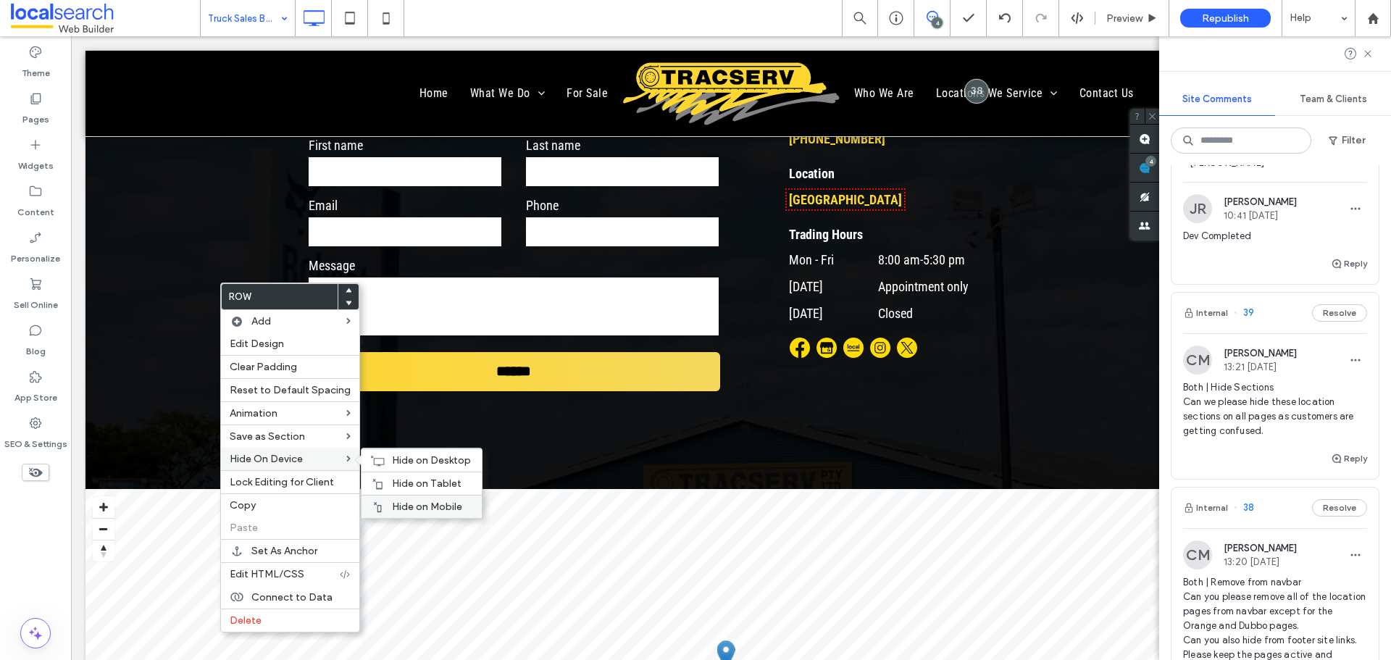
click at [417, 496] on div "Hide on Mobile" at bounding box center [422, 506] width 120 height 23
click at [404, 475] on div "Hide on Tablet" at bounding box center [422, 483] width 120 height 23
click at [381, 456] on div "Hide on Desktop" at bounding box center [422, 459] width 120 height 23
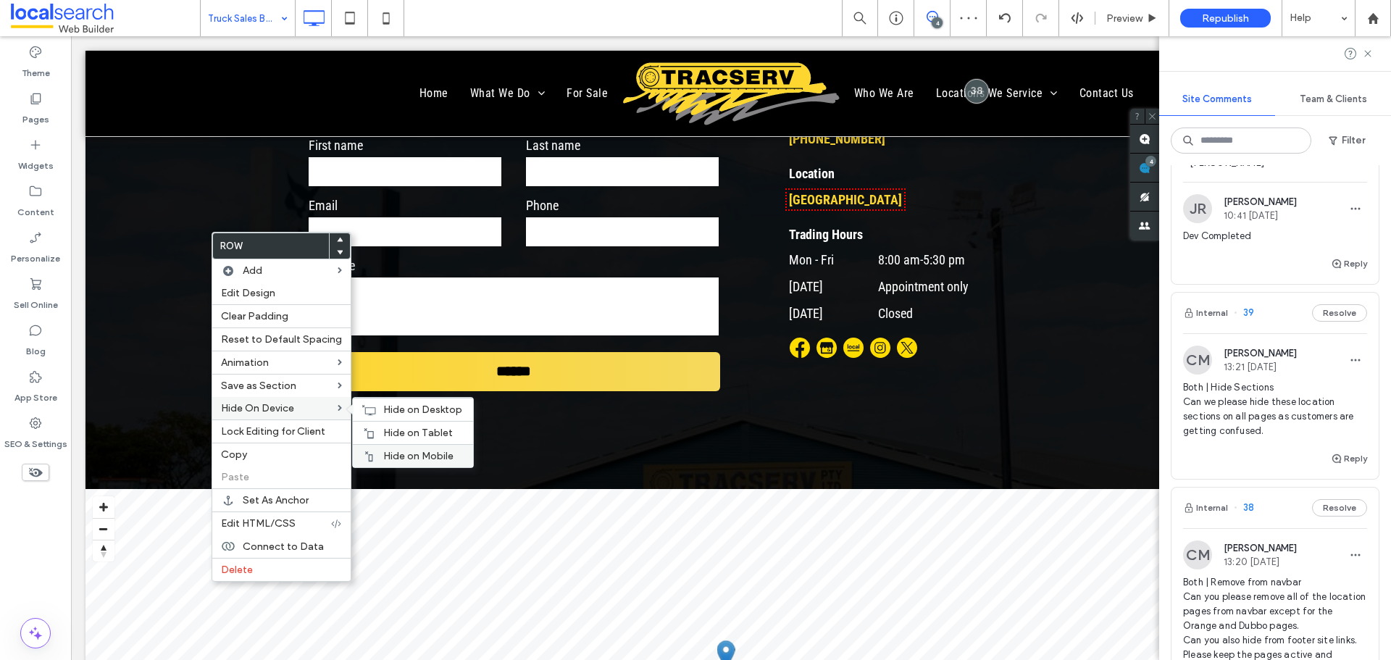
click at [404, 449] on div "Hide on Mobile" at bounding box center [413, 455] width 120 height 23
click at [390, 430] on span "Hide on Tablet" at bounding box center [418, 433] width 70 height 12
click at [377, 404] on div "Hide on Desktop" at bounding box center [413, 409] width 120 height 23
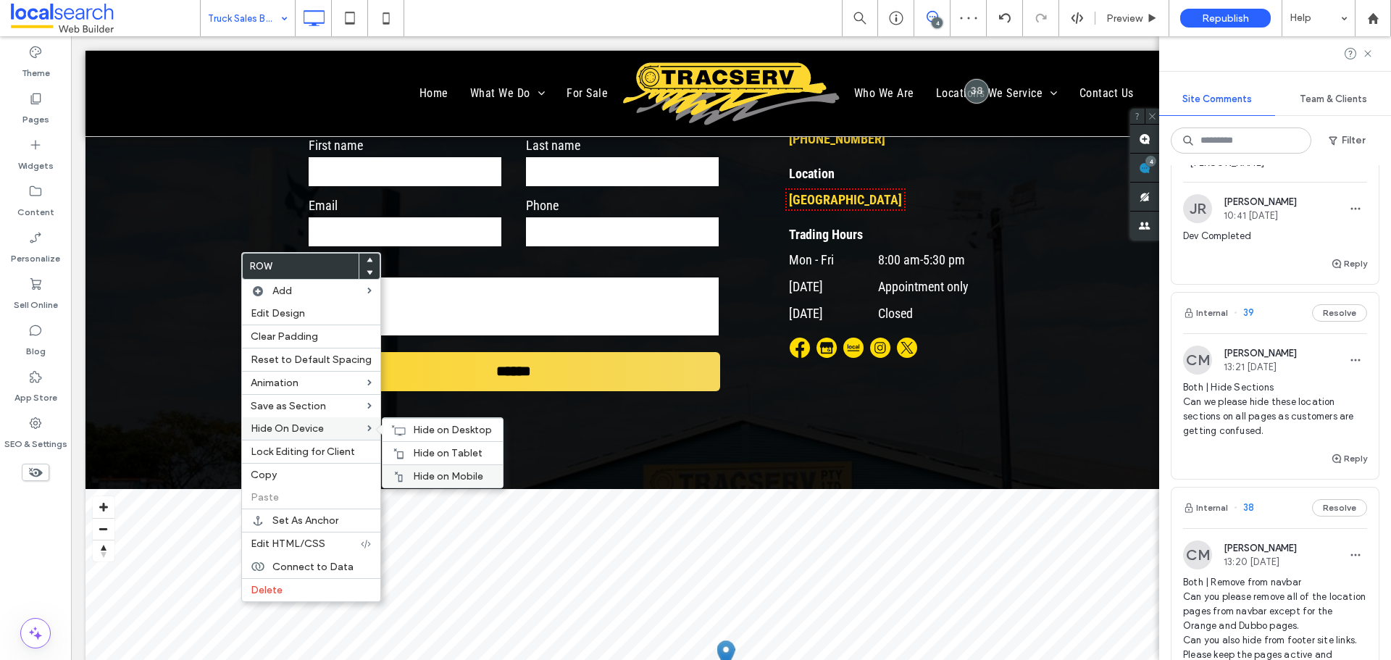
click at [435, 469] on div "Hide on Mobile" at bounding box center [443, 475] width 120 height 23
click at [419, 443] on div "Hide on Tablet" at bounding box center [443, 452] width 120 height 23
click at [404, 423] on div "Hide on Desktop" at bounding box center [443, 429] width 120 height 23
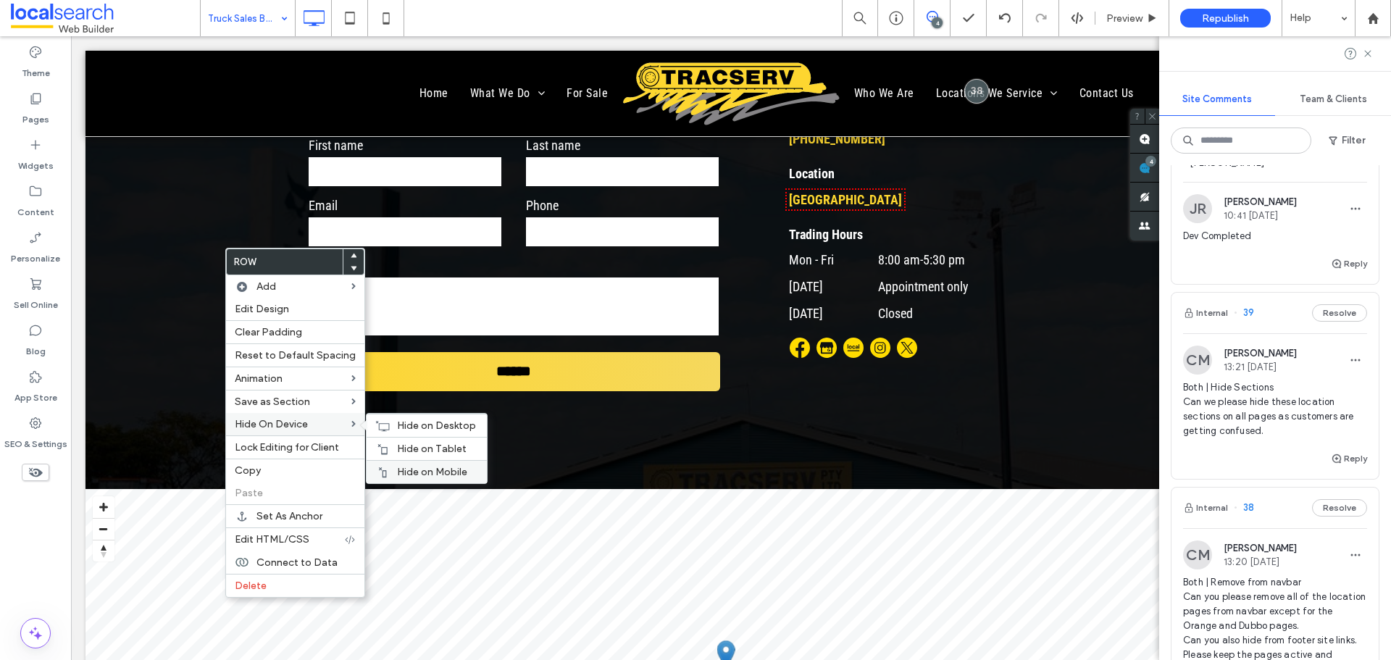
click at [405, 465] on div "Hide on Mobile" at bounding box center [427, 471] width 120 height 23
click at [431, 444] on span "Hide on Tablet" at bounding box center [432, 449] width 70 height 12
click at [397, 427] on span "Hide on Desktop" at bounding box center [436, 425] width 79 height 12
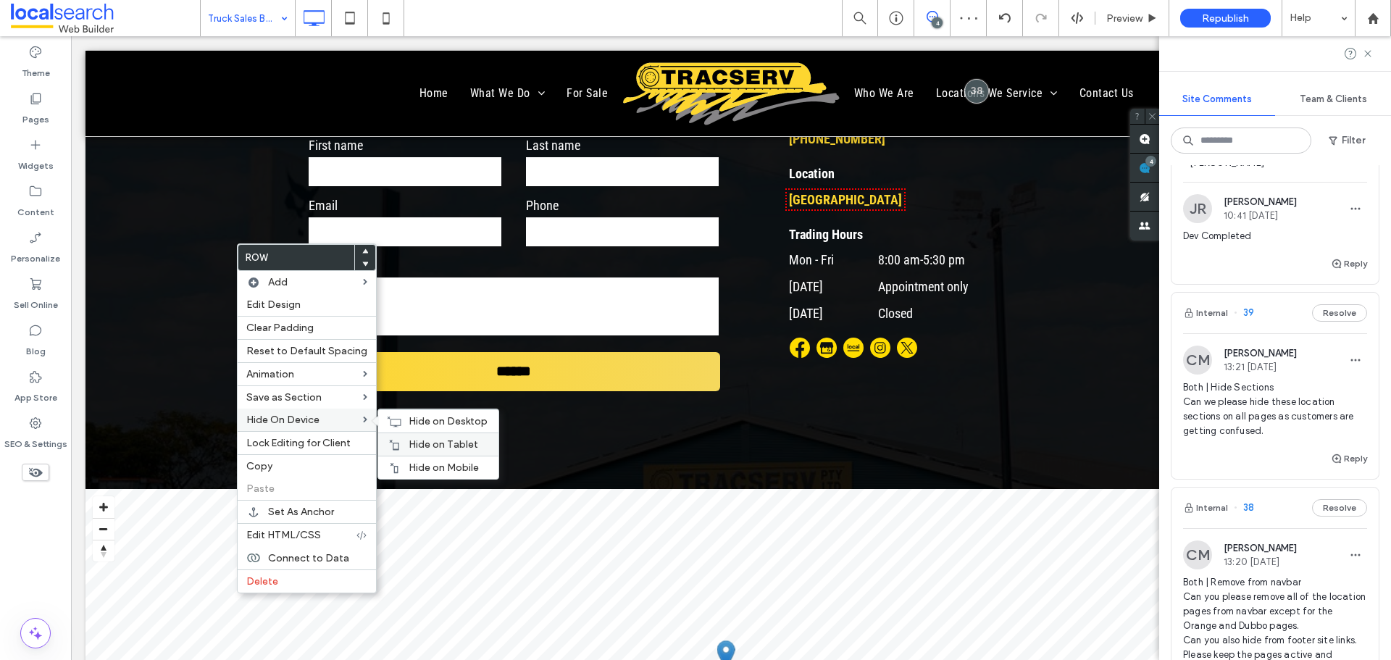
drag, startPoint x: 416, startPoint y: 461, endPoint x: 397, endPoint y: 448, distance: 22.5
click at [416, 461] on div "Hide on Mobile" at bounding box center [438, 467] width 120 height 23
click at [405, 438] on div "Hide on Tablet" at bounding box center [438, 444] width 120 height 23
click at [392, 417] on icon at bounding box center [394, 422] width 14 height 12
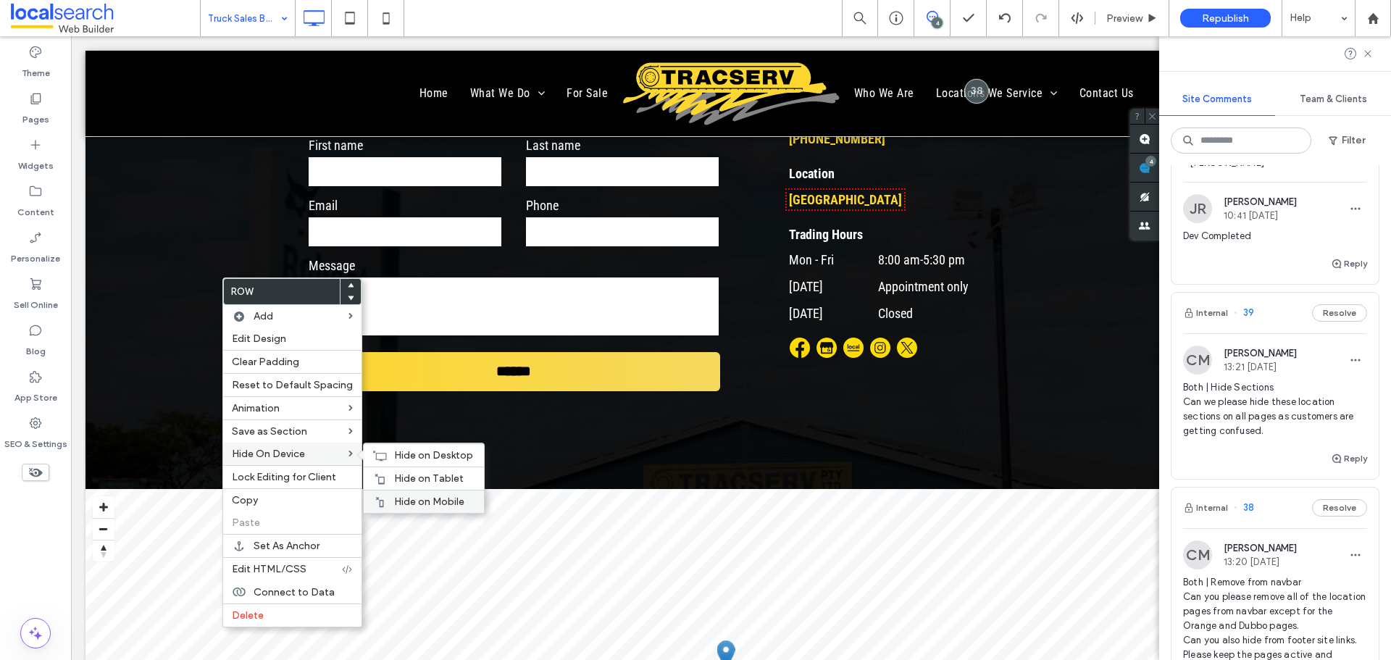
click at [407, 493] on div "Hide on Mobile" at bounding box center [424, 501] width 120 height 23
click at [396, 469] on div "Hide on Tablet" at bounding box center [424, 478] width 120 height 23
click at [384, 451] on div "Hide on Desktop" at bounding box center [424, 454] width 120 height 23
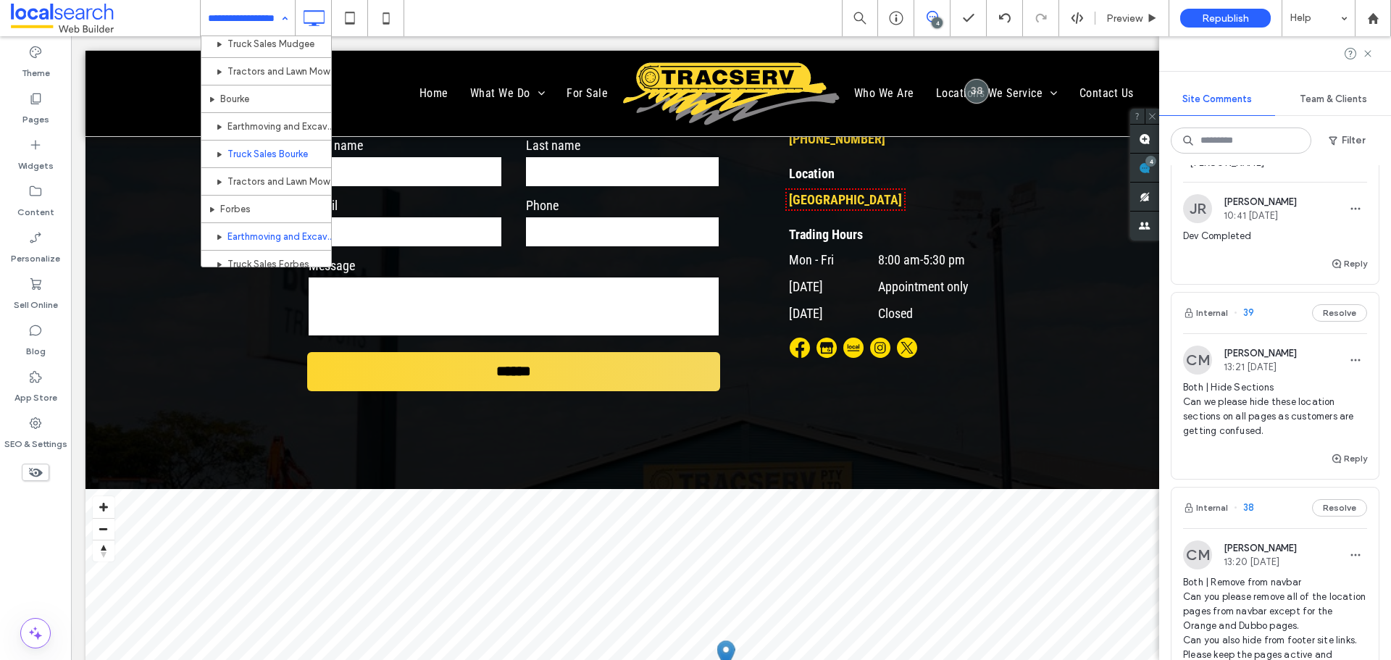
scroll to position [869, 0]
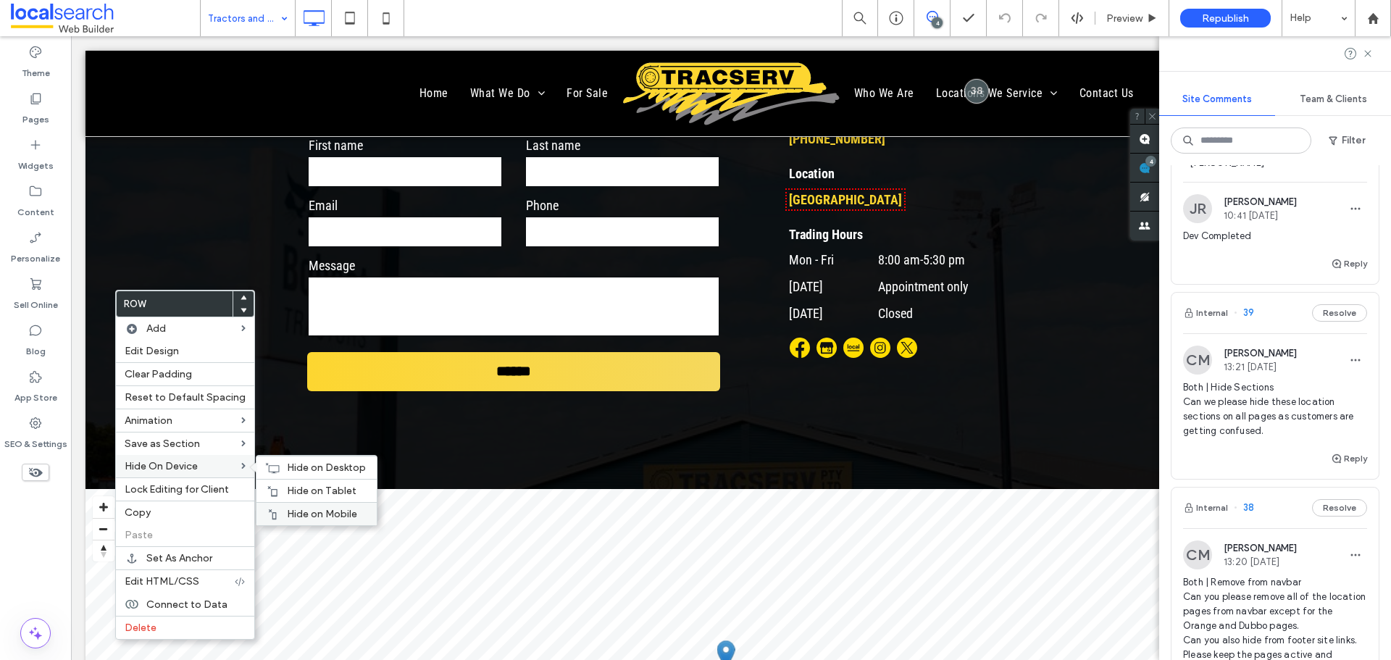
click at [321, 511] on span "Hide on Mobile" at bounding box center [322, 514] width 70 height 12
click at [318, 482] on div "Hide on Tablet" at bounding box center [316, 490] width 120 height 23
click at [301, 466] on span "Hide on Desktop" at bounding box center [326, 467] width 79 height 12
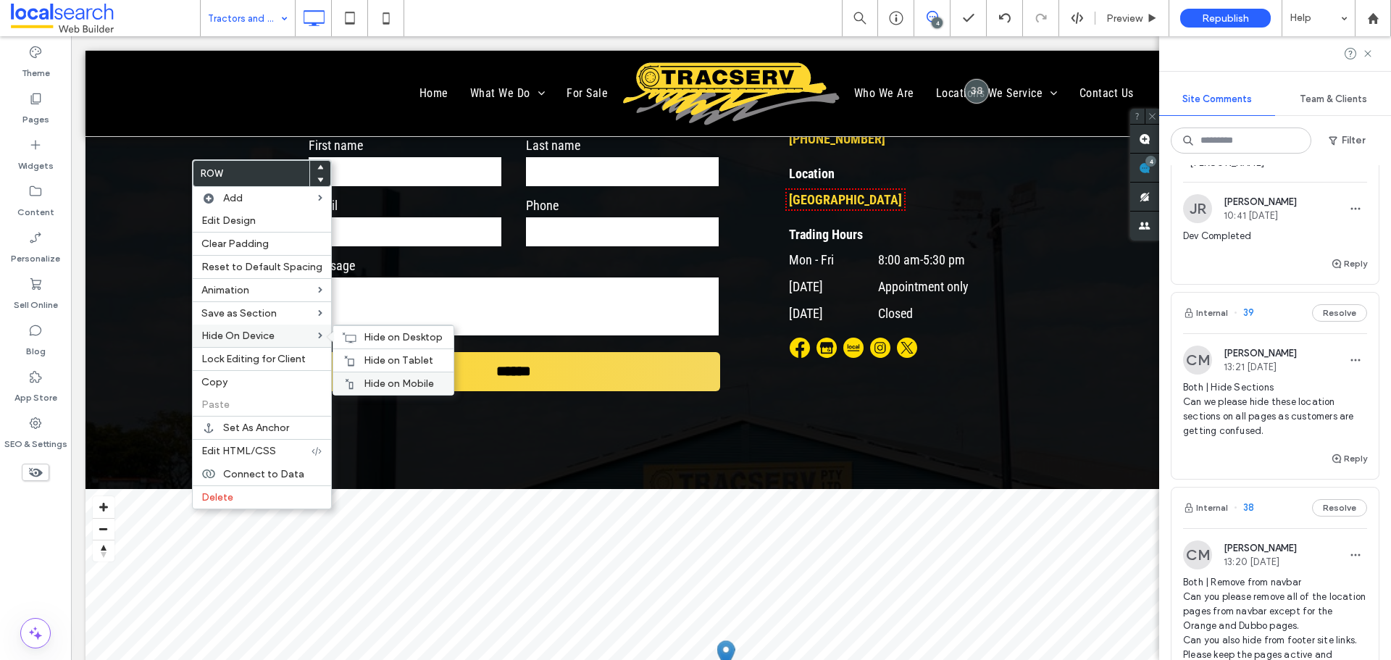
click at [403, 383] on span "Hide on Mobile" at bounding box center [399, 383] width 70 height 12
click at [374, 357] on span "Hide on Tablet" at bounding box center [399, 360] width 70 height 12
click at [348, 325] on div "Hide on Desktop" at bounding box center [393, 336] width 120 height 23
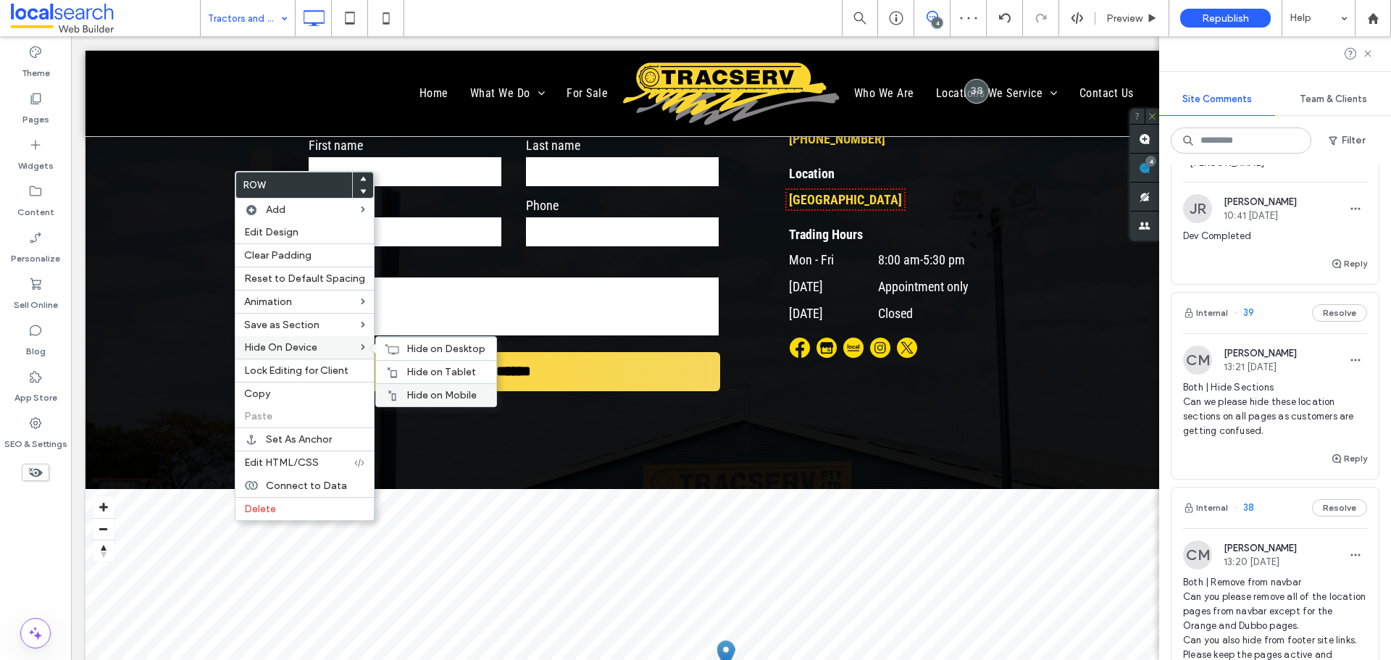
click at [459, 396] on span "Hide on Mobile" at bounding box center [441, 395] width 70 height 12
click at [406, 369] on span "Hide on Tablet" at bounding box center [441, 372] width 70 height 12
click at [386, 345] on icon at bounding box center [392, 349] width 14 height 12
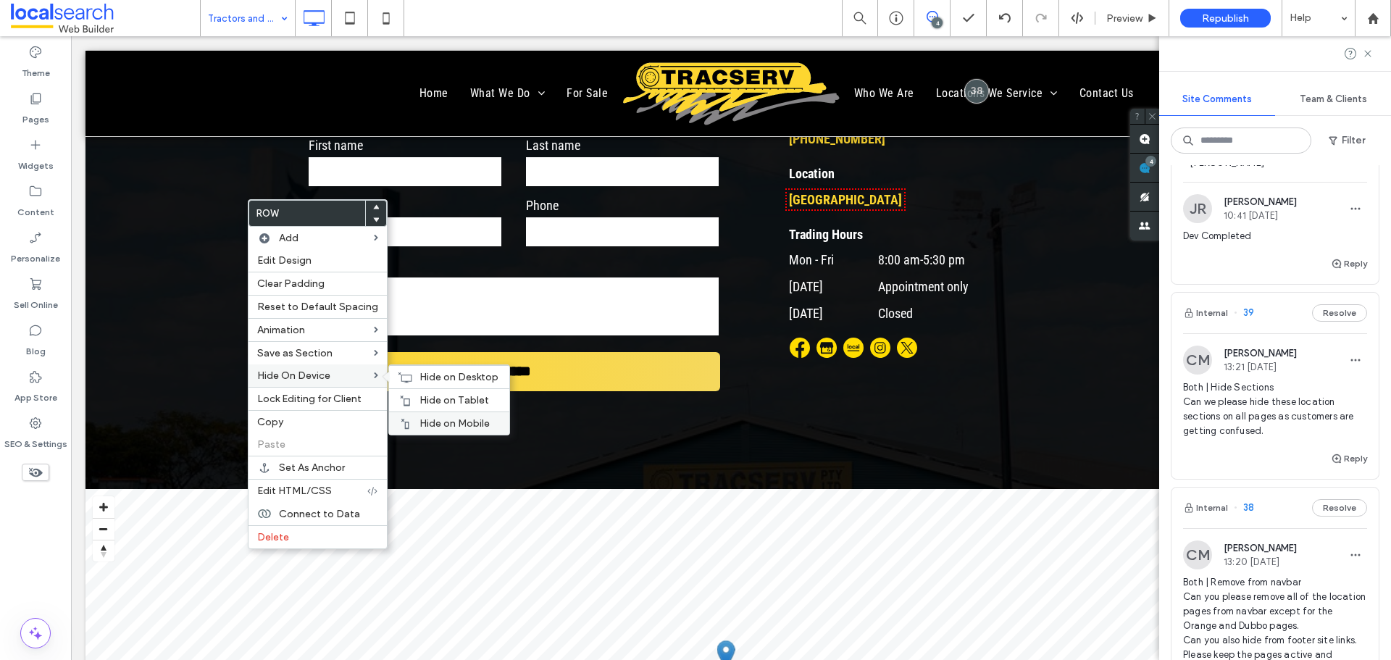
click at [444, 425] on span "Hide on Mobile" at bounding box center [454, 423] width 70 height 12
click at [419, 395] on span "Hide on Tablet" at bounding box center [454, 400] width 70 height 12
click at [411, 372] on div "Hide on Desktop" at bounding box center [449, 376] width 120 height 23
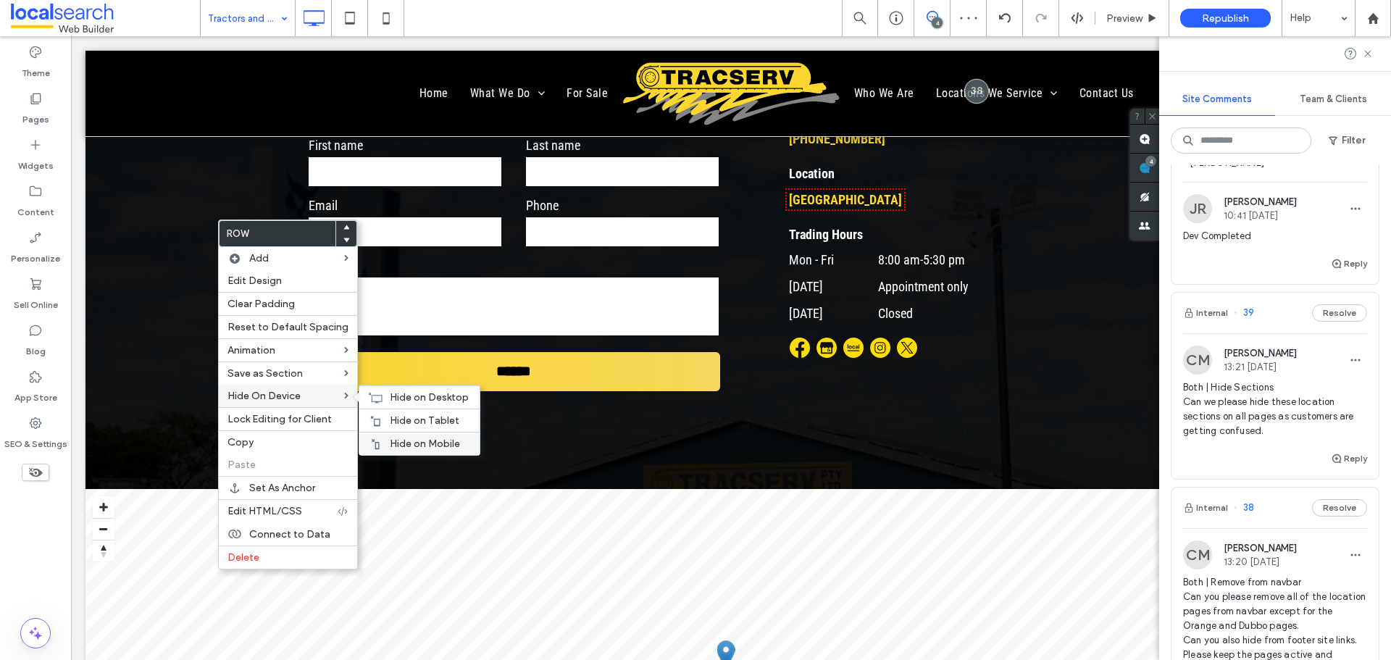
click at [433, 434] on div "Hide on Mobile" at bounding box center [419, 443] width 120 height 23
click at [429, 422] on span "Hide on Tablet" at bounding box center [425, 420] width 70 height 12
click at [409, 397] on span "Hide on Desktop" at bounding box center [429, 397] width 79 height 12
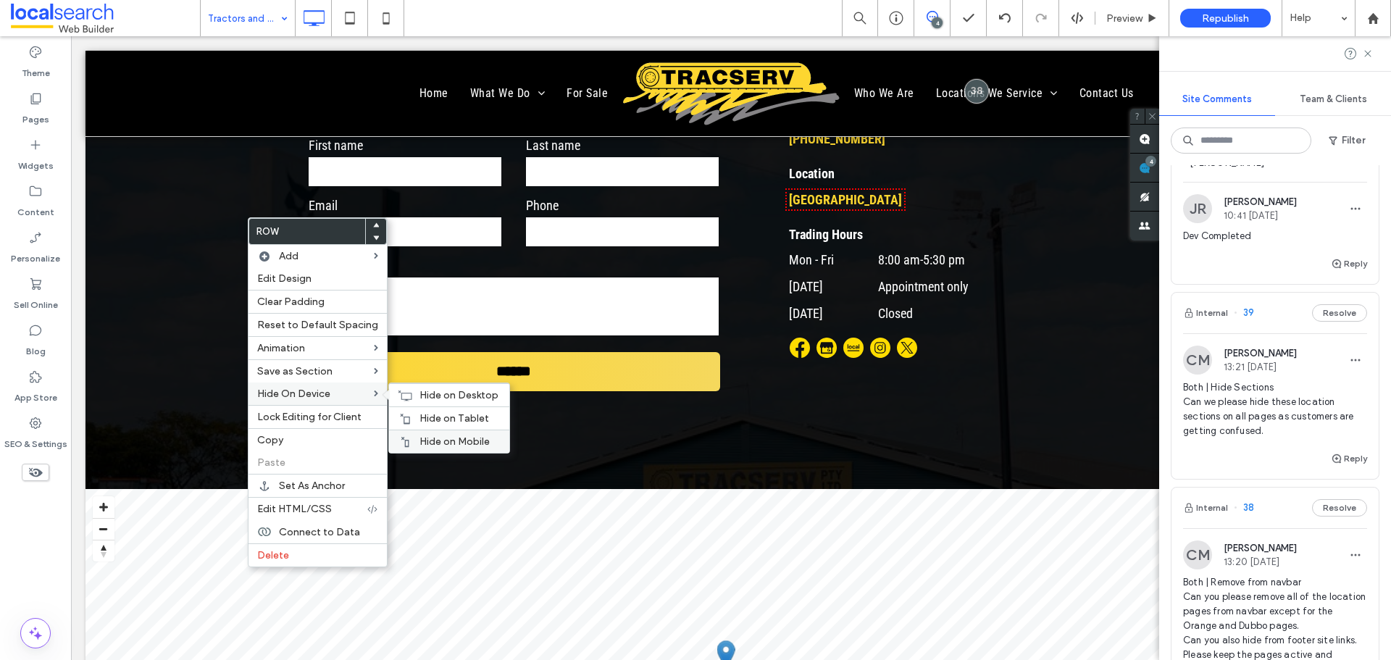
click at [438, 432] on div "Hide on Mobile" at bounding box center [449, 441] width 120 height 23
click at [450, 417] on span "Hide on Tablet" at bounding box center [454, 418] width 70 height 12
drag, startPoint x: 424, startPoint y: 392, endPoint x: 380, endPoint y: 365, distance: 51.7
click at [425, 392] on span "Hide on Desktop" at bounding box center [458, 395] width 79 height 12
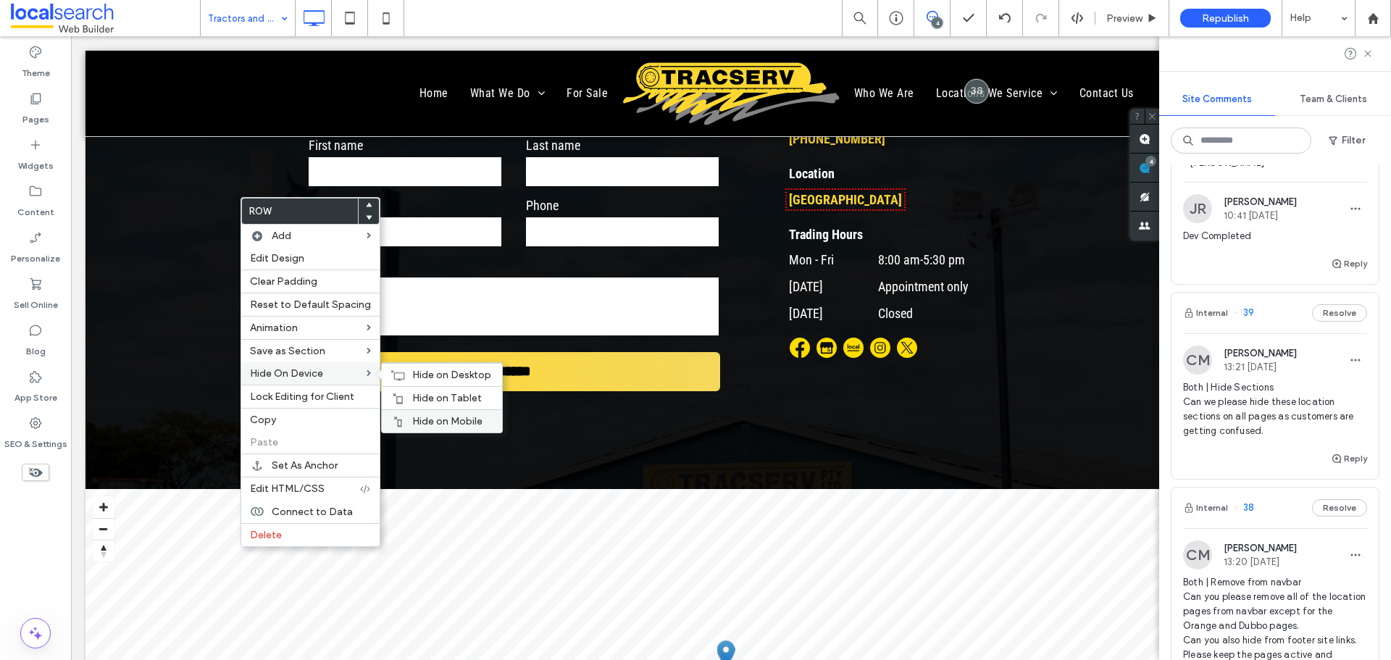
click at [438, 416] on span "Hide on Mobile" at bounding box center [447, 421] width 70 height 12
click at [414, 393] on span "Hide on Tablet" at bounding box center [447, 398] width 70 height 12
click at [404, 369] on div "Hide on Desktop" at bounding box center [442, 374] width 120 height 23
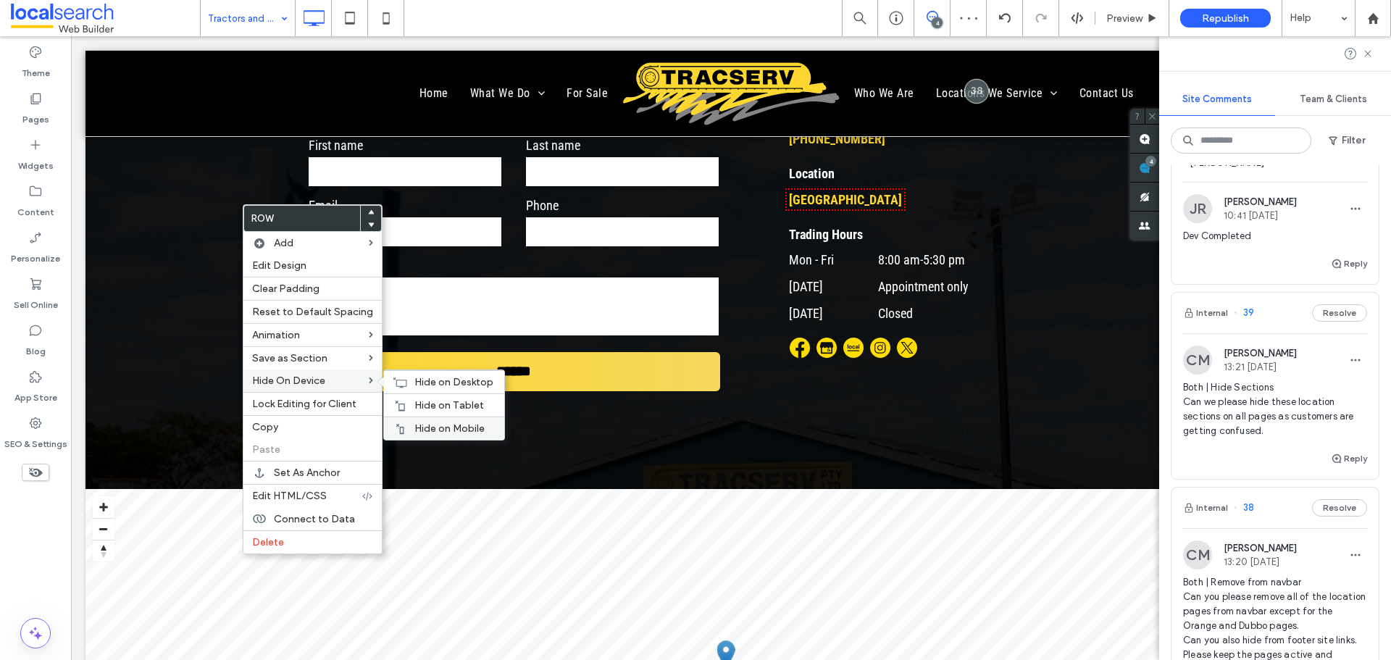
click at [443, 421] on div "Hide on Mobile" at bounding box center [444, 428] width 120 height 23
click at [435, 401] on span "Hide on Tablet" at bounding box center [449, 405] width 70 height 12
click at [419, 383] on span "Hide on Desktop" at bounding box center [453, 382] width 79 height 12
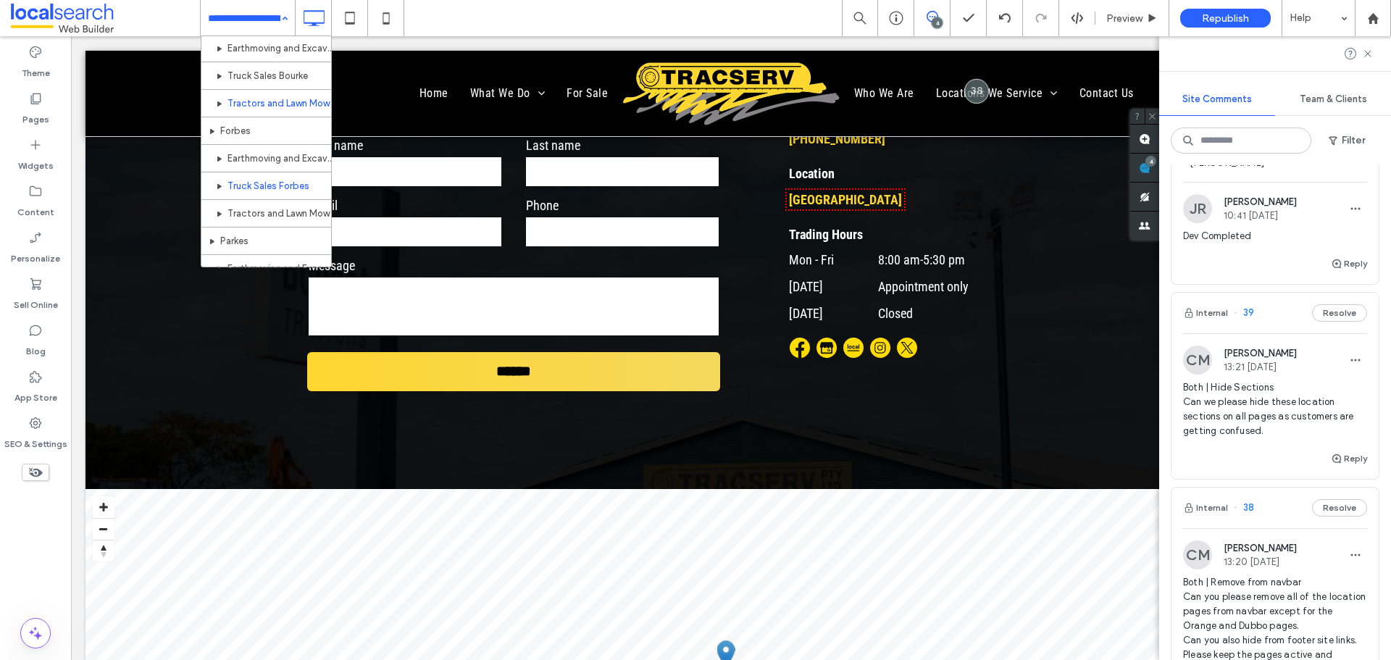
scroll to position [1014, 0]
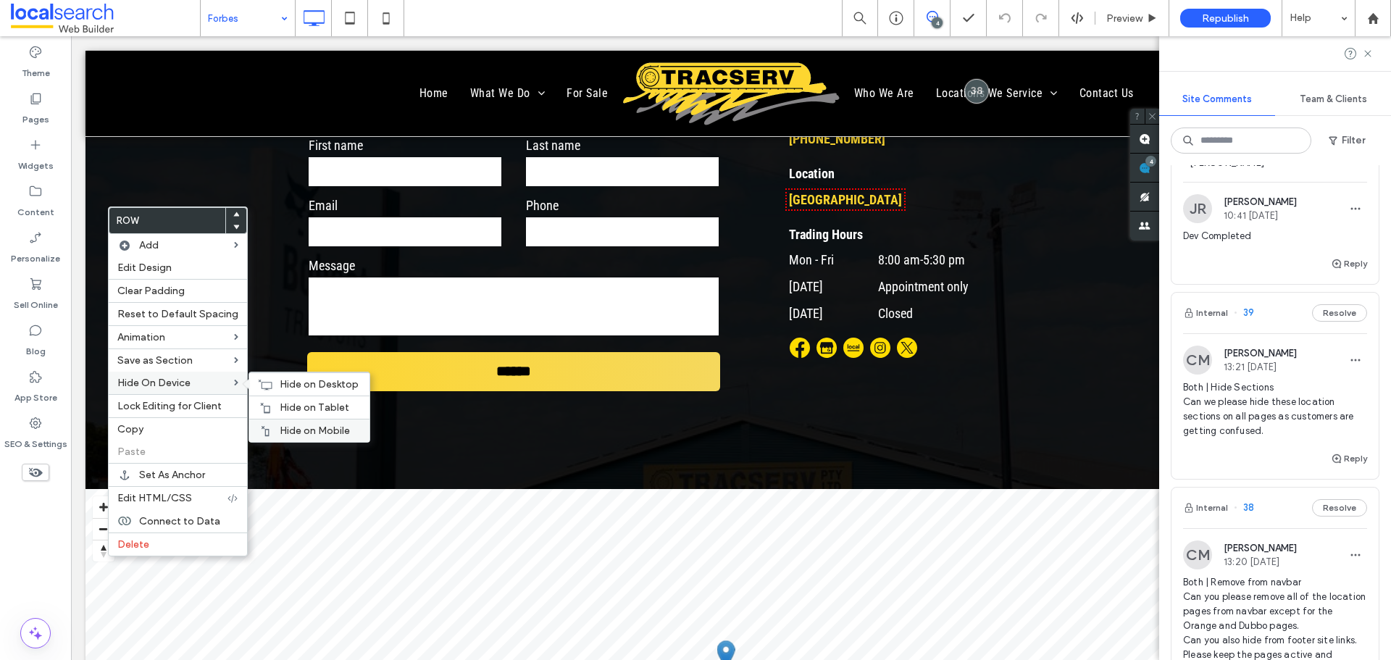
click at [330, 427] on span "Hide on Mobile" at bounding box center [315, 431] width 70 height 12
click at [337, 405] on span "Hide on Tablet" at bounding box center [315, 407] width 70 height 12
click at [305, 380] on span "Hide on Desktop" at bounding box center [319, 384] width 79 height 12
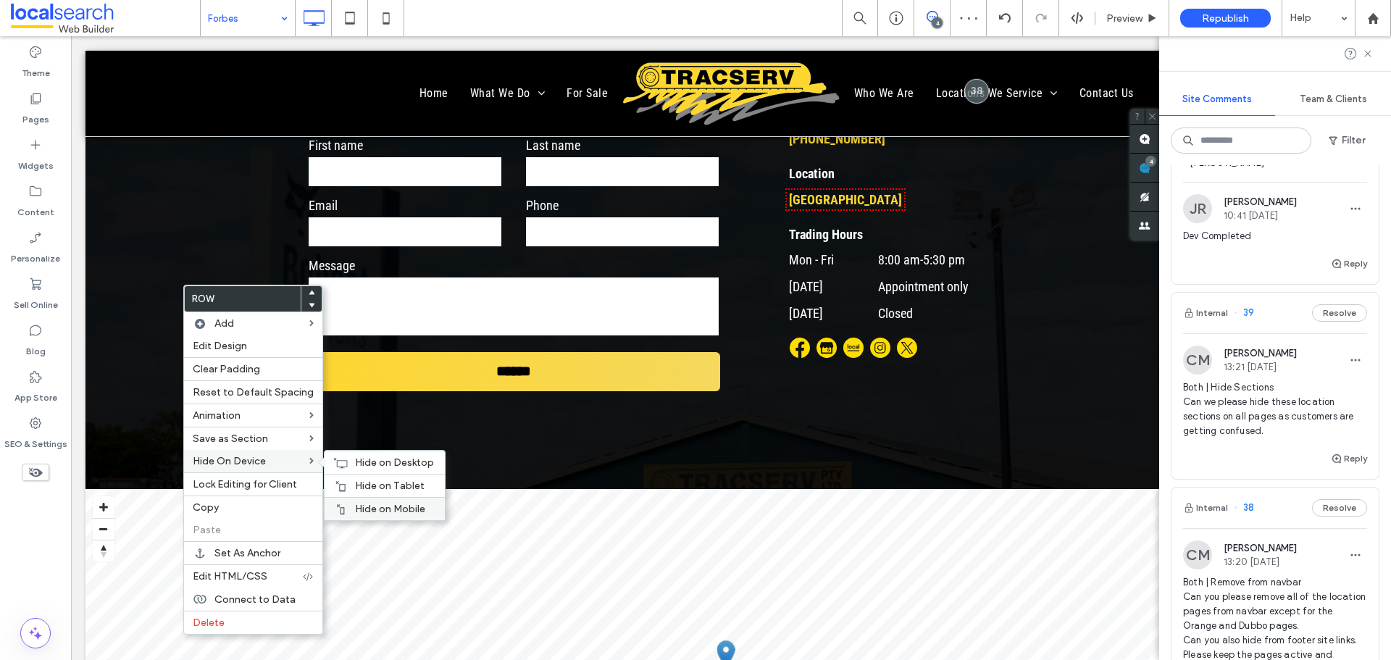
click at [386, 500] on div "Hide on Mobile" at bounding box center [385, 508] width 120 height 23
click at [359, 485] on span "Hide on Tablet" at bounding box center [390, 486] width 70 height 12
click at [357, 467] on span "Hide on Desktop" at bounding box center [394, 462] width 79 height 12
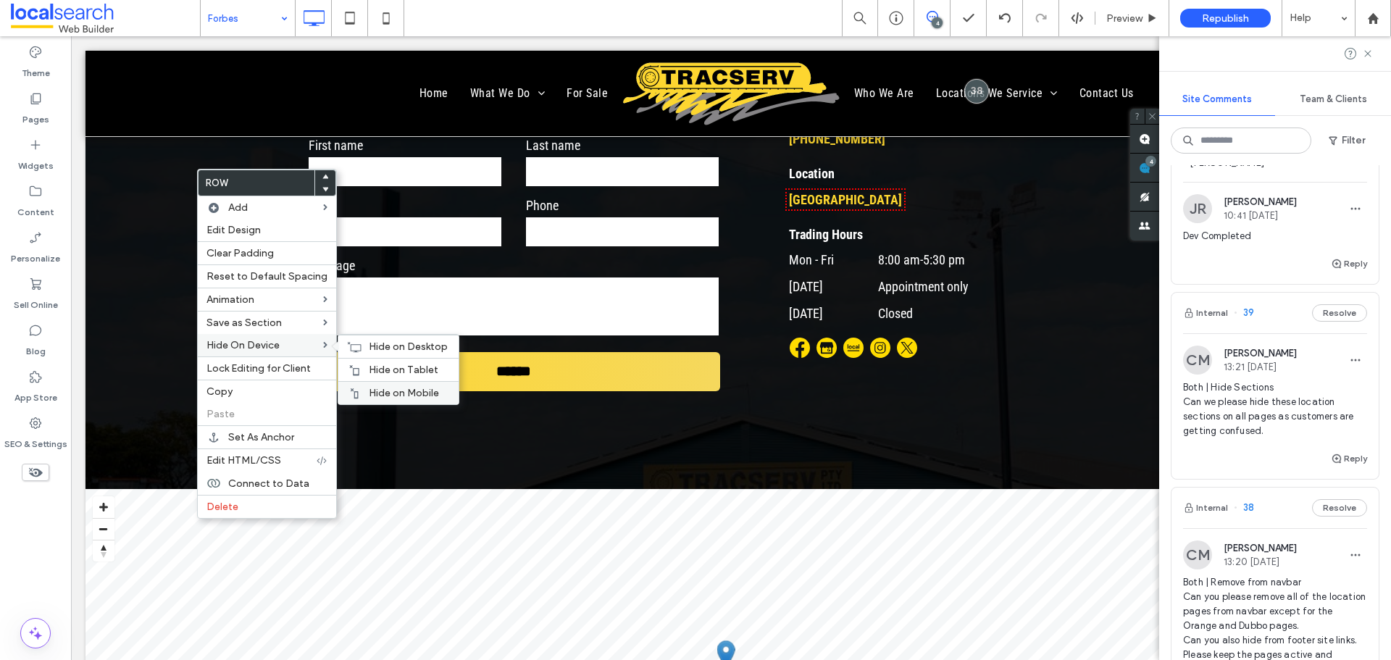
click at [406, 391] on span "Hide on Mobile" at bounding box center [404, 393] width 70 height 12
click at [399, 364] on span "Hide on Tablet" at bounding box center [404, 370] width 70 height 12
click at [373, 336] on div "Hide on Desktop" at bounding box center [398, 346] width 120 height 23
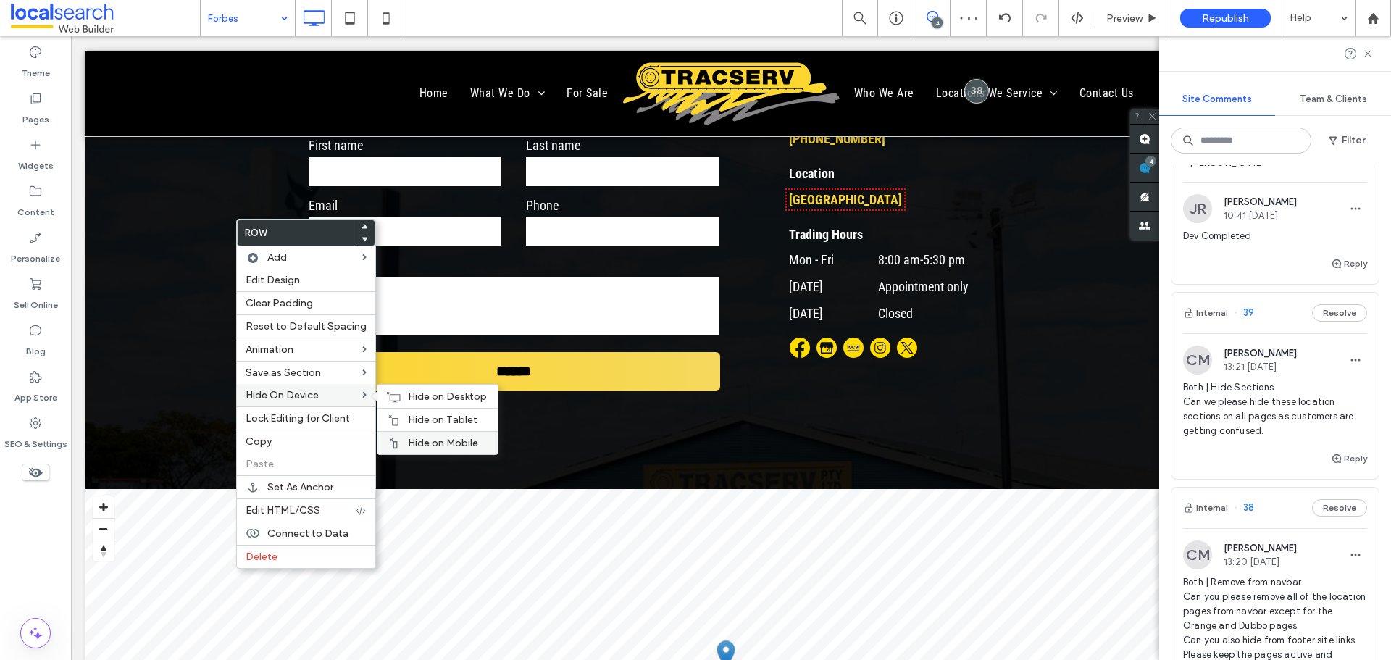
click at [446, 437] on span "Hide on Mobile" at bounding box center [443, 443] width 70 height 12
click at [430, 417] on span "Hide on Tablet" at bounding box center [443, 420] width 70 height 12
click at [414, 390] on span "Hide on Desktop" at bounding box center [447, 396] width 79 height 12
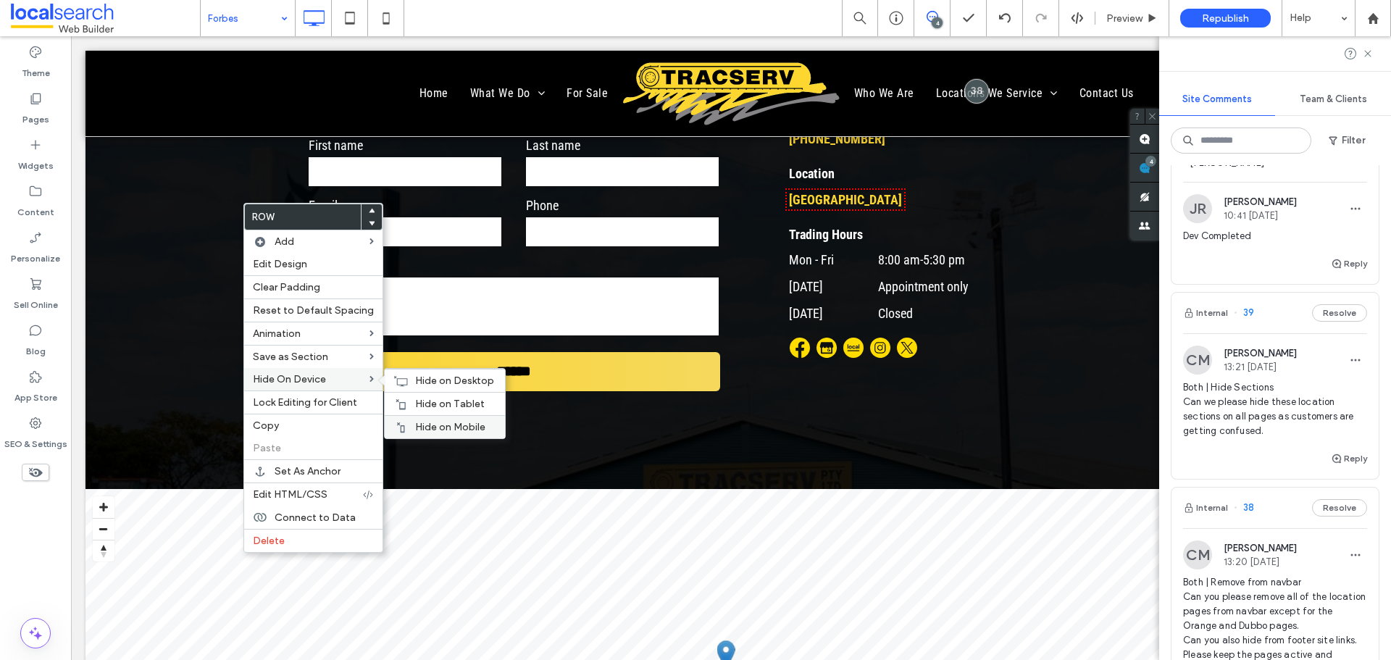
click at [435, 425] on span "Hide on Mobile" at bounding box center [450, 427] width 70 height 12
click at [442, 398] on span "Hide on Tablet" at bounding box center [450, 404] width 70 height 12
drag, startPoint x: 419, startPoint y: 383, endPoint x: 411, endPoint y: 386, distance: 8.5
click at [421, 383] on span "Hide on Desktop" at bounding box center [454, 381] width 79 height 12
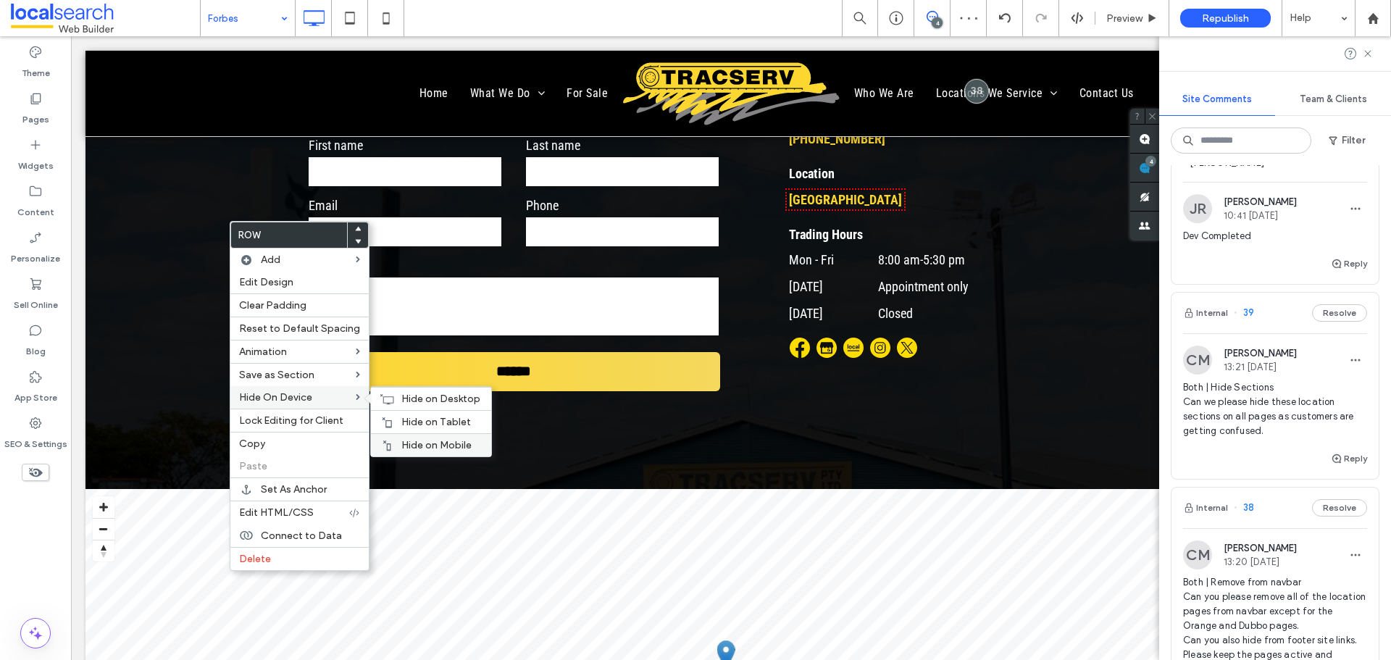
click at [440, 440] on span "Hide on Mobile" at bounding box center [436, 445] width 70 height 12
click at [392, 410] on div "Hide on Tablet" at bounding box center [431, 421] width 120 height 23
click at [383, 391] on div "Hide on Desktop" at bounding box center [431, 398] width 120 height 23
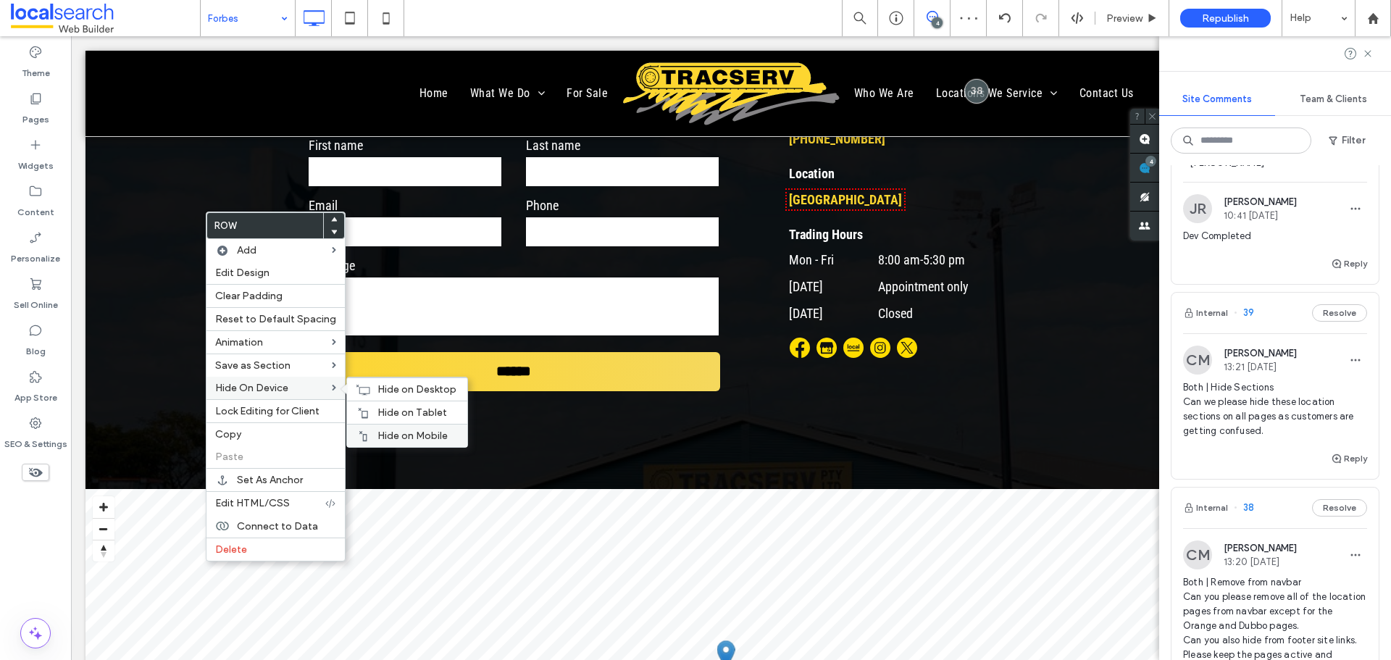
click at [396, 431] on span "Hide on Mobile" at bounding box center [412, 436] width 70 height 12
click at [383, 409] on span "Hide on Tablet" at bounding box center [412, 412] width 70 height 12
click at [369, 387] on div "Hide on Desktop" at bounding box center [407, 388] width 120 height 23
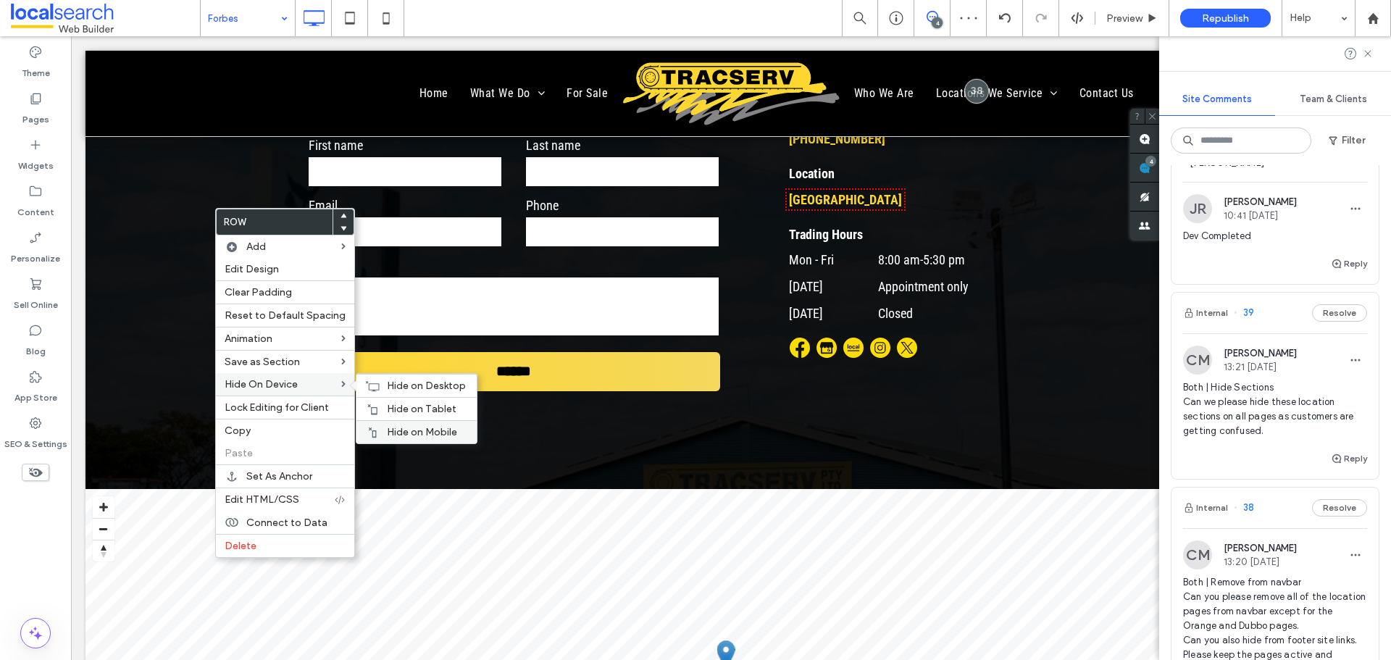
click at [401, 422] on div "Hide on Mobile" at bounding box center [416, 431] width 120 height 23
click at [390, 401] on div "Hide on Tablet" at bounding box center [416, 408] width 120 height 23
click at [393, 380] on span "Hide on Desktop" at bounding box center [426, 386] width 79 height 12
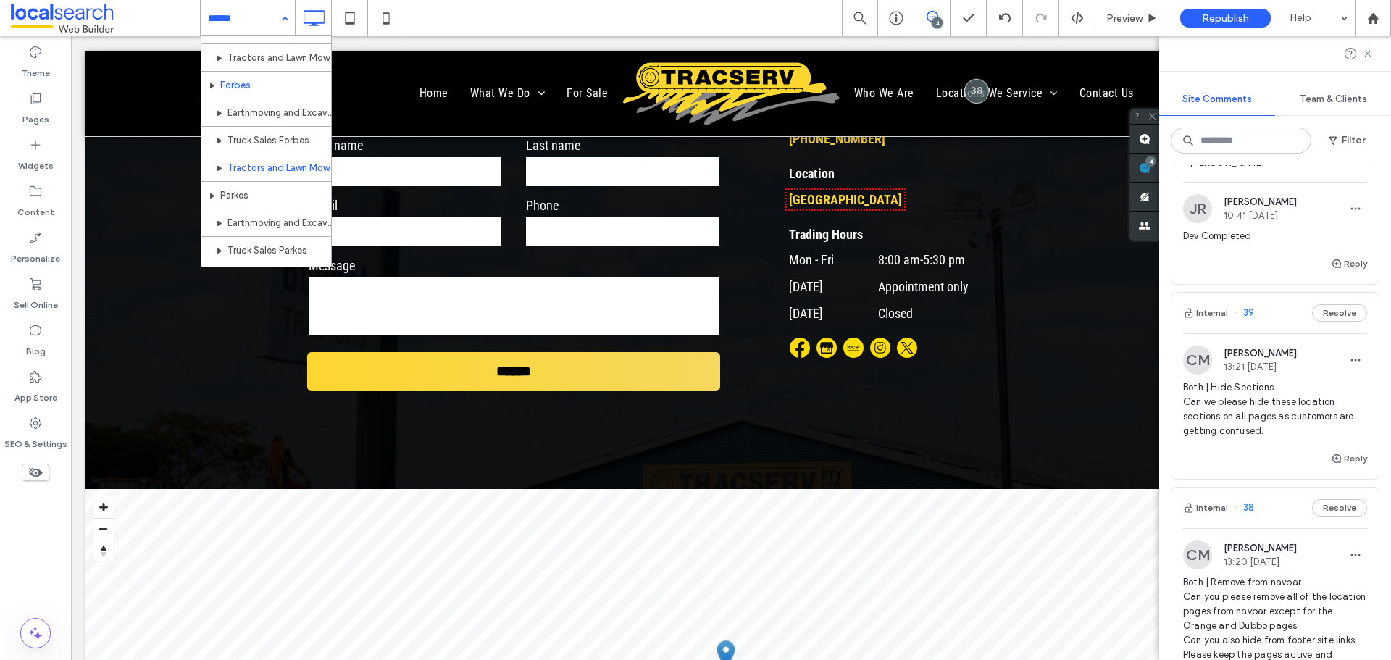
scroll to position [1016, 0]
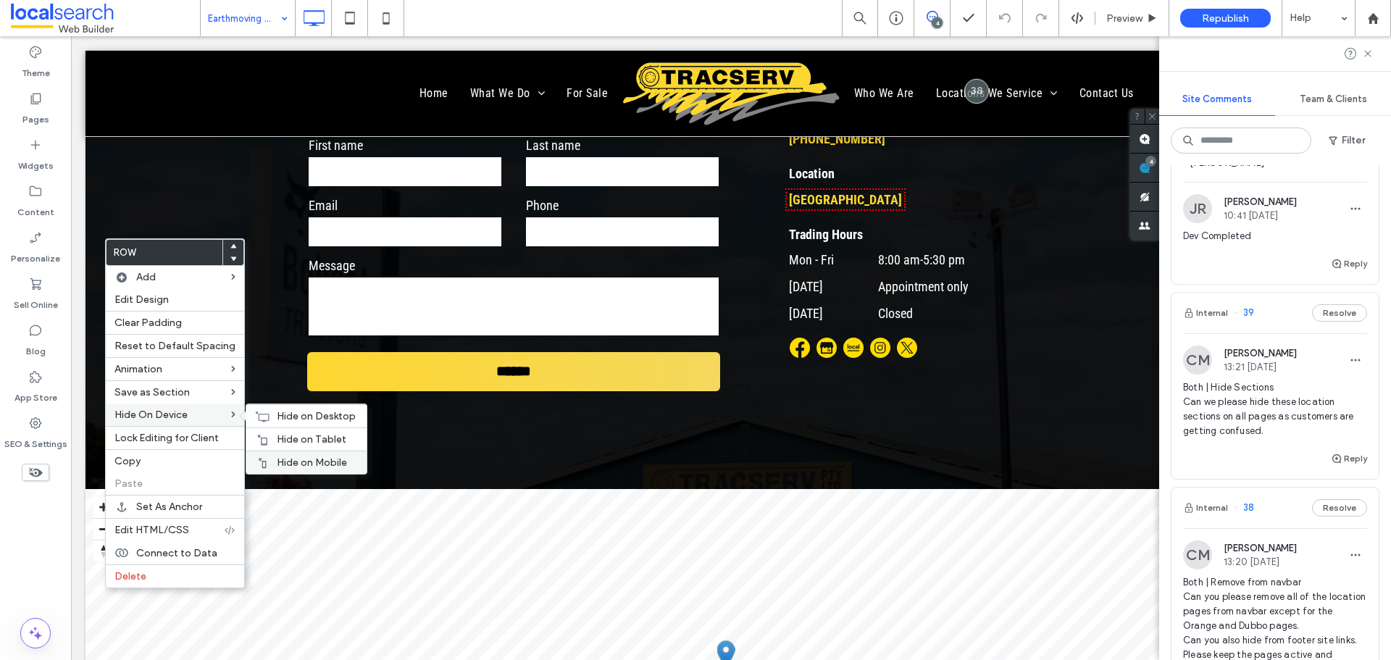
click at [337, 456] on span "Hide on Mobile" at bounding box center [312, 462] width 70 height 12
click at [298, 440] on span "Hide on Tablet" at bounding box center [312, 439] width 70 height 12
click at [289, 421] on span "Hide on Desktop" at bounding box center [316, 416] width 79 height 12
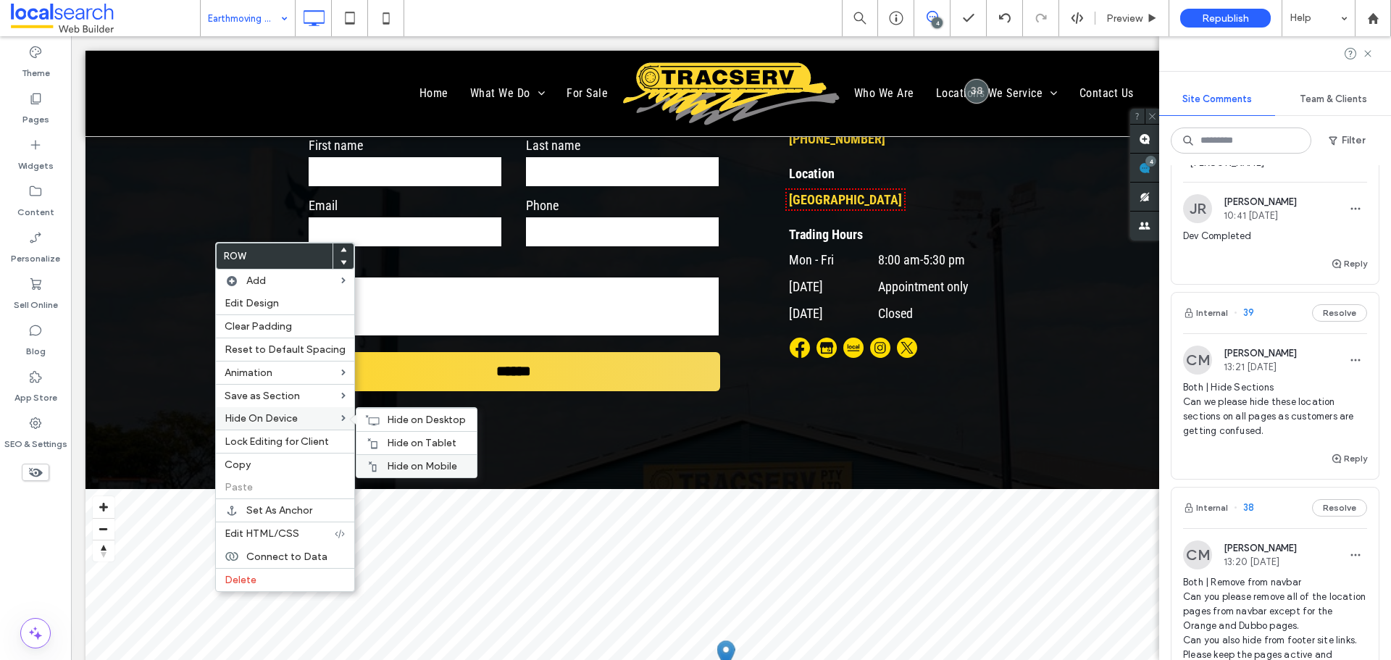
click at [401, 456] on div "Hide on Mobile" at bounding box center [416, 465] width 120 height 23
click at [391, 443] on span "Hide on Tablet" at bounding box center [422, 443] width 70 height 12
click at [396, 419] on span "Hide on Desktop" at bounding box center [426, 420] width 79 height 12
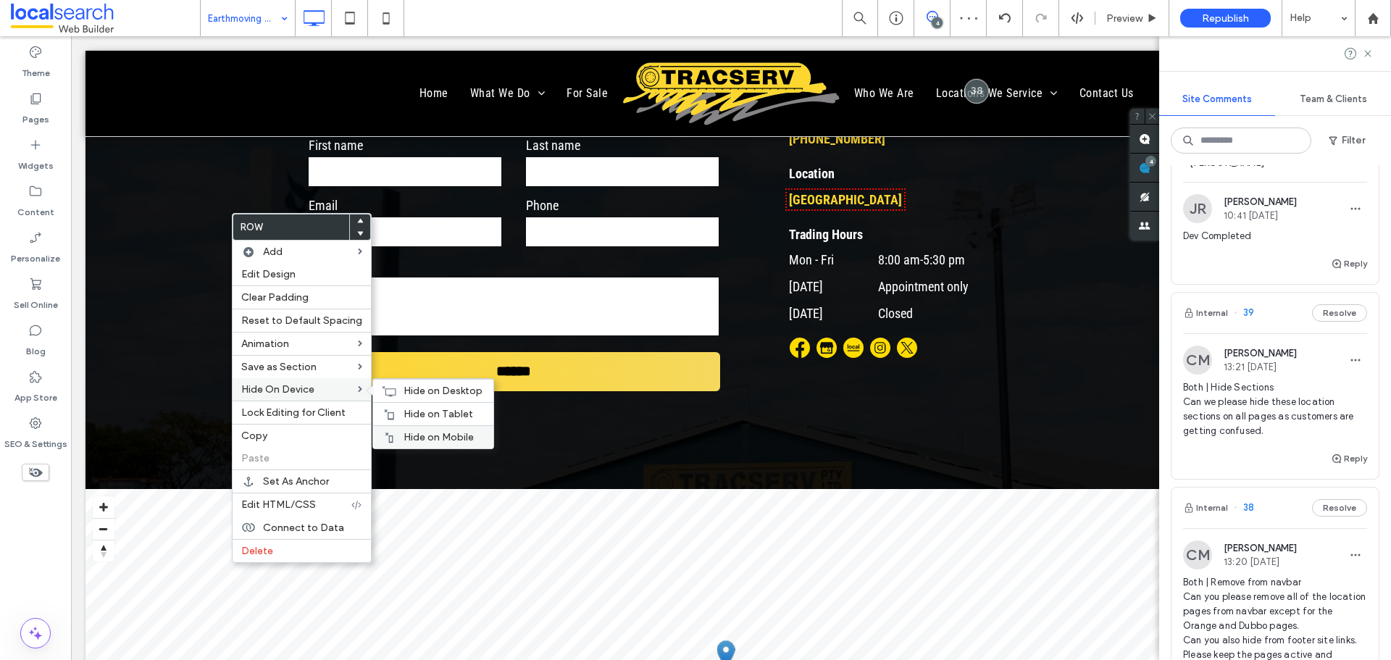
click at [454, 427] on div "Hide on Mobile" at bounding box center [433, 436] width 120 height 23
click at [424, 421] on div "Hide on Tablet" at bounding box center [433, 413] width 120 height 23
click at [448, 386] on span "Hide on Desktop" at bounding box center [443, 391] width 79 height 12
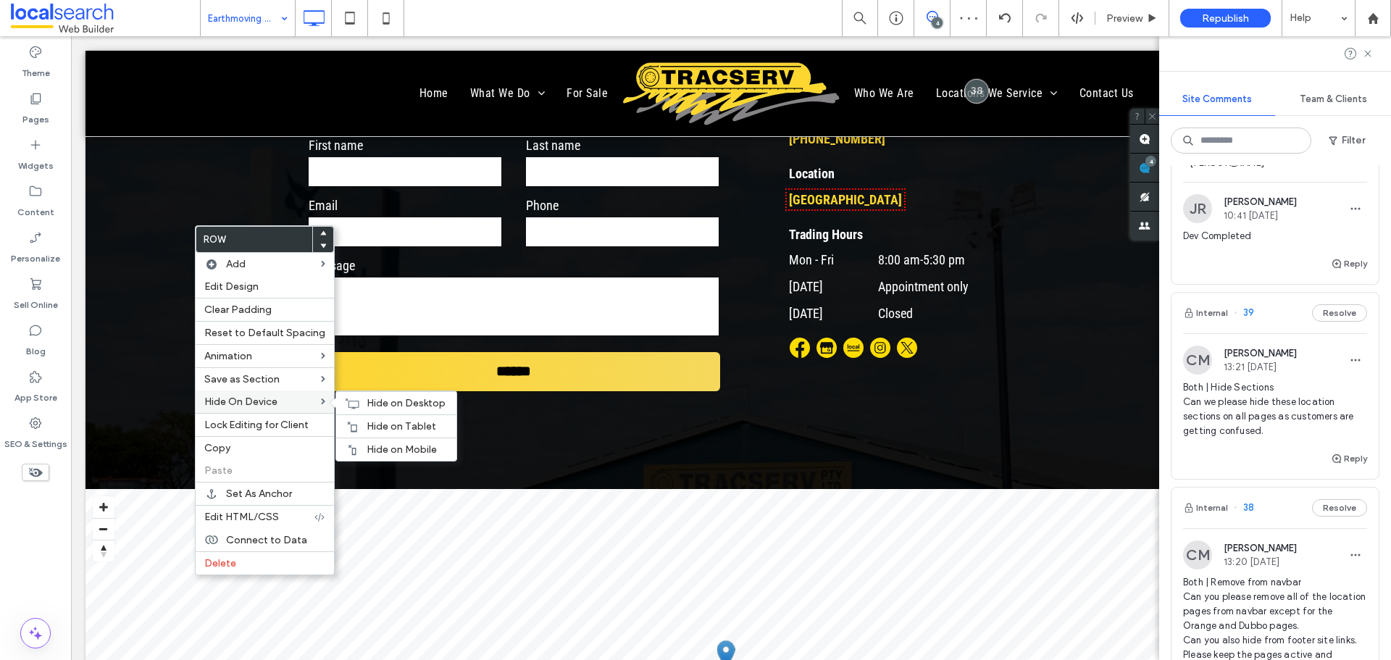
drag, startPoint x: 386, startPoint y: 446, endPoint x: 300, endPoint y: 404, distance: 95.9
click at [387, 447] on span "Hide on Mobile" at bounding box center [402, 449] width 70 height 12
click at [371, 425] on span "Hide on Tablet" at bounding box center [402, 426] width 70 height 12
click at [372, 404] on span "Hide on Desktop" at bounding box center [406, 403] width 79 height 12
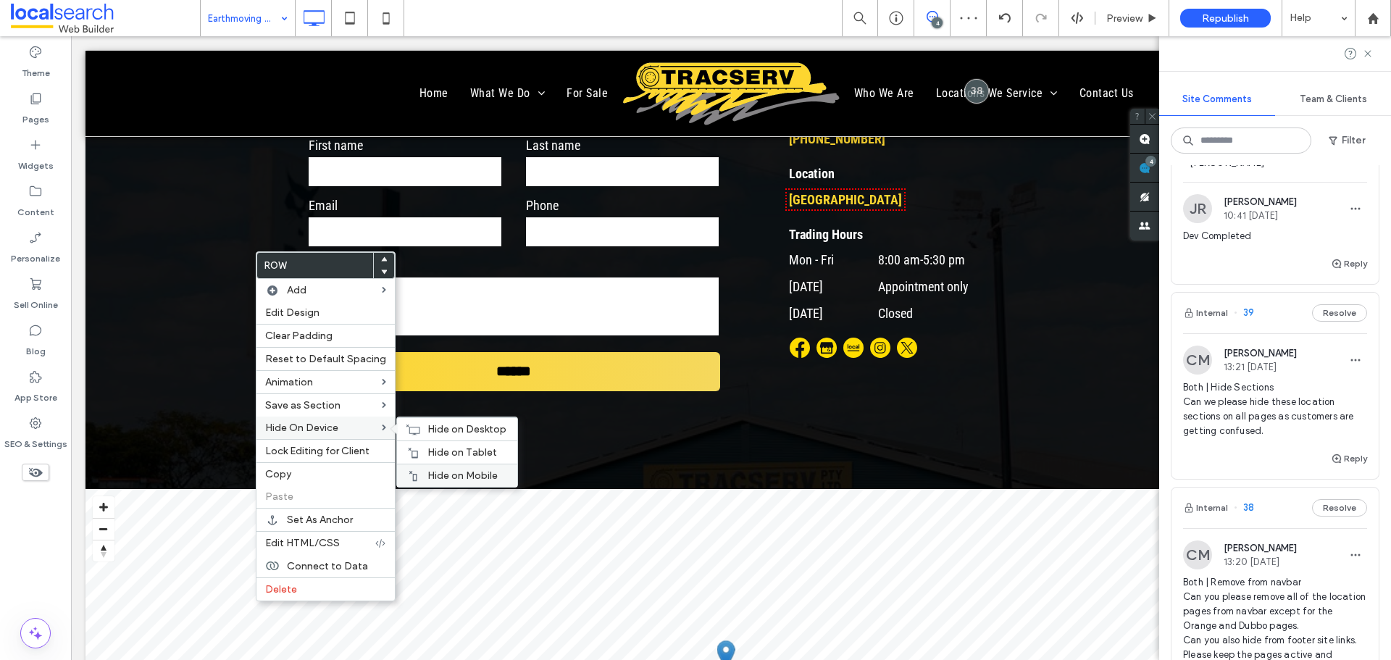
click at [445, 472] on span "Hide on Mobile" at bounding box center [462, 475] width 70 height 12
click at [443, 449] on span "Hide on Tablet" at bounding box center [462, 452] width 70 height 12
click at [419, 419] on div "Hide on Desktop" at bounding box center [457, 428] width 120 height 23
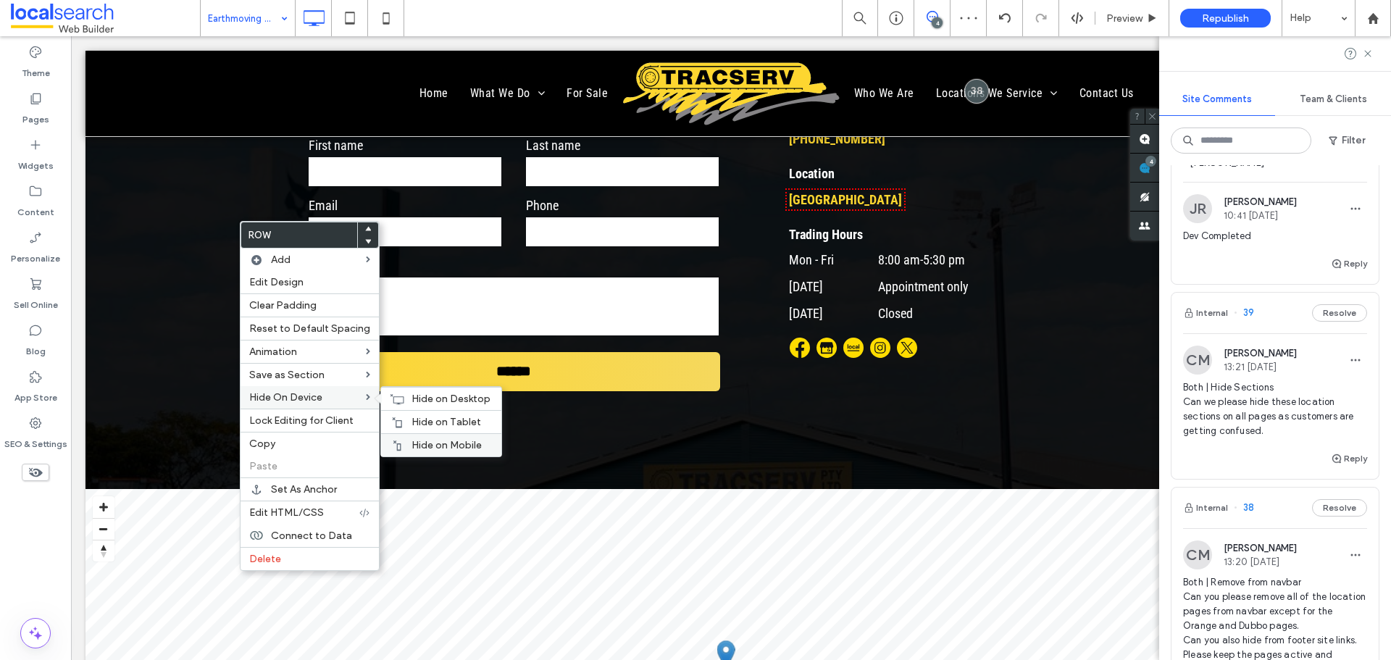
click at [417, 440] on span "Hide on Mobile" at bounding box center [446, 445] width 70 height 12
click at [411, 417] on span "Hide on Tablet" at bounding box center [446, 422] width 70 height 12
click at [393, 394] on icon at bounding box center [397, 399] width 14 height 12
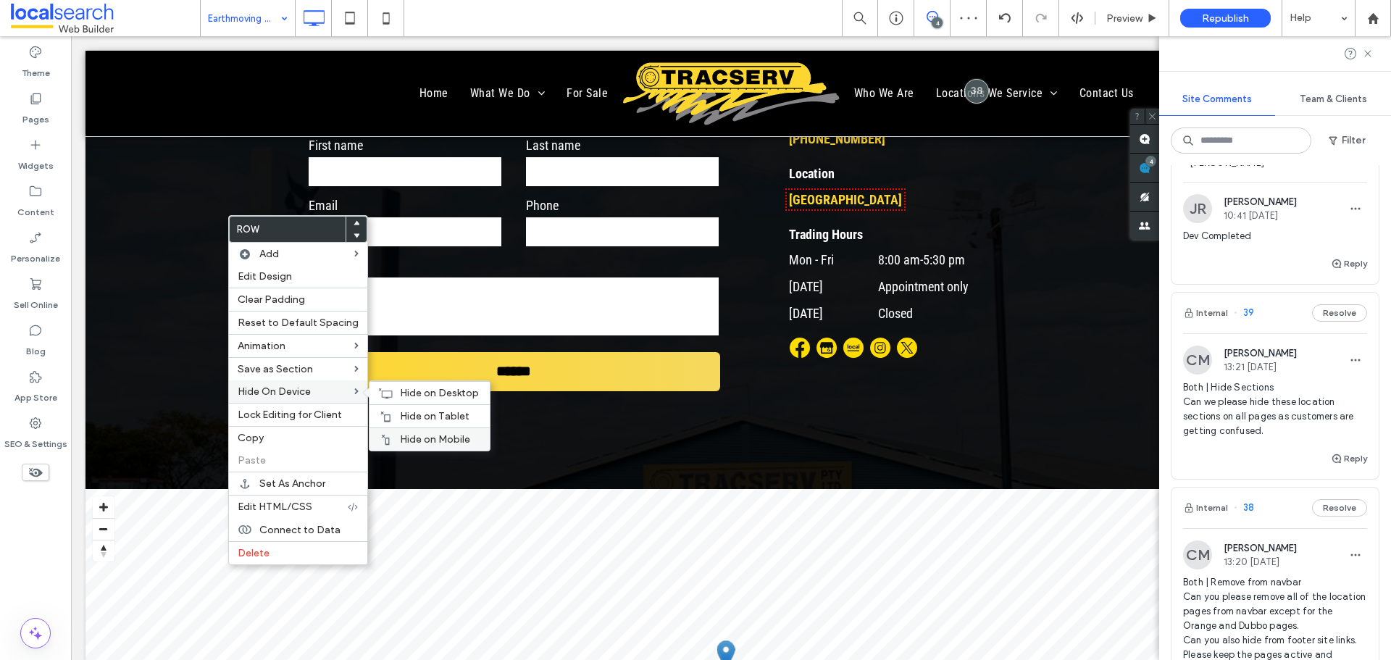
click at [425, 443] on span "Hide on Mobile" at bounding box center [435, 439] width 70 height 12
click at [417, 414] on span "Hide on Tablet" at bounding box center [435, 416] width 70 height 12
click at [400, 388] on span "Hide on Desktop" at bounding box center [439, 393] width 79 height 12
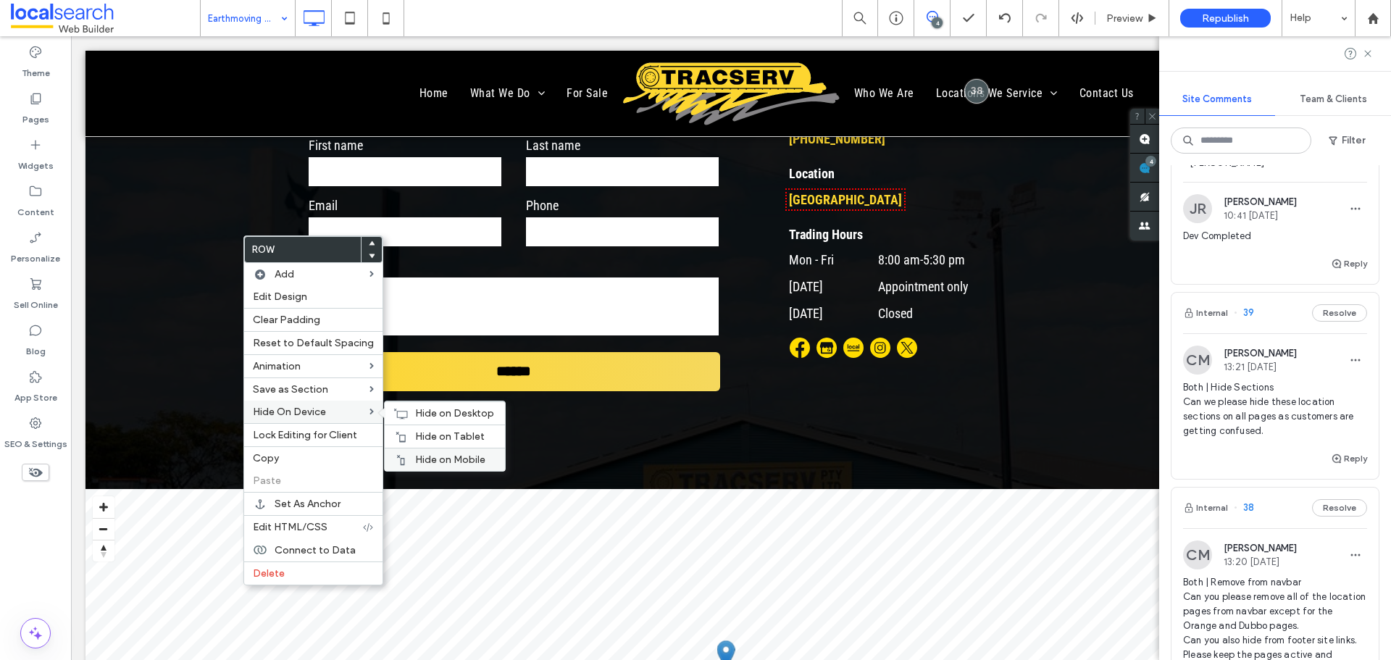
click at [451, 461] on span "Hide on Mobile" at bounding box center [450, 460] width 70 height 12
click at [415, 433] on span "Hide on Tablet" at bounding box center [450, 436] width 70 height 12
click at [411, 406] on div "Hide on Desktop" at bounding box center [445, 412] width 120 height 23
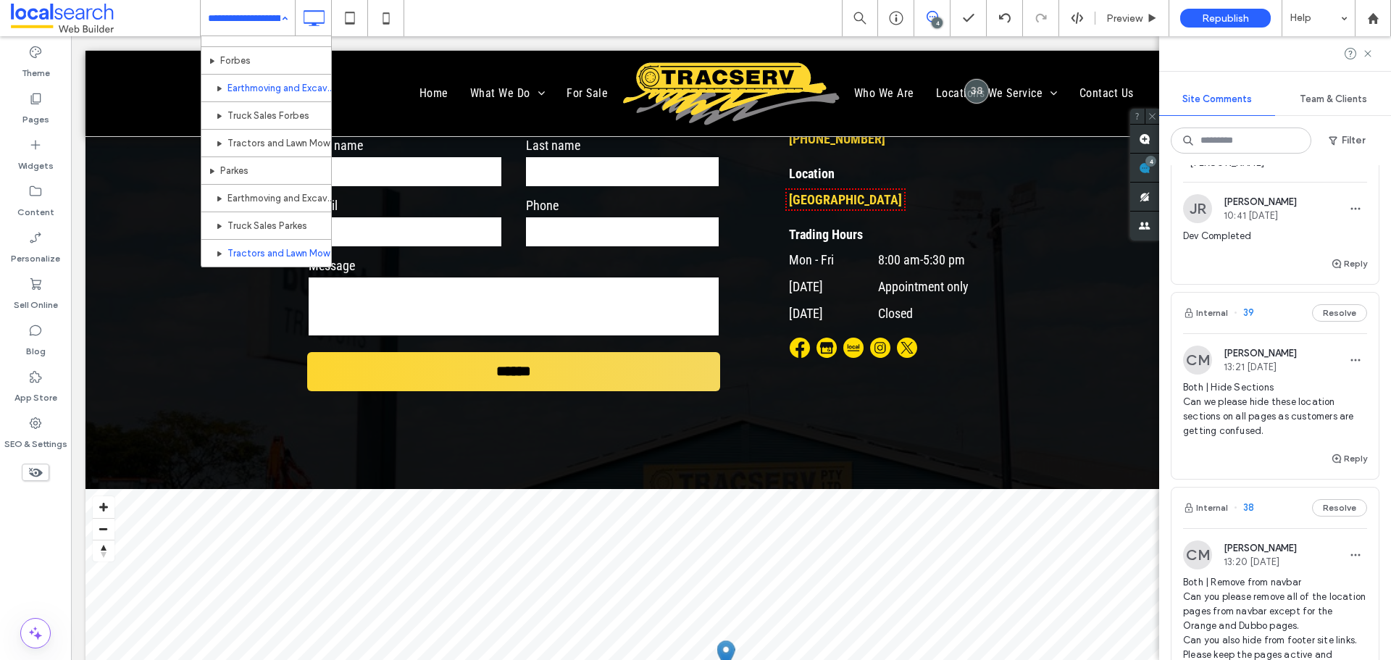
scroll to position [1087, 0]
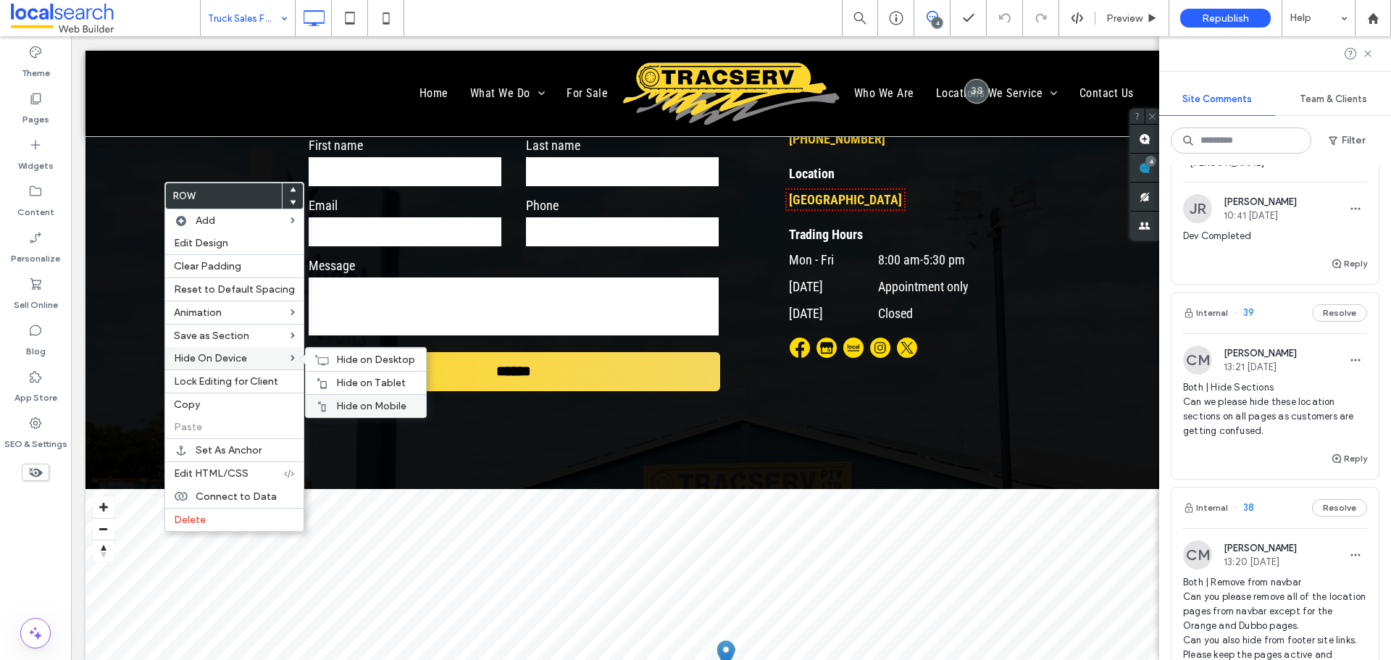
click at [357, 401] on span "Hide on Mobile" at bounding box center [371, 406] width 70 height 12
click at [357, 377] on span "Hide on Tablet" at bounding box center [371, 383] width 70 height 12
click at [318, 355] on icon at bounding box center [321, 360] width 14 height 12
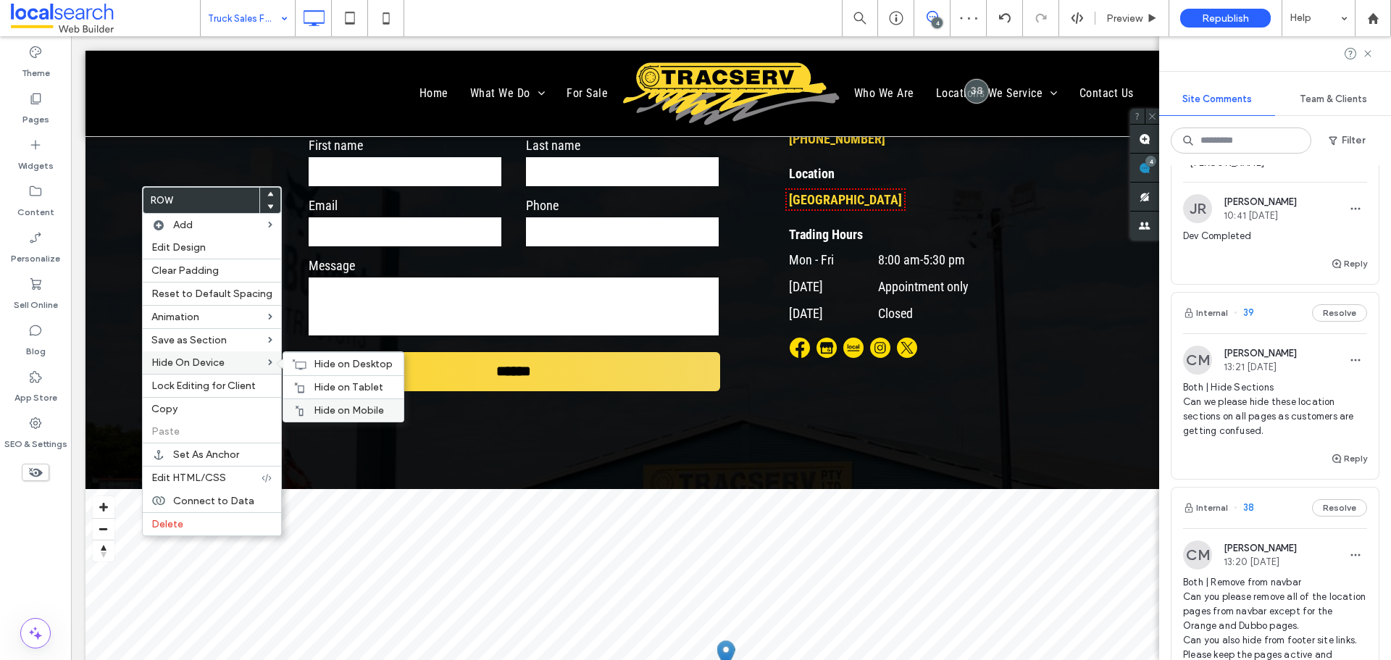
click at [336, 401] on div "Hide on Mobile" at bounding box center [343, 409] width 120 height 23
click at [322, 390] on span "Hide on Tablet" at bounding box center [349, 387] width 70 height 12
click at [307, 361] on div "Hide on Desktop" at bounding box center [343, 363] width 120 height 23
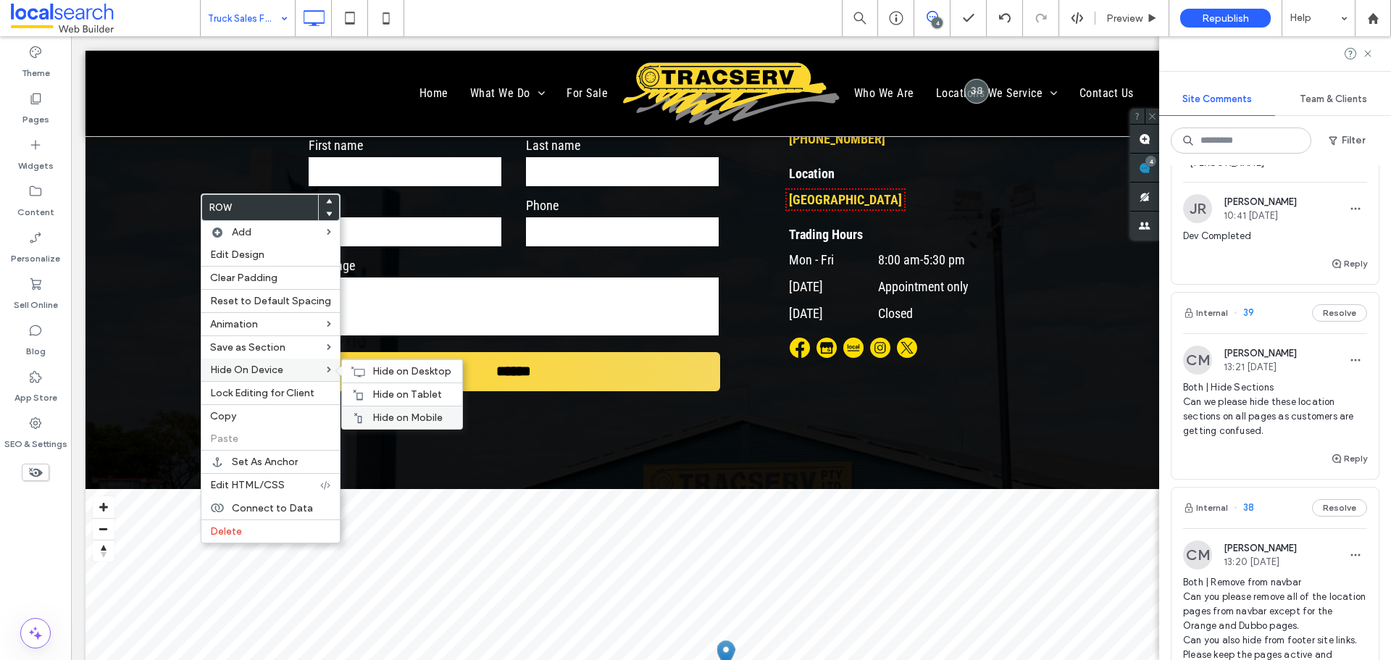
click at [383, 409] on div "Hide on Mobile" at bounding box center [402, 417] width 120 height 23
click at [391, 396] on span "Hide on Tablet" at bounding box center [407, 394] width 70 height 12
click at [364, 367] on div "Hide on Desktop" at bounding box center [402, 370] width 120 height 23
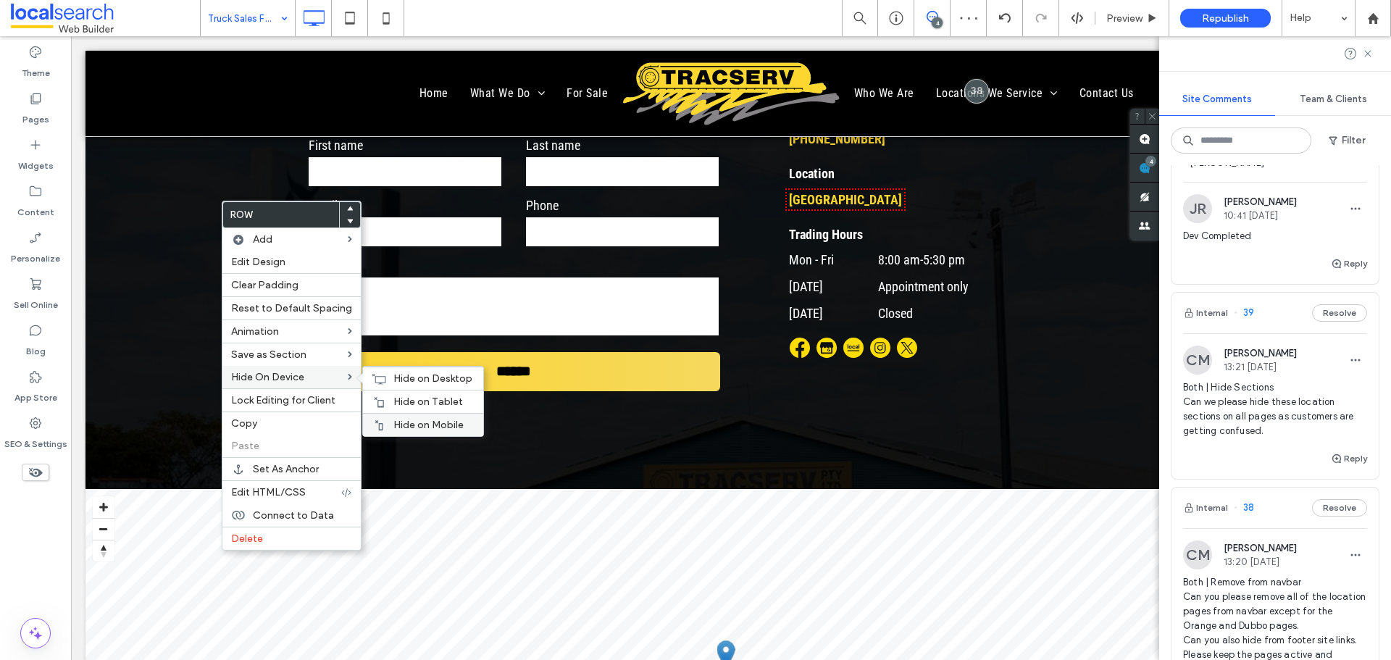
click at [398, 414] on div "Hide on Mobile" at bounding box center [423, 424] width 120 height 23
click at [403, 396] on span "Hide on Tablet" at bounding box center [428, 402] width 70 height 12
click at [369, 370] on div "Hide on Desktop" at bounding box center [423, 378] width 120 height 23
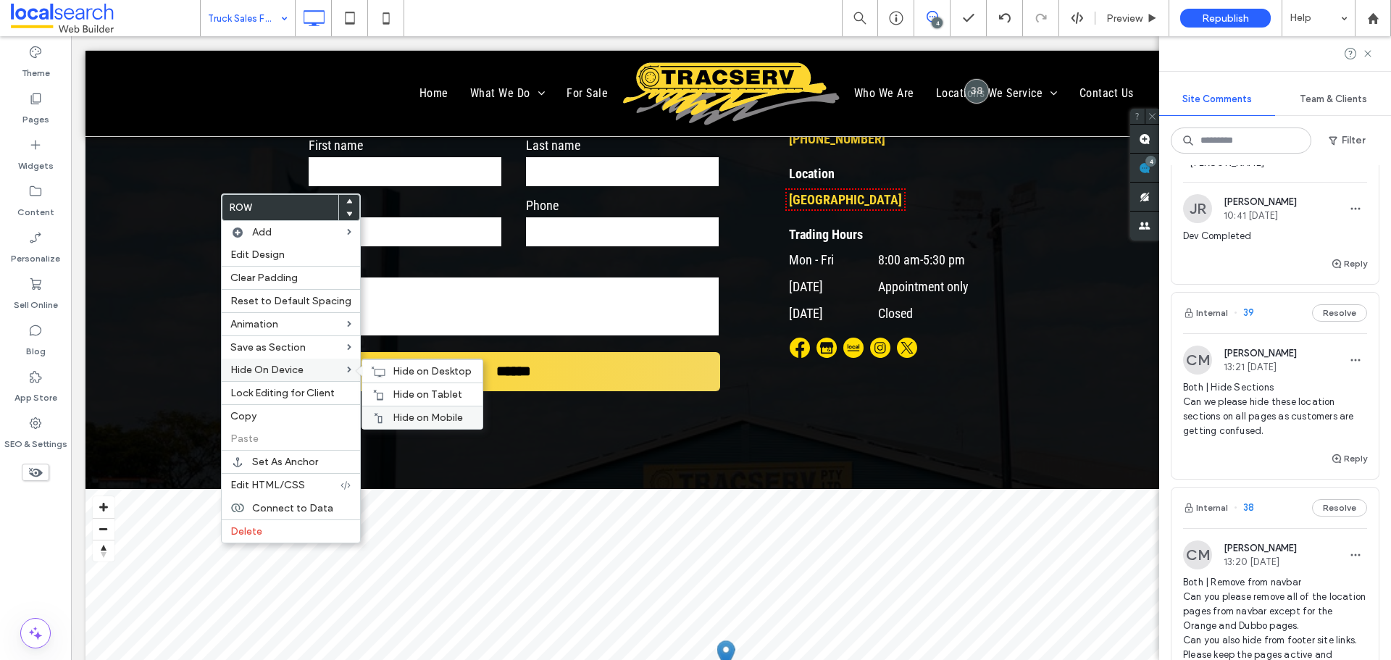
click at [424, 419] on span "Hide on Mobile" at bounding box center [428, 417] width 70 height 12
drag, startPoint x: 388, startPoint y: 391, endPoint x: 326, endPoint y: 382, distance: 63.0
click at [393, 392] on span "Hide on Tablet" at bounding box center [428, 394] width 70 height 12
click at [401, 374] on span "Hide on Desktop" at bounding box center [432, 371] width 79 height 12
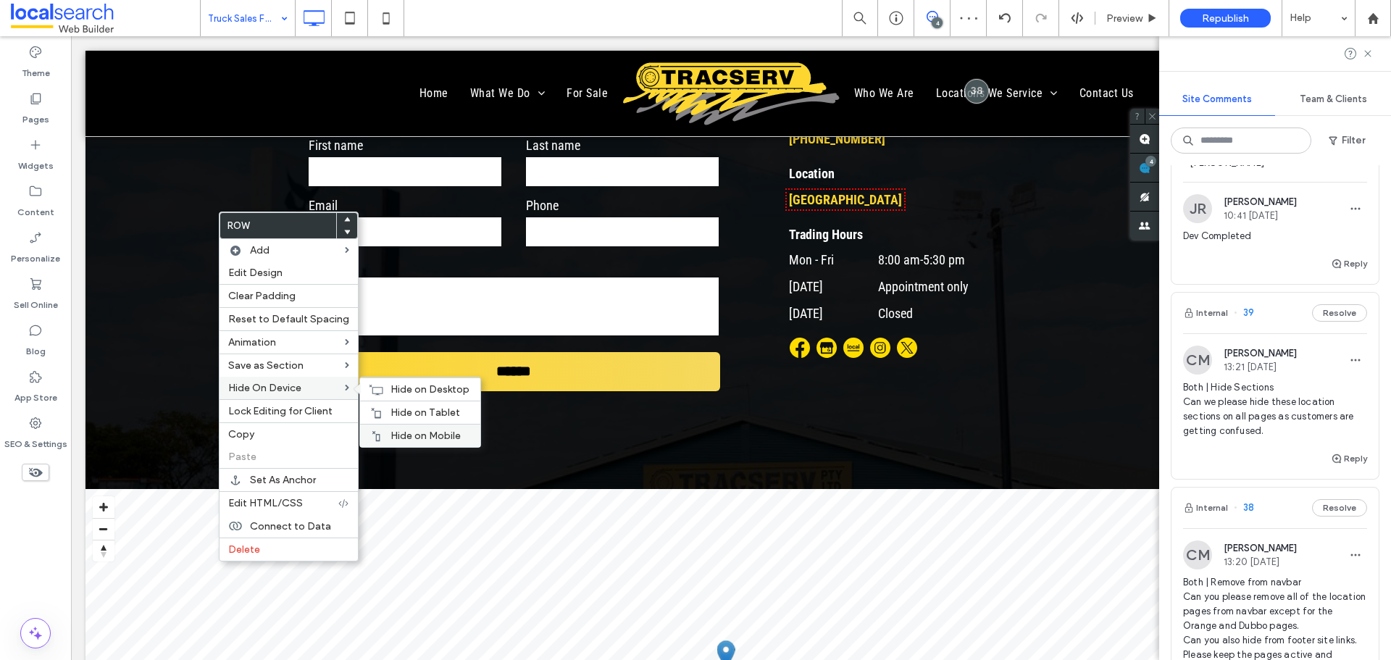
click at [412, 428] on div "Hide on Mobile" at bounding box center [420, 435] width 120 height 23
click at [379, 405] on div "Hide on Tablet" at bounding box center [420, 412] width 120 height 23
click at [392, 391] on span "Hide on Desktop" at bounding box center [429, 389] width 79 height 12
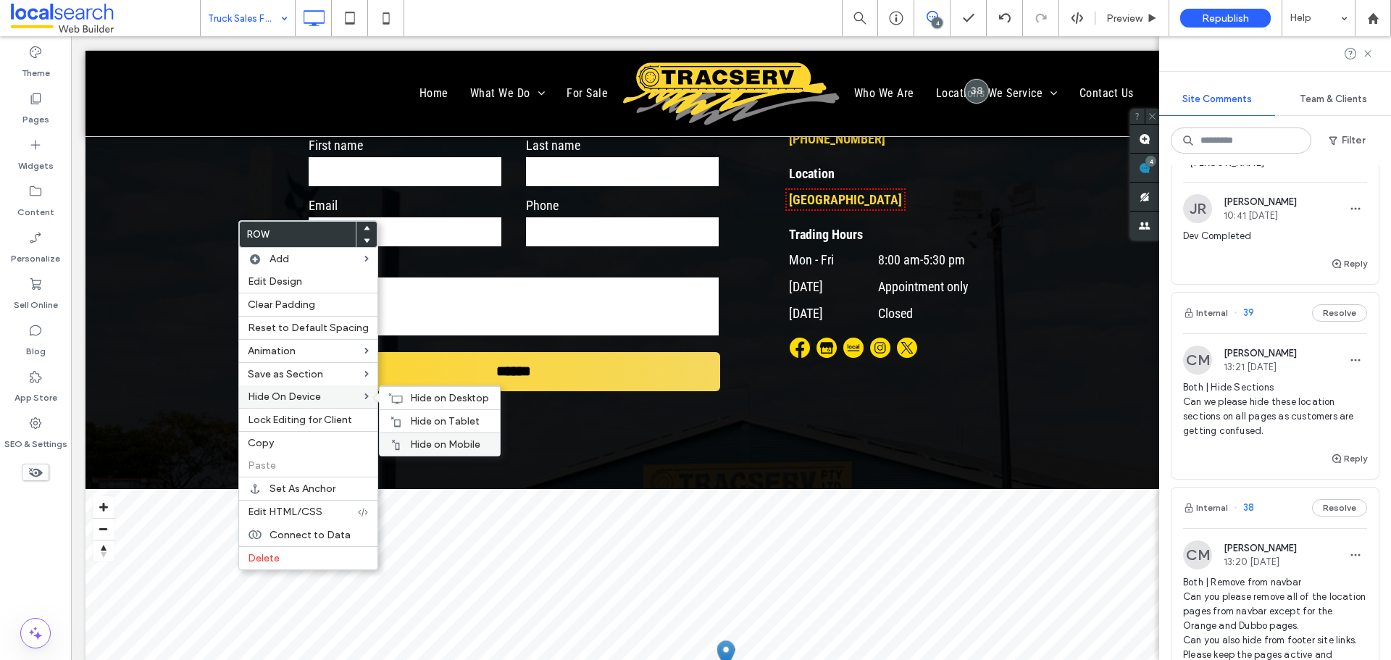
click at [443, 438] on div "Hide on Mobile" at bounding box center [440, 444] width 120 height 23
drag, startPoint x: 411, startPoint y: 425, endPoint x: 365, endPoint y: 412, distance: 47.3
click at [411, 425] on span "Hide on Tablet" at bounding box center [445, 421] width 70 height 12
click at [388, 396] on icon at bounding box center [395, 399] width 14 height 12
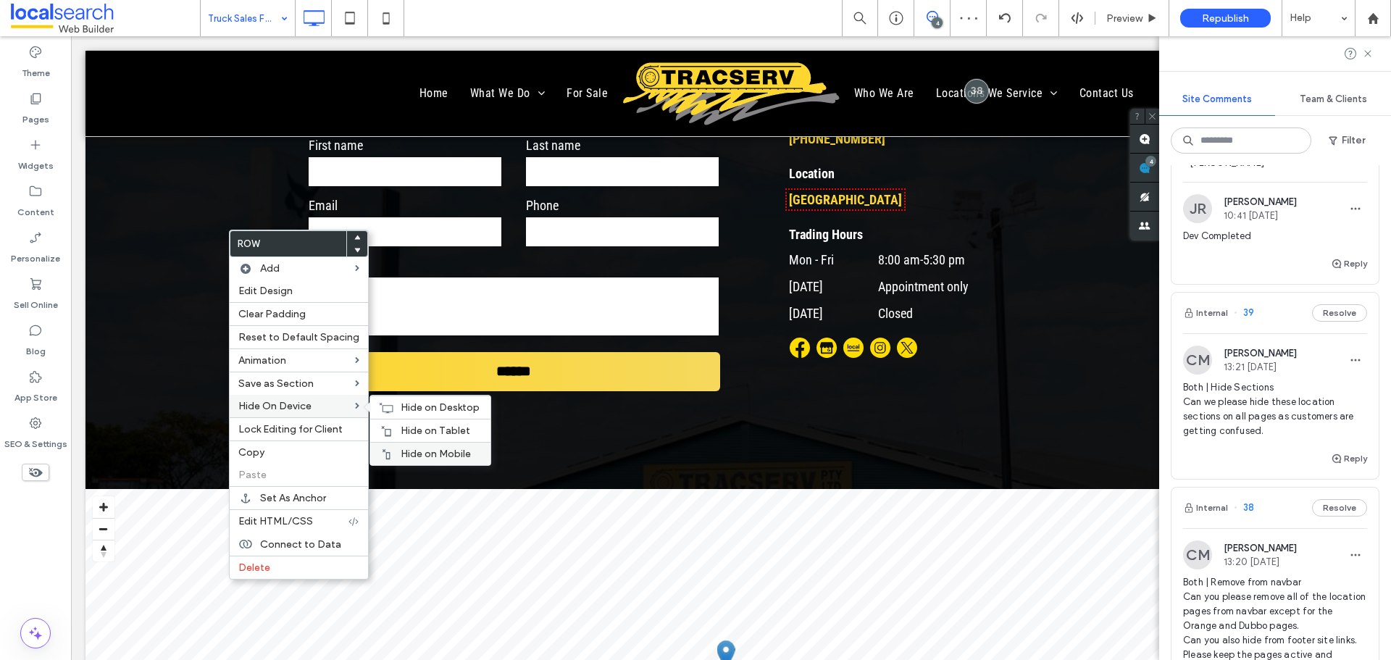
click at [427, 456] on span "Hide on Mobile" at bounding box center [436, 454] width 70 height 12
click at [413, 423] on div "Hide on Tablet" at bounding box center [430, 430] width 120 height 23
click at [388, 398] on div "Hide on Desktop" at bounding box center [430, 407] width 120 height 23
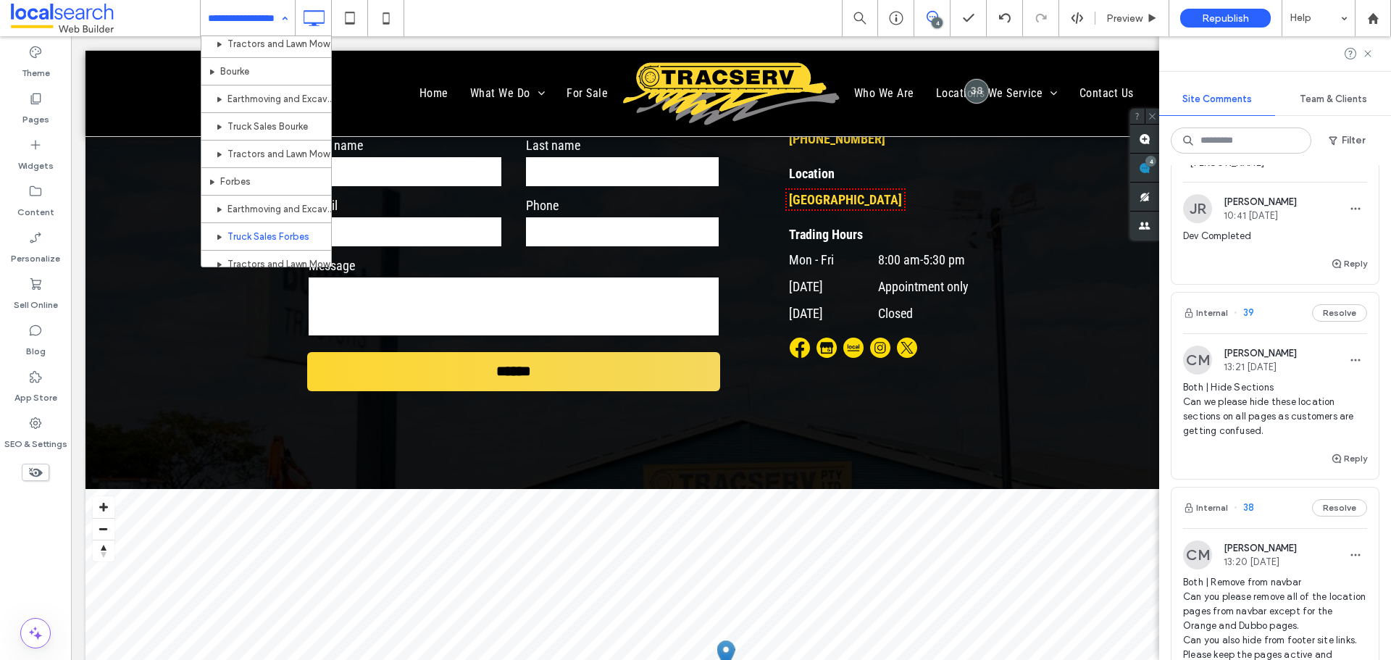
scroll to position [1087, 0]
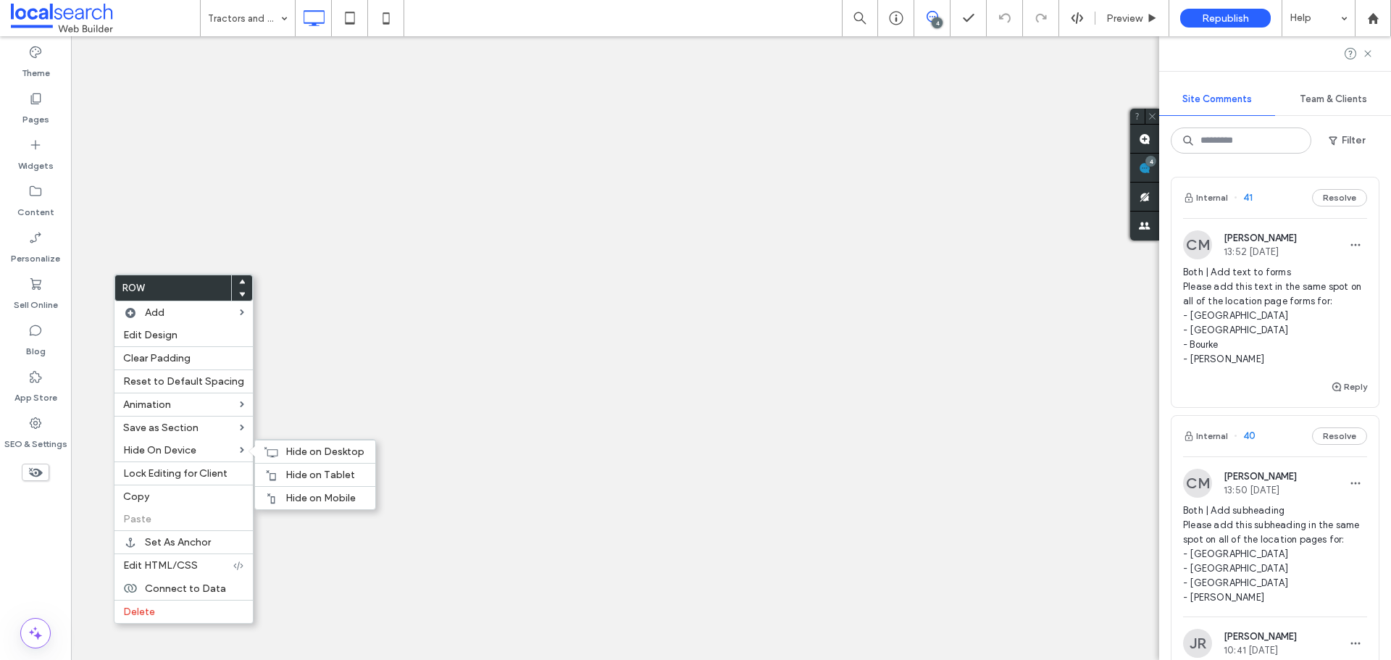
click at [308, 488] on div "Hide on Mobile" at bounding box center [315, 497] width 120 height 23
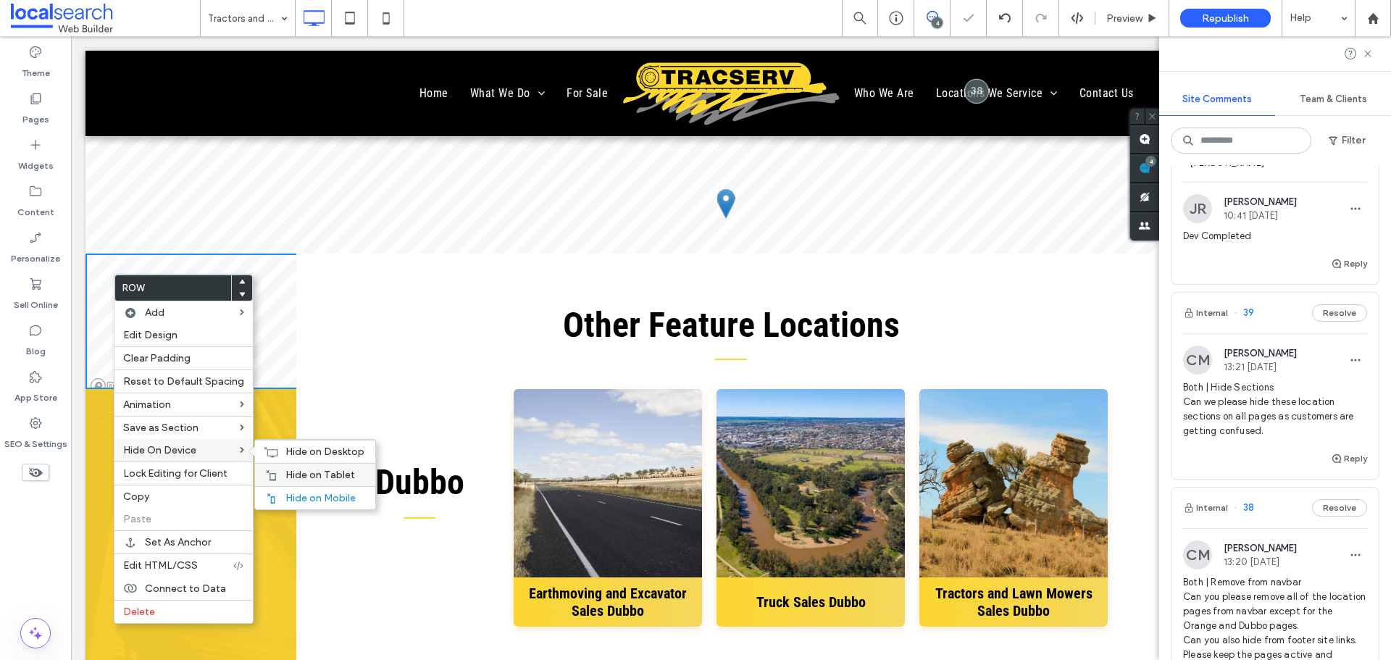
click at [297, 467] on div "Hide on Tablet" at bounding box center [315, 474] width 120 height 23
click at [290, 449] on span "Hide on Desktop" at bounding box center [324, 452] width 79 height 12
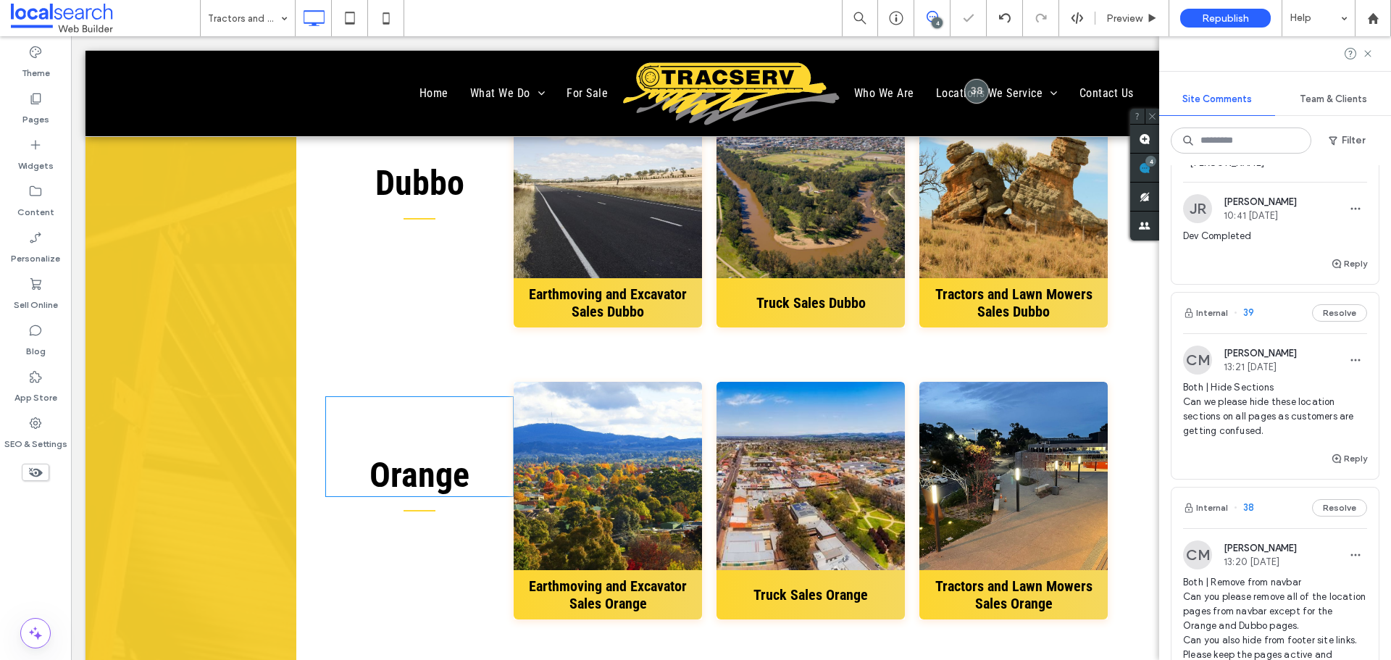
scroll to position [4057, 0]
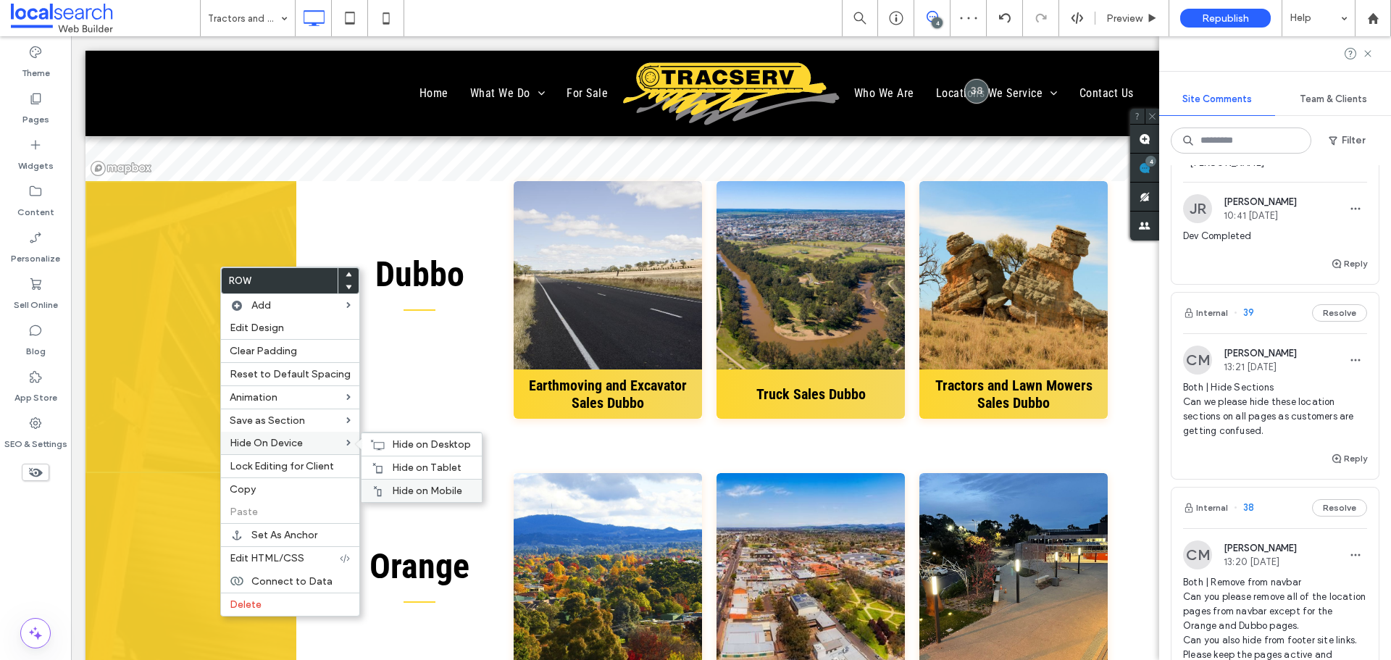
click at [404, 487] on span "Hide on Mobile" at bounding box center [427, 491] width 70 height 12
click at [393, 458] on div "Hide on Tablet" at bounding box center [422, 467] width 120 height 23
click at [374, 443] on icon at bounding box center [377, 445] width 14 height 12
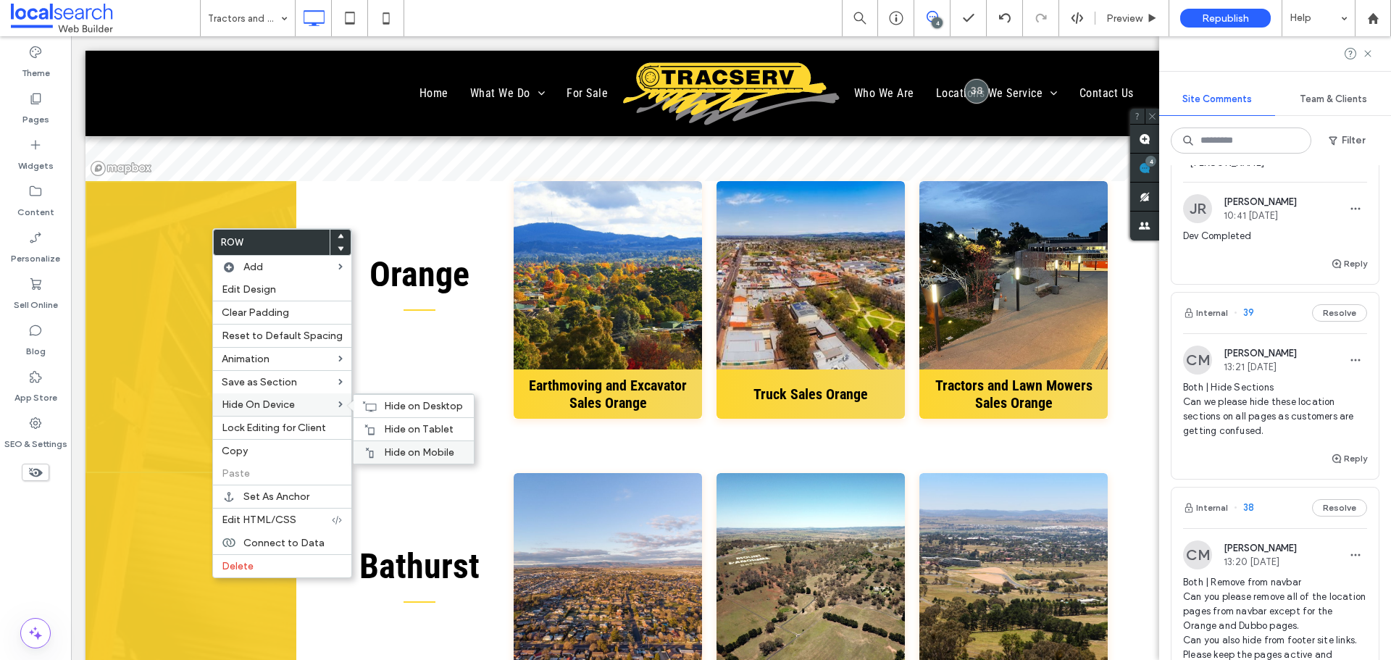
click at [401, 441] on div "Hide on Mobile" at bounding box center [414, 451] width 120 height 23
click at [414, 425] on span "Hide on Tablet" at bounding box center [419, 429] width 70 height 12
click at [388, 407] on span "Hide on Desktop" at bounding box center [423, 406] width 79 height 12
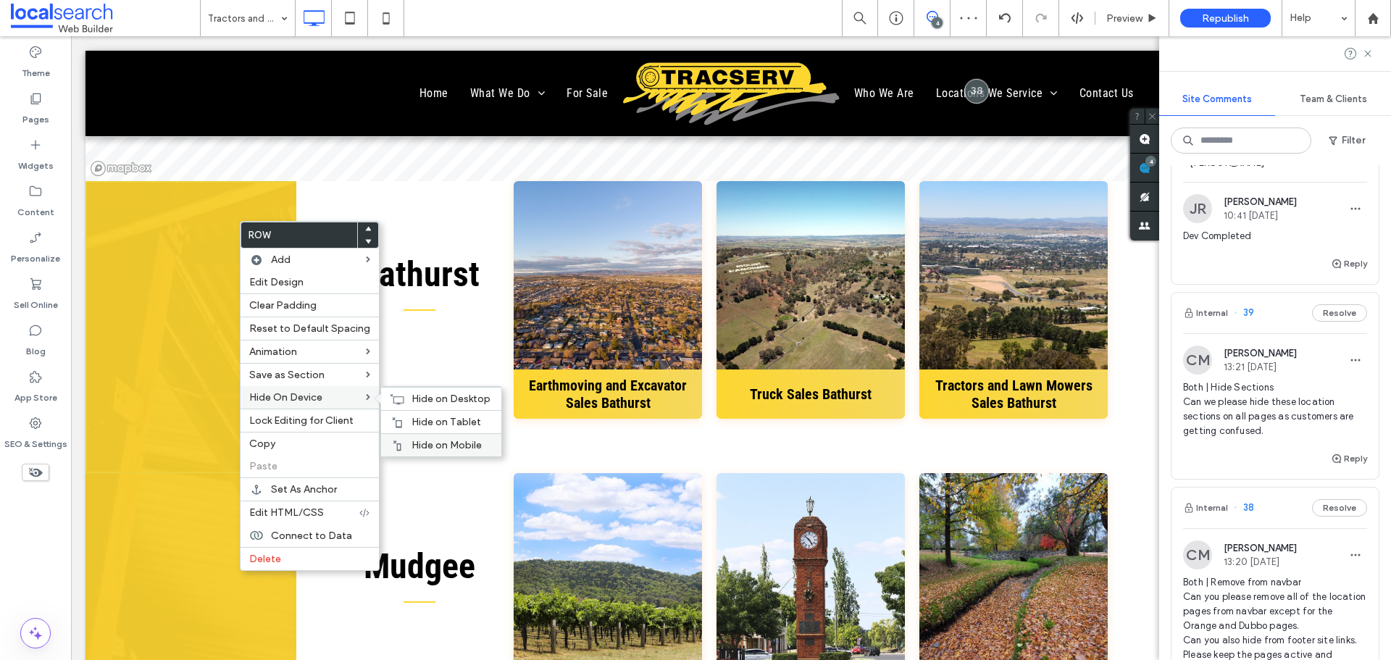
click at [421, 438] on div "Hide on Mobile" at bounding box center [441, 444] width 120 height 23
click at [429, 428] on div "Hide on Tablet" at bounding box center [441, 421] width 120 height 23
click at [424, 396] on span "Hide on Desktop" at bounding box center [450, 399] width 79 height 12
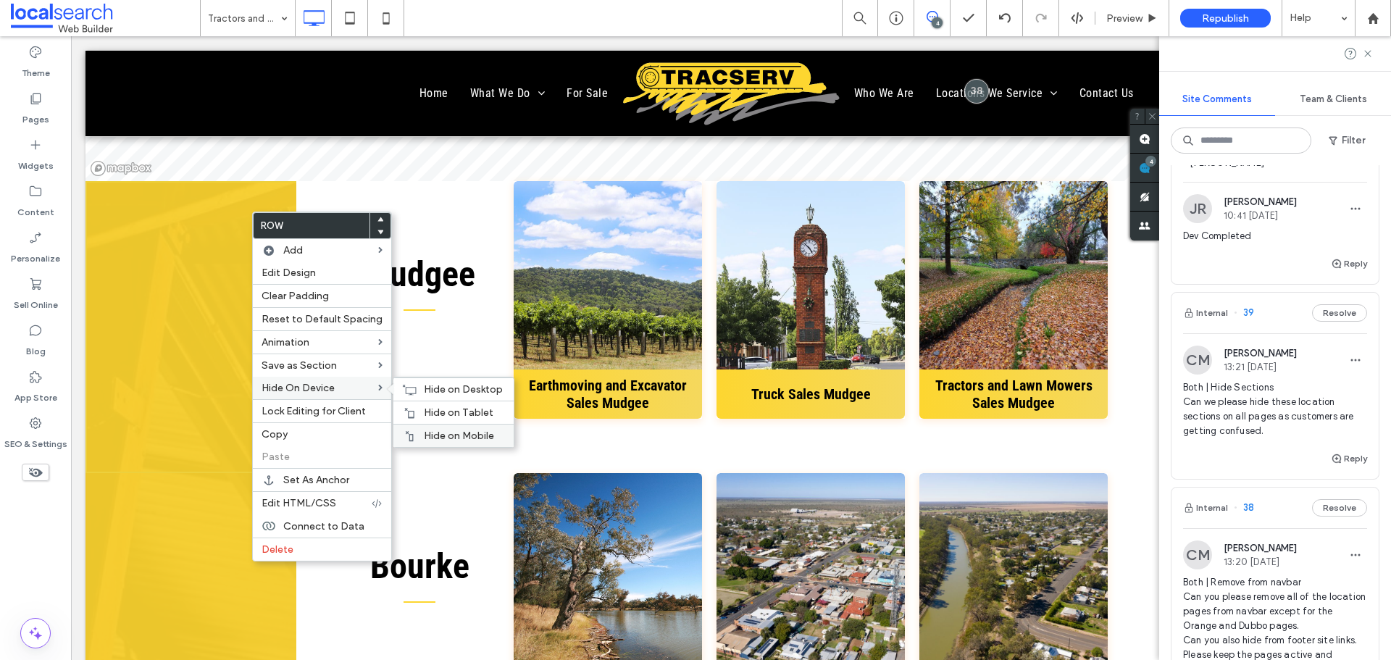
click at [459, 436] on span "Hide on Mobile" at bounding box center [459, 436] width 70 height 12
click at [430, 411] on span "Hide on Tablet" at bounding box center [459, 412] width 70 height 12
click at [414, 384] on div "Hide on Desktop" at bounding box center [453, 388] width 120 height 23
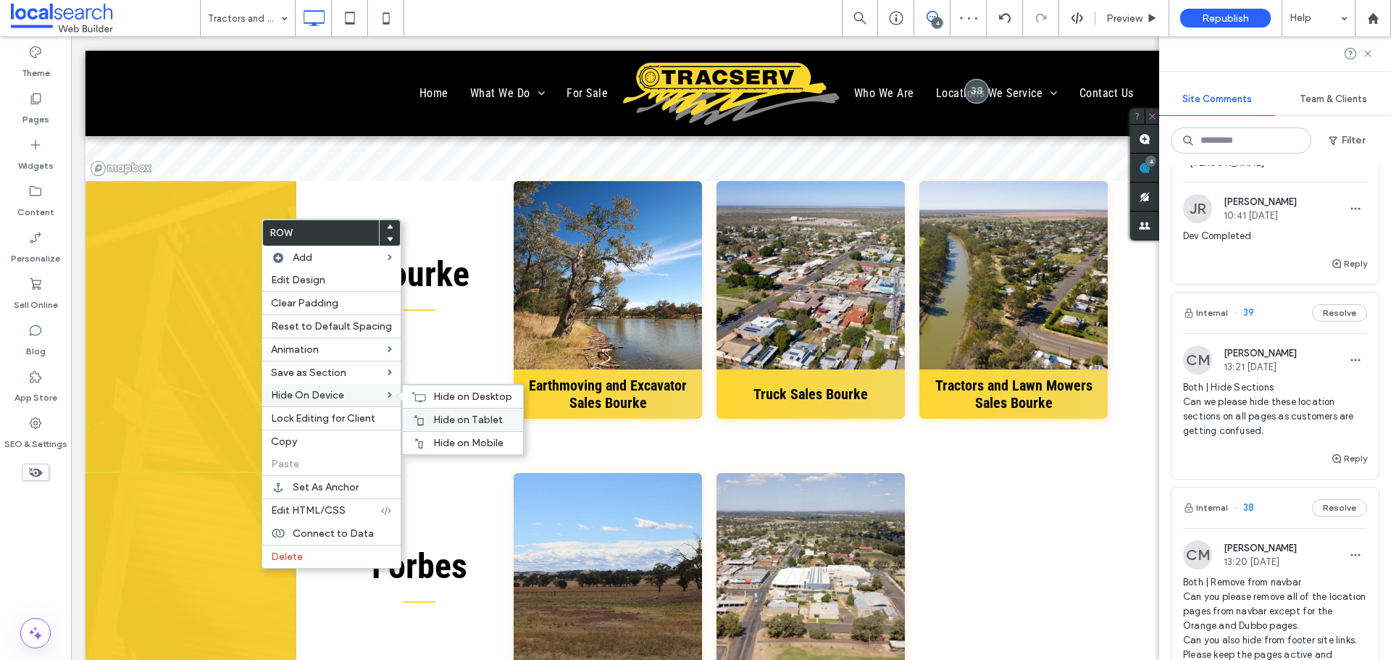
click at [446, 435] on div "Hide on Mobile" at bounding box center [463, 442] width 120 height 23
click at [436, 422] on span "Hide on Tablet" at bounding box center [468, 420] width 70 height 12
click at [411, 394] on icon at bounding box center [418, 397] width 14 height 12
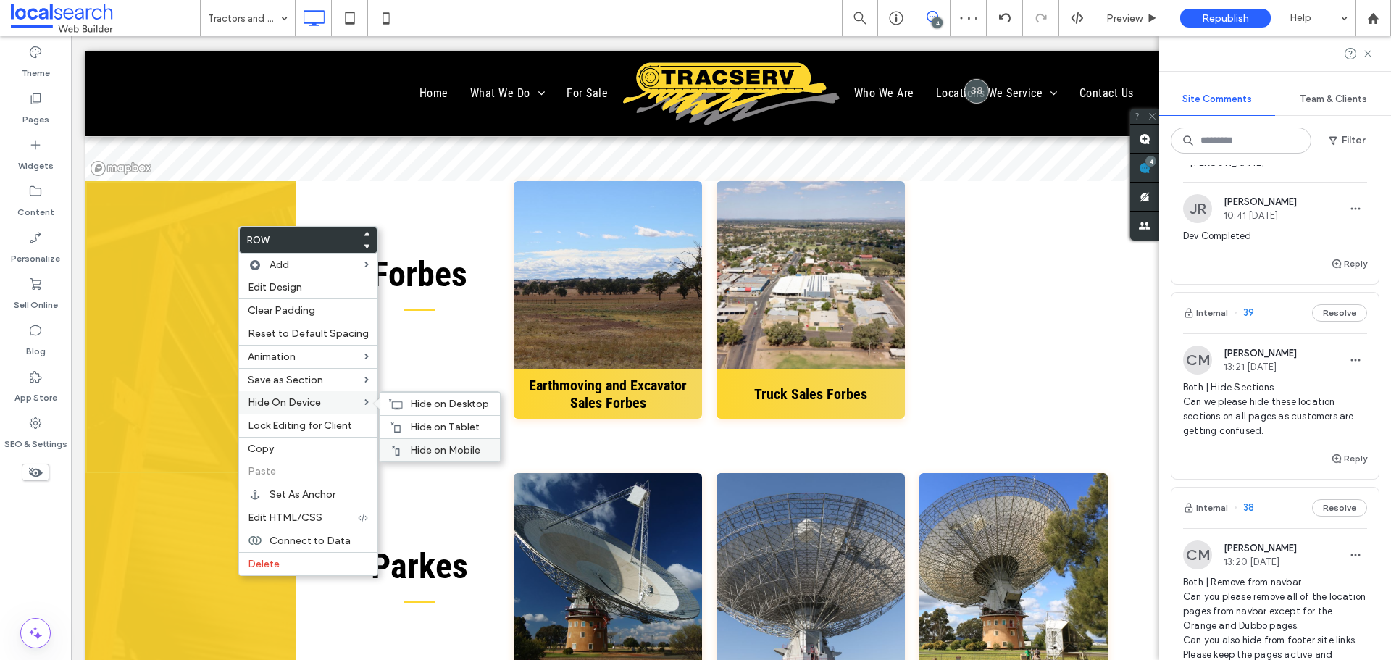
click at [428, 450] on span "Hide on Mobile" at bounding box center [445, 450] width 70 height 12
click at [414, 431] on span "Hide on Tablet" at bounding box center [445, 427] width 70 height 12
click at [413, 402] on span "Hide on Desktop" at bounding box center [449, 404] width 79 height 12
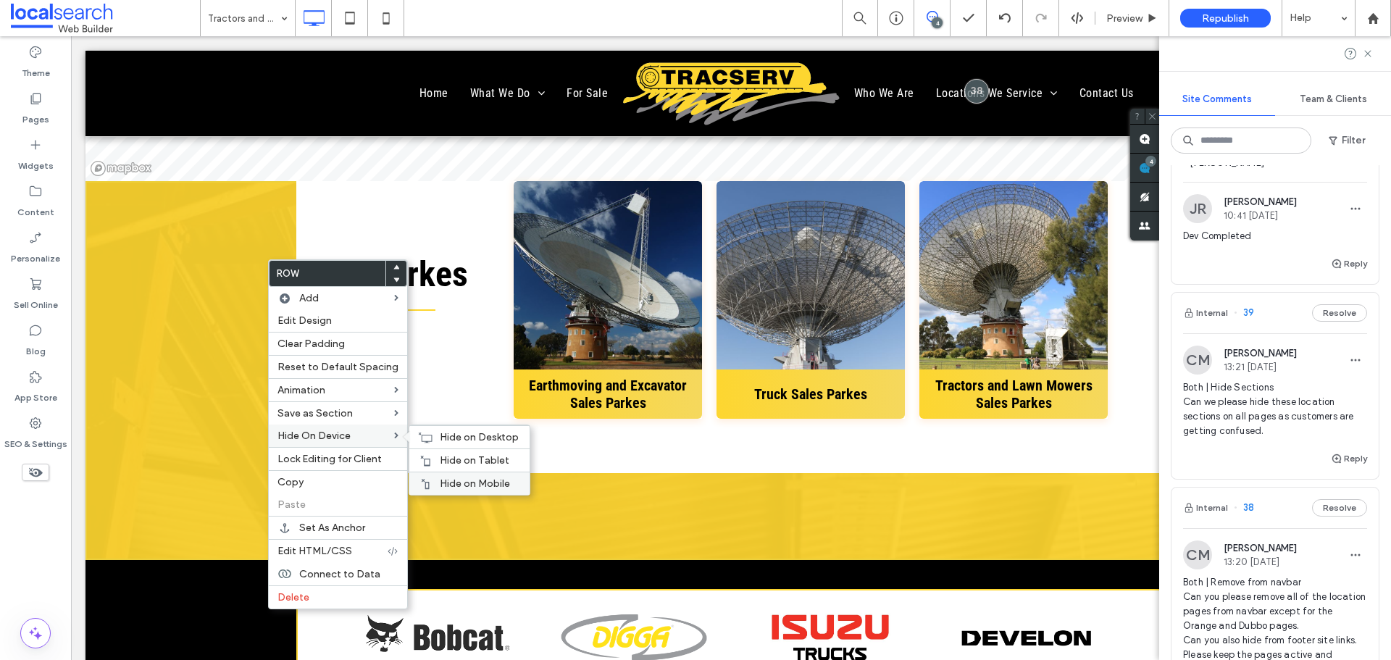
click at [479, 486] on span "Hide on Mobile" at bounding box center [475, 483] width 70 height 12
click at [435, 451] on div "Hide on Tablet" at bounding box center [469, 459] width 120 height 23
click at [422, 432] on icon at bounding box center [425, 438] width 14 height 12
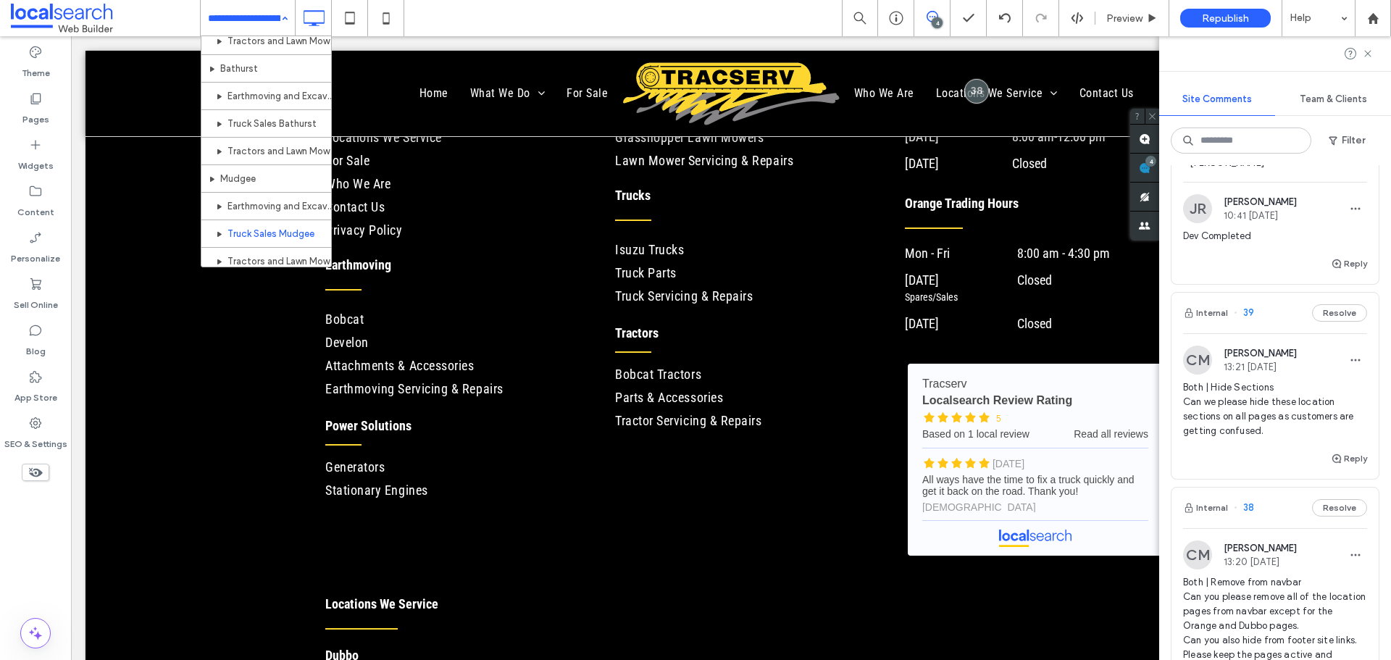
scroll to position [1014, 0]
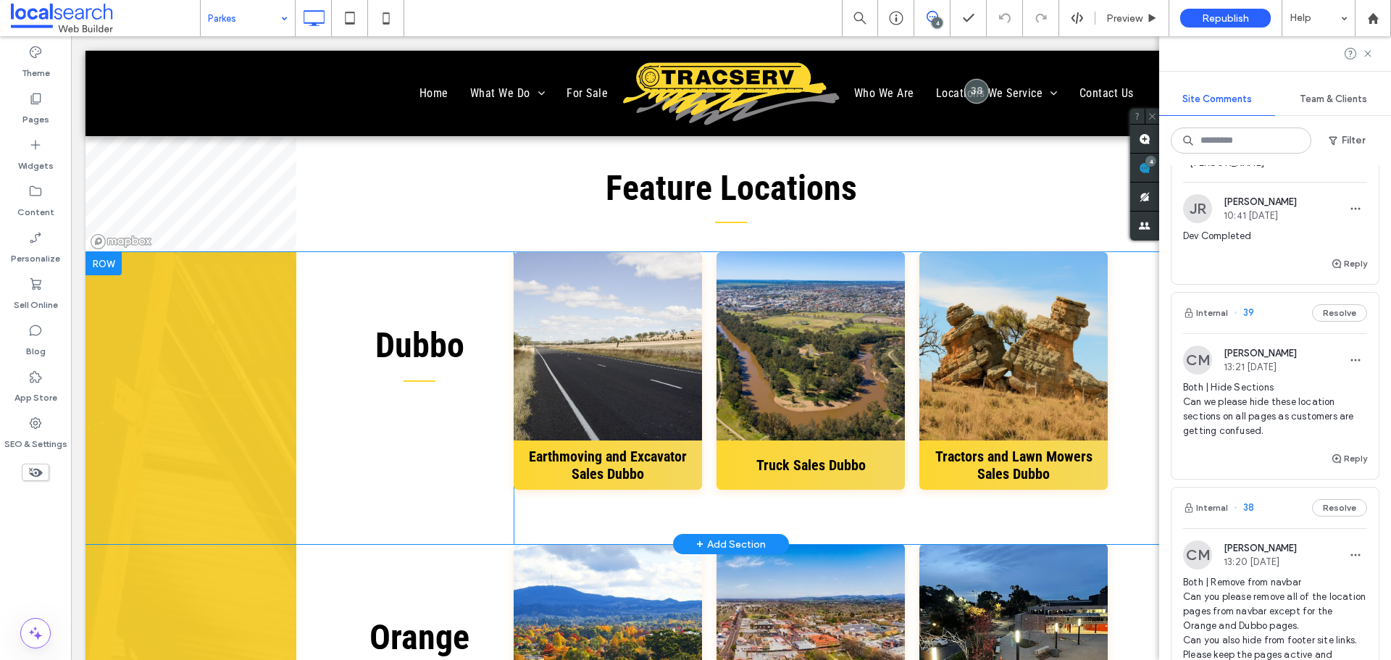
scroll to position [3477, 0]
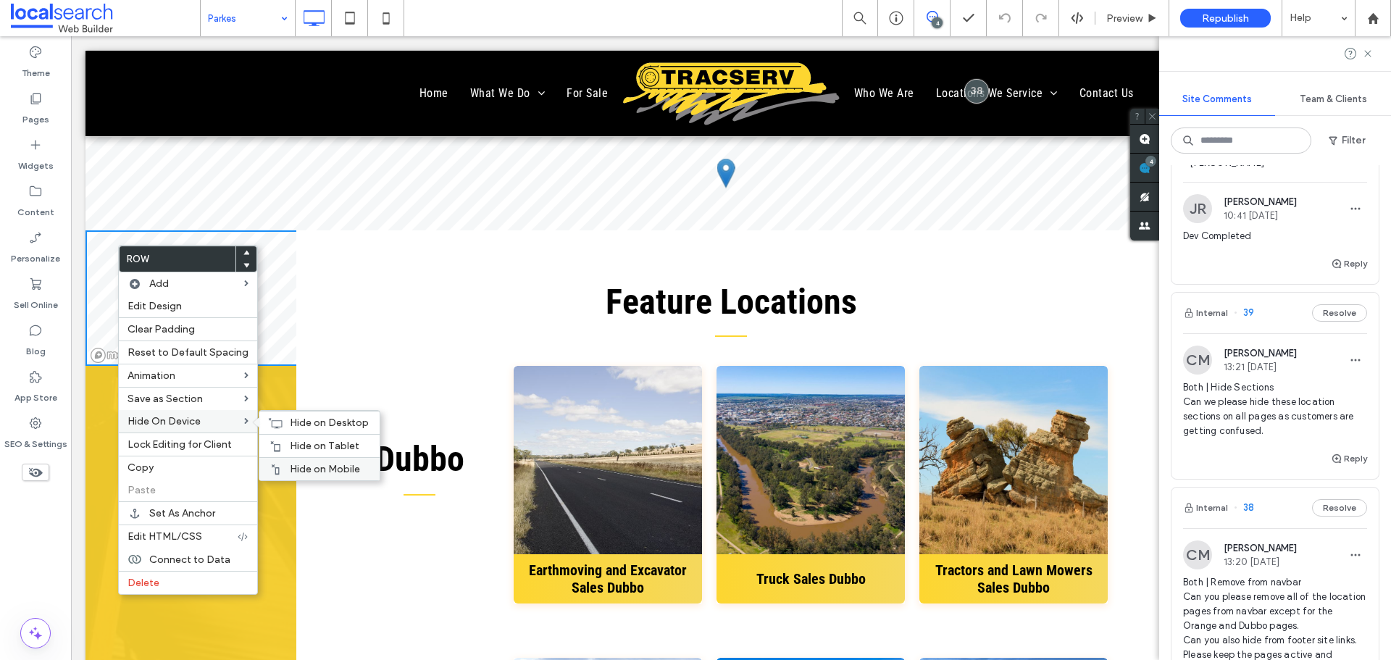
click at [320, 472] on span "Hide on Mobile" at bounding box center [325, 469] width 70 height 12
click at [298, 446] on span "Hide on Tablet" at bounding box center [325, 446] width 70 height 12
click at [278, 417] on div "Hide on Desktop" at bounding box center [319, 422] width 120 height 23
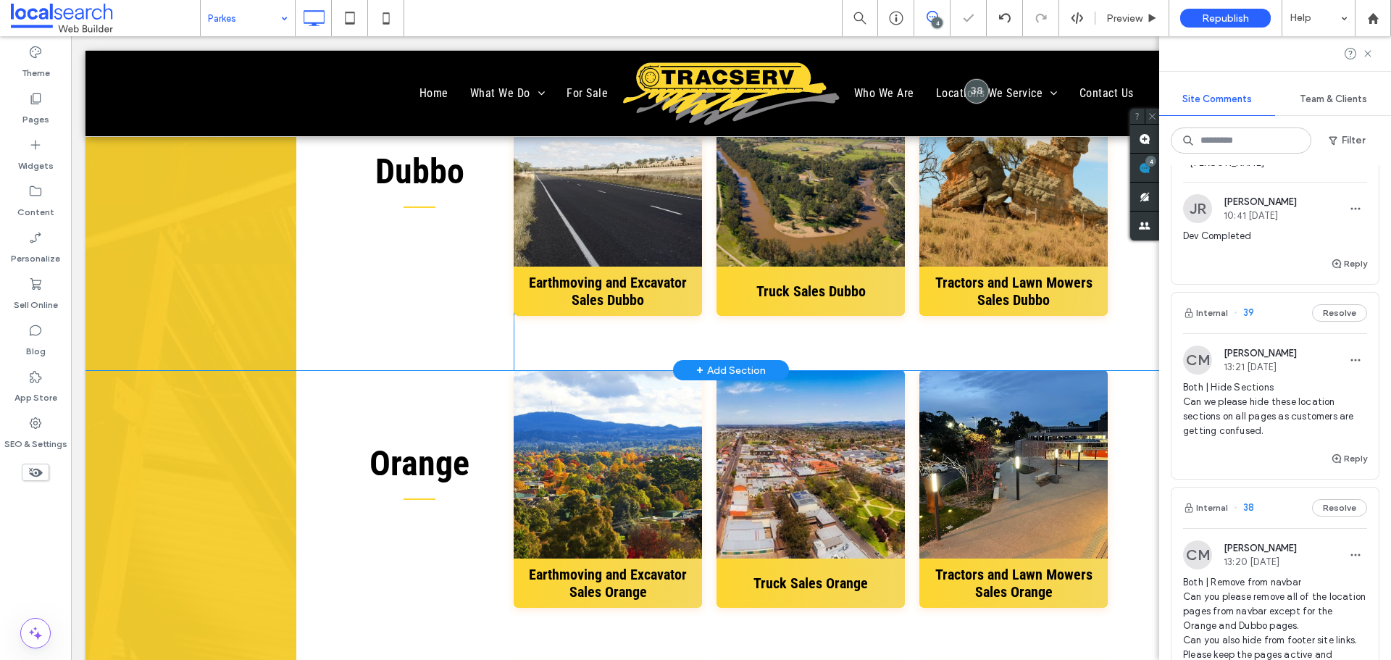
scroll to position [3695, 0]
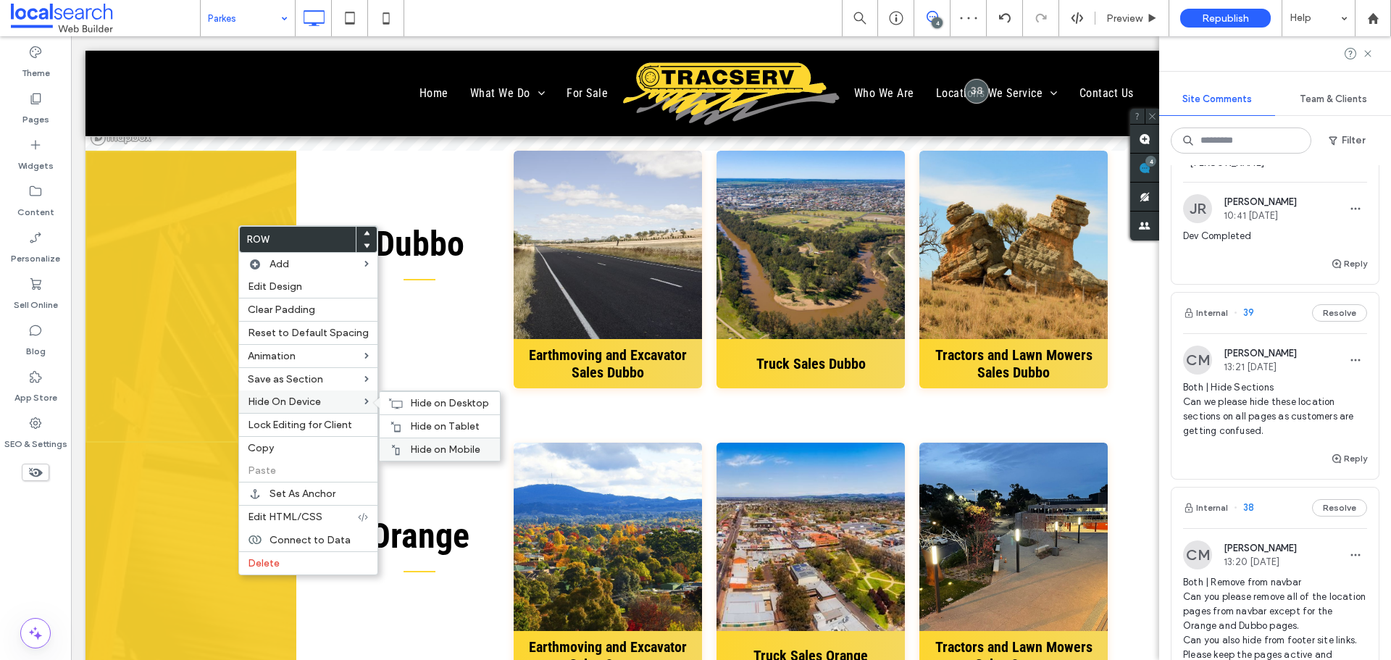
click at [435, 446] on span "Hide on Mobile" at bounding box center [445, 449] width 70 height 12
click at [425, 425] on span "Hide on Tablet" at bounding box center [445, 426] width 70 height 12
click at [413, 401] on span "Hide on Desktop" at bounding box center [449, 403] width 79 height 12
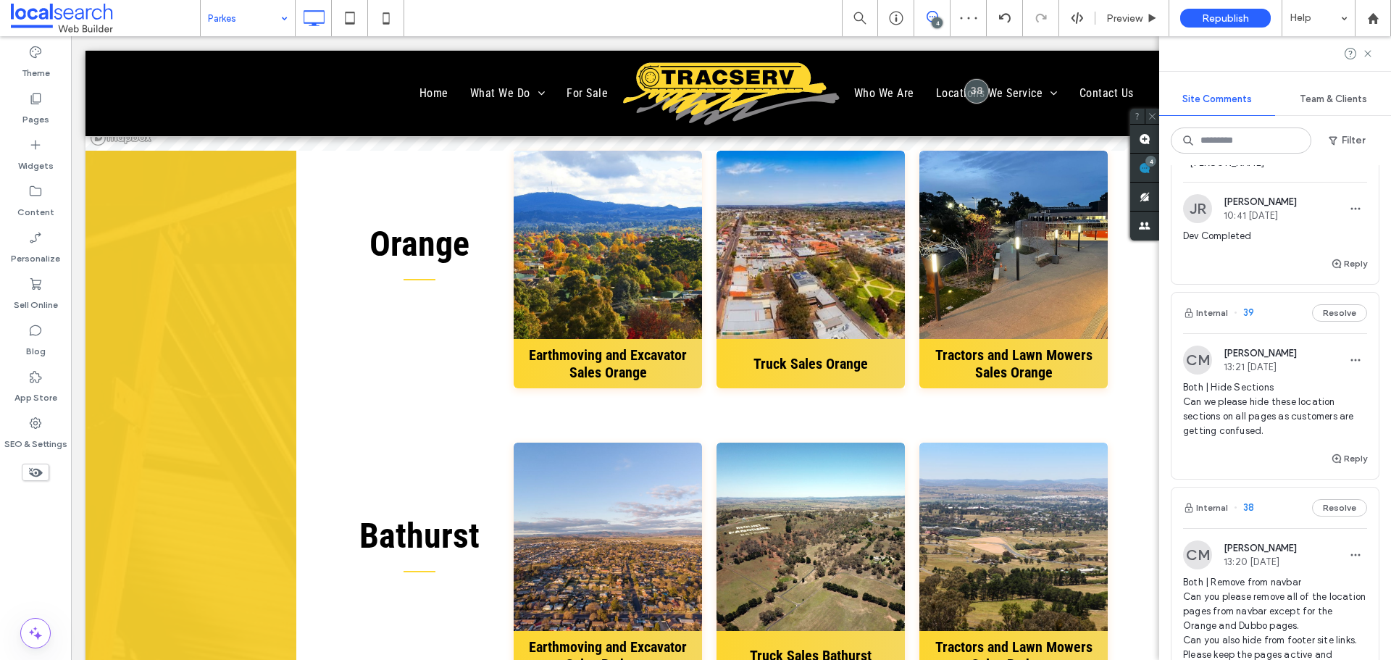
click at [224, 226] on div "Orange Click To Paste Click To Paste View more Earthmoving and Excavator Sales …" at bounding box center [730, 297] width 1291 height 292
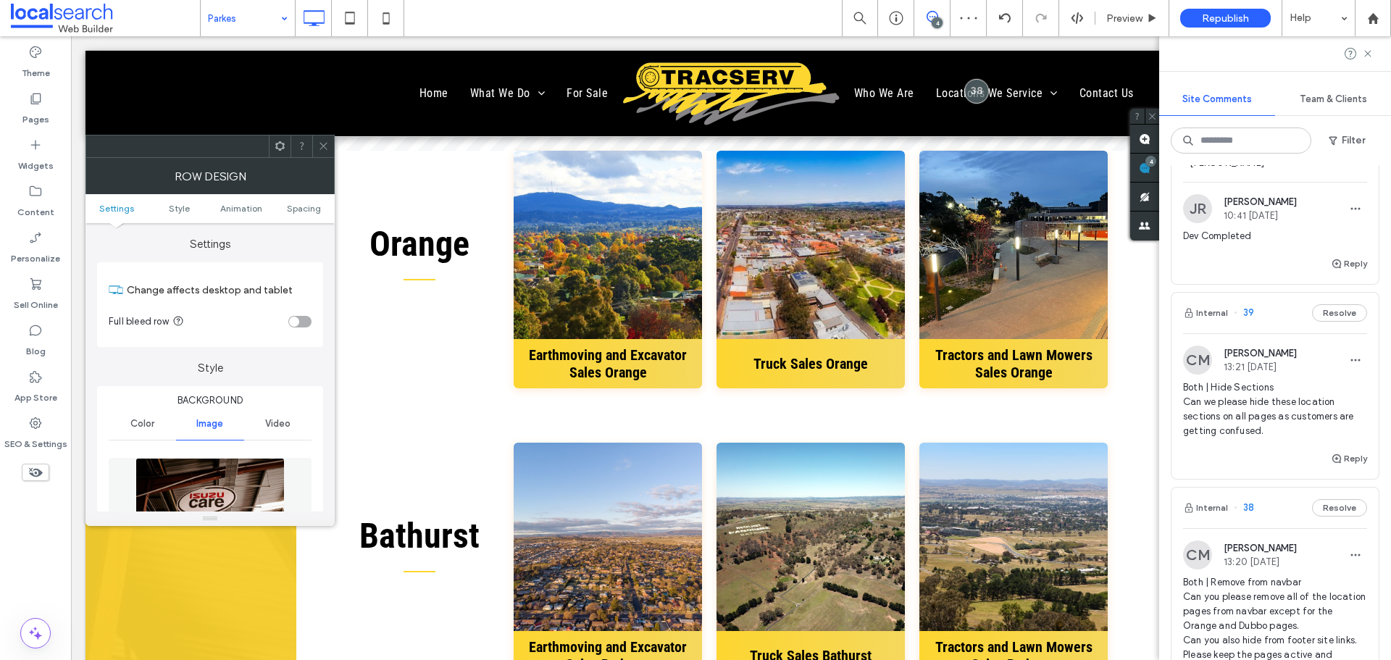
click at [317, 141] on div at bounding box center [323, 146] width 22 height 22
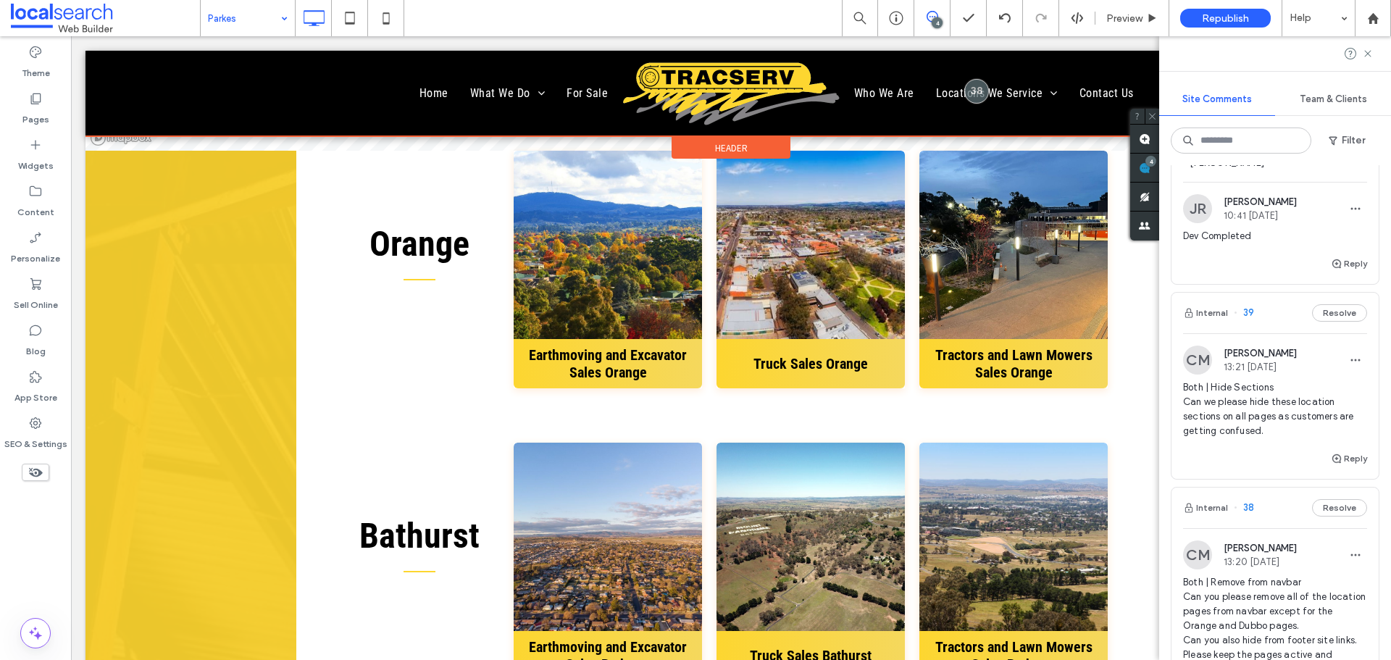
click at [316, 76] on div at bounding box center [730, 93] width 1291 height 85
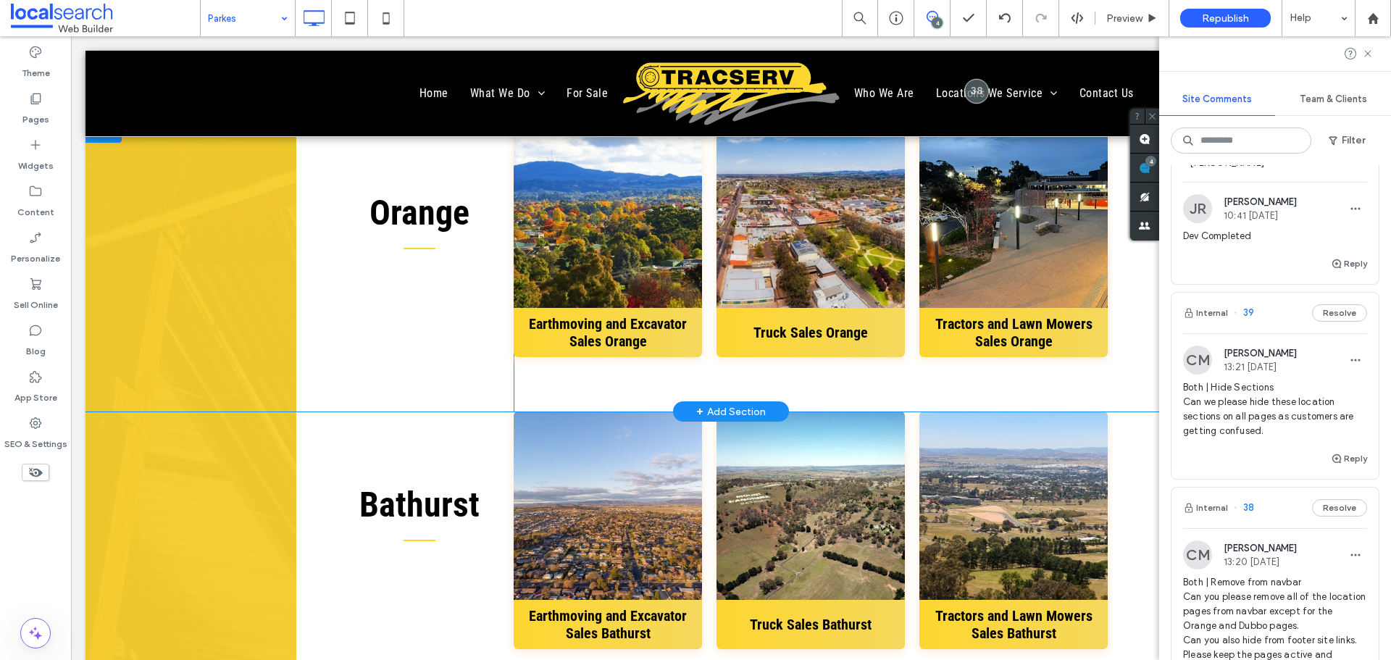
scroll to position [3730, 0]
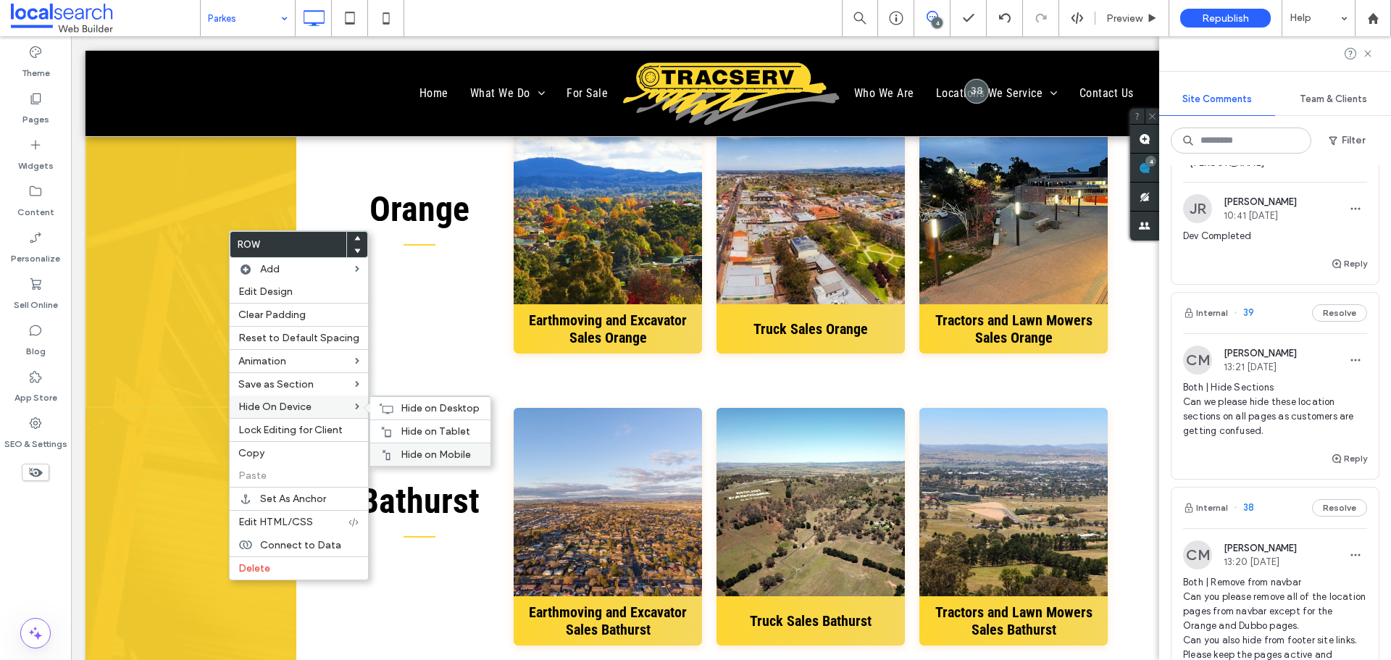
click at [444, 451] on span "Hide on Mobile" at bounding box center [436, 454] width 70 height 12
click at [426, 427] on span "Hide on Tablet" at bounding box center [436, 431] width 70 height 12
click at [414, 406] on span "Hide on Desktop" at bounding box center [440, 408] width 79 height 12
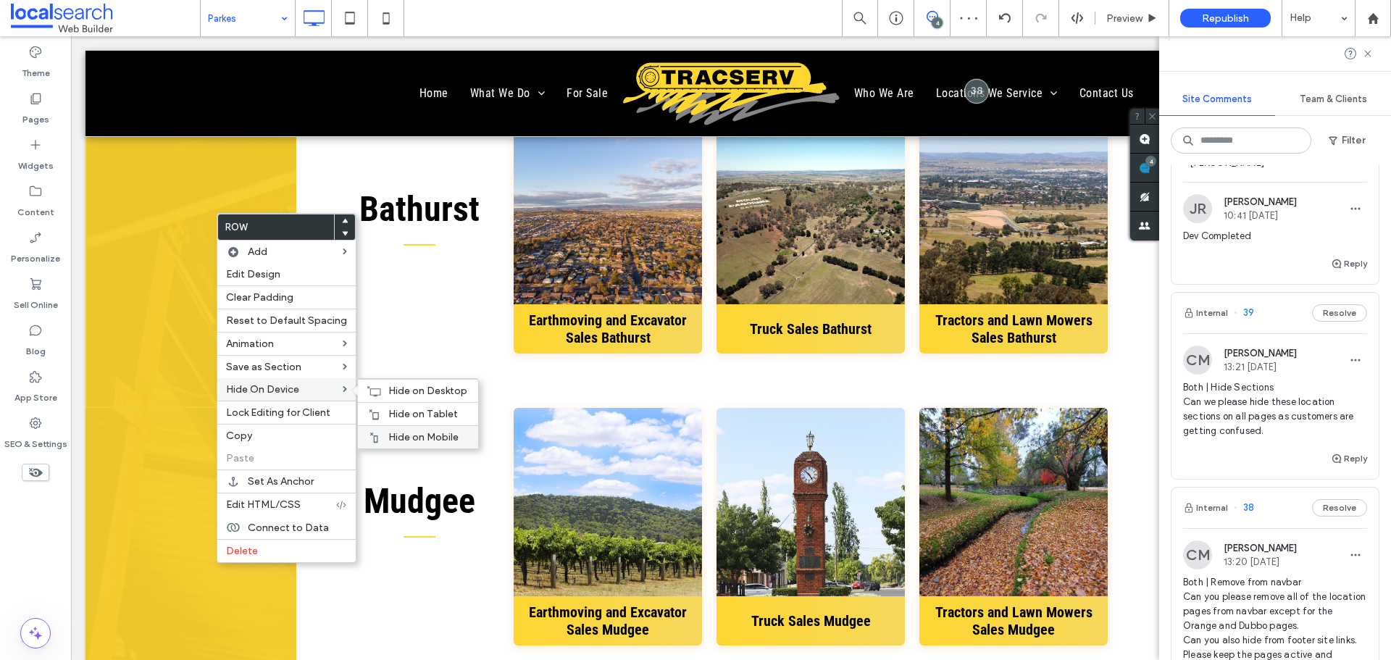
click at [407, 428] on div "Hide on Mobile" at bounding box center [418, 436] width 120 height 23
click at [402, 409] on span "Hide on Tablet" at bounding box center [423, 414] width 70 height 12
click at [376, 379] on div "Hide on Desktop" at bounding box center [418, 390] width 120 height 23
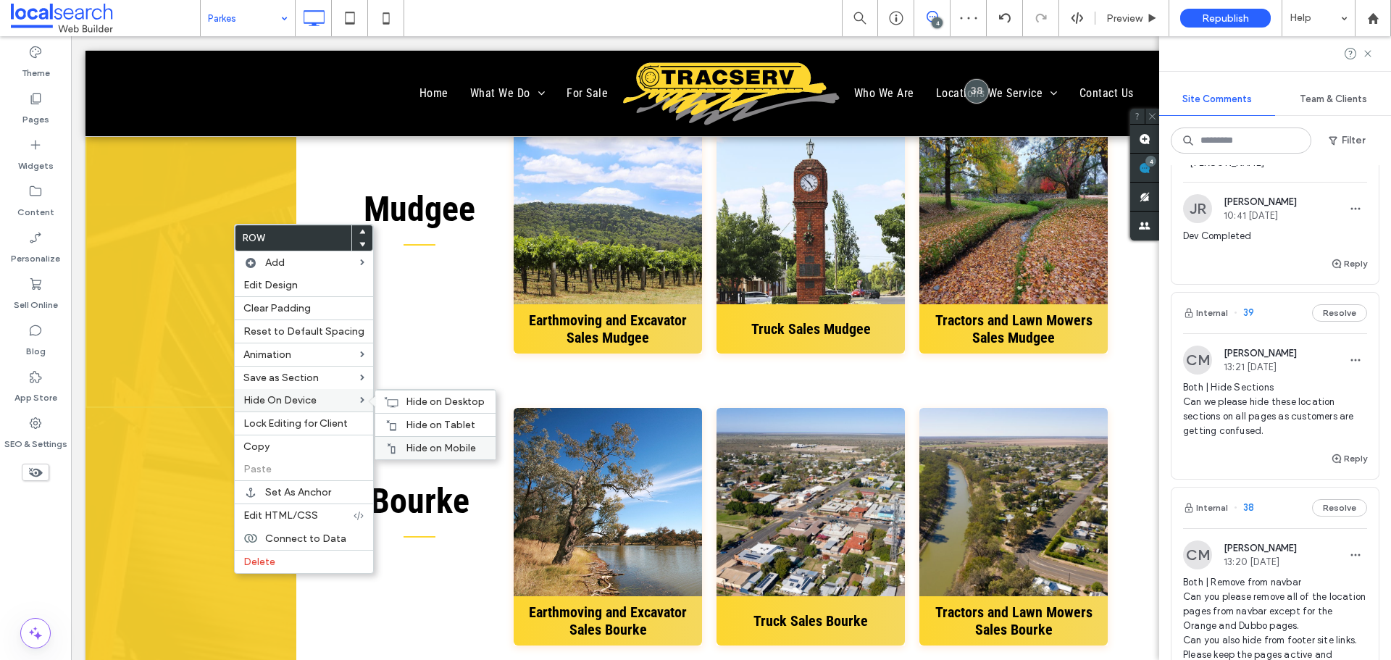
click at [435, 438] on div "Hide on Mobile" at bounding box center [435, 447] width 120 height 23
click at [407, 423] on span "Hide on Tablet" at bounding box center [441, 425] width 70 height 12
click at [416, 401] on span "Hide on Desktop" at bounding box center [445, 402] width 79 height 12
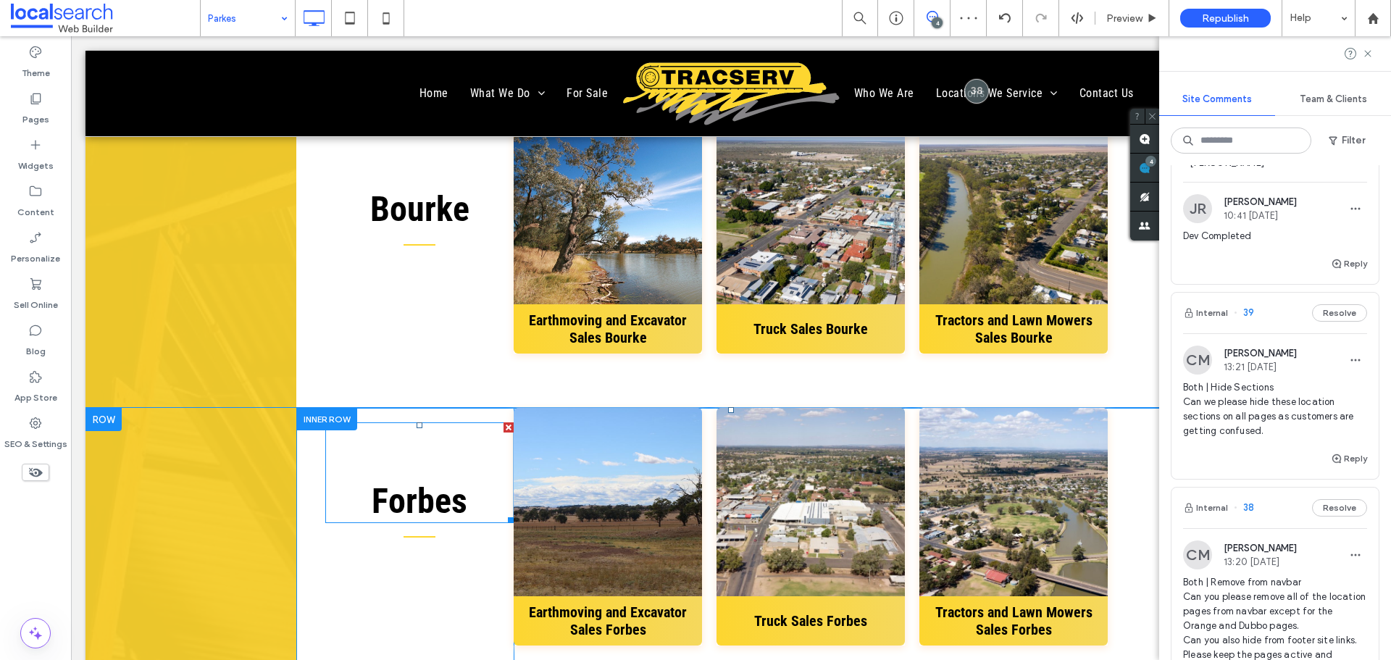
scroll to position [3657, 0]
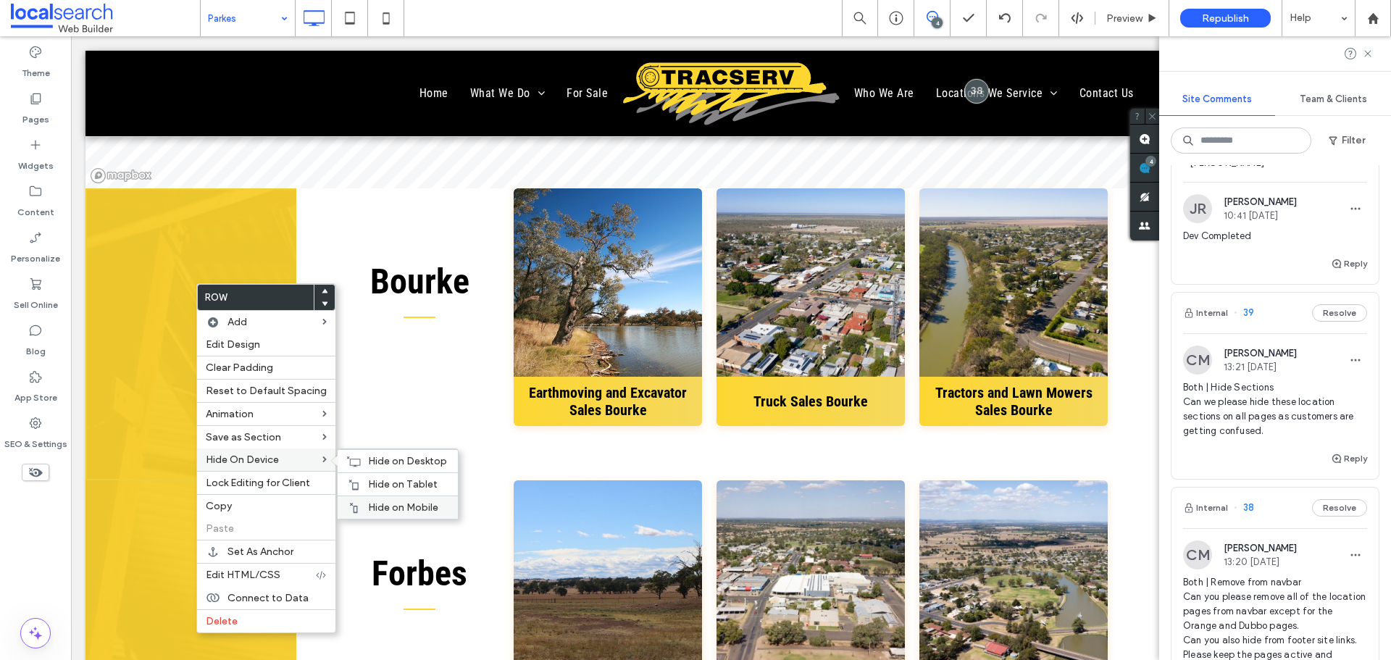
click at [430, 501] on span "Hide on Mobile" at bounding box center [403, 507] width 70 height 12
click at [389, 475] on div "Hide on Tablet" at bounding box center [398, 483] width 120 height 23
click at [372, 454] on div "Hide on Desktop" at bounding box center [398, 460] width 120 height 23
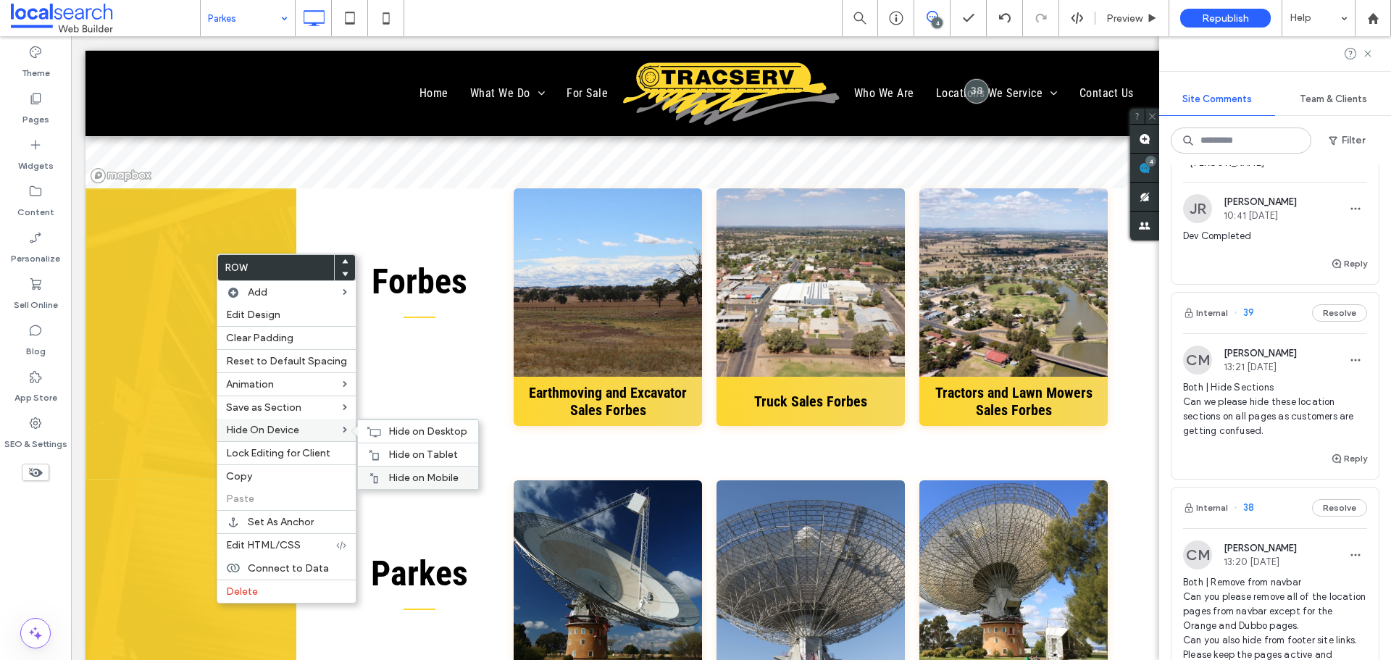
click at [411, 472] on span "Hide on Mobile" at bounding box center [423, 478] width 70 height 12
click at [403, 448] on span "Hide on Tablet" at bounding box center [423, 454] width 70 height 12
click at [420, 435] on span "Hide on Desktop" at bounding box center [427, 431] width 79 height 12
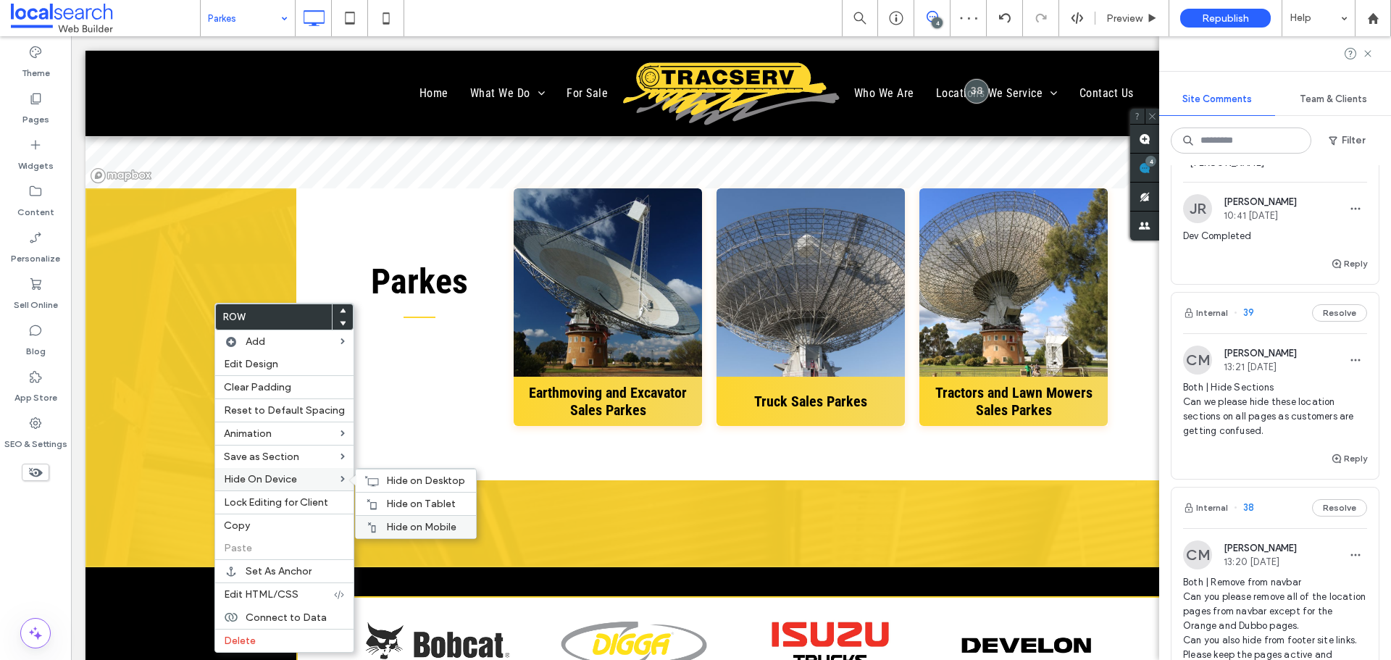
click at [405, 515] on div "Hide on Mobile" at bounding box center [416, 526] width 120 height 23
click at [390, 496] on div "Hide on Tablet" at bounding box center [416, 503] width 120 height 23
click at [392, 476] on span "Hide on Desktop" at bounding box center [425, 481] width 79 height 12
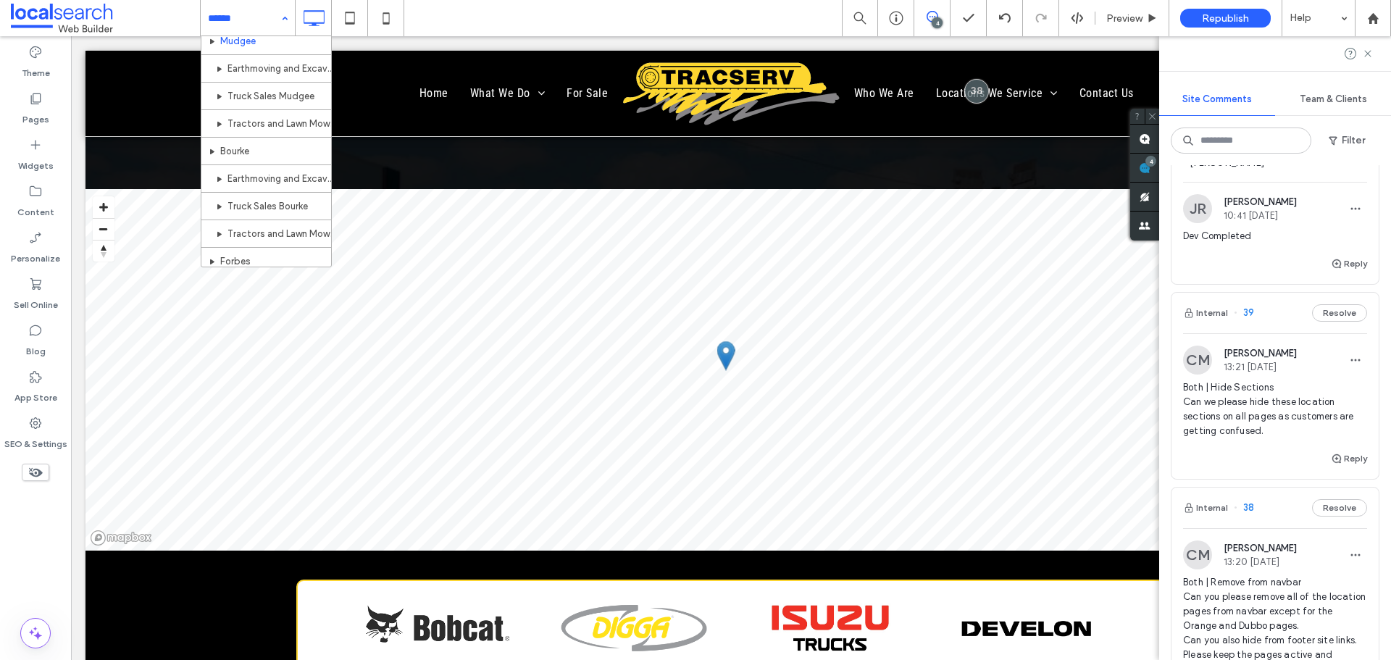
scroll to position [1087, 0]
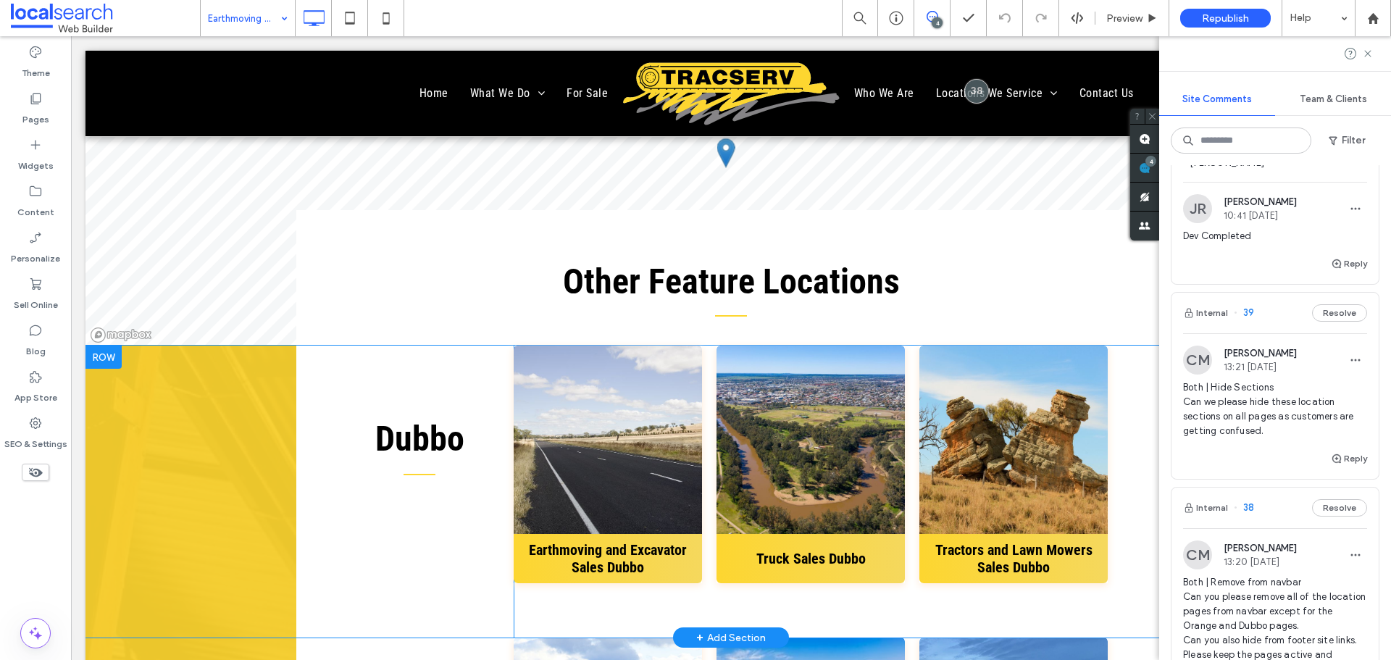
scroll to position [3840, 0]
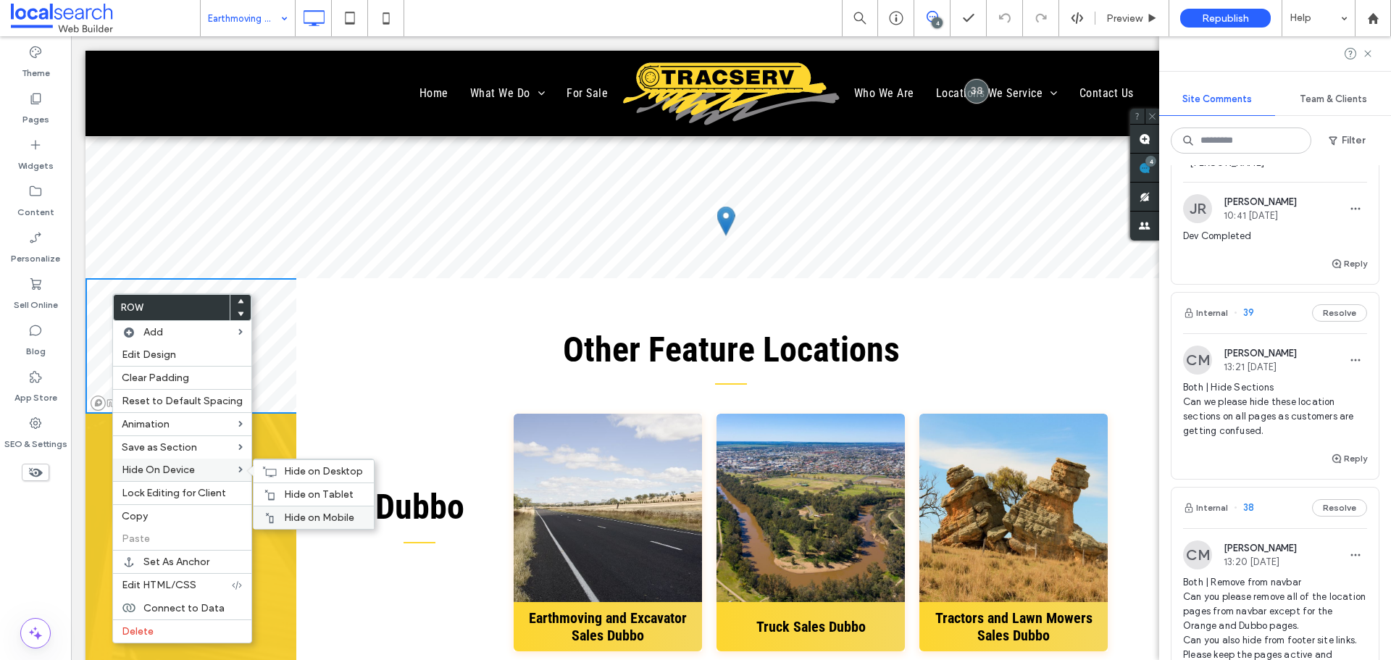
click at [342, 519] on span "Hide on Mobile" at bounding box center [319, 517] width 70 height 12
click at [292, 492] on span "Hide on Tablet" at bounding box center [319, 494] width 70 height 12
click at [318, 467] on span "Hide on Desktop" at bounding box center [323, 471] width 79 height 12
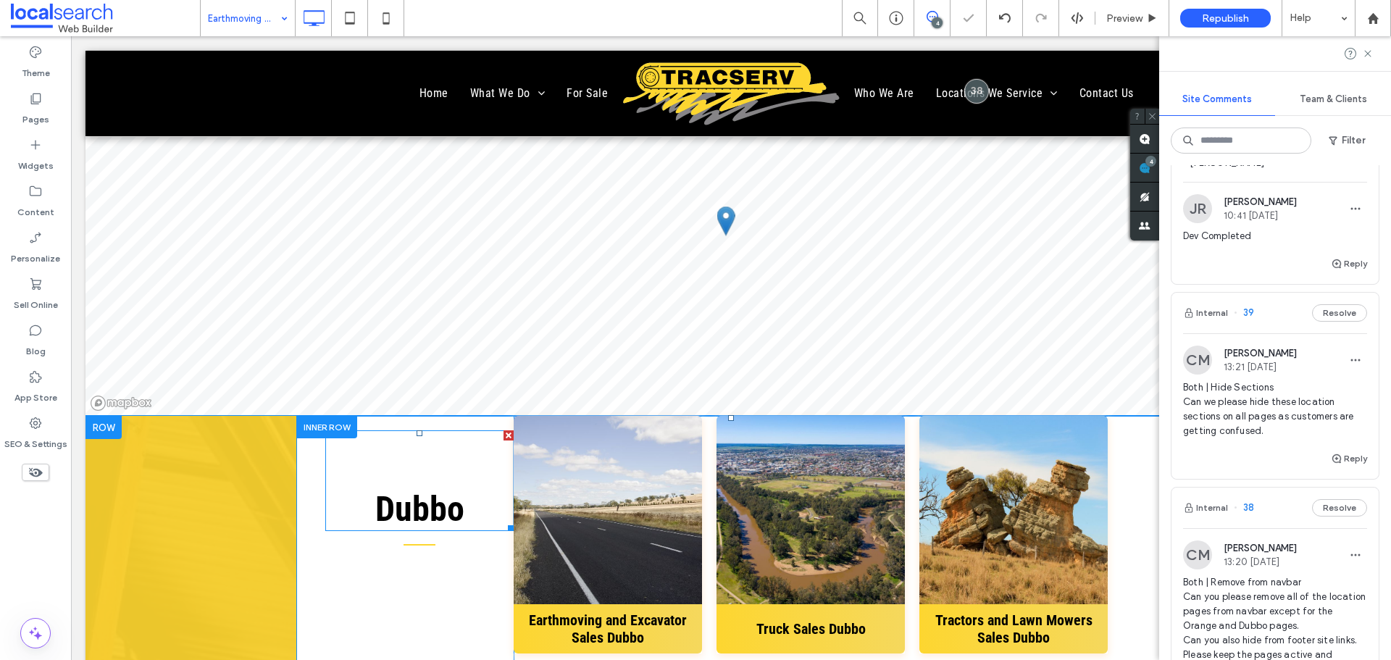
scroll to position [4202, 0]
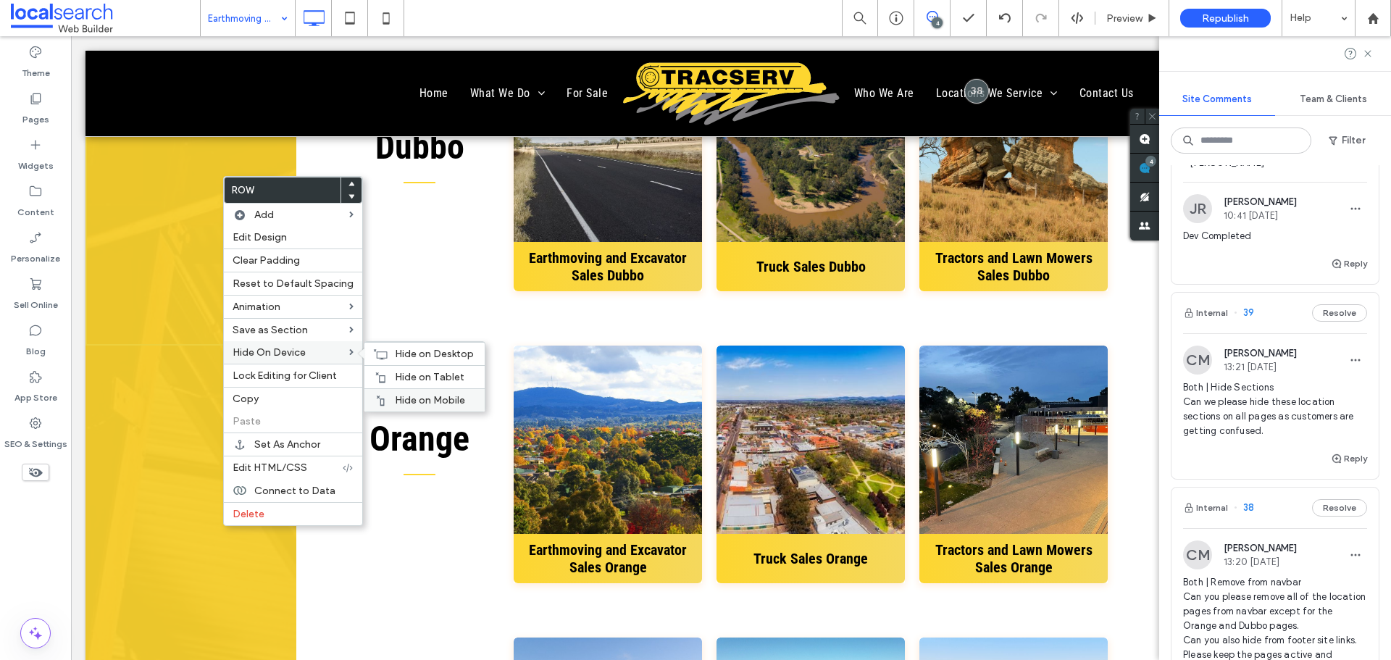
click at [446, 398] on span "Hide on Mobile" at bounding box center [430, 400] width 70 height 12
click at [397, 370] on div "Hide on Tablet" at bounding box center [424, 376] width 120 height 23
click at [373, 353] on icon at bounding box center [380, 354] width 14 height 12
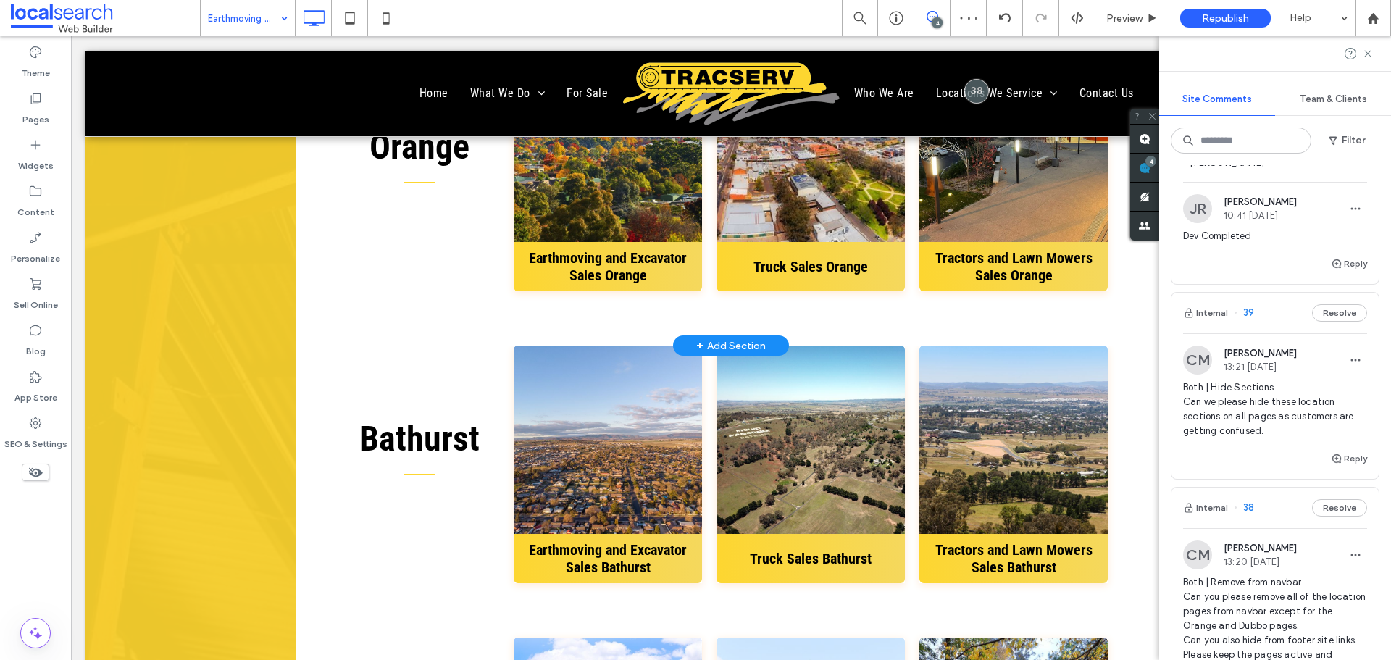
drag, startPoint x: 191, startPoint y: 201, endPoint x: 304, endPoint y: 388, distance: 217.8
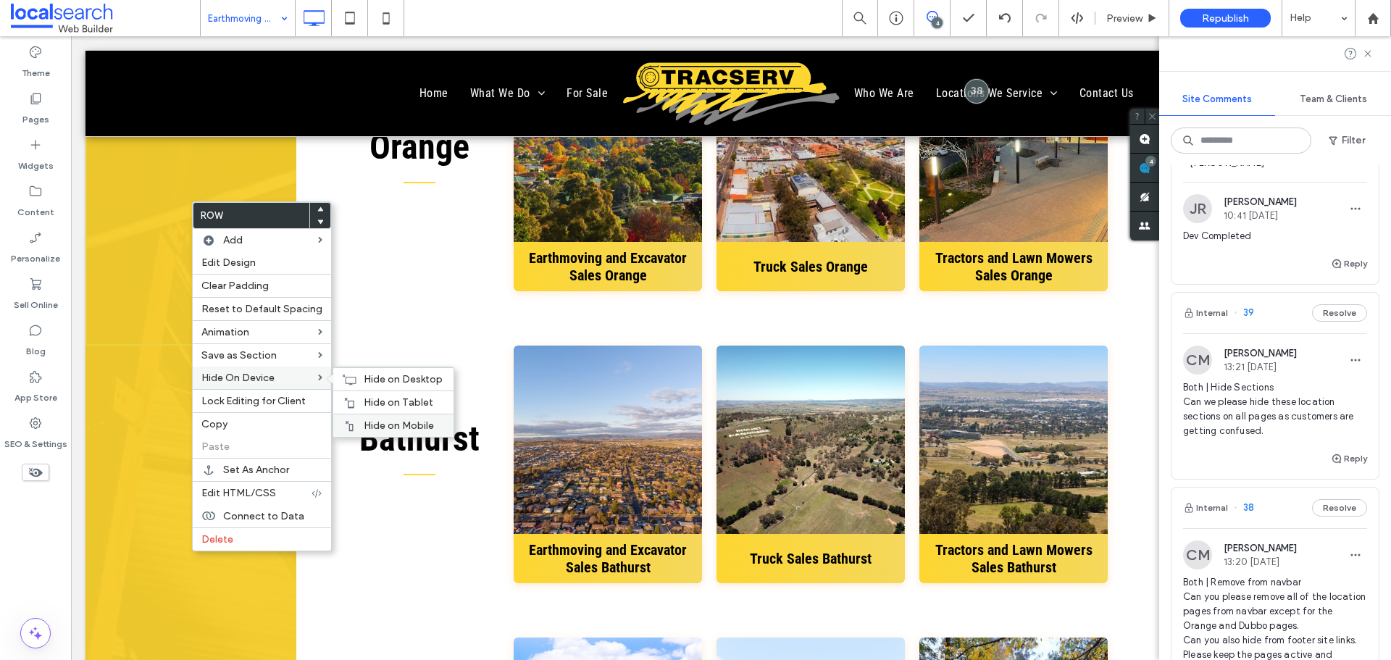
click at [364, 419] on span "Hide on Mobile" at bounding box center [399, 425] width 70 height 12
click at [394, 404] on span "Hide on Tablet" at bounding box center [399, 402] width 70 height 12
click at [396, 380] on span "Hide on Desktop" at bounding box center [403, 379] width 79 height 12
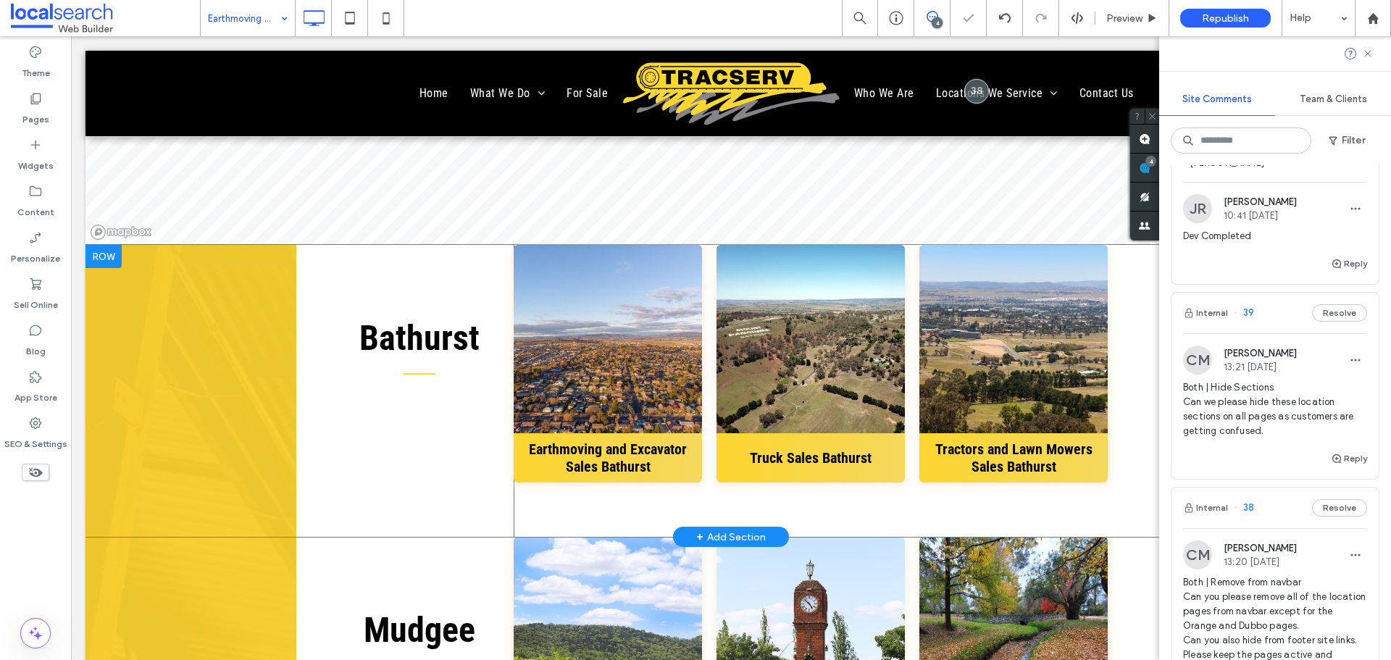
scroll to position [3985, 0]
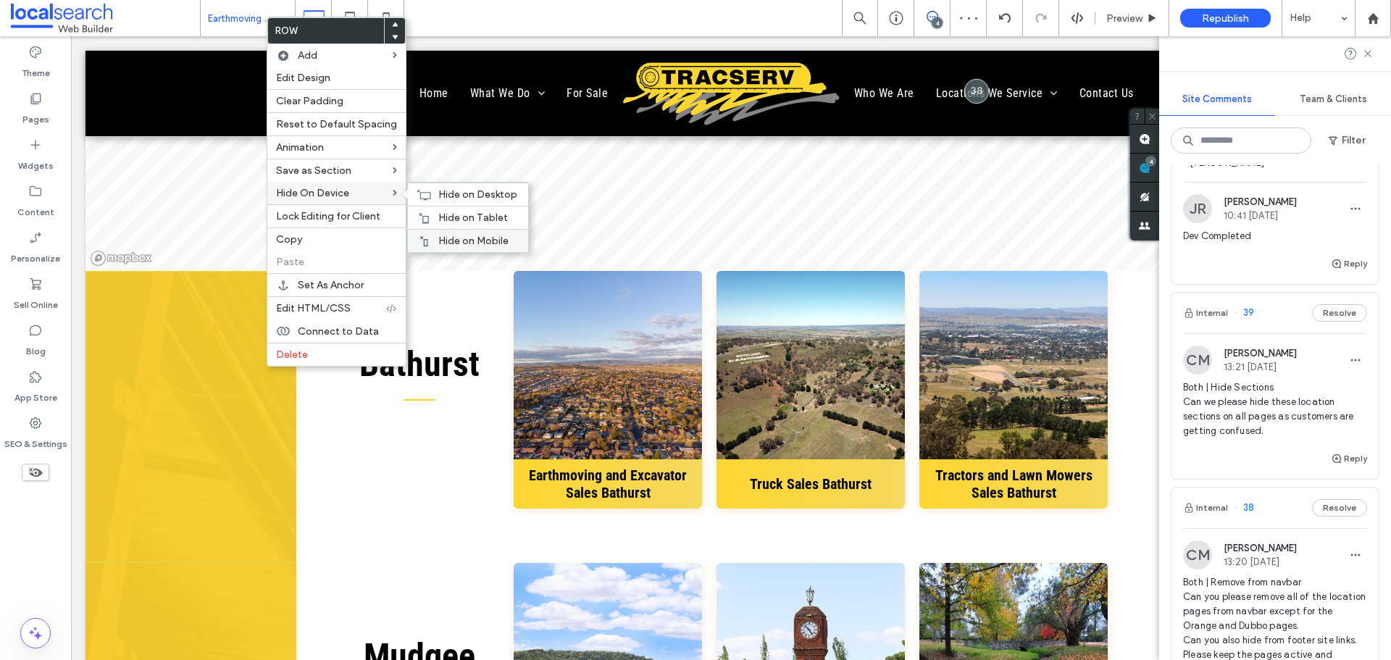
click at [455, 229] on div "Hide on Mobile" at bounding box center [468, 240] width 120 height 23
click at [448, 212] on span "Hide on Tablet" at bounding box center [473, 218] width 70 height 12
click at [417, 188] on div "Hide on Desktop" at bounding box center [468, 194] width 120 height 23
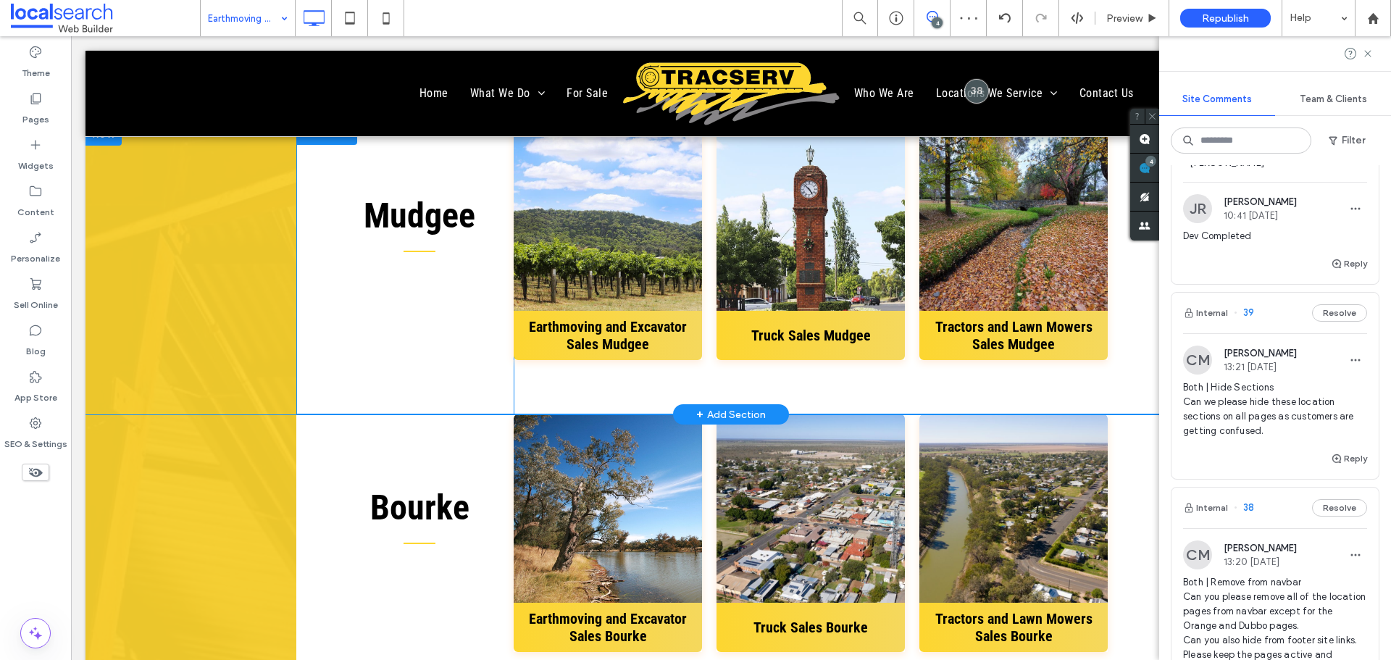
scroll to position [4129, 0]
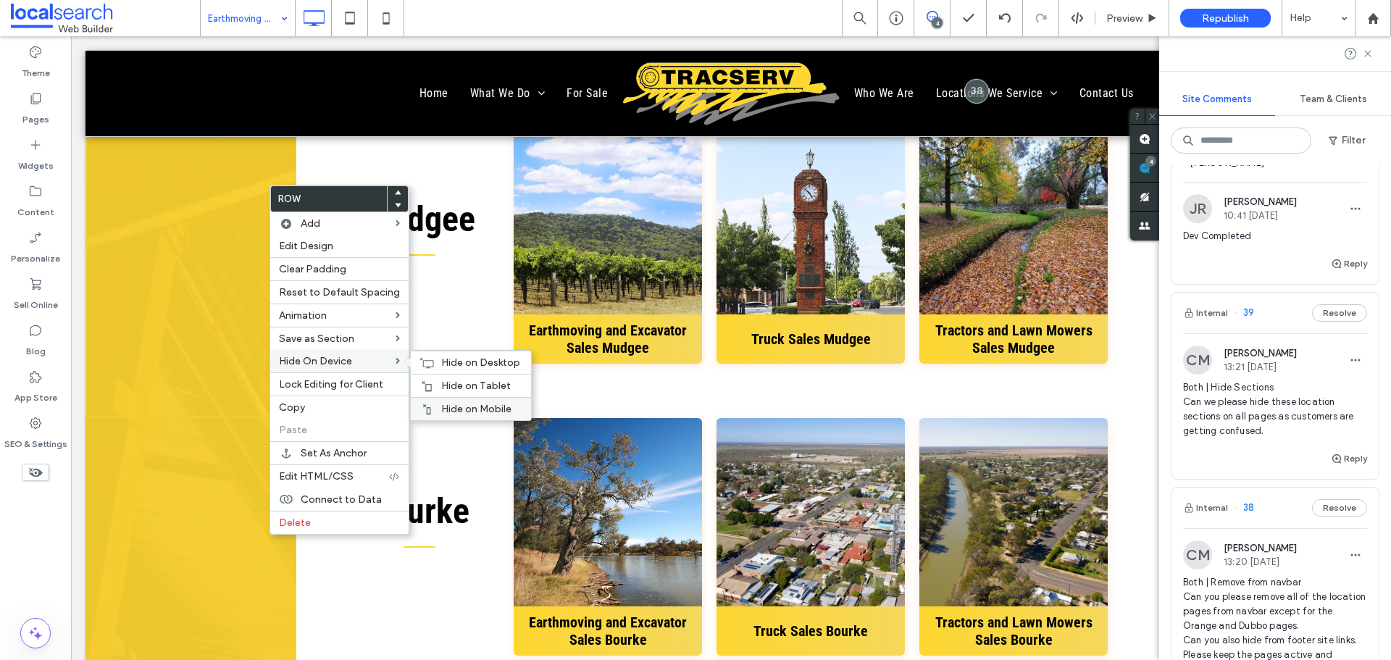
click at [449, 403] on span "Hide on Mobile" at bounding box center [476, 409] width 70 height 12
click at [428, 380] on div at bounding box center [426, 386] width 14 height 12
click at [435, 361] on div "Hide on Desktop" at bounding box center [471, 362] width 120 height 23
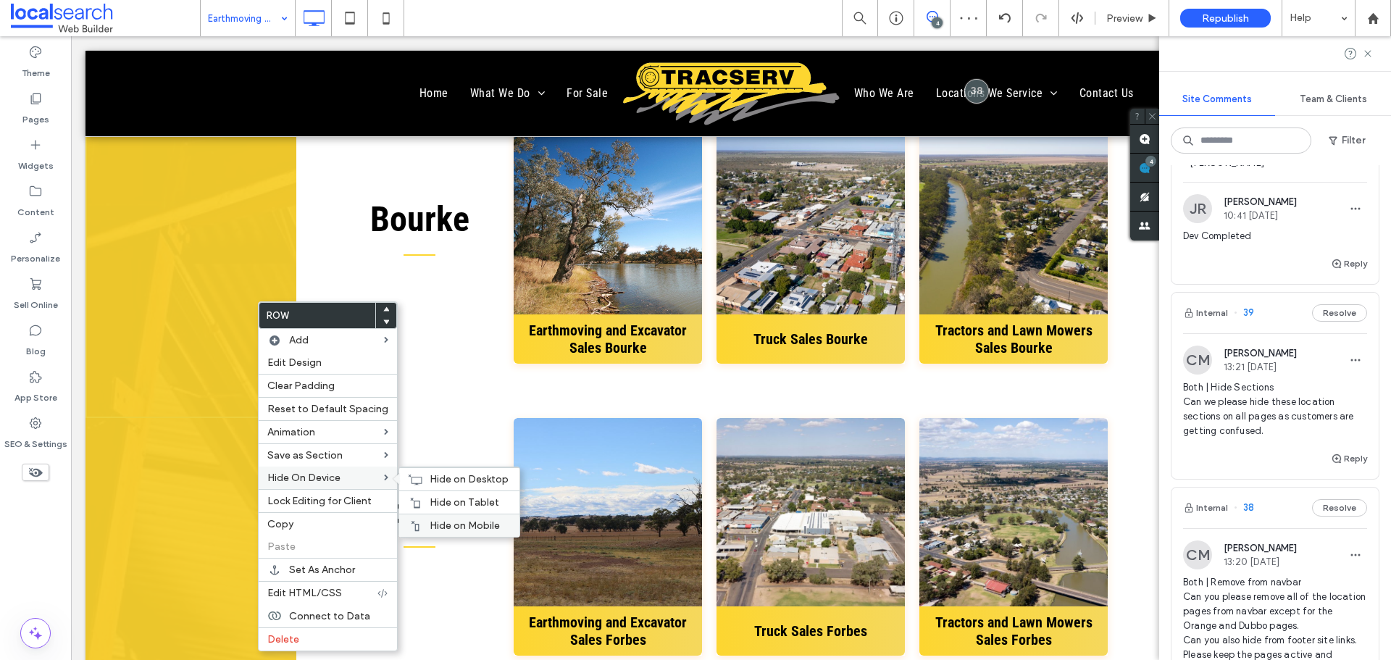
click at [458, 523] on span "Hide on Mobile" at bounding box center [465, 525] width 70 height 12
click at [436, 493] on div "Hide on Tablet" at bounding box center [459, 501] width 120 height 23
click at [457, 480] on span "Hide on Desktop" at bounding box center [469, 479] width 79 height 12
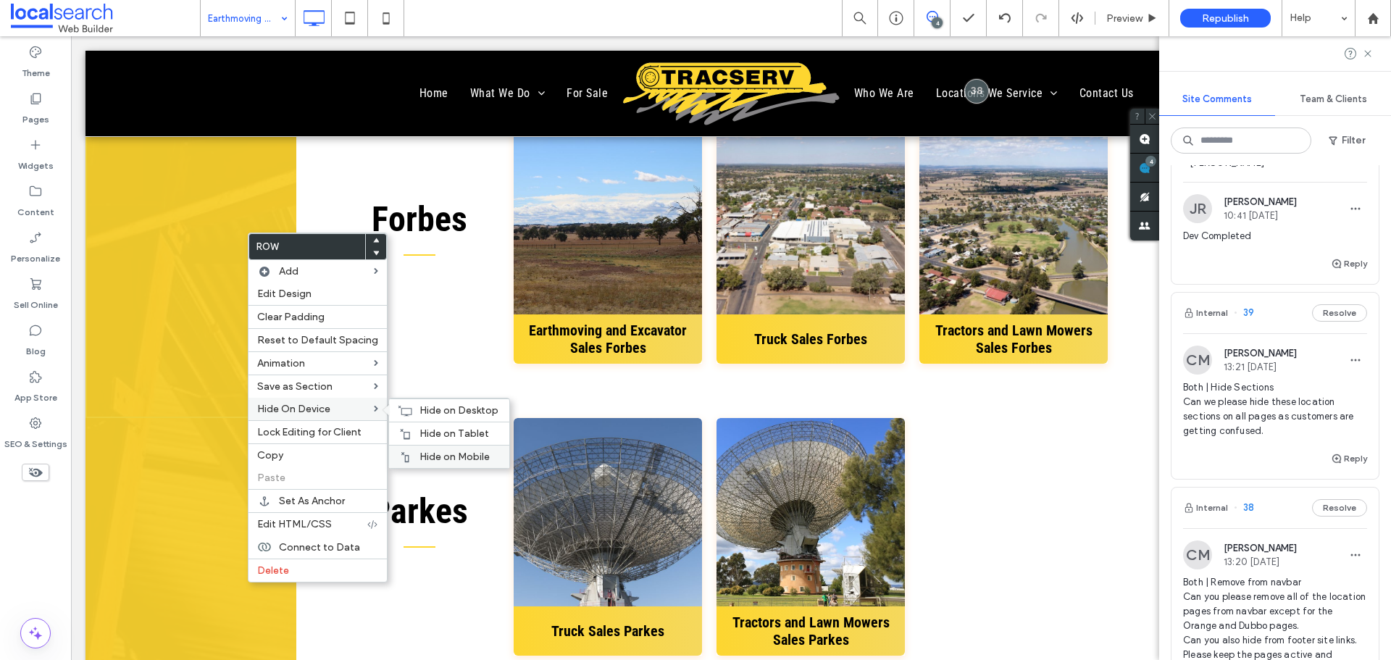
click at [458, 454] on span "Hide on Mobile" at bounding box center [454, 457] width 70 height 12
click at [436, 428] on span "Hide on Tablet" at bounding box center [454, 433] width 70 height 12
click at [430, 405] on span "Hide on Desktop" at bounding box center [458, 410] width 79 height 12
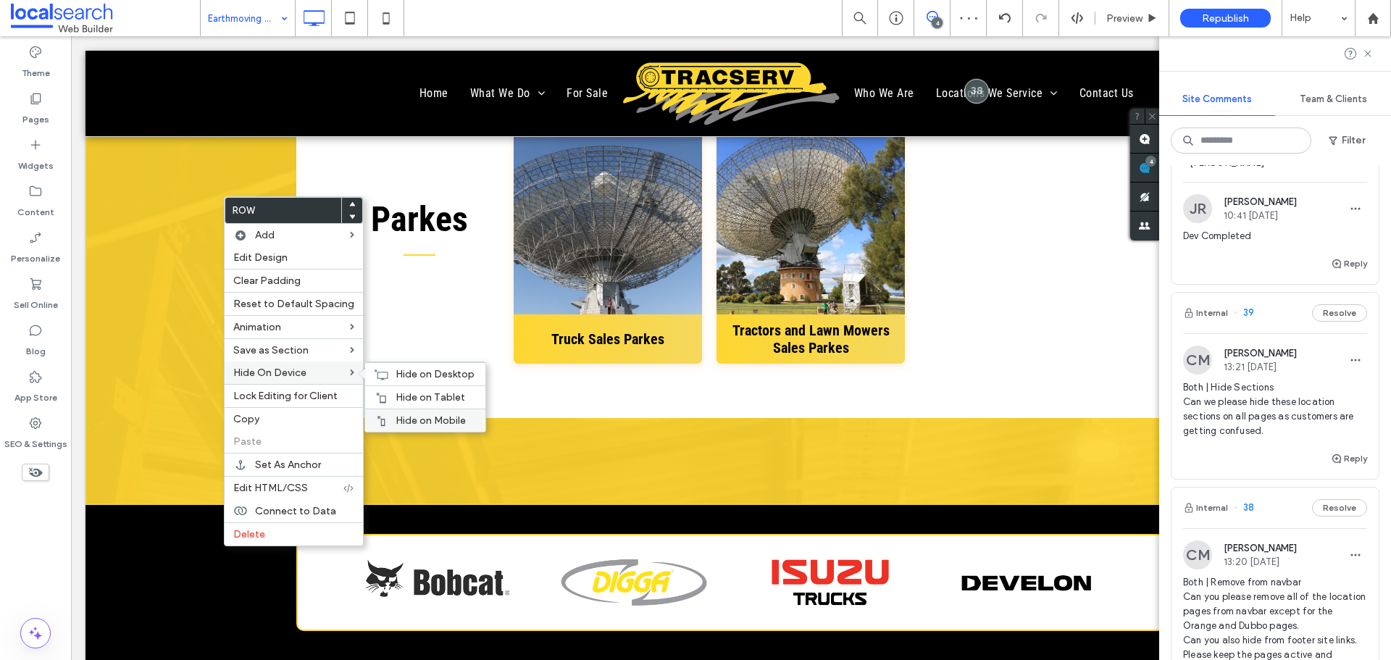
click at [444, 419] on span "Hide on Mobile" at bounding box center [431, 420] width 70 height 12
click at [414, 396] on span "Hide on Tablet" at bounding box center [431, 397] width 70 height 12
click at [418, 367] on div "Hide on Desktop" at bounding box center [425, 373] width 120 height 23
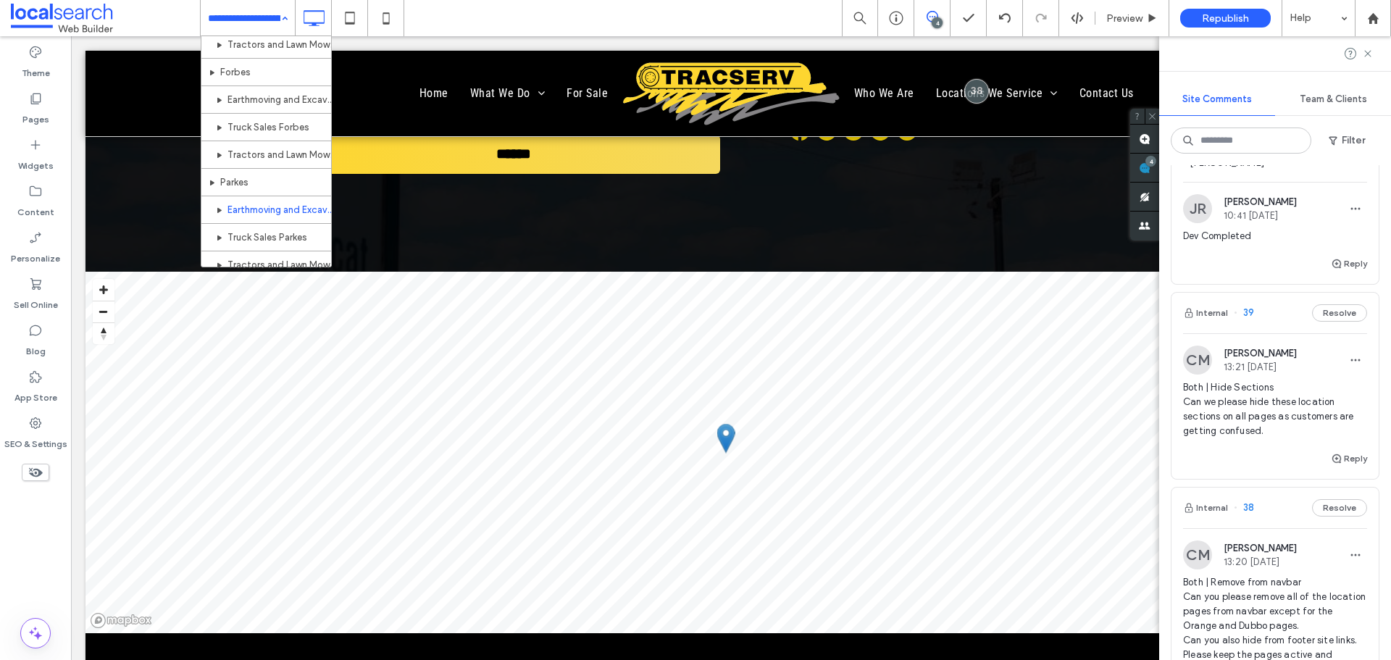
scroll to position [1086, 0]
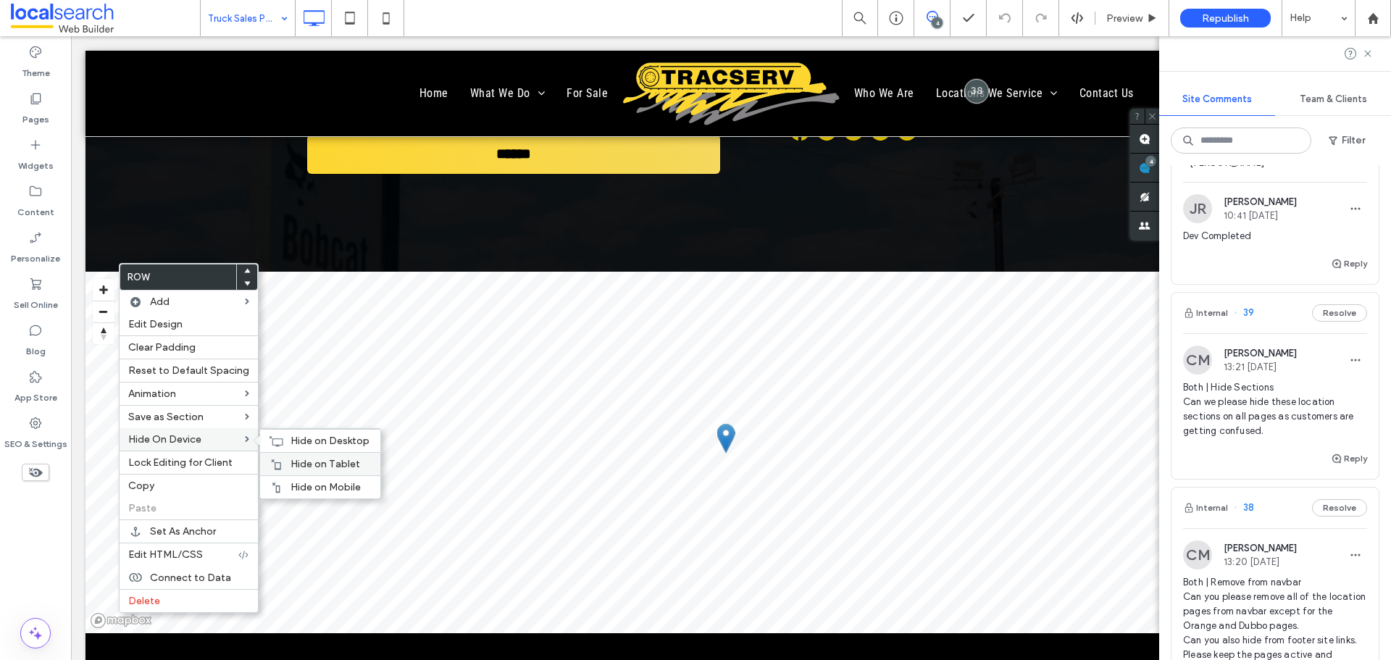
drag, startPoint x: 359, startPoint y: 485, endPoint x: 272, endPoint y: 457, distance: 90.7
click at [359, 485] on label "Hide on Mobile" at bounding box center [331, 487] width 81 height 12
click at [305, 456] on div "Hide on Tablet" at bounding box center [320, 463] width 120 height 23
click at [297, 443] on span "Hide on Desktop" at bounding box center [330, 441] width 79 height 12
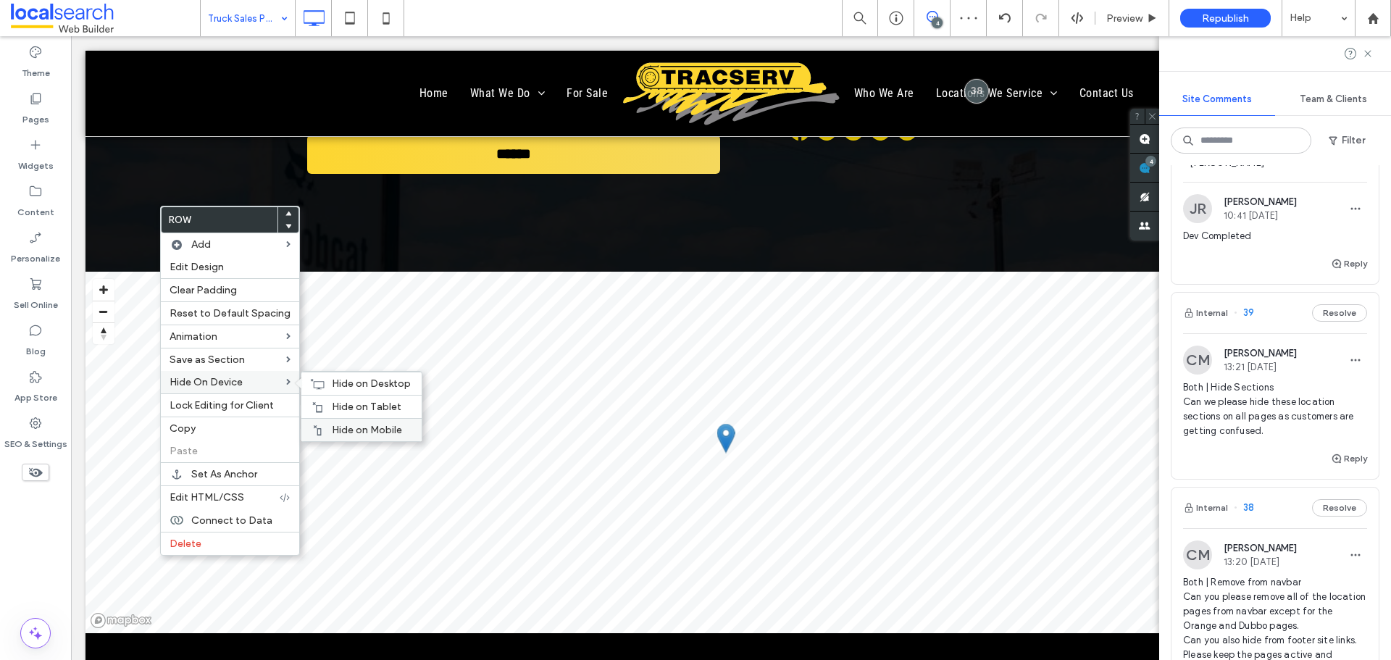
click at [352, 423] on div "Hide on Mobile" at bounding box center [361, 429] width 120 height 23
click at [342, 403] on span "Hide on Tablet" at bounding box center [367, 407] width 70 height 12
click at [332, 380] on span "Hide on Desktop" at bounding box center [371, 383] width 79 height 12
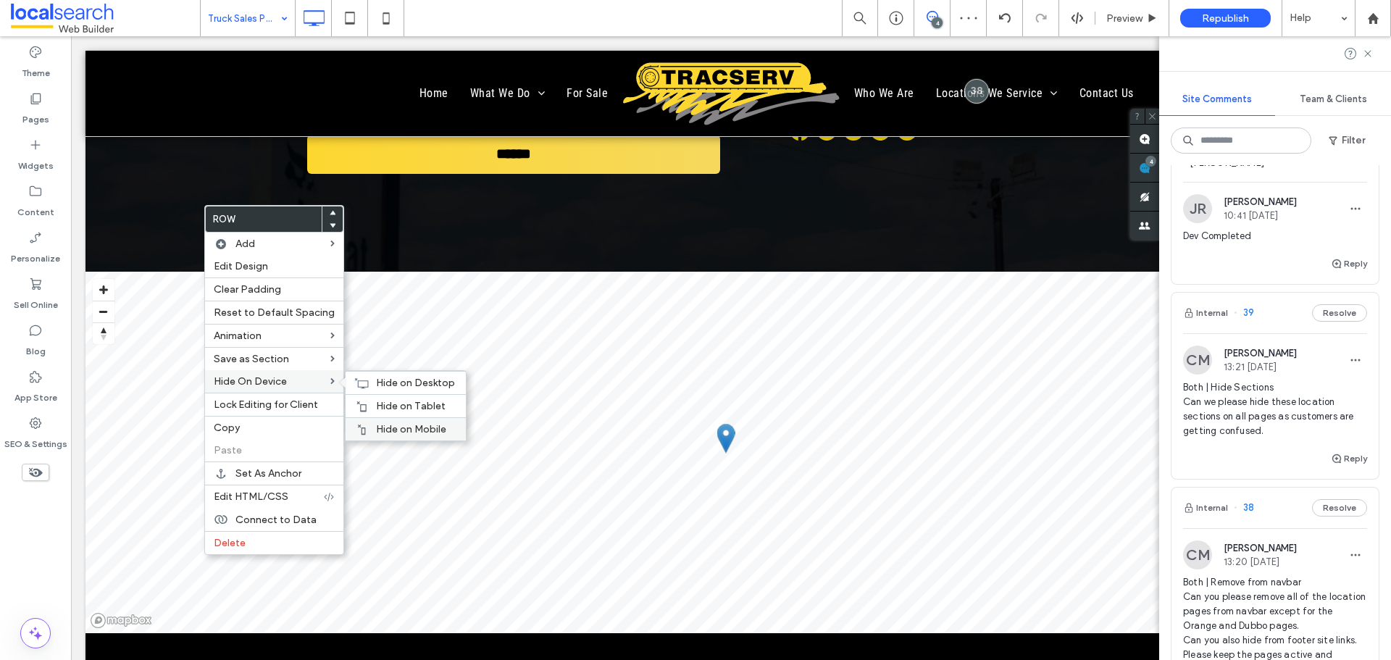
click at [420, 422] on div "Hide on Mobile" at bounding box center [406, 428] width 120 height 23
click at [389, 401] on span "Hide on Tablet" at bounding box center [411, 406] width 70 height 12
click at [366, 374] on div "Hide on Desktop" at bounding box center [406, 382] width 120 height 23
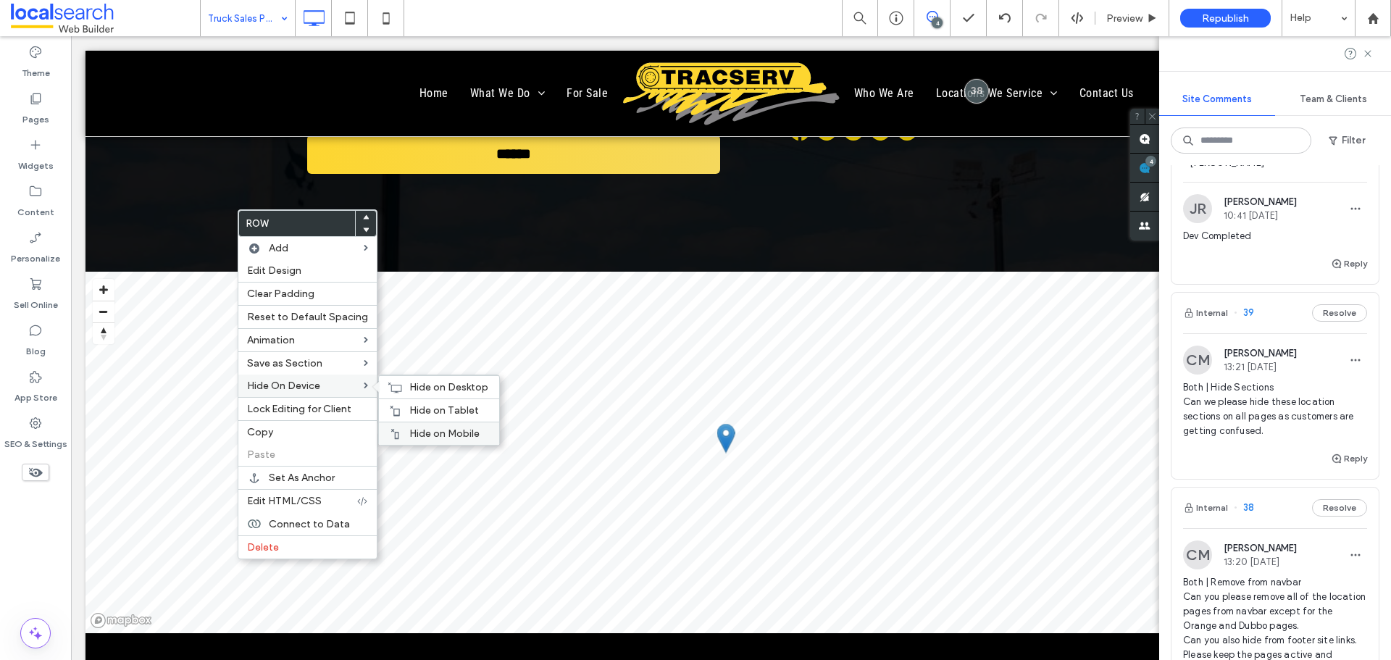
click at [421, 429] on span "Hide on Mobile" at bounding box center [444, 433] width 70 height 12
click at [412, 399] on div "Hide on Tablet" at bounding box center [439, 409] width 120 height 23
click at [420, 385] on span "Hide on Desktop" at bounding box center [448, 387] width 79 height 12
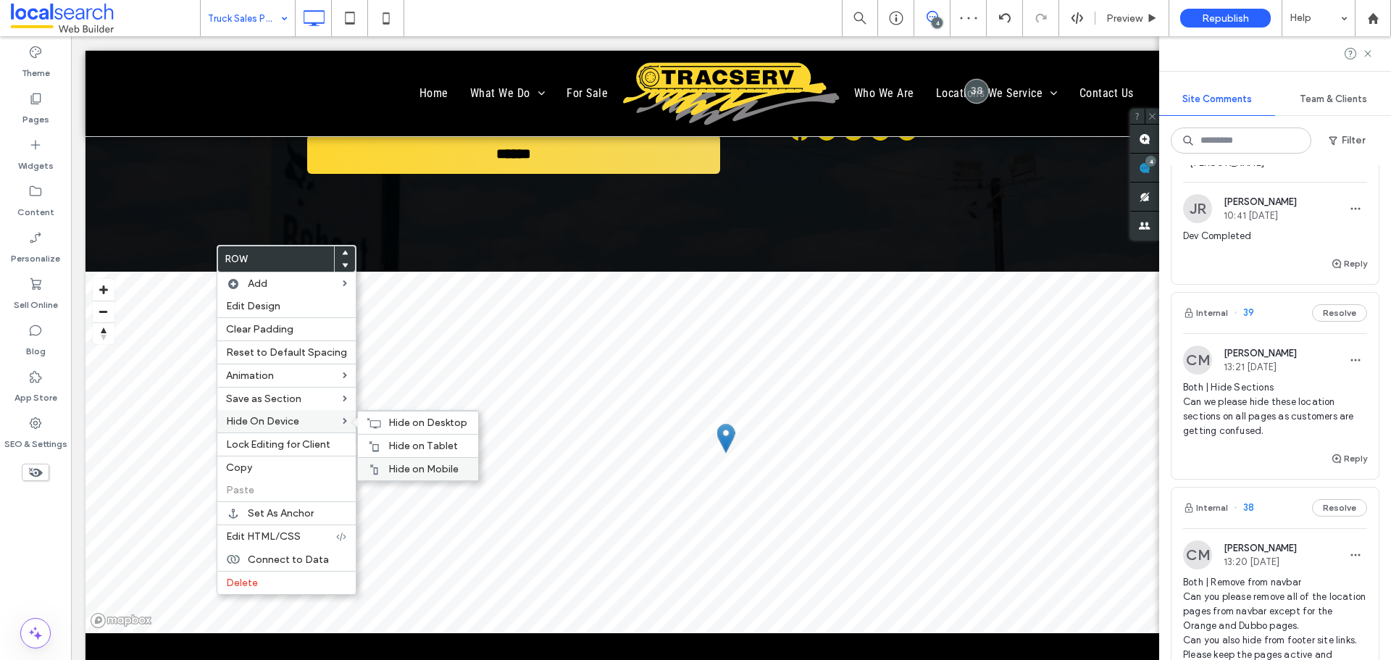
click at [390, 463] on span "Hide on Mobile" at bounding box center [423, 469] width 70 height 12
click at [396, 440] on span "Hide on Tablet" at bounding box center [423, 446] width 70 height 12
click at [420, 417] on span "Hide on Desktop" at bounding box center [427, 423] width 79 height 12
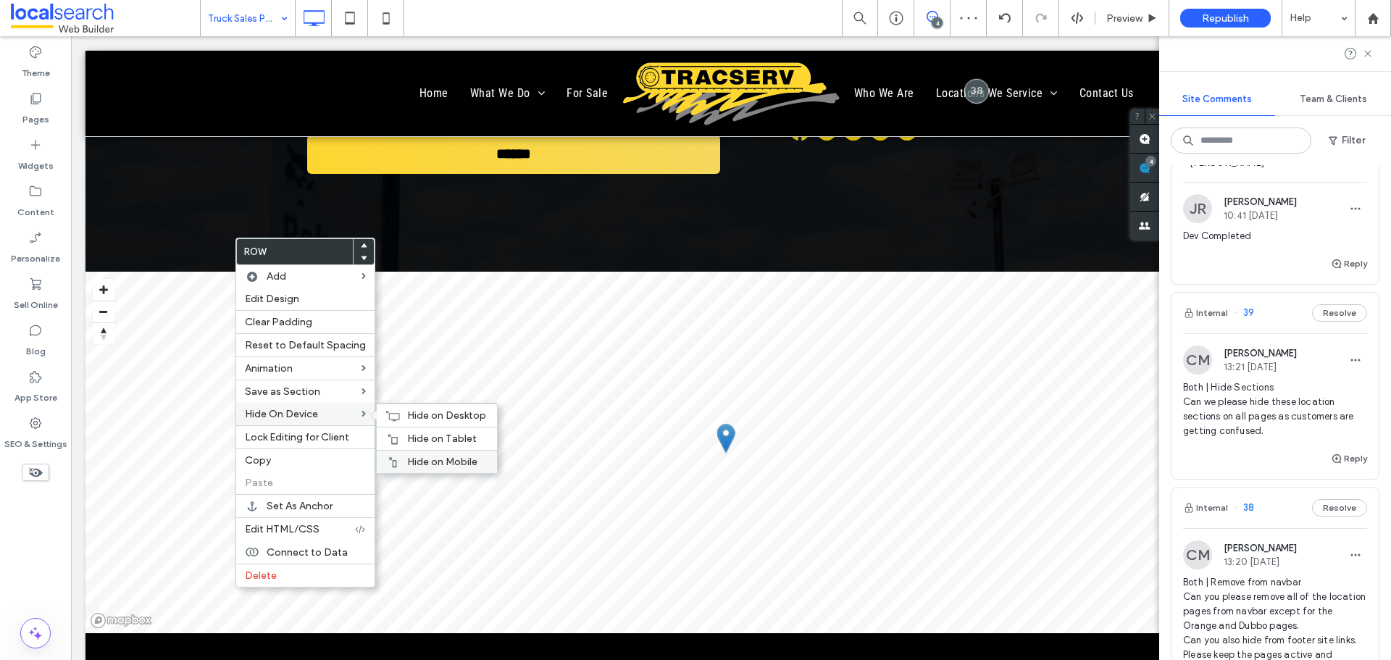
click at [419, 459] on span "Hide on Mobile" at bounding box center [442, 462] width 70 height 12
click at [417, 434] on span "Hide on Tablet" at bounding box center [442, 439] width 70 height 12
click at [400, 410] on div "Hide on Desktop" at bounding box center [437, 415] width 120 height 23
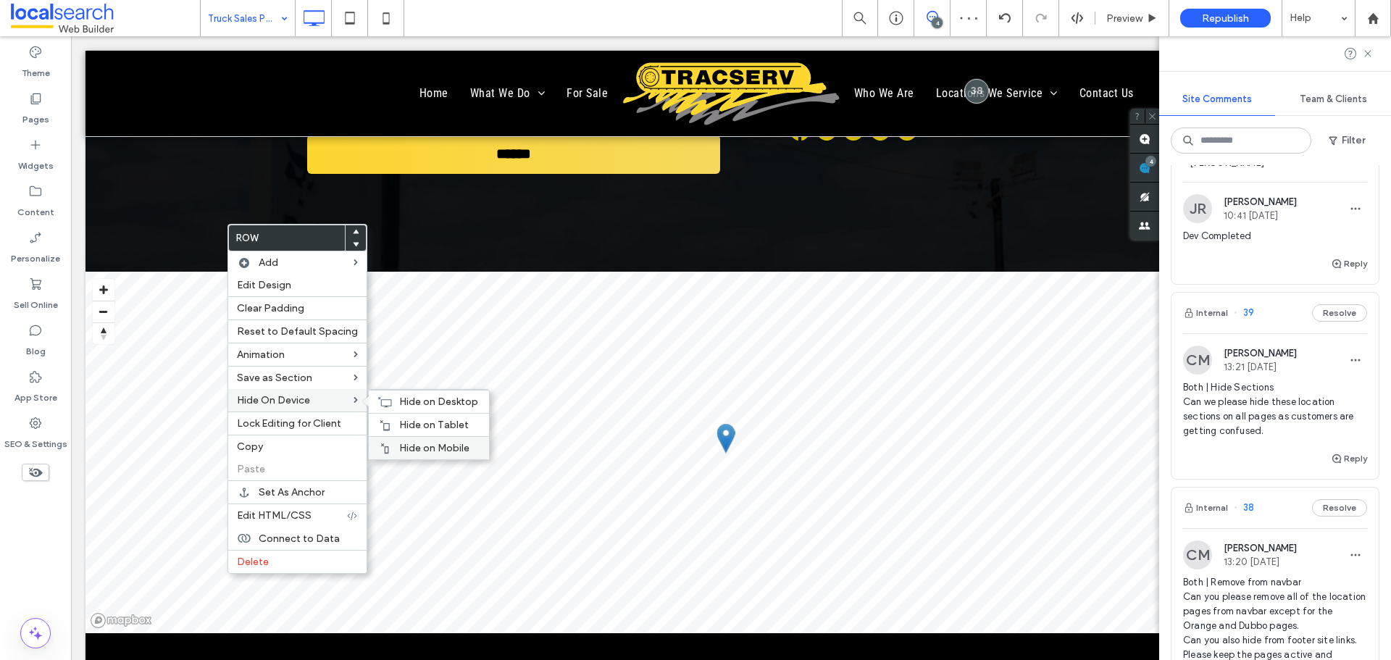
click at [424, 437] on div "Hide on Mobile" at bounding box center [429, 447] width 120 height 23
click at [409, 419] on span "Hide on Tablet" at bounding box center [434, 425] width 70 height 12
click at [405, 401] on span "Hide on Desktop" at bounding box center [438, 402] width 79 height 12
click at [395, 445] on div "Hide on Mobile" at bounding box center [419, 451] width 120 height 23
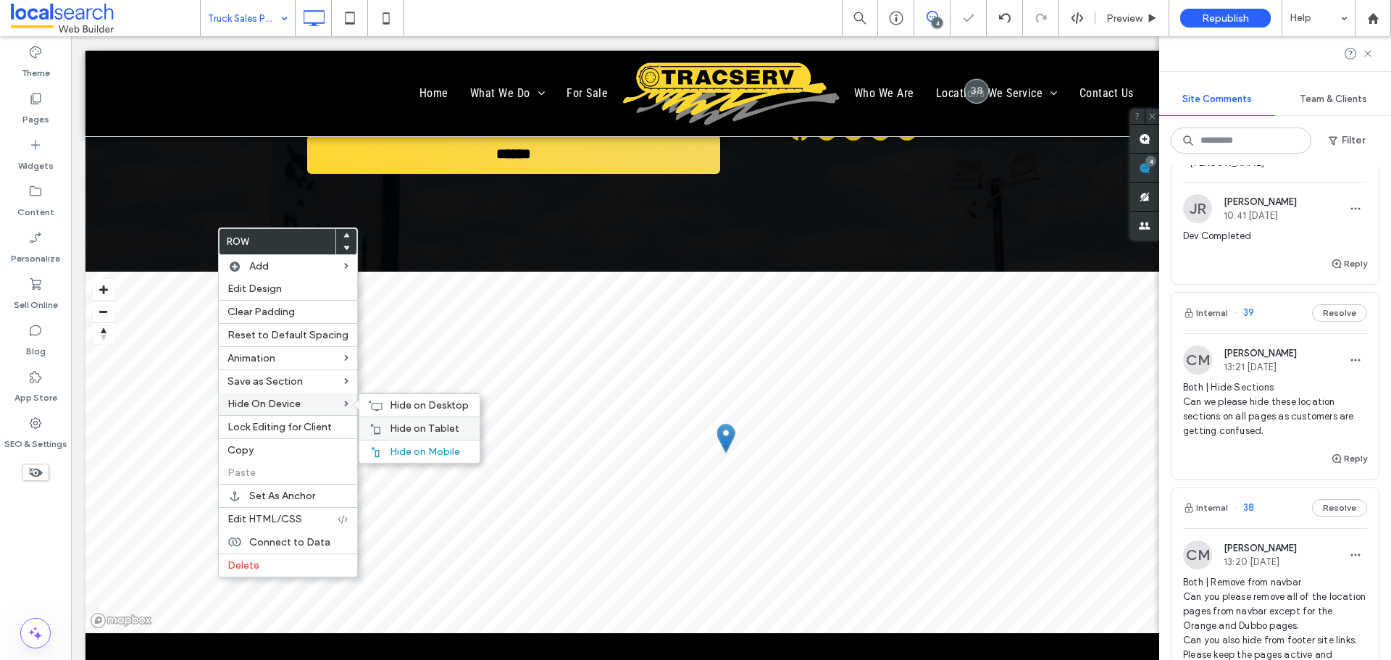
click at [394, 429] on span "Hide on Tablet" at bounding box center [425, 428] width 70 height 12
click at [381, 399] on div "Hide on Desktop" at bounding box center [419, 404] width 120 height 23
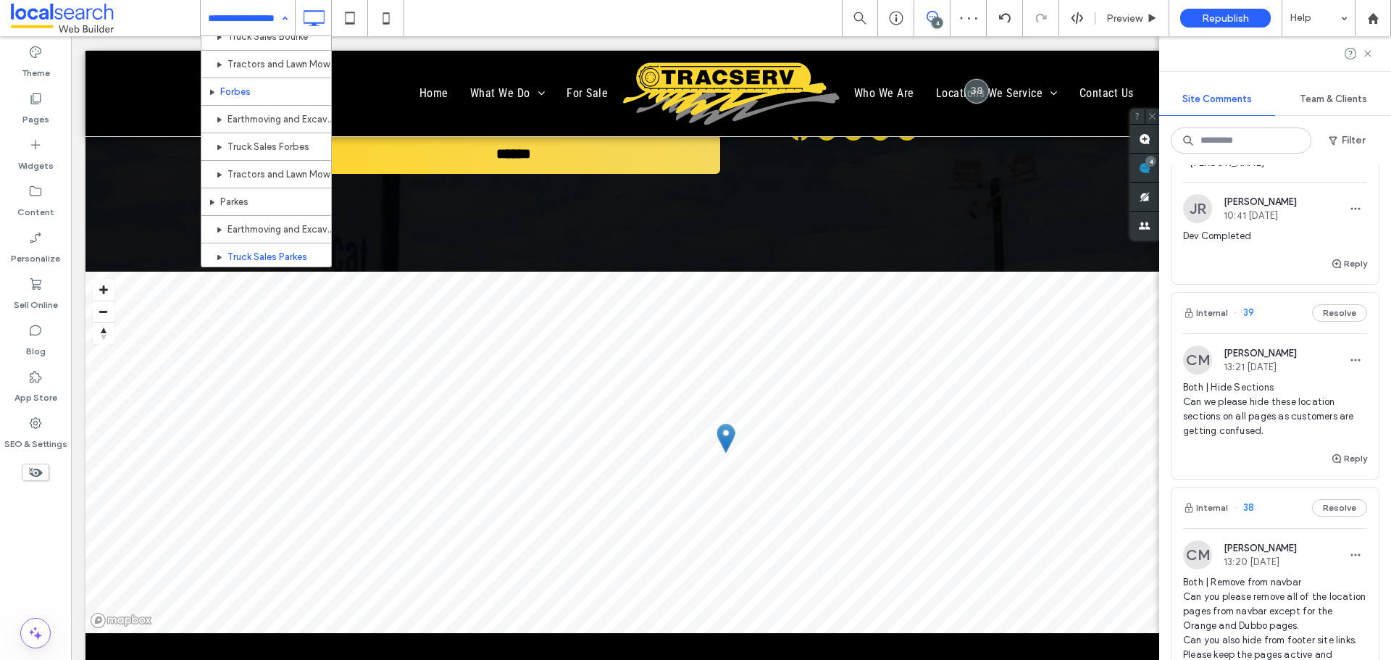
scroll to position [1089, 0]
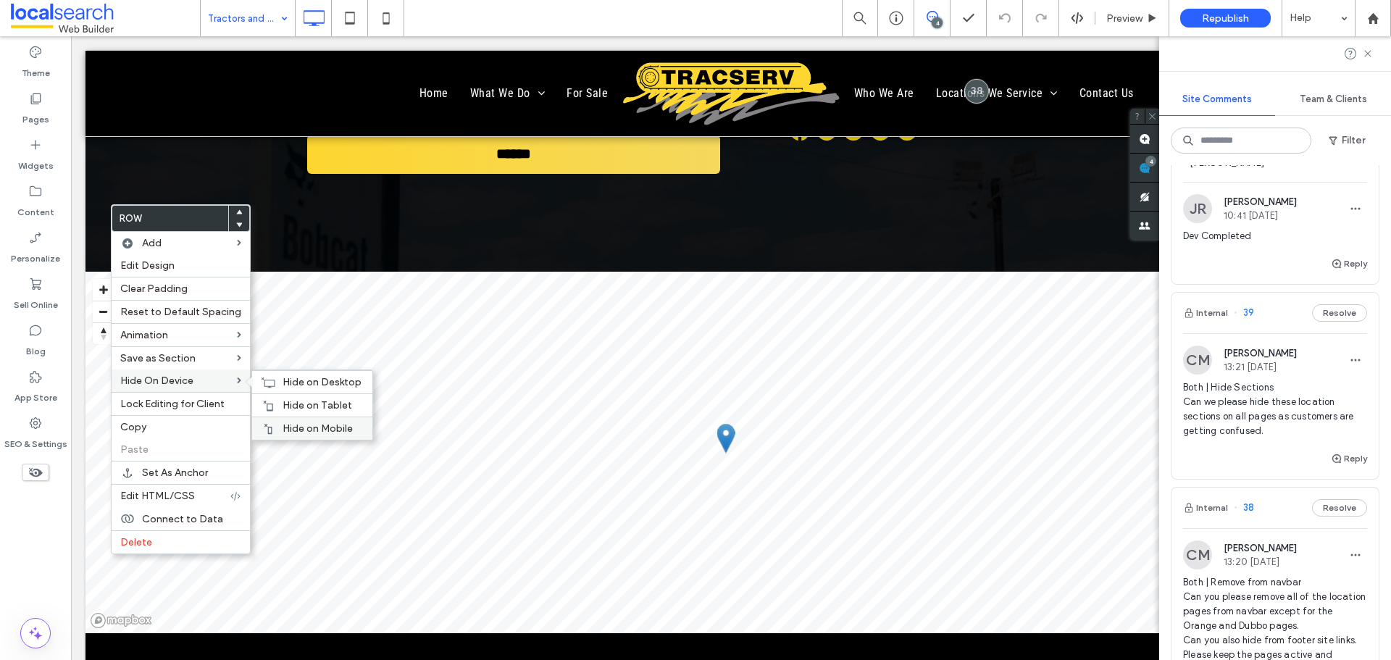
click at [309, 429] on span "Hide on Mobile" at bounding box center [318, 428] width 70 height 12
click at [270, 398] on div "Hide on Tablet" at bounding box center [312, 404] width 120 height 23
click at [283, 376] on span "Hide on Desktop" at bounding box center [322, 382] width 79 height 12
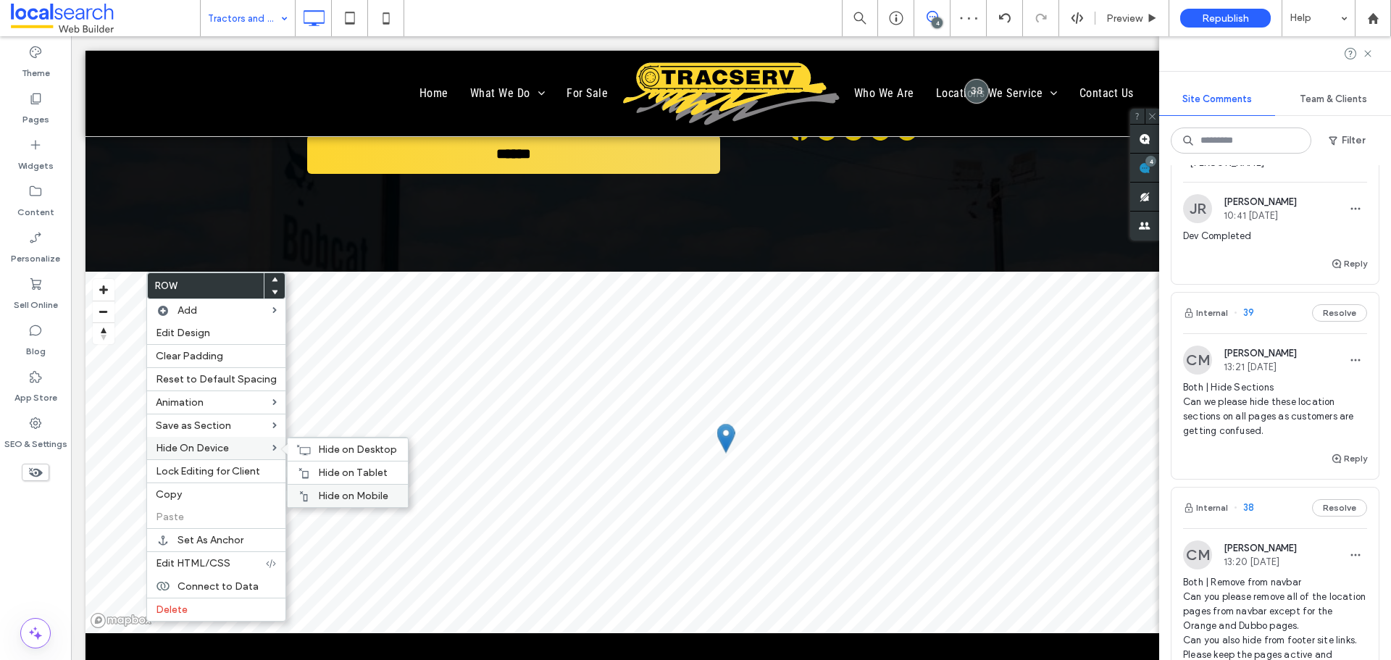
click at [333, 493] on span "Hide on Mobile" at bounding box center [353, 496] width 70 height 12
click at [335, 472] on span "Hide on Tablet" at bounding box center [353, 473] width 70 height 12
click at [324, 446] on span "Hide on Desktop" at bounding box center [357, 449] width 79 height 12
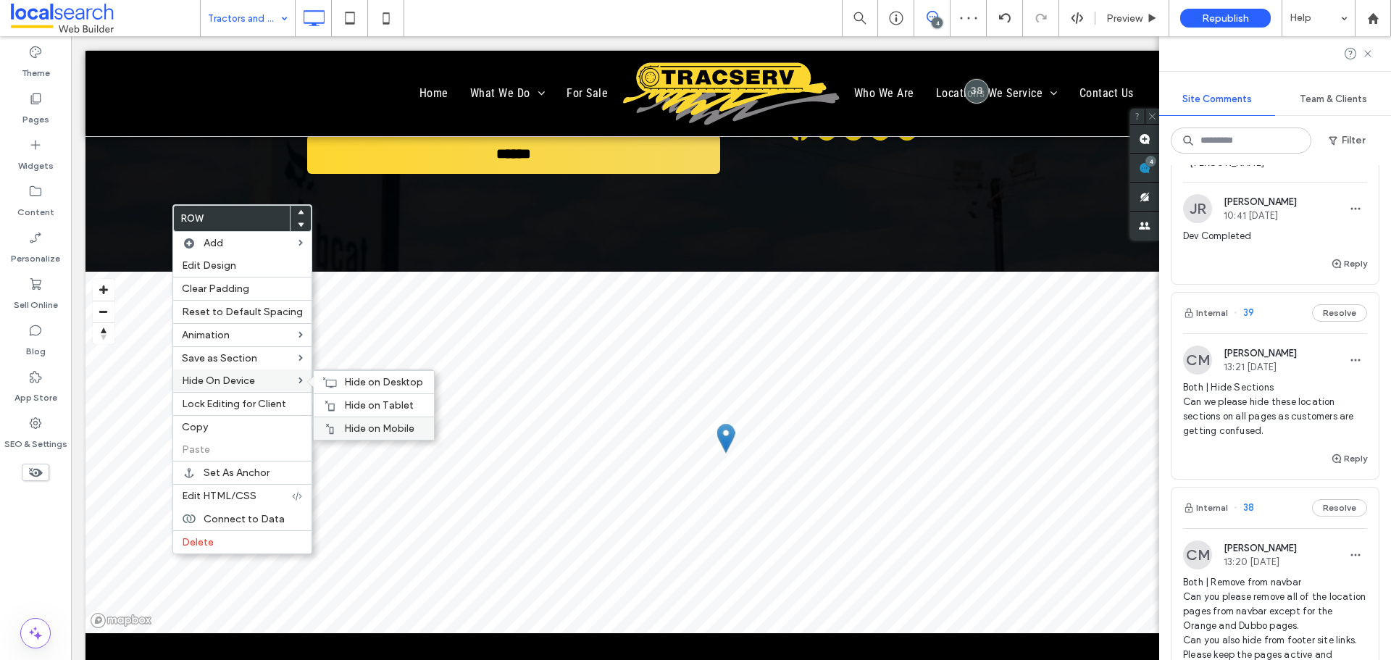
click at [370, 424] on span "Hide on Mobile" at bounding box center [379, 428] width 70 height 12
click at [350, 404] on span "Hide on Tablet" at bounding box center [379, 405] width 70 height 12
click at [329, 377] on icon at bounding box center [329, 383] width 14 height 12
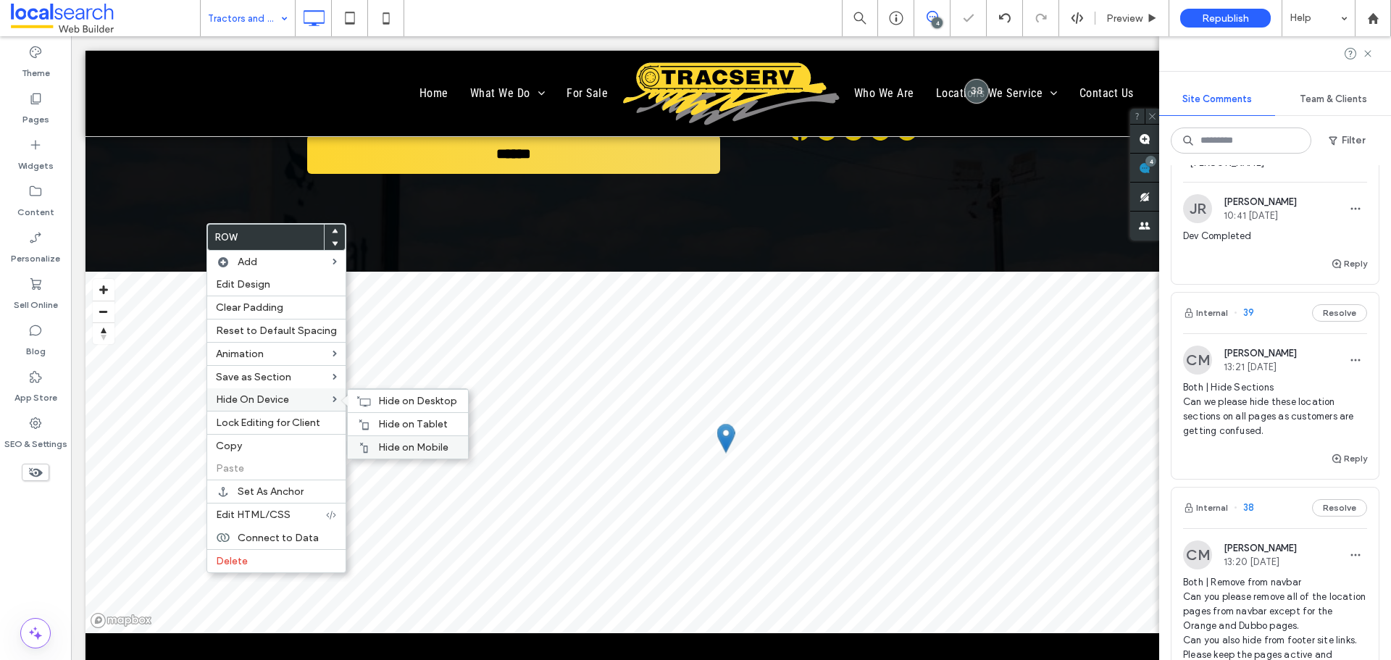
click at [402, 443] on span "Hide on Mobile" at bounding box center [413, 447] width 70 height 12
click at [393, 419] on span "Hide on Tablet" at bounding box center [413, 424] width 70 height 12
click at [367, 397] on div "Hide on Desktop" at bounding box center [408, 400] width 120 height 23
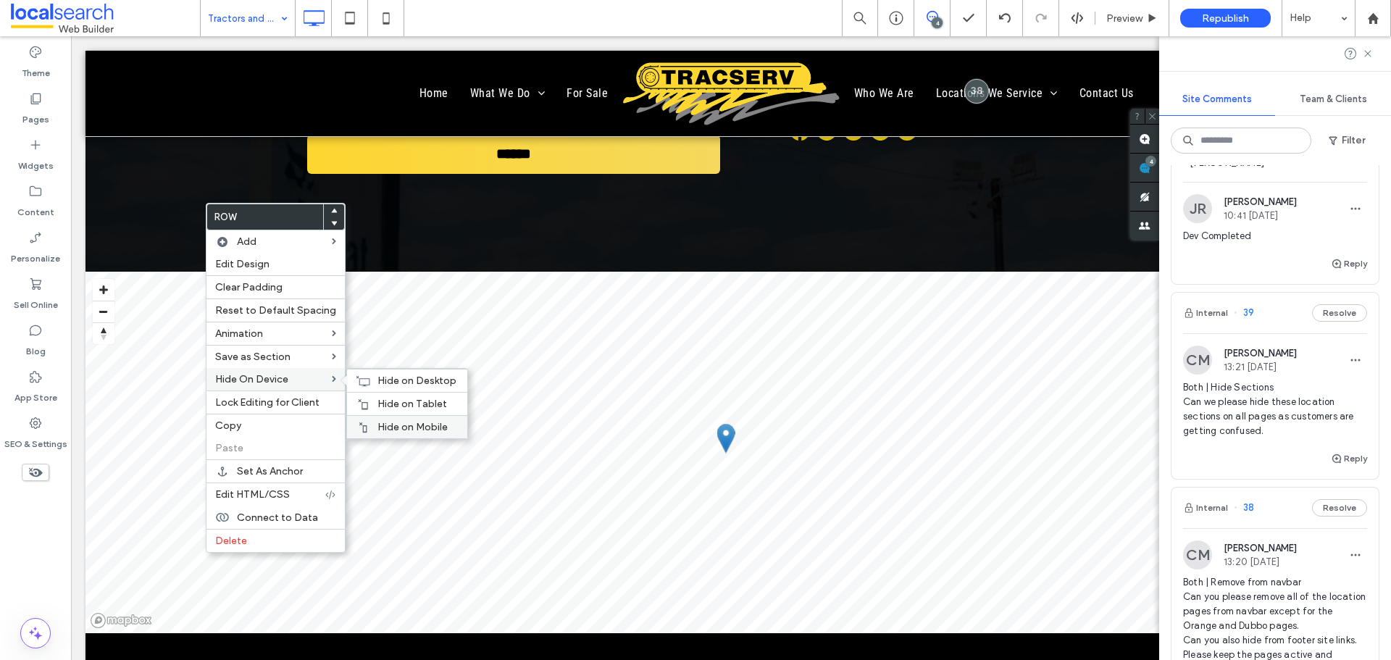
click at [386, 419] on div "Hide on Mobile" at bounding box center [407, 426] width 120 height 23
click at [377, 406] on span "Hide on Tablet" at bounding box center [412, 404] width 70 height 12
click at [372, 383] on div "Hide on Desktop" at bounding box center [407, 380] width 120 height 23
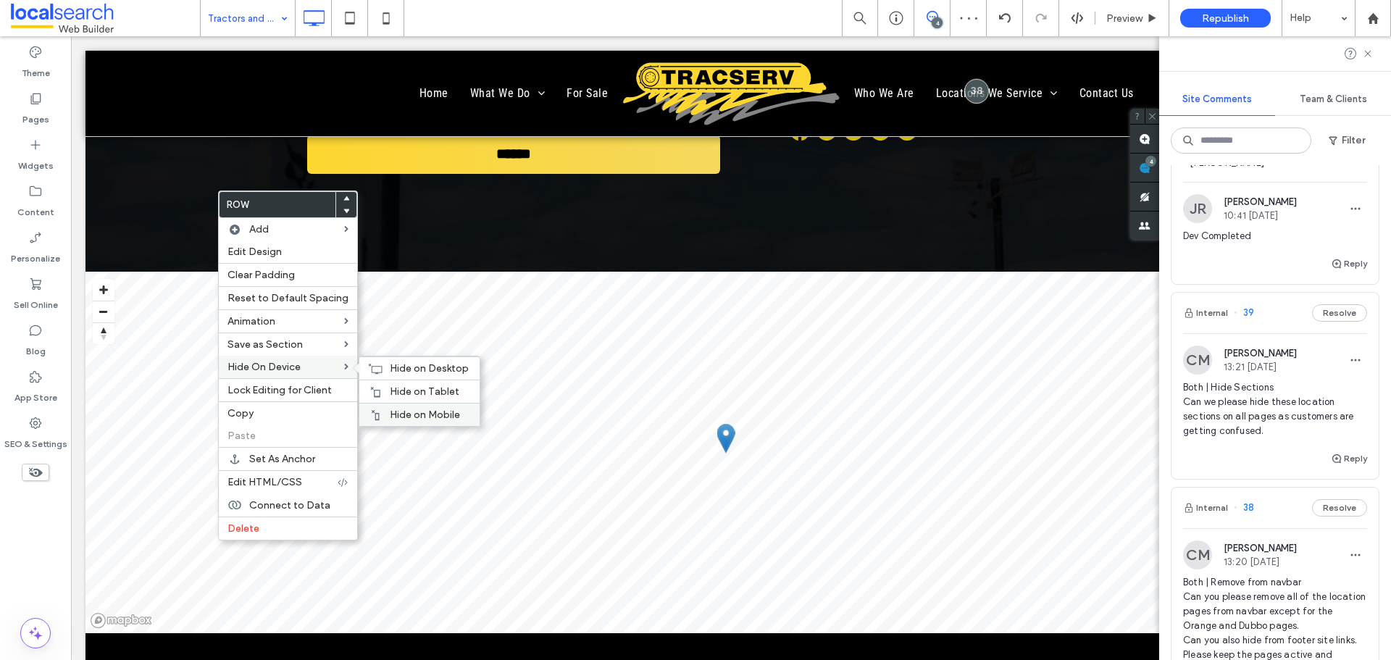
click at [433, 407] on div "Hide on Mobile" at bounding box center [419, 414] width 120 height 23
click at [396, 393] on span "Hide on Tablet" at bounding box center [425, 391] width 70 height 12
click at [377, 361] on div "Hide on Desktop" at bounding box center [419, 367] width 120 height 23
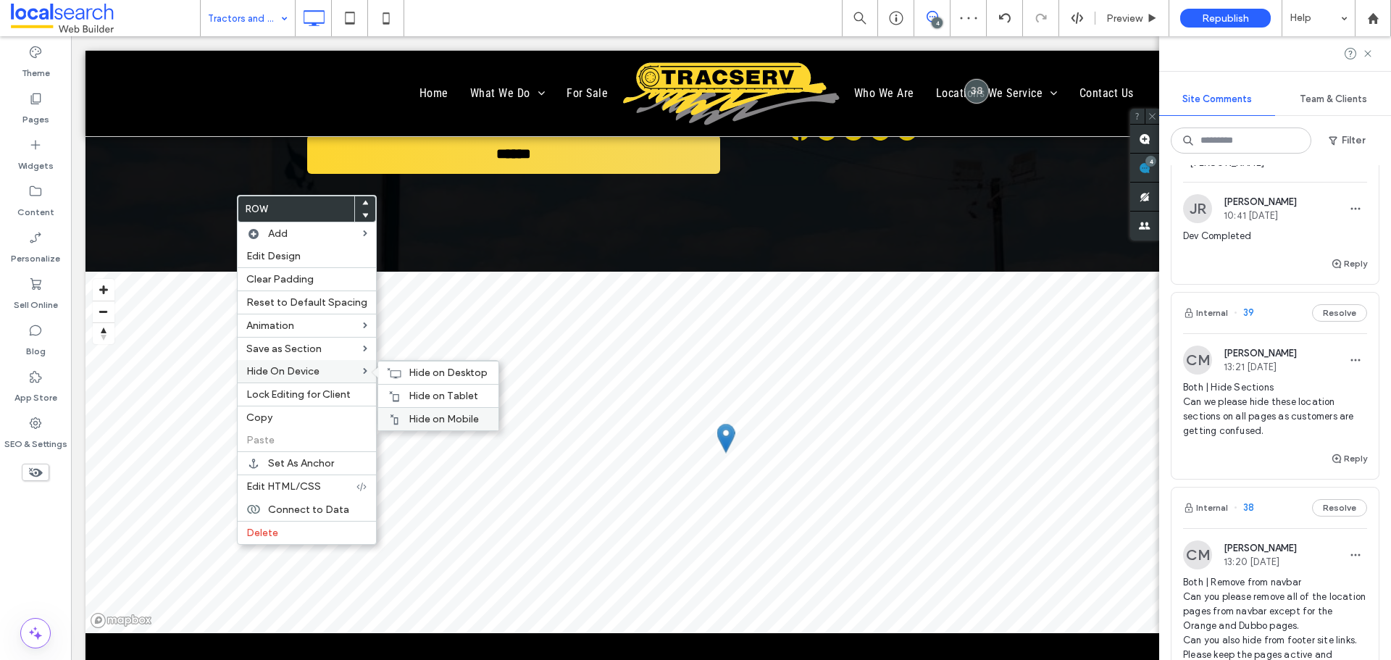
click at [417, 411] on div "Hide on Mobile" at bounding box center [438, 418] width 120 height 23
click at [417, 393] on span "Hide on Tablet" at bounding box center [444, 396] width 70 height 12
click at [393, 366] on div "Hide on Desktop" at bounding box center [438, 372] width 120 height 23
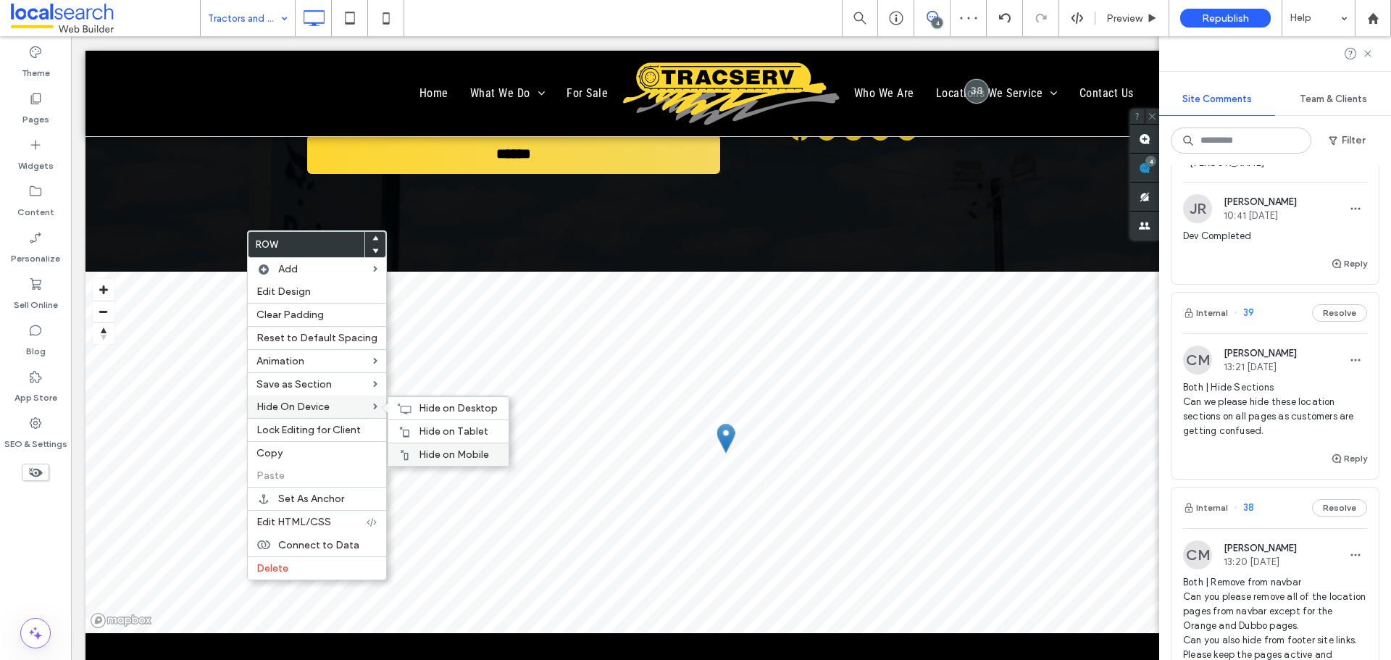
click at [435, 448] on span "Hide on Mobile" at bounding box center [454, 454] width 70 height 12
click at [425, 433] on span "Hide on Tablet" at bounding box center [454, 431] width 70 height 12
click at [409, 405] on div "Hide on Desktop" at bounding box center [448, 407] width 120 height 23
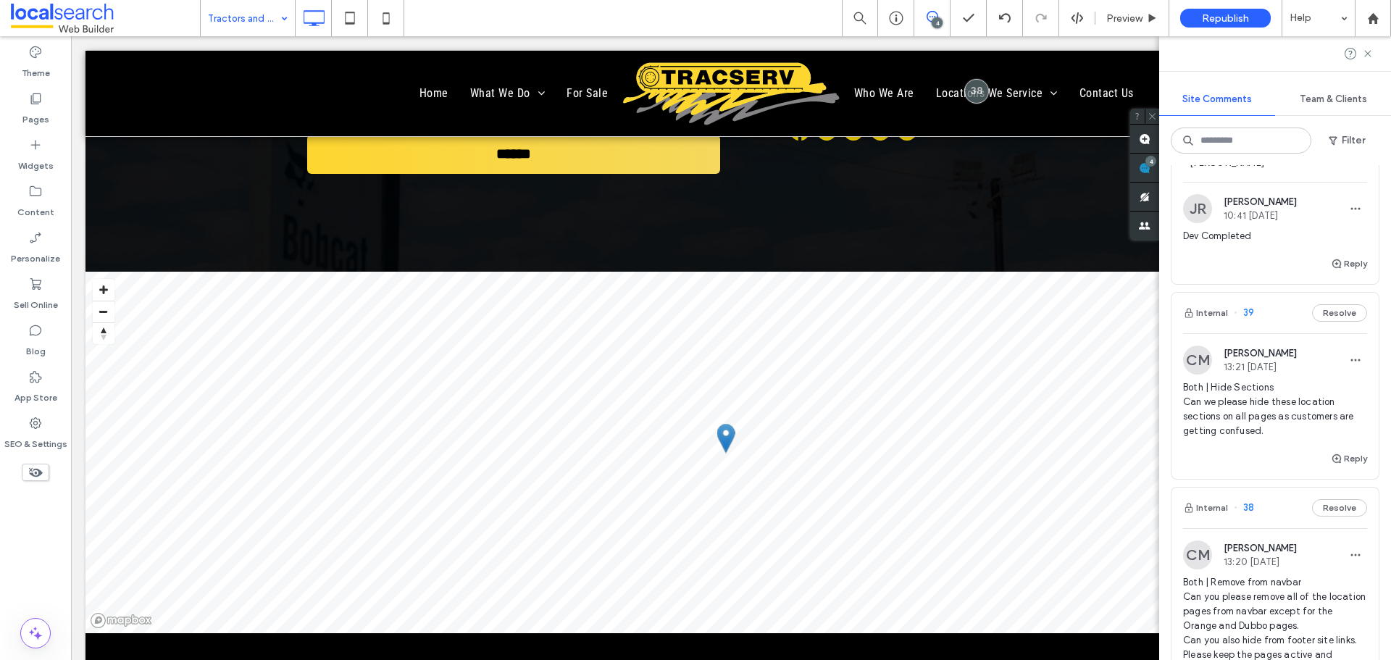
scroll to position [507, 0]
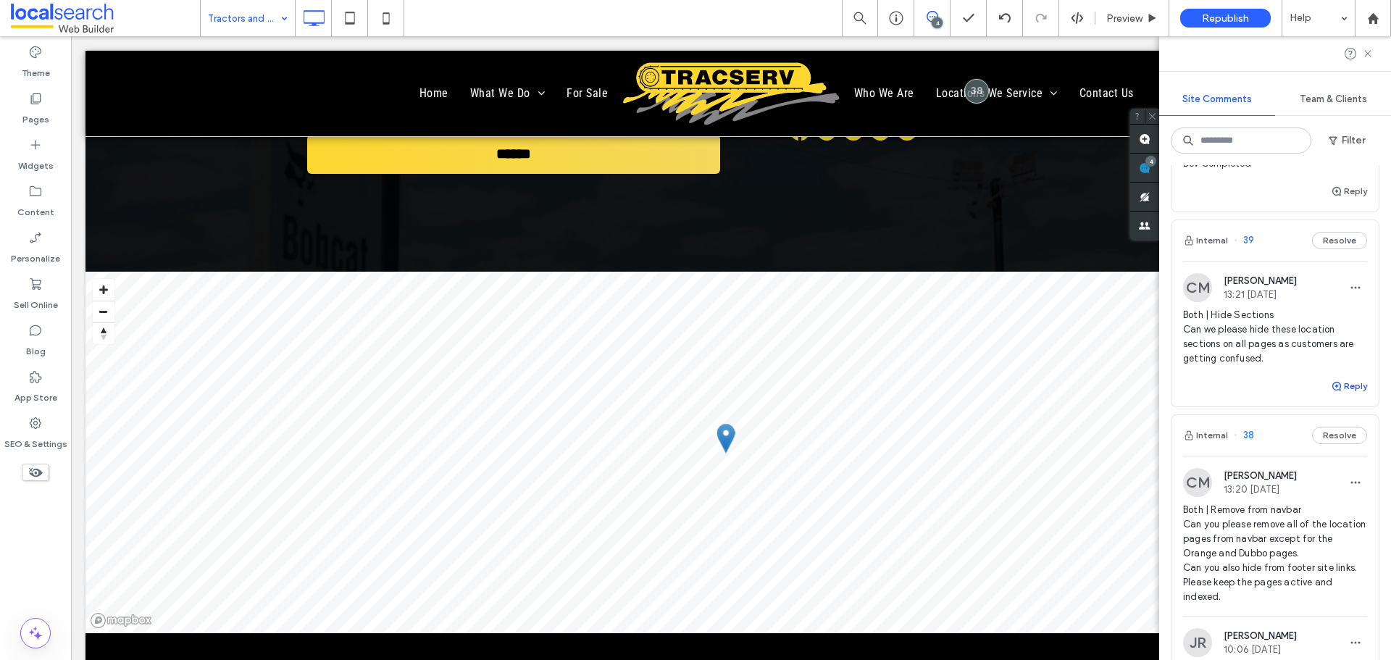
click at [1348, 395] on button "Reply" at bounding box center [1349, 385] width 36 height 17
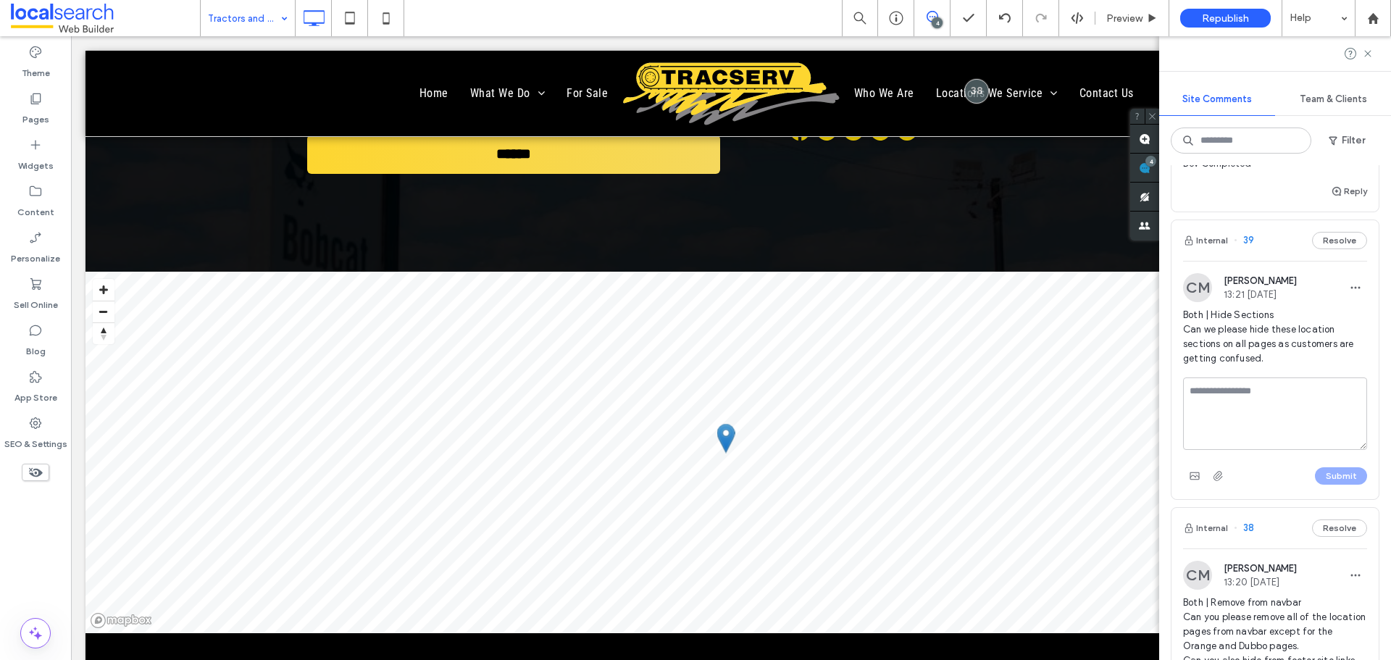
click at [1258, 450] on textarea at bounding box center [1275, 413] width 184 height 72
type textarea "**********"
click at [1315, 485] on button "Submit" at bounding box center [1341, 475] width 52 height 17
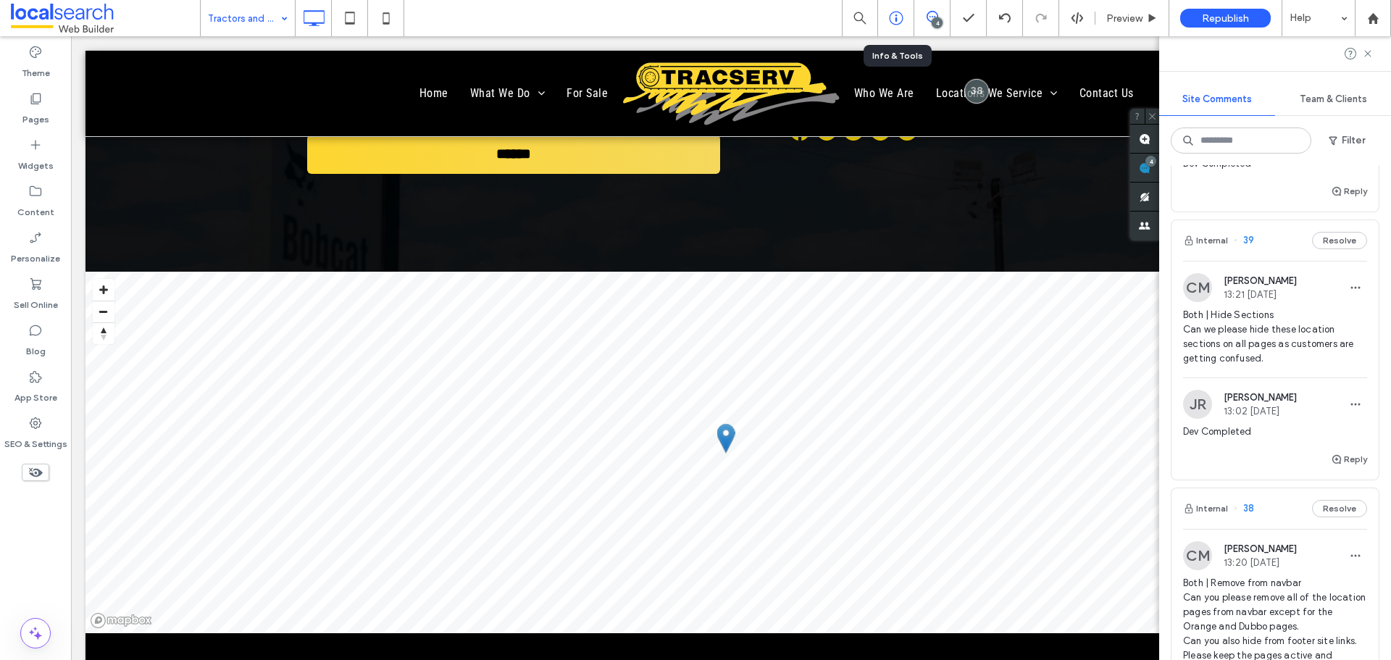
click at [893, 14] on icon at bounding box center [896, 18] width 14 height 14
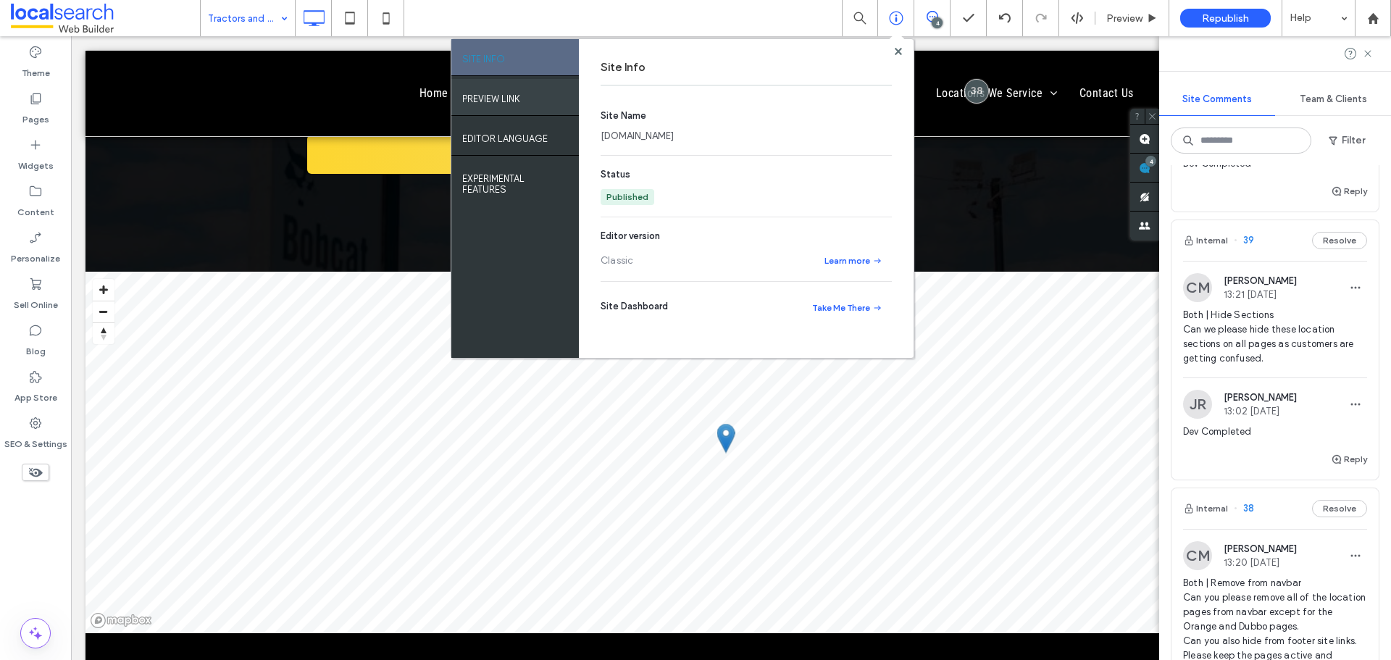
click at [523, 109] on div "PREVIEW LINK" at bounding box center [515, 97] width 128 height 36
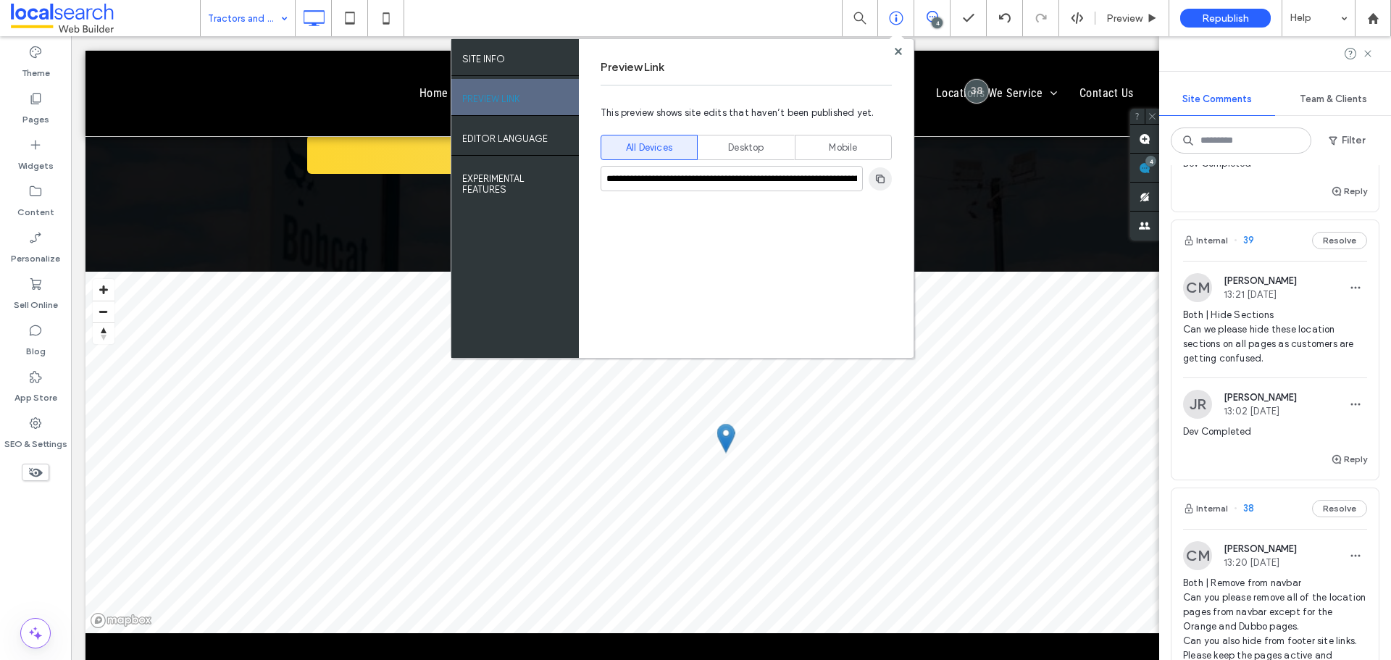
click at [876, 180] on use "button" at bounding box center [880, 178] width 9 height 9
